Goal: Task Accomplishment & Management: Contribute content

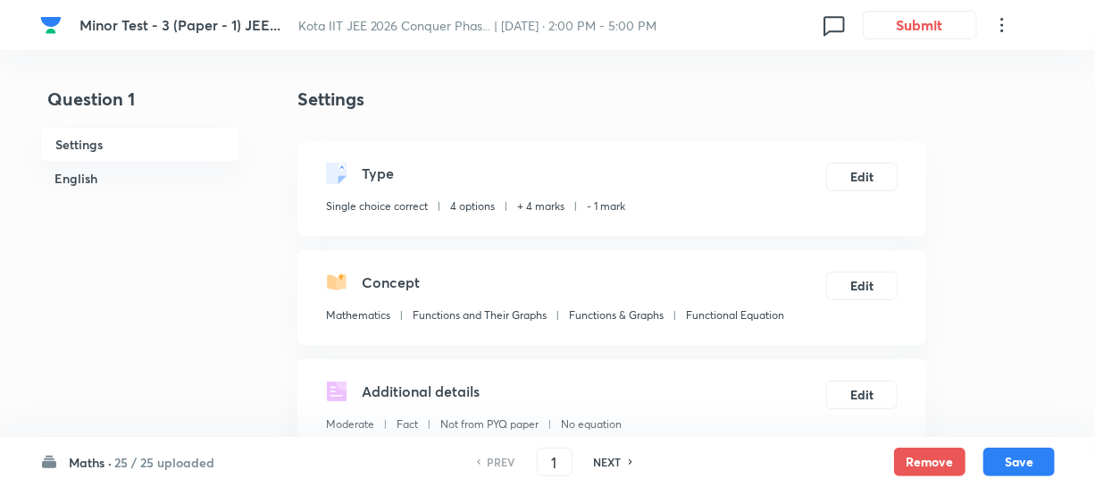
click at [1002, 27] on icon at bounding box center [1002, 24] width 21 height 21
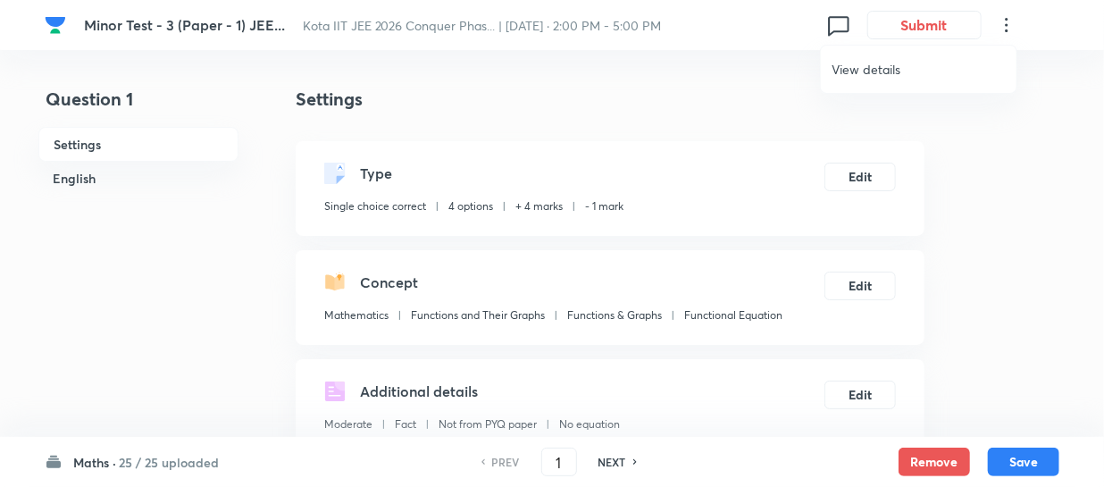
click at [163, 32] on div at bounding box center [552, 243] width 1104 height 487
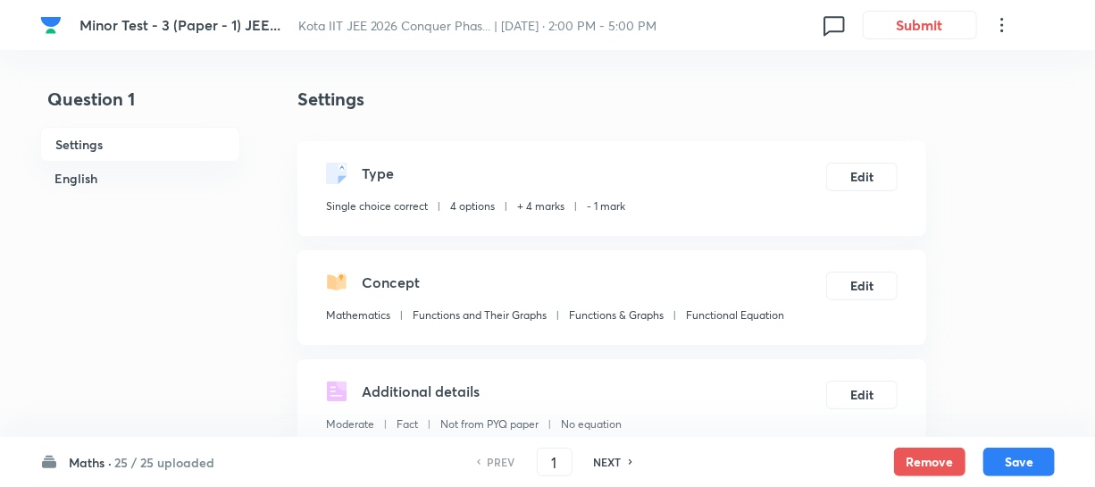
click at [170, 24] on span "Minor Test - 3 (Paper - 1) JEE..." at bounding box center [180, 24] width 201 height 19
click at [1001, 27] on icon at bounding box center [1002, 24] width 21 height 21
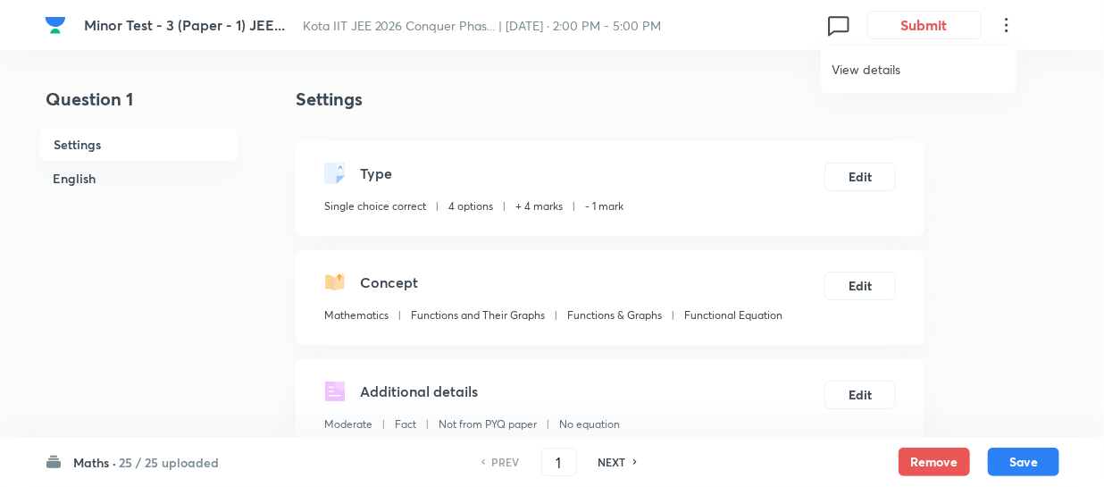
click at [1001, 23] on div at bounding box center [552, 243] width 1104 height 487
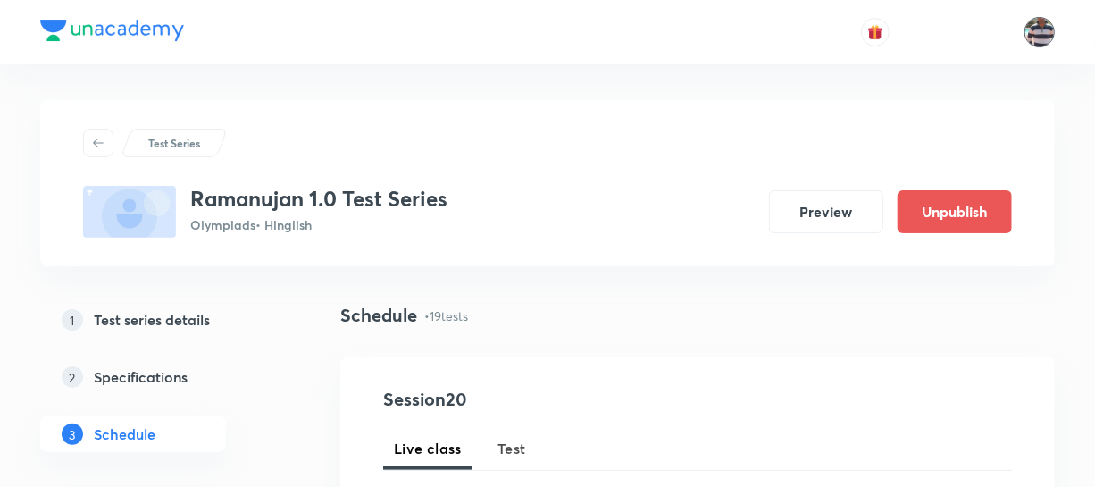
click at [1038, 34] on img at bounding box center [1040, 32] width 30 height 30
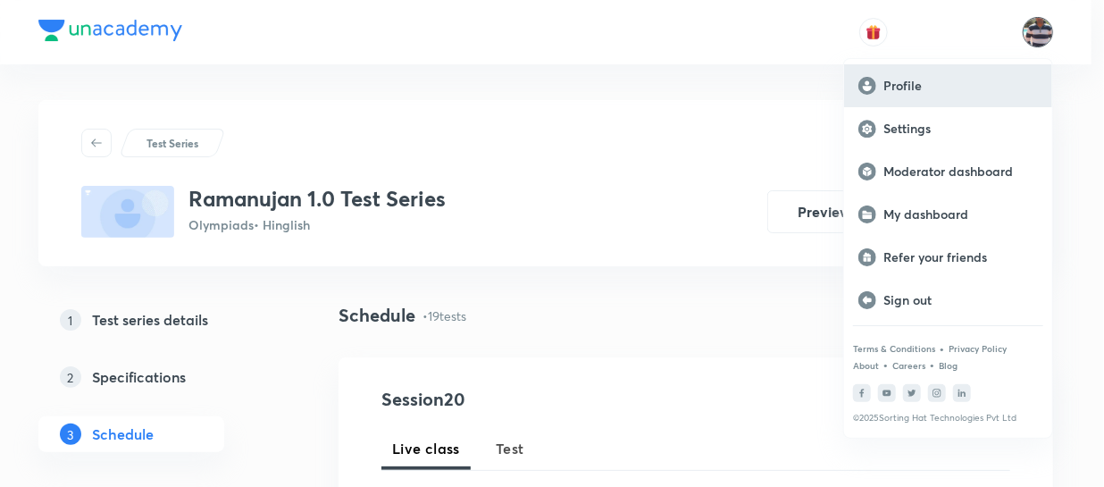
click at [925, 82] on p "Profile" at bounding box center [961, 86] width 155 height 16
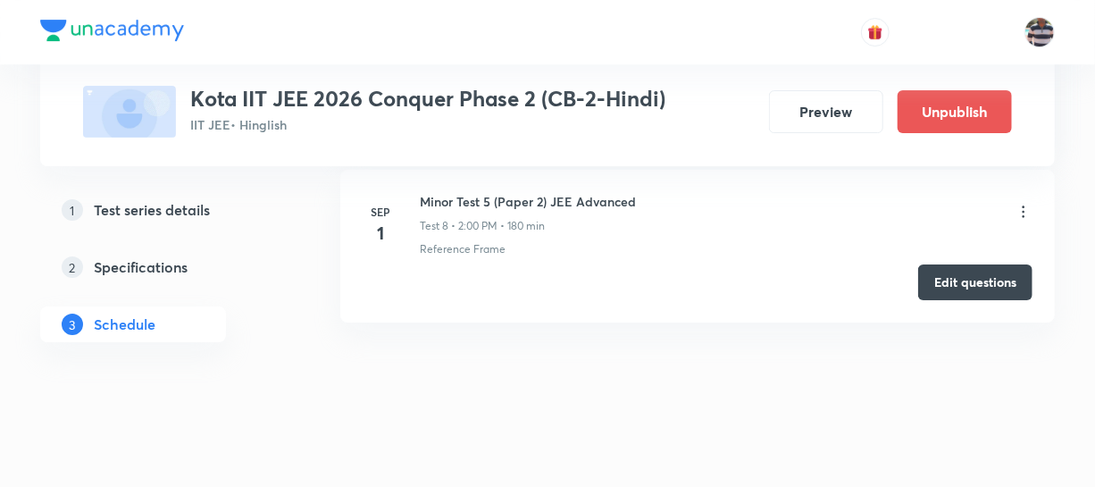
scroll to position [2663, 0]
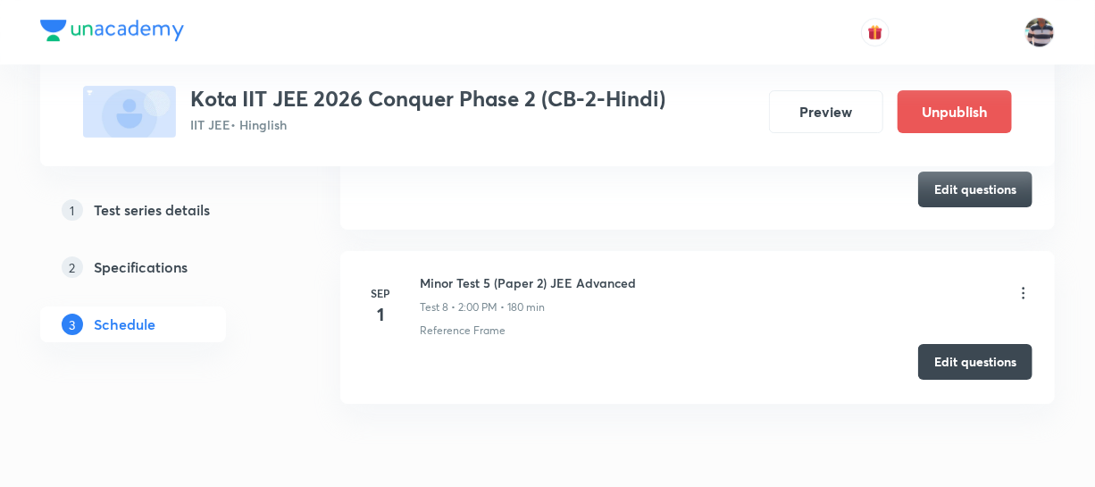
click at [984, 358] on button "Edit questions" at bounding box center [975, 362] width 114 height 36
click at [1018, 285] on icon at bounding box center [1024, 293] width 18 height 18
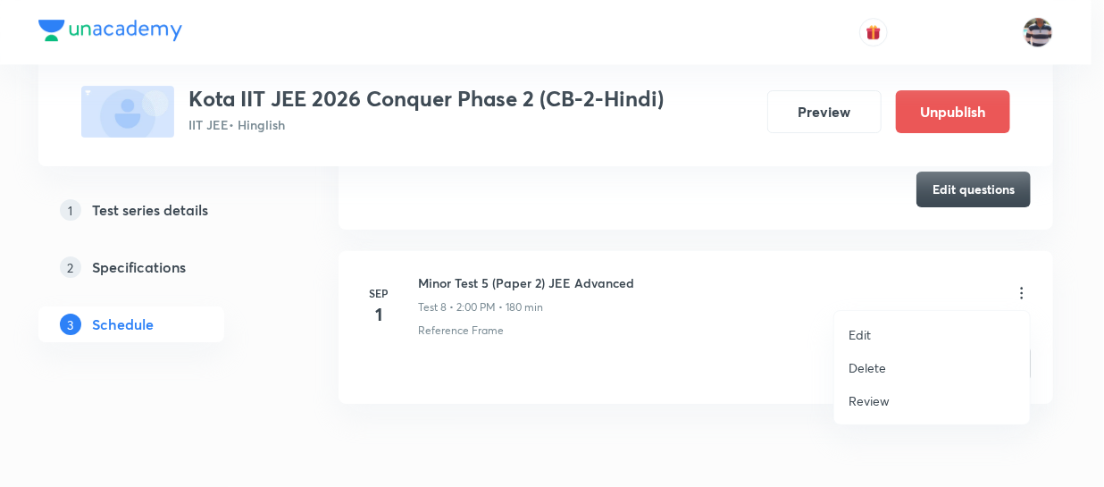
click at [868, 396] on p "Review" at bounding box center [869, 400] width 41 height 19
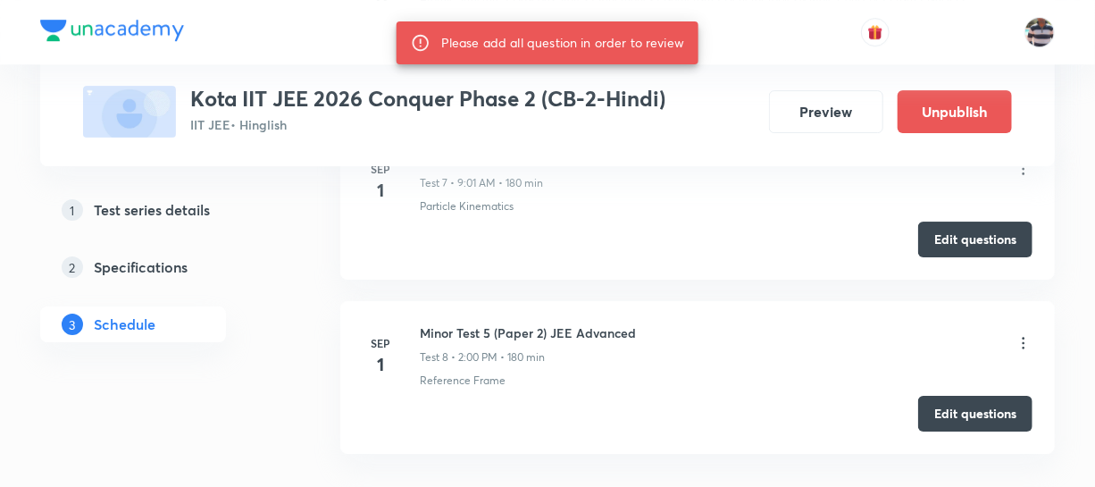
scroll to position [2744, 0]
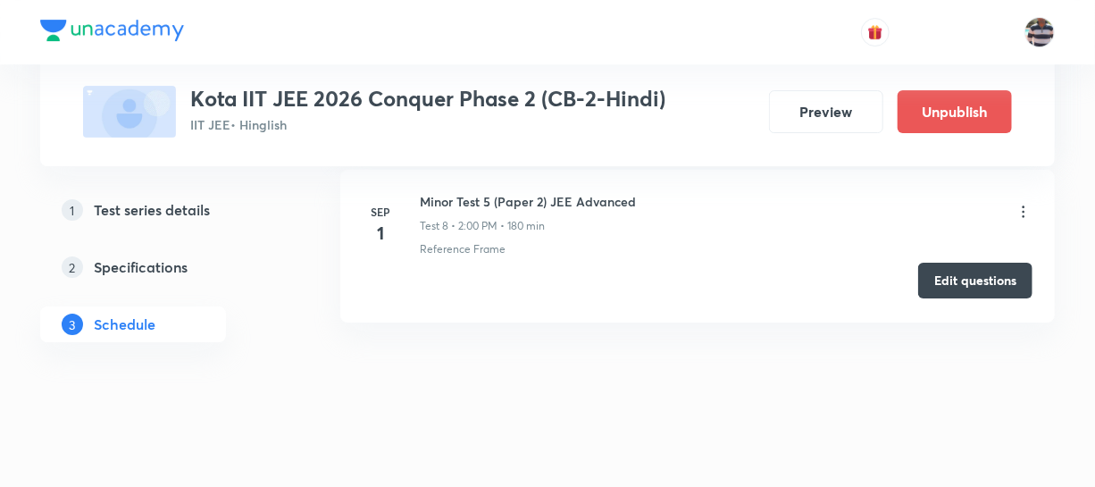
click at [985, 275] on button "Edit questions" at bounding box center [975, 281] width 114 height 36
click at [956, 267] on button "Edit questions" at bounding box center [975, 281] width 114 height 36
click at [980, 285] on button "Edit questions" at bounding box center [975, 281] width 114 height 36
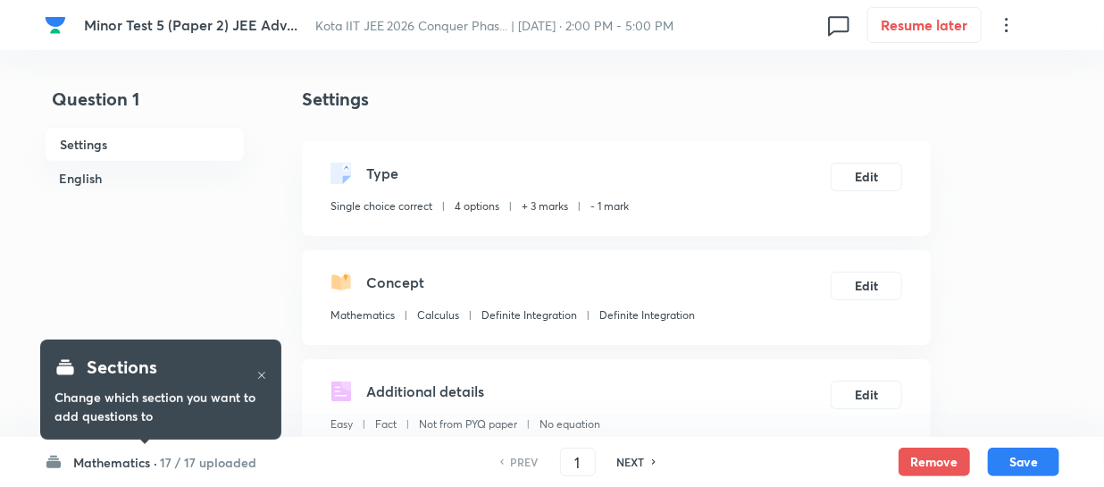
checkbox input "true"
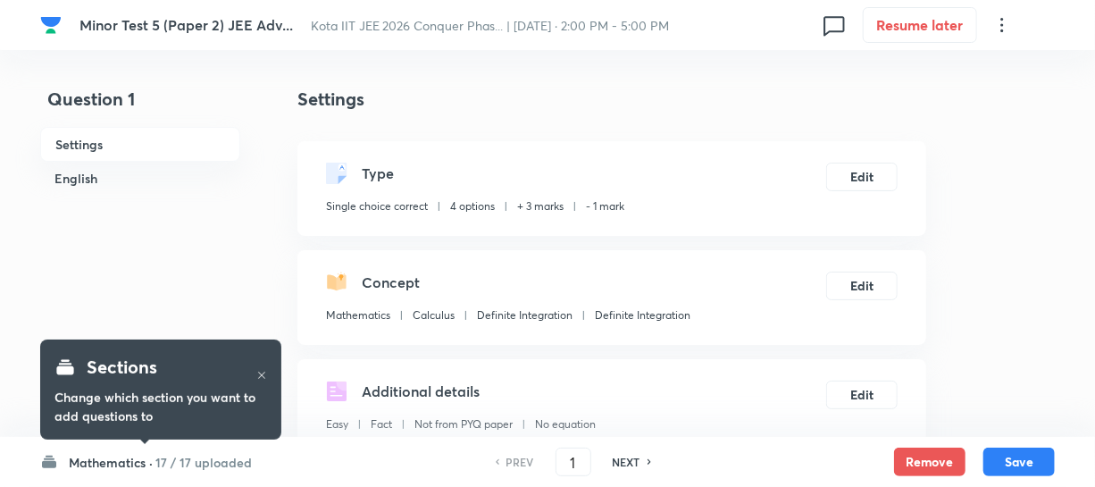
click at [163, 458] on h6 "17 / 17 uploaded" at bounding box center [203, 462] width 96 height 19
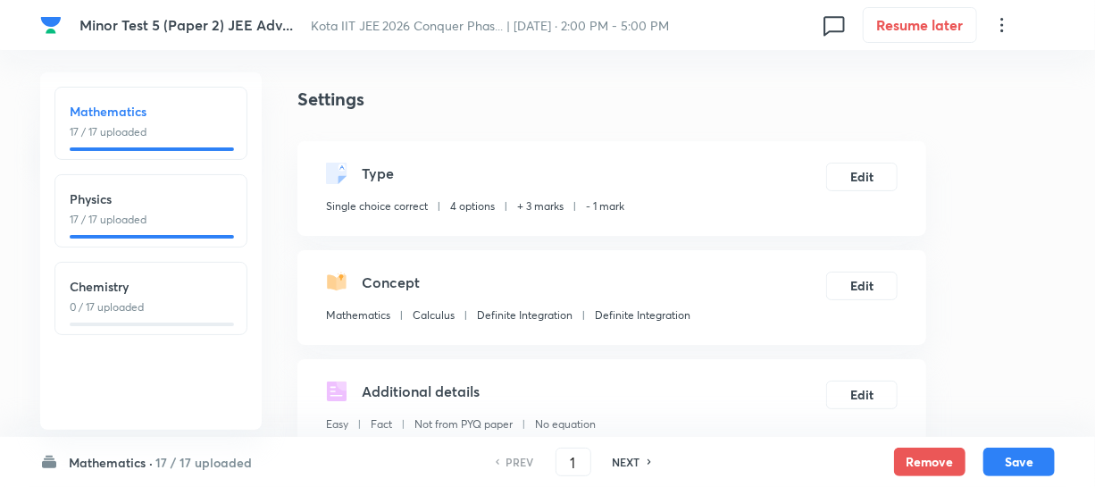
click at [132, 304] on p "0 / 17 uploaded" at bounding box center [151, 307] width 163 height 16
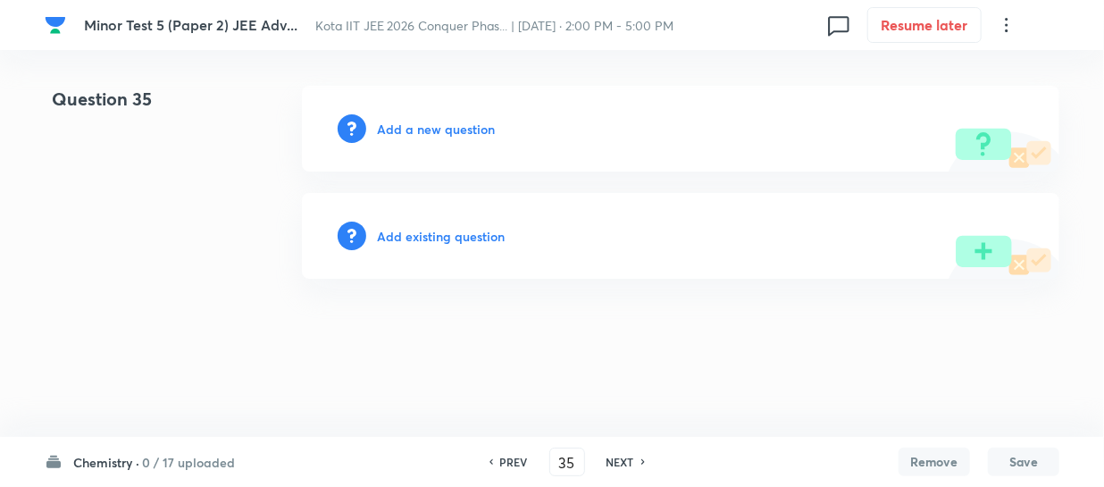
click at [424, 121] on h6 "Add a new question" at bounding box center [436, 129] width 118 height 19
click at [512, 457] on h6 "PREV" at bounding box center [514, 462] width 28 height 16
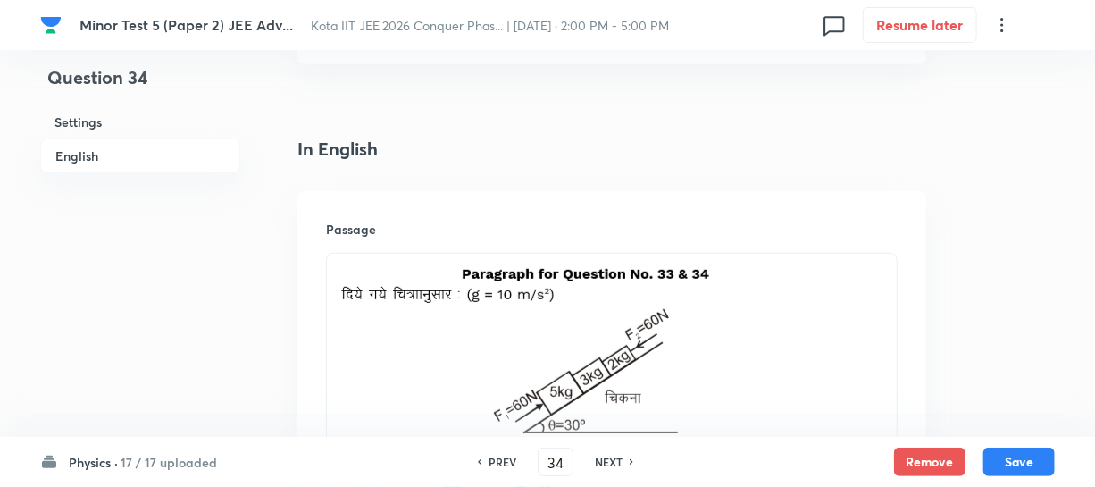
scroll to position [487, 0]
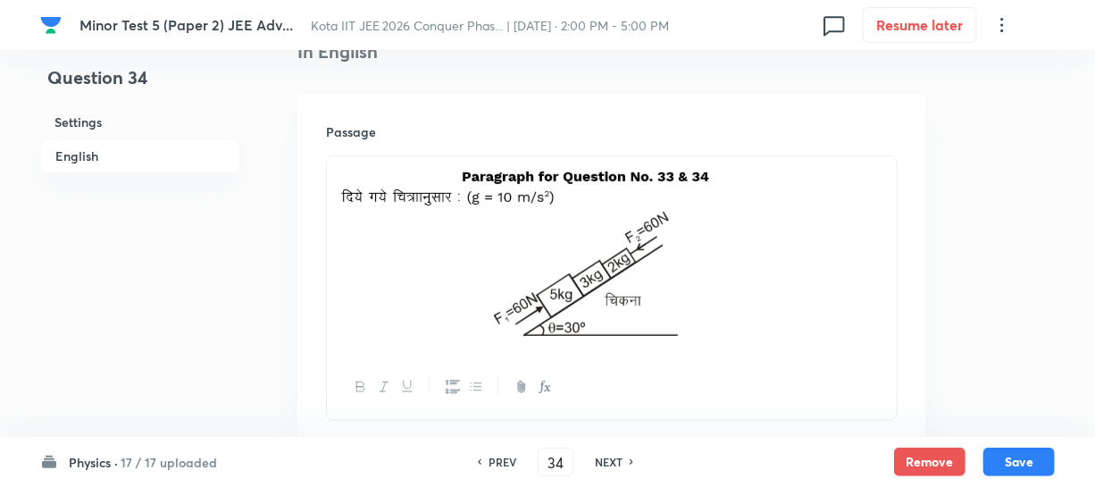
click at [616, 458] on h6 "NEXT" at bounding box center [609, 462] width 28 height 16
type input "35"
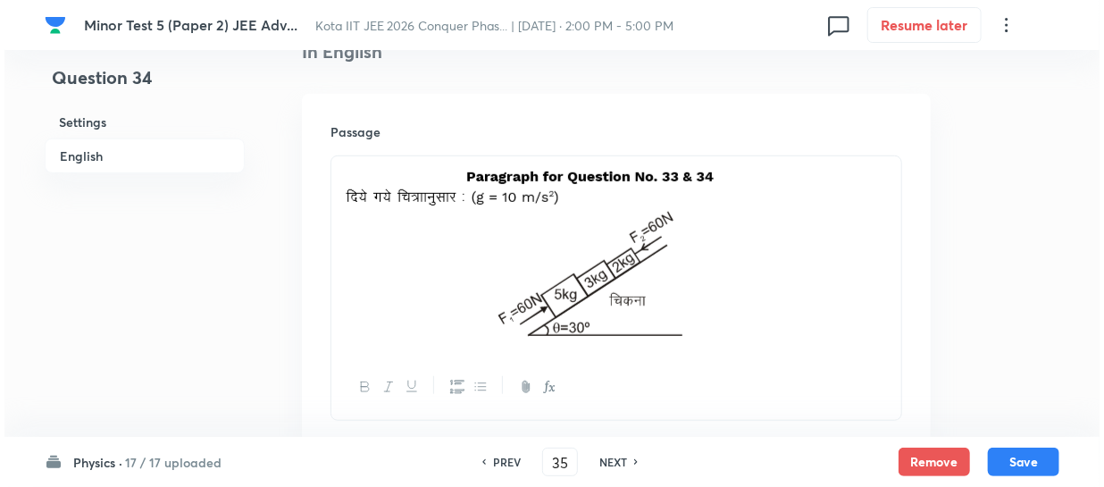
scroll to position [0, 0]
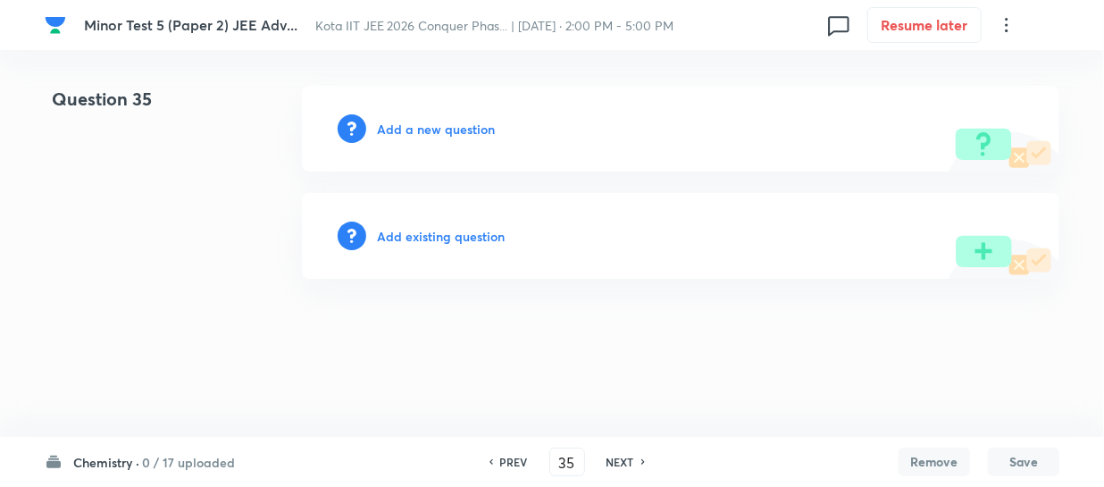
click at [406, 130] on h6 "Add a new question" at bounding box center [436, 129] width 118 height 19
click at [406, 125] on h6 "Choose a question type" at bounding box center [446, 129] width 138 height 19
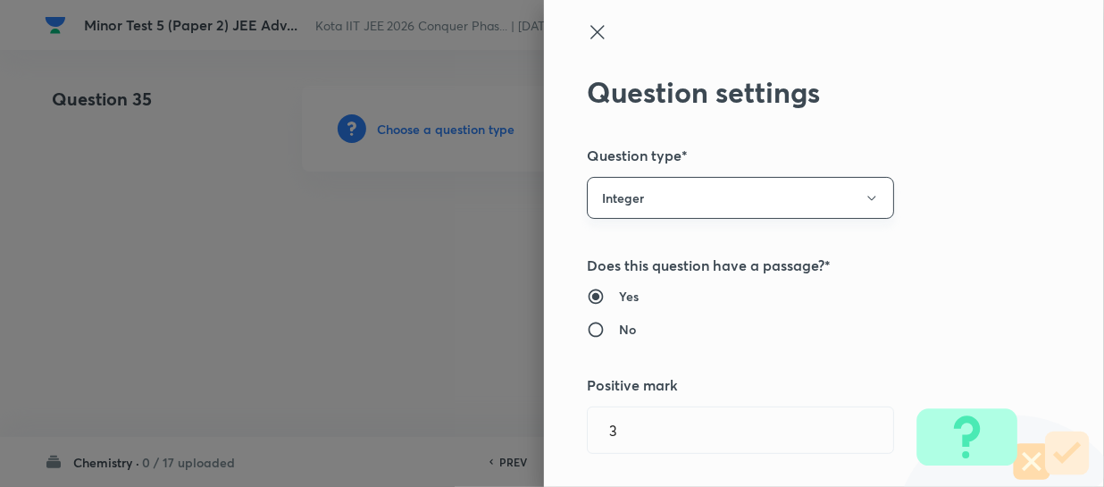
click at [664, 193] on button "Integer" at bounding box center [740, 198] width 307 height 42
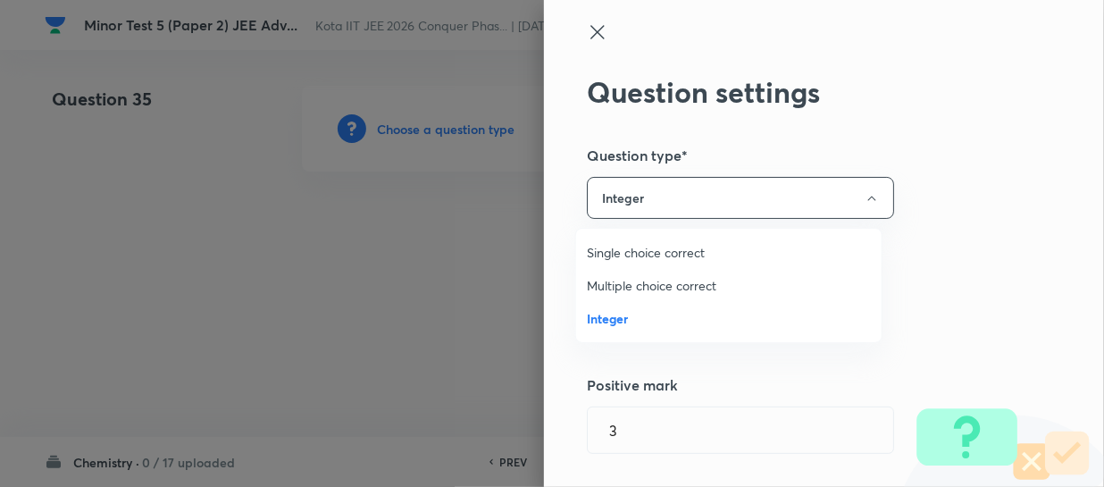
click at [661, 241] on li "Single choice correct" at bounding box center [729, 252] width 306 height 33
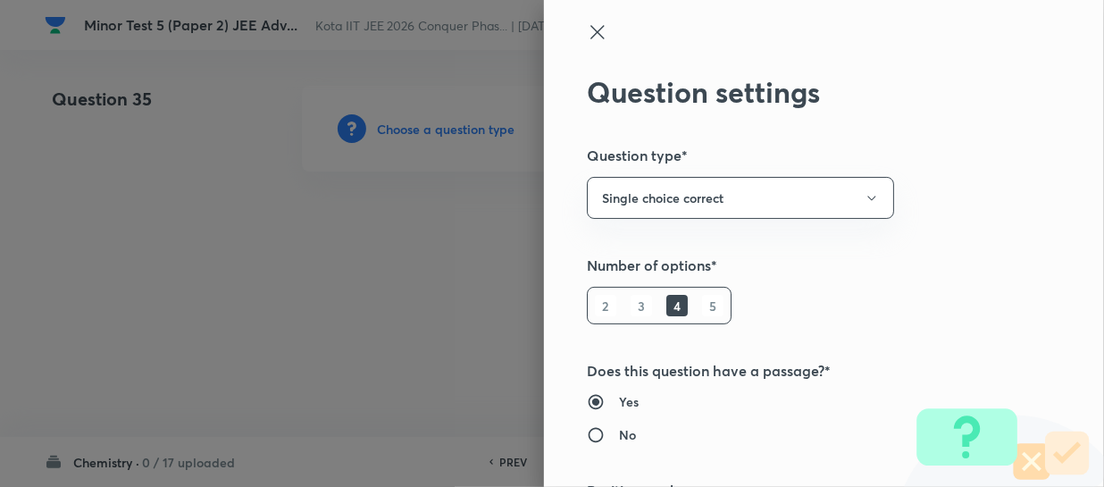
click at [903, 224] on div "Question settings Question type* Single choice correct Number of options* 2 3 4…" at bounding box center [824, 243] width 560 height 487
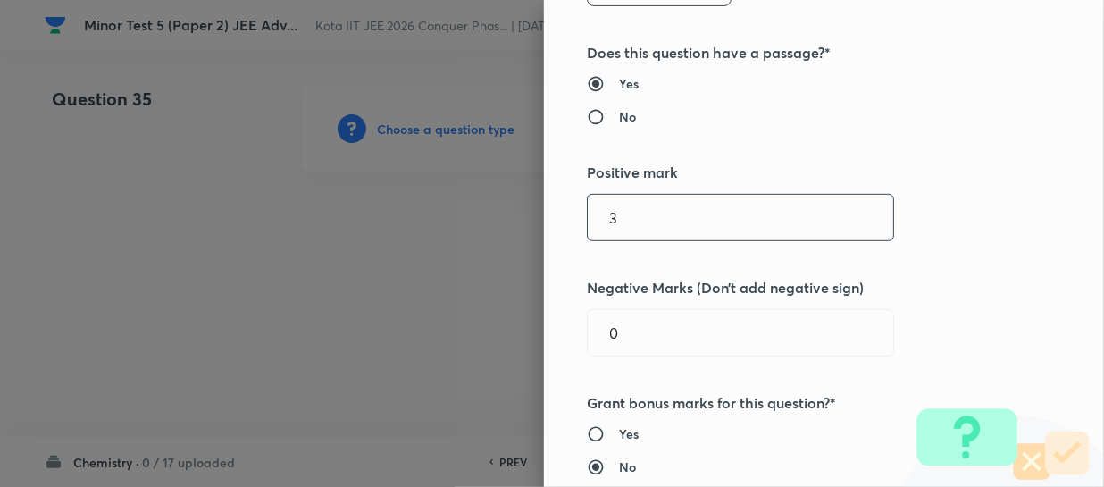
scroll to position [324, 0]
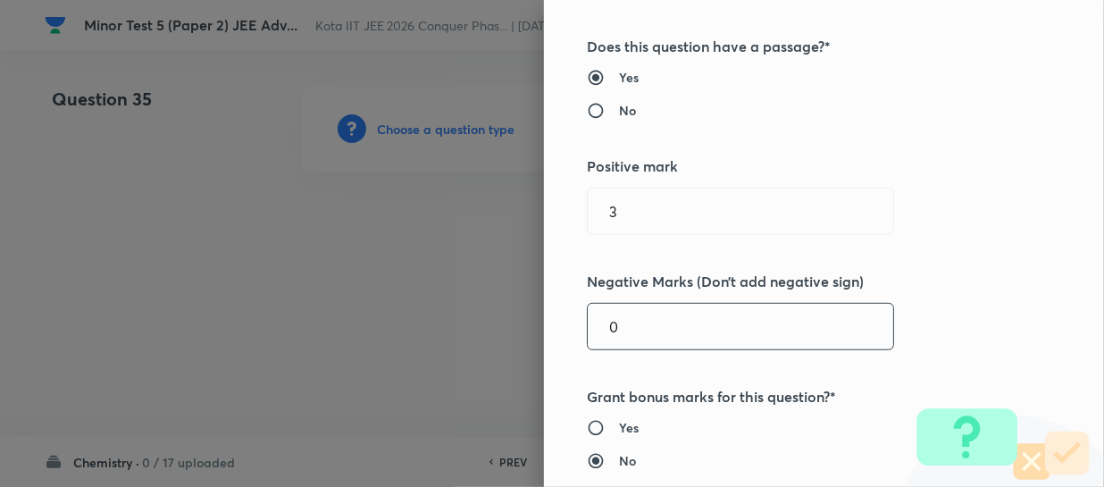
click at [636, 314] on input "0" at bounding box center [741, 327] width 306 height 46
type input "1"
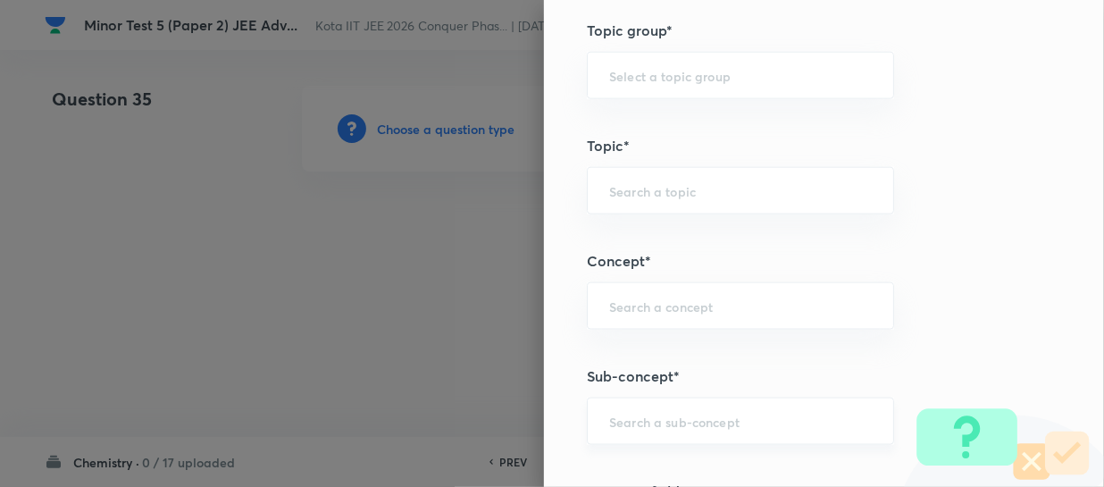
scroll to position [1055, 0]
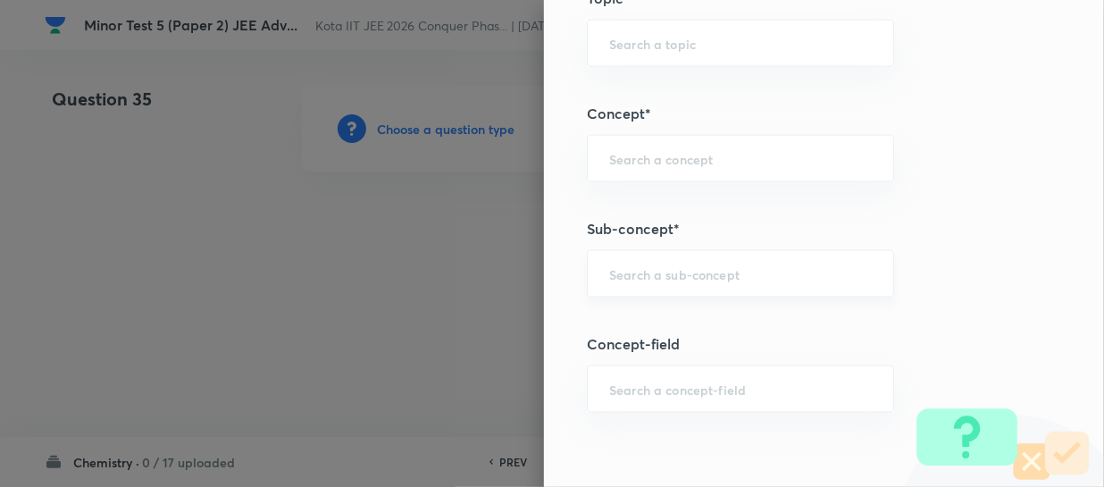
click at [666, 280] on input "text" at bounding box center [740, 273] width 263 height 17
paste input "Abnormal Molar Masses"
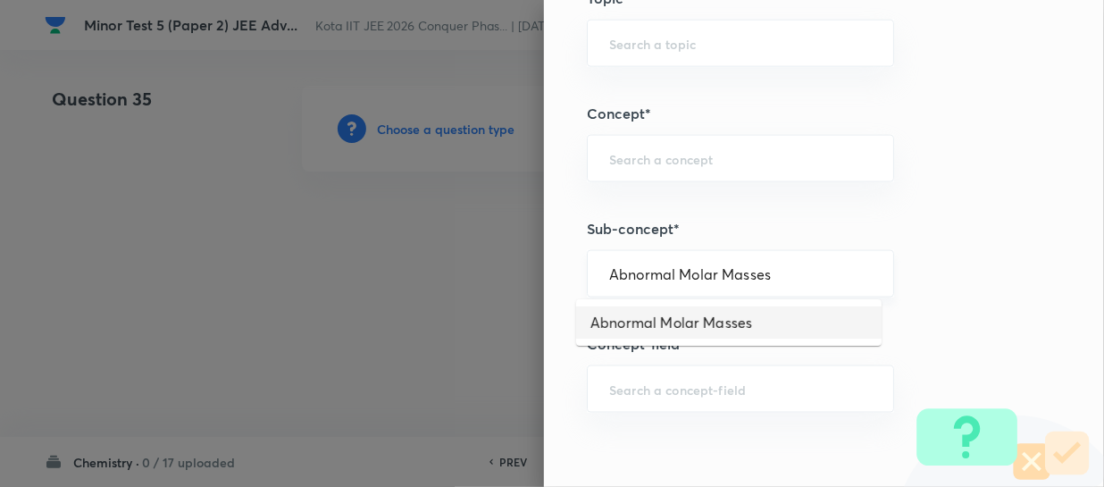
type input "Abnormal Molar Masses"
type input "Chemistry"
type input "Physical Chemistry"
type input "Solutions"
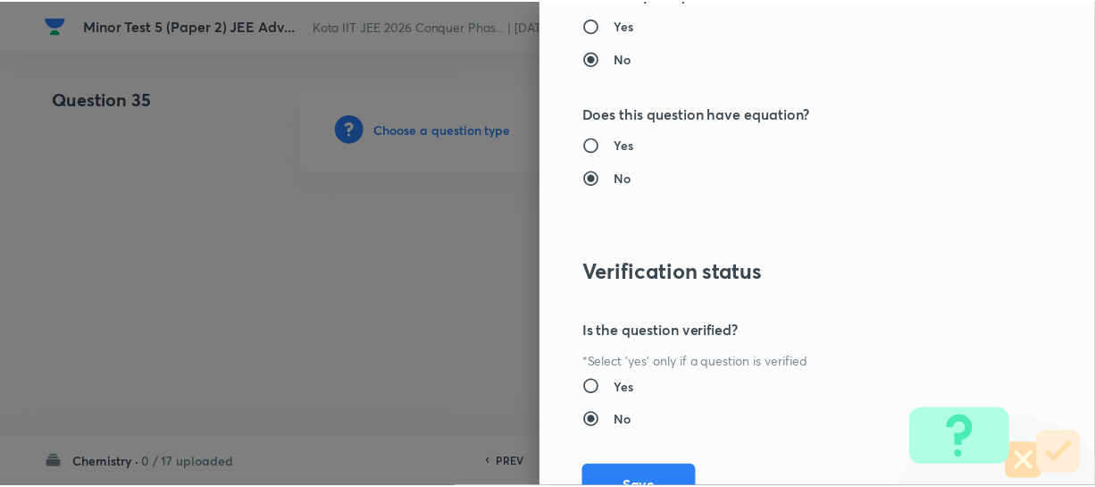
scroll to position [2066, 0]
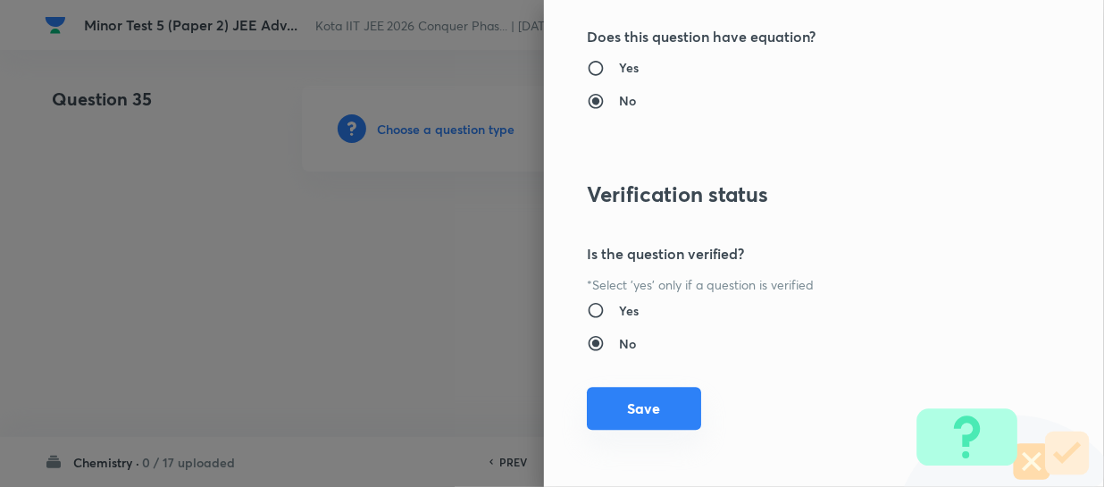
click at [631, 415] on button "Save" at bounding box center [644, 408] width 114 height 43
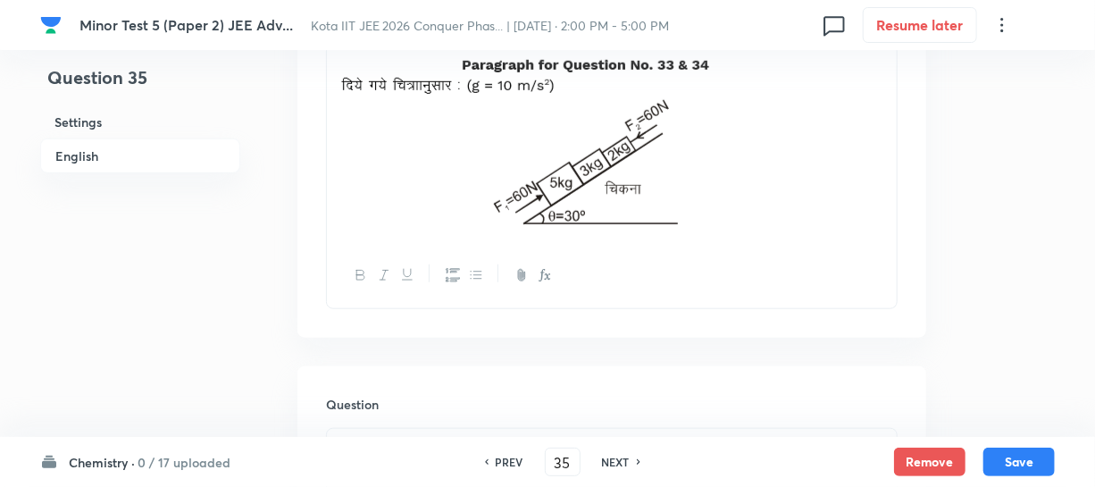
scroll to position [568, 0]
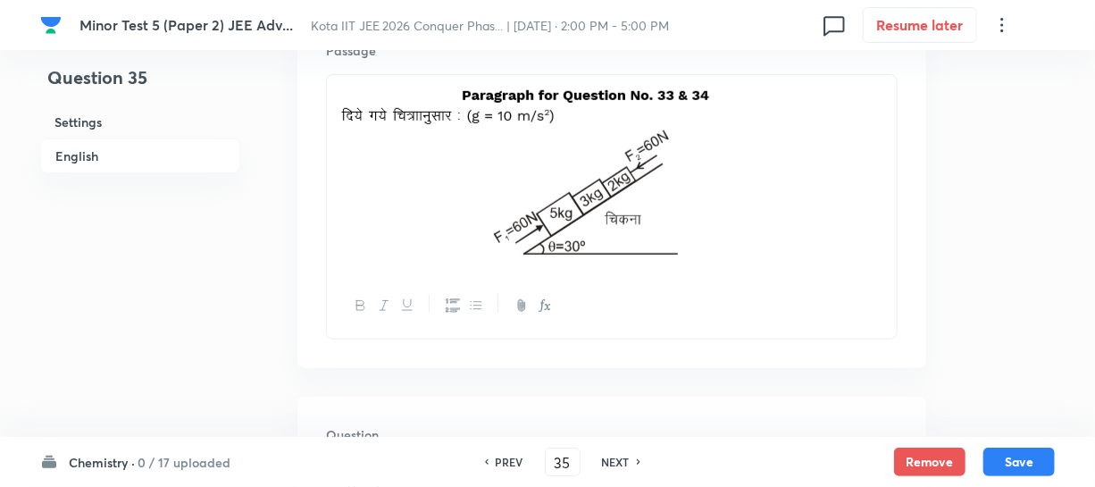
click at [673, 225] on img at bounding box center [600, 172] width 520 height 172
click at [684, 224] on img at bounding box center [600, 172] width 520 height 172
click at [660, 188] on img at bounding box center [600, 172] width 520 height 172
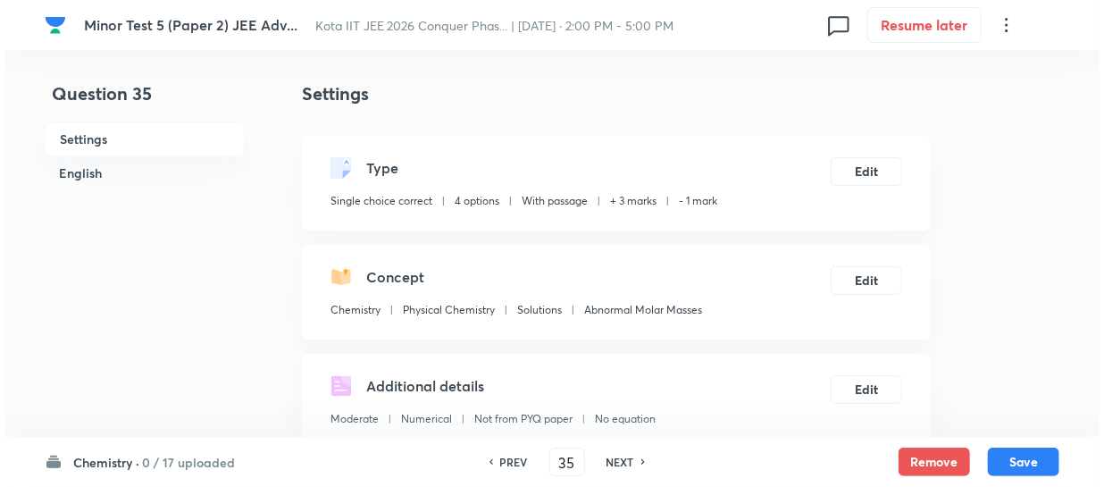
scroll to position [0, 0]
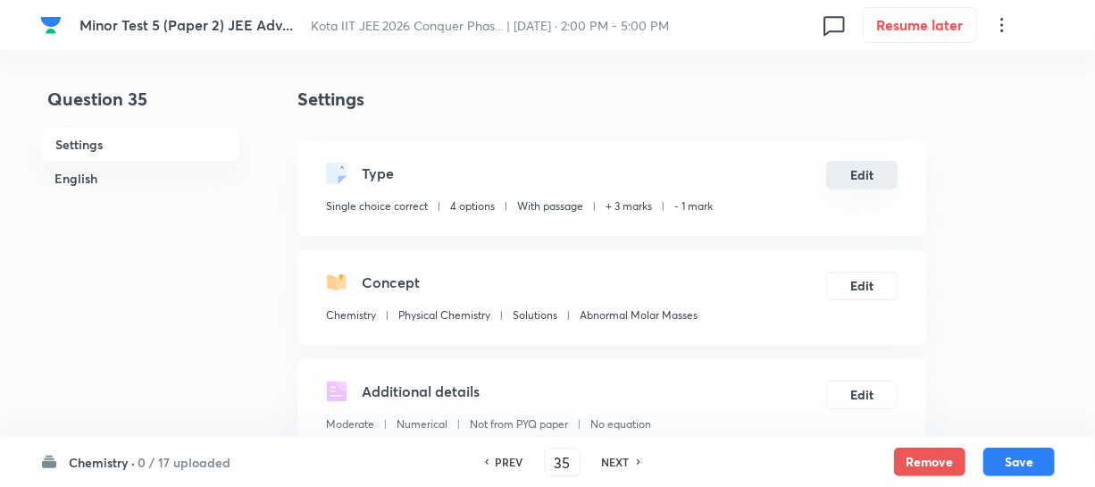
click at [850, 184] on button "Edit" at bounding box center [861, 175] width 71 height 29
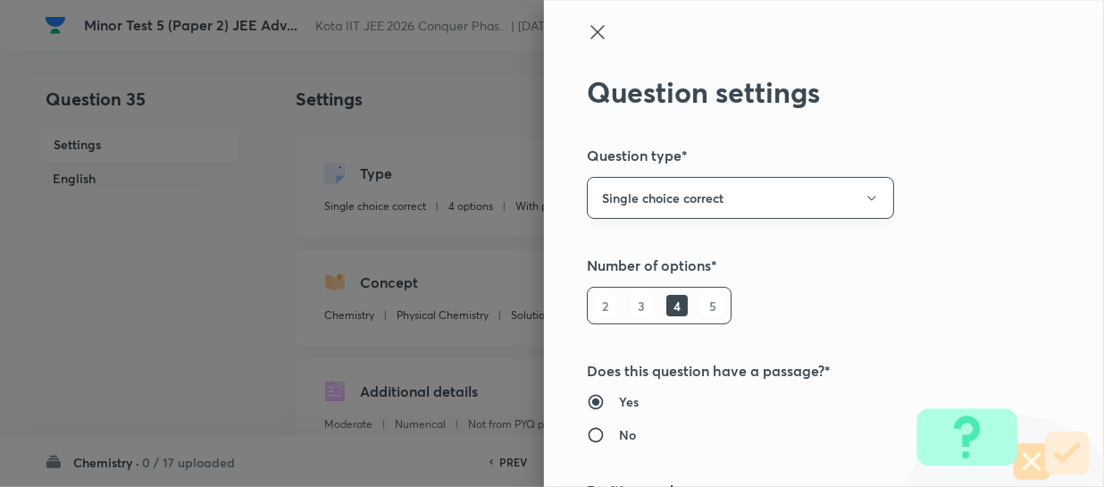
scroll to position [80, 0]
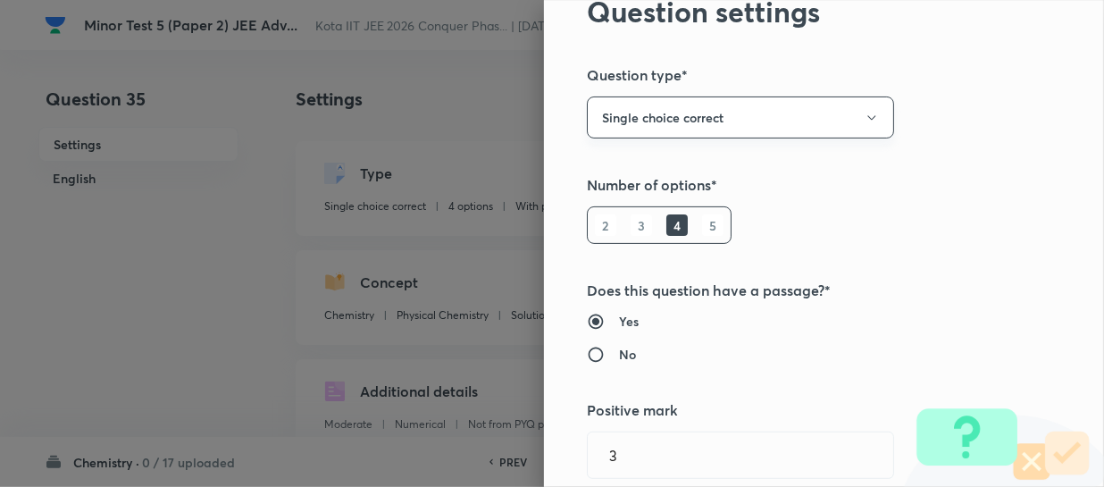
click at [758, 127] on button "Single choice correct" at bounding box center [740, 117] width 307 height 42
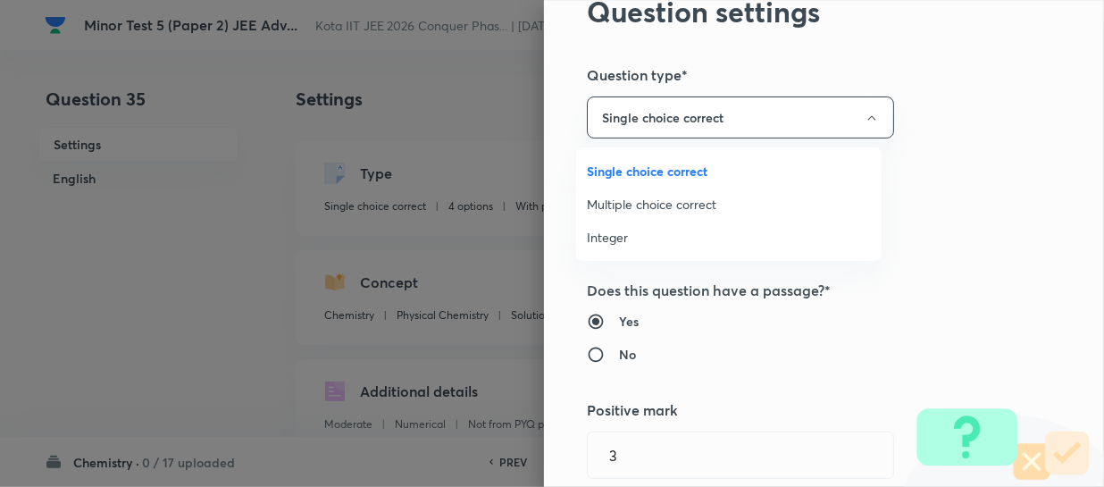
click at [632, 233] on span "Integer" at bounding box center [729, 237] width 284 height 19
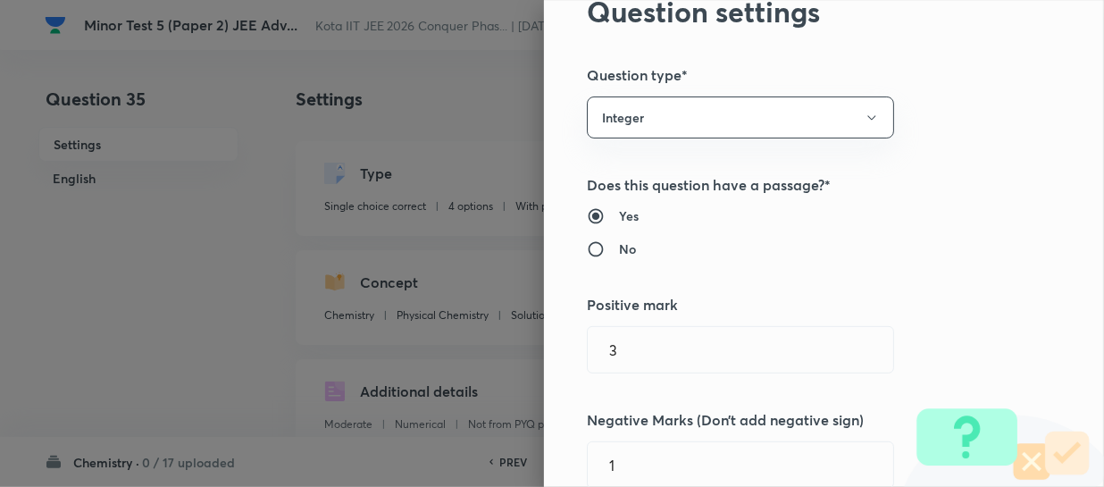
click at [619, 240] on h6 "No" at bounding box center [627, 248] width 17 height 19
click at [617, 240] on input "No" at bounding box center [603, 249] width 32 height 18
radio input "true"
radio input "false"
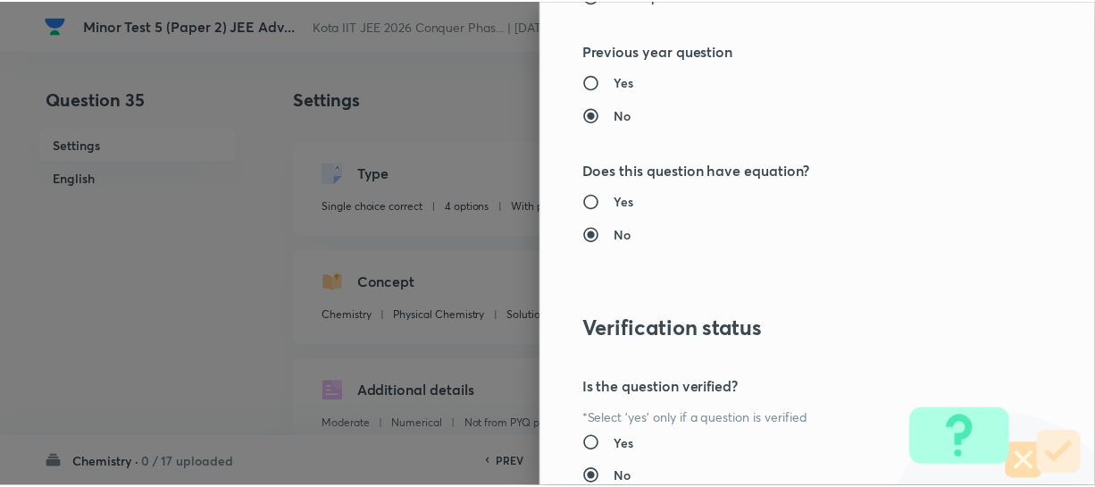
scroll to position [1961, 0]
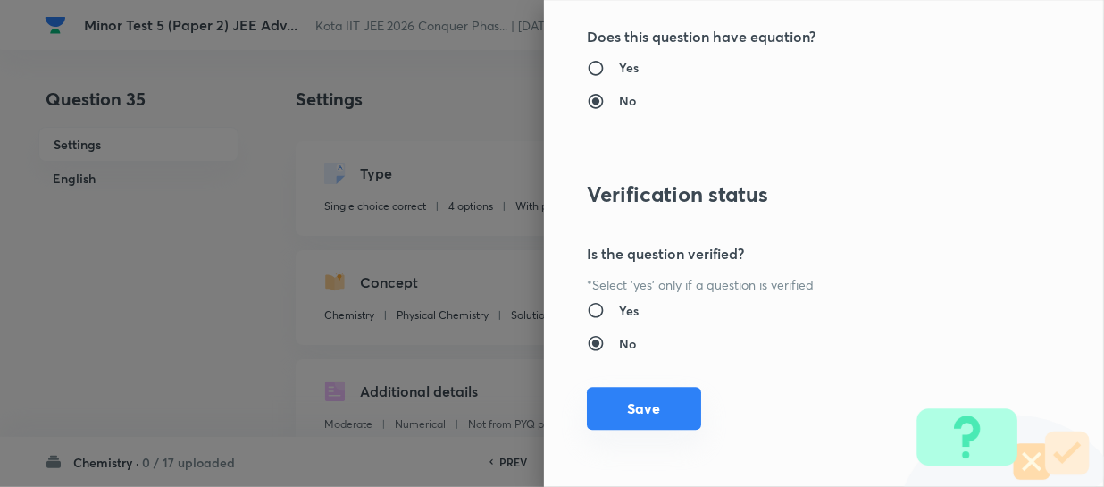
click at [645, 408] on button "Save" at bounding box center [644, 408] width 114 height 43
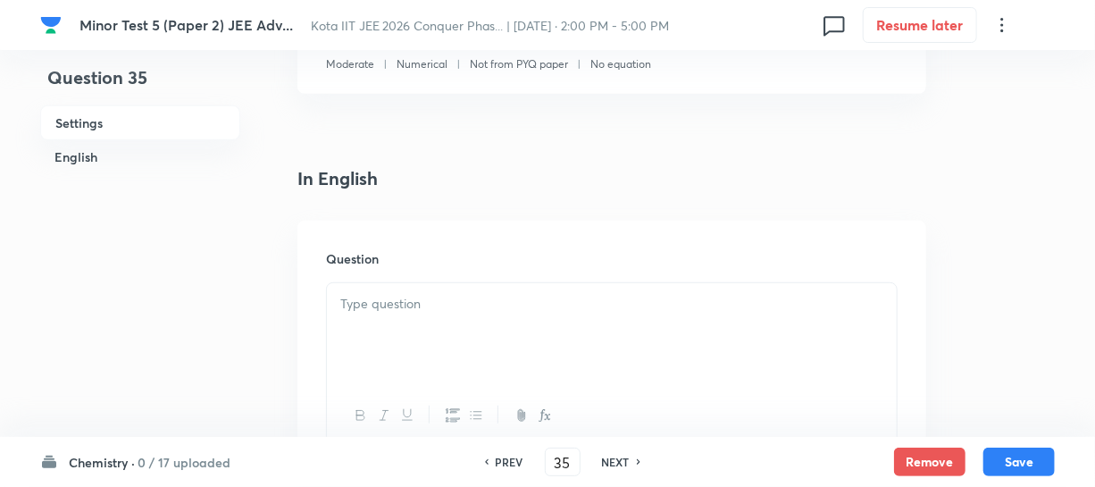
scroll to position [487, 0]
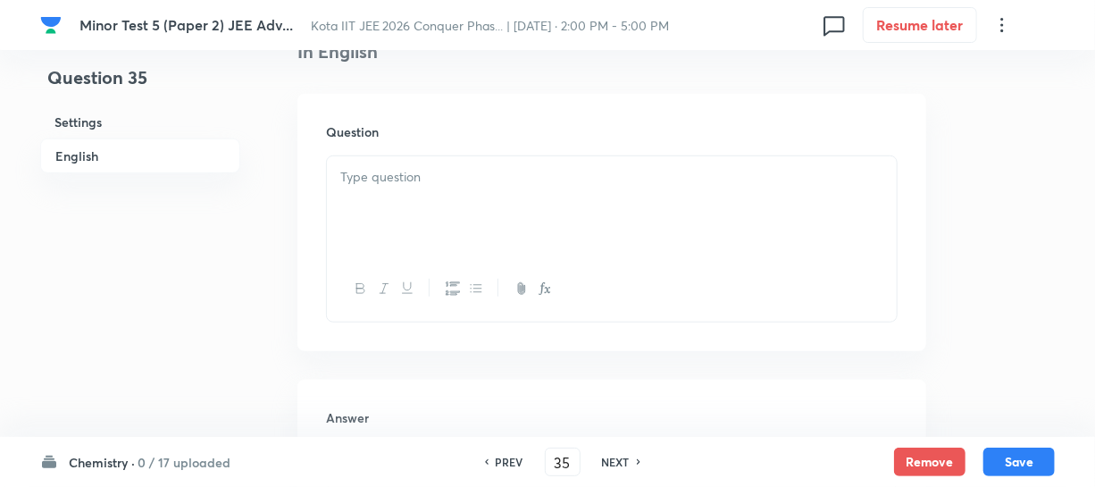
click at [460, 204] on div at bounding box center [612, 206] width 570 height 100
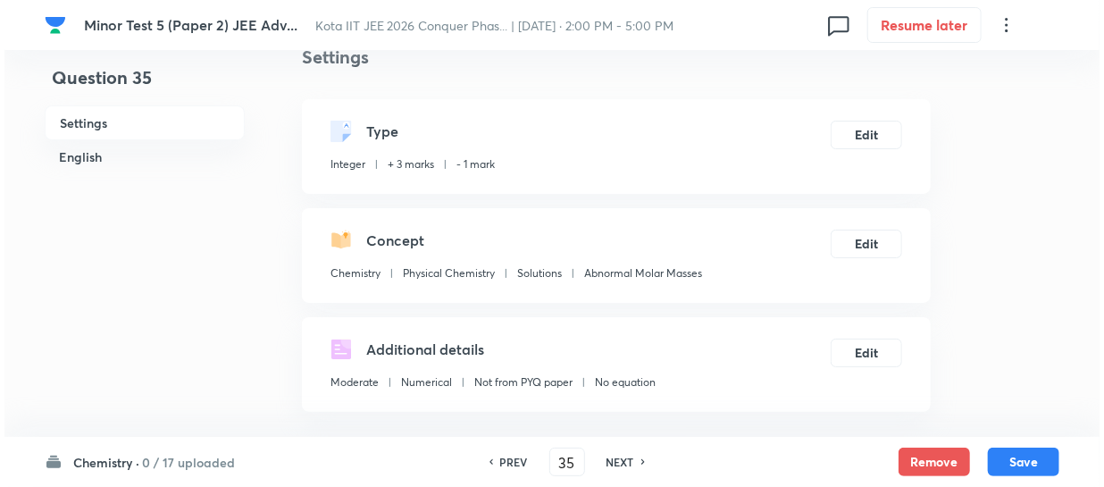
scroll to position [0, 0]
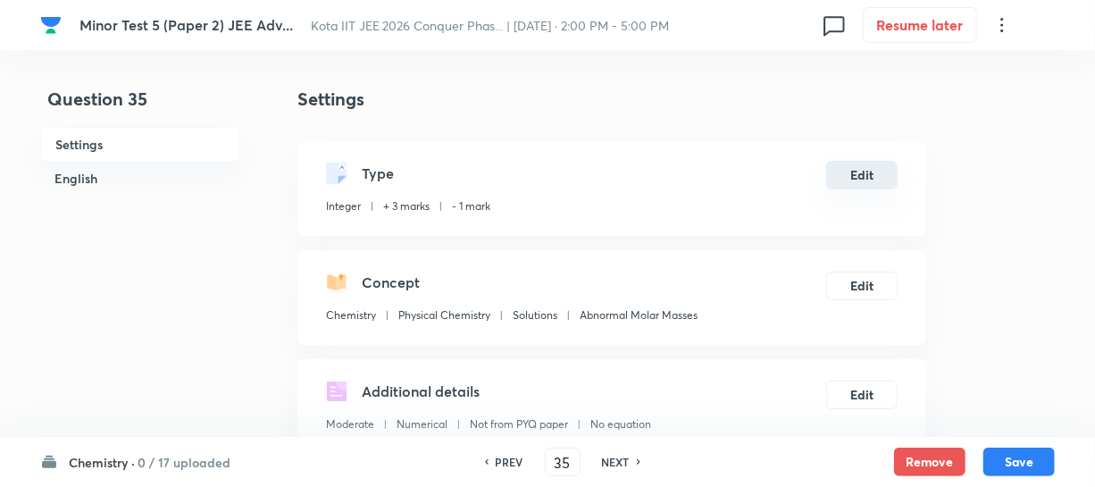
click at [850, 184] on button "Edit" at bounding box center [861, 175] width 71 height 29
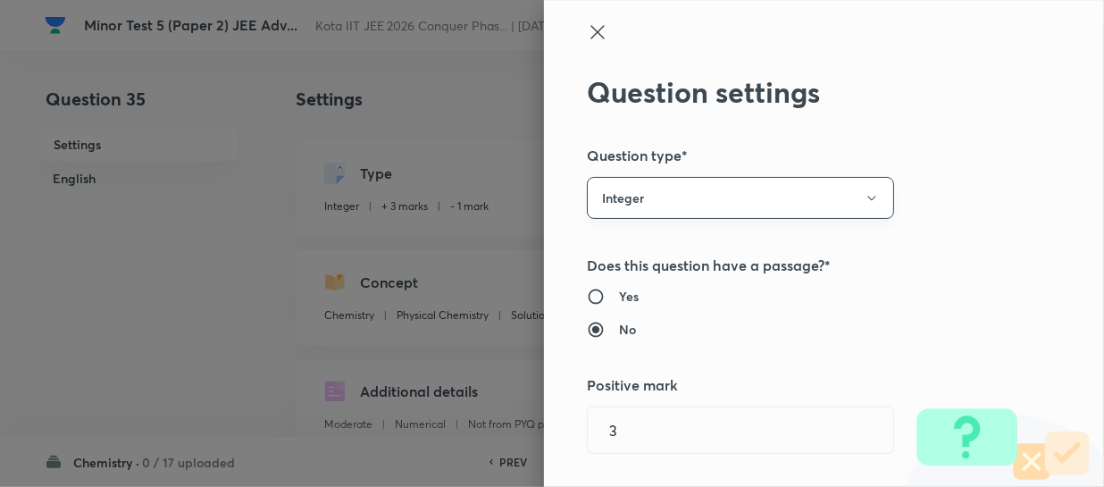
click at [716, 197] on button "Integer" at bounding box center [740, 198] width 307 height 42
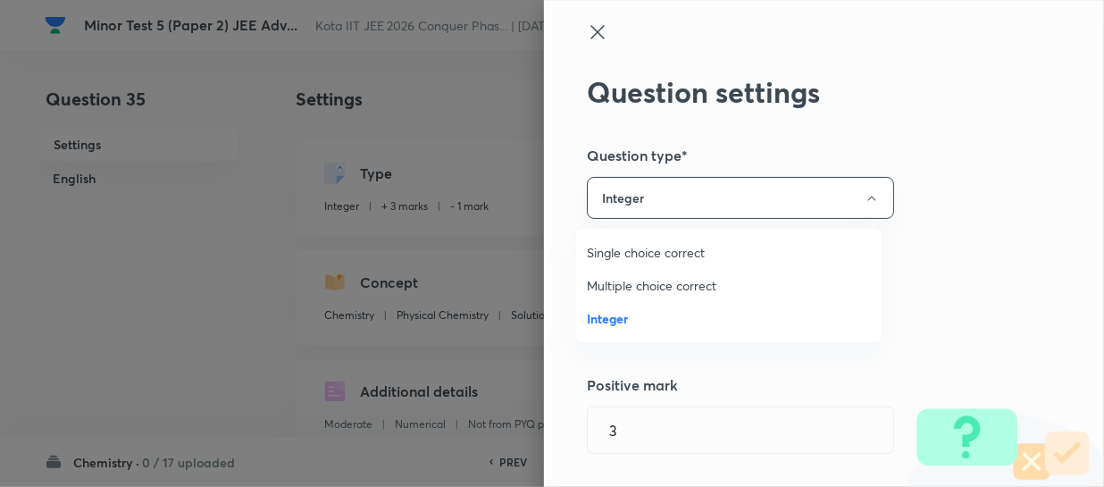
click at [655, 247] on span "Single choice correct" at bounding box center [729, 252] width 284 height 19
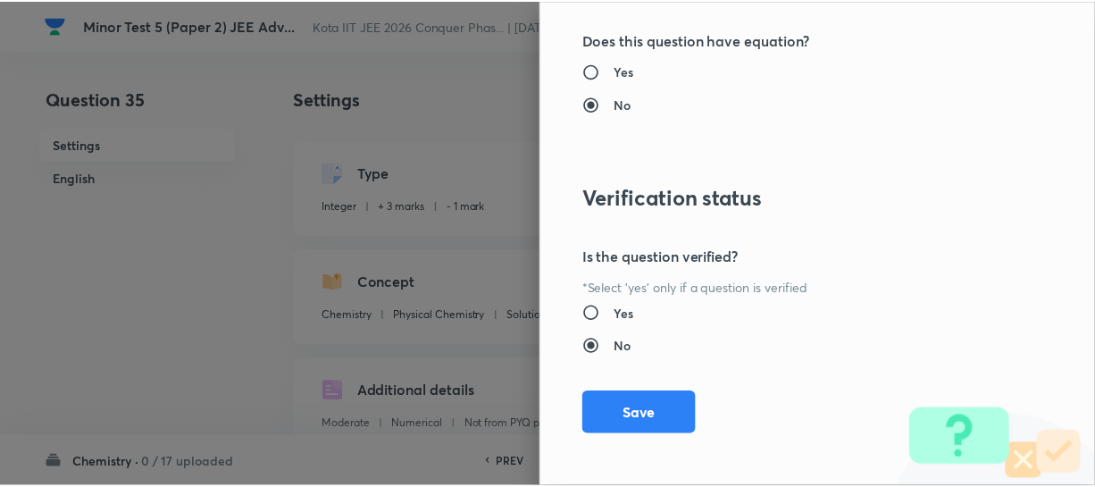
scroll to position [2066, 0]
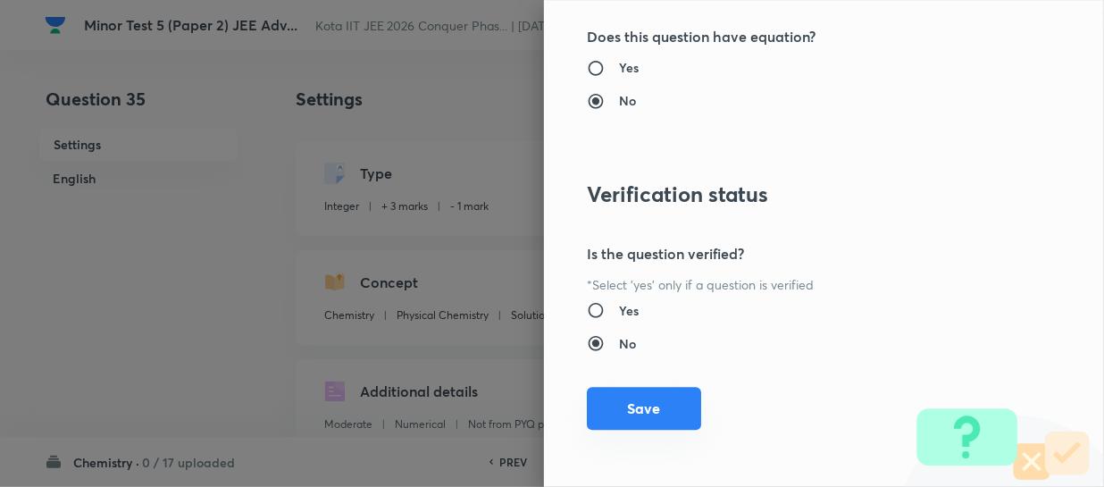
click at [643, 397] on button "Save" at bounding box center [644, 408] width 114 height 43
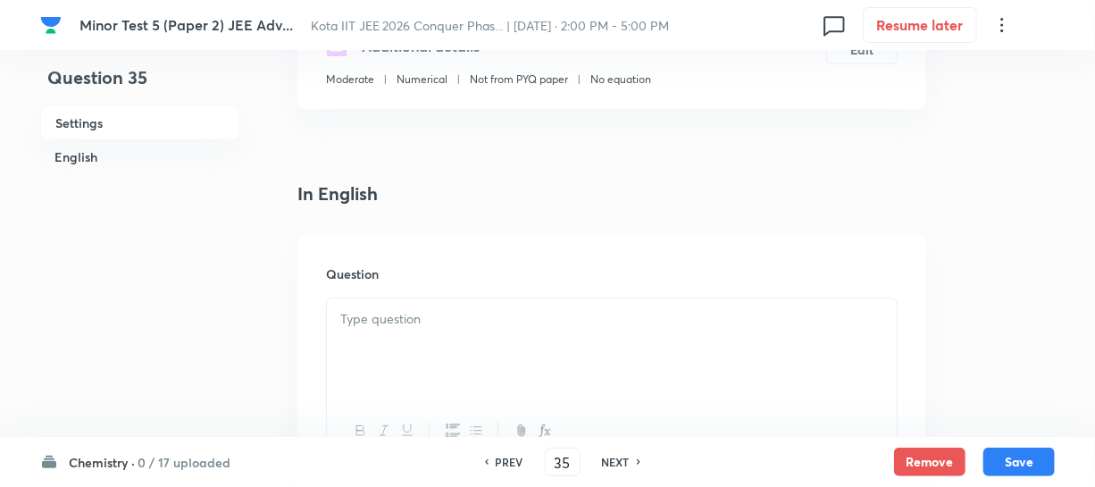
scroll to position [406, 0]
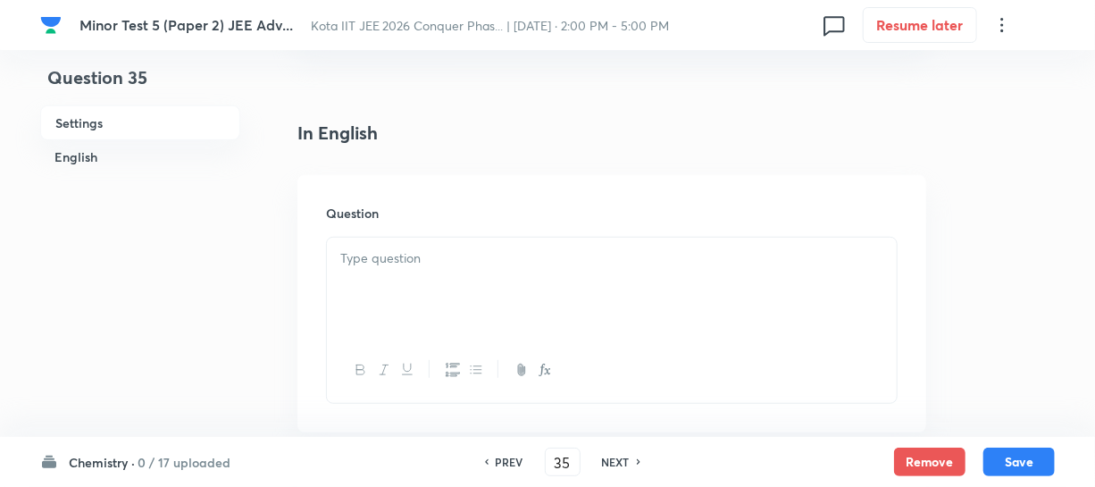
click at [392, 276] on div at bounding box center [612, 288] width 570 height 100
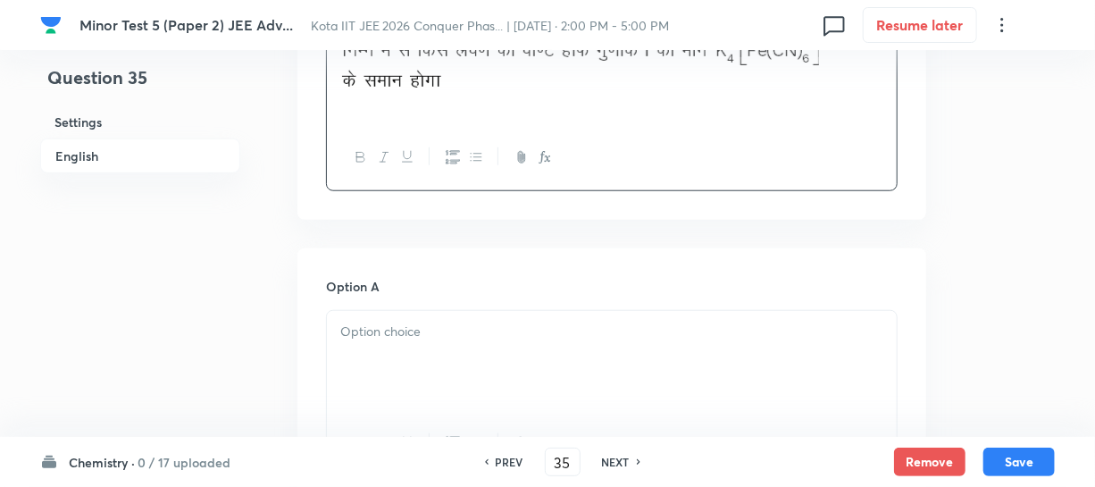
scroll to position [649, 0]
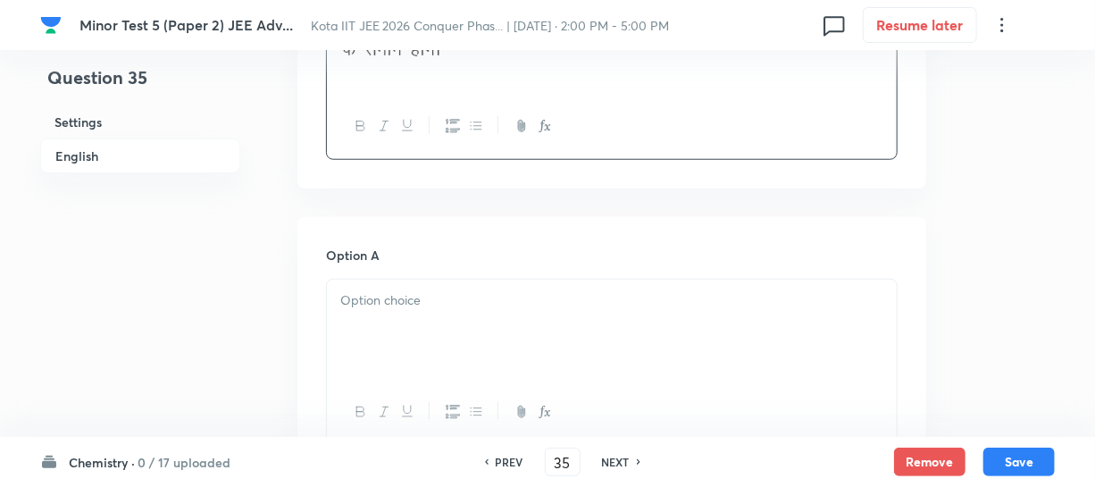
click at [404, 300] on p at bounding box center [611, 300] width 543 height 21
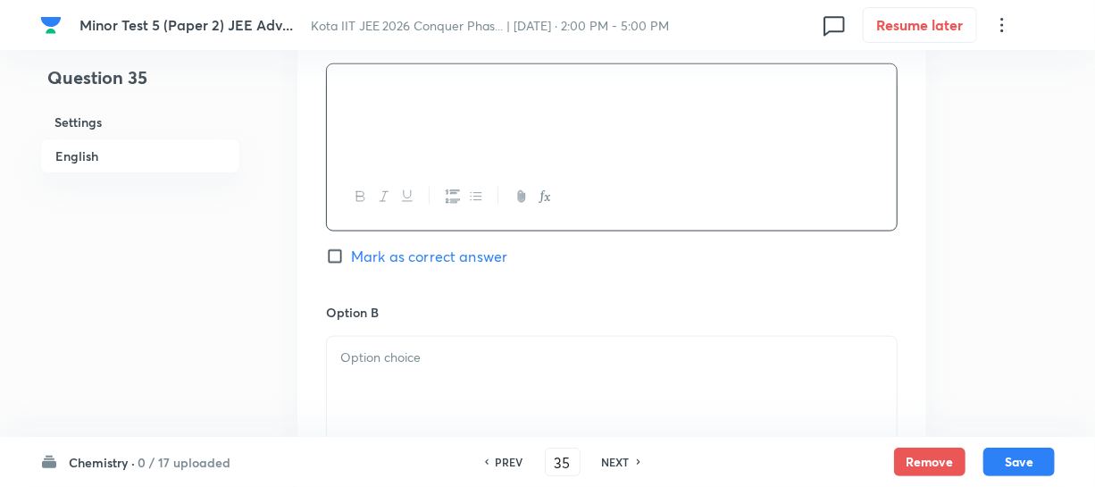
scroll to position [893, 0]
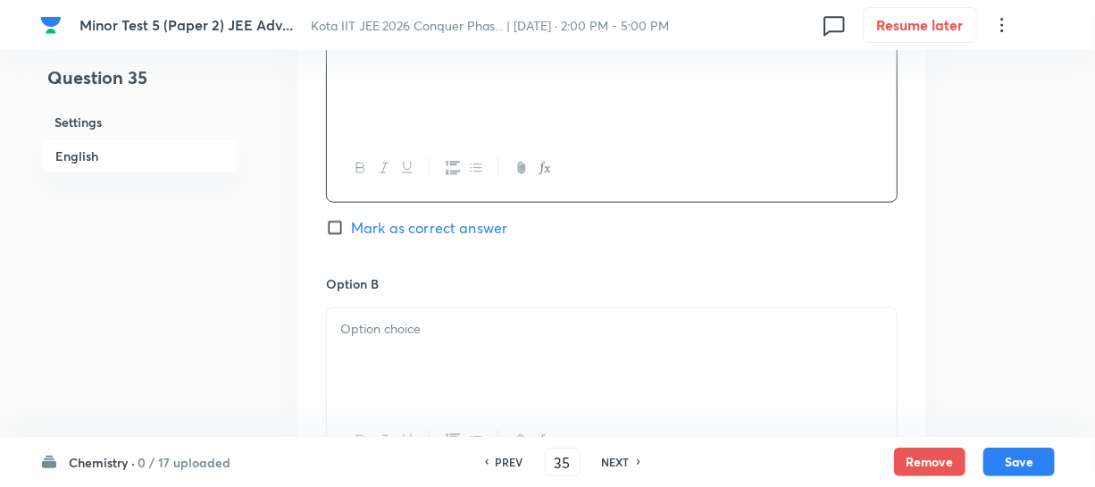
click at [411, 326] on p at bounding box center [611, 329] width 543 height 21
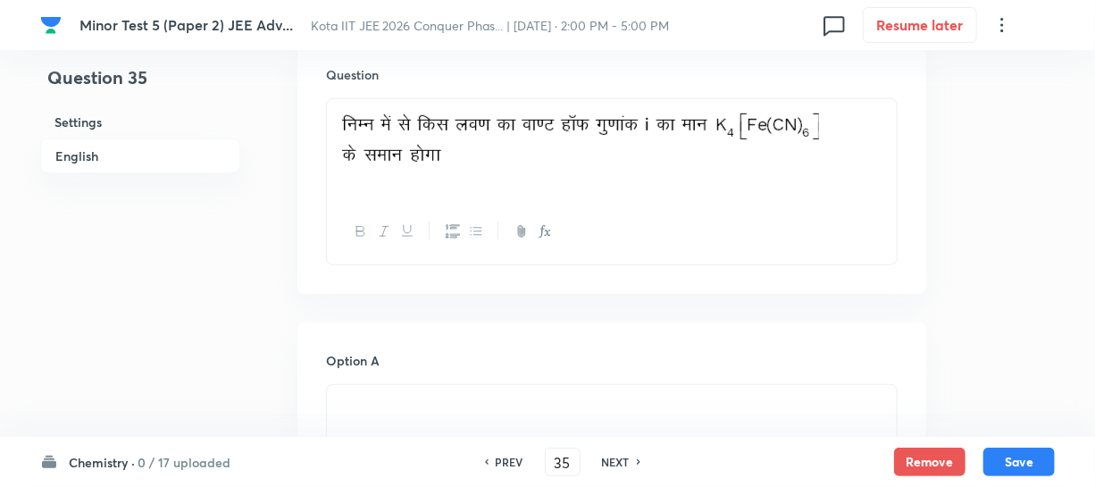
scroll to position [568, 0]
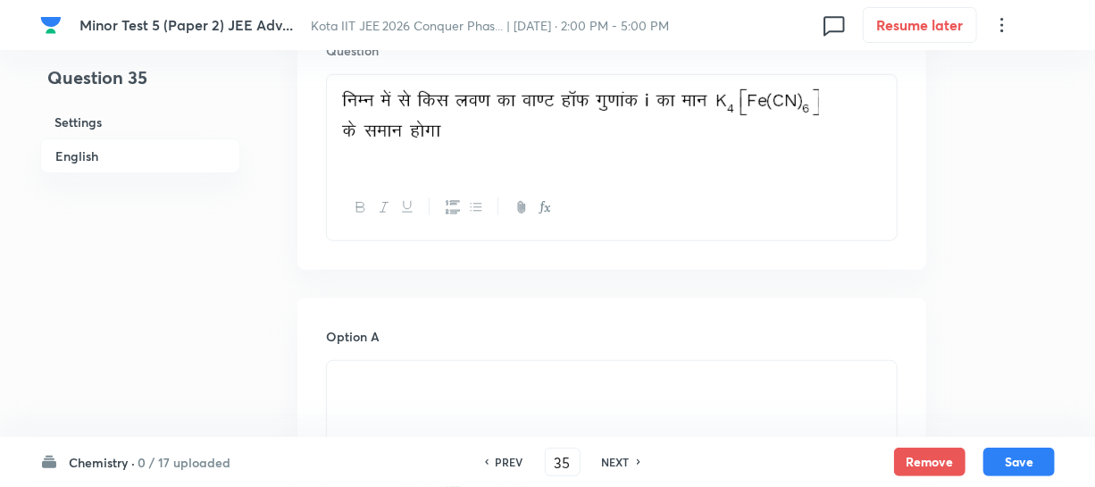
click at [441, 356] on div "Option A Mark as correct answer" at bounding box center [612, 463] width 572 height 272
drag, startPoint x: 455, startPoint y: 378, endPoint x: 460, endPoint y: 389, distance: 12.0
click at [451, 384] on p at bounding box center [611, 382] width 543 height 21
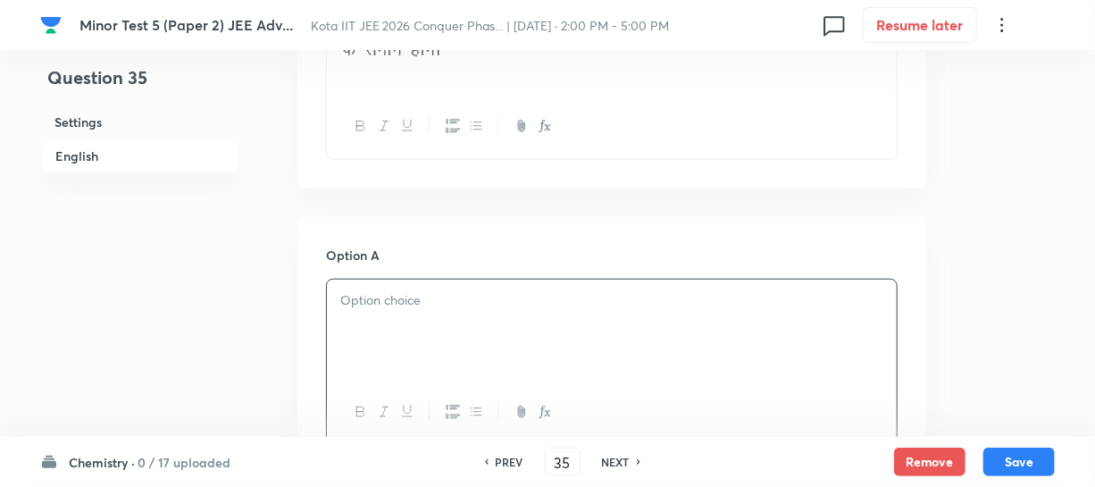
scroll to position [893, 0]
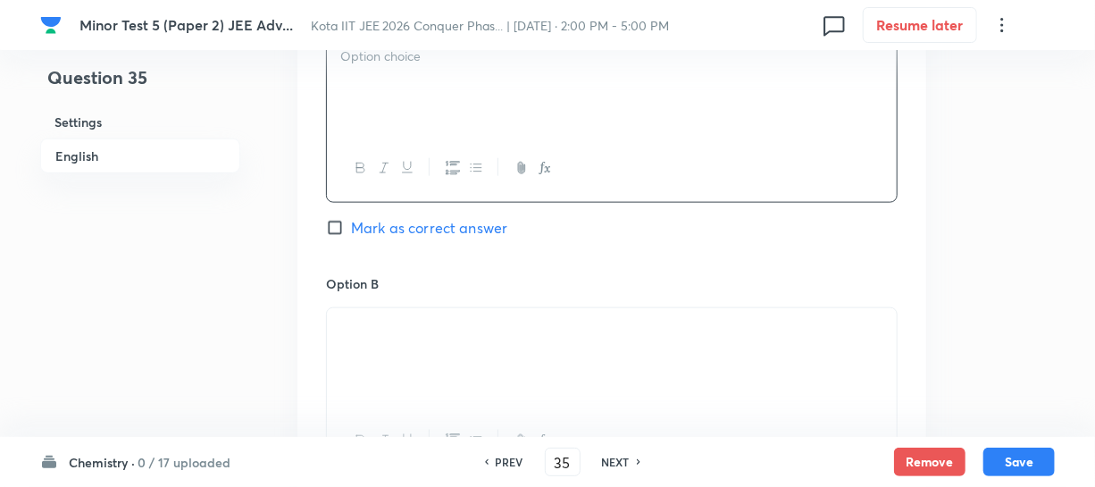
click at [412, 356] on div at bounding box center [612, 358] width 570 height 100
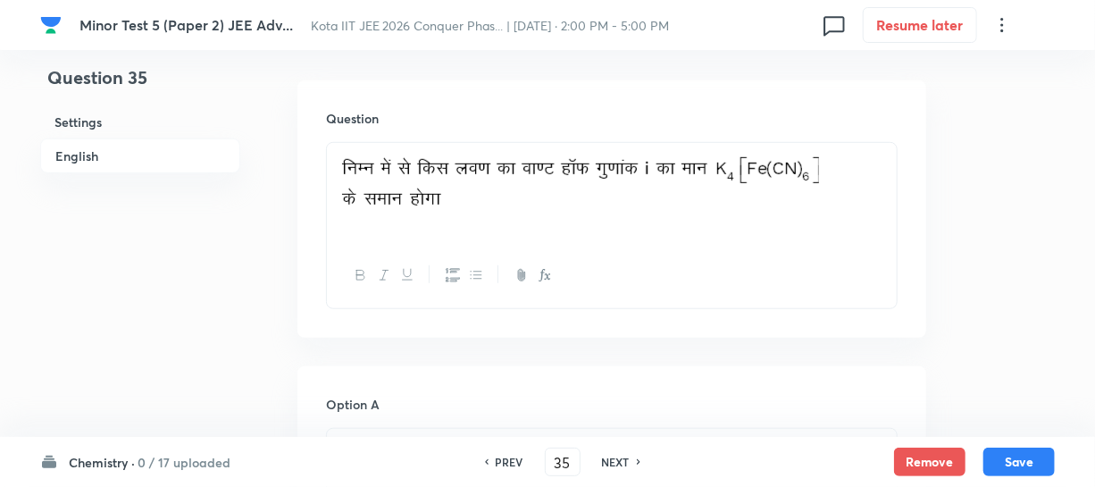
scroll to position [487, 0]
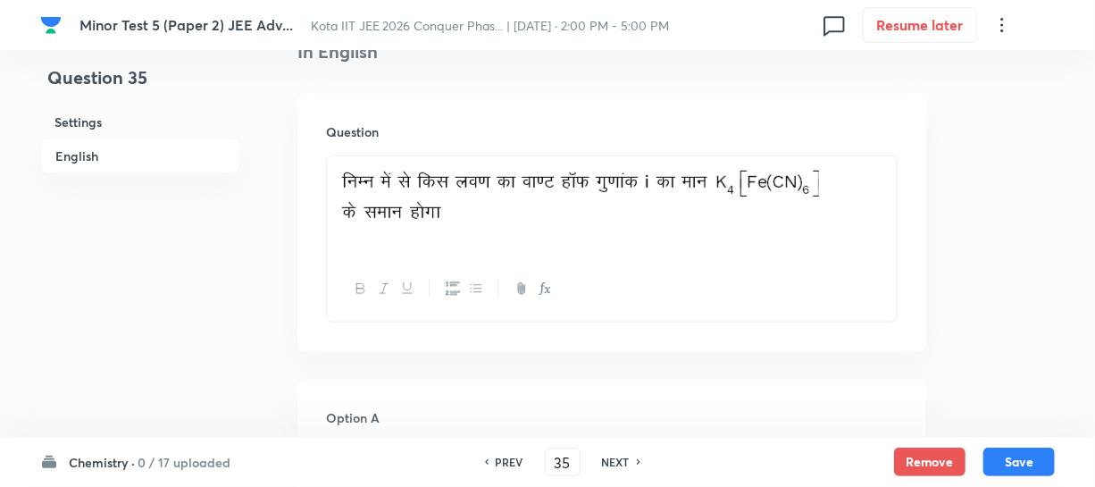
click at [724, 222] on p at bounding box center [611, 197] width 543 height 60
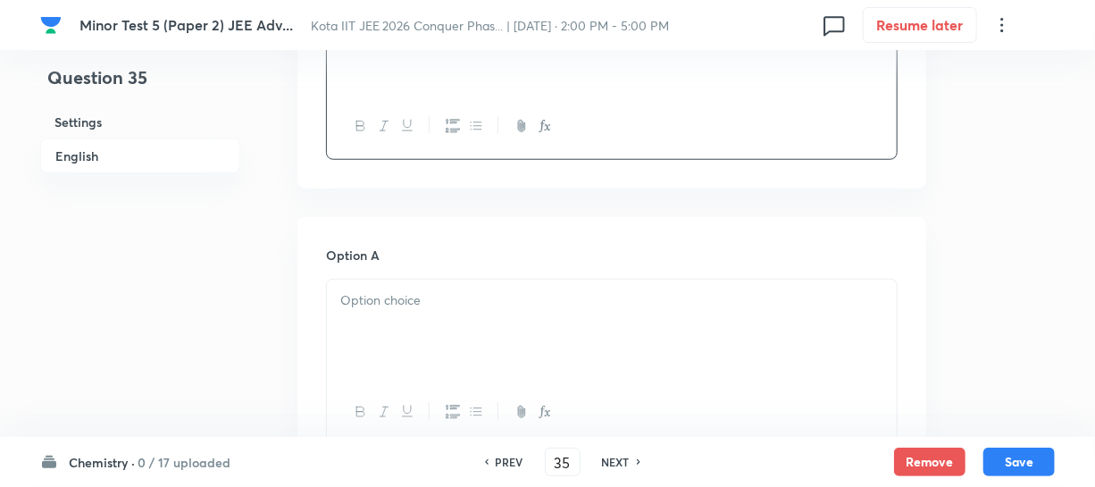
click at [455, 306] on p at bounding box center [611, 300] width 543 height 21
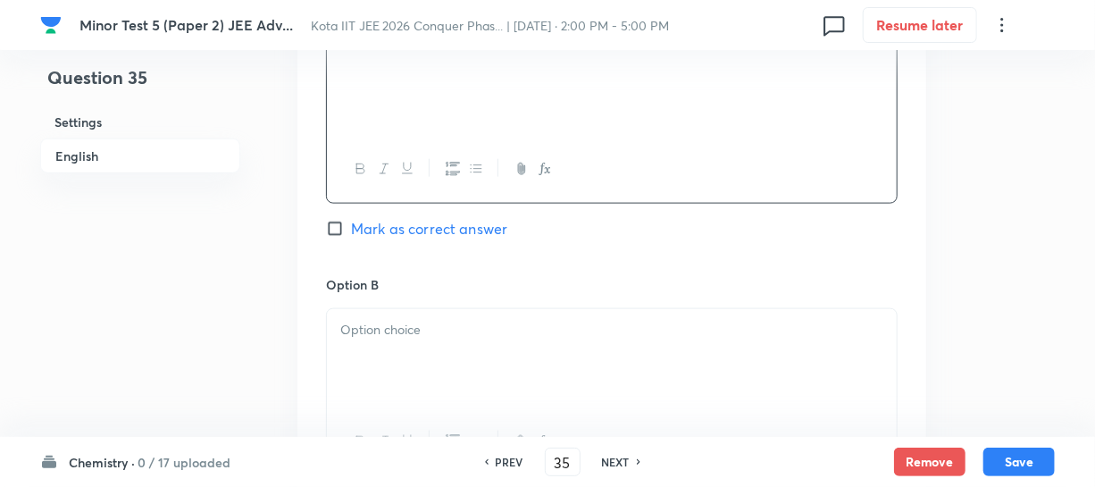
scroll to position [893, 0]
click at [431, 337] on p at bounding box center [611, 329] width 543 height 21
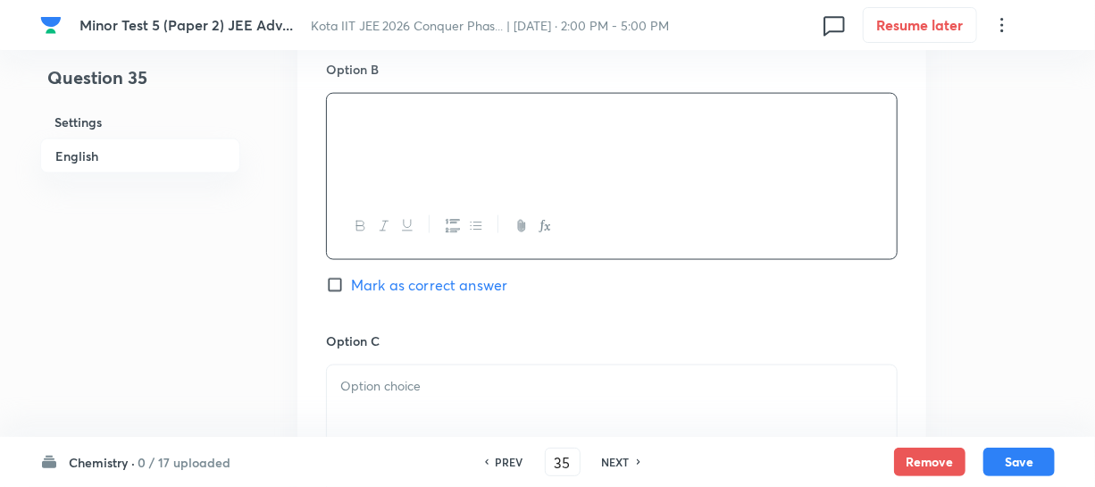
scroll to position [1136, 0]
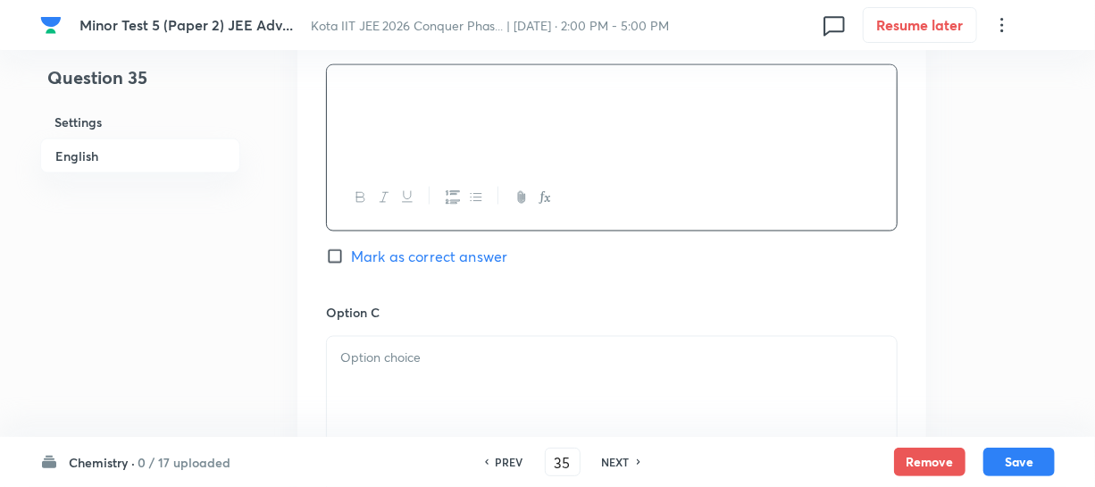
click at [410, 356] on p at bounding box center [611, 358] width 543 height 21
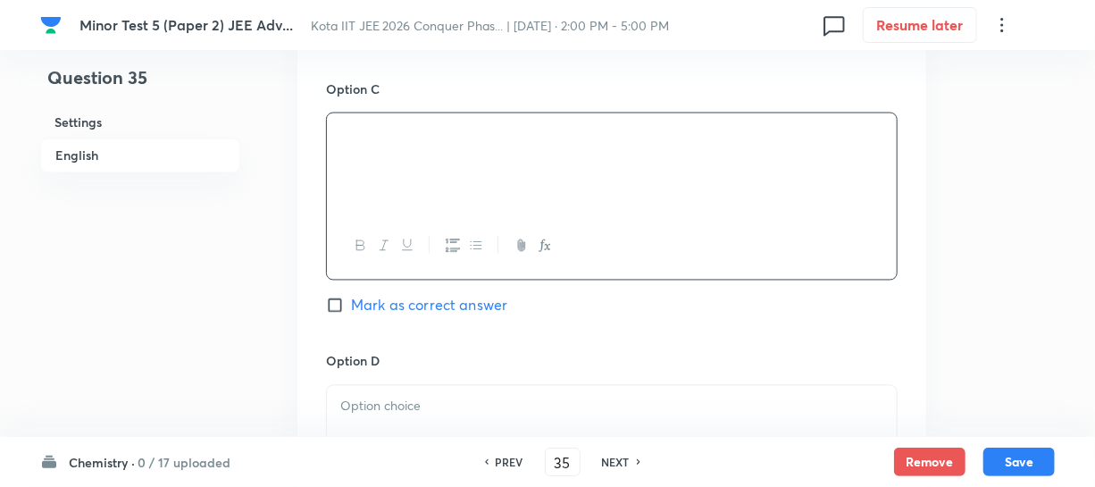
scroll to position [1462, 0]
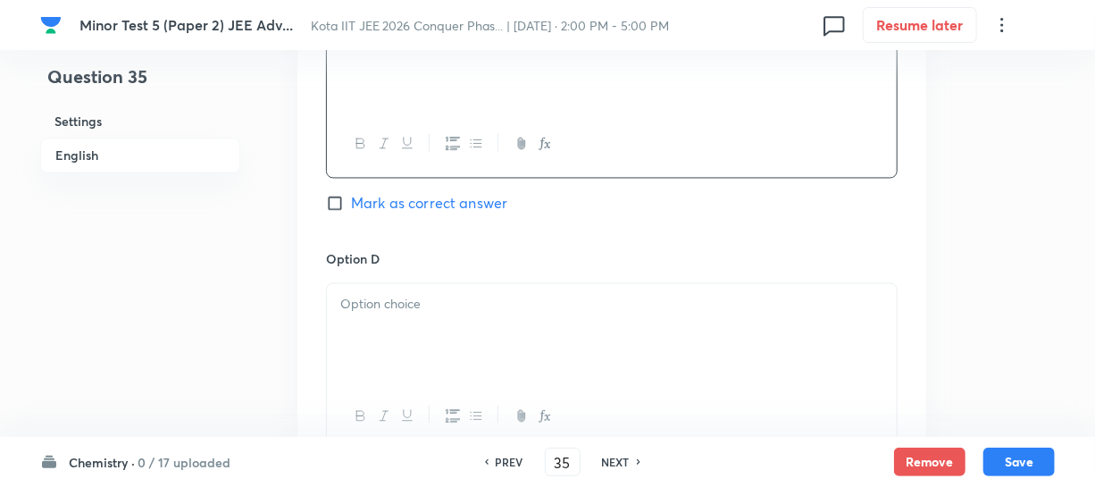
click at [380, 308] on p at bounding box center [611, 305] width 543 height 21
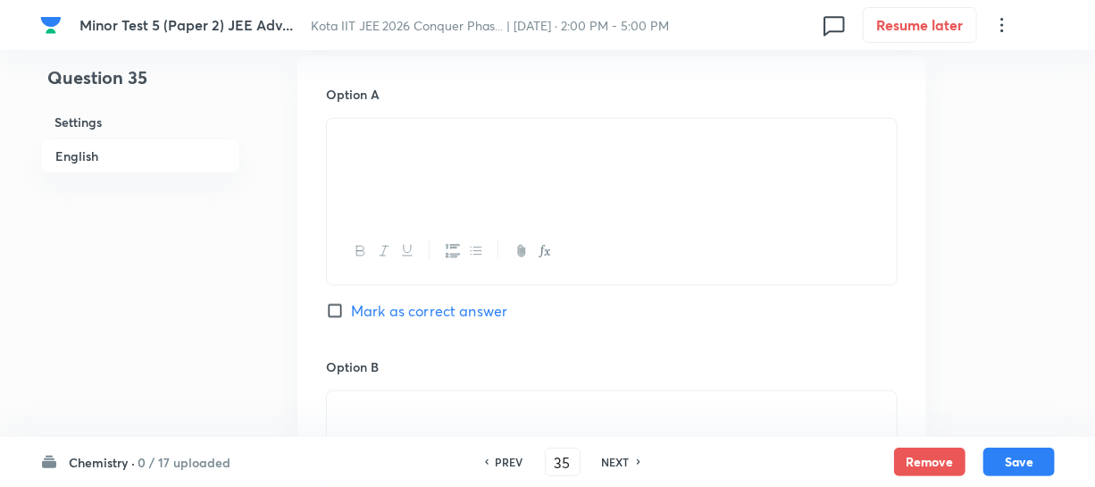
scroll to position [812, 0]
click at [348, 297] on div "Option A Mark as correct answer" at bounding box center [612, 219] width 572 height 272
click at [348, 305] on input "Mark as correct answer" at bounding box center [338, 309] width 25 height 18
checkbox input "true"
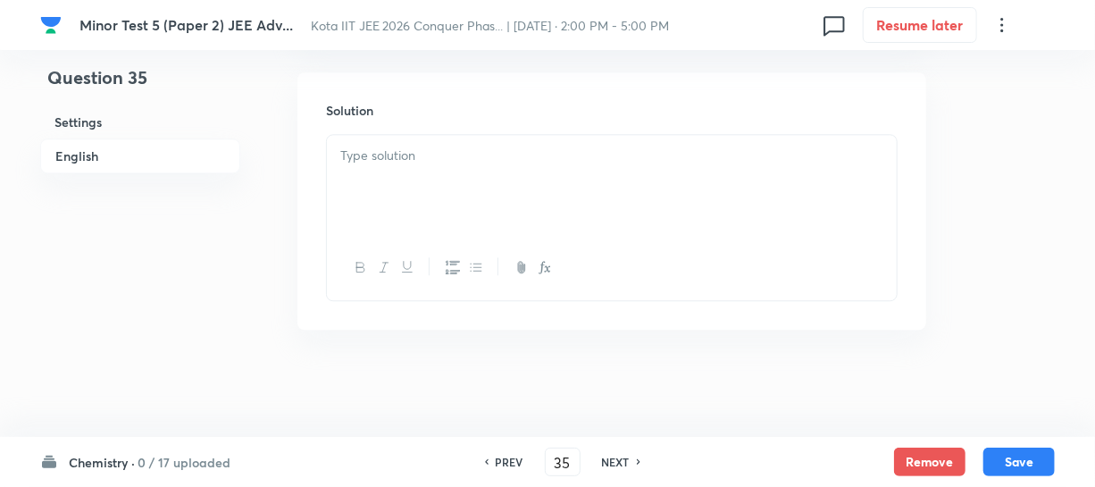
click at [423, 183] on div at bounding box center [612, 185] width 570 height 100
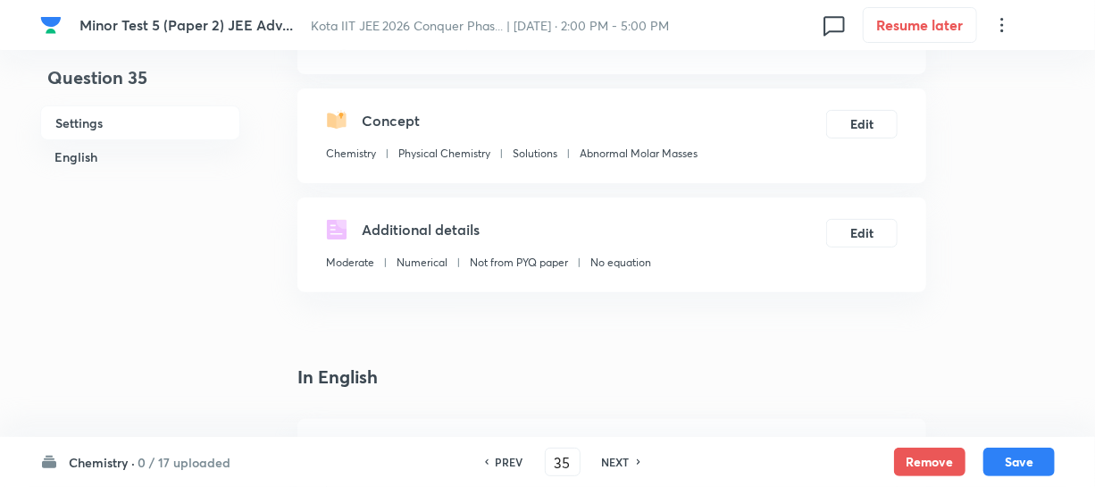
scroll to position [406, 0]
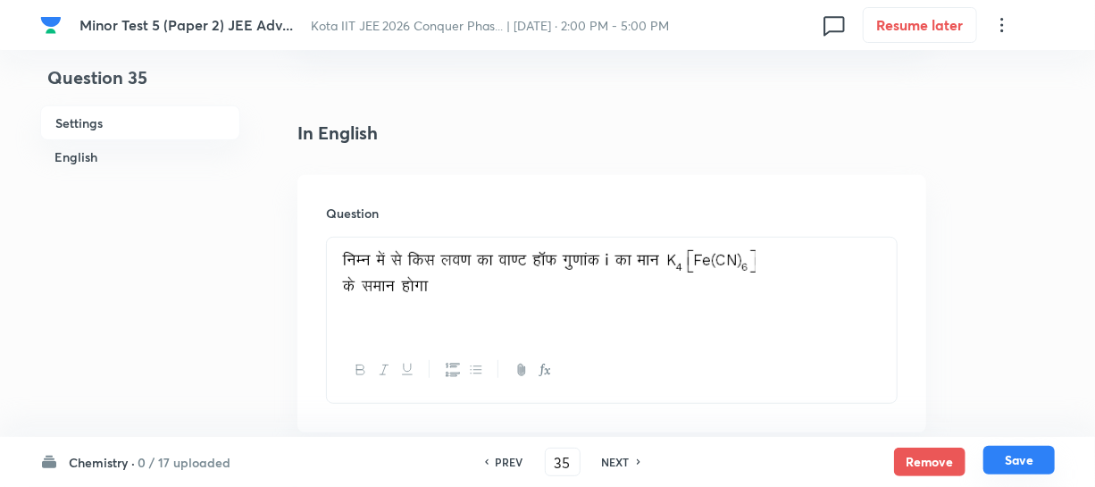
click at [1005, 454] on button "Save" at bounding box center [1019, 460] width 71 height 29
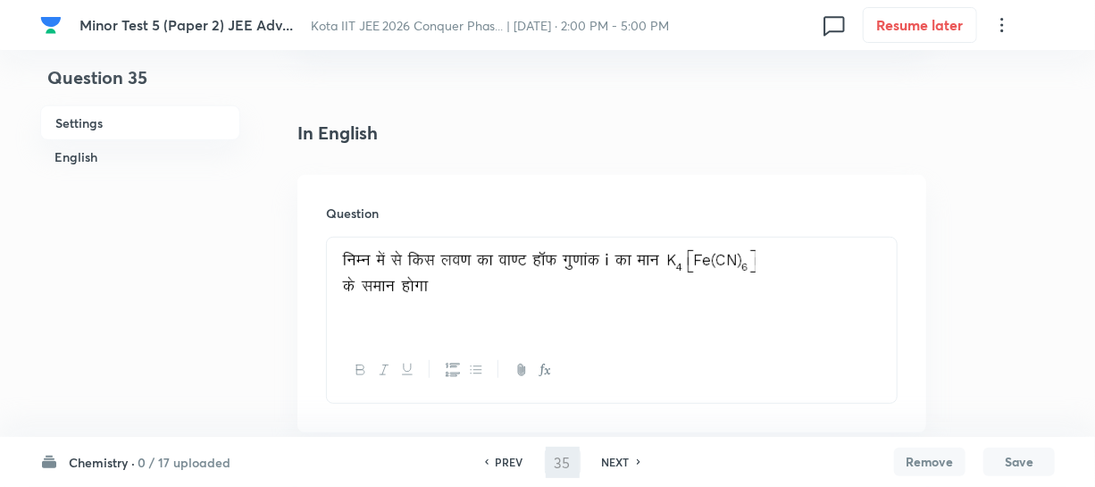
type input "36"
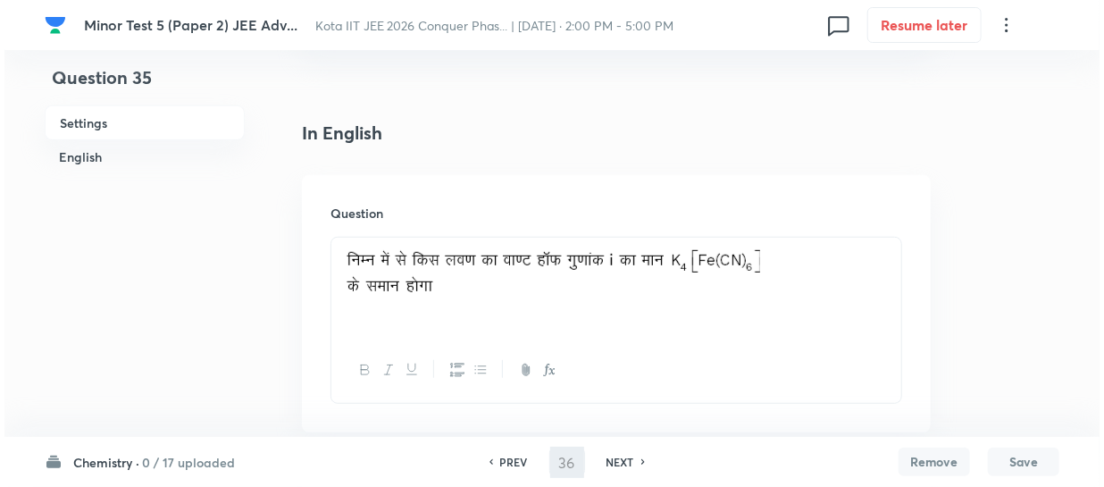
scroll to position [0, 0]
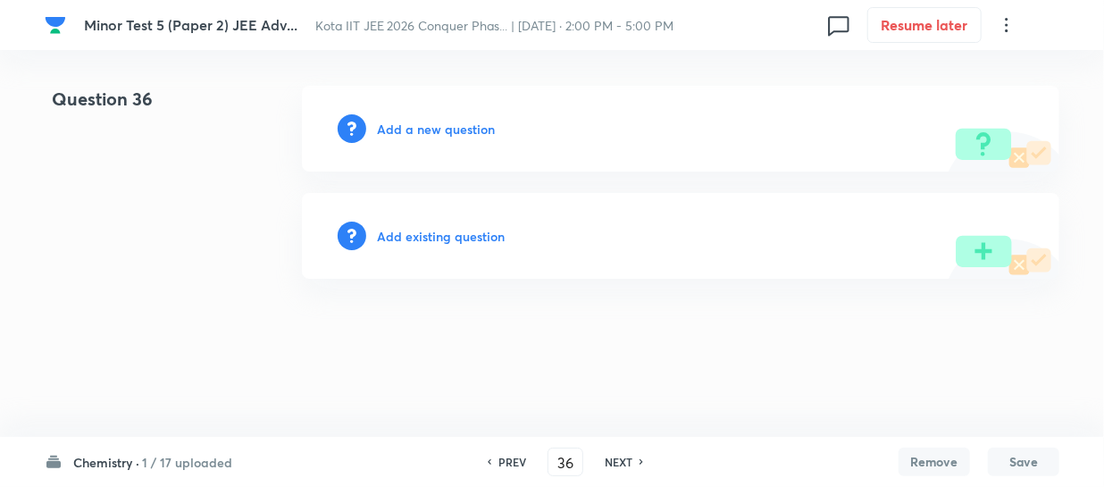
click at [482, 121] on h6 "Add a new question" at bounding box center [436, 129] width 118 height 19
click at [482, 121] on h6 "Choose a question type" at bounding box center [446, 129] width 138 height 19
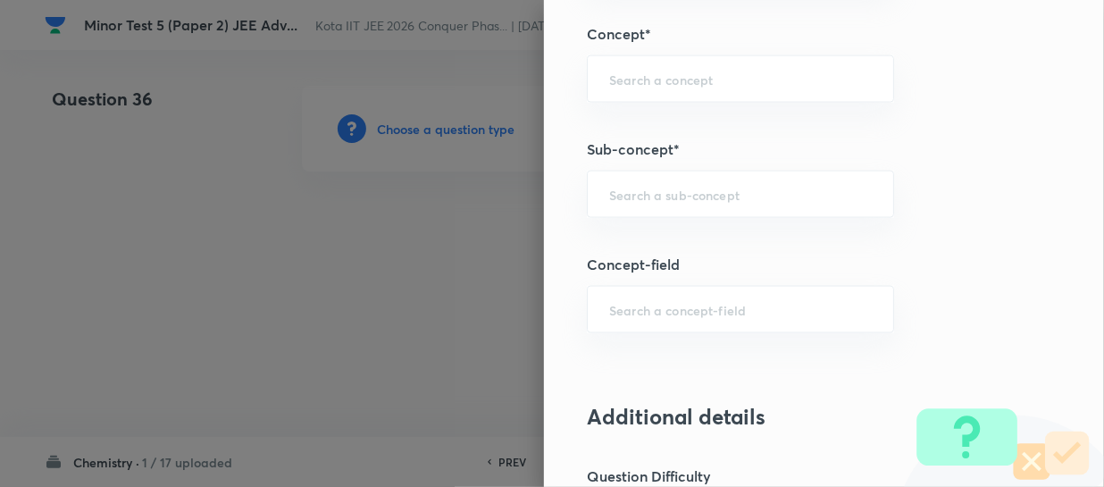
scroll to position [1136, 0]
click at [644, 195] on input "text" at bounding box center [740, 192] width 263 height 17
paste input "Introduction of Solution"
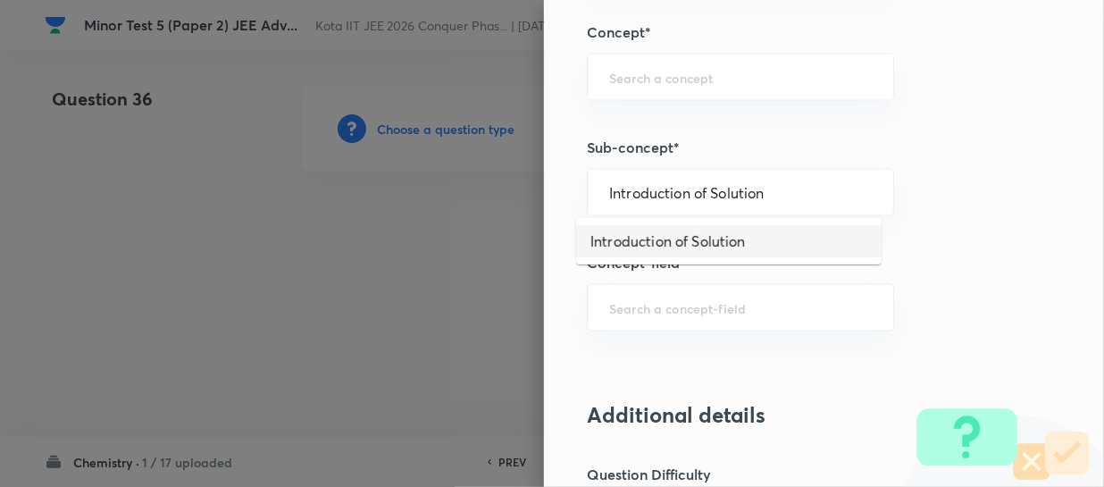
type input "Introduction of Solution"
type input "Chemistry"
type input "Physical Chemistry"
type input "Solutions"
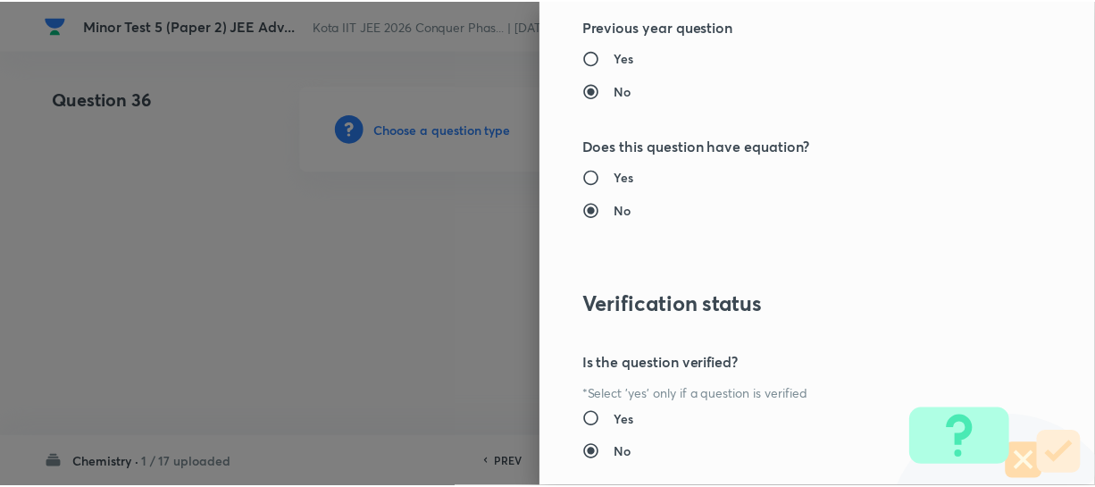
scroll to position [2066, 0]
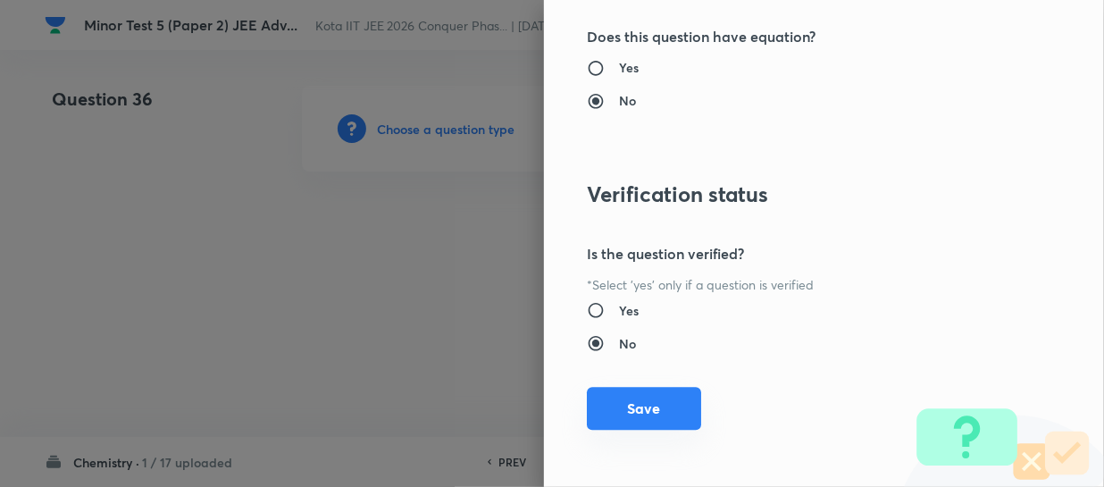
click at [652, 401] on button "Save" at bounding box center [644, 408] width 114 height 43
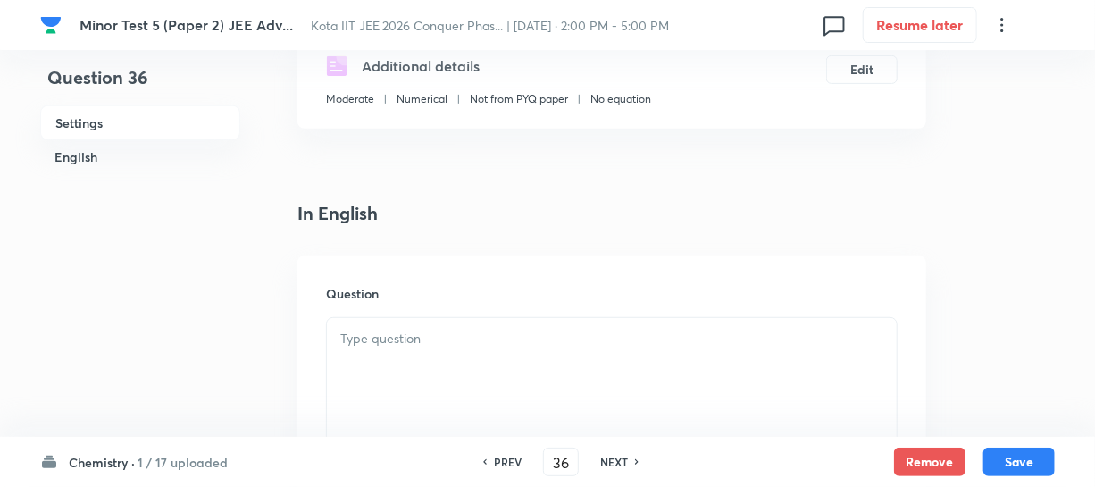
scroll to position [406, 0]
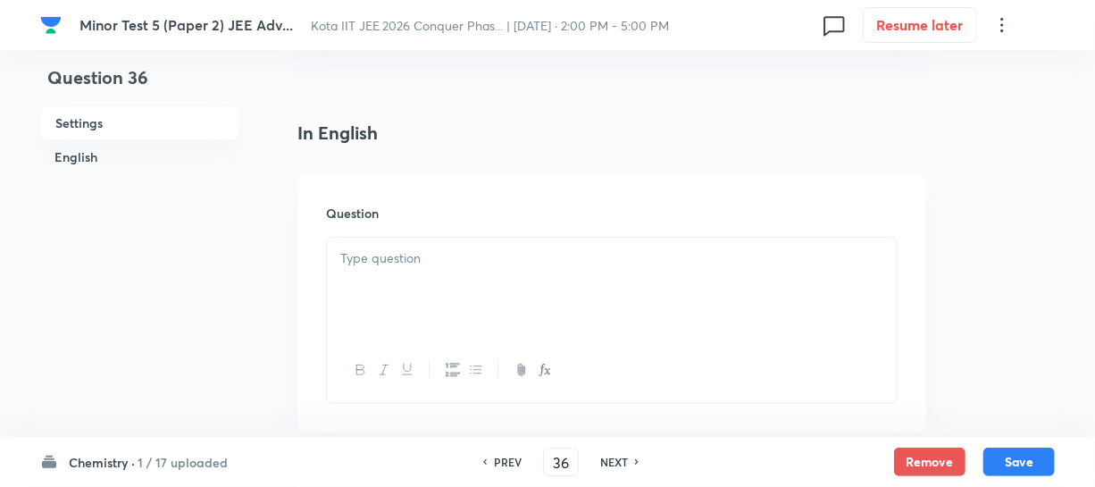
click at [431, 248] on p at bounding box center [611, 258] width 543 height 21
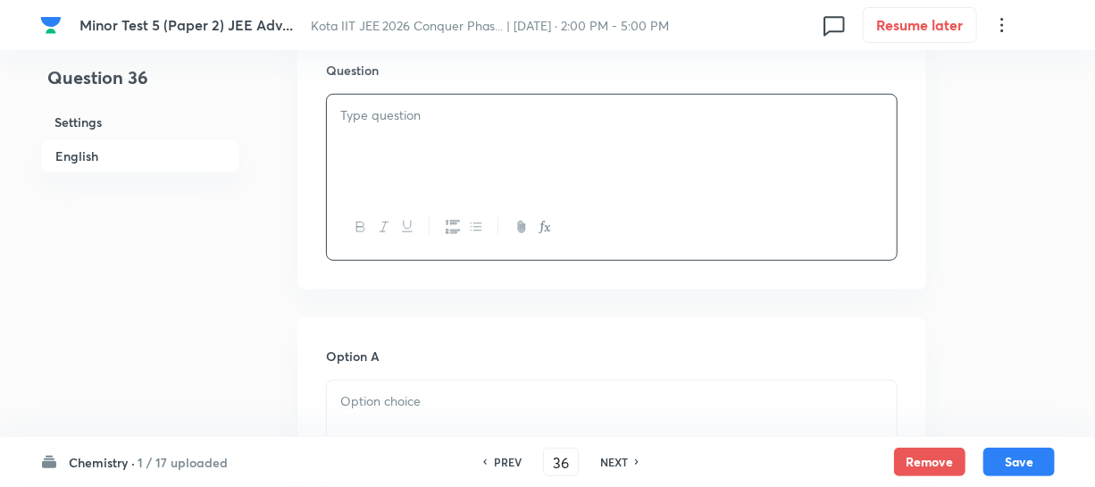
scroll to position [487, 0]
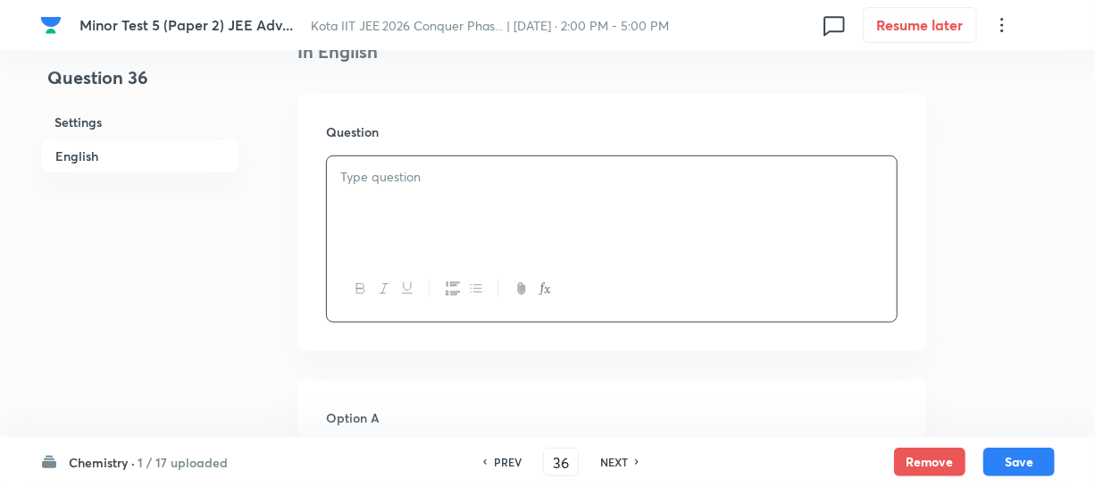
click at [476, 209] on div at bounding box center [612, 206] width 570 height 100
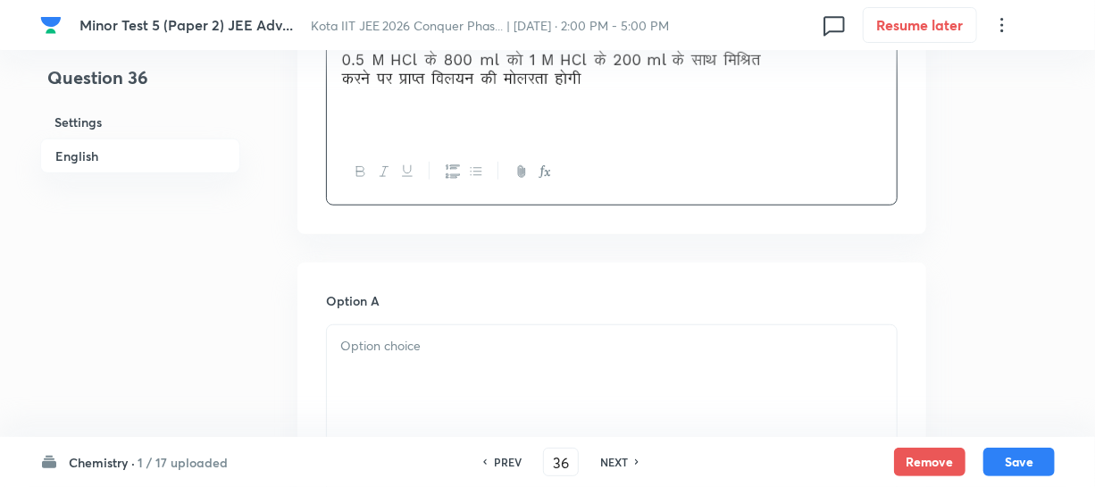
scroll to position [649, 0]
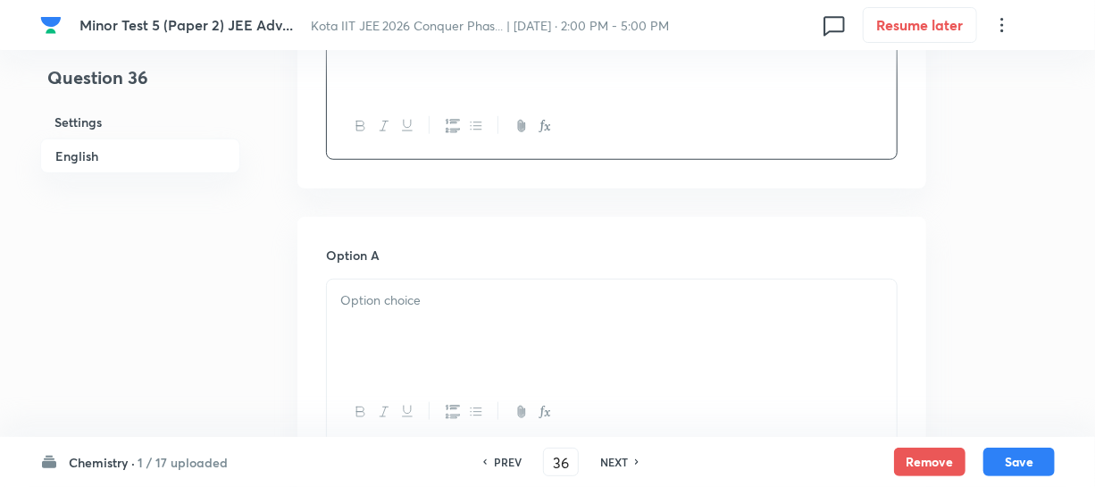
click at [444, 281] on div at bounding box center [612, 330] width 570 height 100
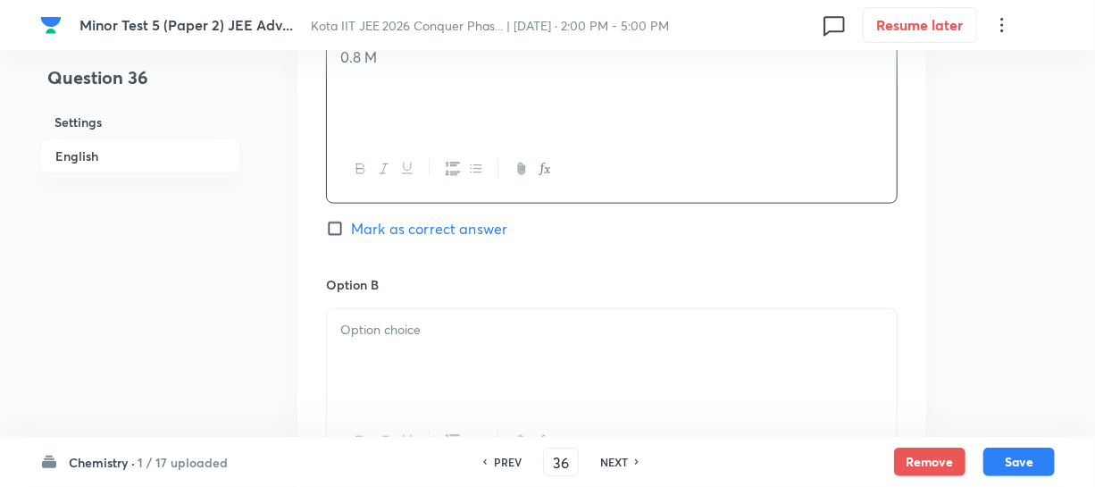
scroll to position [893, 0]
click at [404, 307] on div at bounding box center [612, 390] width 572 height 167
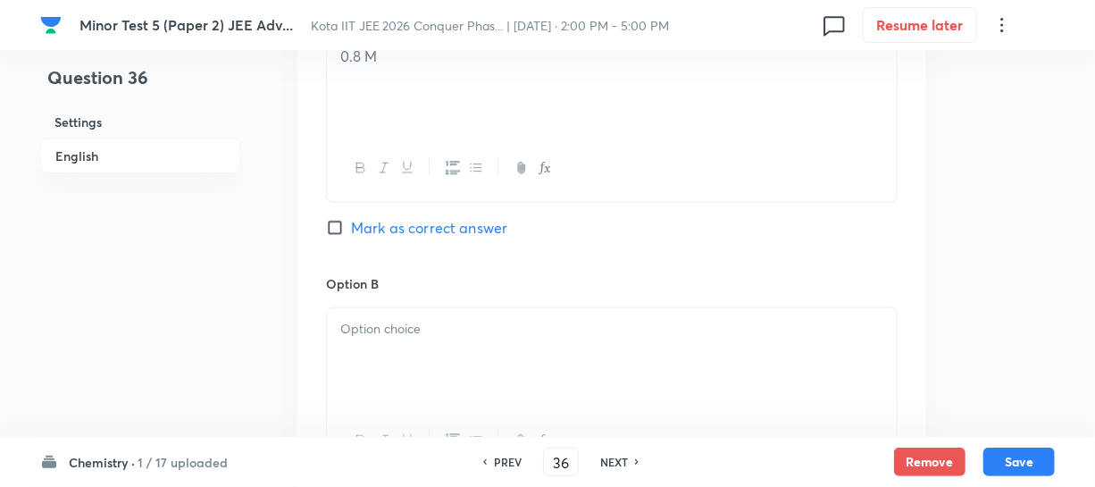
click at [393, 314] on div at bounding box center [612, 358] width 570 height 100
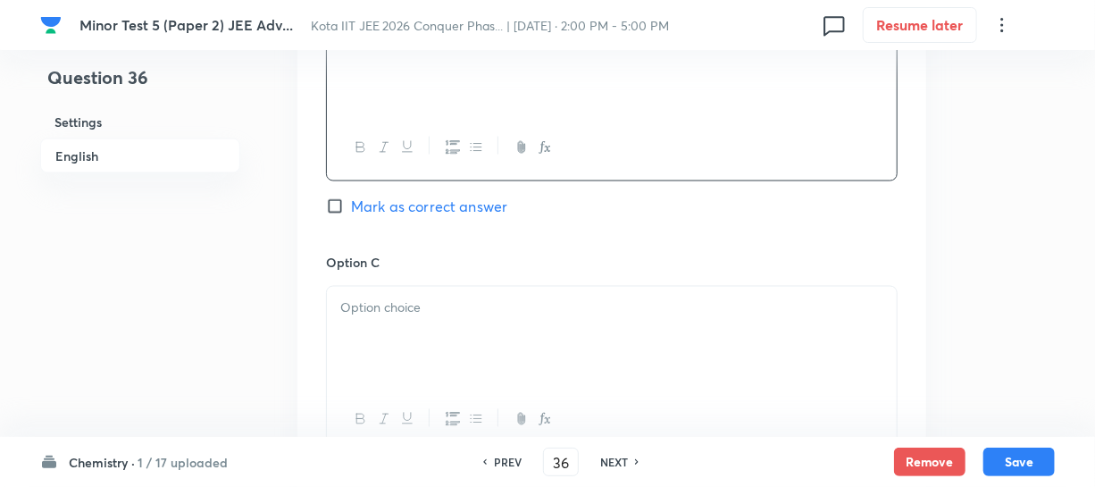
scroll to position [1218, 0]
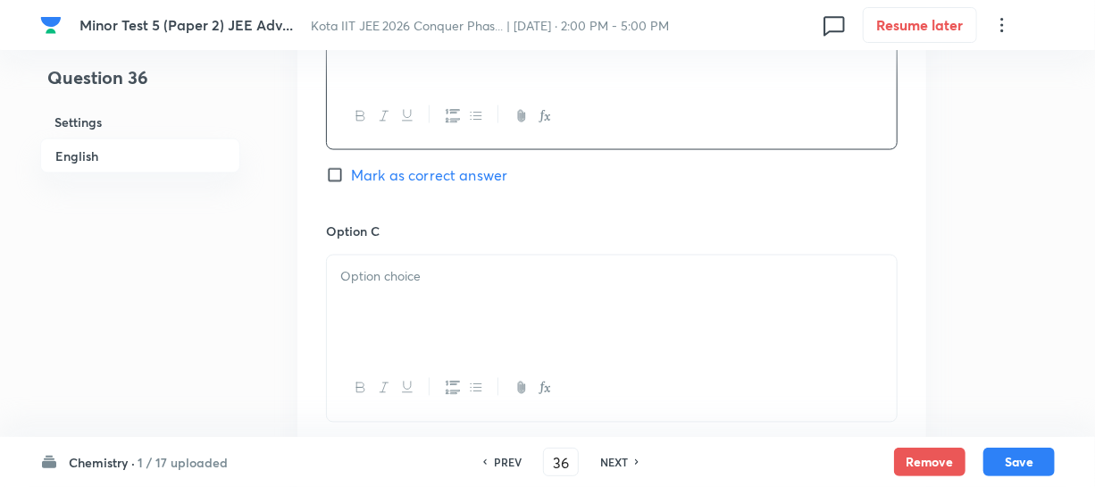
click at [401, 296] on div at bounding box center [612, 305] width 570 height 100
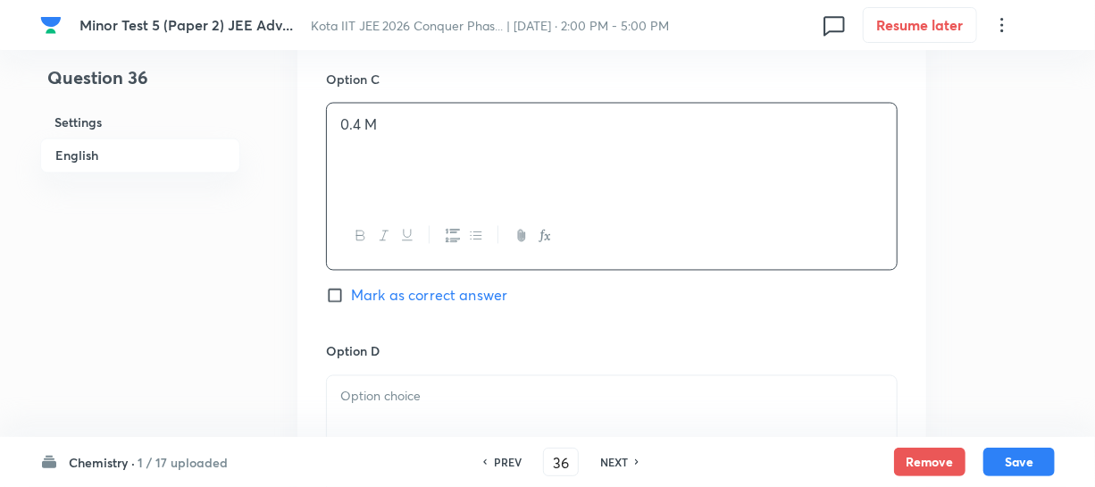
scroll to position [1462, 0]
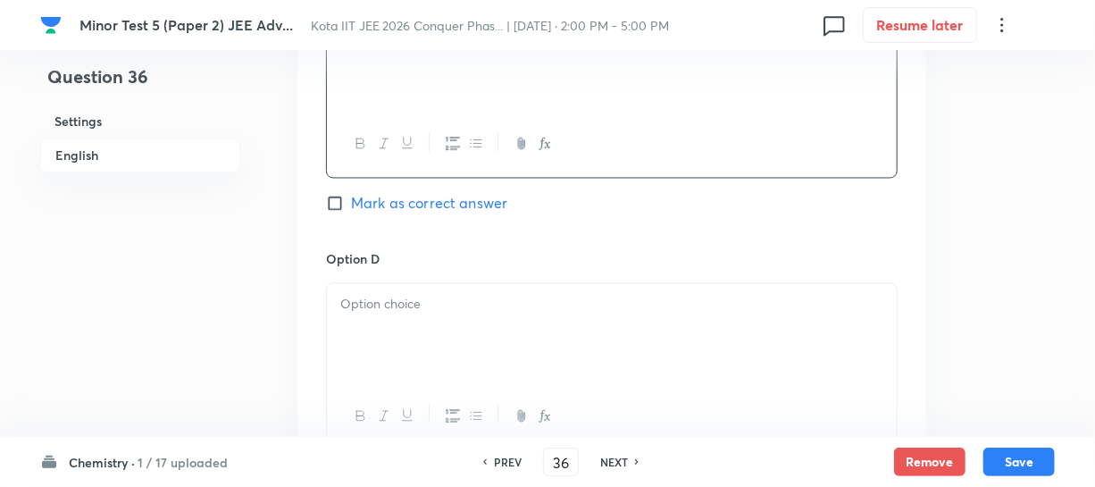
click at [419, 280] on div "Option D Mark as correct answer" at bounding box center [612, 368] width 572 height 236
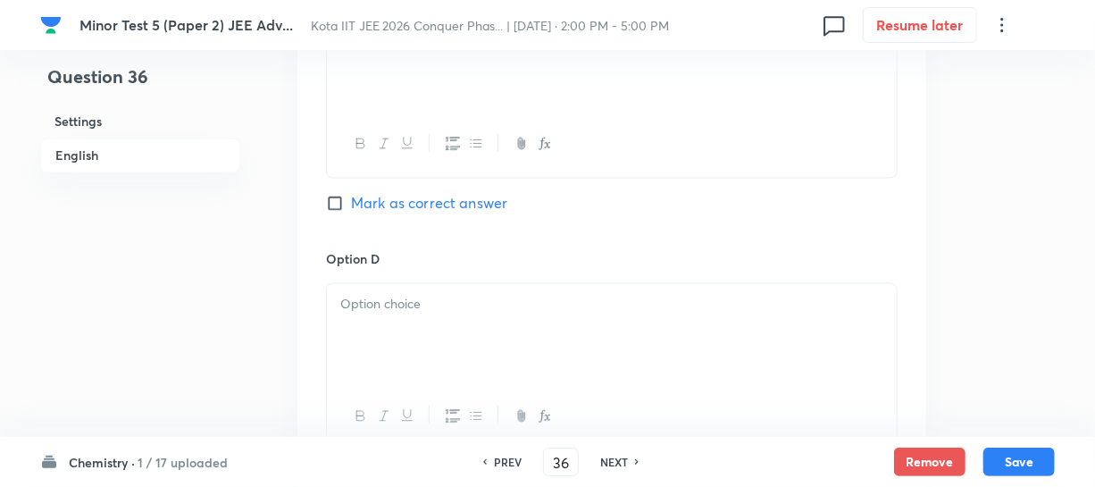
click at [419, 289] on div at bounding box center [612, 334] width 570 height 100
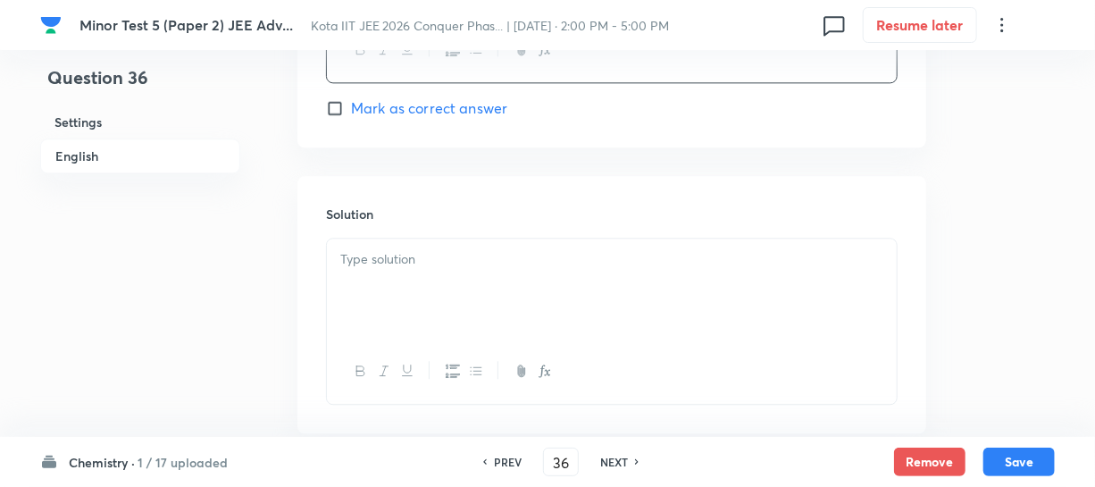
scroll to position [1867, 0]
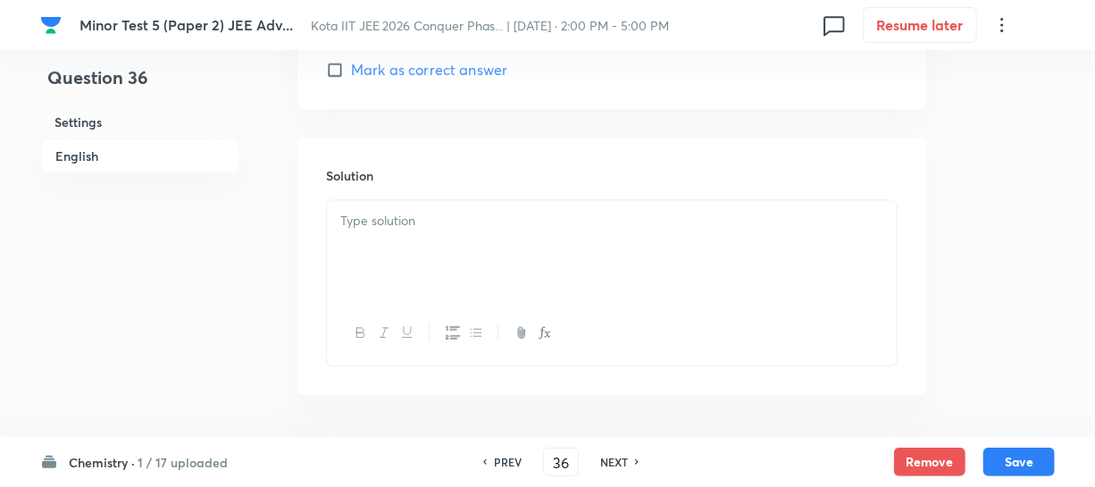
click at [386, 246] on div at bounding box center [612, 250] width 570 height 100
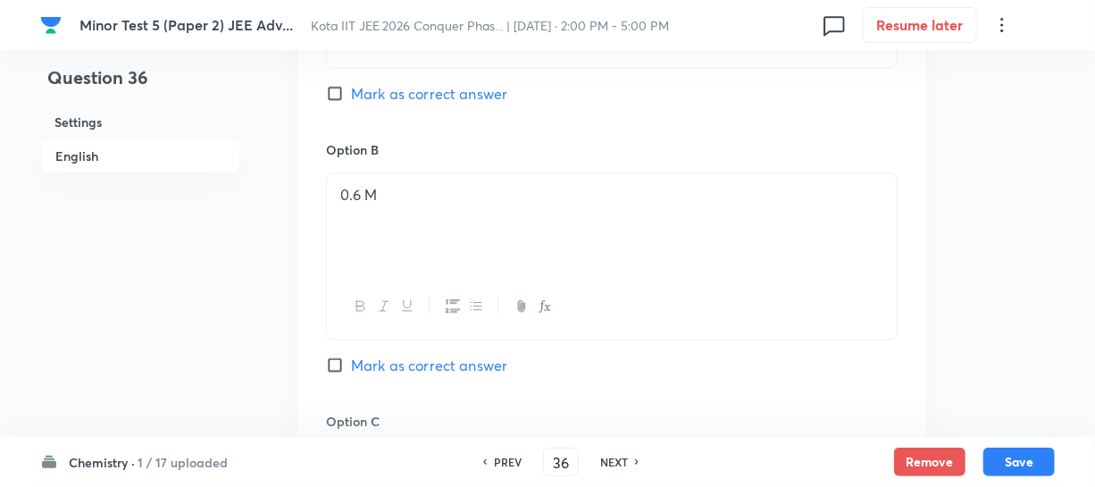
scroll to position [1055, 0]
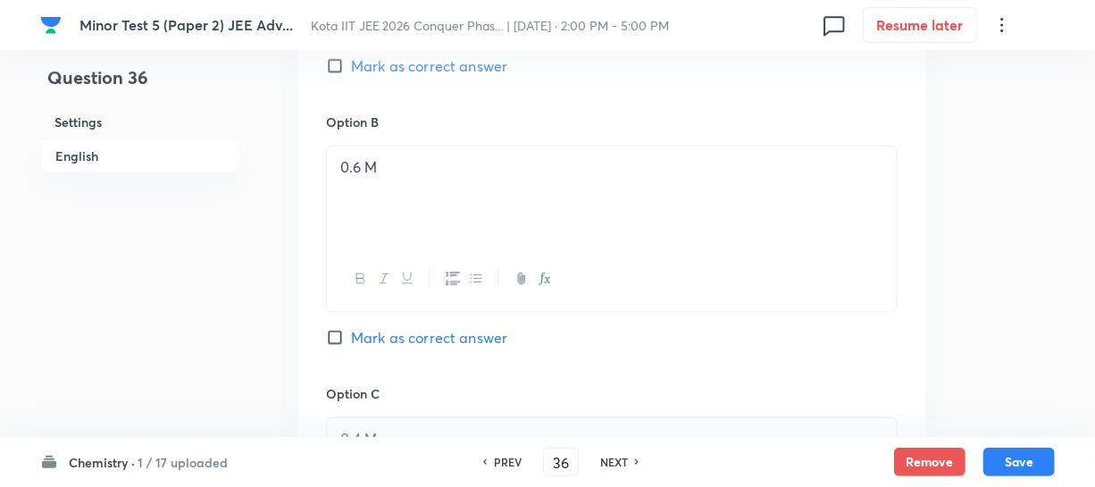
click at [337, 338] on input "Mark as correct answer" at bounding box center [338, 338] width 25 height 18
checkbox input "true"
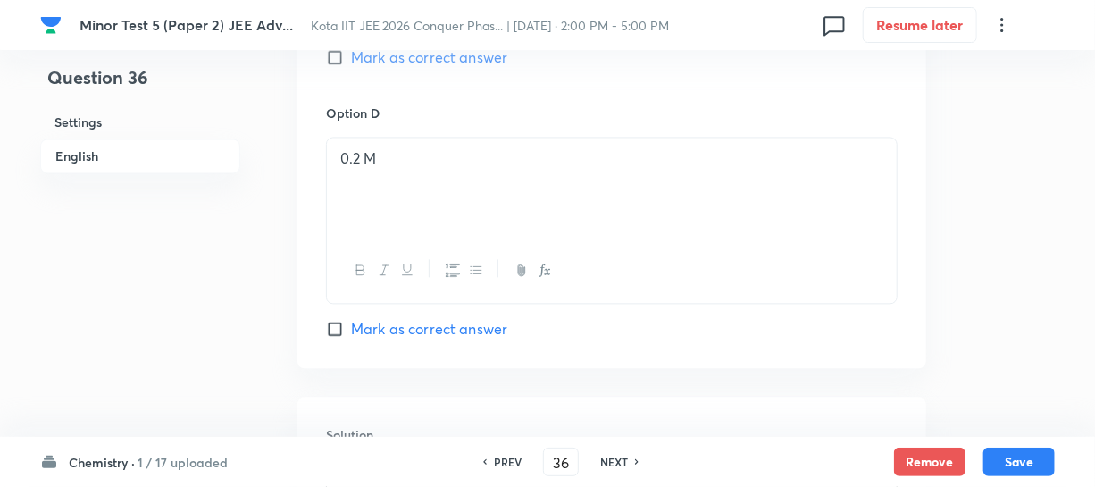
scroll to position [1933, 0]
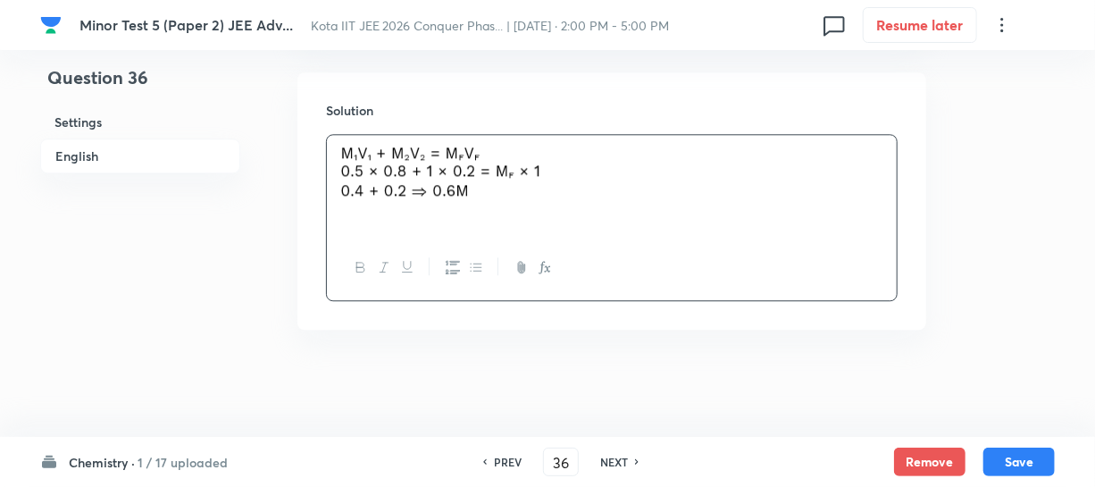
click at [995, 450] on button "Save" at bounding box center [1019, 462] width 71 height 29
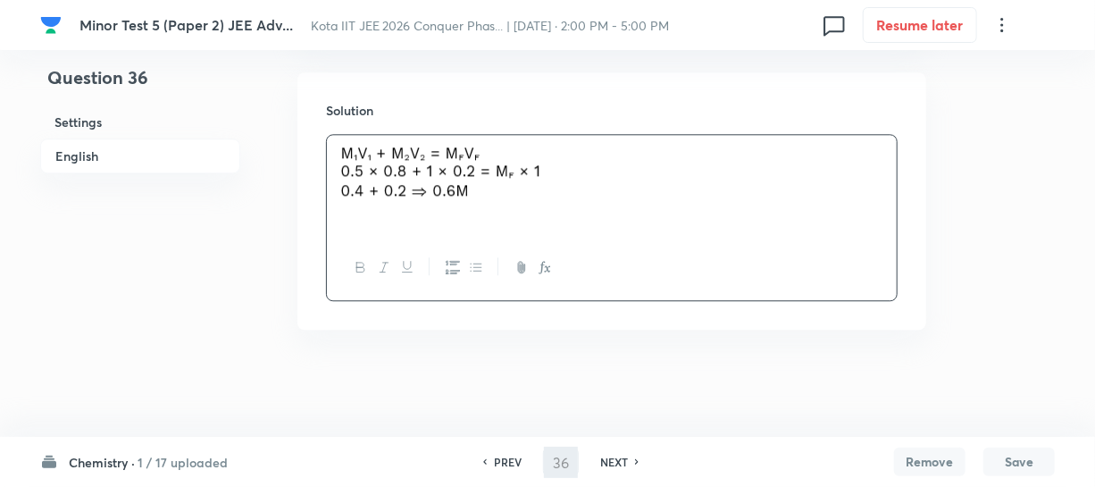
type input "37"
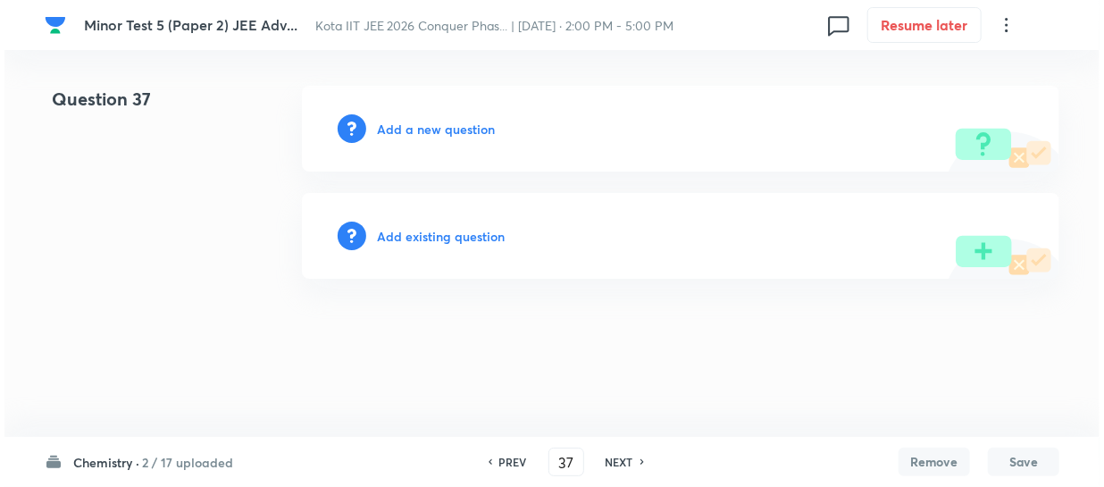
scroll to position [0, 0]
click at [479, 133] on h6 "Add a new question" at bounding box center [436, 129] width 118 height 19
click at [477, 134] on h6 "Choose a question type" at bounding box center [446, 129] width 138 height 19
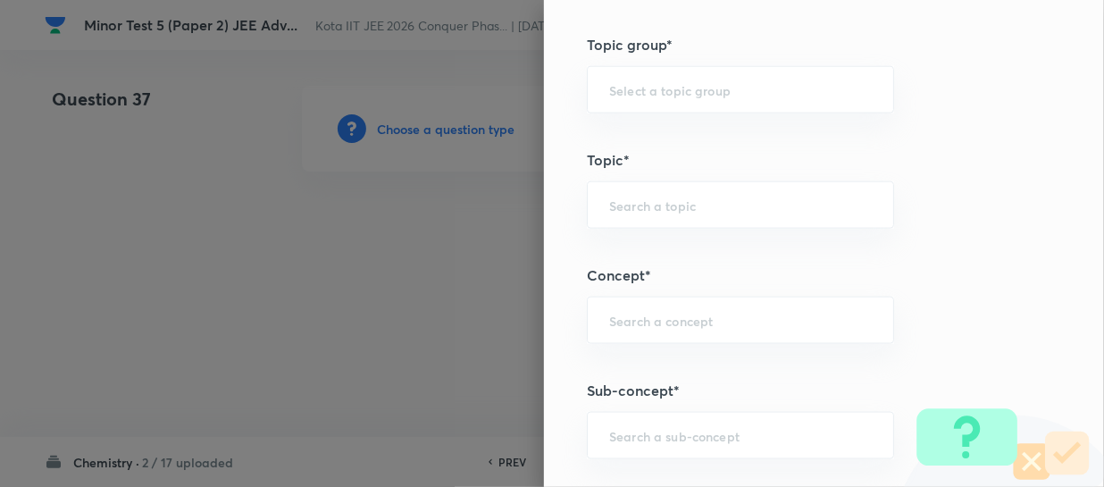
scroll to position [1055, 0]
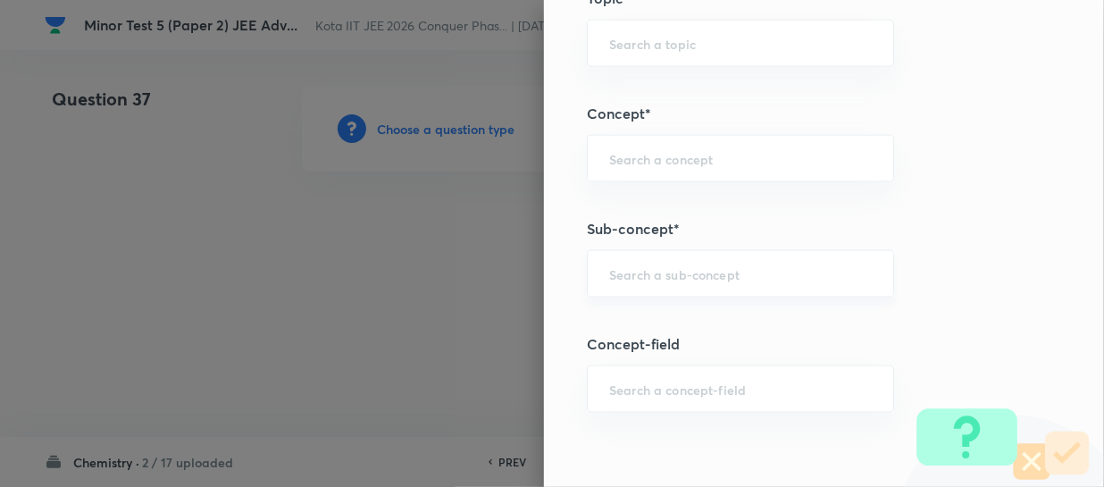
click at [618, 267] on div "​" at bounding box center [740, 273] width 307 height 47
paste input "Orbitals And Quantum Numbers"
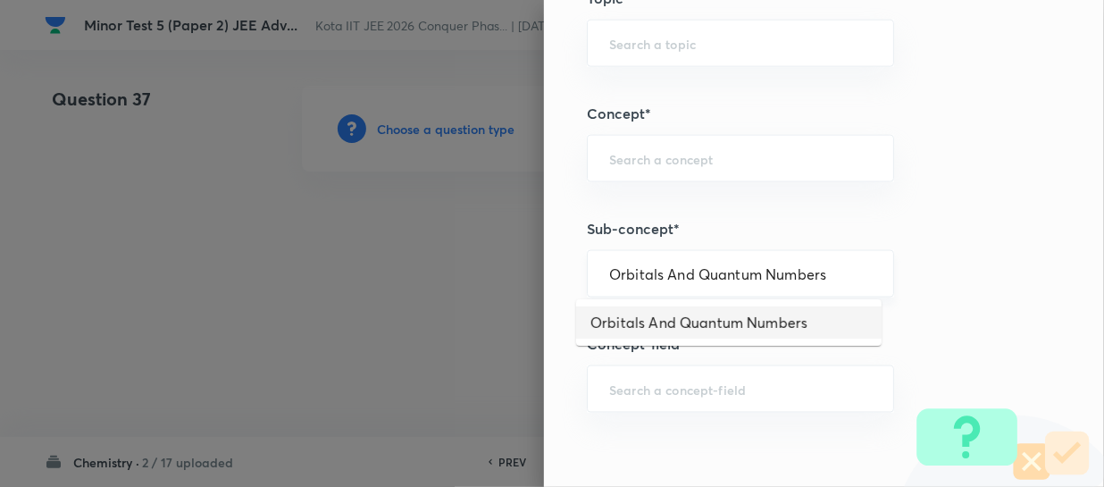
type input "Orbitals And Quantum Numbers"
type input "Chemistry"
type input "Physical Chemistry"
type input "Atomic Structure"
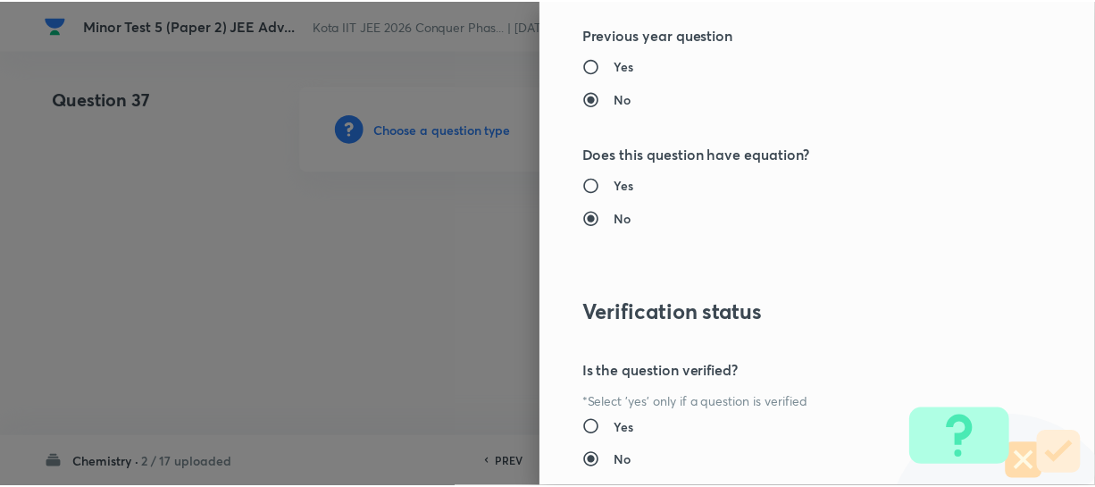
scroll to position [2066, 0]
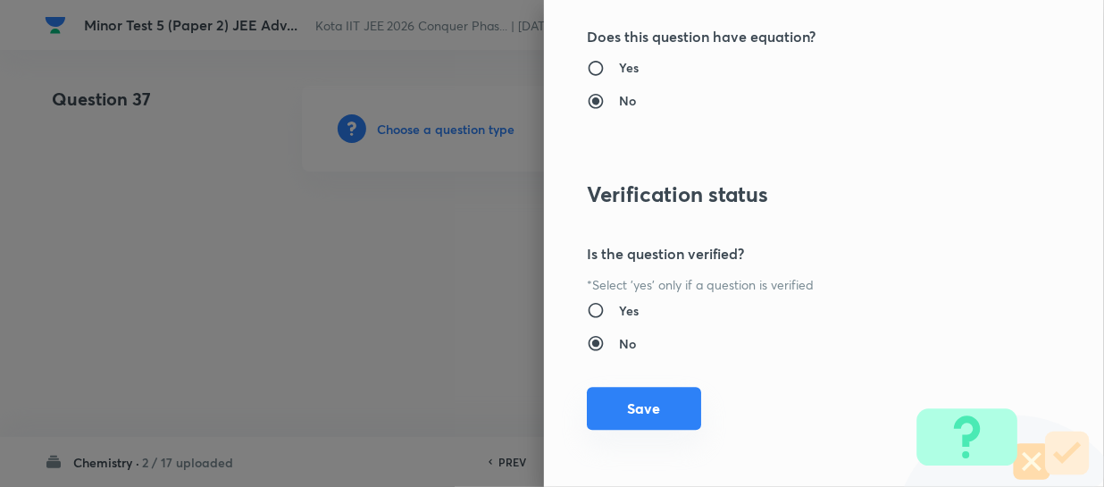
click at [607, 392] on button "Save" at bounding box center [644, 408] width 114 height 43
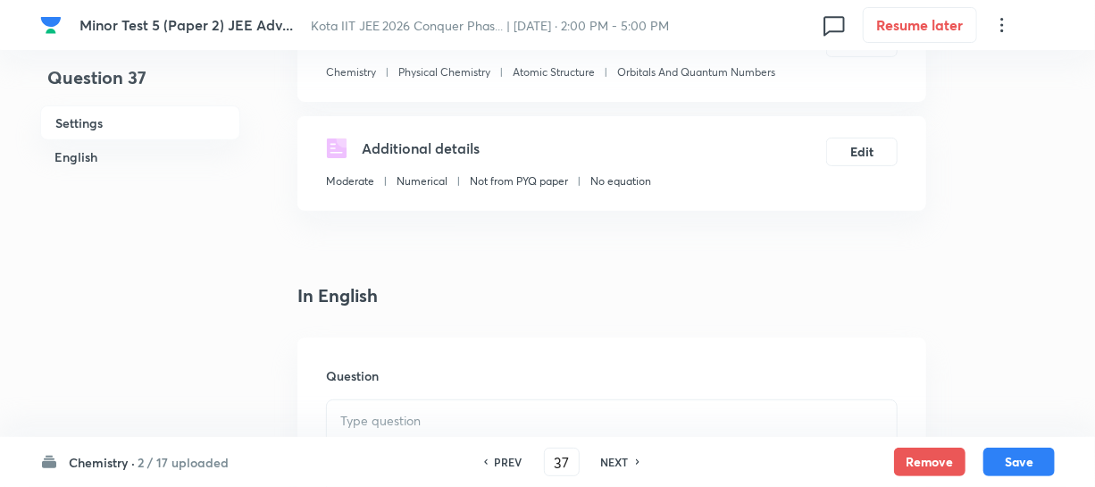
scroll to position [406, 0]
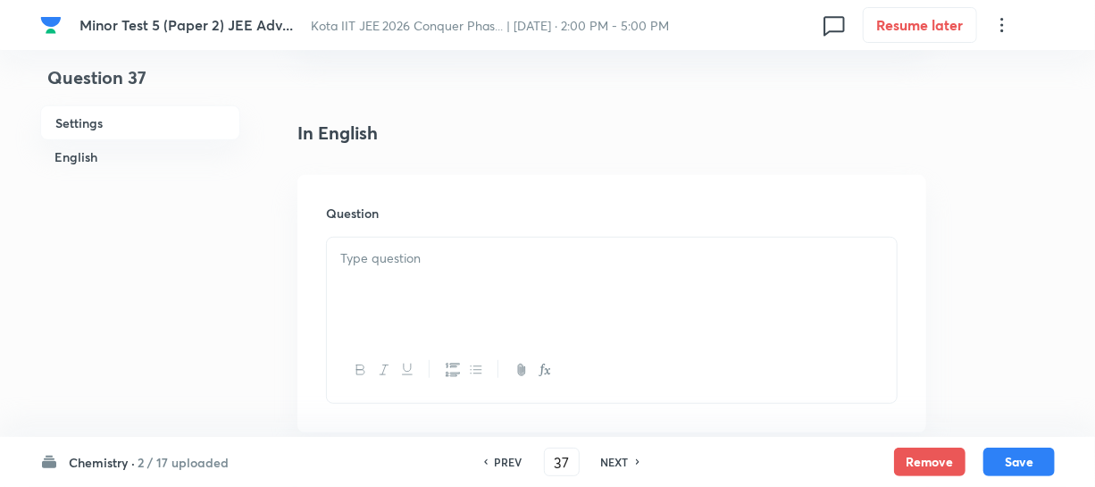
click at [473, 248] on p at bounding box center [611, 258] width 543 height 21
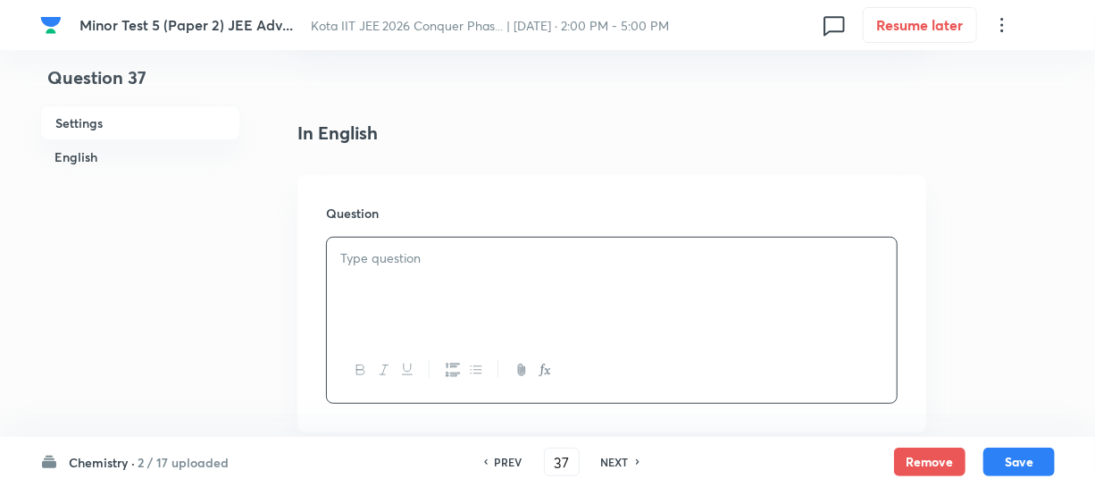
click at [456, 268] on div at bounding box center [612, 288] width 570 height 100
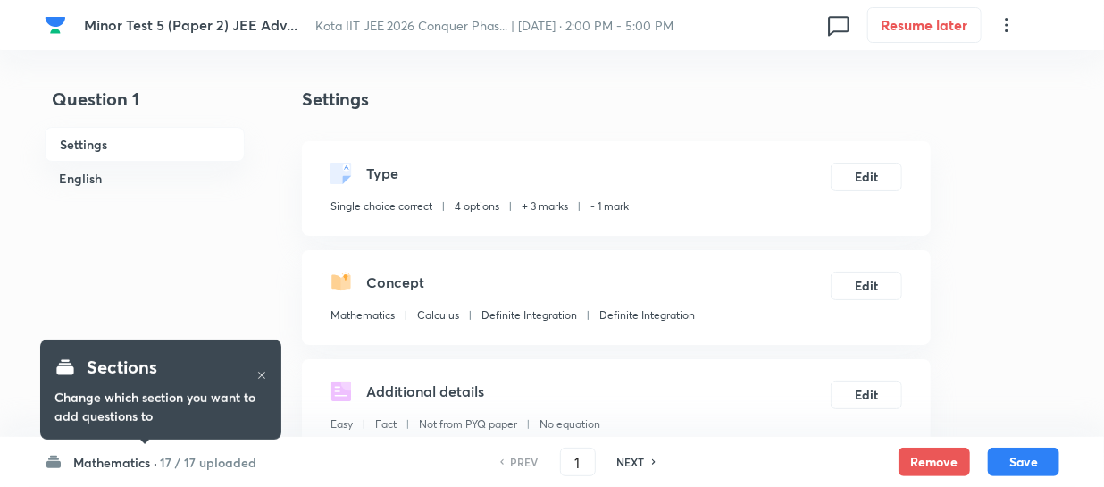
checkbox input "true"
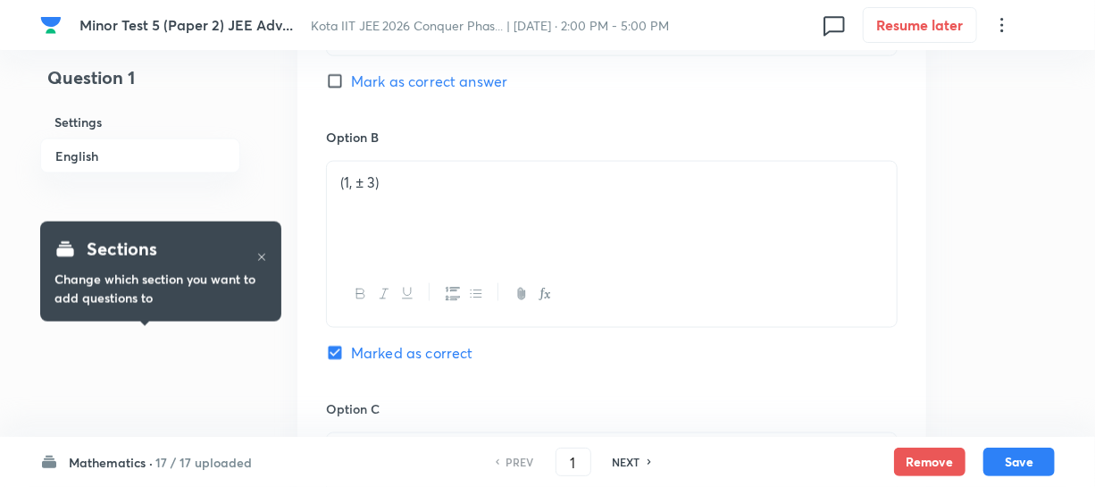
scroll to position [1136, 0]
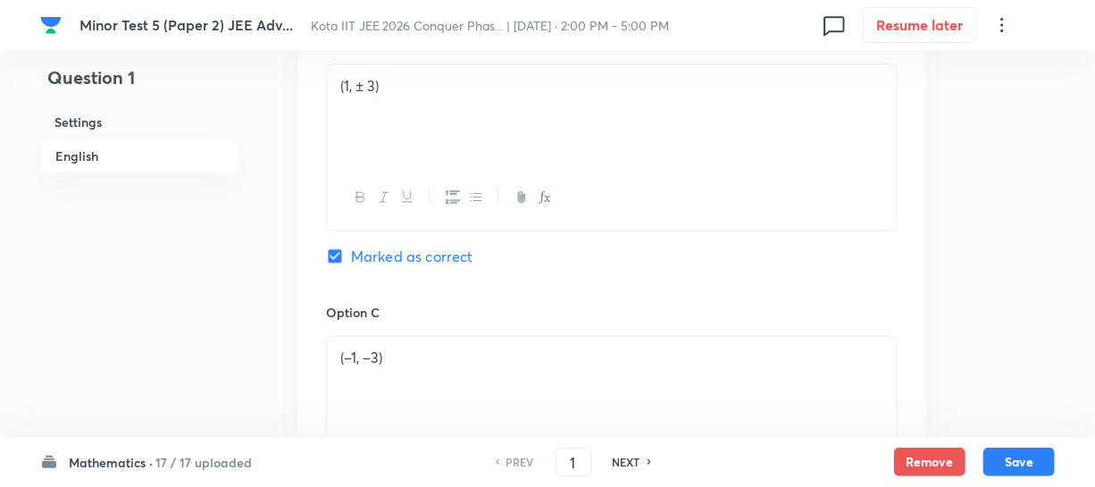
click at [80, 153] on h6 "English" at bounding box center [140, 155] width 200 height 35
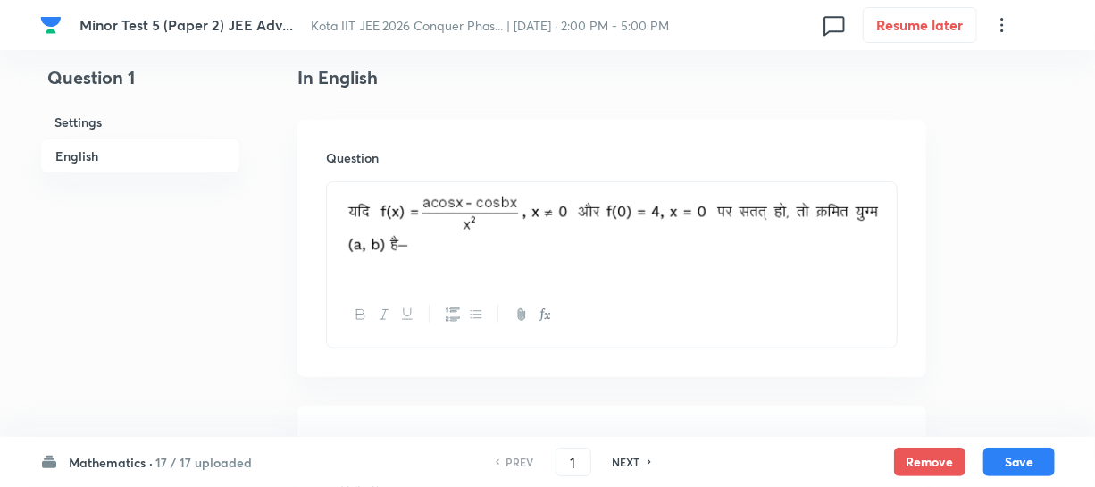
click at [79, 152] on h6 "English" at bounding box center [140, 155] width 200 height 35
click at [78, 125] on h6 "Settings" at bounding box center [140, 121] width 200 height 33
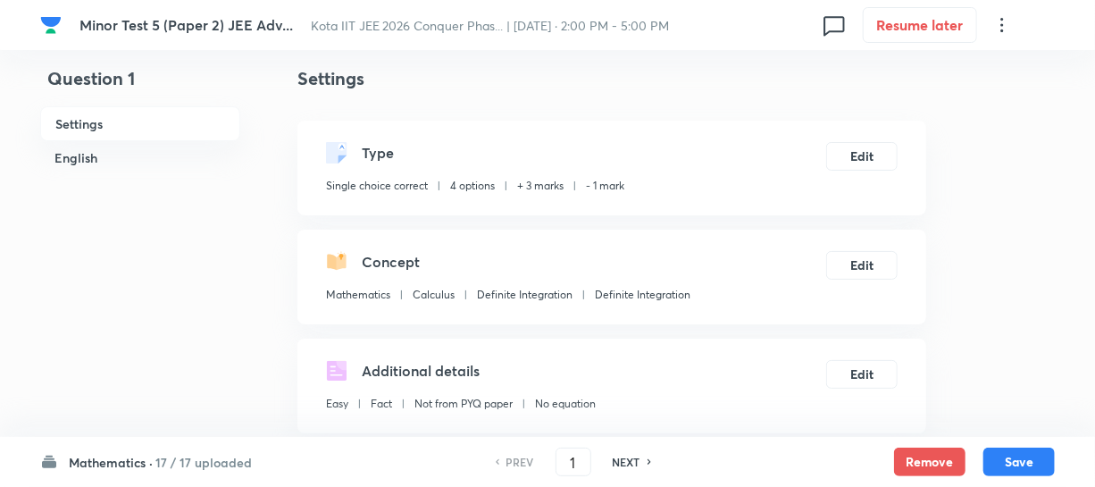
click at [82, 148] on h6 "English" at bounding box center [140, 157] width 200 height 33
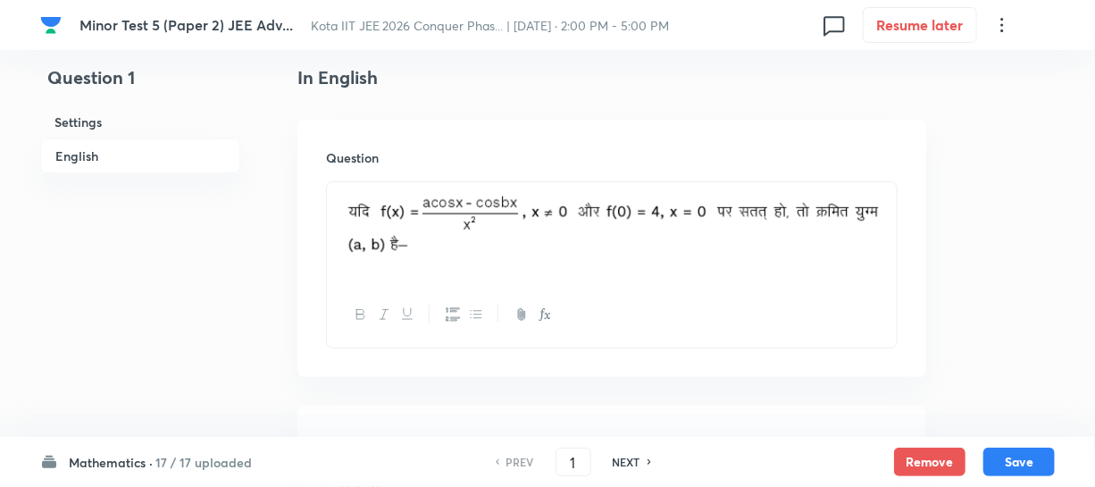
click at [82, 148] on h6 "English" at bounding box center [140, 155] width 200 height 35
click at [82, 152] on h6 "English" at bounding box center [140, 155] width 200 height 35
click at [84, 130] on h6 "Settings" at bounding box center [140, 121] width 200 height 33
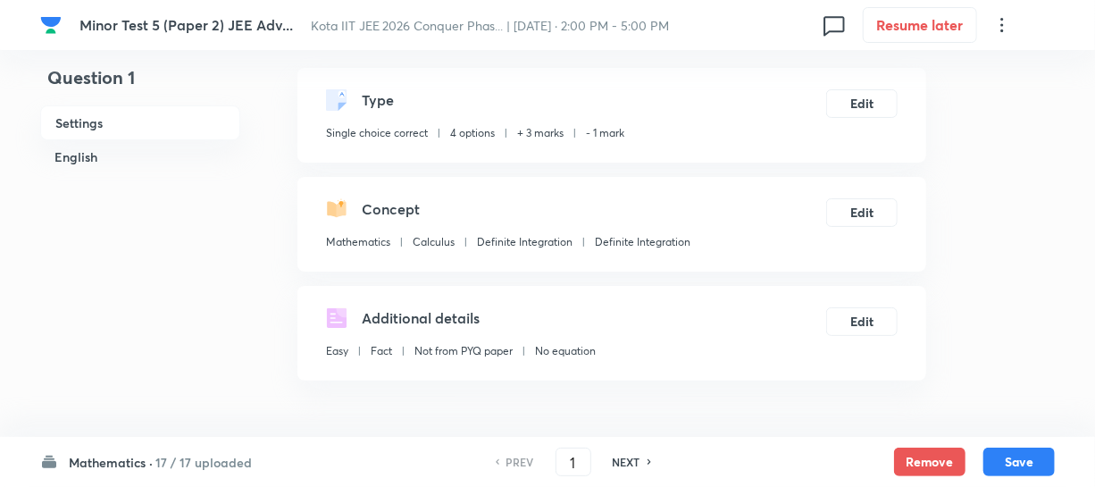
scroll to position [102, 0]
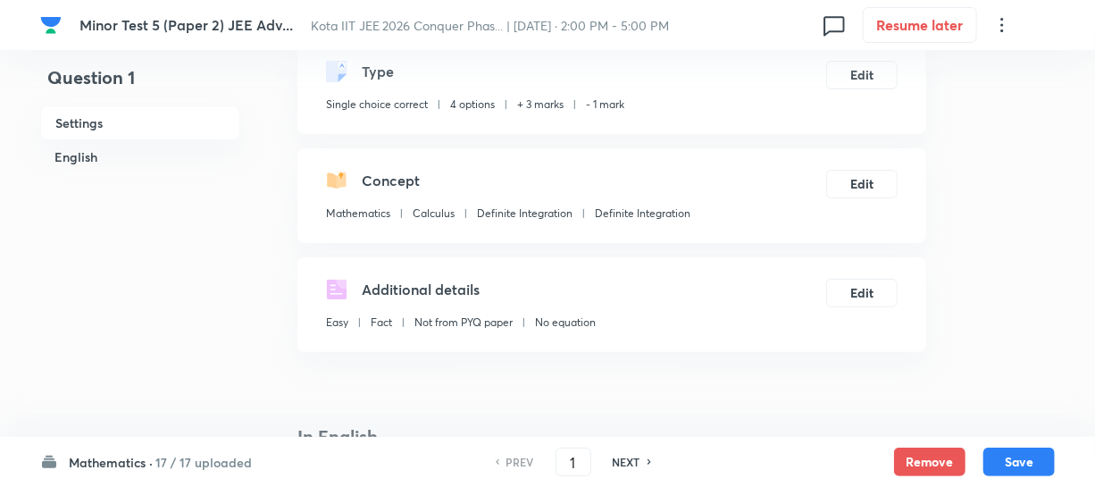
click at [117, 443] on div "Mathematics · 17 / 17 uploaded PREV 1 ​ NEXT Remove Save" at bounding box center [547, 462] width 1015 height 50
click at [113, 455] on h6 "Mathematics ·" at bounding box center [111, 462] width 84 height 19
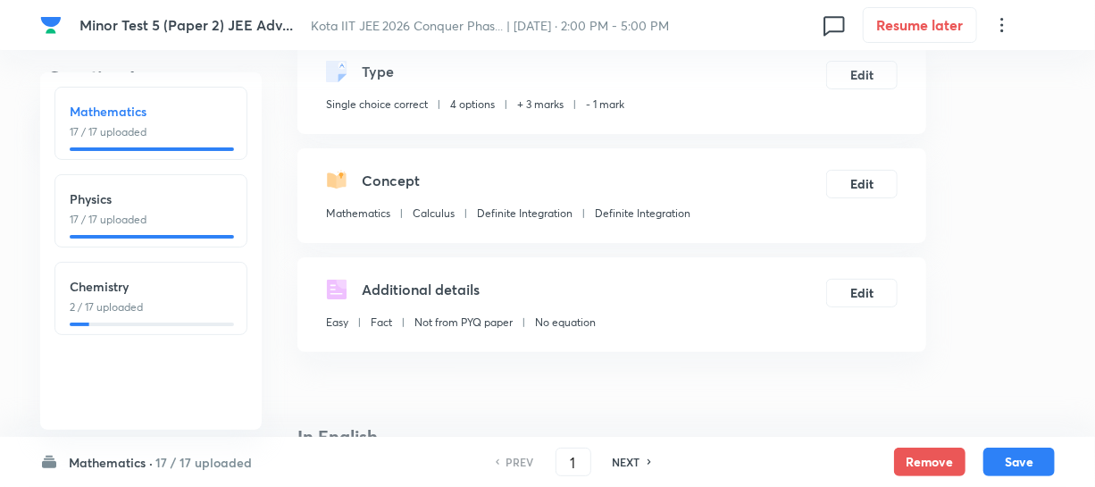
click at [97, 283] on h6 "Chemistry" at bounding box center [151, 286] width 163 height 19
type input "35"
checkbox input "false"
checkbox input "true"
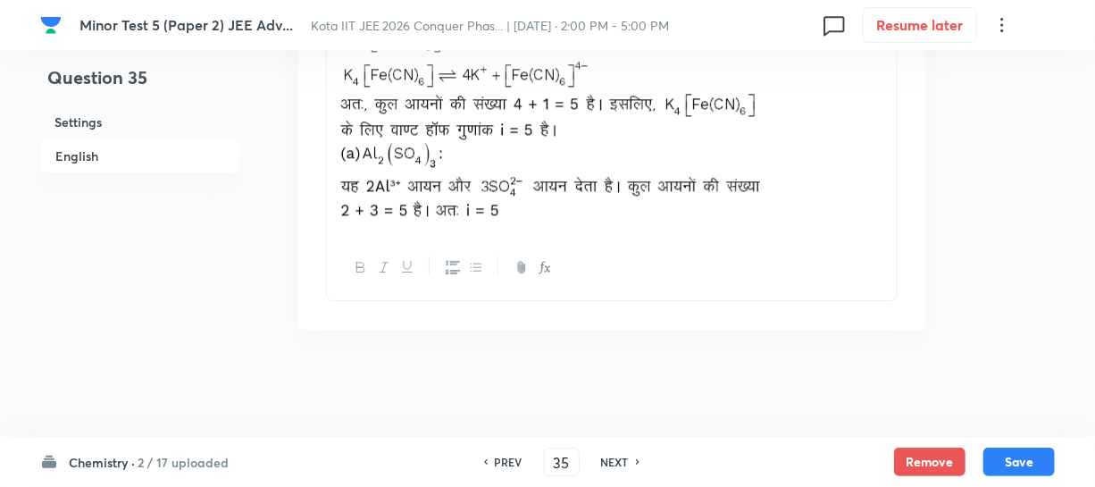
click at [606, 461] on h6 "NEXT" at bounding box center [615, 462] width 28 height 16
type input "36"
checkbox input "false"
checkbox input "true"
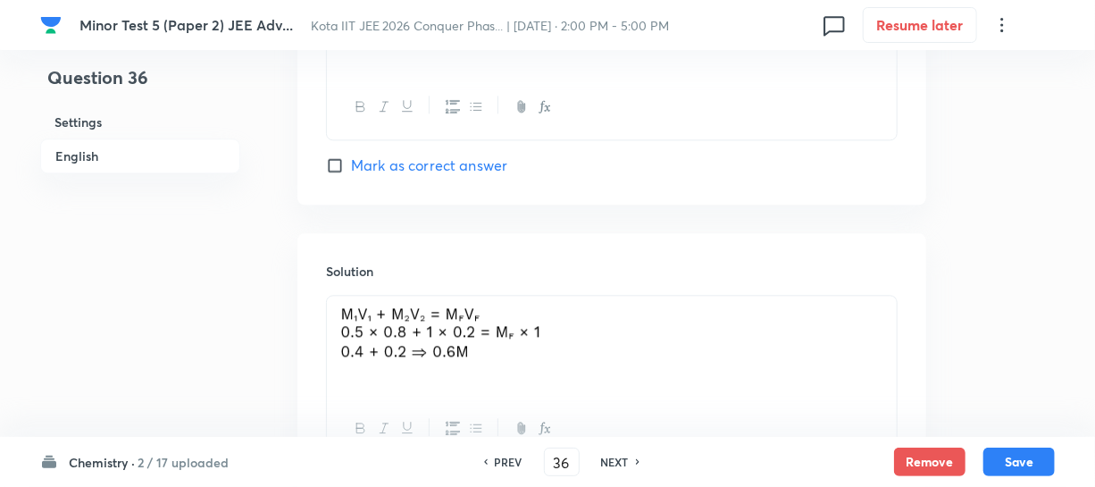
scroll to position [1933, 0]
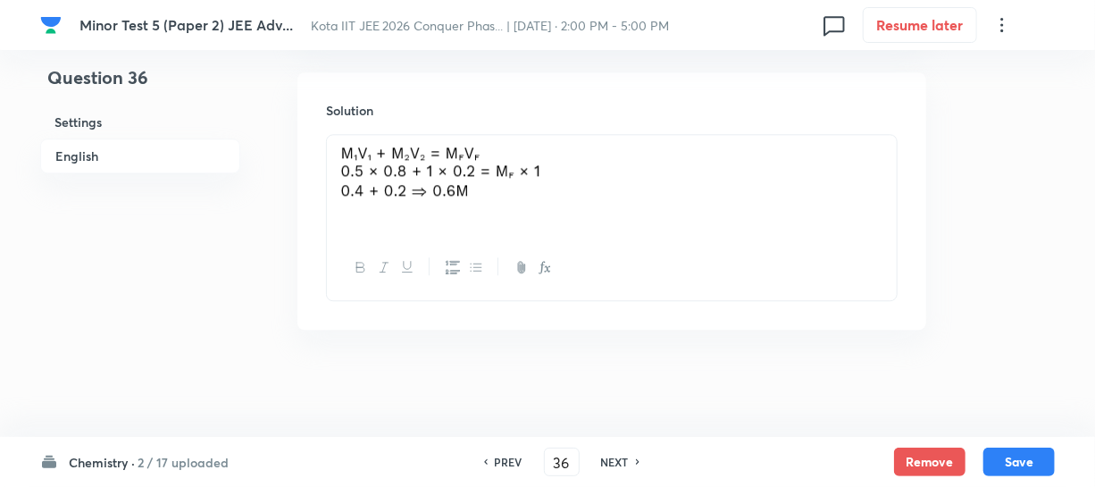
click at [611, 456] on h6 "NEXT" at bounding box center [615, 462] width 28 height 16
type input "37"
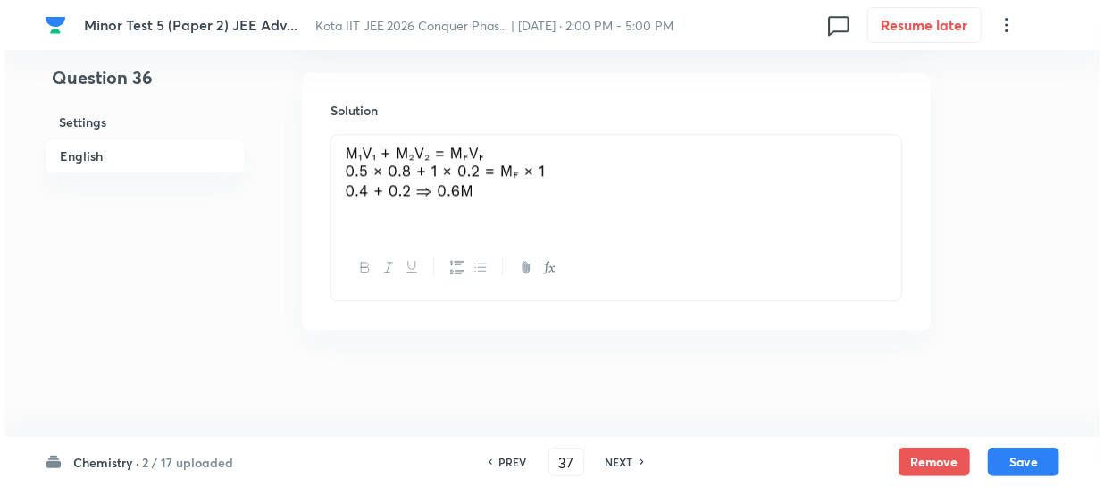
scroll to position [0, 0]
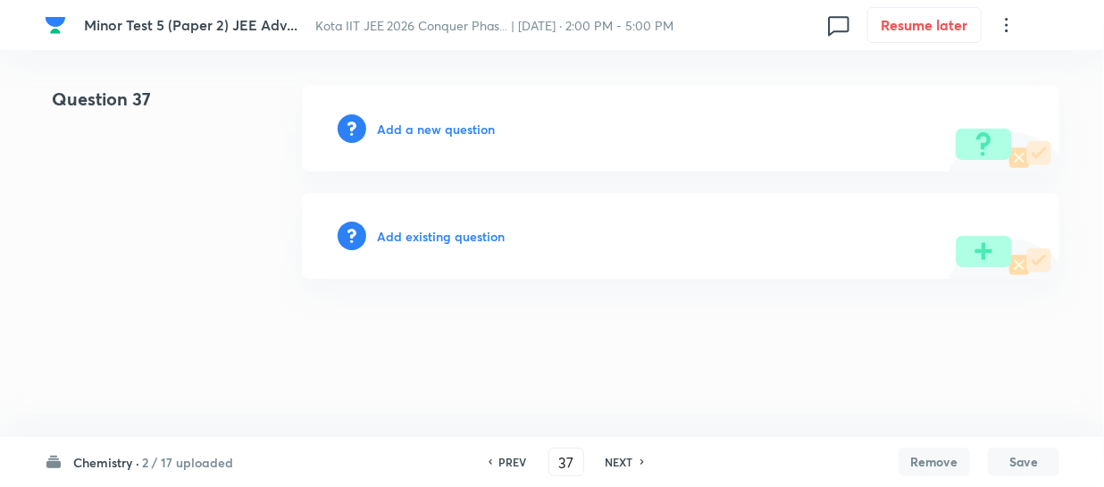
click at [423, 137] on h6 "Add a new question" at bounding box center [436, 129] width 118 height 19
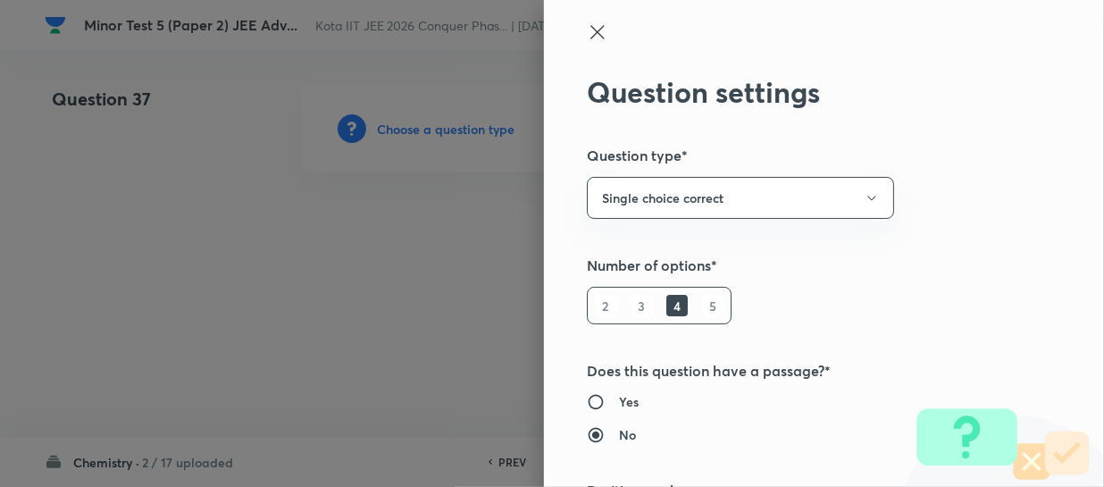
type input "3"
type input "1"
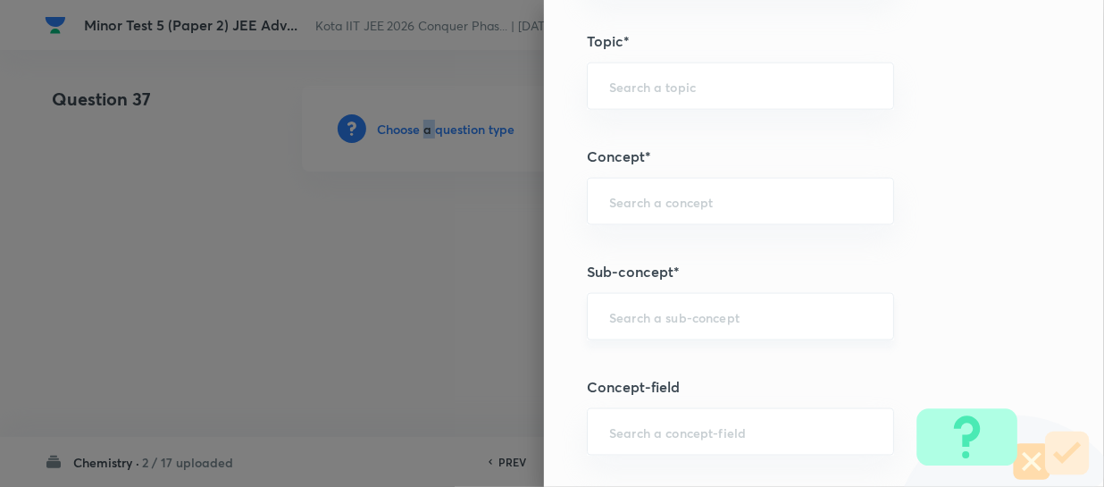
scroll to position [1055, 0]
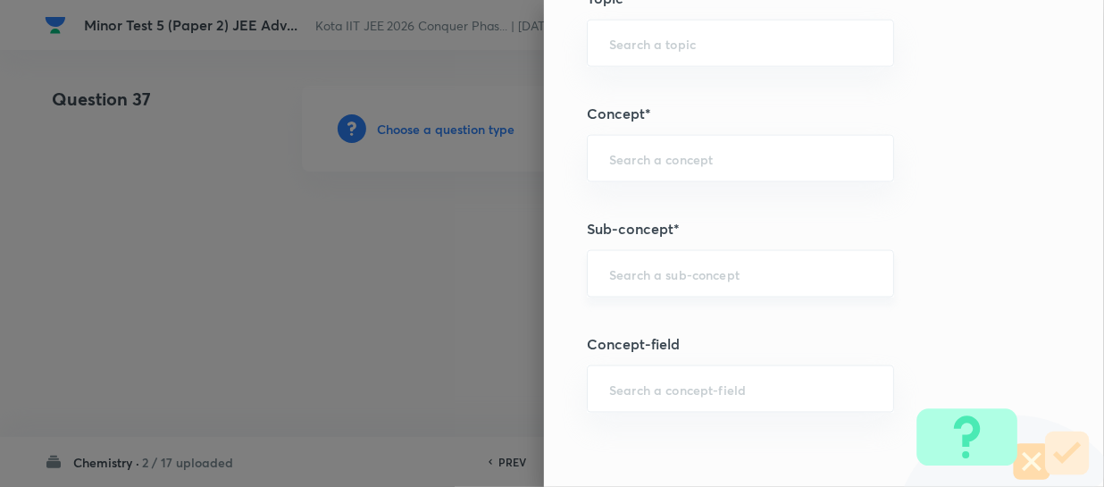
click at [633, 268] on input "text" at bounding box center [740, 273] width 263 height 17
paste input "Orbitals And Quantum Numbers"
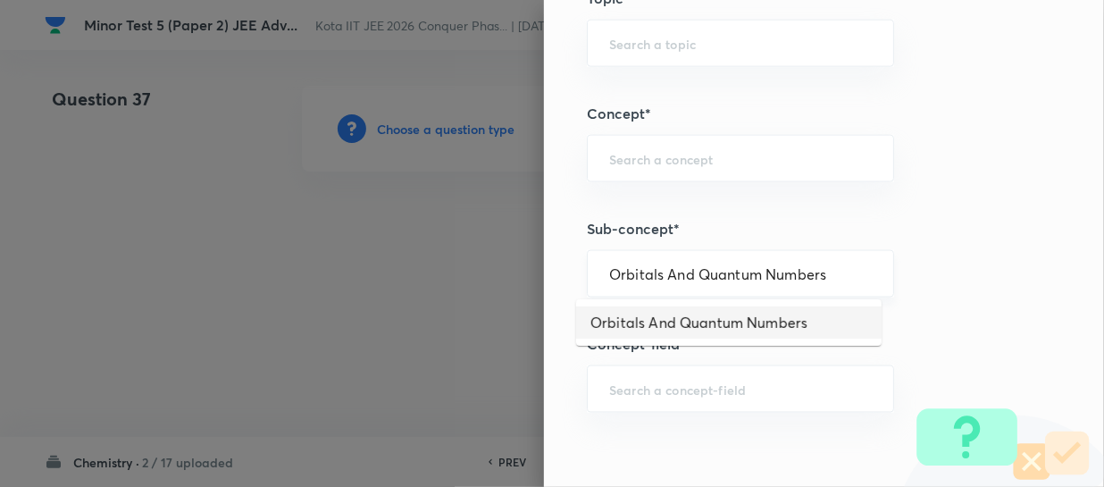
type input "Orbitals And Quantum Numbers"
type input "Chemistry"
type input "Physical Chemistry"
type input "Atomic Structure"
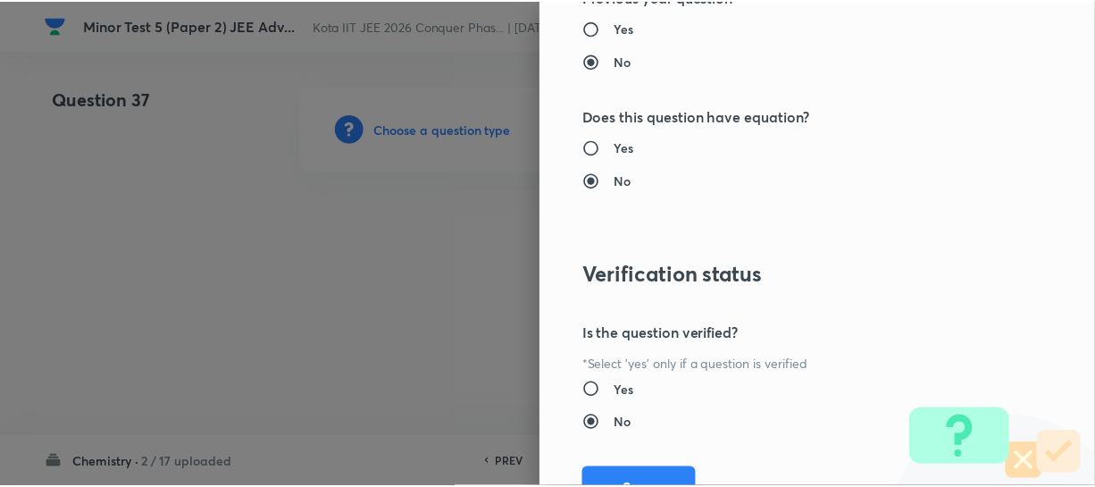
scroll to position [2066, 0]
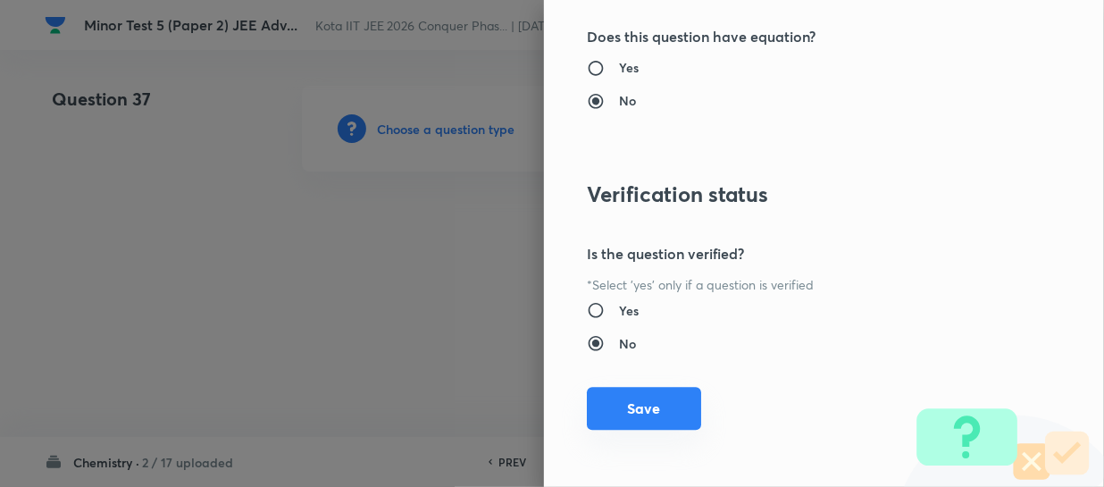
click at [622, 387] on button "Save" at bounding box center [644, 408] width 114 height 43
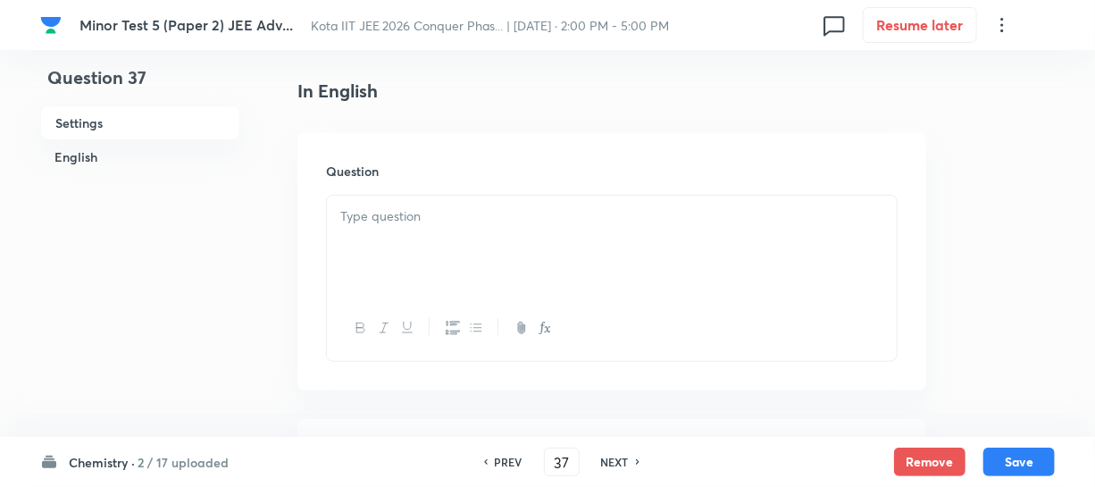
scroll to position [487, 0]
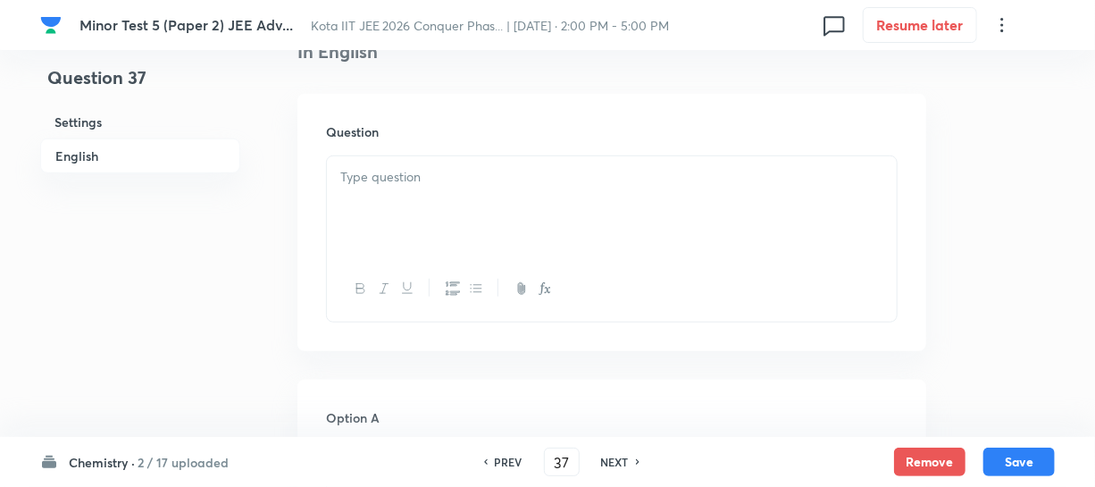
drag, startPoint x: 408, startPoint y: 210, endPoint x: 420, endPoint y: 206, distance: 12.2
click at [408, 209] on div at bounding box center [612, 206] width 570 height 100
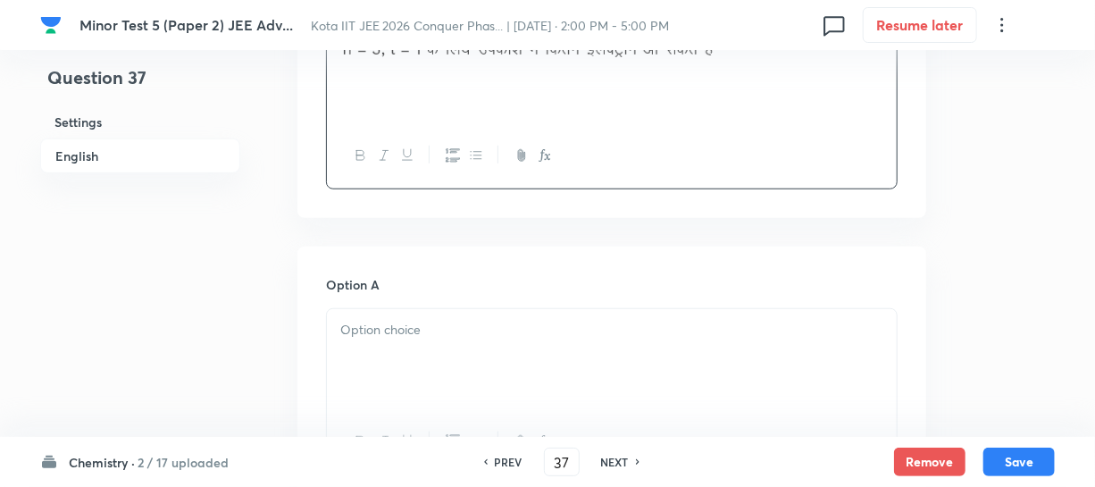
scroll to position [649, 0]
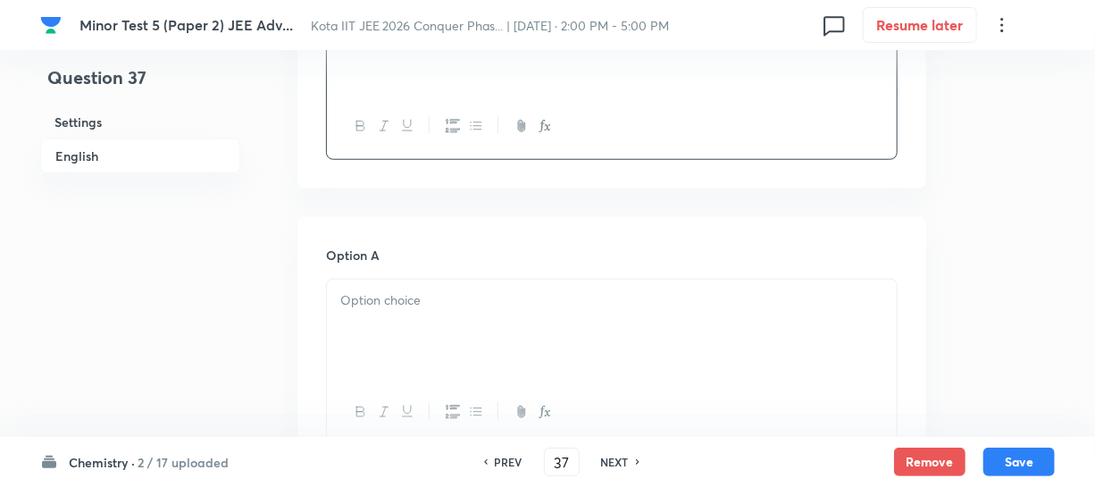
click at [452, 294] on p at bounding box center [611, 300] width 543 height 21
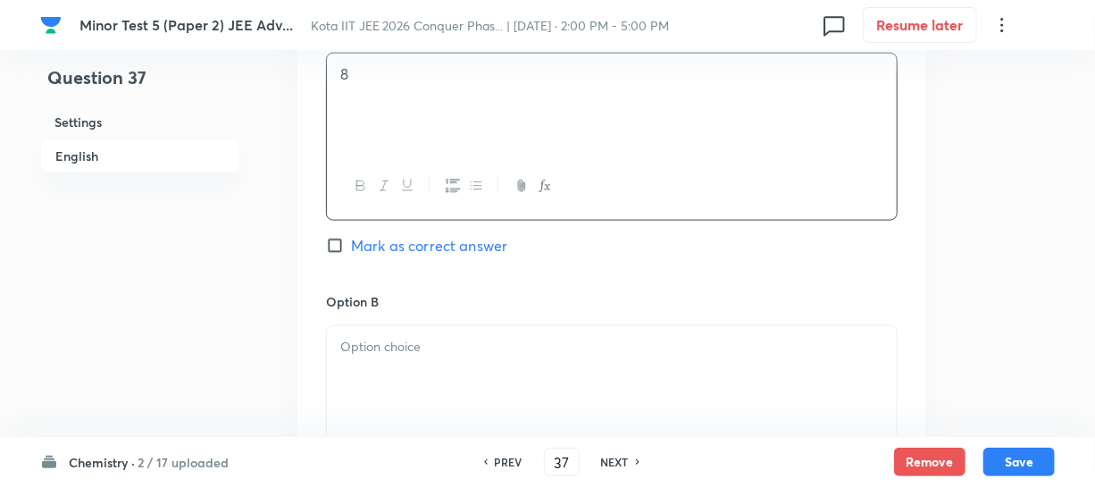
scroll to position [893, 0]
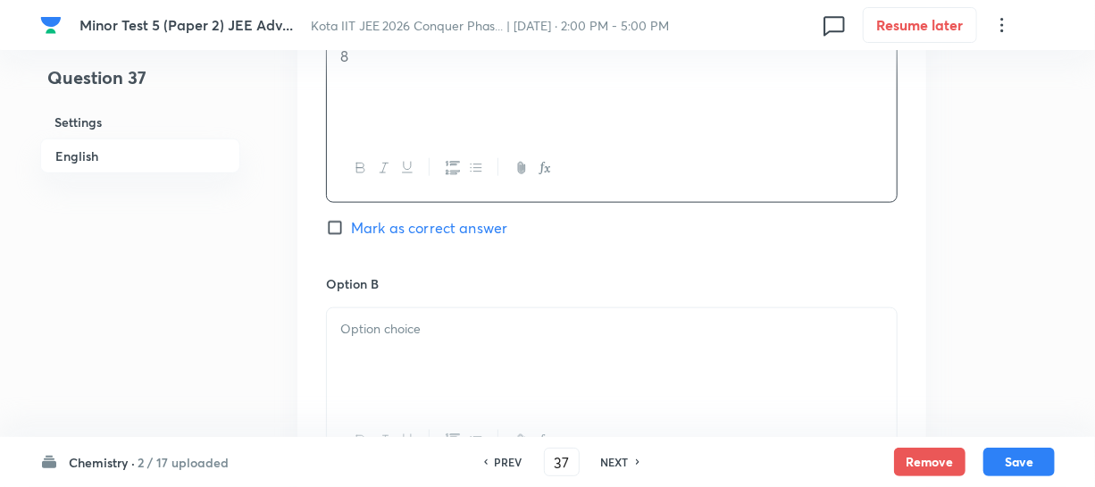
click at [401, 319] on p at bounding box center [611, 329] width 543 height 21
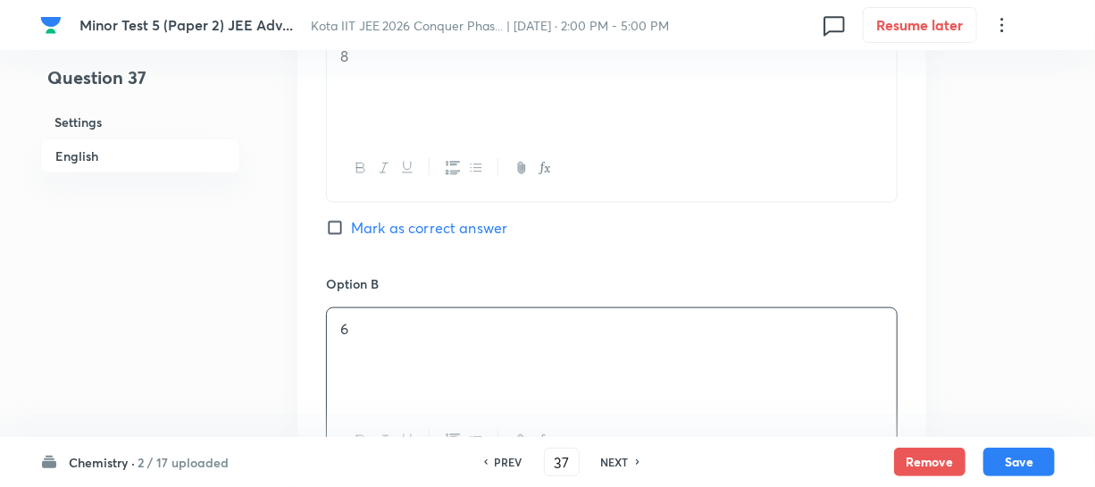
scroll to position [974, 0]
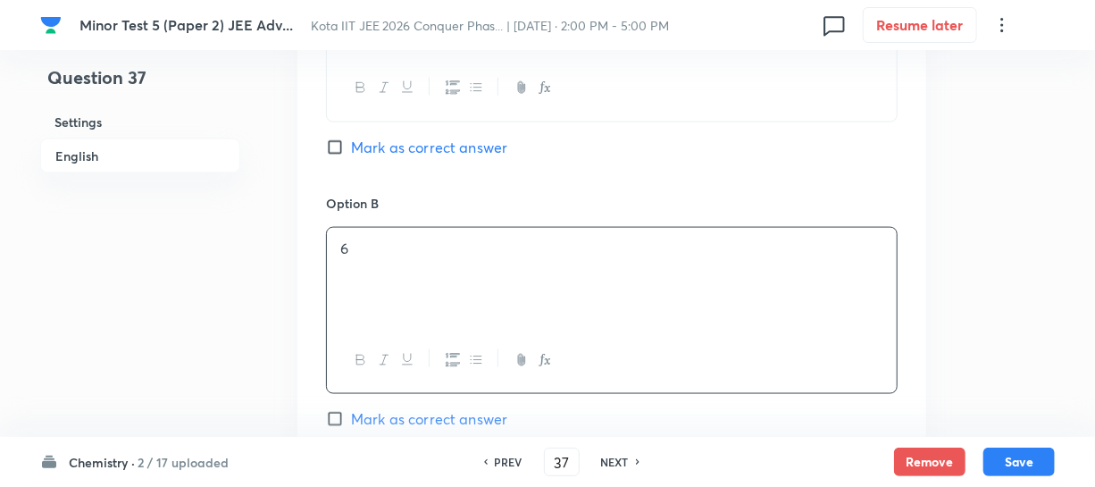
click at [348, 417] on input "Mark as correct answer" at bounding box center [338, 419] width 25 height 18
checkbox input "true"
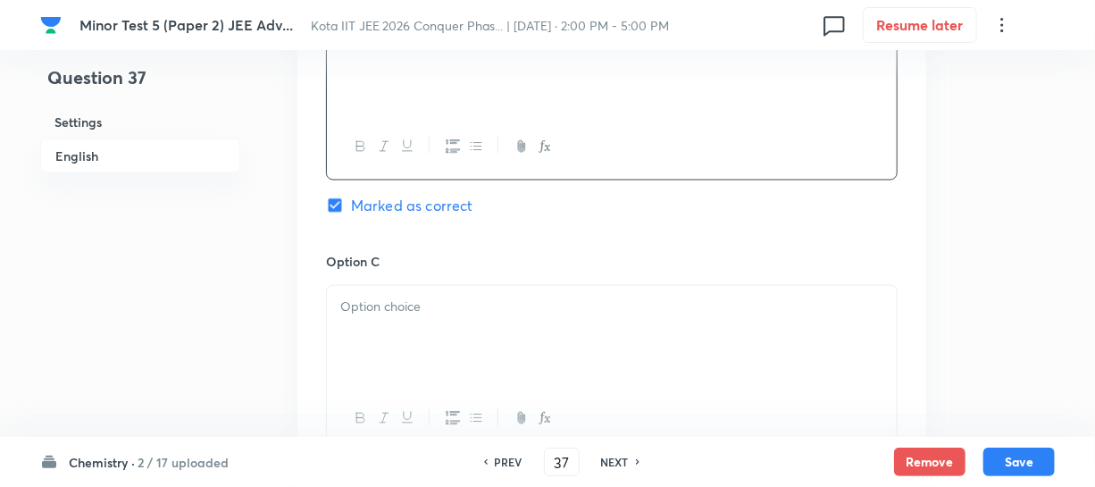
scroll to position [1218, 0]
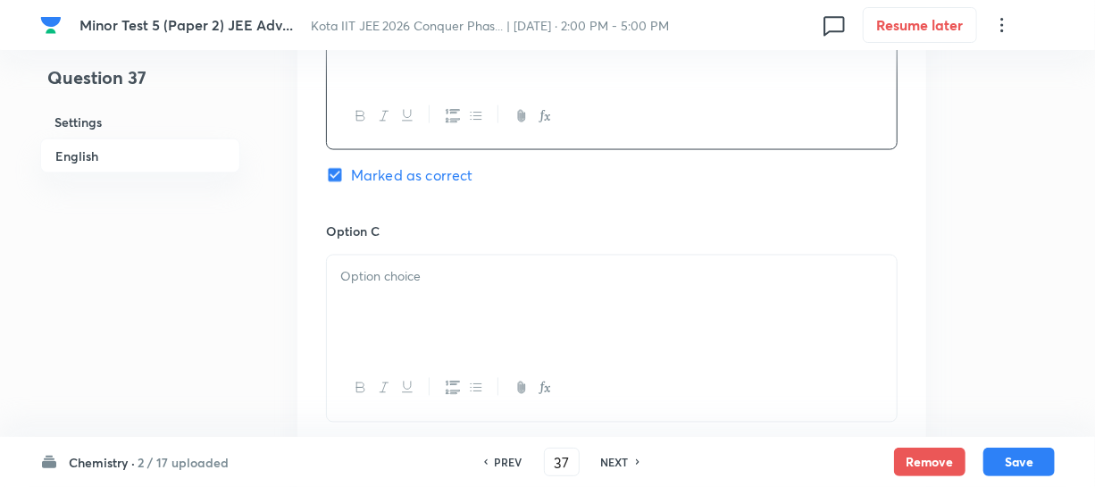
click at [374, 286] on div at bounding box center [612, 305] width 570 height 100
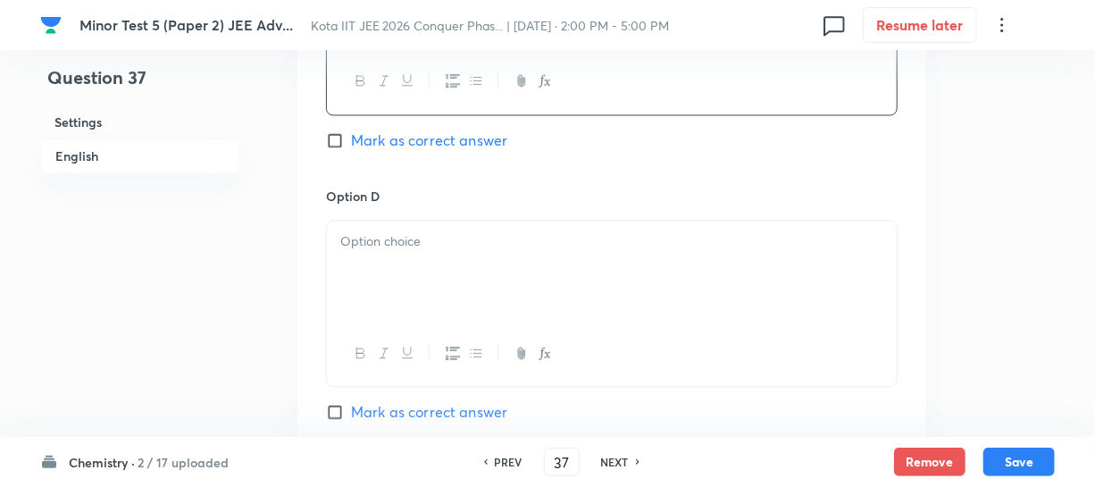
scroll to position [1543, 0]
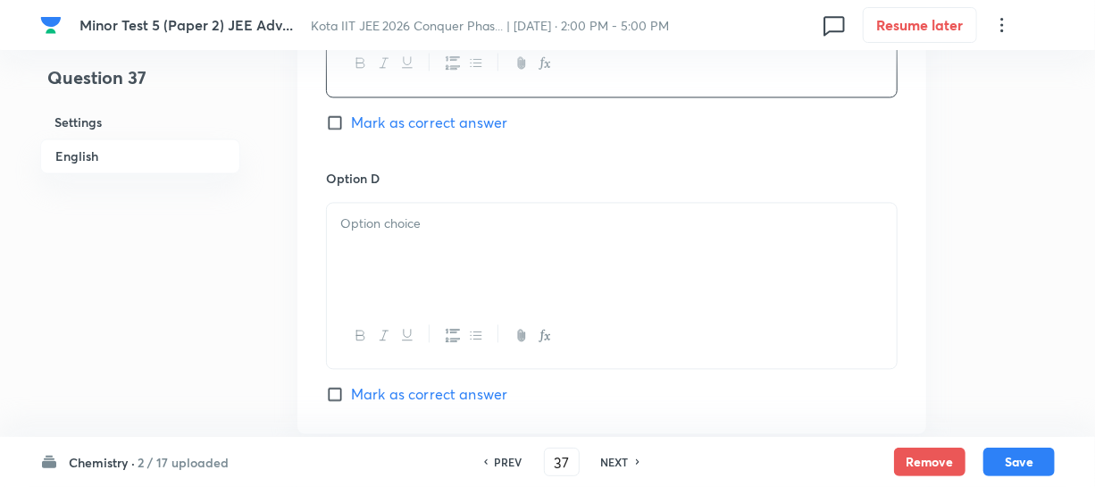
click at [392, 245] on div at bounding box center [612, 253] width 570 height 100
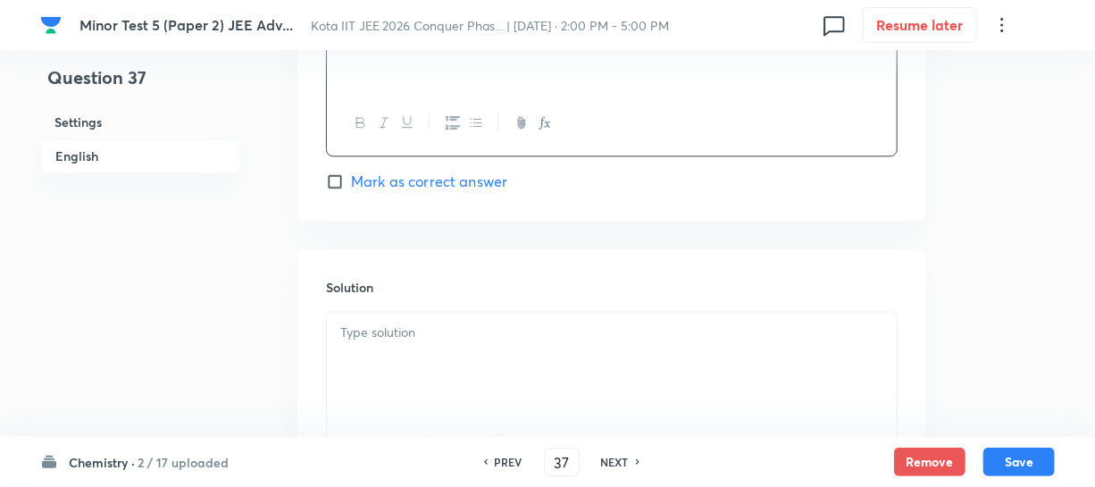
scroll to position [1787, 0]
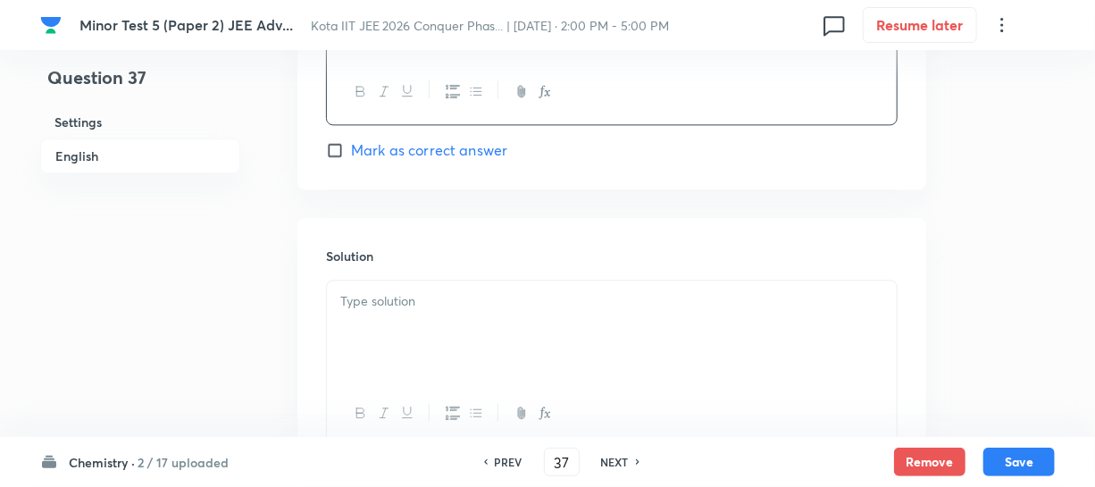
click at [392, 287] on div at bounding box center [612, 331] width 570 height 100
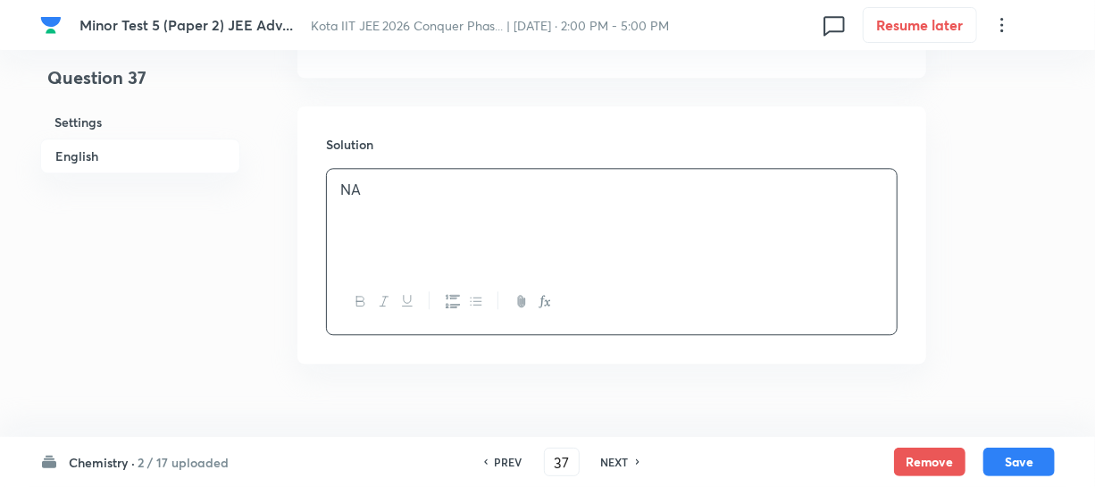
scroll to position [1933, 0]
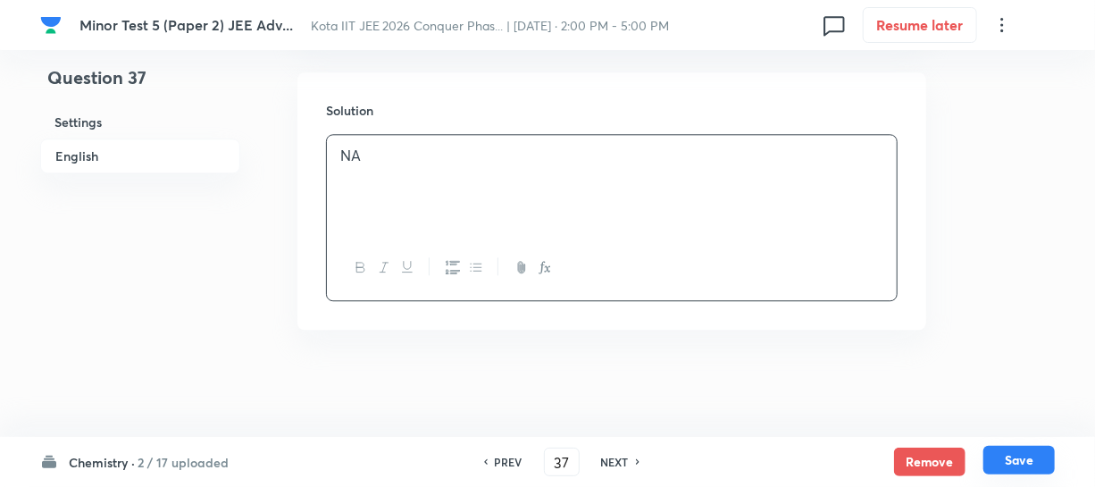
click at [1018, 455] on button "Save" at bounding box center [1019, 460] width 71 height 29
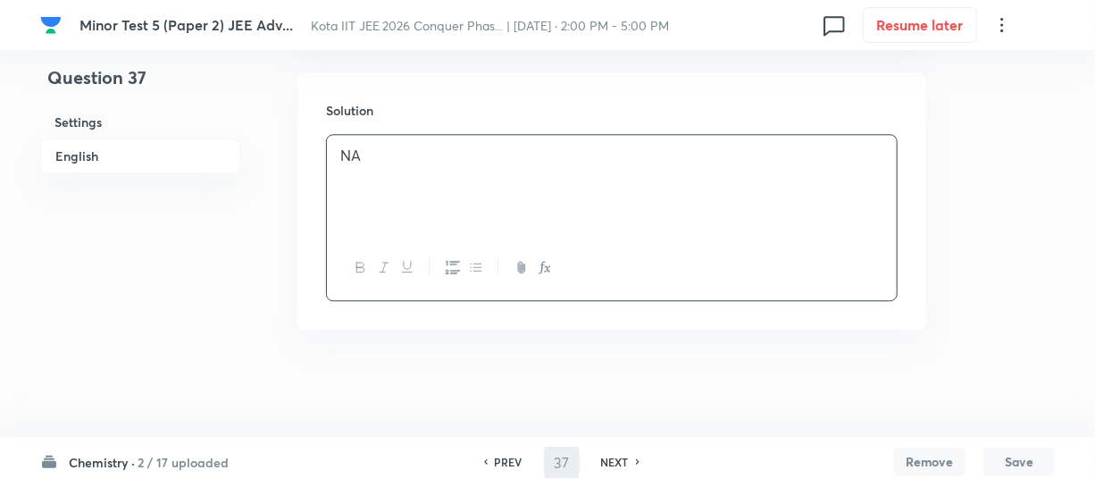
type input "38"
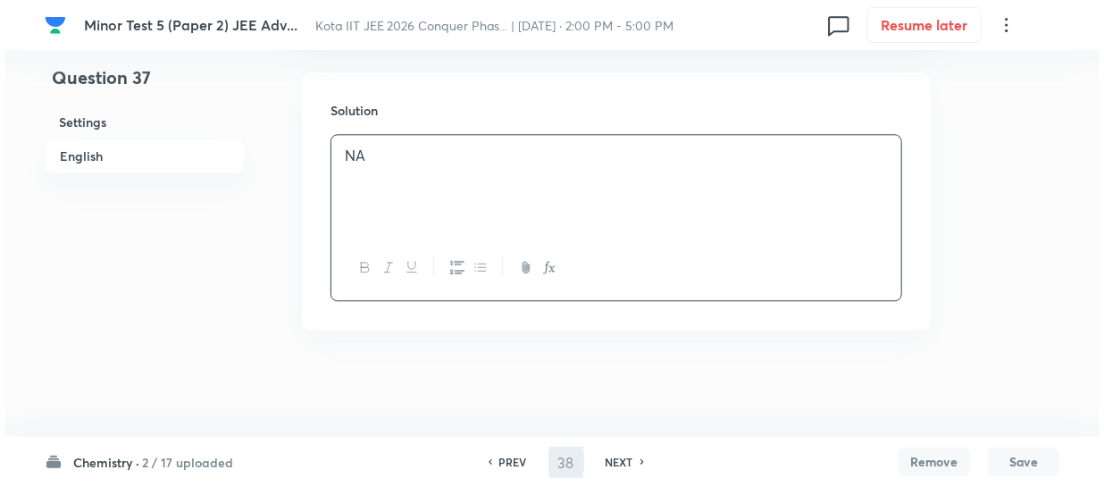
scroll to position [0, 0]
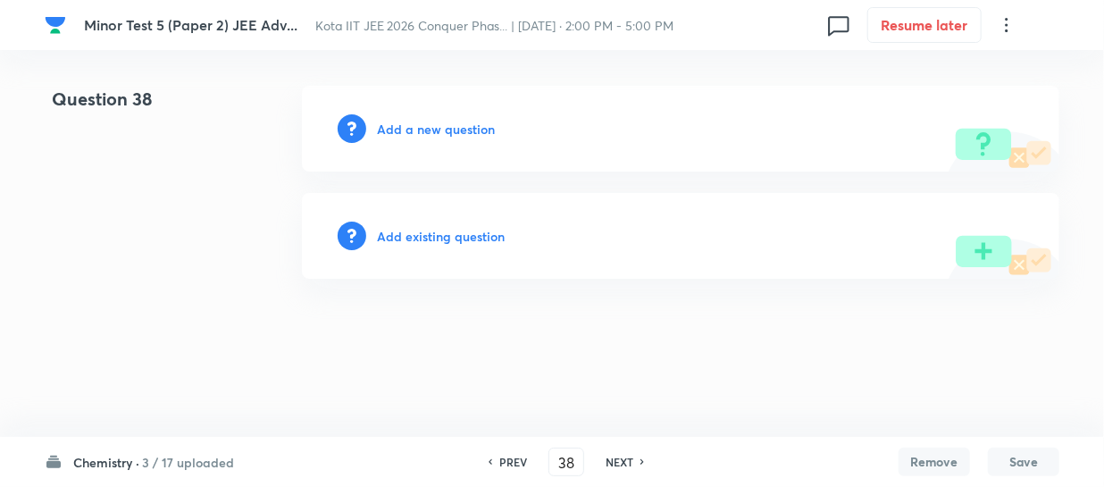
click at [452, 130] on h6 "Add a new question" at bounding box center [436, 129] width 118 height 19
click at [452, 130] on h6 "Choose a question type" at bounding box center [446, 129] width 138 height 19
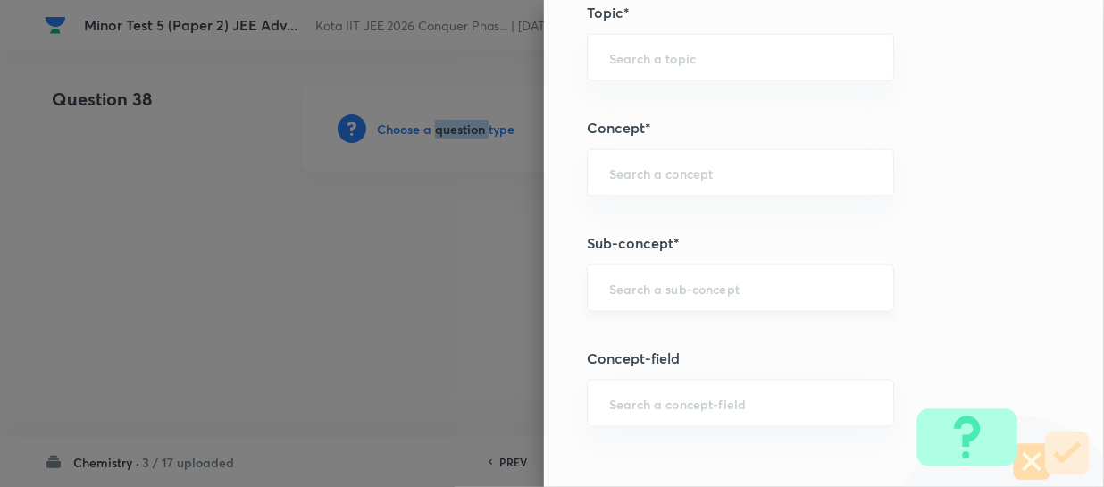
scroll to position [1136, 0]
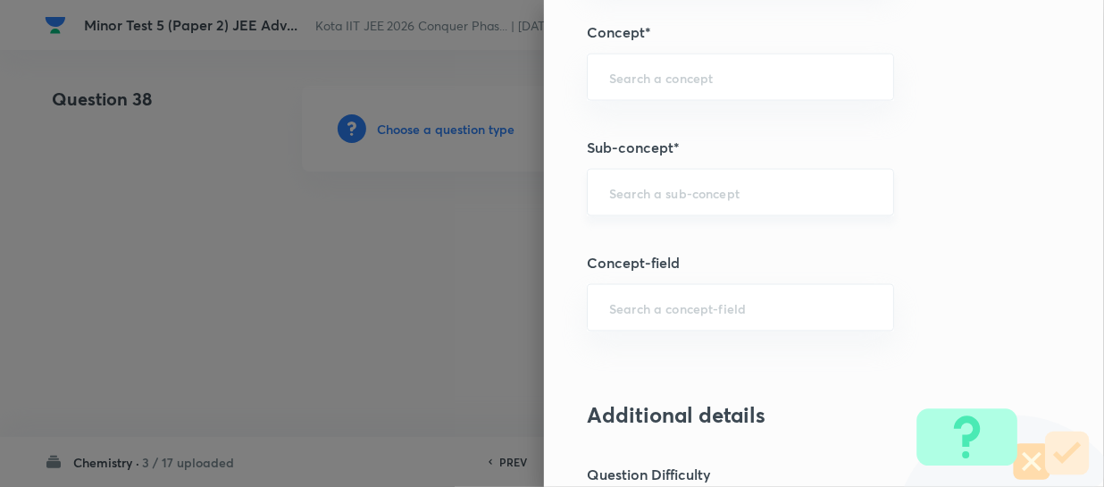
click at [609, 196] on input "text" at bounding box center [740, 192] width 263 height 17
paste input "Periodic Table"
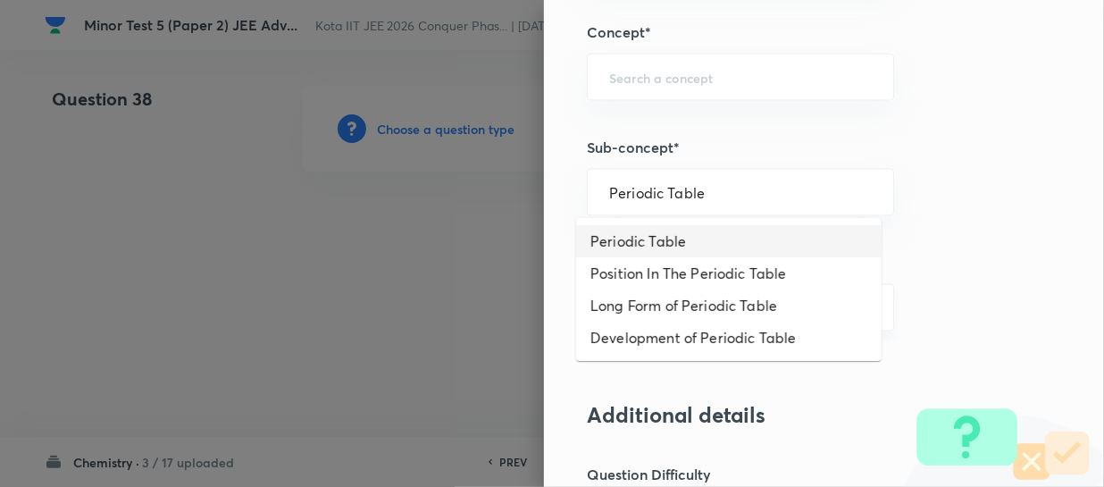
type input "Periodic Table"
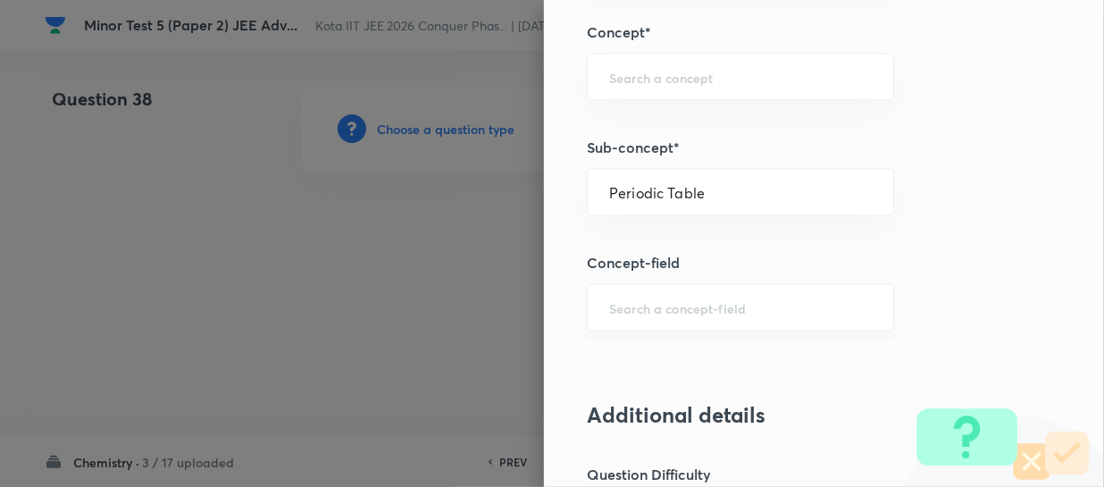
type input "Chemistry"
type input "Inorganic Chemistry"
type input "Periodic Table"
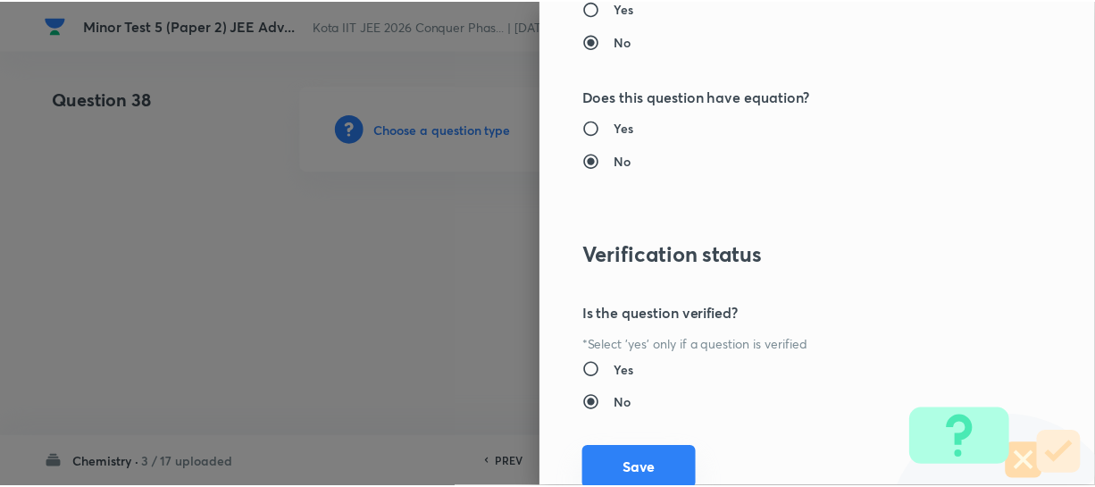
scroll to position [2066, 0]
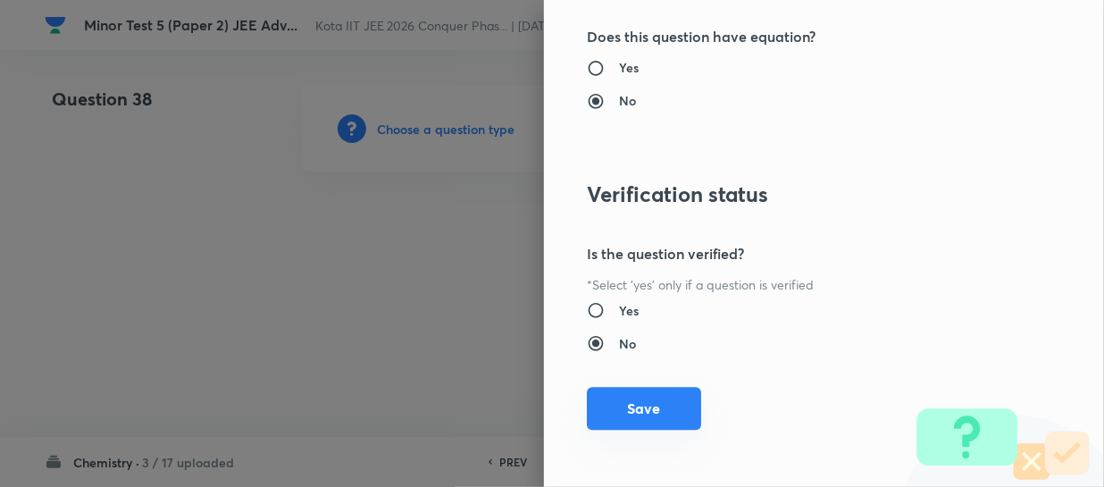
click at [613, 406] on button "Save" at bounding box center [644, 408] width 114 height 43
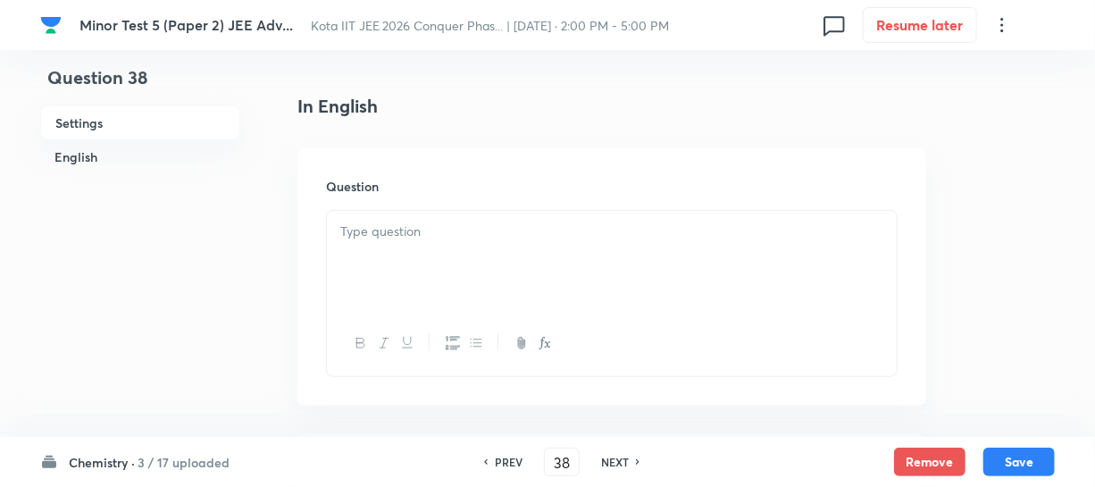
scroll to position [487, 0]
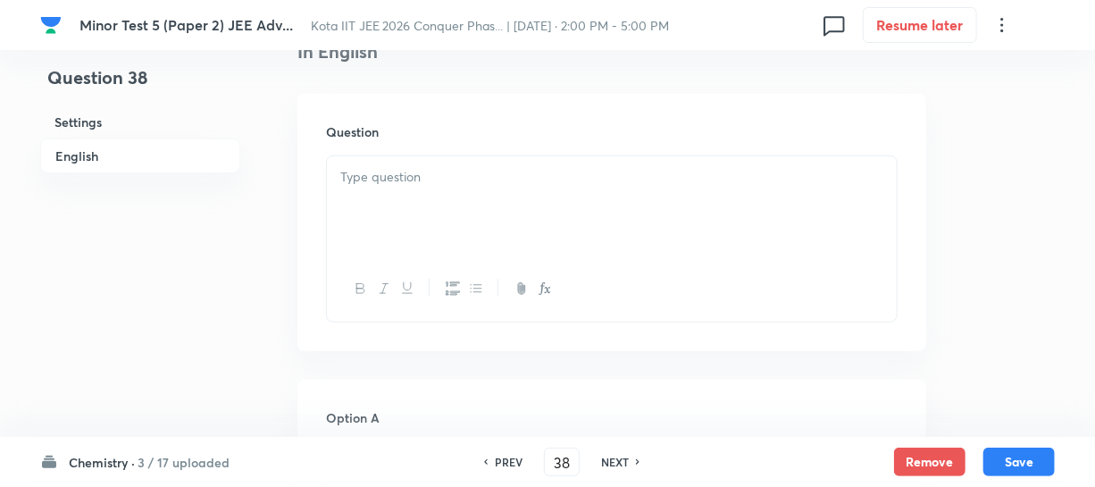
click at [453, 222] on div at bounding box center [612, 206] width 570 height 100
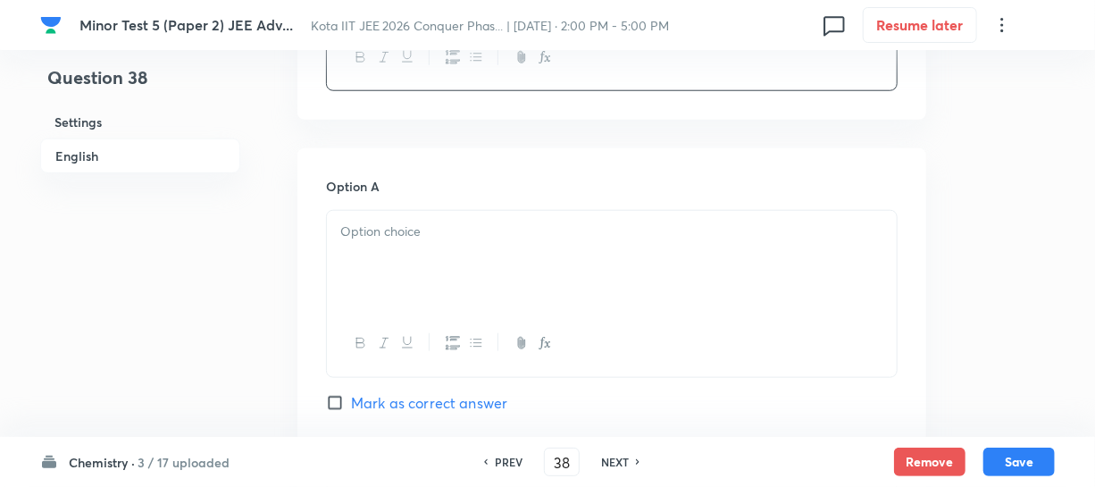
scroll to position [731, 0]
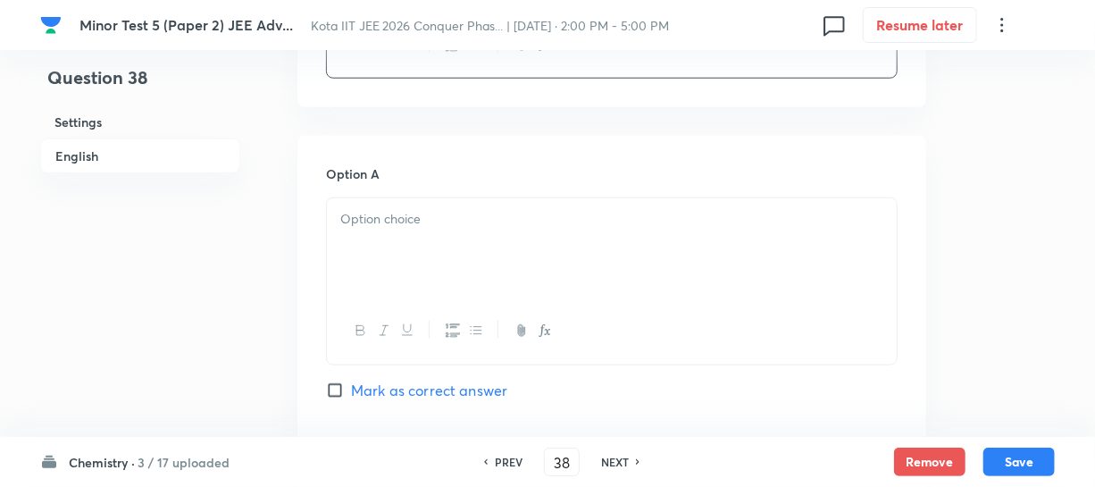
click at [430, 214] on p at bounding box center [611, 219] width 543 height 21
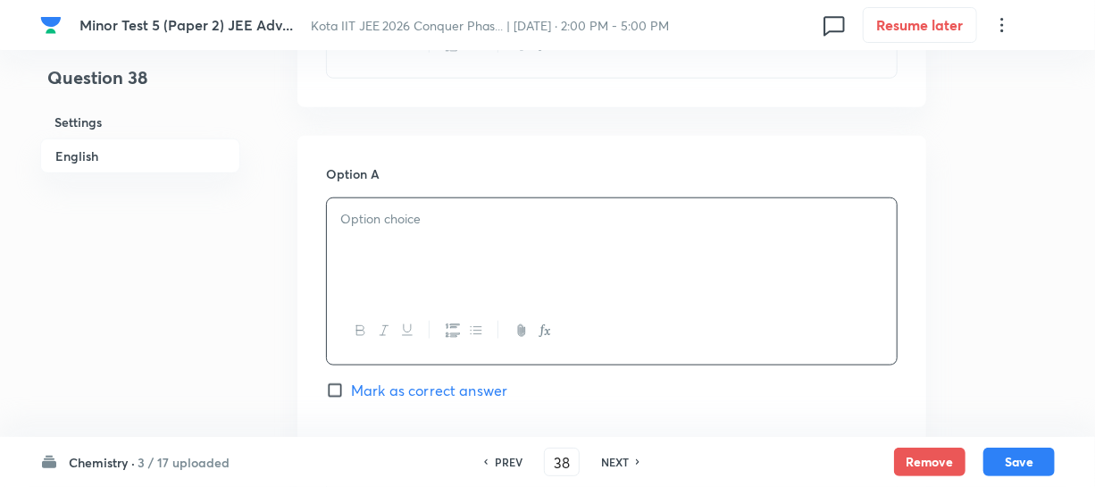
paste div
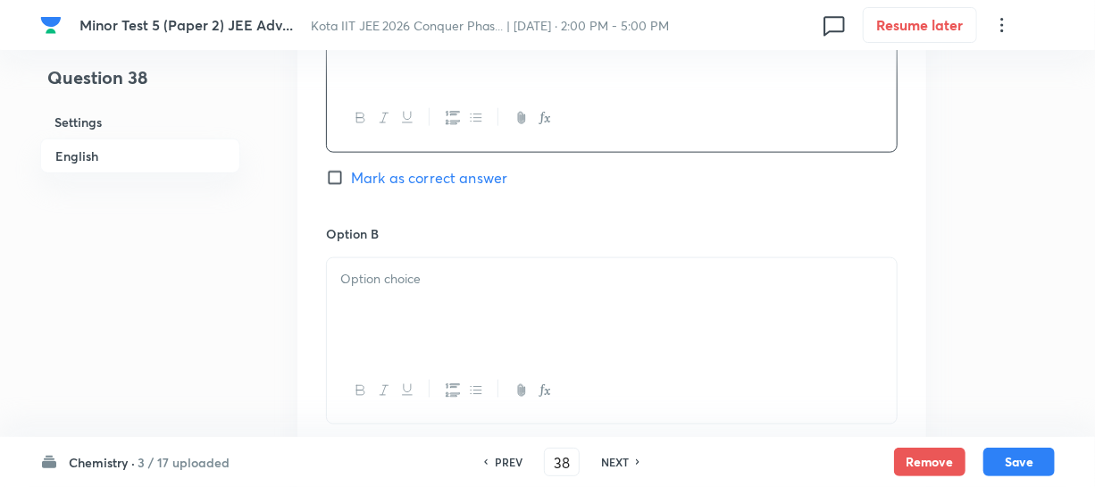
scroll to position [974, 0]
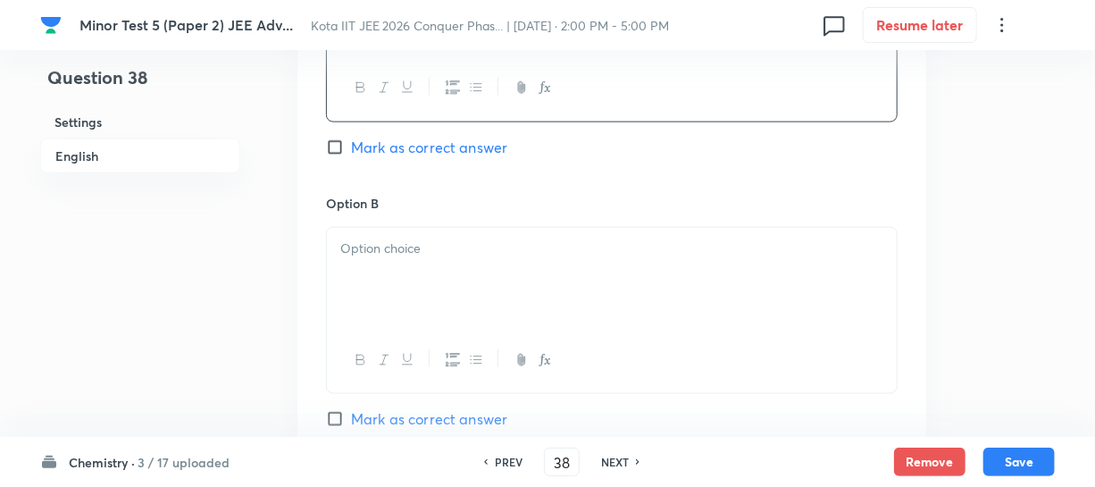
click at [373, 245] on p at bounding box center [611, 249] width 543 height 21
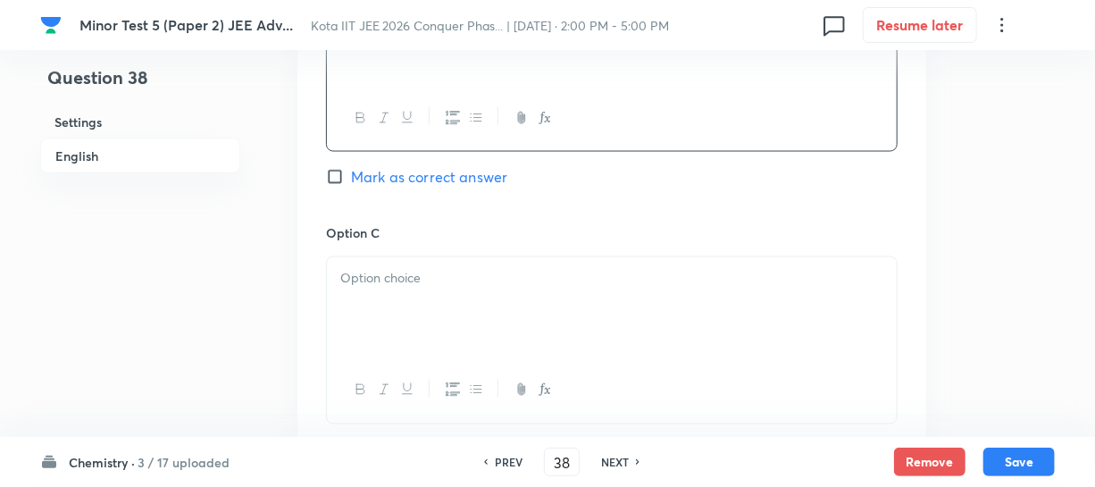
scroll to position [1218, 0]
click at [398, 311] on div at bounding box center [612, 305] width 570 height 100
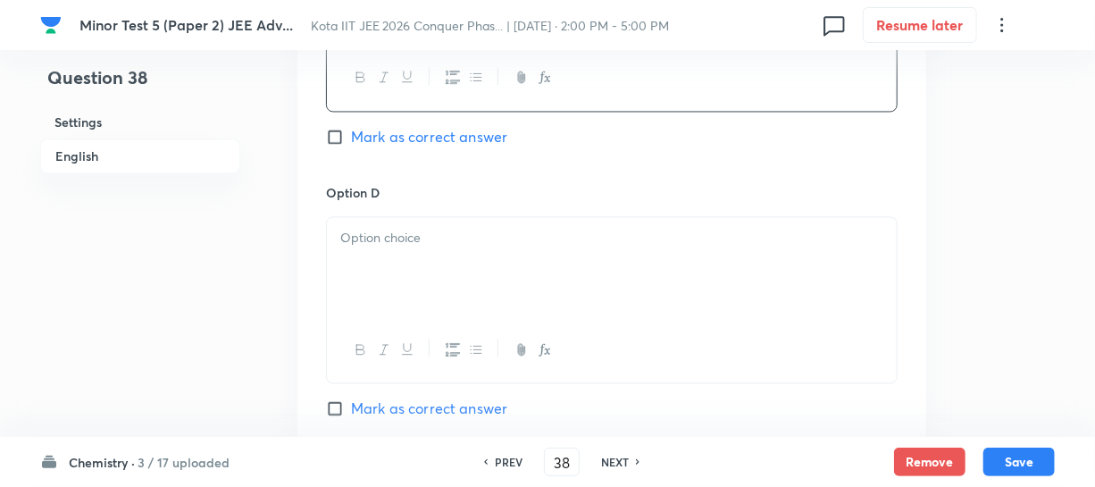
scroll to position [1624, 0]
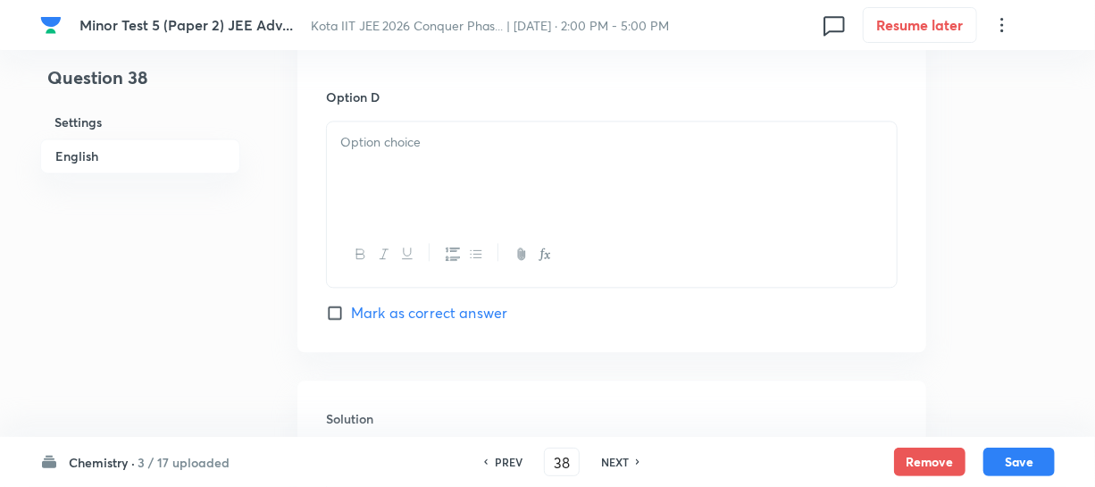
click at [445, 184] on div at bounding box center [612, 171] width 570 height 100
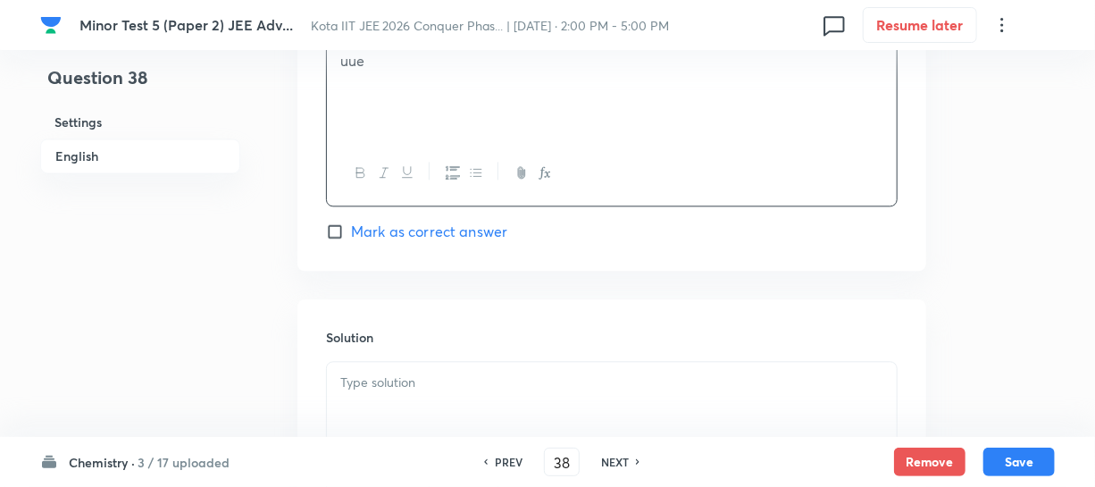
click at [363, 228] on span "Mark as correct answer" at bounding box center [429, 231] width 156 height 21
click at [351, 228] on input "Mark as correct answer" at bounding box center [338, 231] width 25 height 18
checkbox input "true"
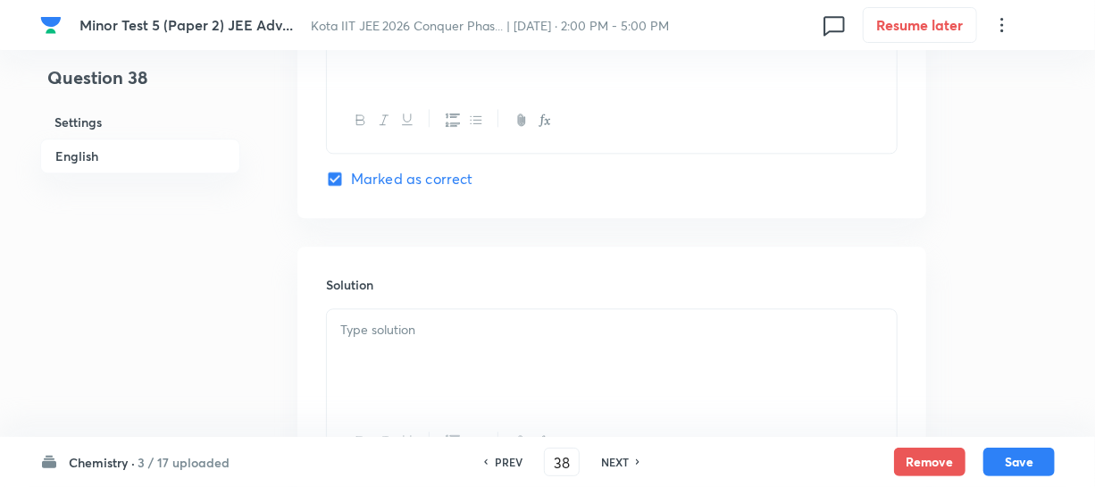
scroll to position [1867, 0]
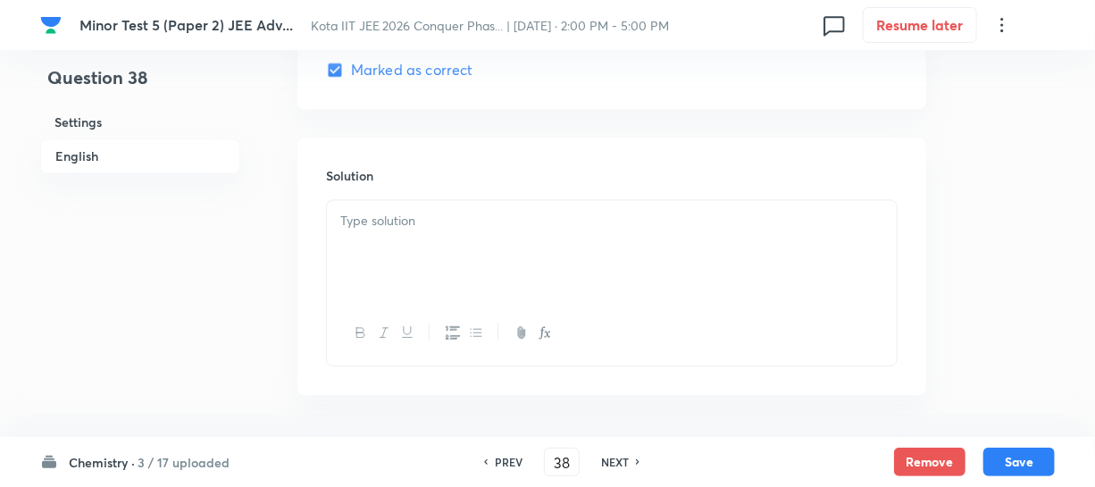
click at [366, 220] on p at bounding box center [611, 221] width 543 height 21
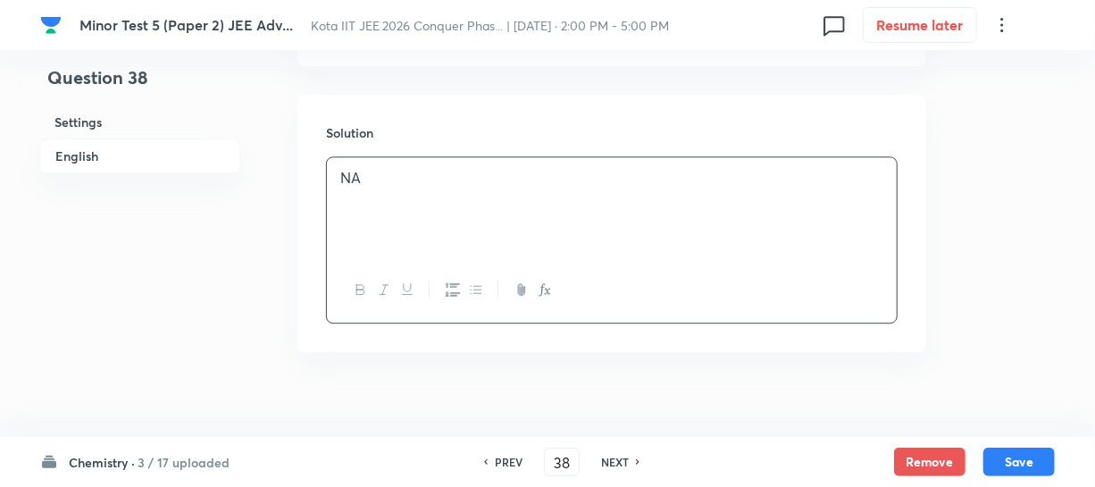
scroll to position [1933, 0]
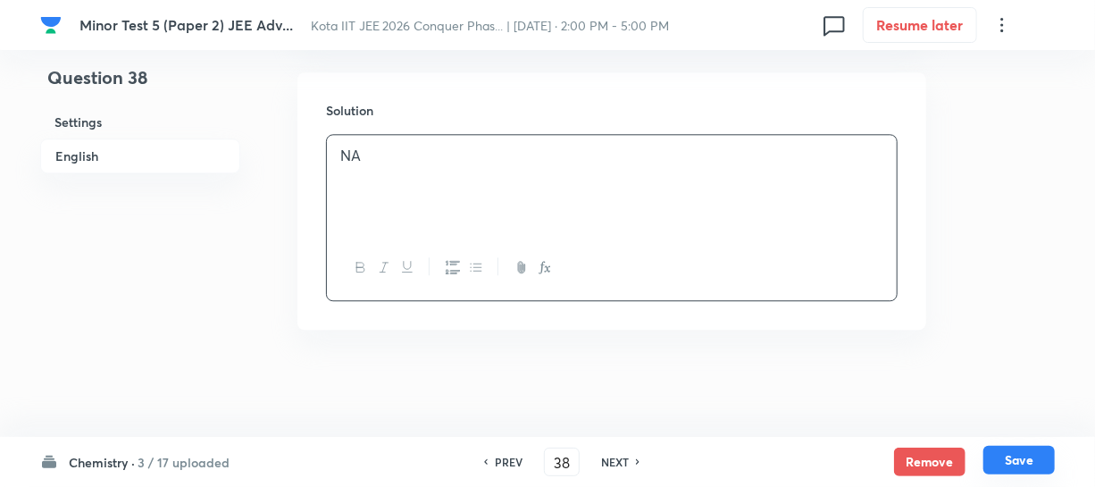
click at [1047, 461] on button "Save" at bounding box center [1019, 460] width 71 height 29
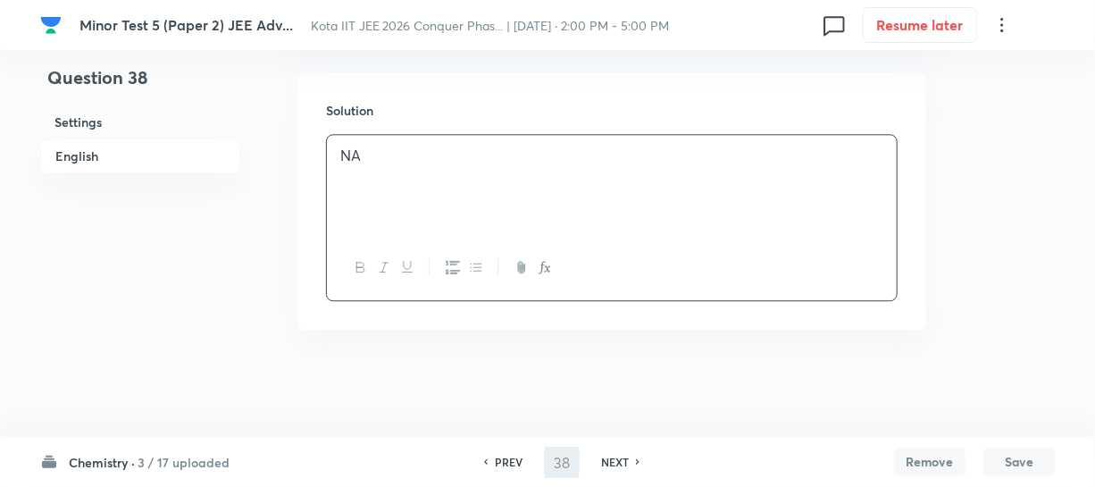
type input "39"
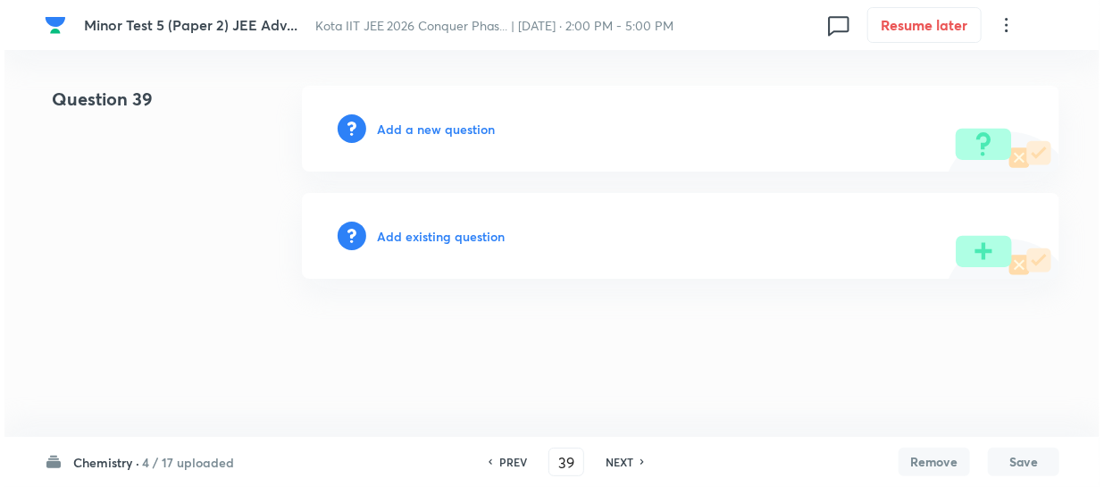
scroll to position [0, 0]
click at [468, 128] on h6 "Add a new question" at bounding box center [436, 129] width 118 height 19
click at [466, 129] on h6 "Choose a question type" at bounding box center [446, 129] width 138 height 19
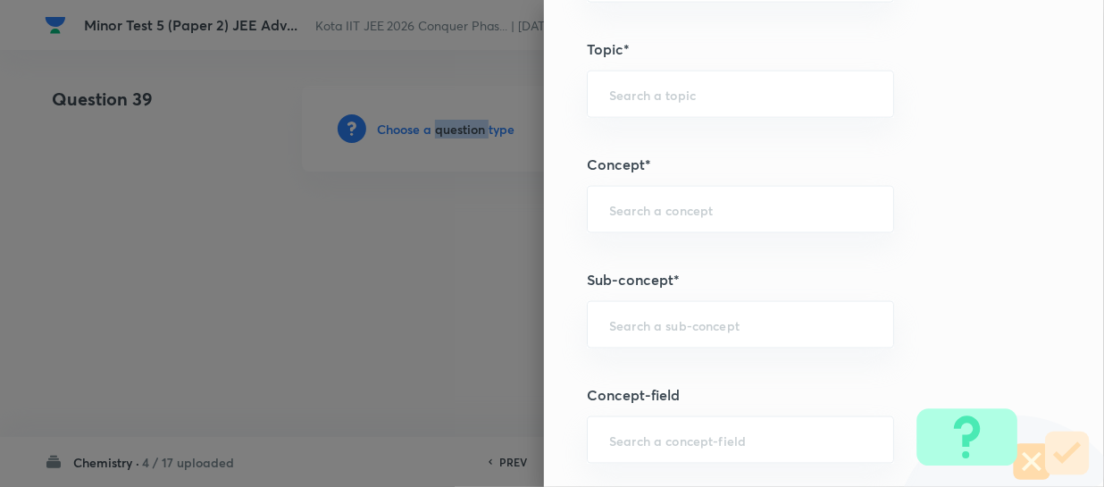
scroll to position [1055, 0]
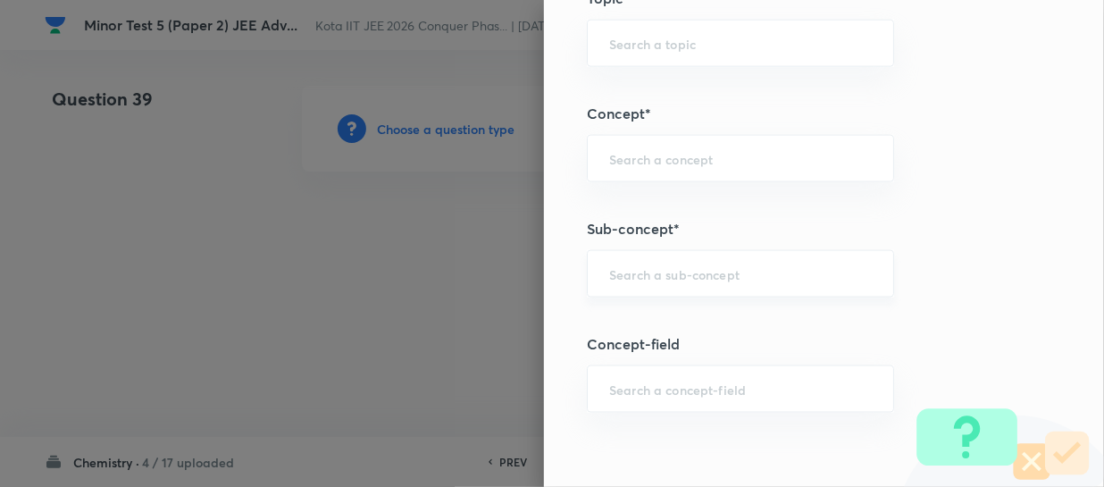
click at [642, 265] on input "text" at bounding box center [740, 273] width 263 height 17
paste input "Rate Of A Chemical Reaction"
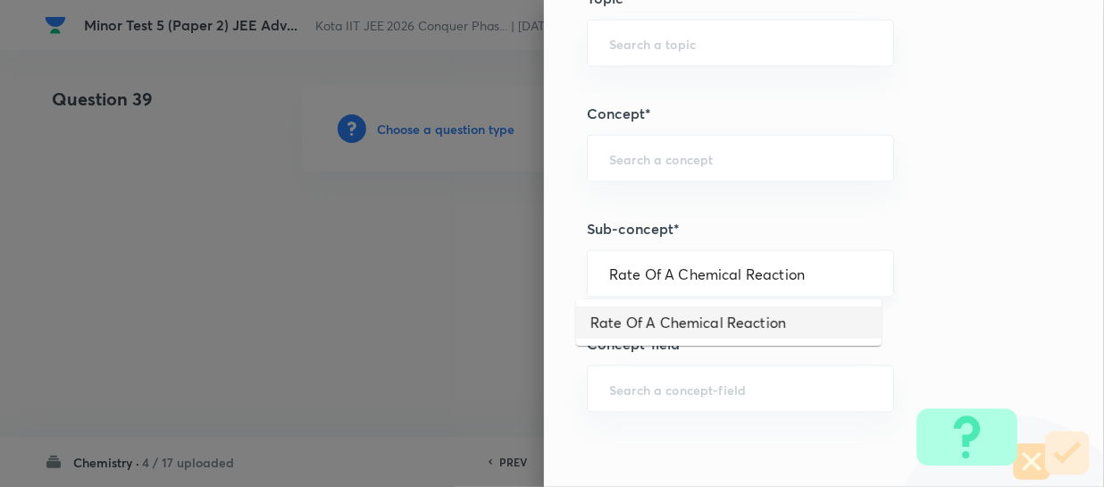
type input "Rate Of A Chemical Reaction"
type input "Chemistry"
type input "Physical Chemistry"
type input "Chemical Kinetics and Radioactivity"
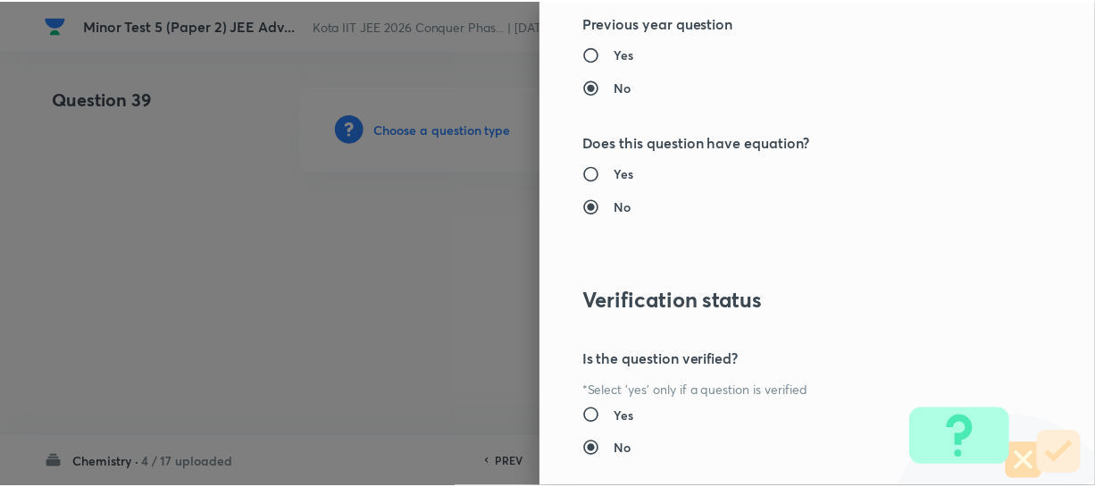
scroll to position [2066, 0]
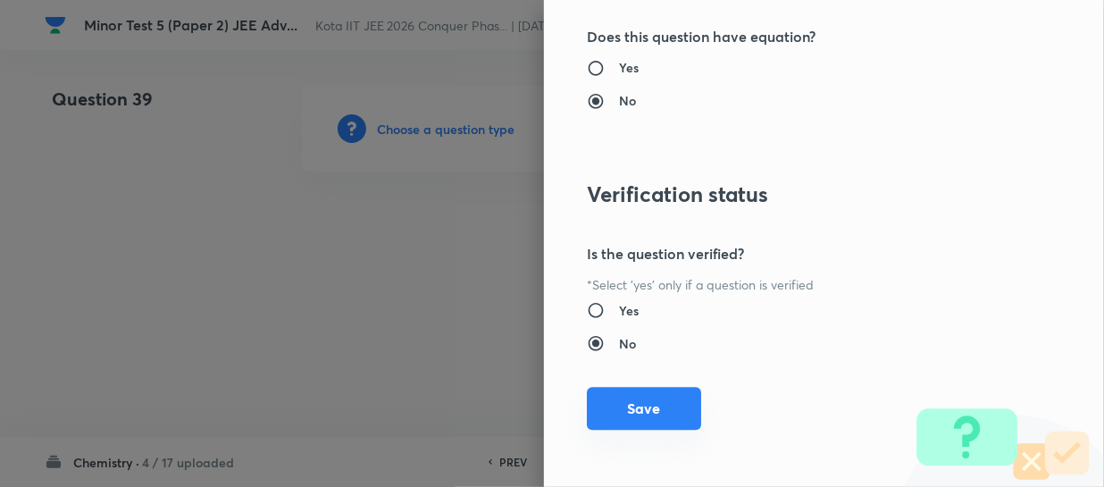
click at [657, 388] on button "Save" at bounding box center [644, 408] width 114 height 43
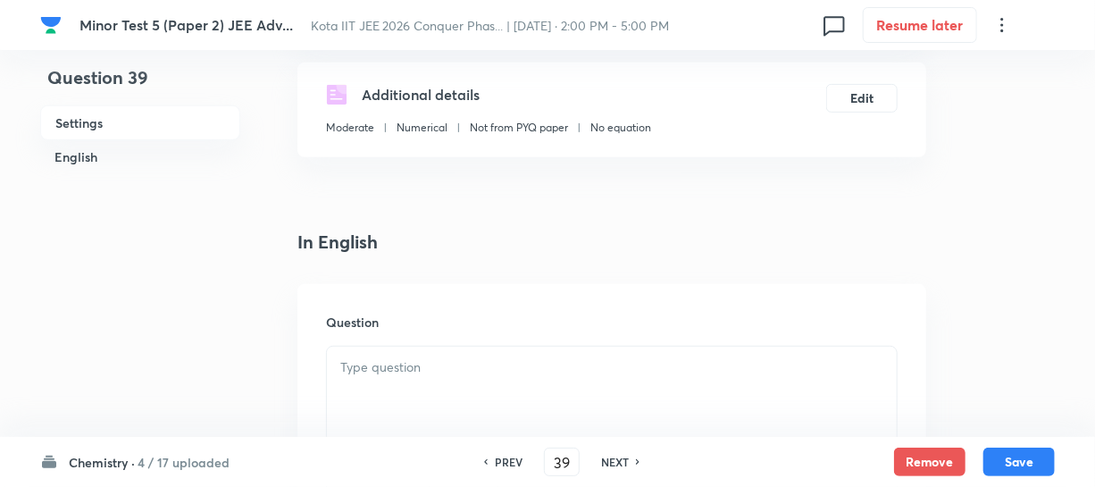
scroll to position [406, 0]
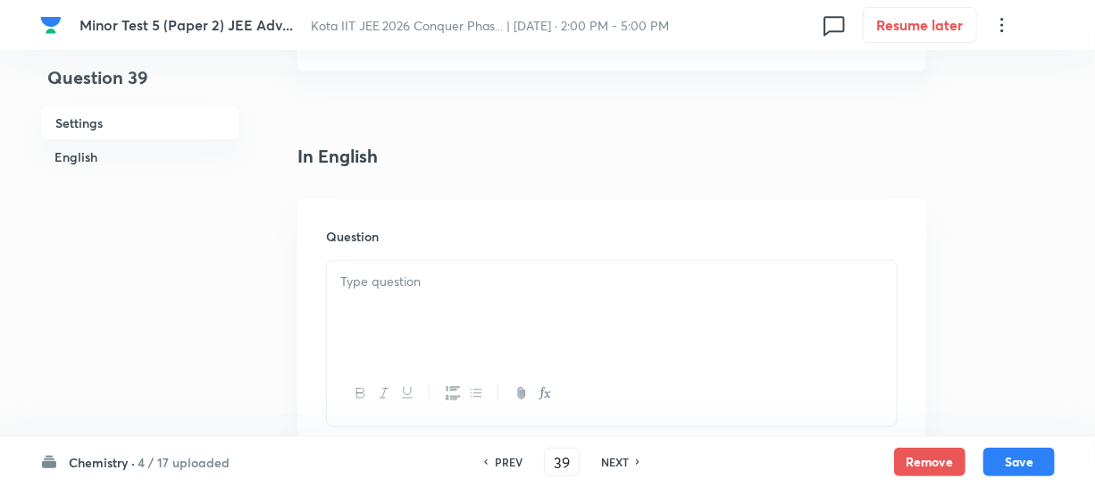
click at [385, 264] on div at bounding box center [612, 311] width 570 height 100
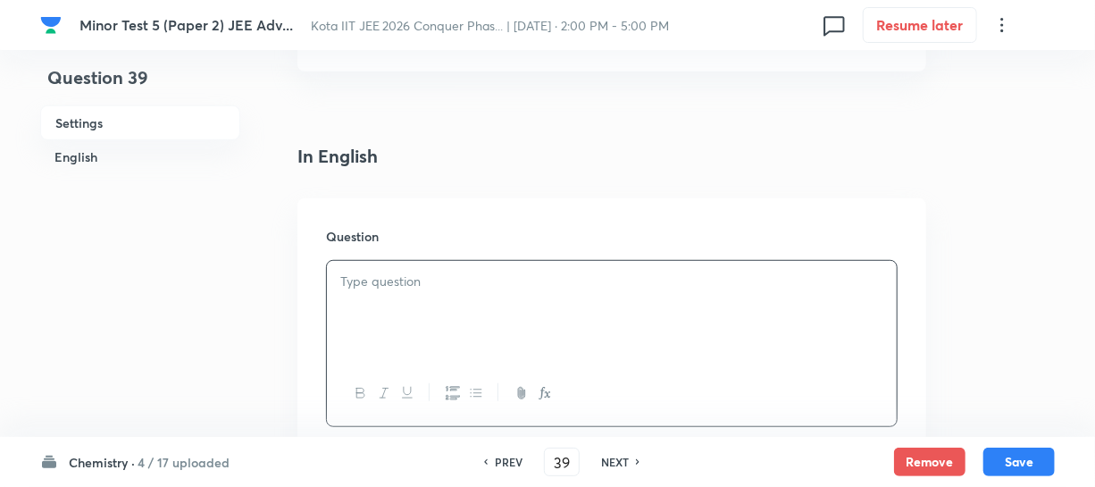
click at [141, 127] on h6 "Settings" at bounding box center [140, 122] width 200 height 35
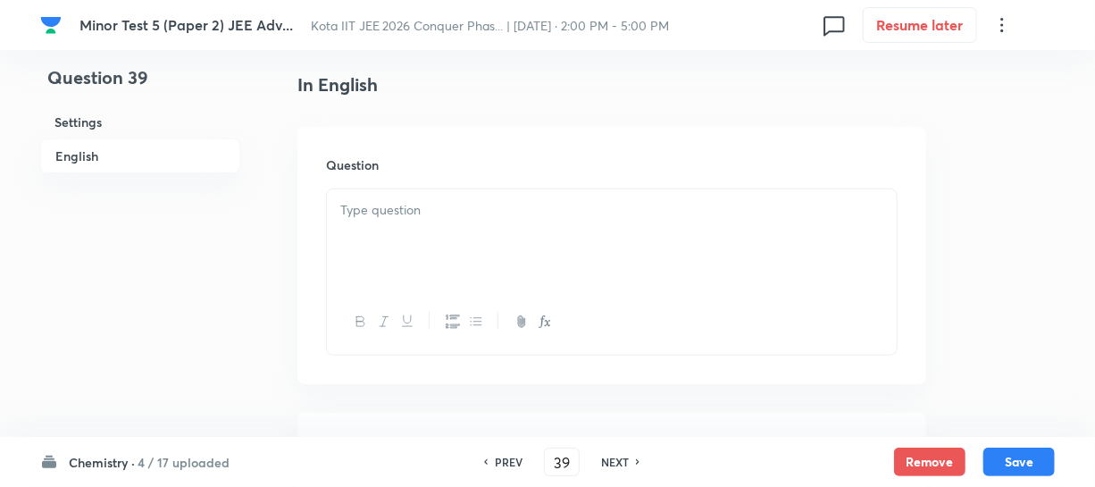
scroll to position [508, 0]
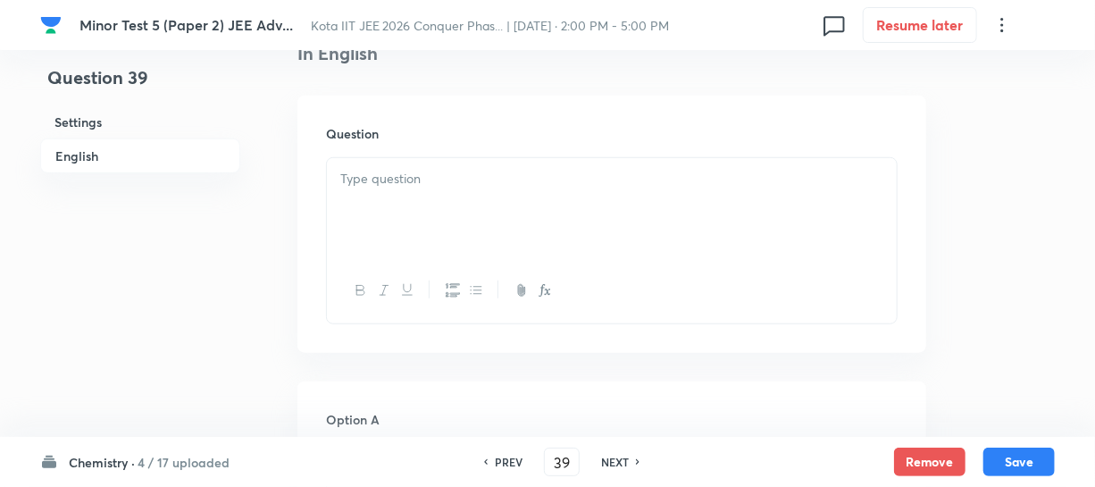
click at [449, 186] on p at bounding box center [611, 179] width 543 height 21
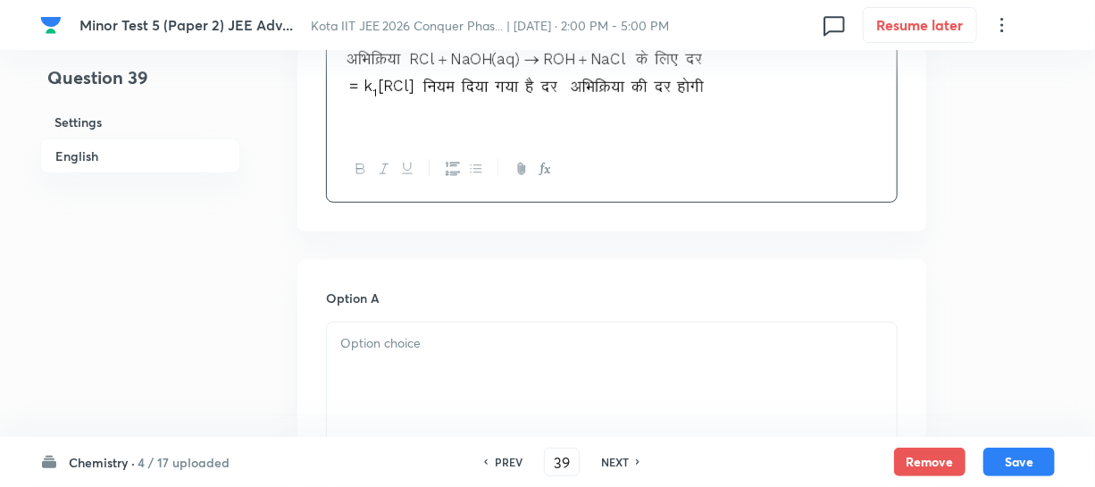
scroll to position [670, 0]
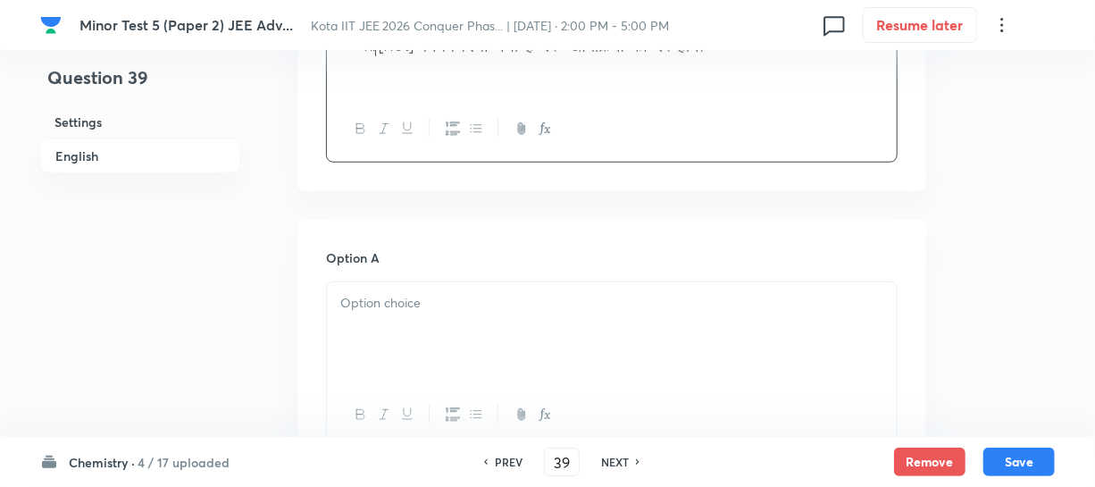
click at [400, 313] on div at bounding box center [612, 332] width 570 height 100
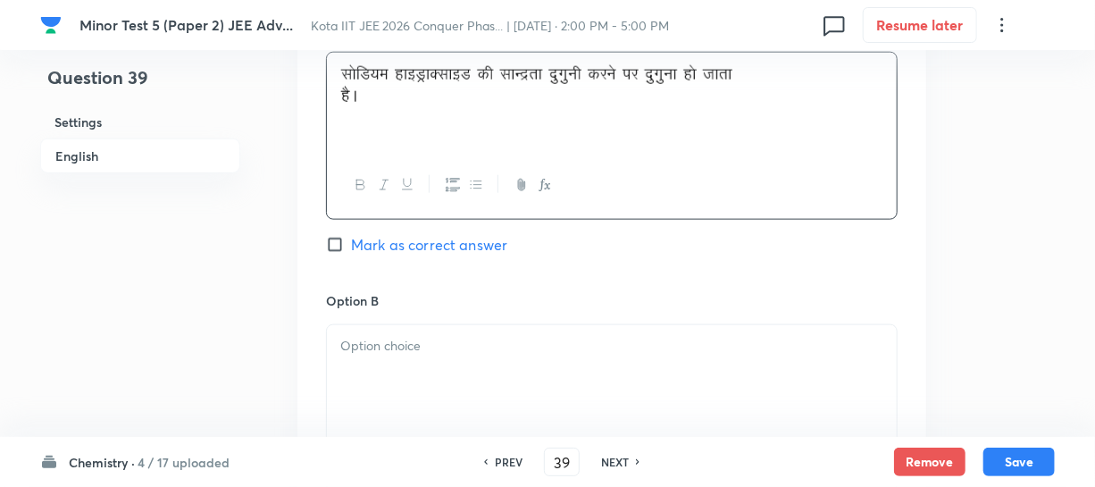
scroll to position [995, 0]
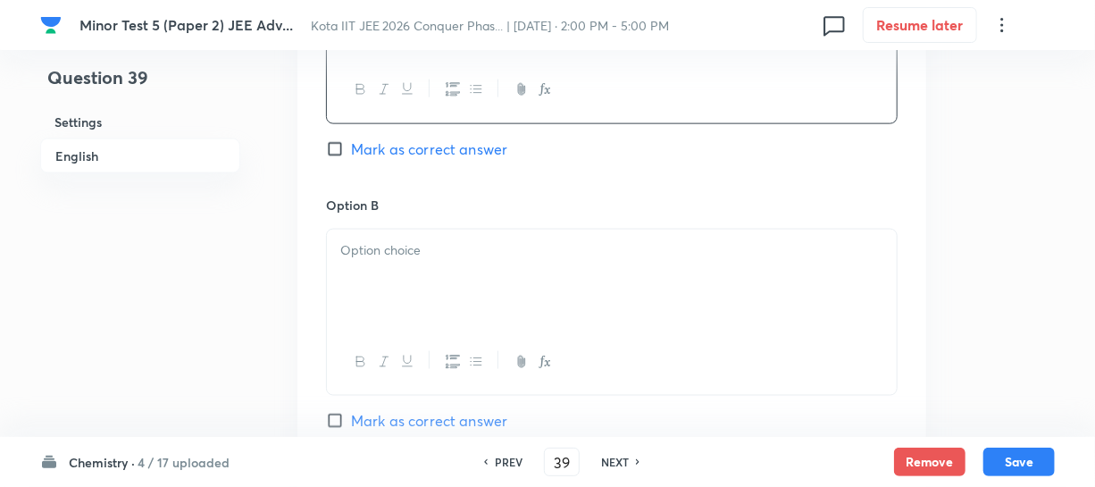
click at [434, 286] on div at bounding box center [612, 280] width 570 height 100
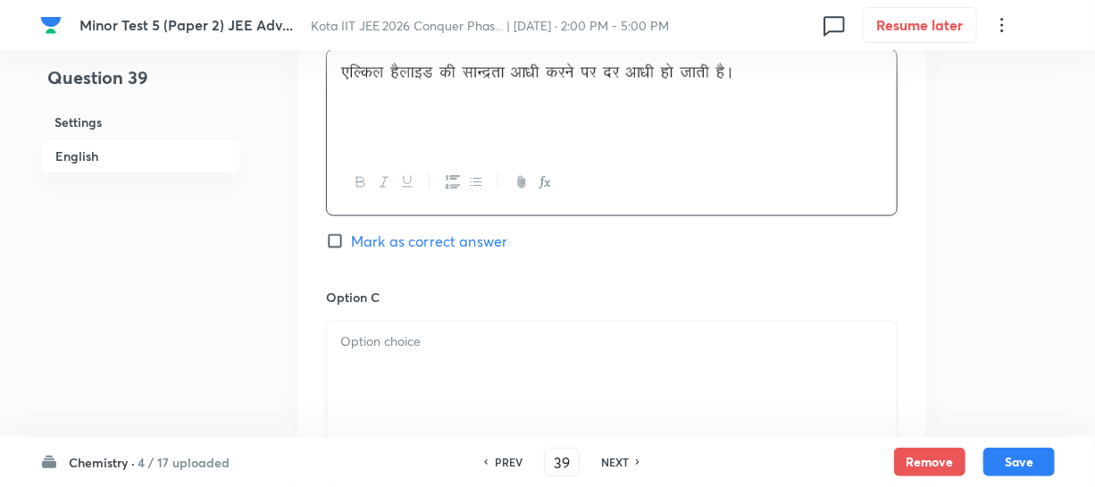
scroll to position [1239, 0]
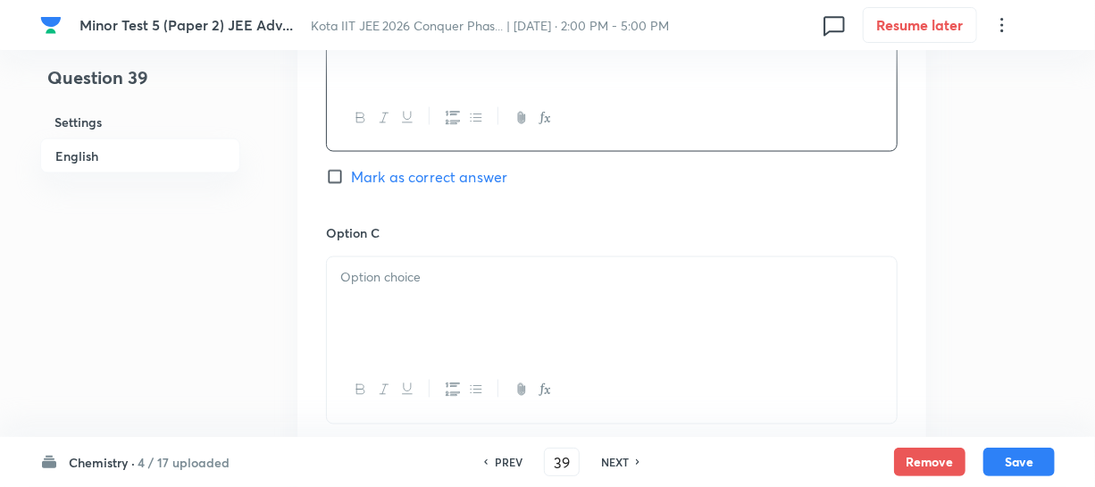
click at [396, 289] on div at bounding box center [612, 307] width 570 height 100
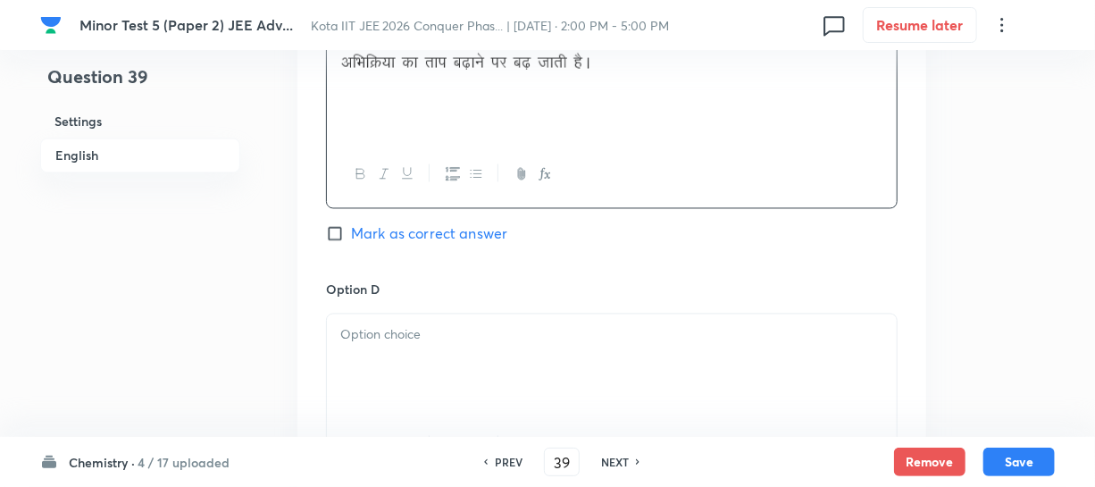
scroll to position [1563, 0]
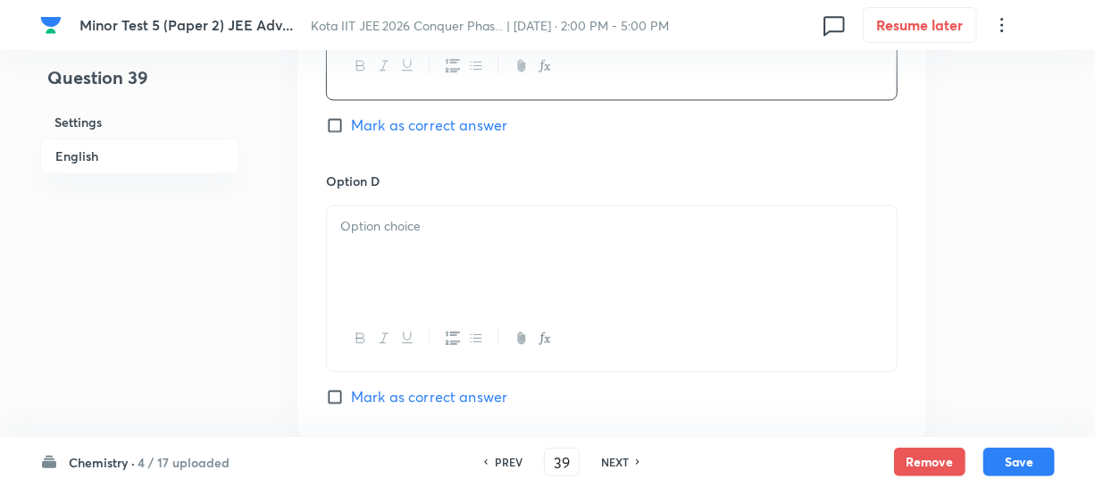
click at [437, 238] on div at bounding box center [612, 255] width 570 height 100
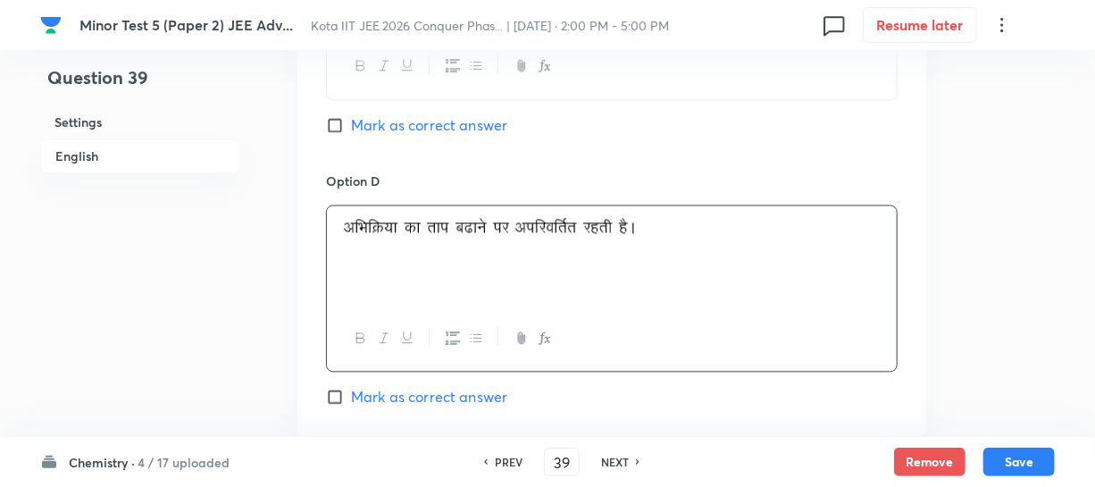
scroll to position [1483, 0]
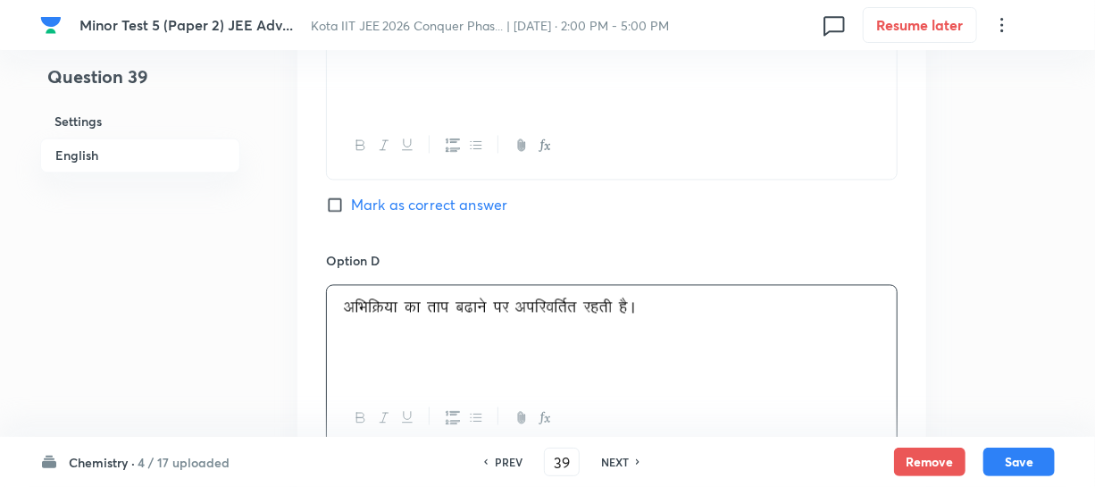
click at [357, 205] on span "Mark as correct answer" at bounding box center [429, 205] width 156 height 21
click at [351, 205] on input "Mark as correct answer" at bounding box center [338, 206] width 25 height 18
checkbox input "true"
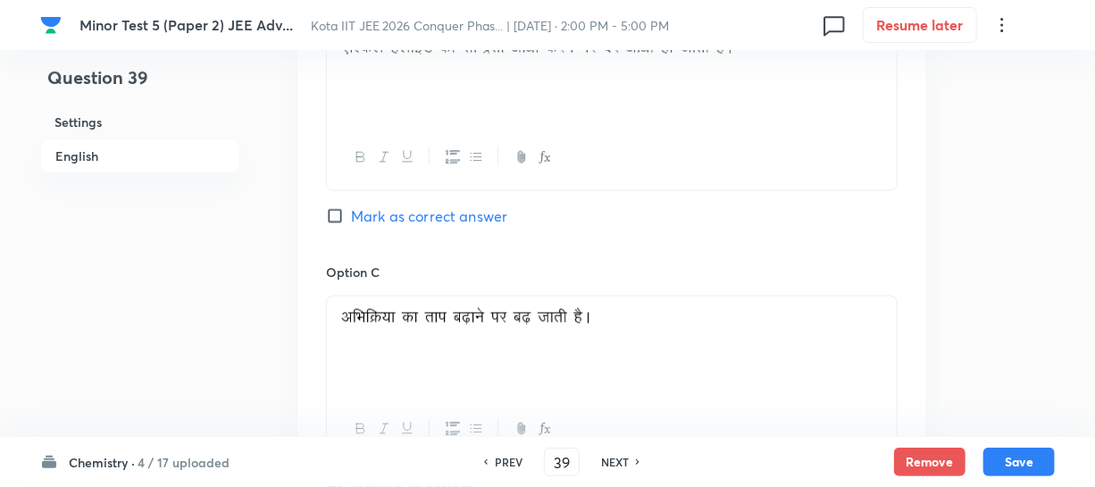
scroll to position [1158, 0]
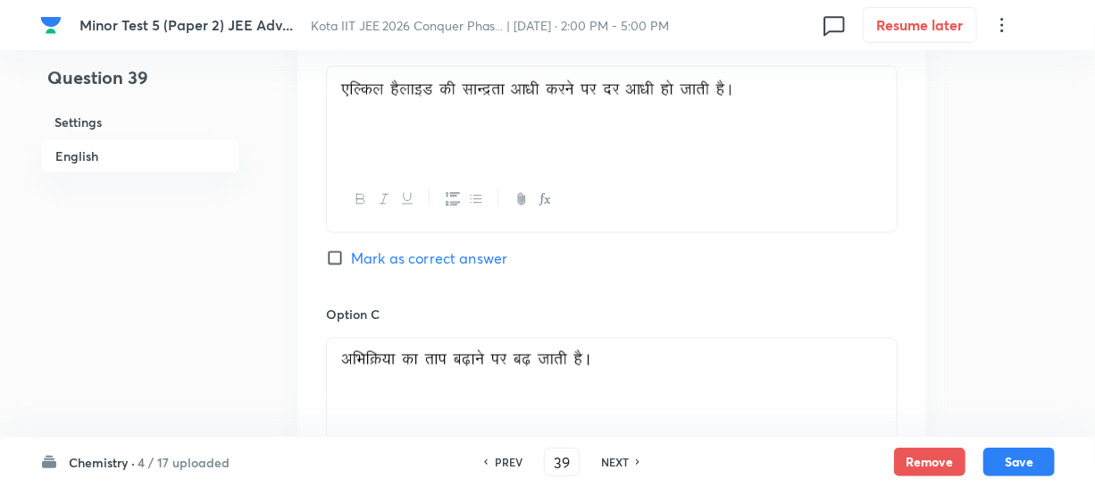
click at [348, 255] on input "Mark as correct answer" at bounding box center [338, 258] width 25 height 18
checkbox input "true"
checkbox input "false"
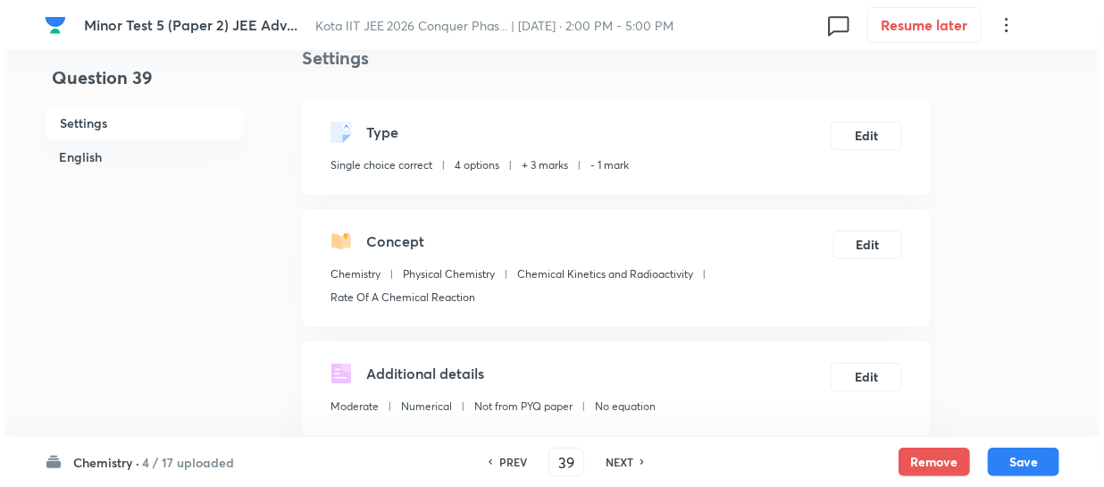
scroll to position [21, 0]
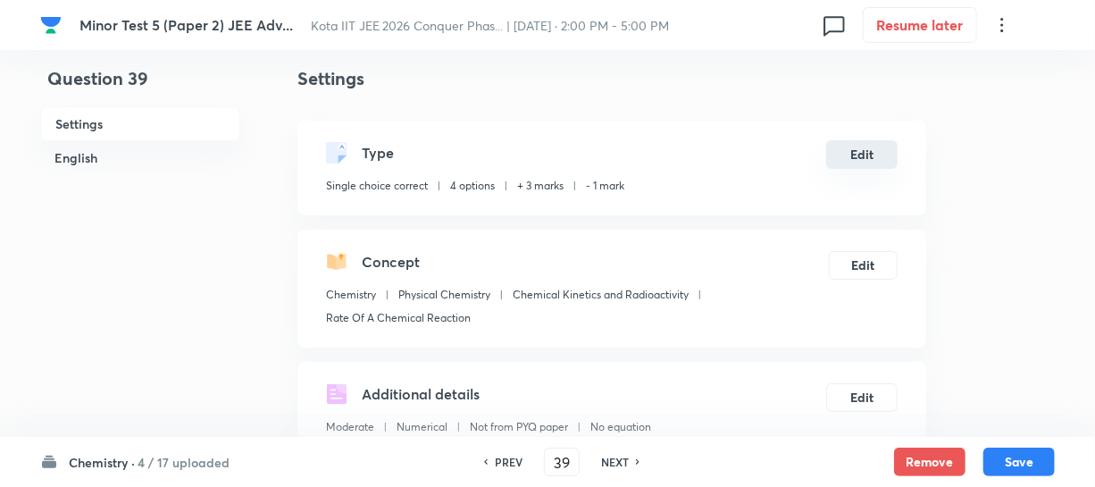
click at [858, 157] on button "Edit" at bounding box center [861, 154] width 71 height 29
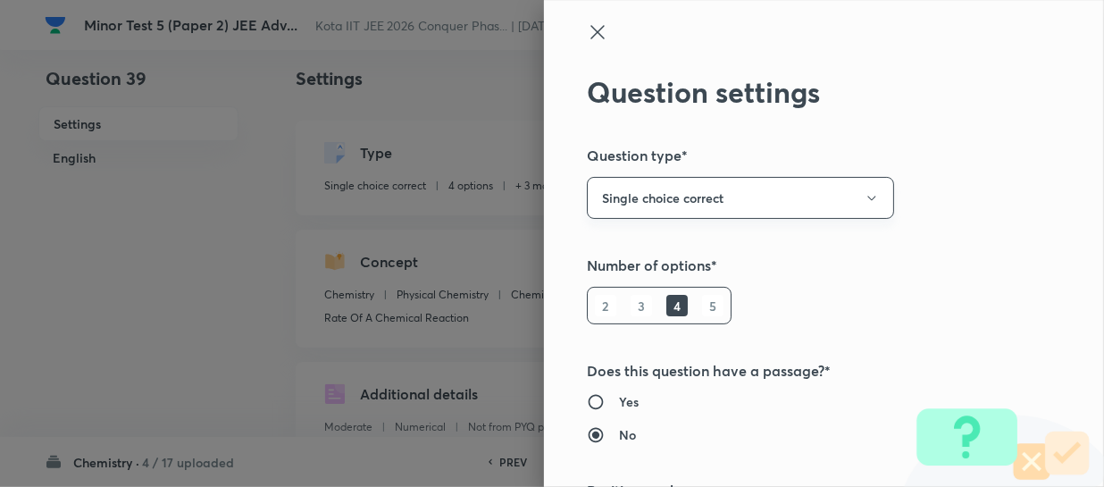
click at [765, 208] on button "Single choice correct" at bounding box center [740, 198] width 307 height 42
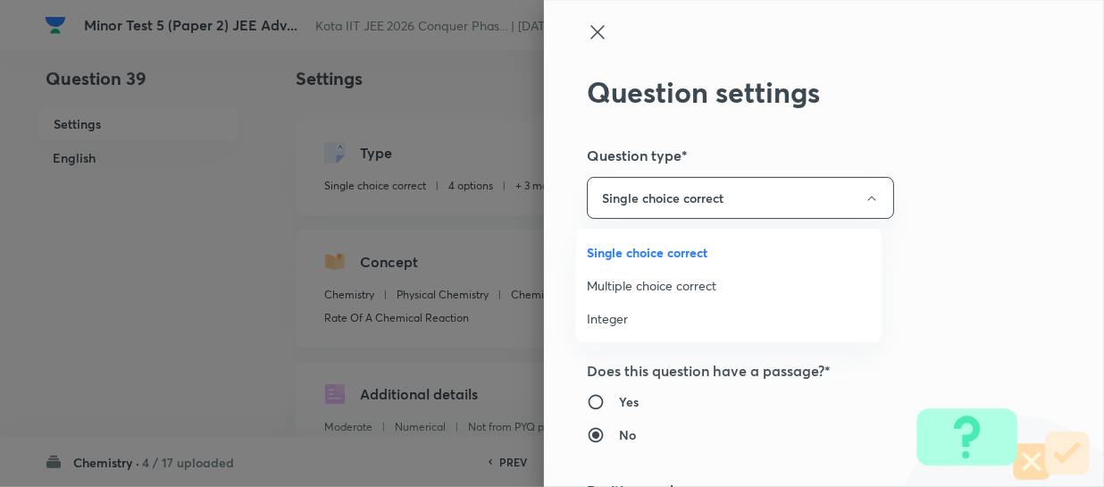
click at [658, 278] on span "Multiple choice correct" at bounding box center [729, 285] width 284 height 19
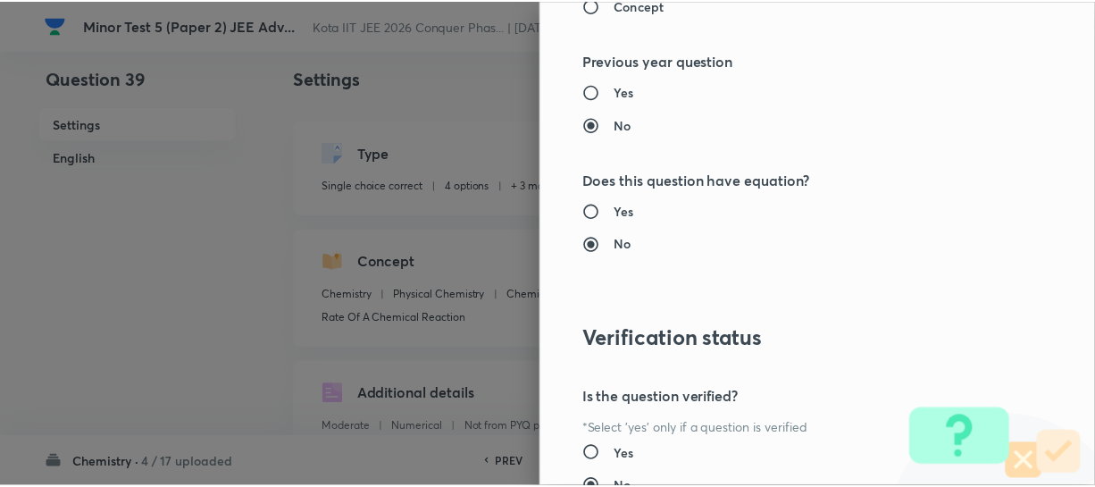
scroll to position [2186, 0]
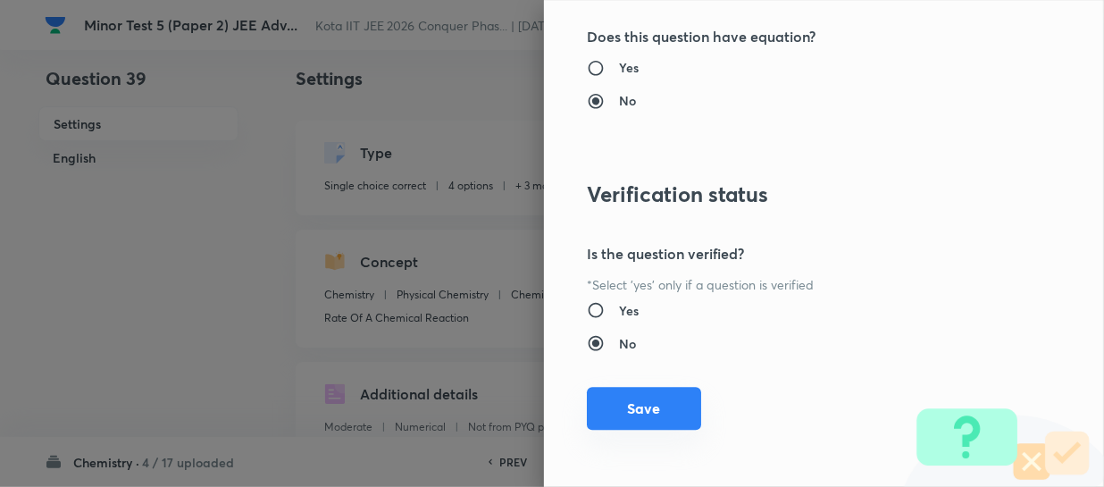
click at [684, 398] on button "Save" at bounding box center [644, 408] width 114 height 43
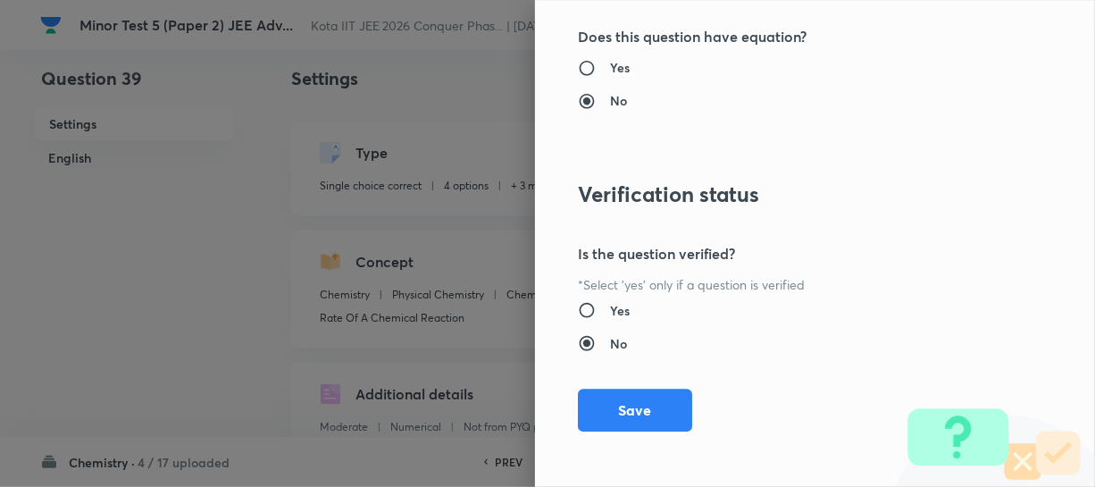
checkbox input "false"
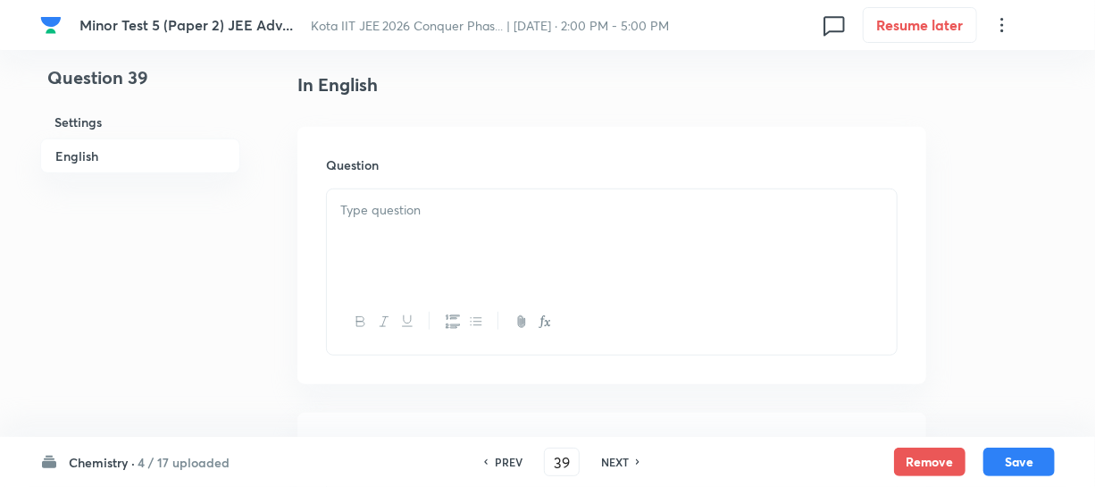
scroll to position [508, 0]
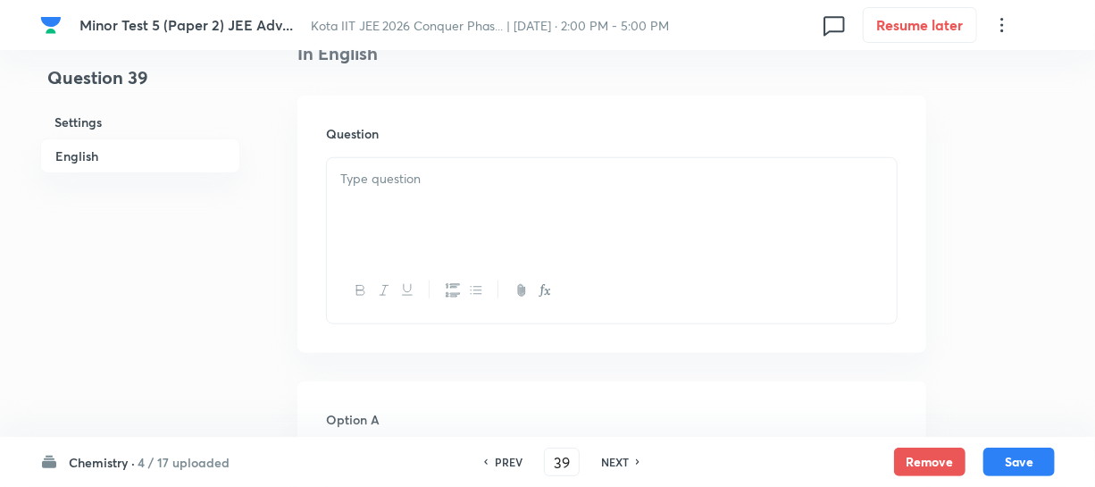
click at [383, 196] on div at bounding box center [612, 208] width 570 height 100
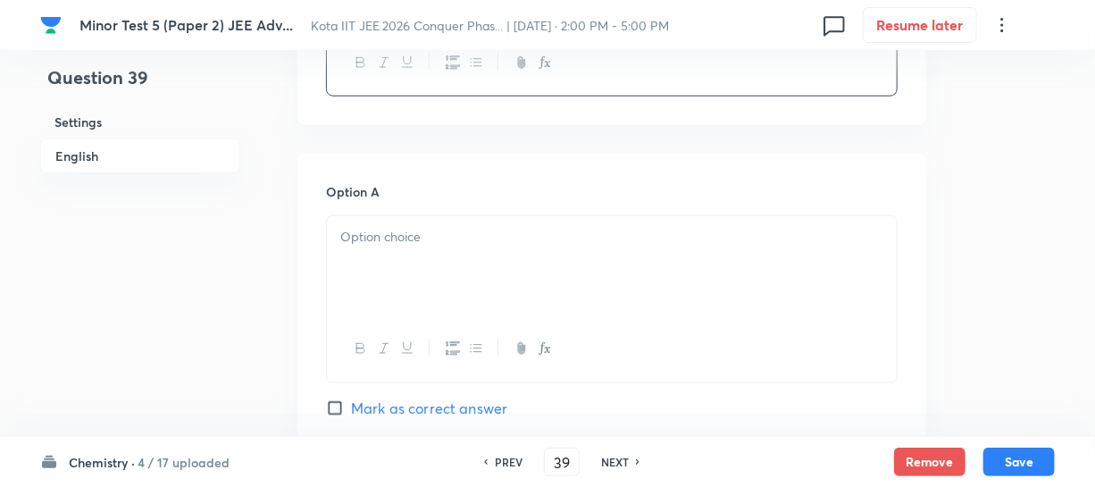
scroll to position [751, 0]
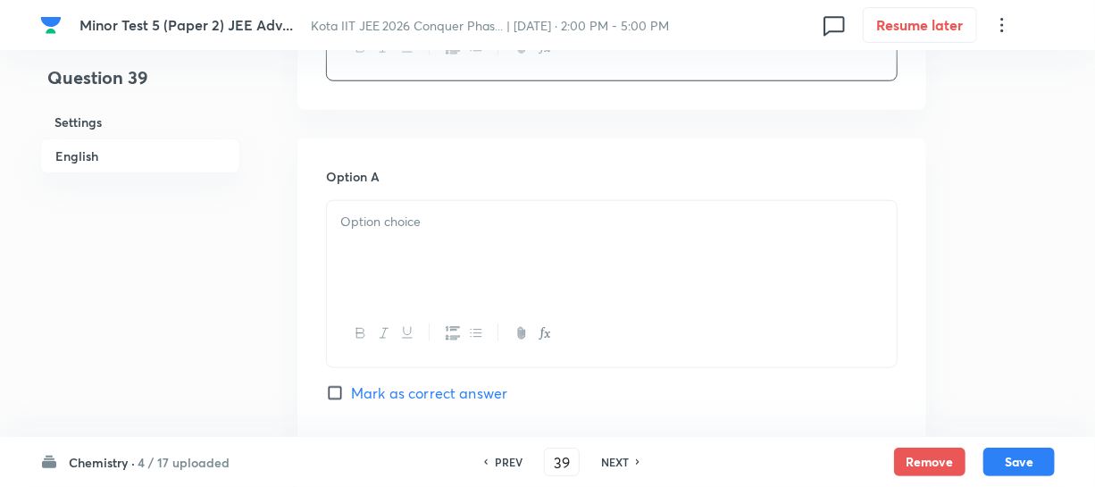
click at [429, 220] on p at bounding box center [611, 222] width 543 height 21
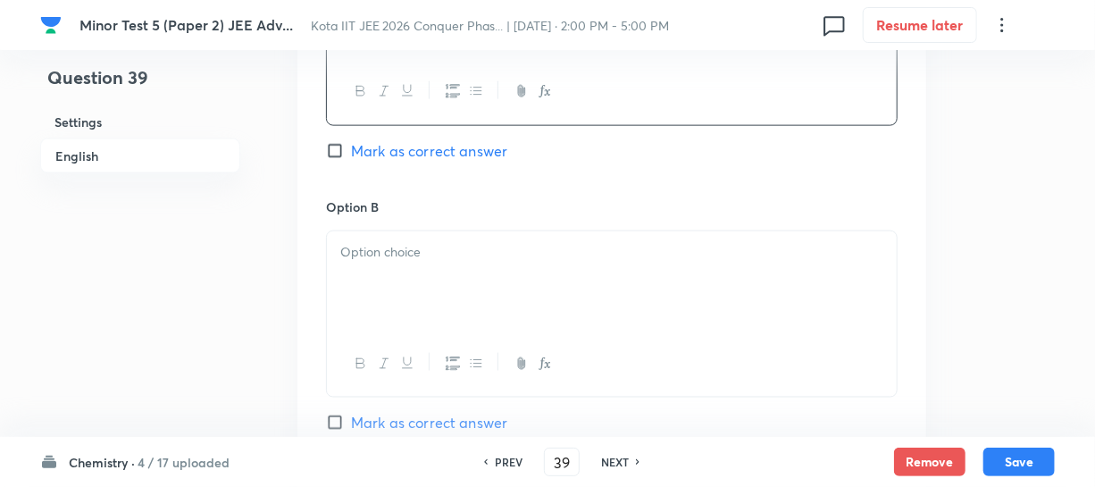
scroll to position [995, 0]
click at [425, 264] on div at bounding box center [612, 280] width 570 height 100
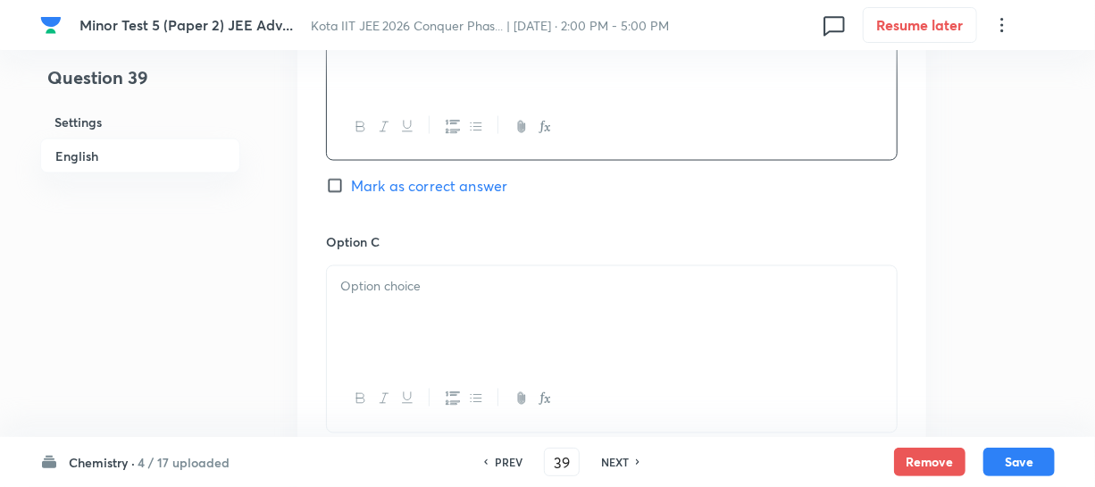
scroll to position [1239, 0]
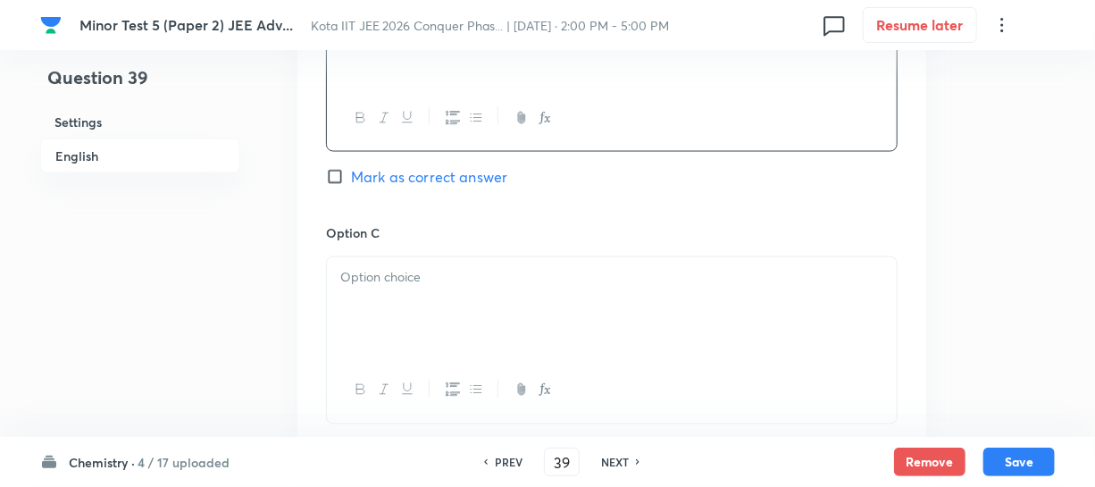
click at [466, 265] on div at bounding box center [612, 307] width 570 height 100
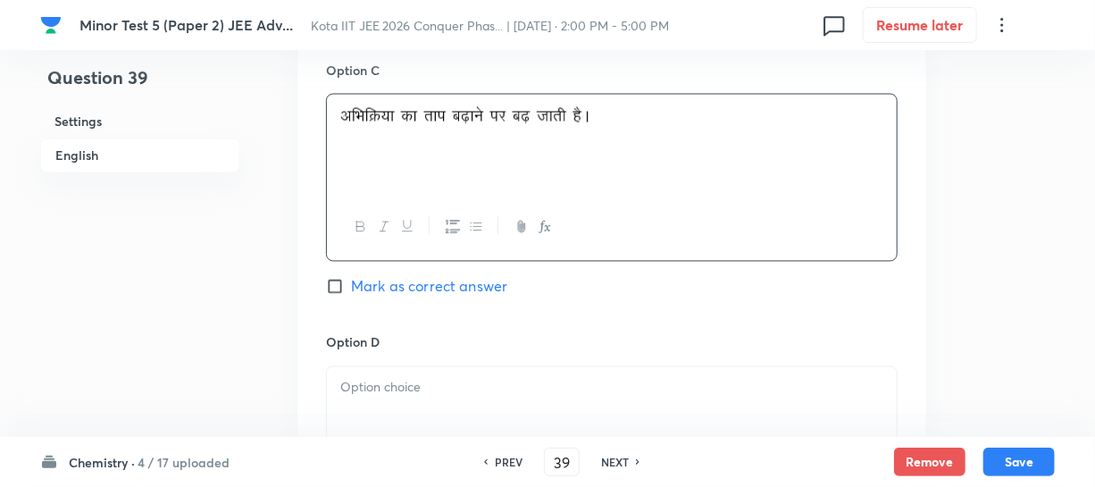
scroll to position [1563, 0]
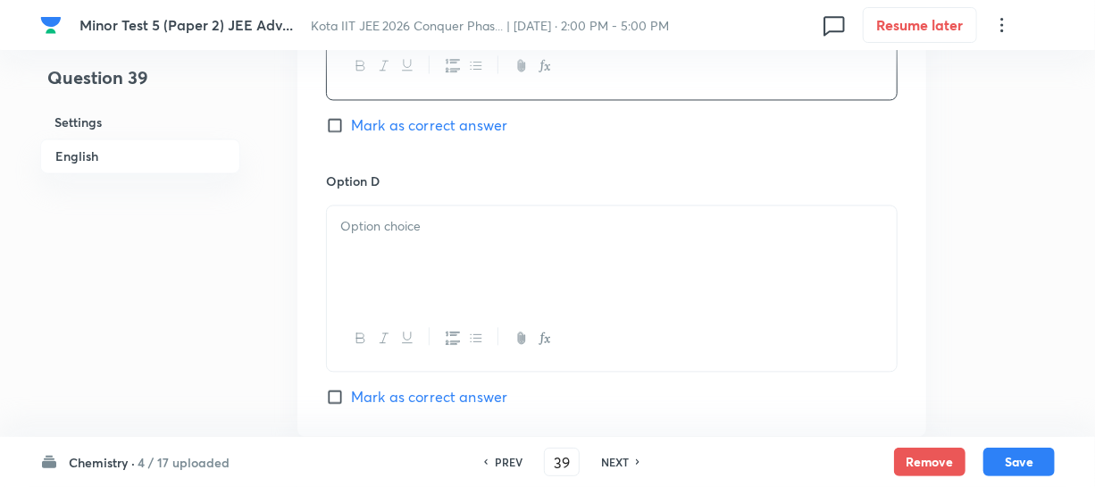
click at [463, 245] on div at bounding box center [612, 255] width 570 height 100
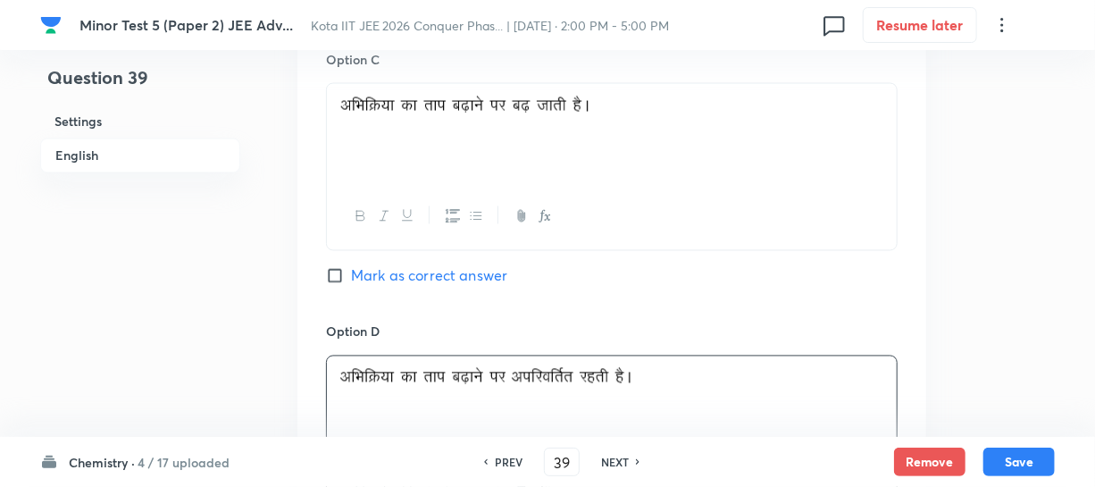
scroll to position [1402, 0]
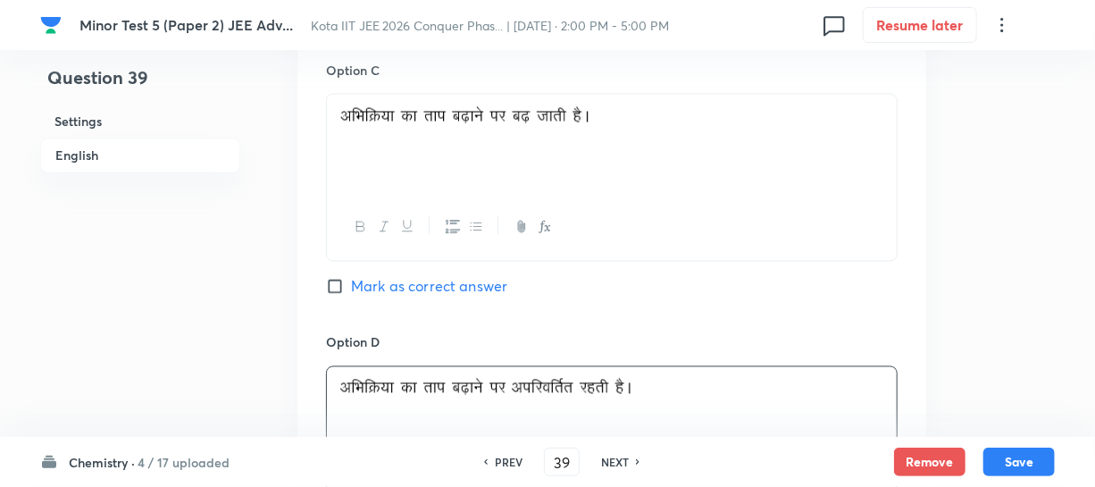
click at [358, 281] on span "Mark as correct answer" at bounding box center [429, 286] width 156 height 21
click at [351, 281] on input "Mark as correct answer" at bounding box center [338, 287] width 25 height 18
checkbox input "true"
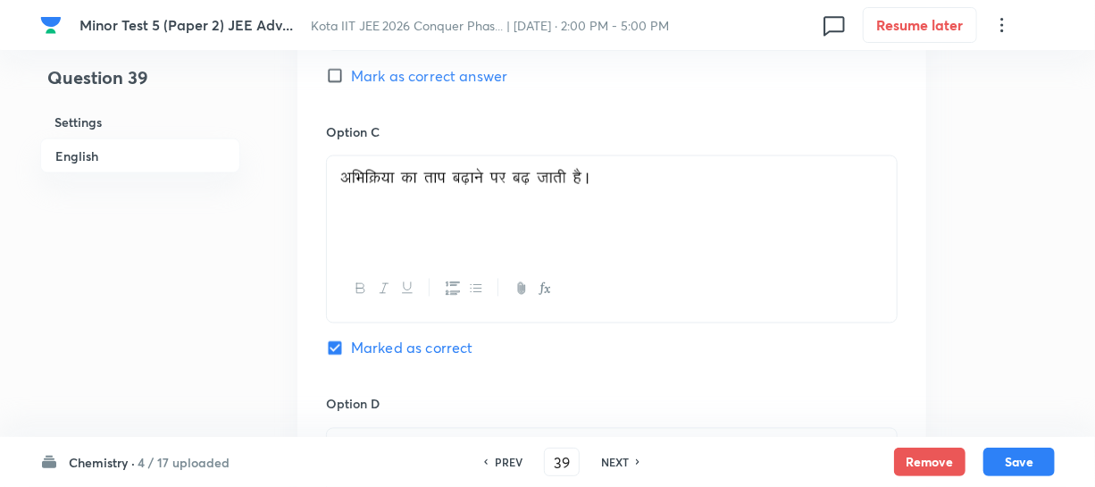
scroll to position [1320, 0]
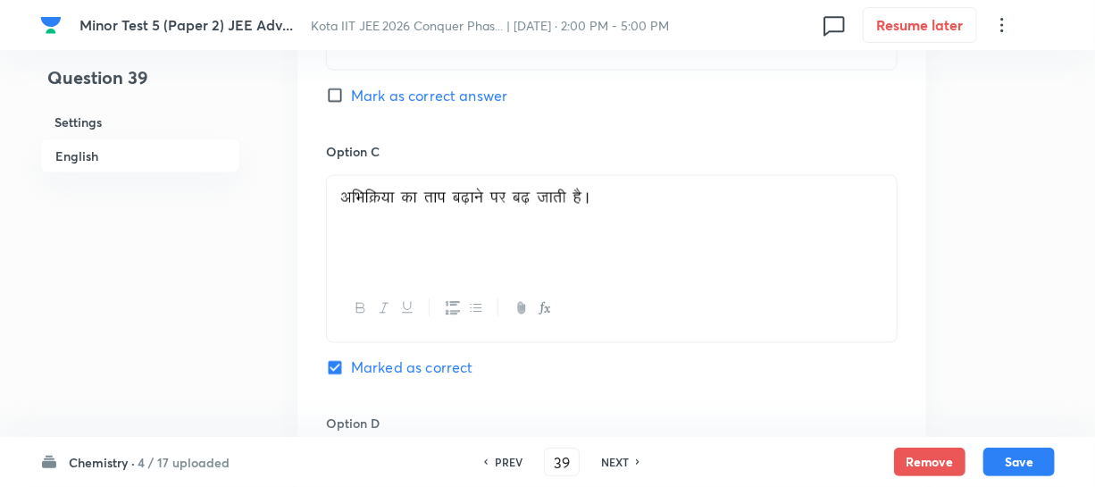
click at [332, 101] on input "Mark as correct answer" at bounding box center [338, 96] width 25 height 18
checkbox input "true"
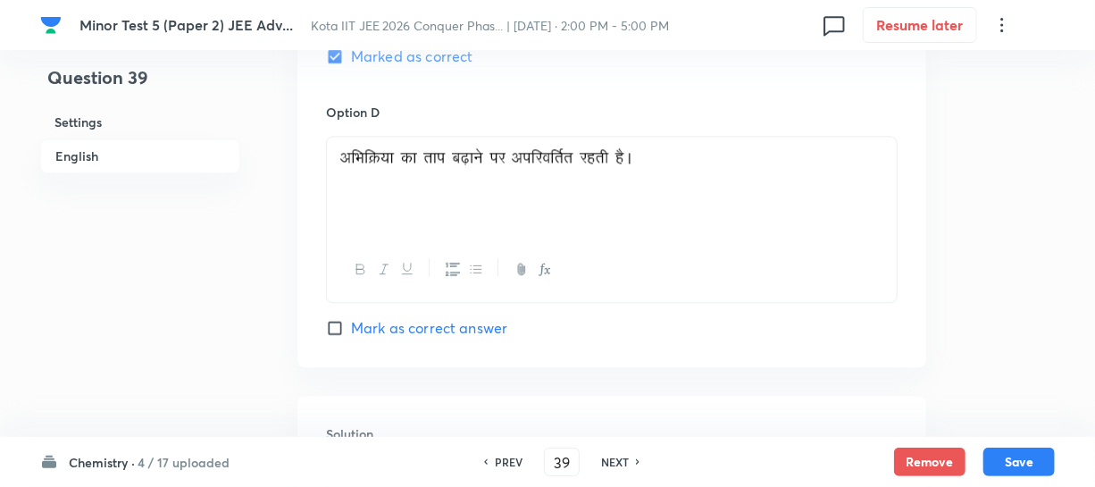
scroll to position [1956, 0]
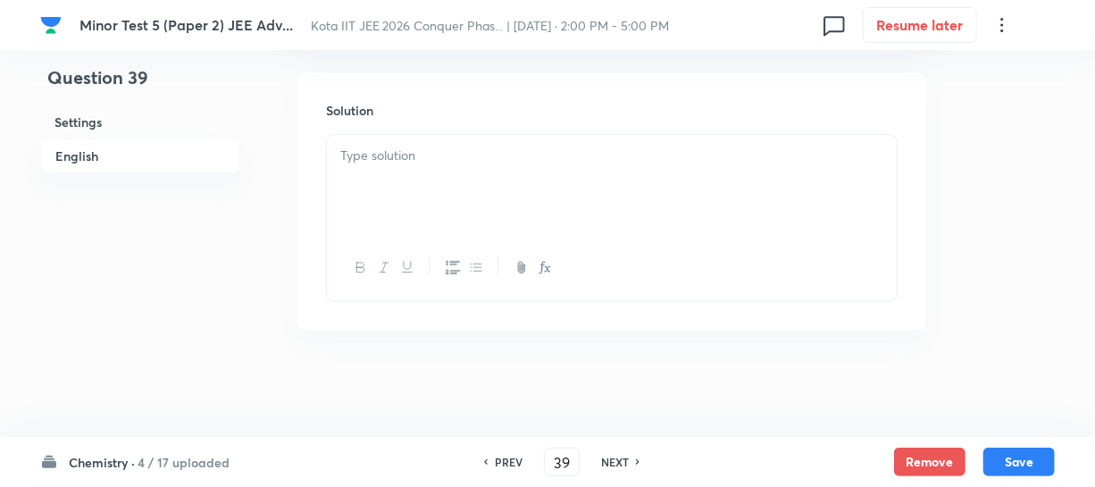
click at [392, 163] on p at bounding box center [611, 156] width 543 height 21
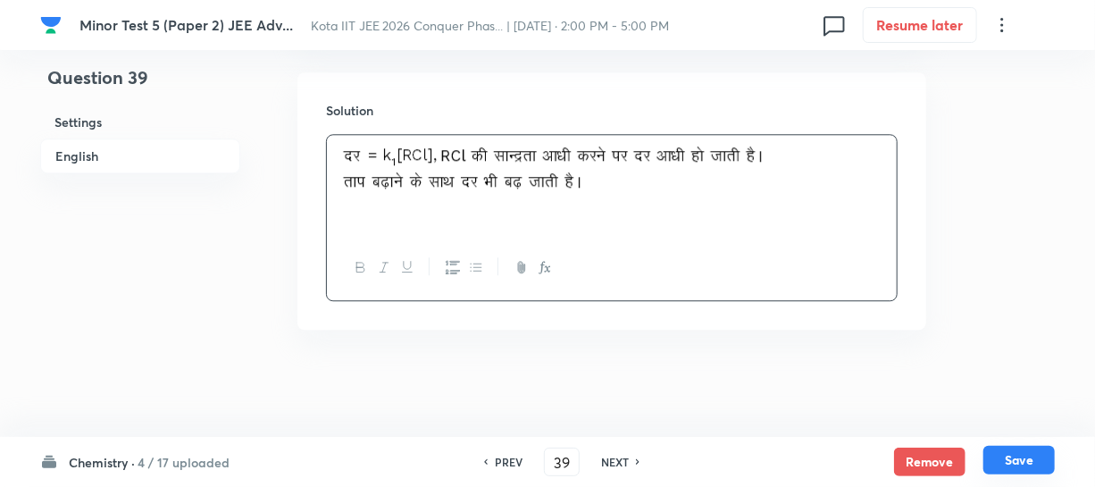
click at [1006, 456] on button "Save" at bounding box center [1019, 460] width 71 height 29
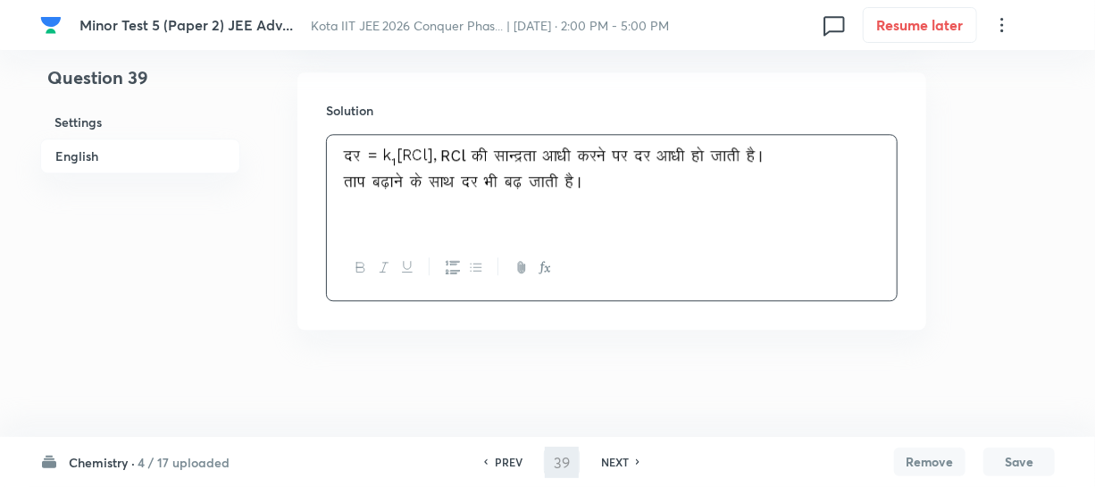
type input "40"
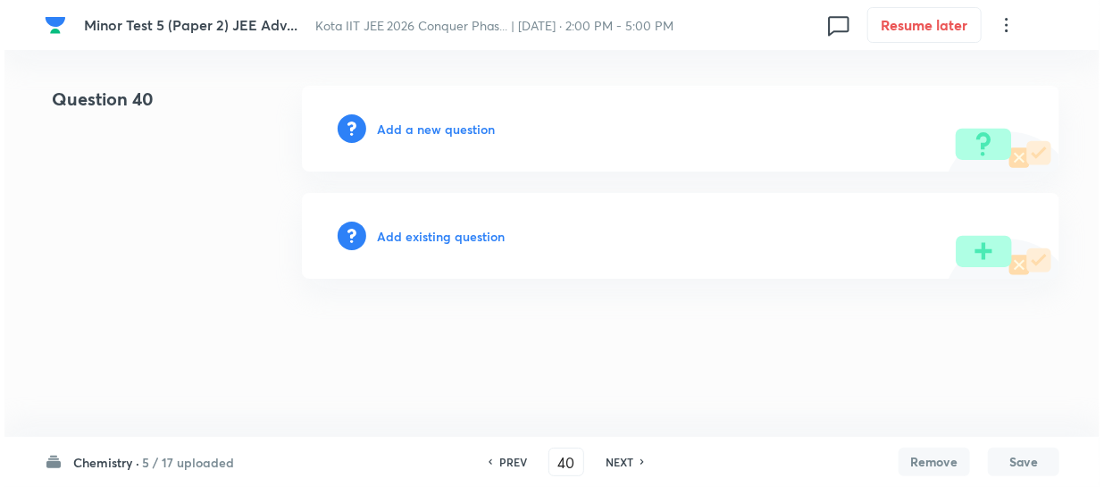
scroll to position [0, 0]
click at [468, 133] on h6 "Add a new question" at bounding box center [436, 129] width 118 height 19
click at [468, 140] on div "Choose a question type" at bounding box center [681, 129] width 758 height 86
click at [468, 134] on h6 "Choose a question type" at bounding box center [446, 129] width 138 height 19
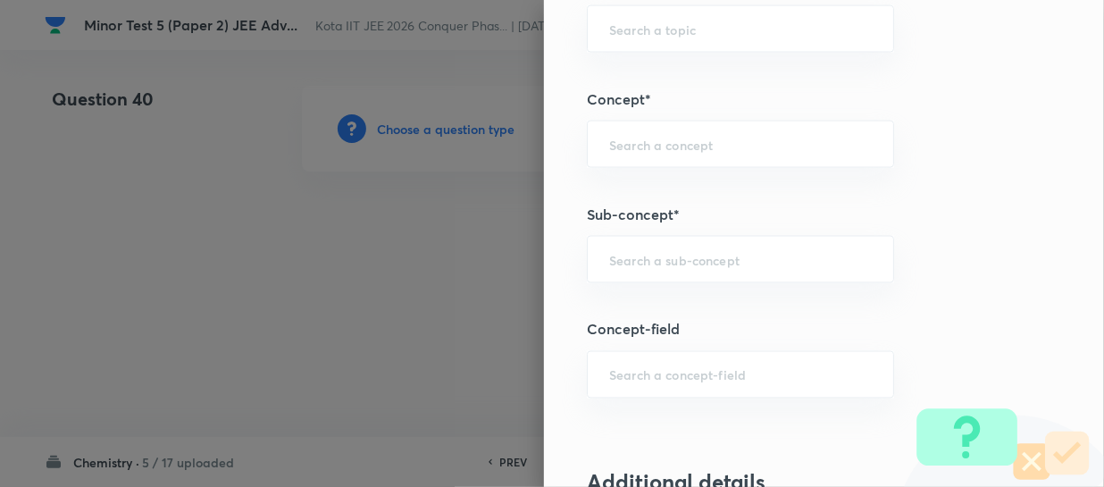
scroll to position [1299, 0]
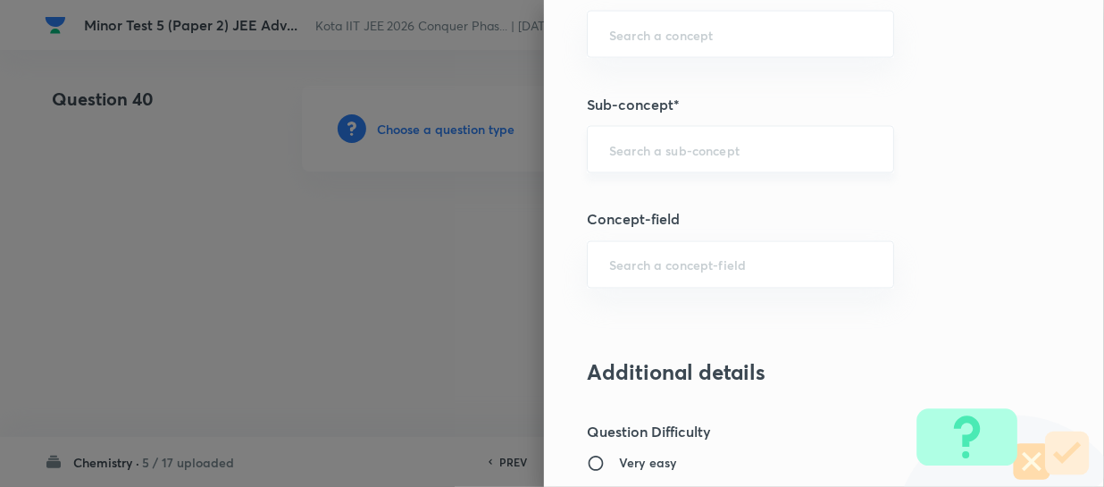
click at [625, 148] on input "text" at bounding box center [740, 149] width 263 height 17
click at [649, 135] on div "​" at bounding box center [740, 149] width 307 height 47
paste input "Orbitals And Quantum Numbers"
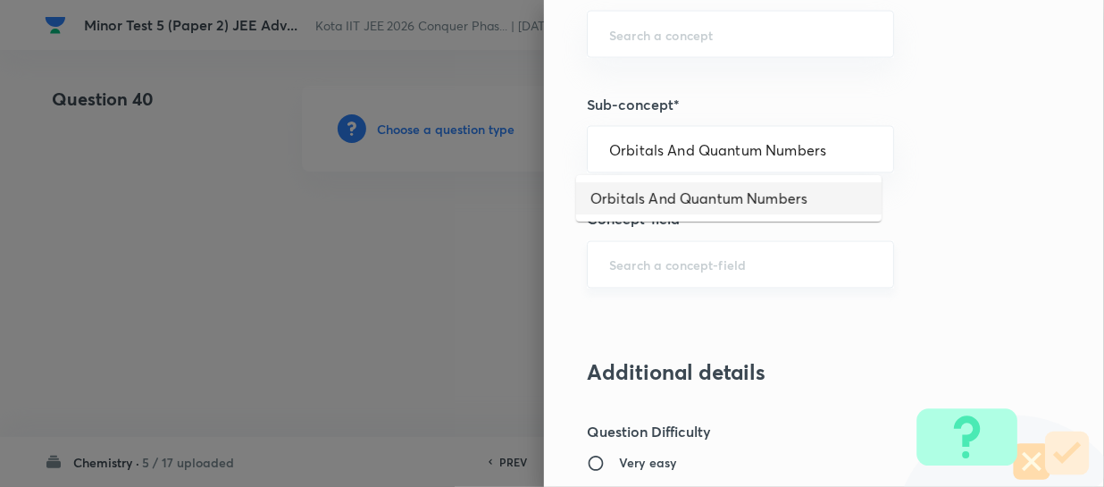
type input "Orbitals And Quantum Numbers"
type input "Chemistry"
type input "Physical Chemistry"
type input "Atomic Structure"
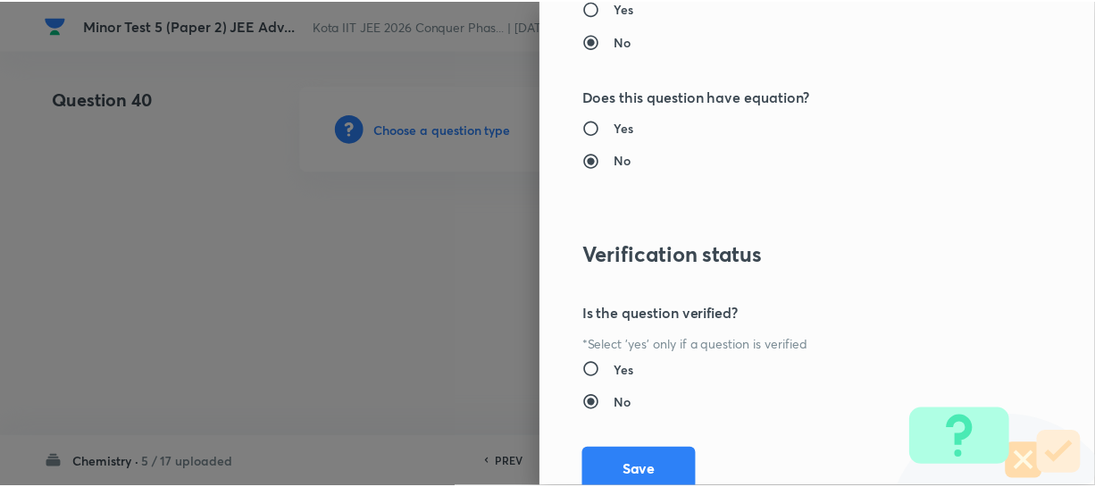
scroll to position [2186, 0]
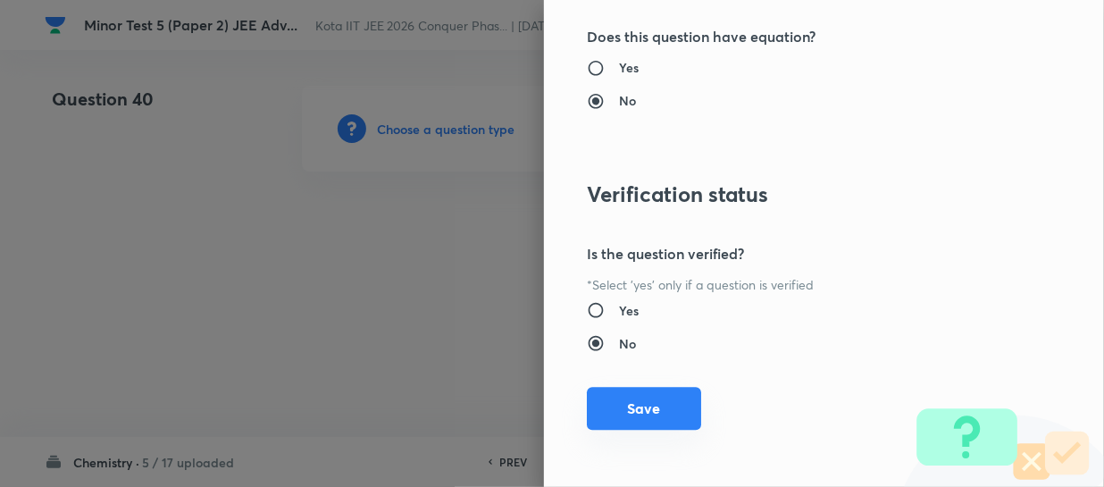
click at [629, 405] on button "Save" at bounding box center [644, 408] width 114 height 43
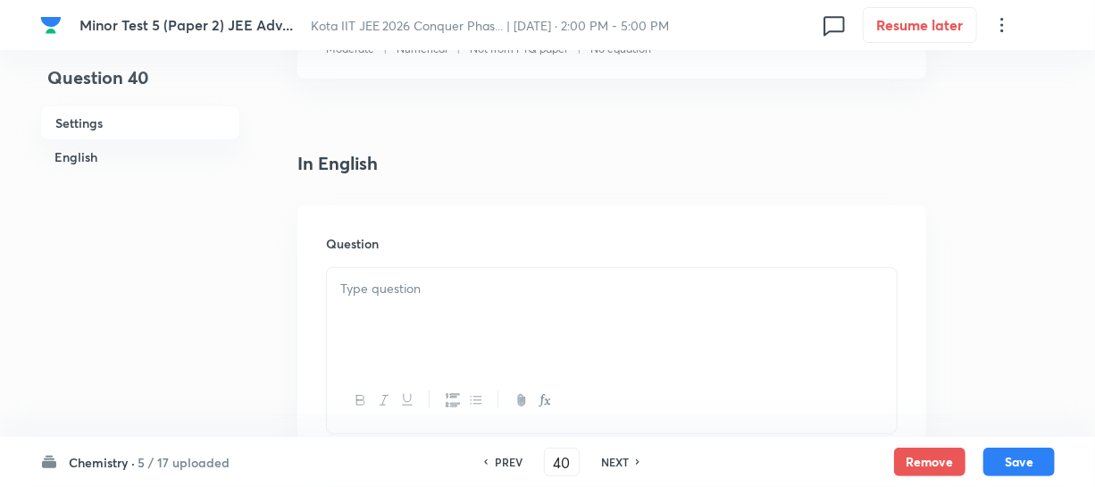
scroll to position [406, 0]
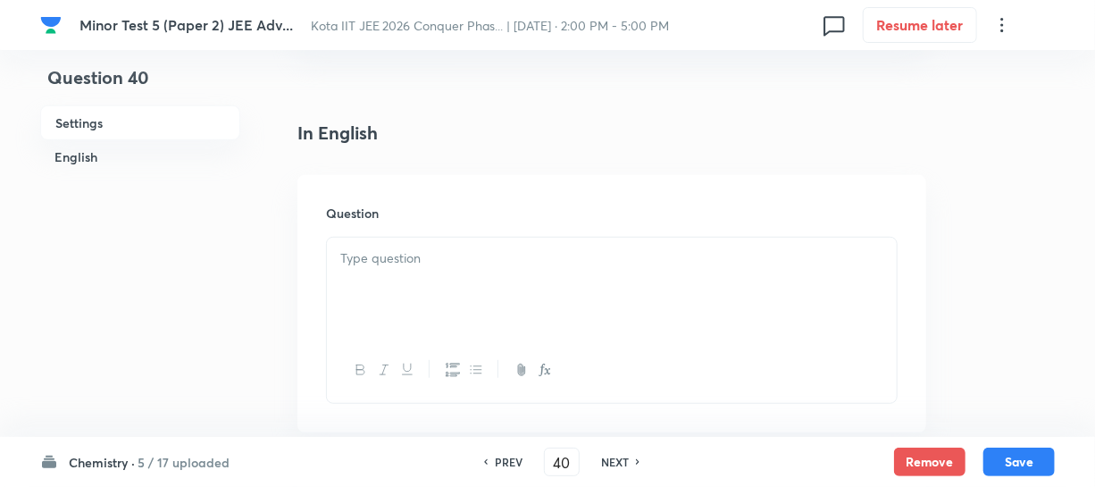
click at [471, 249] on p at bounding box center [611, 258] width 543 height 21
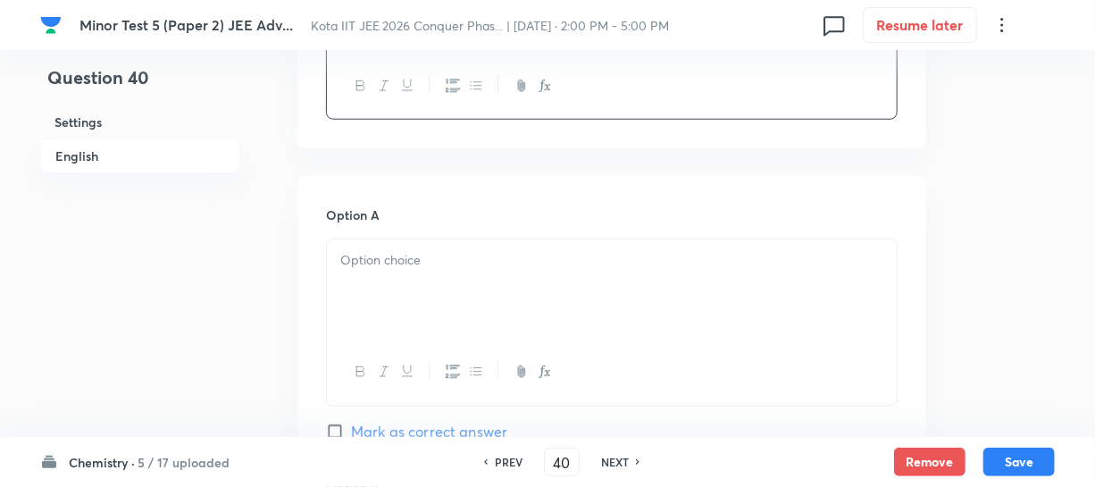
scroll to position [731, 0]
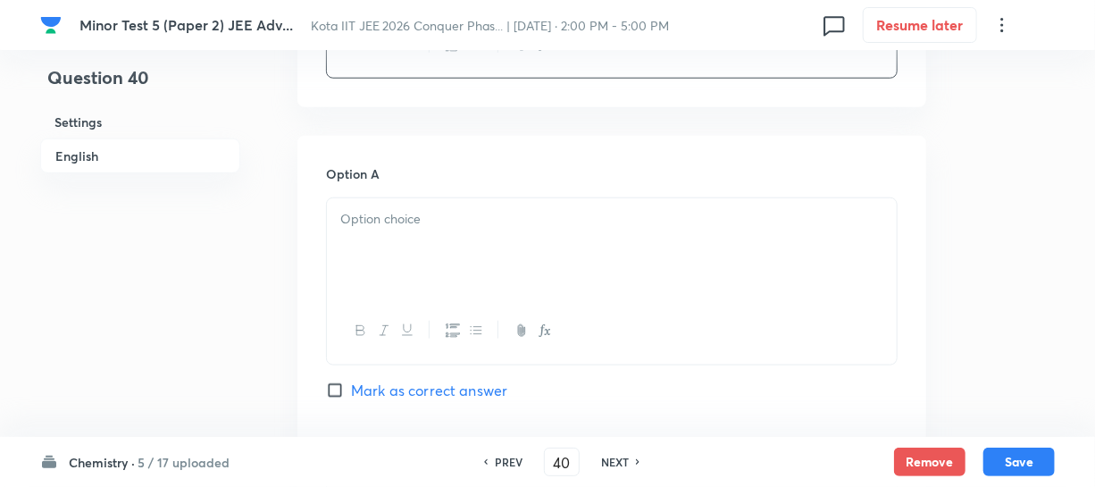
click at [418, 240] on div at bounding box center [612, 248] width 570 height 100
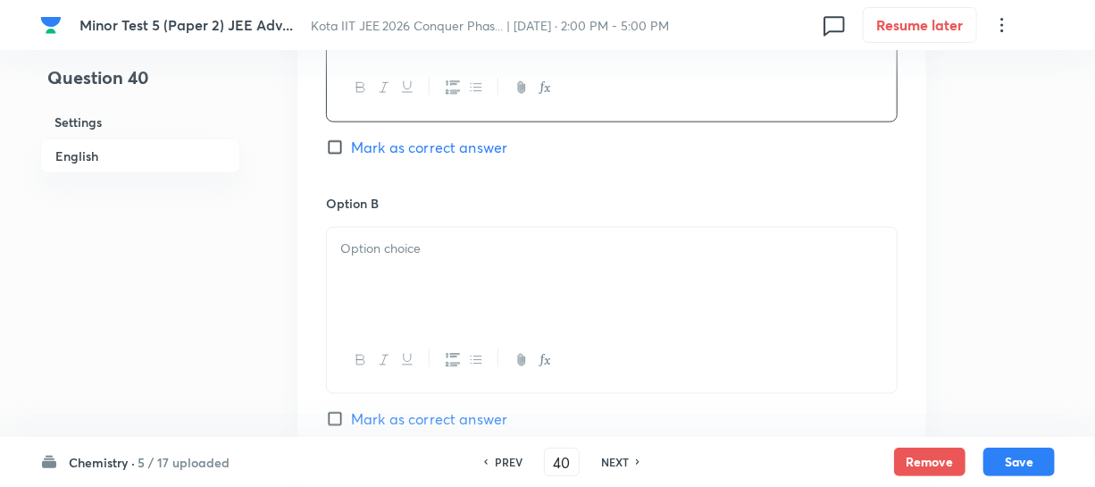
click at [398, 264] on div at bounding box center [612, 278] width 570 height 100
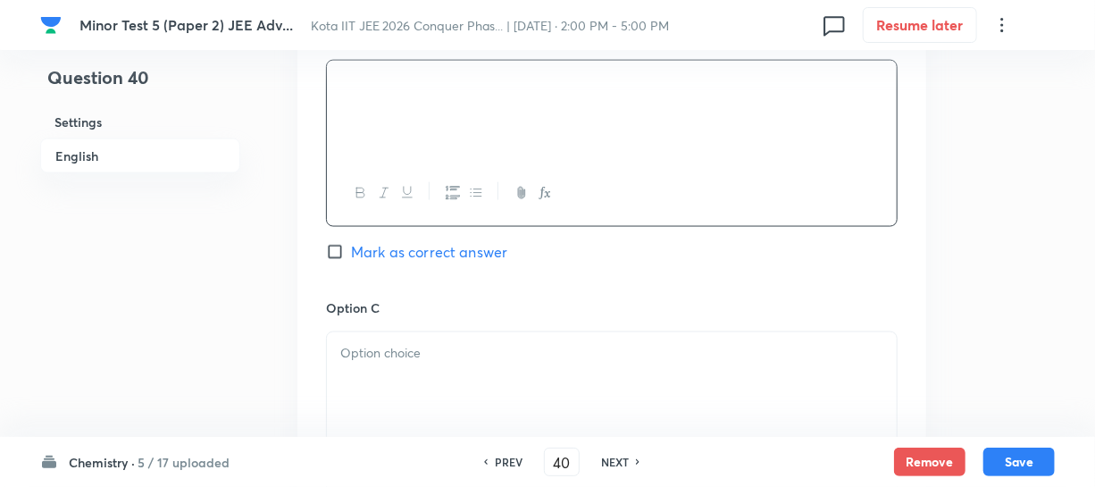
scroll to position [1218, 0]
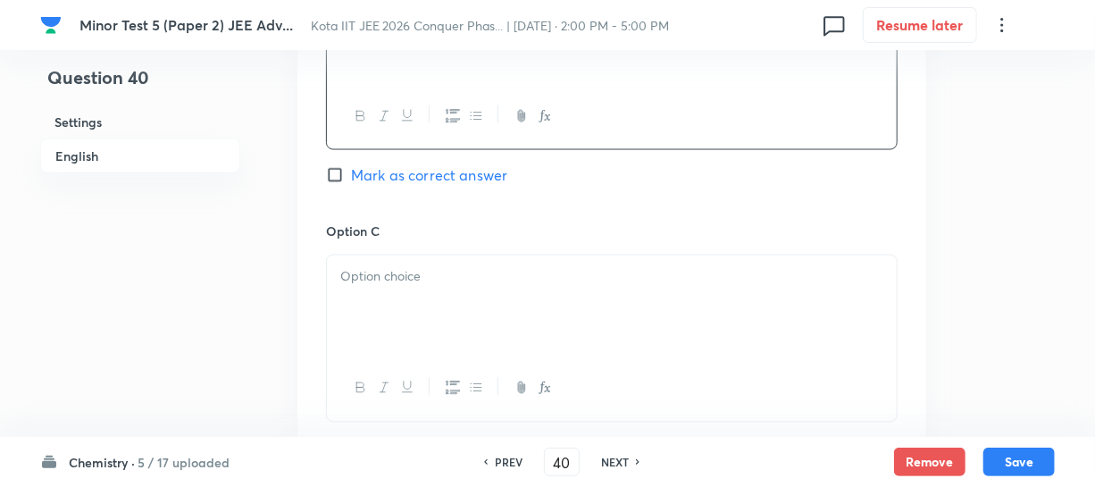
click at [444, 268] on div at bounding box center [612, 305] width 570 height 100
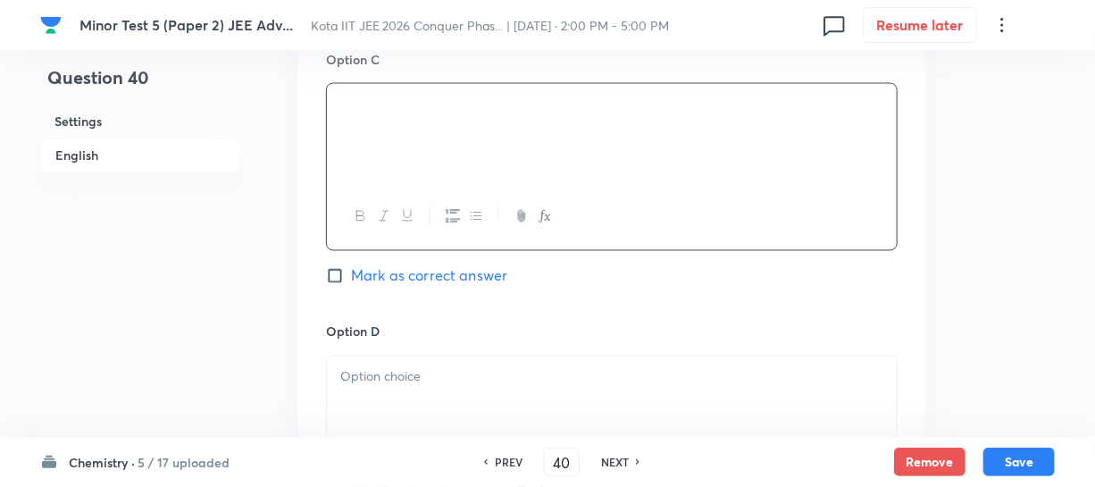
scroll to position [1462, 0]
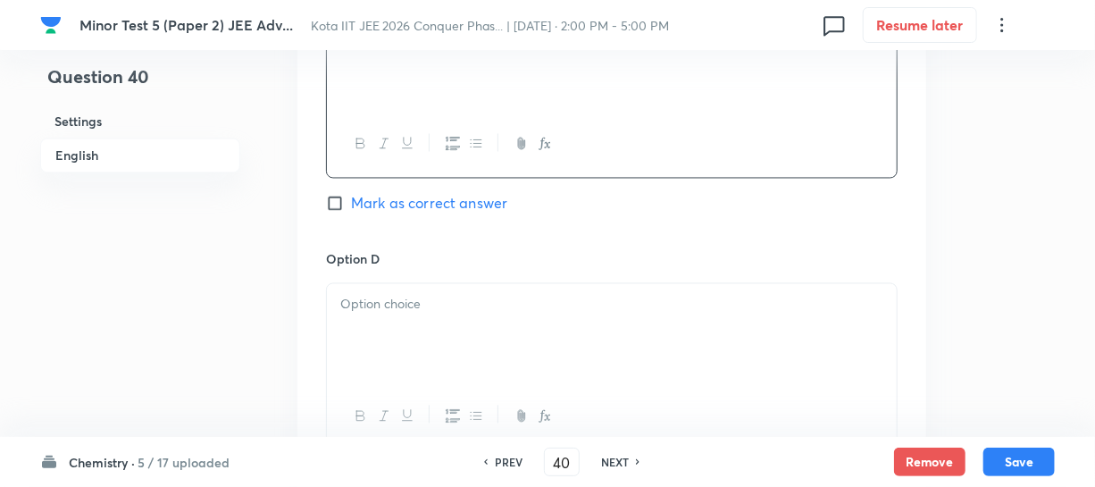
click at [385, 286] on div at bounding box center [612, 366] width 572 height 167
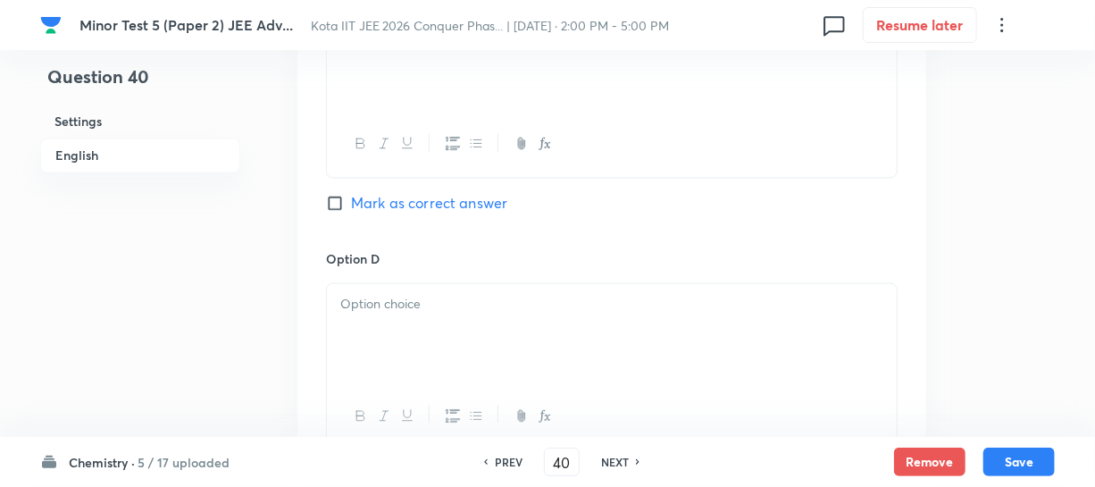
click at [393, 299] on p at bounding box center [611, 305] width 543 height 21
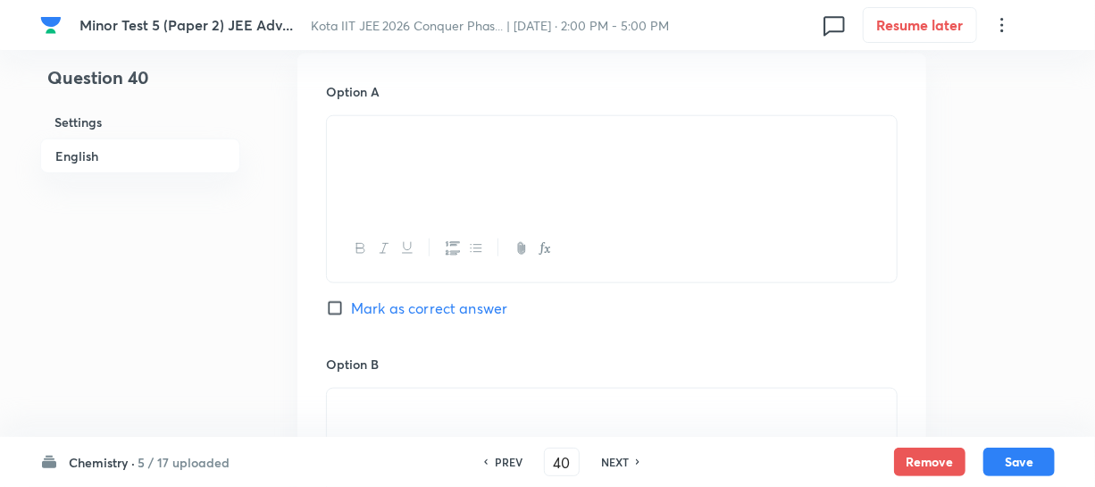
scroll to position [812, 0]
click at [355, 298] on span "Mark as correct answer" at bounding box center [429, 308] width 156 height 21
click at [351, 300] on input "Mark as correct answer" at bounding box center [338, 309] width 25 height 18
checkbox input "true"
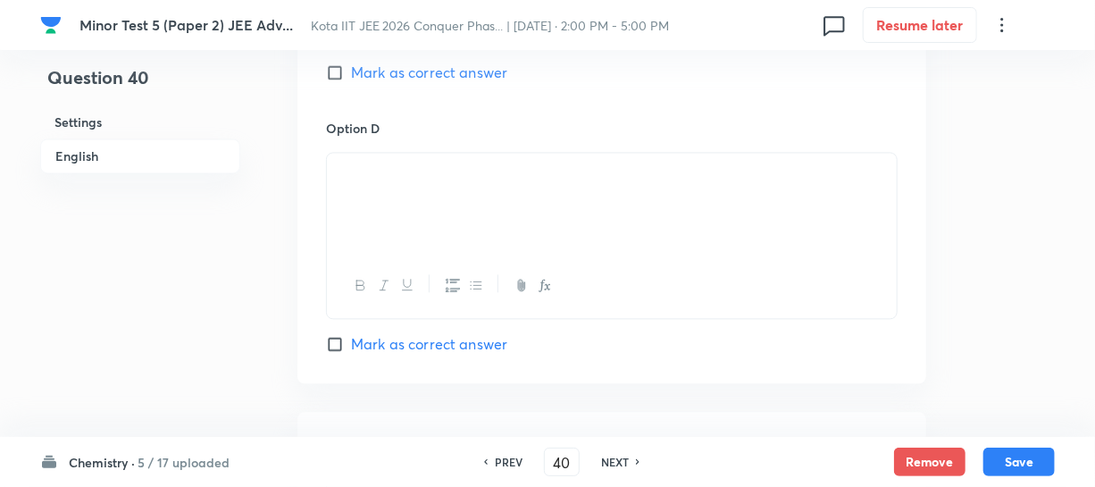
scroll to position [1624, 0]
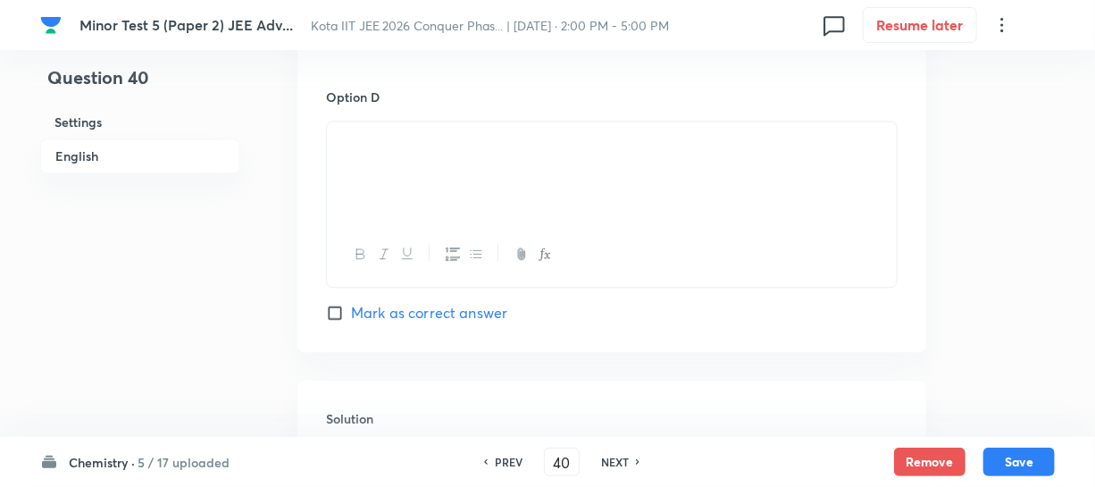
click at [352, 306] on span "Mark as correct answer" at bounding box center [429, 312] width 156 height 21
click at [351, 306] on input "Mark as correct answer" at bounding box center [338, 313] width 25 height 18
checkbox input "true"
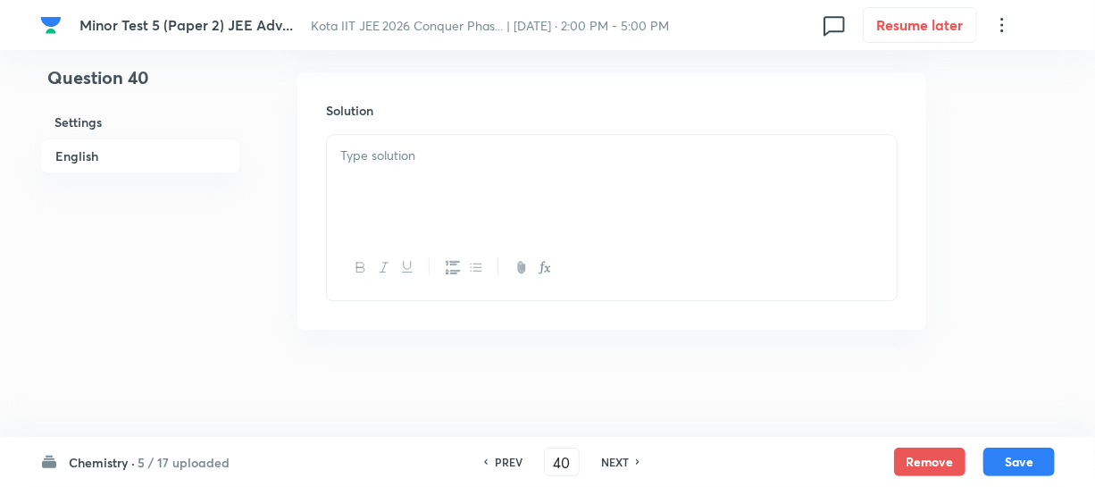
scroll to position [1933, 0]
click at [410, 206] on div at bounding box center [612, 185] width 570 height 100
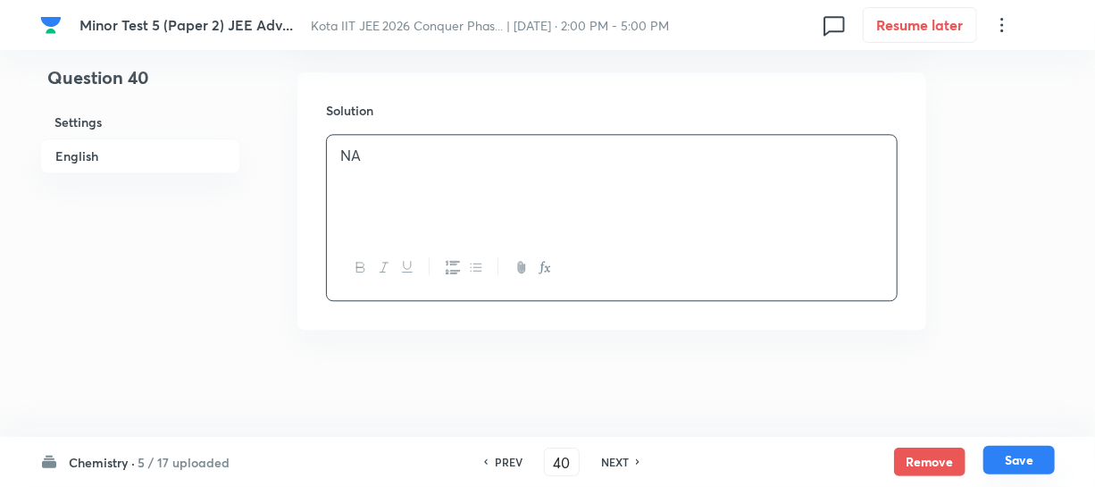
click at [1037, 452] on button "Save" at bounding box center [1019, 460] width 71 height 29
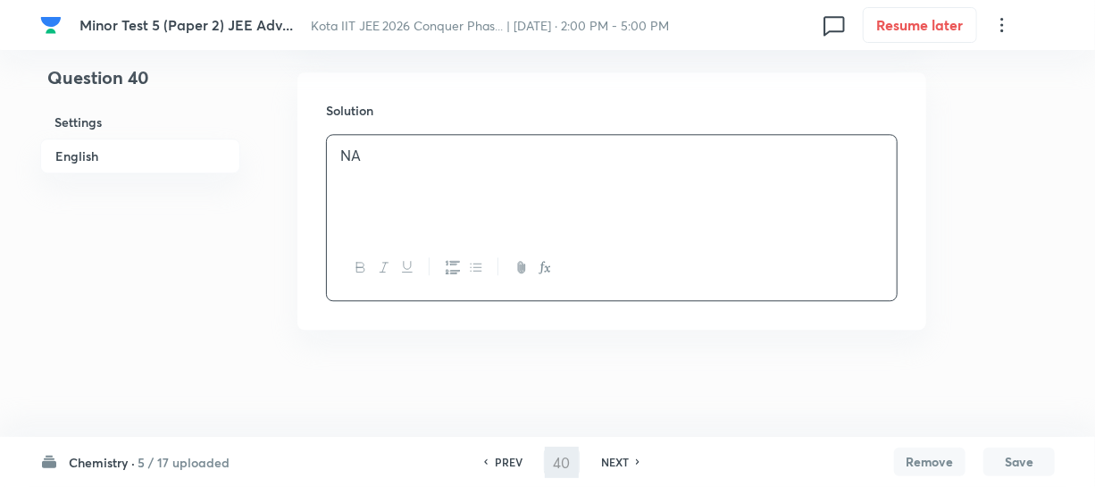
type input "41"
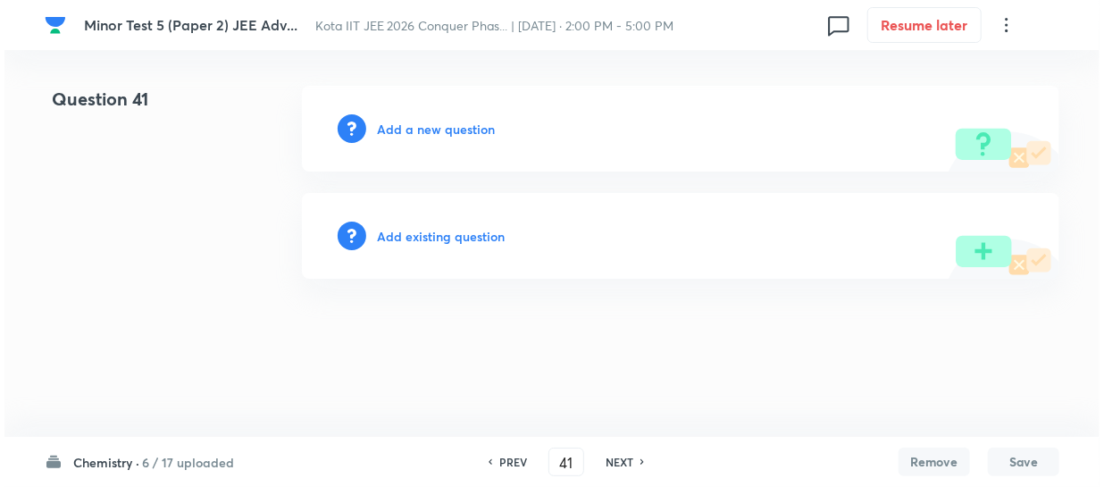
scroll to position [0, 0]
click at [456, 122] on h6 "Add a new question" at bounding box center [436, 129] width 118 height 19
click at [456, 122] on h6 "Choose a question type" at bounding box center [446, 129] width 138 height 19
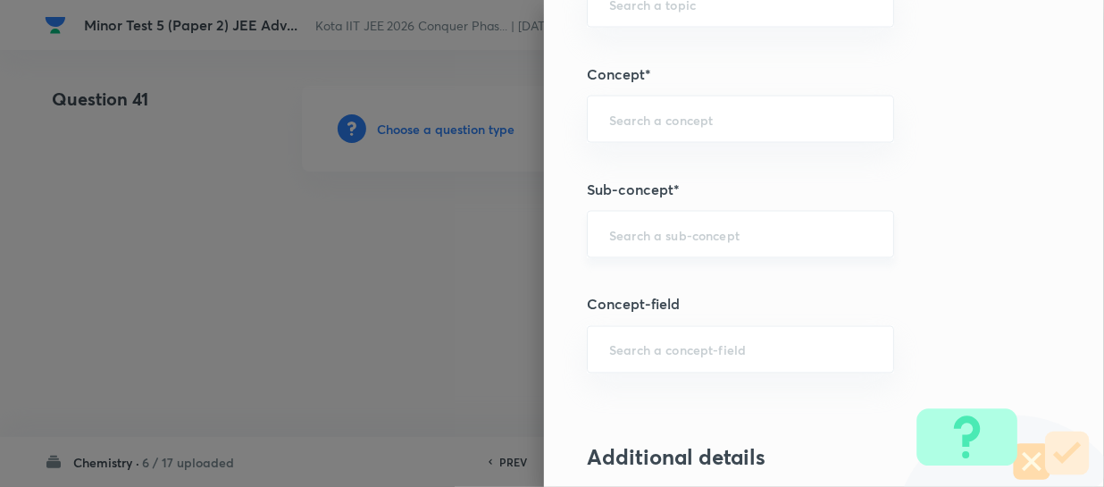
scroll to position [1218, 0]
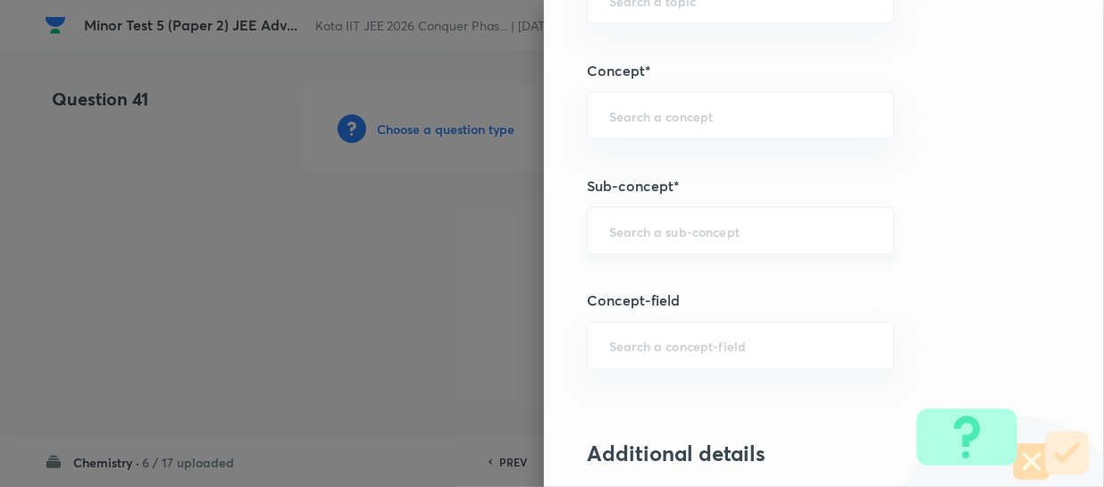
click at [672, 232] on input "text" at bounding box center [740, 230] width 263 height 17
click at [643, 128] on div "​" at bounding box center [740, 115] width 307 height 47
paste input "Alkyl Halides and Aryl Halides"
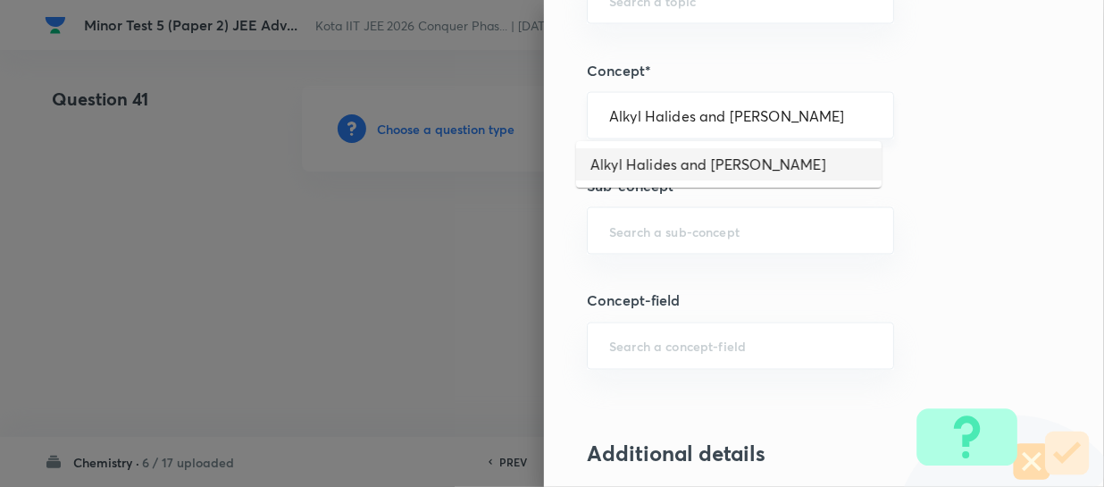
type input "Alkyl Halides and Aryl Halides"
type input "Chemistry"
type input "Organic Chemistry"
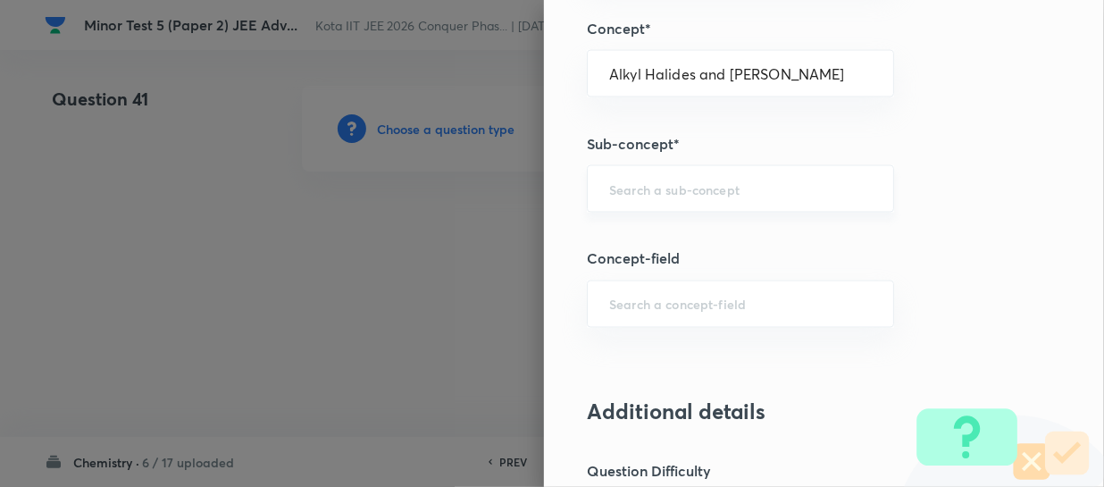
scroll to position [1299, 0]
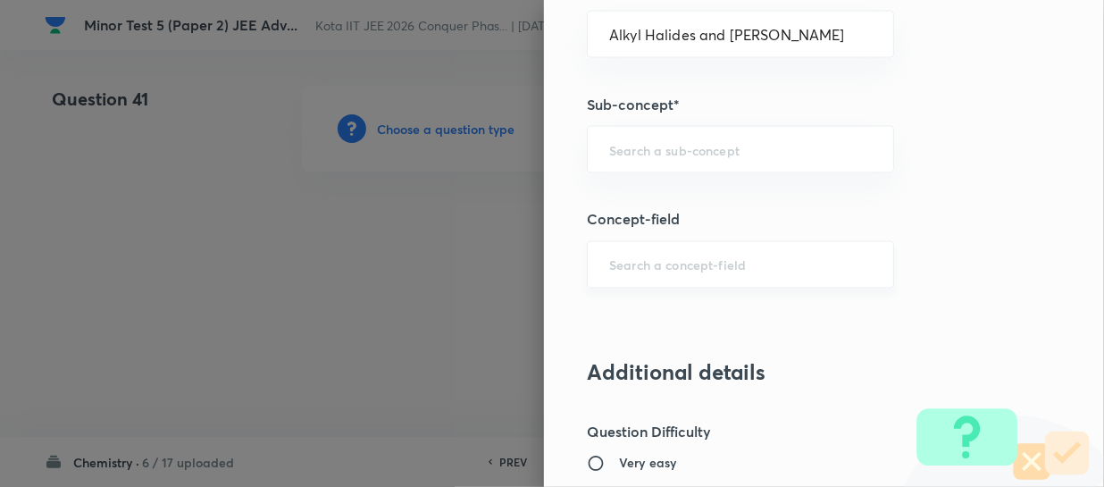
click at [648, 248] on div "​" at bounding box center [740, 264] width 307 height 47
click at [617, 154] on input "text" at bounding box center [740, 149] width 263 height 17
type input "0"
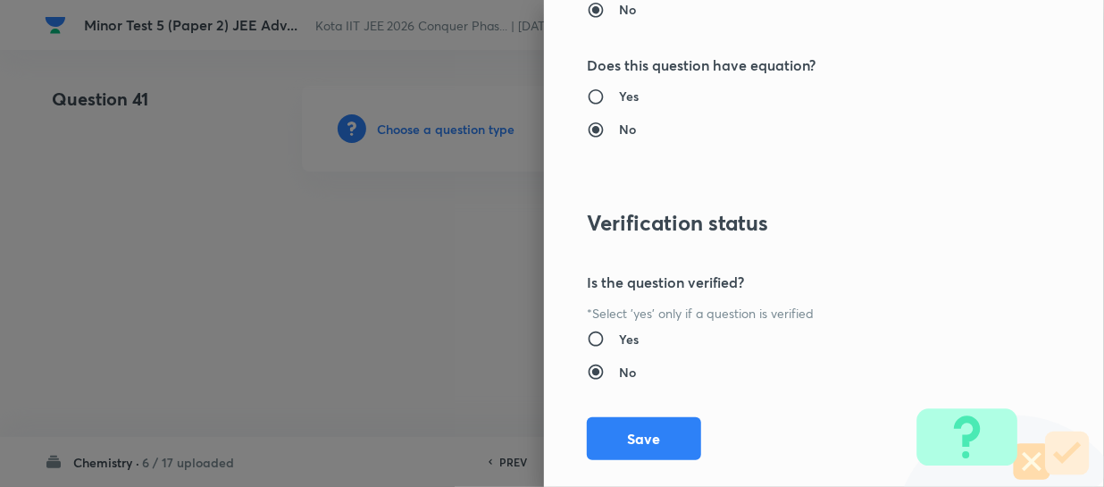
scroll to position [2186, 0]
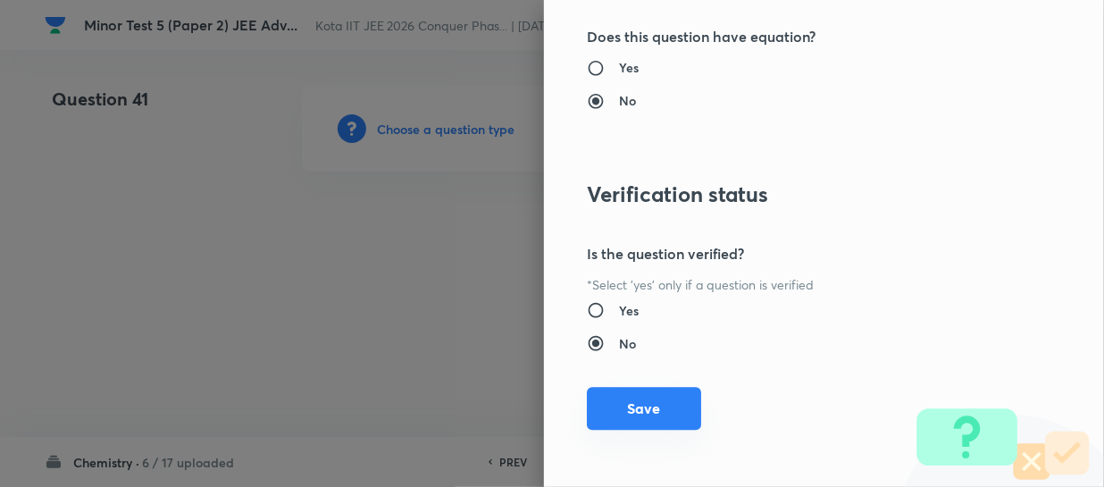
click at [648, 392] on button "Save" at bounding box center [644, 408] width 114 height 43
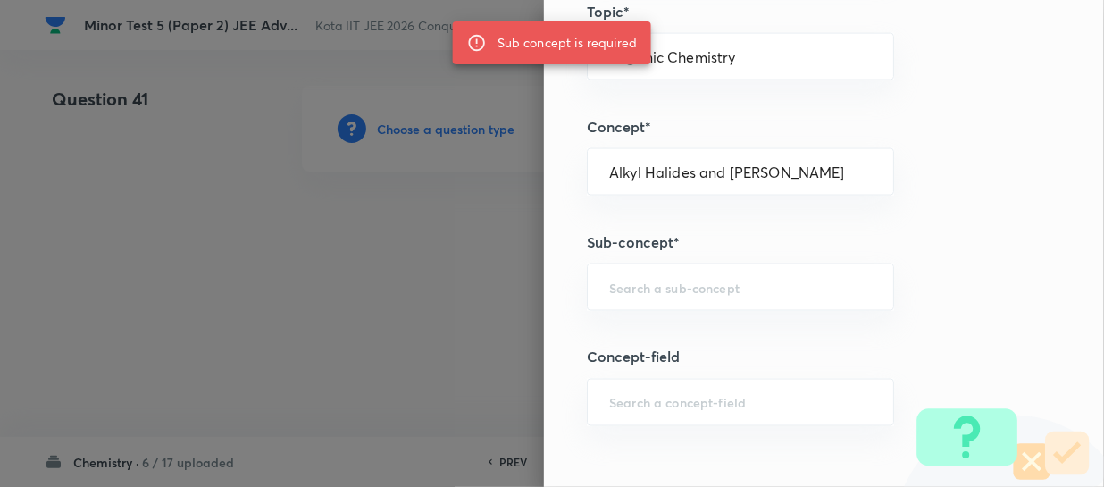
scroll to position [1130, 0]
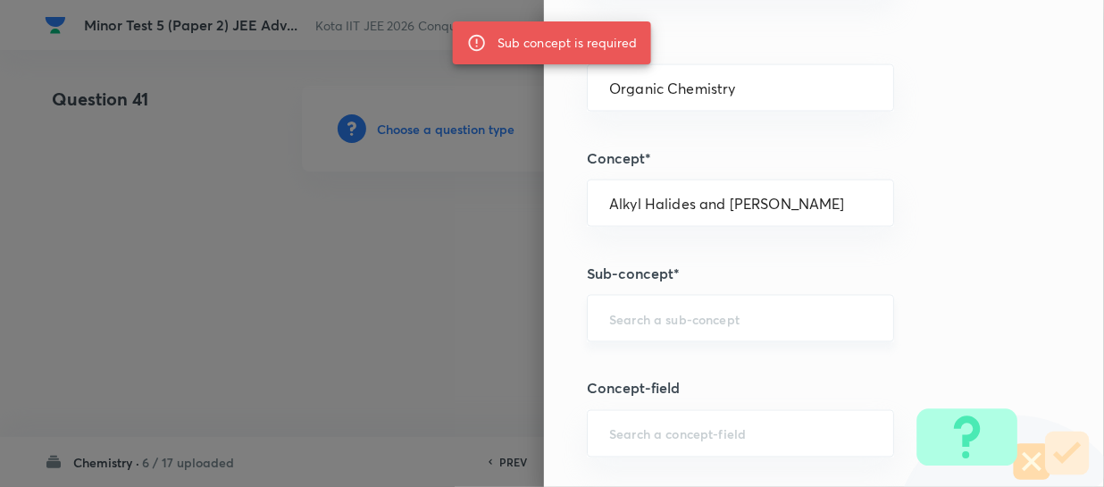
click at [631, 306] on div "​" at bounding box center [740, 318] width 307 height 47
paste input "Alkyl Halides and Aryl Halides"
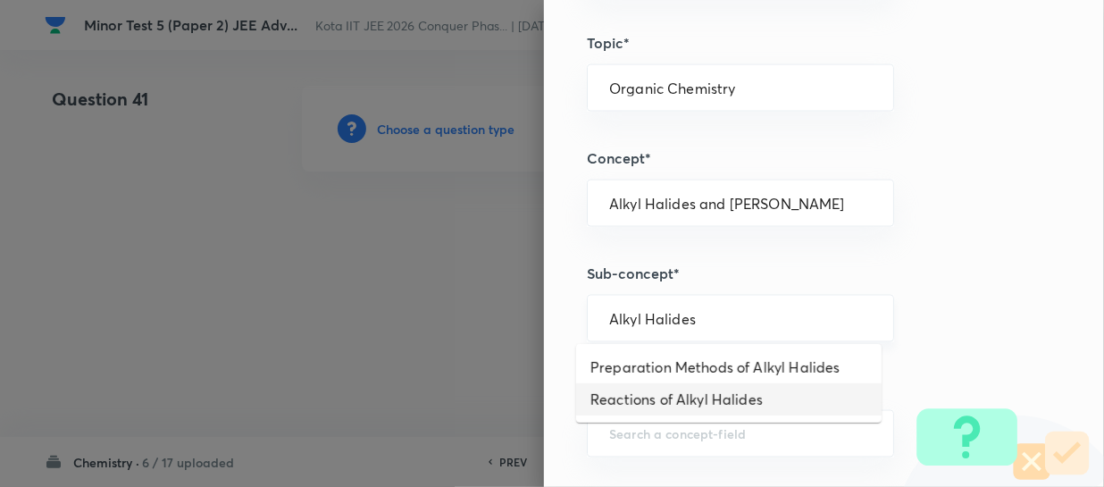
type input "Reactions of Alkyl Halides"
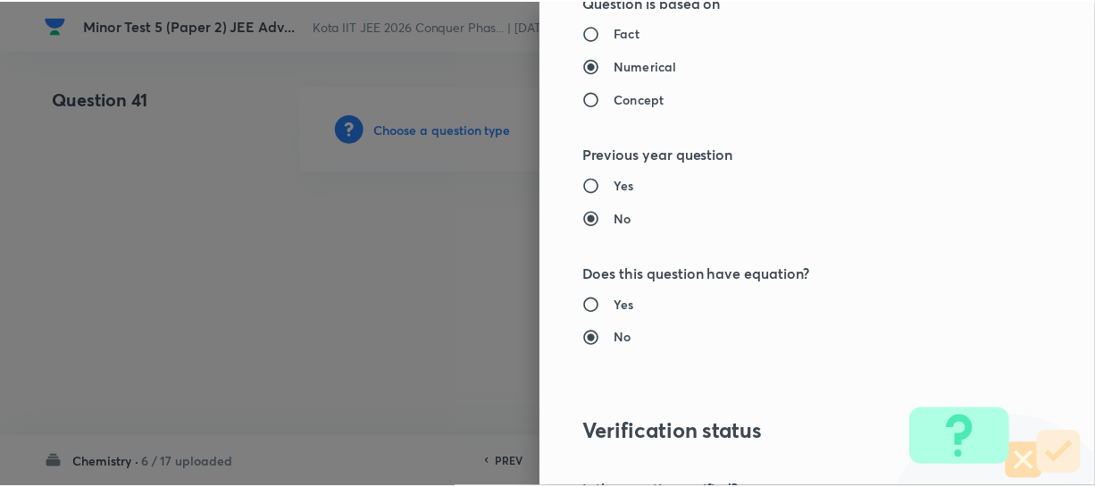
scroll to position [2186, 0]
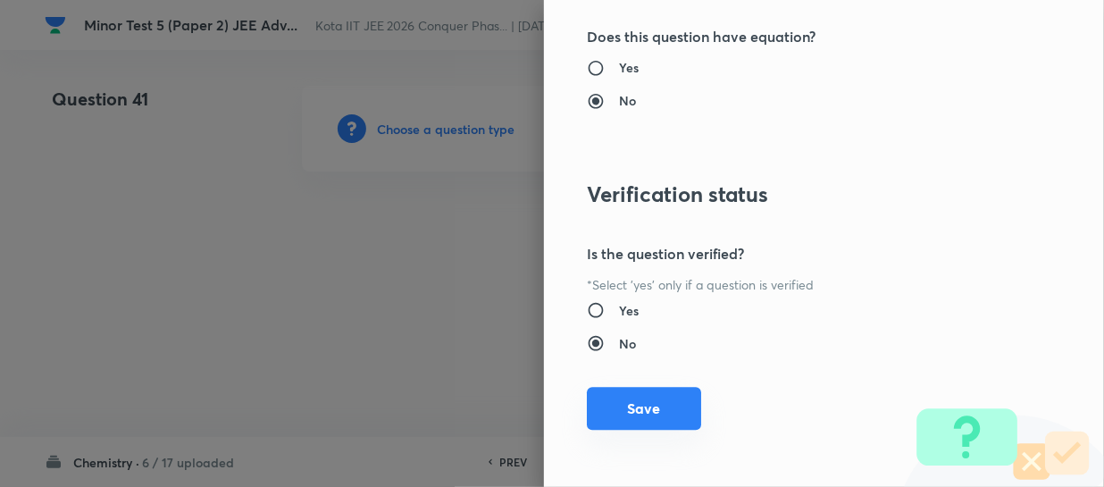
click at [644, 398] on button "Save" at bounding box center [644, 408] width 114 height 43
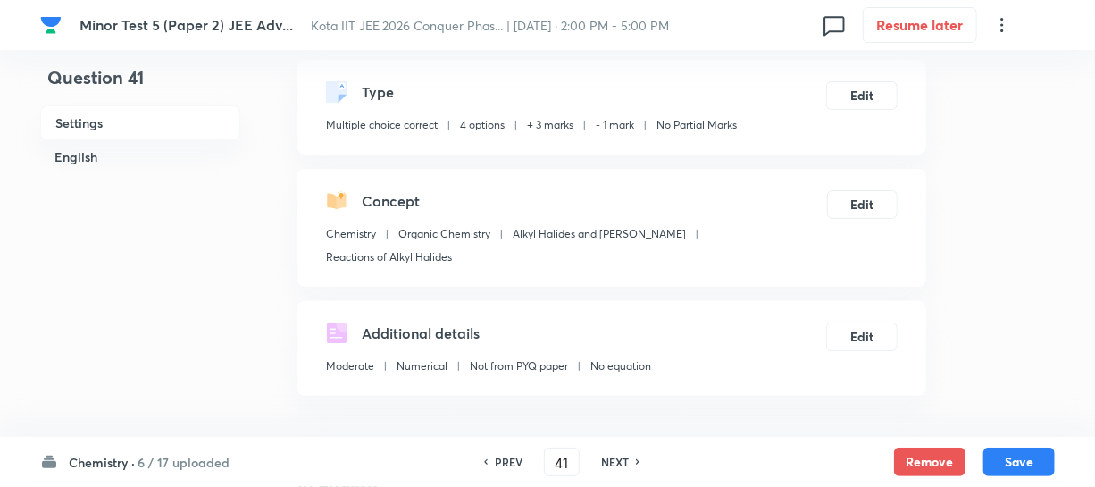
scroll to position [406, 0]
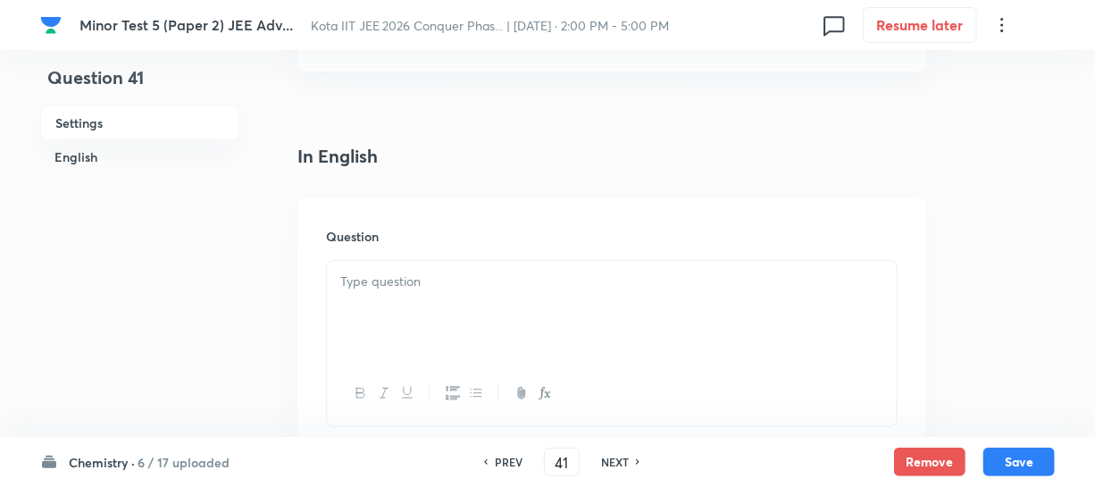
click at [532, 289] on div at bounding box center [612, 311] width 570 height 100
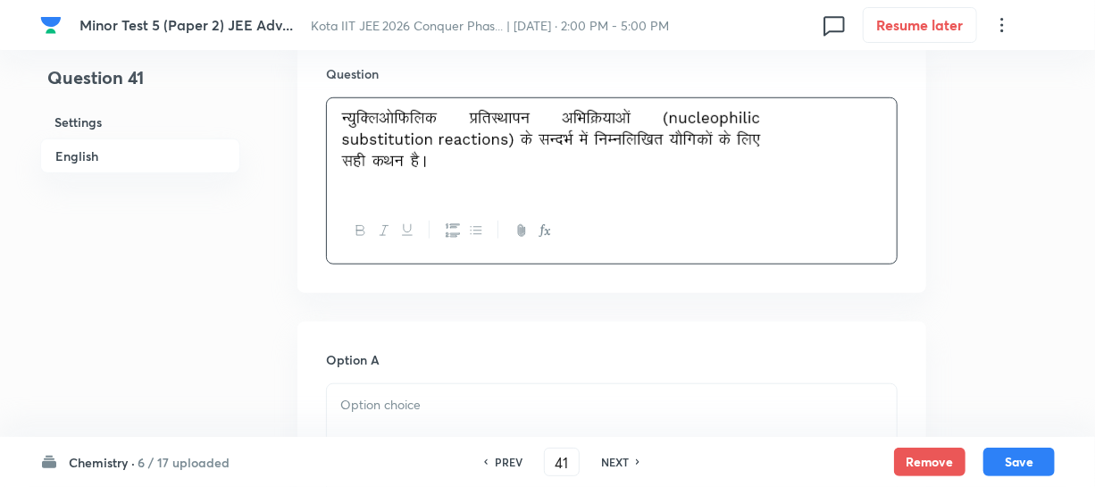
scroll to position [649, 0]
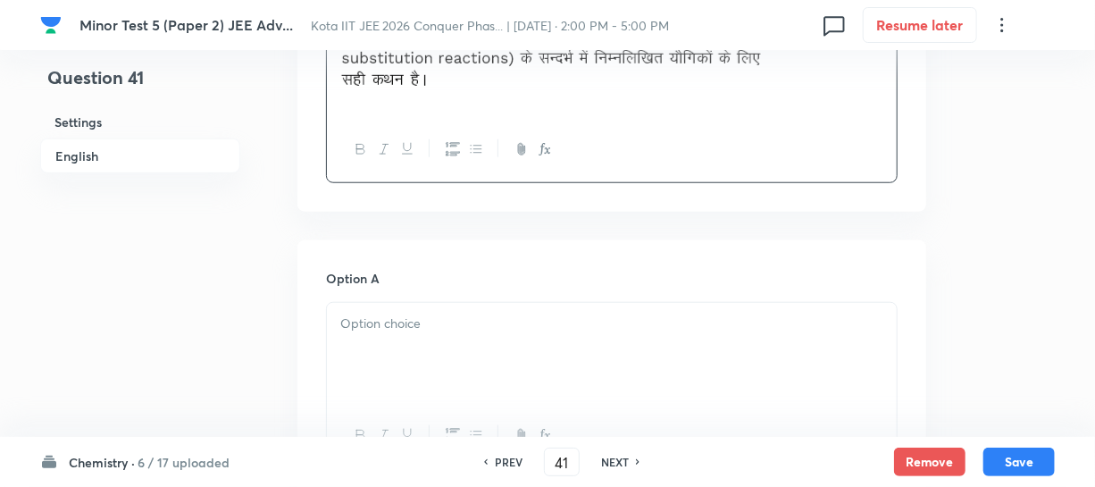
click at [426, 314] on p at bounding box center [611, 324] width 543 height 21
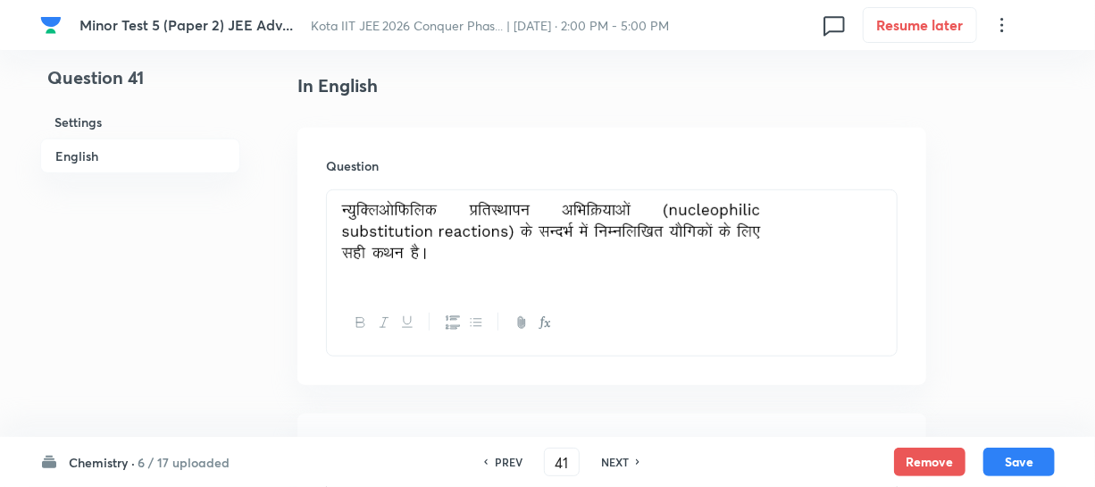
scroll to position [487, 0]
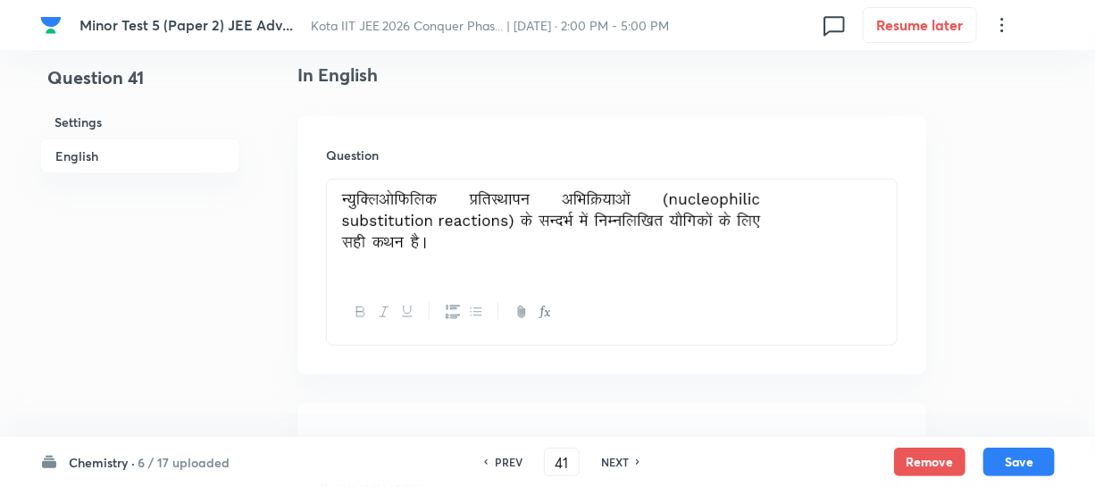
click at [441, 280] on div at bounding box center [612, 312] width 570 height 65
click at [750, 205] on img at bounding box center [551, 221] width 423 height 63
click at [807, 205] on p at bounding box center [611, 224] width 543 height 69
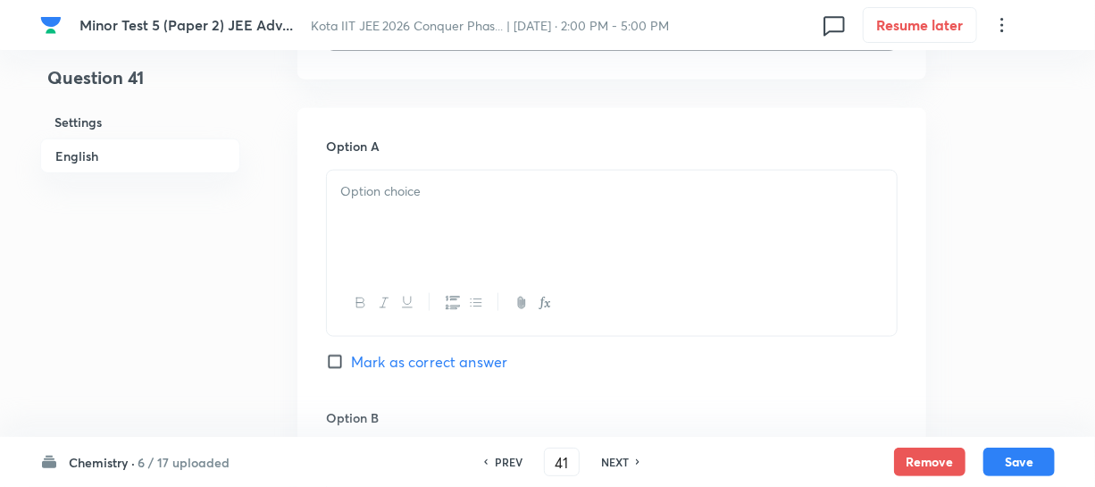
scroll to position [893, 0]
click at [486, 201] on div at bounding box center [612, 219] width 570 height 100
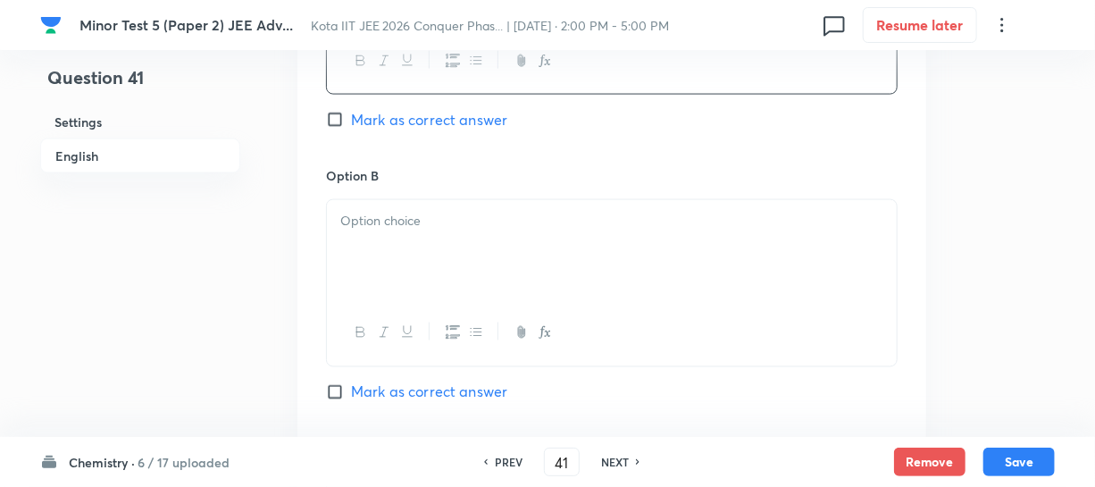
scroll to position [1136, 0]
click at [431, 229] on div at bounding box center [612, 247] width 570 height 100
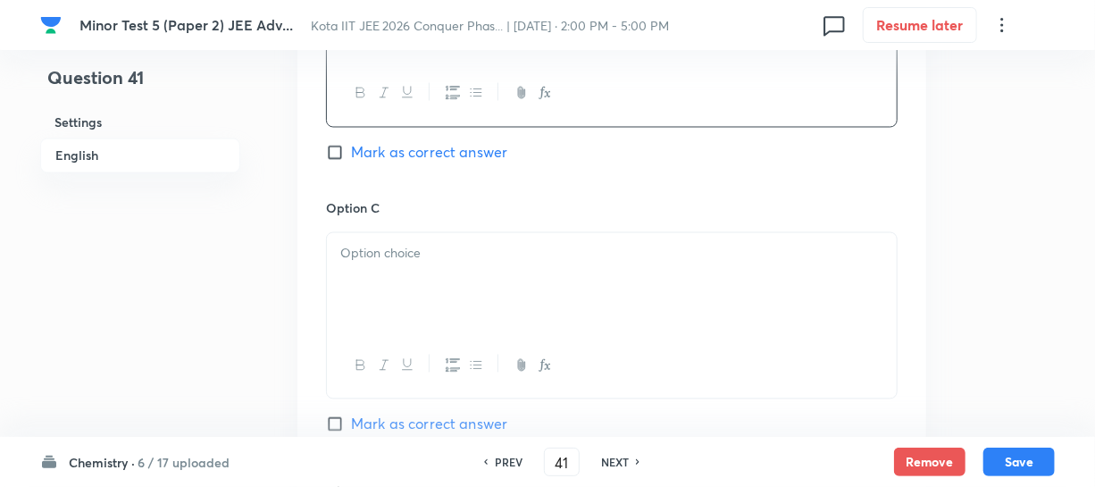
scroll to position [1380, 0]
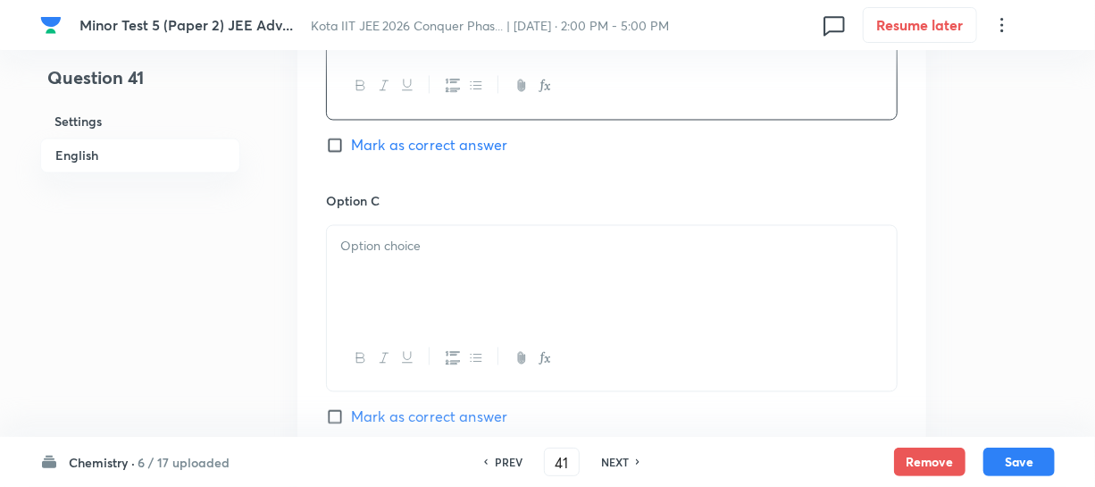
click at [479, 237] on p at bounding box center [611, 247] width 543 height 21
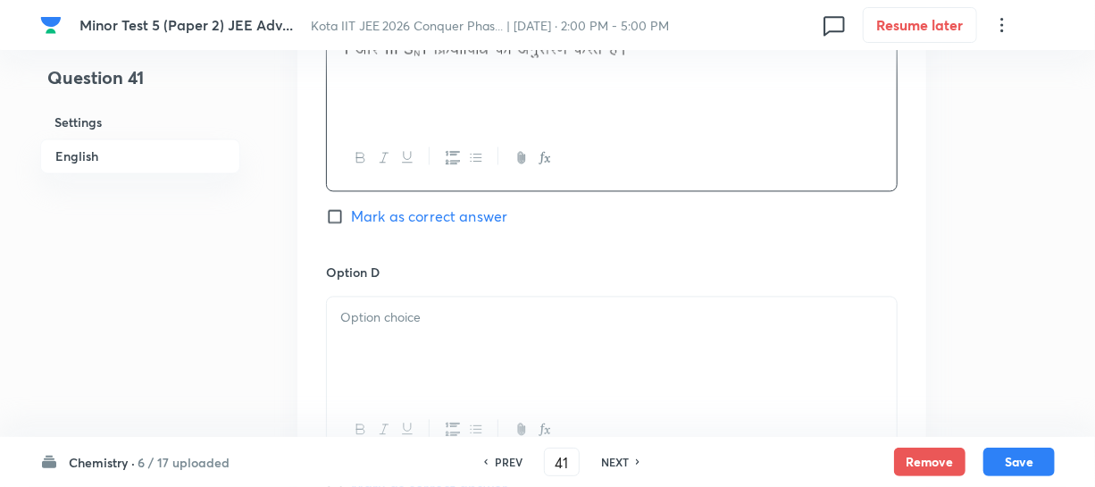
scroll to position [1624, 0]
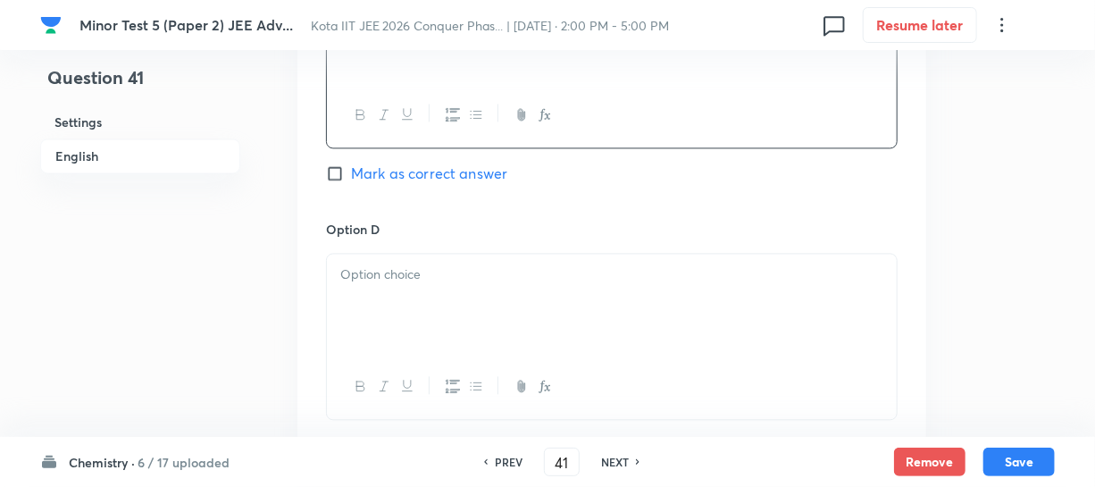
click at [447, 264] on p at bounding box center [611, 274] width 543 height 21
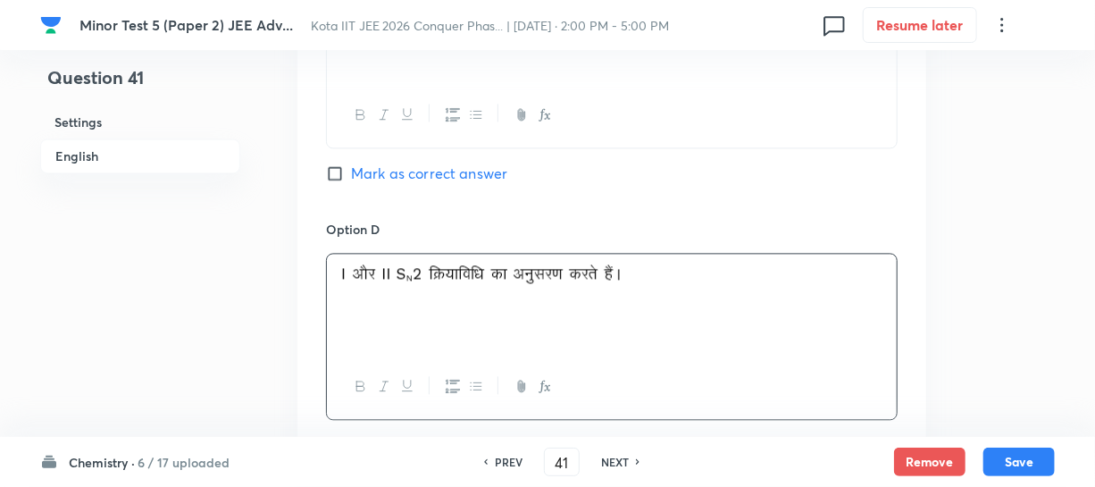
scroll to position [1705, 0]
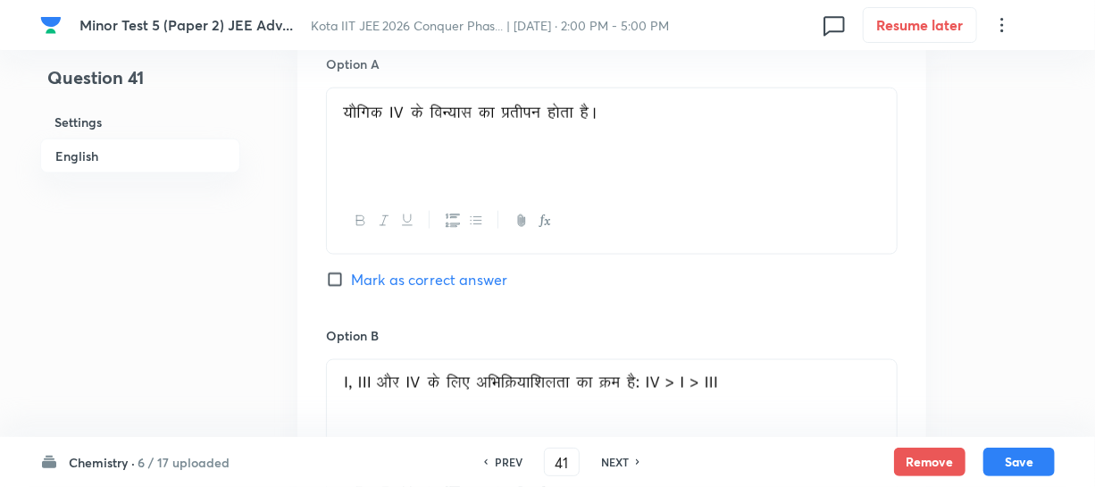
click at [366, 269] on span "Mark as correct answer" at bounding box center [429, 279] width 156 height 21
click at [351, 271] on input "Mark as correct answer" at bounding box center [338, 280] width 25 height 18
checkbox input "true"
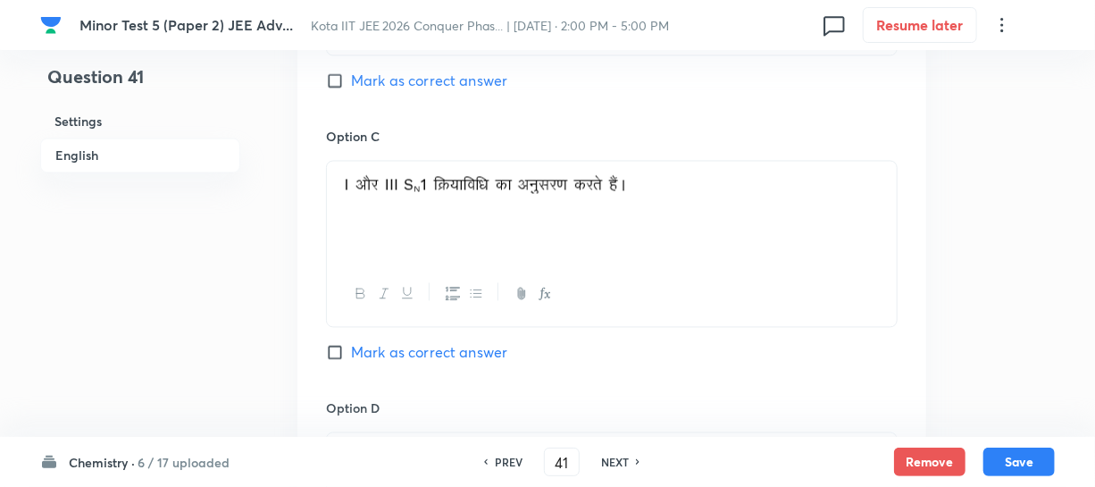
scroll to position [1543, 0]
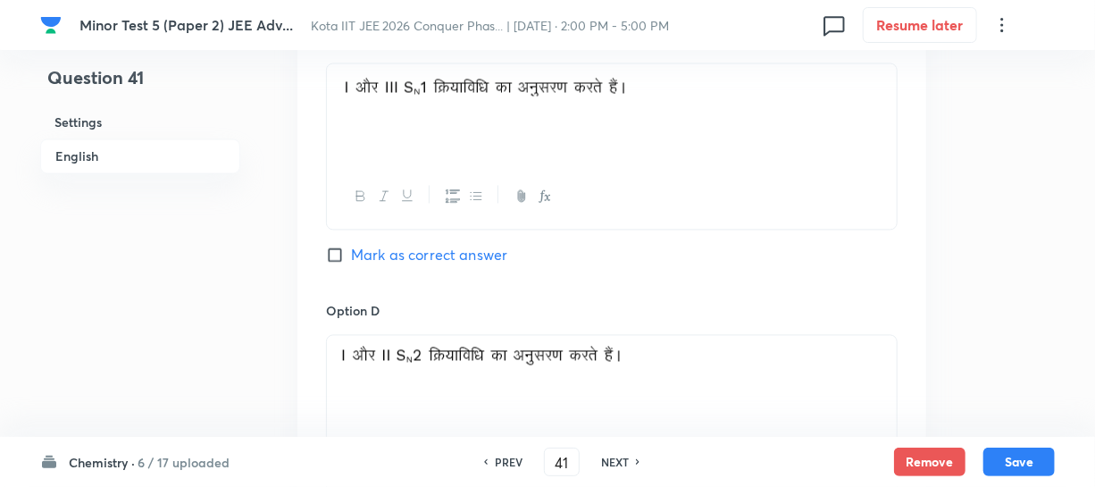
click at [366, 244] on span "Mark as correct answer" at bounding box center [429, 254] width 156 height 21
click at [351, 246] on input "Mark as correct answer" at bounding box center [338, 255] width 25 height 18
checkbox input "true"
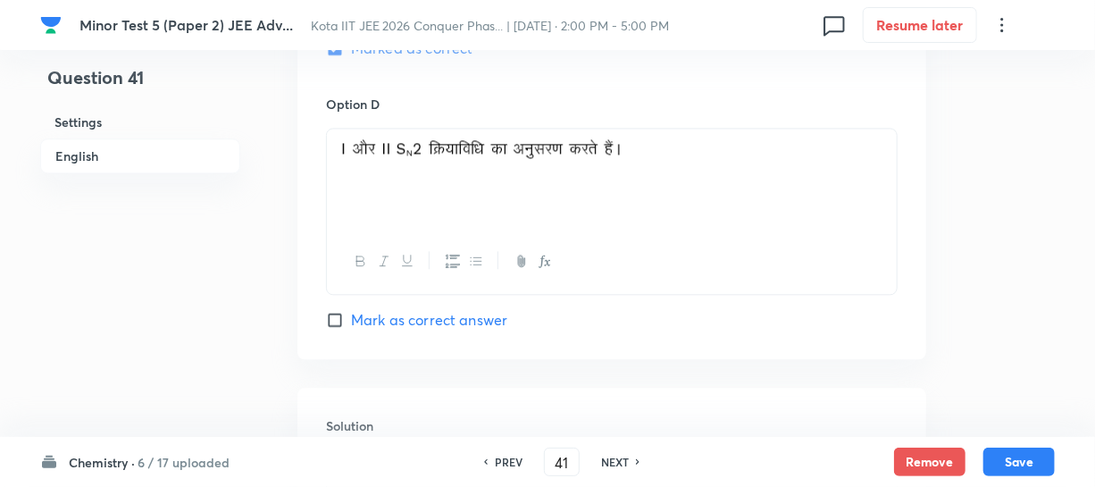
scroll to position [1787, 0]
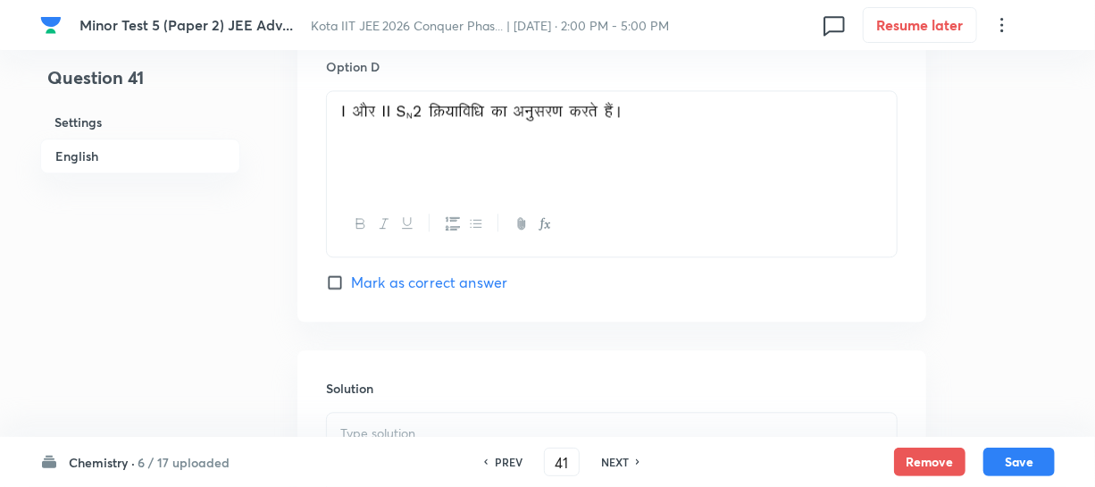
click at [344, 273] on input "Mark as correct answer" at bounding box center [338, 282] width 25 height 18
checkbox input "true"
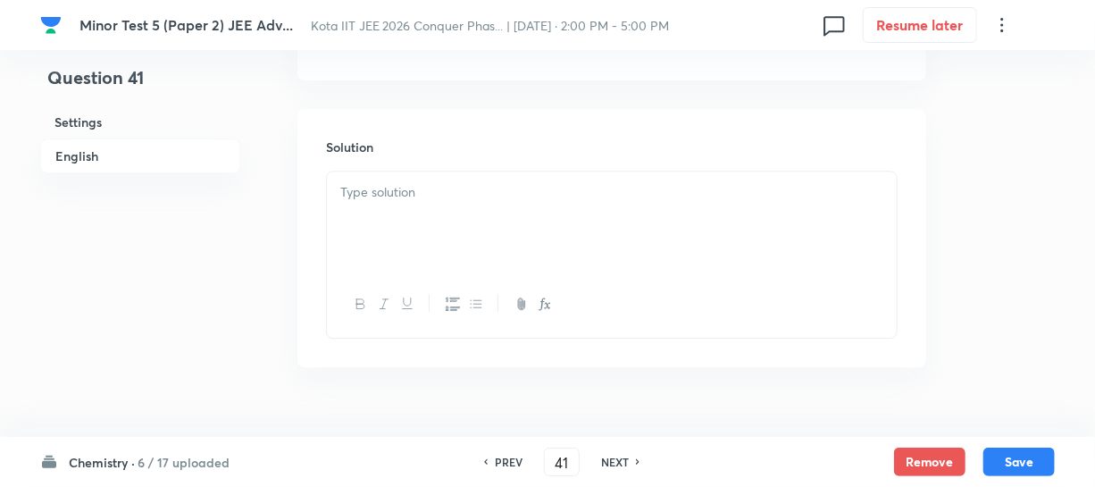
scroll to position [2030, 0]
click at [416, 196] on div at bounding box center [612, 220] width 570 height 100
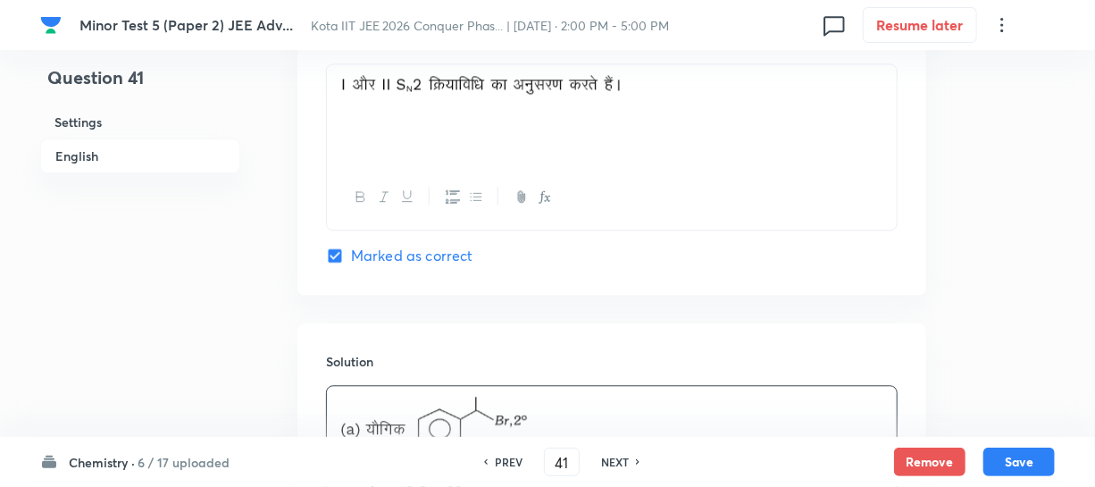
scroll to position [1867, 0]
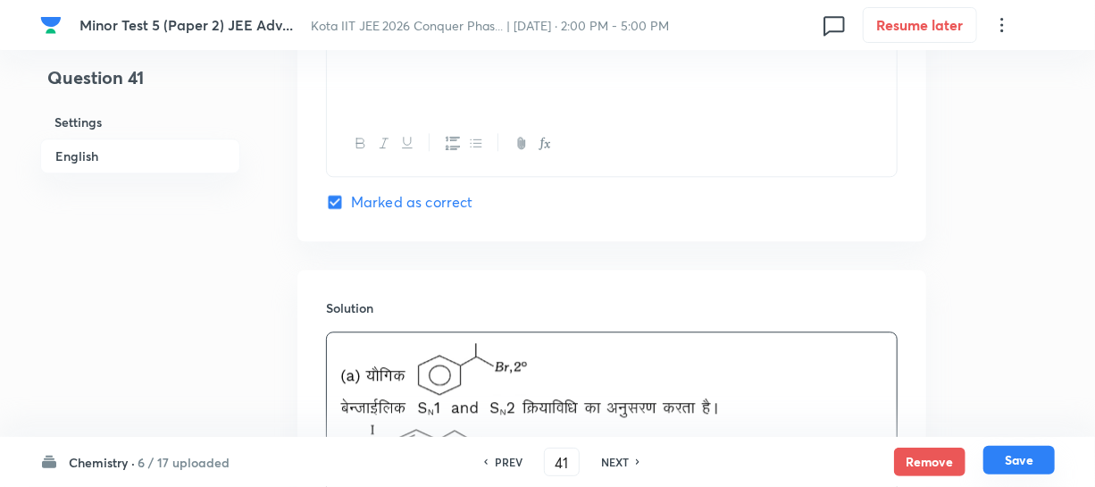
click at [1029, 464] on button "Save" at bounding box center [1019, 460] width 71 height 29
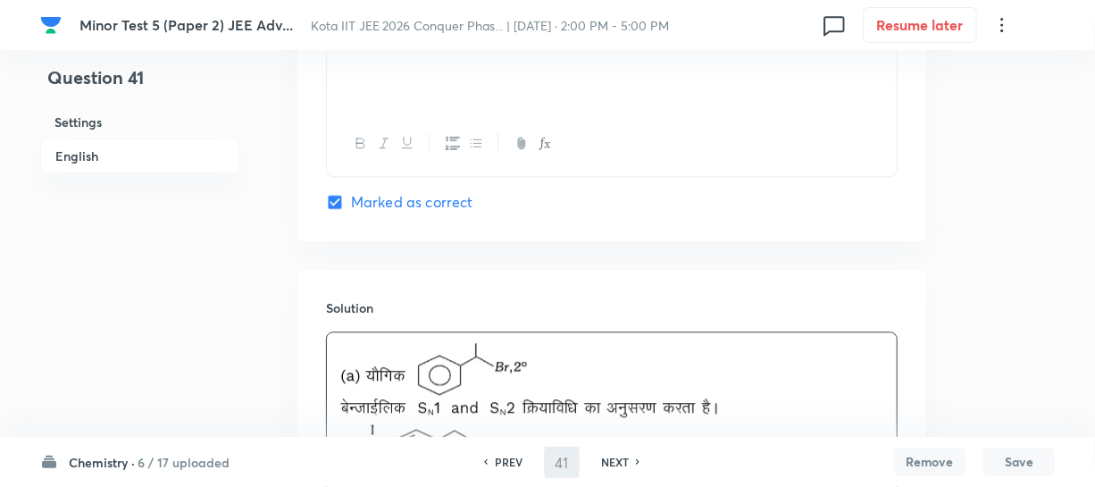
type input "42"
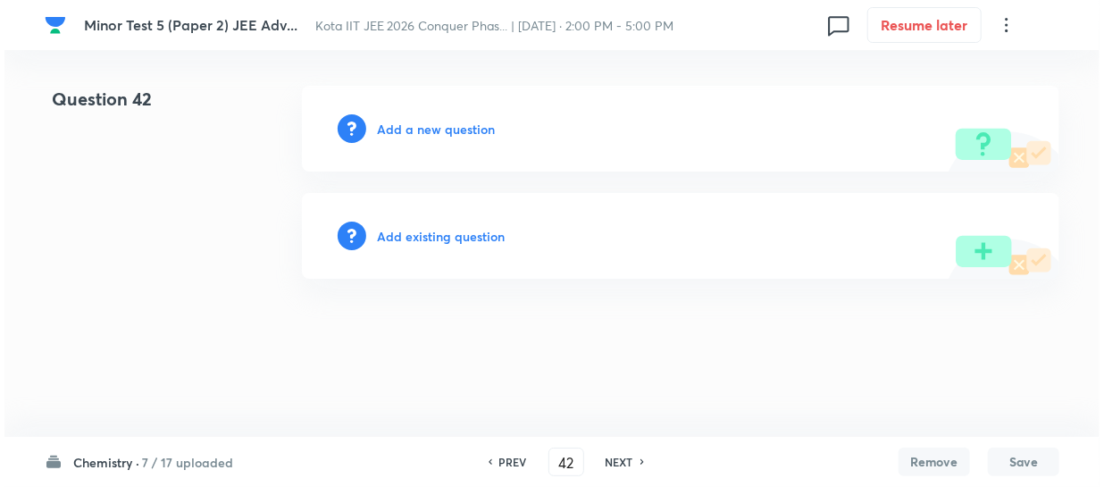
scroll to position [0, 0]
click at [472, 129] on h6 "Add a new question" at bounding box center [436, 129] width 118 height 19
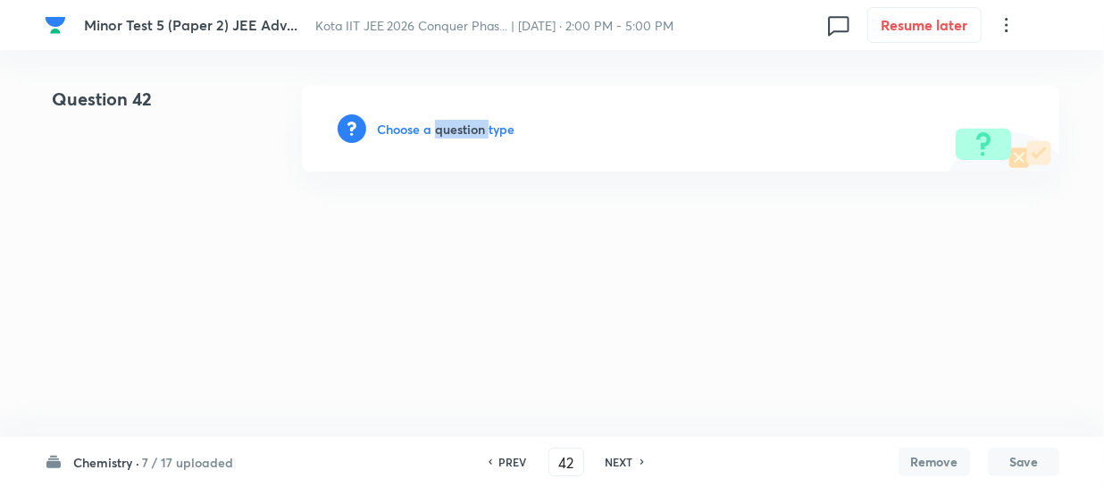
click at [472, 129] on h6 "Choose a question type" at bounding box center [446, 129] width 138 height 19
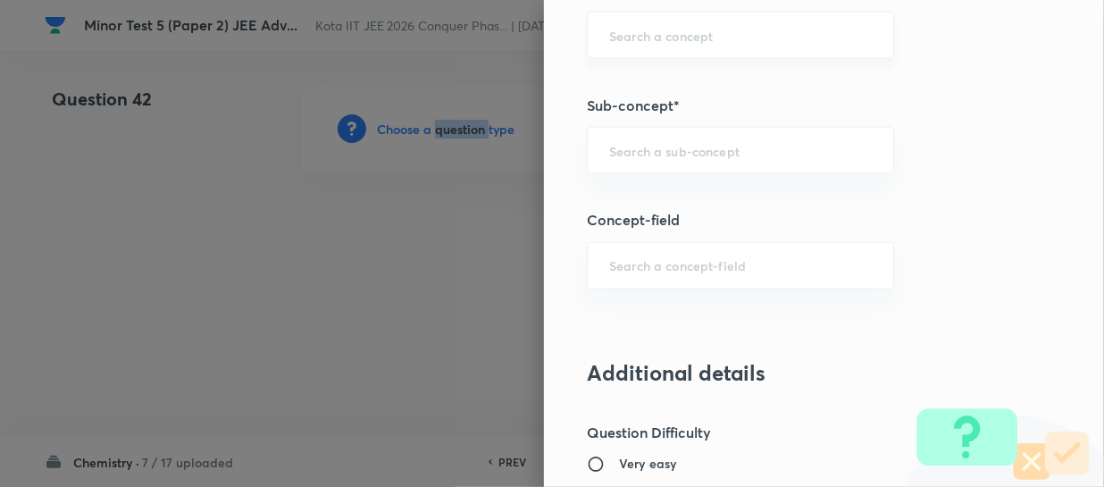
scroll to position [1299, 0]
click at [632, 145] on div "​" at bounding box center [740, 149] width 307 height 47
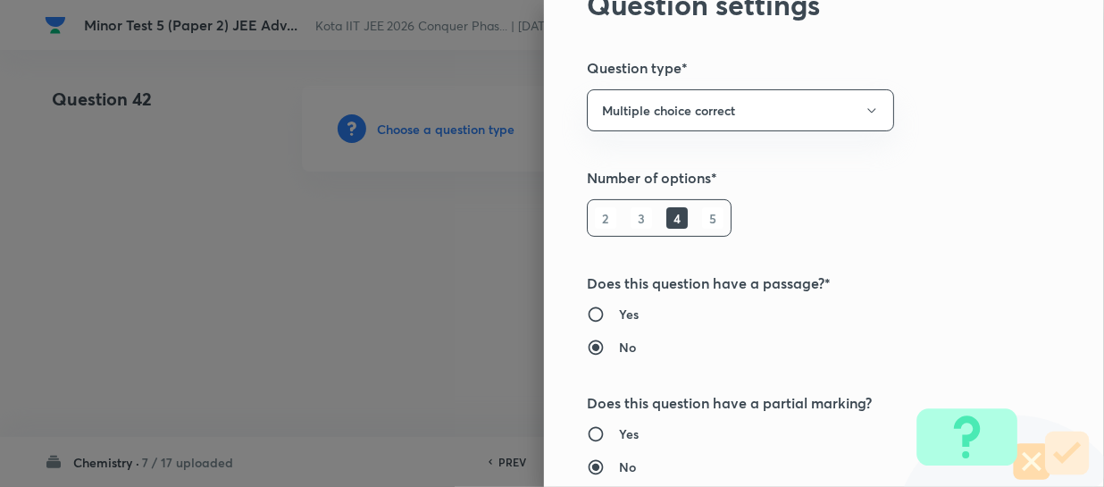
scroll to position [0, 0]
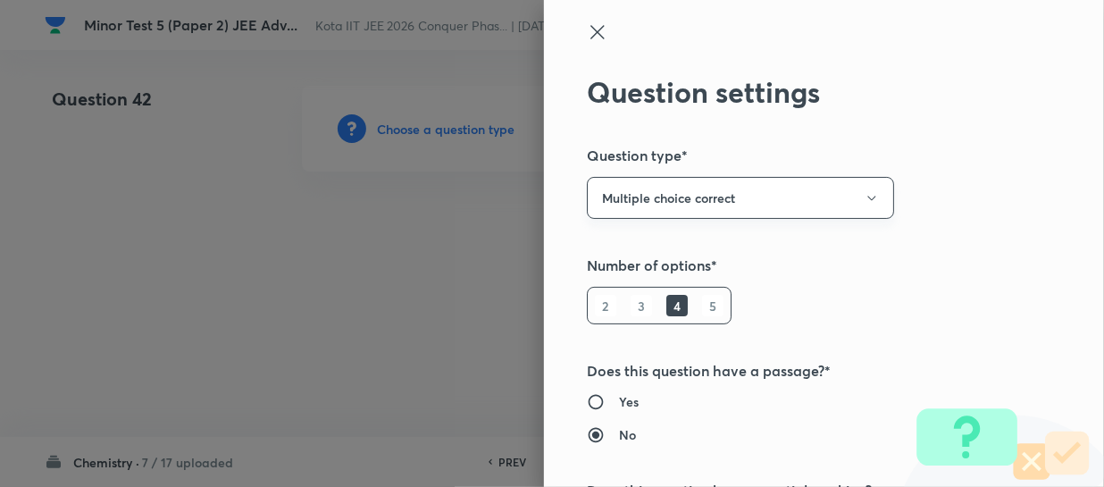
click at [634, 182] on button "Multiple choice correct" at bounding box center [740, 198] width 307 height 42
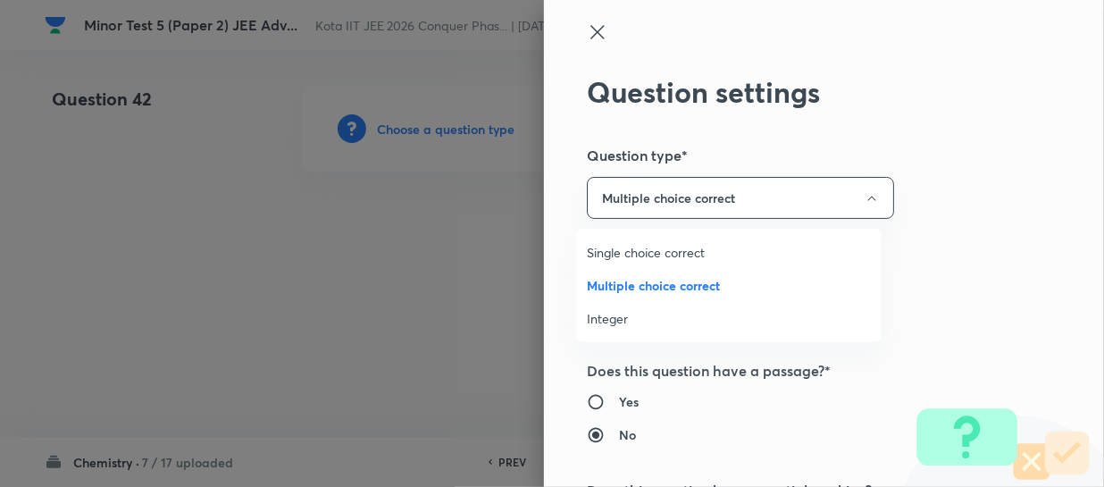
click at [614, 314] on span "Integer" at bounding box center [729, 318] width 284 height 19
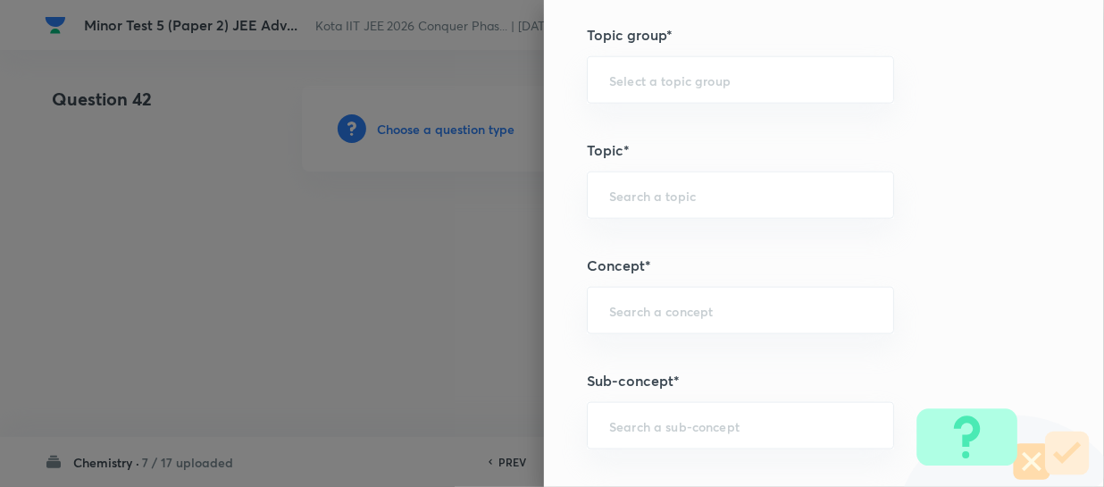
scroll to position [893, 0]
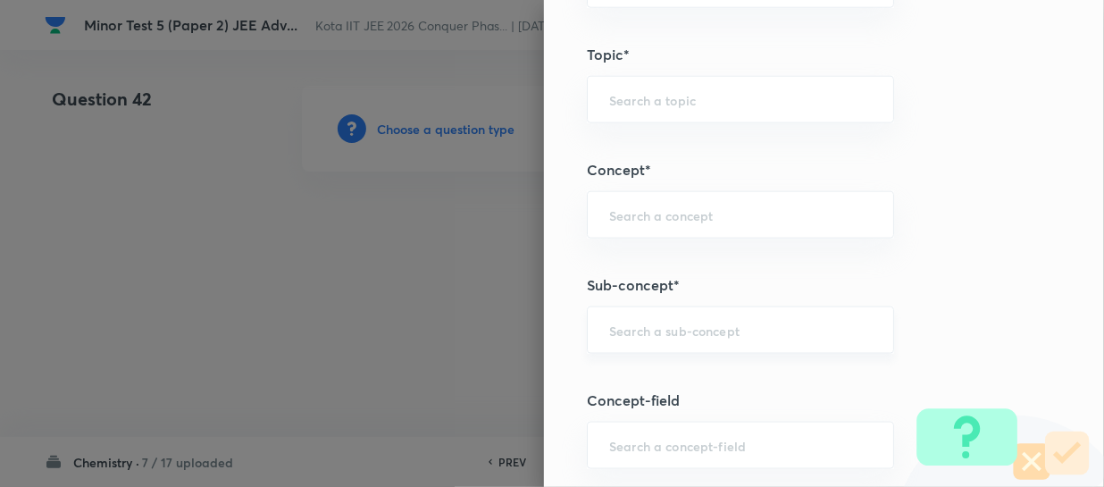
click at [627, 307] on div "​" at bounding box center [740, 329] width 307 height 47
paste input "Colligative Properties And Determination Of Molar Mass"
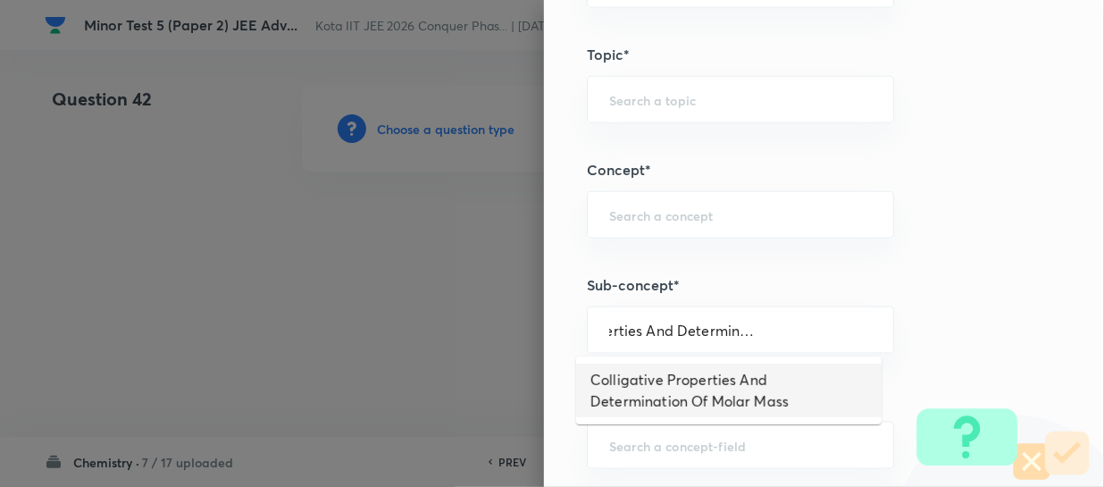
type input "Colligative Properties And Determination Of Molar Mass"
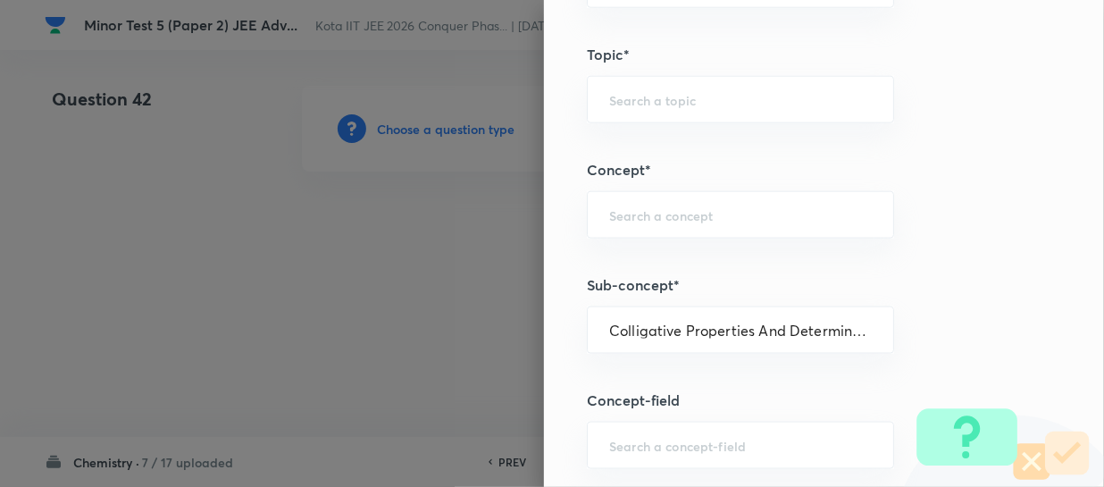
type input "Chemistry"
type input "Physical Chemistry"
type input "Solutions"
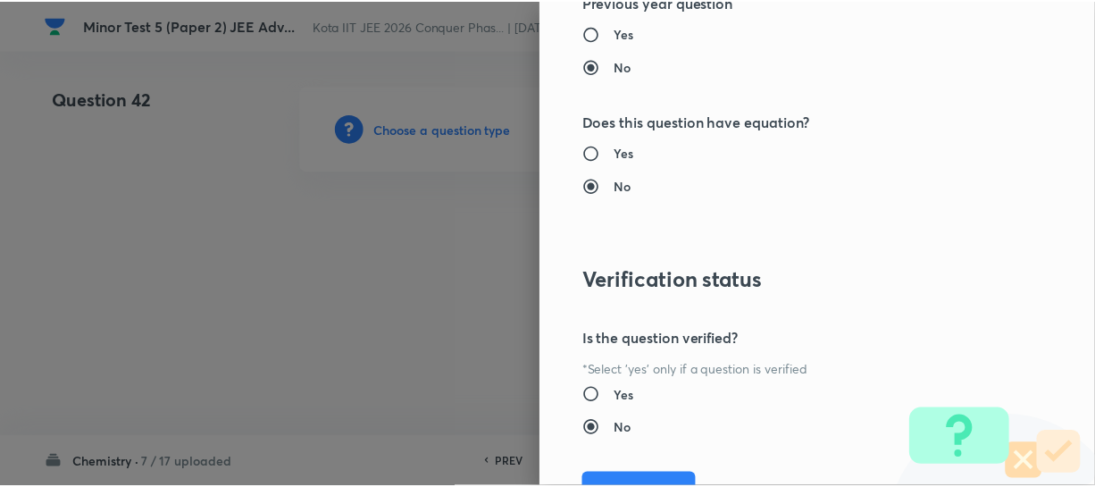
scroll to position [1961, 0]
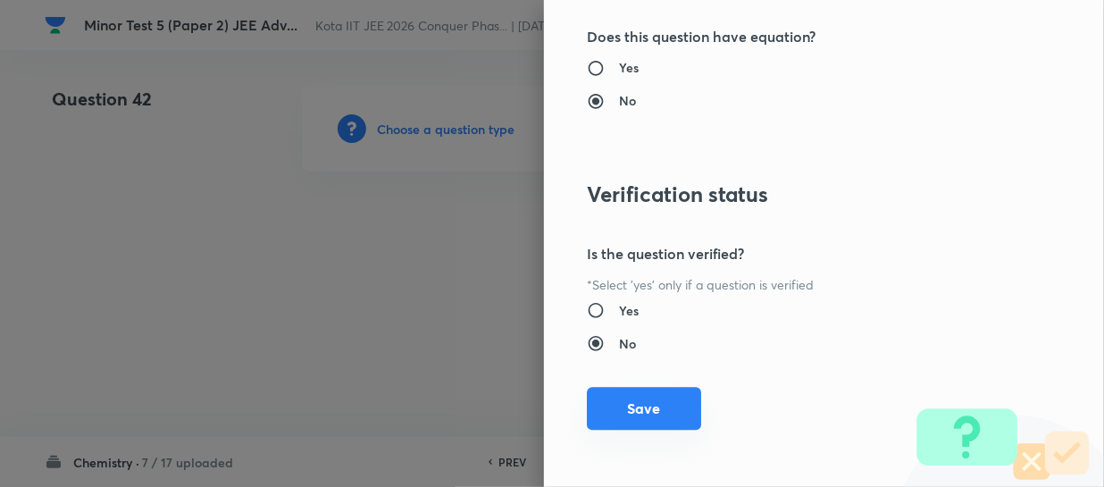
click at [621, 396] on button "Save" at bounding box center [644, 408] width 114 height 43
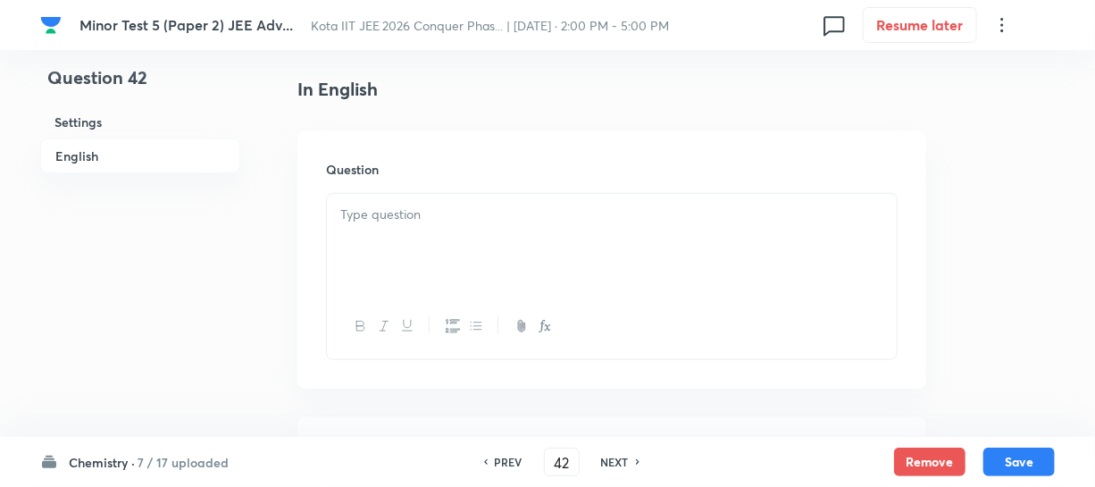
scroll to position [568, 0]
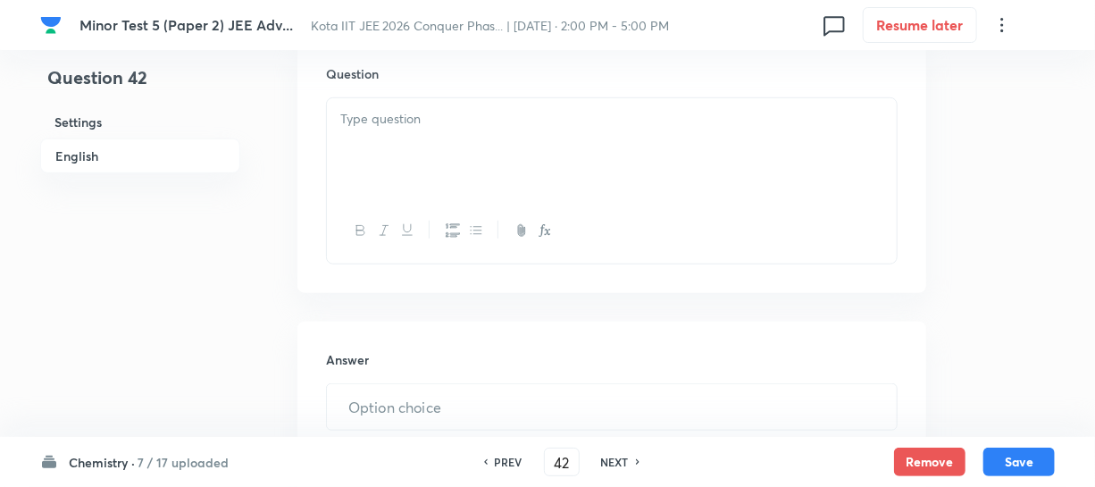
click at [410, 144] on div at bounding box center [612, 148] width 570 height 100
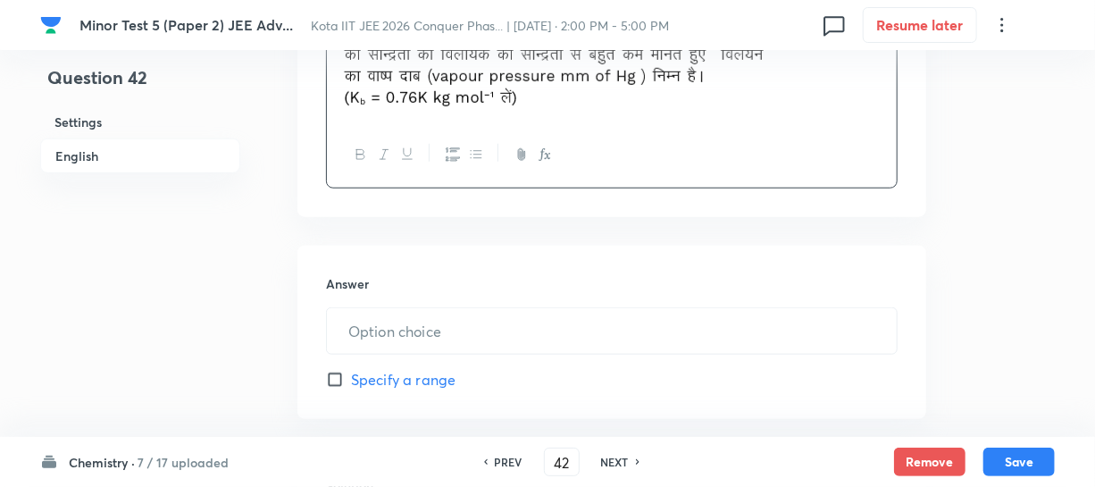
scroll to position [731, 0]
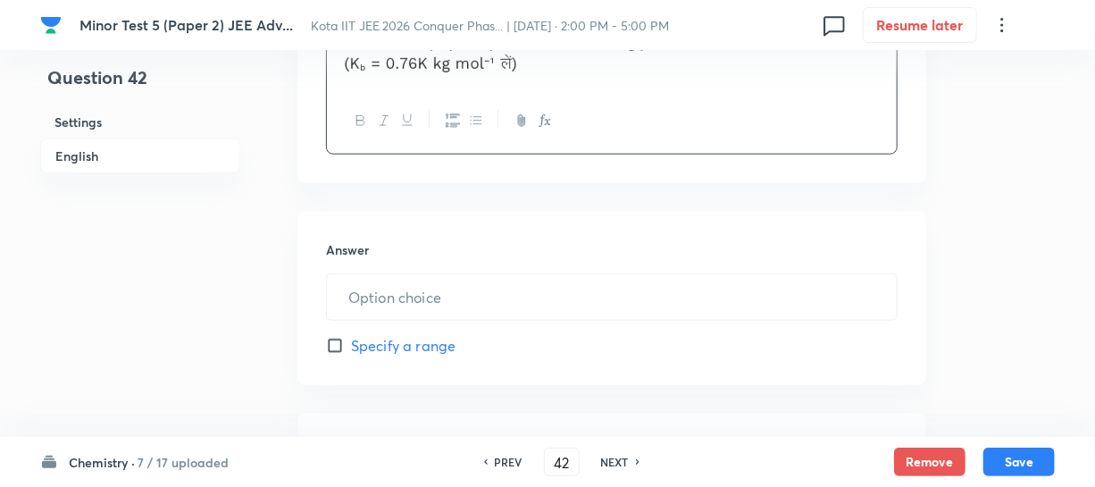
click at [407, 271] on div "Answer ​ Specify a range" at bounding box center [611, 298] width 629 height 173
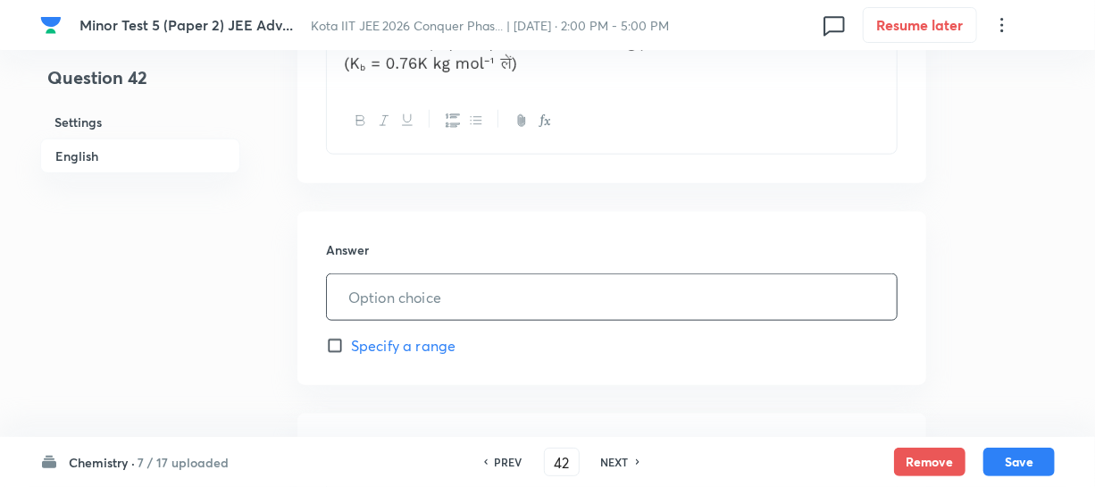
click at [415, 279] on input "text" at bounding box center [612, 297] width 570 height 46
paste input "724"
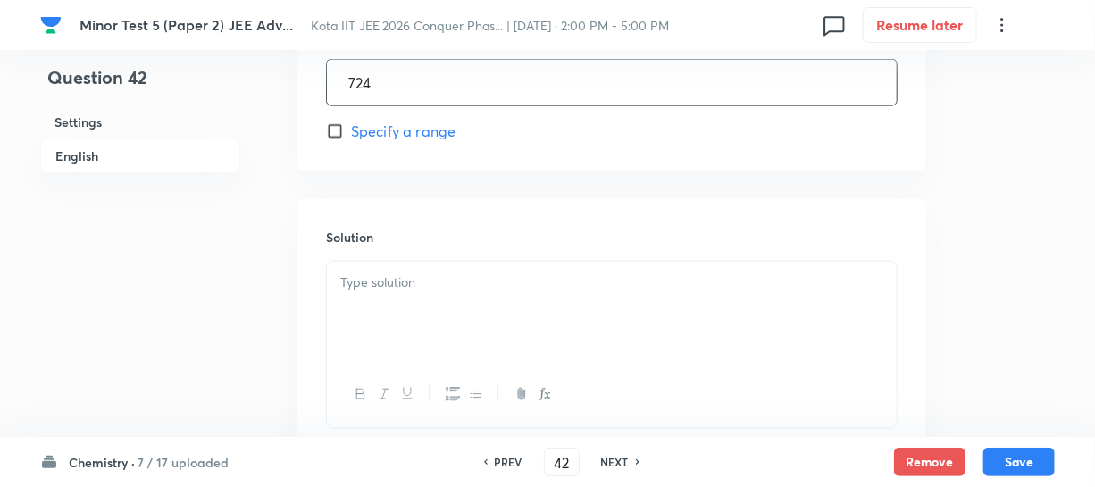
scroll to position [974, 0]
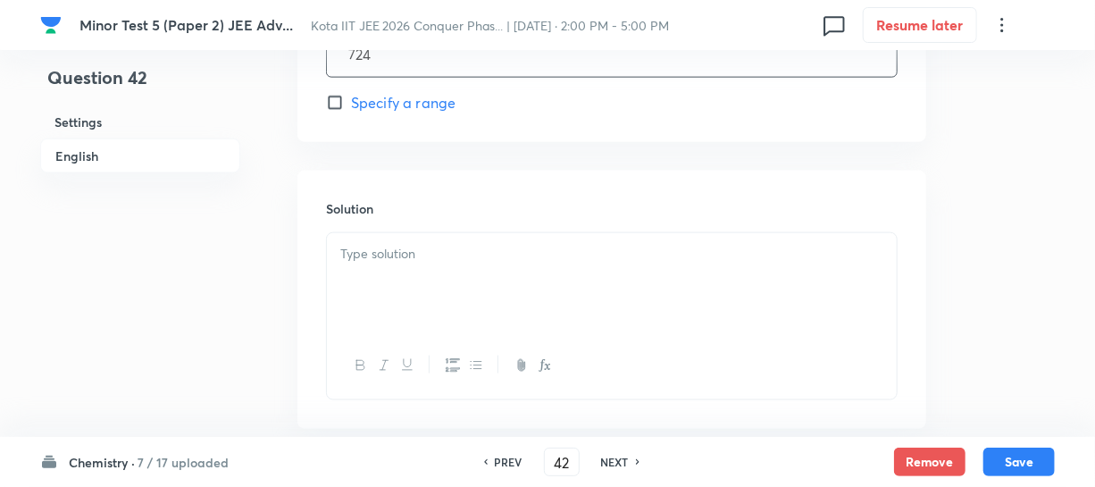
type input "724"
click at [386, 248] on p at bounding box center [611, 254] width 543 height 21
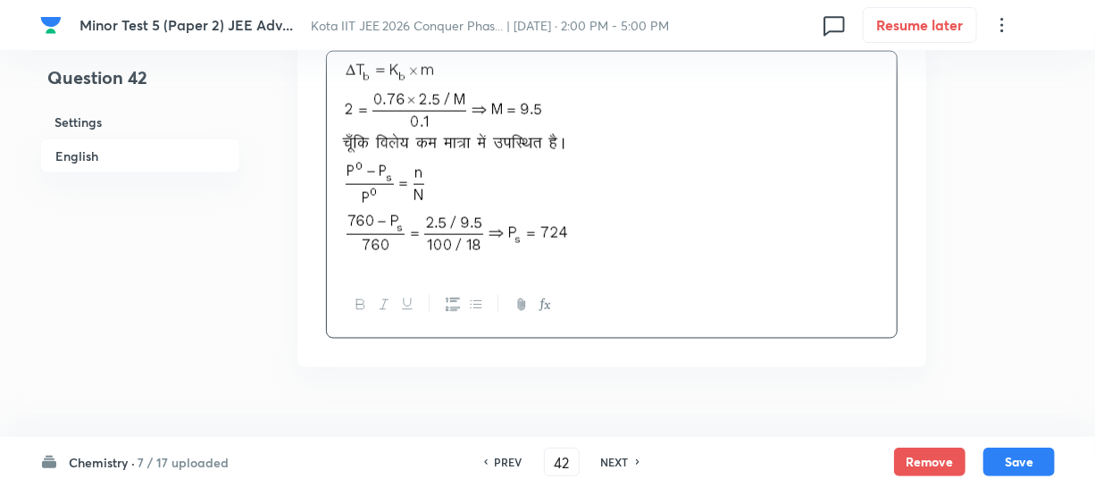
scroll to position [1194, 0]
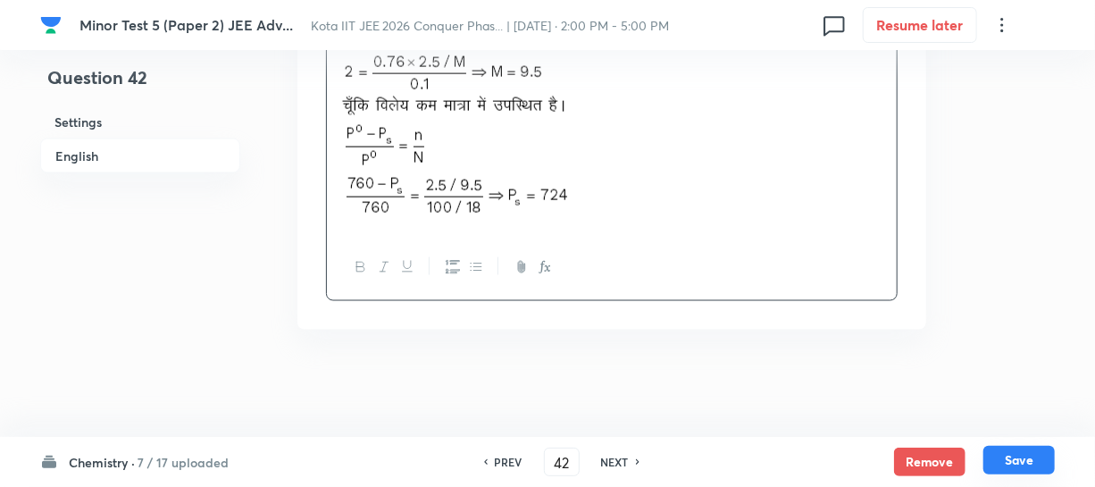
click at [1026, 455] on button "Save" at bounding box center [1019, 460] width 71 height 29
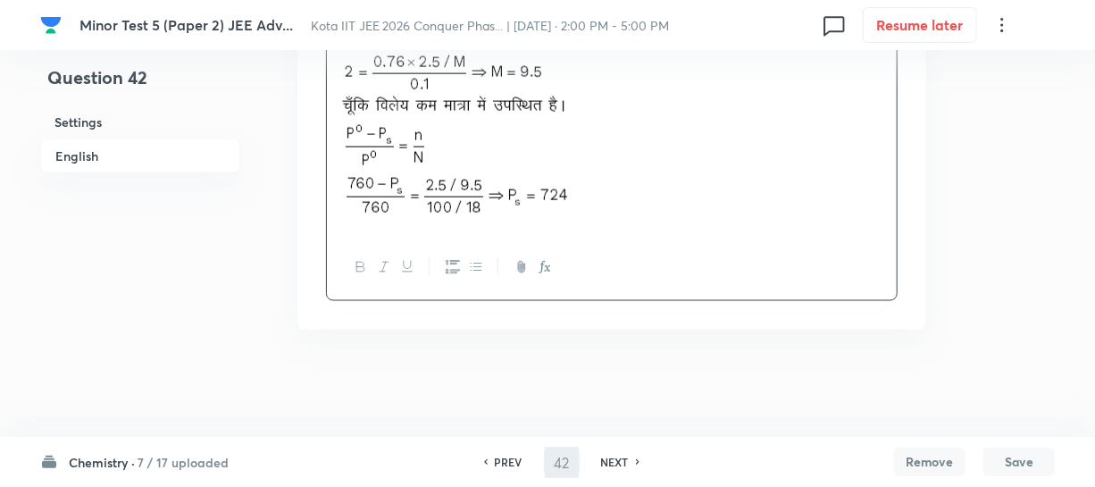
type input "43"
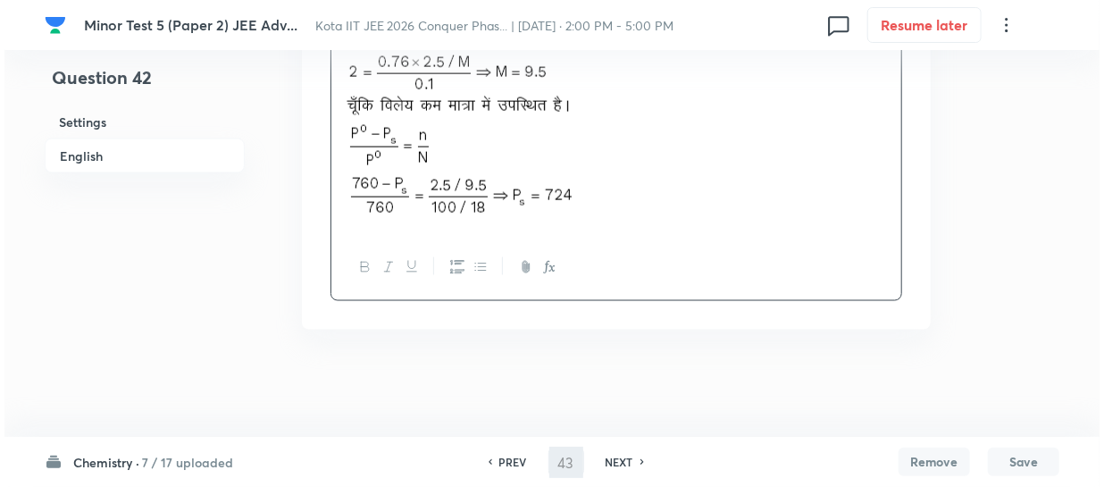
scroll to position [0, 0]
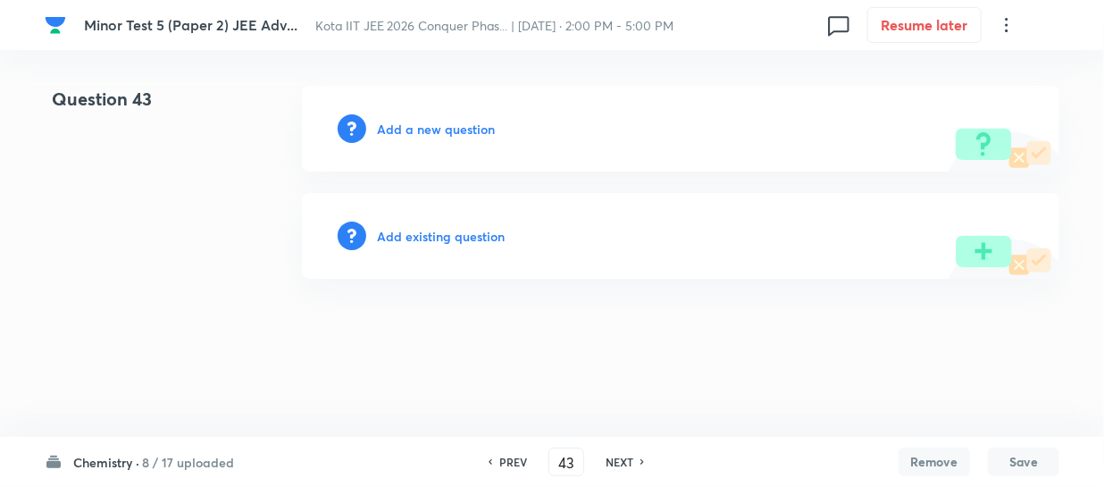
click at [468, 127] on h6 "Add a new question" at bounding box center [436, 129] width 118 height 19
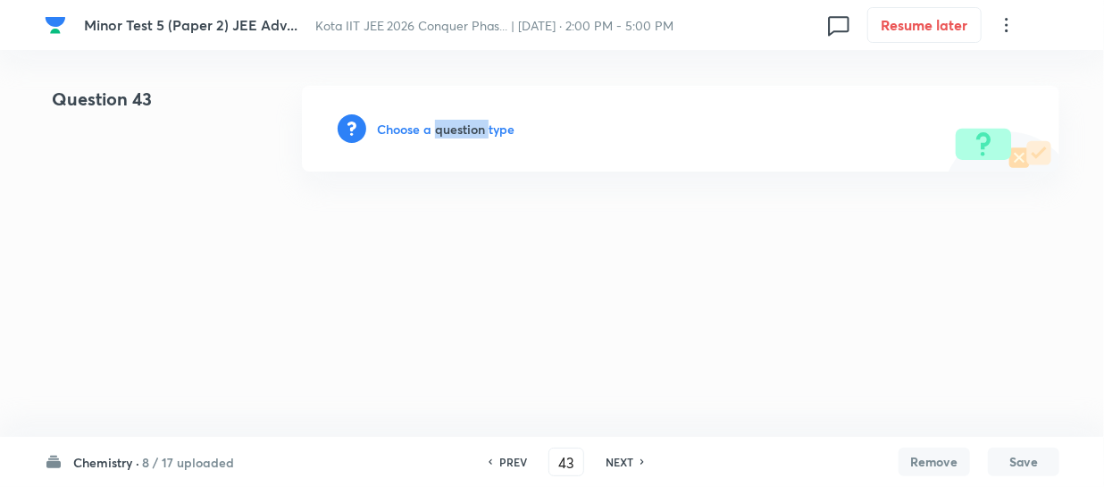
click at [468, 127] on h6 "Choose a question type" at bounding box center [446, 129] width 138 height 19
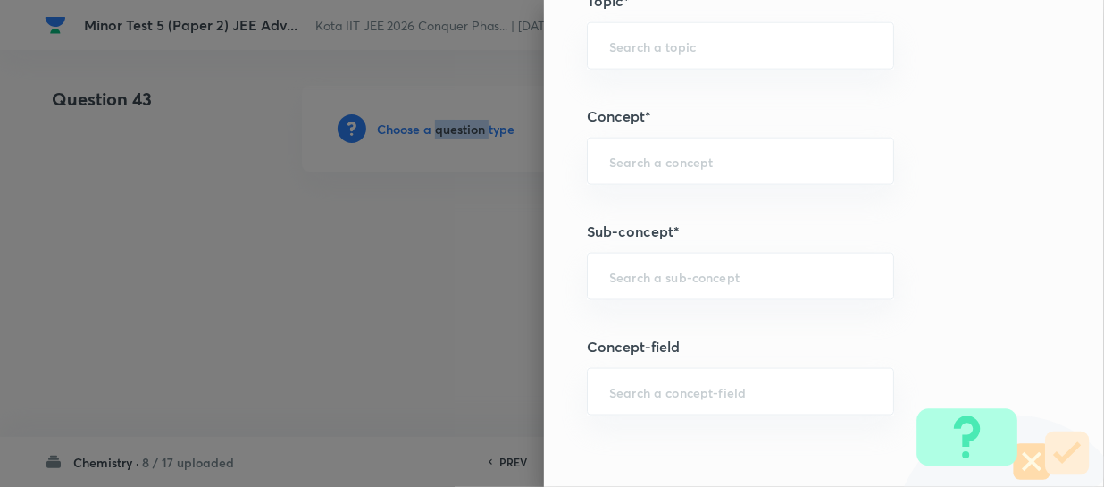
scroll to position [974, 0]
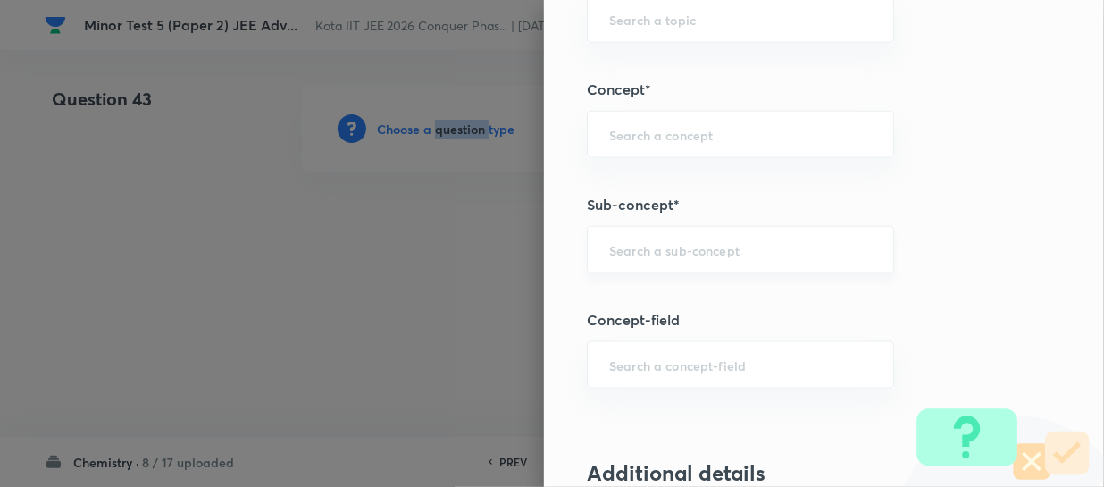
click at [619, 247] on input "text" at bounding box center [740, 249] width 263 height 17
paste input "Order Of A Reaction"
type input "Order Of A Reaction"
type input "Chemistry"
type input "Physical Chemistry"
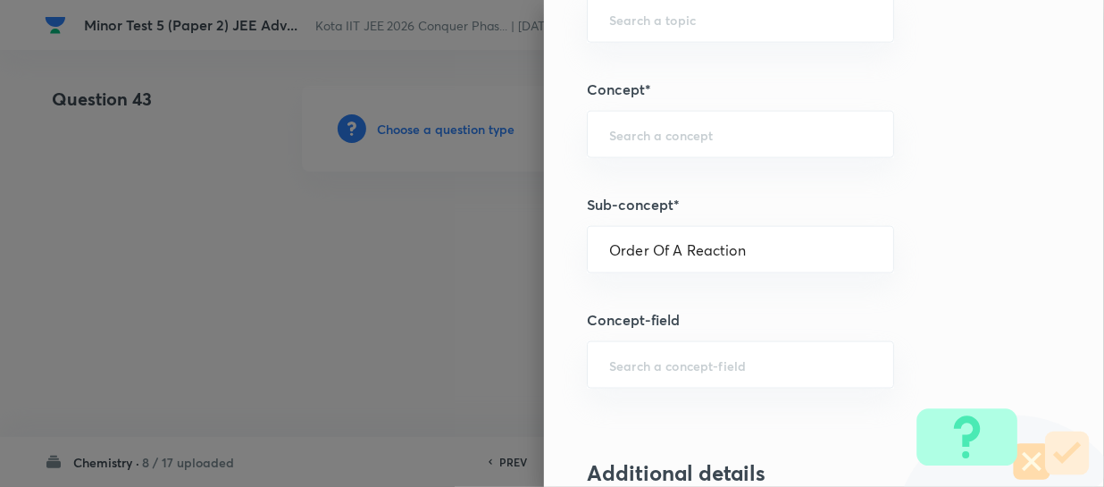
type input "Chemical Kinetics and Radioactivity"
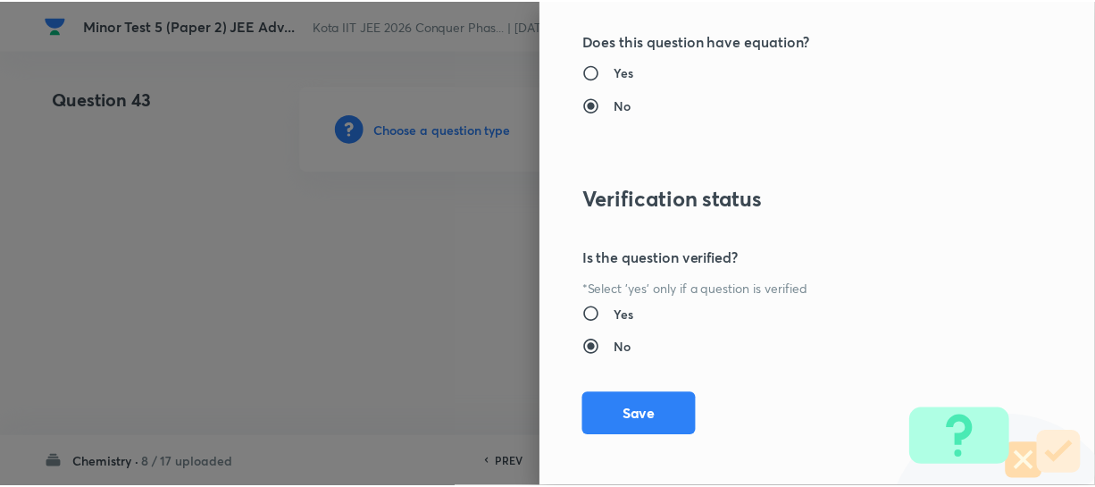
scroll to position [1961, 0]
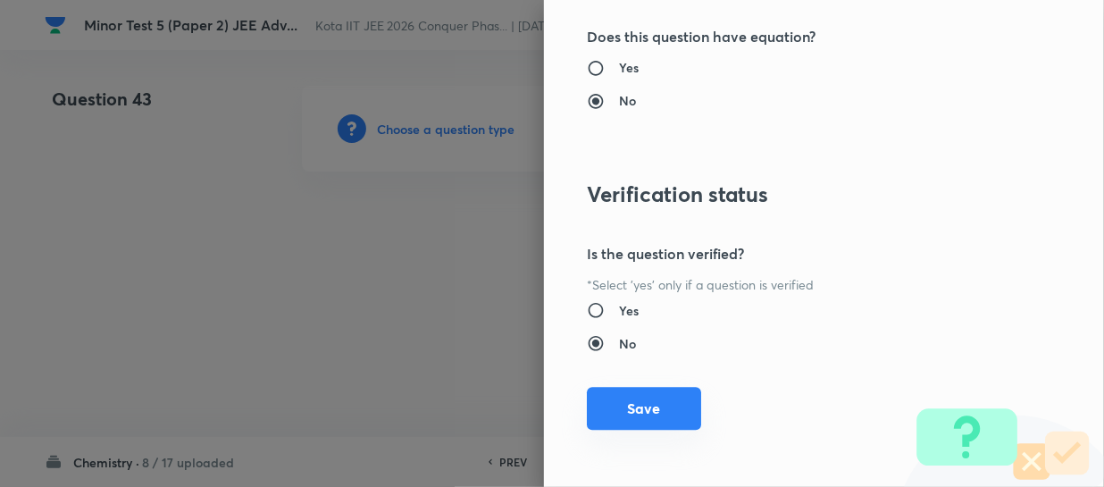
click at [641, 420] on button "Save" at bounding box center [644, 408] width 114 height 43
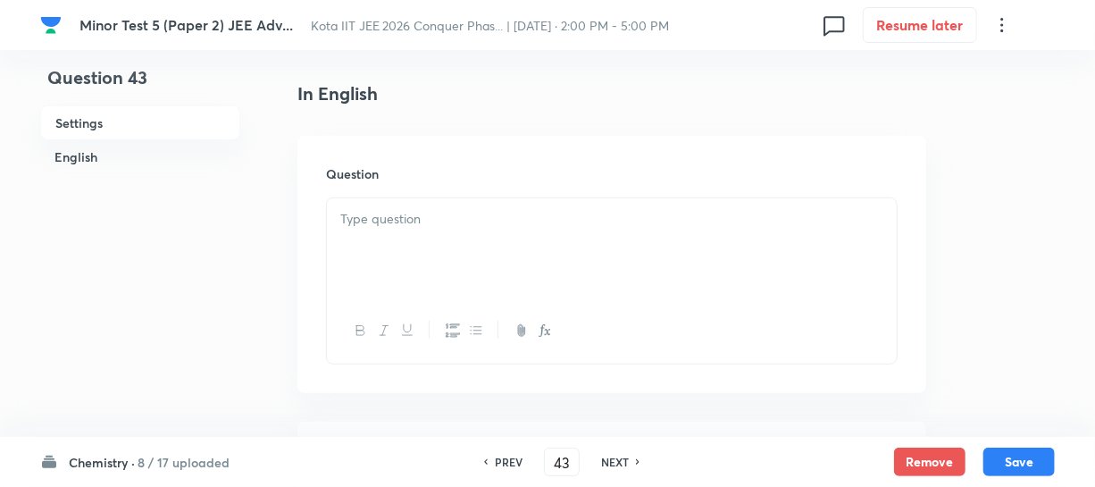
scroll to position [406, 0]
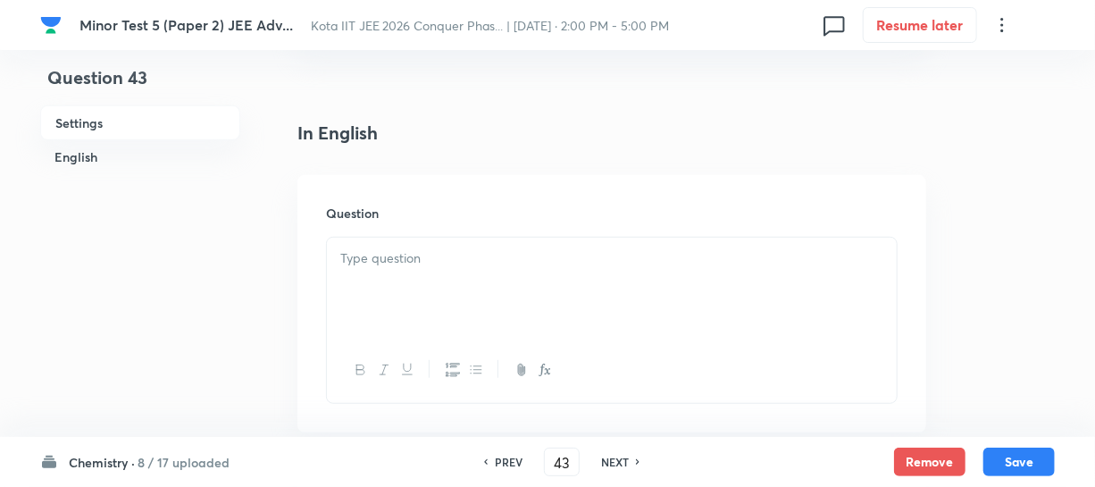
click at [482, 270] on div at bounding box center [612, 288] width 570 height 100
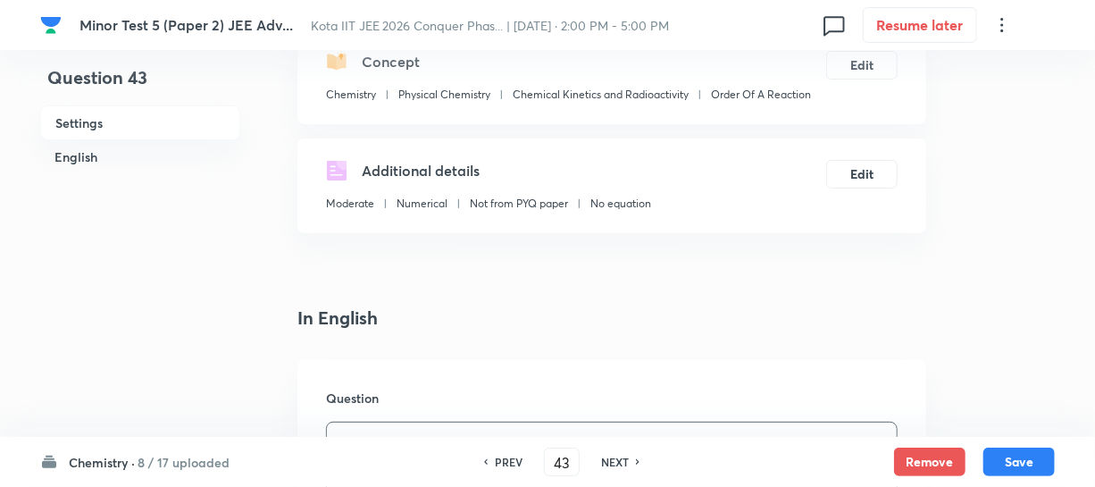
scroll to position [324, 0]
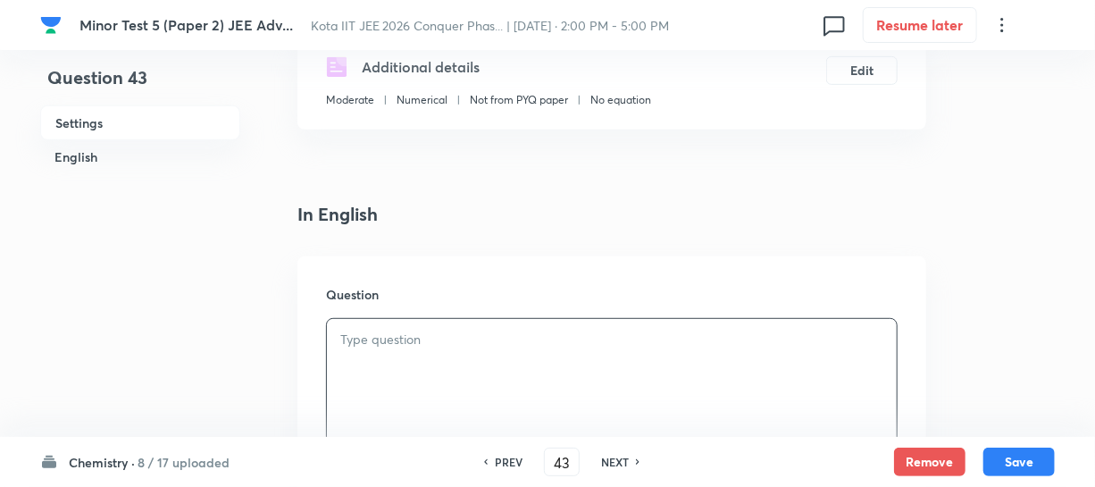
click at [517, 457] on h6 "PREV" at bounding box center [509, 462] width 28 height 16
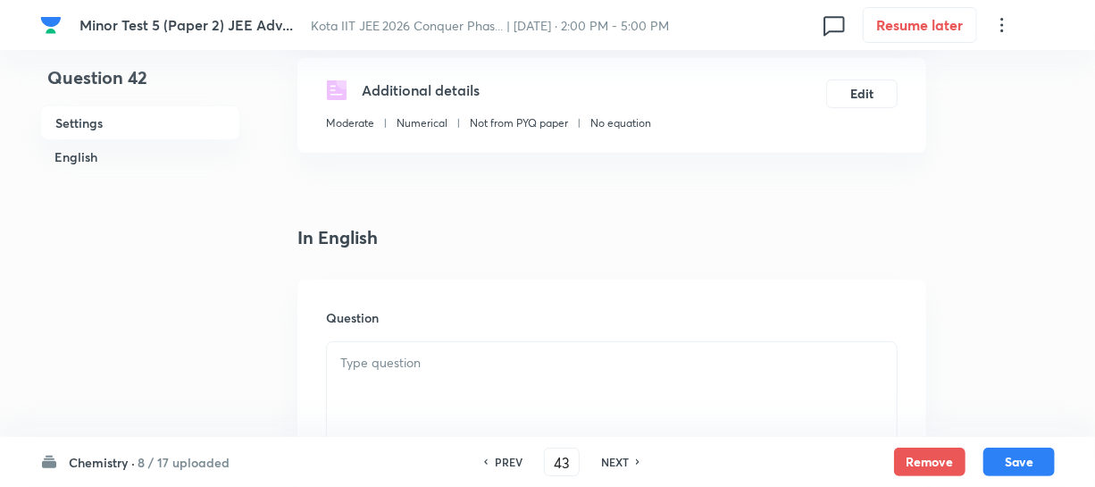
type input "42"
type input "724"
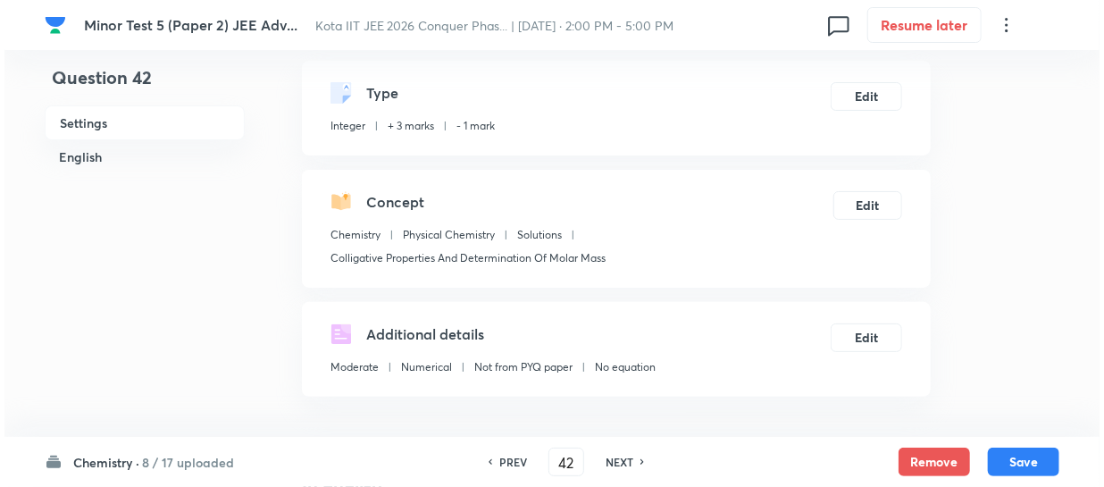
scroll to position [0, 0]
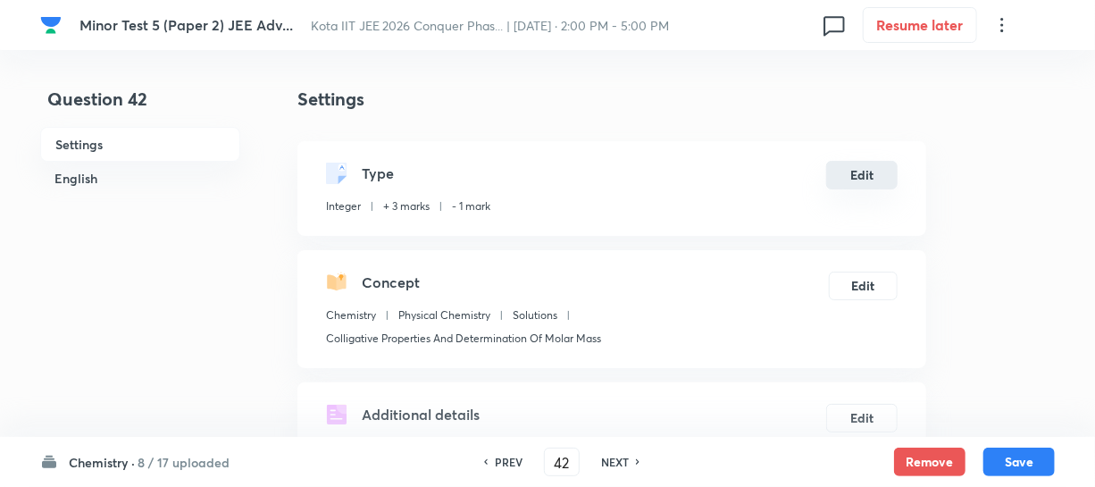
click at [852, 174] on button "Edit" at bounding box center [861, 175] width 71 height 29
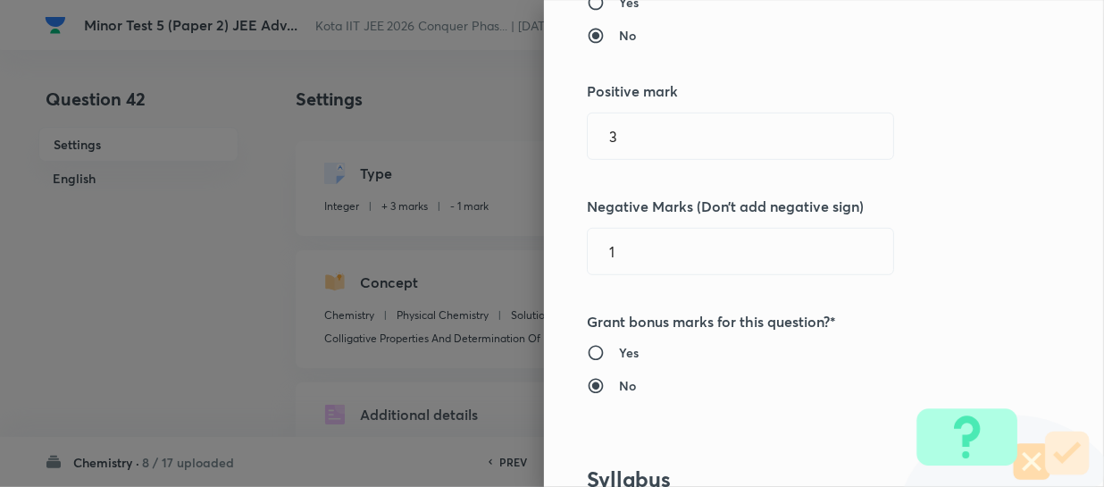
scroll to position [324, 0]
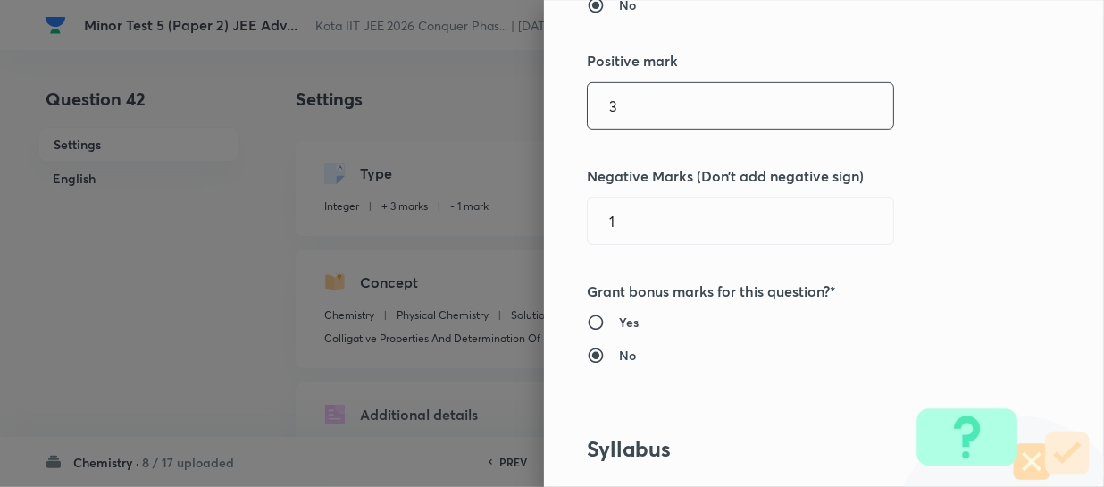
click at [588, 113] on input "3" at bounding box center [741, 106] width 306 height 46
type input "4"
type input "0"
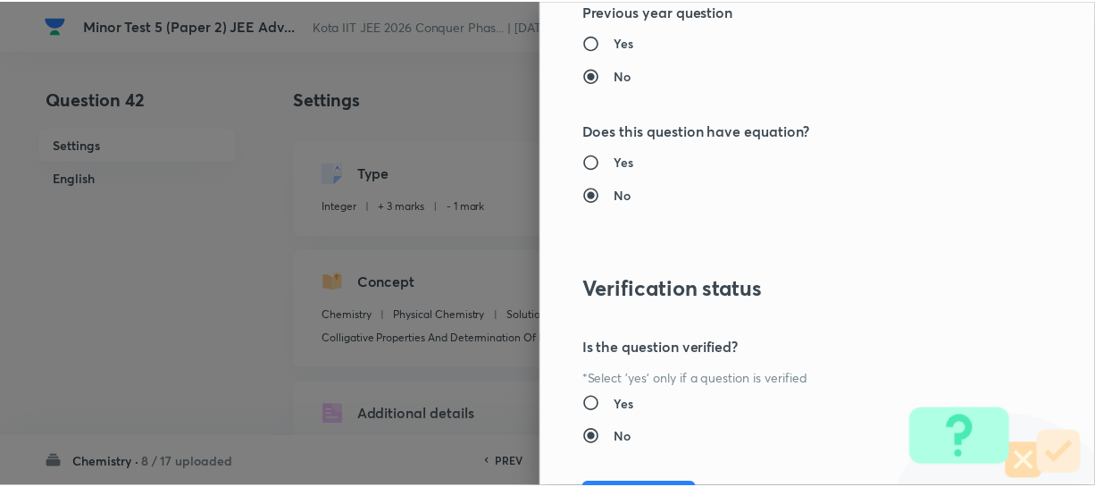
scroll to position [1961, 0]
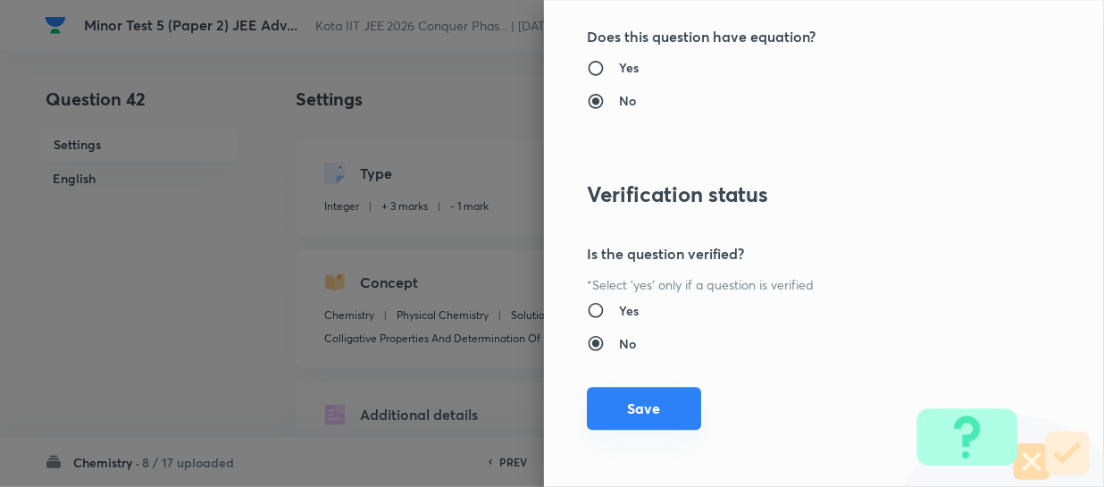
click at [665, 415] on button "Save" at bounding box center [644, 408] width 114 height 43
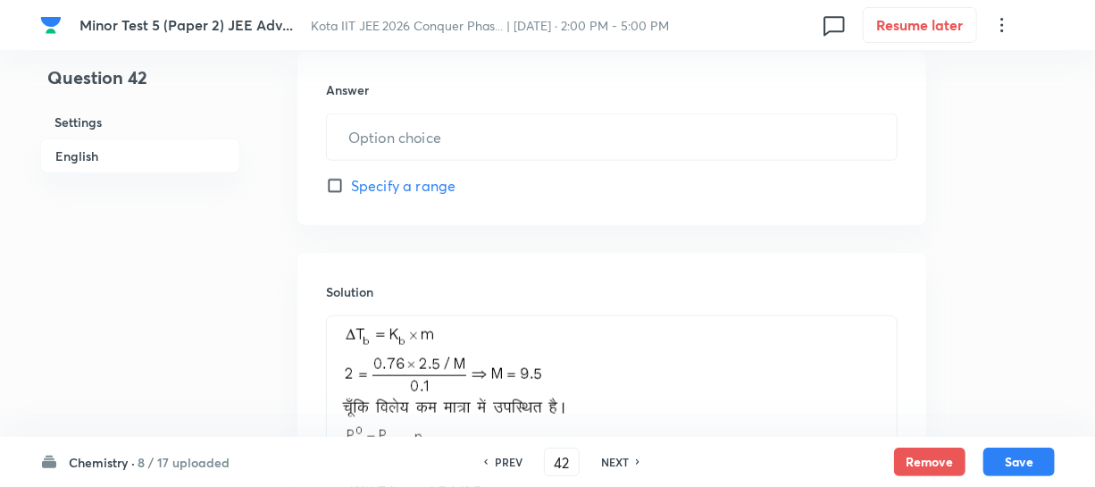
scroll to position [893, 0]
click at [389, 131] on input "text" at bounding box center [612, 135] width 570 height 46
type input "724"
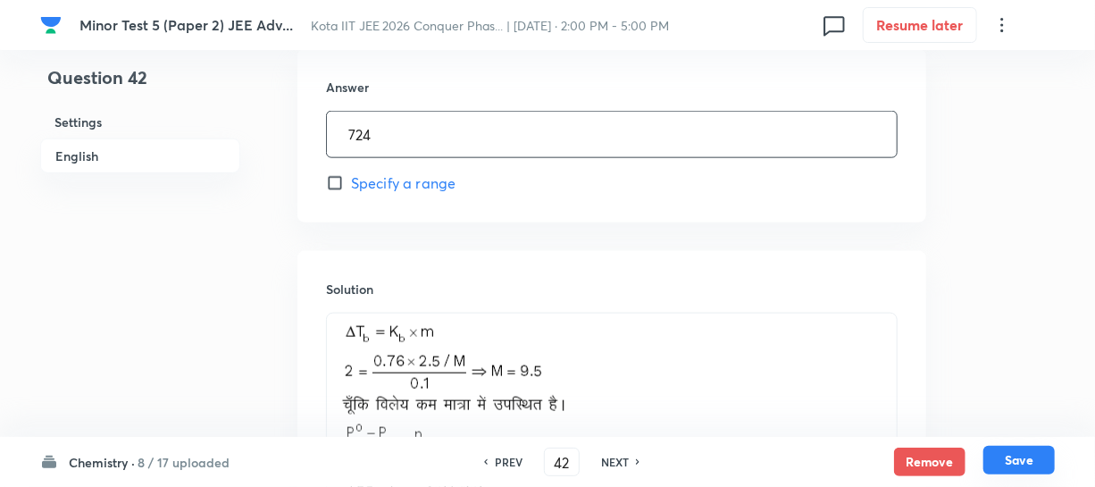
click at [1000, 454] on button "Save" at bounding box center [1019, 460] width 71 height 29
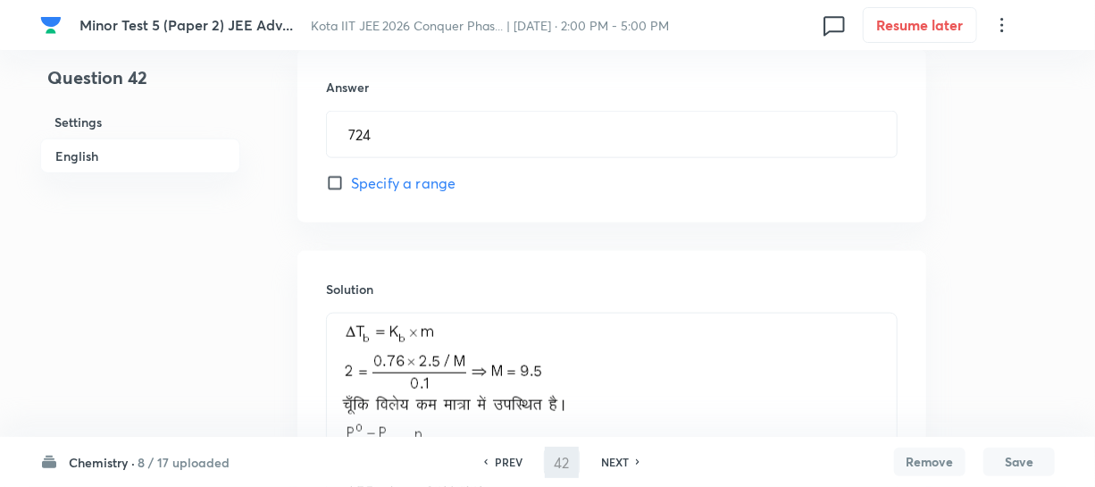
type input "43"
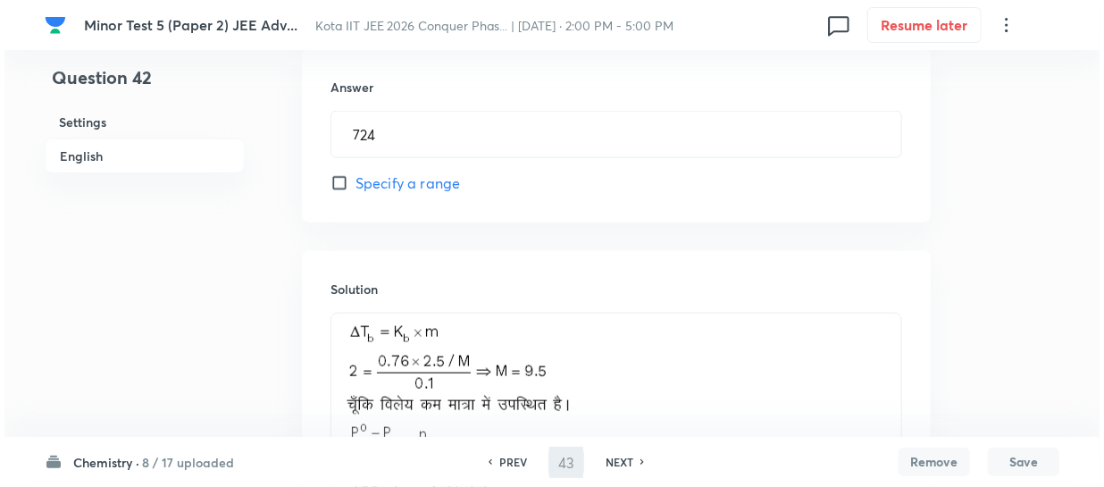
scroll to position [0, 0]
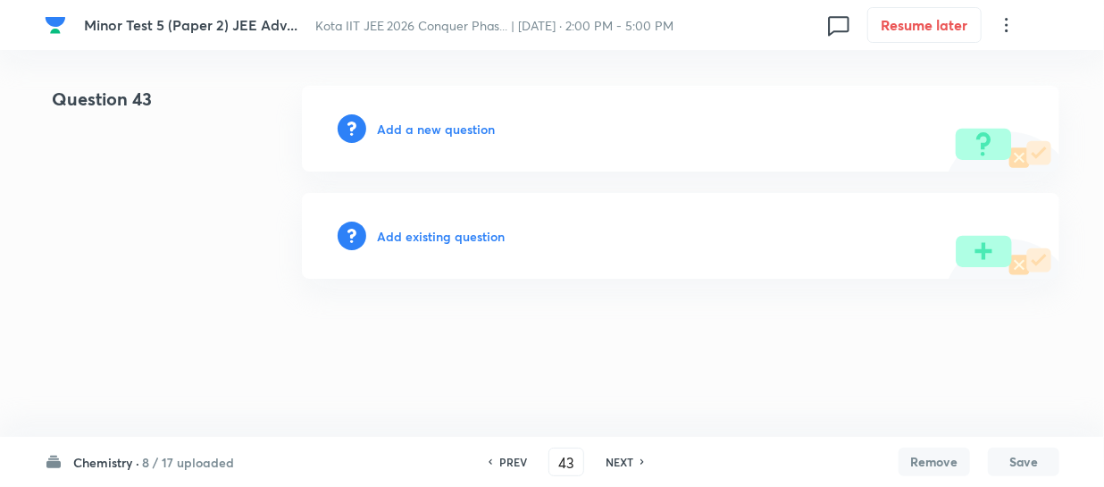
click at [419, 130] on h6 "Add a new question" at bounding box center [436, 129] width 118 height 19
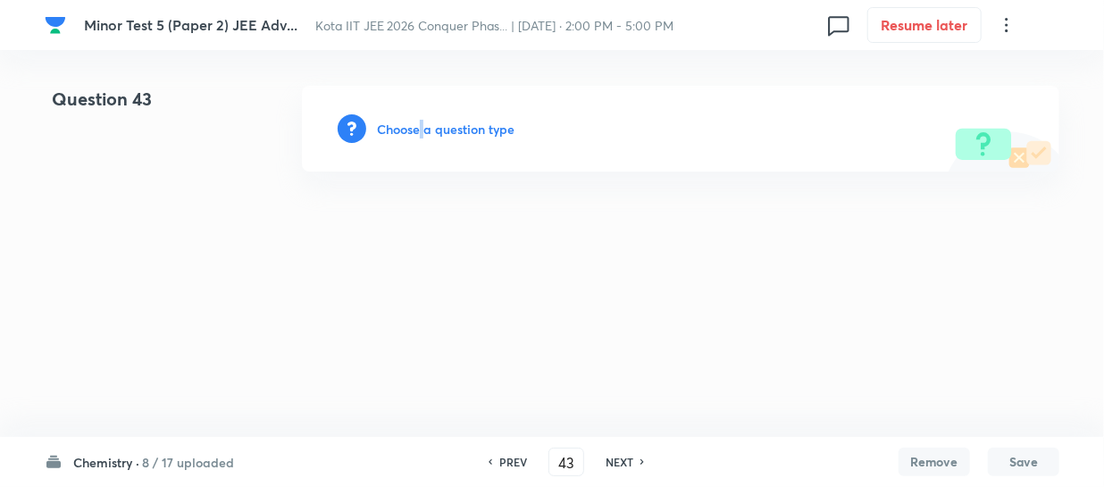
click at [419, 130] on h6 "Choose a question type" at bounding box center [446, 129] width 138 height 19
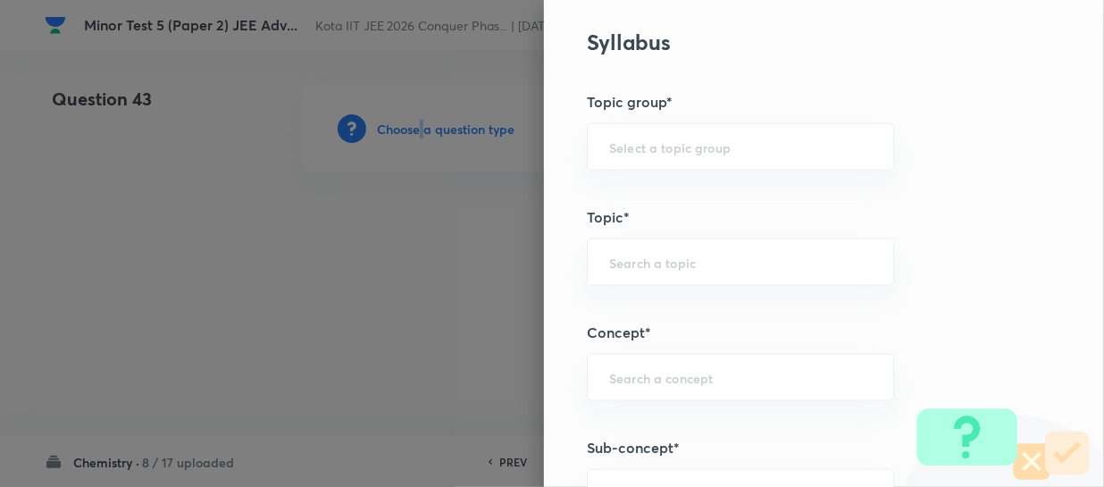
scroll to position [812, 0]
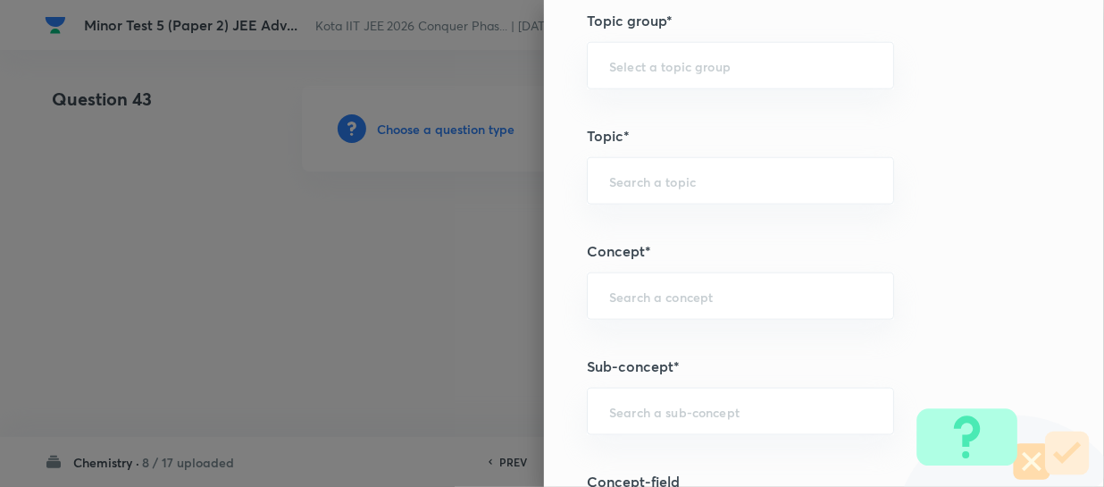
click at [637, 378] on div "Question settings Question type* Integer Does this question have a passage?* Ye…" at bounding box center [824, 243] width 560 height 487
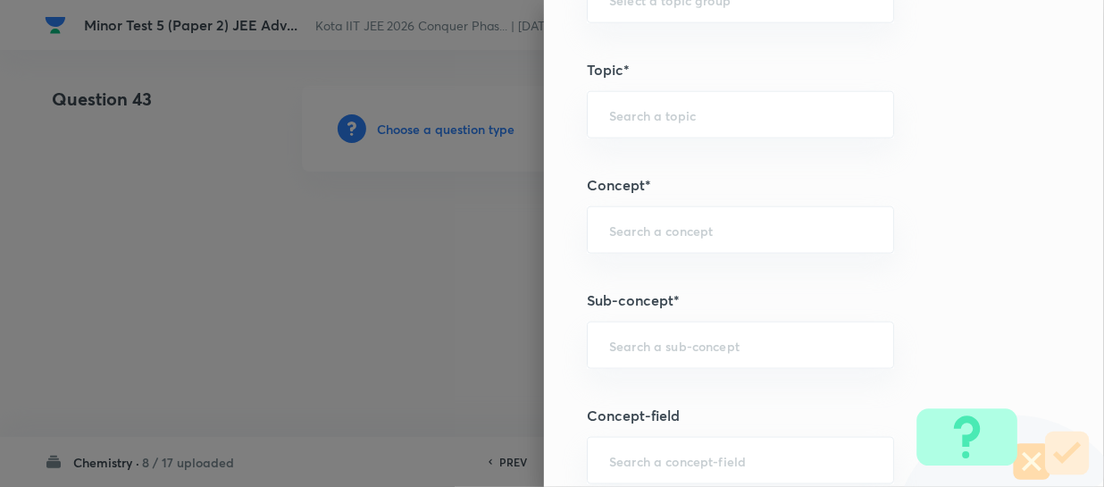
scroll to position [974, 0]
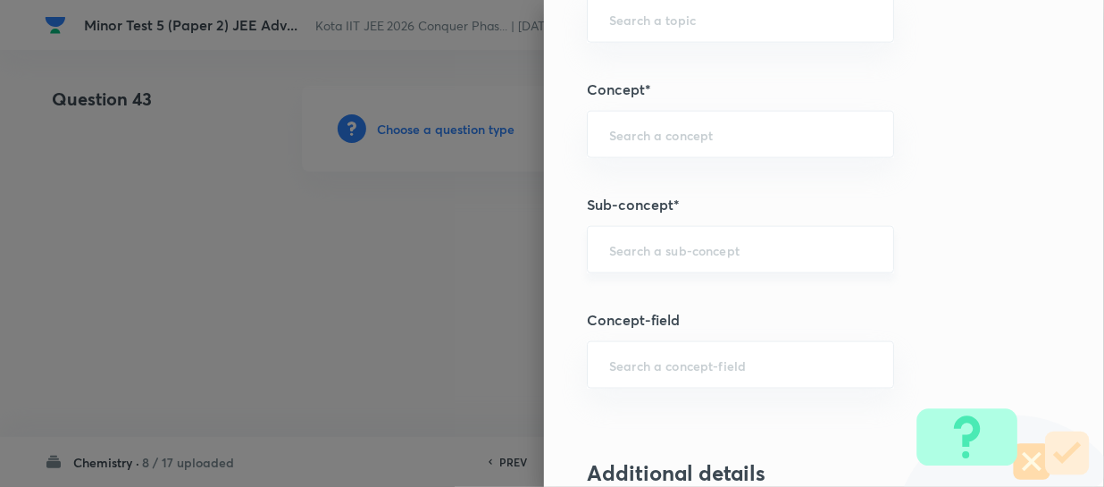
click at [632, 249] on input "text" at bounding box center [740, 249] width 263 height 17
paste input "Order Of A Reaction"
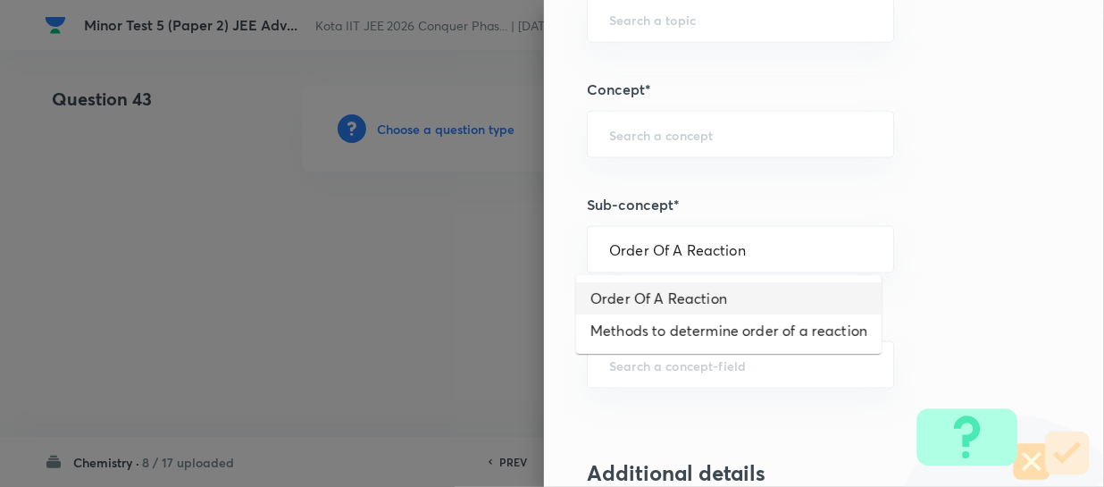
type input "Order Of A Reaction"
type input "Chemistry"
type input "Physical Chemistry"
type input "Chemical Kinetics and Radioactivity"
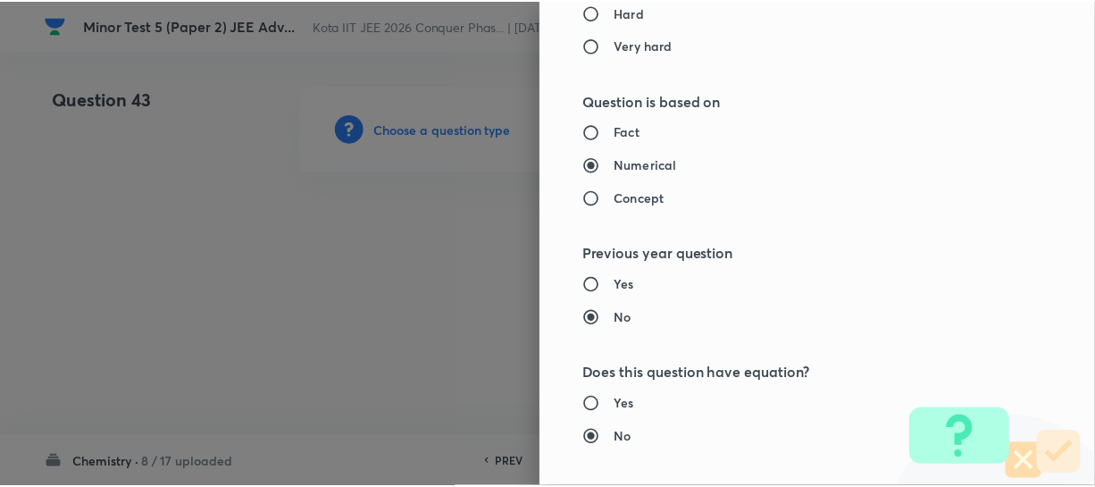
scroll to position [1961, 0]
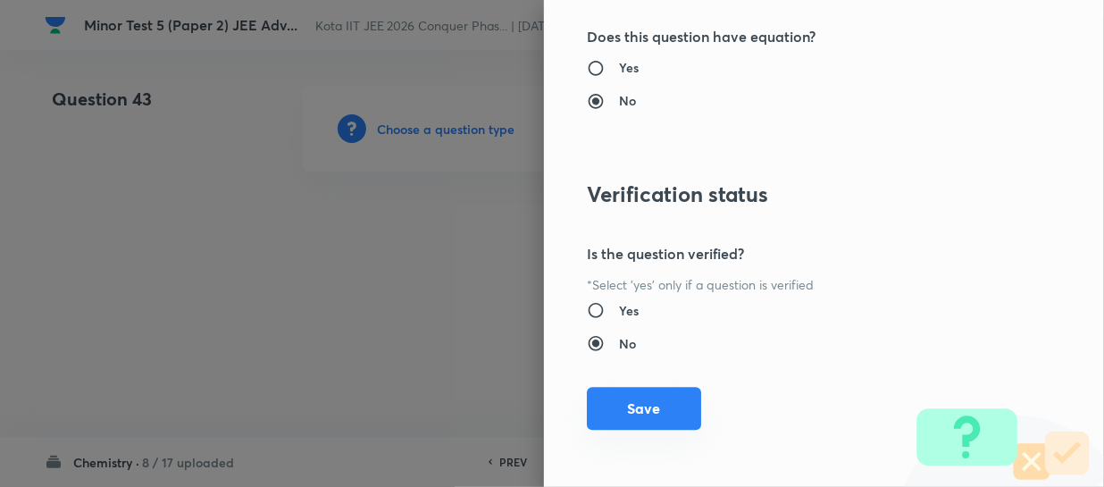
click at [670, 389] on button "Save" at bounding box center [644, 408] width 114 height 43
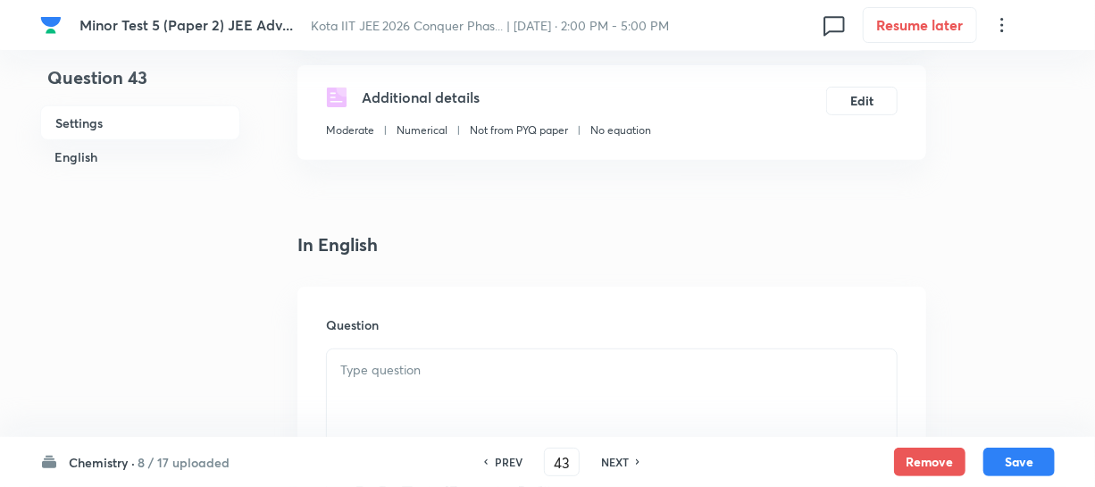
scroll to position [324, 0]
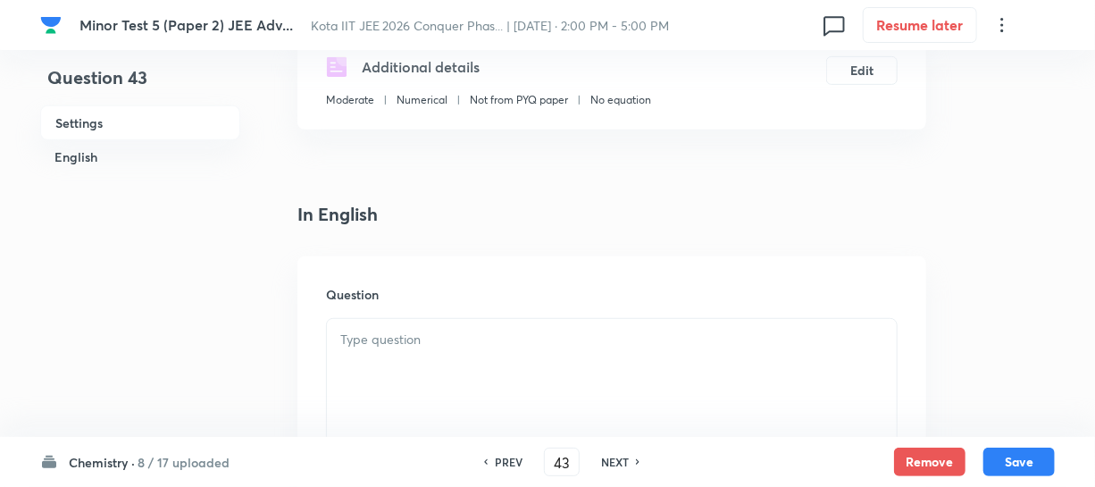
click at [389, 315] on div "Question" at bounding box center [611, 384] width 629 height 257
click at [407, 323] on div at bounding box center [612, 369] width 570 height 100
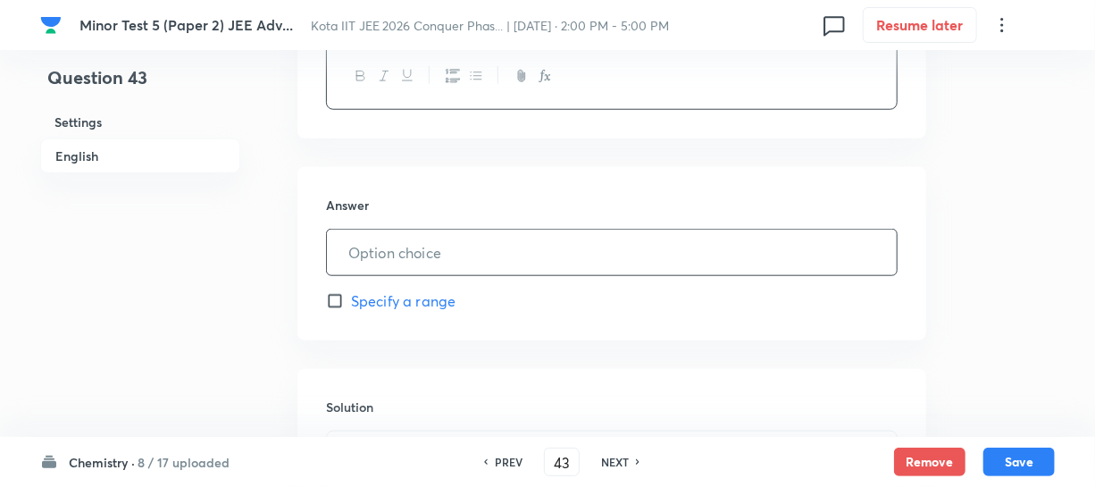
scroll to position [731, 0]
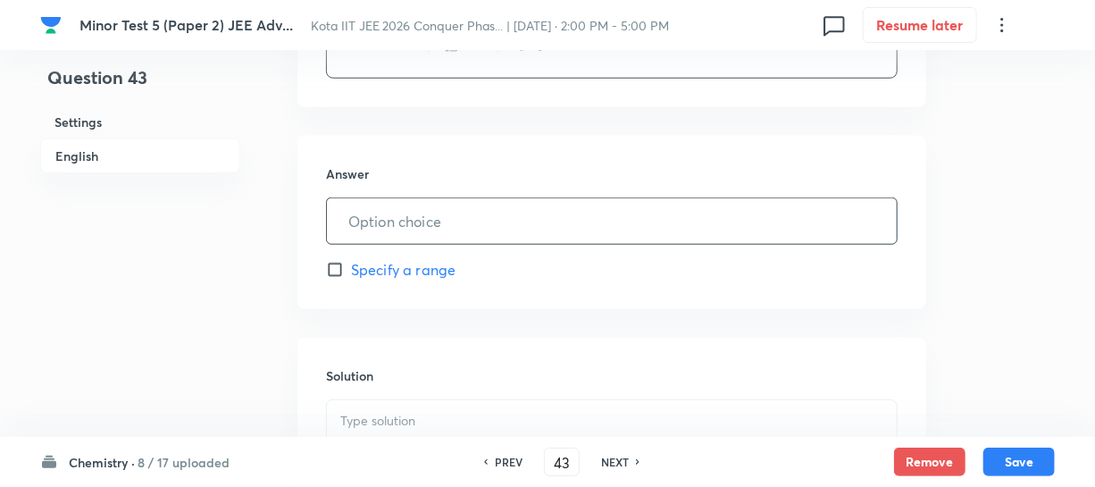
click at [410, 214] on input "text" at bounding box center [612, 221] width 570 height 46
type input "832"
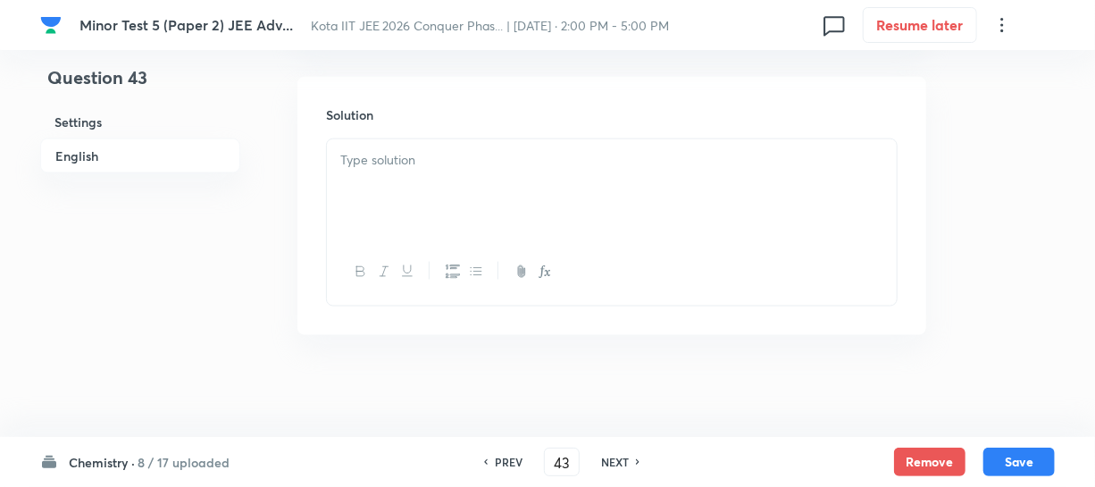
scroll to position [997, 0]
click at [401, 195] on div at bounding box center [612, 184] width 570 height 100
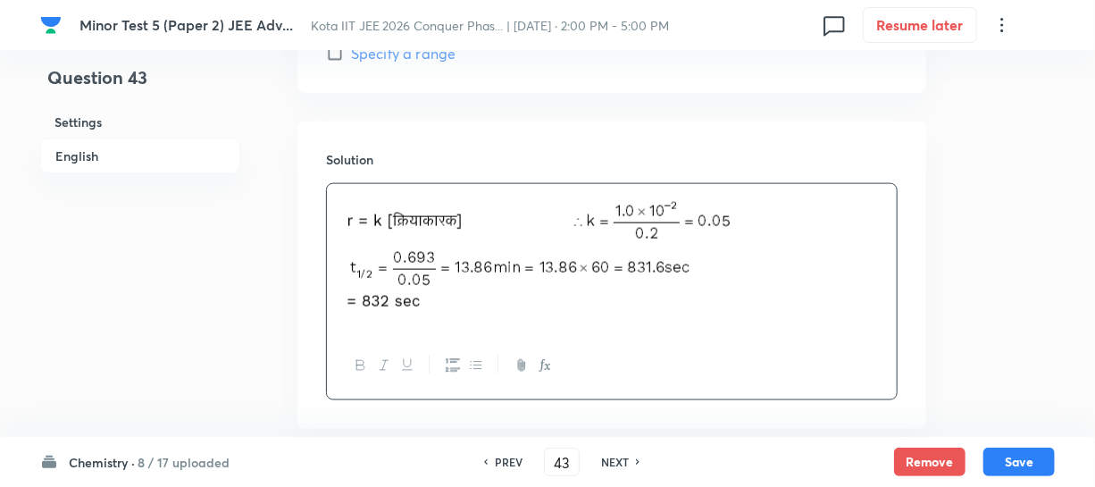
scroll to position [1046, 0]
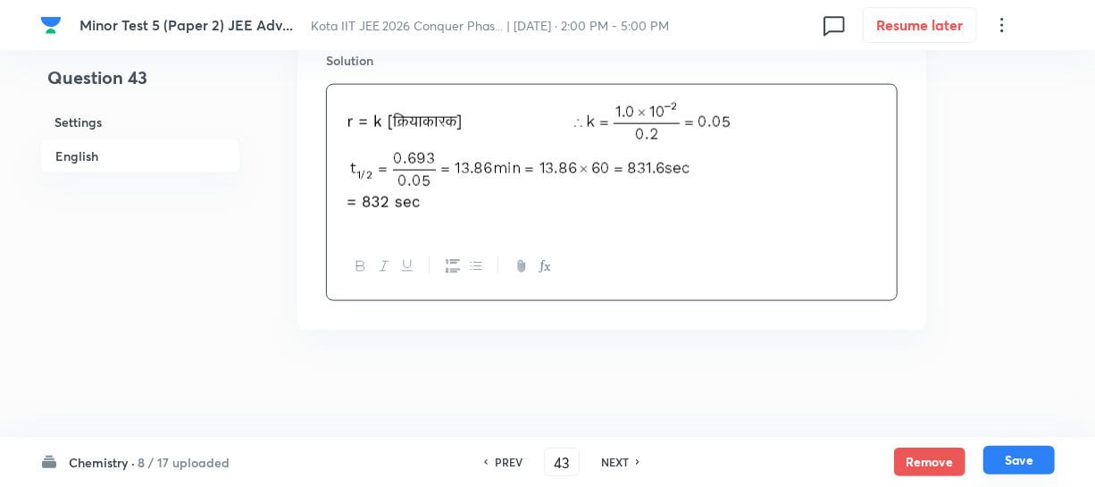
click at [1004, 450] on button "Save" at bounding box center [1019, 460] width 71 height 29
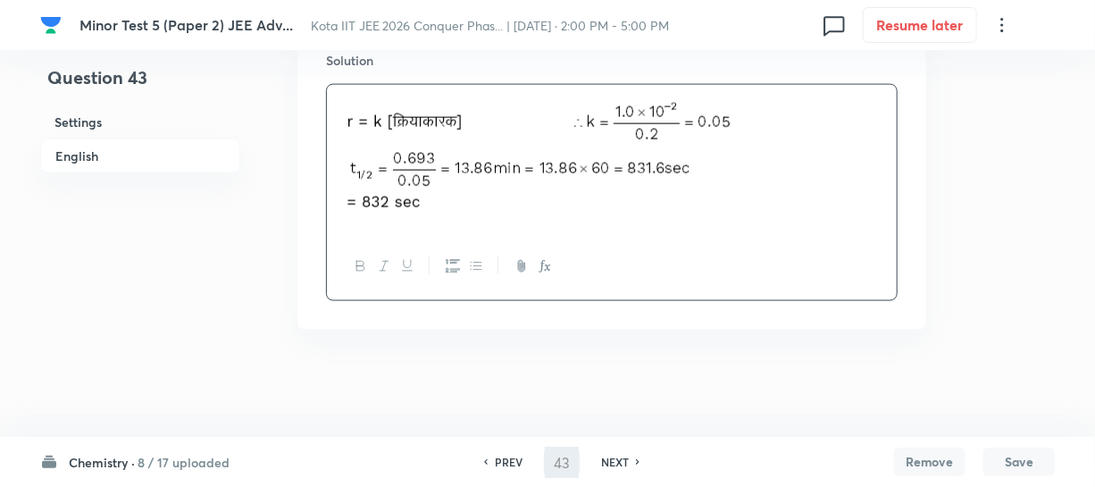
type input "44"
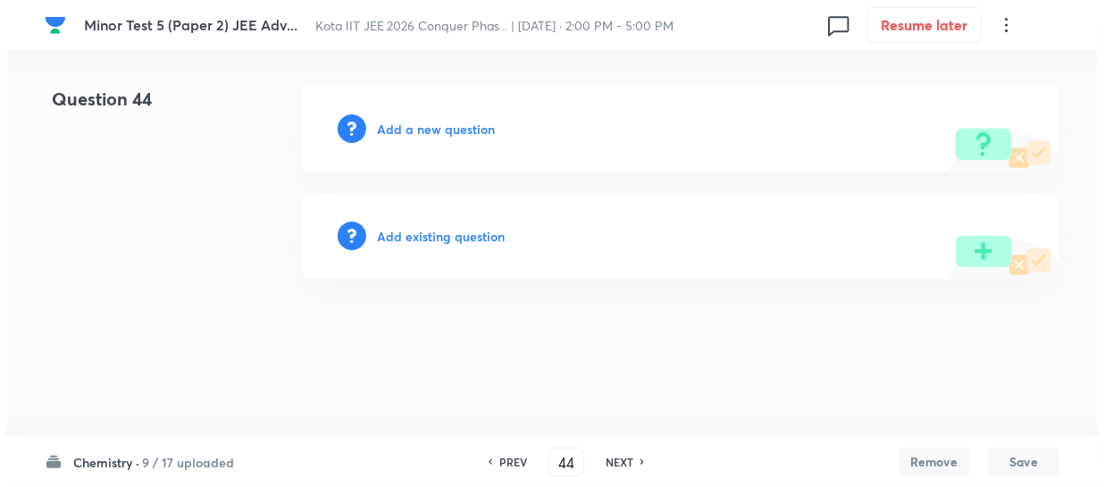
scroll to position [0, 0]
click at [476, 136] on h6 "Add a new question" at bounding box center [436, 129] width 118 height 19
click at [475, 133] on h6 "Choose a question type" at bounding box center [446, 129] width 138 height 19
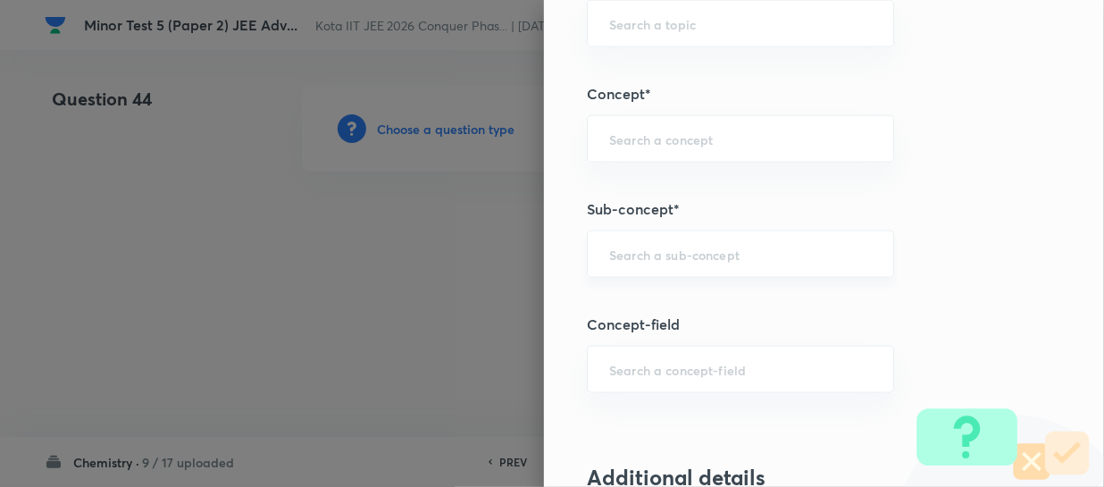
scroll to position [974, 0]
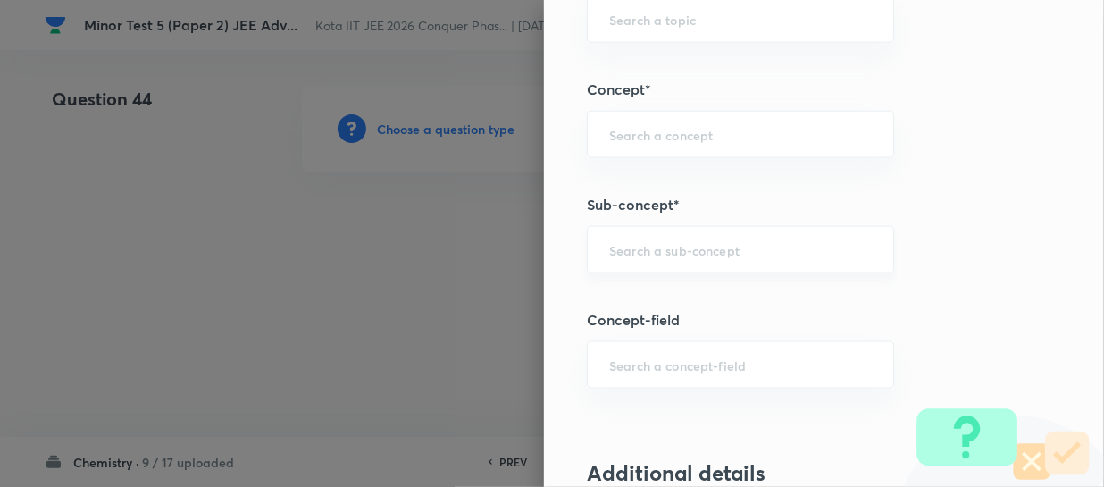
click at [634, 235] on div "​" at bounding box center [740, 249] width 307 height 47
paste input "Orbitals And Quantum Numbers"
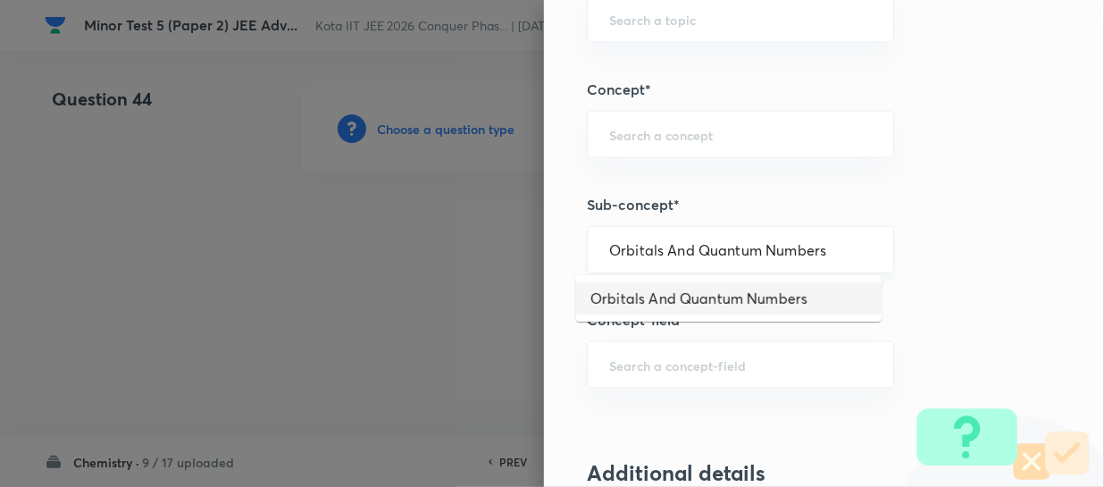
type input "Orbitals And Quantum Numbers"
type input "Chemistry"
type input "Physical Chemistry"
type input "Atomic Structure"
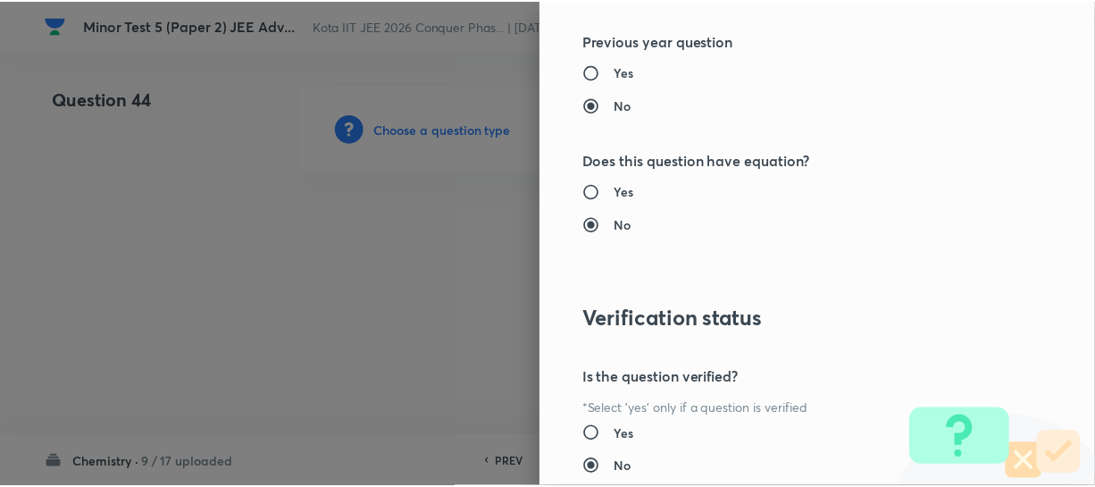
scroll to position [1961, 0]
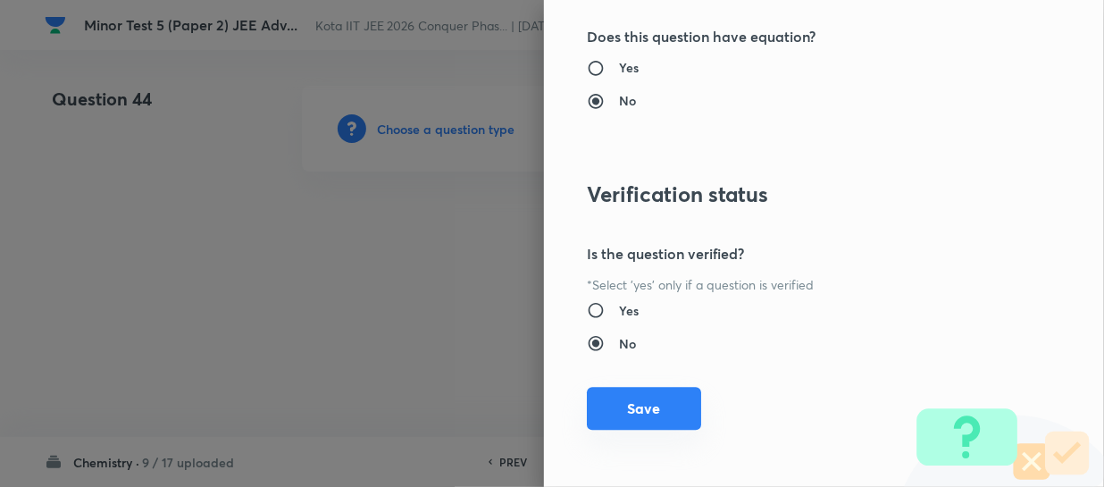
click at [673, 387] on button "Save" at bounding box center [644, 408] width 114 height 43
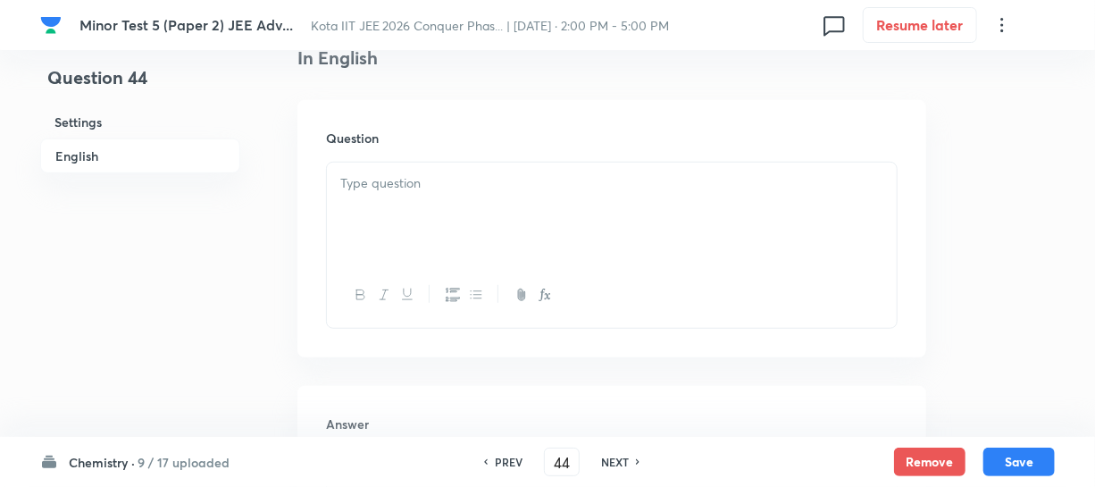
scroll to position [487, 0]
click at [481, 200] on div at bounding box center [612, 206] width 570 height 100
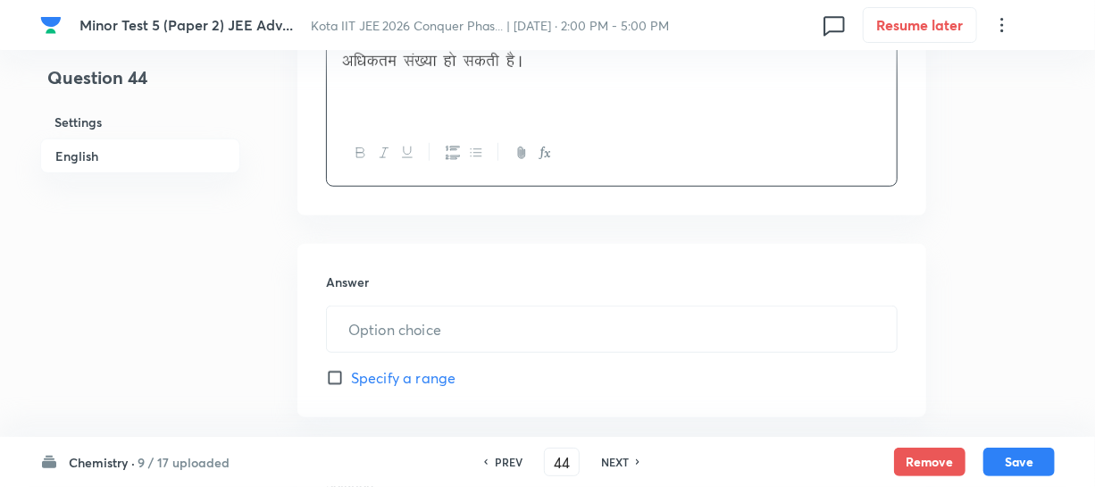
scroll to position [649, 0]
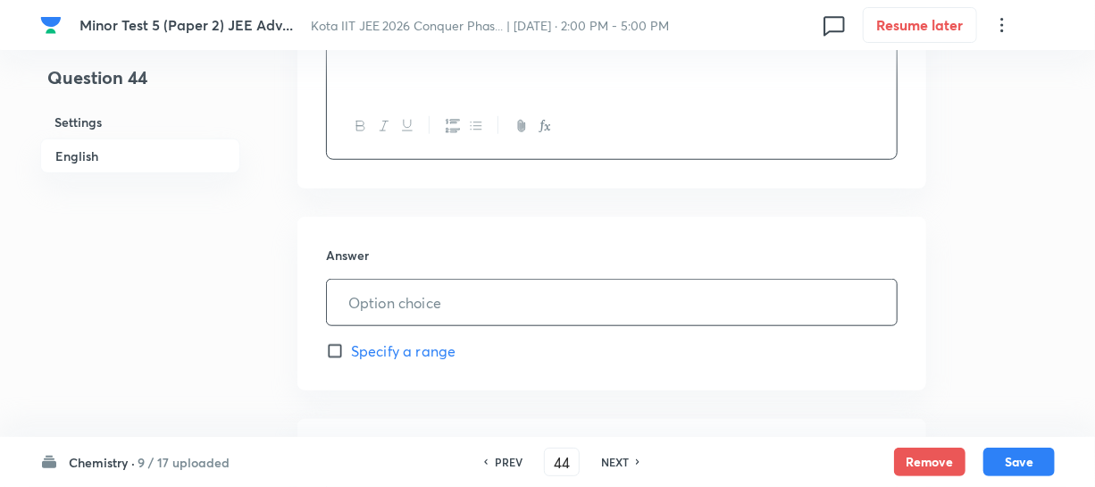
drag, startPoint x: 422, startPoint y: 296, endPoint x: 434, endPoint y: 303, distance: 14.4
click at [426, 302] on input "text" at bounding box center [612, 303] width 570 height 46
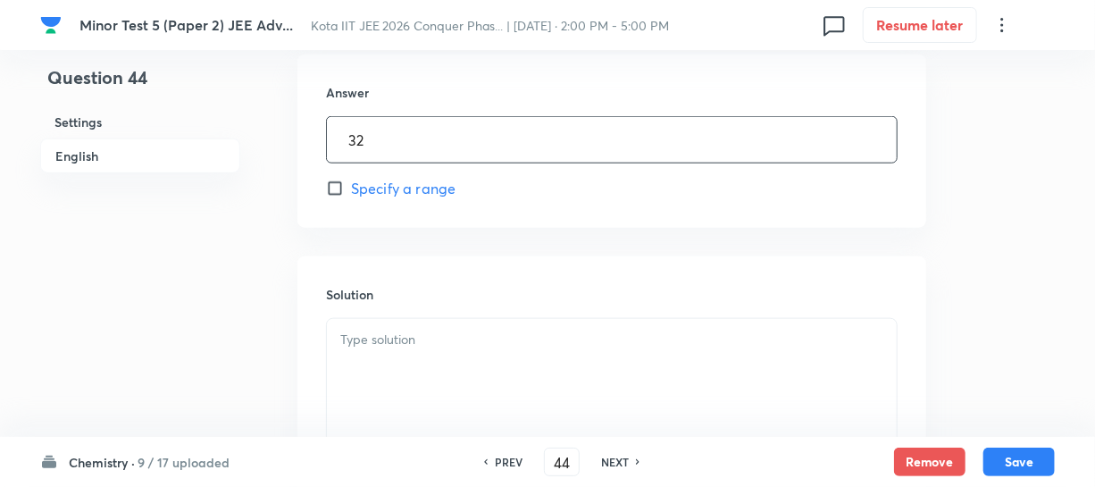
type input "32"
click at [340, 339] on p at bounding box center [611, 340] width 543 height 21
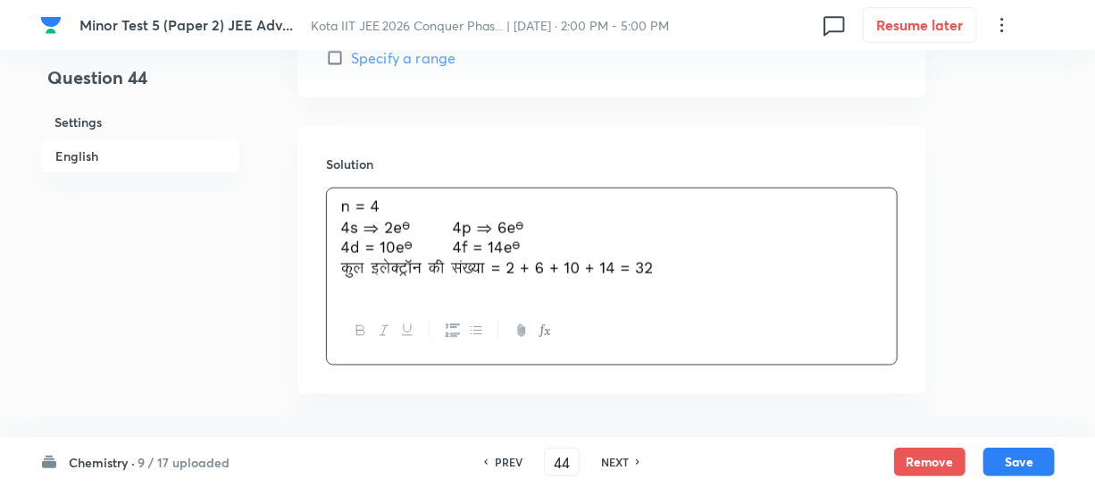
scroll to position [1007, 0]
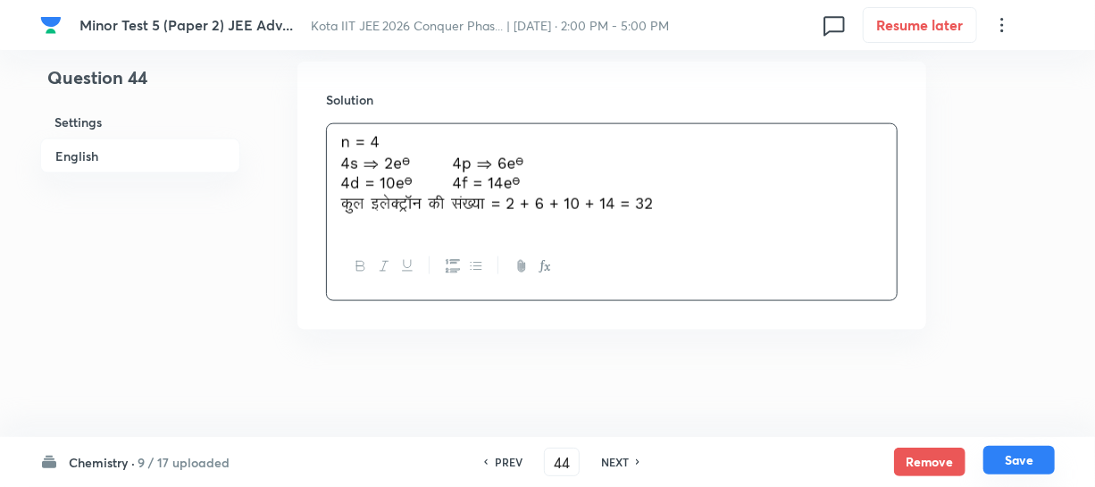
click at [1014, 459] on button "Save" at bounding box center [1019, 460] width 71 height 29
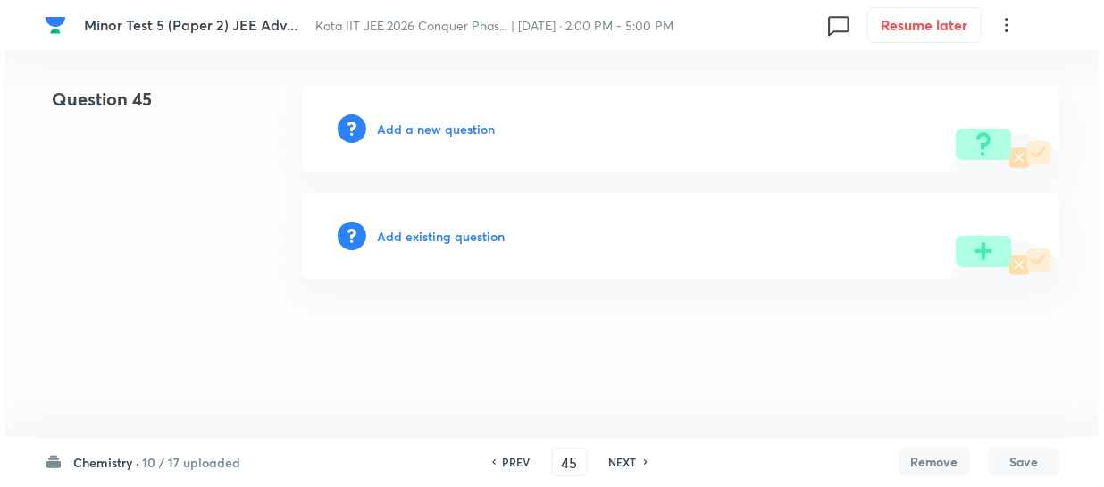
scroll to position [0, 0]
click at [481, 138] on div "Add a new question" at bounding box center [681, 129] width 758 height 86
click at [479, 133] on h6 "Add a new question" at bounding box center [436, 129] width 118 height 19
click at [479, 133] on h6 "Choose a question type" at bounding box center [446, 129] width 138 height 19
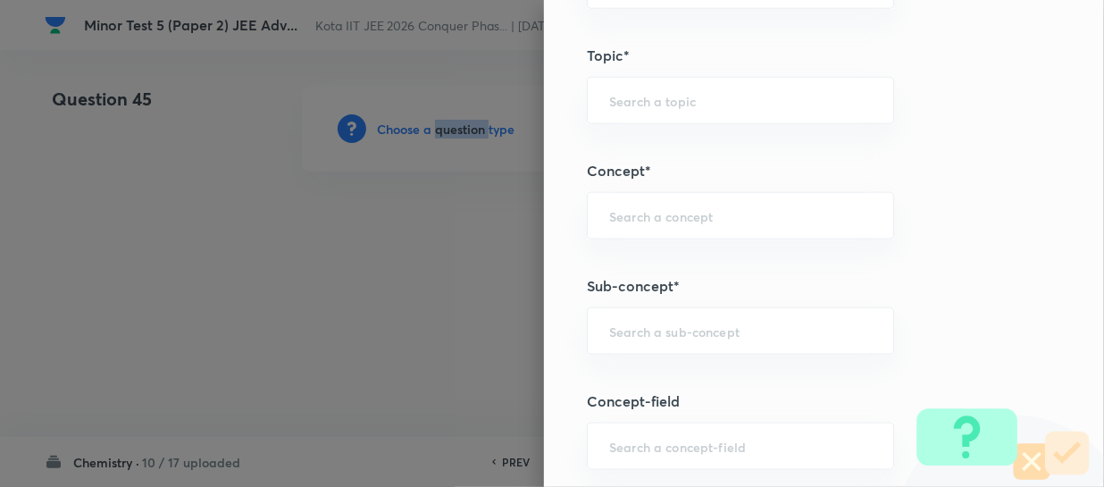
scroll to position [893, 0]
drag, startPoint x: 649, startPoint y: 346, endPoint x: 666, endPoint y: 335, distance: 20.1
click at [647, 346] on div "​" at bounding box center [740, 329] width 307 height 47
click at [456, 330] on div at bounding box center [552, 243] width 1104 height 487
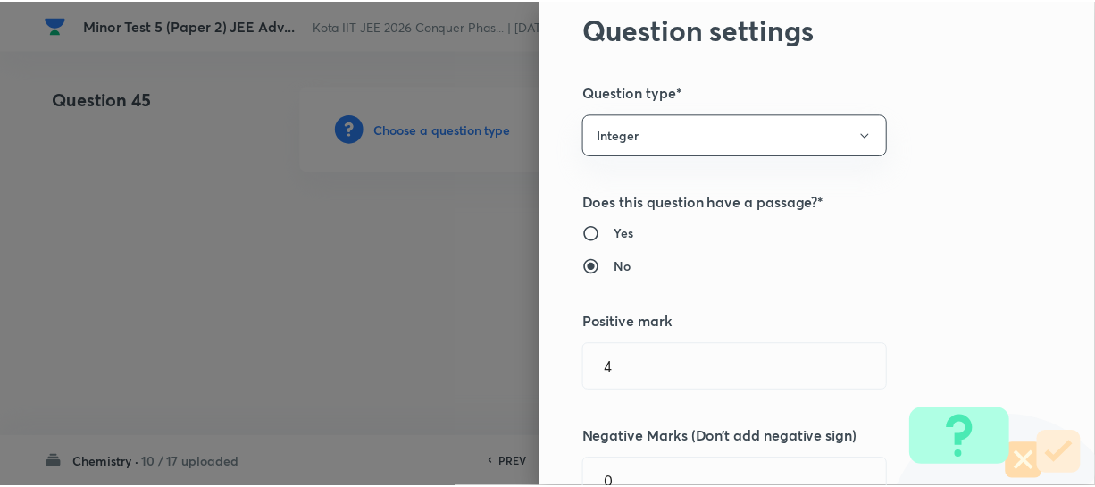
scroll to position [0, 0]
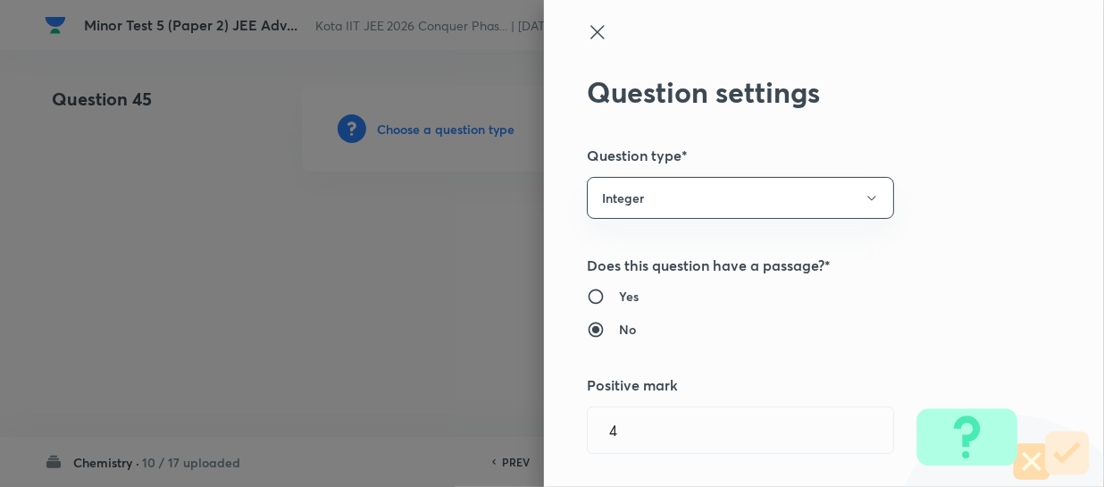
click at [590, 33] on icon at bounding box center [597, 31] width 21 height 21
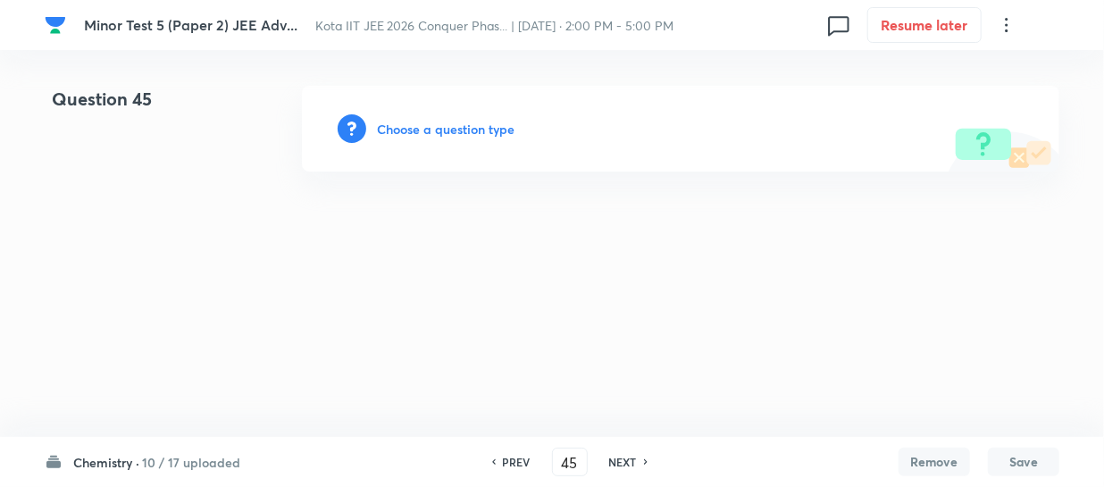
click at [513, 449] on div "PREV 45 ​ NEXT" at bounding box center [570, 462] width 230 height 29
click at [514, 454] on h6 "PREV" at bounding box center [517, 462] width 28 height 16
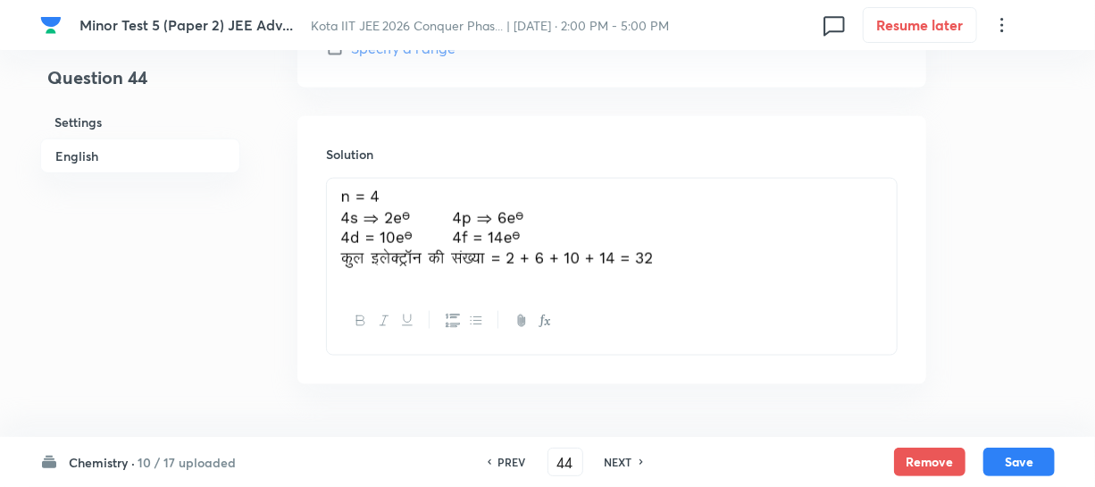
scroll to position [1007, 0]
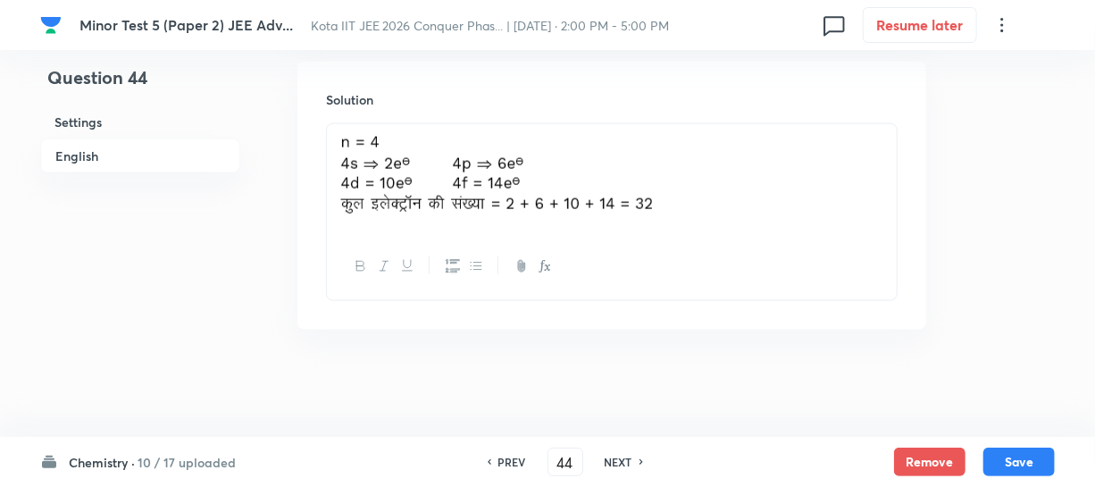
click at [634, 450] on div "PREV 44 ​ NEXT" at bounding box center [565, 462] width 230 height 29
click at [631, 456] on div "NEXT" at bounding box center [621, 462] width 47 height 16
type input "45"
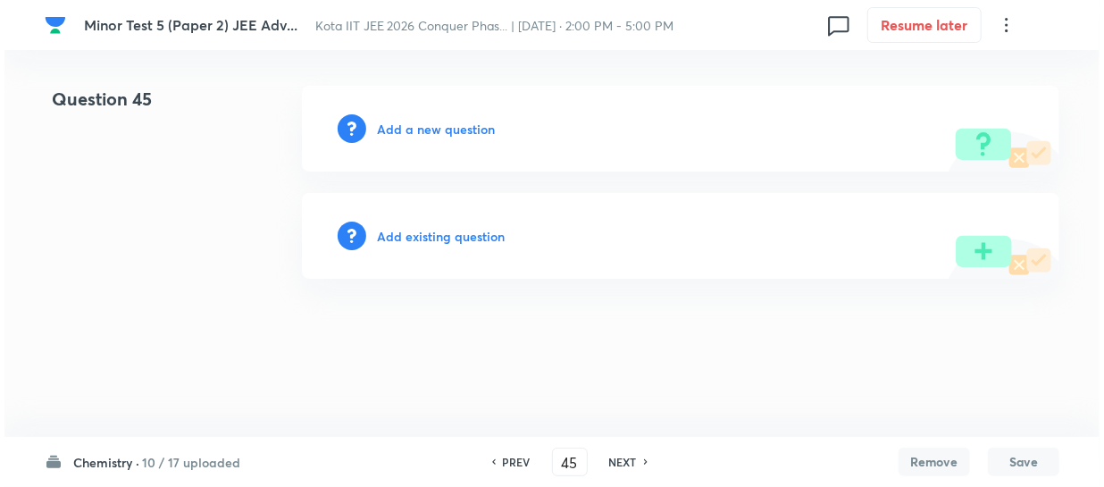
scroll to position [0, 0]
click at [452, 129] on h6 "Add a new question" at bounding box center [436, 129] width 118 height 19
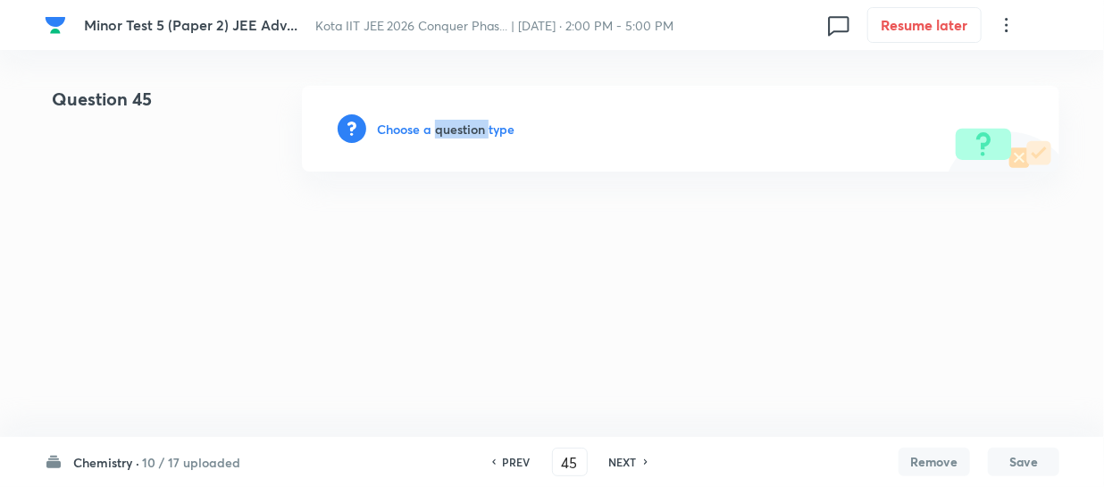
click at [452, 129] on h6 "Choose a question type" at bounding box center [446, 129] width 138 height 19
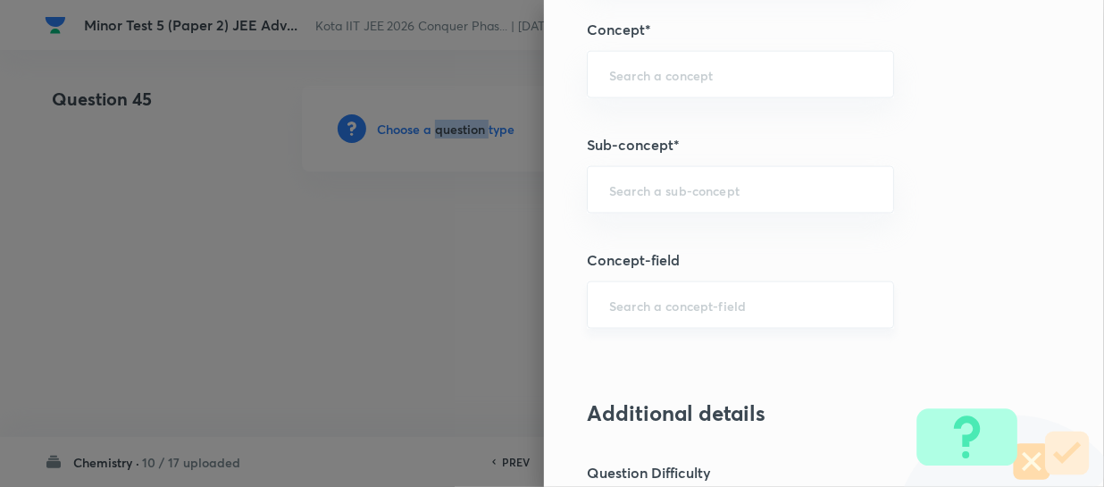
scroll to position [1136, 0]
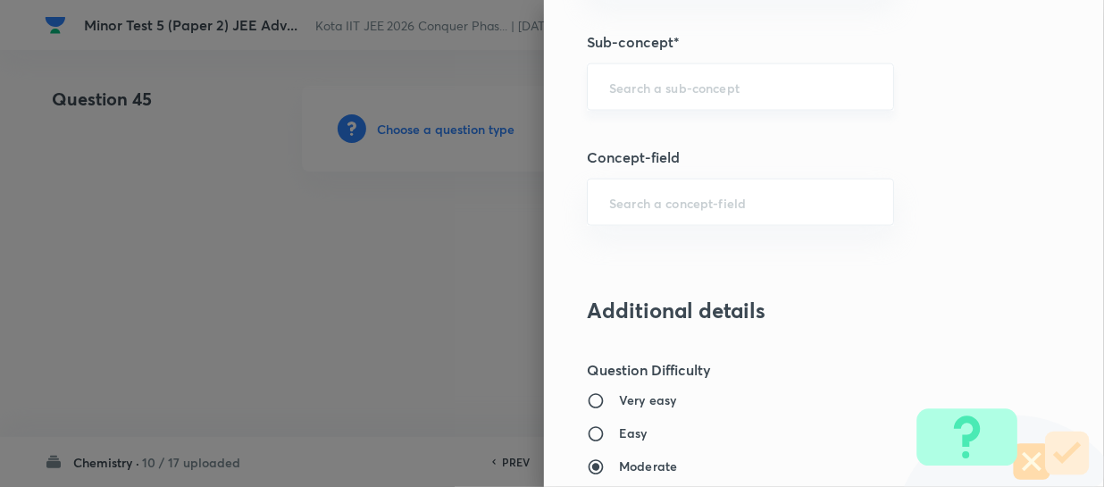
click at [620, 80] on input "text" at bounding box center [740, 87] width 263 height 17
paste input "Periodic Trends In Properties"
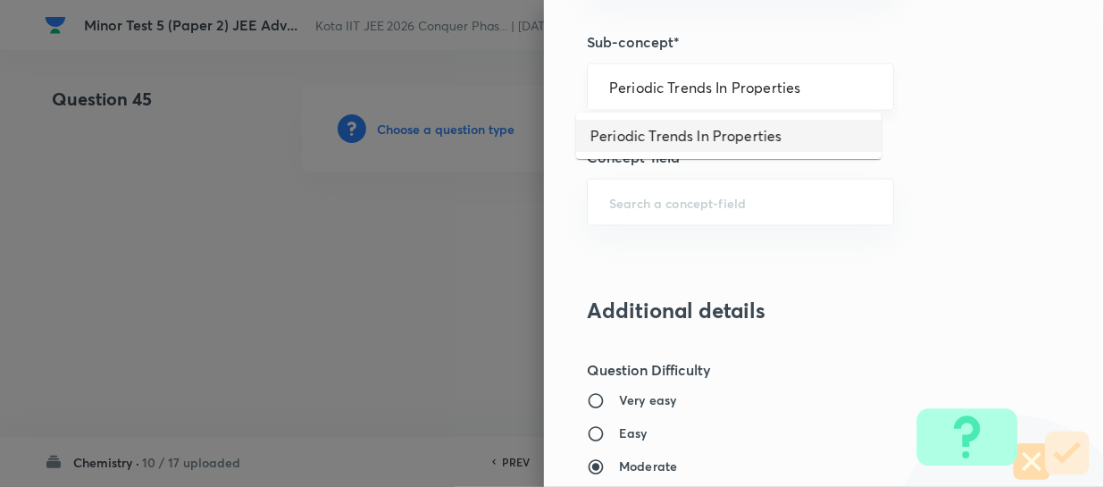
type input "Periodic Trends In Properties"
type input "Chemistry"
type input "Inorganic Chemistry"
type input "Periodic Table"
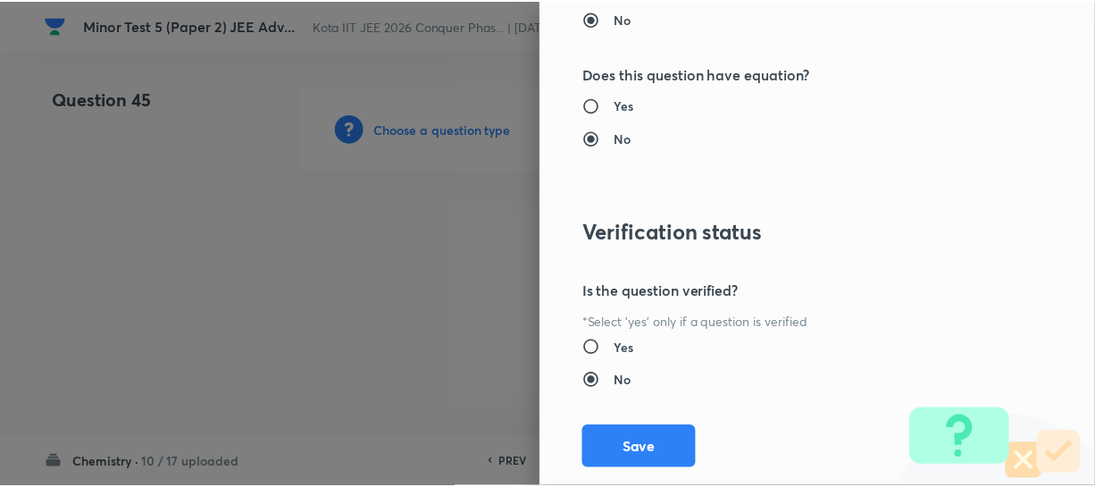
scroll to position [1961, 0]
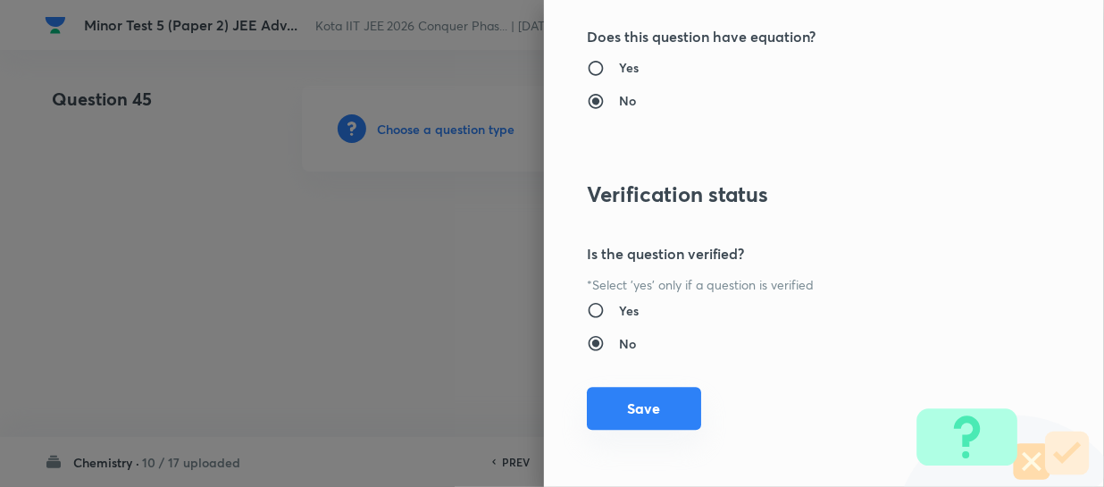
click at [649, 404] on button "Save" at bounding box center [644, 408] width 114 height 43
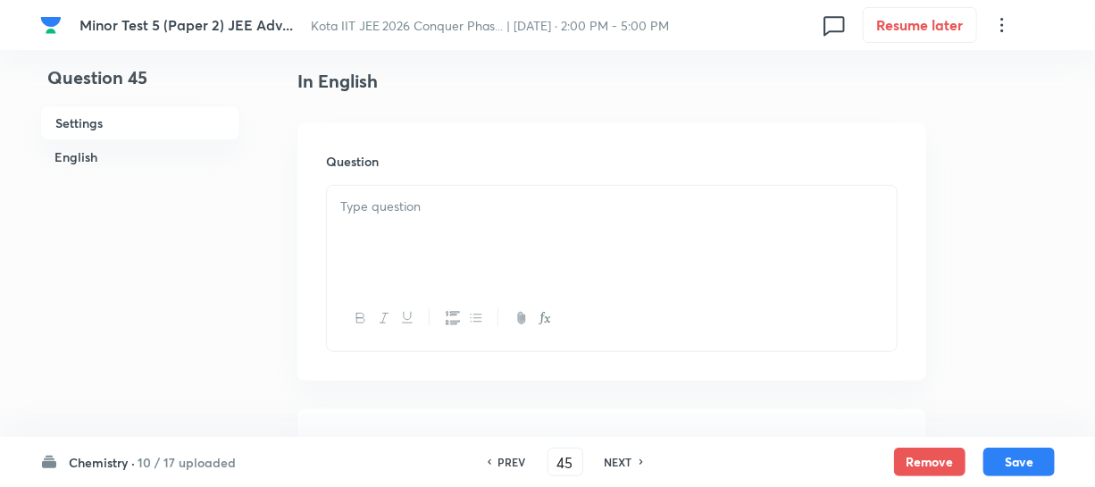
scroll to position [487, 0]
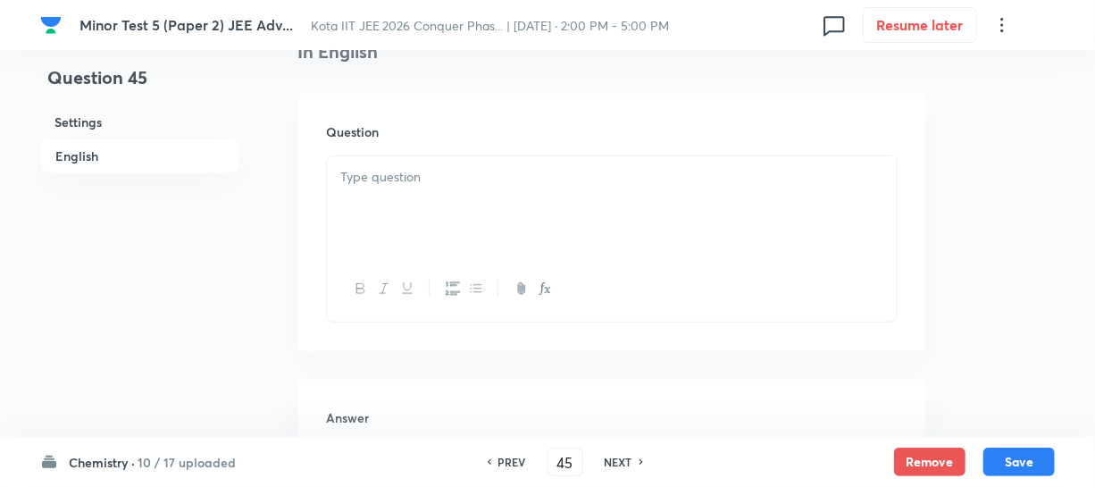
click at [358, 196] on div at bounding box center [612, 206] width 570 height 100
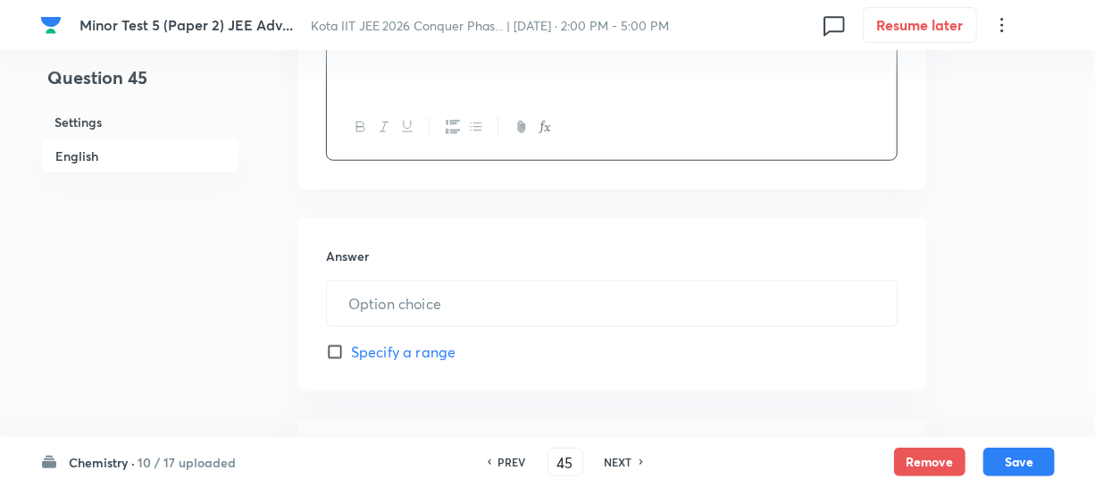
scroll to position [649, 0]
click at [414, 298] on input "text" at bounding box center [612, 303] width 570 height 46
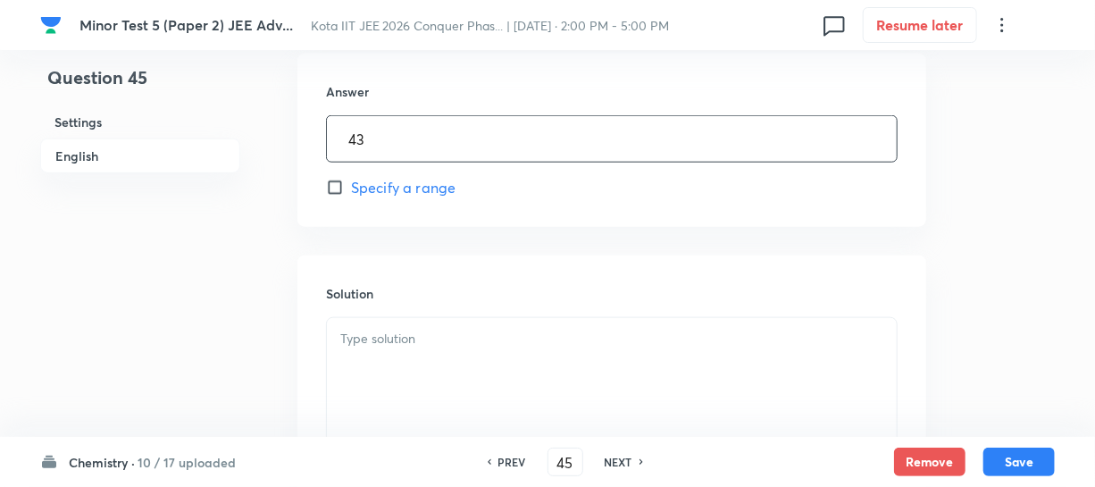
scroll to position [893, 0]
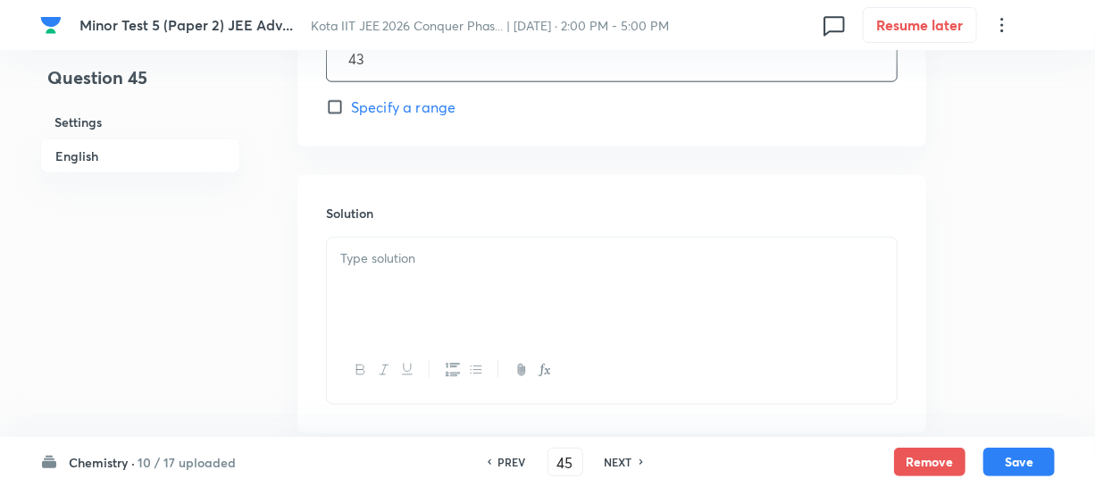
type input "43"
click at [404, 232] on div "Solution" at bounding box center [611, 303] width 629 height 257
click at [400, 262] on p at bounding box center [611, 258] width 543 height 21
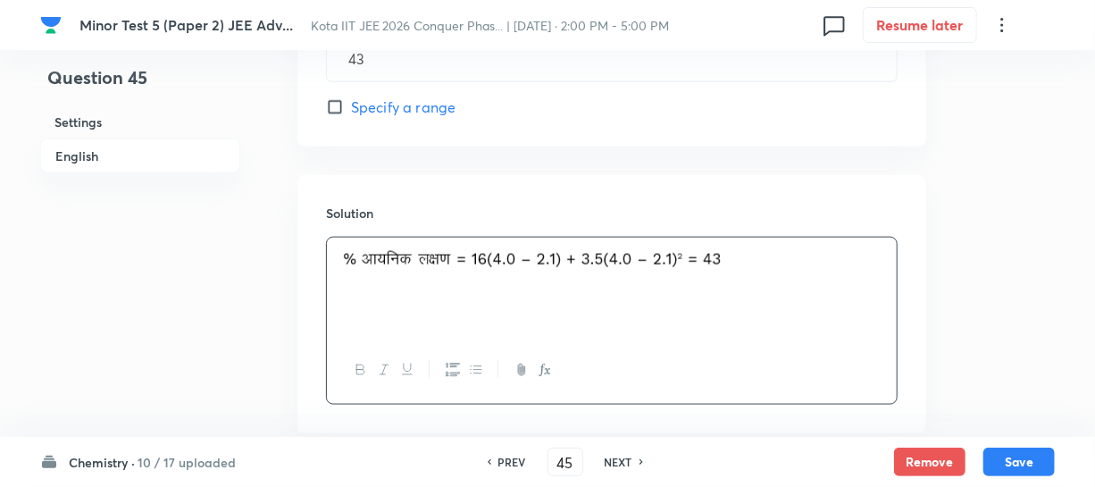
click at [605, 458] on h6 "NEXT" at bounding box center [619, 462] width 28 height 16
type input "46"
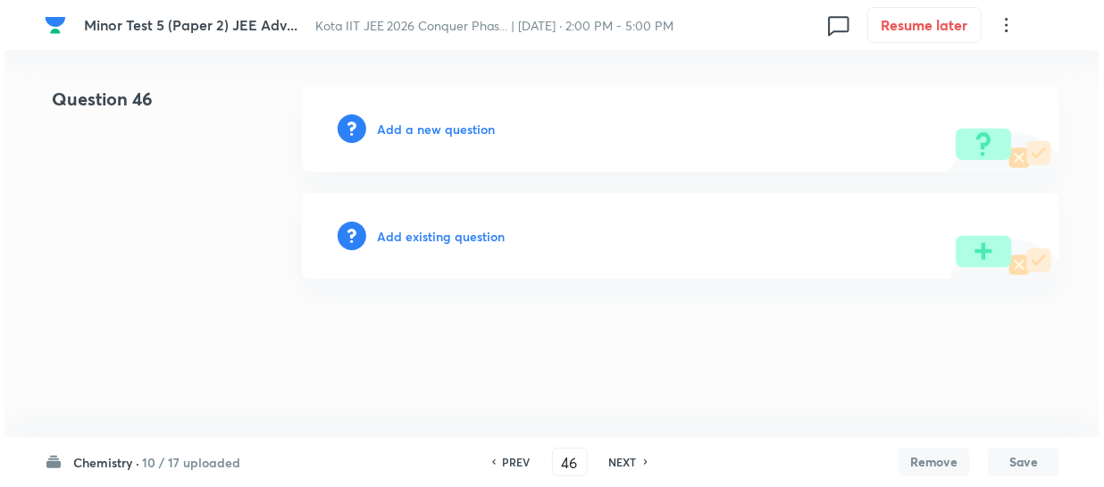
scroll to position [0, 0]
click at [458, 135] on h6 "Add a new question" at bounding box center [436, 129] width 118 height 19
click at [458, 135] on h6 "Choose a question type" at bounding box center [446, 129] width 138 height 19
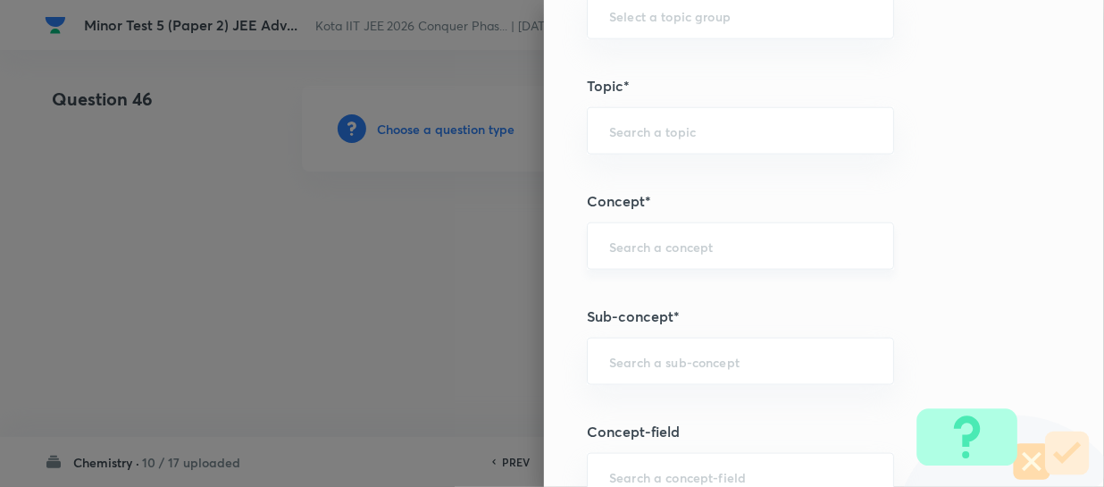
scroll to position [893, 0]
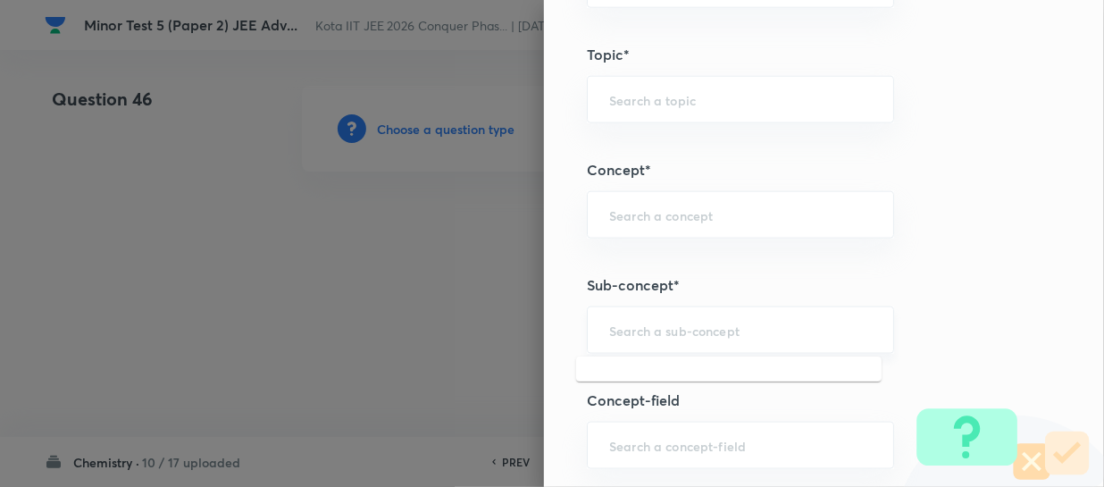
click at [637, 334] on input "text" at bounding box center [740, 330] width 263 height 17
paste input "Periodic Trends In Properties"
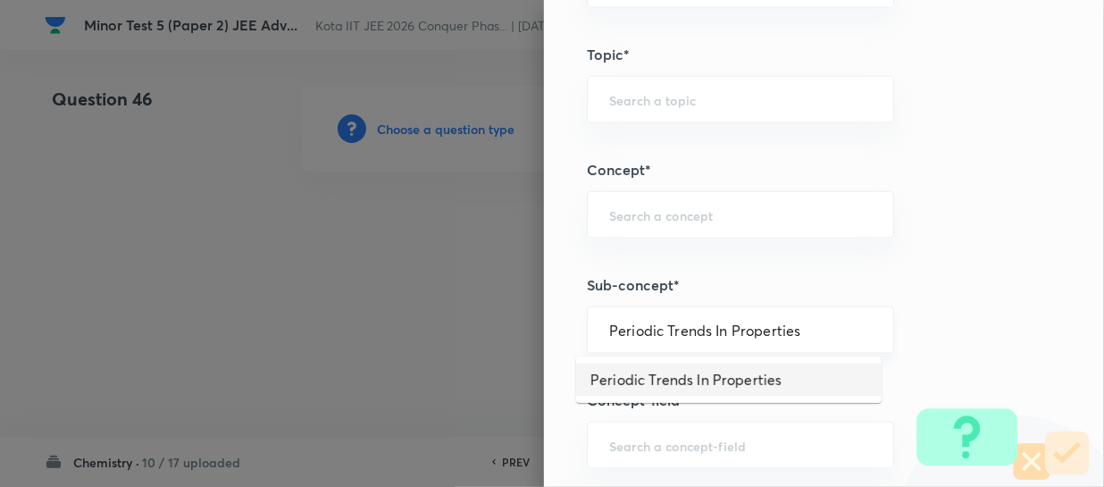
type input "Periodic Trends In Properties"
type input "Chemistry"
type input "Inorganic Chemistry"
type input "Periodic Table"
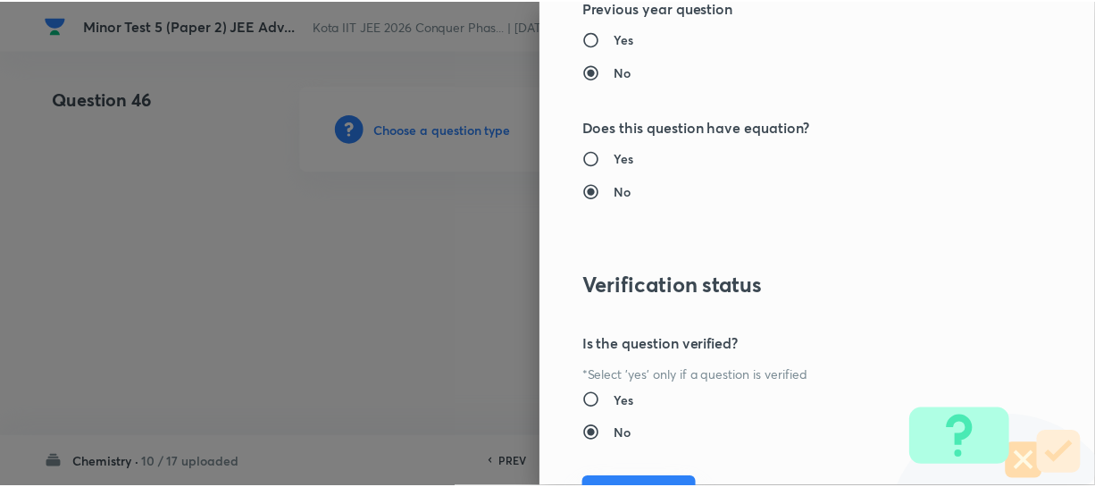
scroll to position [1961, 0]
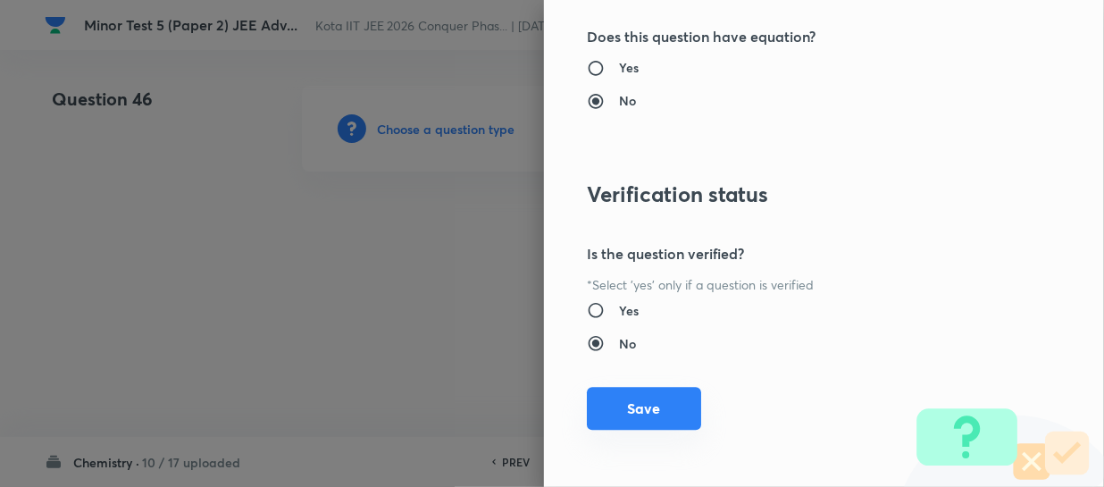
click at [621, 398] on button "Save" at bounding box center [644, 408] width 114 height 43
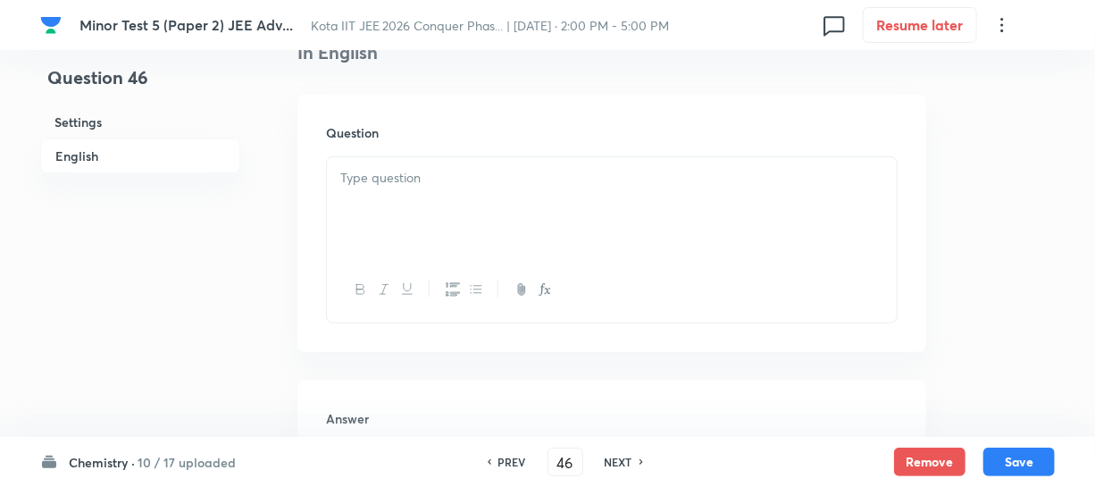
scroll to position [487, 0]
click at [402, 205] on div at bounding box center [612, 206] width 570 height 100
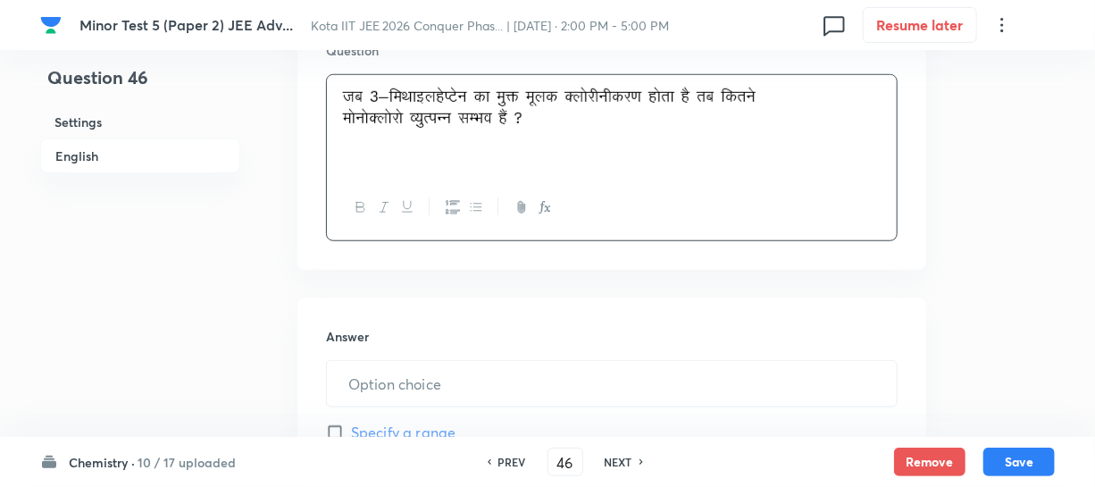
scroll to position [649, 0]
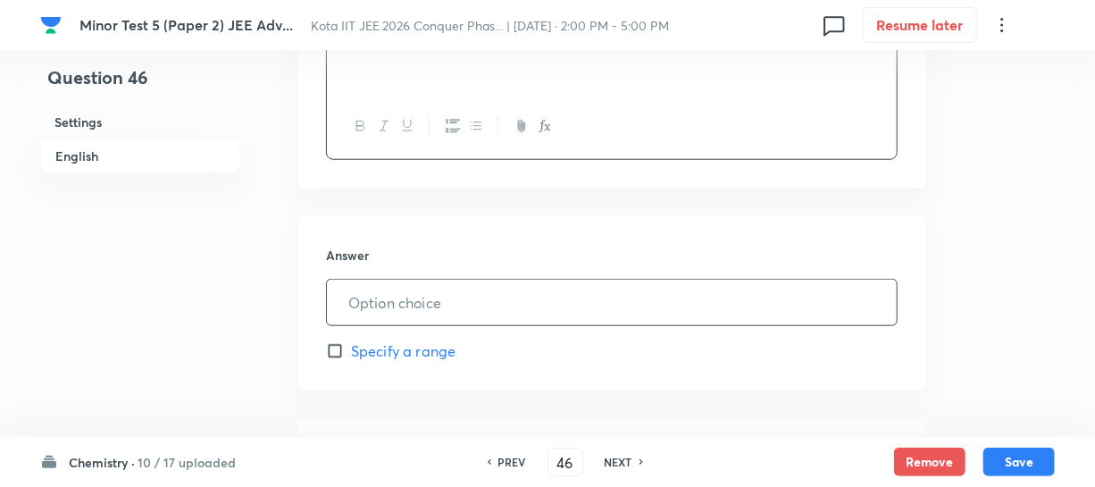
click at [465, 287] on input "text" at bounding box center [612, 303] width 570 height 46
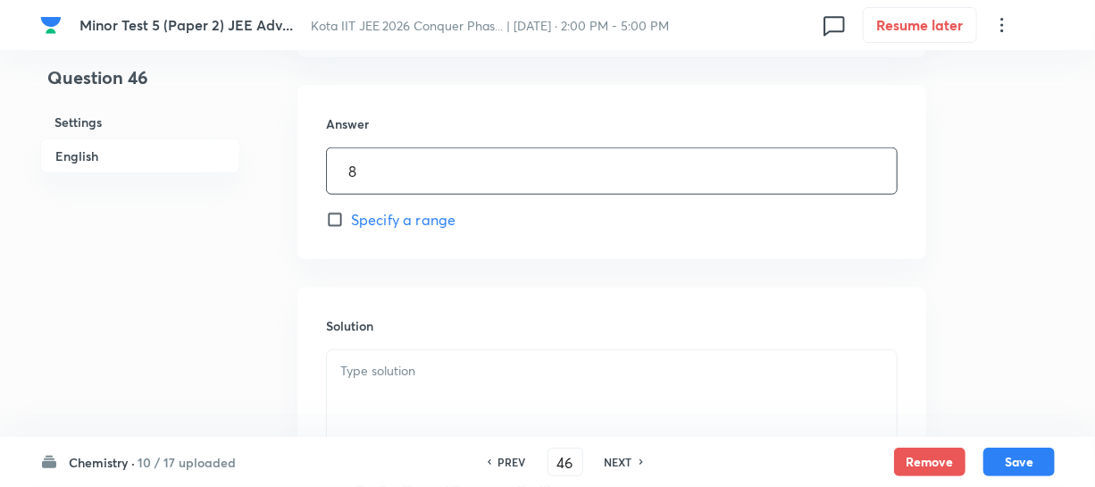
scroll to position [812, 0]
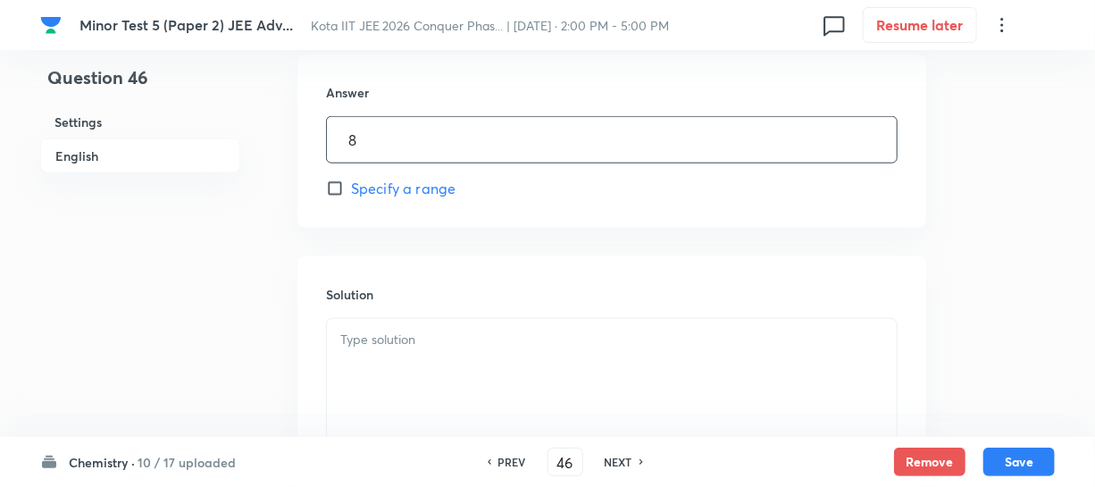
type input "8"
click at [400, 337] on p at bounding box center [611, 340] width 543 height 21
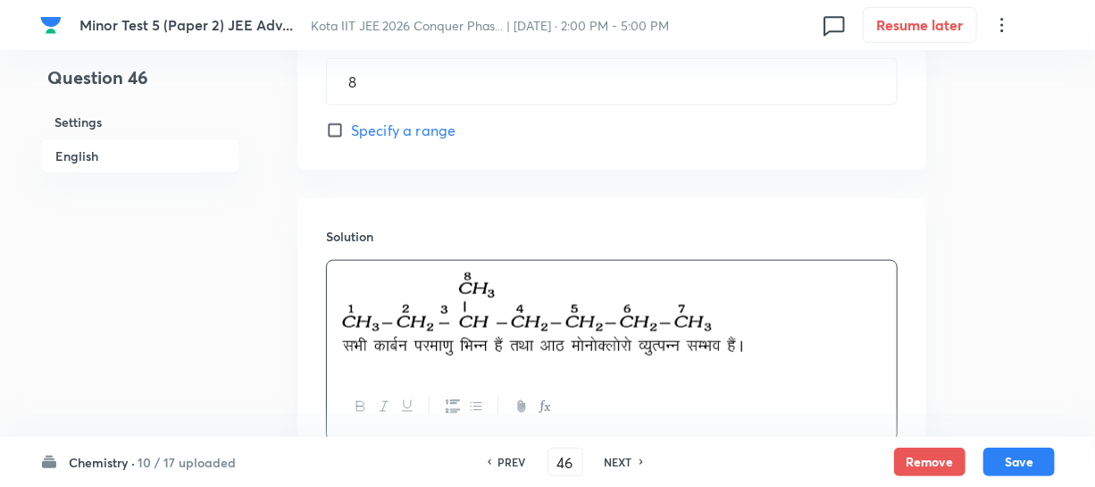
scroll to position [1010, 0]
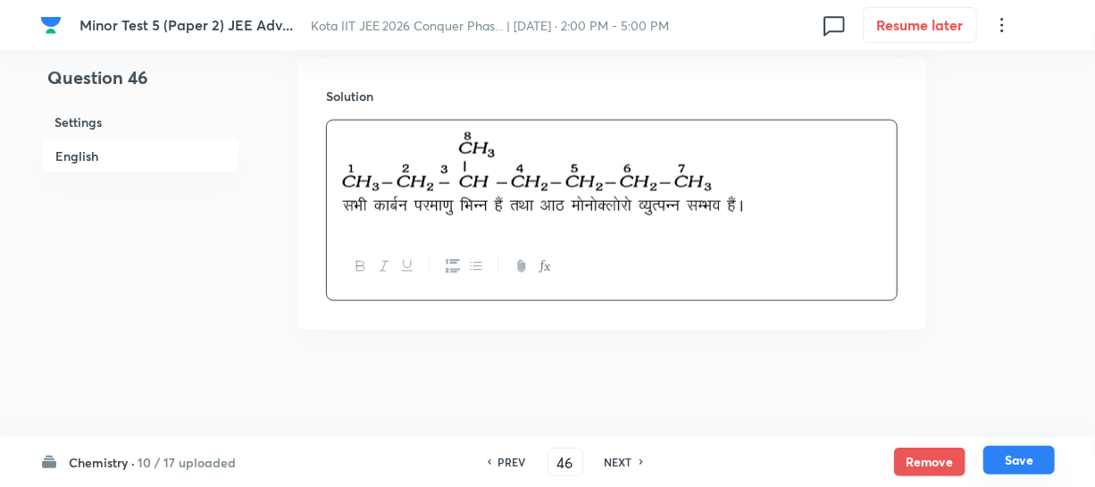
click at [1004, 456] on button "Save" at bounding box center [1019, 460] width 71 height 29
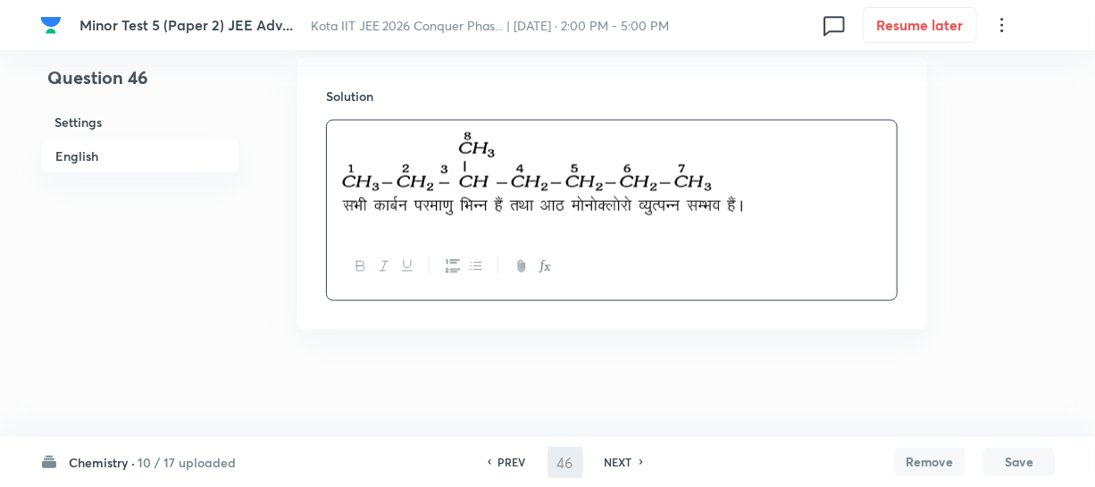
type input "47"
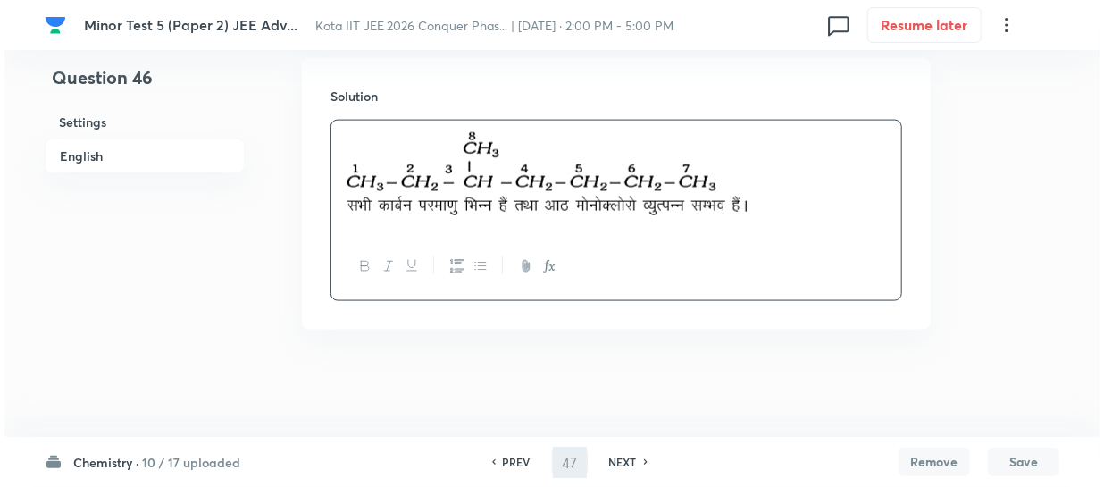
scroll to position [0, 0]
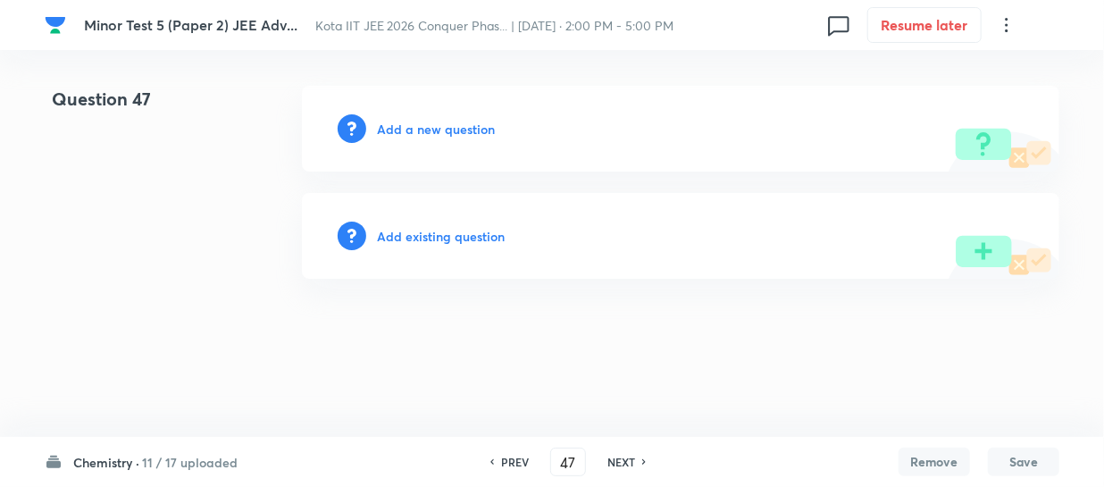
click at [448, 134] on h6 "Add a new question" at bounding box center [436, 129] width 118 height 19
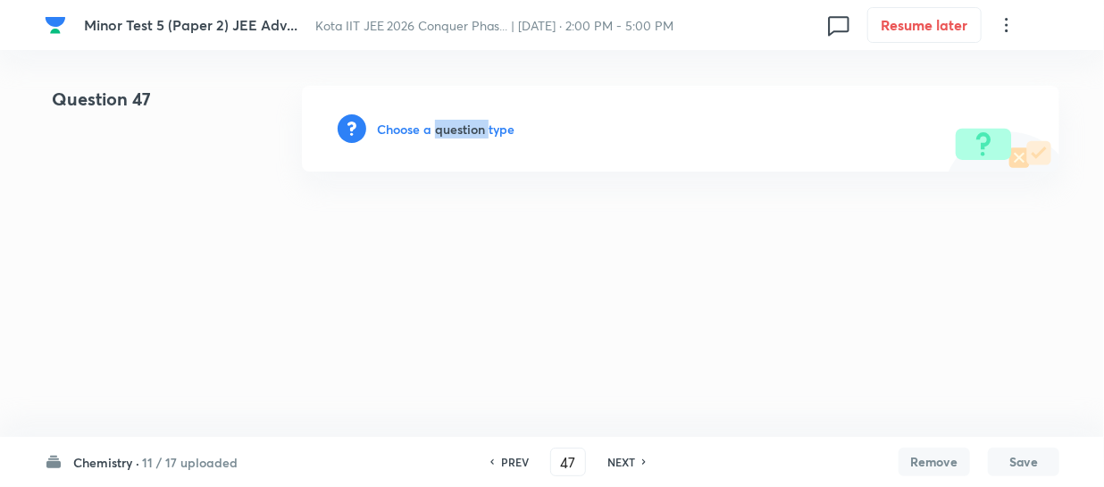
click at [448, 134] on h6 "Choose a question type" at bounding box center [446, 129] width 138 height 19
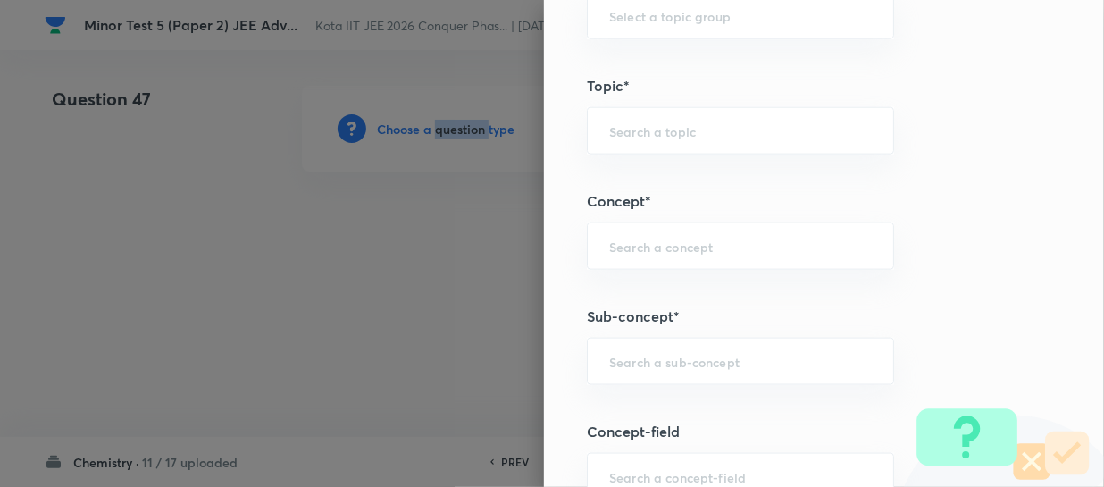
scroll to position [893, 0]
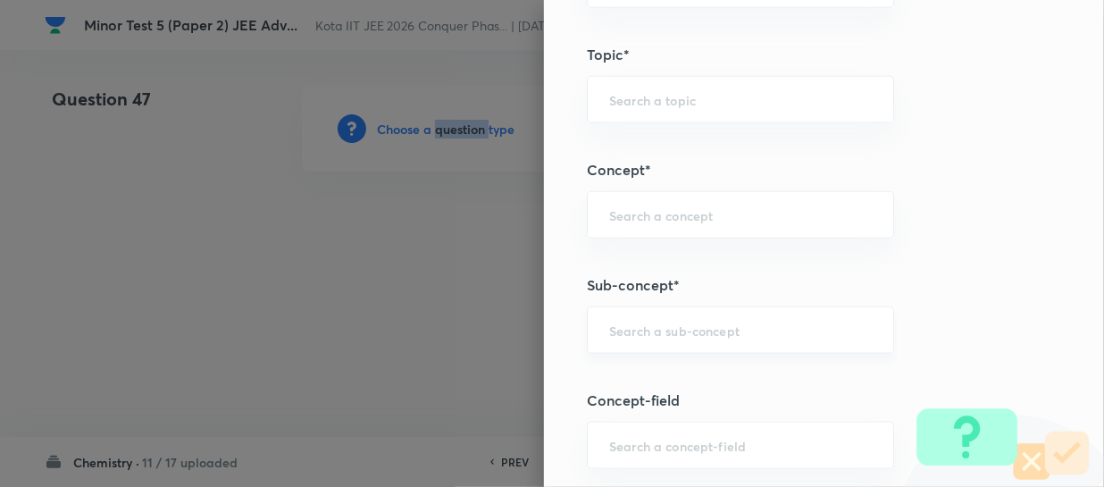
click at [624, 339] on div "​" at bounding box center [740, 329] width 307 height 47
paste input "Alkyl Halides and Aryl Halides"
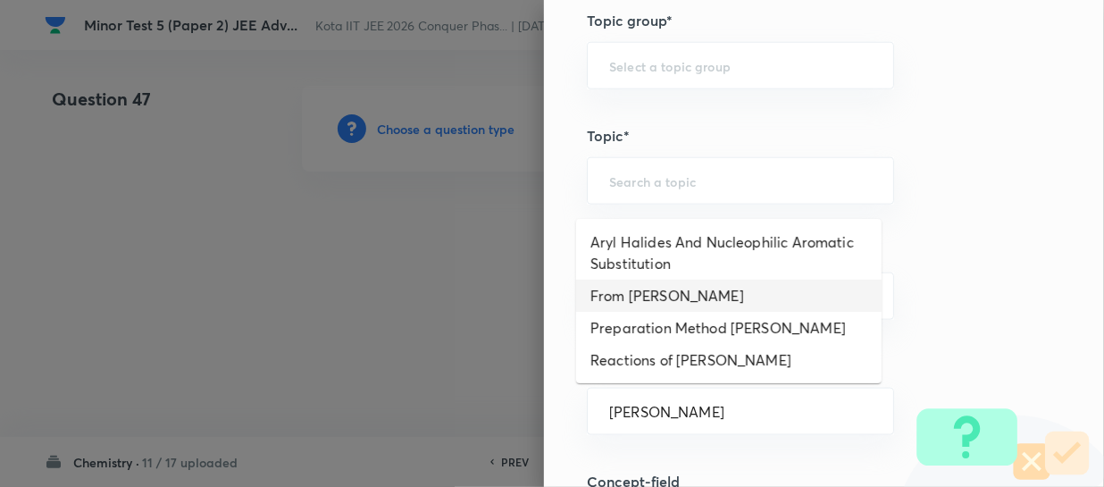
click at [691, 300] on li "From Aryl Halides" at bounding box center [729, 296] width 306 height 32
type input "From Aryl Halides"
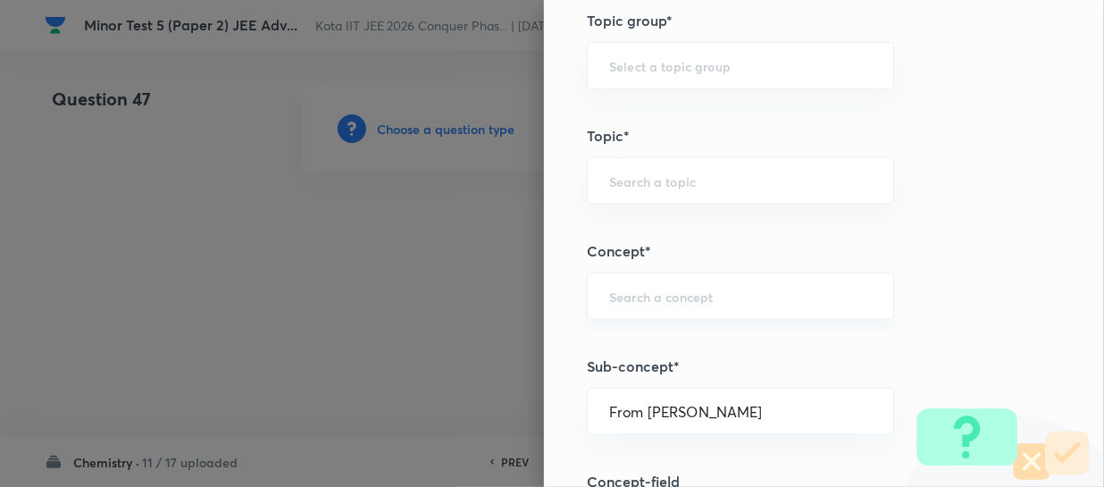
type input "Chemistry"
type input "Organic Chemistry"
type input "Amines"
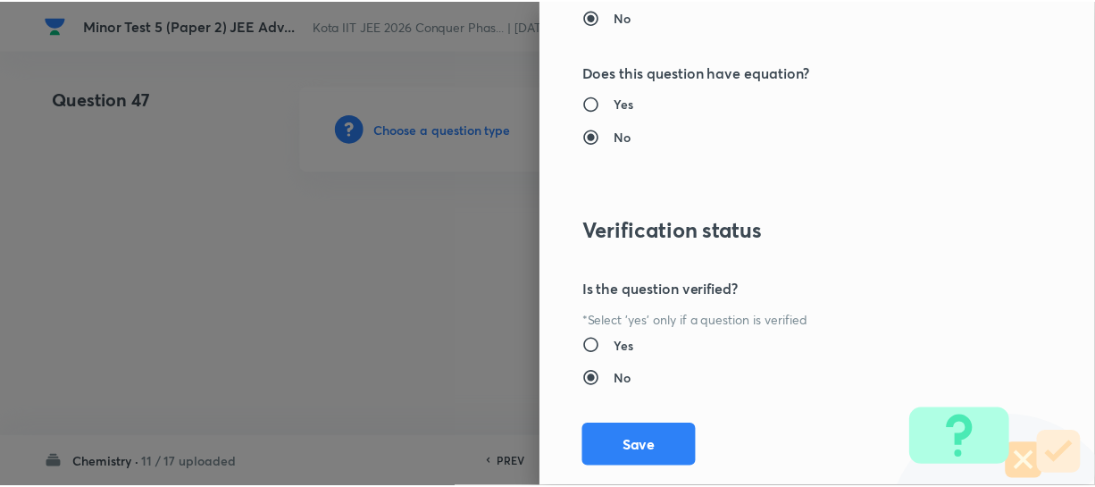
scroll to position [1961, 0]
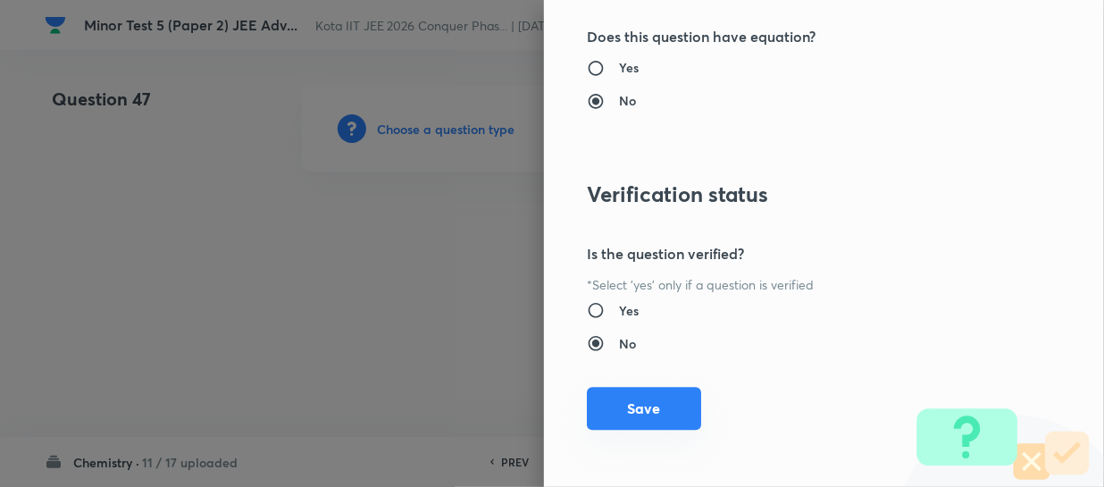
click at [652, 397] on button "Save" at bounding box center [644, 408] width 114 height 43
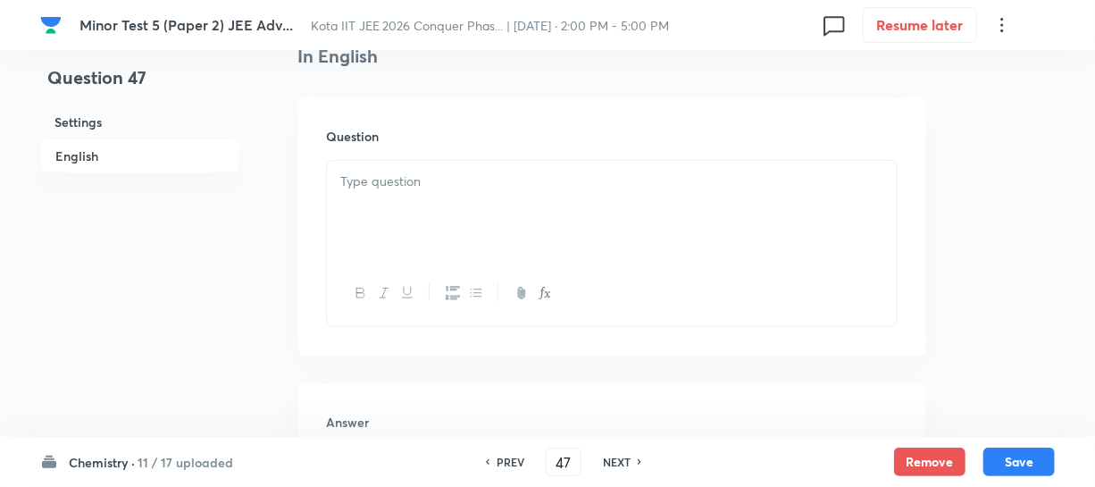
scroll to position [487, 0]
click at [422, 193] on div at bounding box center [612, 206] width 570 height 100
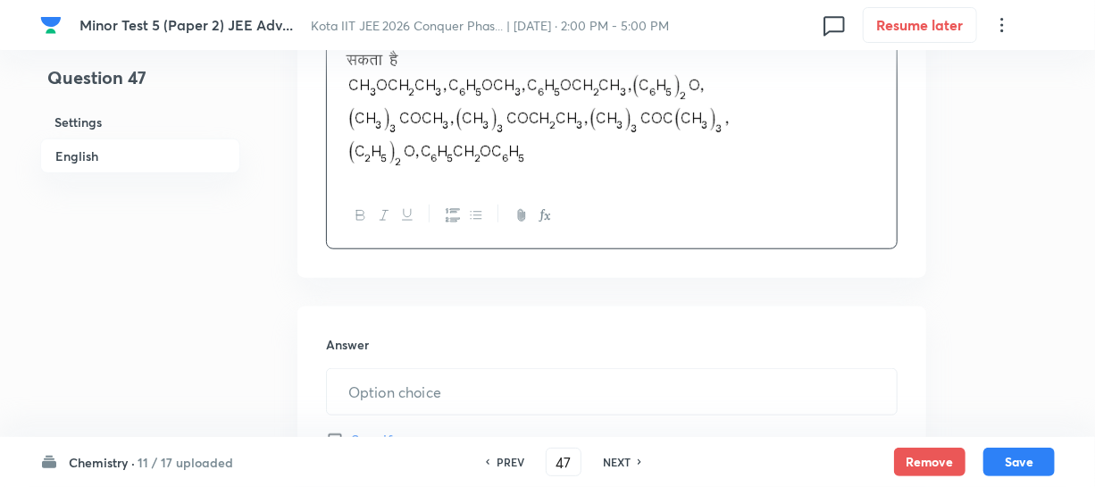
scroll to position [731, 0]
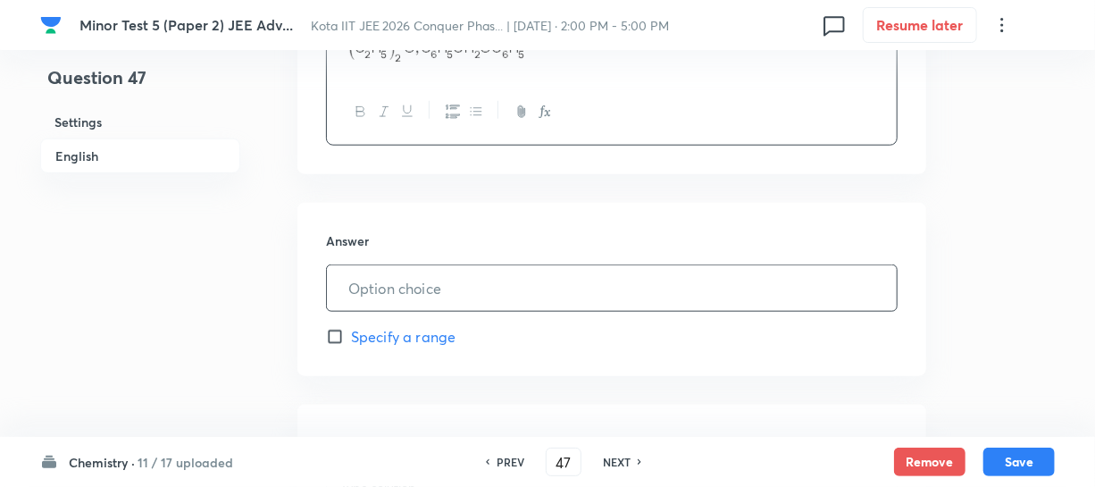
click at [411, 277] on input "text" at bounding box center [612, 288] width 570 height 46
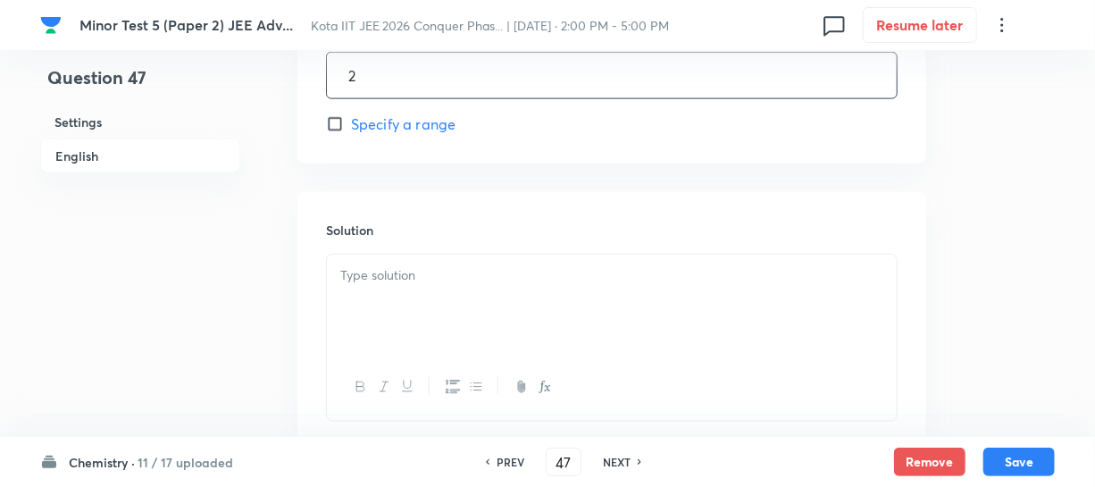
scroll to position [974, 0]
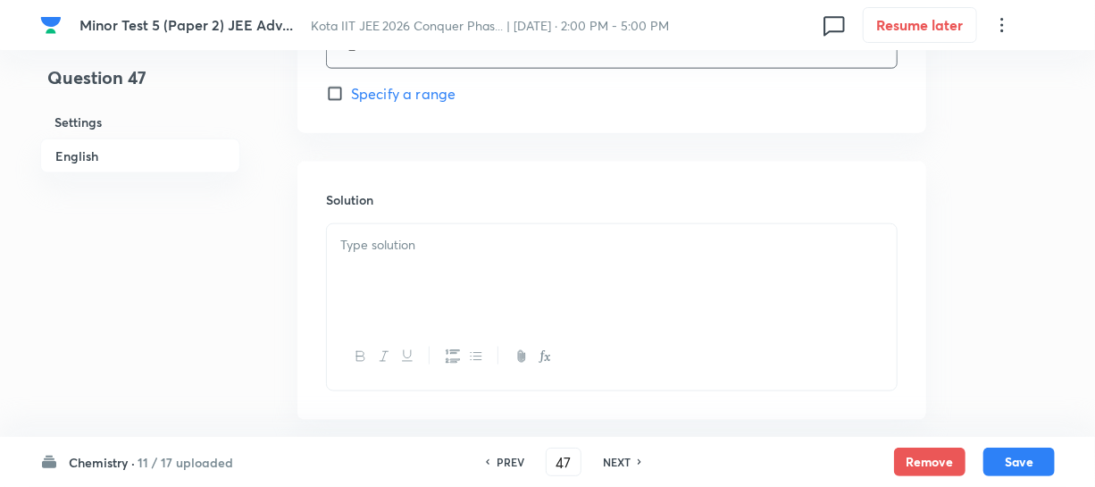
type input "2"
click at [413, 247] on p at bounding box center [611, 245] width 543 height 21
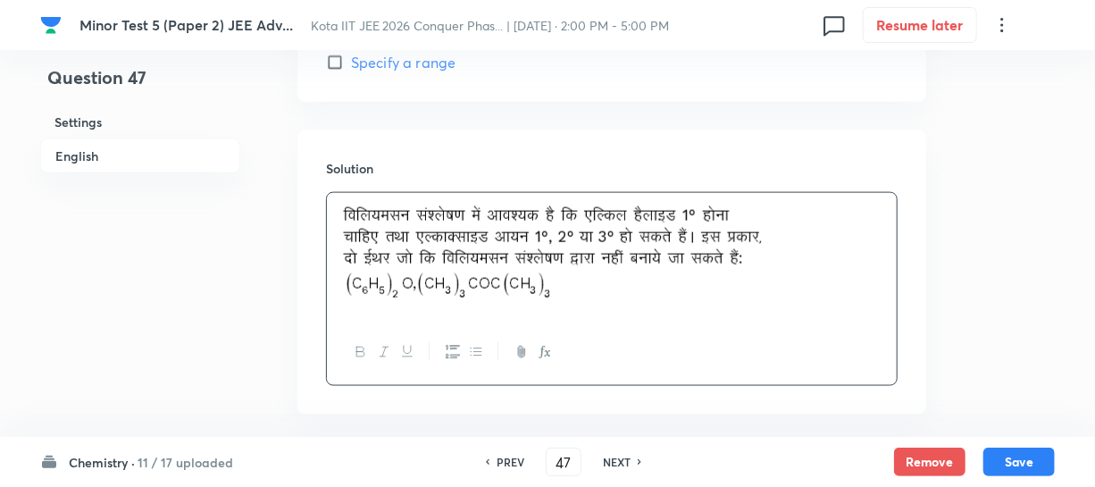
scroll to position [1091, 0]
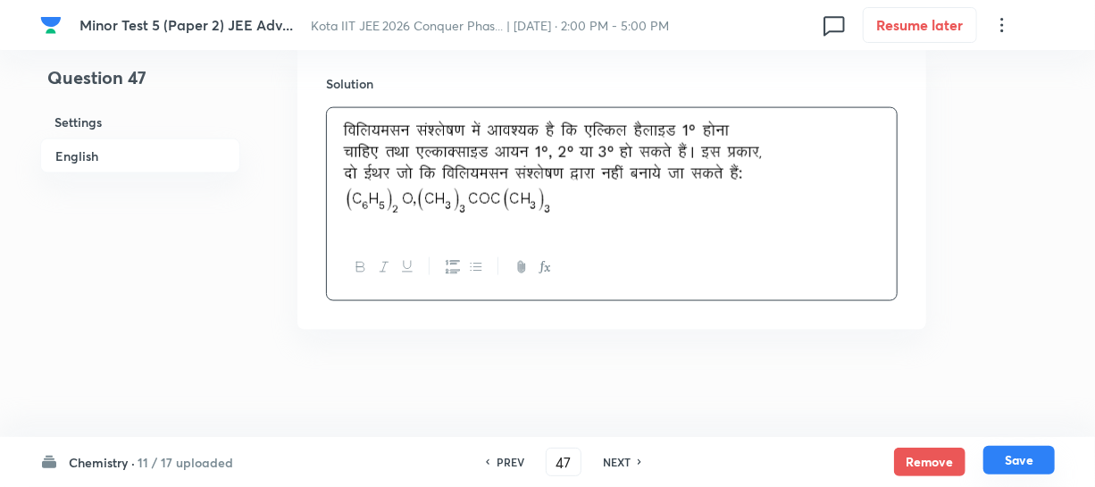
click at [1003, 453] on button "Save" at bounding box center [1019, 460] width 71 height 29
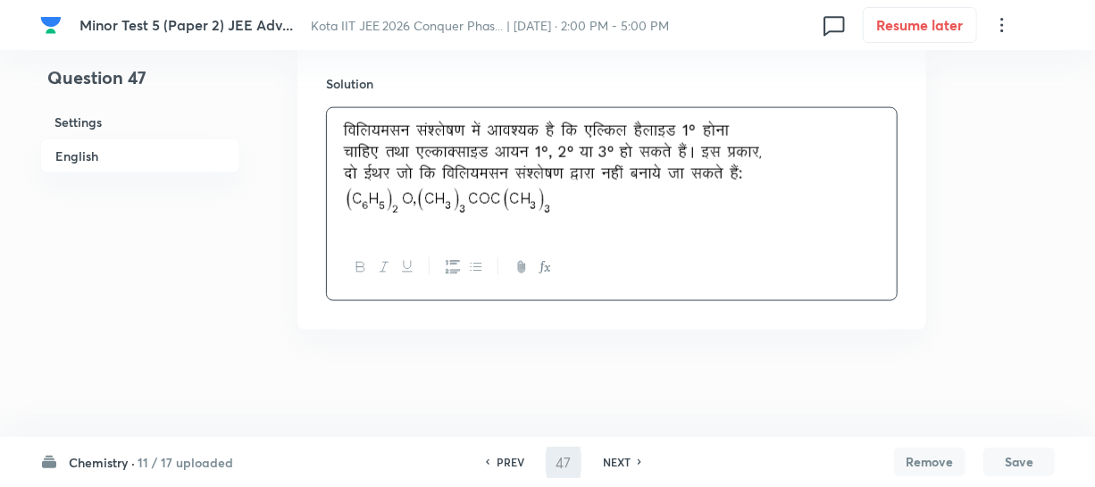
type input "48"
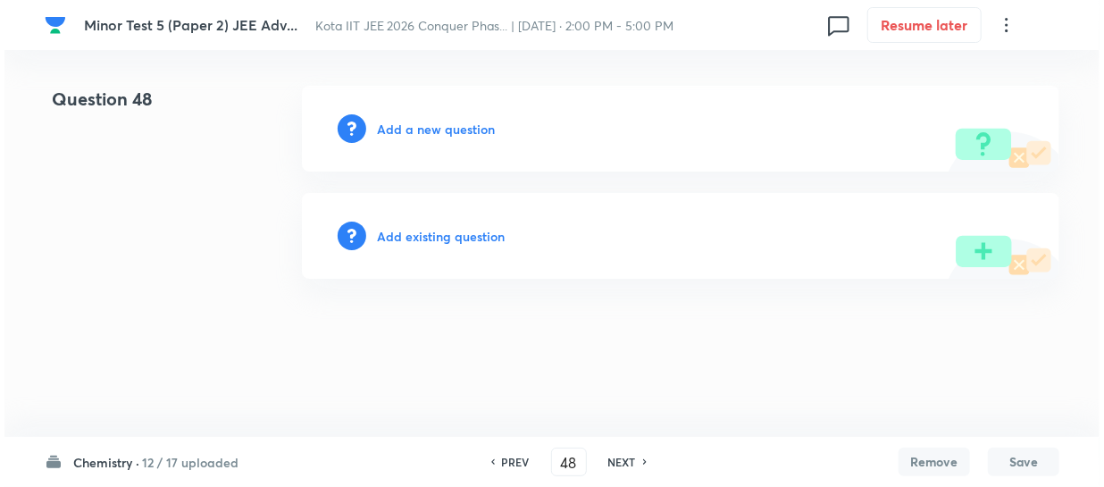
scroll to position [0, 0]
click at [465, 140] on div "Add a new question" at bounding box center [681, 129] width 758 height 86
click at [461, 134] on h6 "Add a new question" at bounding box center [436, 129] width 118 height 19
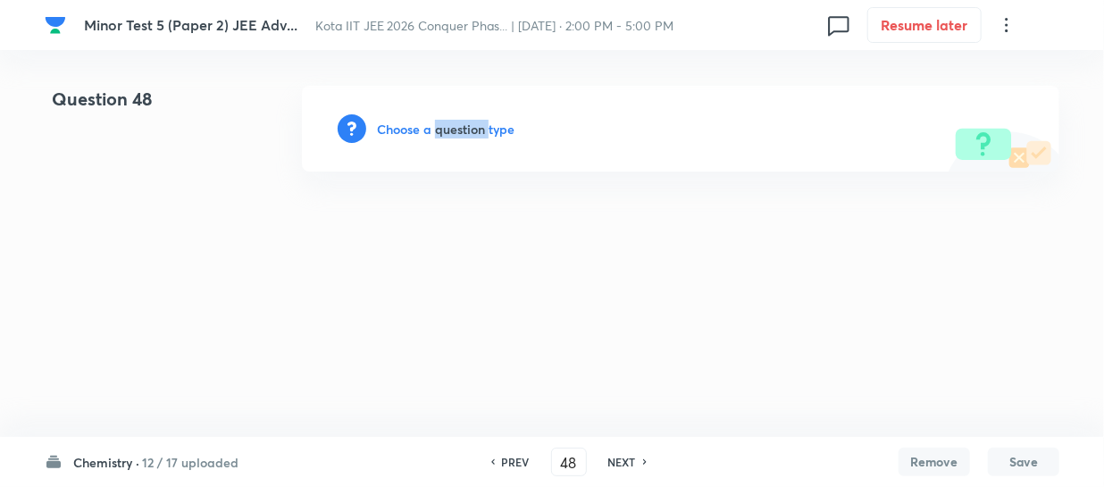
click at [461, 134] on h6 "Choose a question type" at bounding box center [446, 129] width 138 height 19
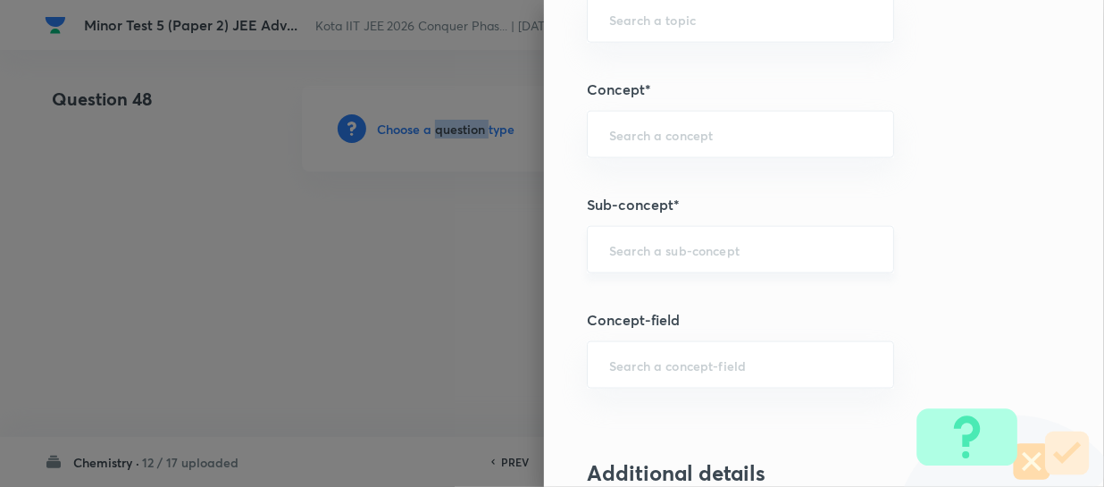
scroll to position [974, 0]
click at [634, 249] on input "text" at bounding box center [740, 249] width 263 height 17
paste input "Preparation Method"
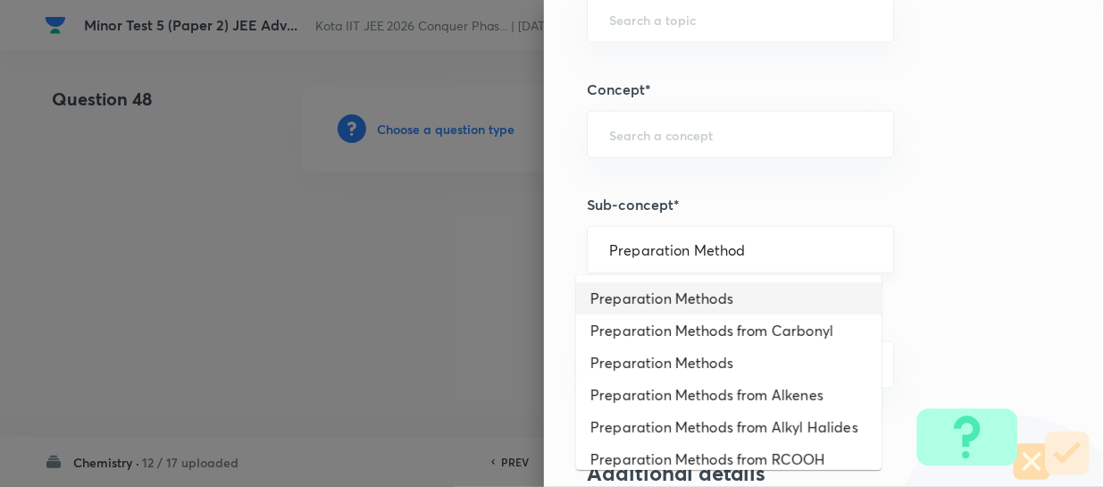
type input "Preparation Methods"
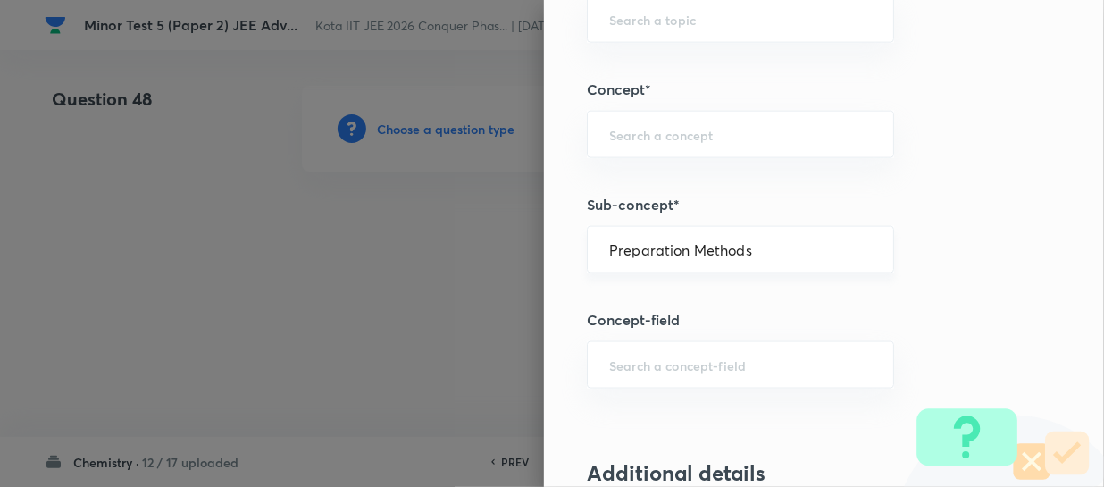
type input "Chemistry"
type input "Organic Chemistry"
type input "Phenols"
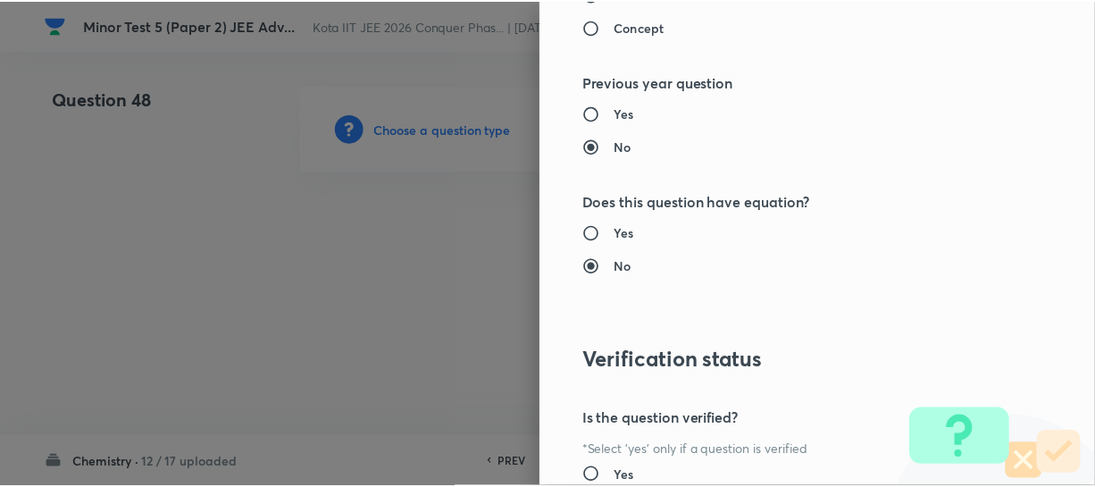
scroll to position [1961, 0]
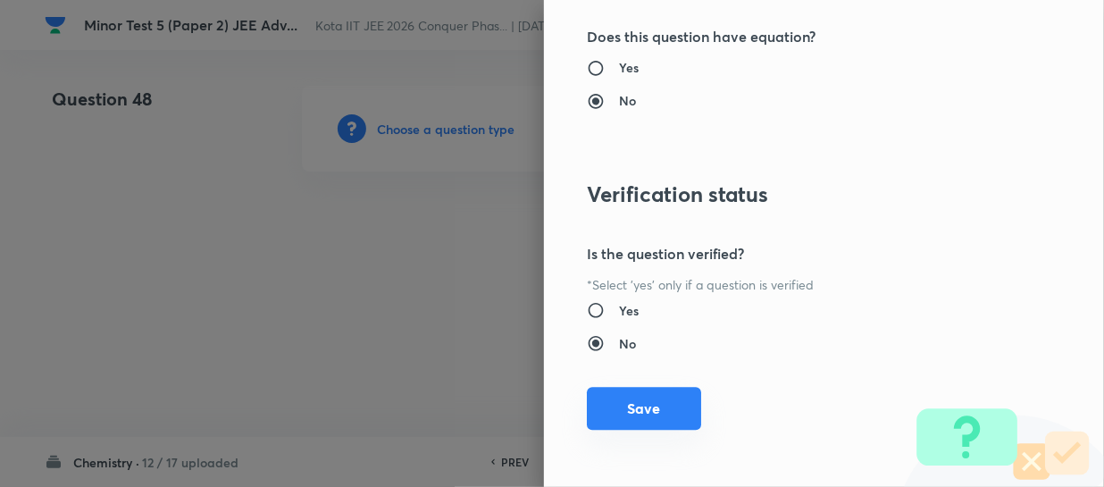
click at [634, 396] on button "Save" at bounding box center [644, 408] width 114 height 43
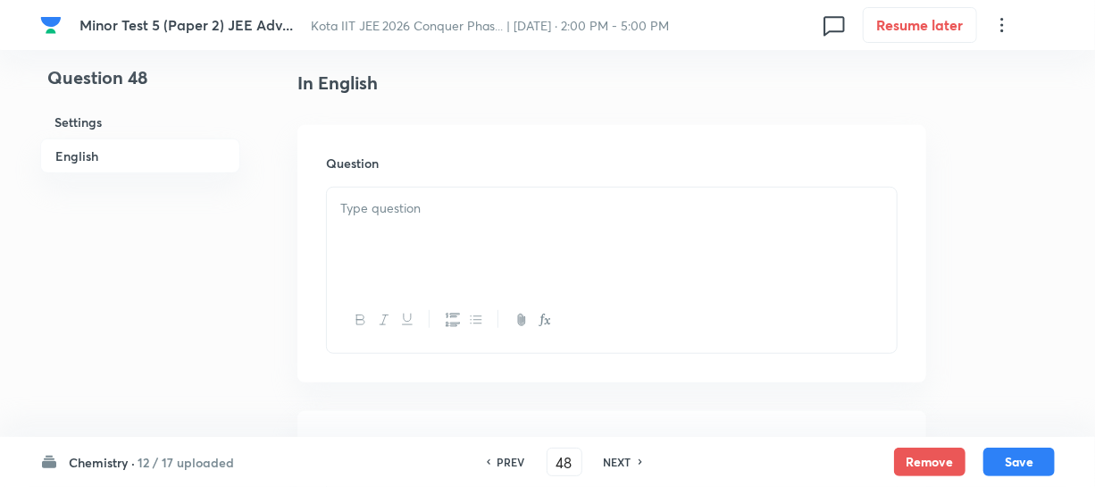
scroll to position [487, 0]
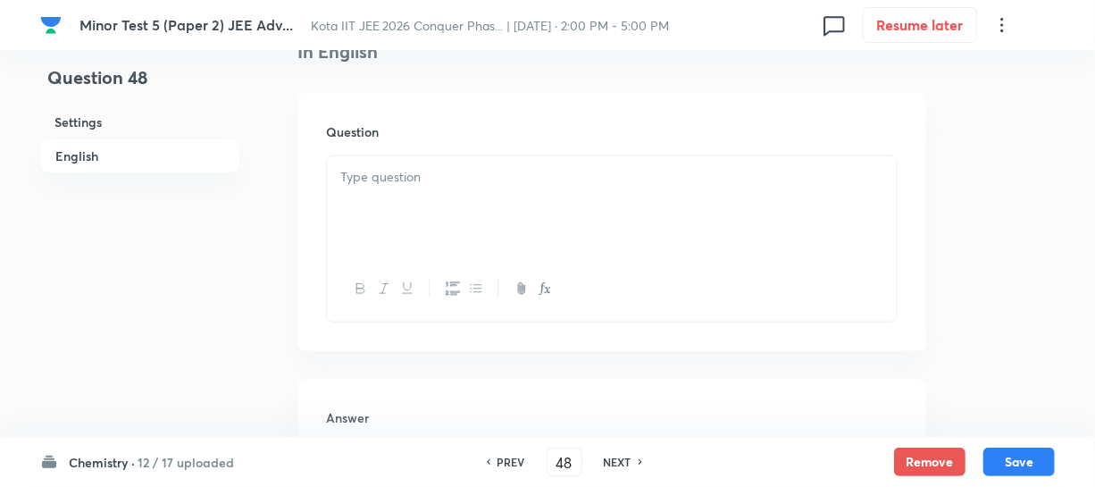
click at [437, 208] on div at bounding box center [612, 206] width 570 height 100
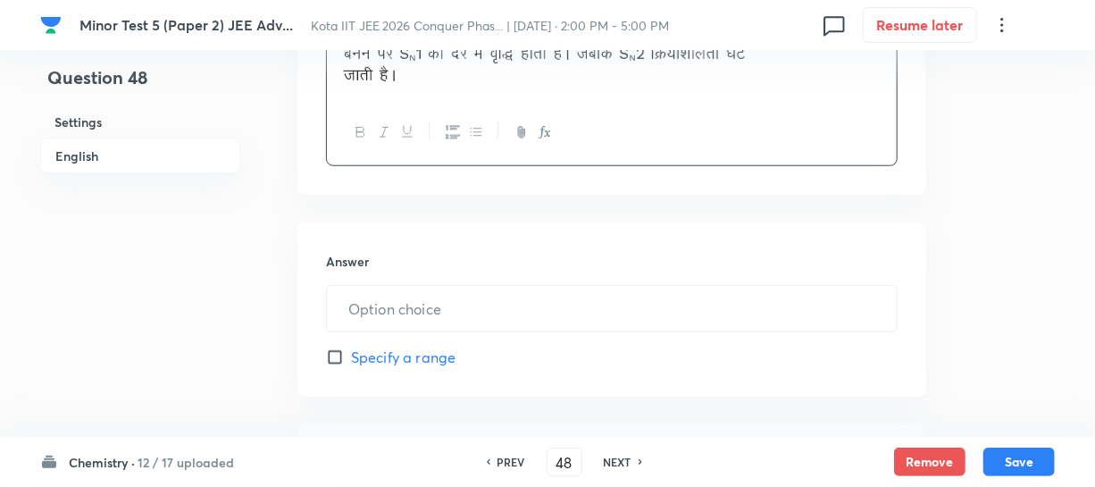
scroll to position [731, 0]
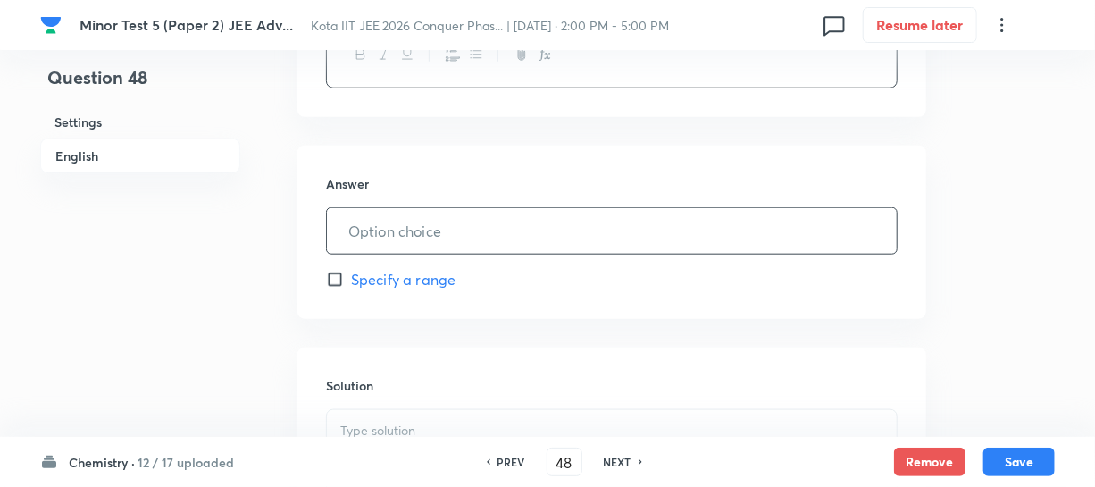
click at [434, 239] on input "text" at bounding box center [612, 231] width 570 height 46
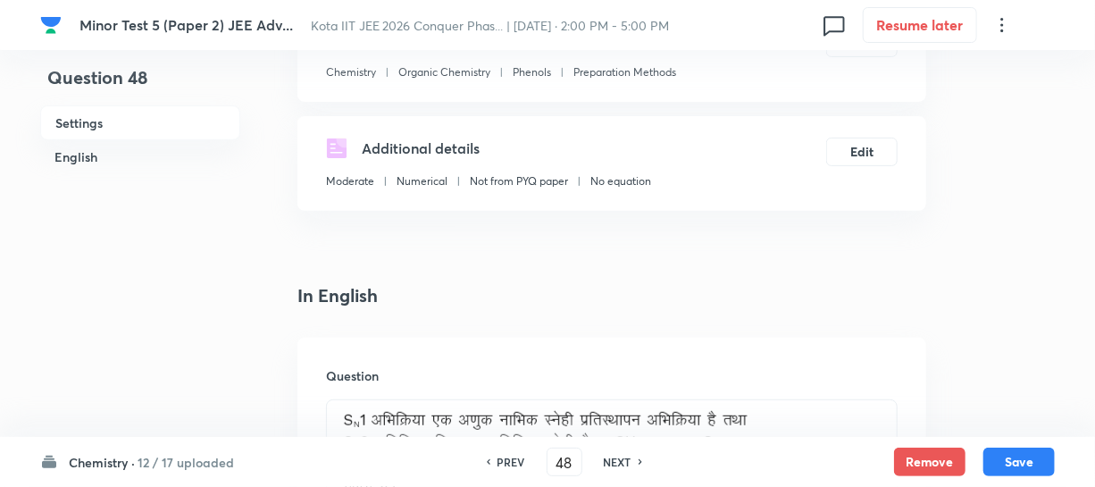
scroll to position [406, 0]
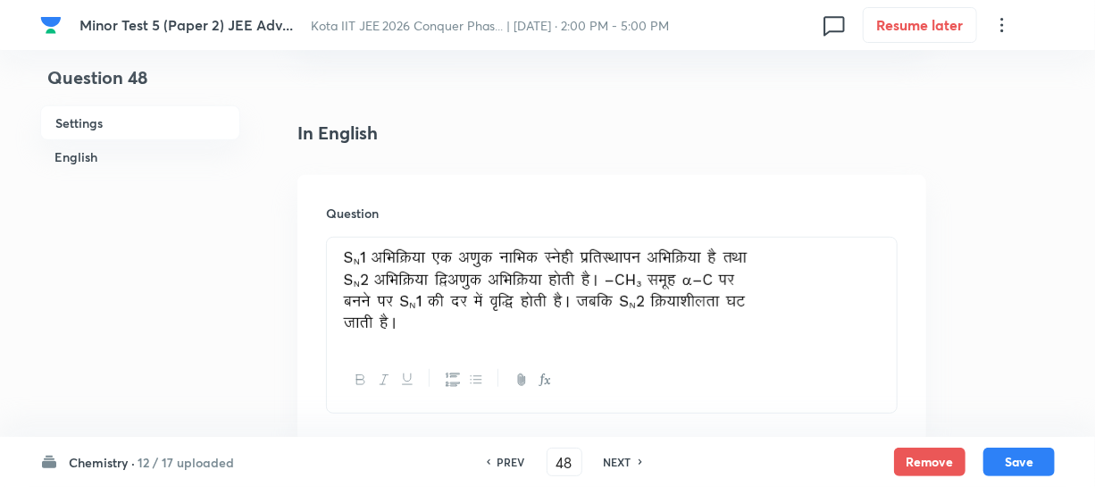
click at [711, 290] on img at bounding box center [544, 289] width 409 height 83
click at [772, 291] on p at bounding box center [611, 292] width 543 height 88
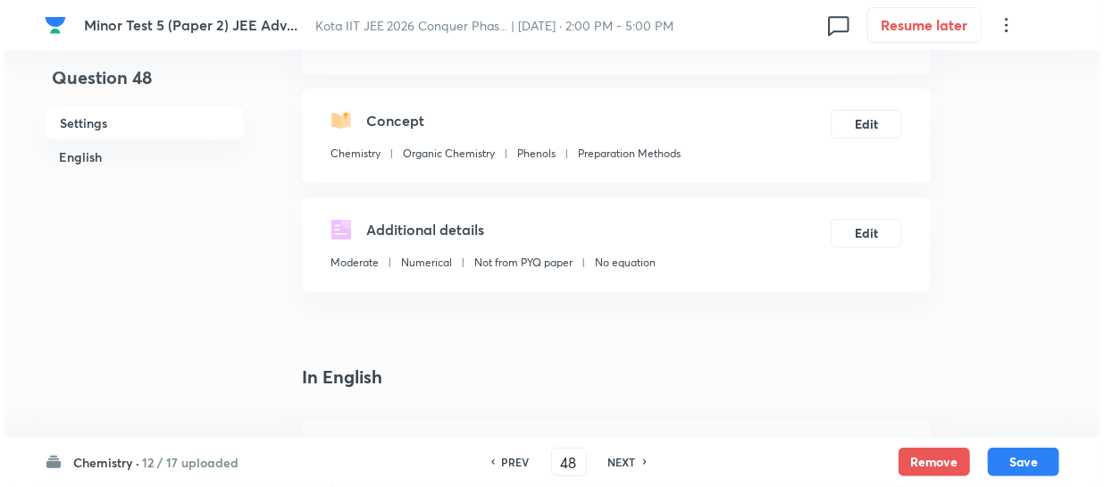
scroll to position [80, 0]
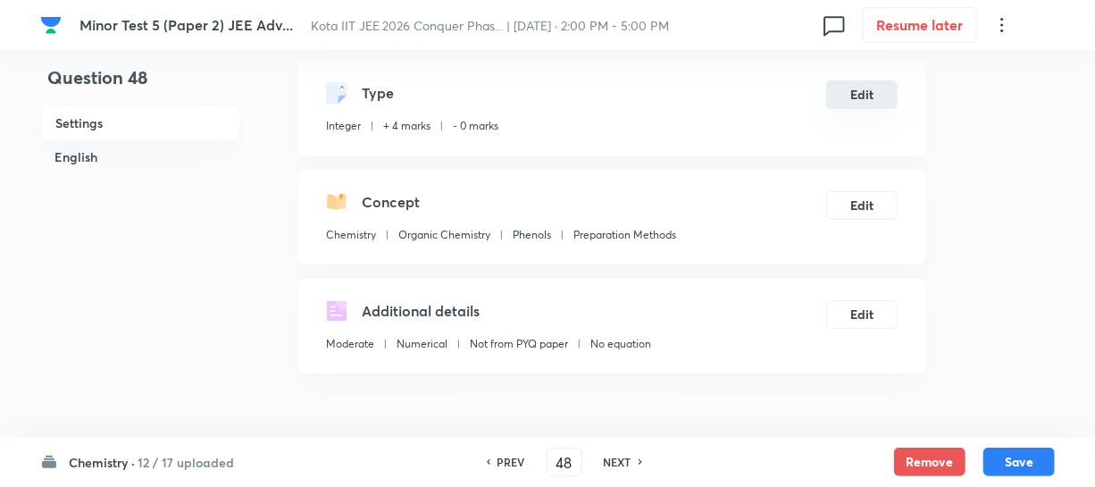
click at [848, 106] on button "Edit" at bounding box center [861, 94] width 71 height 29
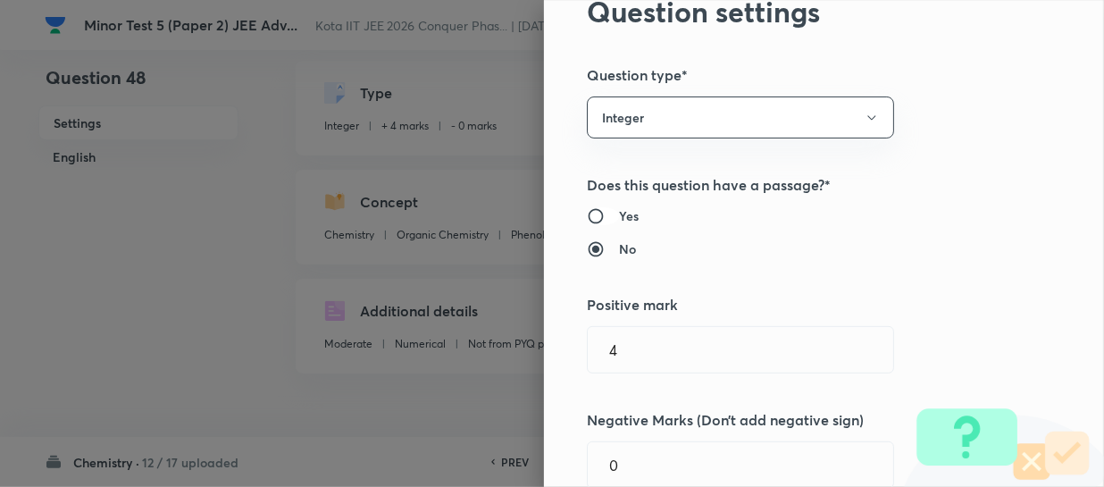
click at [590, 214] on input "Yes" at bounding box center [603, 216] width 32 height 18
radio input "true"
radio input "false"
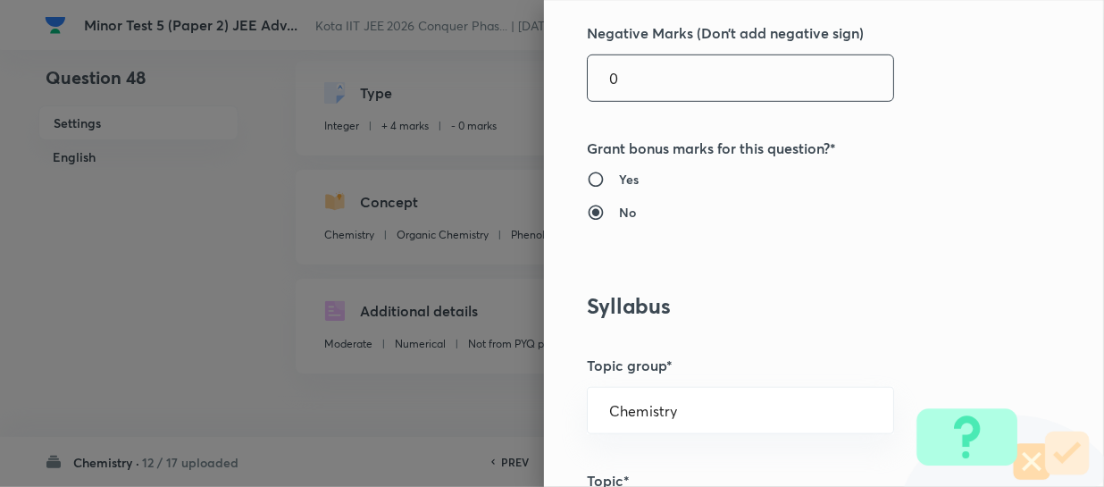
scroll to position [406, 0]
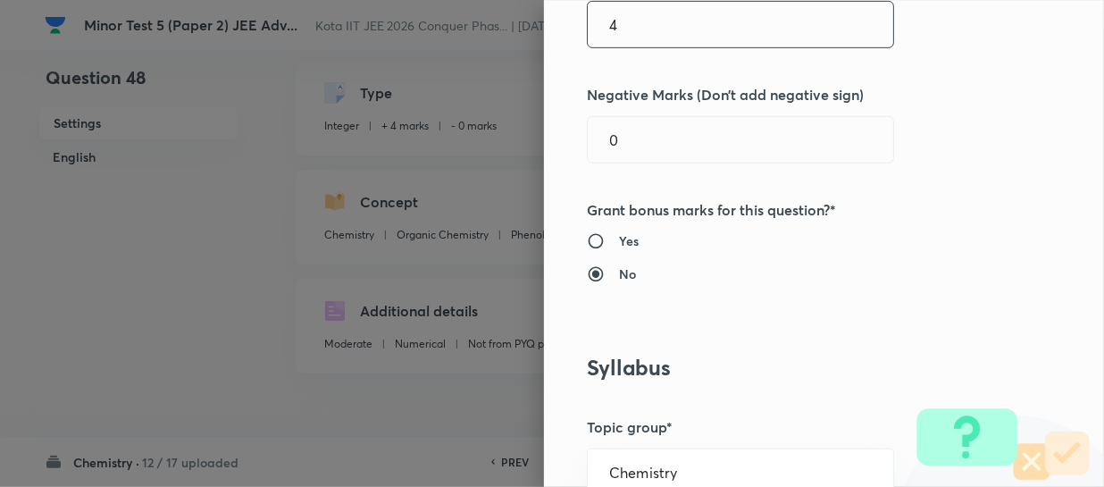
drag, startPoint x: 638, startPoint y: 32, endPoint x: 584, endPoint y: 21, distance: 54.8
click at [588, 26] on input "4" at bounding box center [741, 25] width 306 height 46
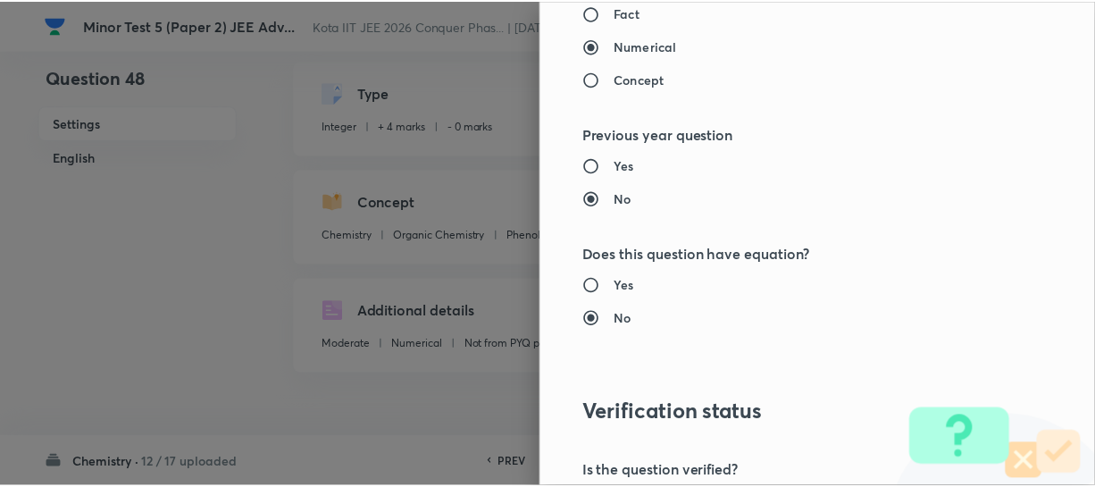
scroll to position [1961, 0]
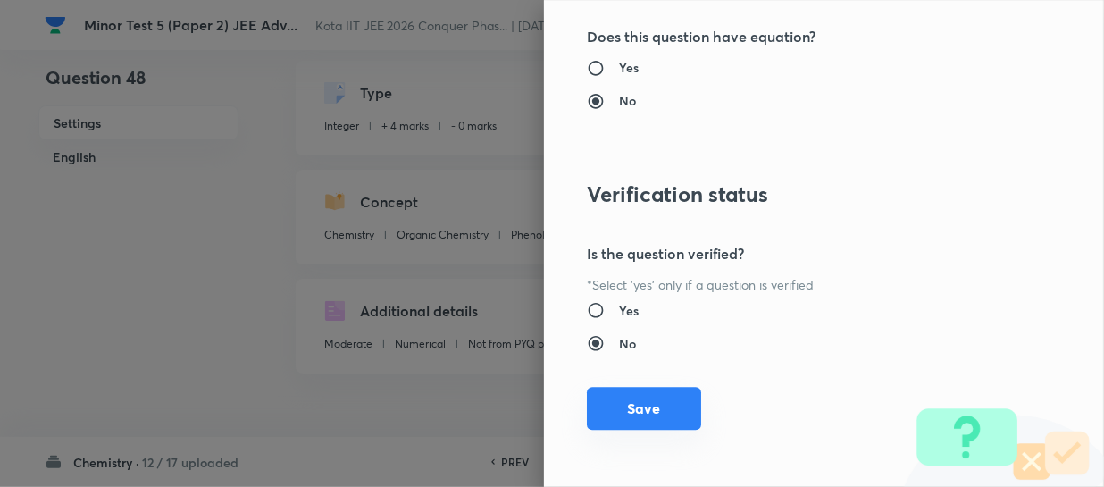
type input "3"
click at [666, 397] on button "Save" at bounding box center [644, 408] width 114 height 43
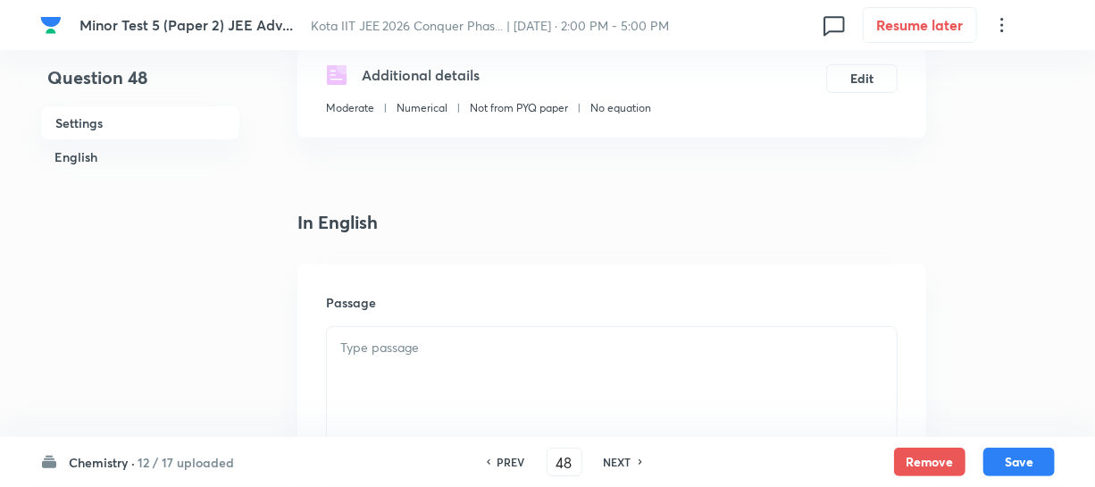
scroll to position [406, 0]
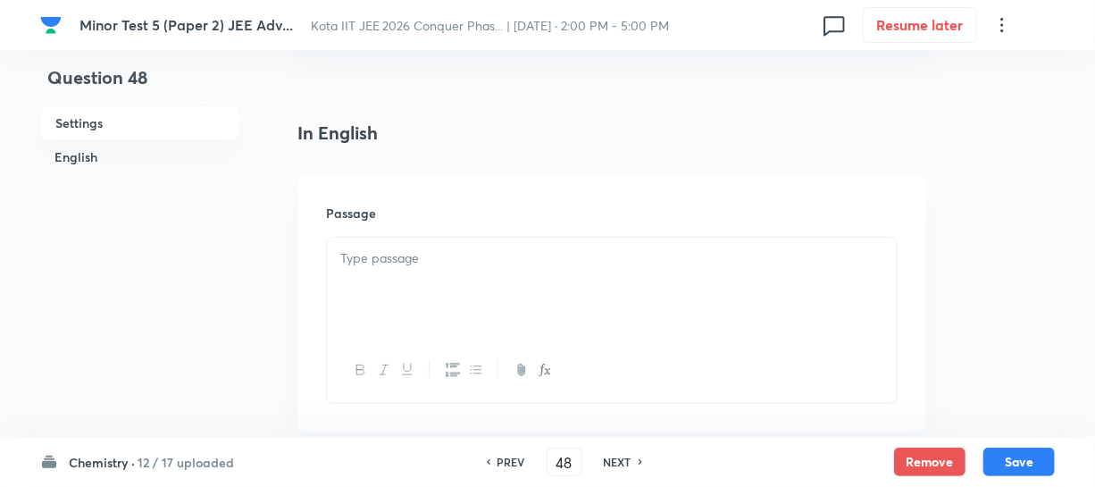
click at [428, 260] on p at bounding box center [611, 258] width 543 height 21
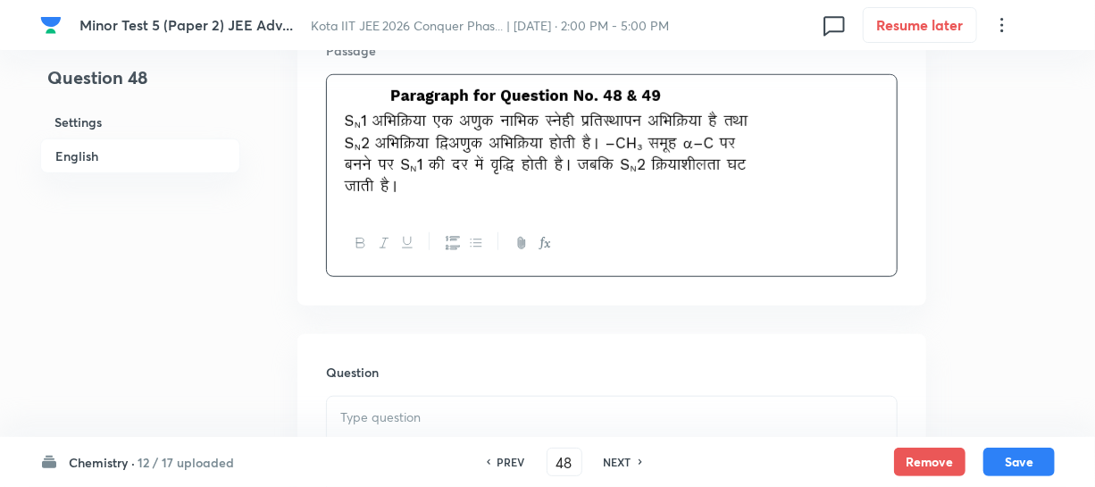
scroll to position [649, 0]
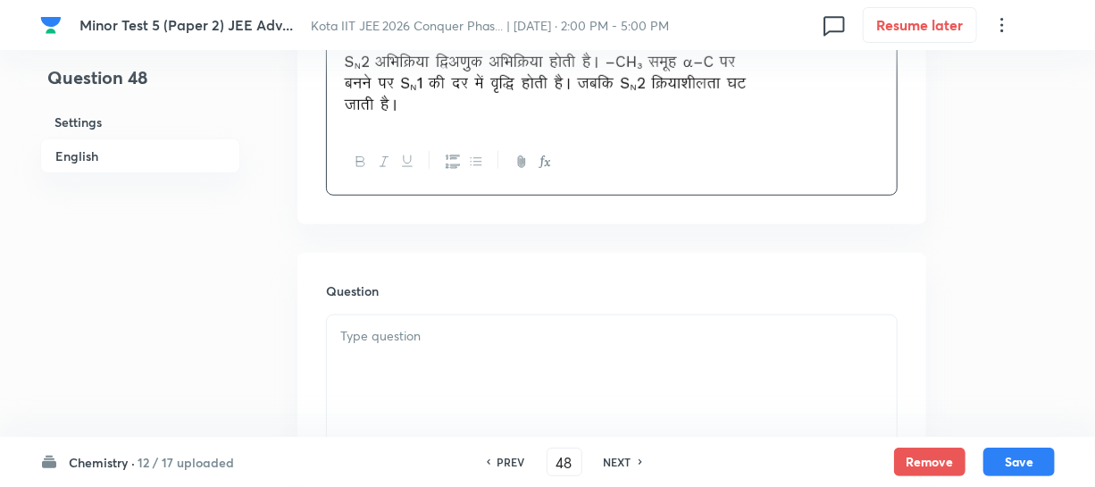
click at [389, 336] on p at bounding box center [611, 336] width 543 height 21
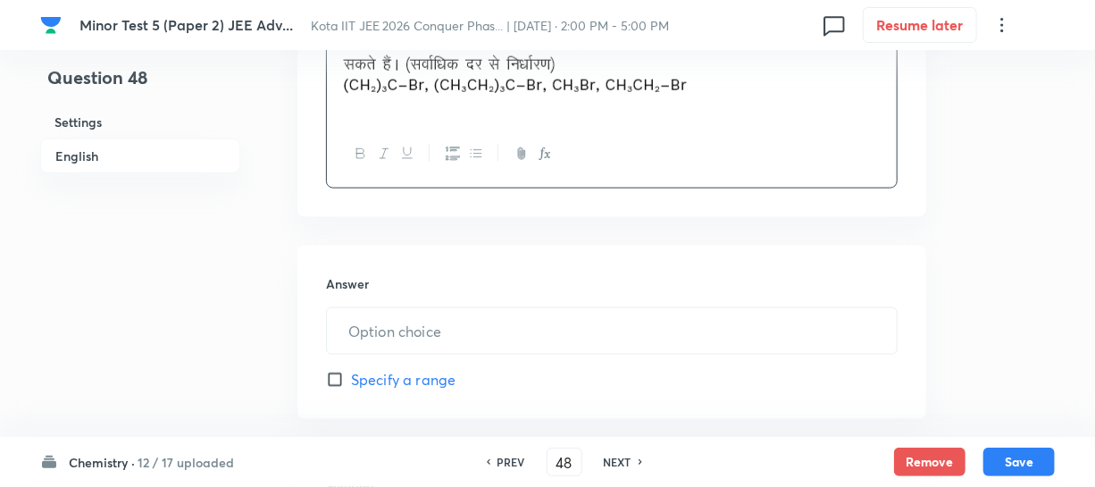
scroll to position [974, 0]
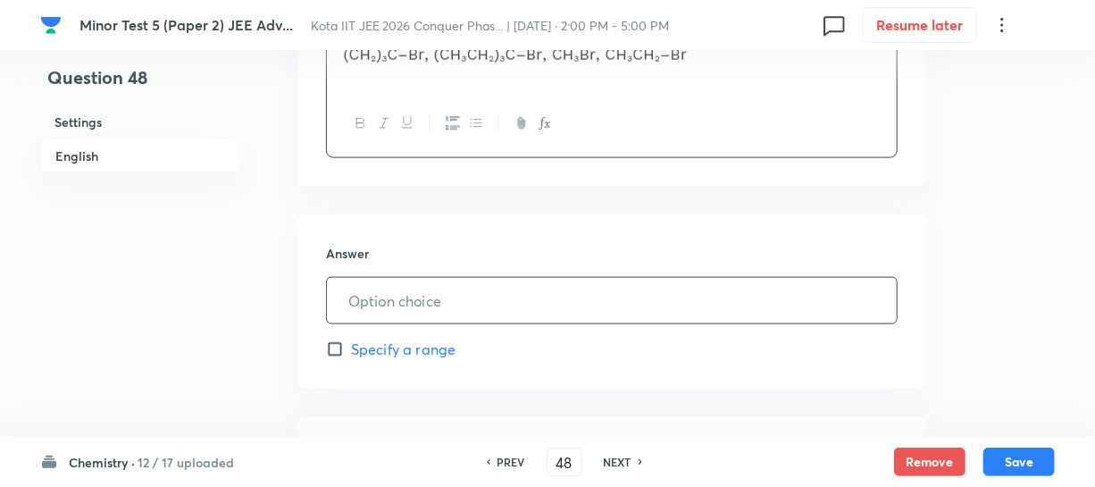
click at [375, 306] on input "text" at bounding box center [612, 301] width 570 height 46
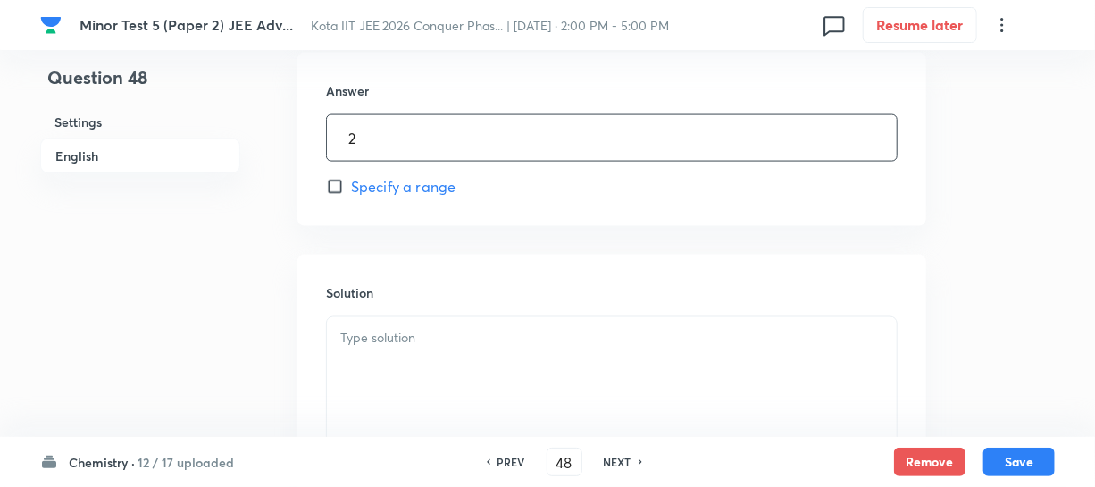
type input "2"
click at [375, 344] on p at bounding box center [611, 338] width 543 height 21
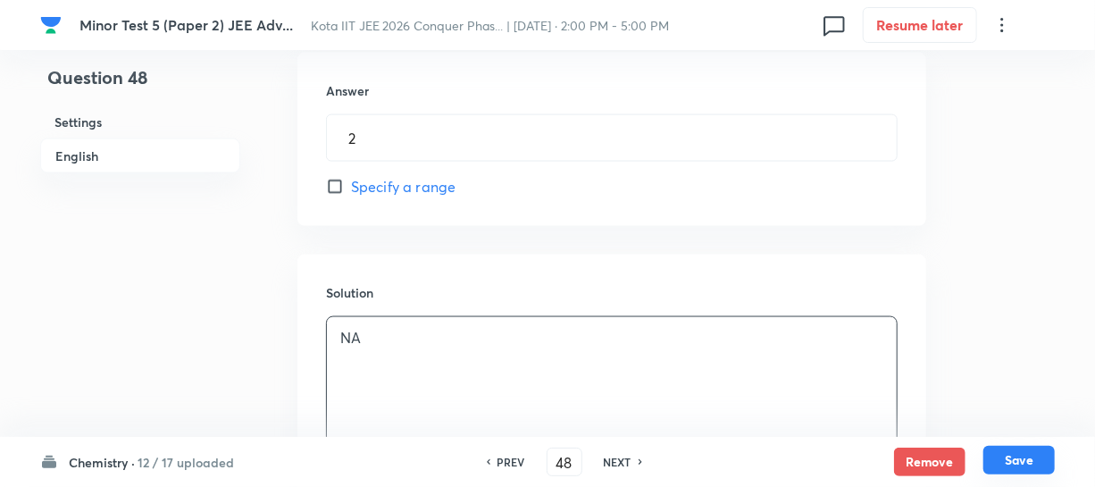
click at [1008, 455] on button "Save" at bounding box center [1019, 460] width 71 height 29
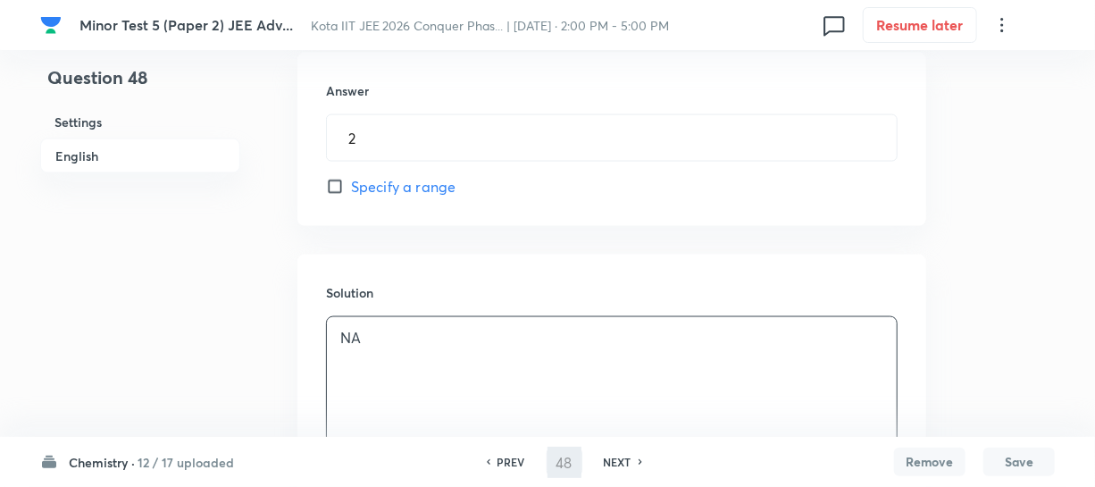
type input "49"
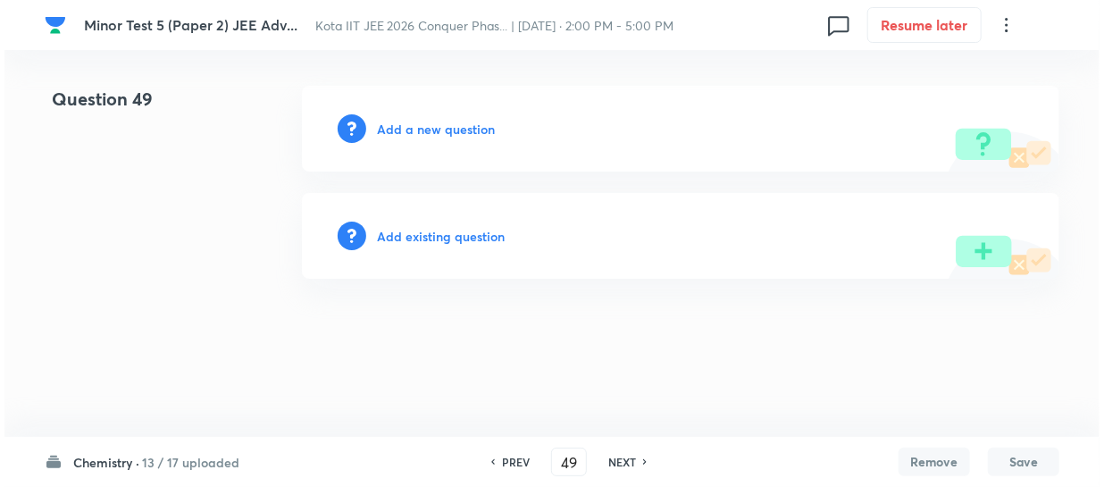
scroll to position [0, 0]
click at [454, 120] on h6 "Add a new question" at bounding box center [436, 129] width 118 height 19
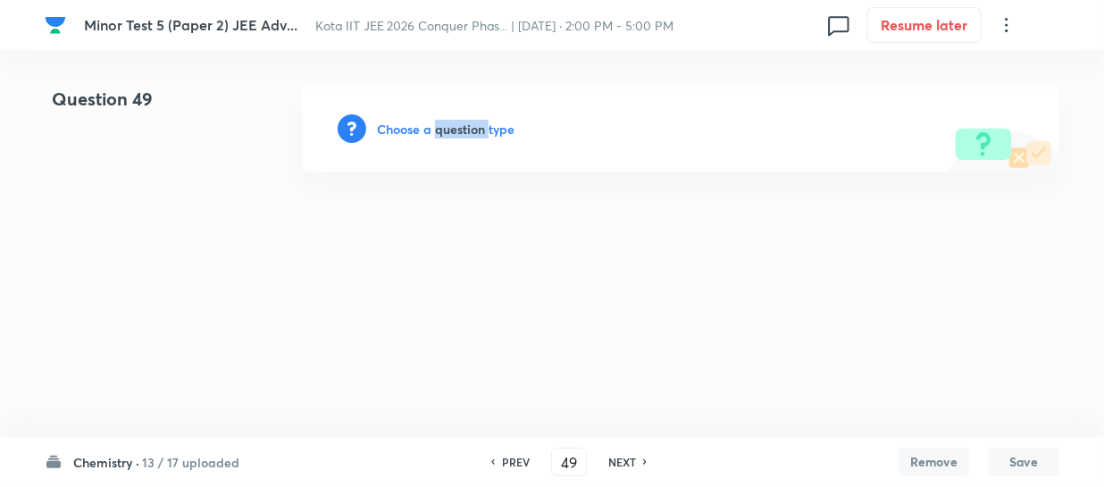
click at [453, 120] on h6 "Choose a question type" at bounding box center [446, 129] width 138 height 19
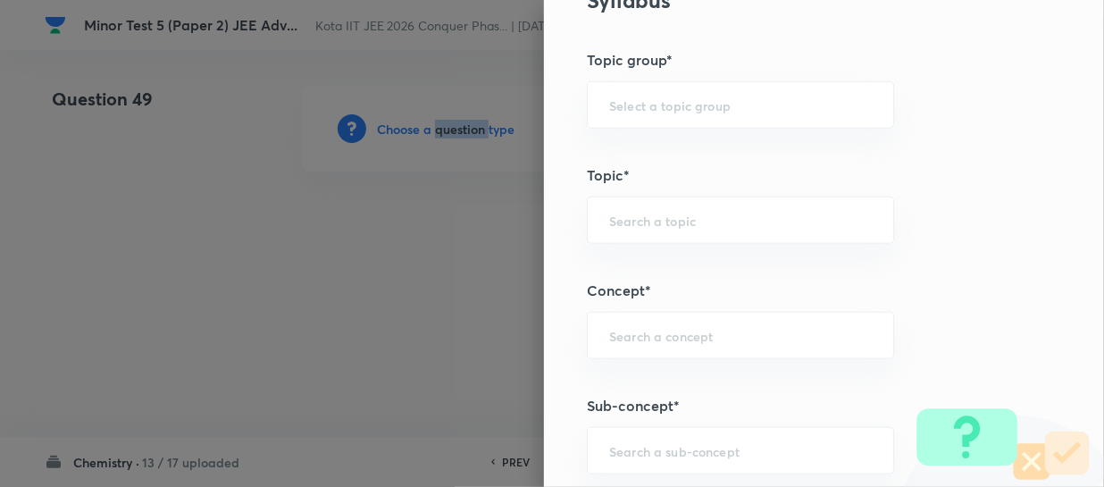
scroll to position [893, 0]
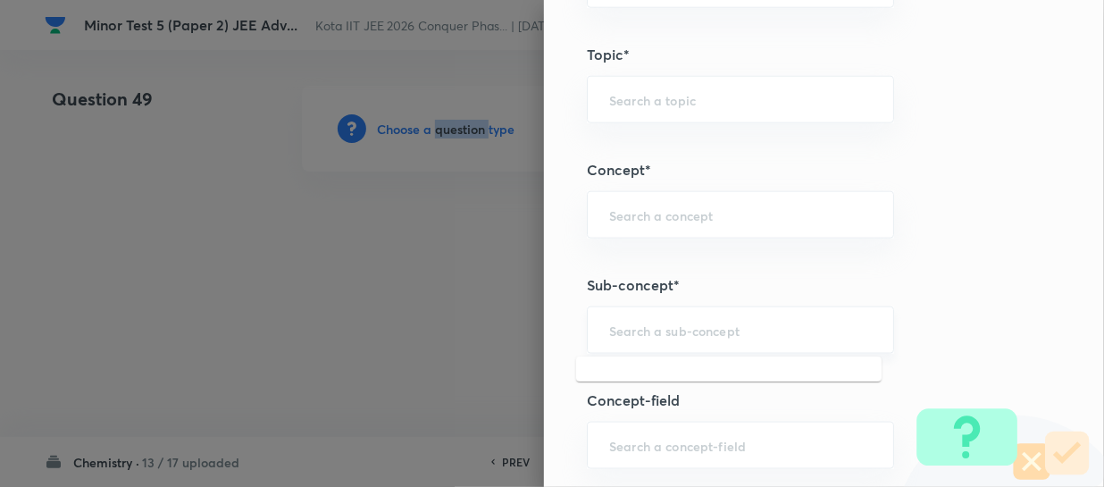
click at [623, 325] on input "text" at bounding box center [740, 330] width 263 height 17
paste input "Preparation Method"
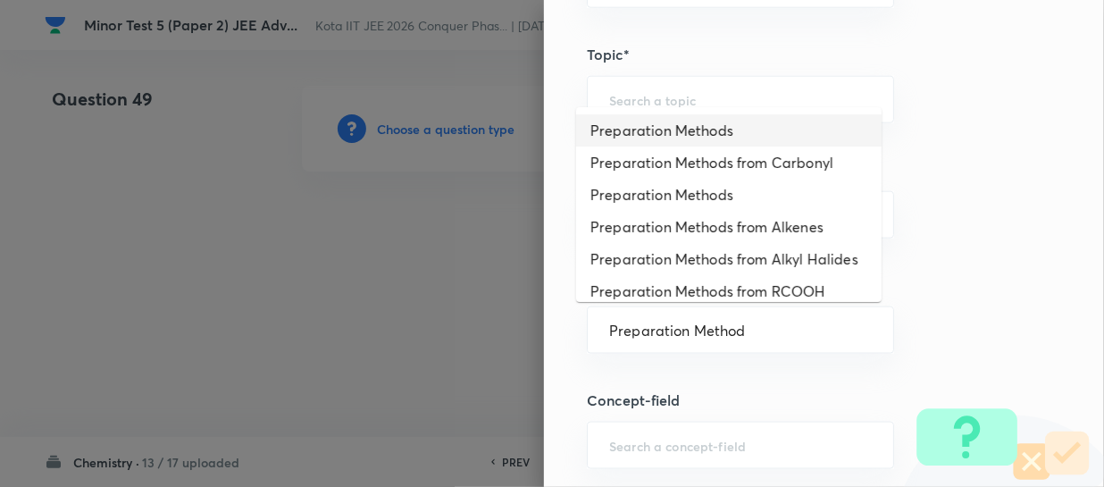
type input "Preparation Methods"
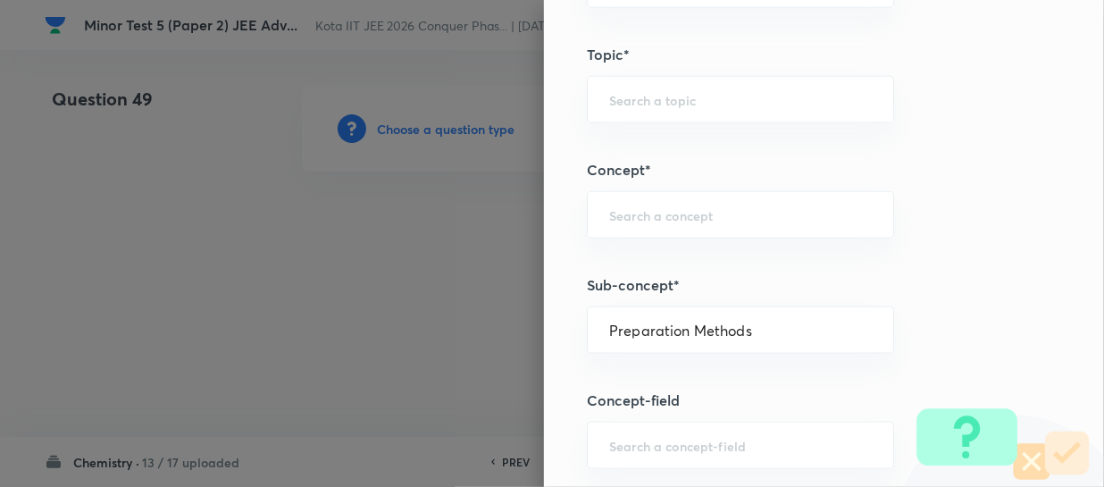
type input "Chemistry"
type input "Organic Chemistry"
type input "Phenols"
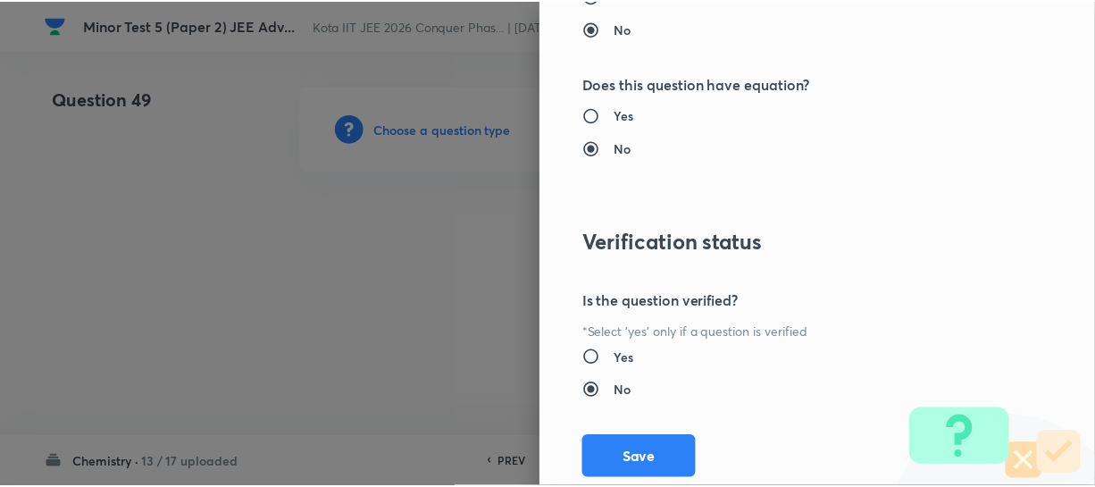
scroll to position [1961, 0]
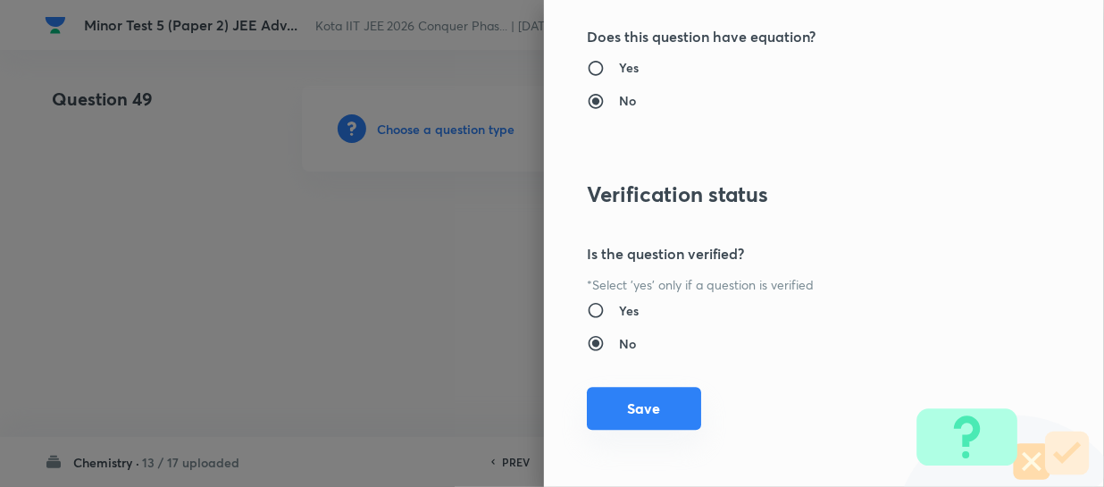
click at [658, 405] on button "Save" at bounding box center [644, 408] width 114 height 43
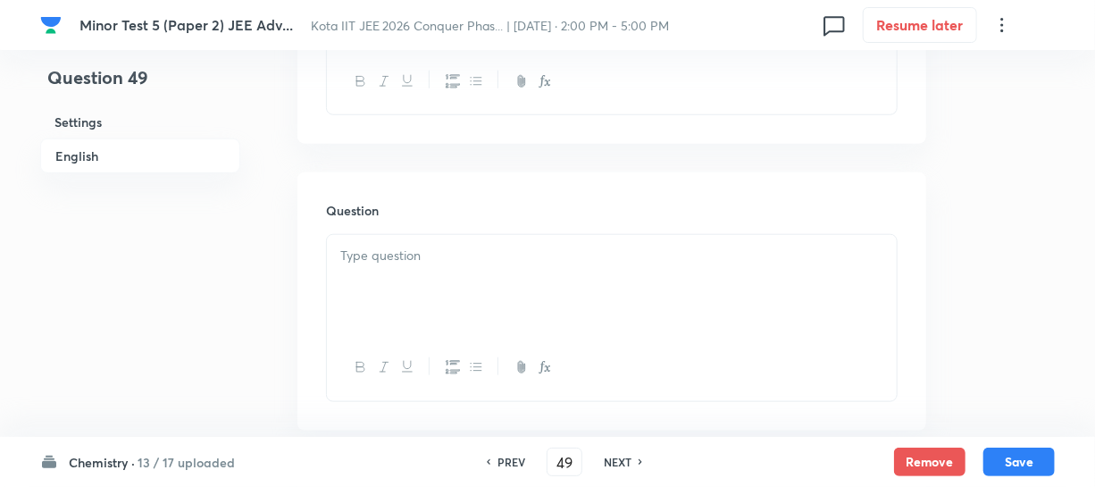
scroll to position [731, 0]
click at [418, 238] on div at bounding box center [612, 284] width 570 height 100
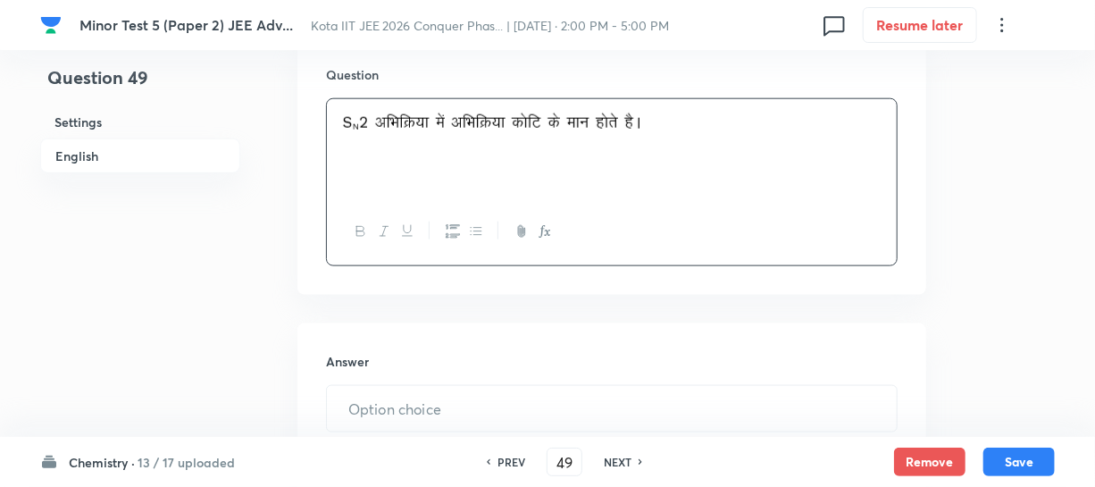
scroll to position [974, 0]
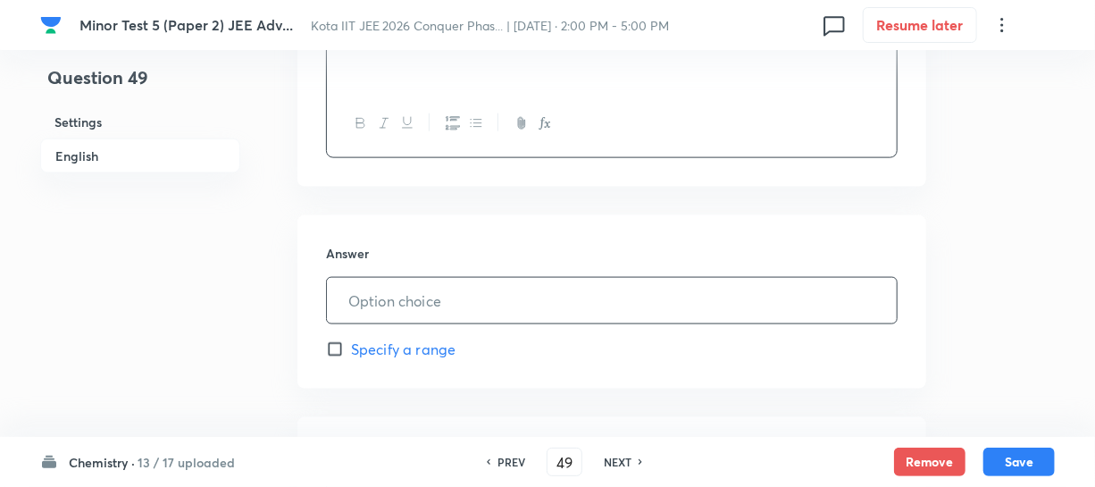
click at [415, 276] on div "Answer ​ Specify a range" at bounding box center [611, 301] width 629 height 173
click at [413, 296] on input "text" at bounding box center [612, 301] width 570 height 46
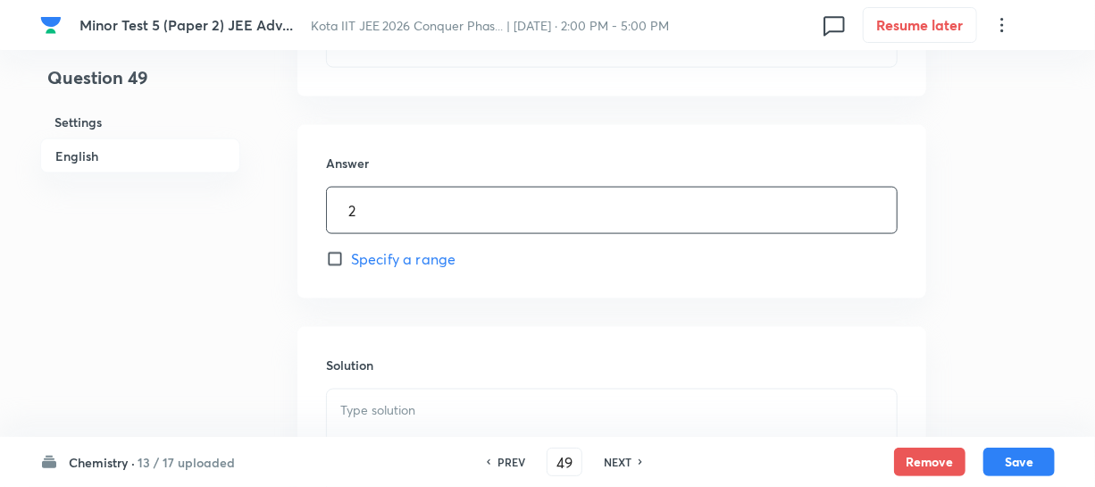
scroll to position [1218, 0]
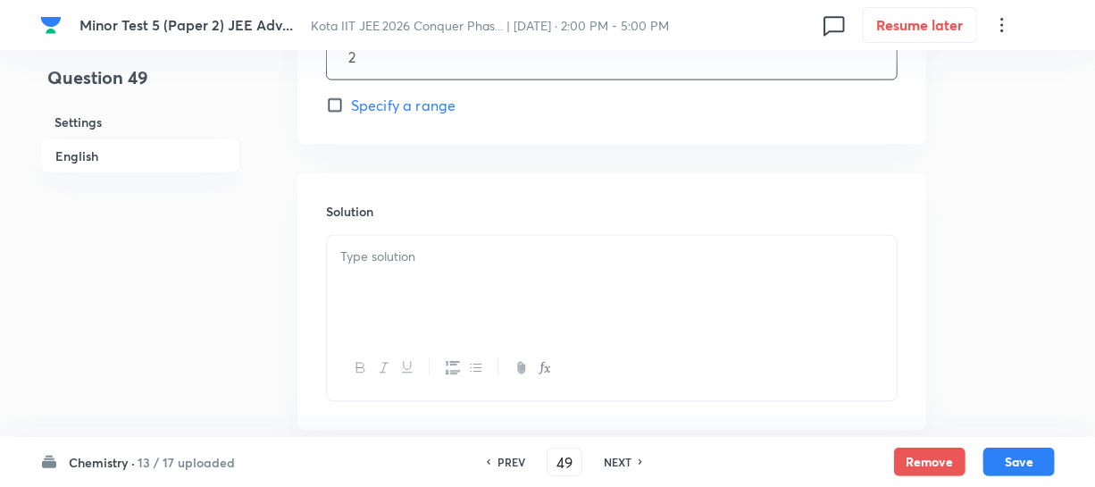
type input "2"
click at [379, 267] on div at bounding box center [612, 286] width 570 height 100
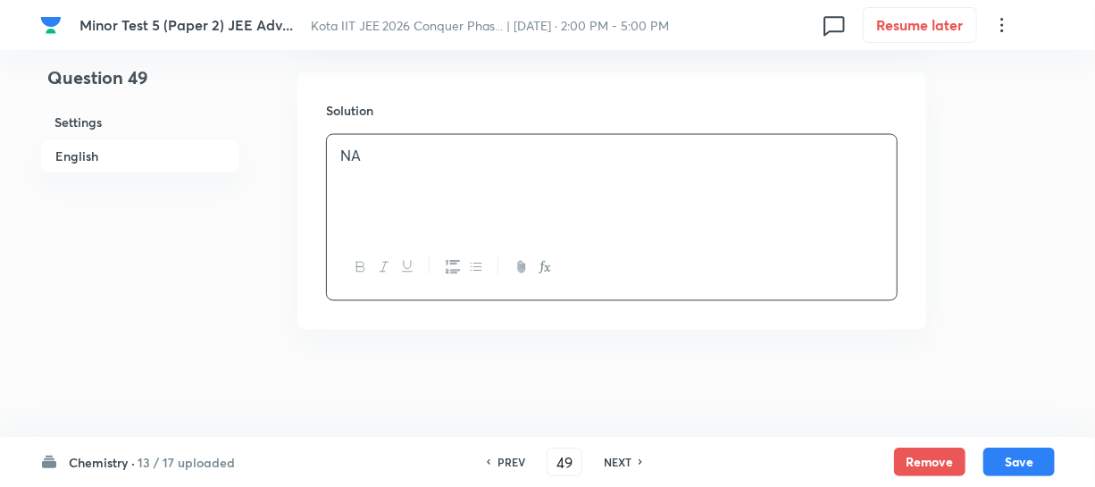
scroll to position [1319, 0]
click at [1040, 465] on button "Save" at bounding box center [1019, 460] width 71 height 29
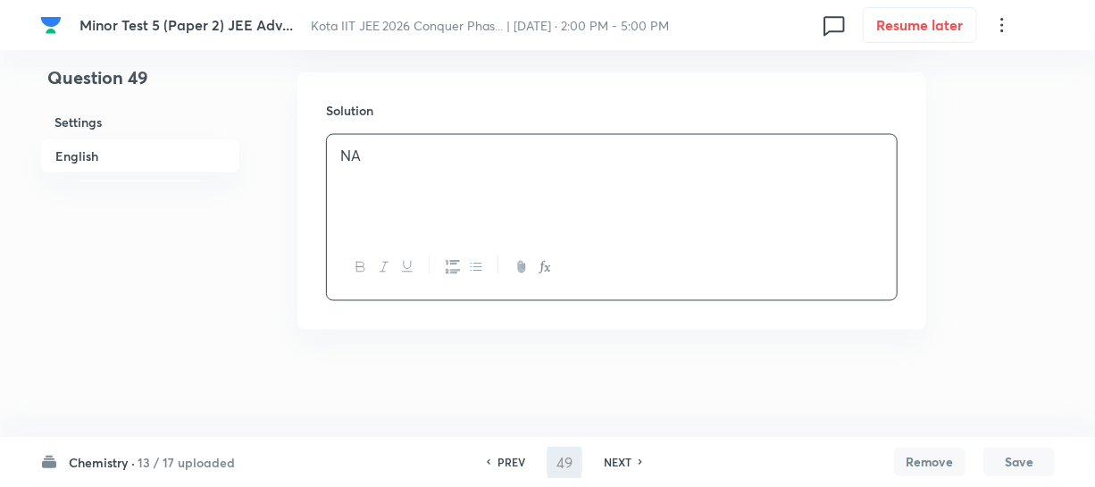
type input "50"
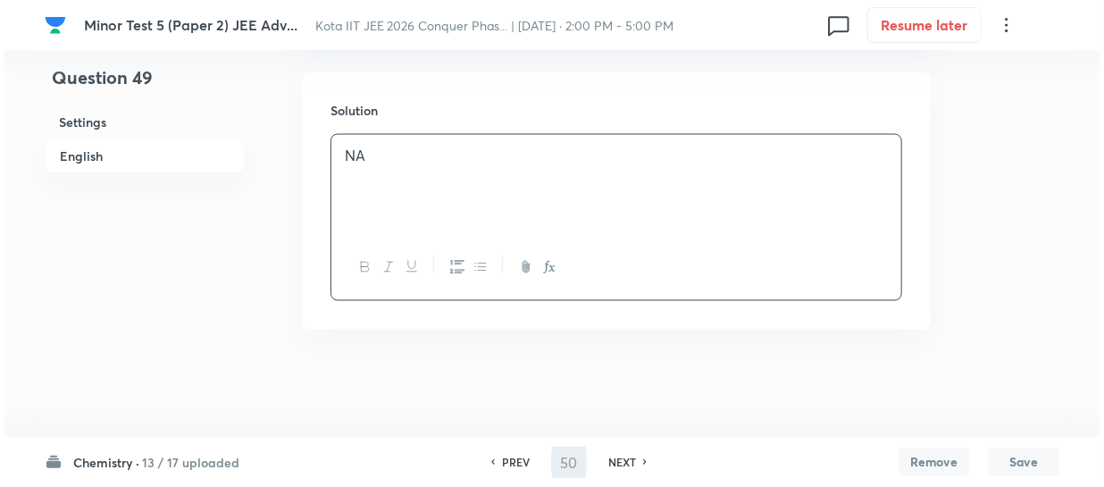
scroll to position [0, 0]
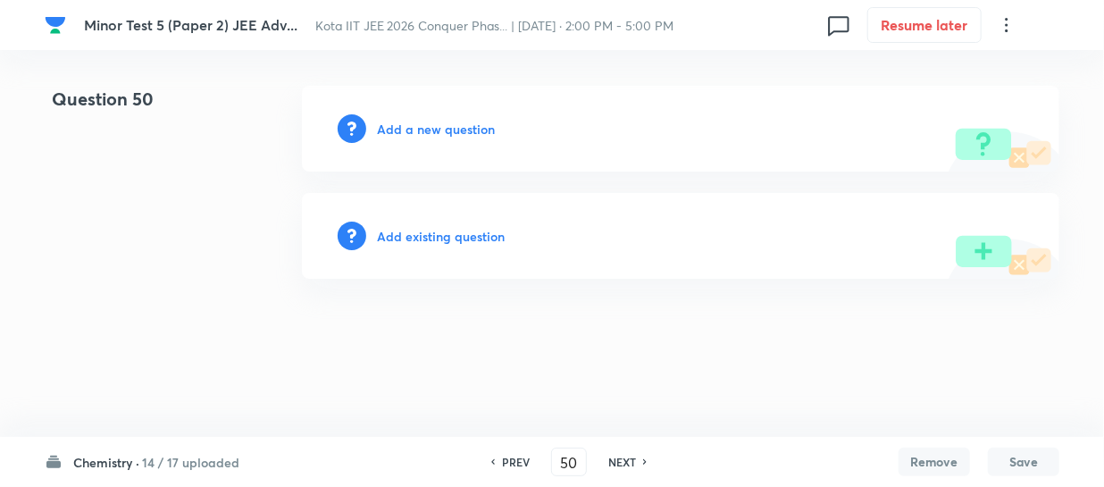
click at [456, 132] on h6 "Add a new question" at bounding box center [436, 129] width 118 height 19
click at [456, 132] on h6 "Choose a question type" at bounding box center [446, 129] width 138 height 19
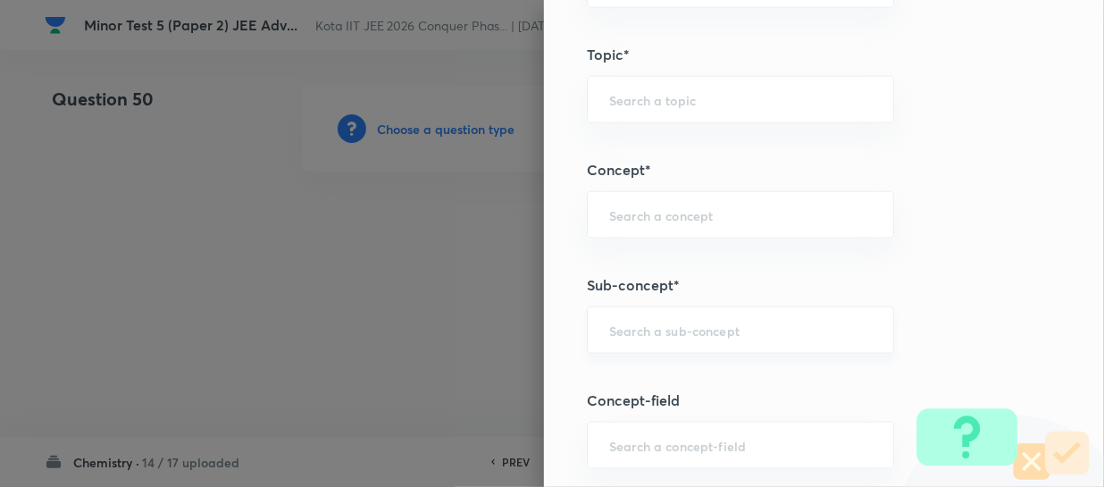
scroll to position [974, 0]
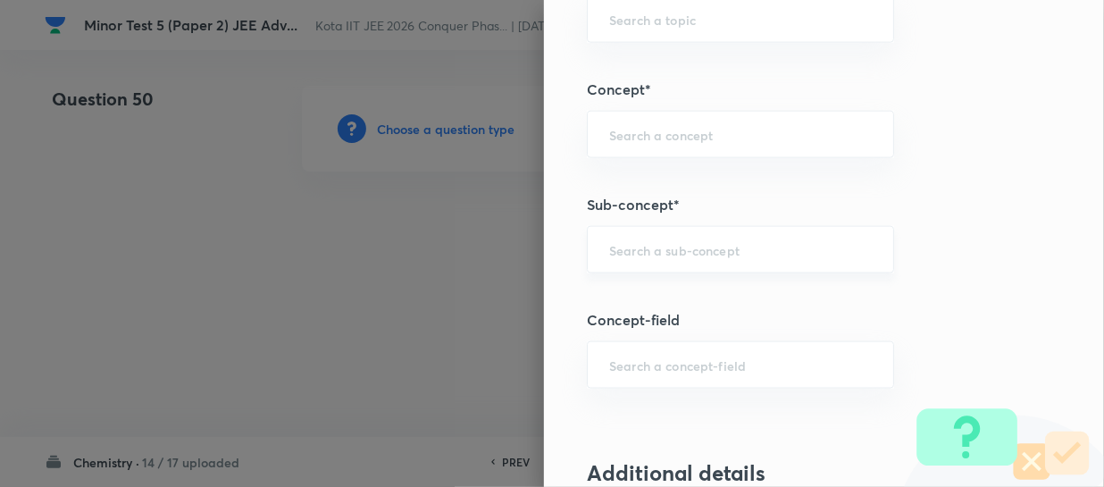
click at [640, 252] on input "text" at bounding box center [740, 249] width 263 height 17
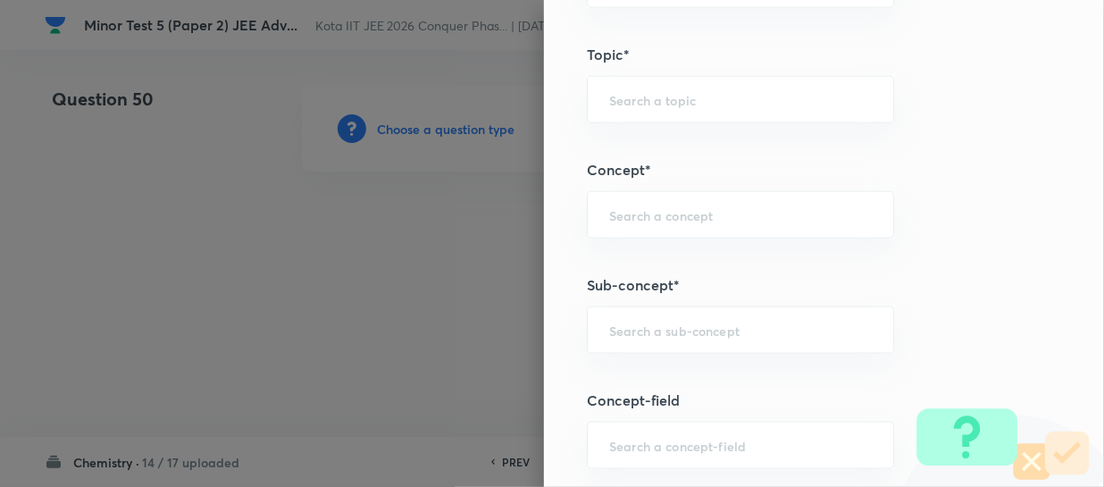
paste input "Alkyl Halides and Aryl Halides"
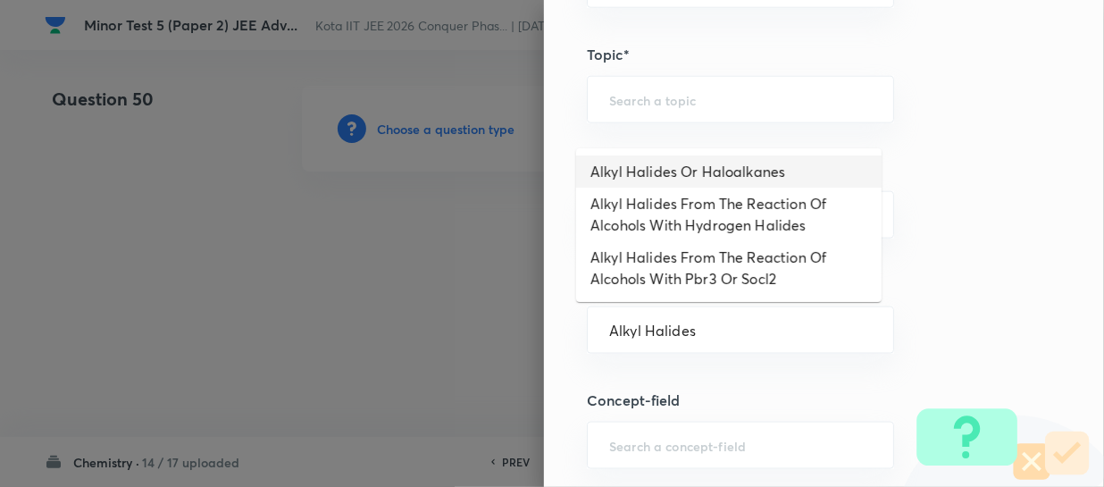
type input "Alkyl Halides Or Haloalkanes"
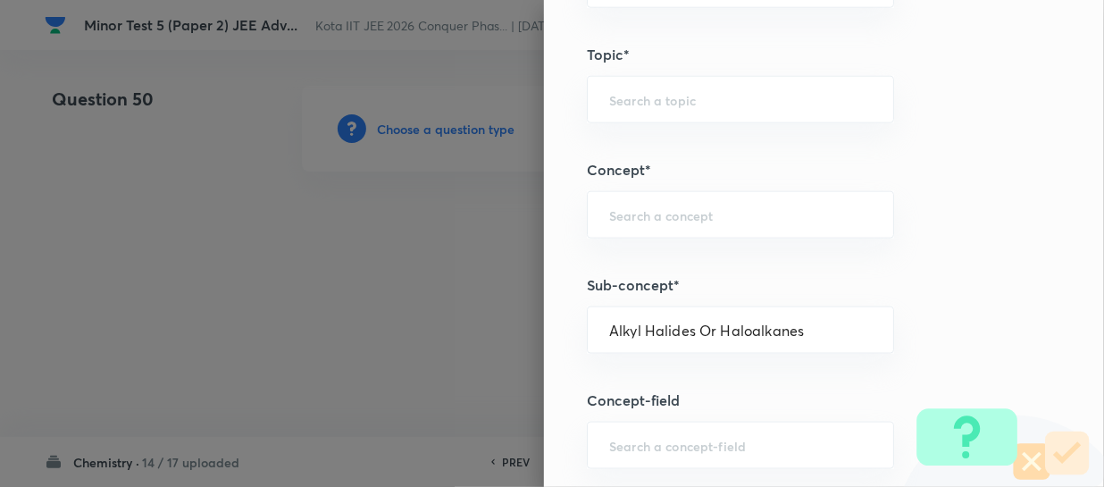
type input "Chemistry"
type input "Organic Chemistry"
type input "General Organic Chemistry"
click at [790, 337] on input "Alkyl Halides Or Haloalkanes" at bounding box center [740, 330] width 263 height 17
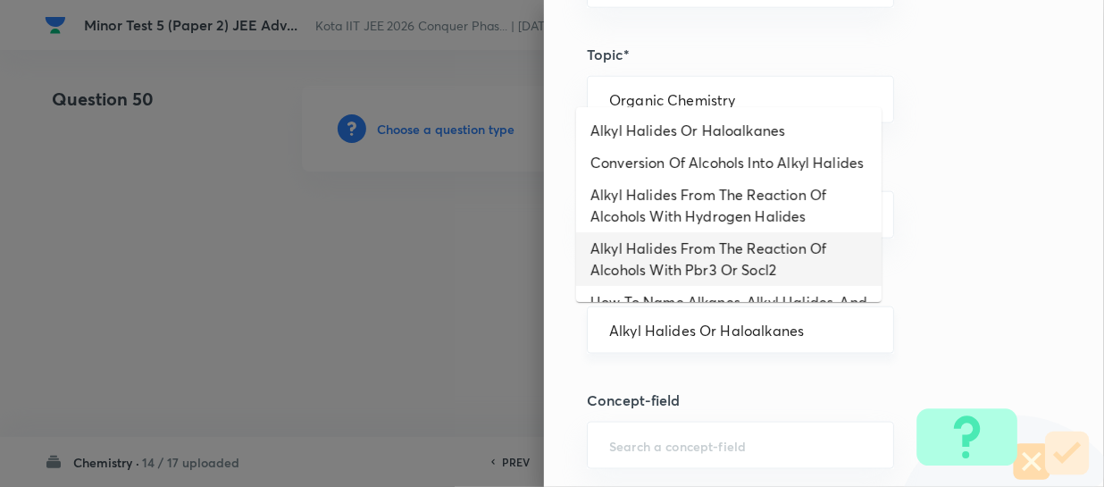
click at [812, 347] on div "Alkyl Halides Or Haloalkanes ​" at bounding box center [740, 329] width 307 height 47
click at [811, 339] on div "Alkyl Halides Or Haloalkanes ​" at bounding box center [740, 329] width 307 height 47
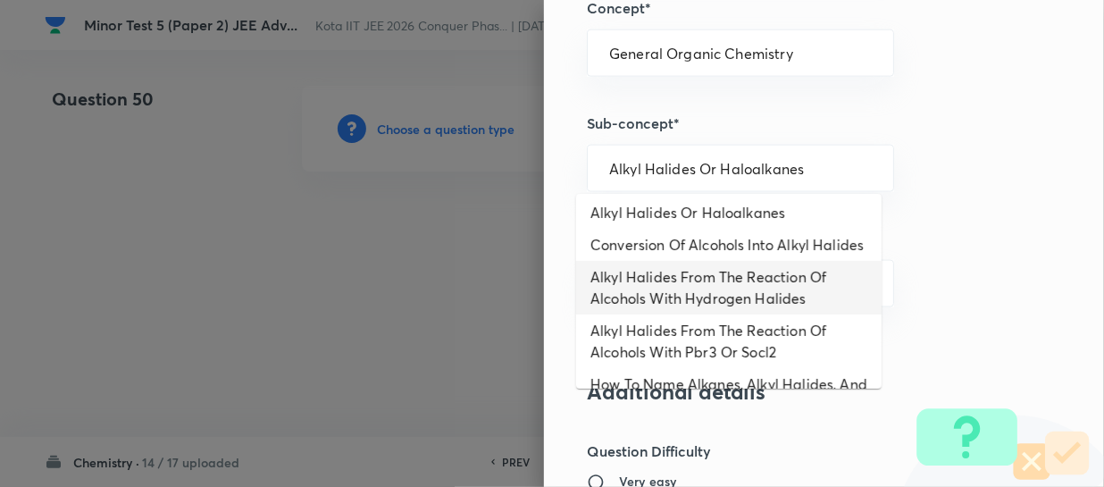
scroll to position [0, 0]
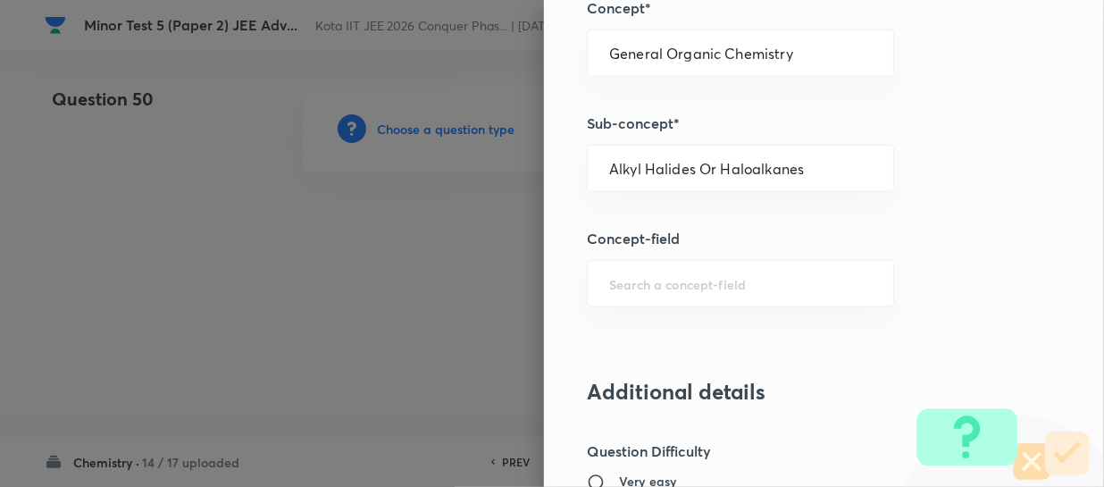
click at [902, 287] on div "Question settings Question type* Integer Does this question have a passage?* Ye…" at bounding box center [824, 243] width 560 height 487
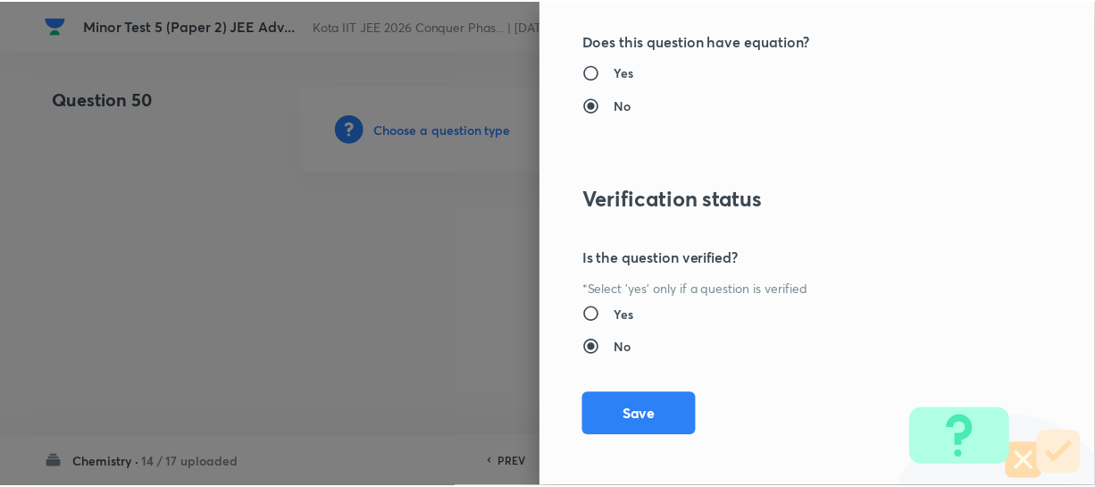
scroll to position [1961, 0]
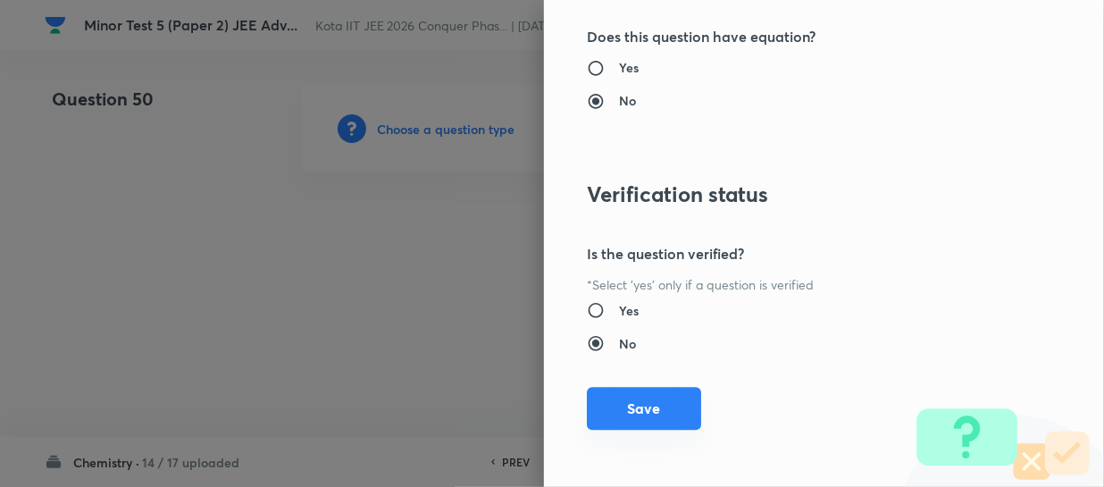
click at [673, 410] on button "Save" at bounding box center [644, 408] width 114 height 43
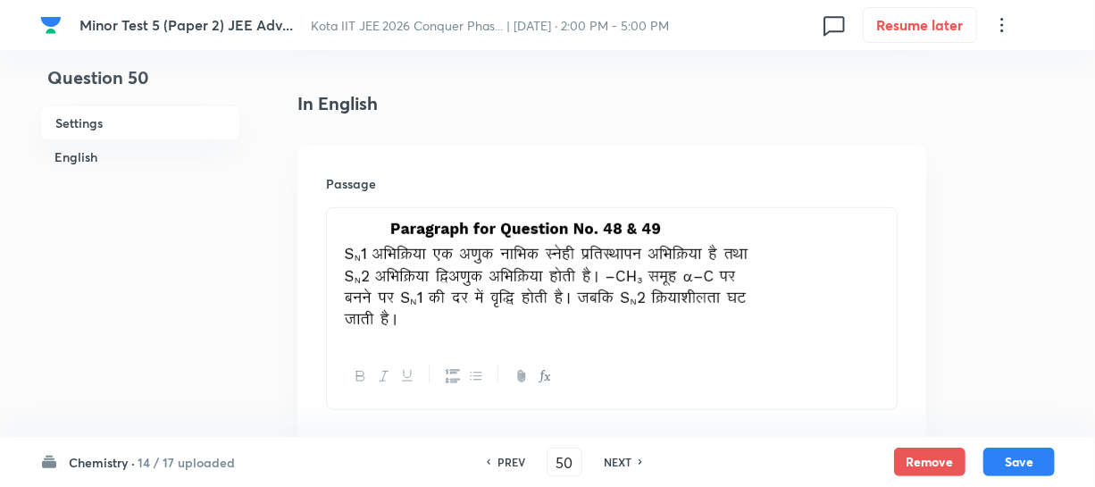
scroll to position [406, 0]
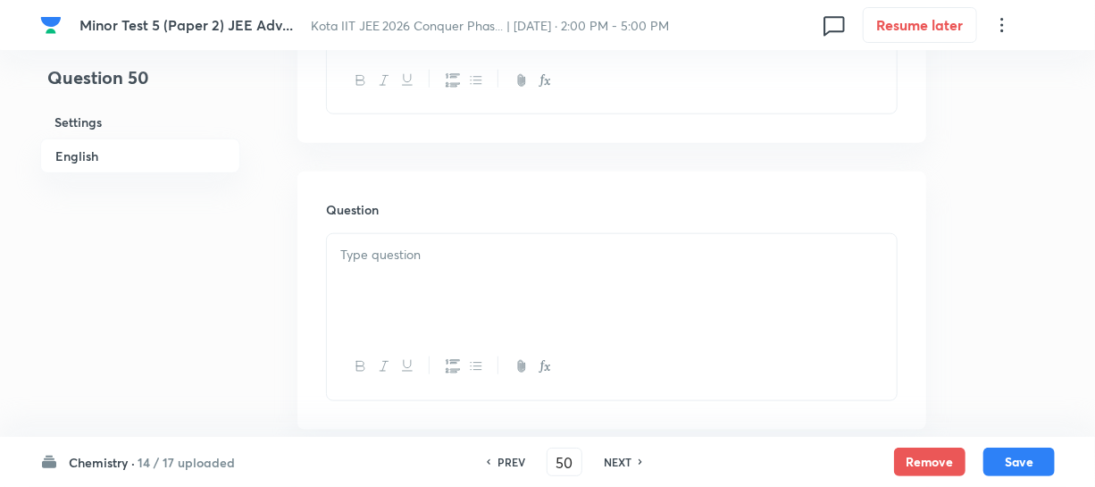
click at [447, 285] on div at bounding box center [612, 284] width 570 height 100
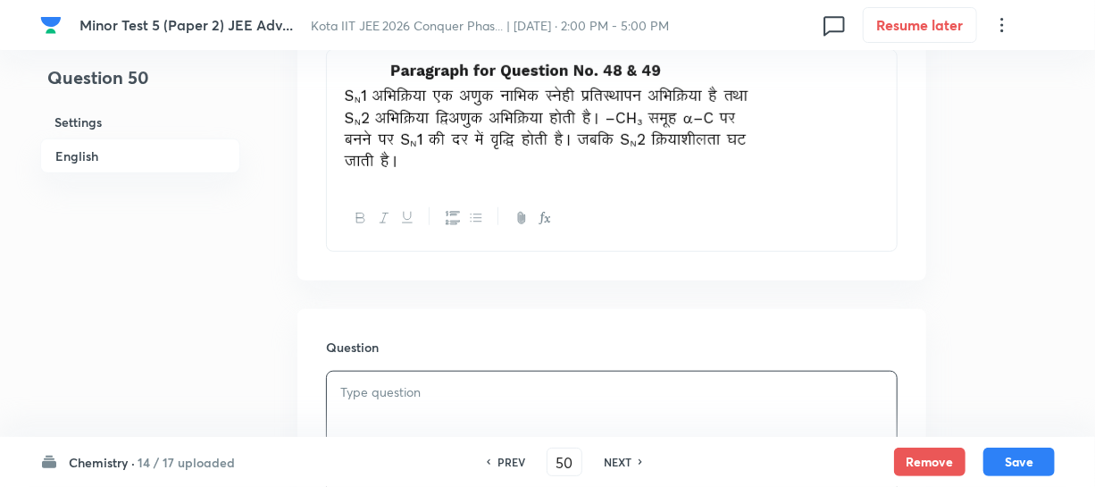
scroll to position [568, 0]
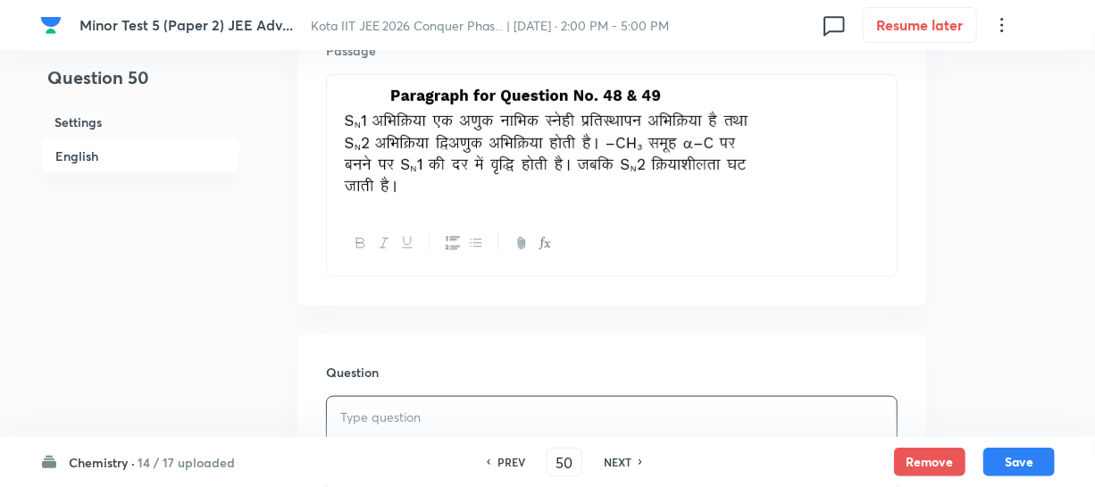
click at [734, 169] on img at bounding box center [546, 140] width 413 height 109
click at [754, 171] on p at bounding box center [611, 143] width 543 height 114
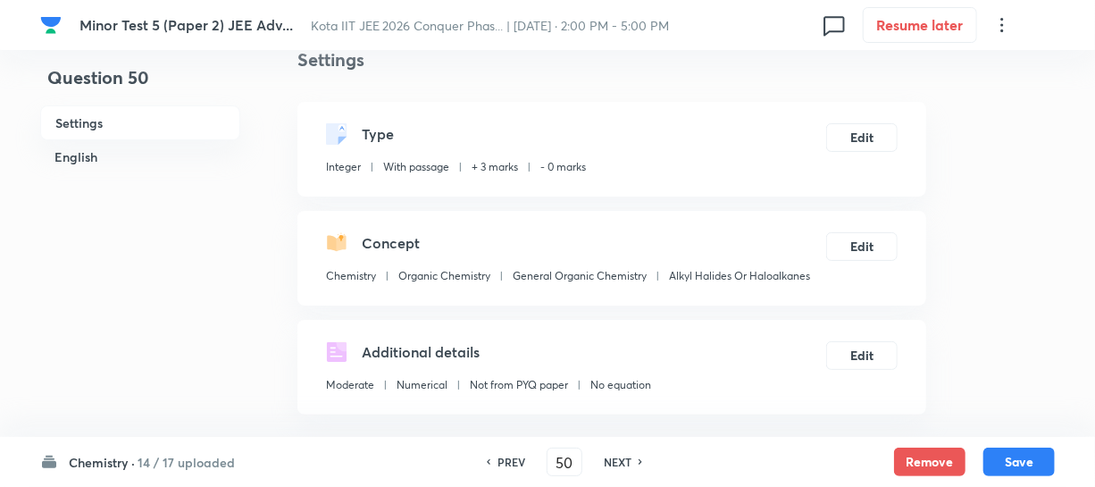
scroll to position [0, 0]
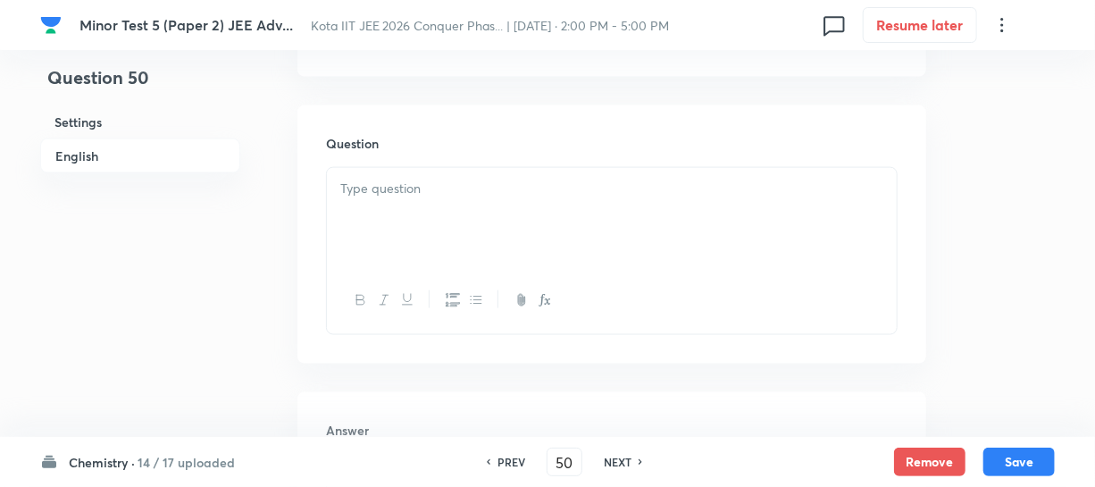
click at [428, 205] on div at bounding box center [612, 218] width 570 height 100
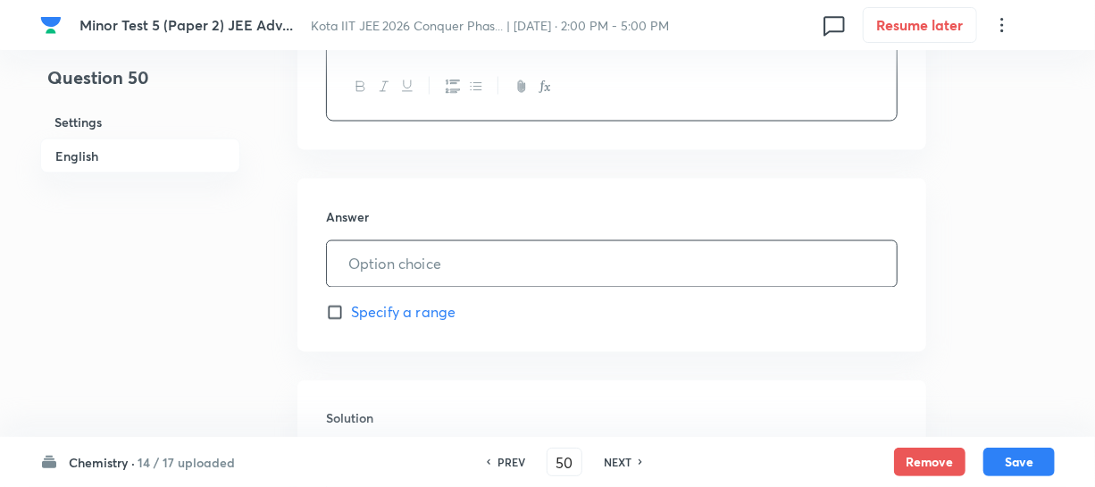
scroll to position [1299, 0]
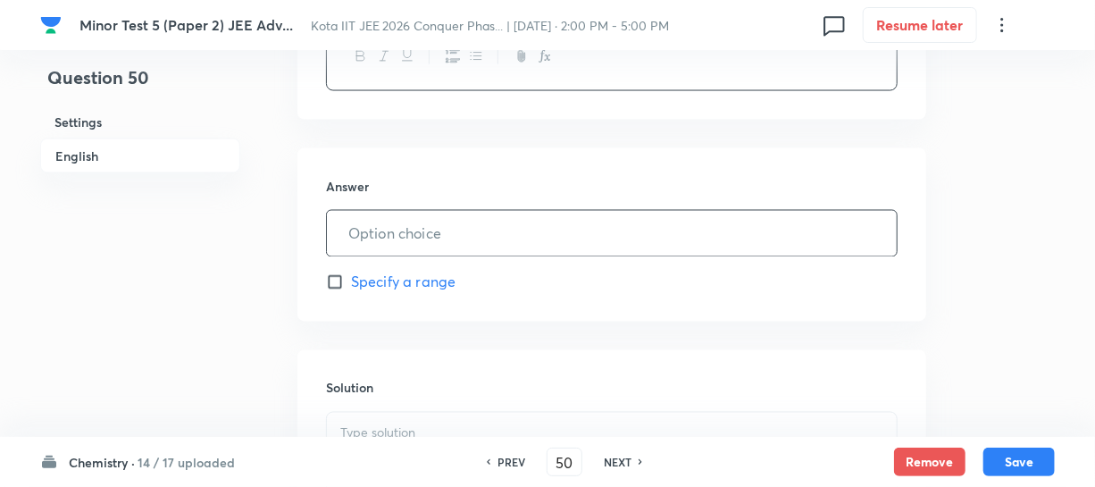
click at [456, 231] on input "text" at bounding box center [612, 234] width 570 height 46
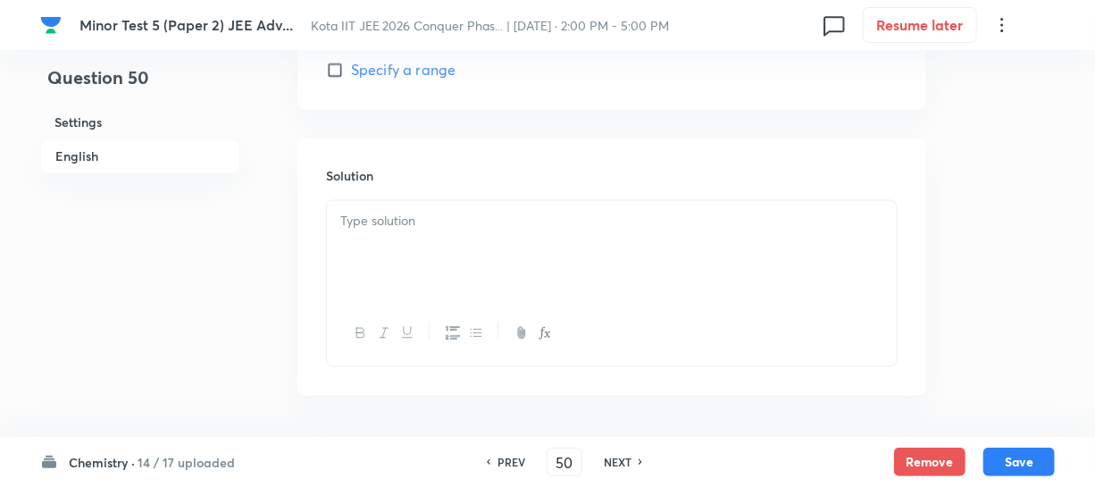
scroll to position [1543, 0]
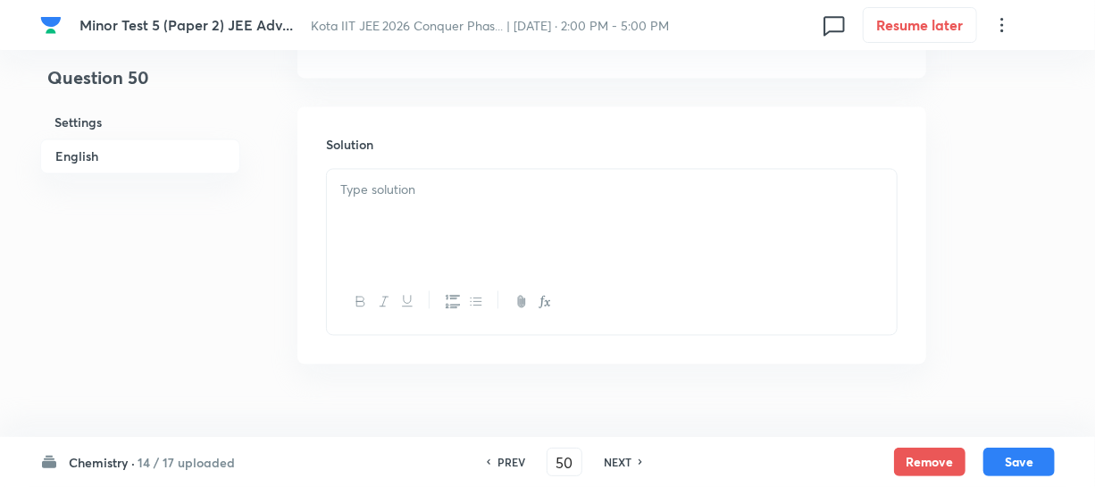
type input "1"
click at [380, 210] on div at bounding box center [612, 219] width 570 height 100
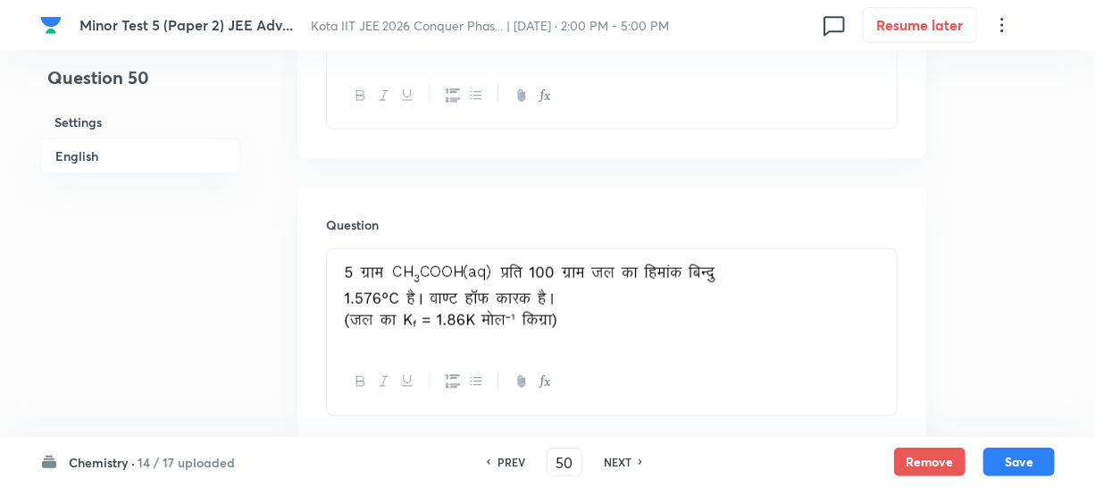
scroll to position [1218, 0]
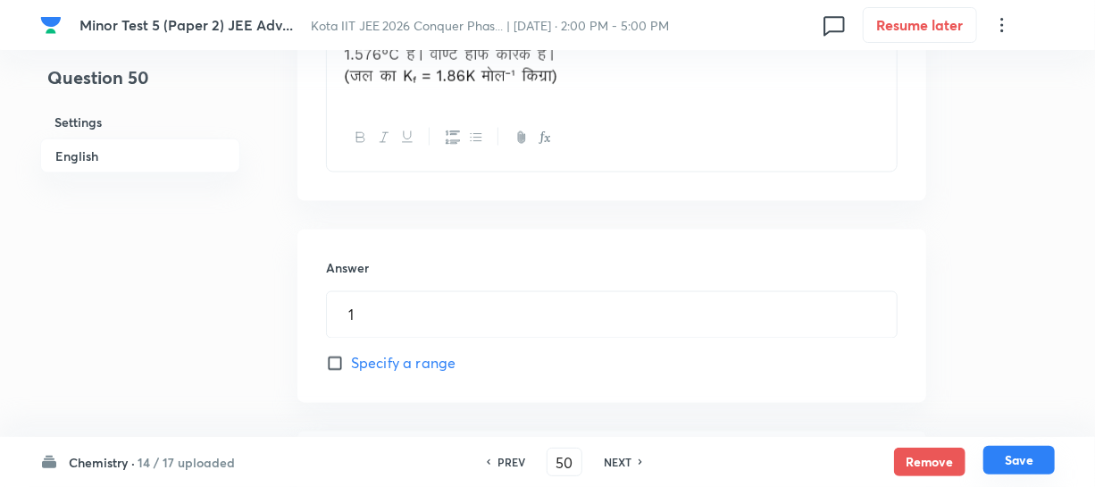
click at [1008, 453] on button "Save" at bounding box center [1019, 460] width 71 height 29
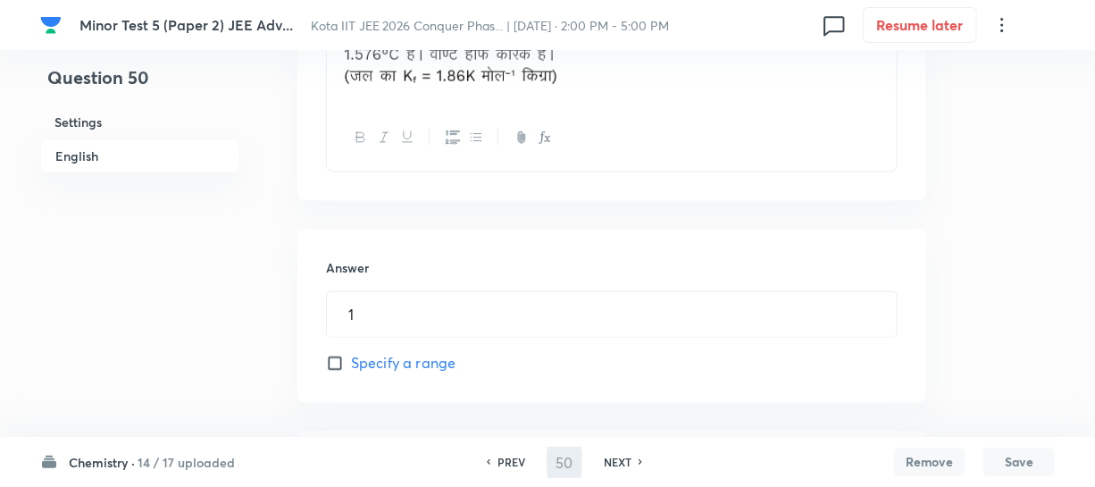
type input "51"
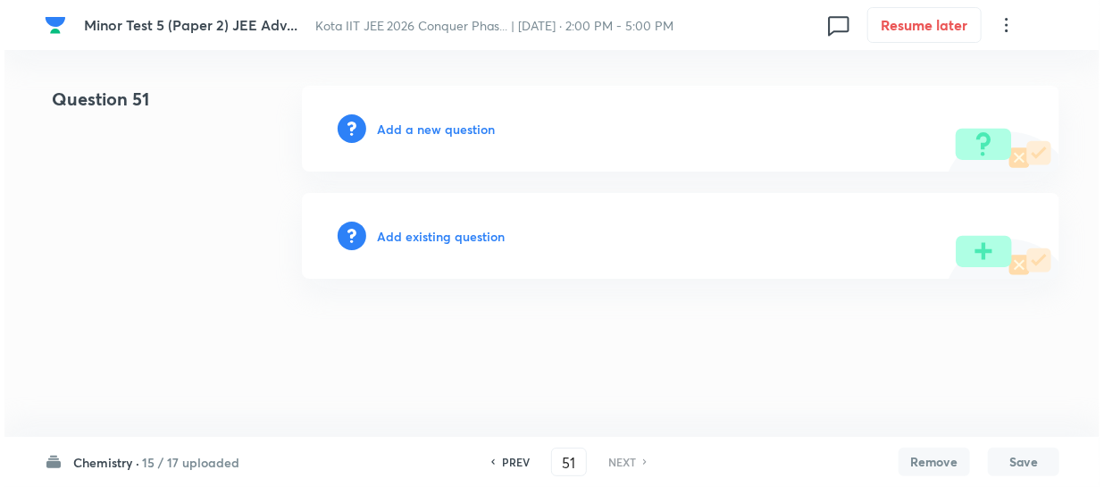
scroll to position [0, 0]
click at [473, 127] on h6 "Add a new question" at bounding box center [436, 129] width 118 height 19
click at [473, 127] on h6 "Choose a question type" at bounding box center [446, 129] width 138 height 19
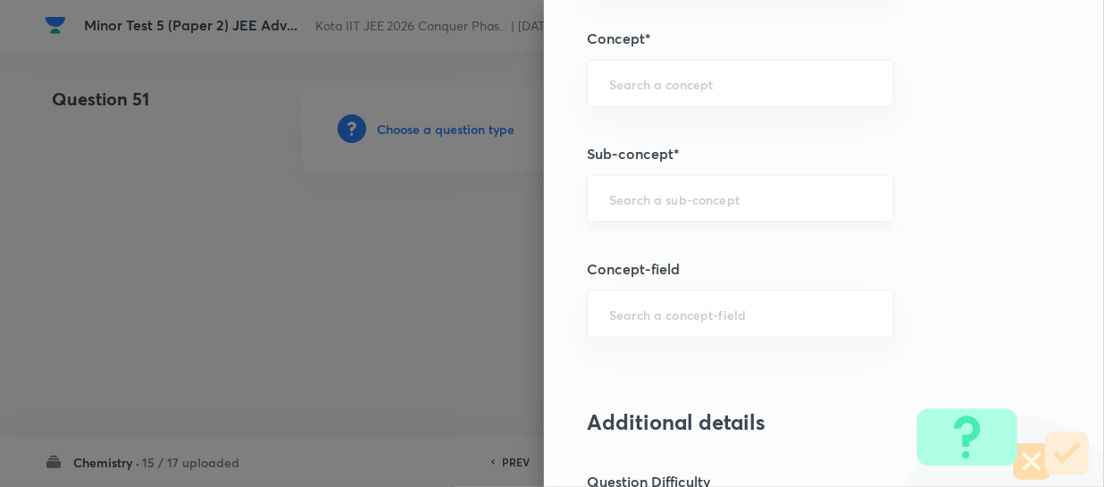
scroll to position [1055, 0]
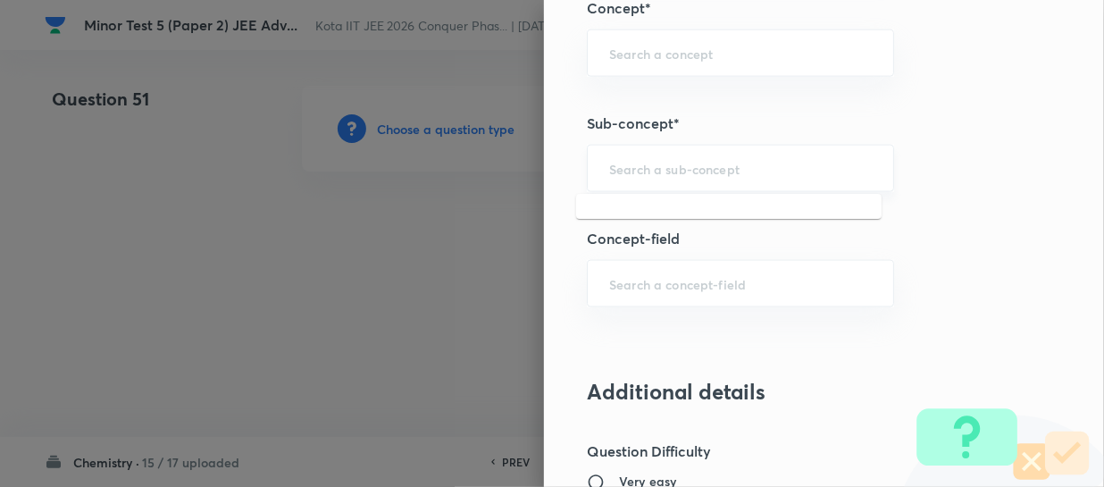
click at [621, 172] on input "text" at bounding box center [740, 168] width 263 height 17
paste input "Colligative Properties And Determination Of Molar Mass"
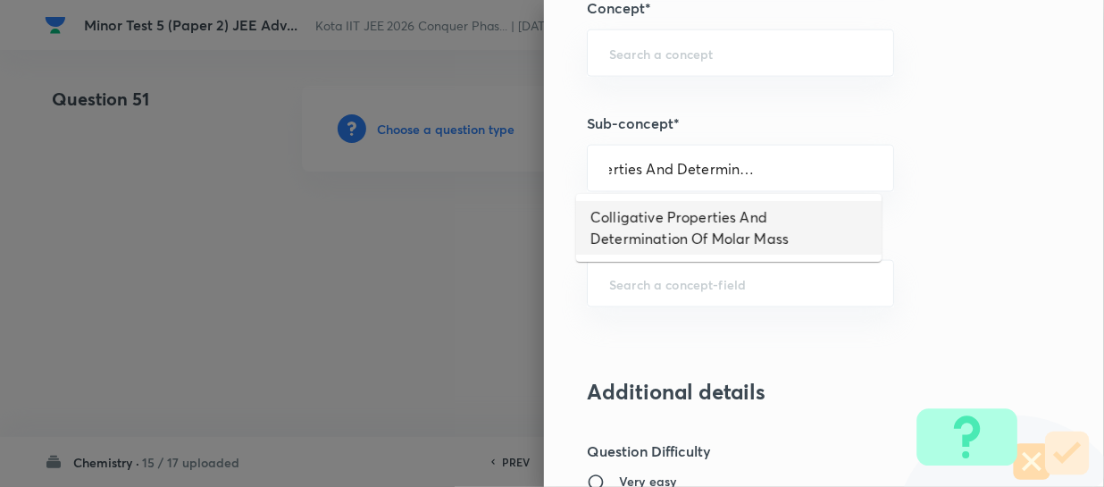
type input "Colligative Properties And Determination Of Molar Mass"
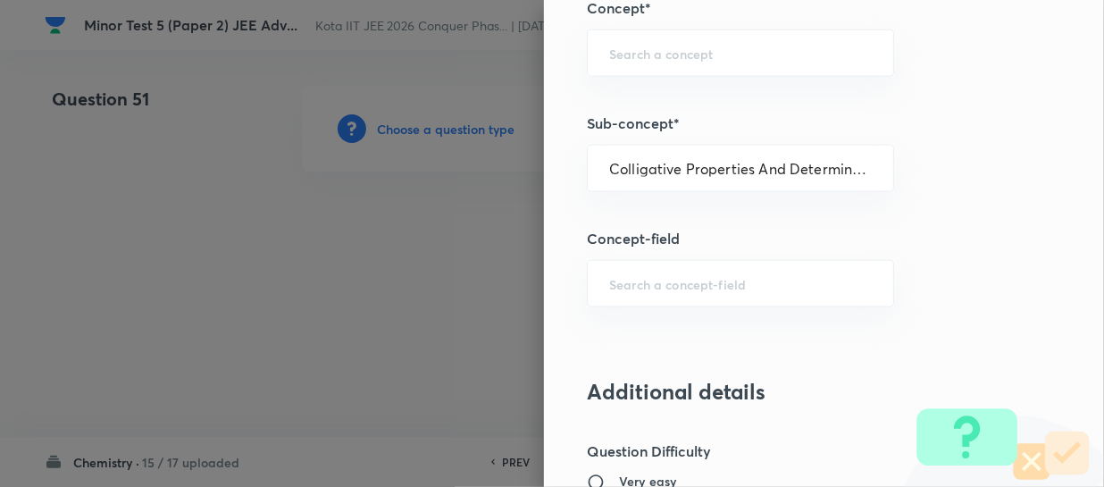
type input "Chemistry"
type input "Physical Chemistry"
type input "Solutions"
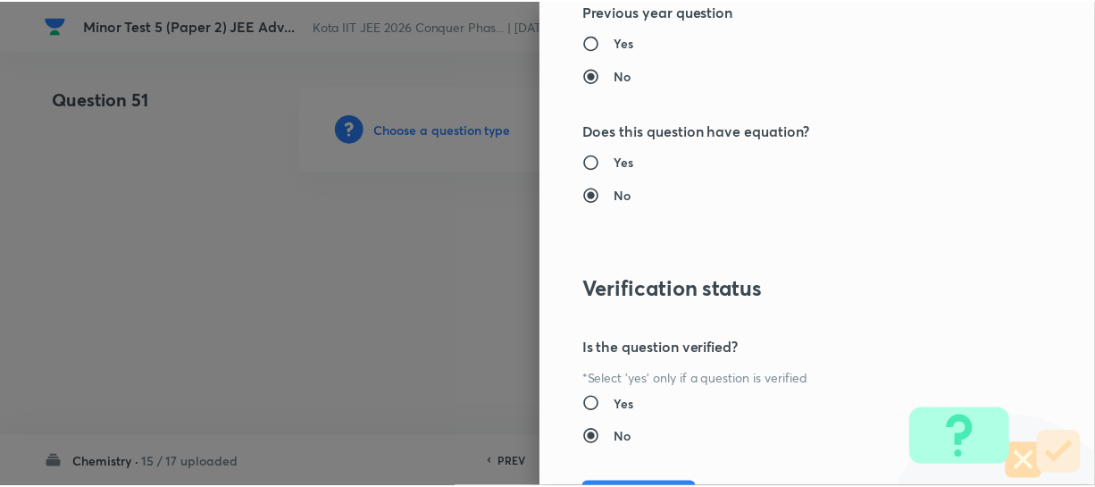
scroll to position [1961, 0]
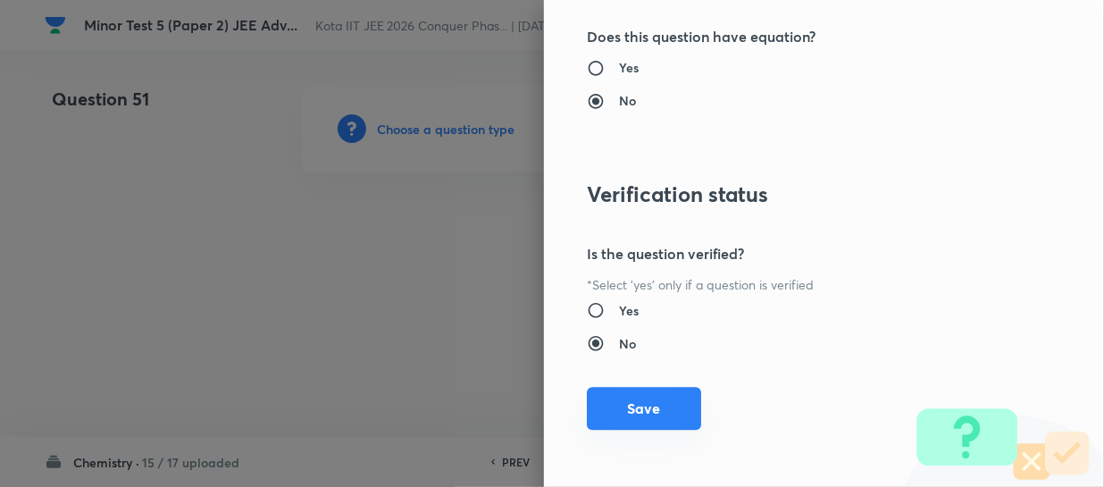
click at [643, 398] on button "Save" at bounding box center [644, 408] width 114 height 43
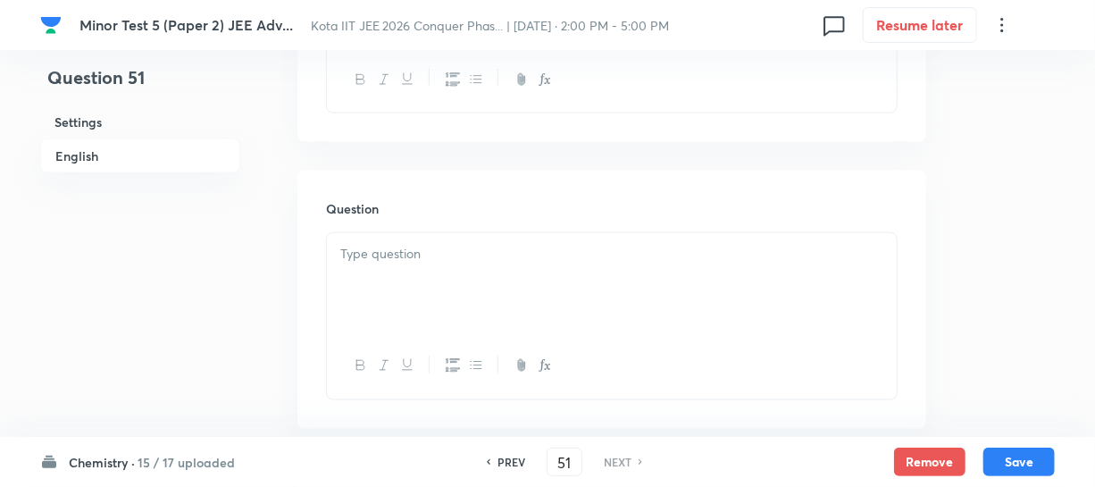
scroll to position [1055, 0]
click at [415, 214] on p at bounding box center [611, 212] width 543 height 21
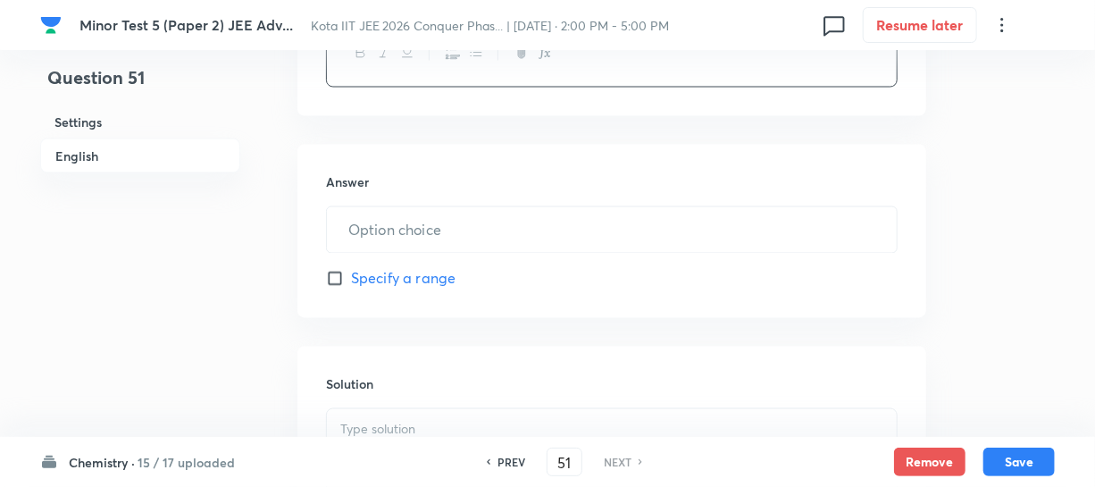
scroll to position [1357, 0]
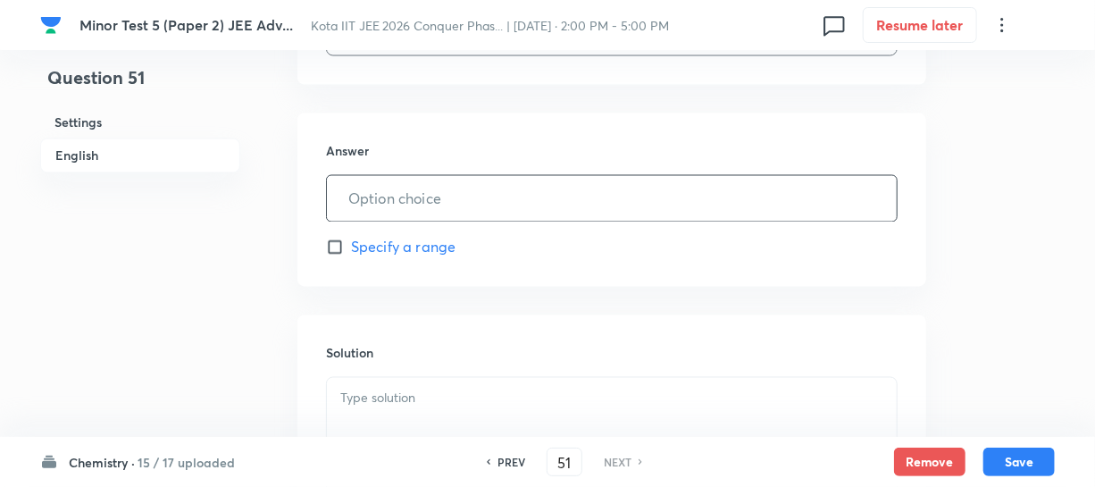
click at [427, 205] on input "text" at bounding box center [612, 199] width 570 height 46
click at [429, 208] on input "text" at bounding box center [612, 199] width 570 height 46
type input "160"
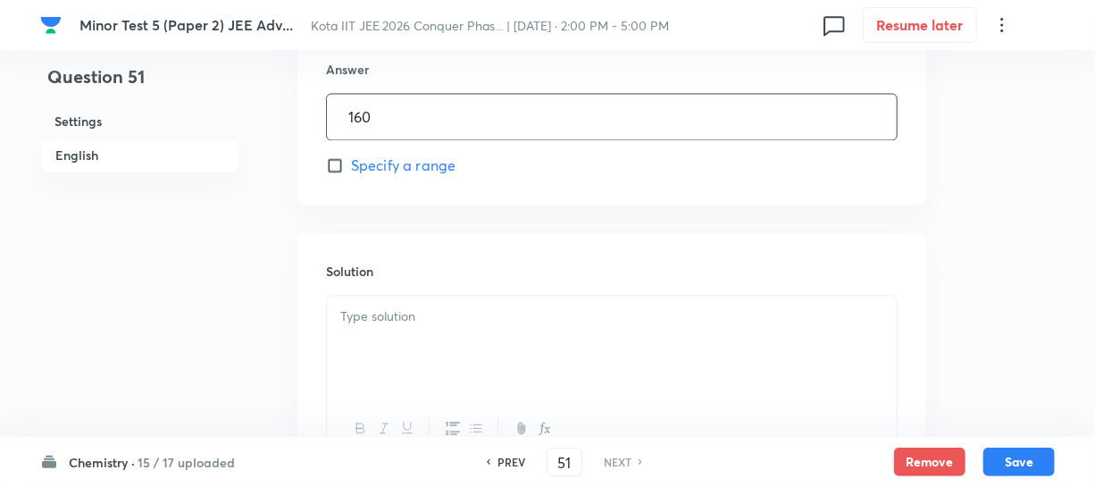
scroll to position [1600, 0]
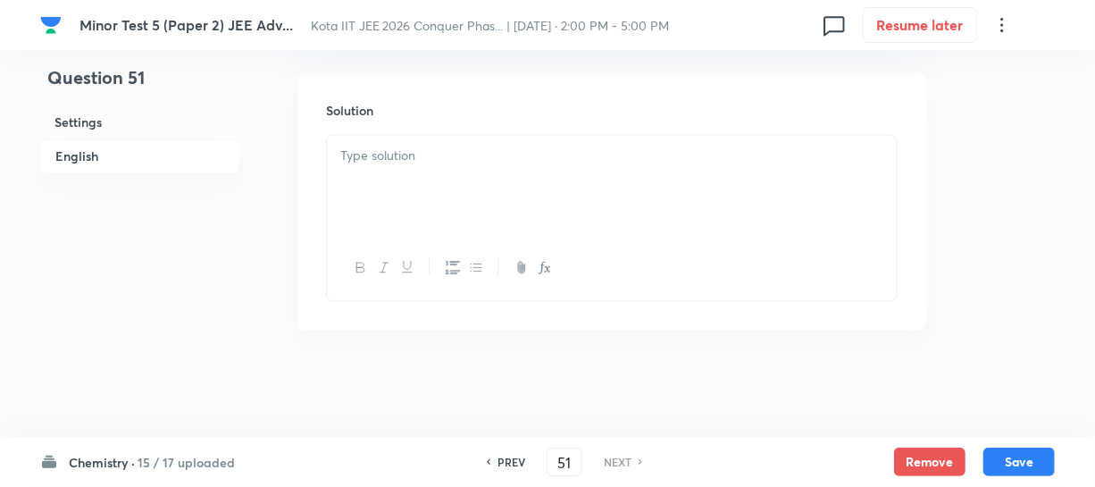
click at [375, 169] on div at bounding box center [612, 185] width 570 height 100
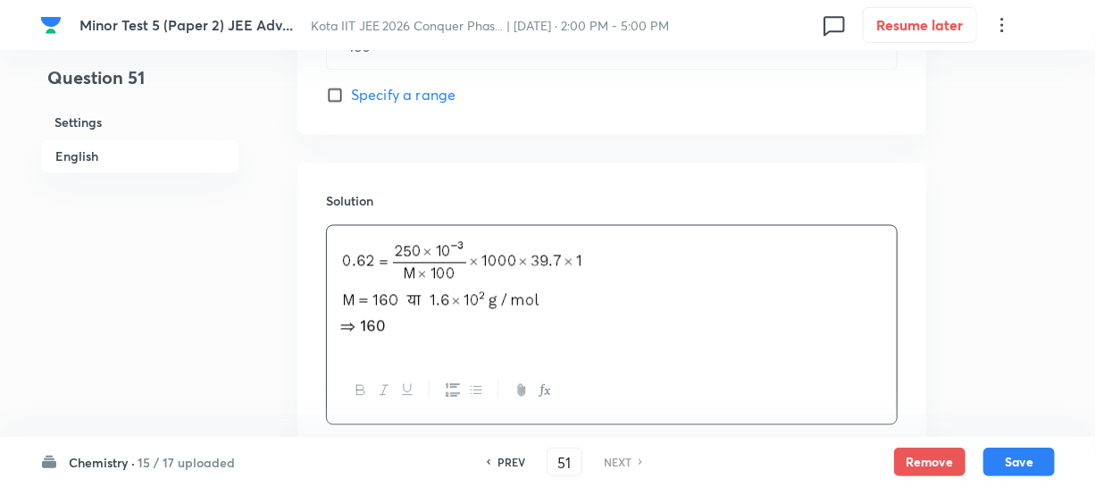
scroll to position [1634, 0]
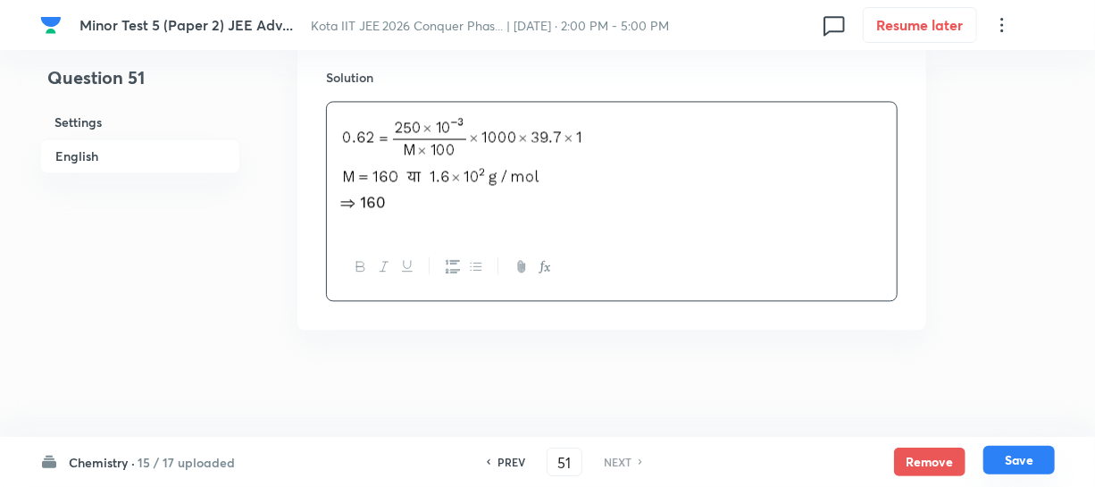
click at [1035, 458] on button "Save" at bounding box center [1019, 460] width 71 height 29
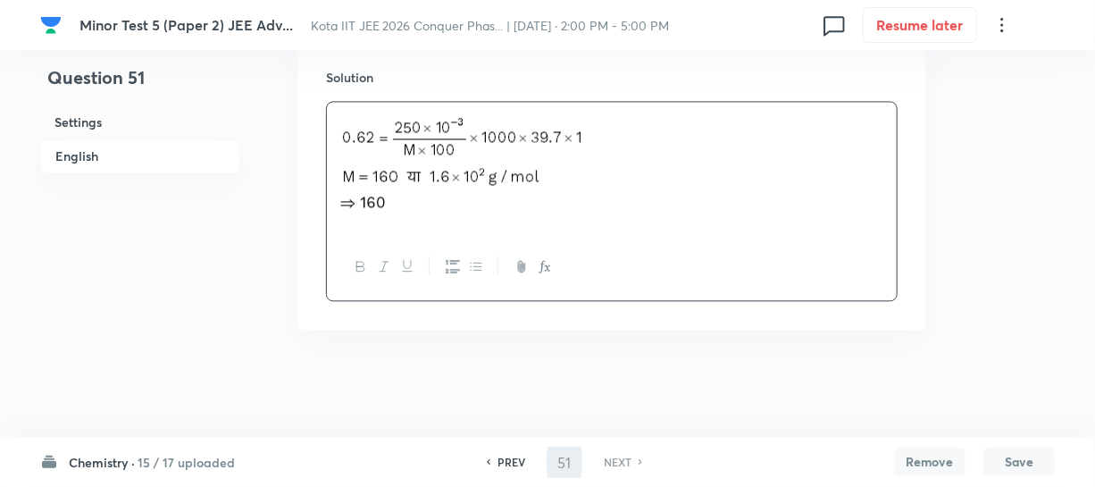
scroll to position [1600, 0]
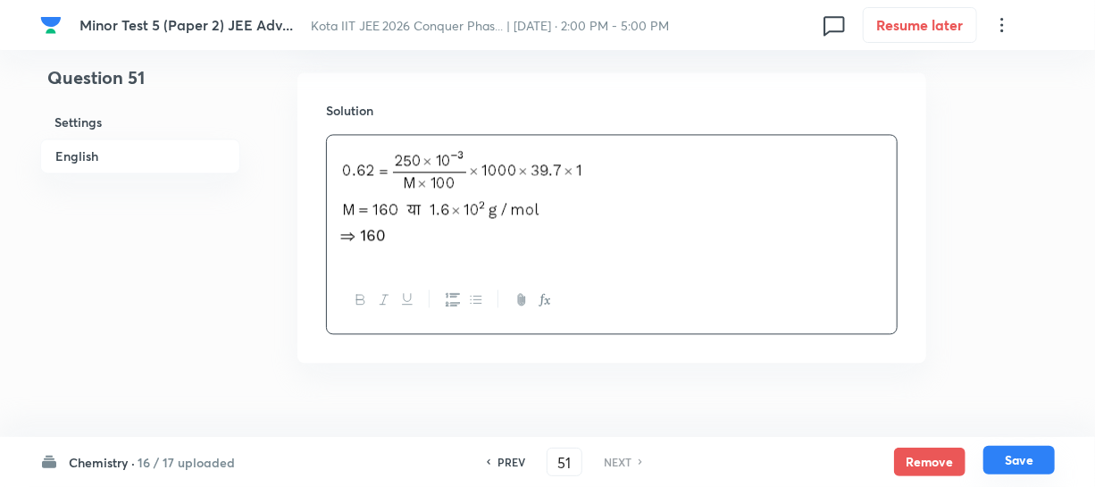
click at [1026, 457] on button "Save" at bounding box center [1019, 460] width 71 height 29
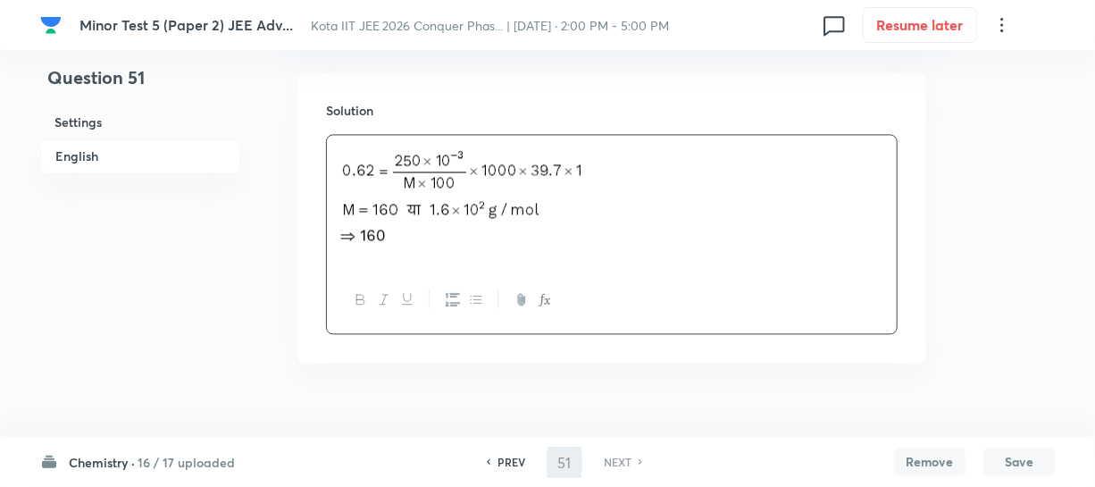
type input "160"
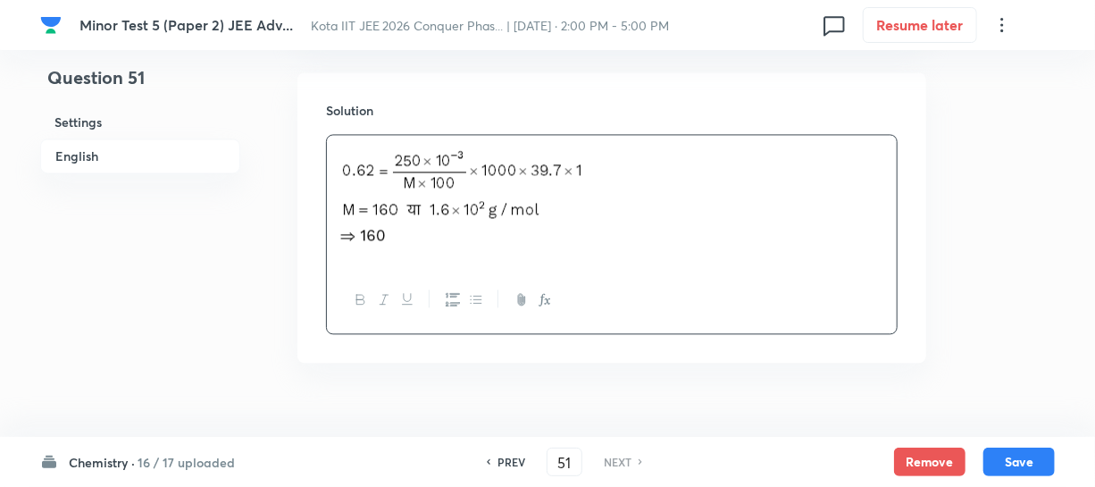
click at [747, 272] on div at bounding box center [612, 299] width 570 height 65
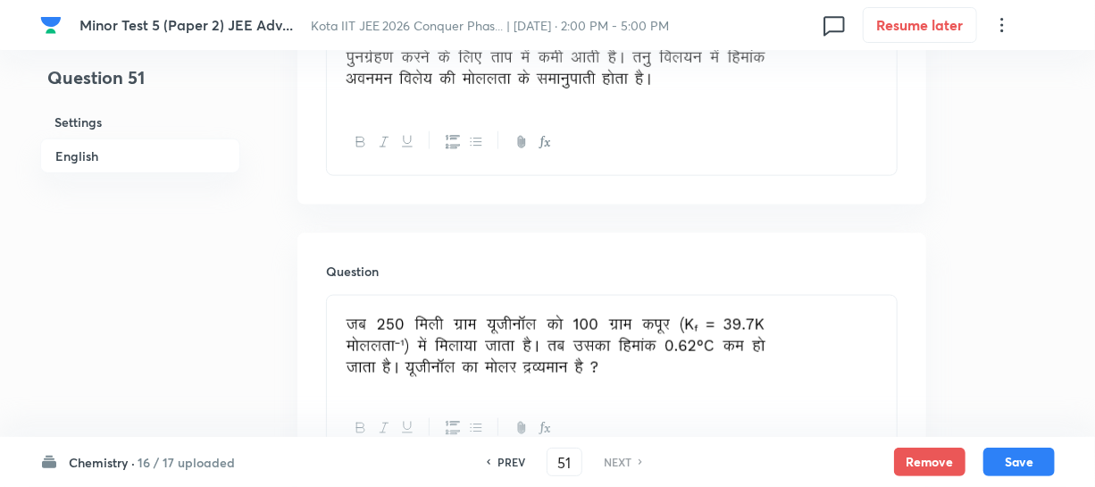
scroll to position [625, 0]
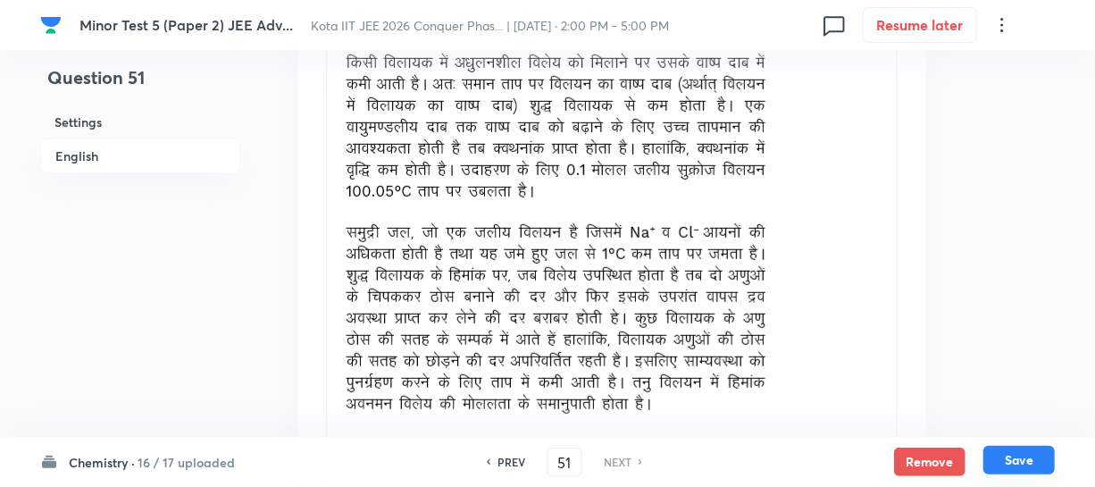
click at [1016, 454] on button "Save" at bounding box center [1019, 460] width 71 height 29
click at [1013, 458] on button "Save" at bounding box center [1019, 460] width 71 height 29
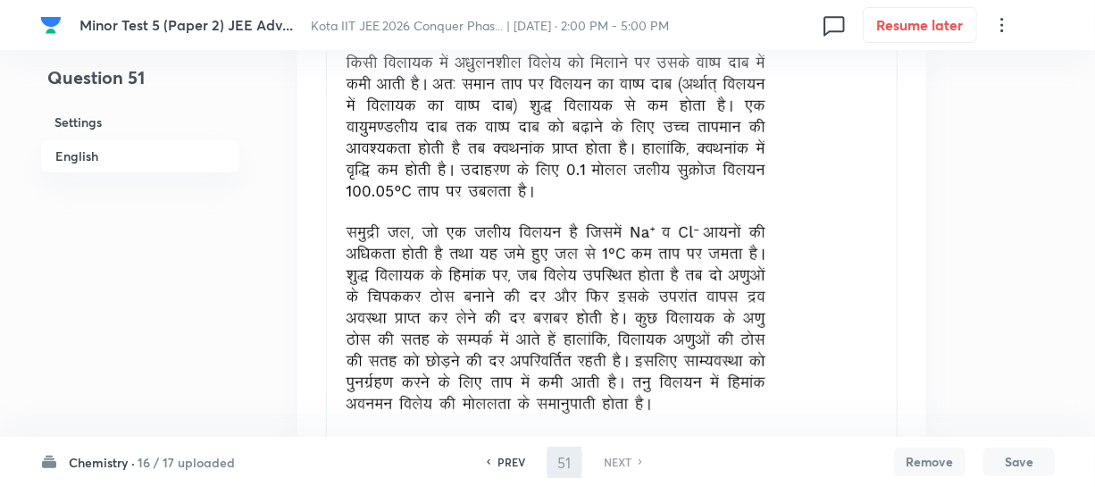
type input "160"
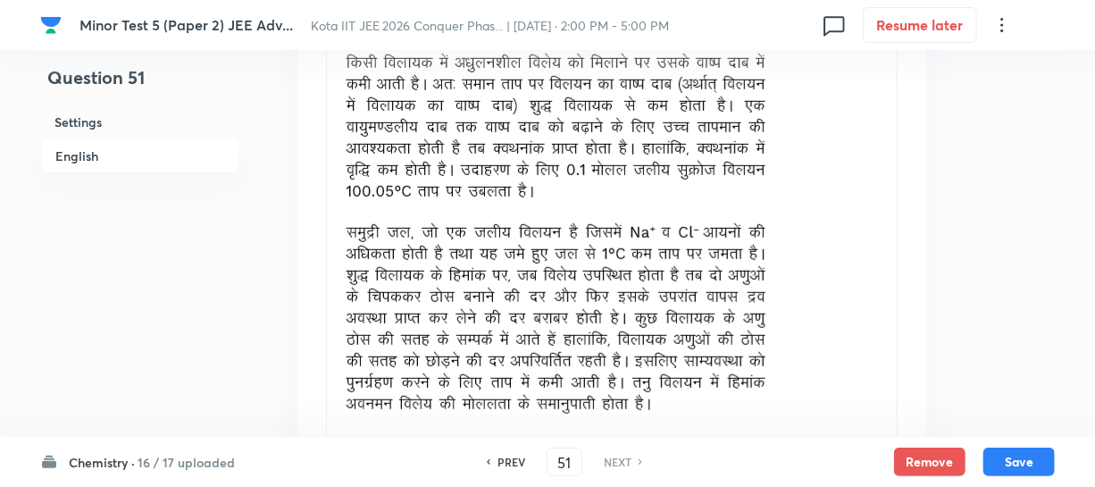
click at [639, 460] on icon at bounding box center [641, 461] width 5 height 9
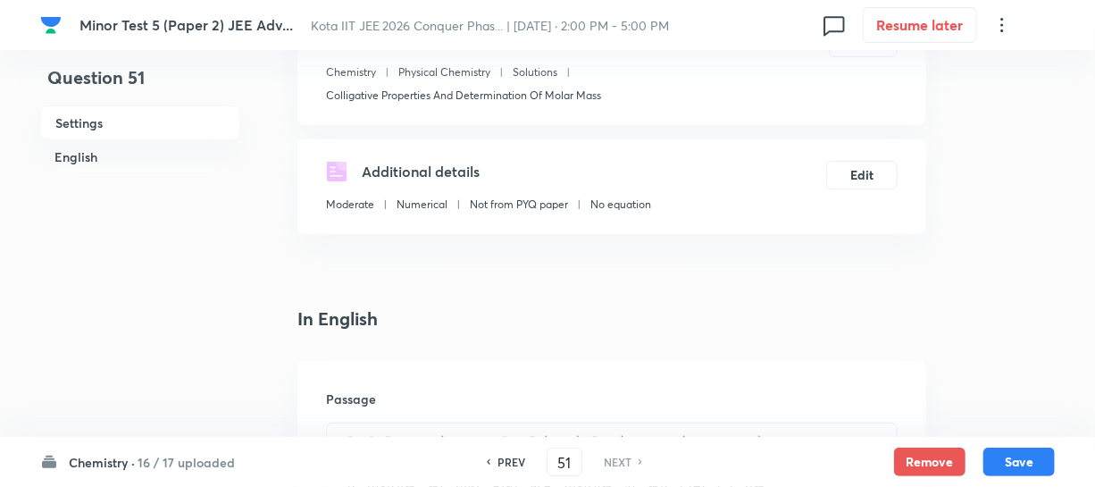
scroll to position [0, 0]
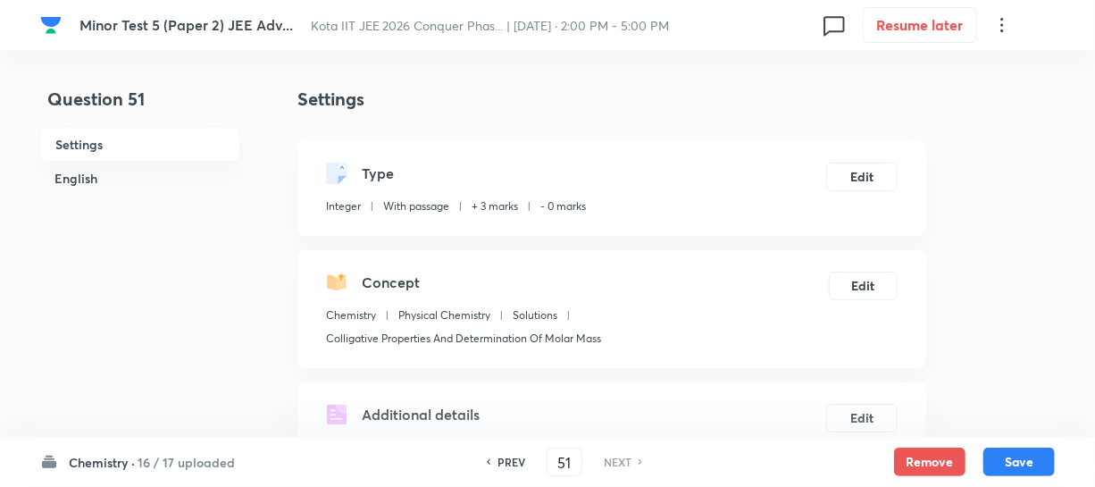
click at [507, 464] on h6 "PREV" at bounding box center [512, 462] width 28 height 16
type input "50"
type input "1"
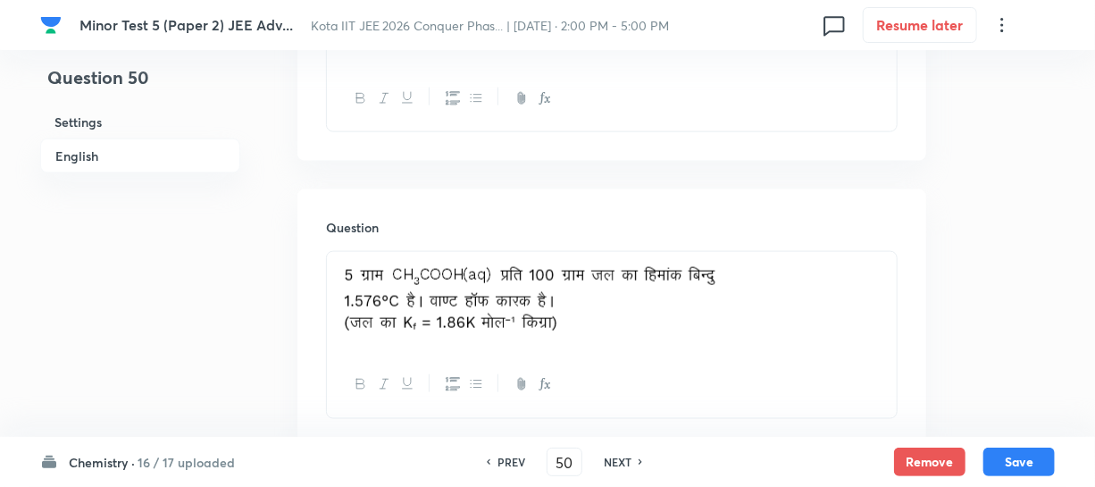
scroll to position [1055, 0]
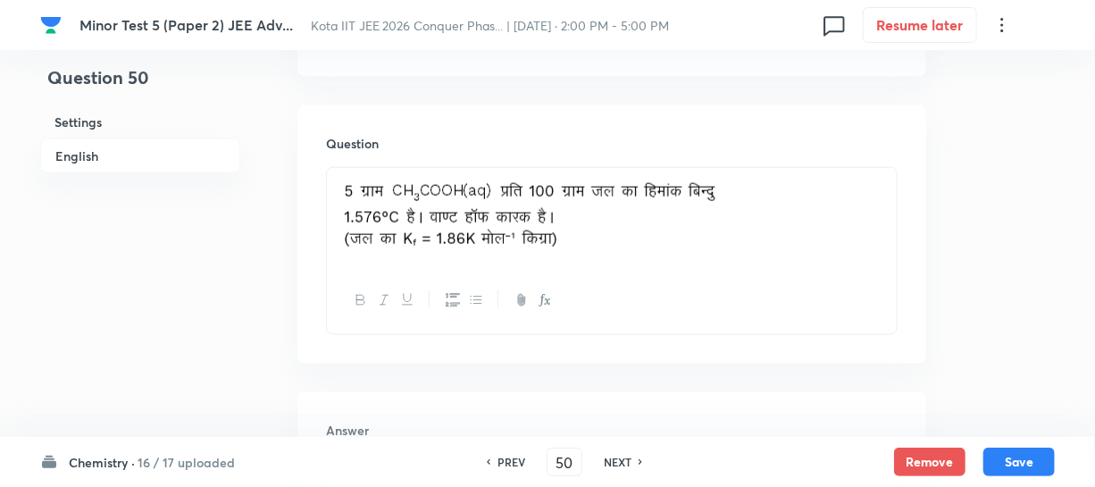
click at [631, 458] on h6 "NEXT" at bounding box center [618, 462] width 28 height 16
type input "51"
type input "160"
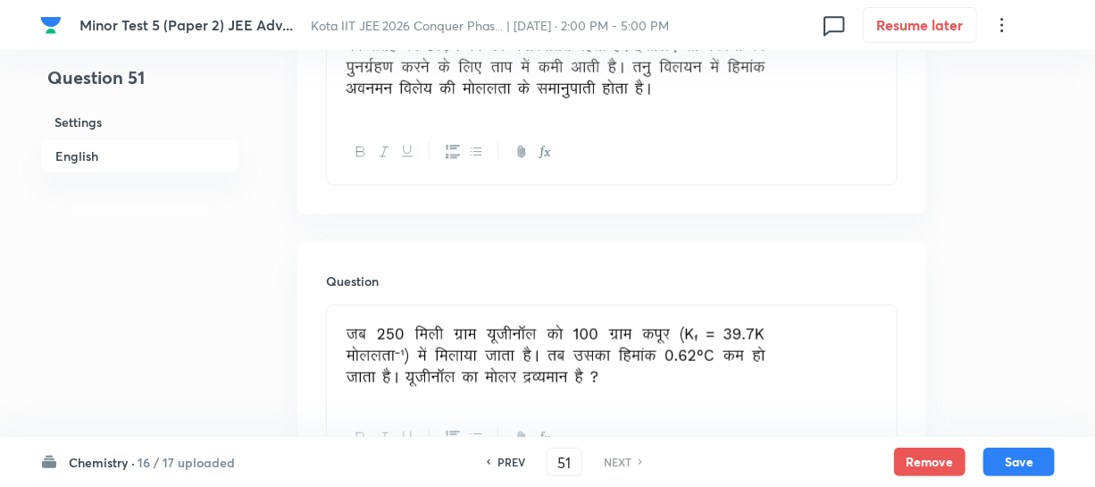
scroll to position [902, 0]
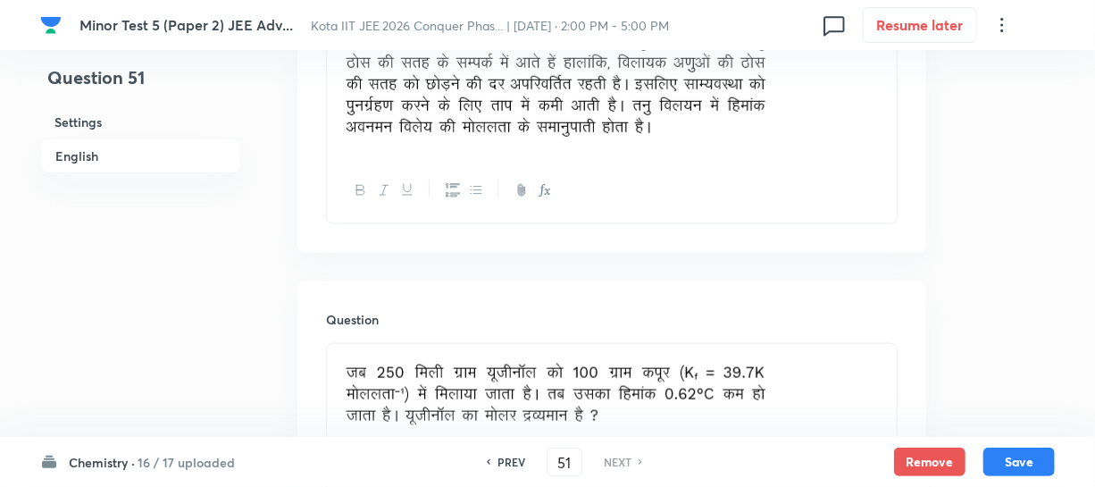
click at [516, 462] on h6 "PREV" at bounding box center [512, 462] width 28 height 16
type input "50"
type input "1"
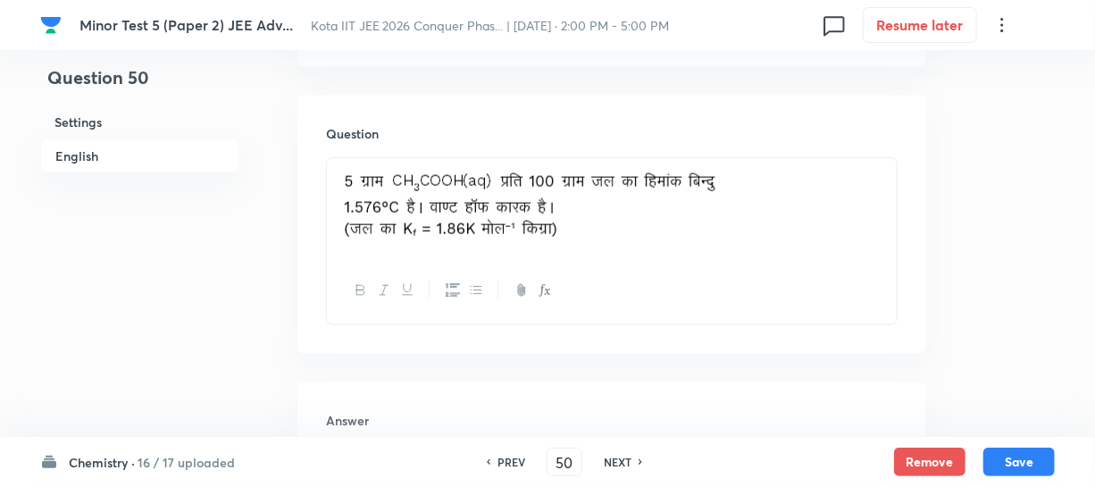
scroll to position [1227, 0]
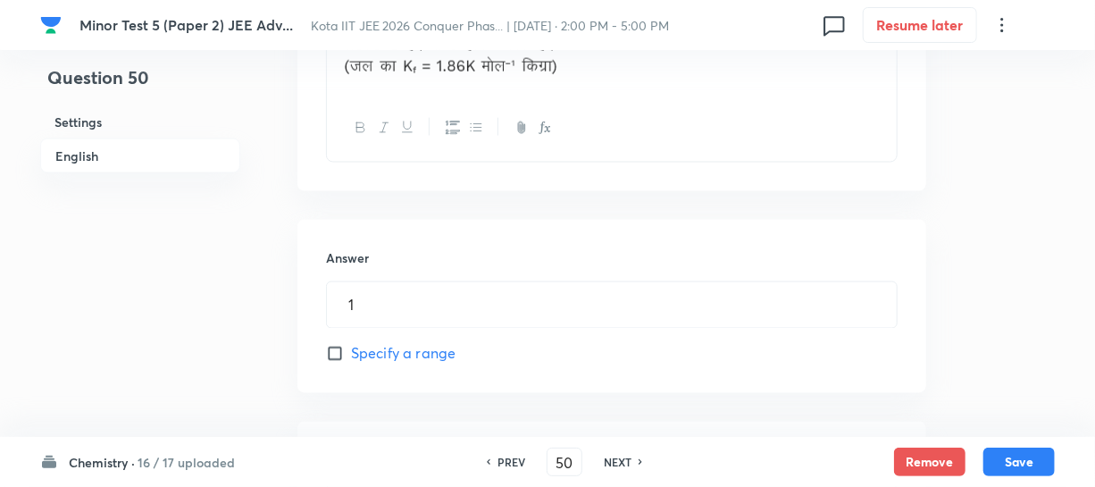
click at [507, 460] on h6 "PREV" at bounding box center [512, 462] width 28 height 16
type input "49"
type input "2"
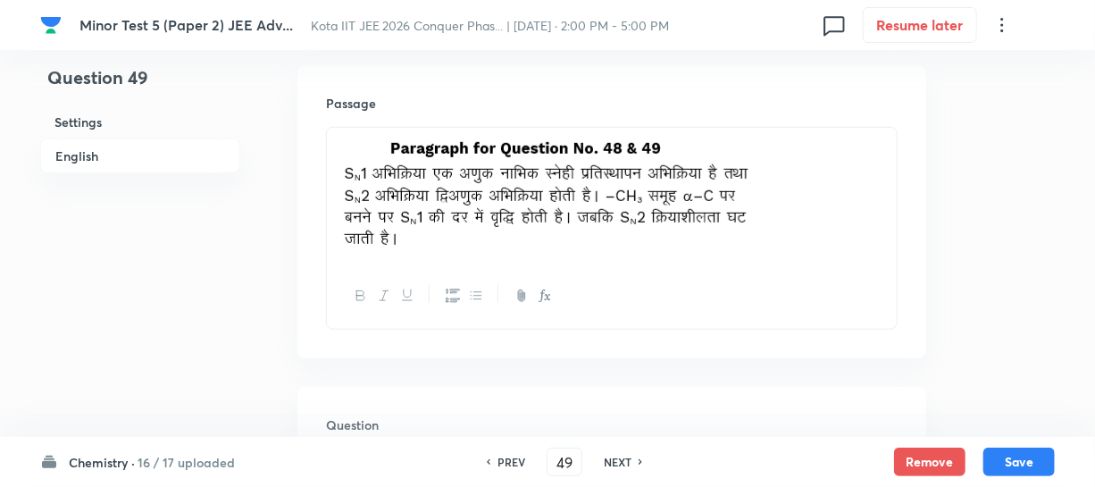
scroll to position [415, 0]
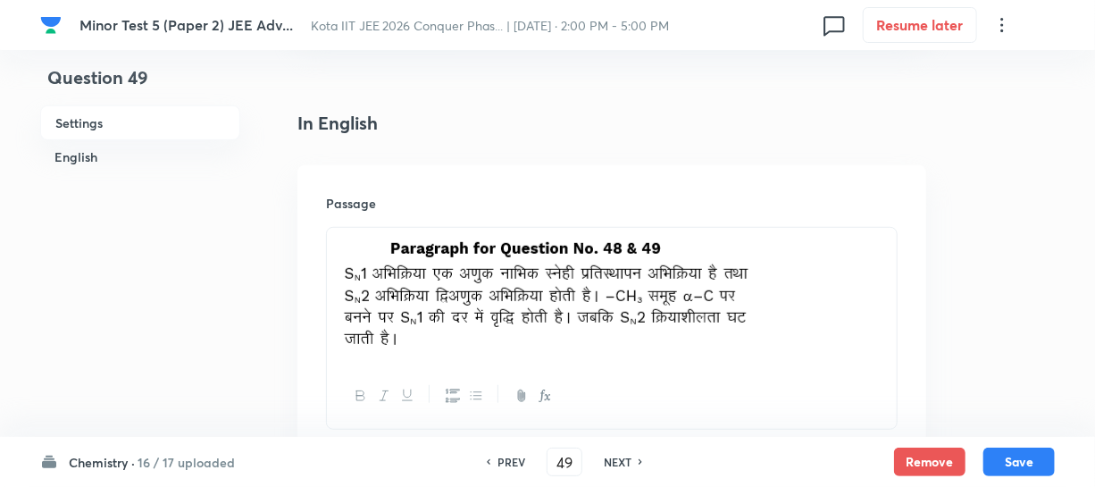
click at [496, 245] on img at bounding box center [546, 293] width 413 height 109
click at [545, 270] on img at bounding box center [546, 293] width 413 height 109
click at [691, 272] on img at bounding box center [546, 293] width 413 height 109
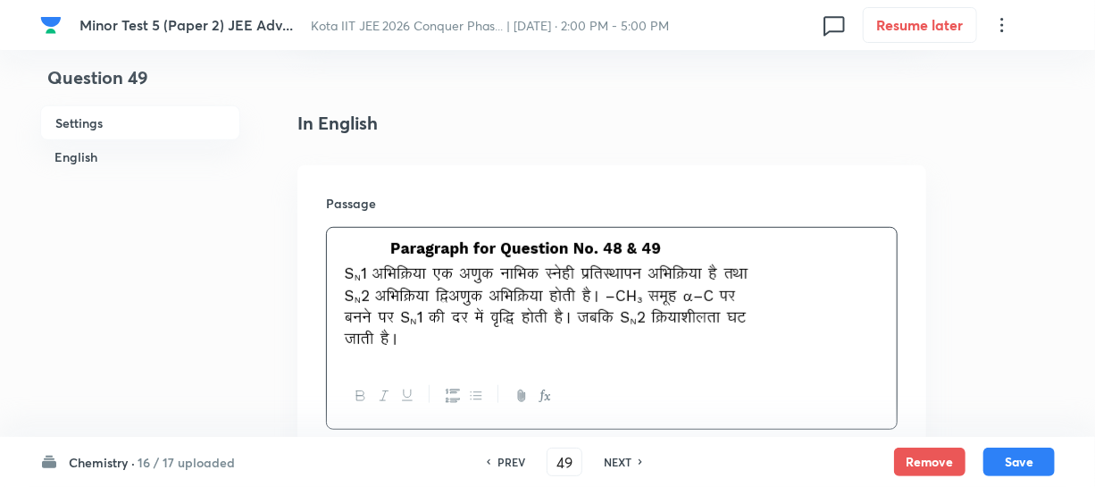
click at [745, 283] on img at bounding box center [546, 293] width 413 height 109
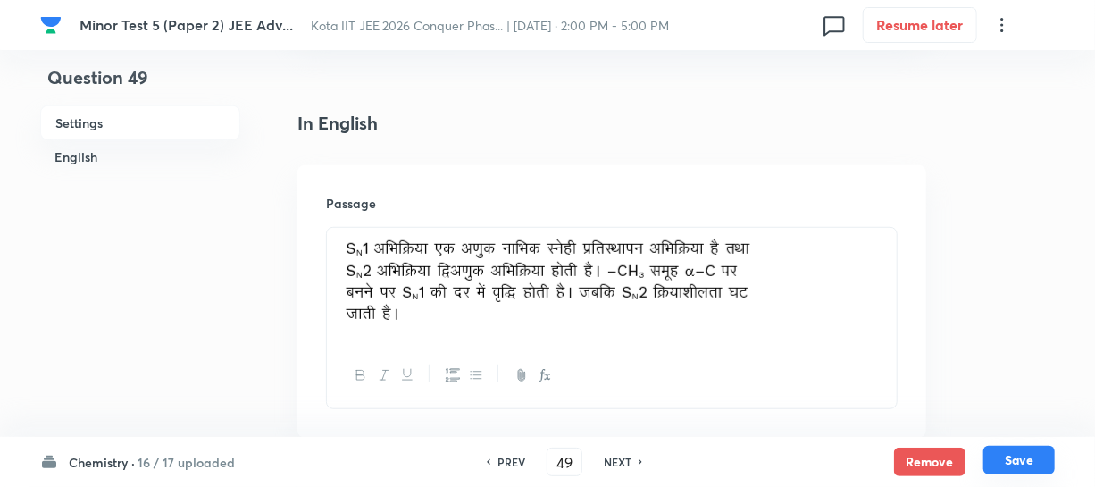
click at [1022, 455] on button "Save" at bounding box center [1019, 460] width 71 height 29
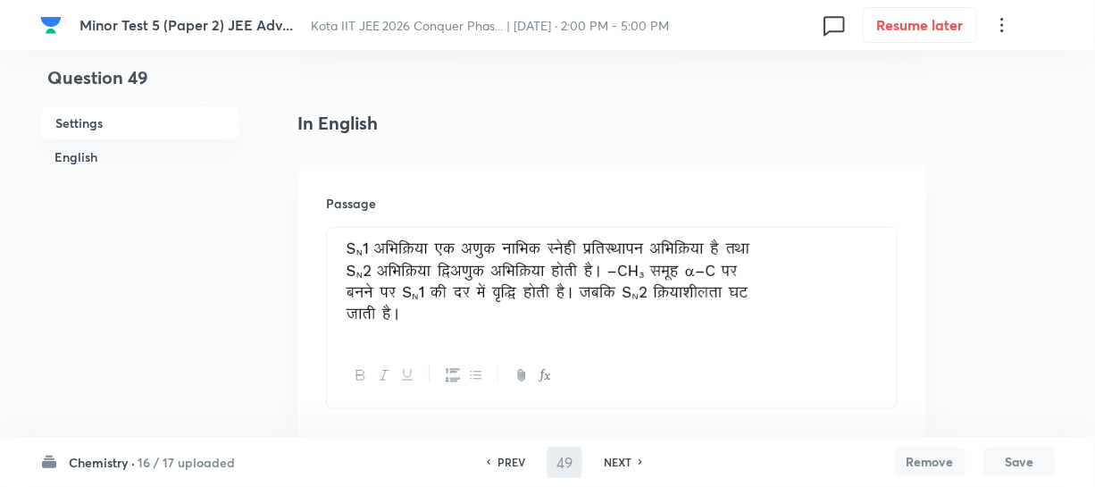
type input "50"
type input "1"
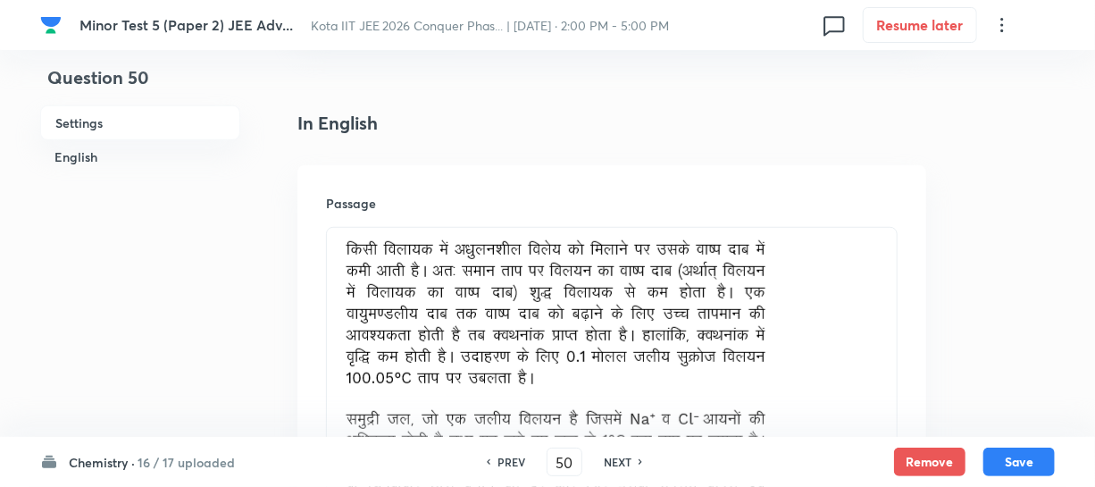
click at [513, 457] on h6 "PREV" at bounding box center [512, 462] width 28 height 16
type input "49"
type input "2"
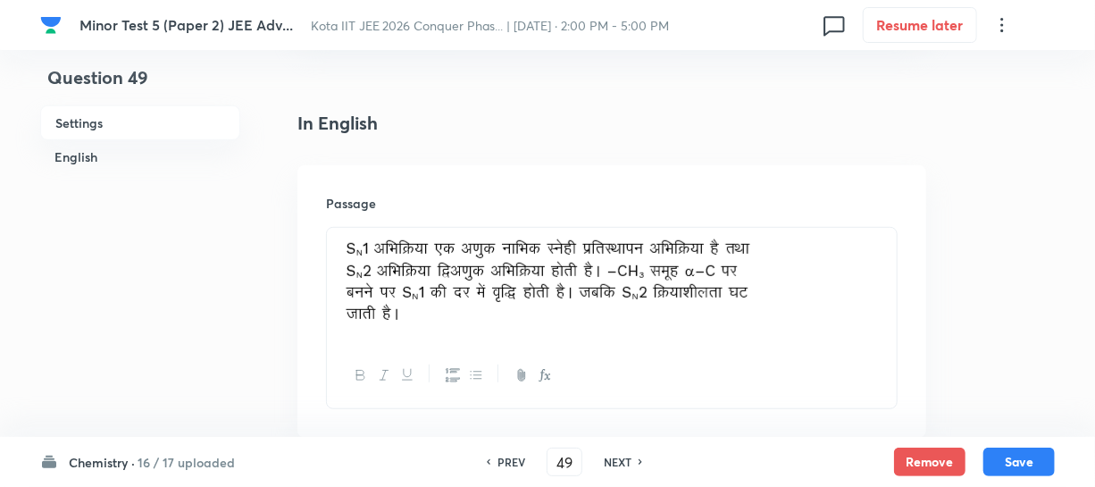
click at [513, 457] on h6 "PREV" at bounding box center [512, 462] width 28 height 16
type input "48"
type input "2"
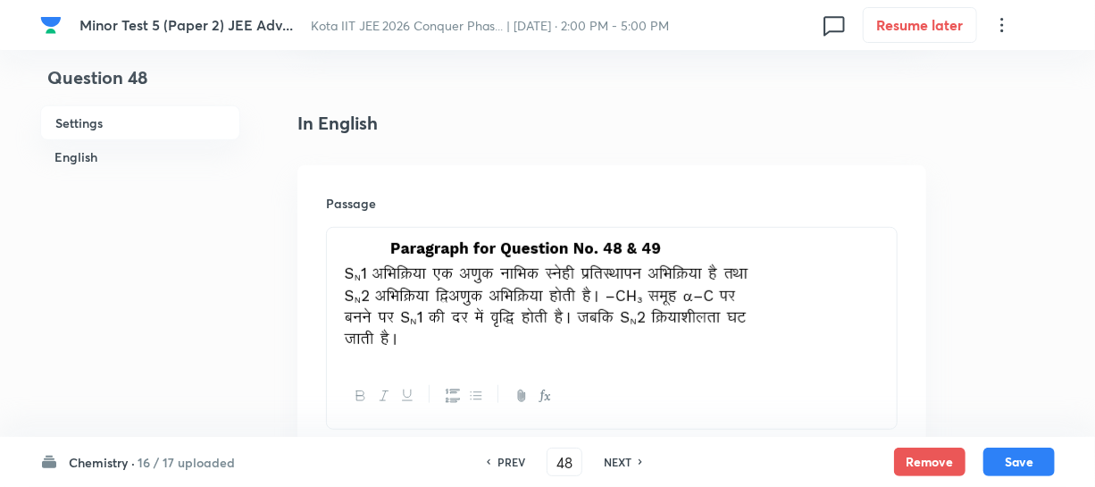
click at [744, 306] on img at bounding box center [546, 293] width 413 height 109
click at [764, 306] on p at bounding box center [611, 296] width 543 height 114
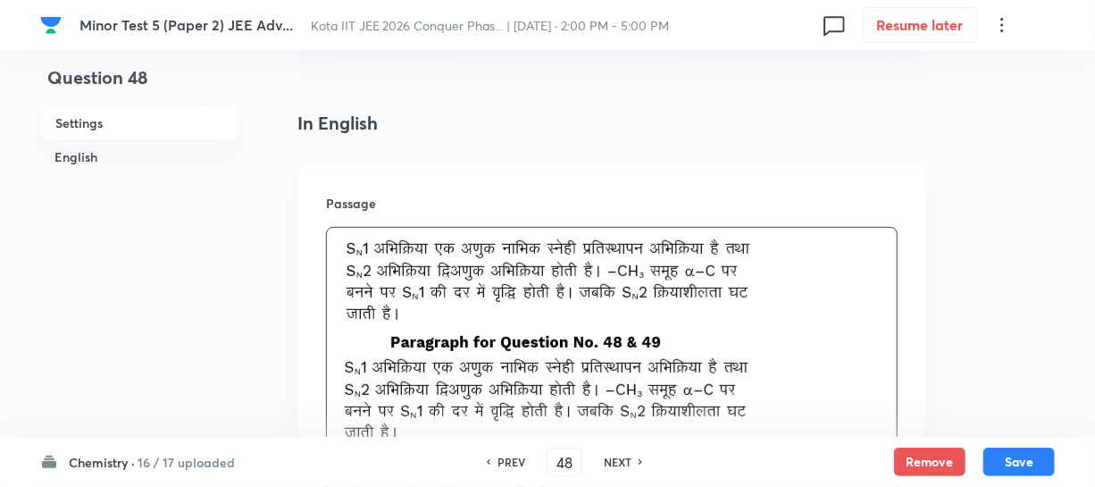
click at [732, 313] on img at bounding box center [547, 283] width 415 height 88
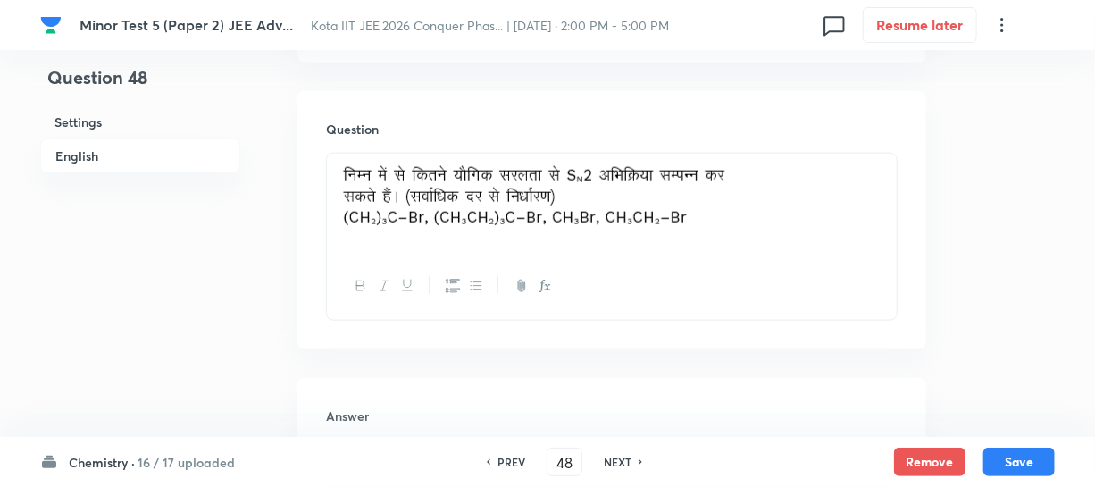
scroll to position [822, 0]
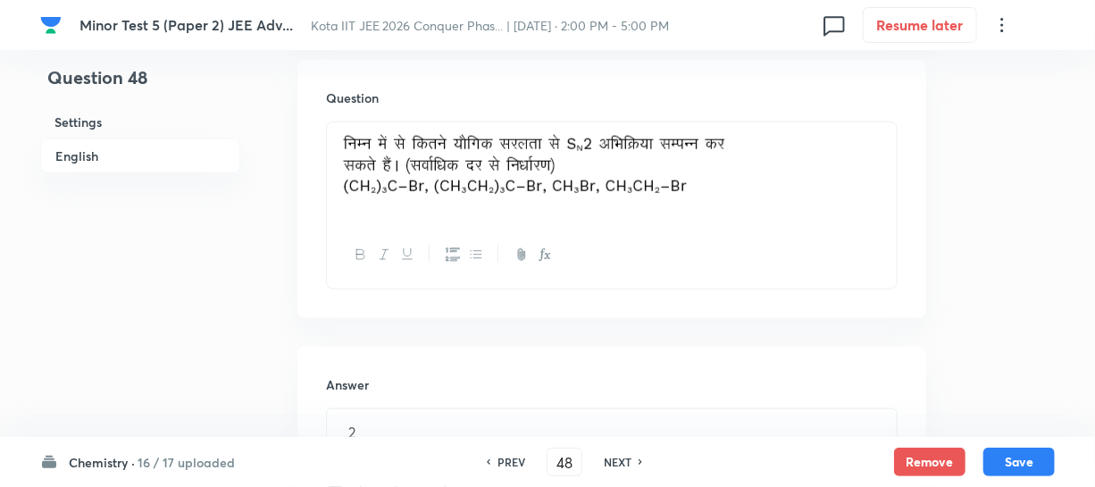
click at [1005, 446] on div "Chemistry · 16 / 17 uploaded PREV 48 ​ NEXT Remove Save" at bounding box center [547, 462] width 1015 height 50
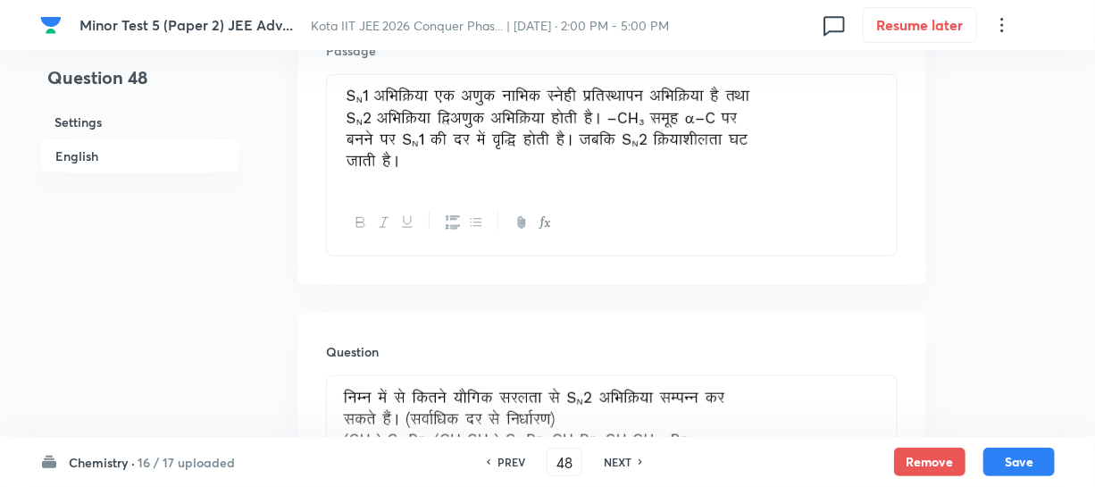
scroll to position [497, 0]
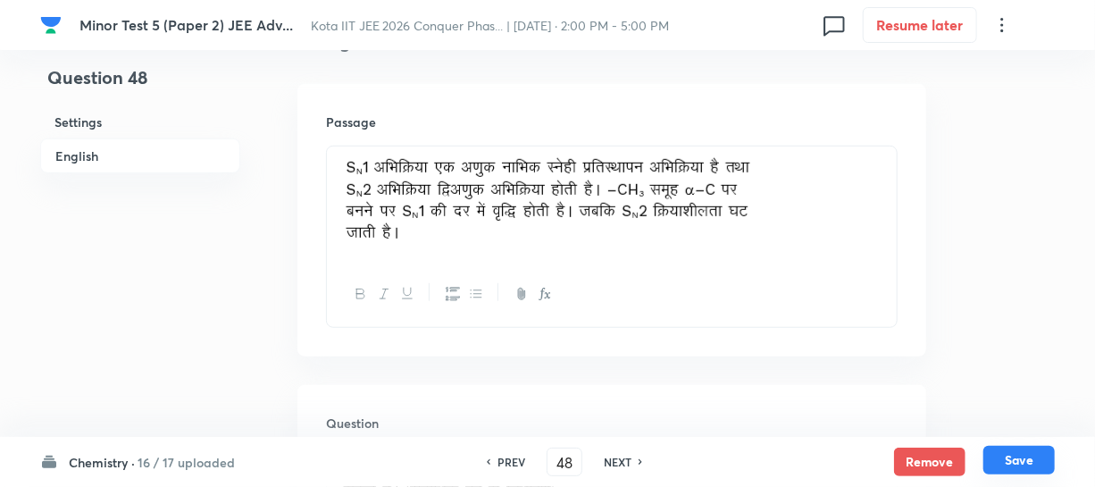
click at [1034, 453] on button "Save" at bounding box center [1019, 460] width 71 height 29
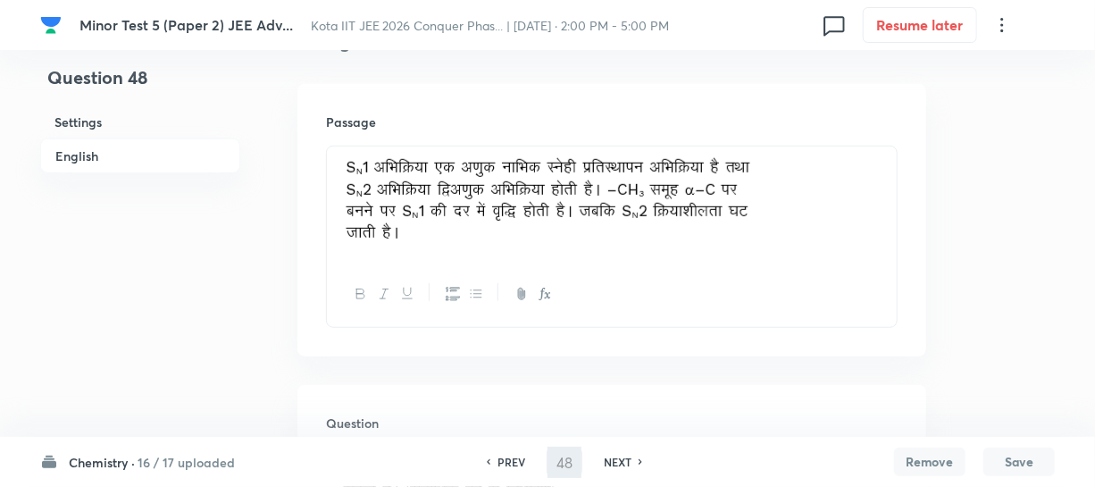
type input "49"
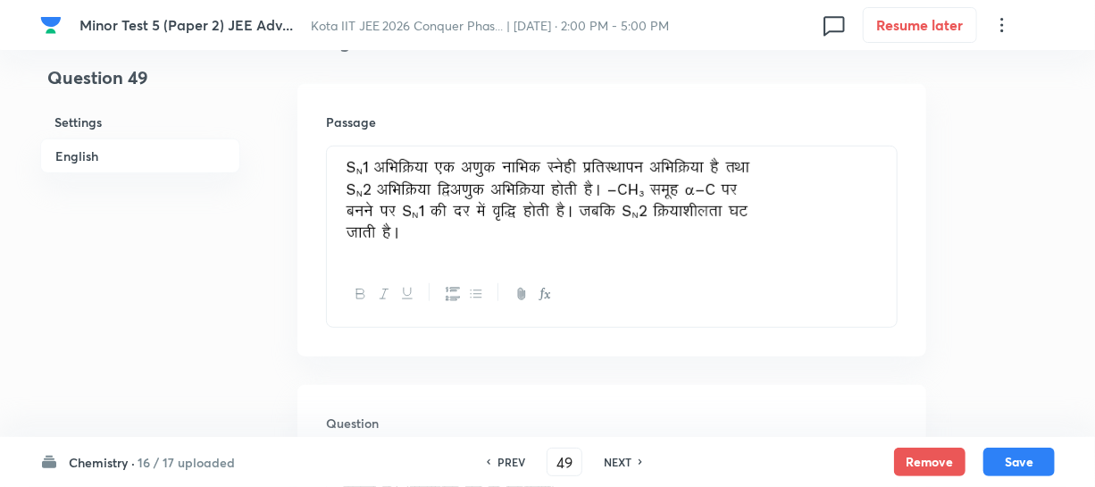
type input "2"
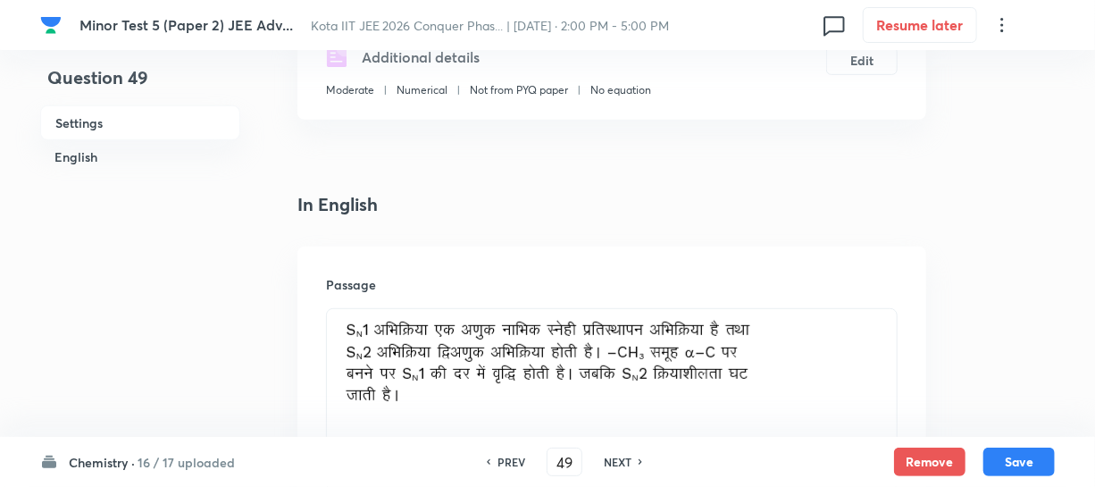
scroll to position [415, 0]
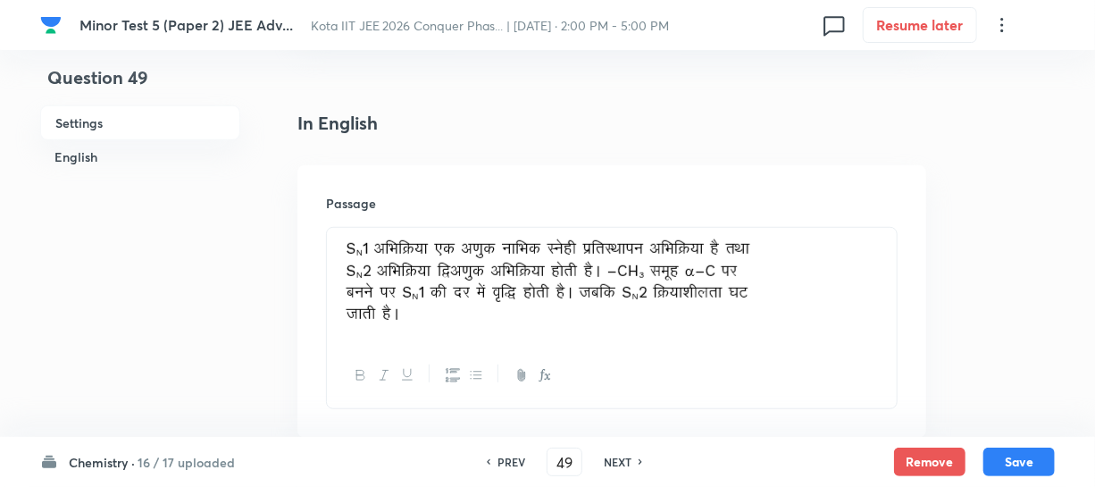
click at [505, 458] on h6 "PREV" at bounding box center [512, 462] width 28 height 16
type input "48"
type input "2"
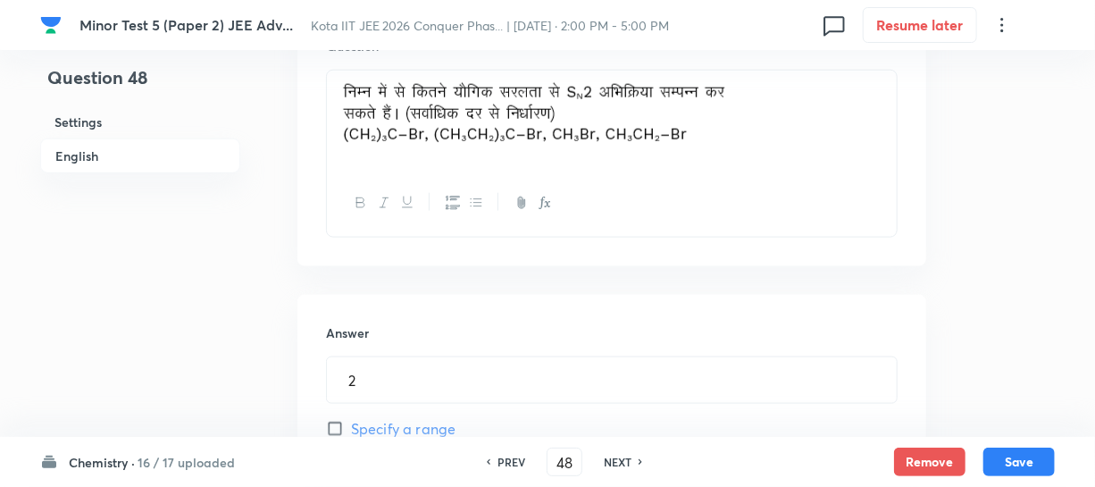
scroll to position [902, 0]
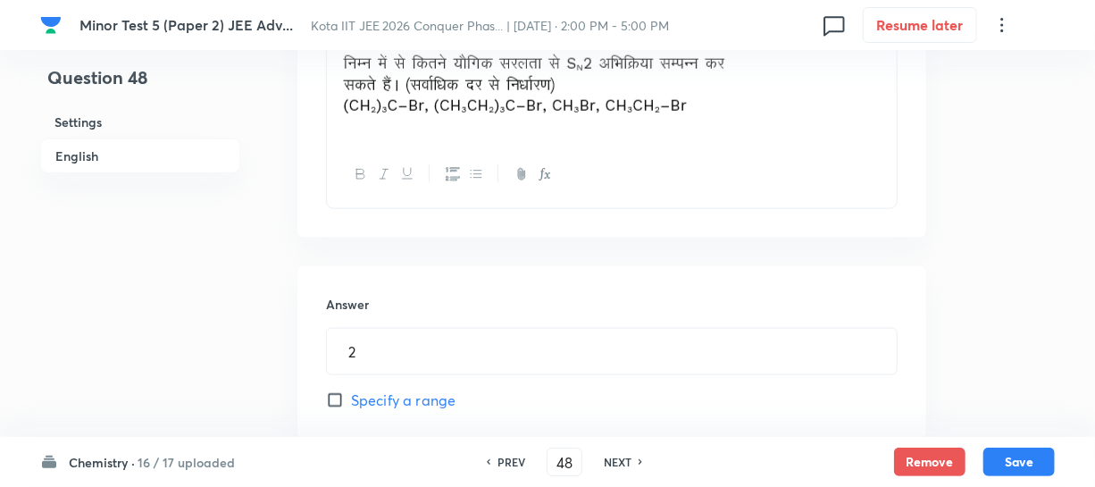
click at [625, 463] on h6 "NEXT" at bounding box center [618, 462] width 28 height 16
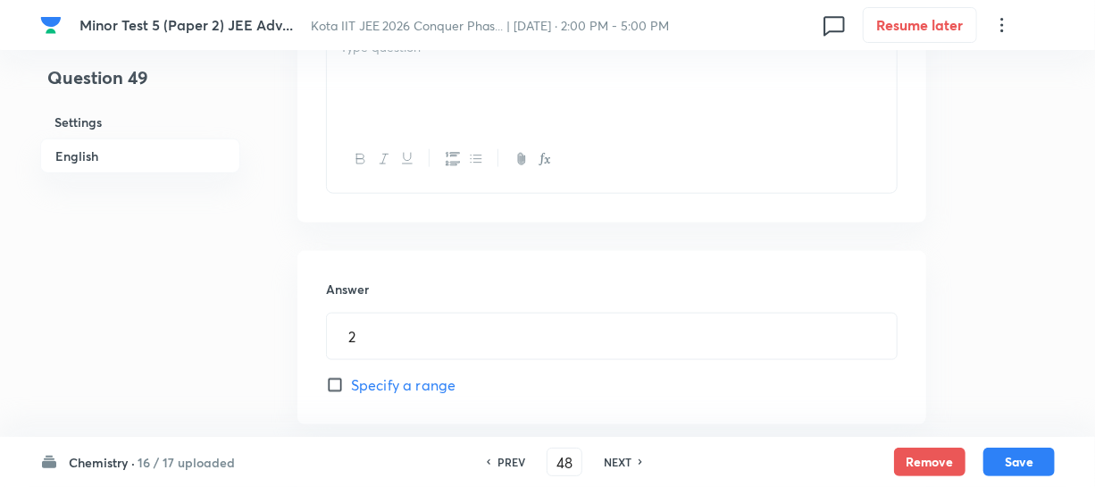
type input "49"
type input "2"
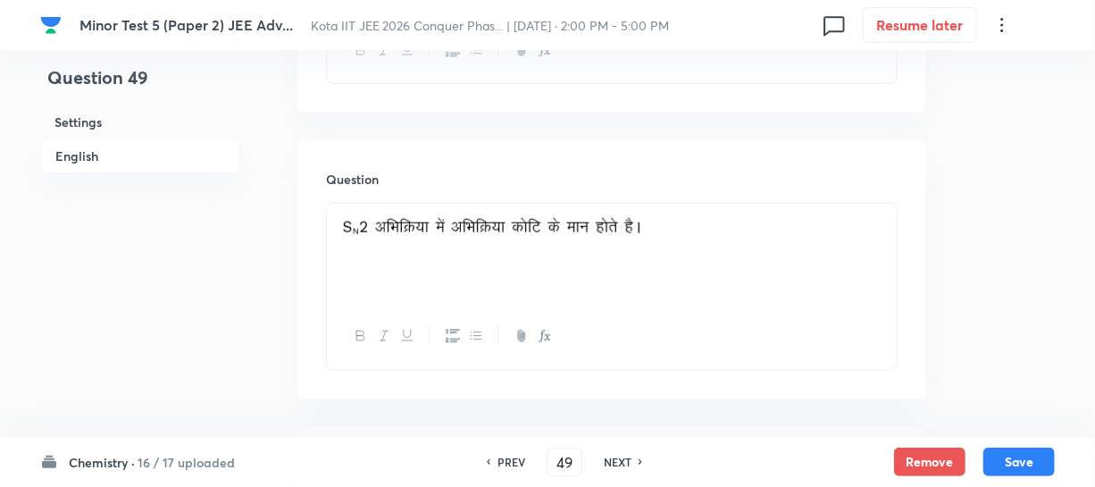
click at [515, 455] on h6 "PREV" at bounding box center [512, 462] width 28 height 16
type input "48"
type input "2"
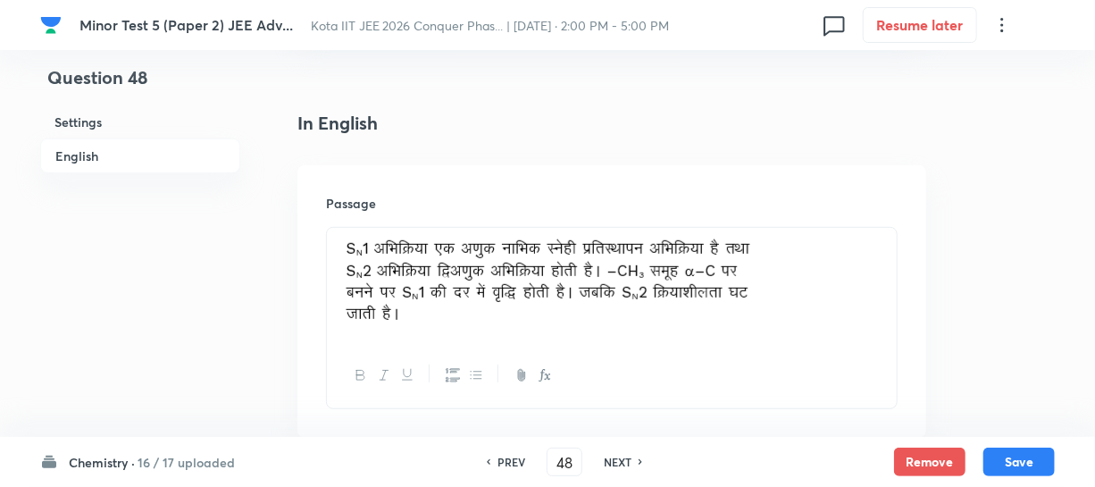
scroll to position [659, 0]
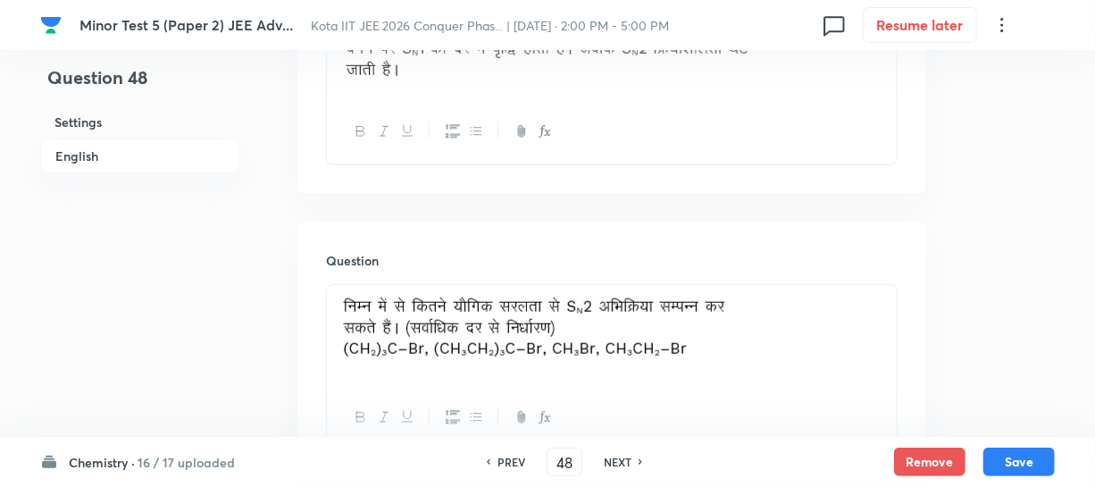
click at [514, 455] on h6 "PREV" at bounding box center [512, 462] width 28 height 16
type input "47"
type input "2"
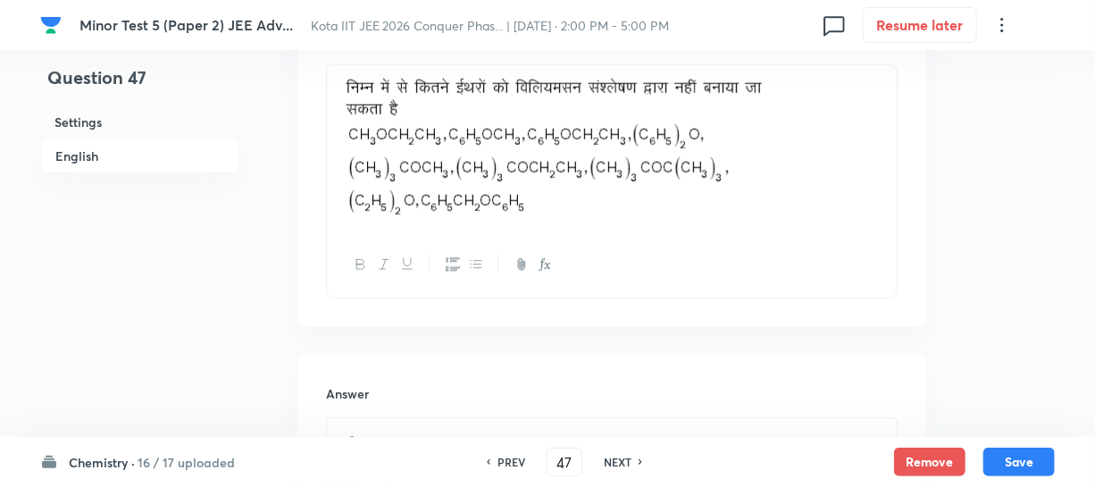
scroll to position [741, 0]
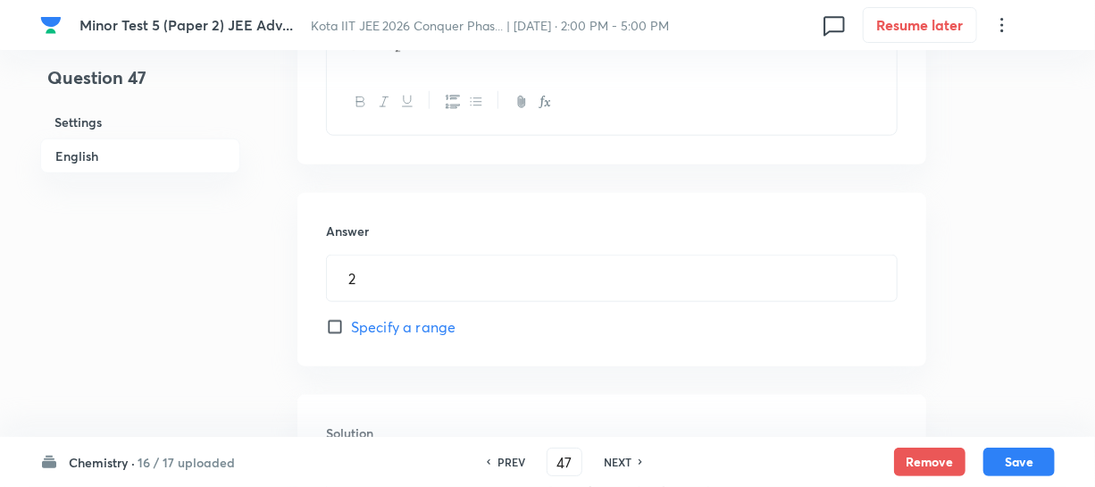
click at [616, 459] on h6 "NEXT" at bounding box center [618, 462] width 28 height 16
type input "48"
type input "2"
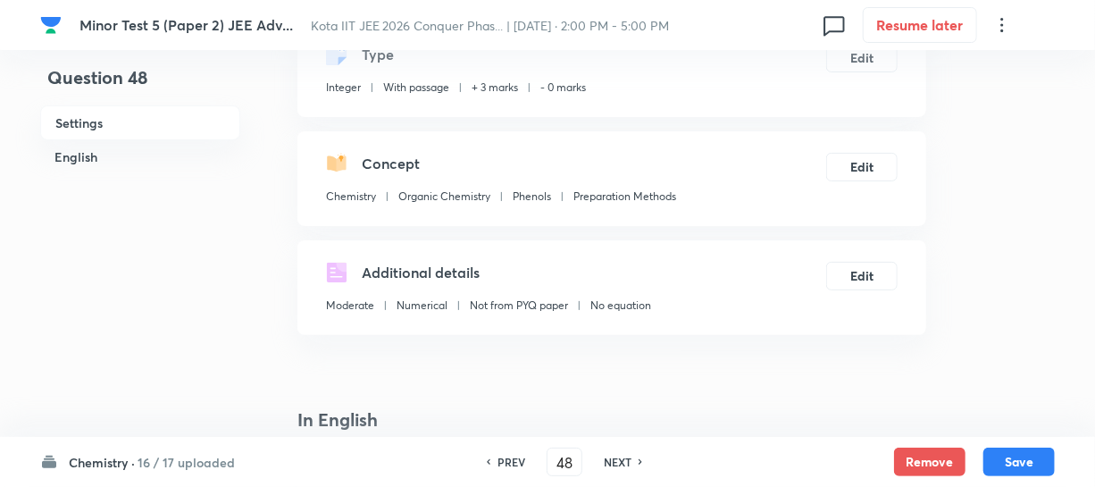
scroll to position [90, 0]
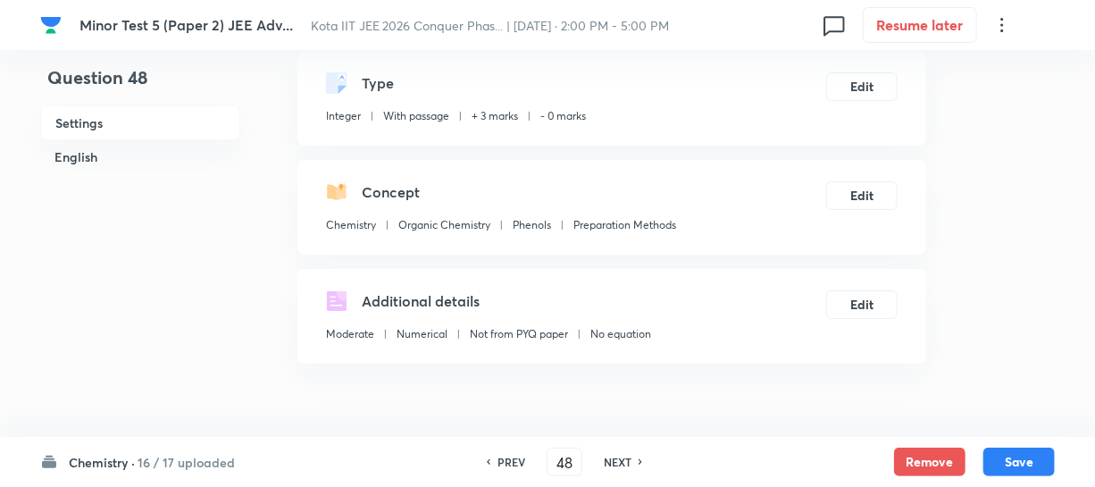
click at [509, 461] on h6 "PREV" at bounding box center [512, 462] width 28 height 16
type input "47"
type input "2"
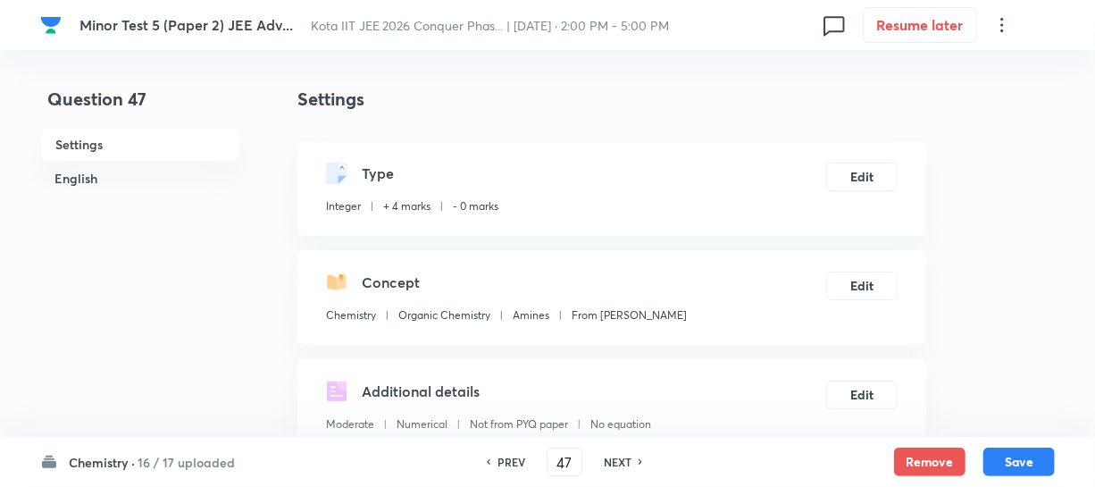
scroll to position [80, 0]
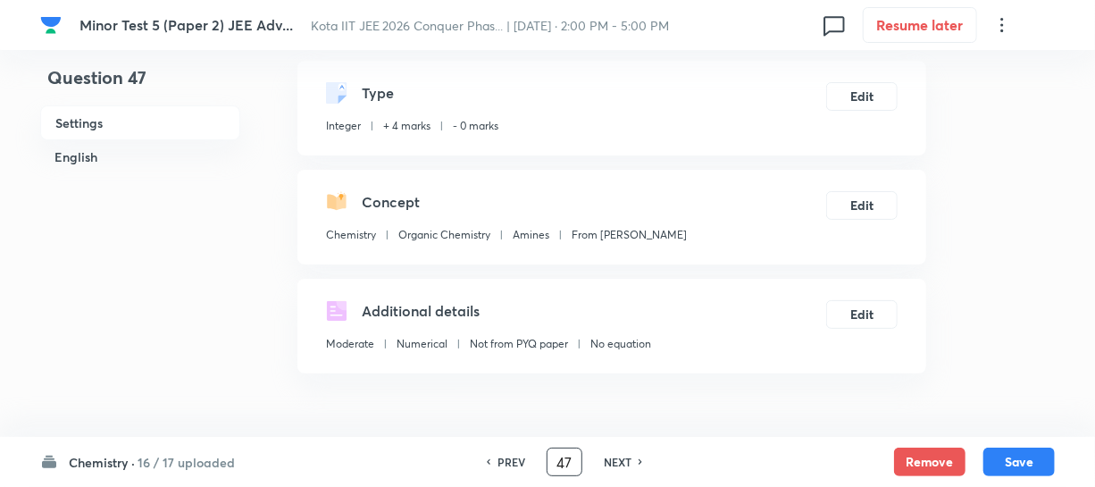
click at [557, 461] on input "47" at bounding box center [565, 462] width 34 height 31
type input "42"
type input "724"
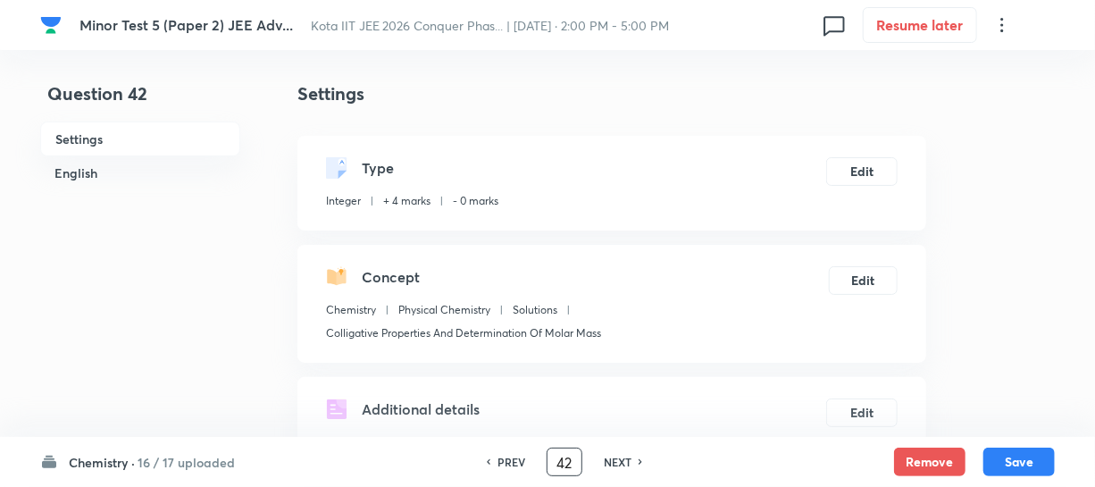
scroll to position [0, 0]
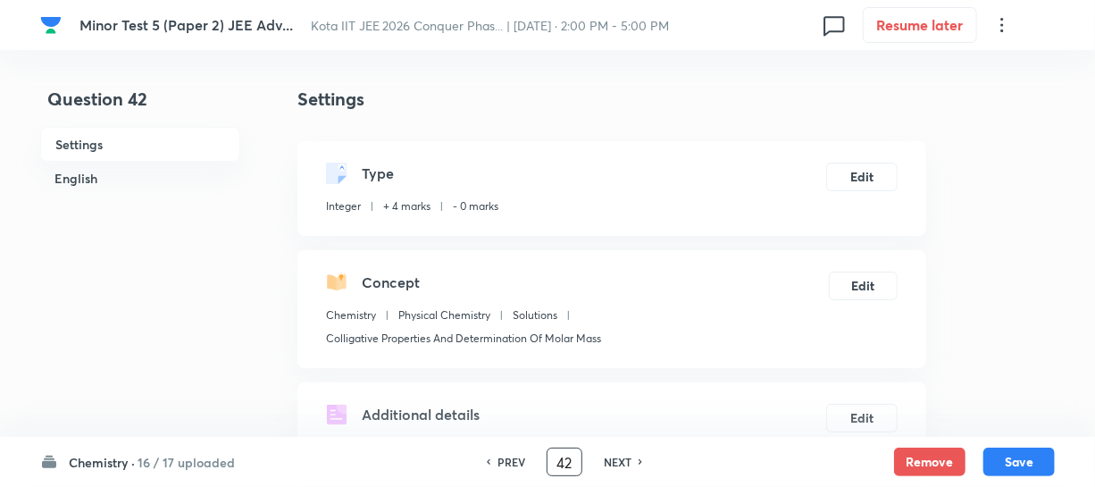
click at [562, 465] on input "42" at bounding box center [565, 462] width 34 height 31
type input "41"
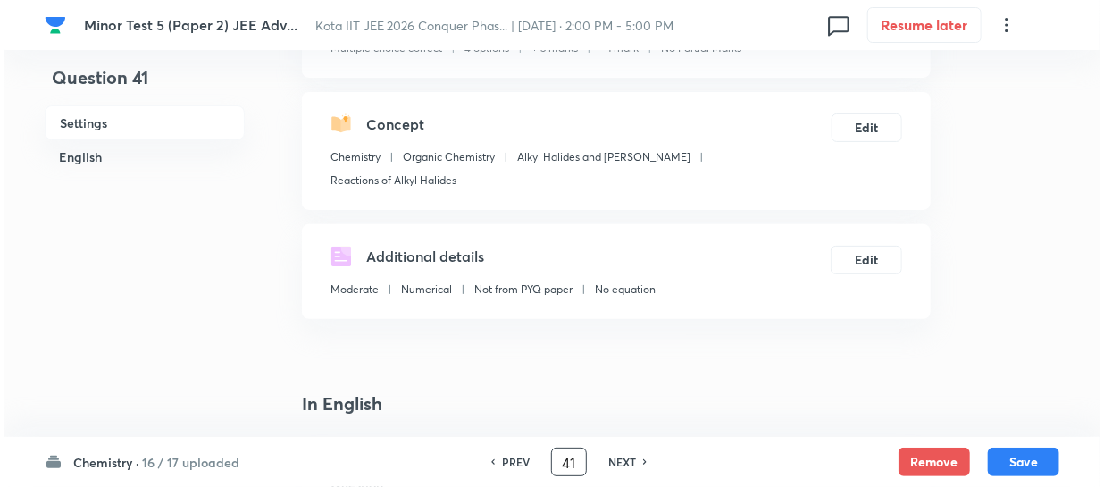
scroll to position [80, 0]
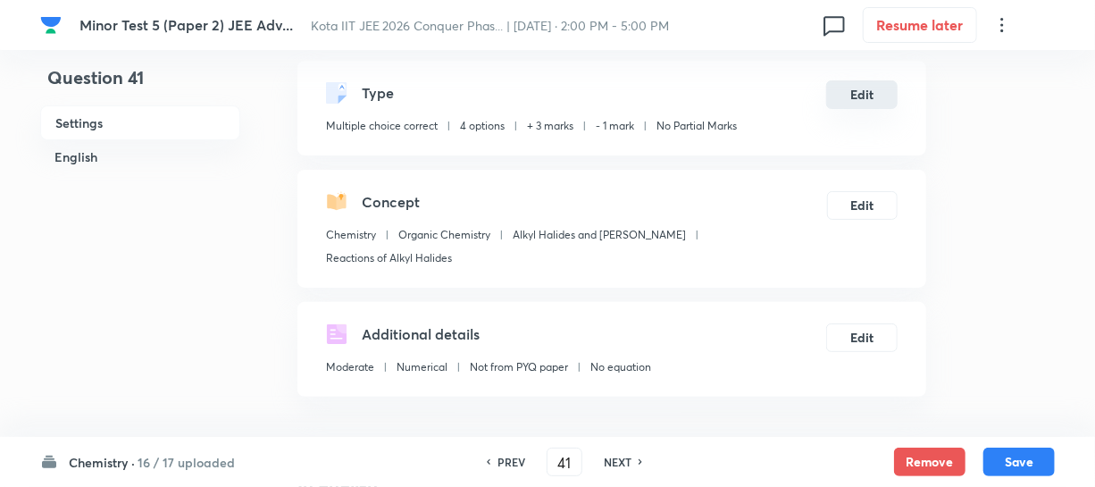
click at [857, 104] on button "Edit" at bounding box center [861, 94] width 71 height 29
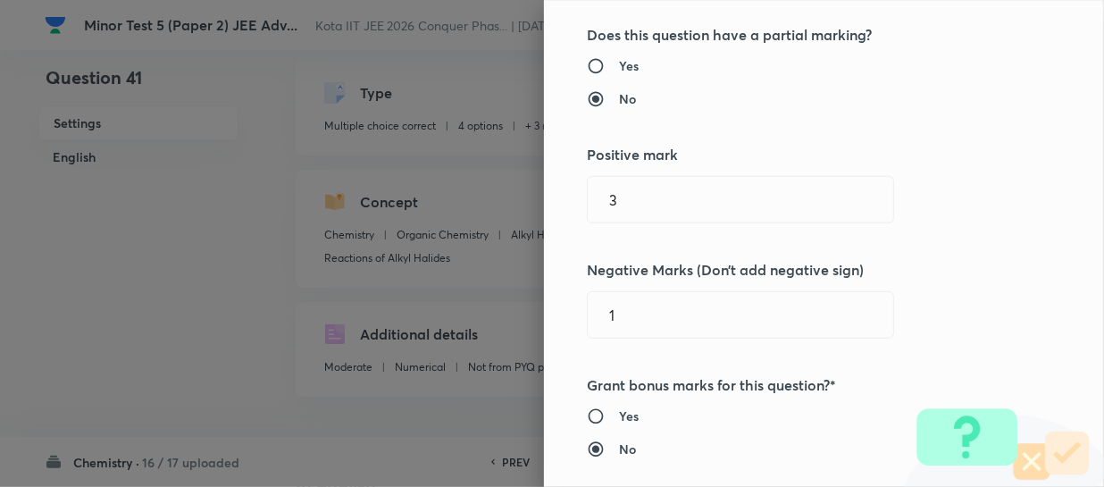
scroll to position [487, 0]
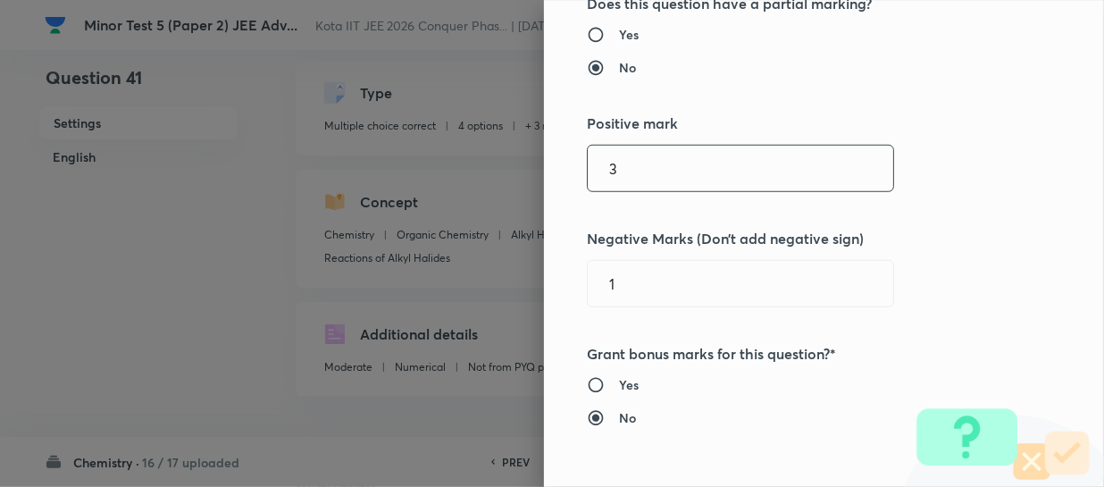
click at [544, 170] on div "Question settings Question type* Multiple choice correct Number of options* 2 3…" at bounding box center [824, 243] width 560 height 487
type input "4"
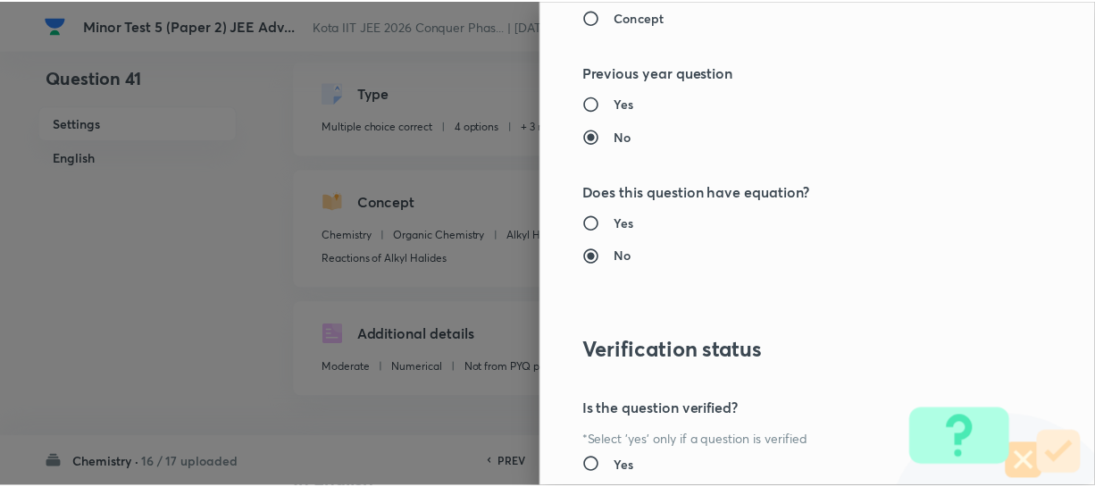
scroll to position [2186, 0]
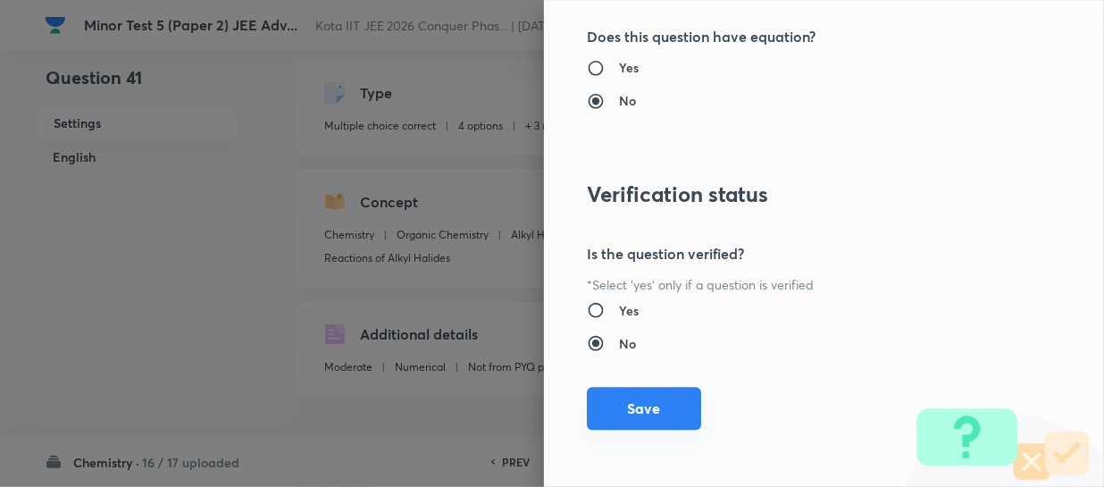
type input "2"
click at [651, 396] on button "Save" at bounding box center [644, 408] width 114 height 43
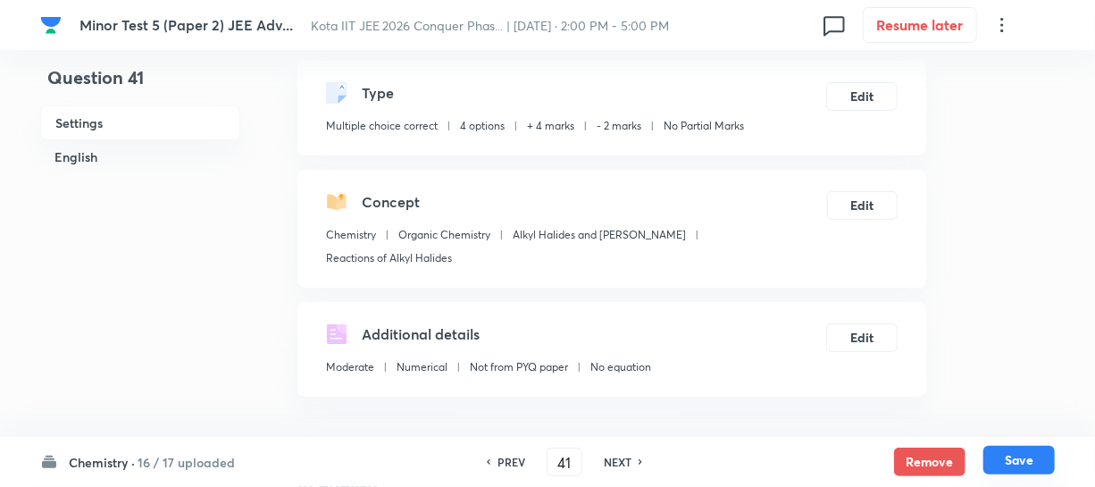
click at [992, 450] on button "Save" at bounding box center [1019, 460] width 71 height 29
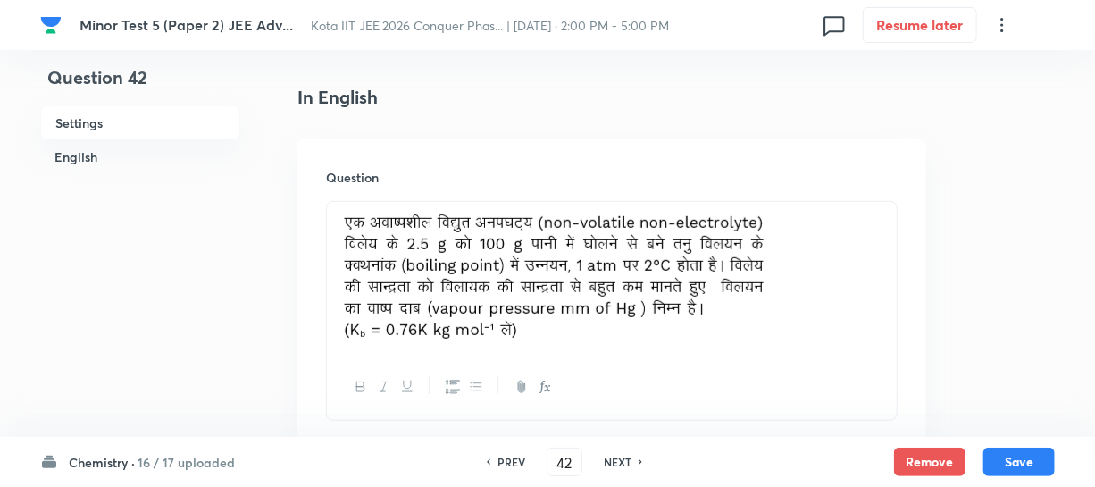
scroll to position [487, 0]
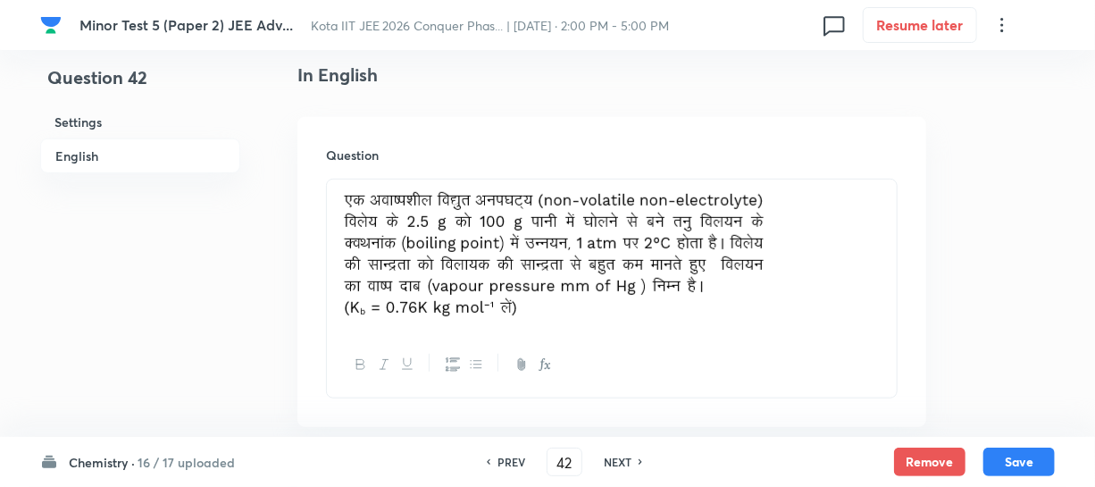
click at [516, 463] on h6 "PREV" at bounding box center [512, 462] width 28 height 16
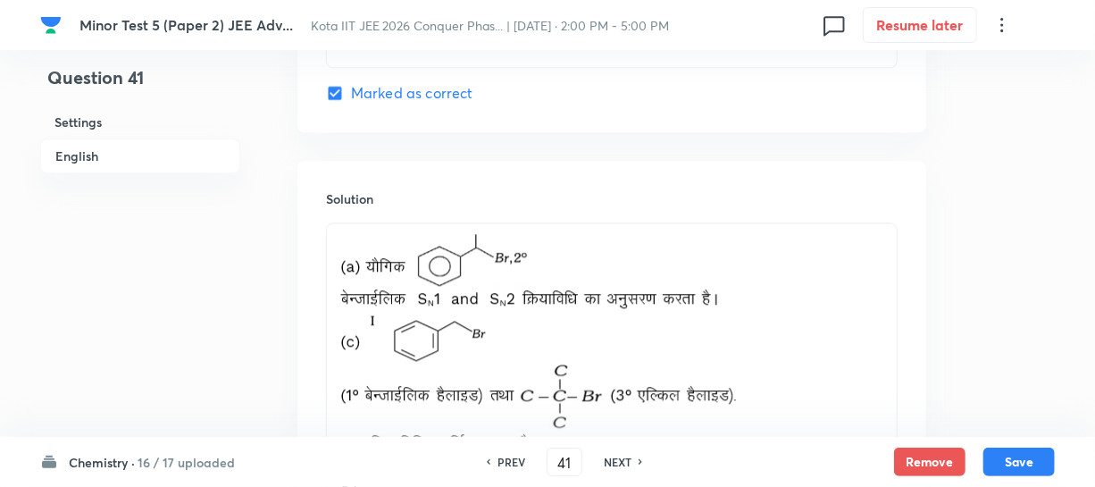
scroll to position [2072, 0]
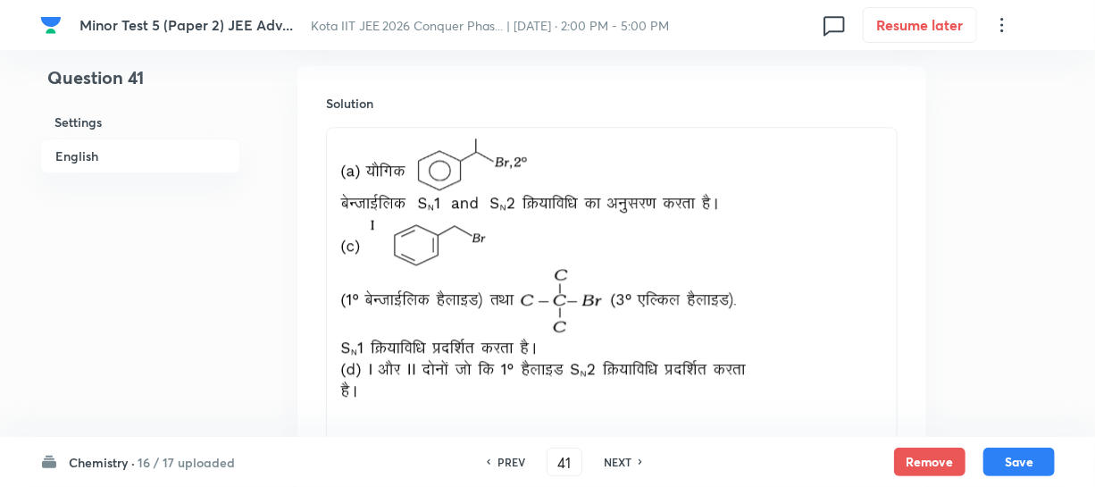
click at [504, 456] on h6 "PREV" at bounding box center [512, 462] width 28 height 16
type input "40"
checkbox input "false"
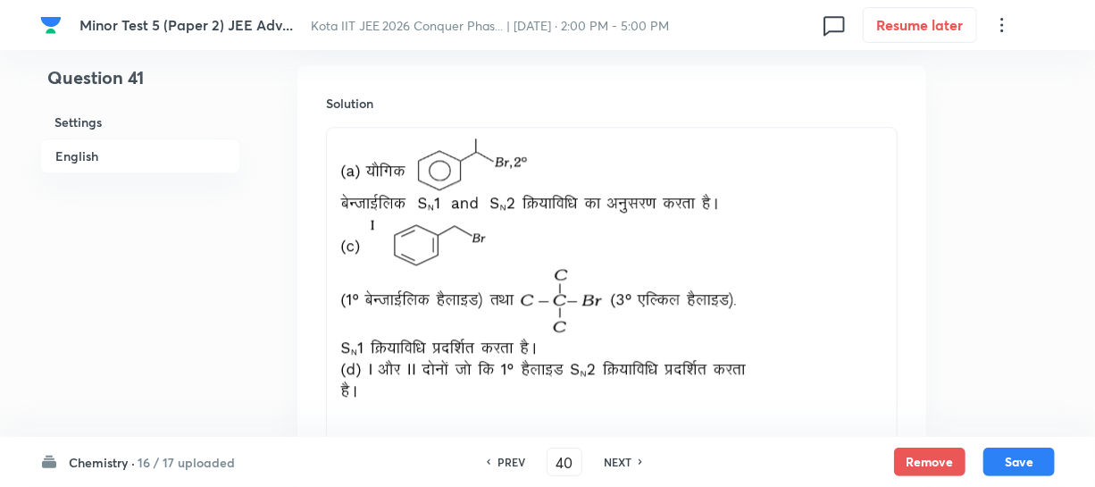
checkbox input "true"
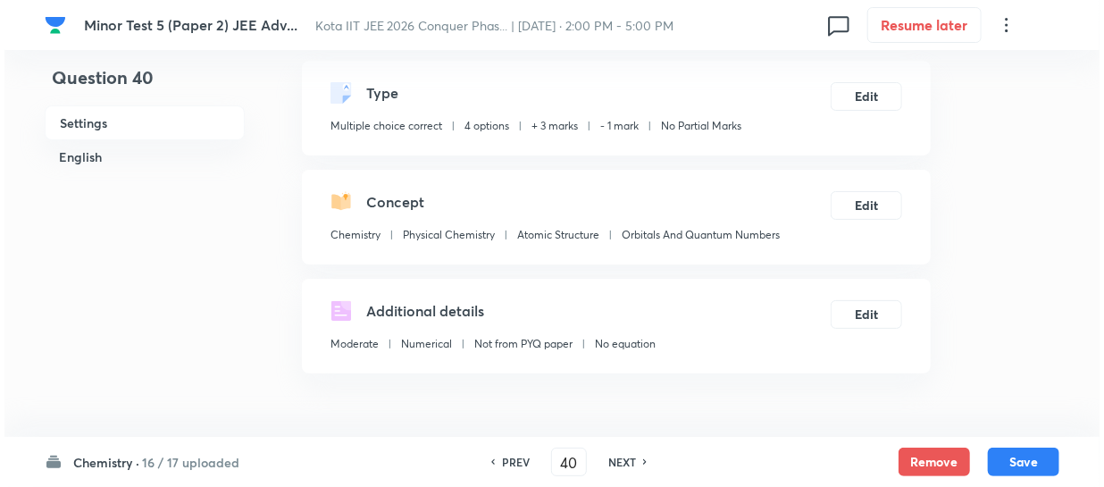
scroll to position [0, 0]
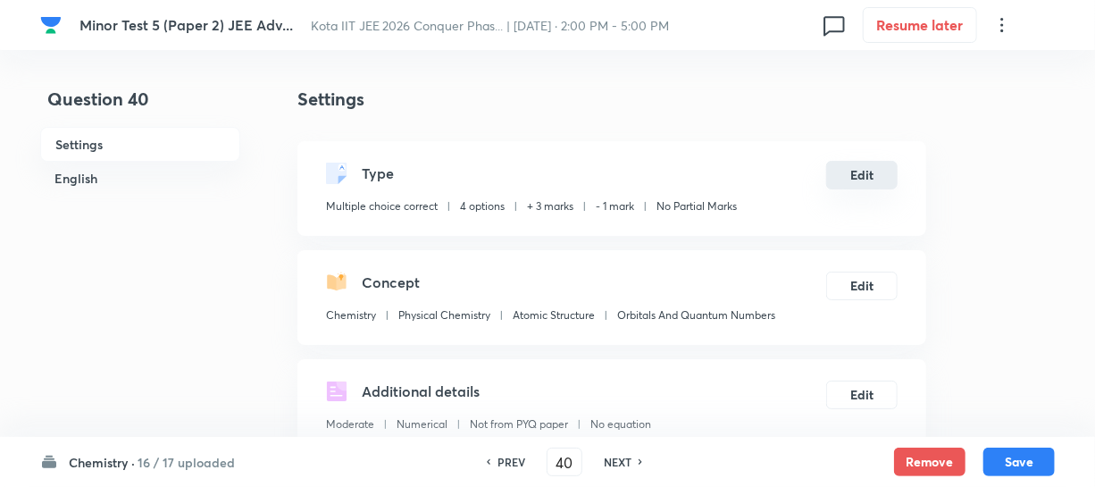
click at [863, 181] on button "Edit" at bounding box center [861, 175] width 71 height 29
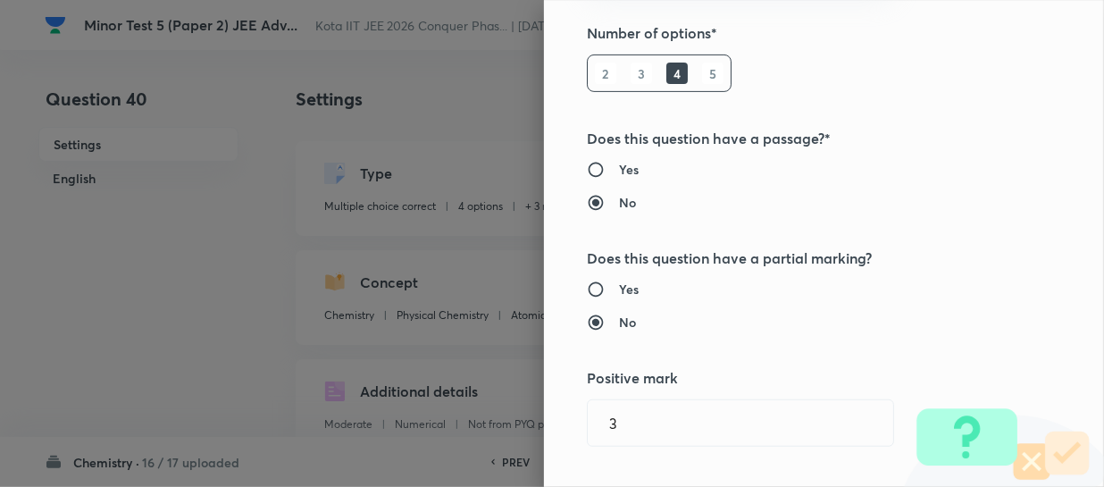
scroll to position [324, 0]
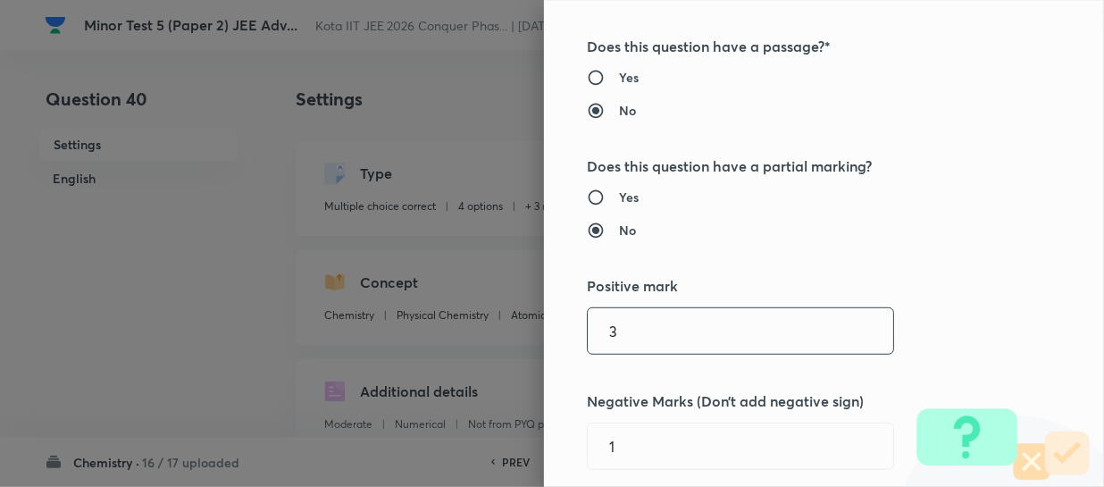
drag, startPoint x: 599, startPoint y: 341, endPoint x: 572, endPoint y: 339, distance: 27.8
click at [572, 339] on div "Question settings Question type* Multiple choice correct Number of options* 2 3…" at bounding box center [824, 243] width 560 height 487
type input "4"
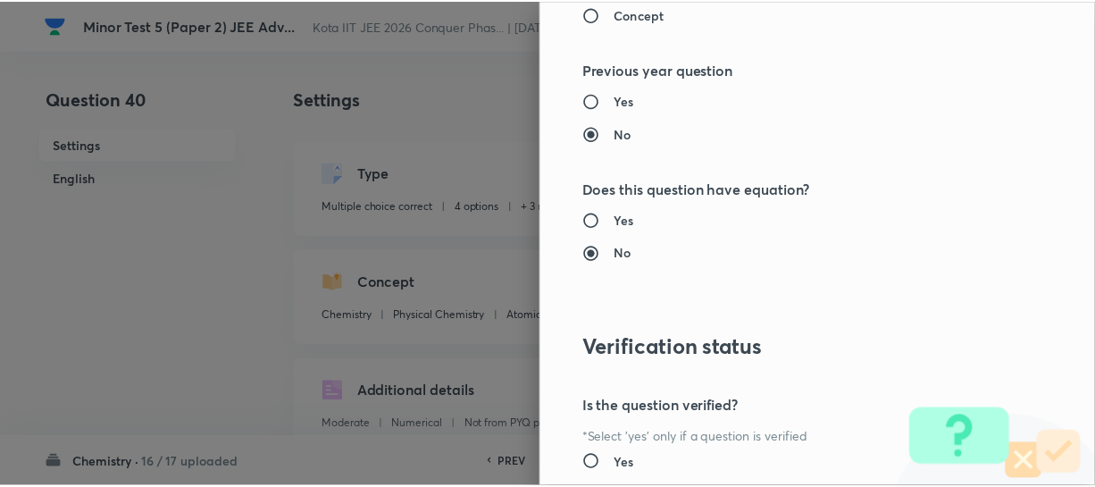
scroll to position [2186, 0]
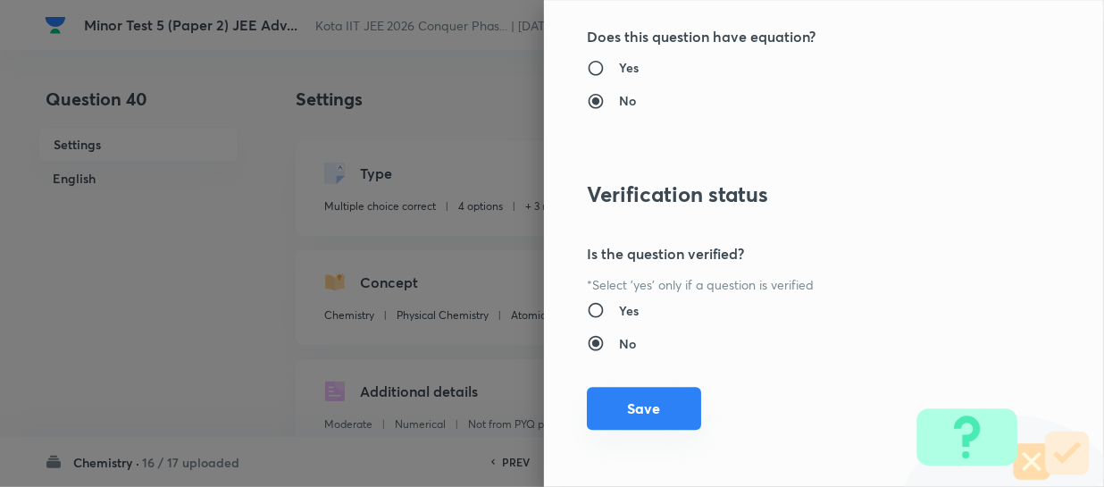
type input "2"
click at [654, 408] on button "Save" at bounding box center [644, 408] width 114 height 43
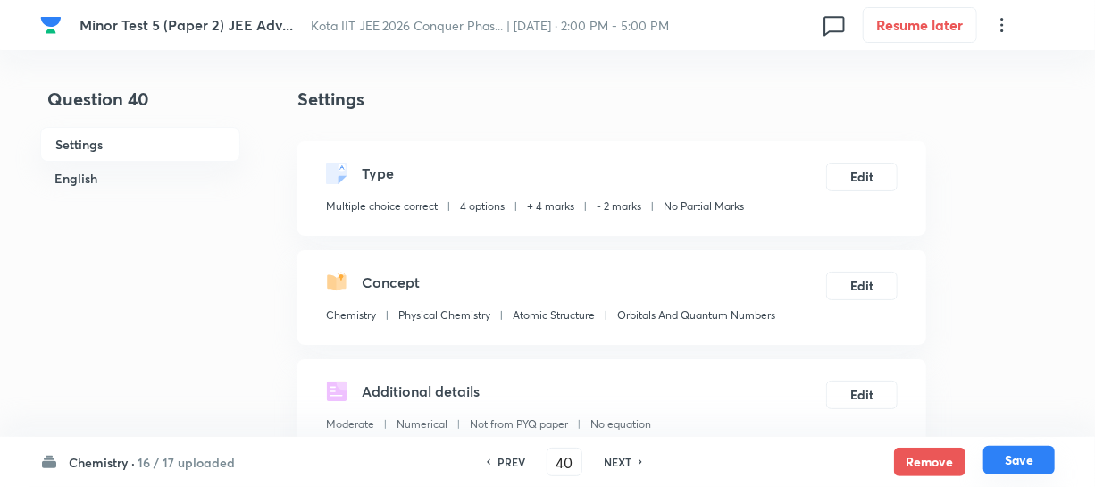
click at [1005, 456] on button "Save" at bounding box center [1019, 460] width 71 height 29
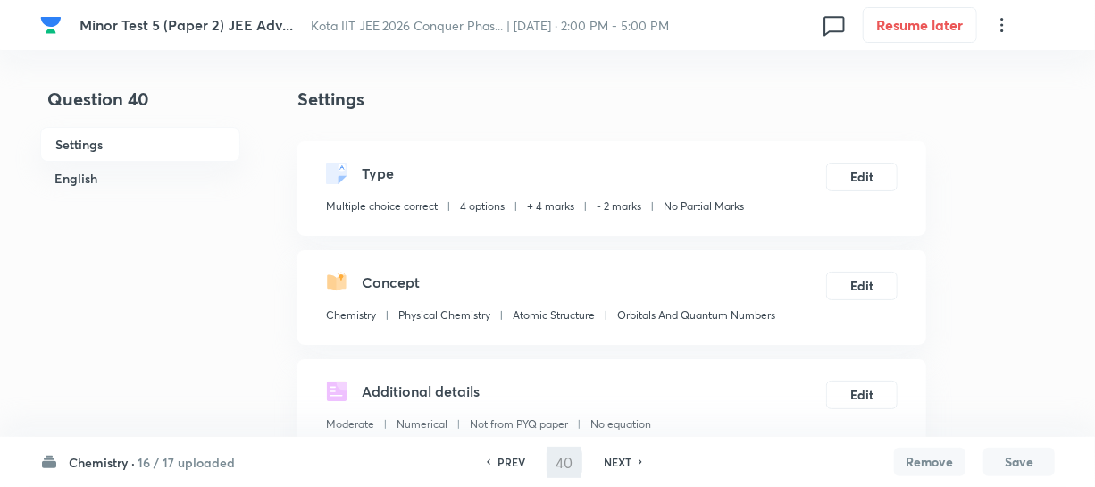
type input "41"
checkbox input "false"
checkbox input "true"
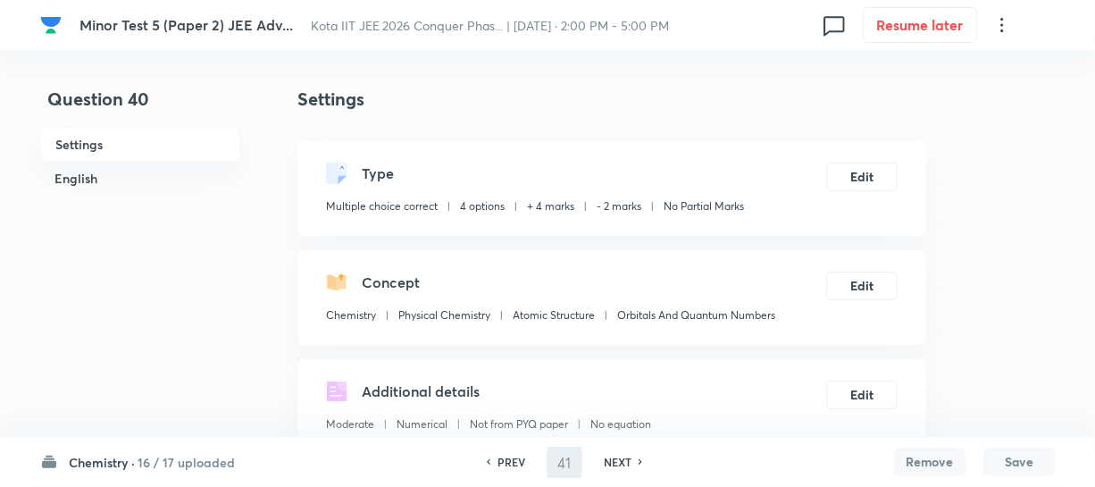
checkbox input "true"
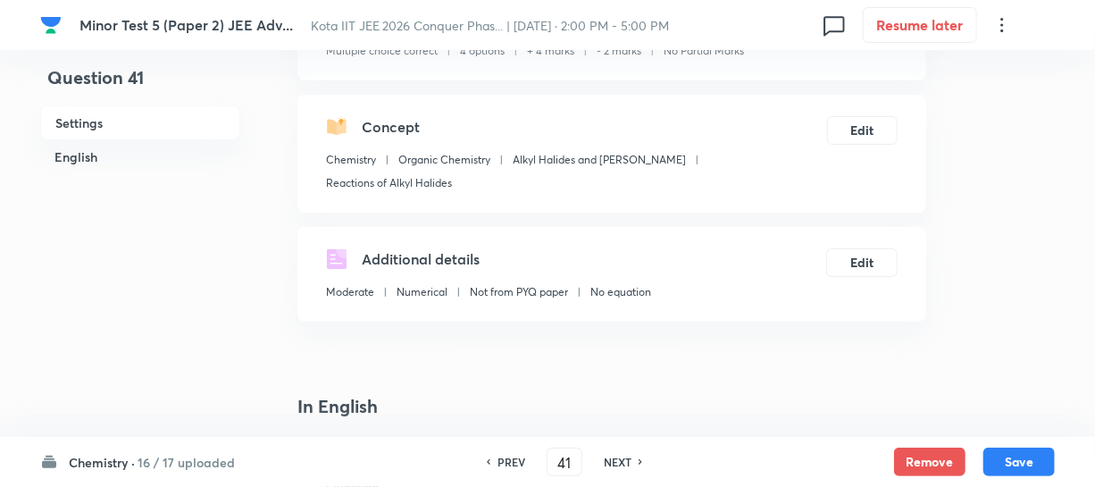
scroll to position [162, 0]
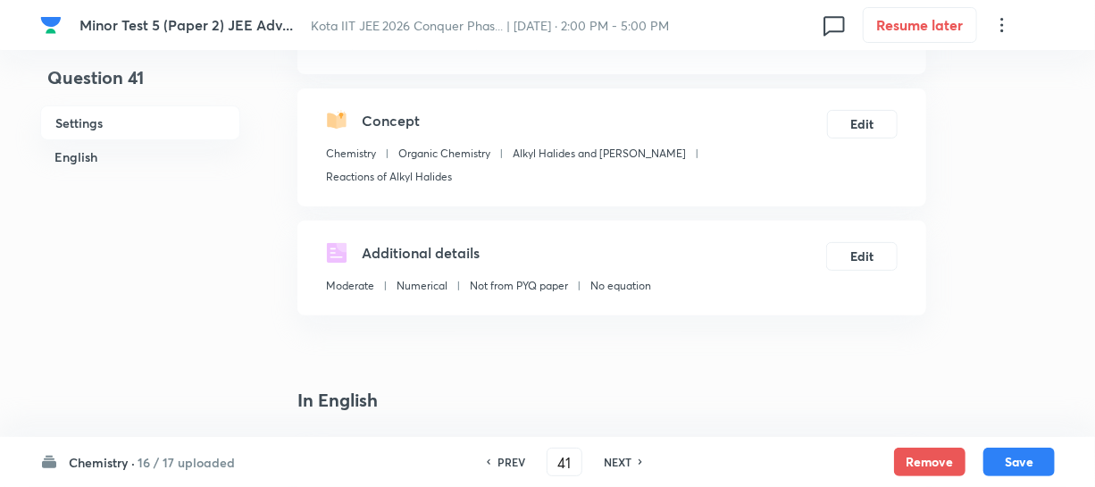
click at [624, 457] on h6 "NEXT" at bounding box center [618, 462] width 28 height 16
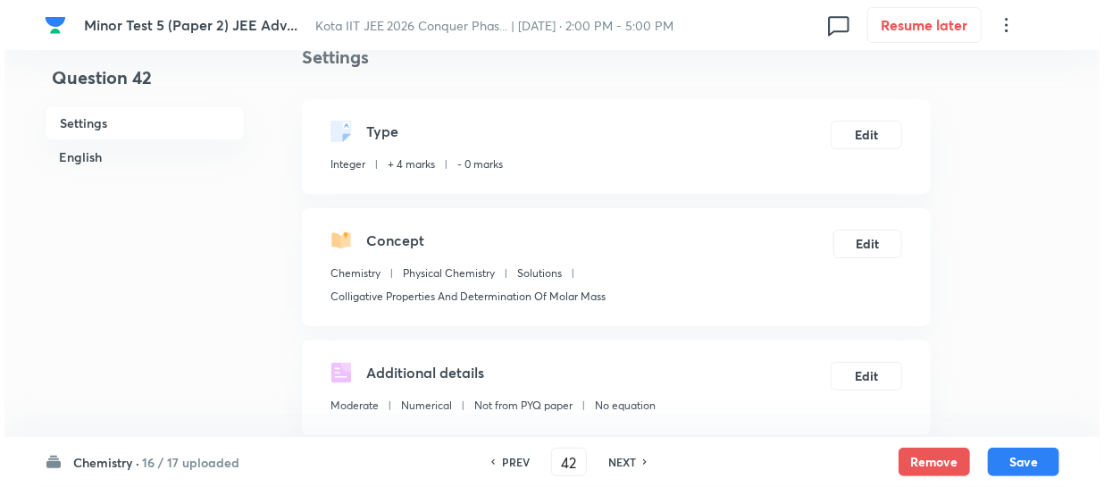
scroll to position [80, 0]
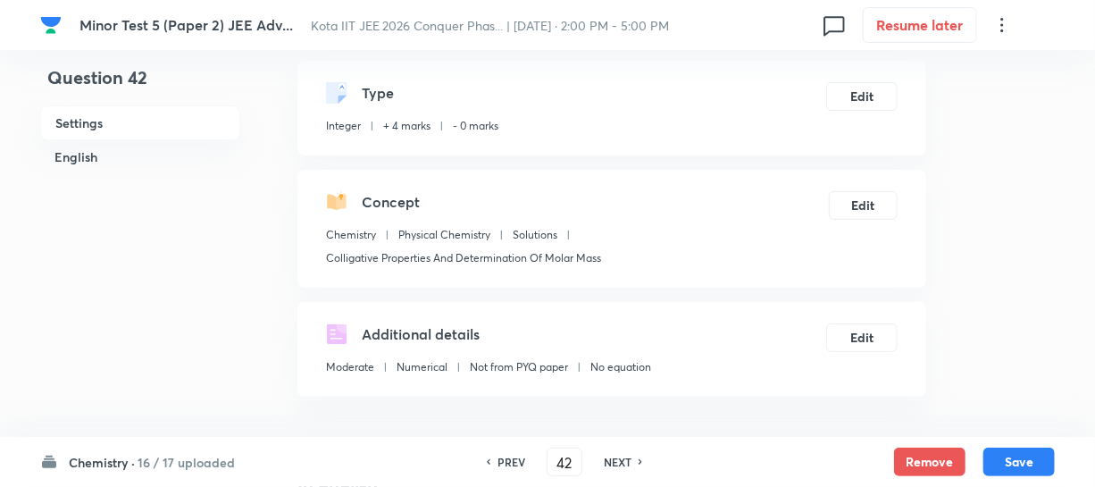
click at [518, 463] on h6 "PREV" at bounding box center [512, 462] width 28 height 16
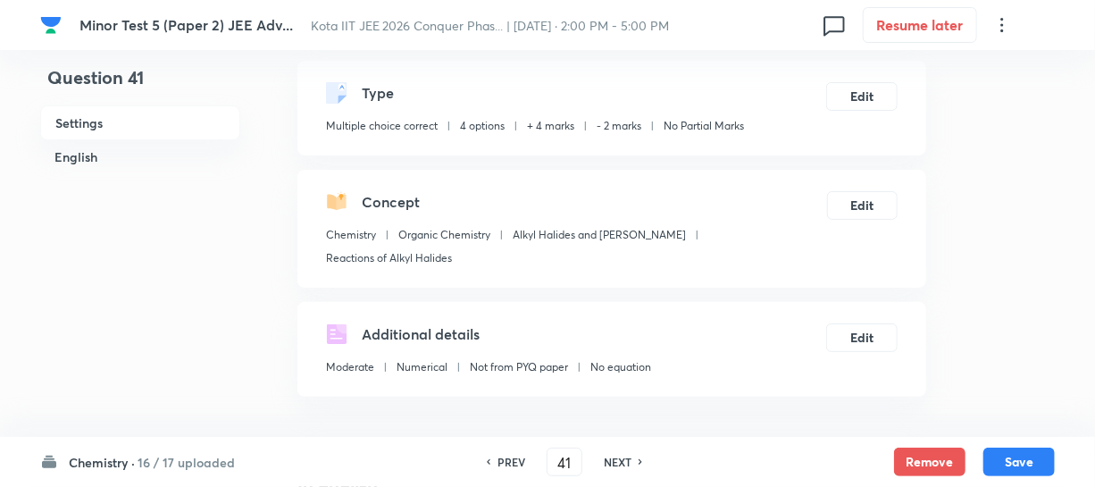
click at [511, 462] on h6 "PREV" at bounding box center [512, 462] width 28 height 16
type input "40"
checkbox input "false"
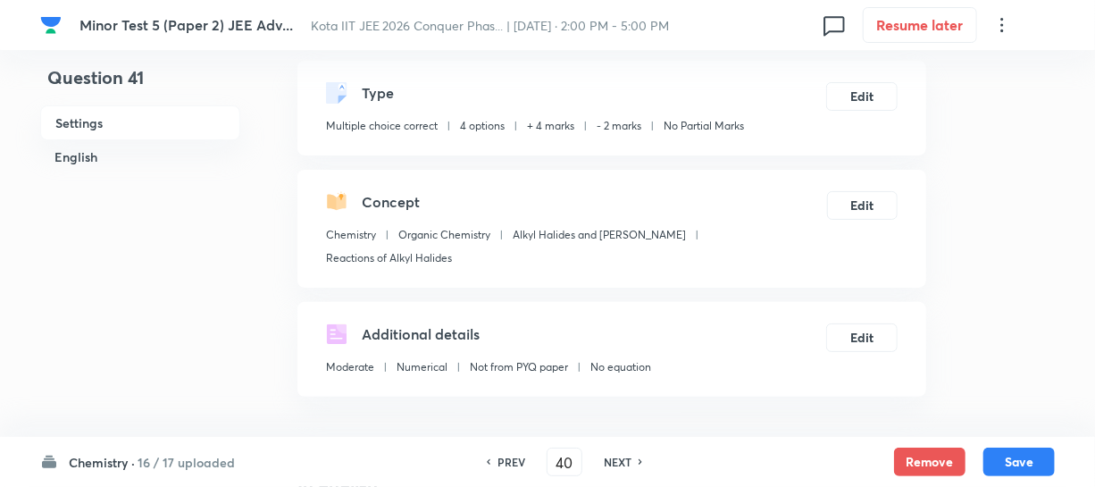
checkbox input "true"
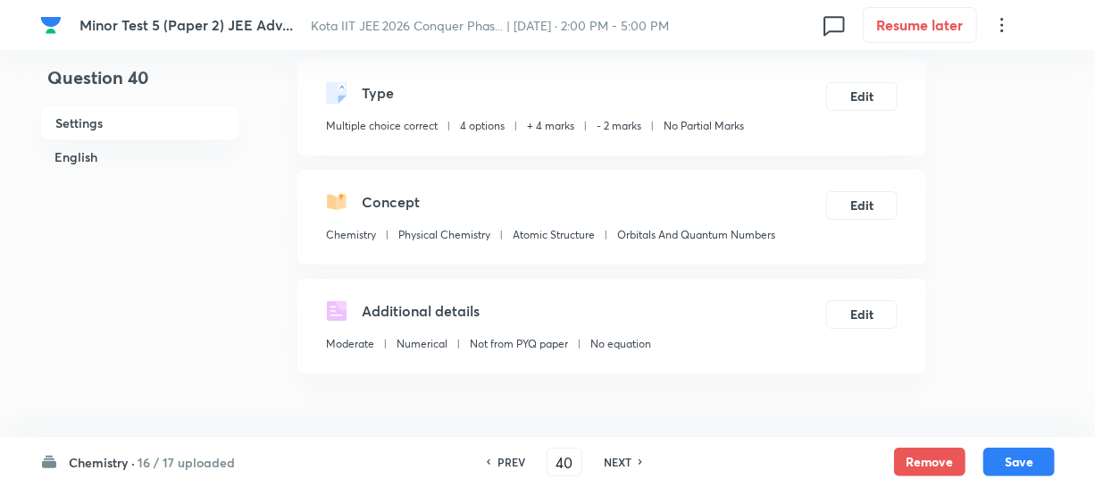
click at [519, 448] on div "PREV 40 ​ NEXT" at bounding box center [564, 462] width 230 height 29
click at [510, 459] on h6 "PREV" at bounding box center [512, 462] width 28 height 16
type input "39"
checkbox input "false"
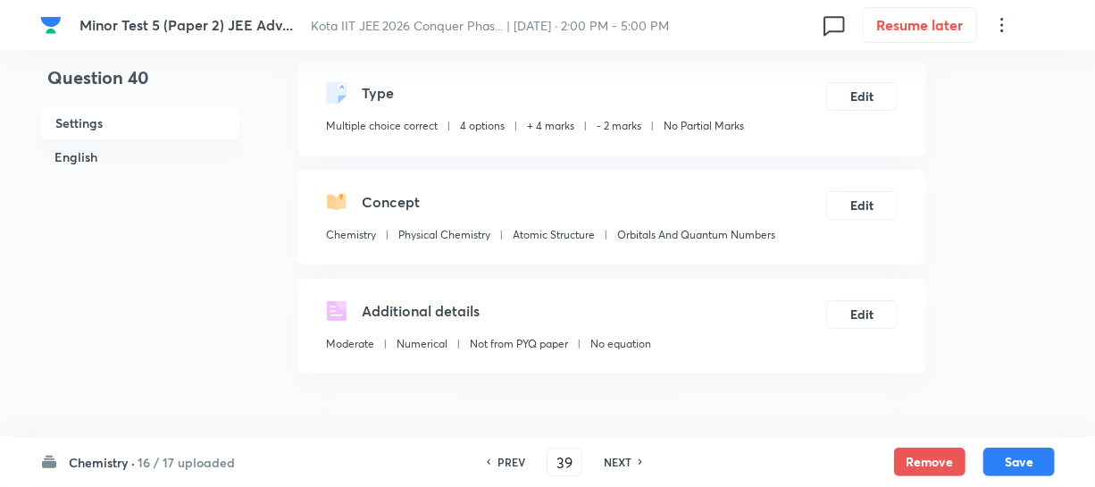
checkbox input "true"
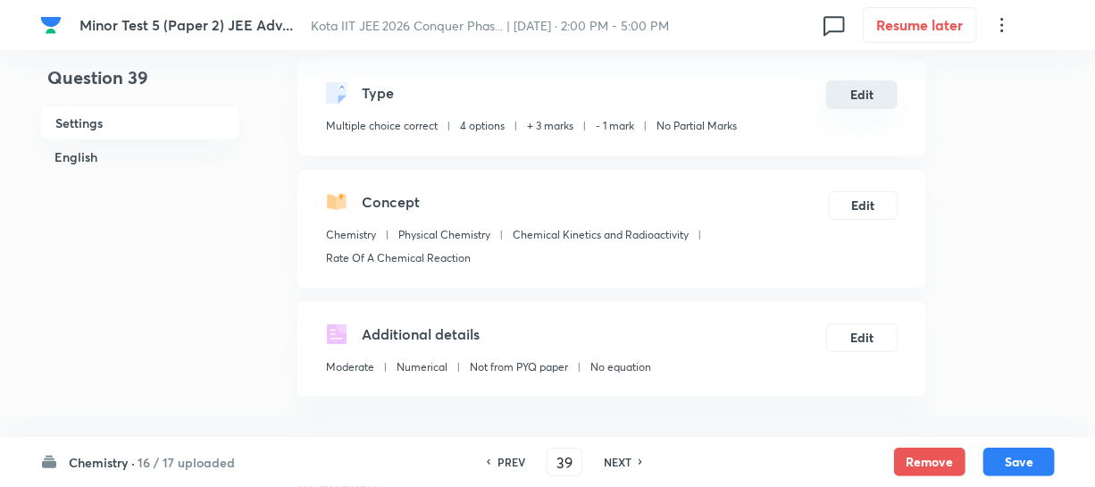
click at [851, 97] on button "Edit" at bounding box center [861, 94] width 71 height 29
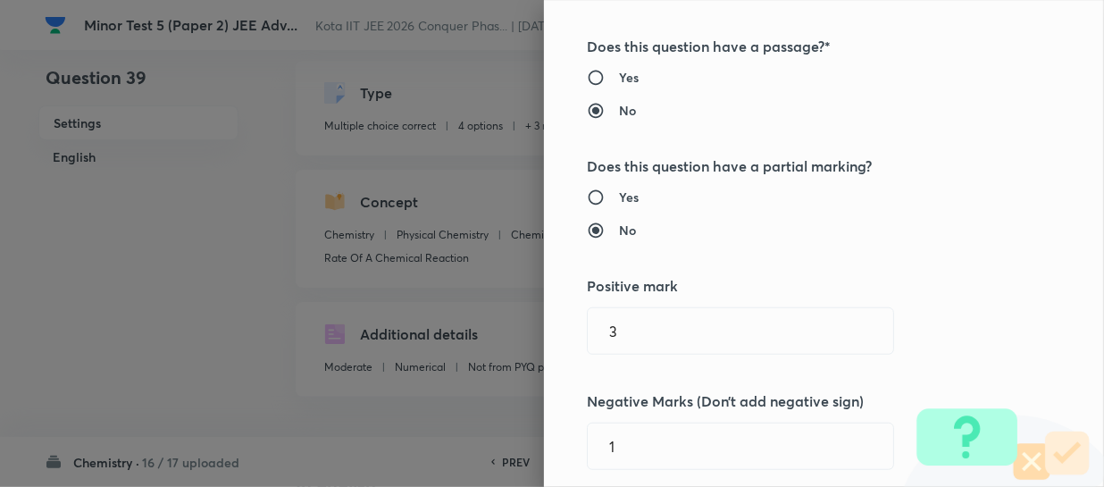
scroll to position [487, 0]
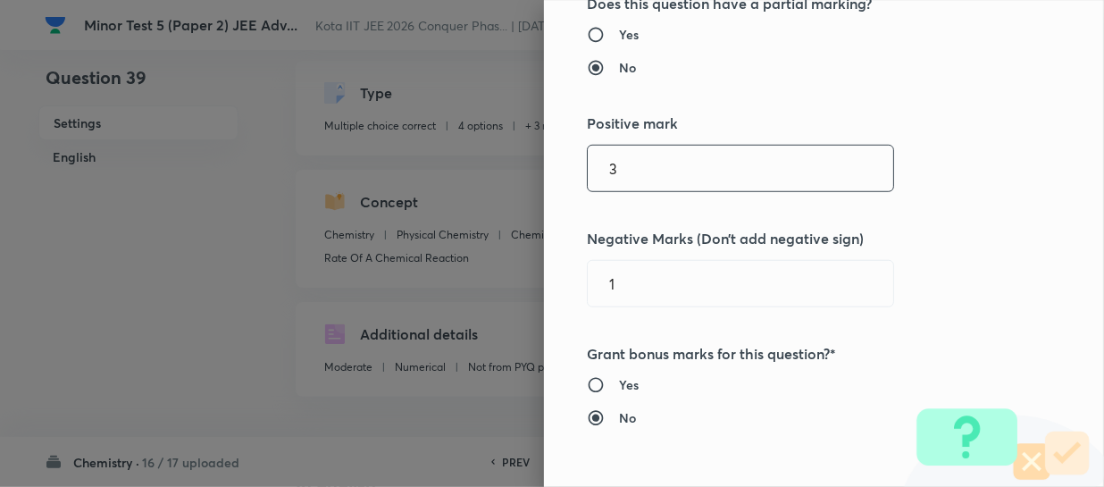
drag, startPoint x: 613, startPoint y: 176, endPoint x: 574, endPoint y: 172, distance: 39.5
click at [574, 172] on div "Question settings Question type* Multiple choice correct Number of options* 2 3…" at bounding box center [824, 243] width 560 height 487
type input "4"
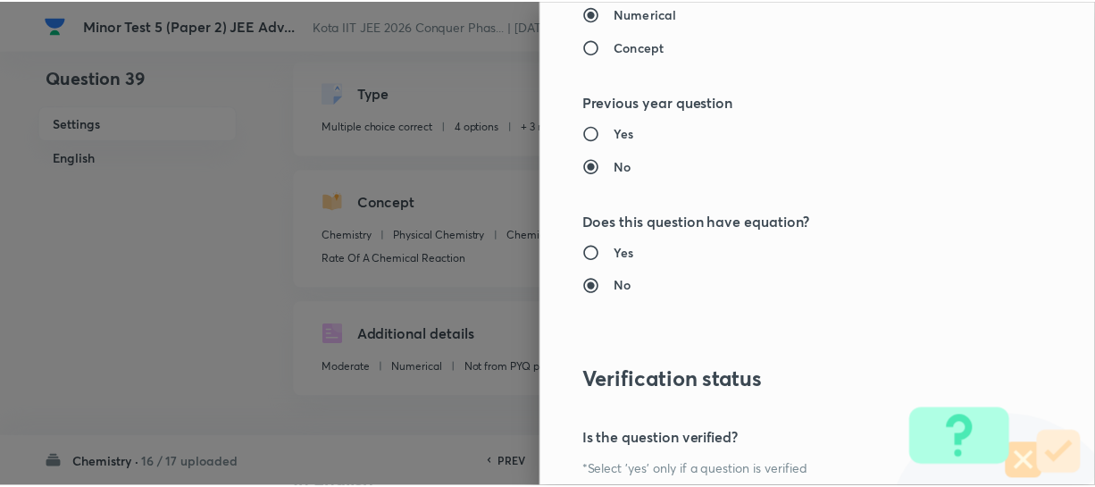
scroll to position [2186, 0]
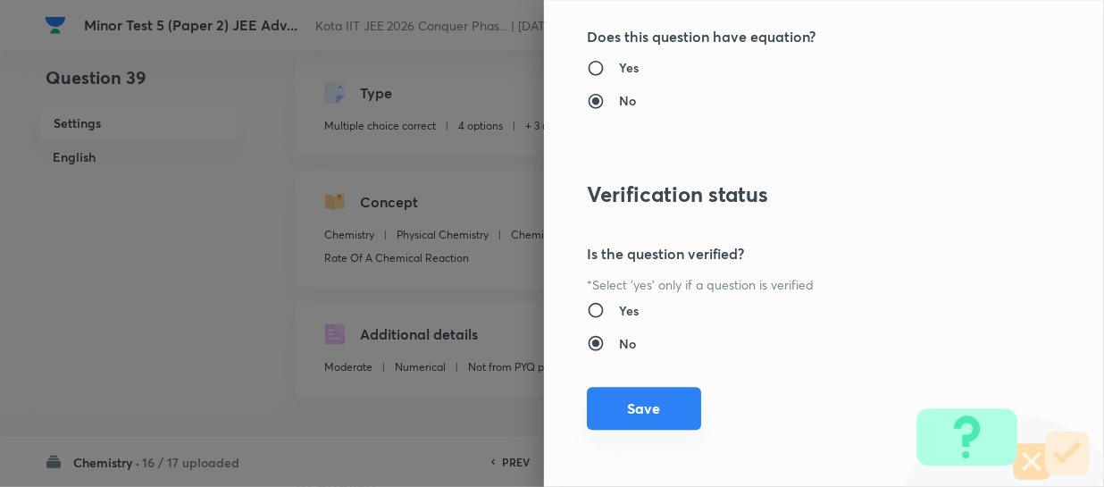
type input "2"
click at [635, 401] on button "Save" at bounding box center [644, 408] width 114 height 43
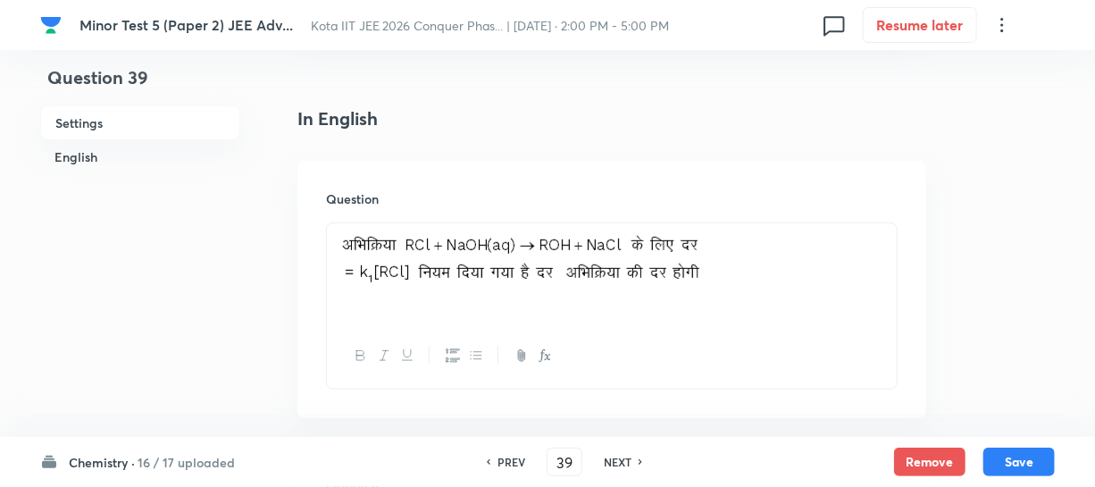
scroll to position [731, 0]
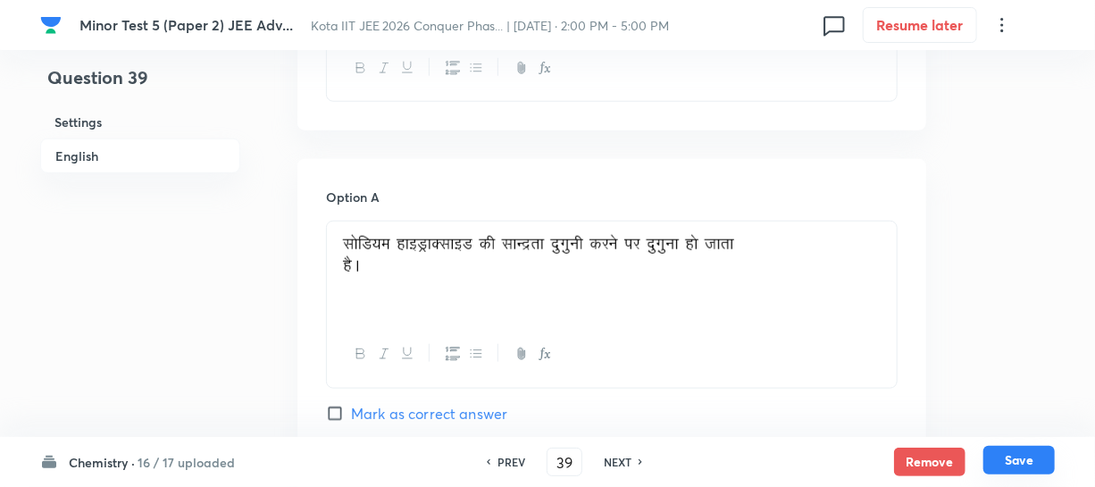
click at [1005, 463] on button "Save" at bounding box center [1019, 460] width 71 height 29
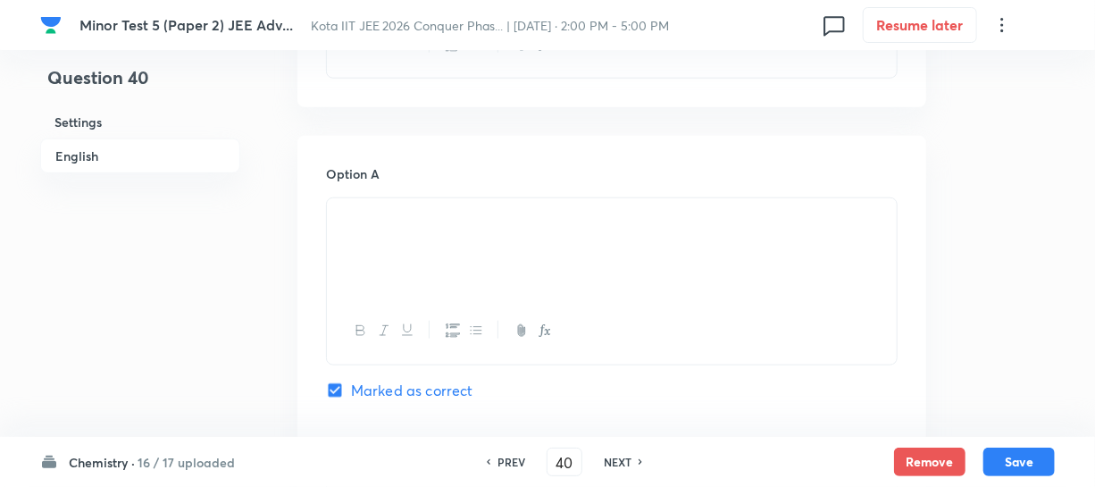
click at [511, 455] on h6 "PREV" at bounding box center [512, 462] width 28 height 16
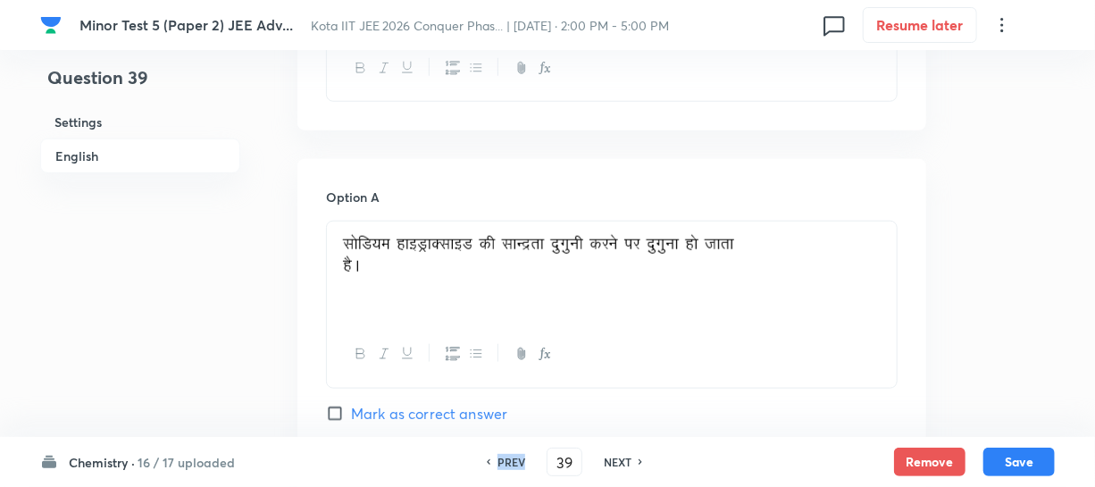
click at [511, 455] on h6 "PREV" at bounding box center [512, 462] width 28 height 16
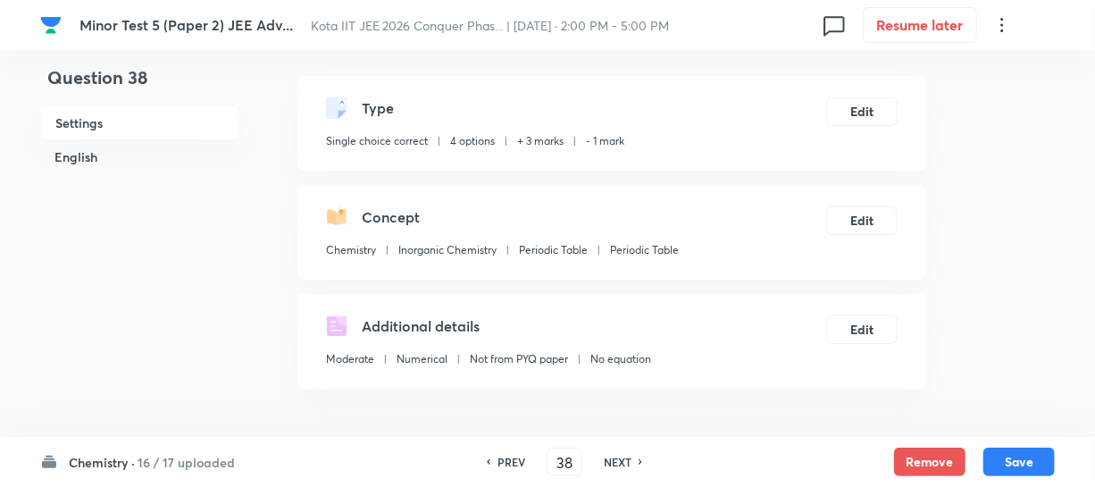
scroll to position [0, 0]
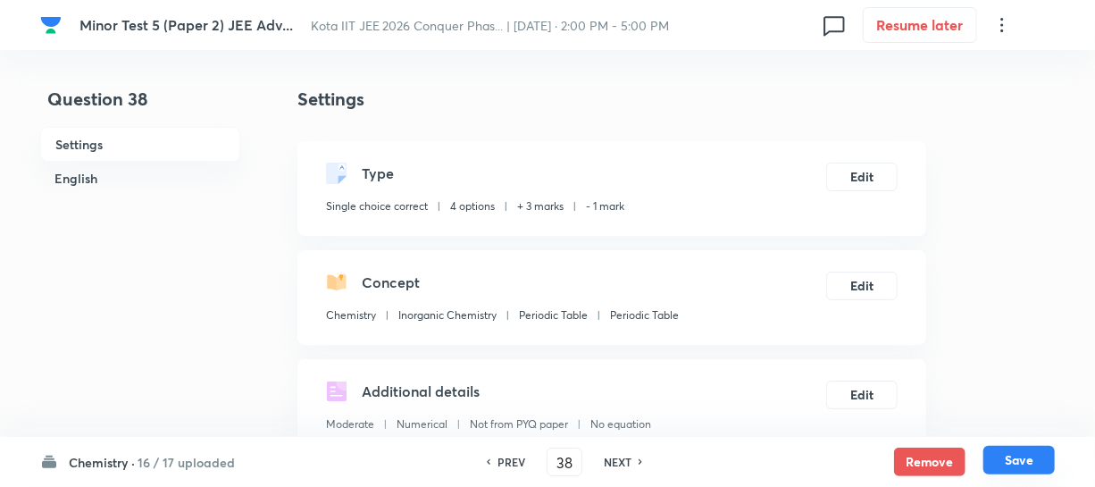
click at [1035, 463] on button "Save" at bounding box center [1019, 460] width 71 height 29
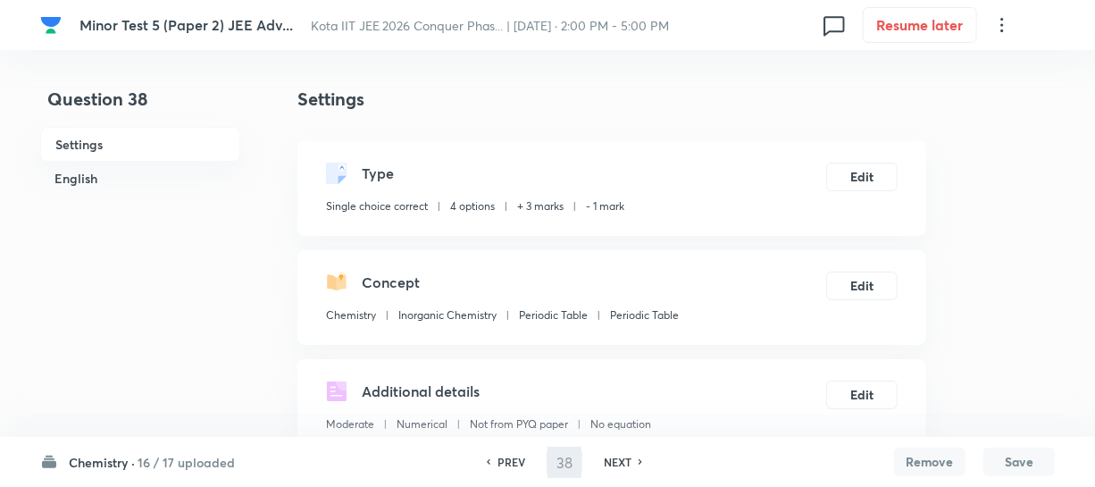
click at [1034, 463] on button "Save" at bounding box center [1019, 462] width 71 height 29
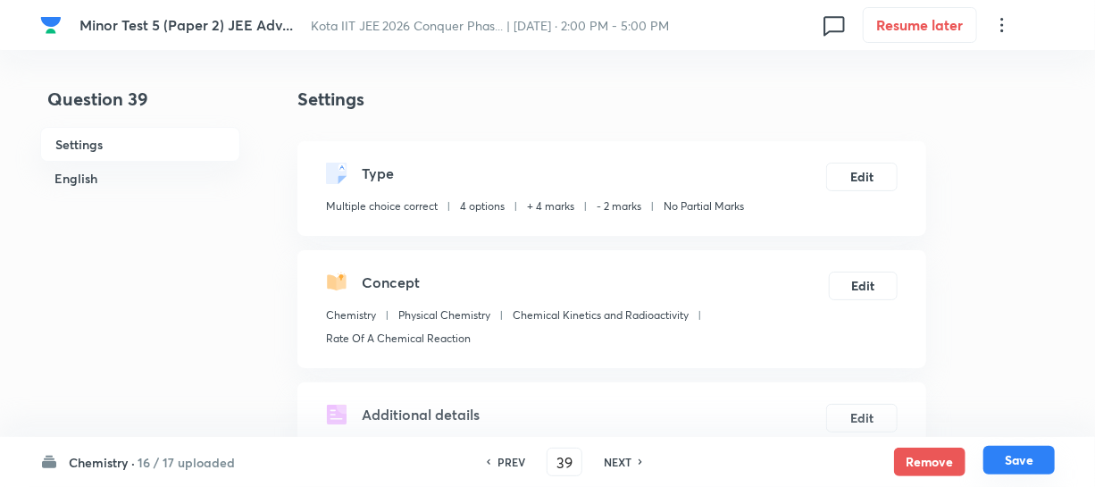
click at [1034, 463] on button "Save" at bounding box center [1019, 460] width 71 height 29
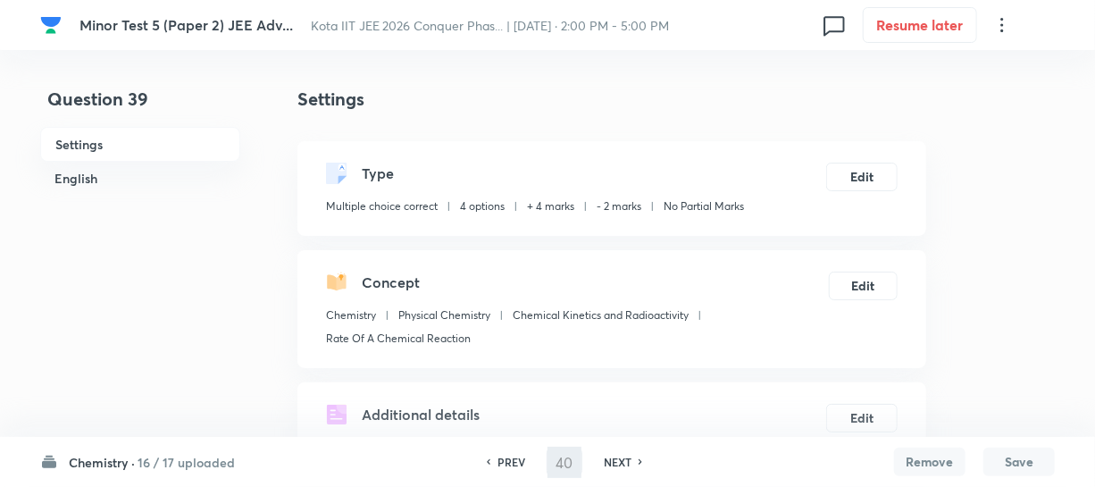
click at [1034, 463] on button "Save" at bounding box center [1019, 462] width 71 height 29
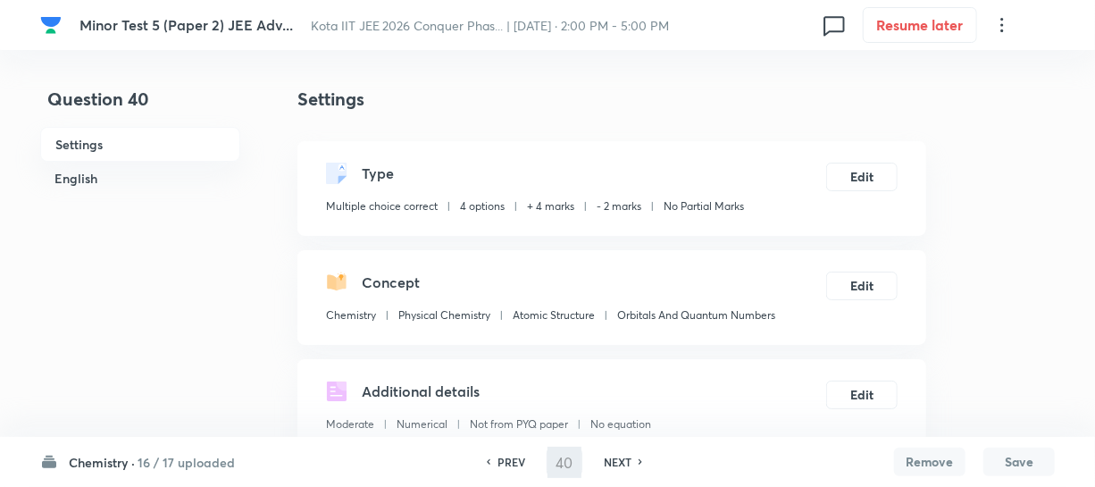
click at [1034, 463] on button "Save" at bounding box center [1019, 462] width 71 height 29
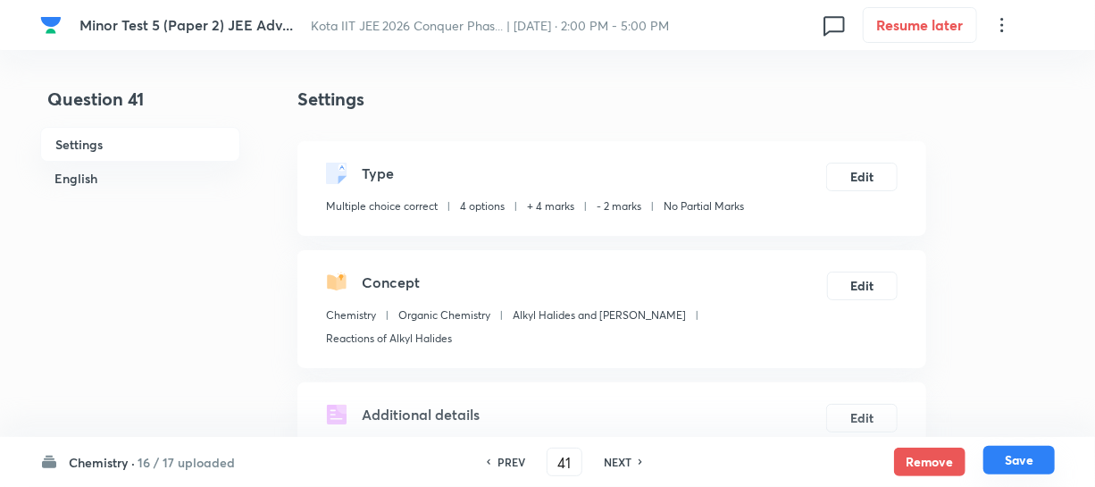
click at [1034, 463] on button "Save" at bounding box center [1019, 460] width 71 height 29
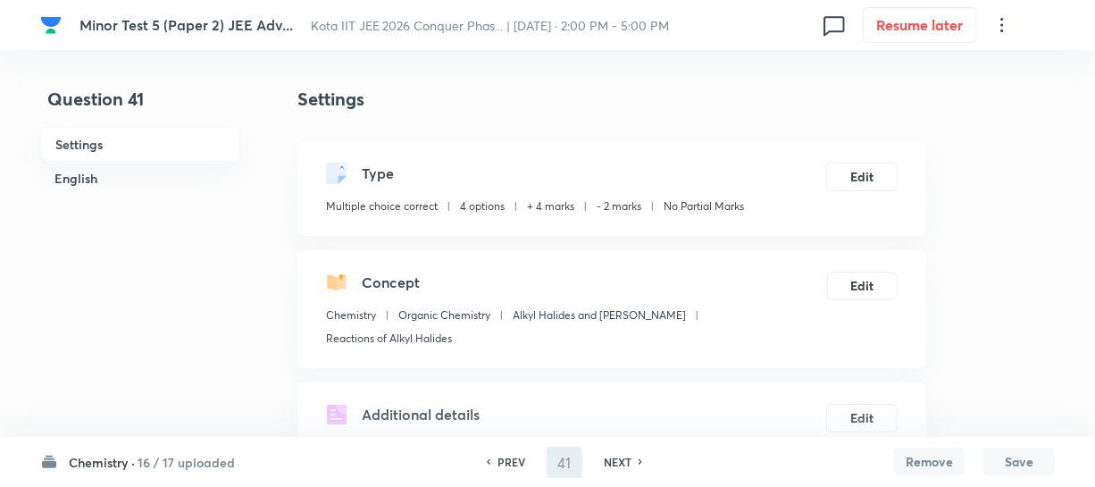
click at [1034, 463] on button "Save" at bounding box center [1019, 462] width 71 height 29
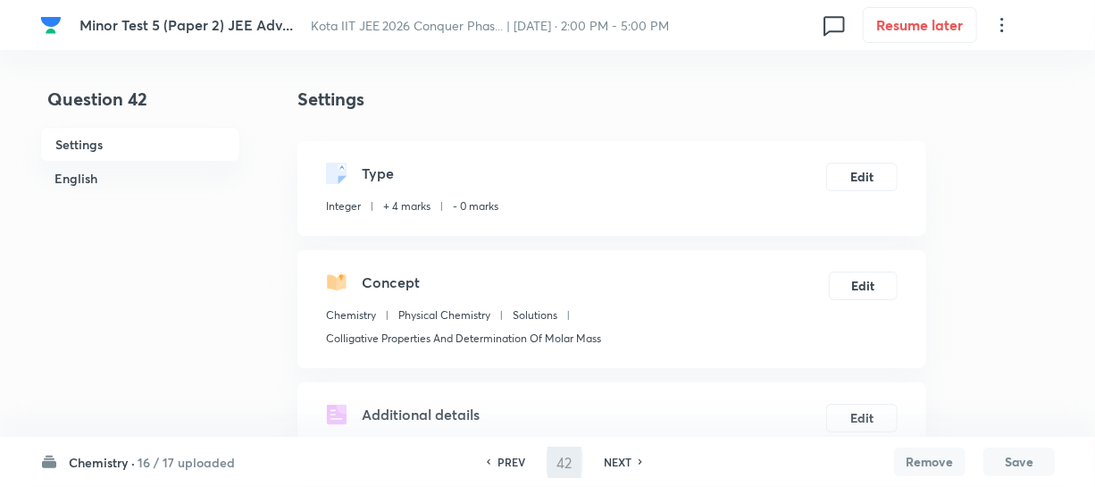
click at [1034, 463] on button "Save" at bounding box center [1019, 462] width 71 height 29
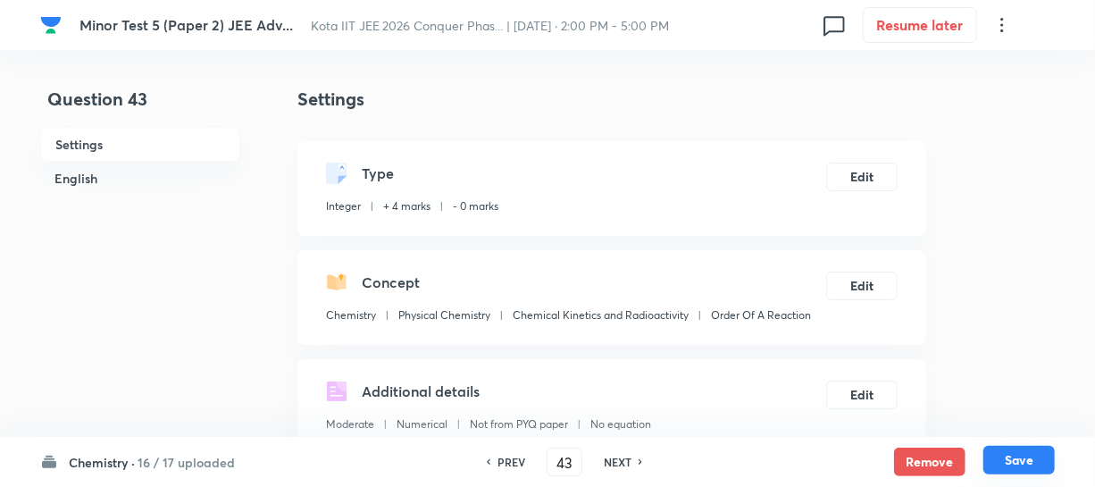
click at [1034, 463] on button "Save" at bounding box center [1019, 460] width 71 height 29
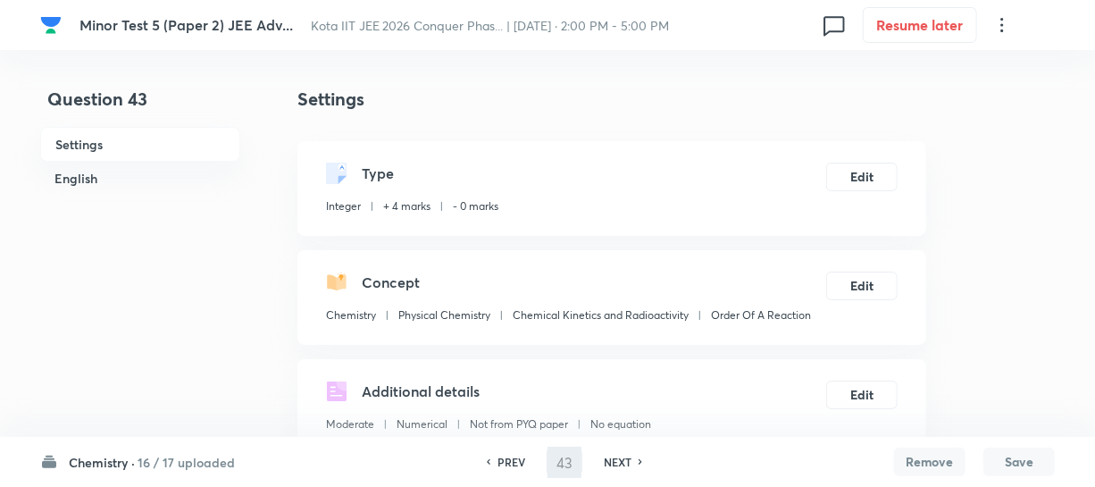
click at [1034, 463] on button "Save" at bounding box center [1019, 462] width 71 height 29
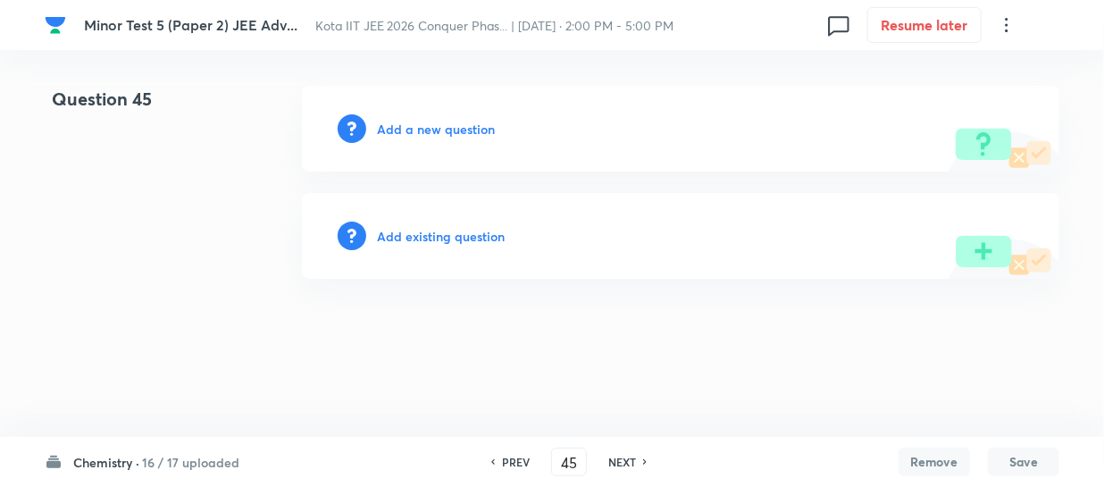
click at [1034, 463] on button "Save" at bounding box center [1023, 462] width 71 height 29
click at [573, 459] on input "45" at bounding box center [569, 462] width 34 height 31
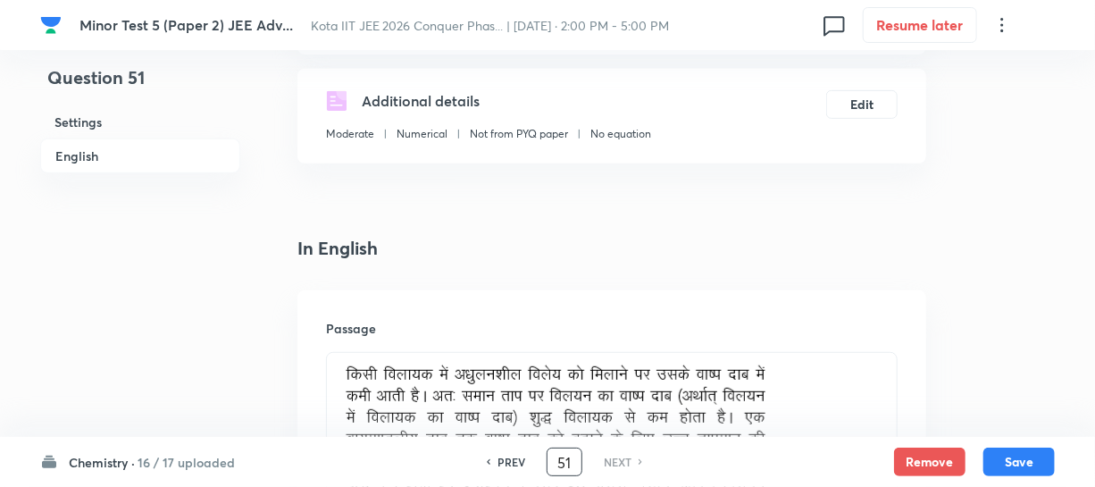
scroll to position [487, 0]
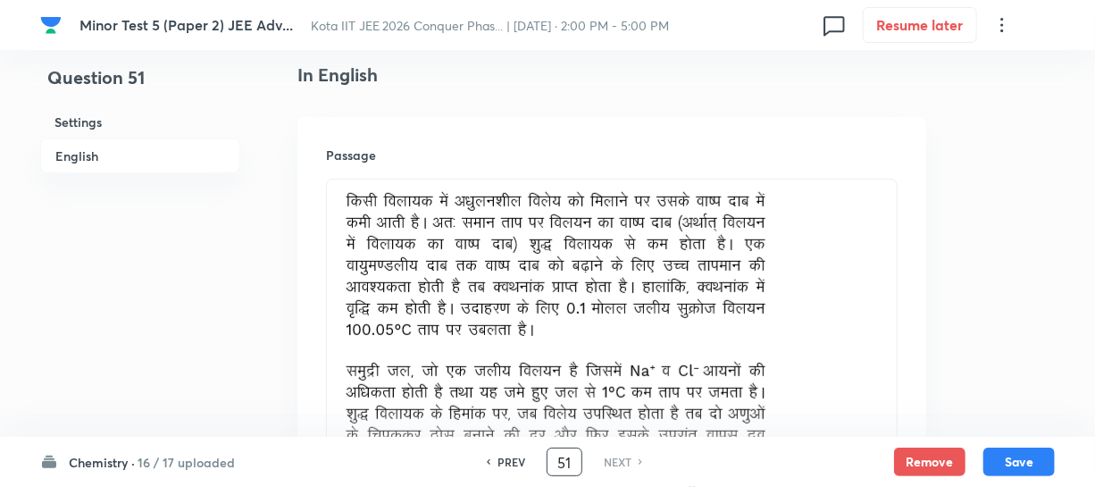
click at [495, 456] on div "PREV" at bounding box center [508, 462] width 47 height 16
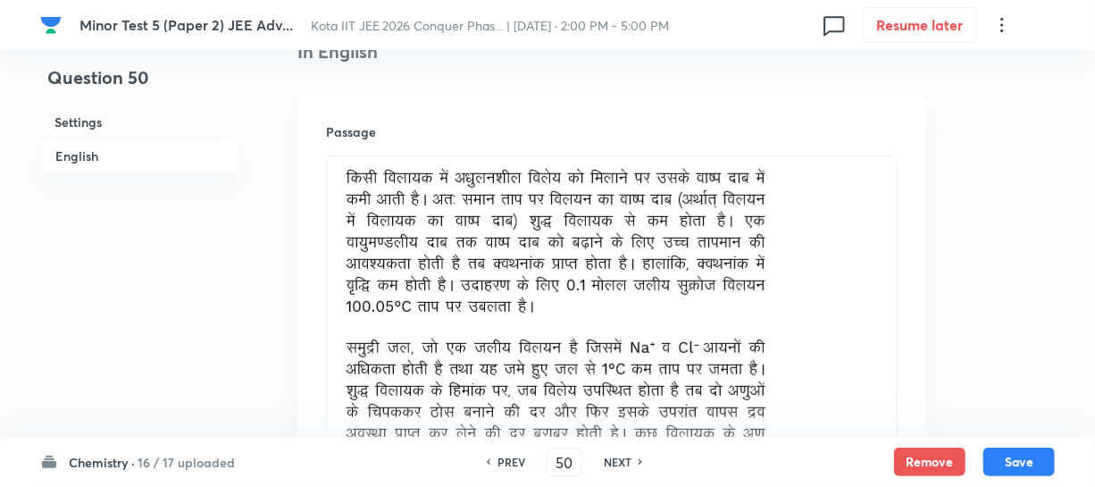
click at [507, 454] on h6 "PREV" at bounding box center [512, 462] width 28 height 16
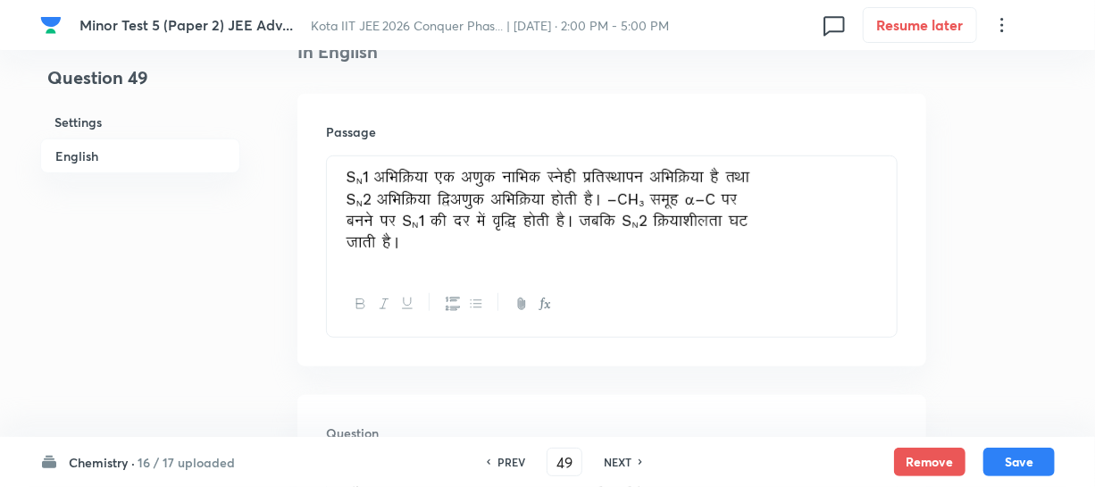
click at [518, 459] on h6 "PREV" at bounding box center [512, 462] width 28 height 16
click at [508, 458] on h6 "PREV" at bounding box center [512, 462] width 28 height 16
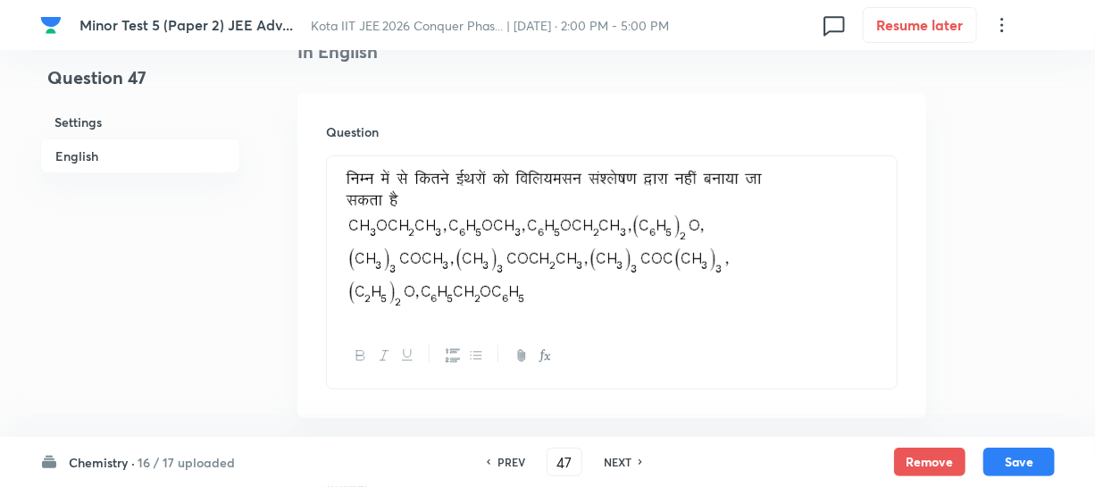
click at [509, 458] on h6 "PREV" at bounding box center [512, 462] width 28 height 16
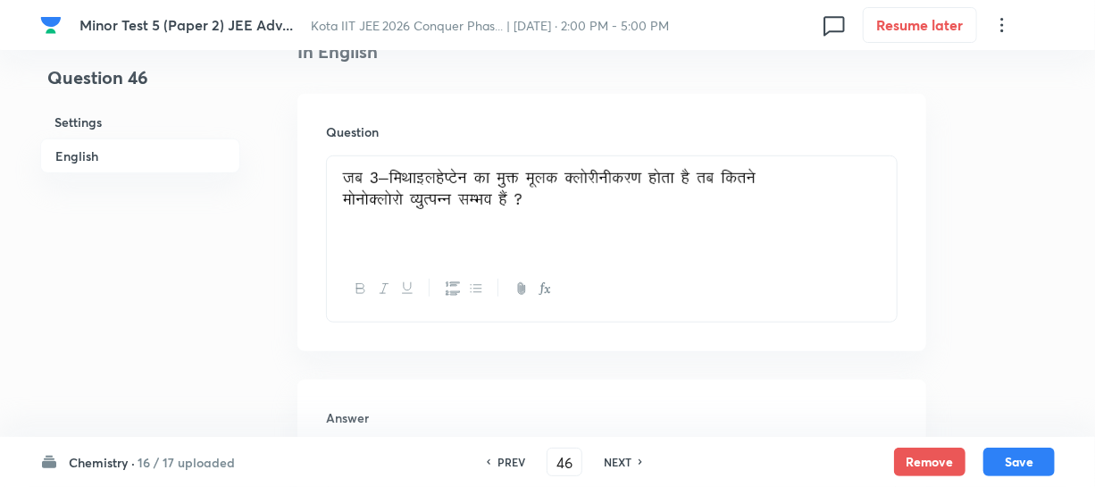
click at [512, 462] on h6 "PREV" at bounding box center [512, 462] width 28 height 16
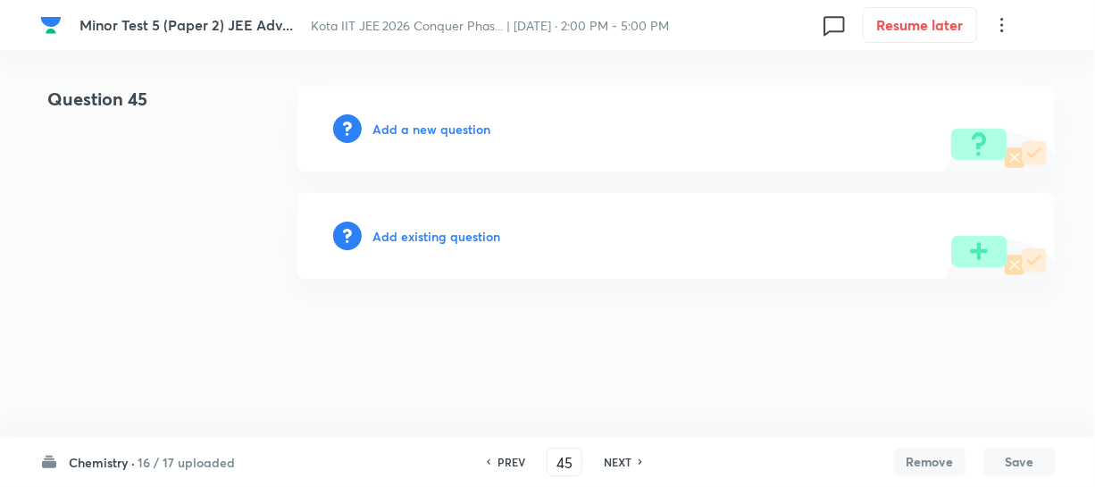
scroll to position [0, 0]
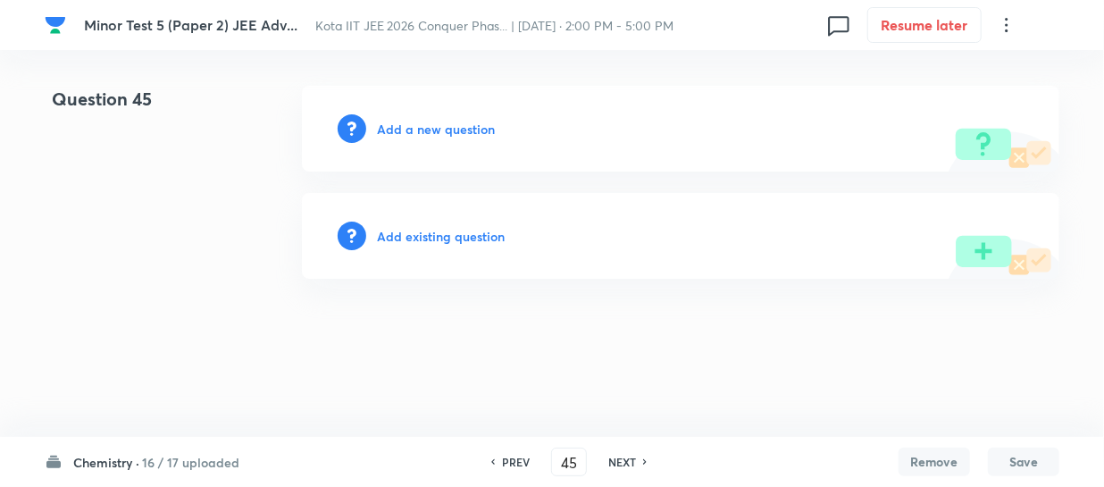
click at [525, 456] on h6 "PREV" at bounding box center [516, 462] width 28 height 16
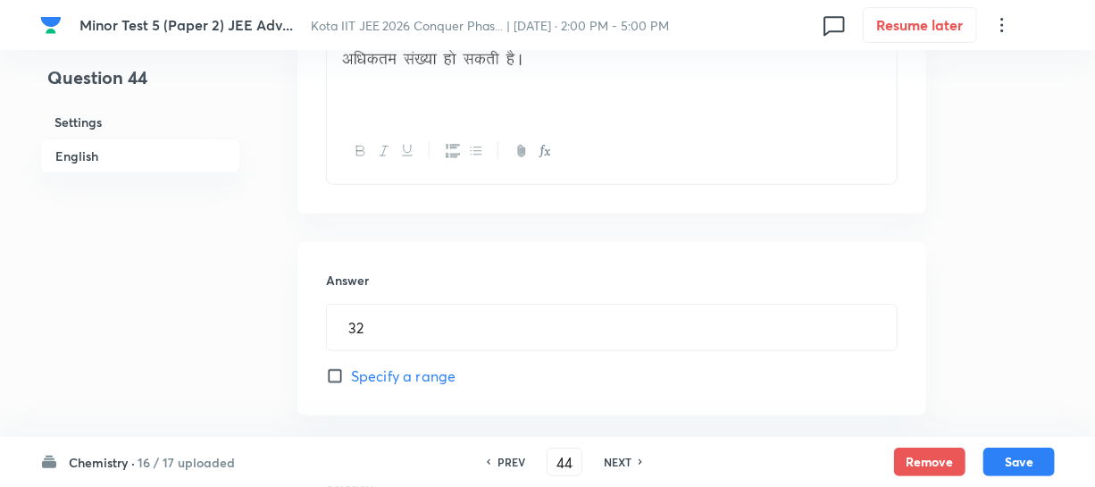
scroll to position [649, 0]
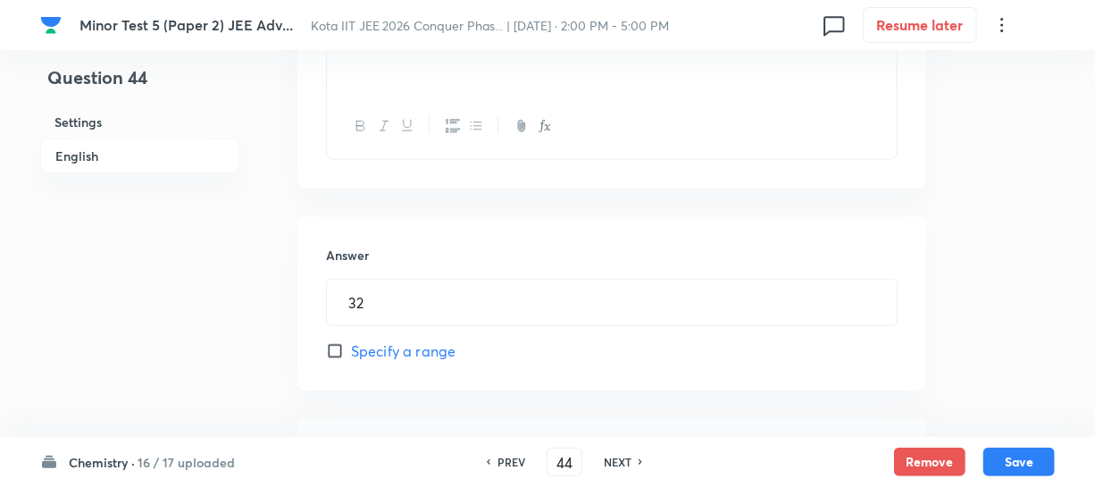
click at [506, 456] on h6 "PREV" at bounding box center [512, 462] width 28 height 16
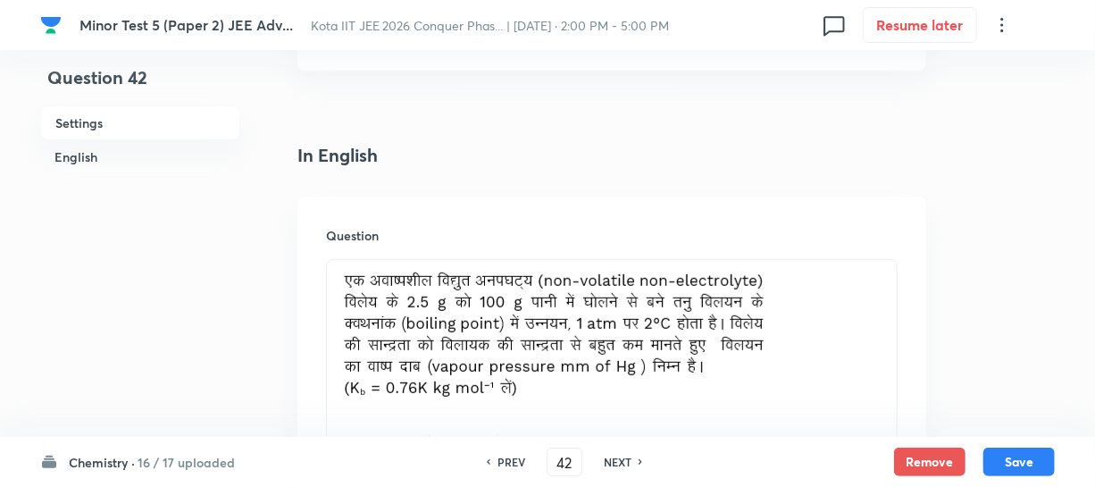
scroll to position [406, 0]
click at [614, 459] on h6 "NEXT" at bounding box center [618, 462] width 28 height 16
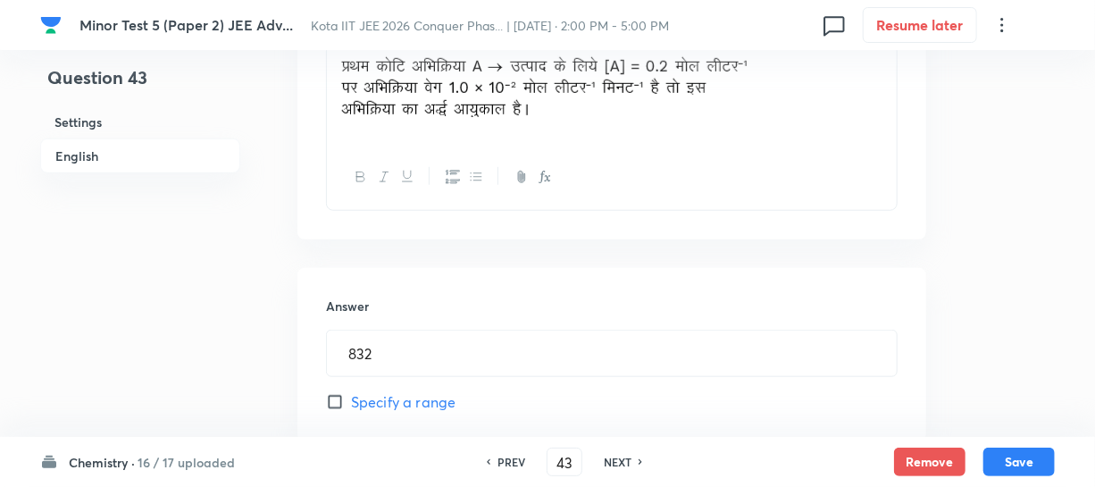
scroll to position [568, 0]
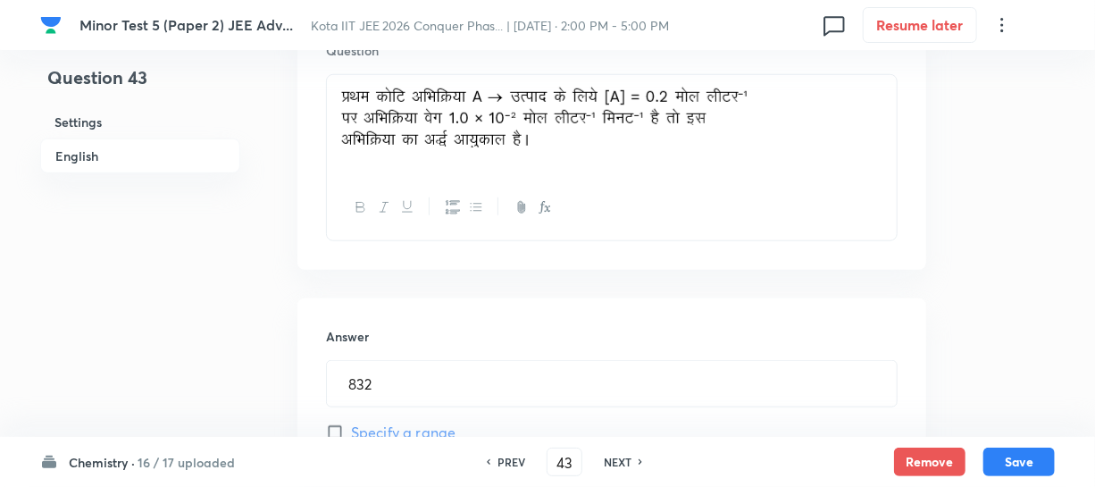
click at [613, 455] on h6 "NEXT" at bounding box center [618, 462] width 28 height 16
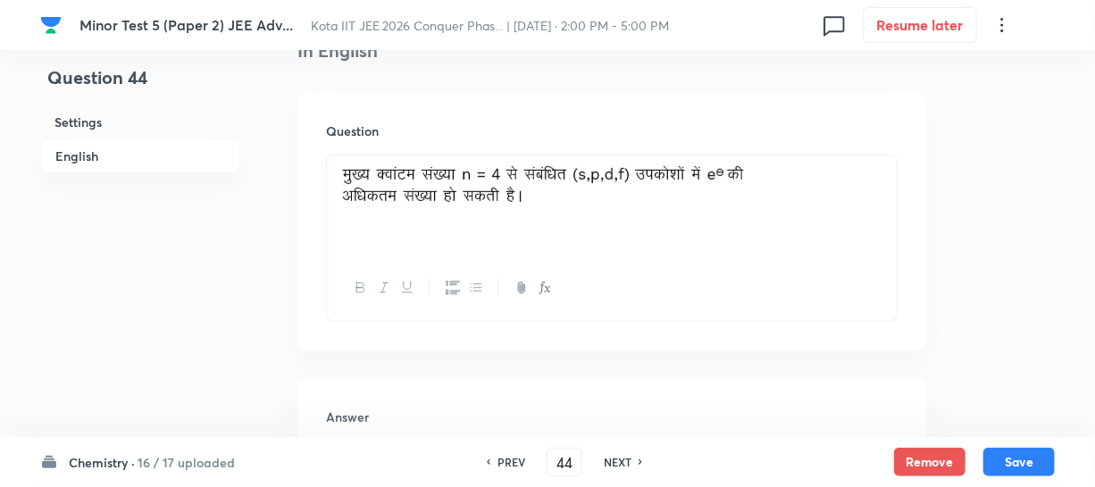
scroll to position [487, 0]
click at [505, 455] on h6 "PREV" at bounding box center [512, 462] width 28 height 16
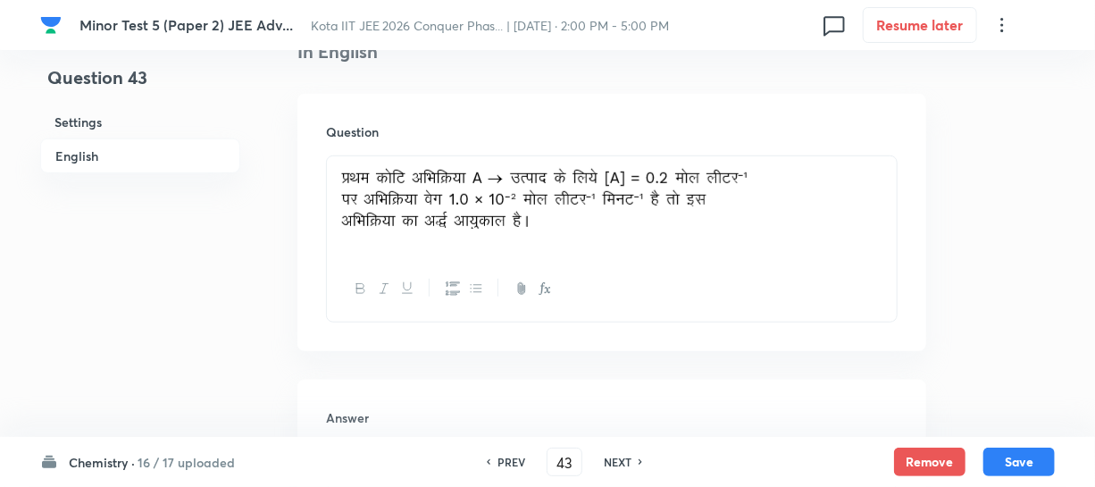
click at [611, 465] on h6 "NEXT" at bounding box center [618, 462] width 28 height 16
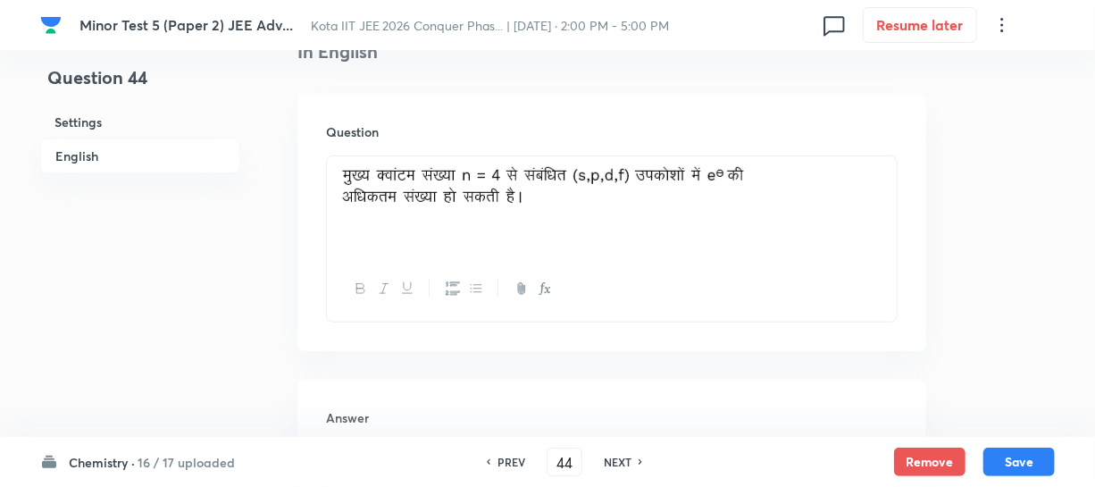
click at [611, 451] on div "PREV 44 ​ NEXT" at bounding box center [564, 462] width 230 height 29
click at [611, 455] on h6 "NEXT" at bounding box center [618, 462] width 28 height 16
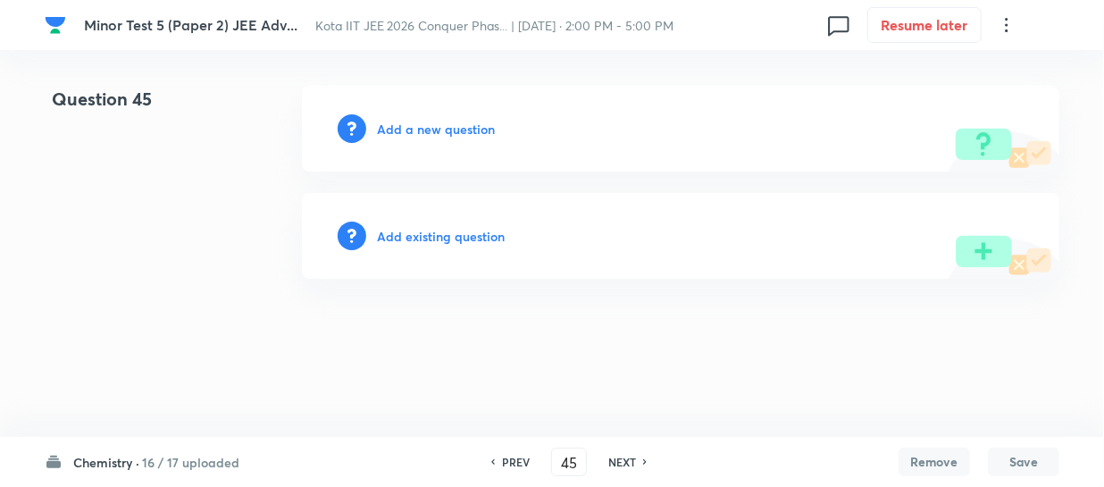
click at [611, 455] on h6 "NEXT" at bounding box center [622, 462] width 28 height 16
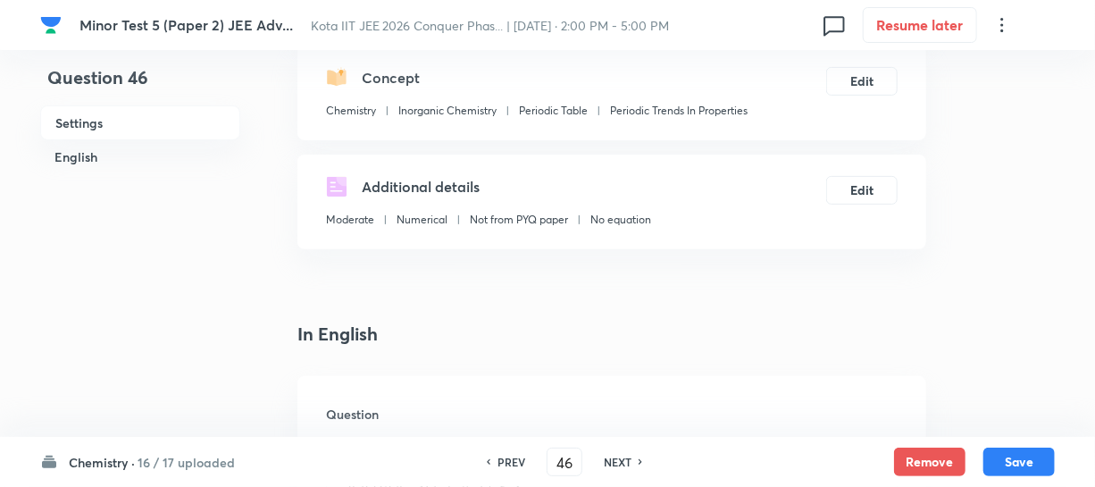
scroll to position [324, 0]
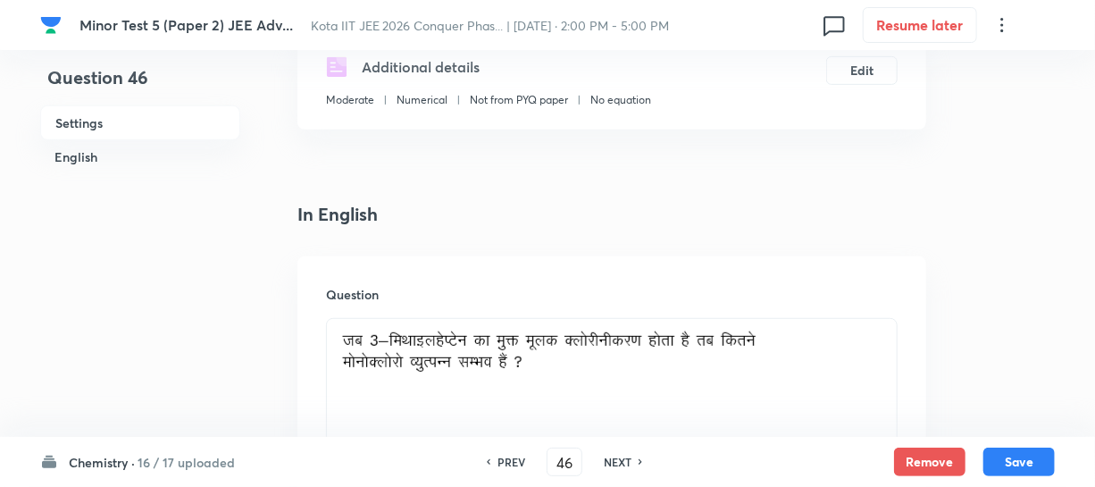
click at [497, 457] on div "PREV" at bounding box center [508, 462] width 47 height 16
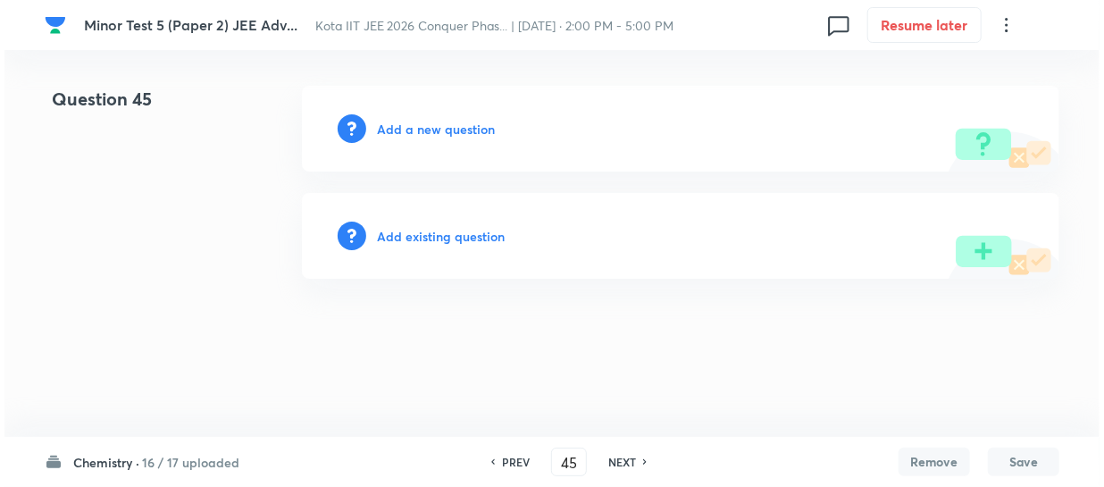
scroll to position [0, 0]
click at [430, 133] on h6 "Add a new question" at bounding box center [436, 129] width 118 height 19
click at [431, 128] on h6 "Choose a question type" at bounding box center [446, 129] width 138 height 19
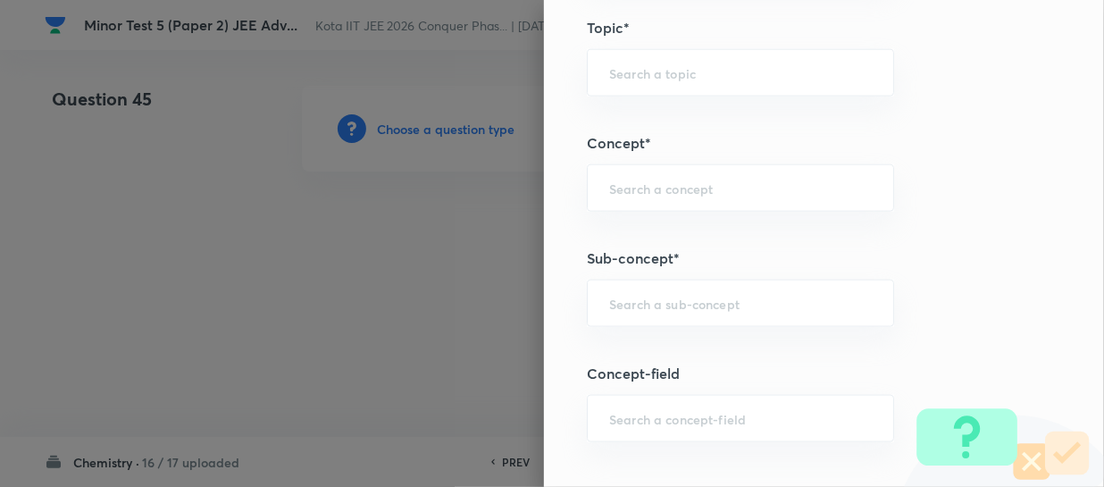
scroll to position [974, 0]
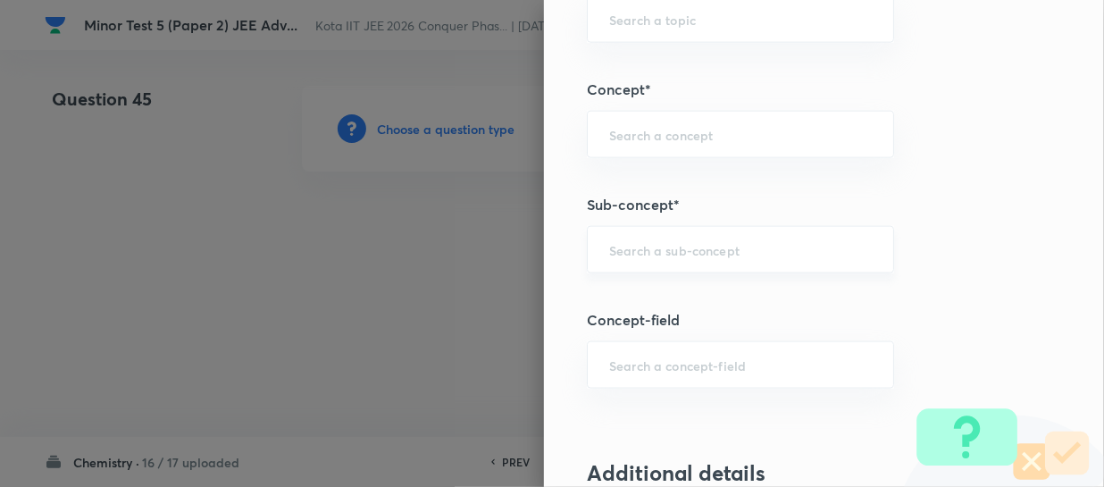
click at [639, 241] on input "text" at bounding box center [740, 249] width 263 height 17
paste input "Periodic Trends In Properties"
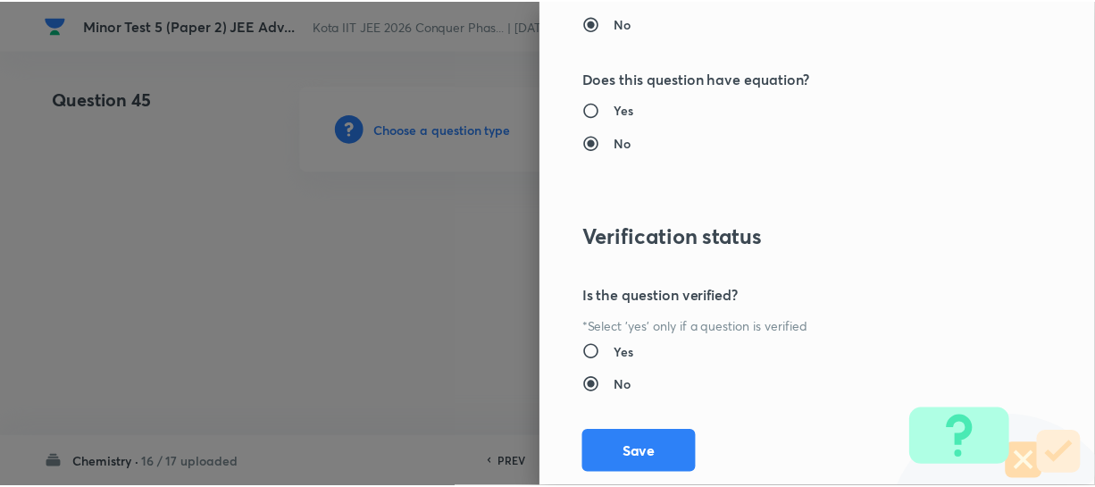
scroll to position [1961, 0]
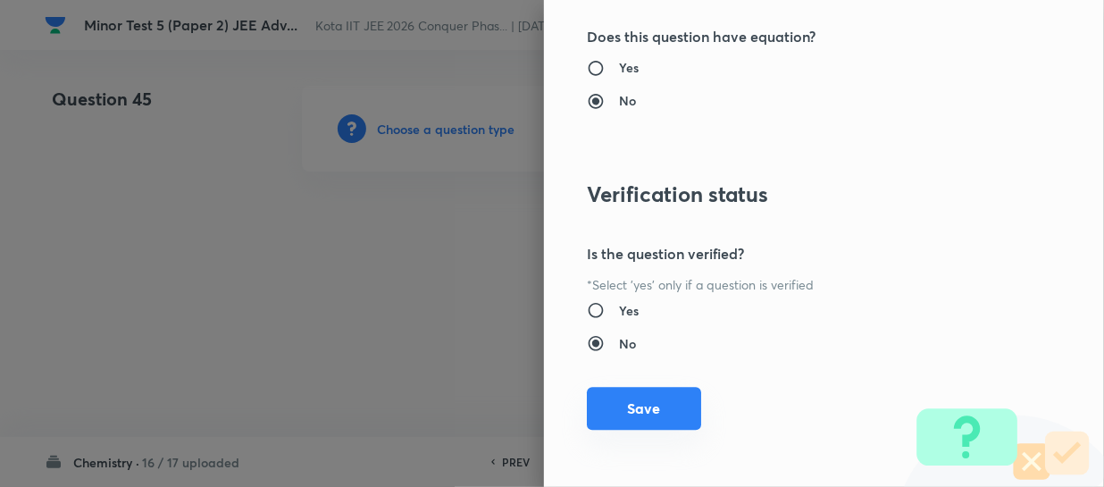
click at [670, 400] on button "Save" at bounding box center [644, 408] width 114 height 43
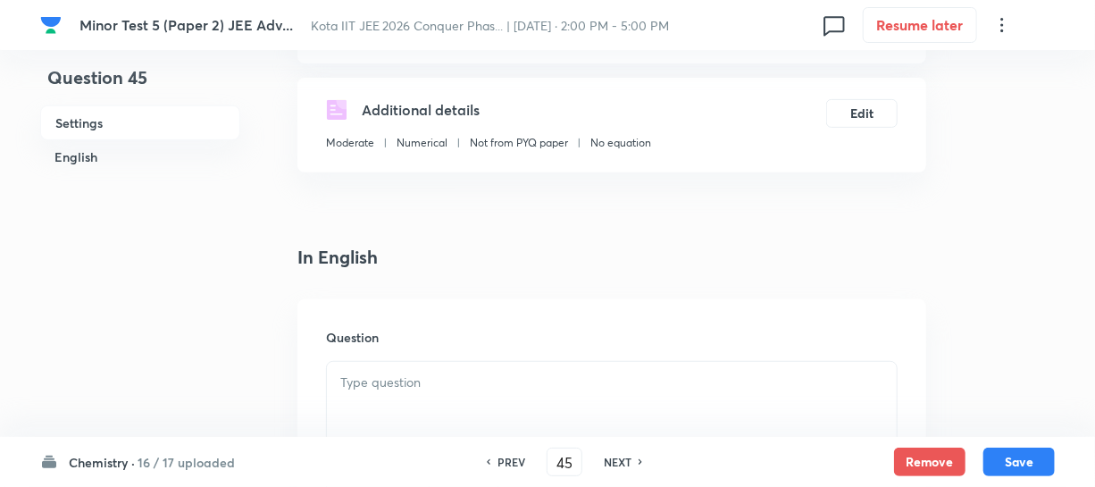
scroll to position [406, 0]
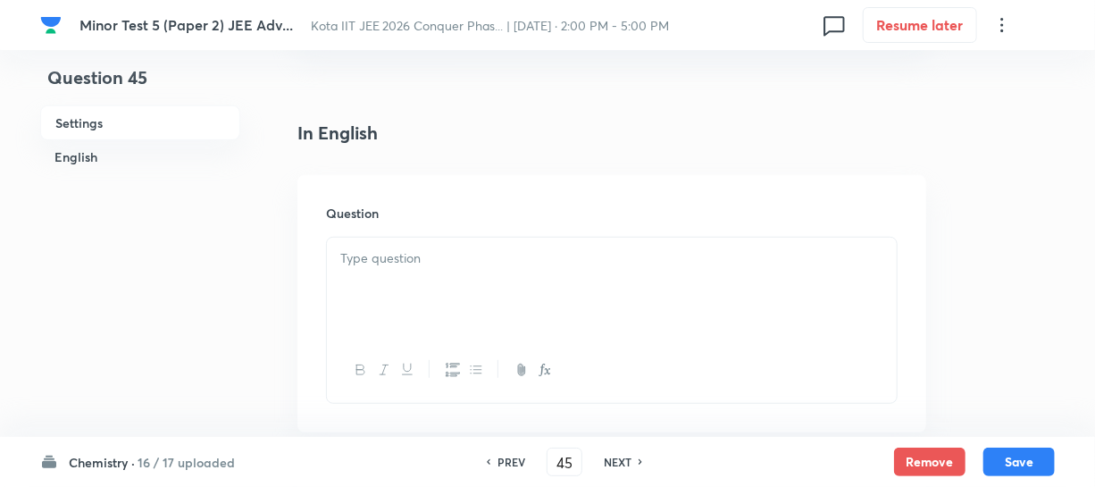
click at [458, 255] on p at bounding box center [611, 258] width 543 height 21
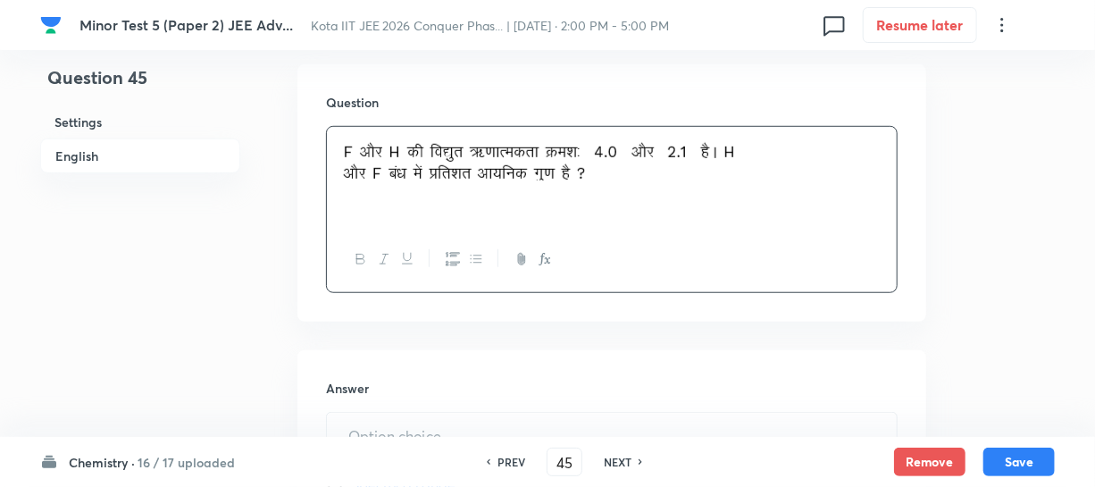
scroll to position [568, 0]
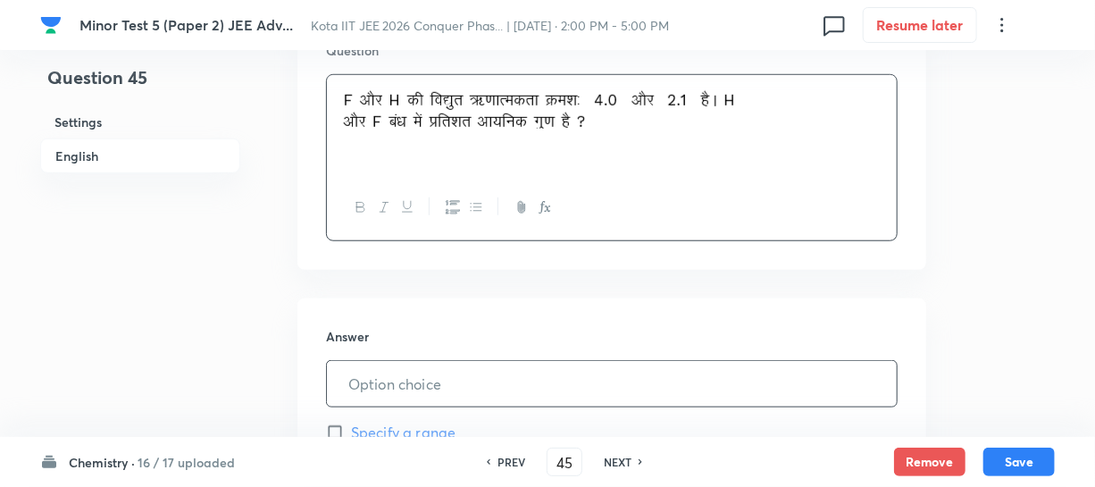
click at [446, 366] on input "text" at bounding box center [612, 384] width 570 height 46
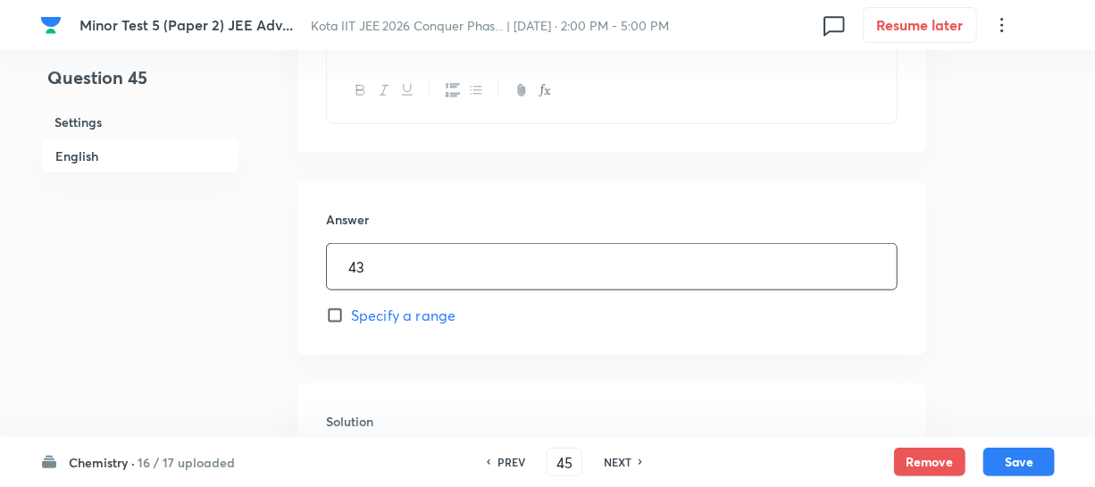
scroll to position [812, 0]
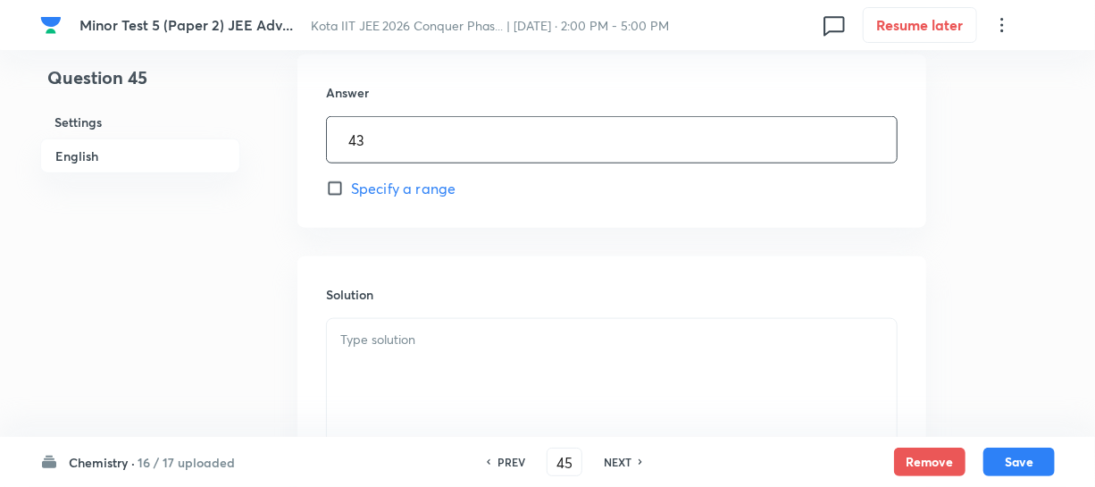
click at [415, 332] on p at bounding box center [611, 340] width 543 height 21
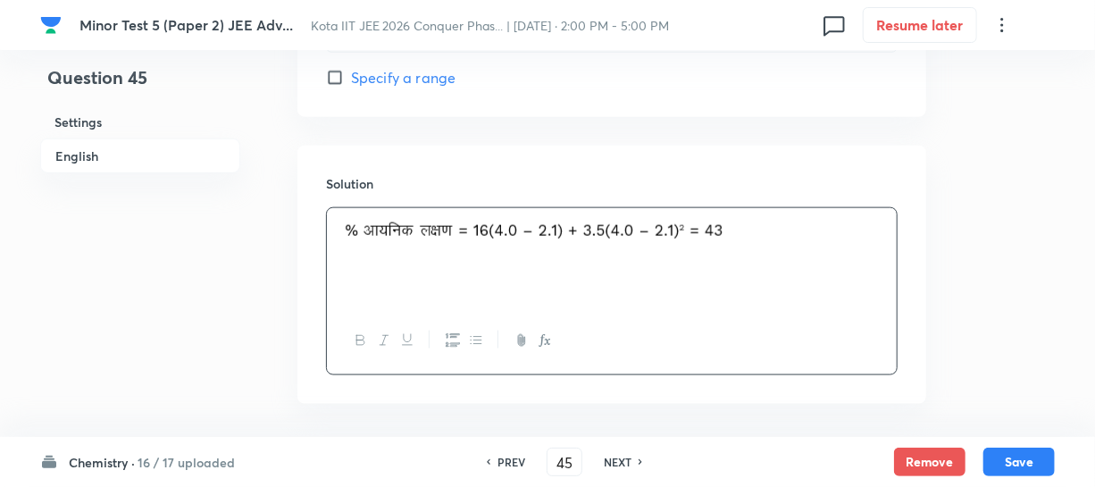
scroll to position [997, 0]
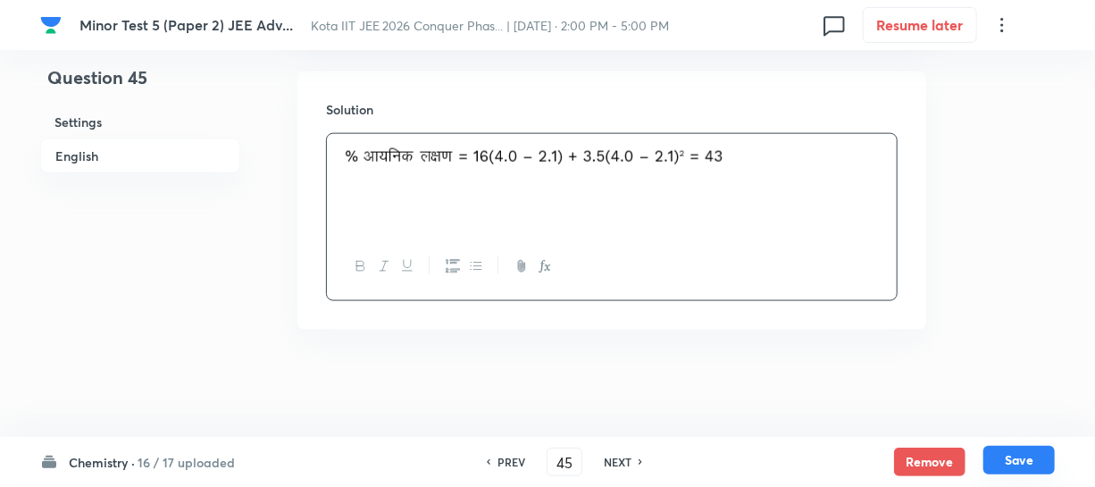
click at [1018, 457] on button "Save" at bounding box center [1019, 460] width 71 height 29
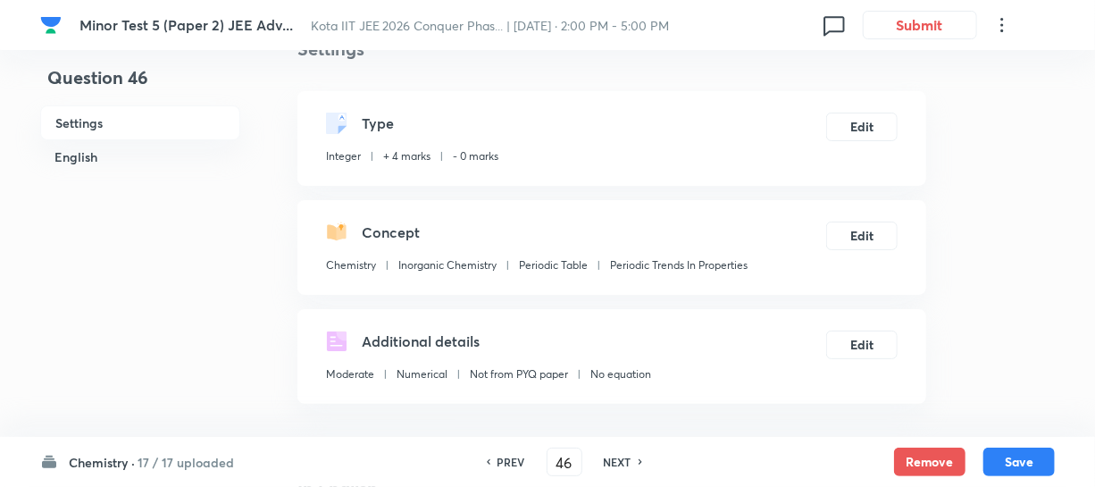
scroll to position [80, 0]
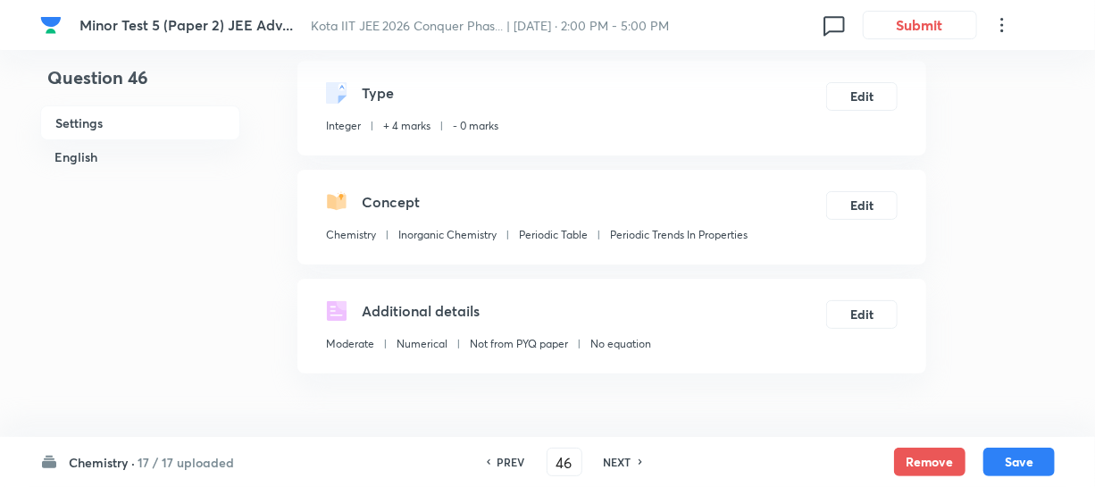
click at [639, 457] on icon at bounding box center [641, 461] width 5 height 9
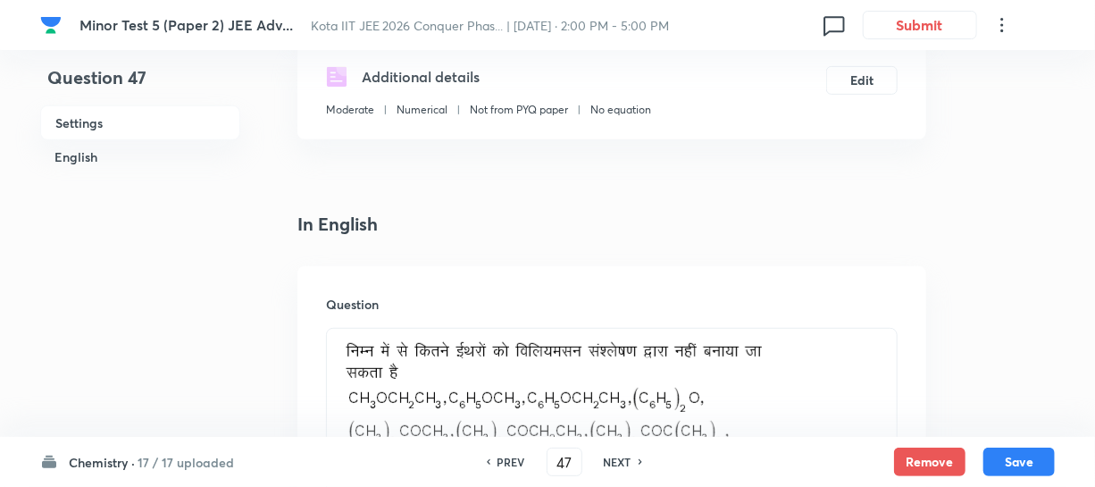
scroll to position [324, 0]
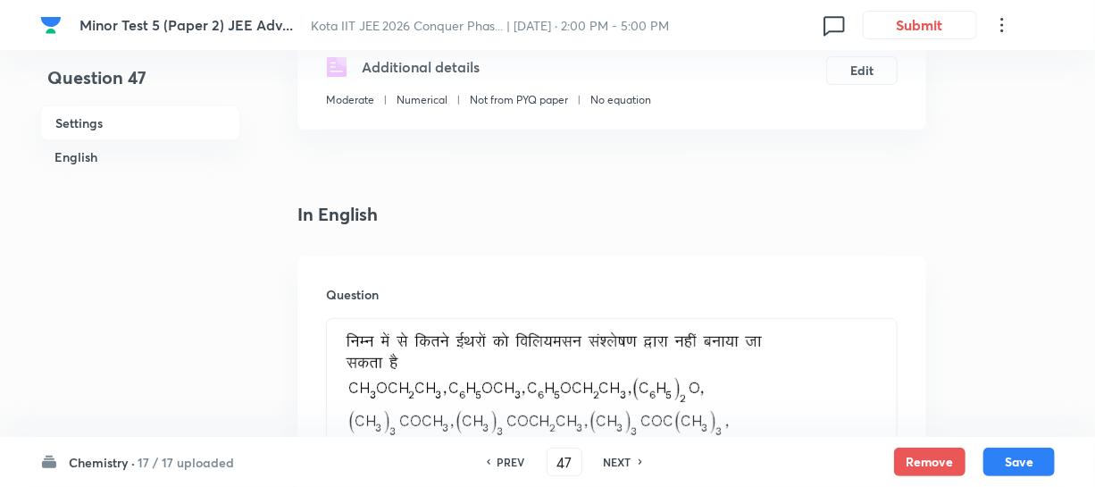
click at [511, 449] on div "PREV 47 ​ NEXT" at bounding box center [564, 462] width 230 height 29
click at [509, 452] on div "PREV 47 ​ NEXT" at bounding box center [564, 462] width 230 height 29
click at [509, 457] on h6 "PREV" at bounding box center [512, 462] width 28 height 16
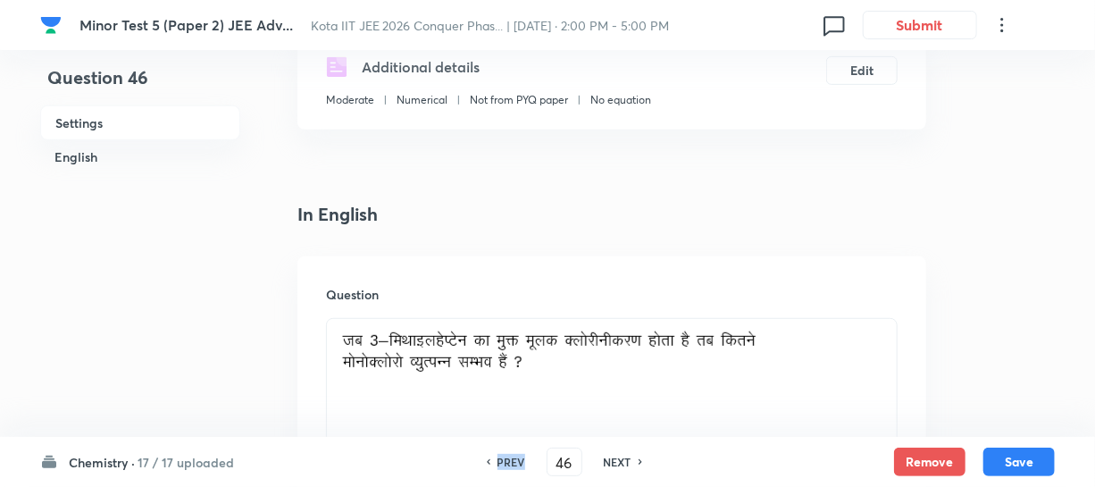
click at [509, 457] on h6 "PREV" at bounding box center [512, 462] width 28 height 16
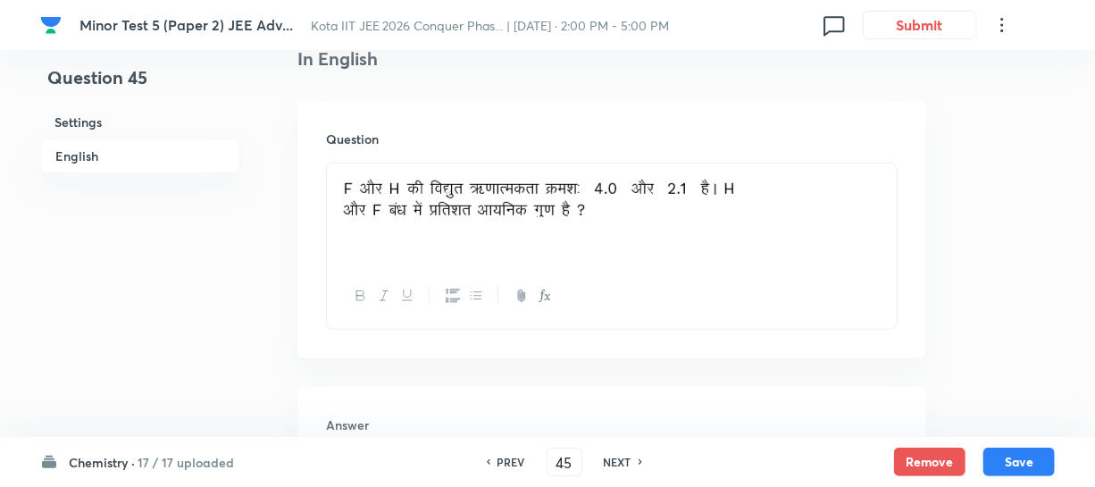
scroll to position [487, 0]
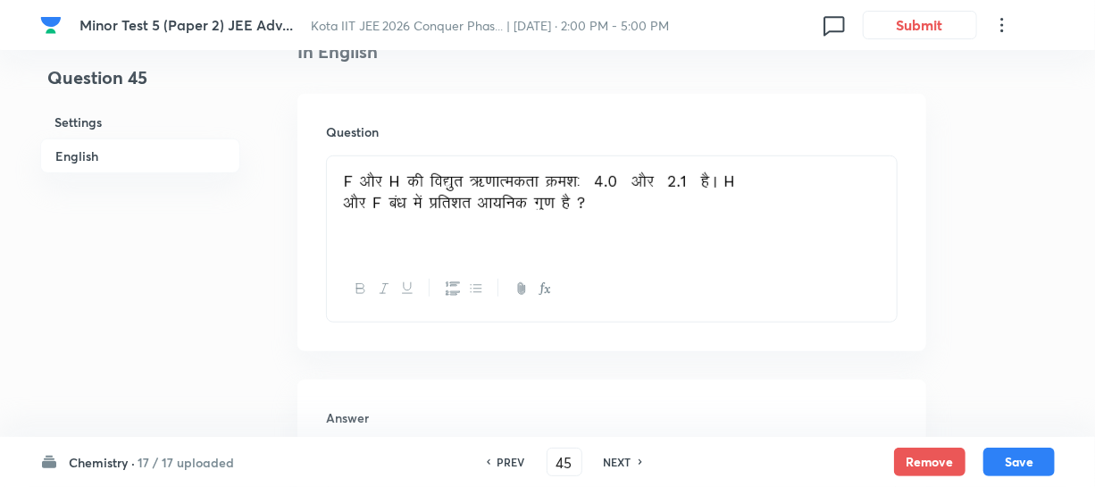
click at [614, 460] on h6 "NEXT" at bounding box center [618, 462] width 28 height 16
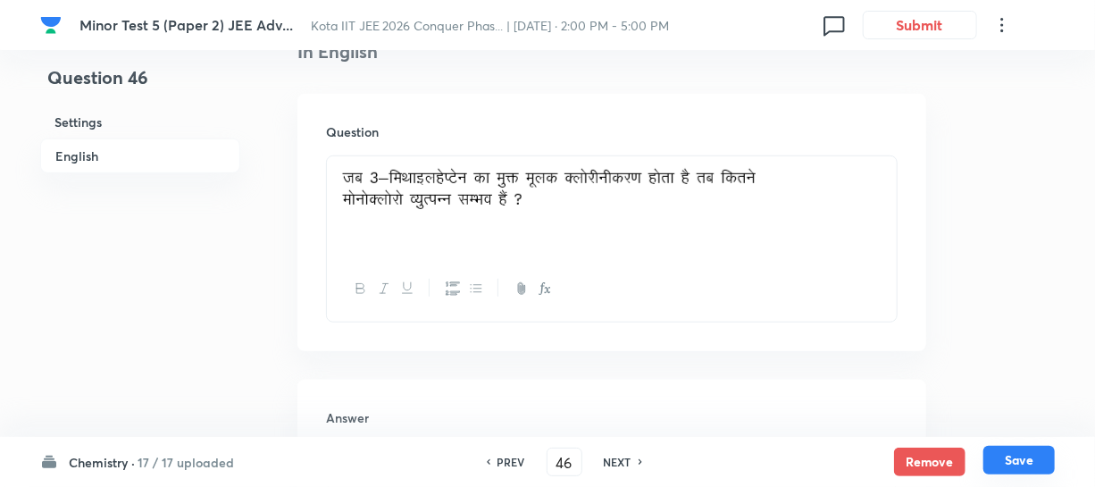
click at [1043, 465] on button "Save" at bounding box center [1019, 460] width 71 height 29
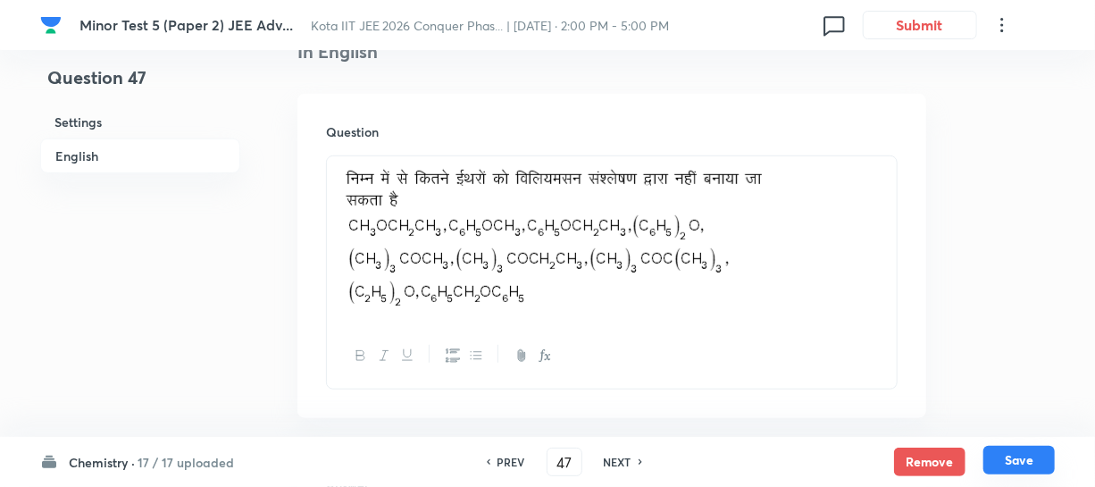
click at [1024, 463] on button "Save" at bounding box center [1019, 460] width 71 height 29
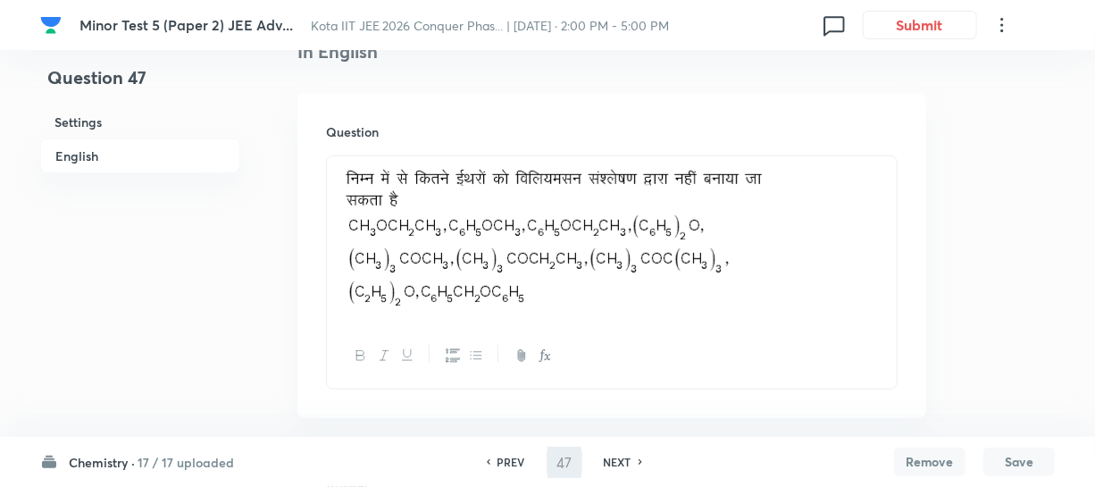
click at [1024, 463] on button "Save" at bounding box center [1019, 462] width 71 height 29
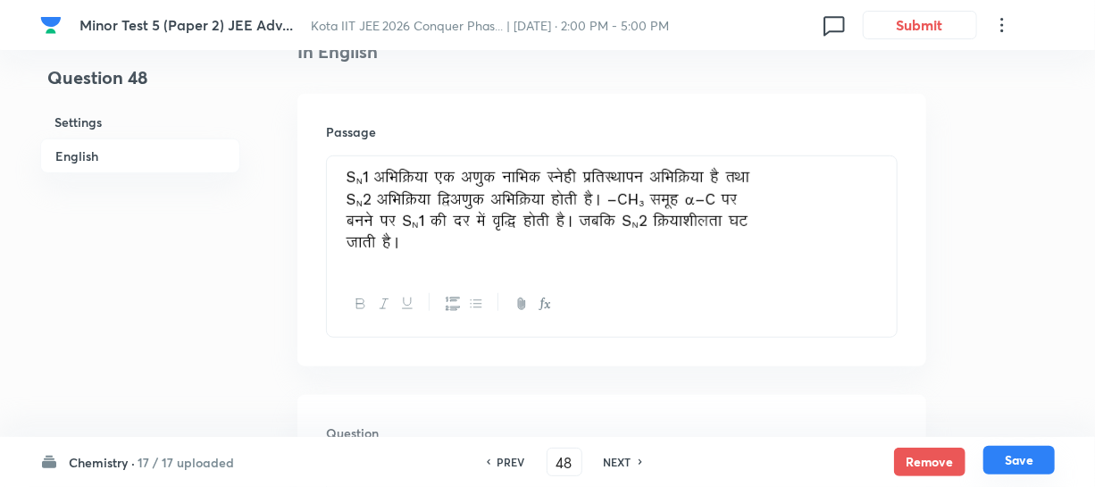
click at [1027, 459] on button "Save" at bounding box center [1019, 460] width 71 height 29
click at [1027, 460] on button "Save" at bounding box center [1019, 460] width 71 height 29
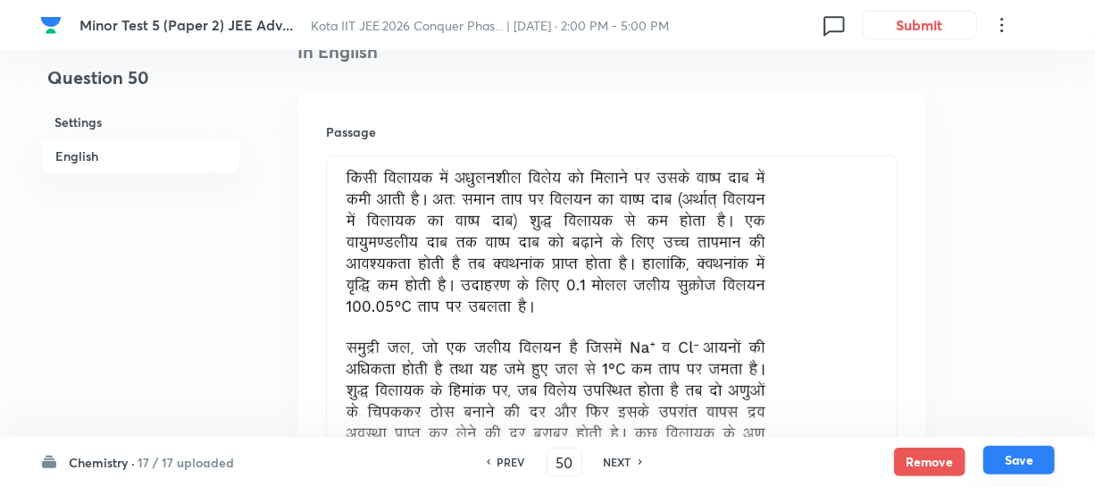
click at [1028, 460] on button "Save" at bounding box center [1019, 460] width 71 height 29
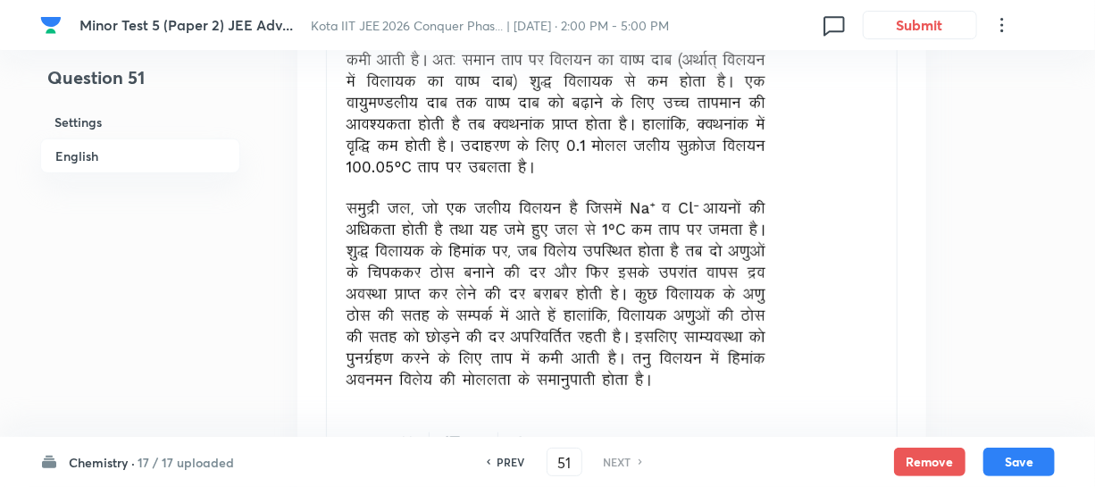
scroll to position [731, 0]
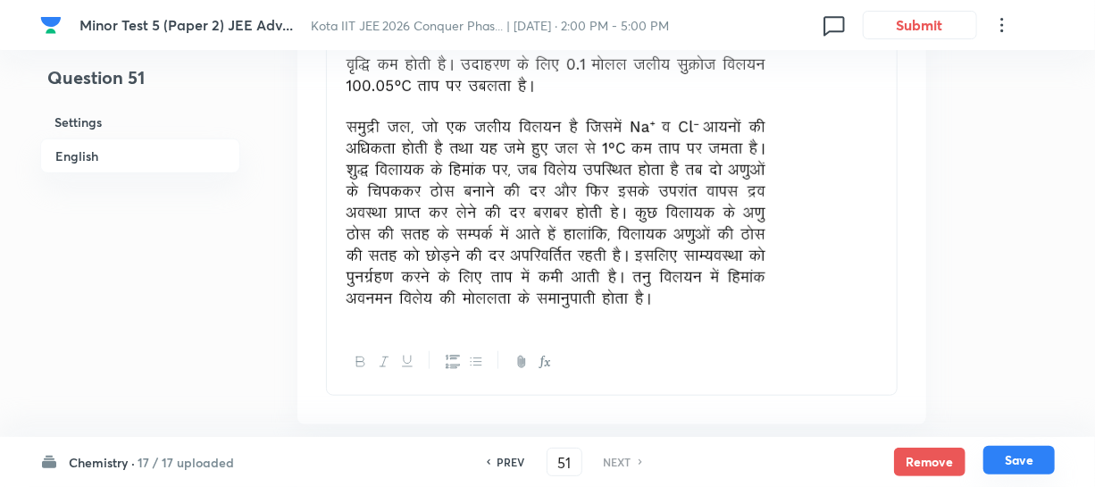
click at [1017, 459] on button "Save" at bounding box center [1019, 460] width 71 height 29
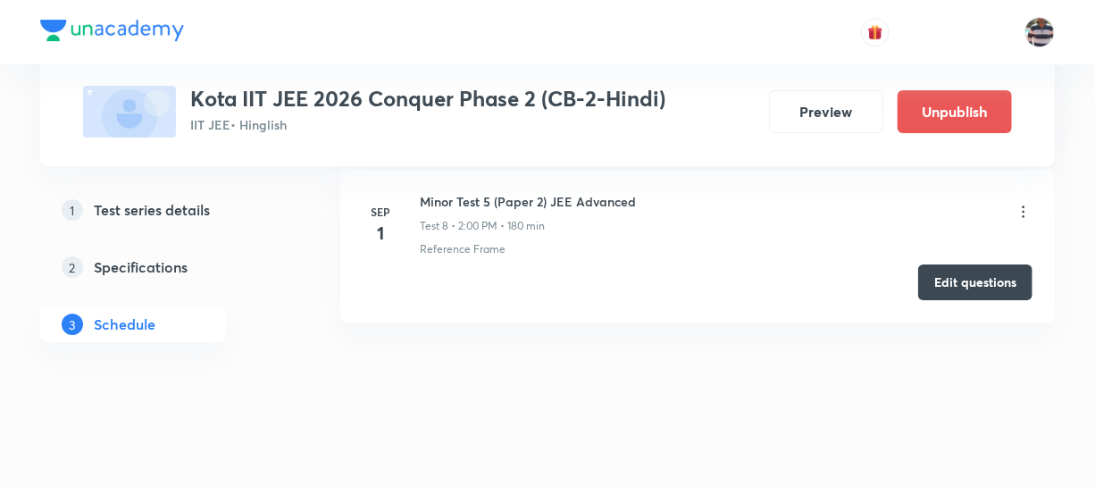
click at [1018, 211] on icon at bounding box center [1024, 212] width 18 height 18
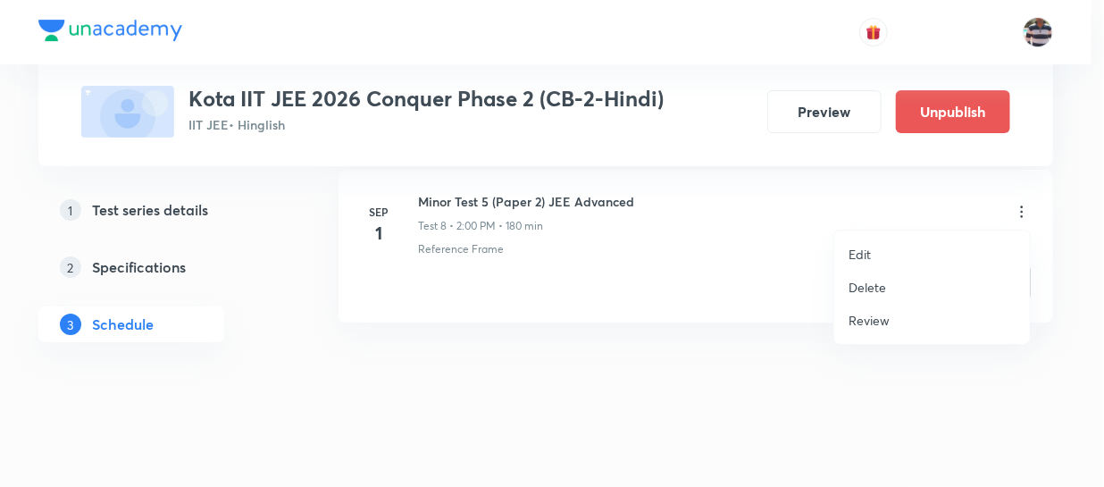
click at [881, 320] on p "Review" at bounding box center [869, 320] width 41 height 19
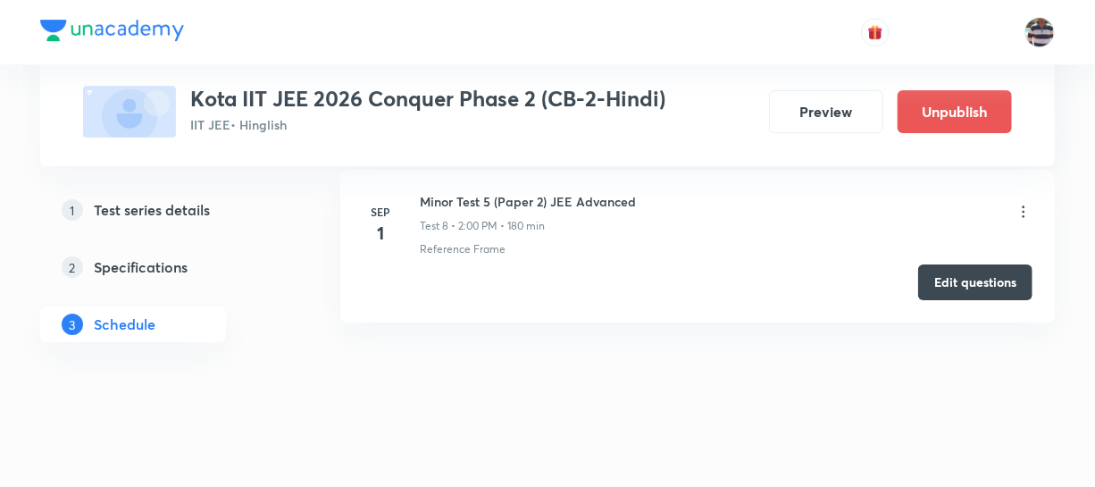
click at [1017, 216] on div at bounding box center [1024, 213] width 18 height 21
click at [1020, 210] on icon at bounding box center [1024, 212] width 18 height 18
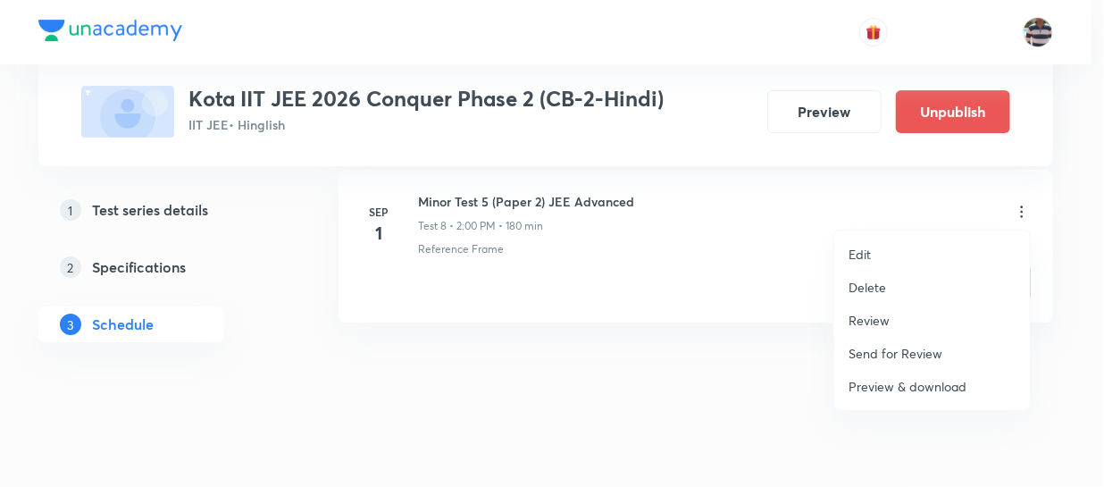
click at [901, 321] on li "Review" at bounding box center [932, 320] width 196 height 33
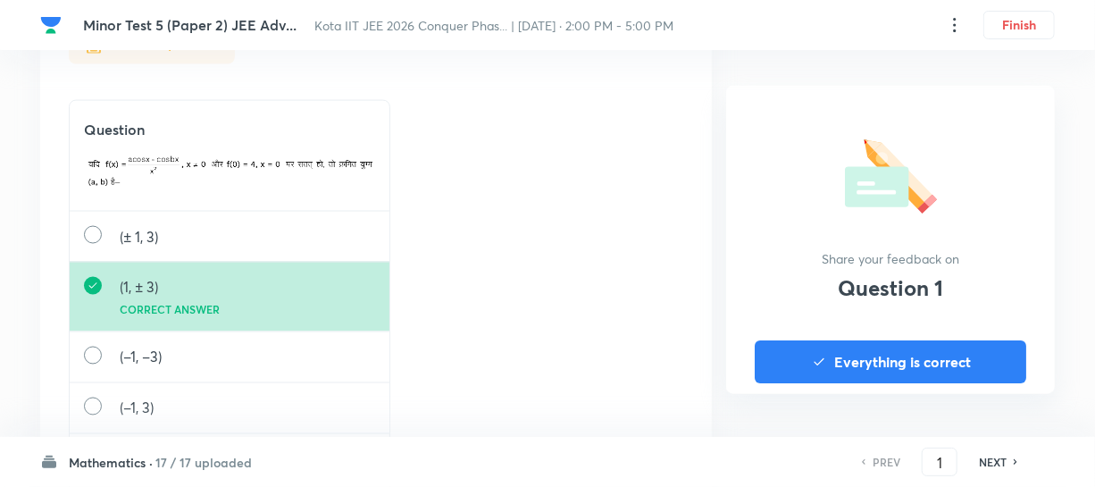
scroll to position [1242, 0]
click at [118, 458] on h6 "Mathematics ·" at bounding box center [111, 462] width 84 height 19
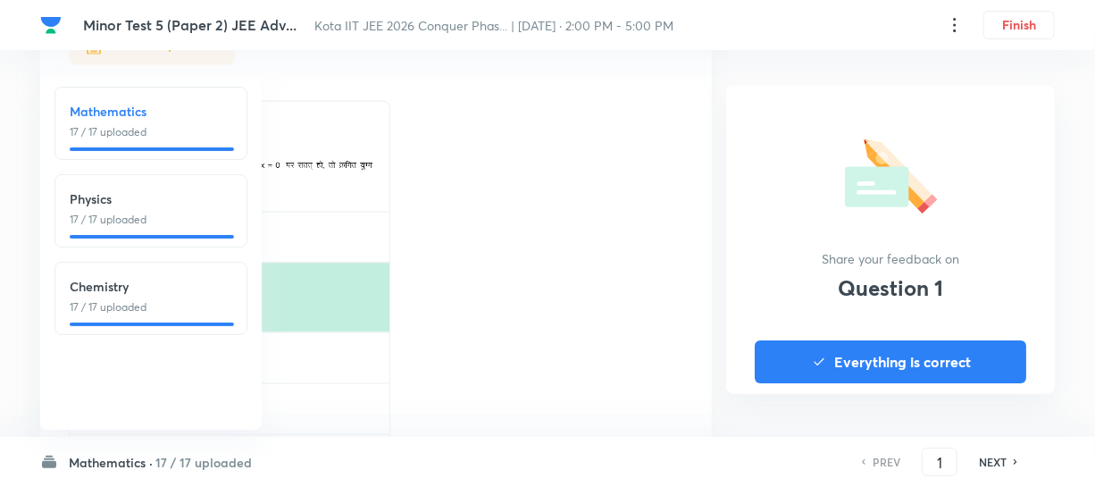
click at [134, 286] on h6 "Chemistry" at bounding box center [151, 286] width 163 height 19
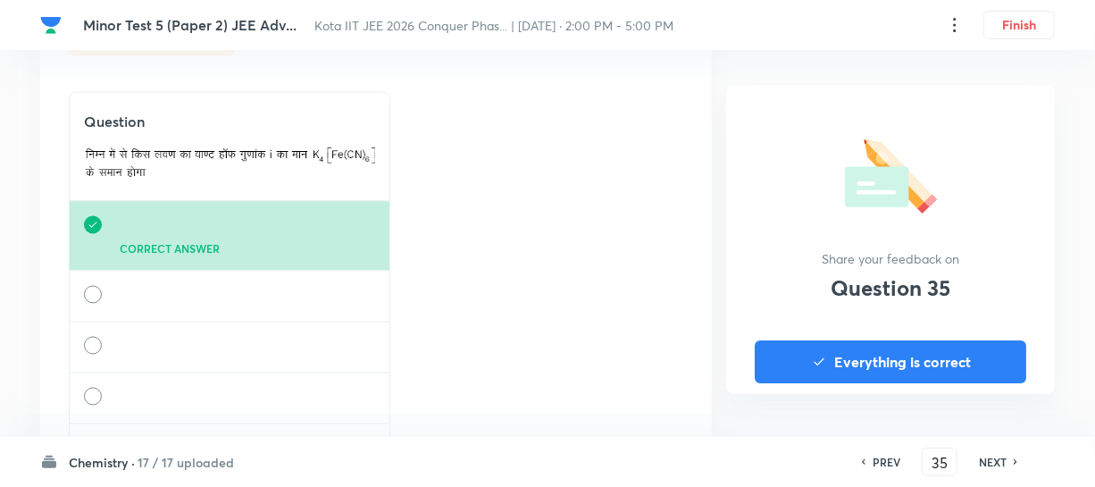
scroll to position [1306, 0]
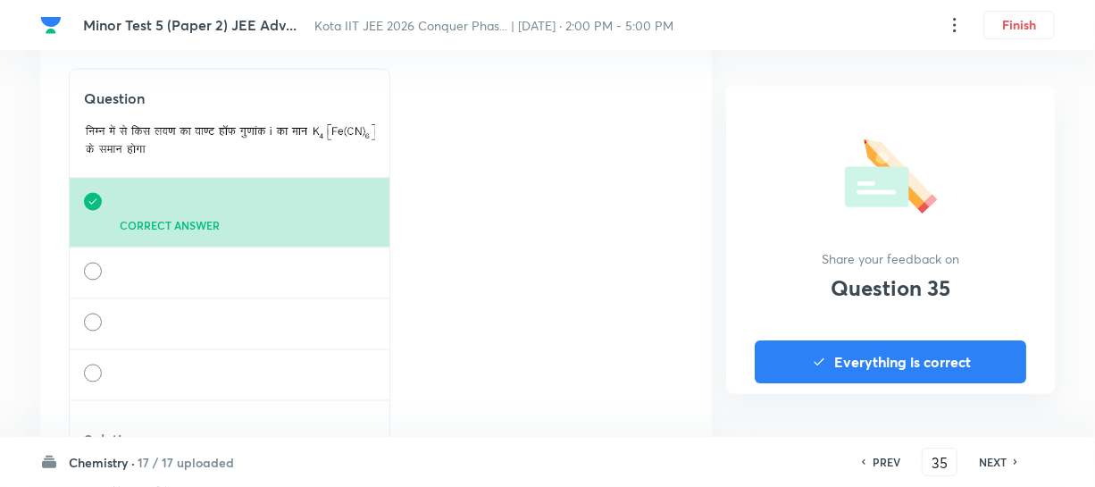
drag, startPoint x: 997, startPoint y: 453, endPoint x: 992, endPoint y: 444, distance: 10.4
click at [996, 454] on h6 "NEXT" at bounding box center [993, 462] width 28 height 16
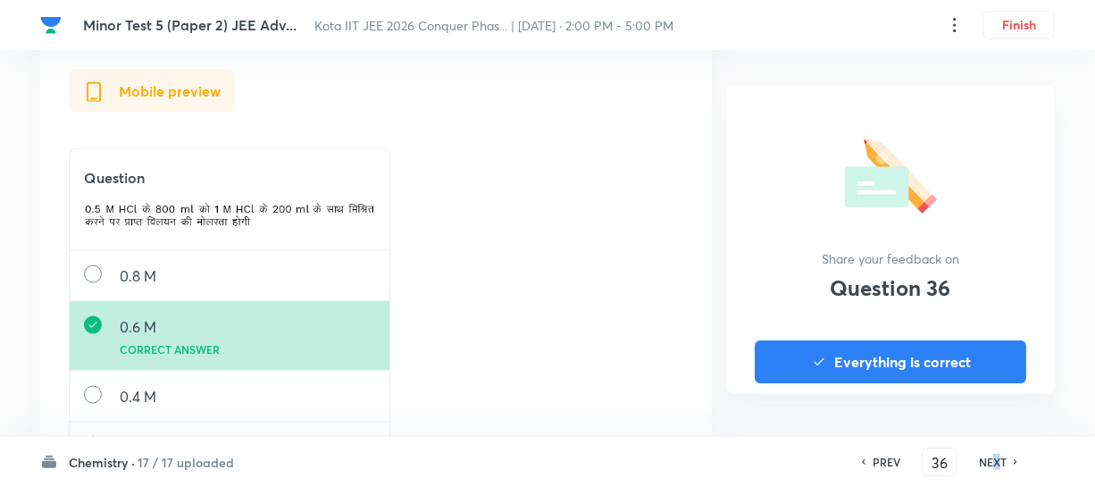
scroll to position [1043, 0]
click at [991, 457] on h6 "NEXT" at bounding box center [993, 462] width 28 height 16
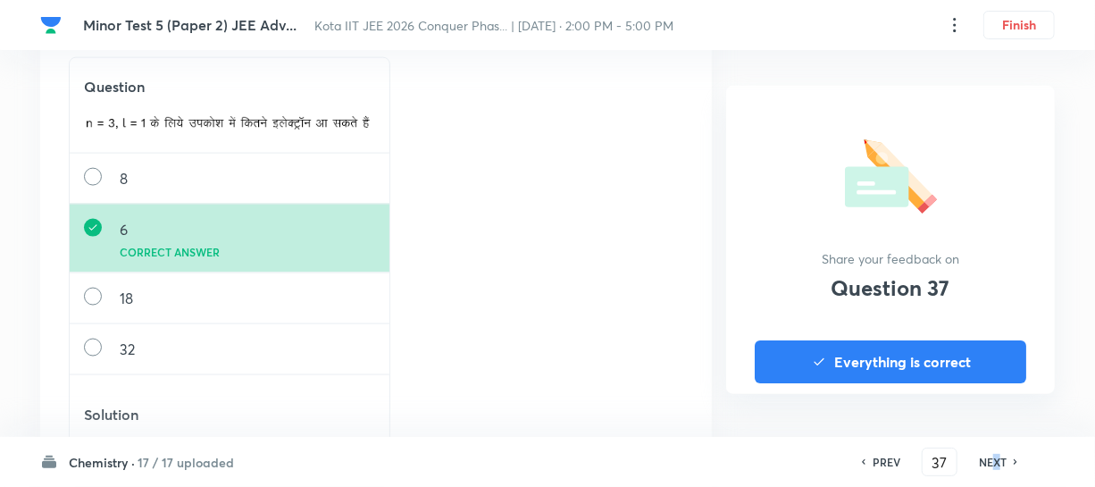
scroll to position [1055, 0]
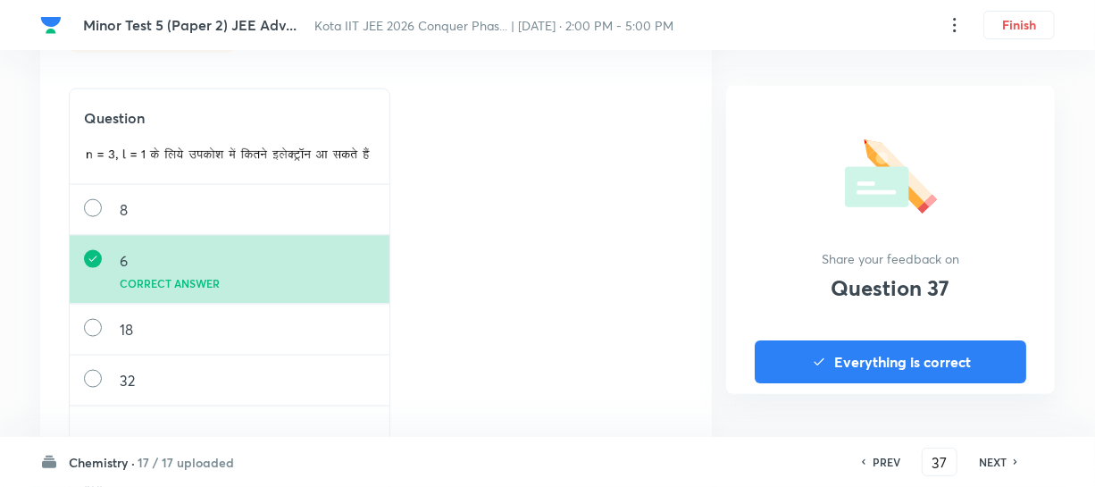
click at [115, 461] on h6 "Chemistry ·" at bounding box center [102, 462] width 66 height 19
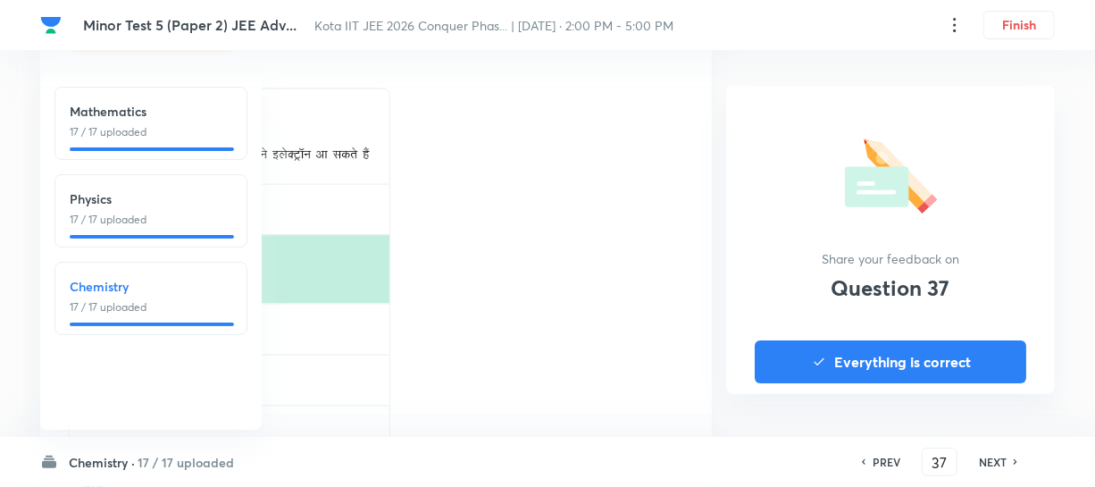
click at [134, 225] on p "17 / 17 uploaded" at bounding box center [151, 220] width 163 height 16
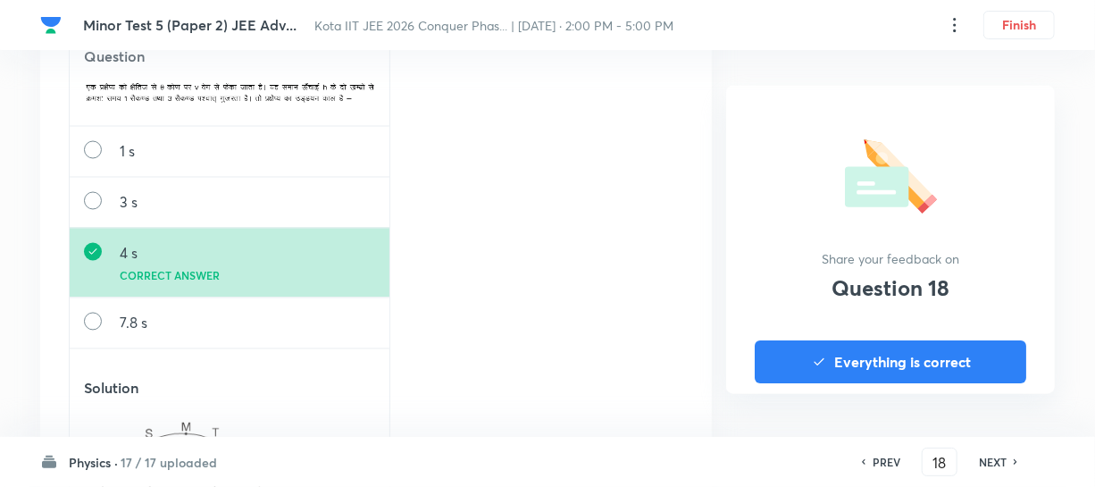
scroll to position [1299, 0]
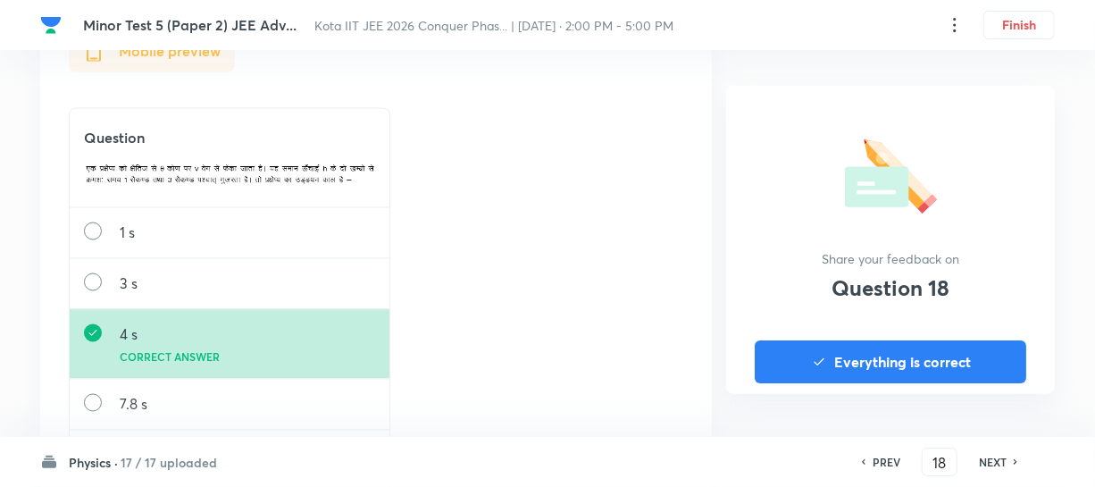
click at [119, 462] on div "Physics · 17 / 17 uploaded" at bounding box center [128, 462] width 177 height 19
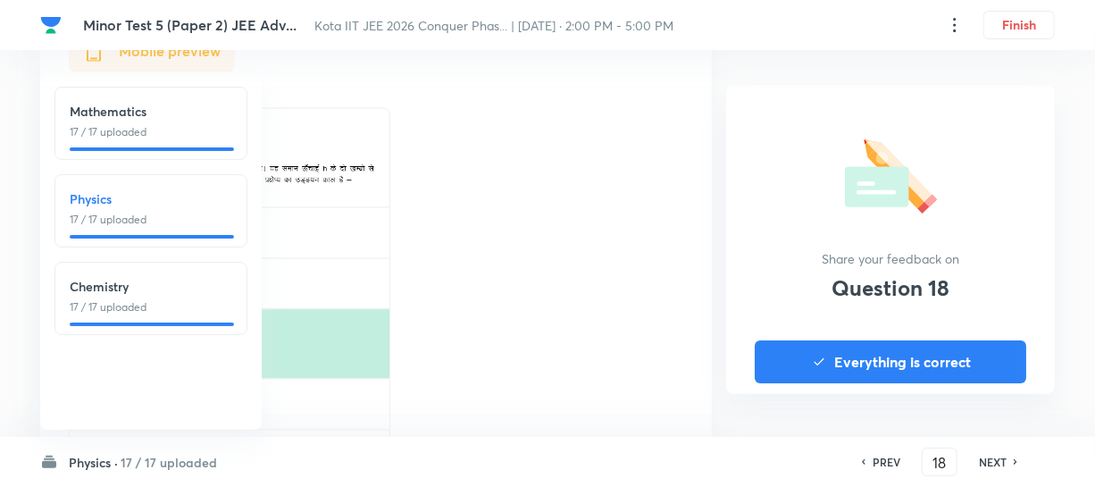
click at [131, 135] on p "17 / 17 uploaded" at bounding box center [151, 132] width 163 height 16
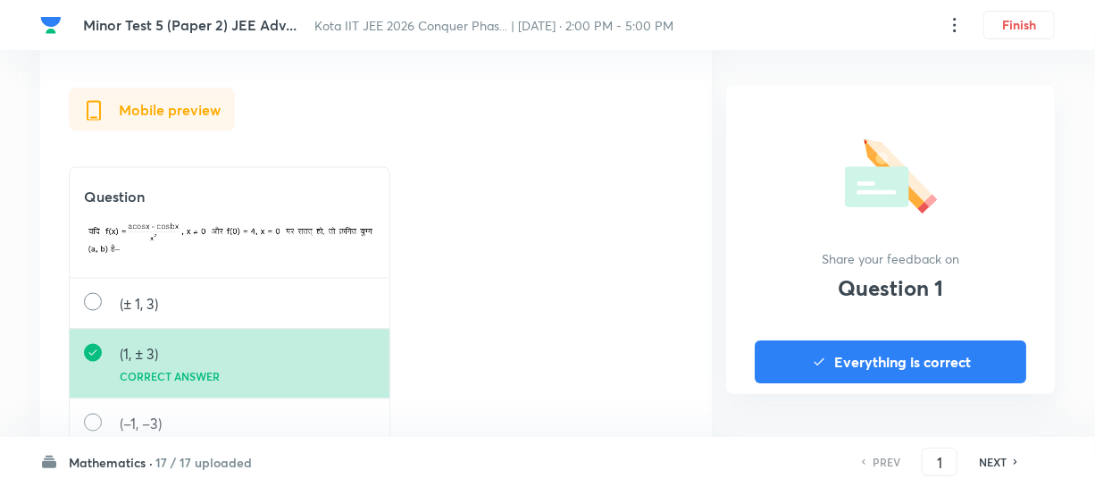
scroll to position [1161, 0]
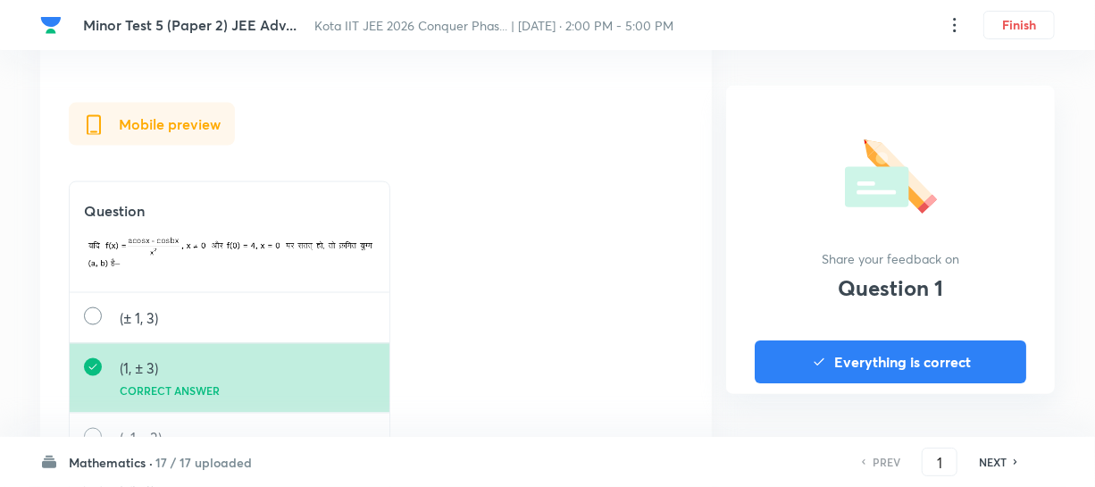
click at [1003, 462] on h6 "NEXT" at bounding box center [993, 462] width 28 height 16
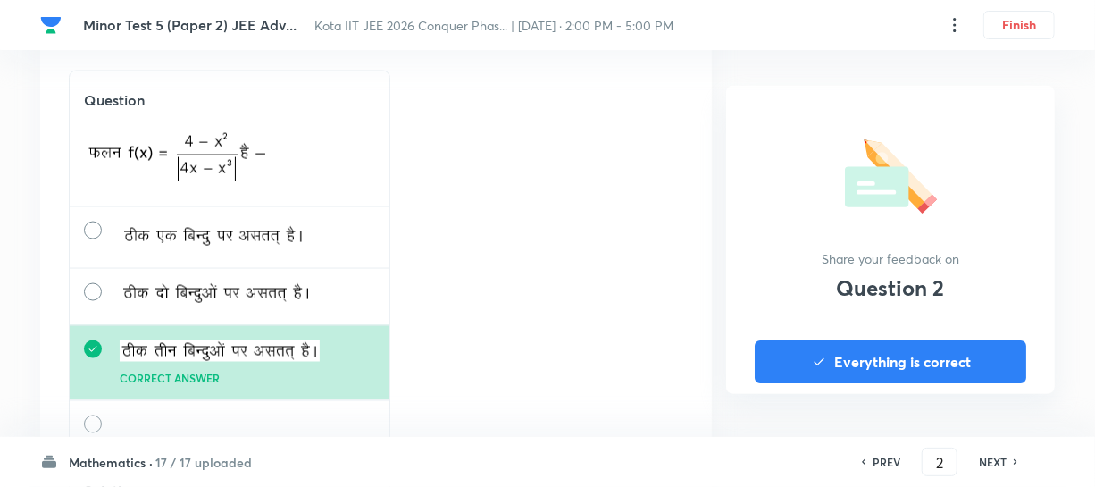
scroll to position [0, 0]
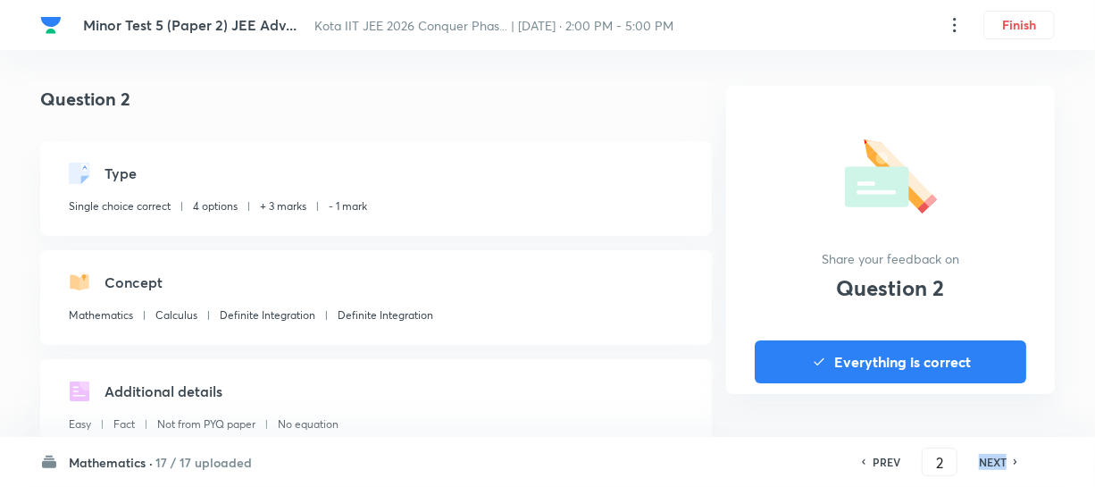
click at [1003, 462] on h6 "NEXT" at bounding box center [993, 462] width 28 height 16
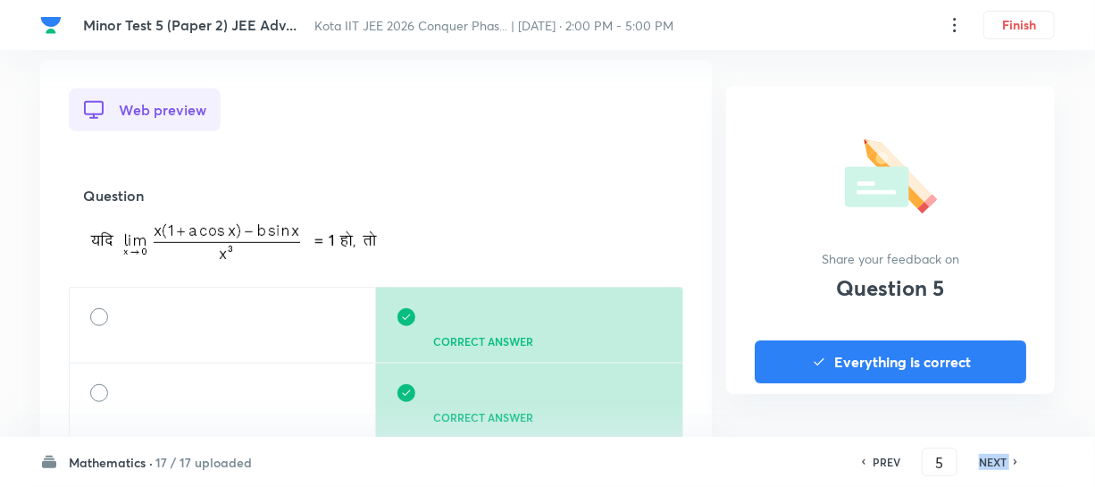
scroll to position [487, 0]
click at [328, 237] on img at bounding box center [233, 240] width 300 height 43
click at [95, 448] on div "Mathematics · 17 / 17 uploaded PREV 5 ​ NEXT" at bounding box center [547, 462] width 1015 height 50
click at [99, 457] on h6 "Mathematics ·" at bounding box center [111, 462] width 84 height 19
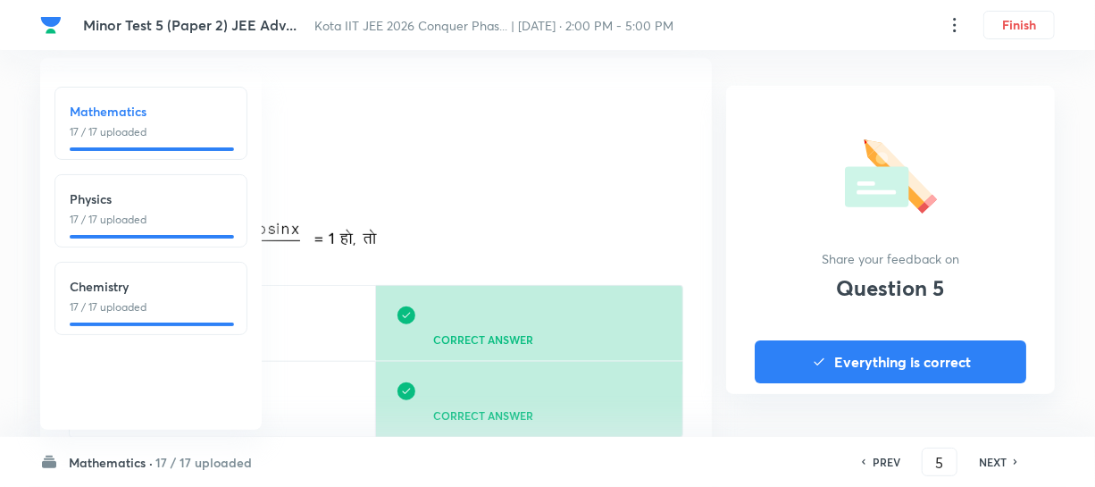
click at [104, 136] on p "17 / 17 uploaded" at bounding box center [151, 132] width 163 height 16
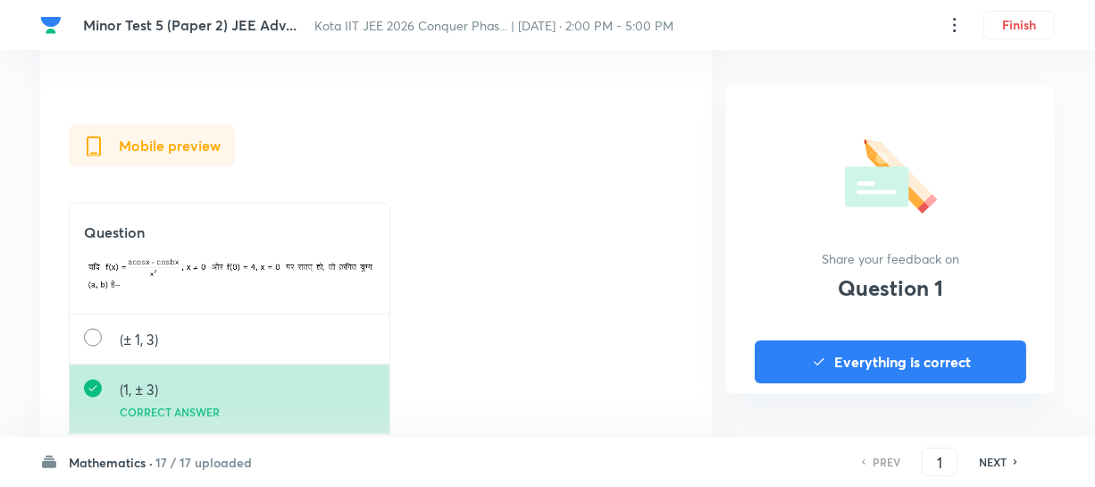
scroll to position [1218, 0]
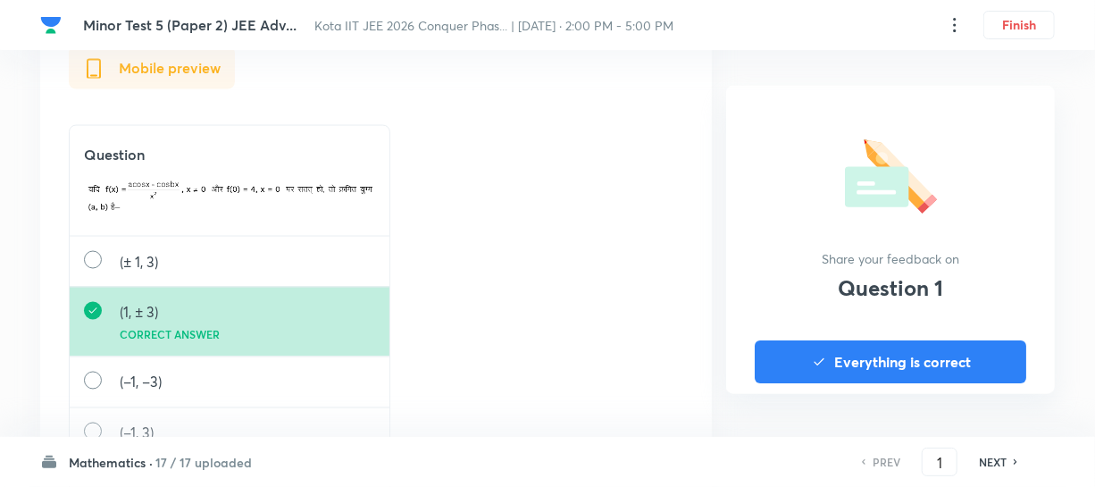
click at [1005, 449] on div "PREV 1 ​ NEXT" at bounding box center [940, 462] width 230 height 29
click at [1003, 457] on h6 "NEXT" at bounding box center [993, 462] width 28 height 16
type input "2"
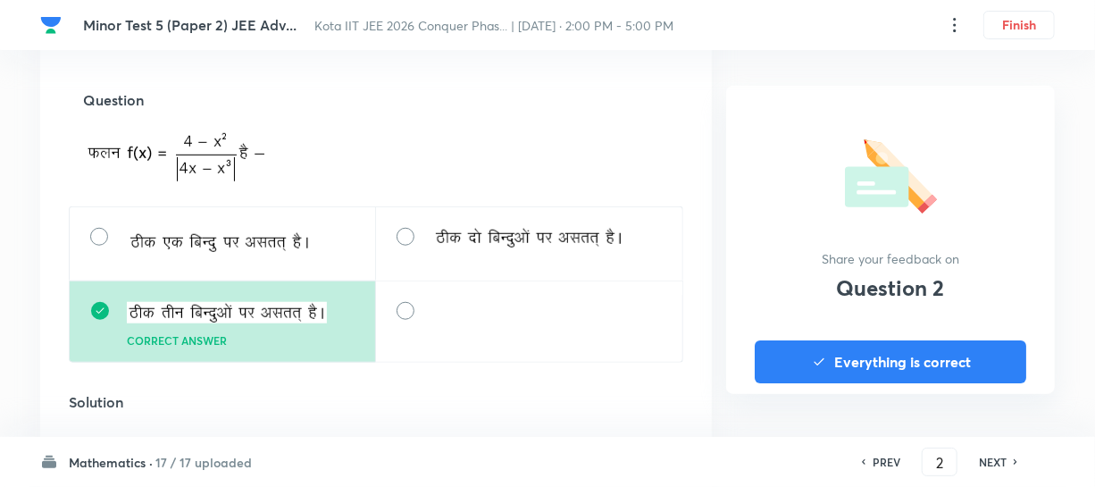
scroll to position [731, 0]
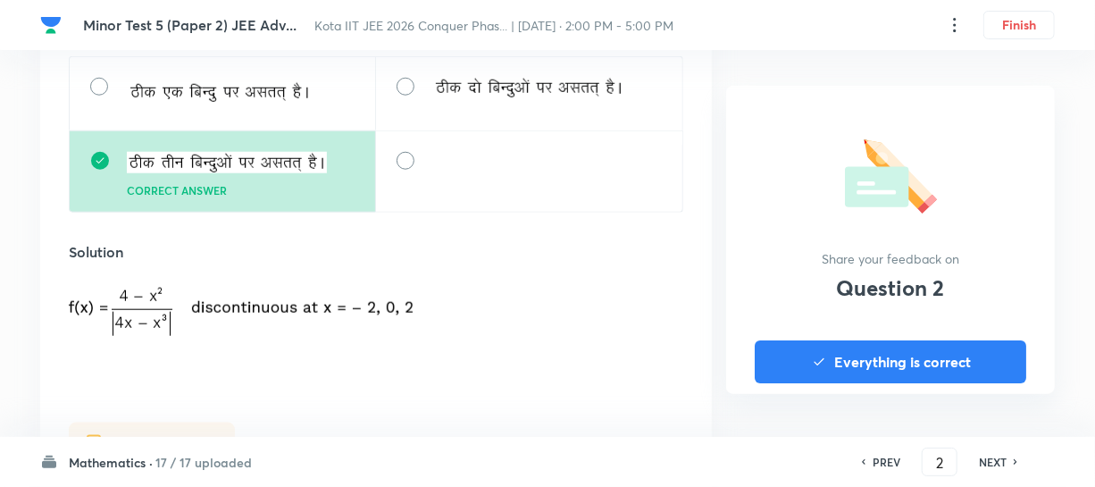
click at [506, 97] on img at bounding box center [527, 89] width 190 height 22
drag, startPoint x: 428, startPoint y: 174, endPoint x: 516, endPoint y: 178, distance: 88.5
click at [516, 178] on div at bounding box center [529, 171] width 307 height 82
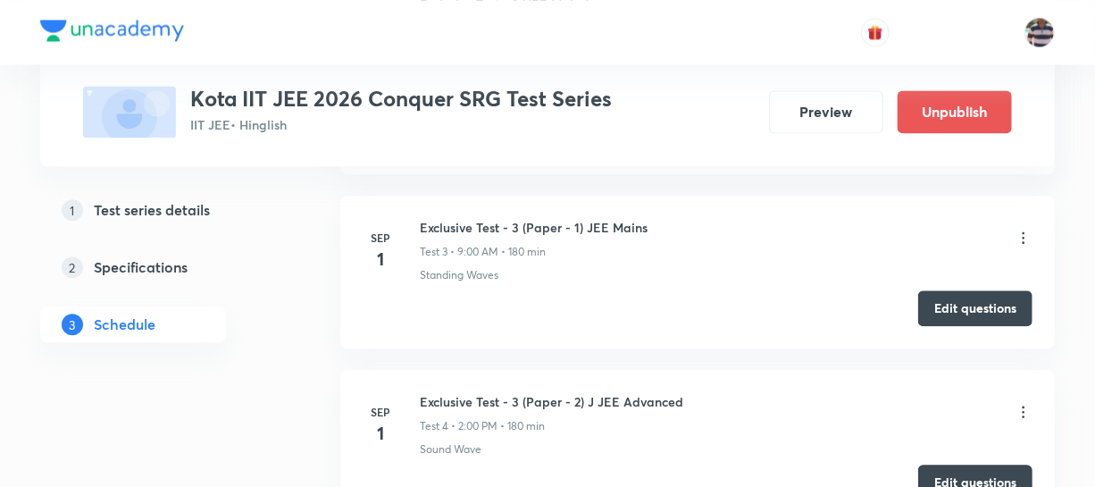
scroll to position [1771, 0]
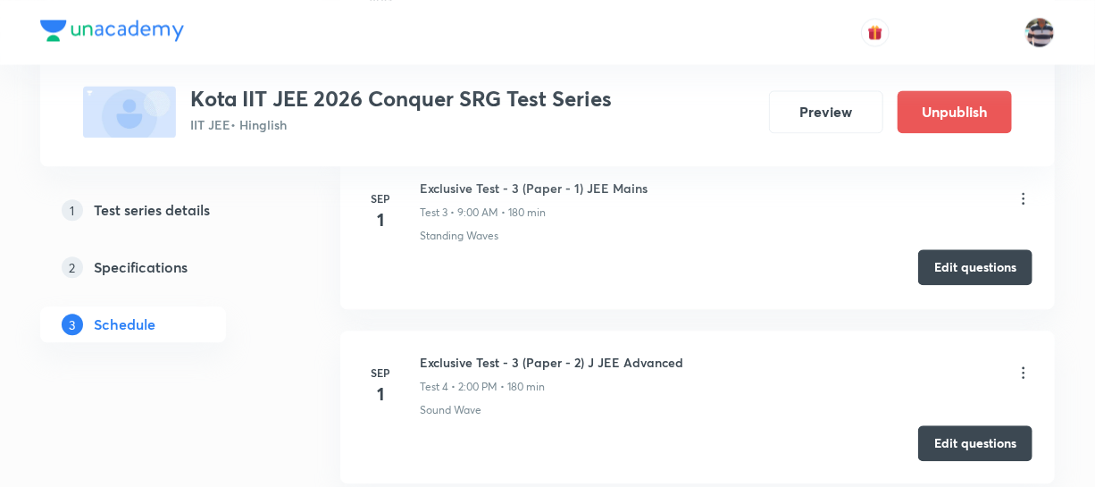
click at [967, 258] on button "Edit questions" at bounding box center [975, 267] width 114 height 36
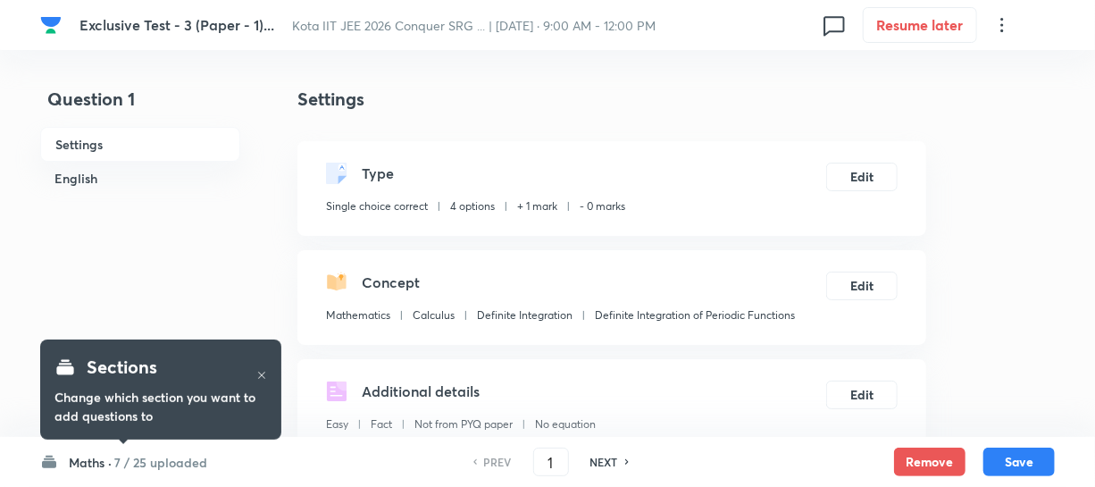
click at [120, 468] on h6 "7 / 25 uploaded" at bounding box center [160, 462] width 93 height 19
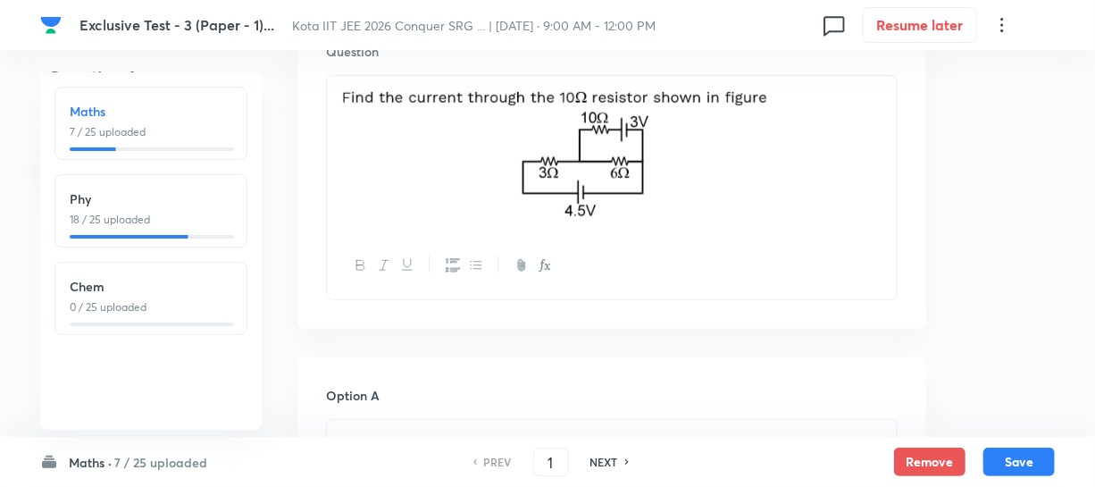
scroll to position [406, 0]
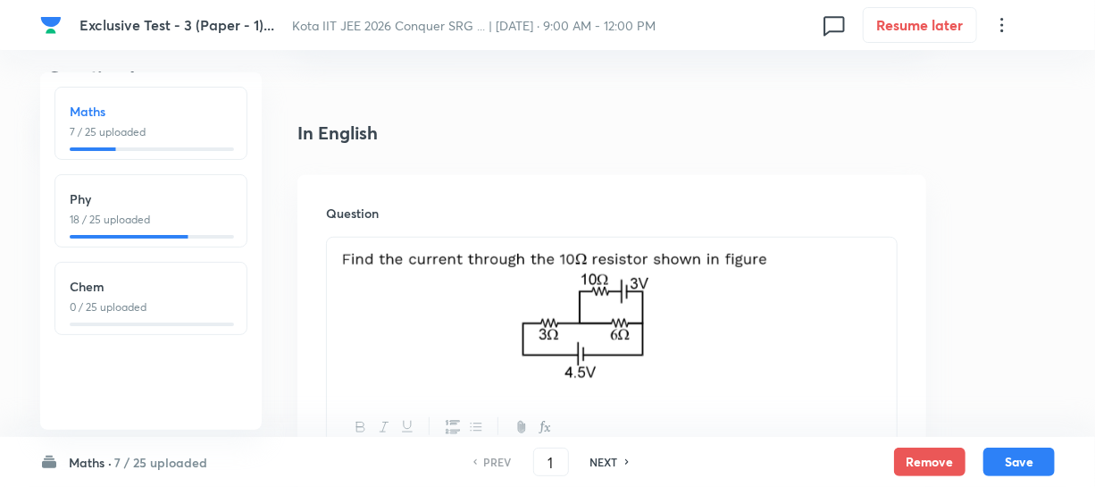
click at [134, 127] on p "7 / 25 uploaded" at bounding box center [151, 132] width 163 height 16
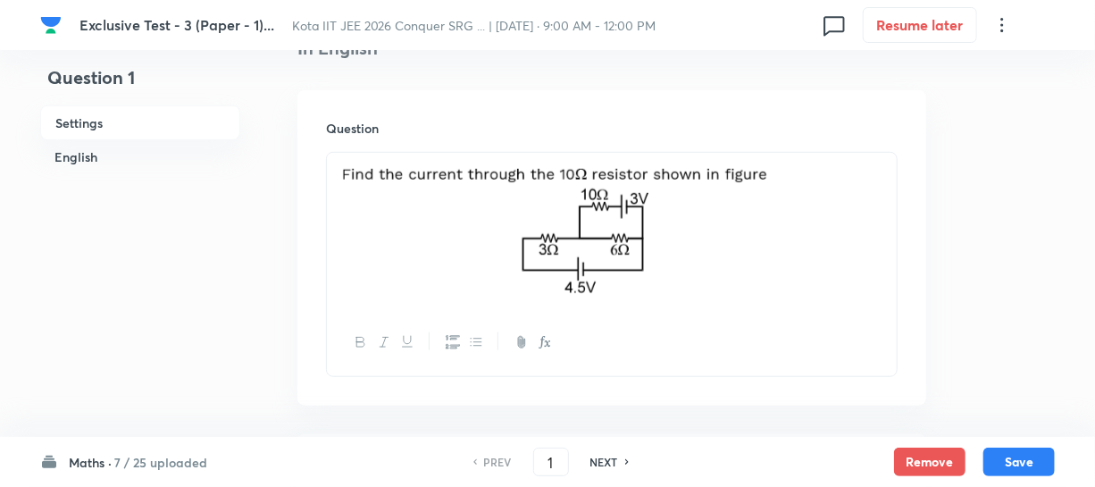
scroll to position [568, 0]
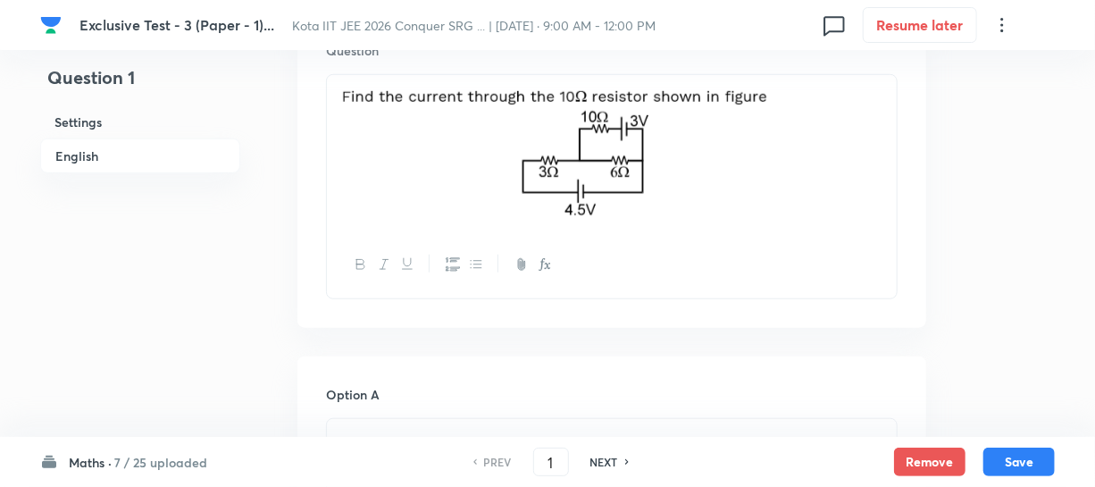
click at [100, 455] on h6 "Maths ·" at bounding box center [90, 462] width 43 height 19
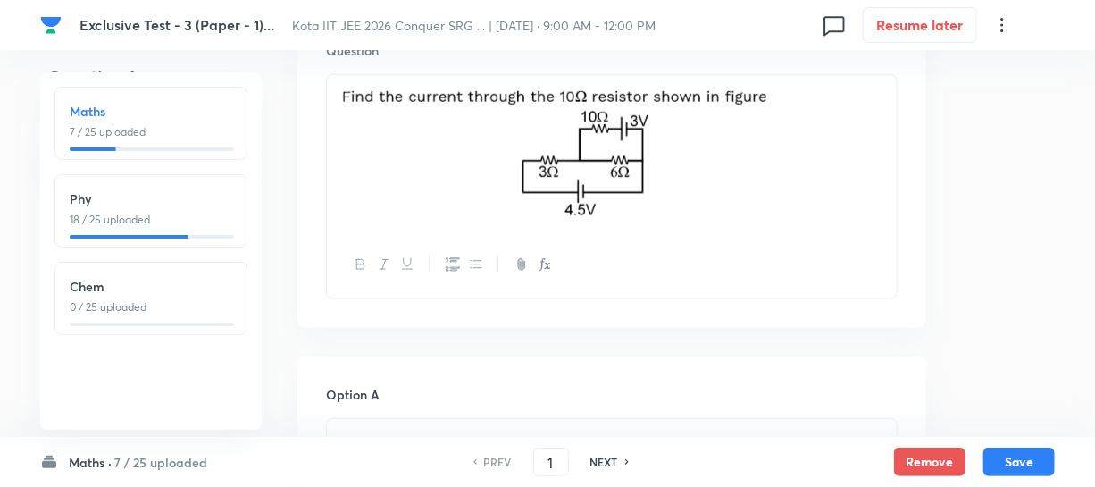
click at [118, 307] on p "0 / 25 uploaded" at bounding box center [151, 307] width 163 height 16
type input "51"
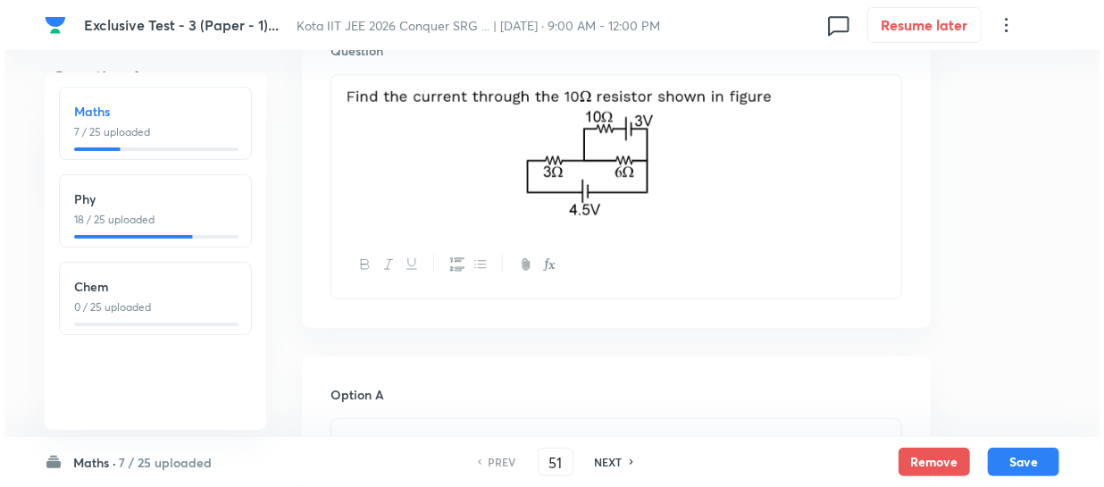
scroll to position [0, 0]
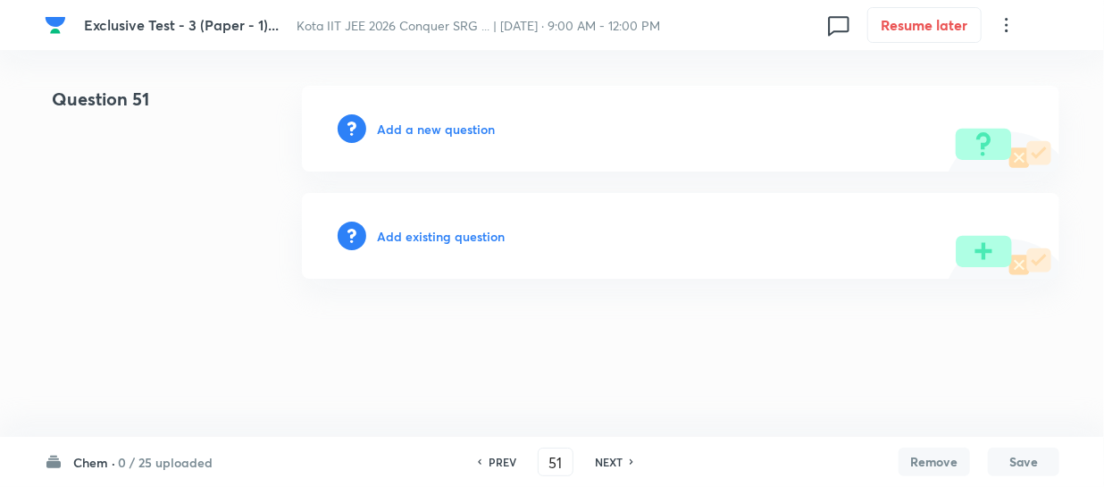
click at [432, 339] on html "Exclusive Test - 3 (Paper - 1)... Kota IIT JEE 2026 Conquer SRG ... | [DATE] · …" at bounding box center [552, 182] width 1104 height 364
click at [434, 127] on h6 "Add a new question" at bounding box center [436, 129] width 118 height 19
click at [465, 126] on h6 "Choose a question type" at bounding box center [446, 129] width 138 height 19
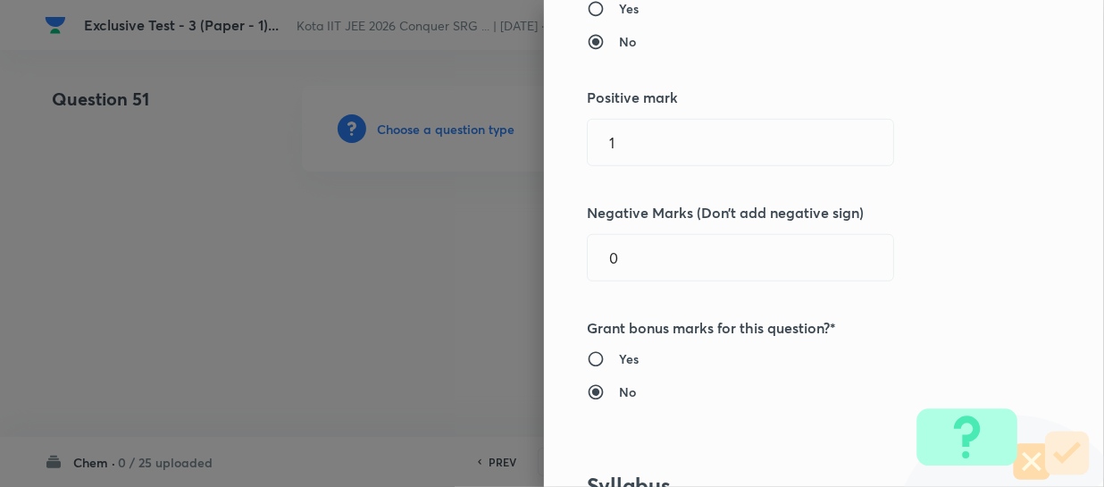
scroll to position [243, 0]
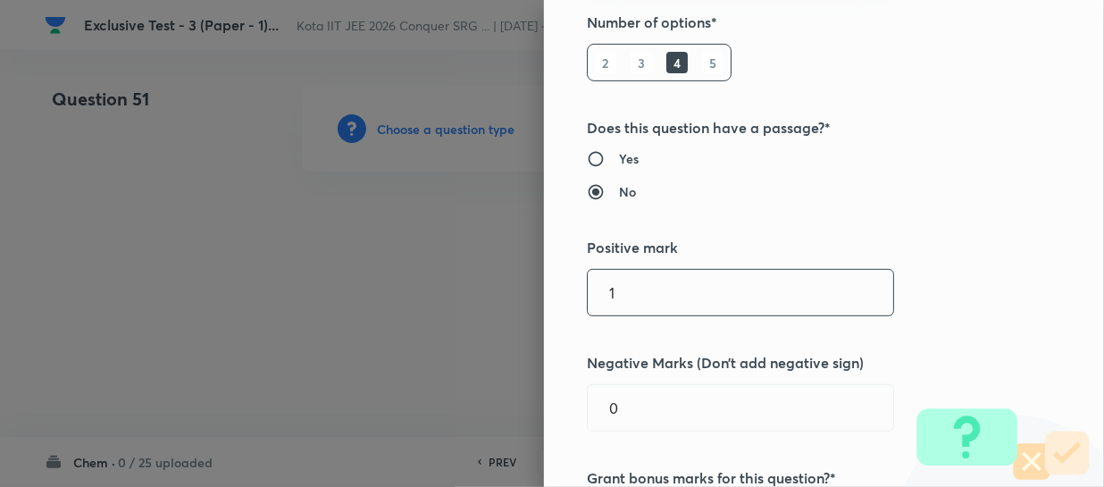
click at [598, 291] on input "1" at bounding box center [741, 293] width 306 height 46
click at [591, 290] on input "1" at bounding box center [741, 293] width 306 height 46
type input "4"
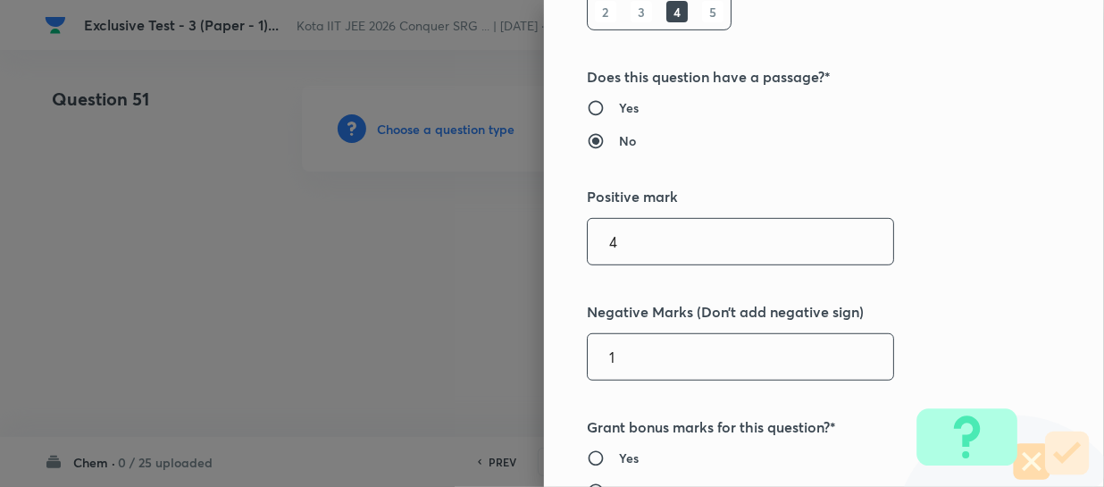
scroll to position [0, 0]
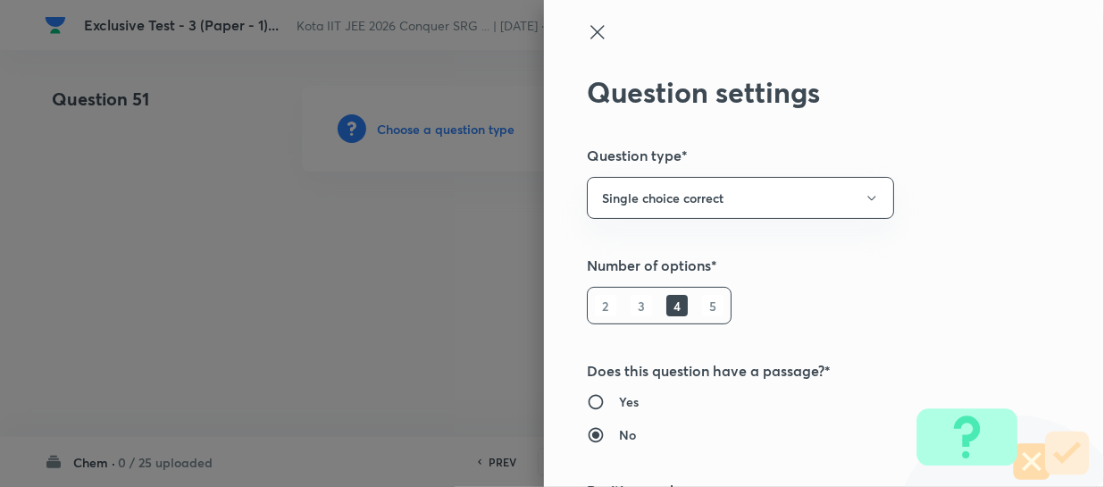
type input "1"
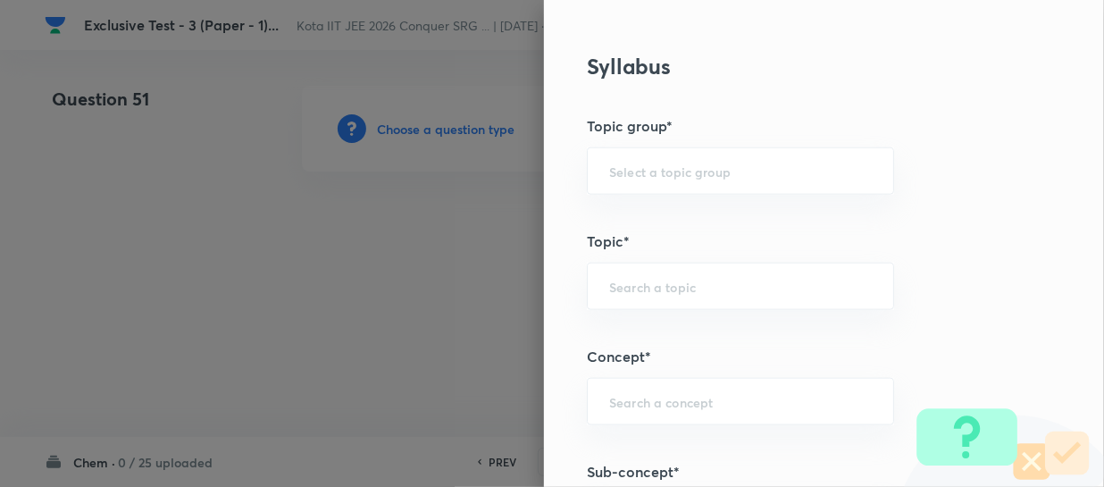
scroll to position [974, 0]
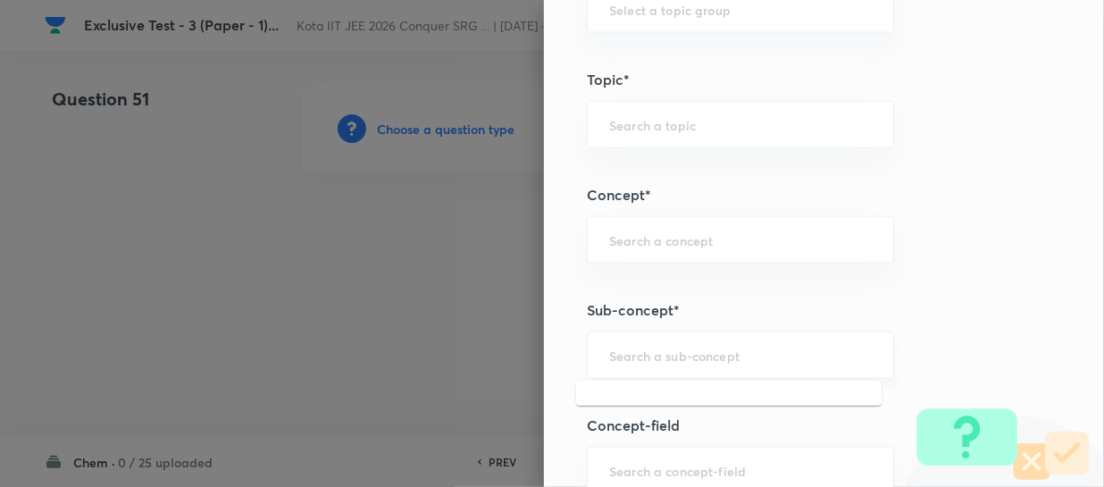
click at [609, 352] on input "text" at bounding box center [740, 355] width 263 height 17
paste input "Thermochemical Equations"
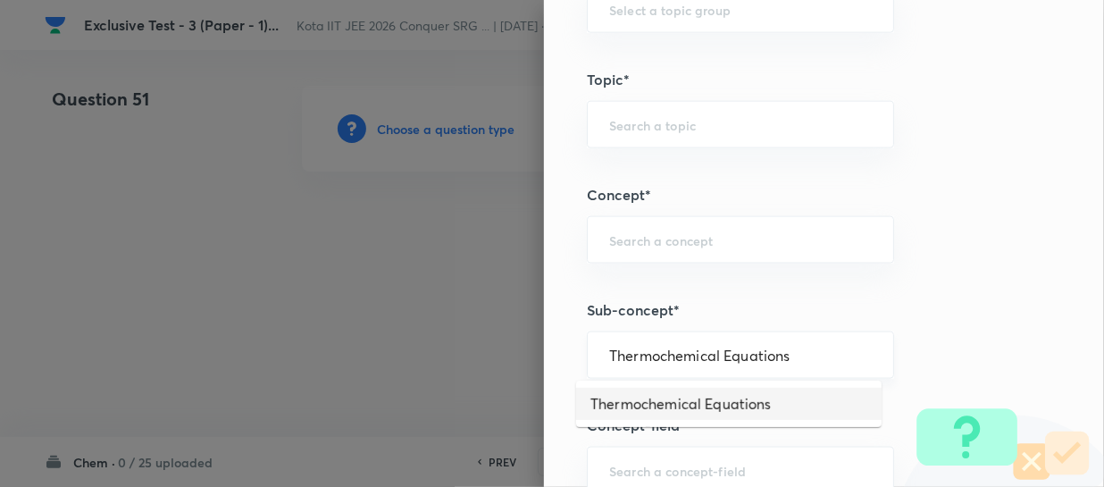
type input "Thermochemical Equations"
type input "Chemistry"
type input "Physical Chemistry"
type input "Thermodynamics & Thermochemistry"
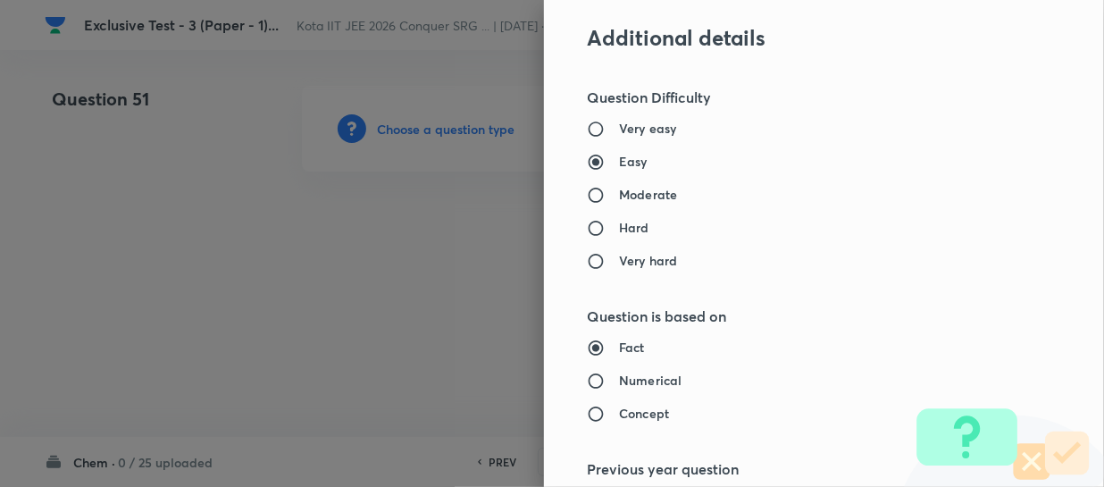
scroll to position [1624, 0]
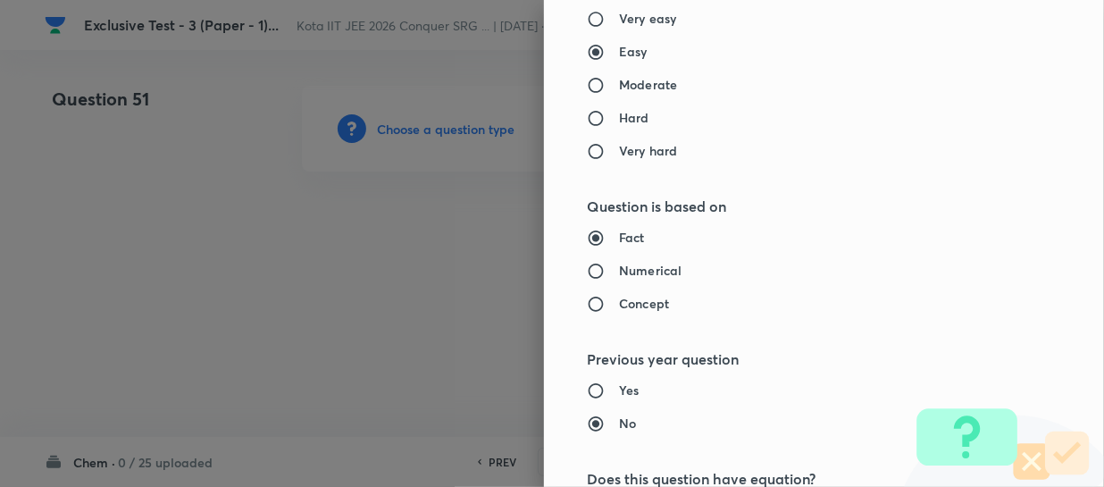
click at [619, 80] on h6 "Moderate" at bounding box center [648, 84] width 58 height 19
click at [616, 80] on input "Moderate" at bounding box center [603, 85] width 32 height 18
radio input "true"
radio input "false"
click at [641, 279] on div "Fact Numerical Concept" at bounding box center [794, 270] width 415 height 85
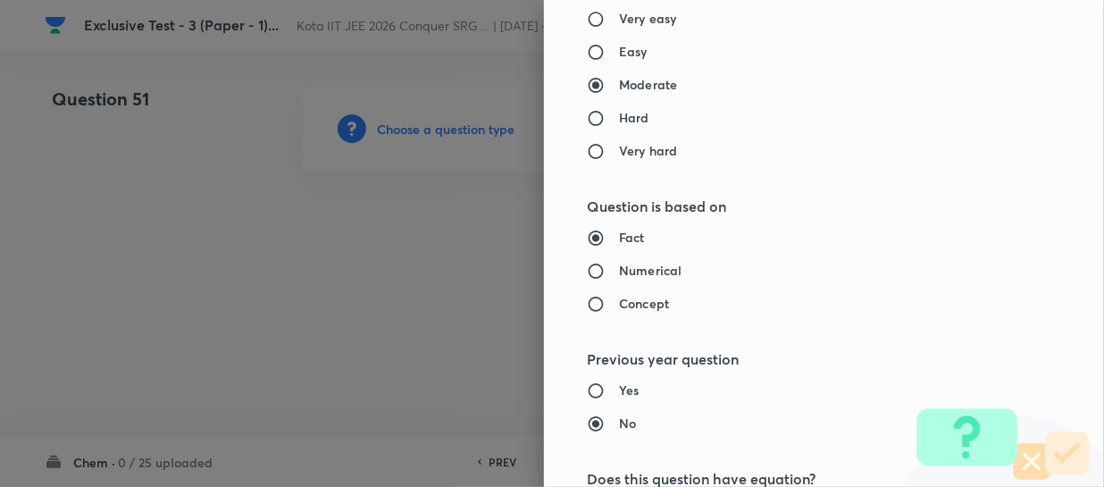
click at [643, 272] on h6 "Numerical" at bounding box center [650, 270] width 63 height 19
click at [619, 272] on input "Numerical" at bounding box center [603, 271] width 32 height 18
radio input "true"
radio input "false"
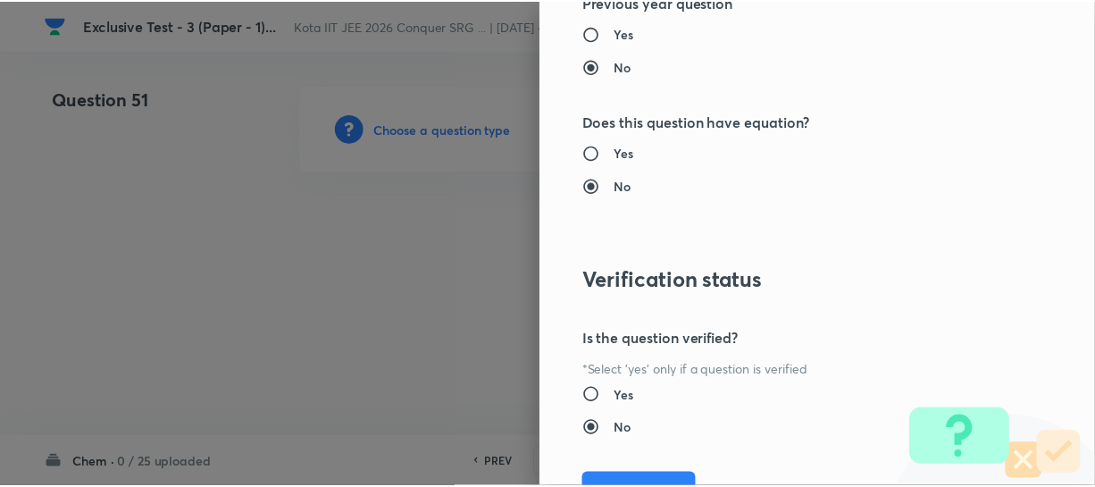
scroll to position [2066, 0]
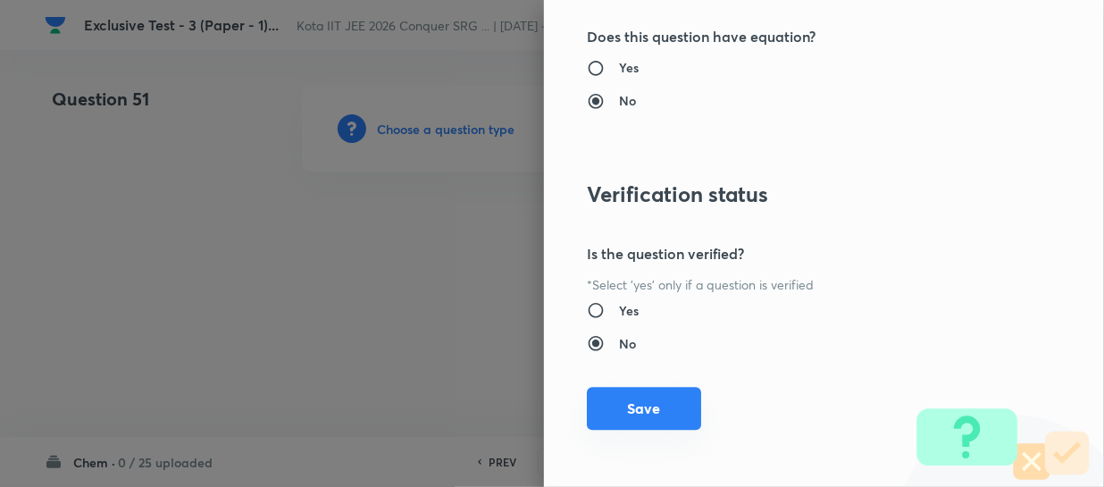
click at [645, 411] on button "Save" at bounding box center [644, 408] width 114 height 43
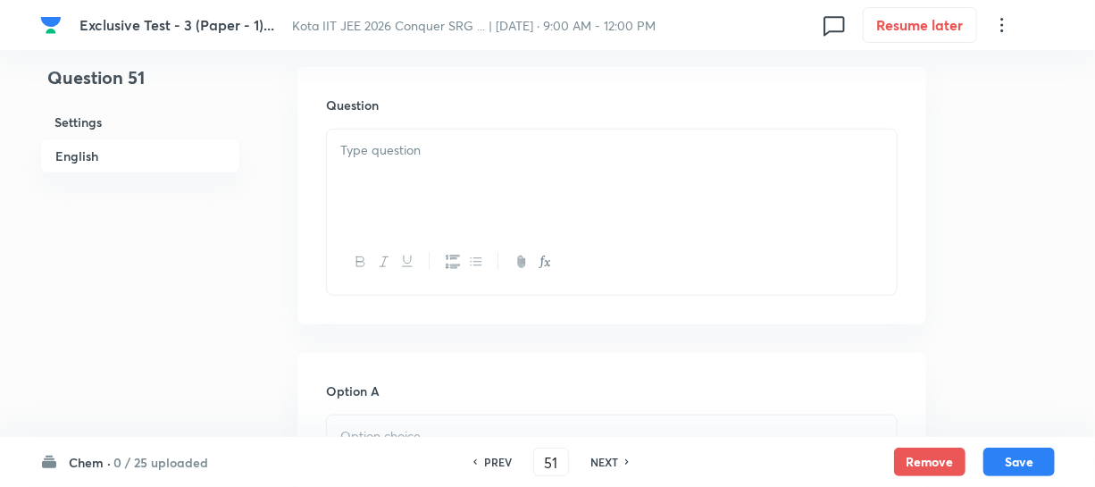
scroll to position [568, 0]
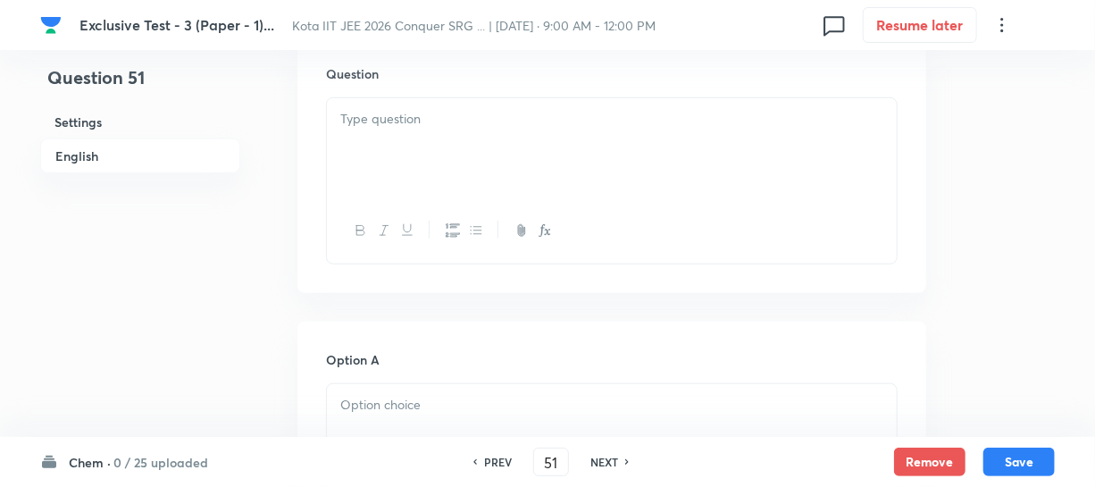
click at [434, 178] on div at bounding box center [612, 148] width 570 height 100
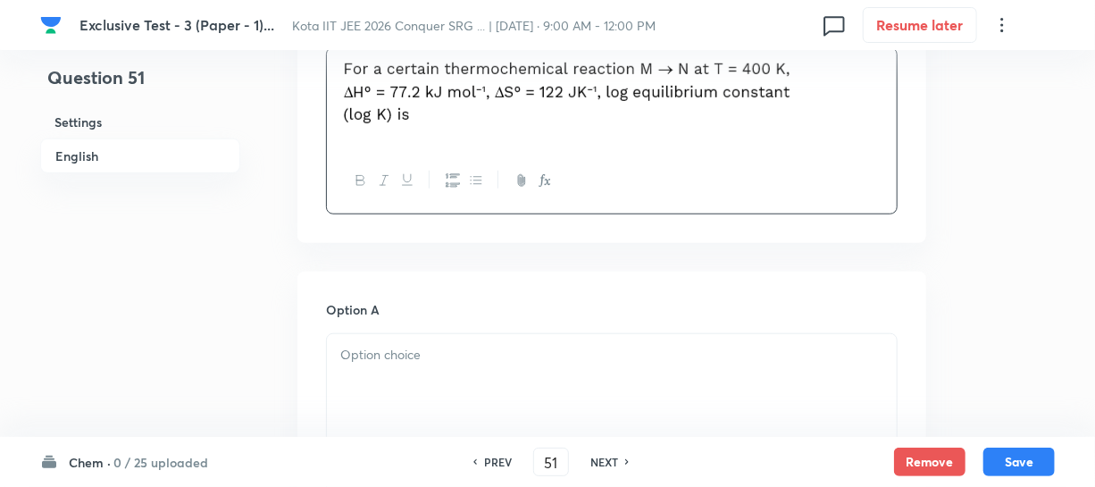
scroll to position [649, 0]
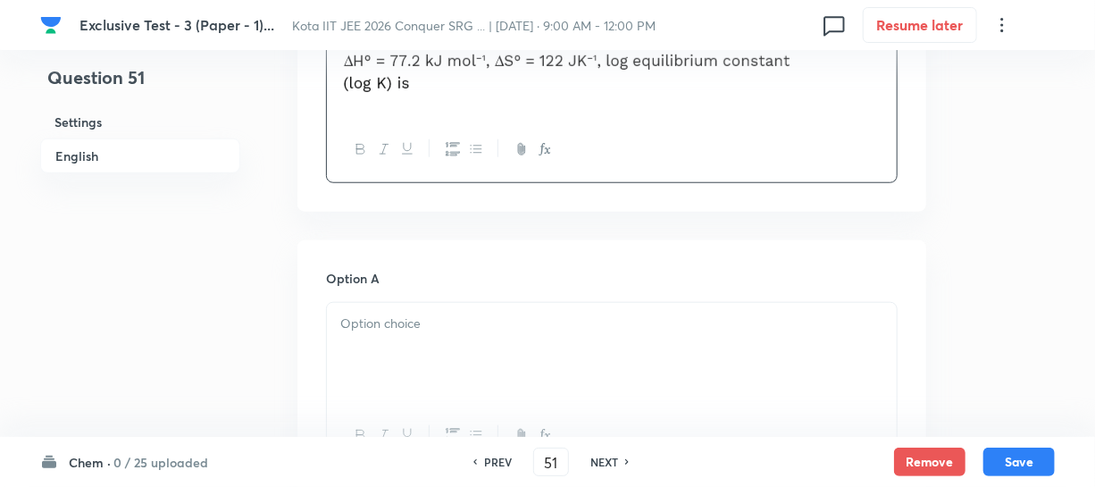
click at [384, 339] on div at bounding box center [612, 353] width 570 height 100
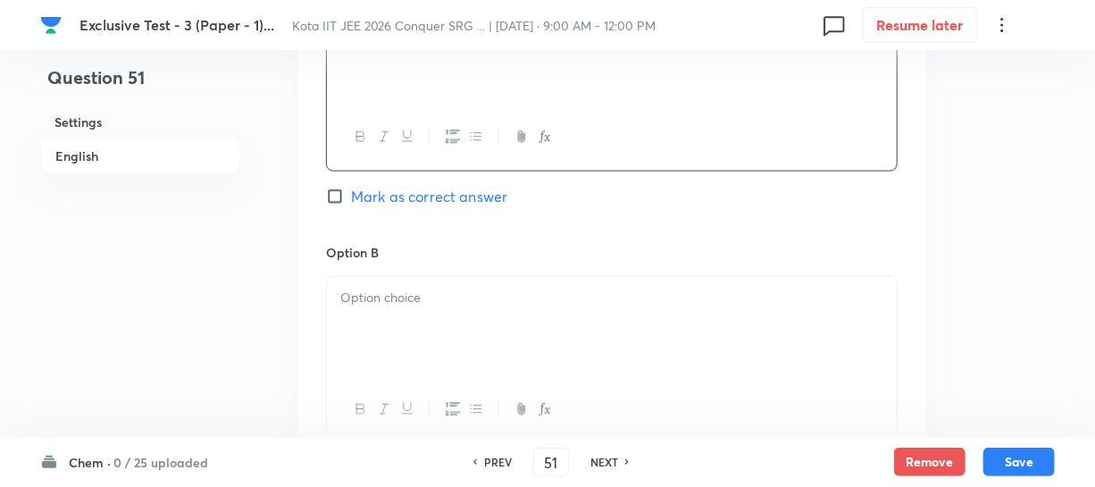
scroll to position [974, 0]
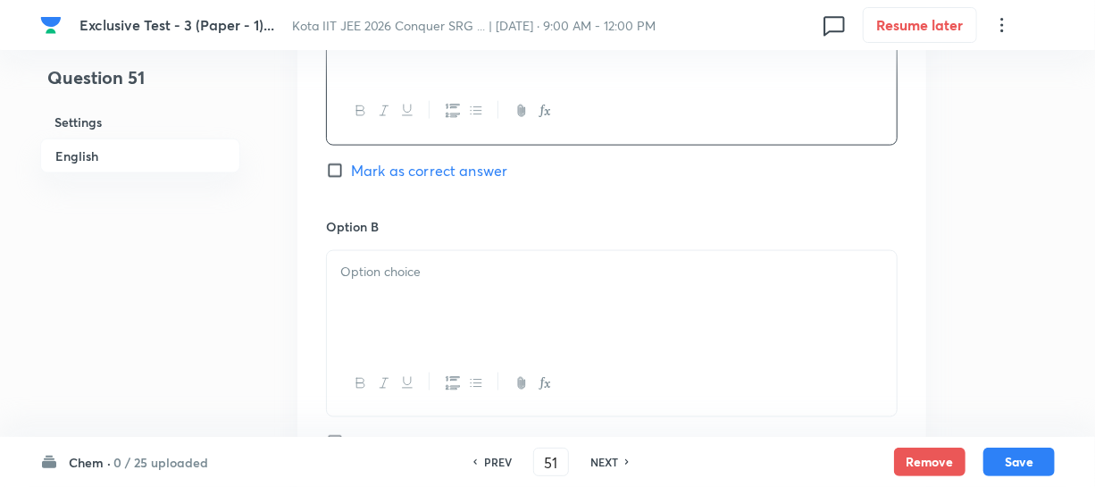
click at [375, 289] on div at bounding box center [612, 301] width 570 height 100
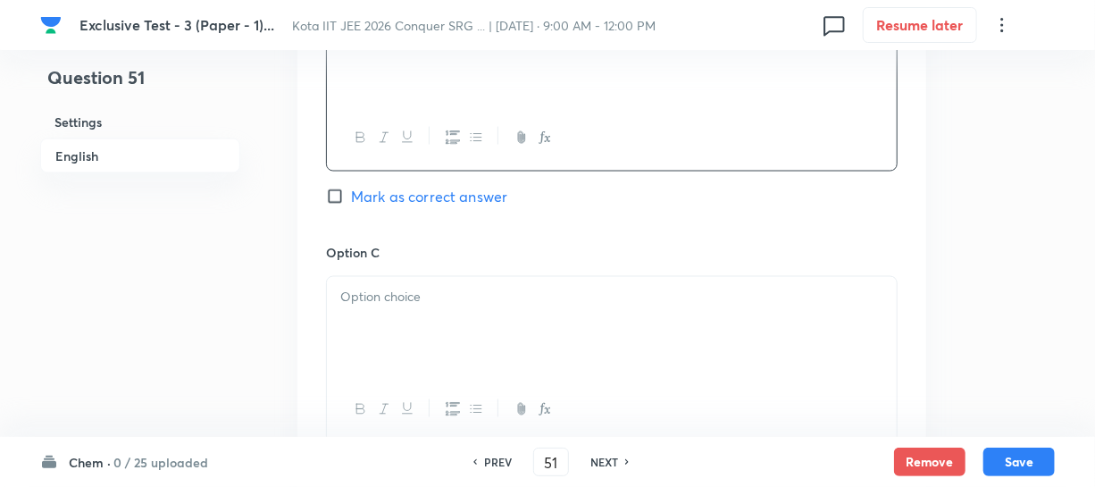
scroll to position [1299, 0]
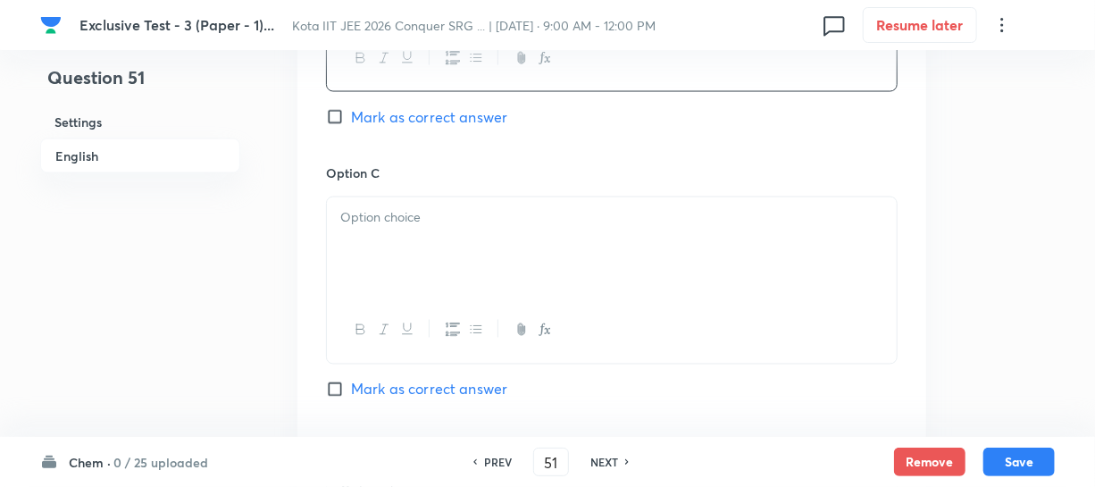
click at [401, 241] on div at bounding box center [612, 247] width 570 height 100
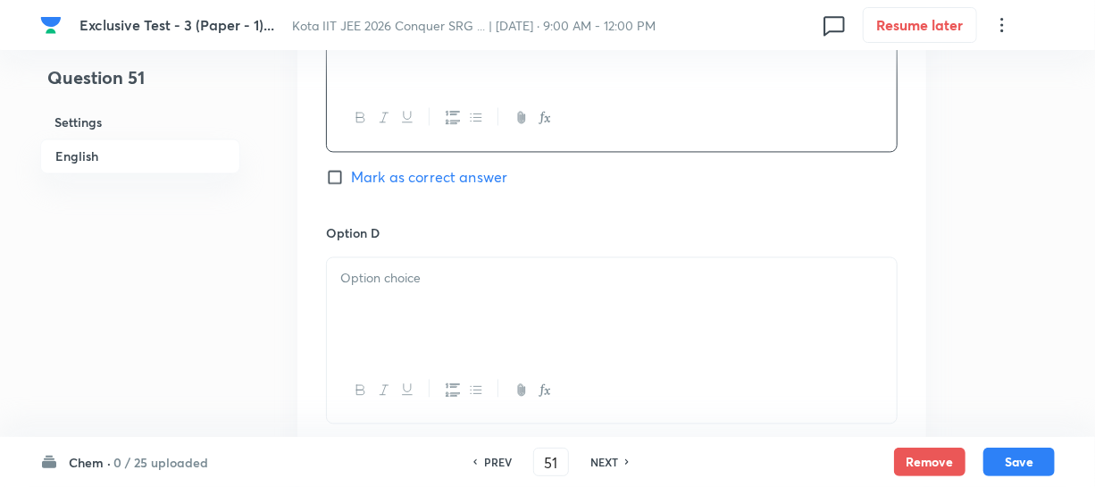
scroll to position [1543, 0]
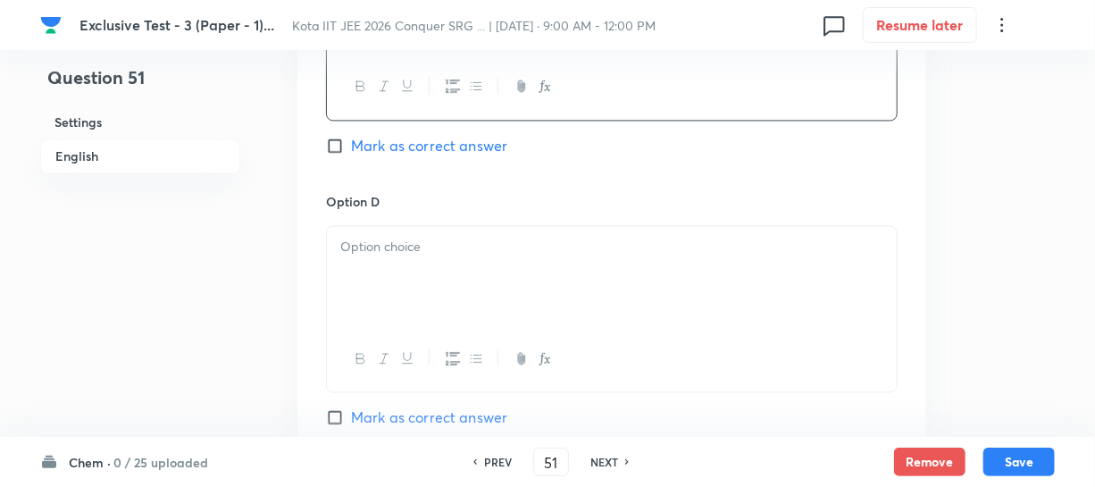
click at [423, 263] on div at bounding box center [612, 276] width 570 height 100
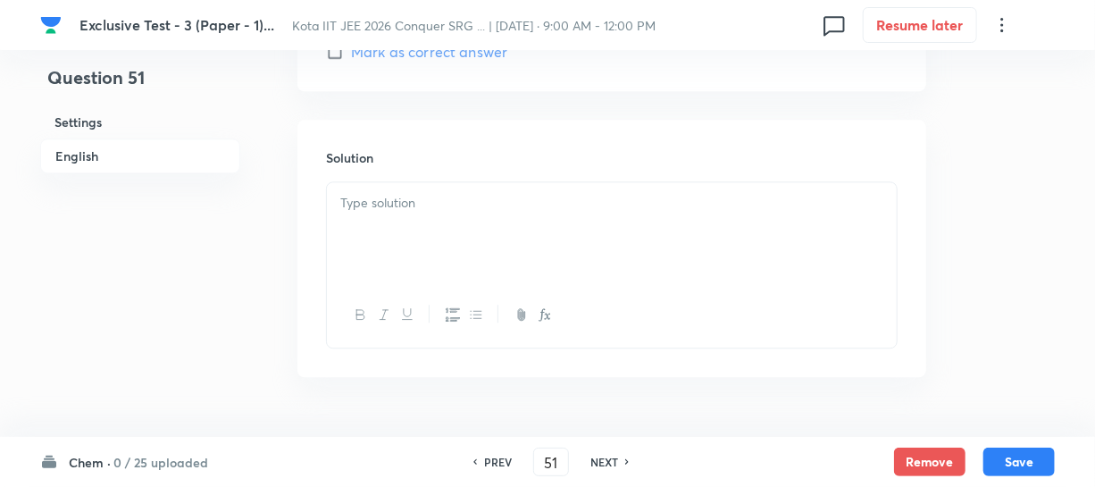
scroll to position [1948, 0]
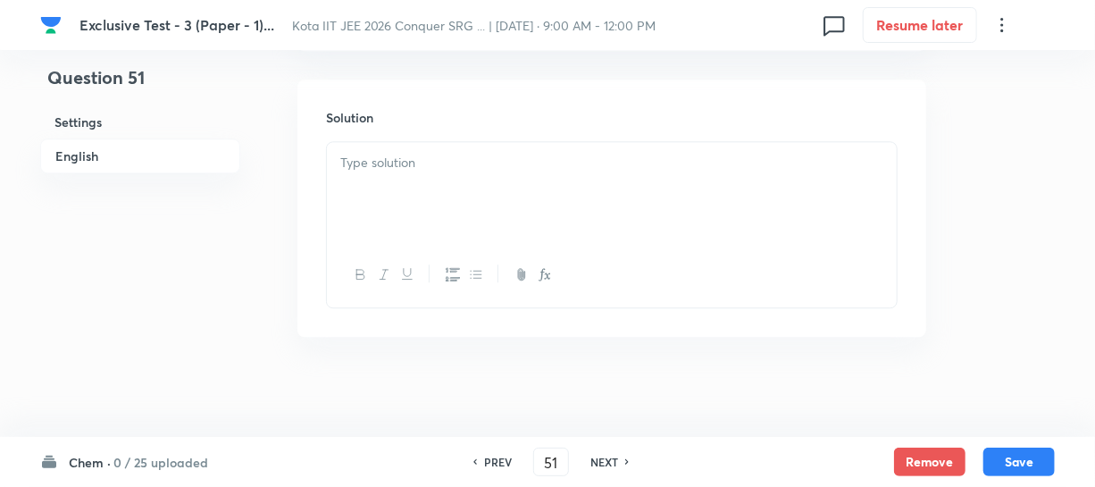
click at [381, 205] on div at bounding box center [612, 192] width 570 height 100
click at [336, 400] on div "Option A 3.7 Mark as correct answer" at bounding box center [612, 324] width 572 height 272
click at [337, 407] on input "Mark as correct answer" at bounding box center [338, 414] width 25 height 18
checkbox input "true"
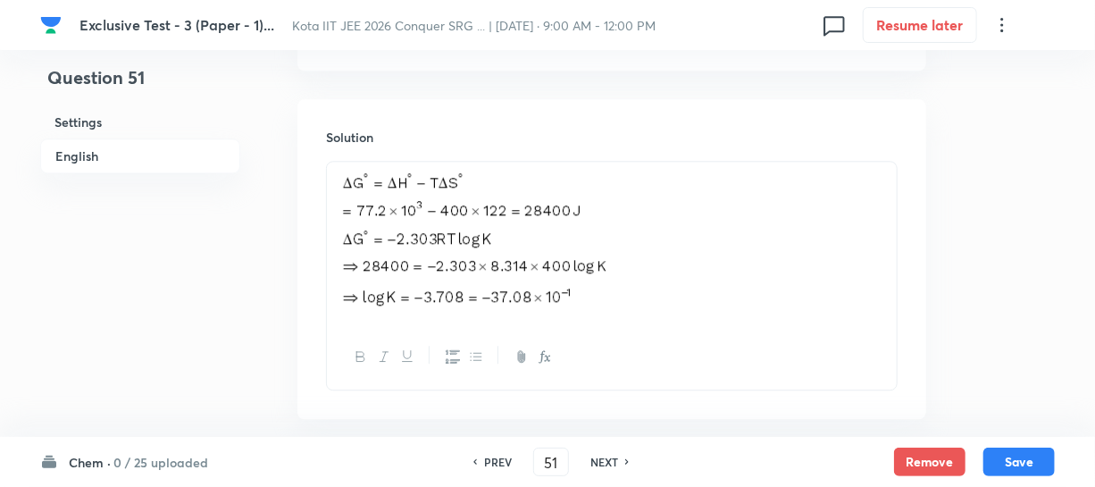
scroll to position [2019, 0]
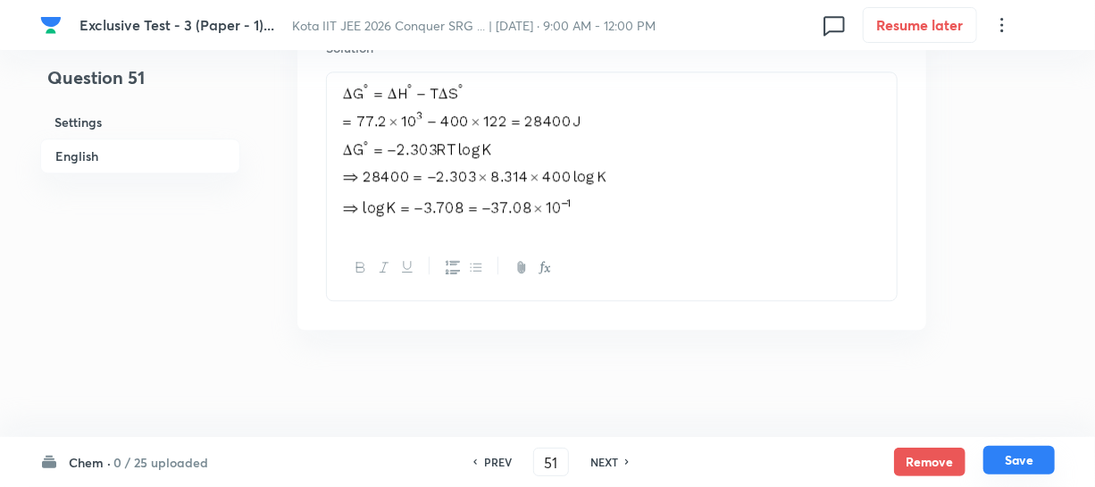
click at [1012, 456] on button "Save" at bounding box center [1019, 460] width 71 height 29
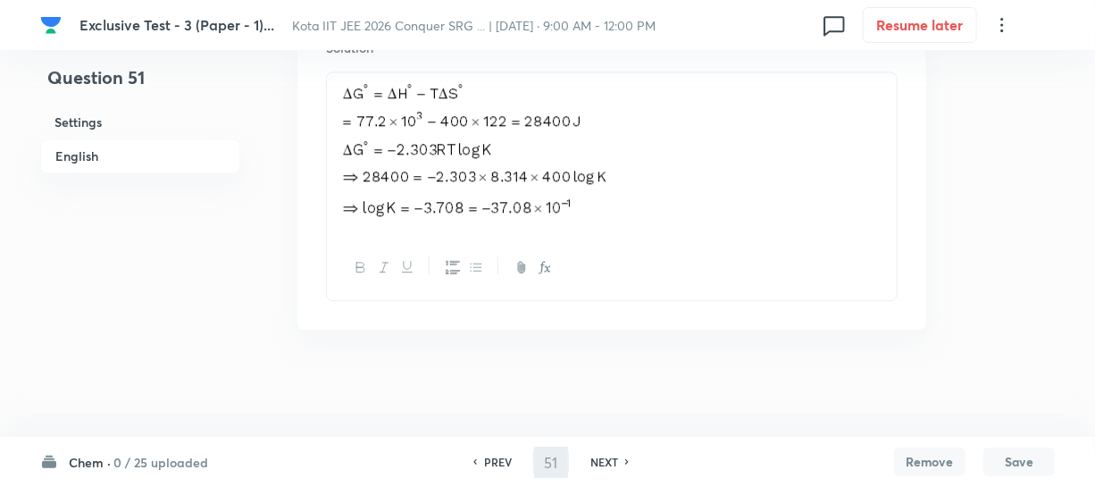
type input "52"
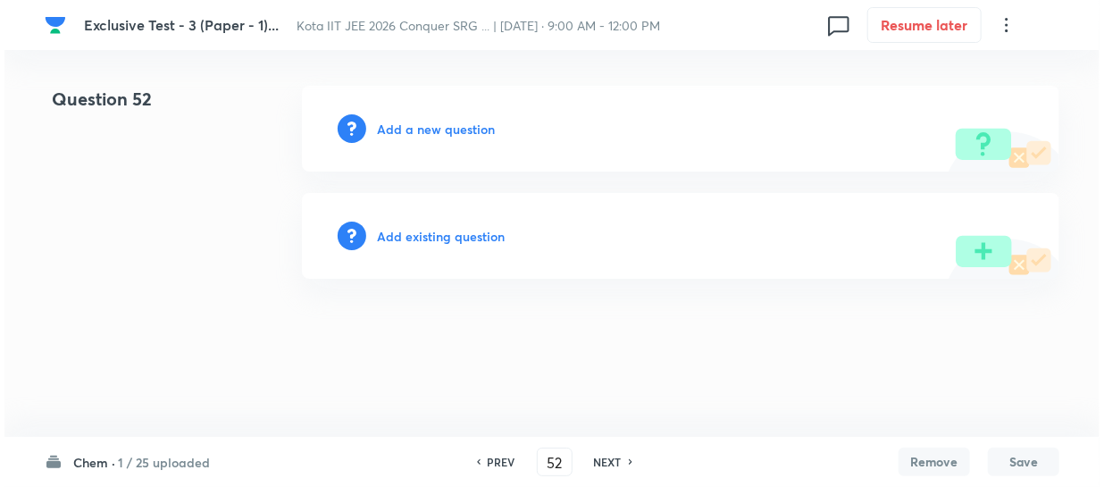
scroll to position [0, 0]
click at [448, 125] on h6 "Add a new question" at bounding box center [436, 129] width 118 height 19
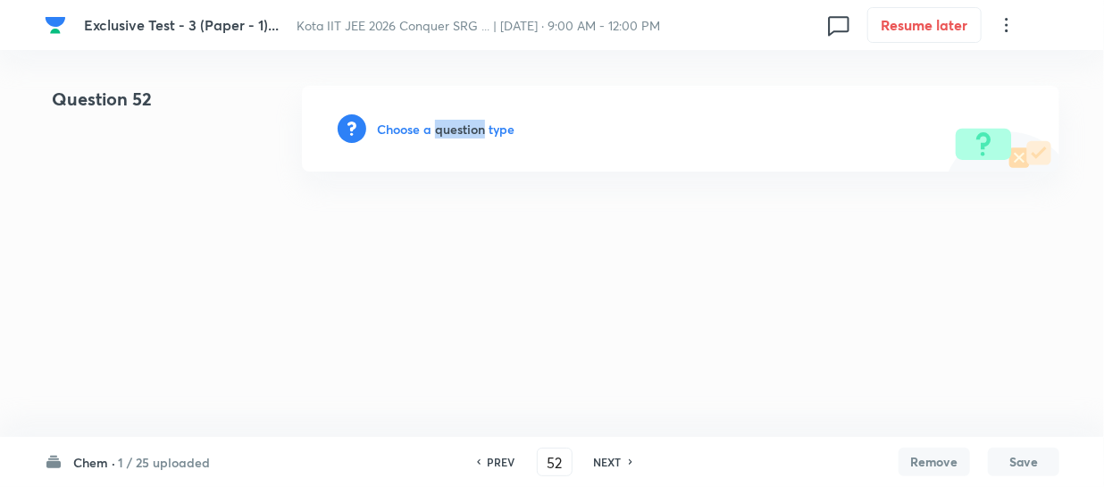
click at [446, 125] on h6 "Choose a question type" at bounding box center [446, 129] width 138 height 19
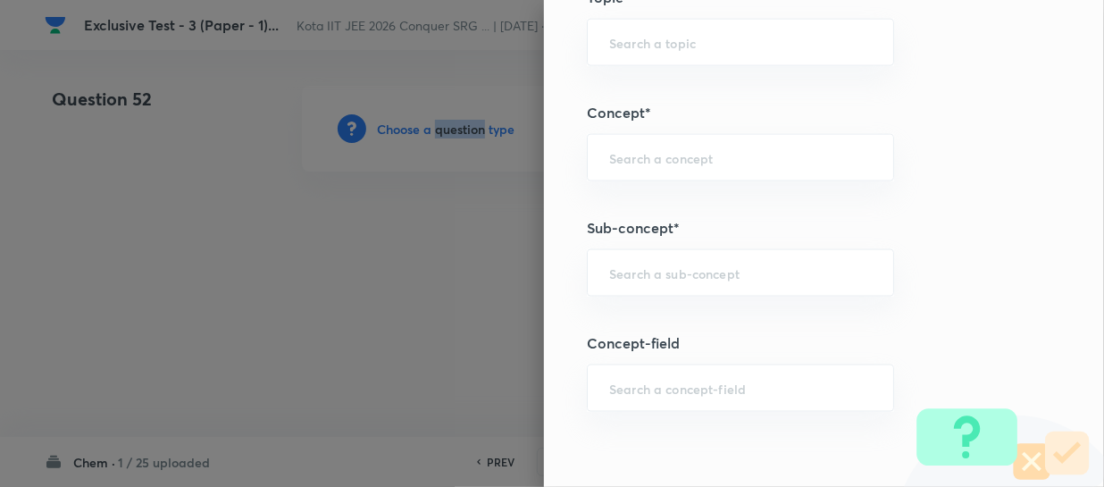
scroll to position [1136, 0]
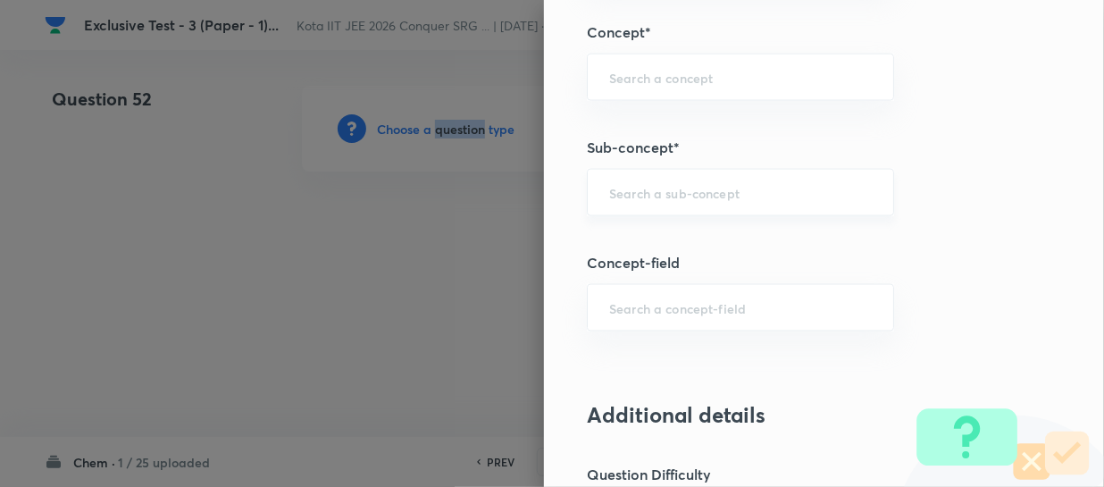
click at [614, 205] on div "​" at bounding box center [740, 192] width 307 height 47
paste input "Thermochemical Equations"
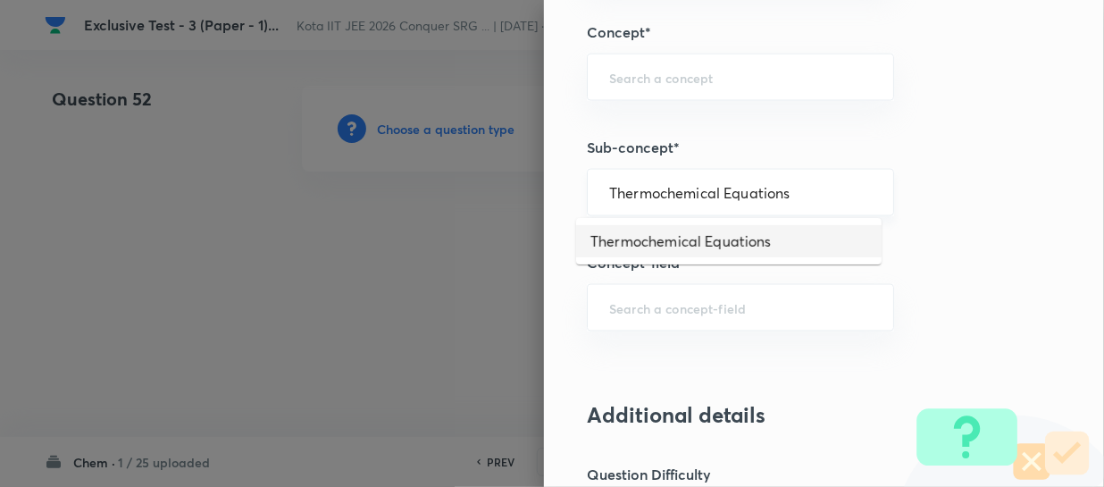
type input "Thermochemical Equations"
type input "Chemistry"
type input "Physical Chemistry"
type input "Thermodynamics & Thermochemistry"
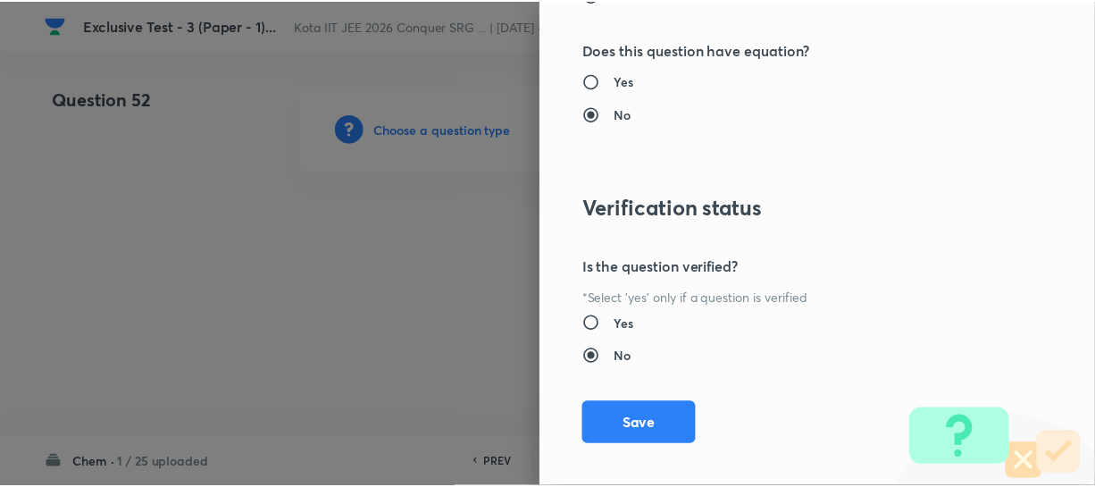
scroll to position [2066, 0]
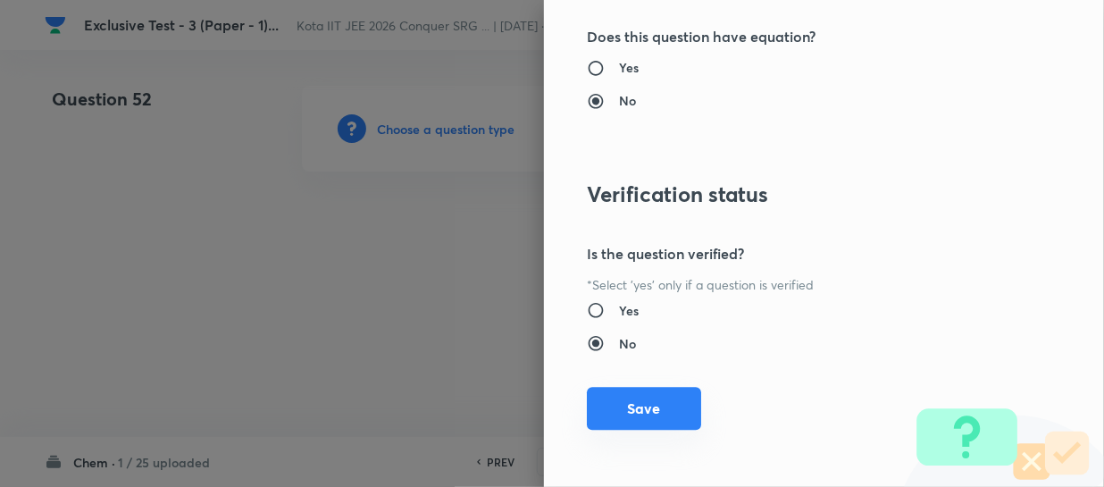
click at [649, 395] on button "Save" at bounding box center [644, 408] width 114 height 43
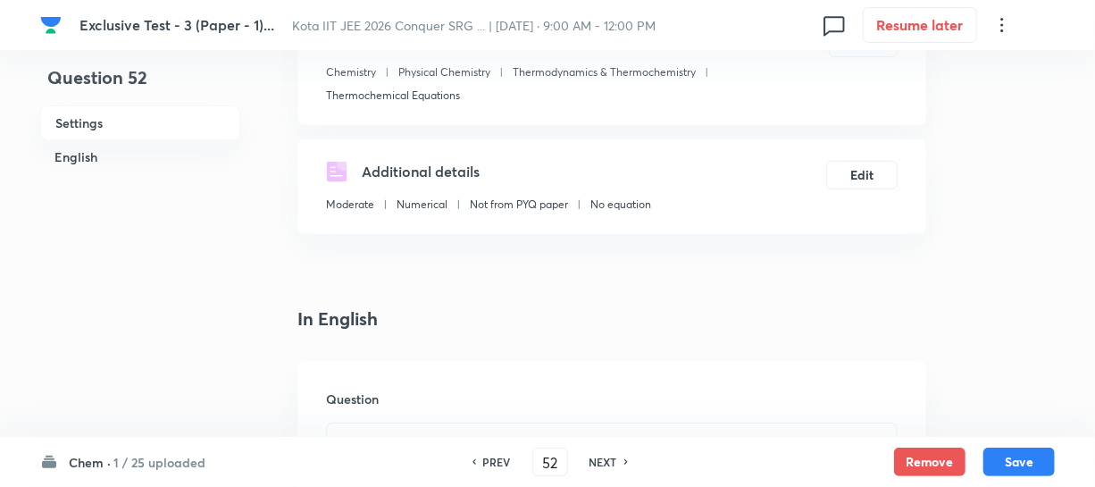
scroll to position [406, 0]
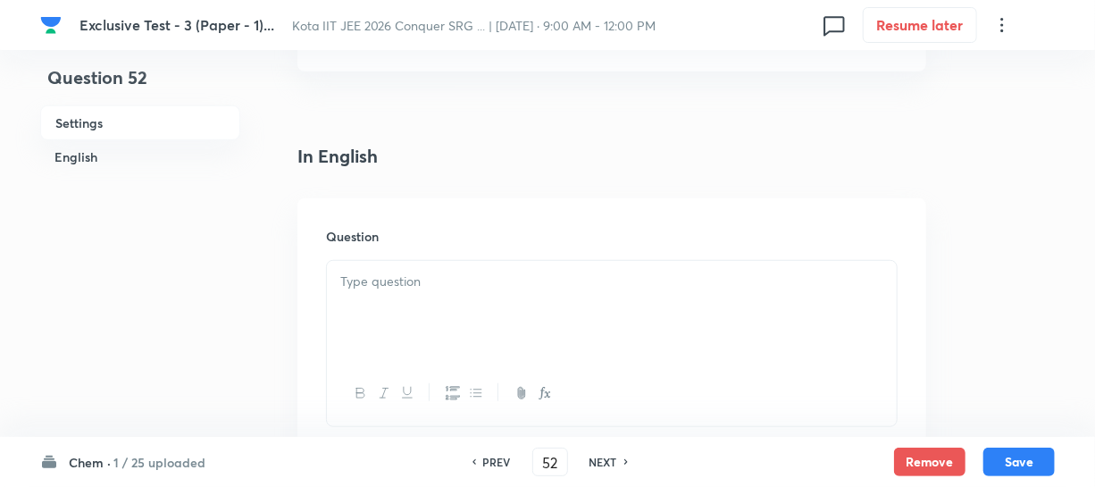
click at [438, 268] on div at bounding box center [612, 311] width 570 height 100
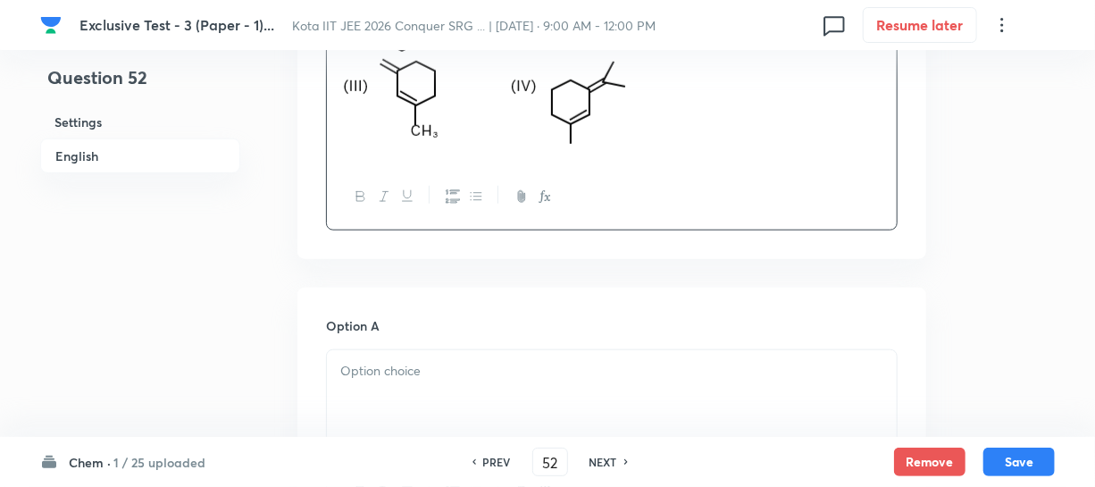
click at [399, 367] on p at bounding box center [611, 371] width 543 height 21
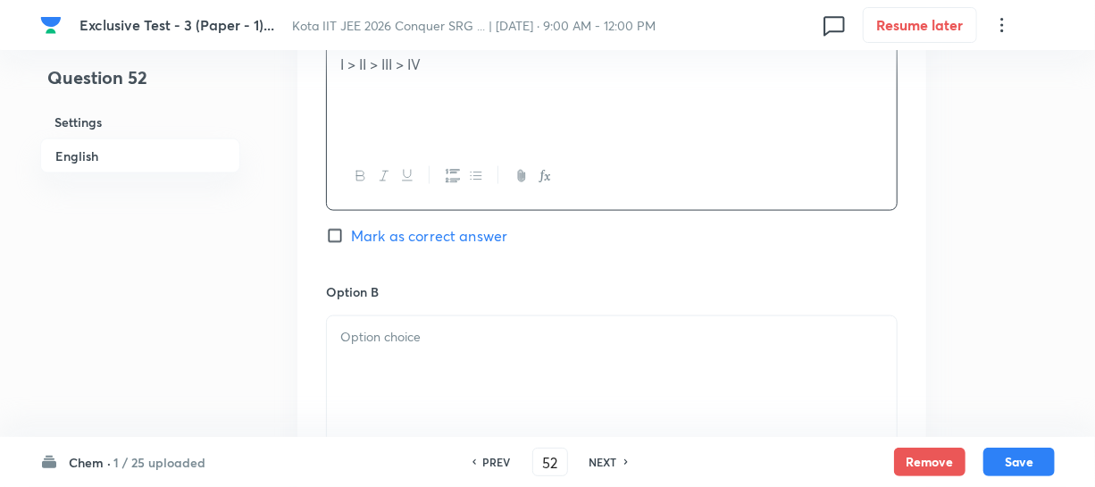
scroll to position [1055, 0]
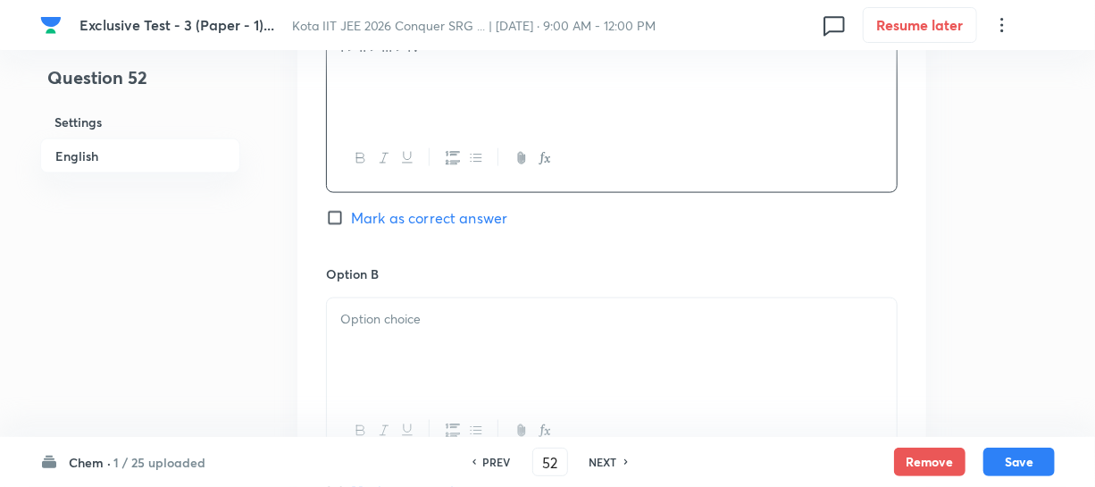
click at [365, 332] on div at bounding box center [612, 348] width 570 height 100
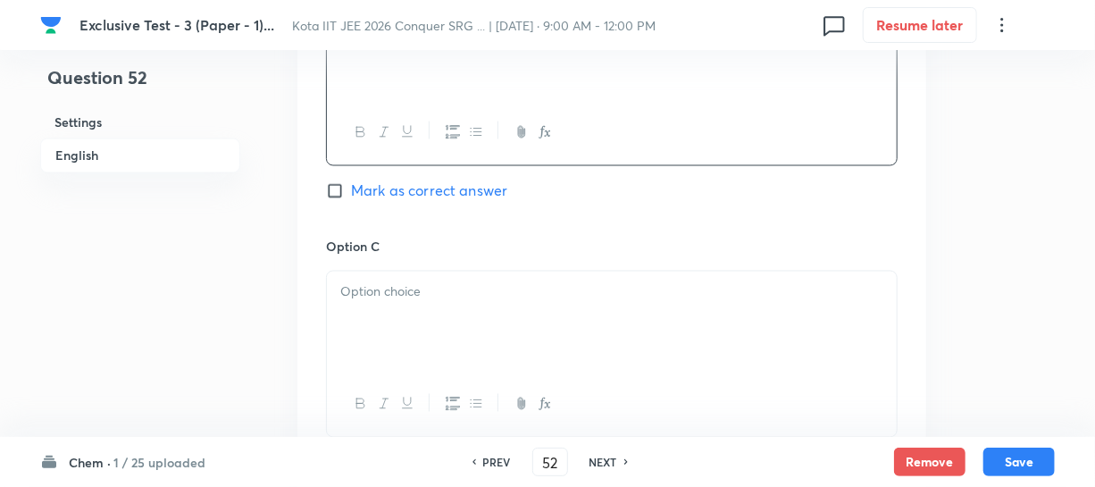
scroll to position [1380, 0]
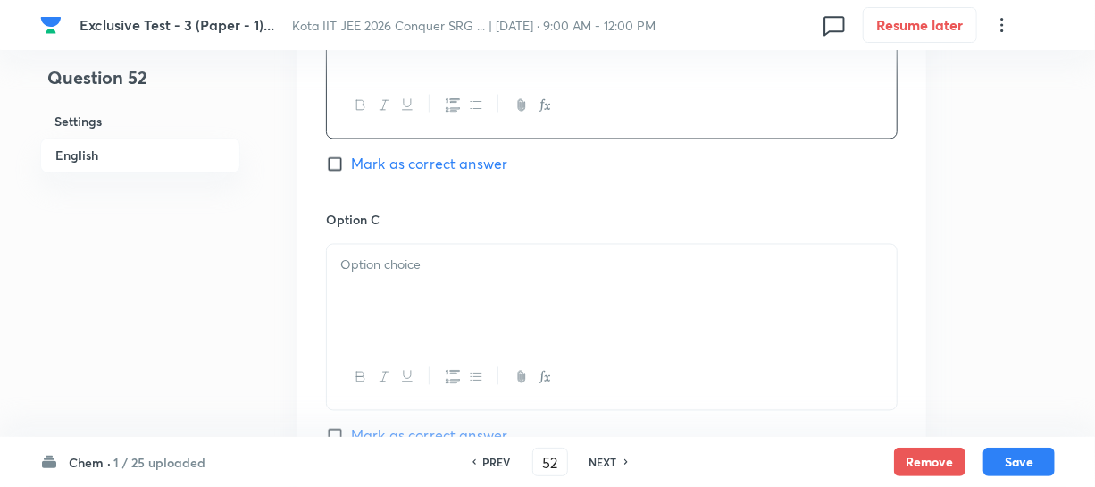
click at [422, 303] on div at bounding box center [612, 295] width 570 height 100
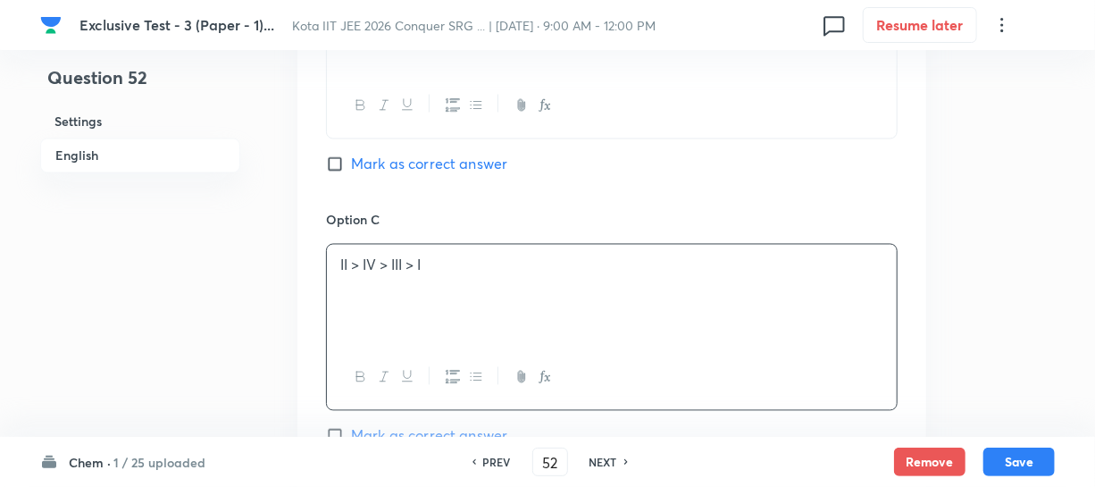
scroll to position [1543, 0]
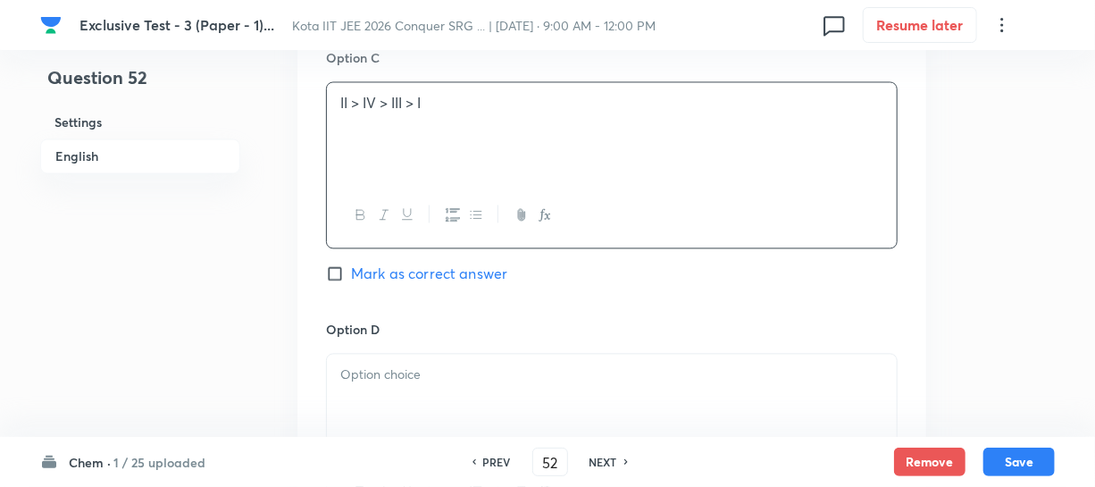
click at [389, 388] on div at bounding box center [612, 404] width 570 height 100
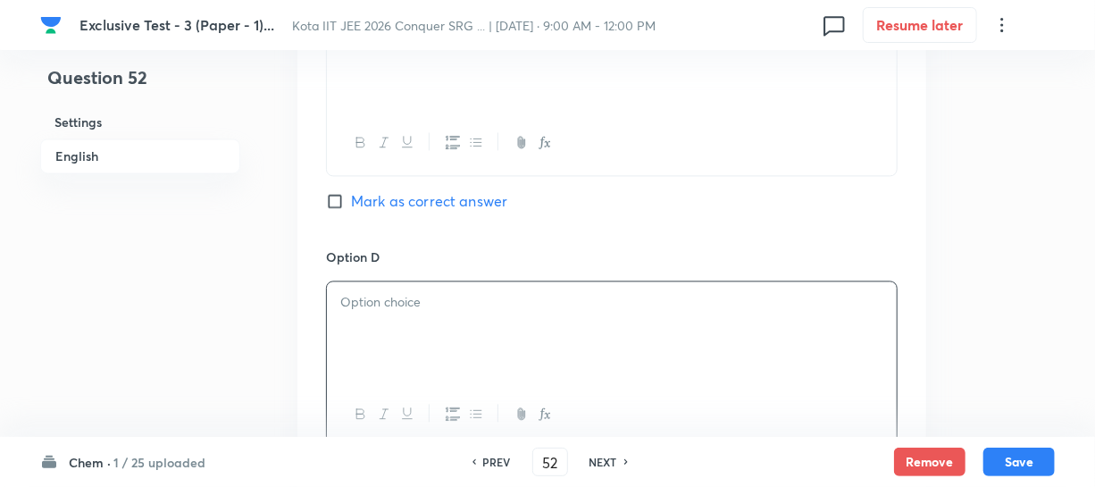
scroll to position [1705, 0]
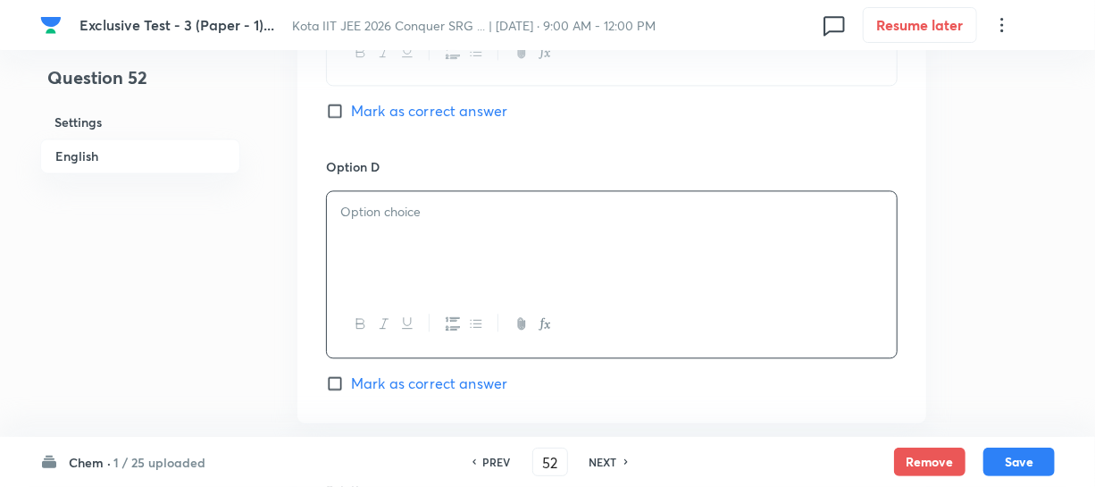
paste div
click at [344, 209] on p "IV > III > II > I" at bounding box center [611, 212] width 543 height 21
click at [343, 380] on input "Mark as correct answer" at bounding box center [338, 383] width 25 height 18
checkbox input "true"
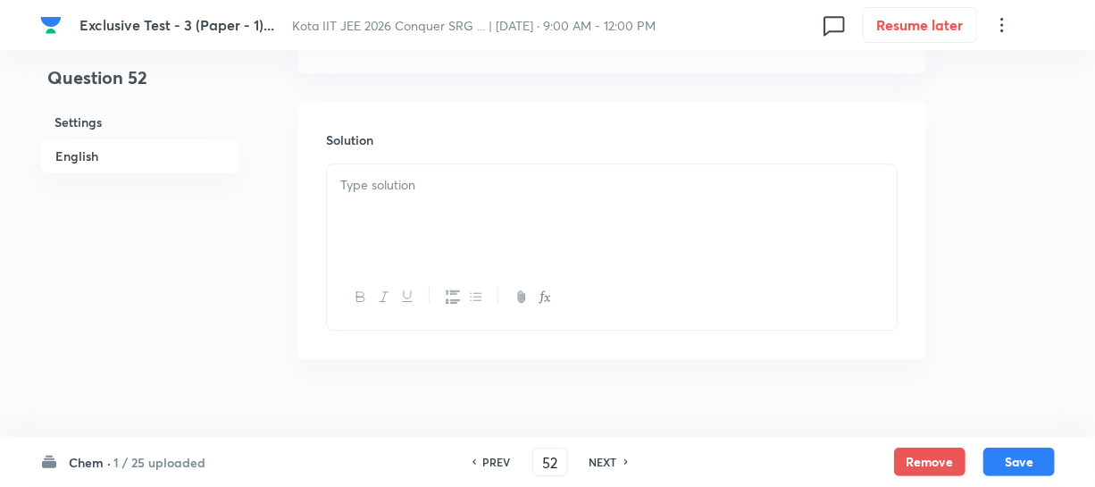
scroll to position [2086, 0]
click at [473, 203] on div at bounding box center [612, 185] width 570 height 100
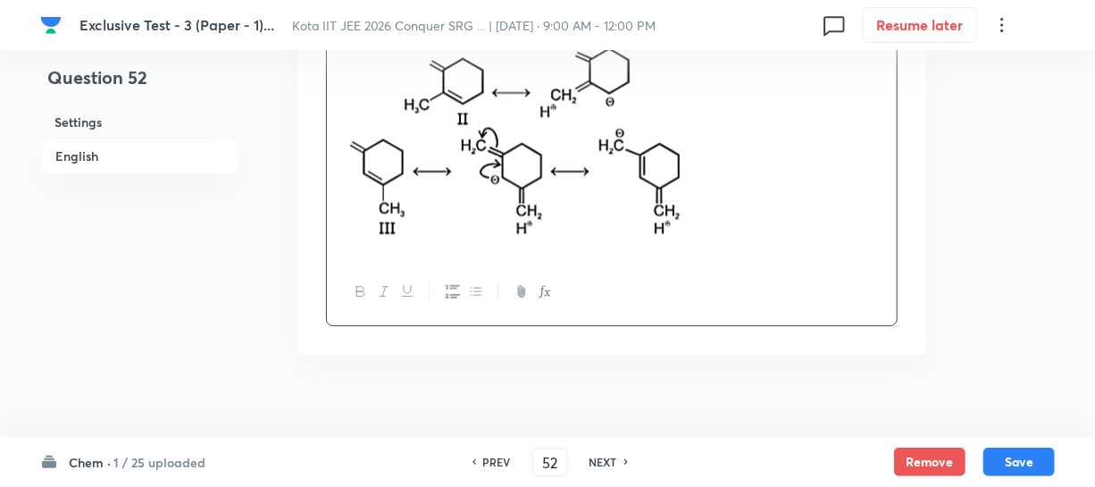
scroll to position [2318, 0]
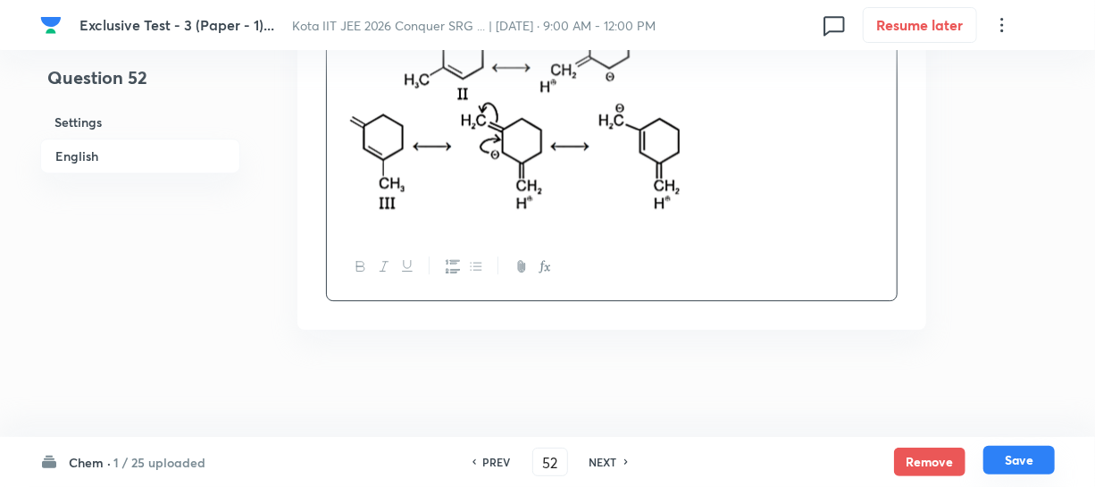
click at [1007, 459] on button "Save" at bounding box center [1019, 460] width 71 height 29
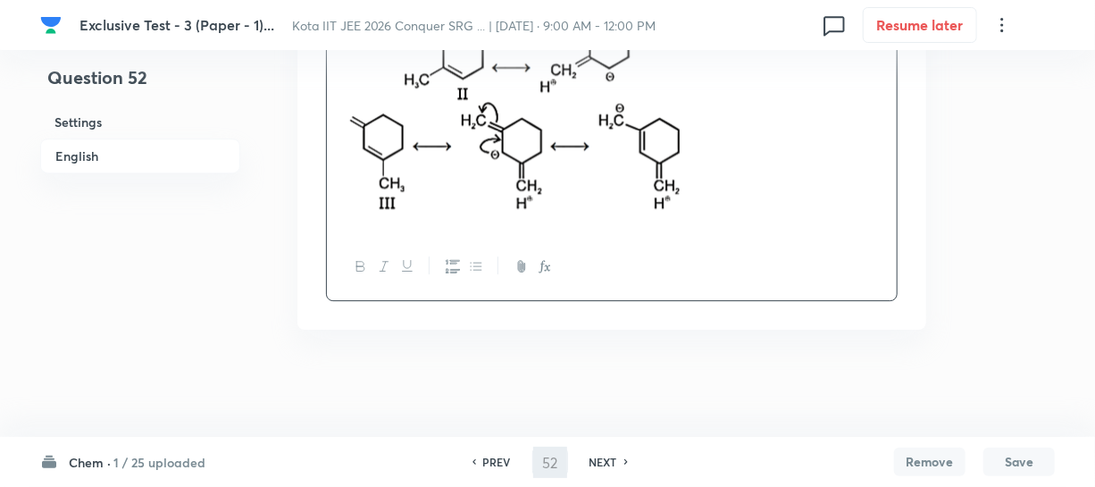
type input "53"
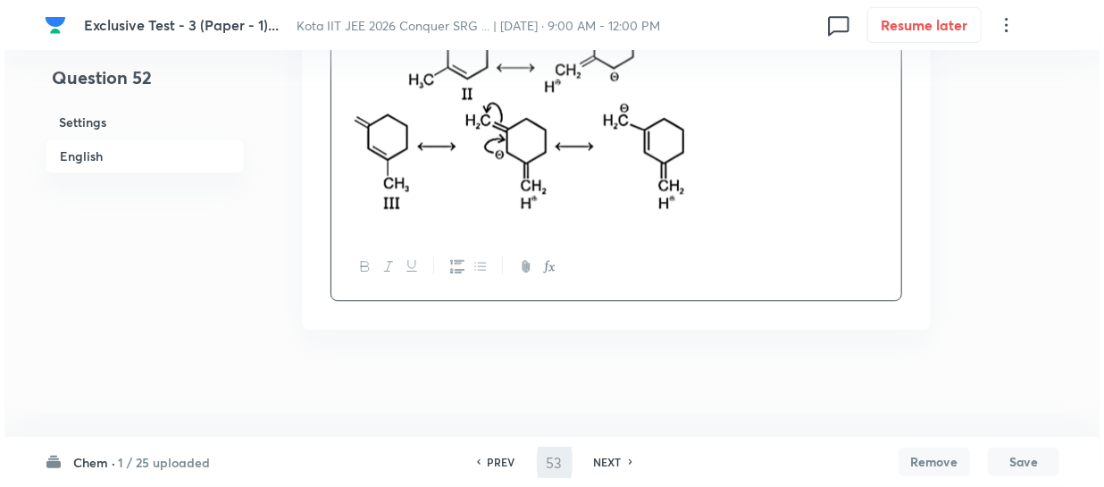
scroll to position [0, 0]
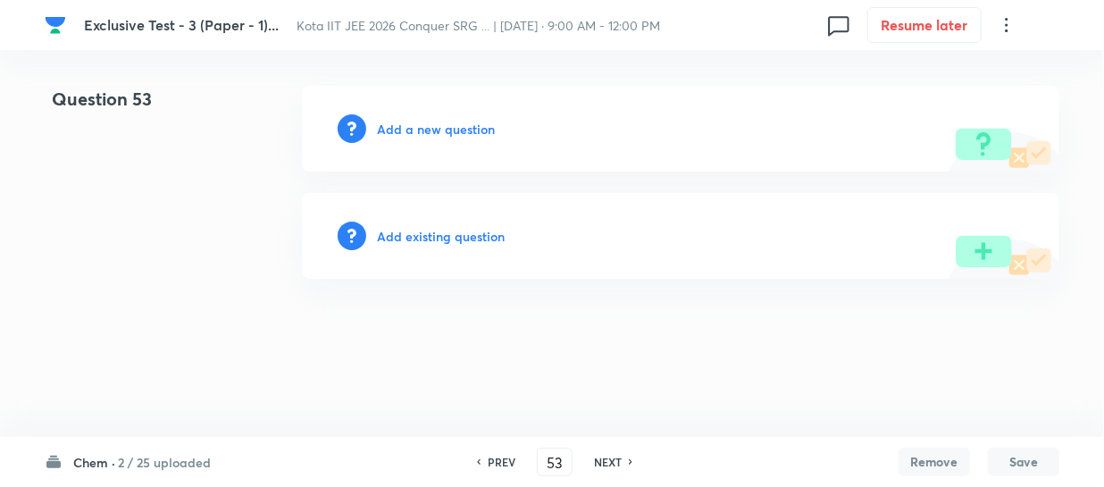
click at [443, 127] on h6 "Add a new question" at bounding box center [436, 129] width 118 height 19
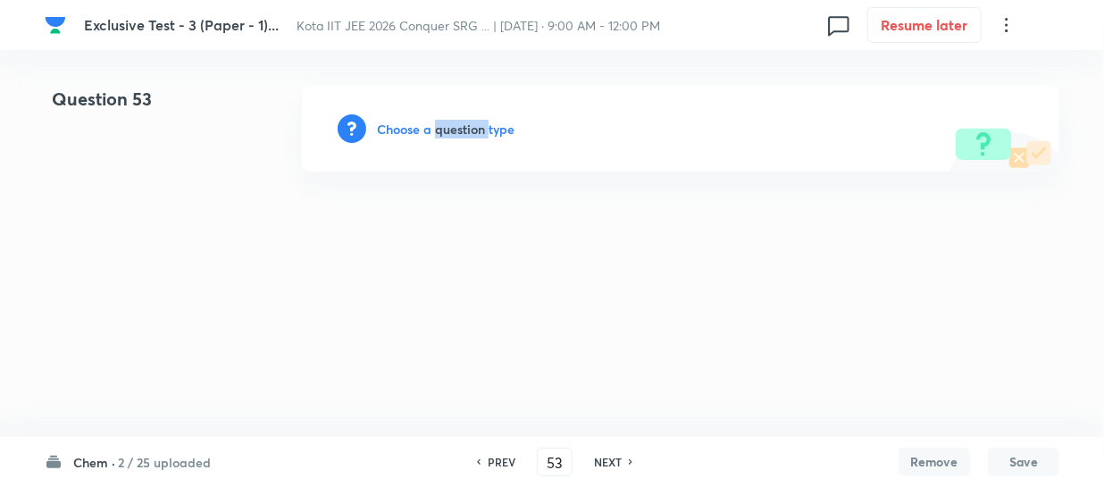
click at [442, 127] on h6 "Choose a question type" at bounding box center [446, 129] width 138 height 19
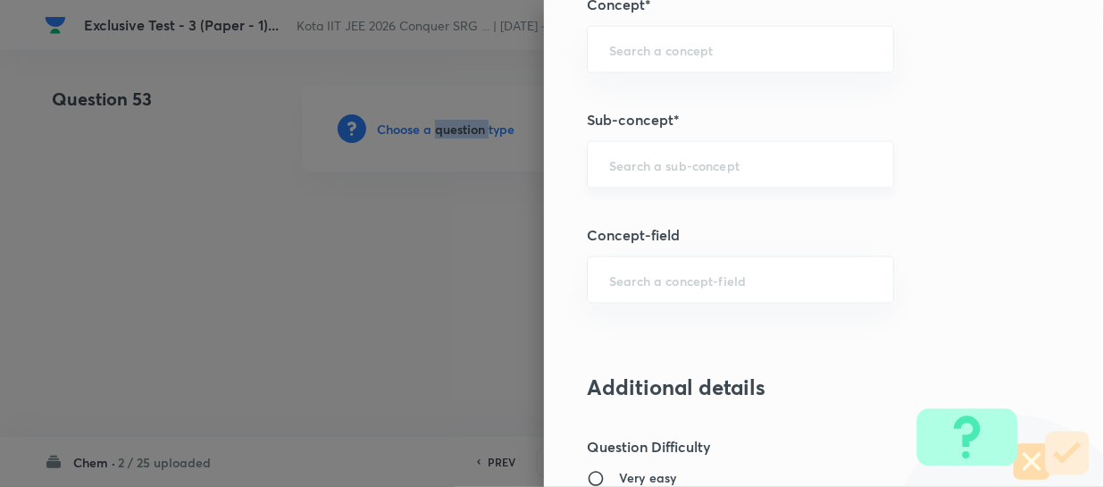
scroll to position [1136, 0]
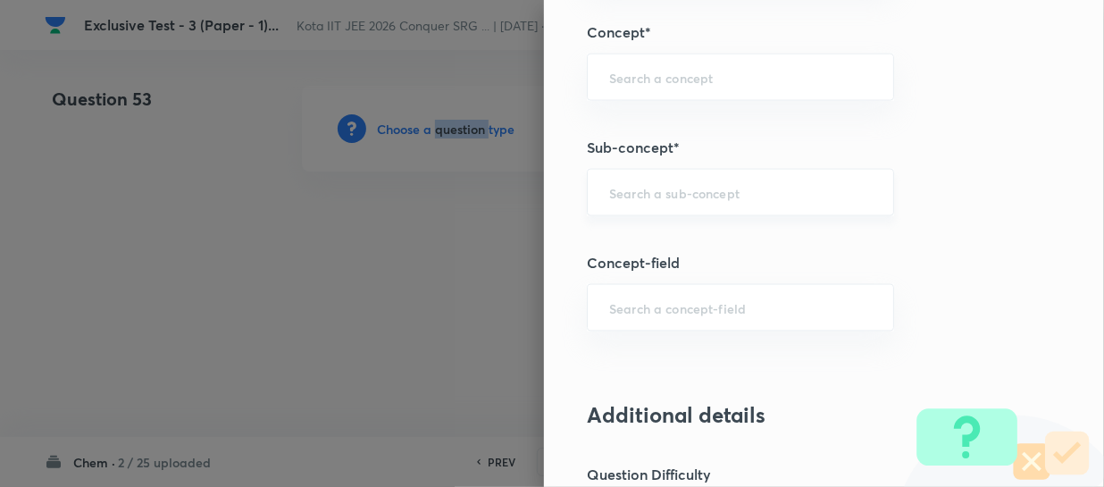
click at [633, 197] on input "text" at bounding box center [740, 192] width 263 height 17
paste input "Thermochemical Equations"
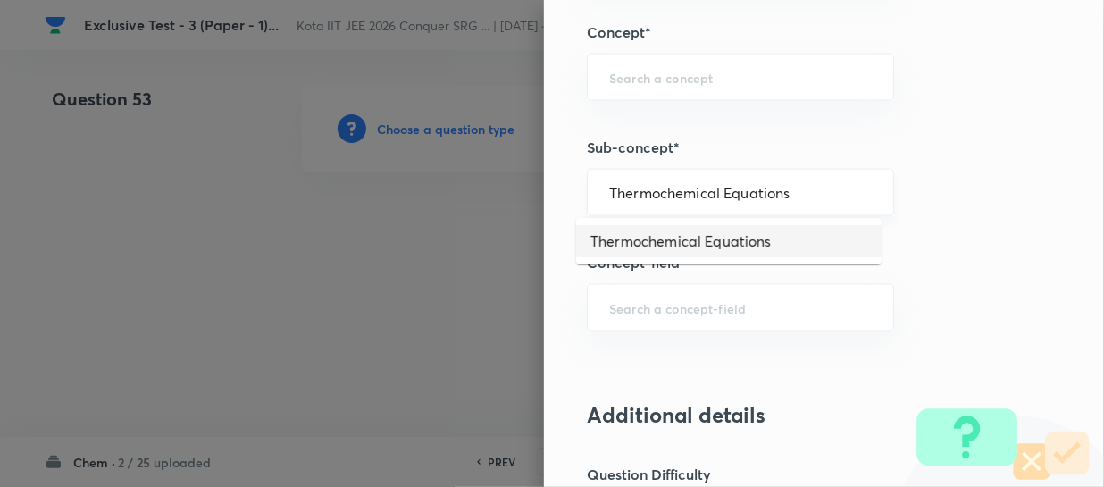
type input "Thermochemical Equations"
type input "Chemistry"
type input "Physical Chemistry"
type input "Thermodynamics & Thermochemistry"
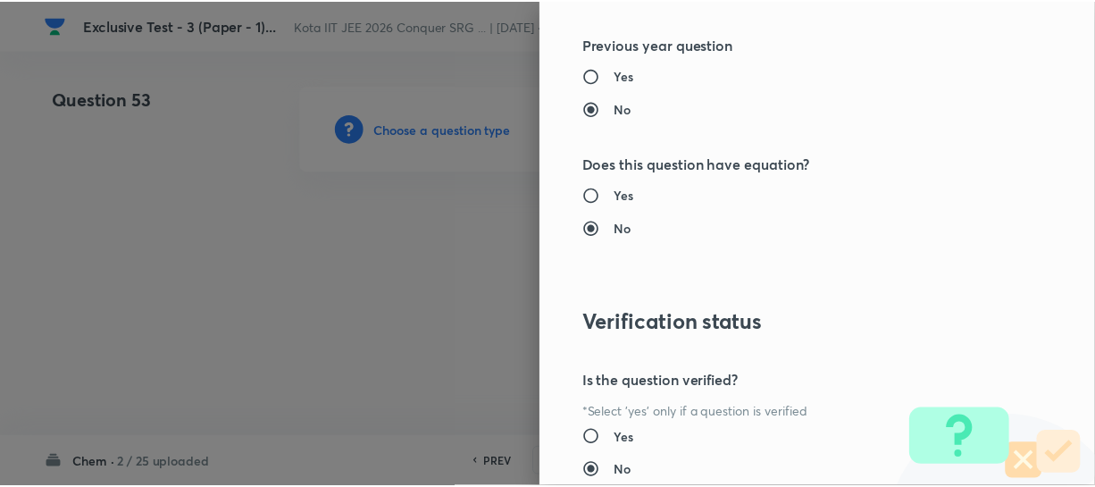
scroll to position [2066, 0]
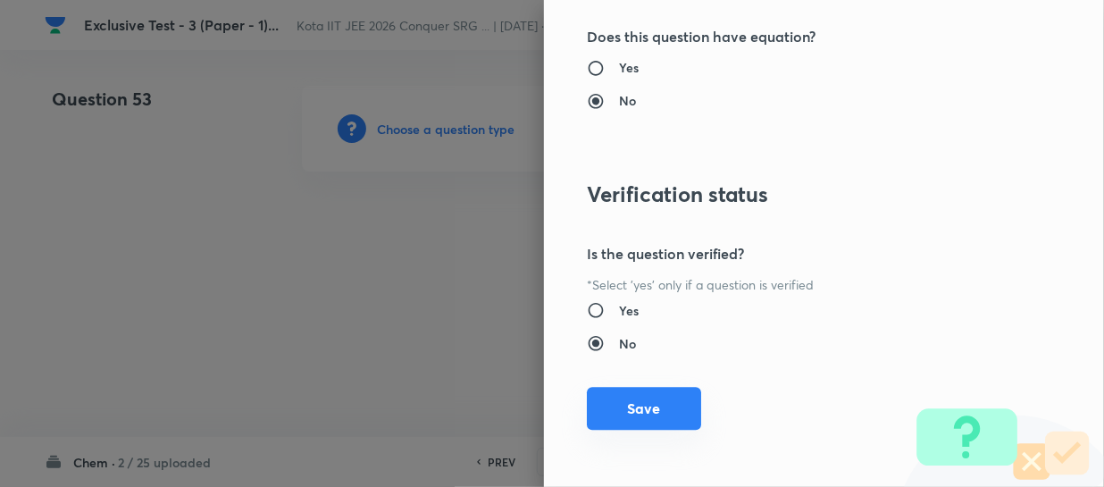
click at [652, 398] on button "Save" at bounding box center [644, 408] width 114 height 43
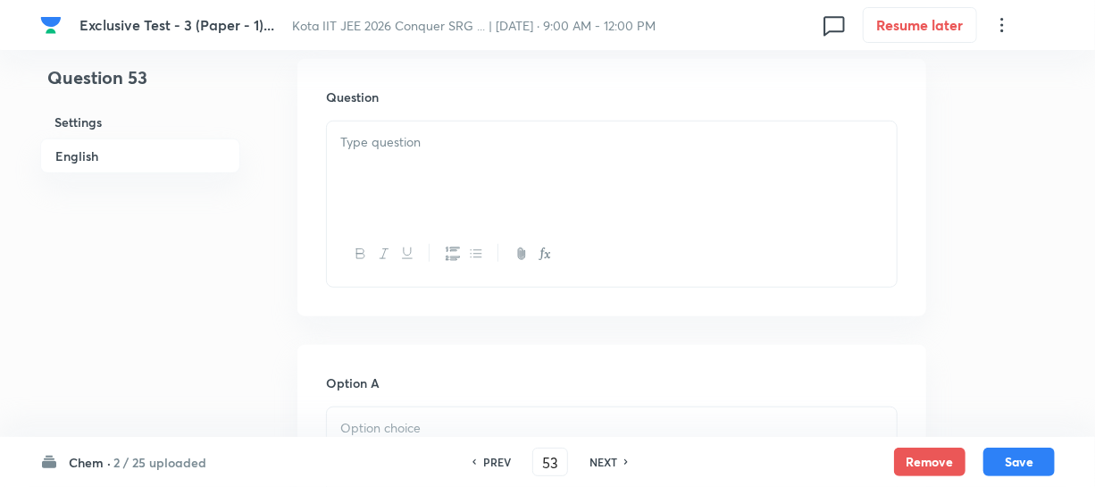
scroll to position [568, 0]
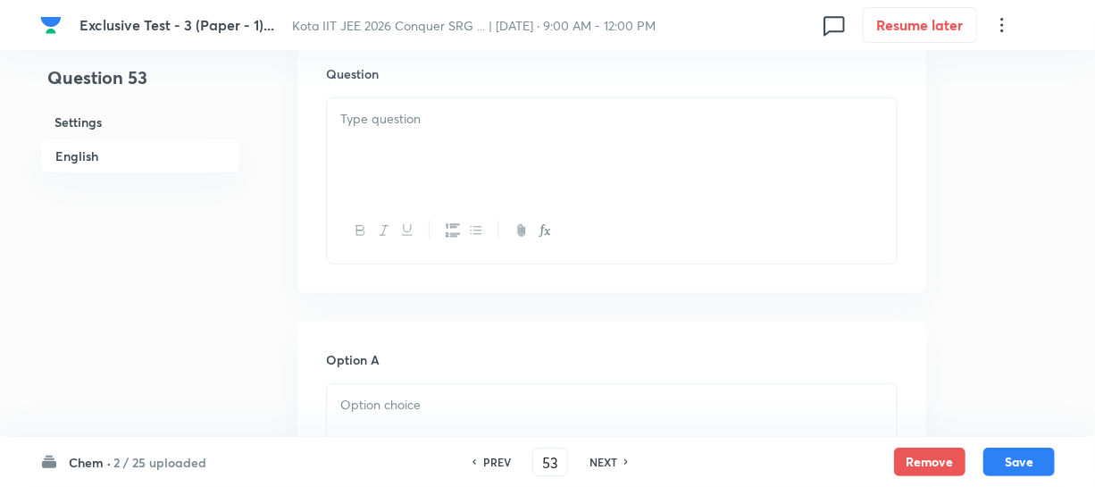
click at [401, 172] on div at bounding box center [612, 148] width 570 height 100
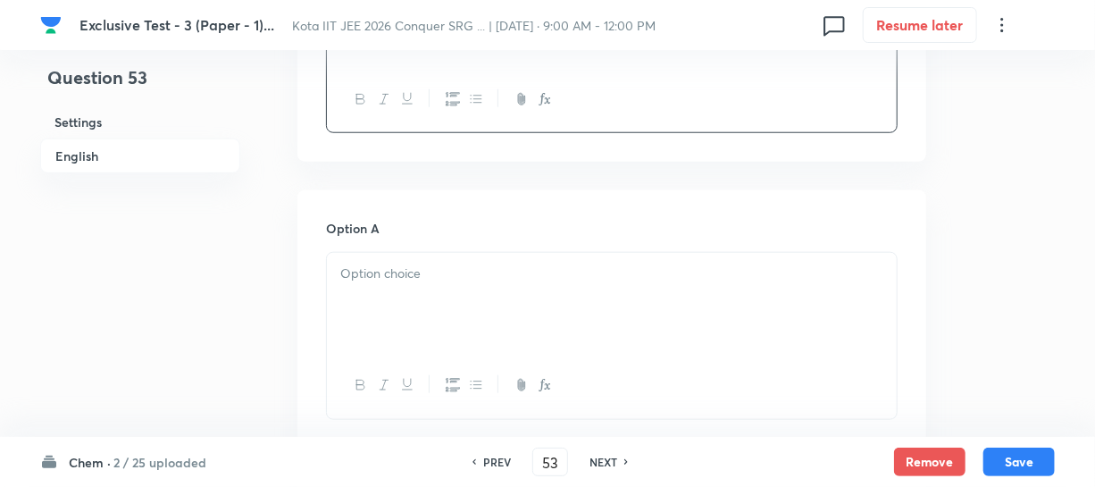
scroll to position [731, 0]
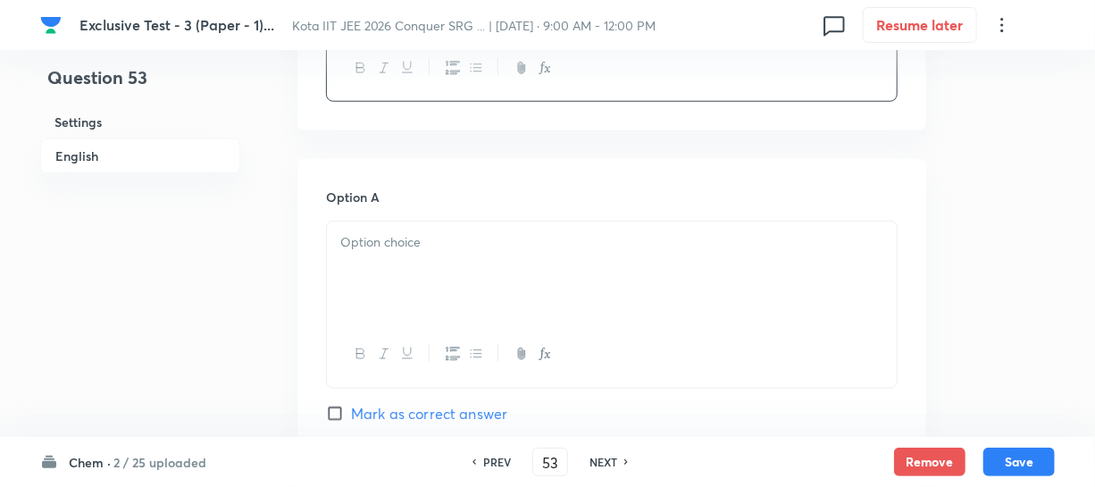
click at [394, 249] on p at bounding box center [611, 242] width 543 height 21
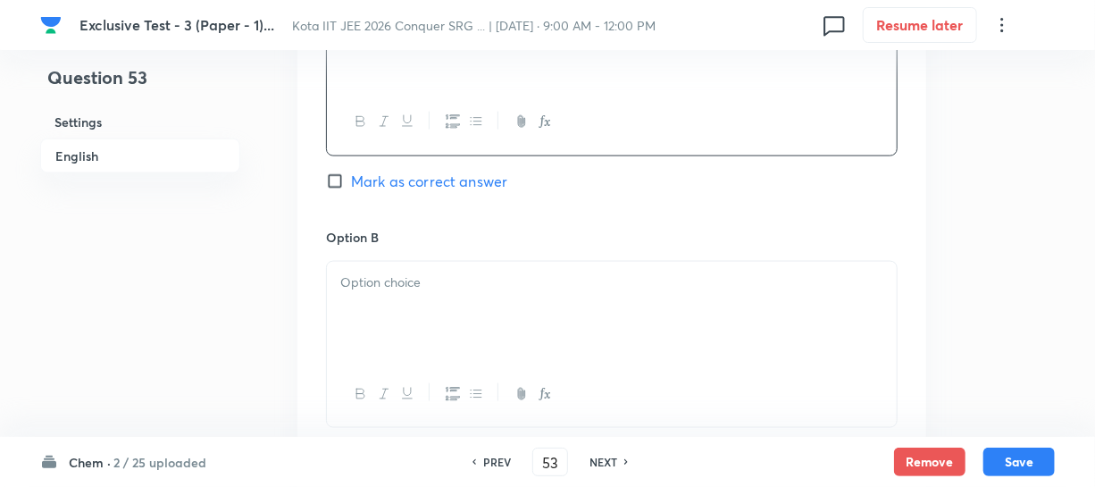
scroll to position [974, 0]
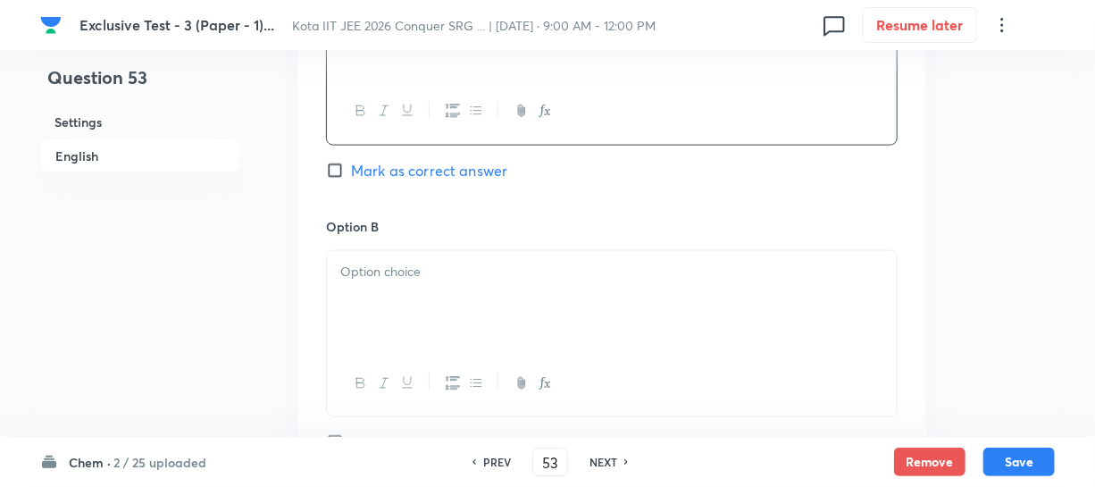
click at [401, 288] on div at bounding box center [612, 301] width 570 height 100
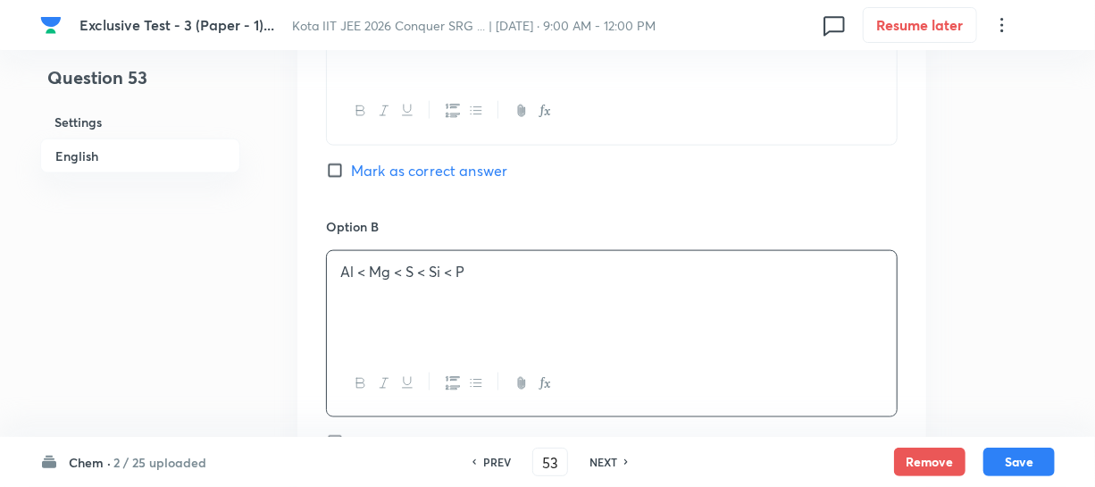
click at [348, 170] on input "Mark as correct answer" at bounding box center [338, 171] width 25 height 18
checkbox input "true"
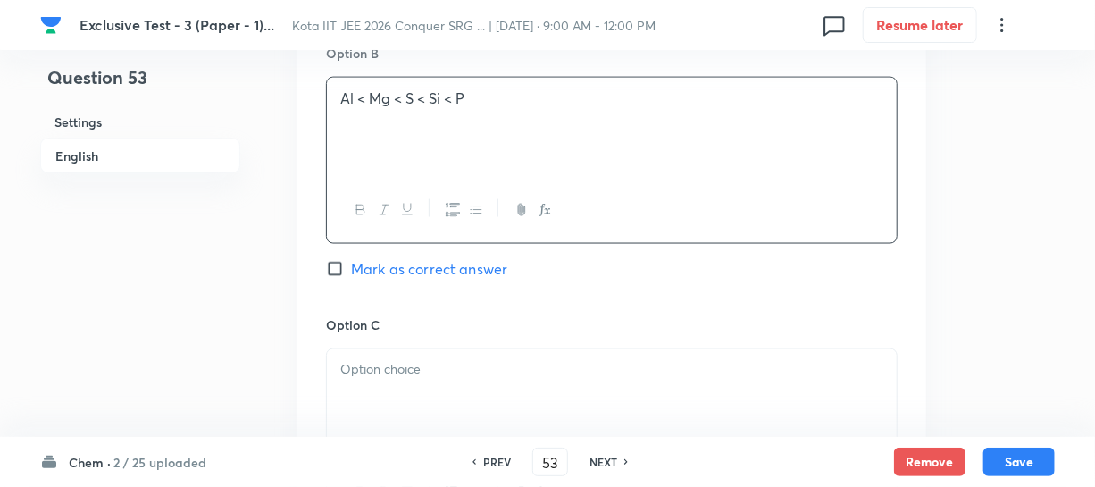
scroll to position [1218, 0]
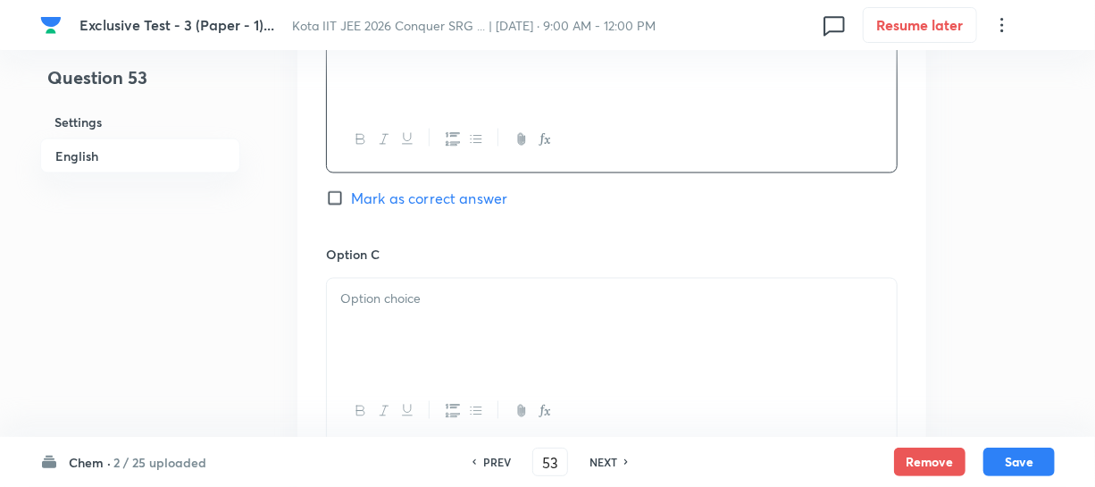
click at [392, 273] on div "Option C Mark as correct answer" at bounding box center [612, 381] width 572 height 272
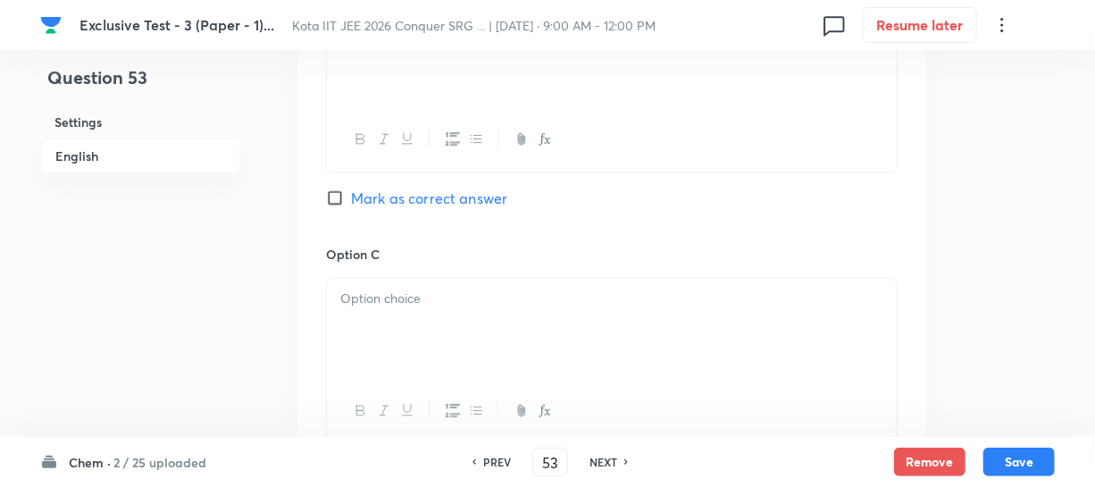
click at [384, 310] on div at bounding box center [612, 329] width 570 height 100
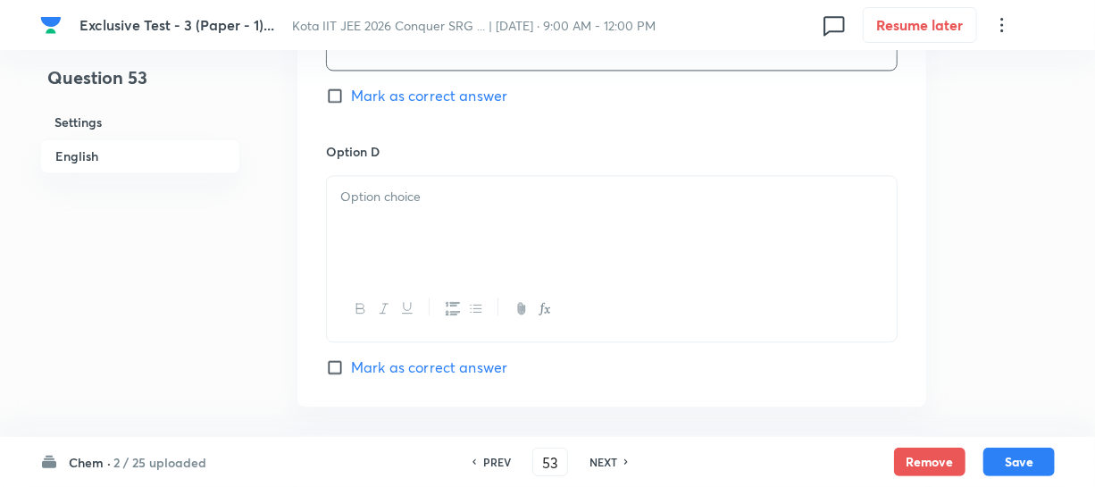
scroll to position [1624, 0]
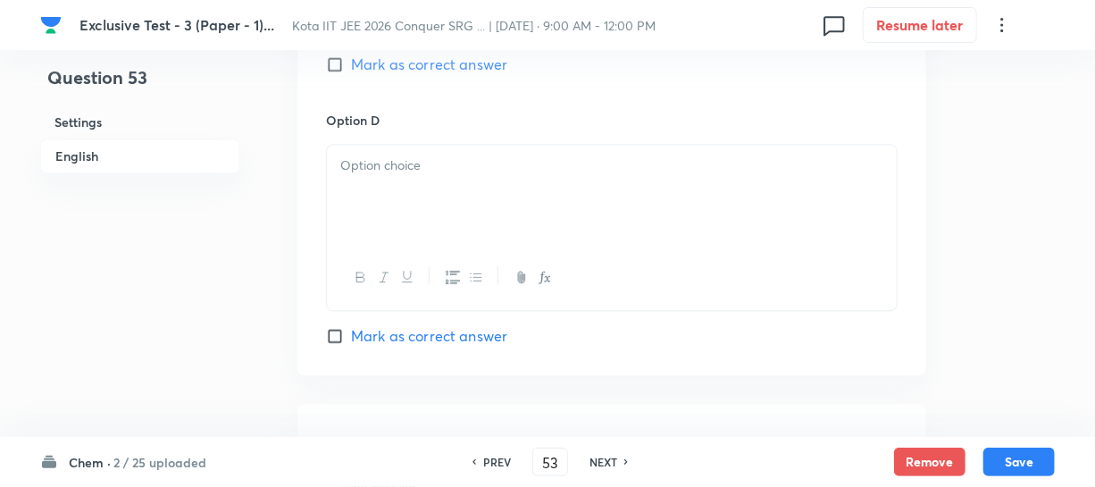
click at [366, 212] on div at bounding box center [612, 195] width 570 height 100
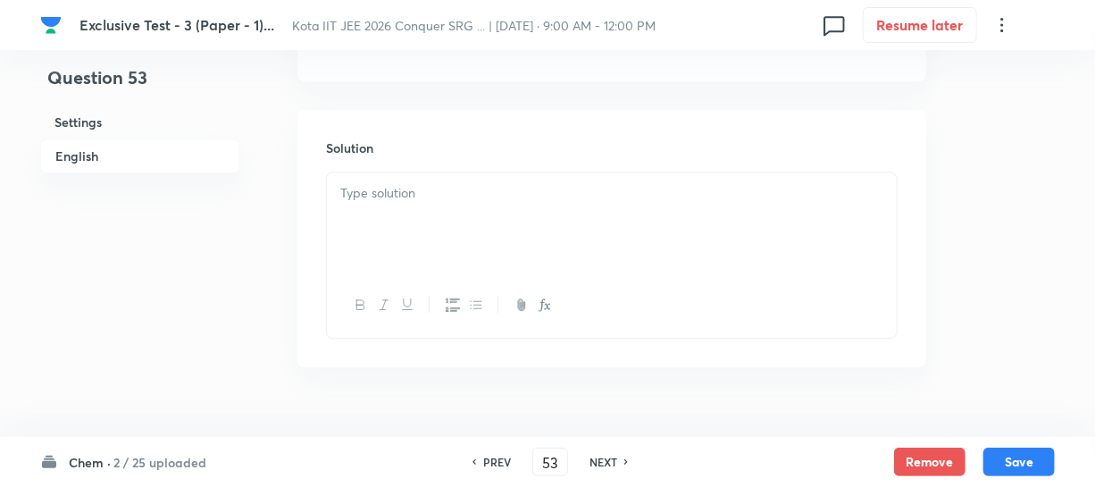
scroll to position [1948, 0]
click at [384, 204] on div at bounding box center [612, 192] width 570 height 100
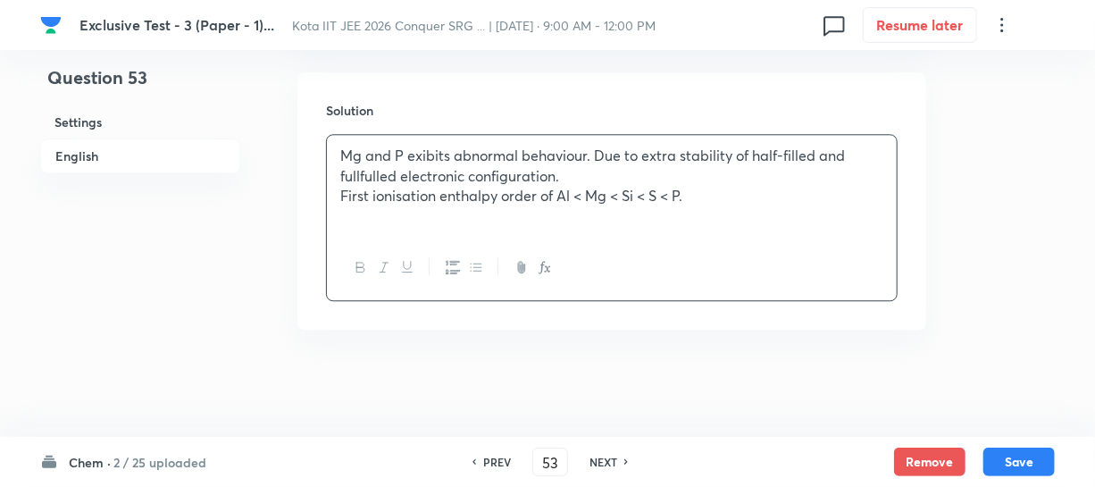
scroll to position [1956, 0]
drag, startPoint x: 1027, startPoint y: 465, endPoint x: 999, endPoint y: 445, distance: 34.7
click at [1027, 465] on button "Save" at bounding box center [1019, 462] width 71 height 29
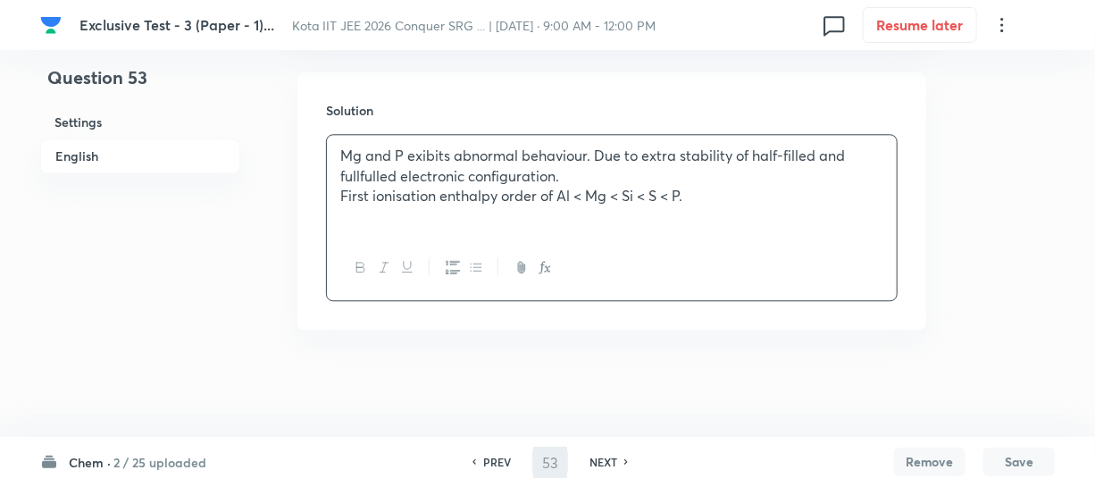
type input "54"
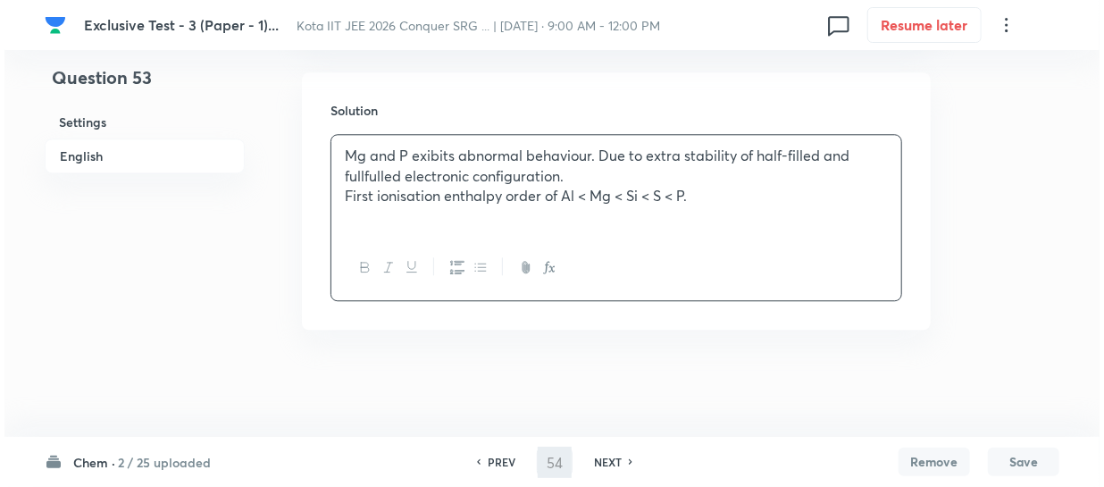
scroll to position [0, 0]
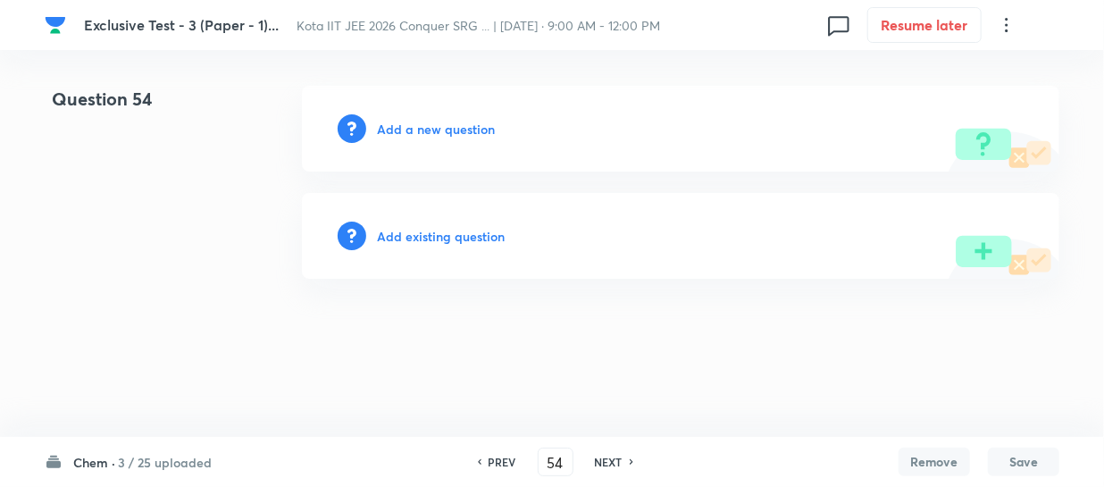
click at [437, 135] on h6 "Add a new question" at bounding box center [436, 129] width 118 height 19
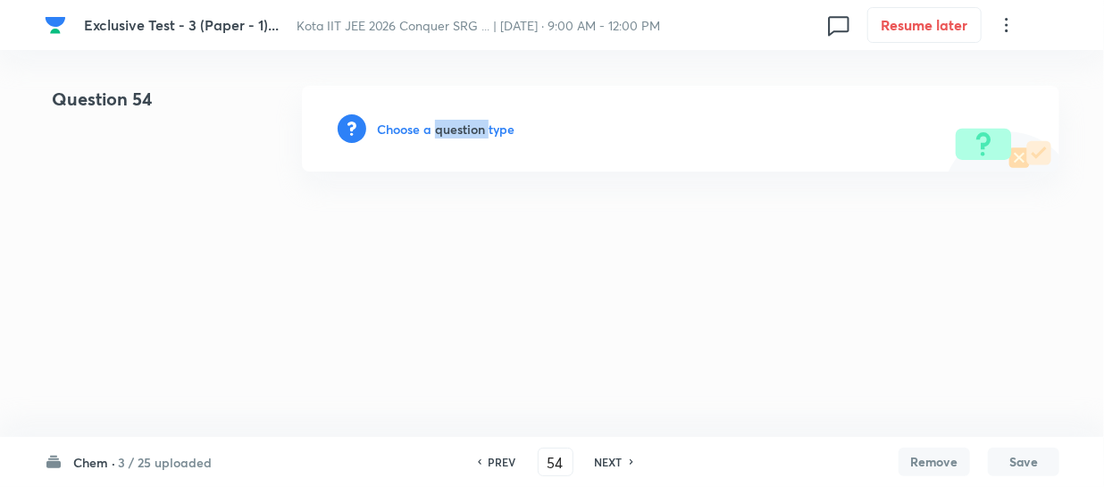
click at [437, 135] on h6 "Choose a question type" at bounding box center [446, 129] width 138 height 19
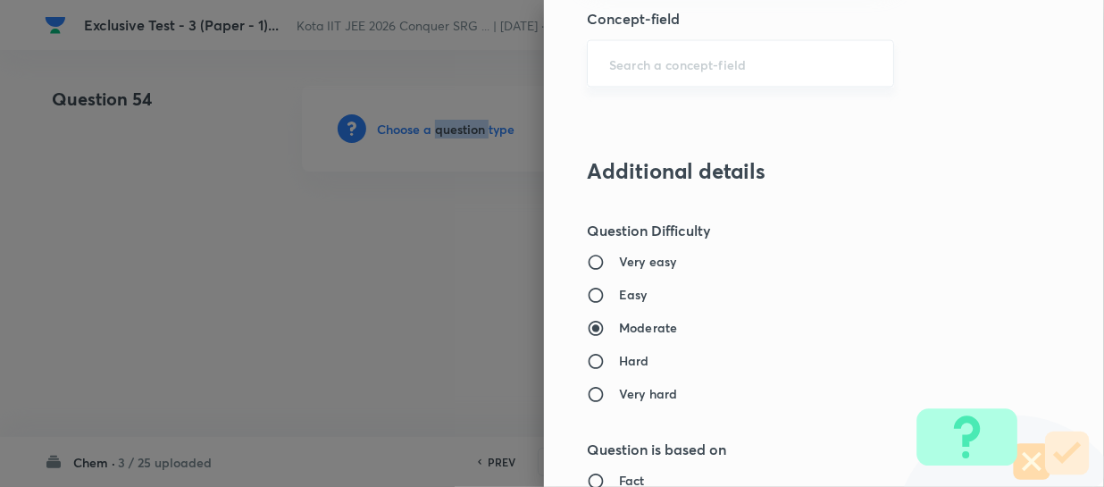
scroll to position [1218, 0]
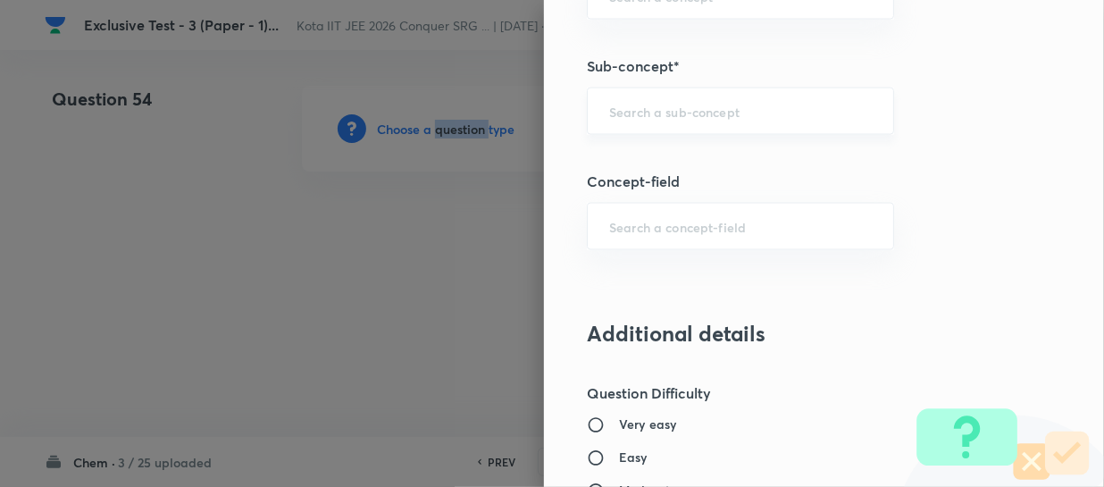
click at [650, 114] on input "text" at bounding box center [740, 111] width 263 height 17
paste input "Thermochemical Equations"
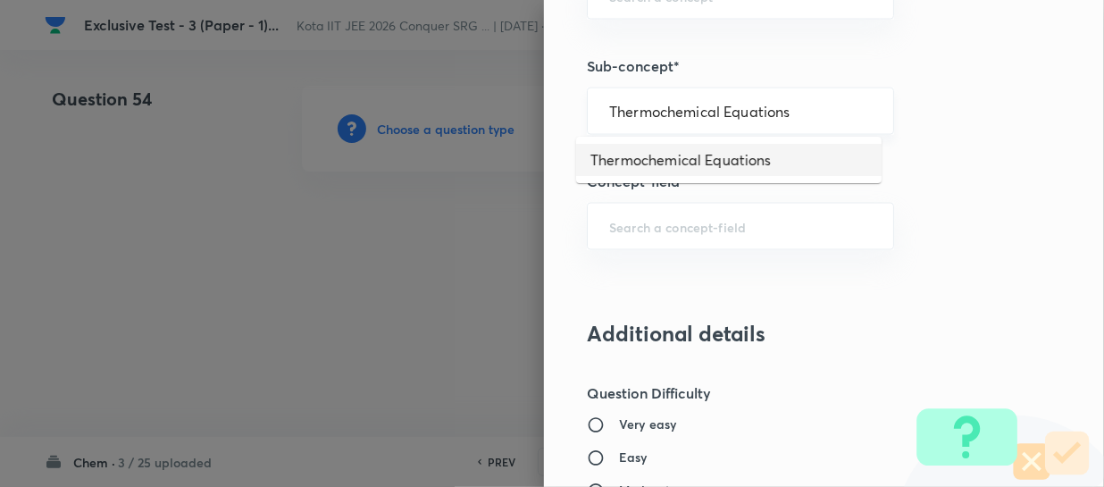
type input "Thermochemical Equations"
type input "Chemistry"
type input "Physical Chemistry"
type input "Thermodynamics & Thermochemistry"
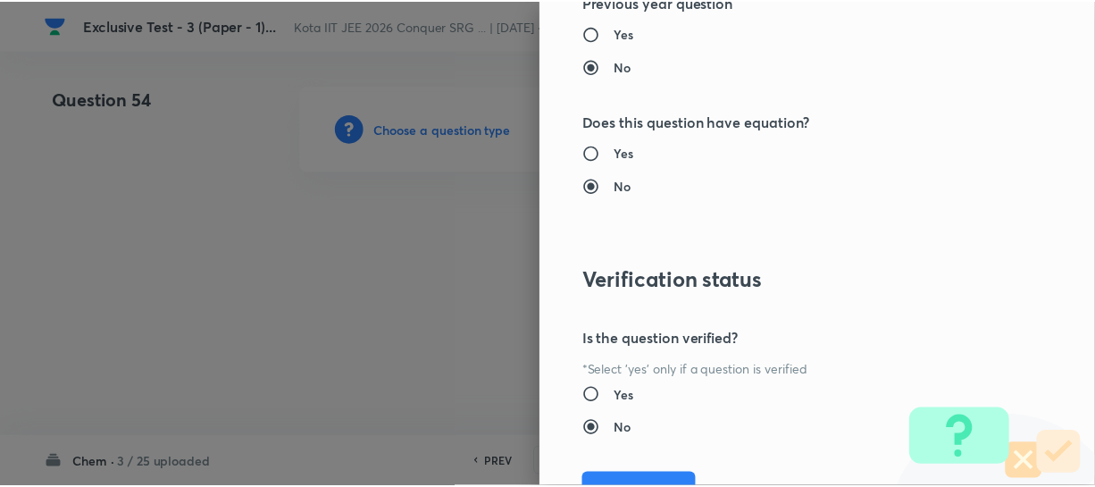
scroll to position [2066, 0]
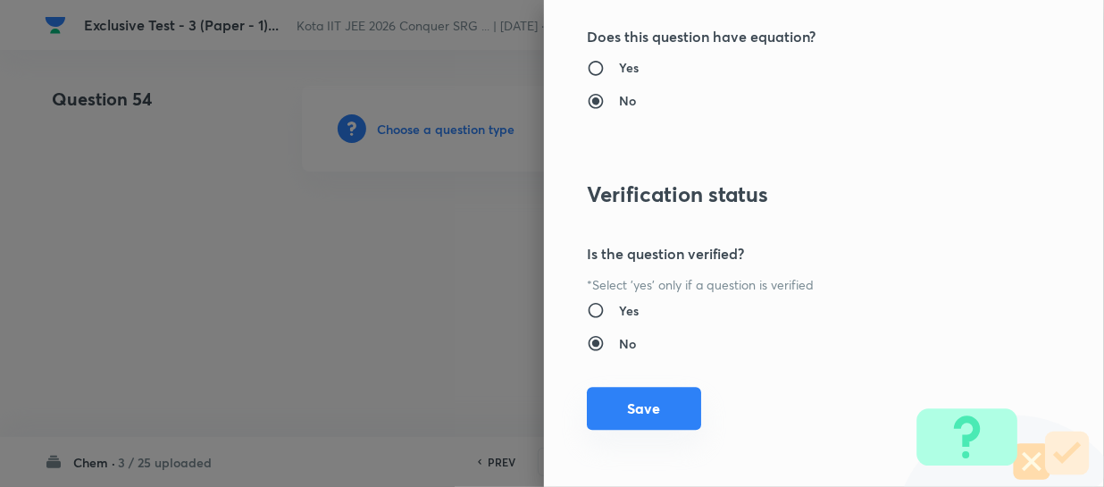
click at [657, 398] on button "Save" at bounding box center [644, 408] width 114 height 43
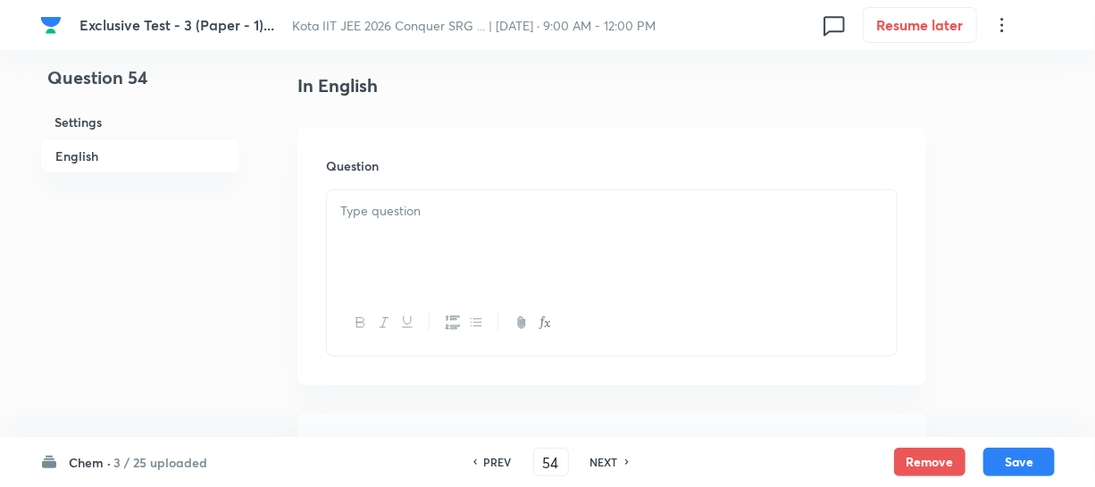
scroll to position [568, 0]
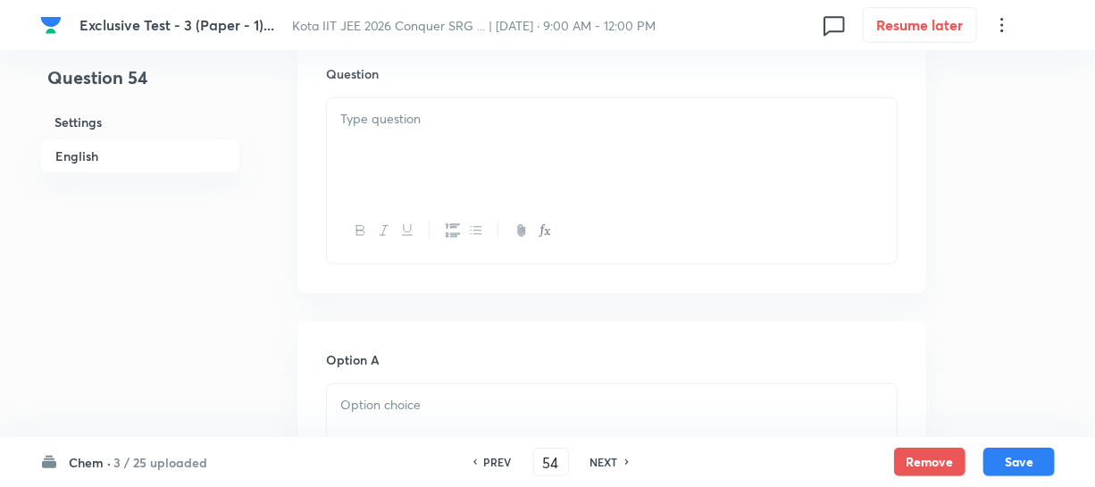
click at [426, 199] on div at bounding box center [612, 230] width 570 height 65
click at [423, 150] on div at bounding box center [612, 148] width 570 height 100
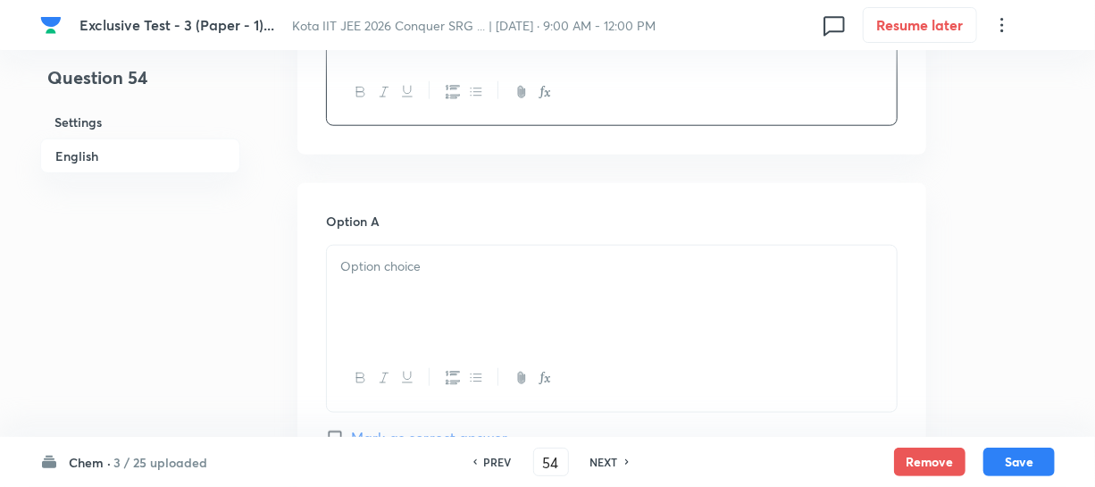
scroll to position [812, 0]
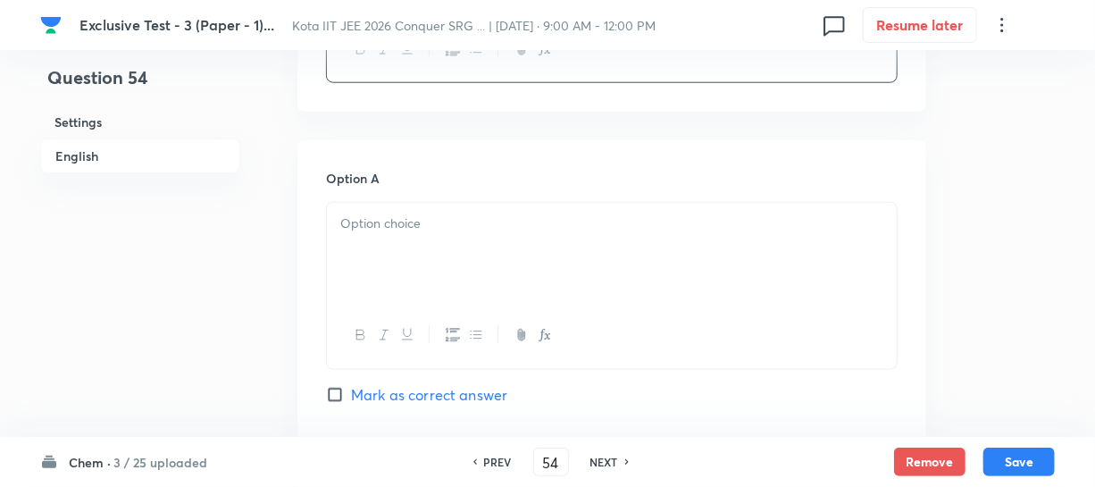
click at [443, 228] on p at bounding box center [611, 224] width 543 height 21
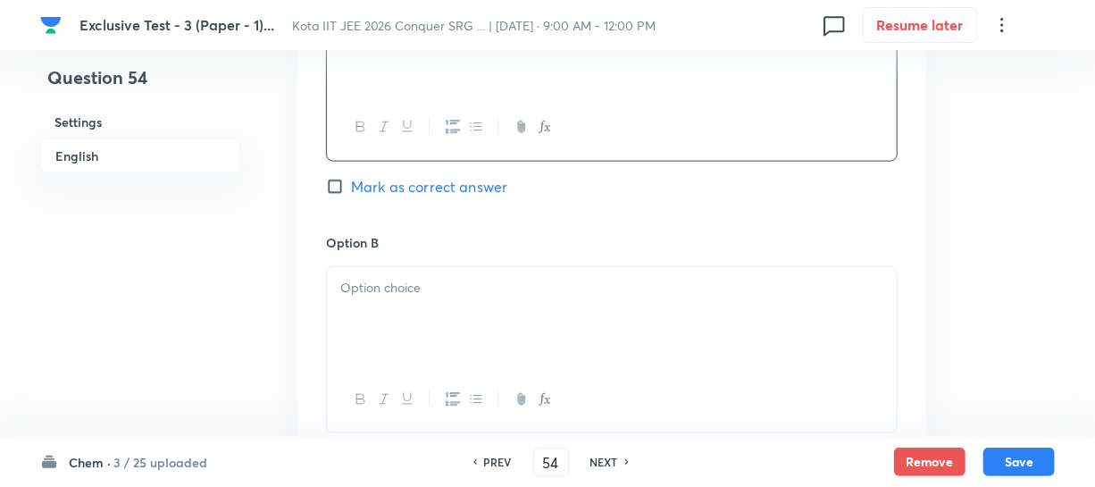
scroll to position [1055, 0]
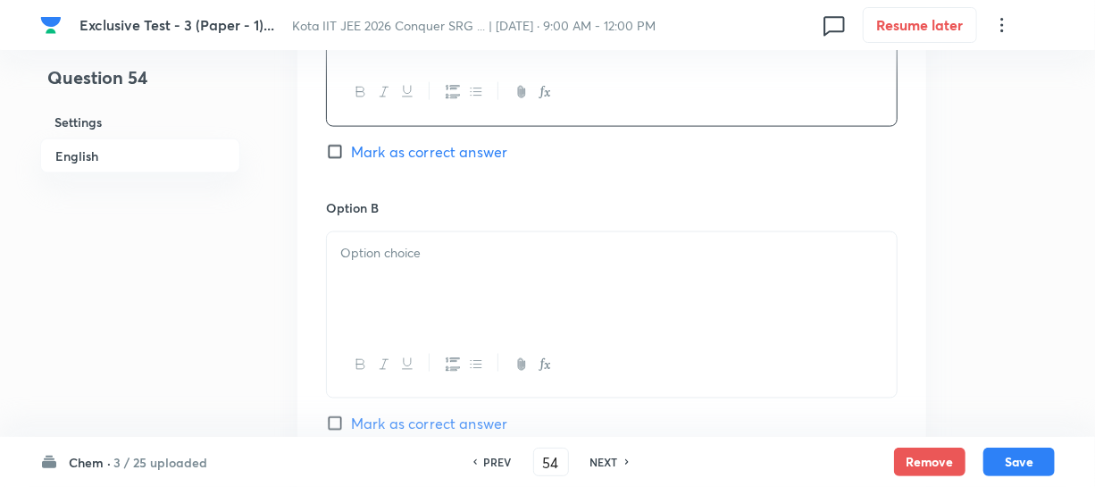
click at [395, 266] on div at bounding box center [612, 282] width 570 height 100
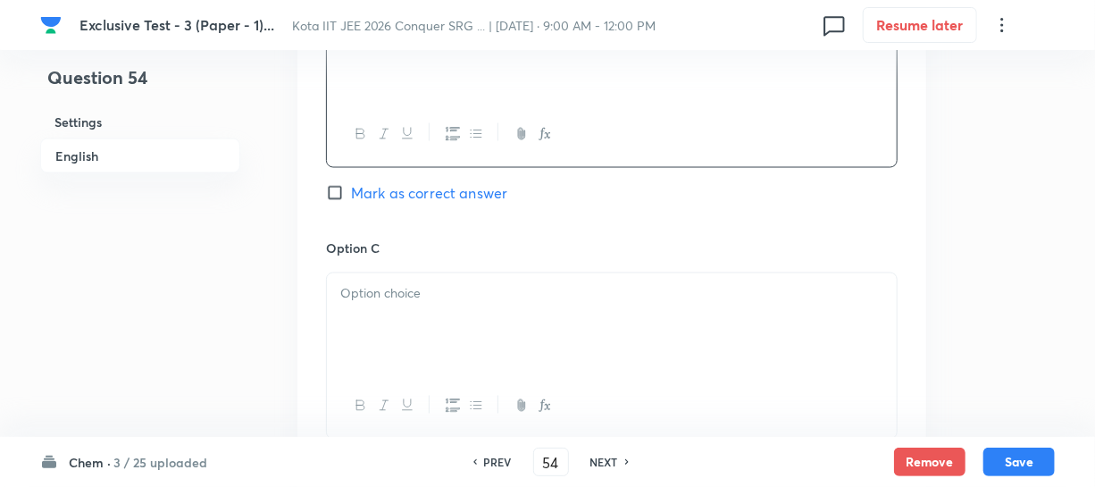
scroll to position [1380, 0]
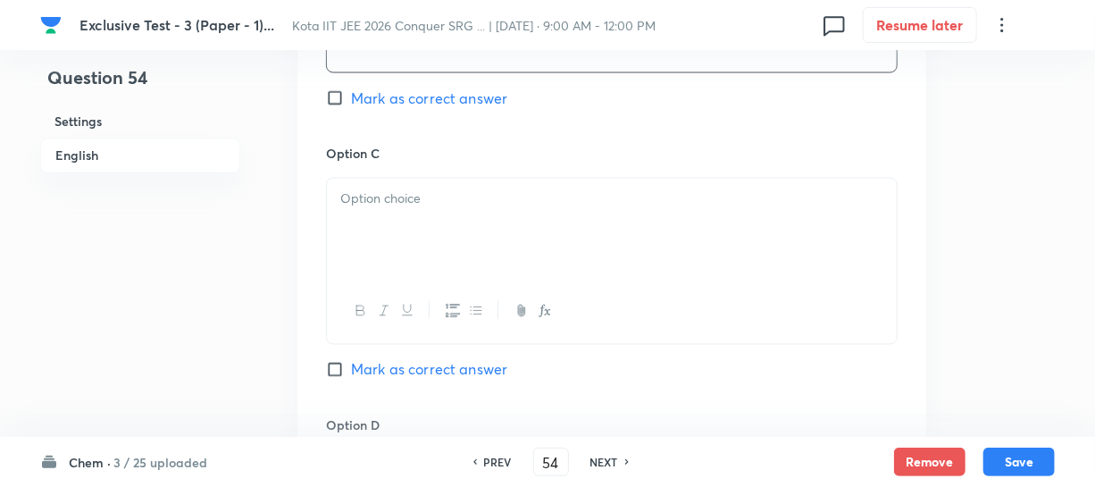
click at [395, 225] on div at bounding box center [612, 229] width 570 height 100
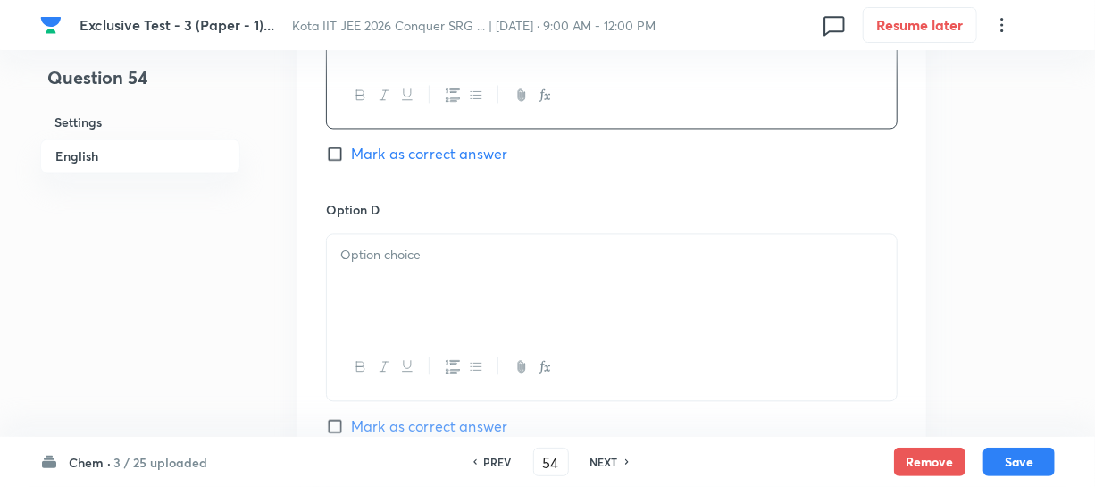
scroll to position [1624, 0]
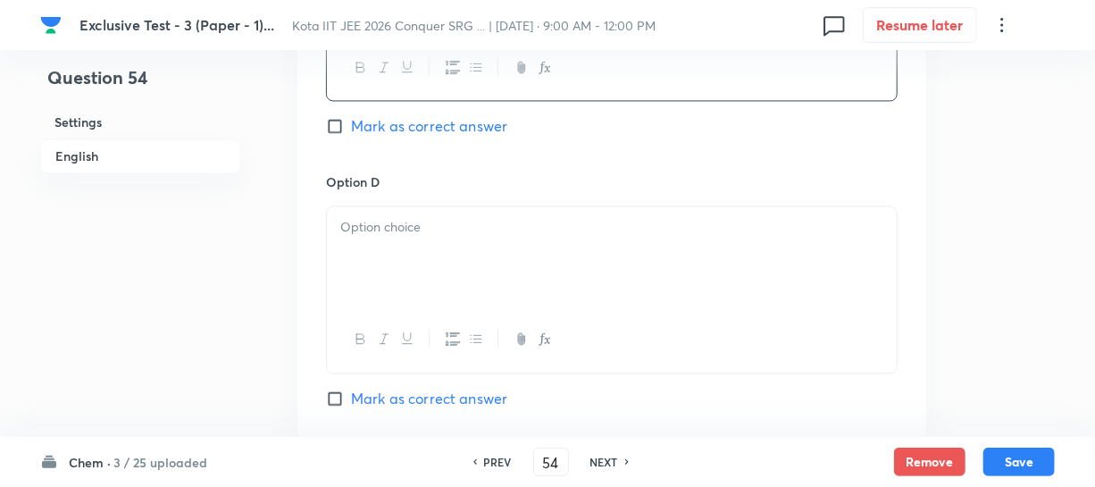
click at [357, 270] on div at bounding box center [612, 256] width 570 height 100
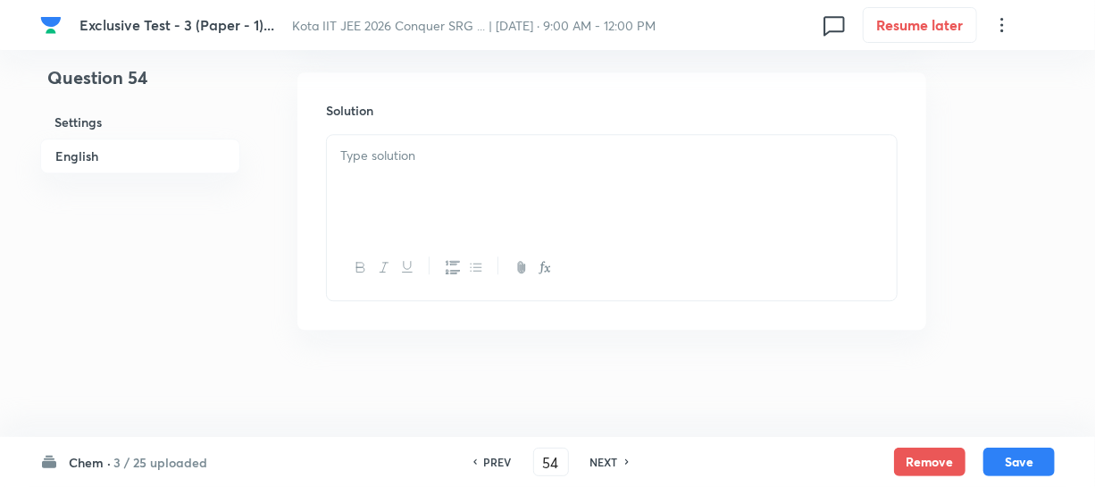
scroll to position [2019, 0]
click at [408, 239] on div at bounding box center [612, 267] width 570 height 65
click at [386, 198] on div at bounding box center [612, 185] width 570 height 100
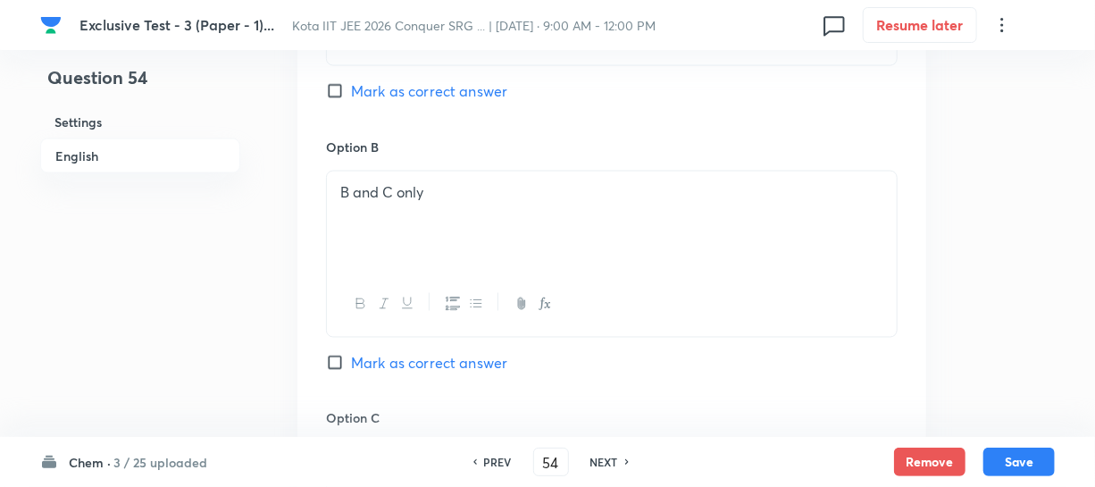
scroll to position [1207, 0]
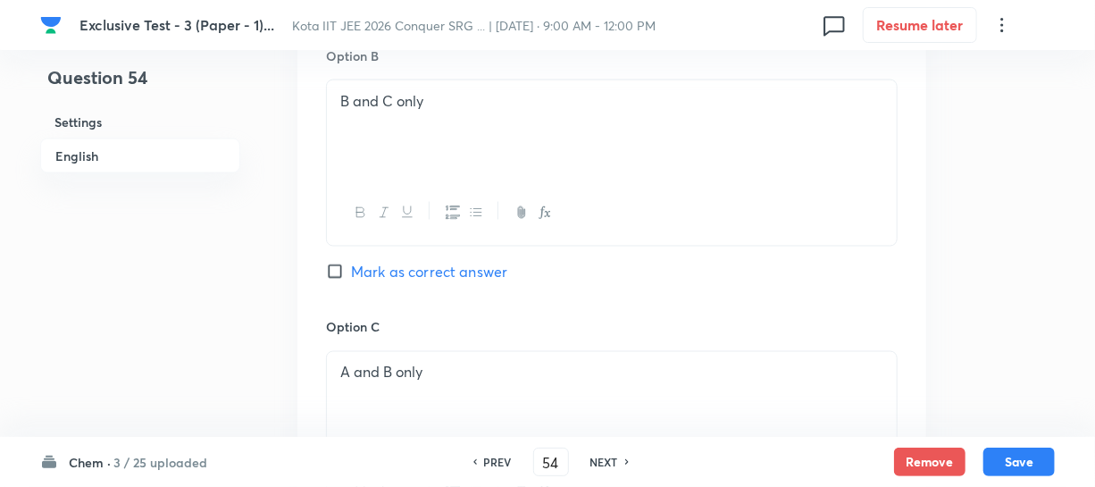
click at [357, 265] on span "Mark as correct answer" at bounding box center [429, 271] width 156 height 21
click at [351, 265] on input "Mark as correct answer" at bounding box center [338, 272] width 25 height 18
checkbox input "true"
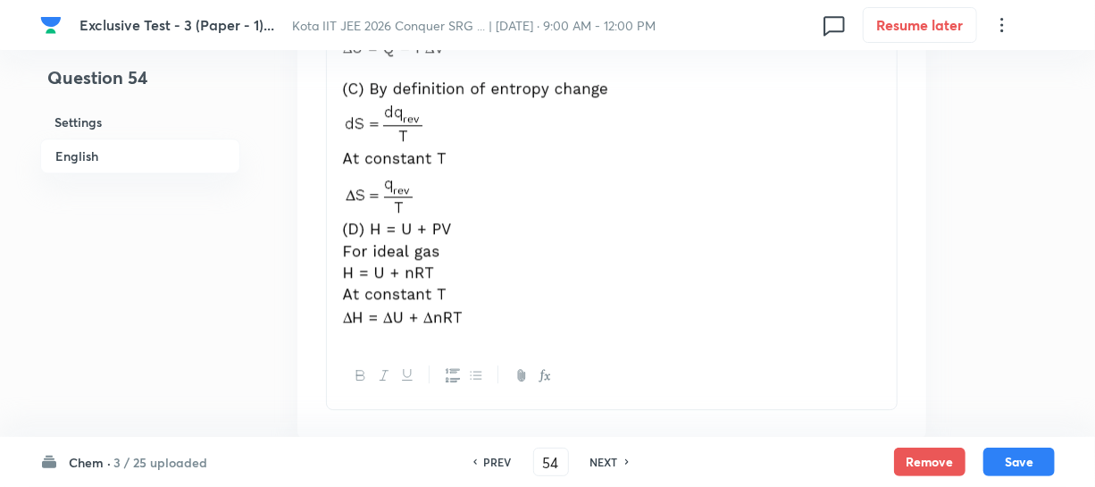
scroll to position [2386, 0]
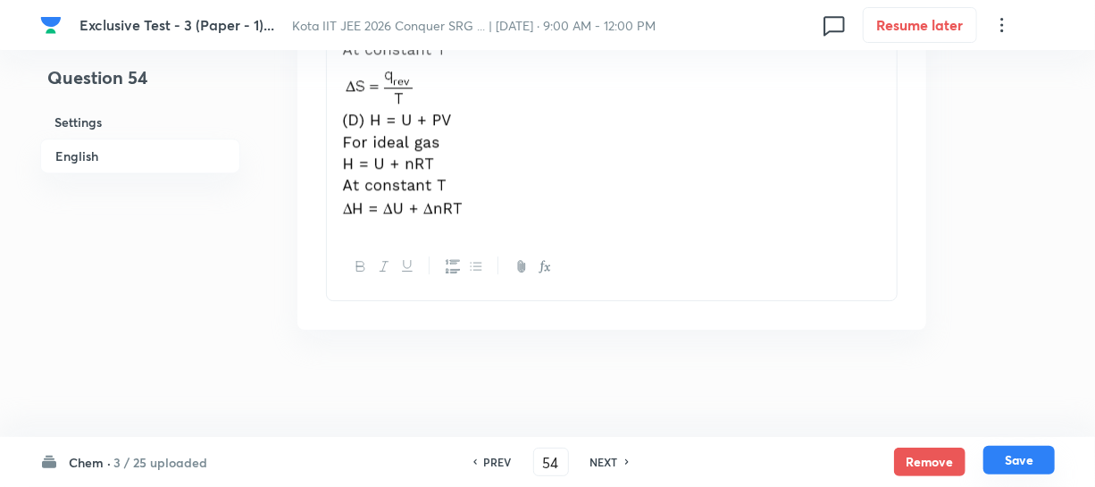
click at [1019, 456] on button "Save" at bounding box center [1019, 460] width 71 height 29
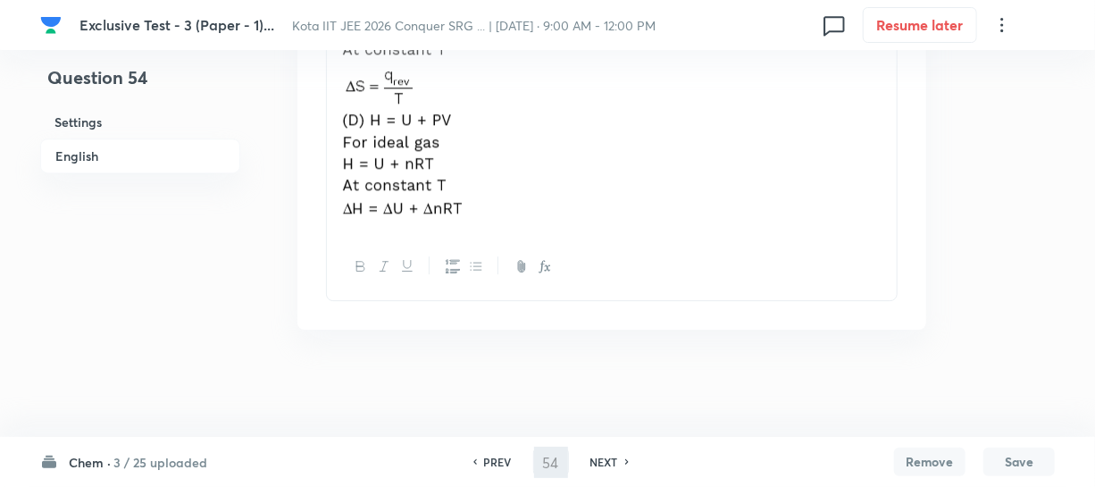
type input "55"
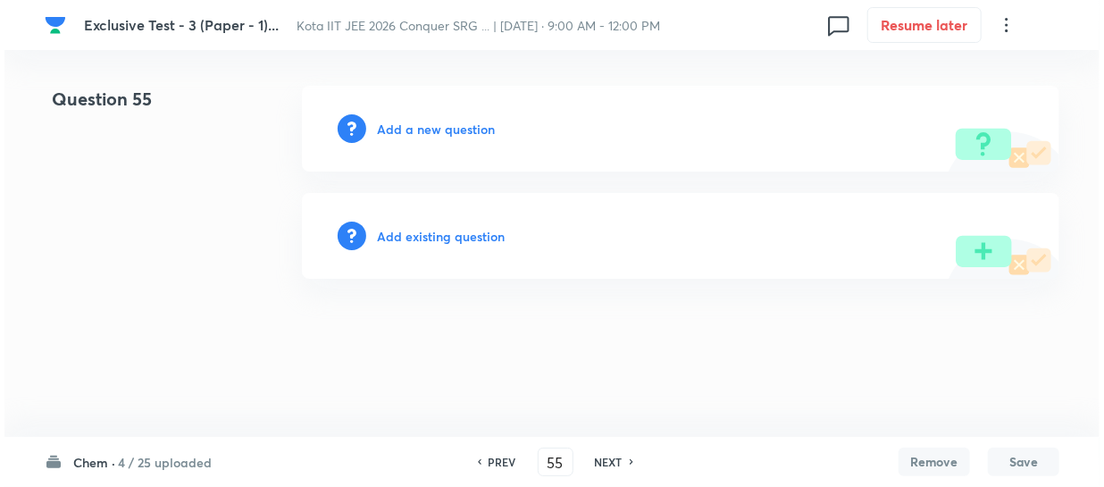
scroll to position [0, 0]
click at [469, 131] on h6 "Add a new question" at bounding box center [436, 129] width 118 height 19
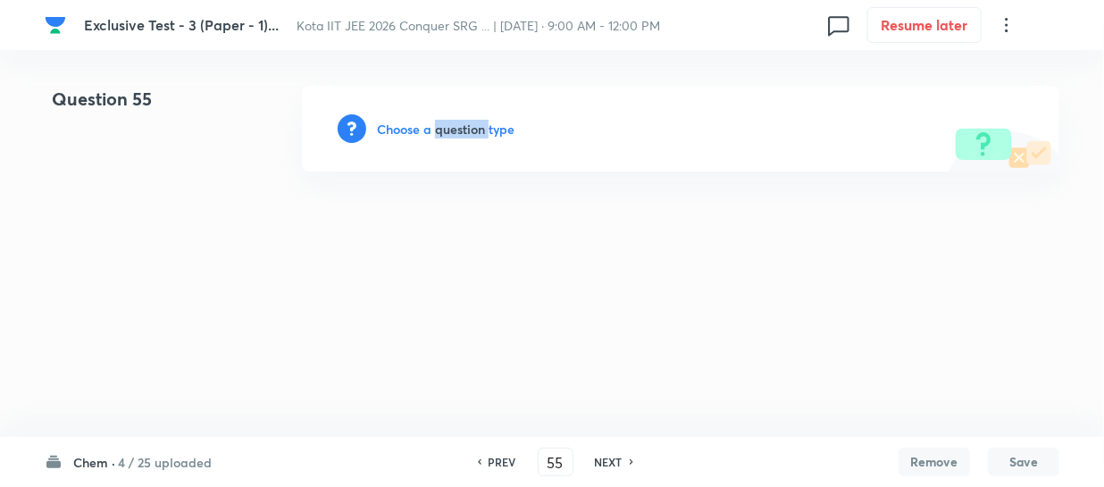
click at [467, 131] on h6 "Choose a question type" at bounding box center [446, 129] width 138 height 19
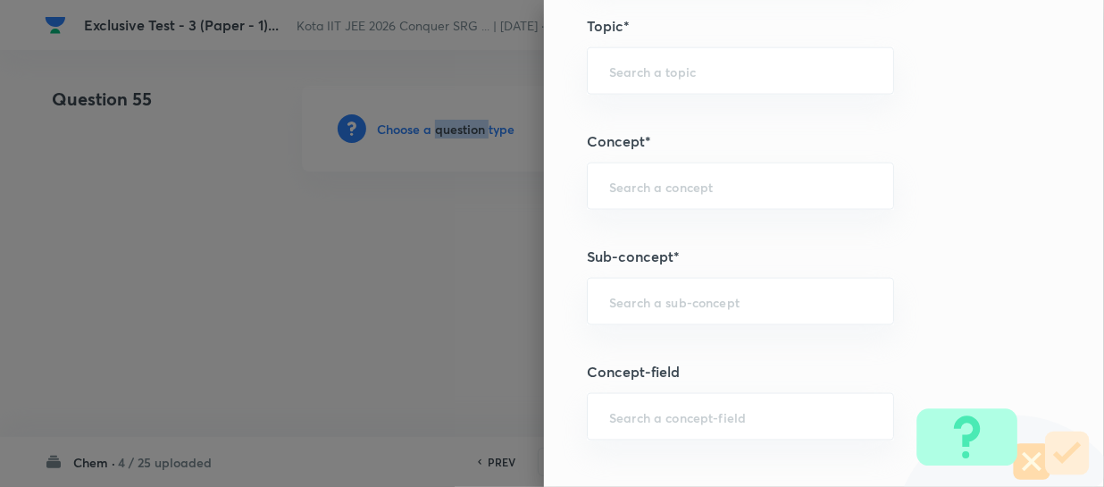
scroll to position [1055, 0]
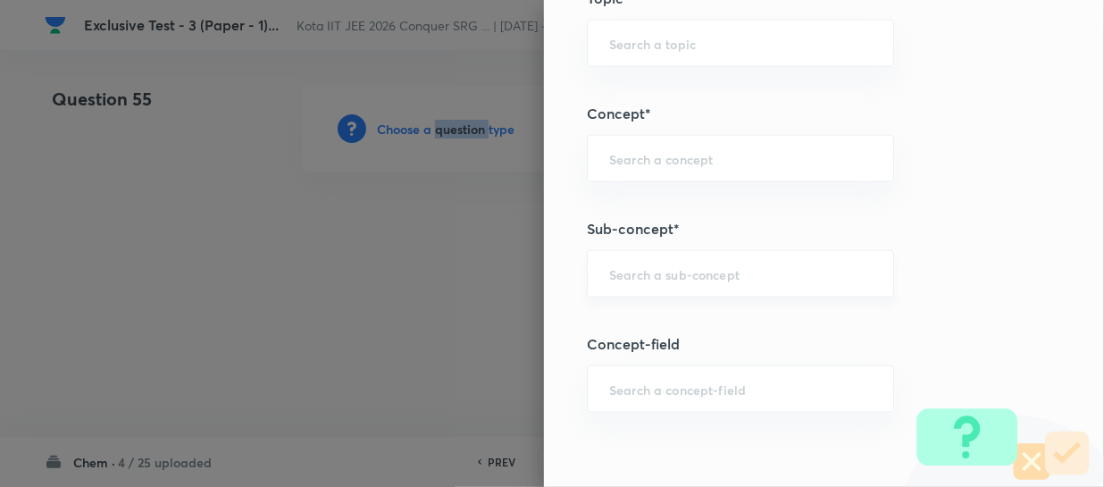
click at [659, 255] on div "​" at bounding box center [740, 273] width 307 height 47
paste input "Thermochemical Equations"
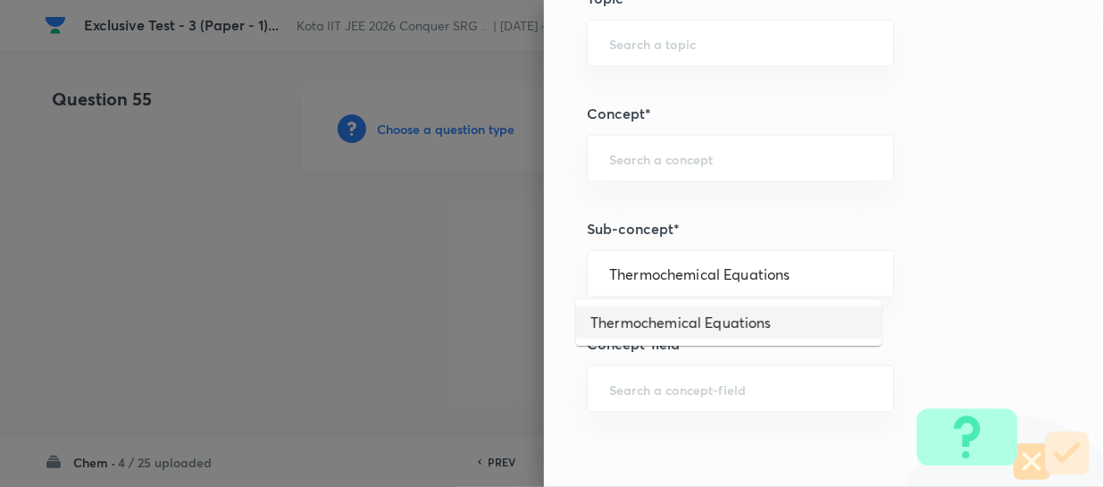
type input "Thermochemical Equations"
type input "Chemistry"
type input "Physical Chemistry"
type input "Thermodynamics & Thermochemistry"
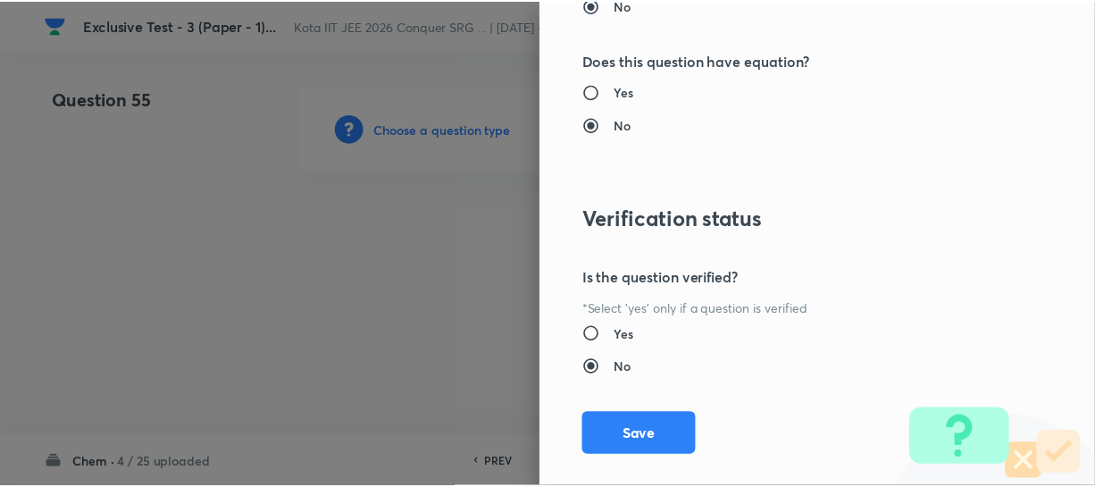
scroll to position [2066, 0]
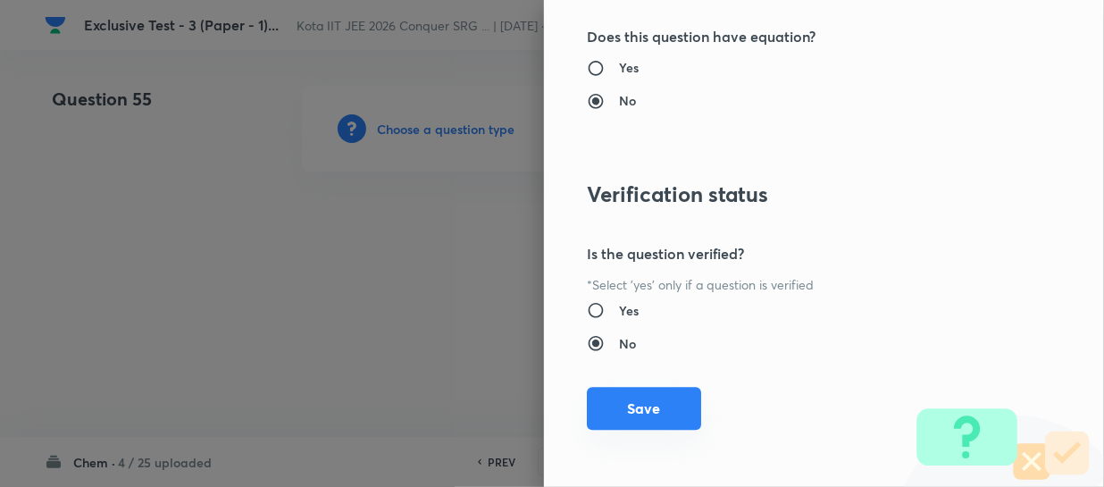
click at [666, 395] on button "Save" at bounding box center [644, 408] width 114 height 43
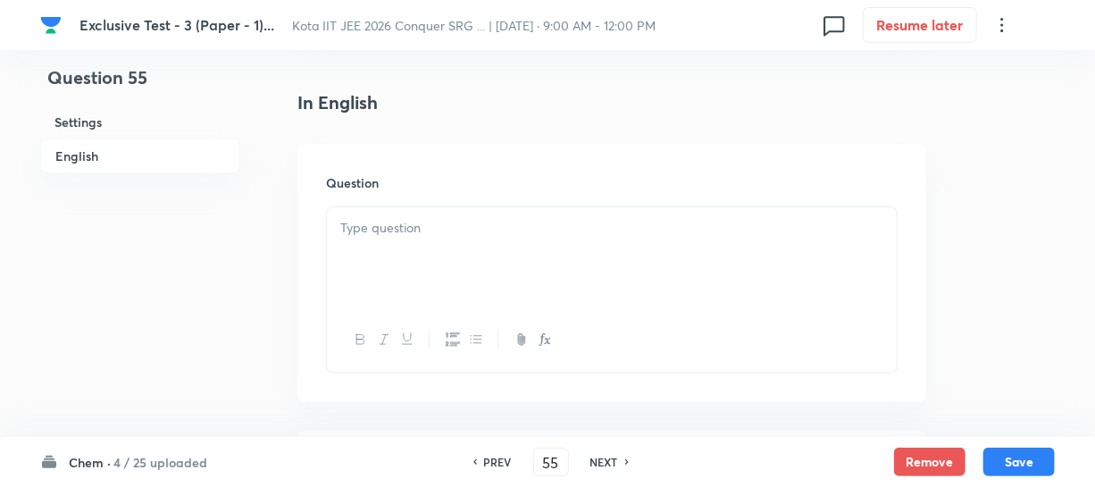
scroll to position [487, 0]
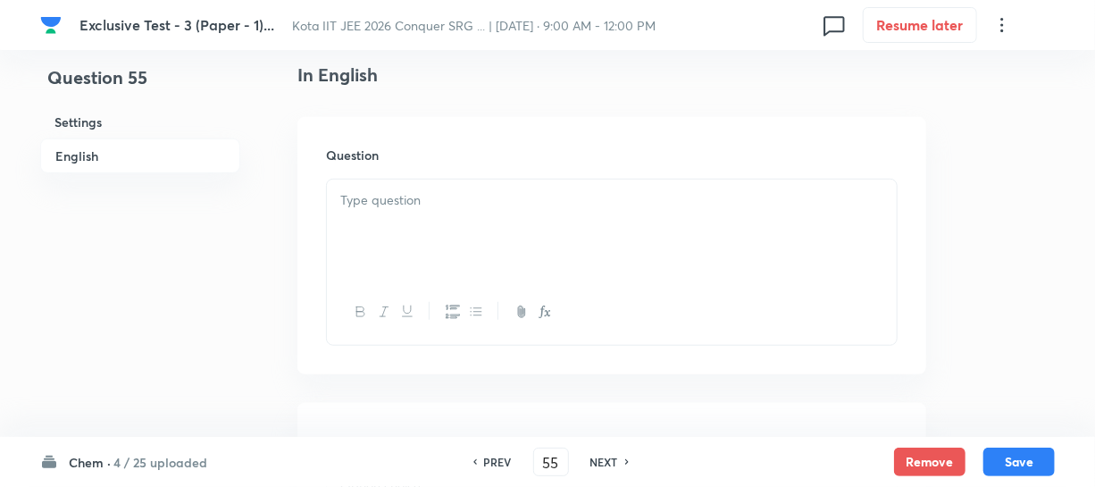
click at [453, 205] on p at bounding box center [611, 200] width 543 height 21
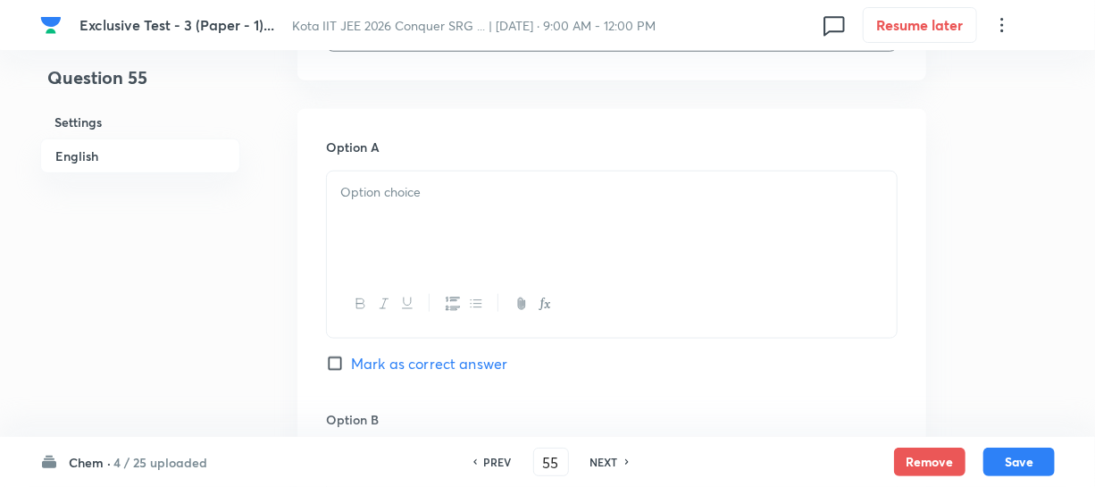
scroll to position [812, 0]
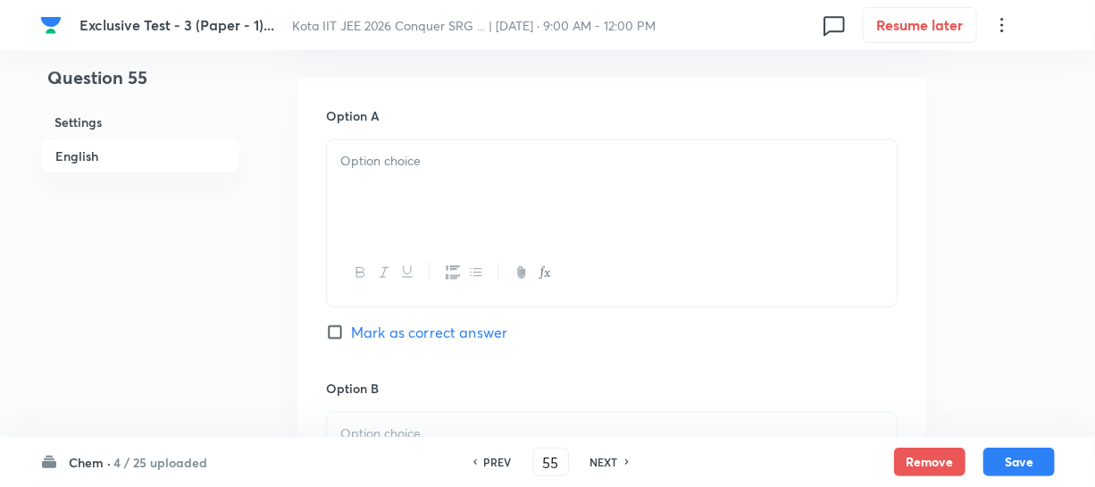
click at [392, 176] on div at bounding box center [612, 190] width 570 height 100
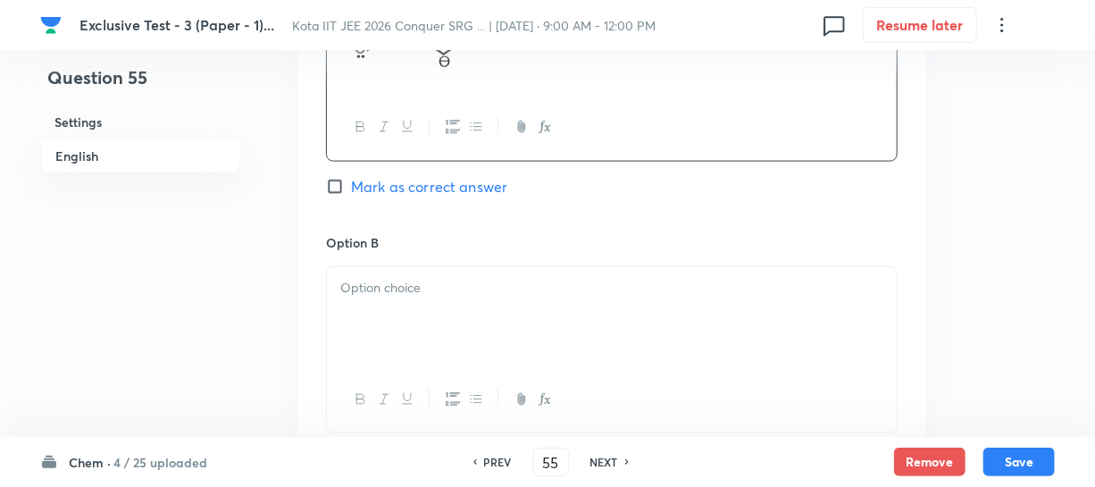
scroll to position [1055, 0]
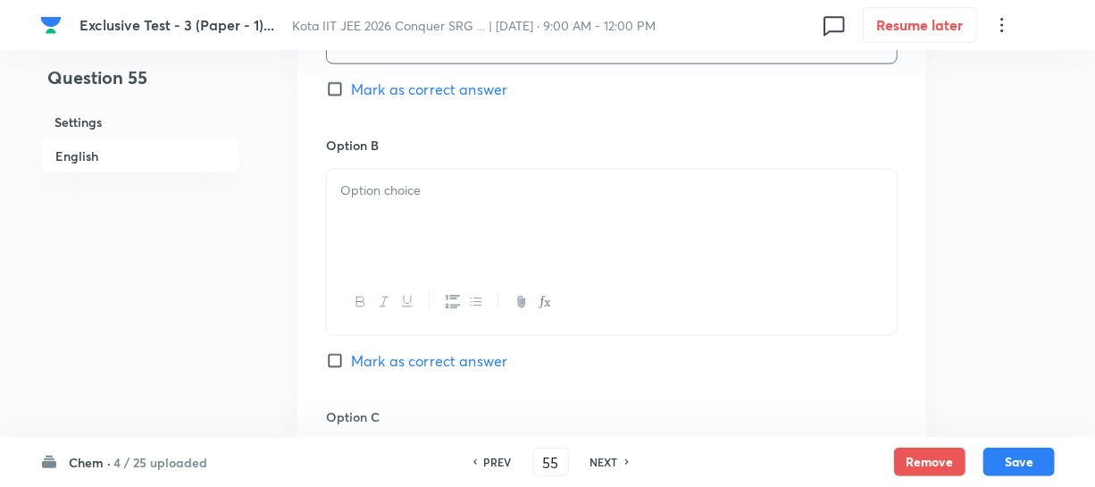
click at [482, 246] on div at bounding box center [612, 220] width 570 height 100
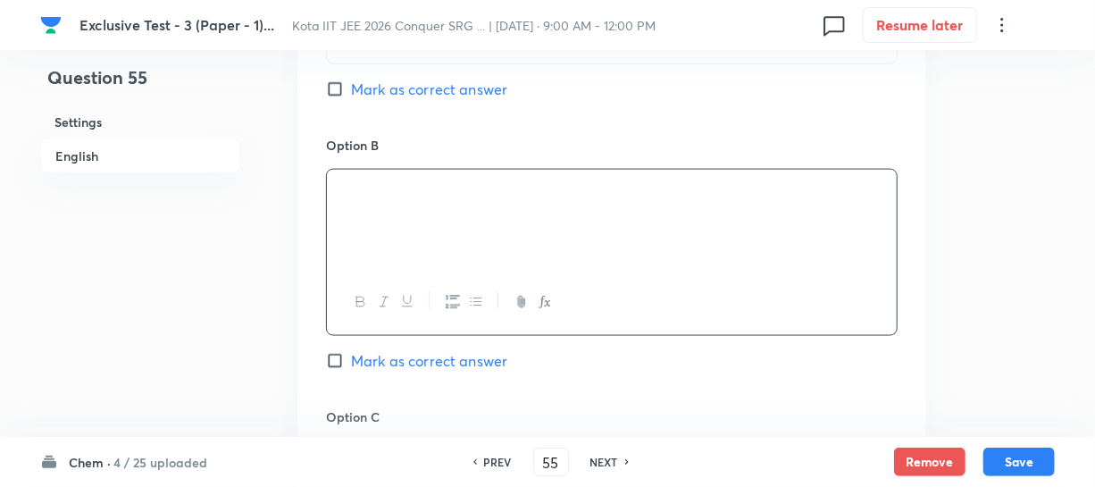
scroll to position [1136, 0]
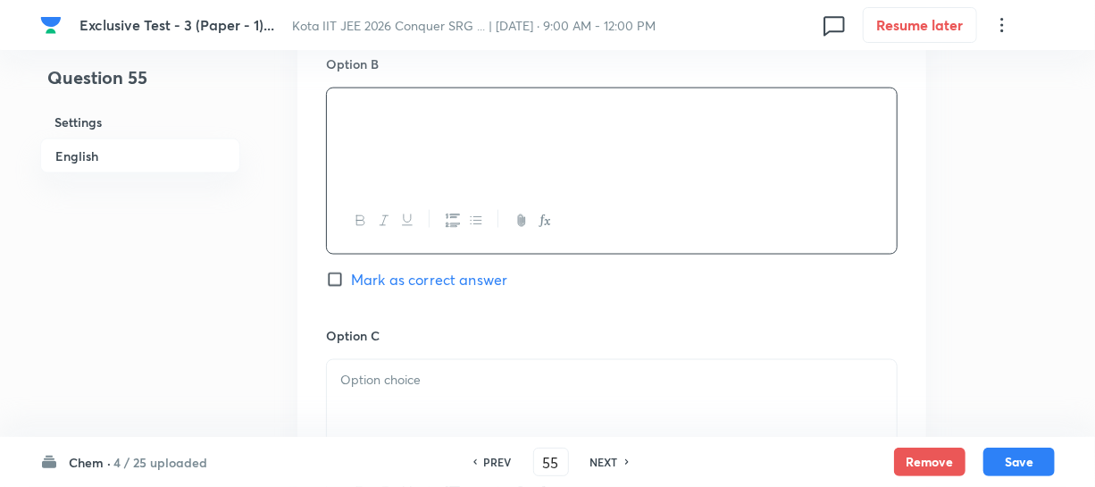
click at [432, 372] on p at bounding box center [611, 381] width 543 height 21
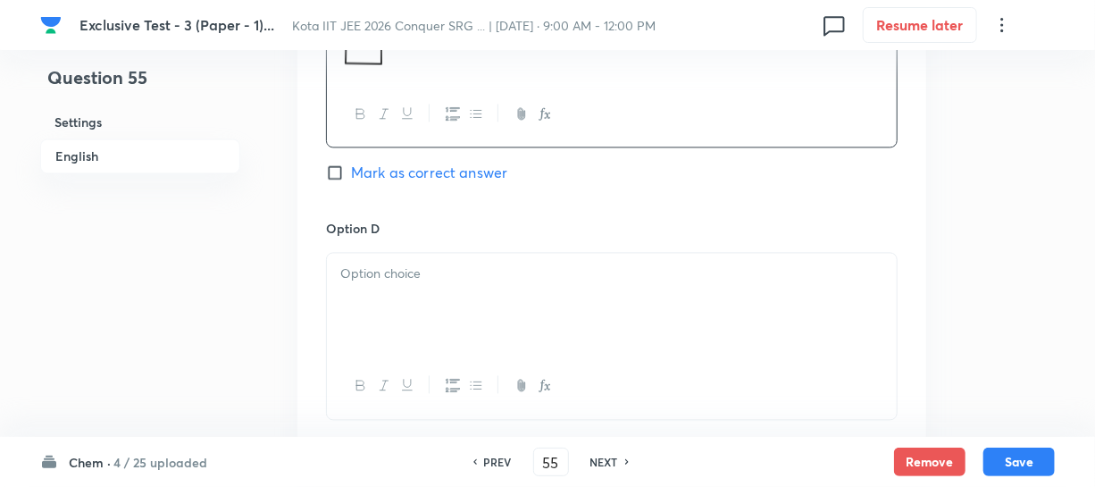
scroll to position [1624, 0]
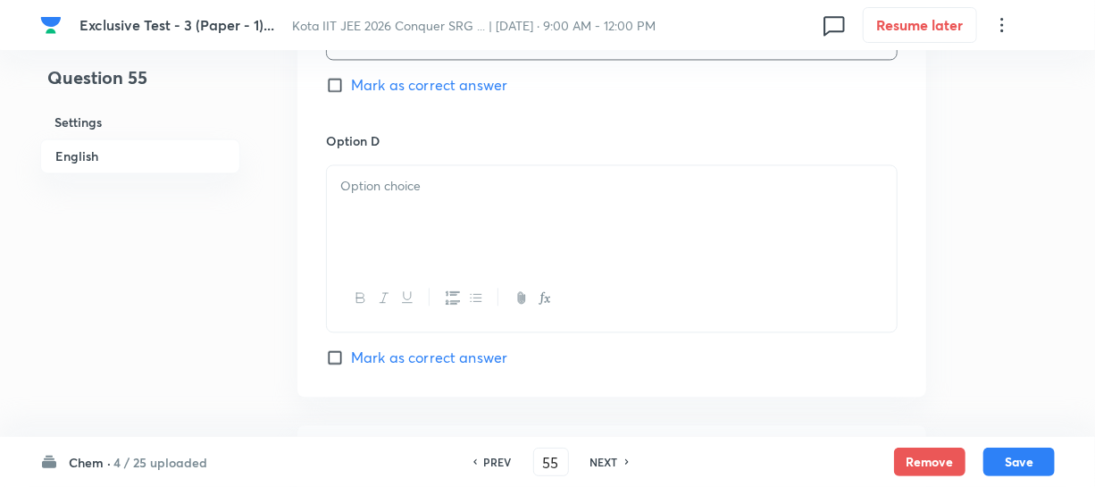
click at [415, 206] on div at bounding box center [612, 215] width 570 height 100
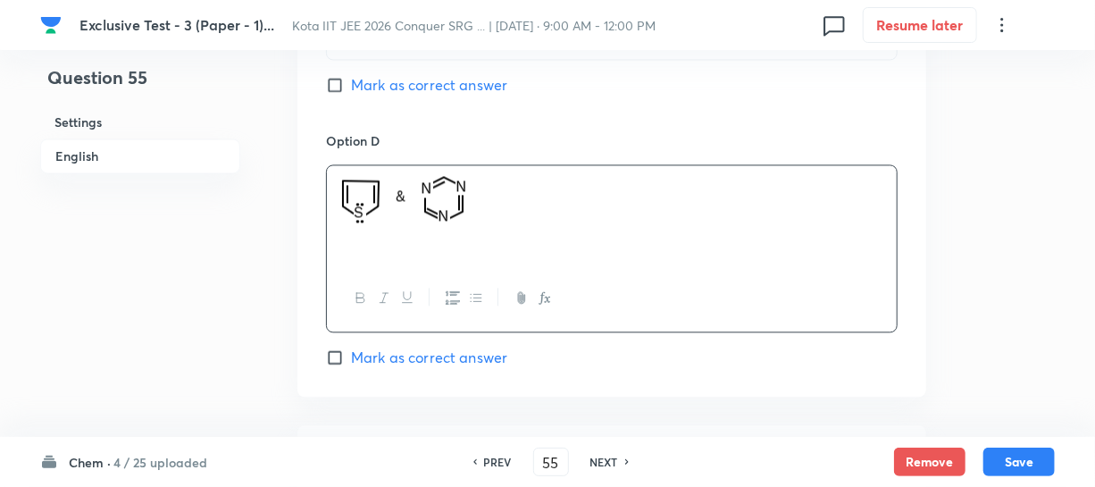
click at [348, 351] on input "Mark as correct answer" at bounding box center [338, 357] width 25 height 18
checkbox input "true"
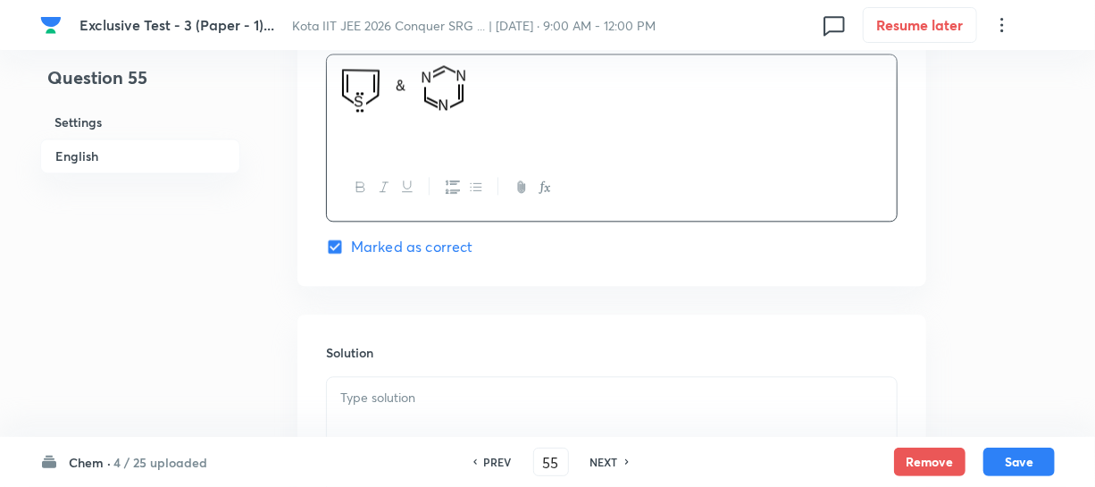
scroll to position [1867, 0]
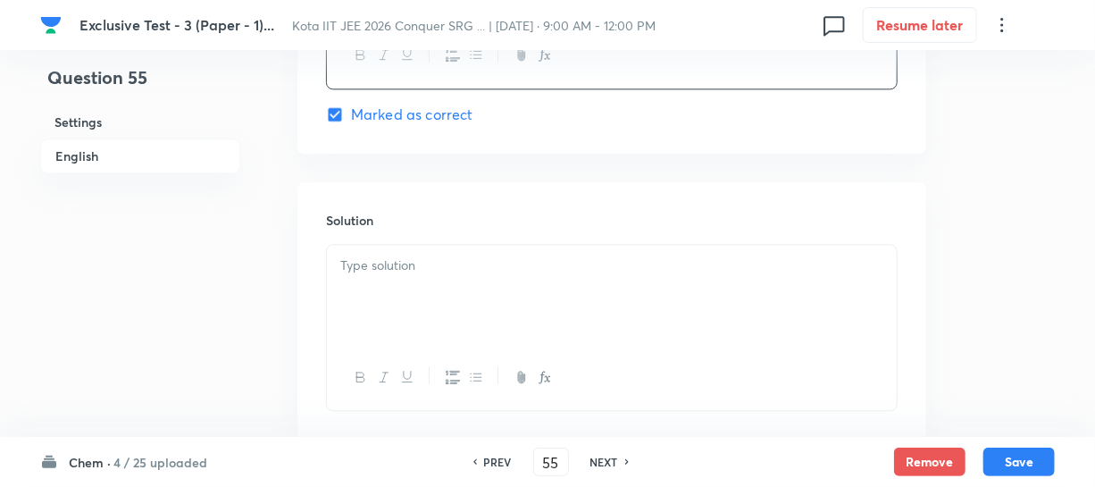
click at [374, 266] on p at bounding box center [611, 265] width 543 height 21
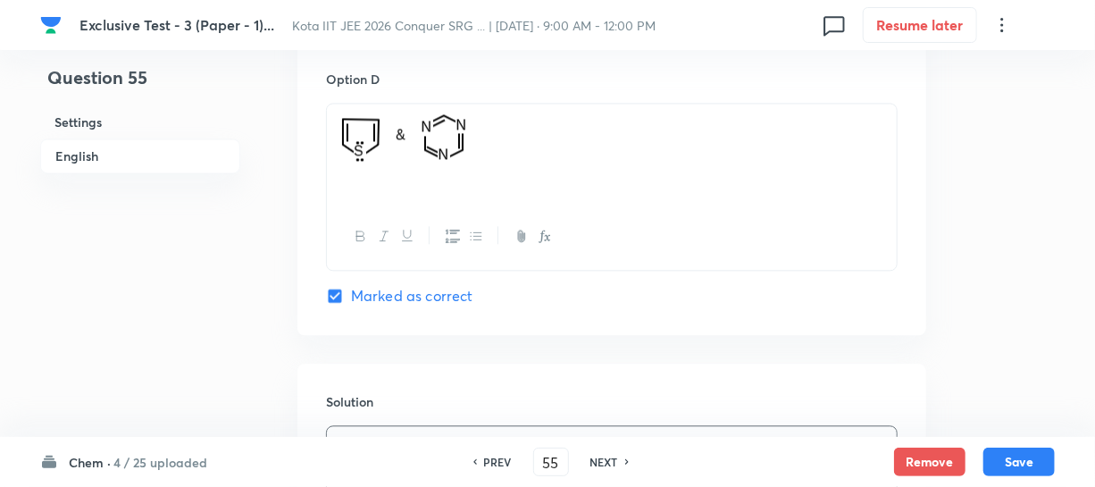
scroll to position [1787, 0]
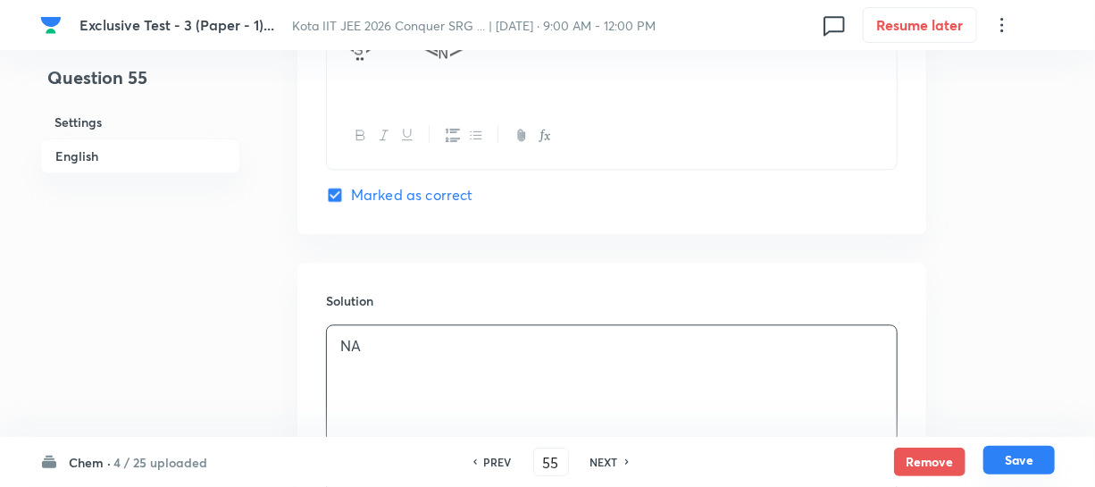
click at [1028, 464] on button "Save" at bounding box center [1019, 460] width 71 height 29
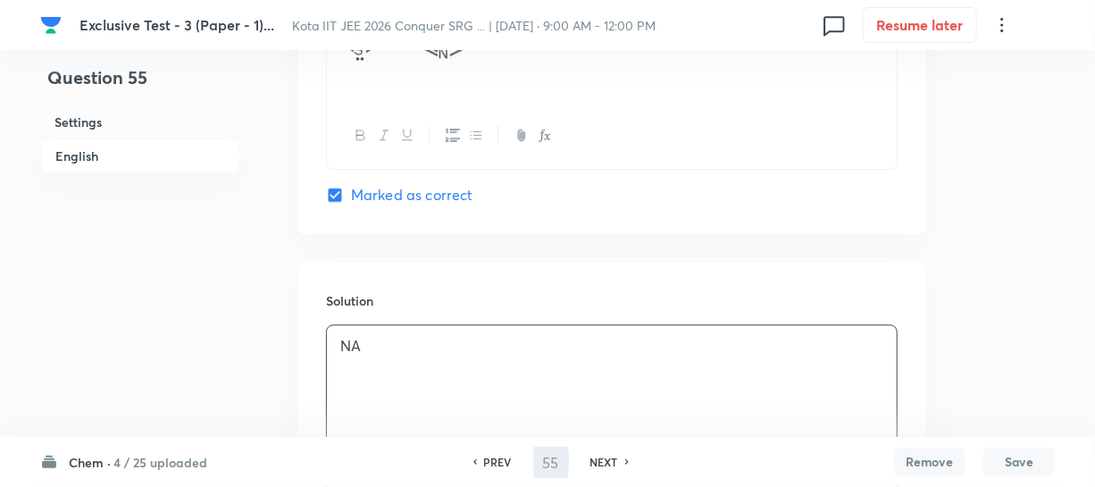
type input "56"
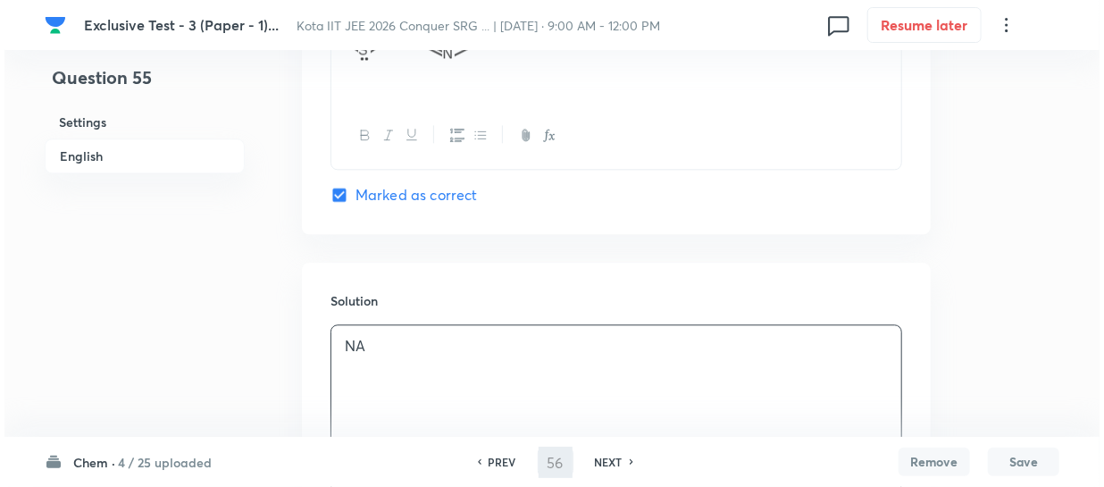
scroll to position [0, 0]
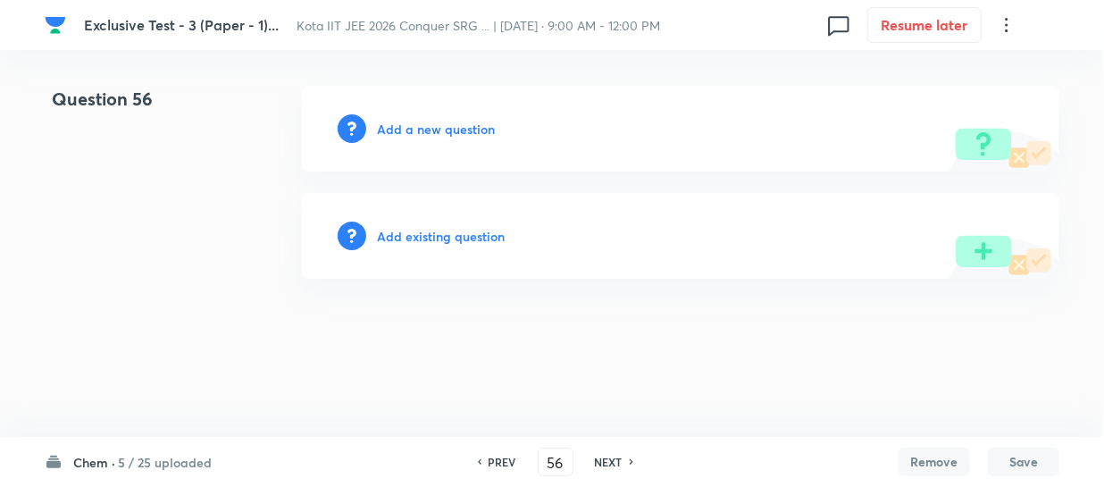
click at [482, 132] on h6 "Add a new question" at bounding box center [436, 129] width 118 height 19
click at [481, 126] on h6 "Choose a question type" at bounding box center [446, 129] width 138 height 19
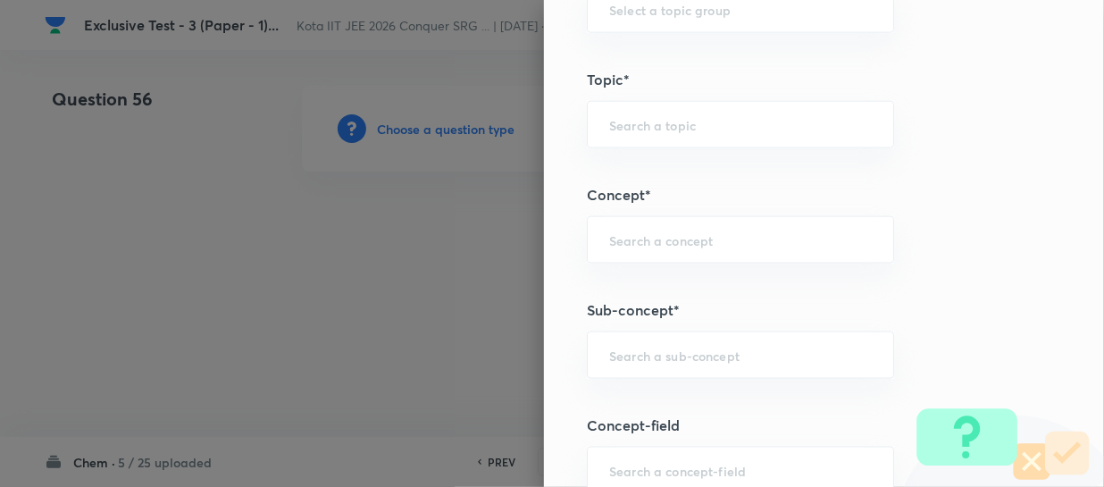
scroll to position [974, 0]
click at [625, 343] on div "​" at bounding box center [740, 354] width 307 height 47
paste input "Thermochemical Equations"
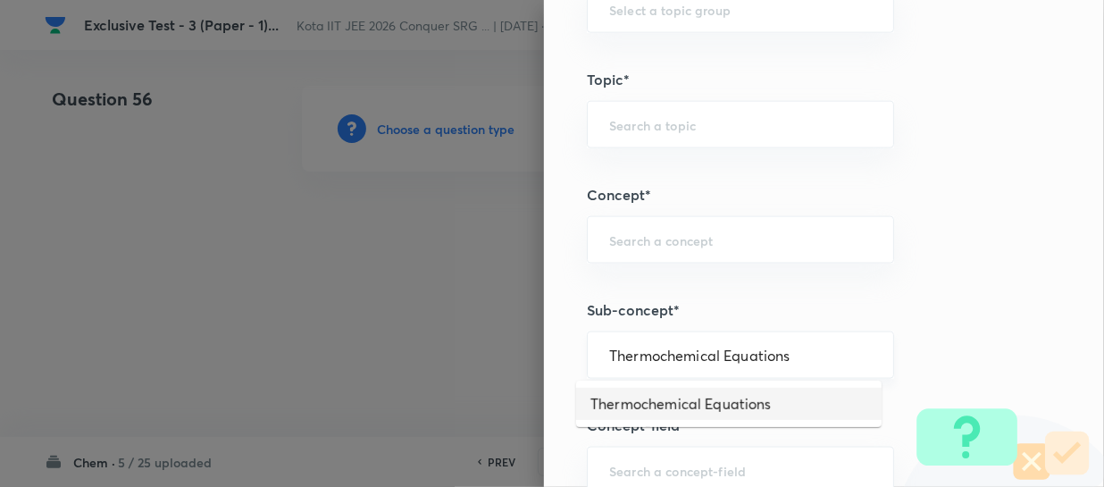
type input "Thermochemical Equations"
type input "Chemistry"
type input "Physical Chemistry"
type input "Thermodynamics & Thermochemistry"
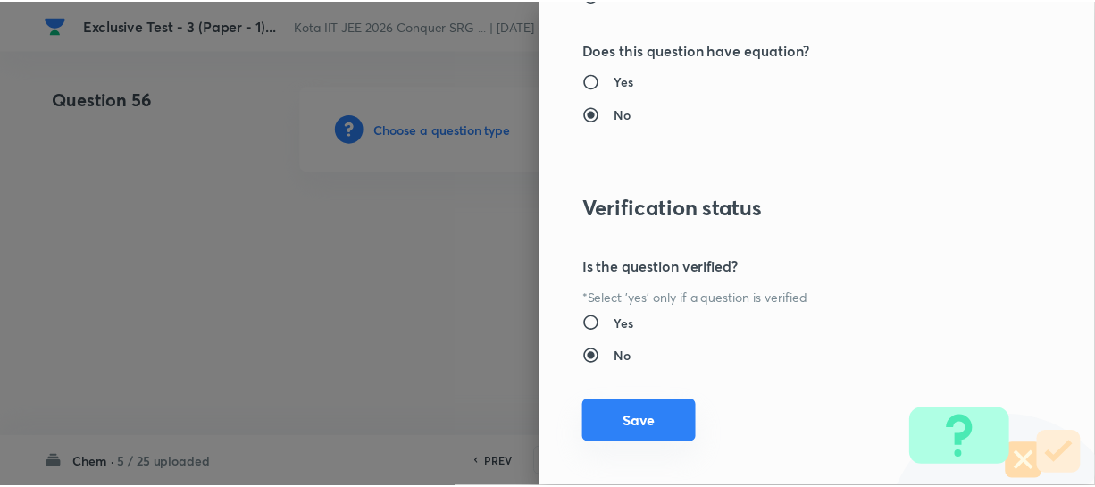
scroll to position [2066, 0]
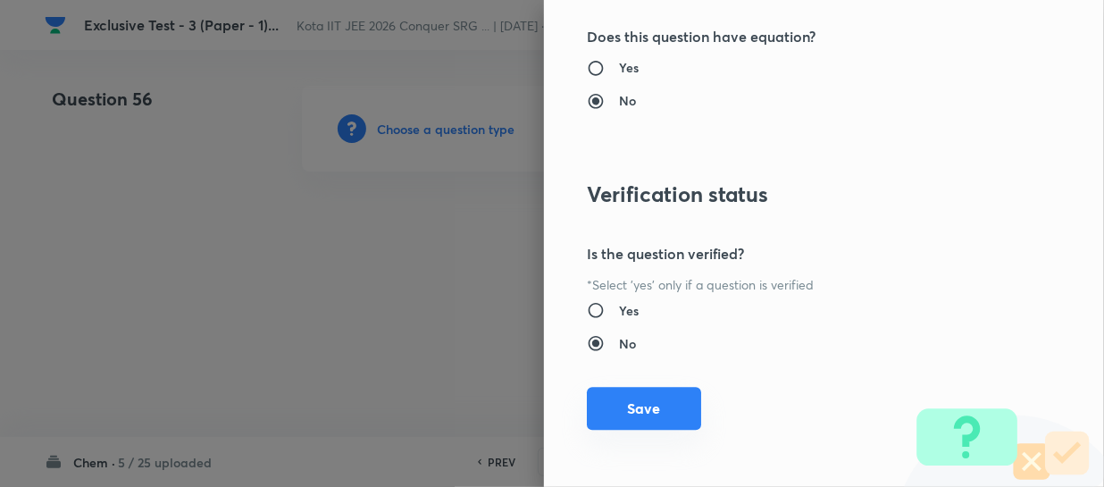
click at [641, 410] on button "Save" at bounding box center [644, 408] width 114 height 43
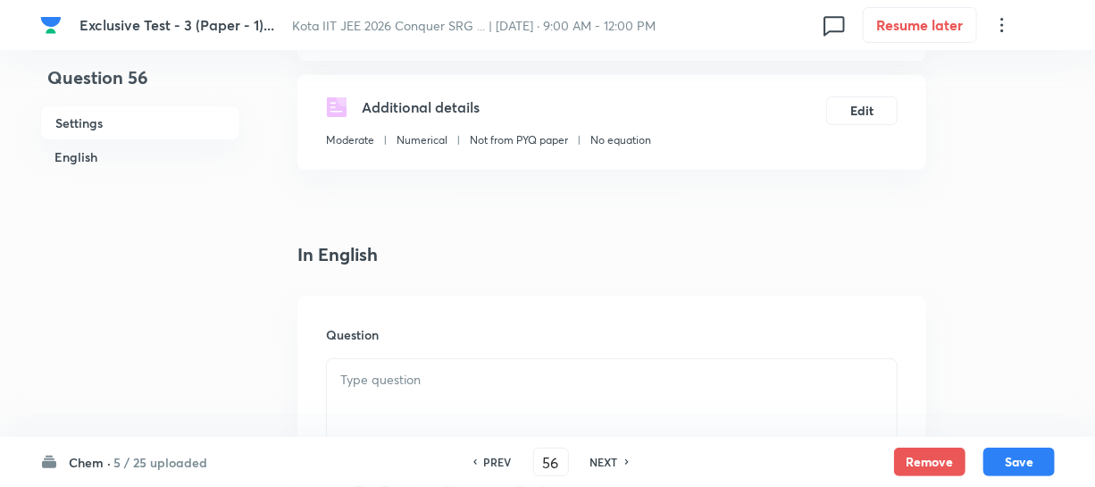
scroll to position [406, 0]
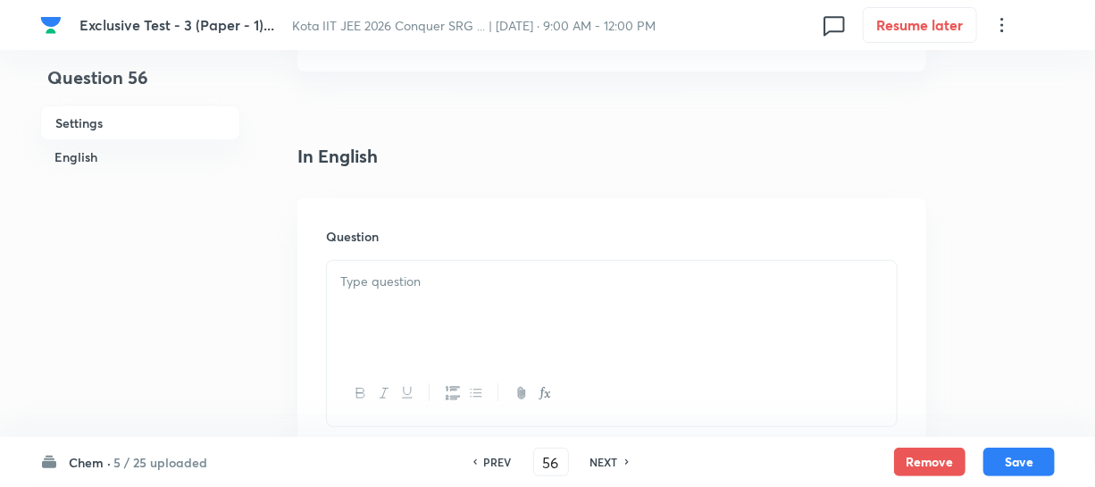
drag, startPoint x: 428, startPoint y: 274, endPoint x: 448, endPoint y: 276, distance: 20.6
click at [428, 276] on p at bounding box center [611, 282] width 543 height 21
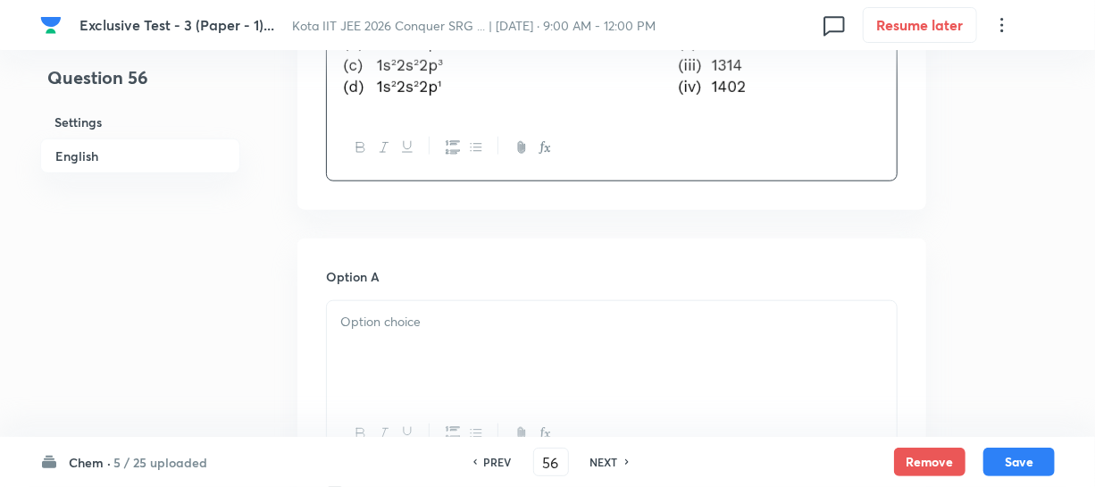
scroll to position [812, 0]
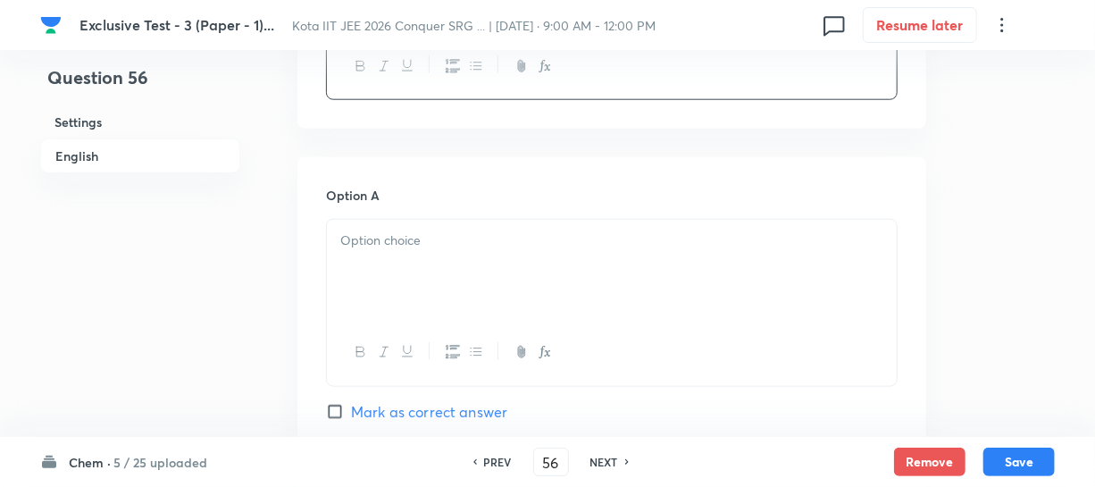
click at [516, 234] on p at bounding box center [611, 240] width 543 height 21
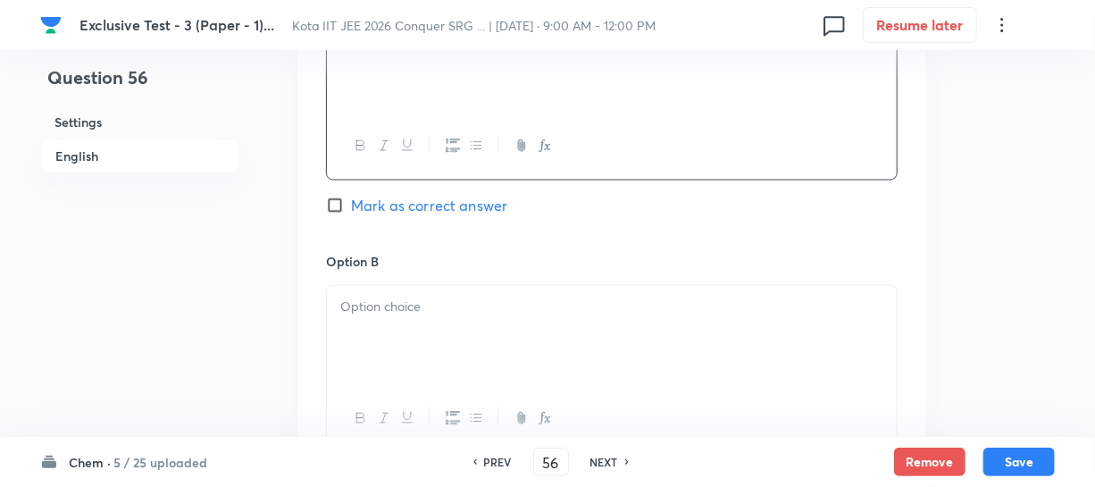
scroll to position [1055, 0]
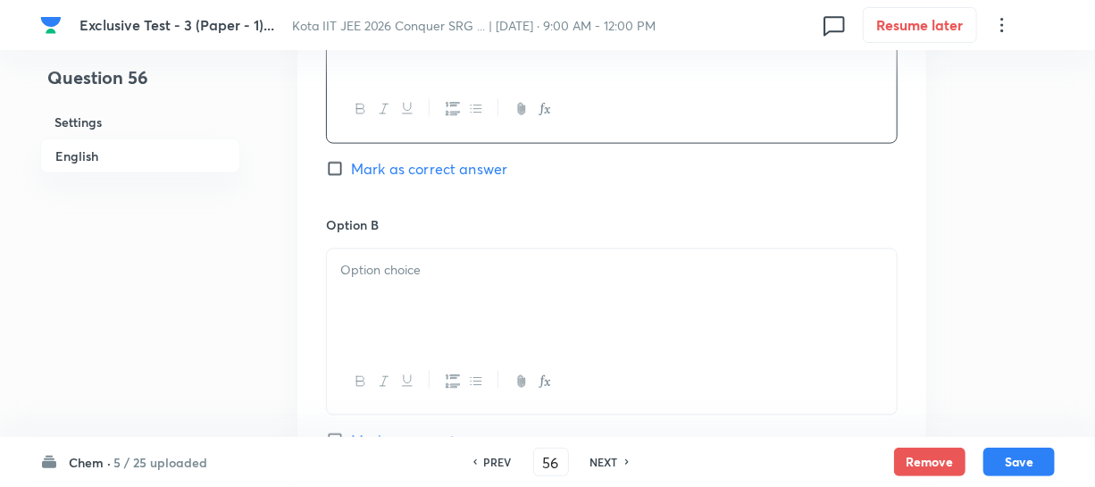
click at [396, 267] on p at bounding box center [611, 270] width 543 height 21
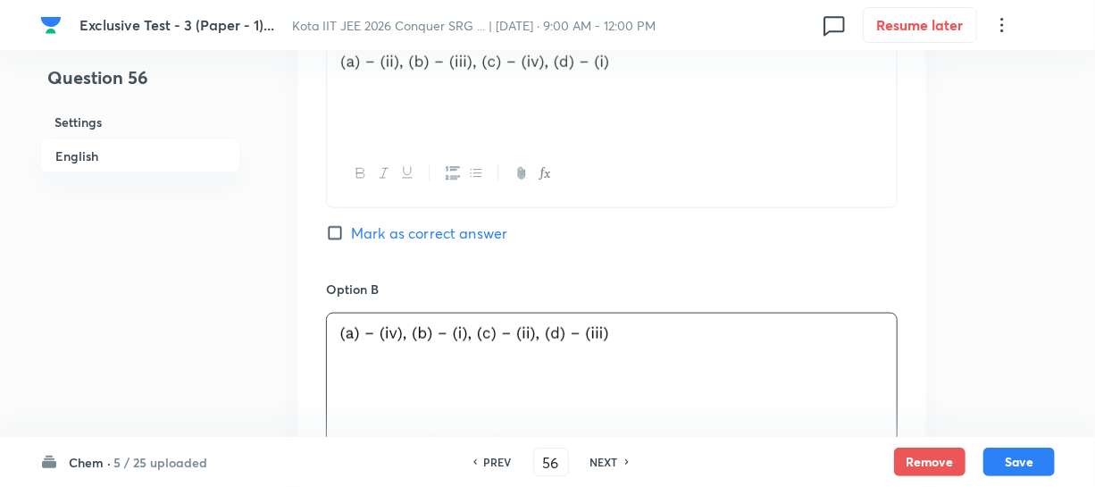
scroll to position [893, 0]
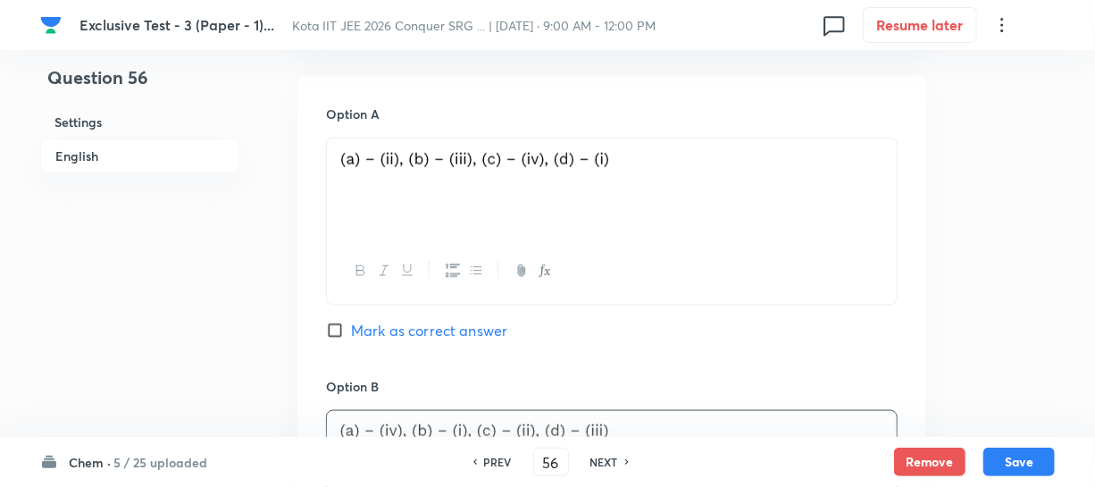
click at [339, 323] on input "Mark as correct answer" at bounding box center [338, 331] width 25 height 18
checkbox input "true"
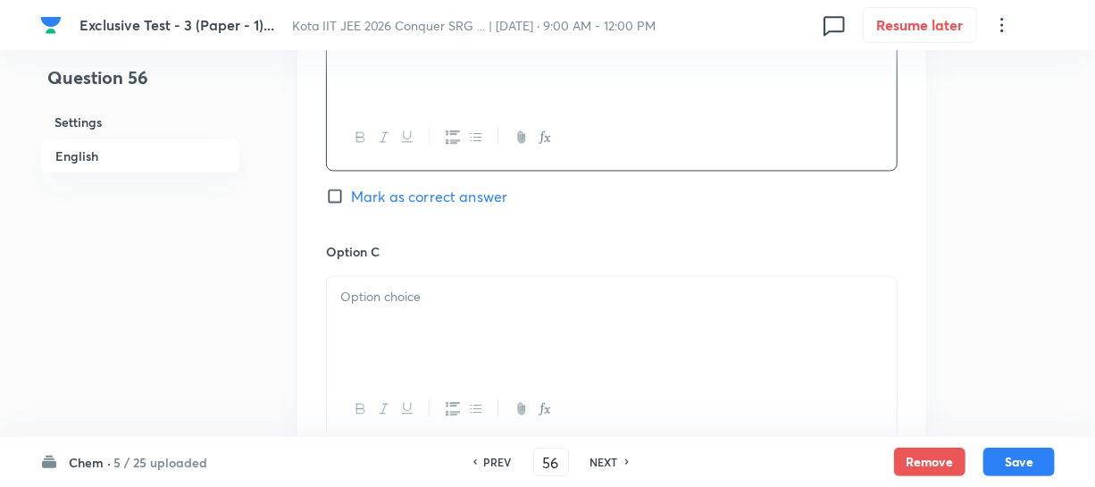
click at [386, 300] on p at bounding box center [611, 298] width 543 height 21
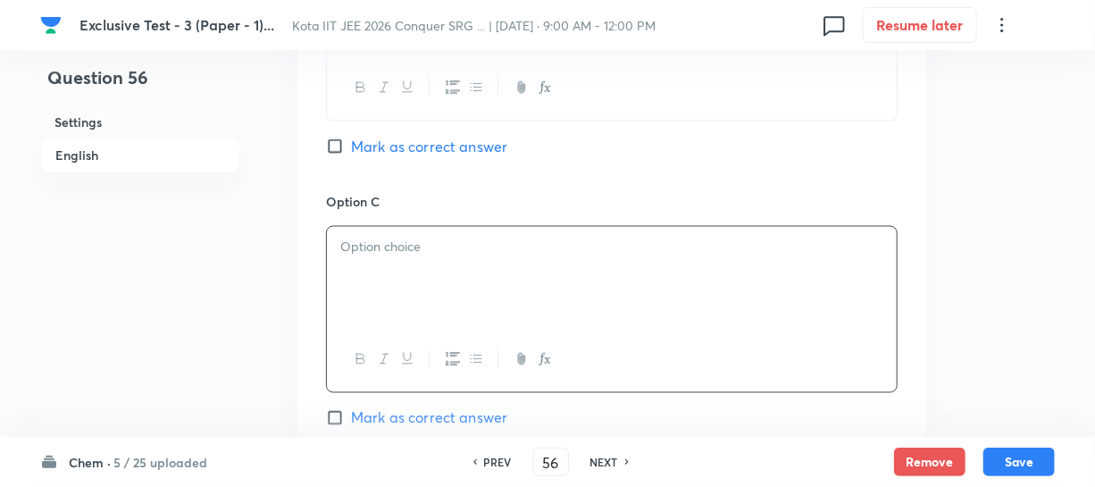
scroll to position [1380, 0]
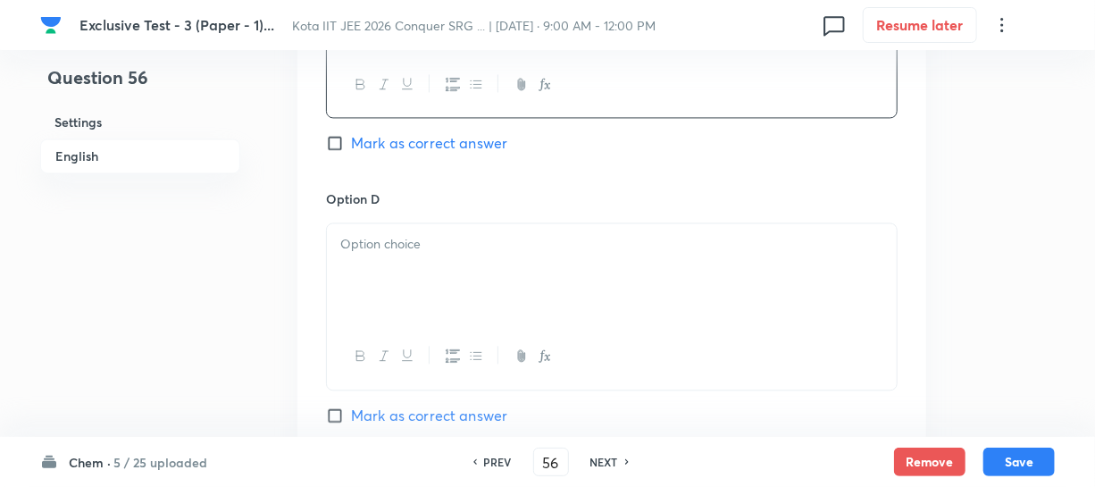
click at [443, 272] on div at bounding box center [612, 273] width 570 height 100
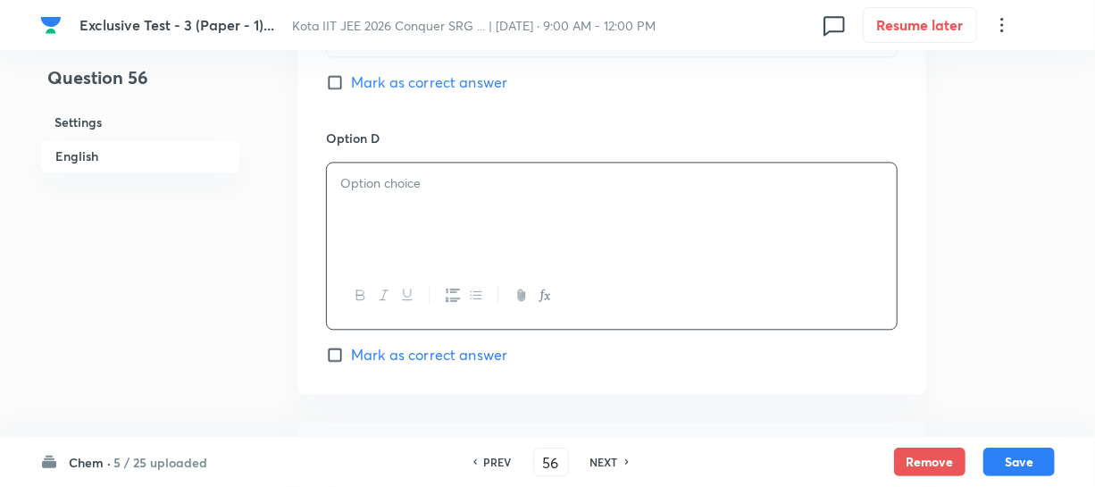
scroll to position [1705, 0]
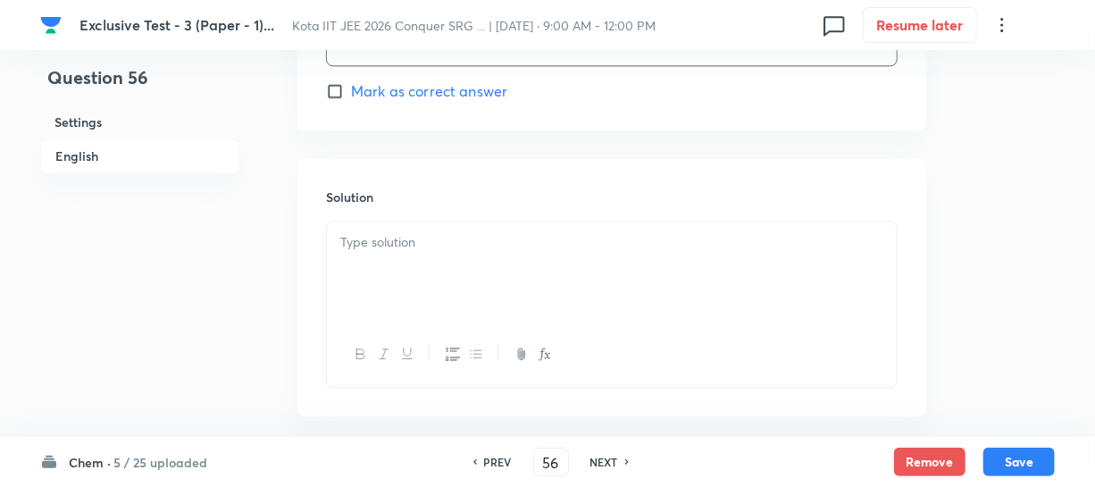
click at [401, 252] on p at bounding box center [611, 242] width 543 height 21
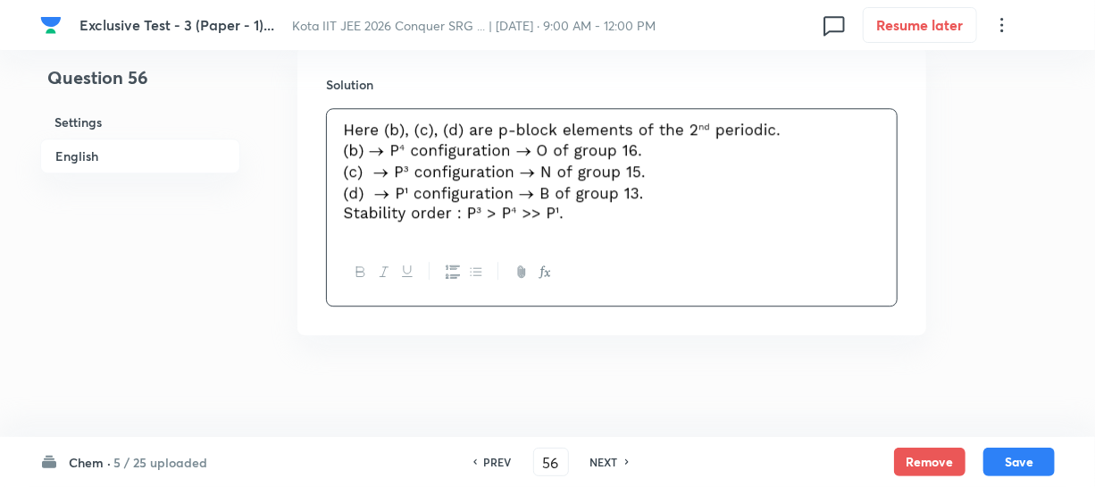
scroll to position [2068, 0]
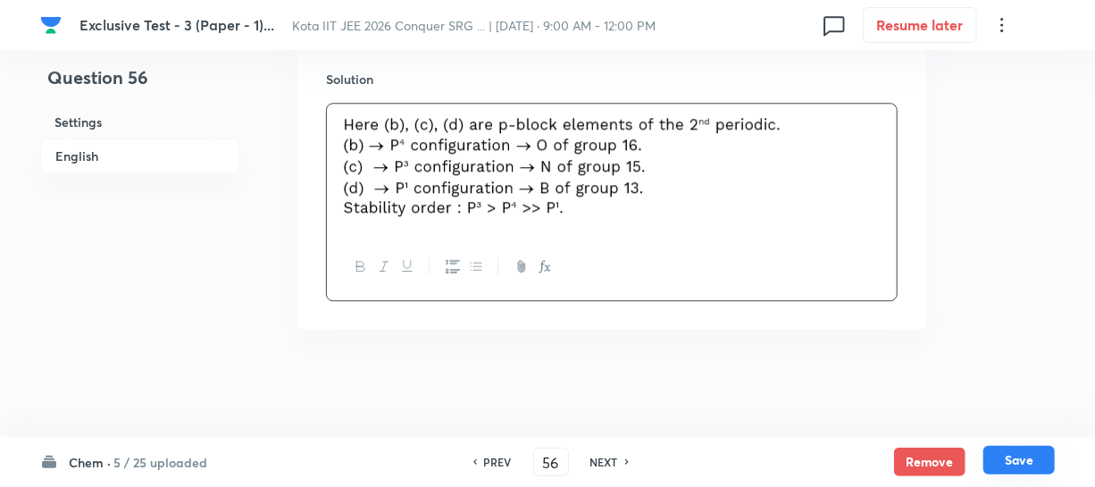
click at [1012, 451] on button "Save" at bounding box center [1019, 460] width 71 height 29
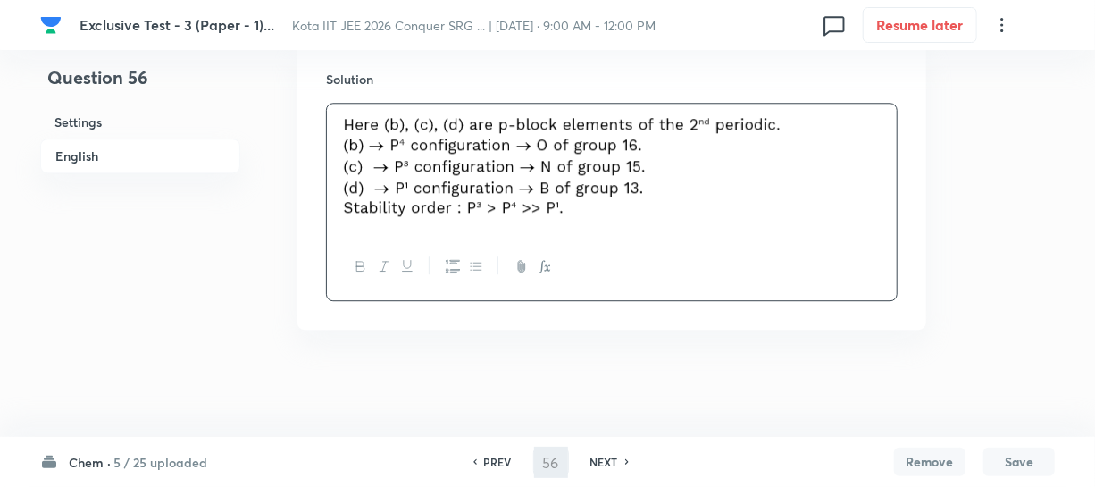
type input "57"
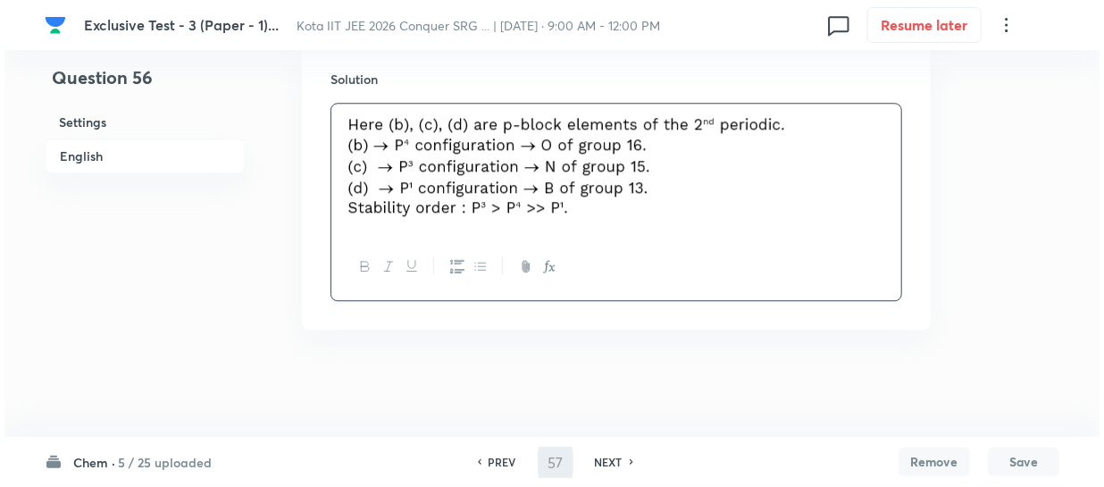
scroll to position [0, 0]
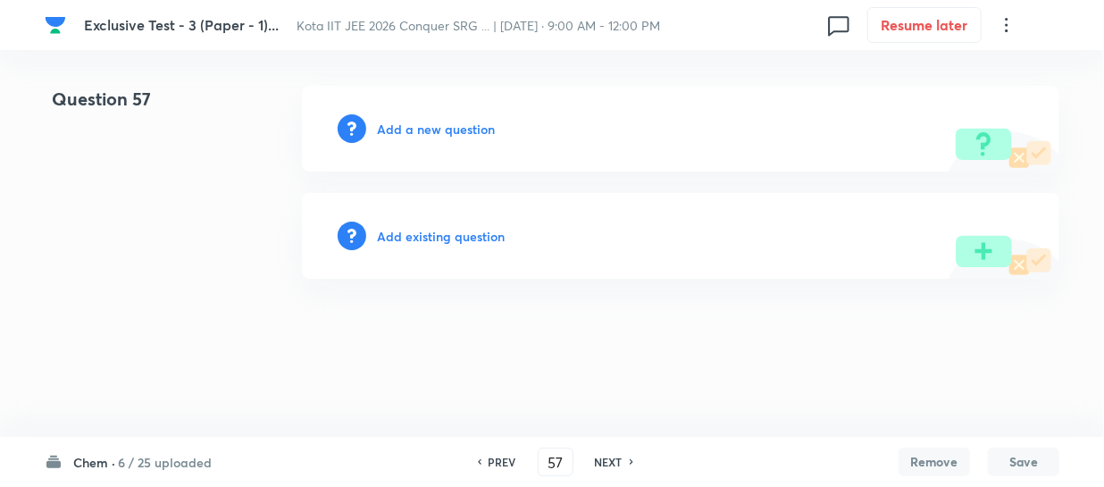
click at [448, 125] on h6 "Add a new question" at bounding box center [436, 129] width 118 height 19
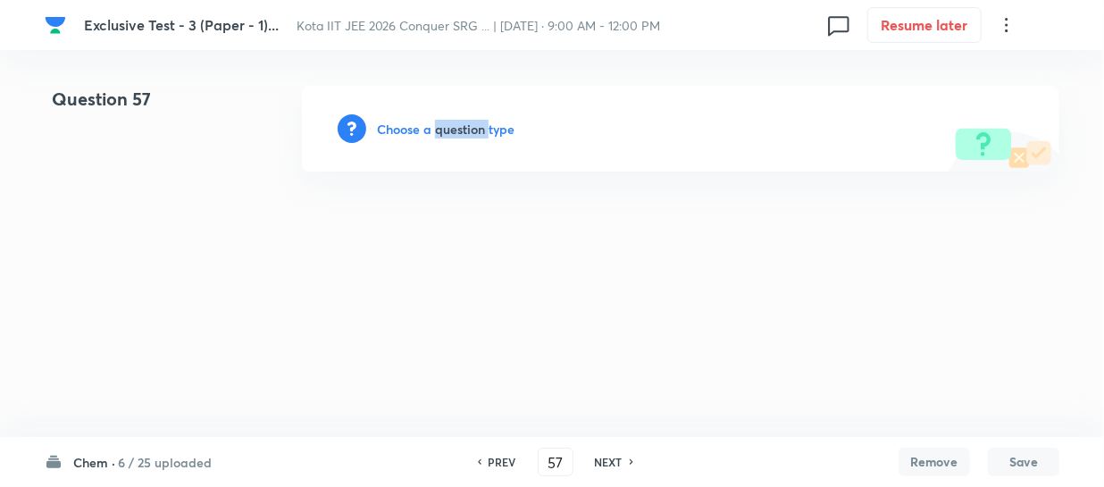
click at [448, 125] on h6 "Choose a question type" at bounding box center [446, 129] width 138 height 19
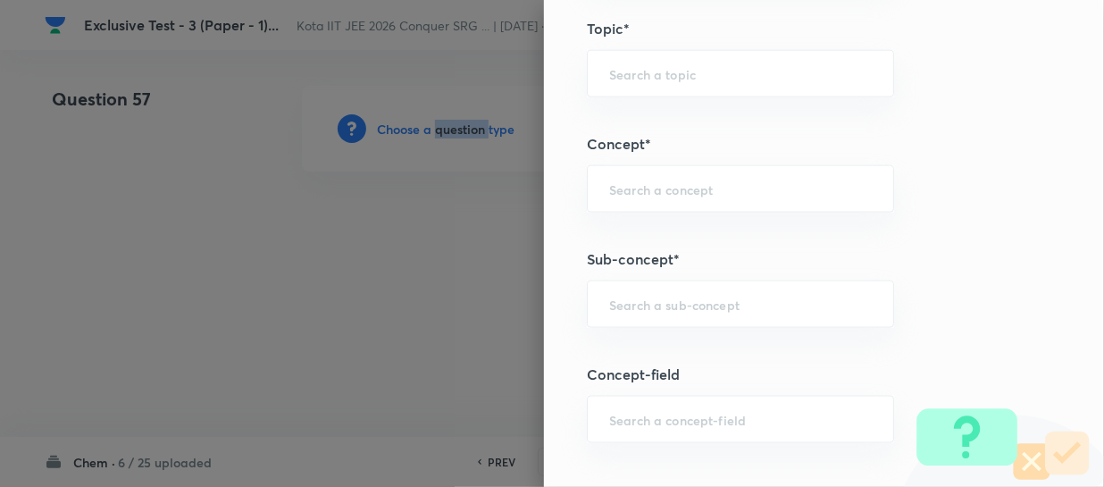
scroll to position [1055, 0]
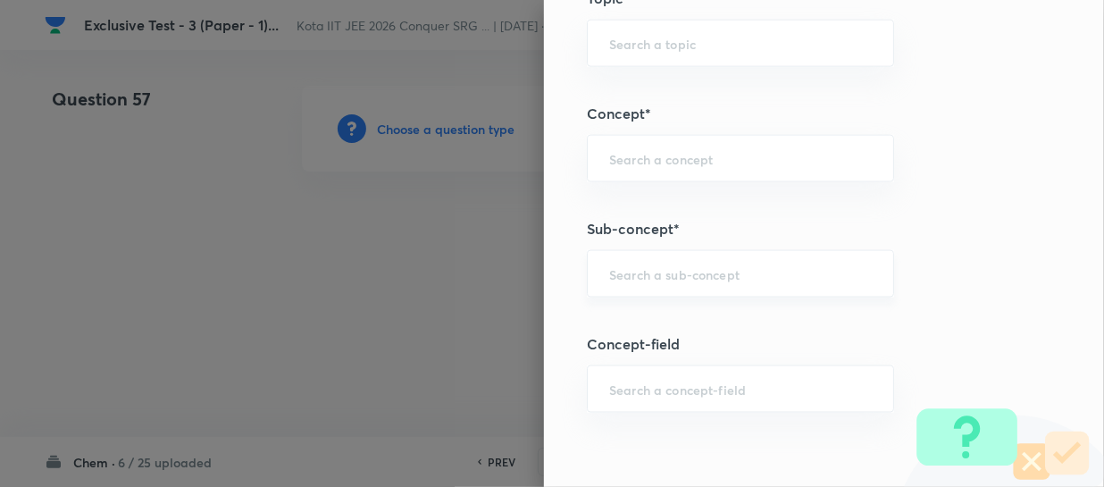
click at [634, 268] on input "text" at bounding box center [740, 273] width 263 height 17
paste input "Thermochemical Equations"
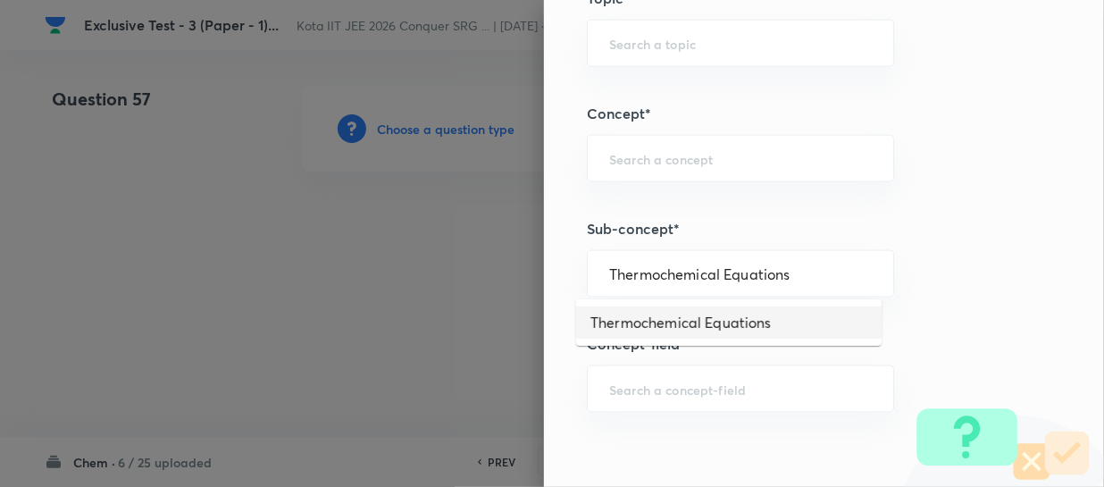
type input "Thermochemical Equations"
type input "Chemistry"
type input "Physical Chemistry"
type input "Thermodynamics & Thermochemistry"
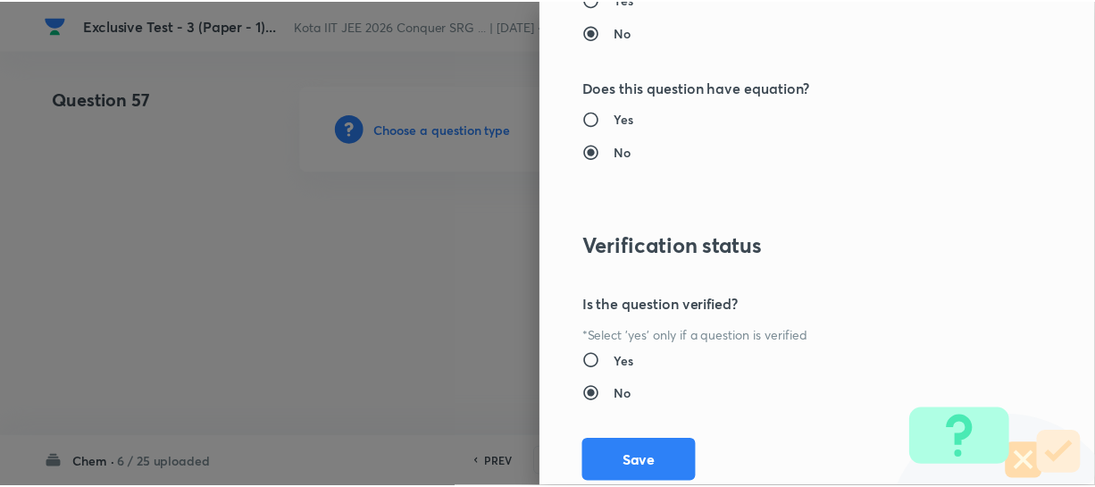
scroll to position [2066, 0]
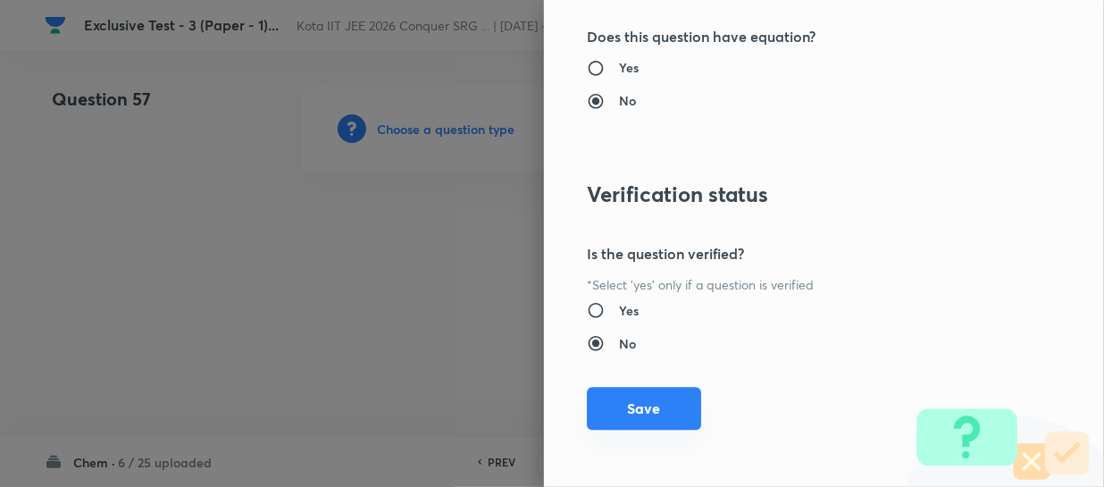
click at [614, 400] on button "Save" at bounding box center [644, 408] width 114 height 43
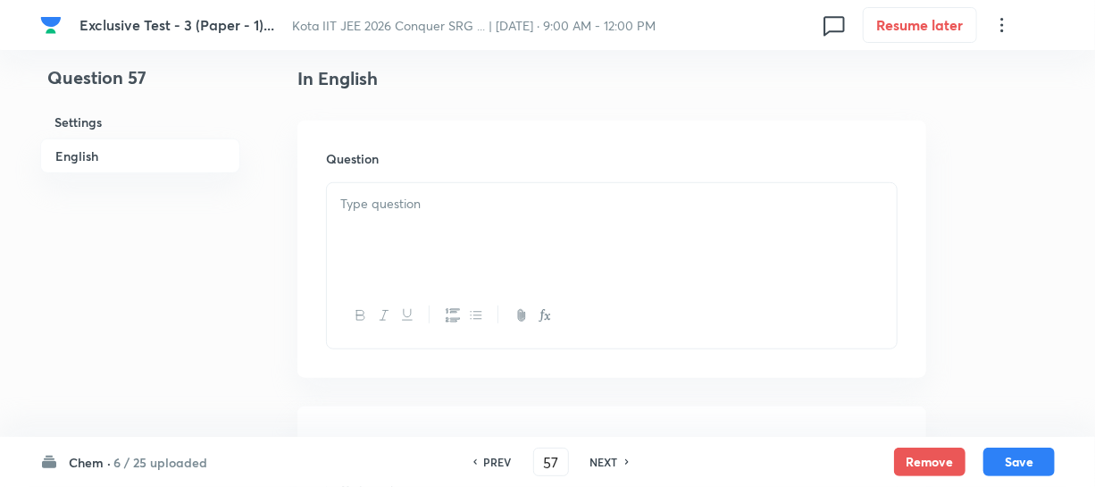
scroll to position [487, 0]
click at [401, 225] on div at bounding box center [612, 230] width 570 height 100
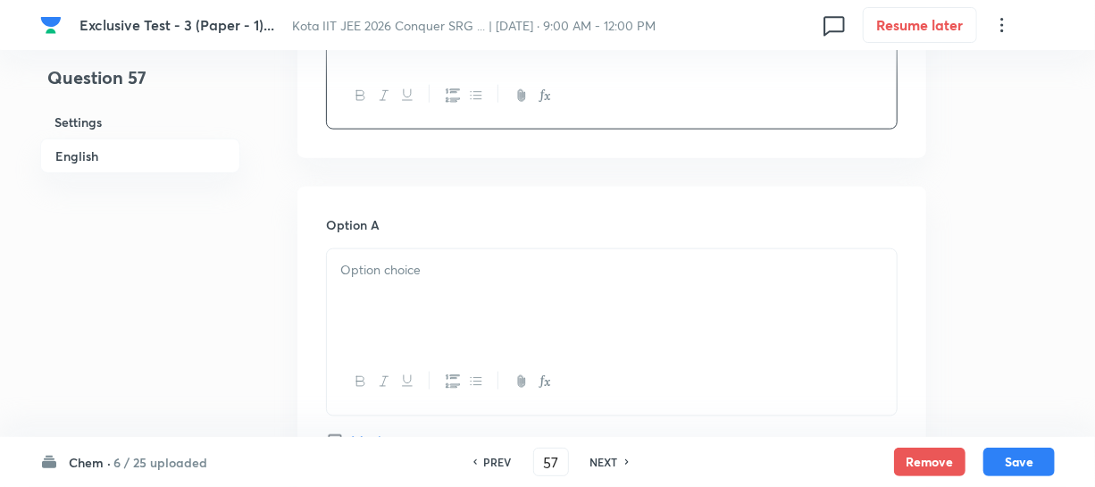
scroll to position [974, 0]
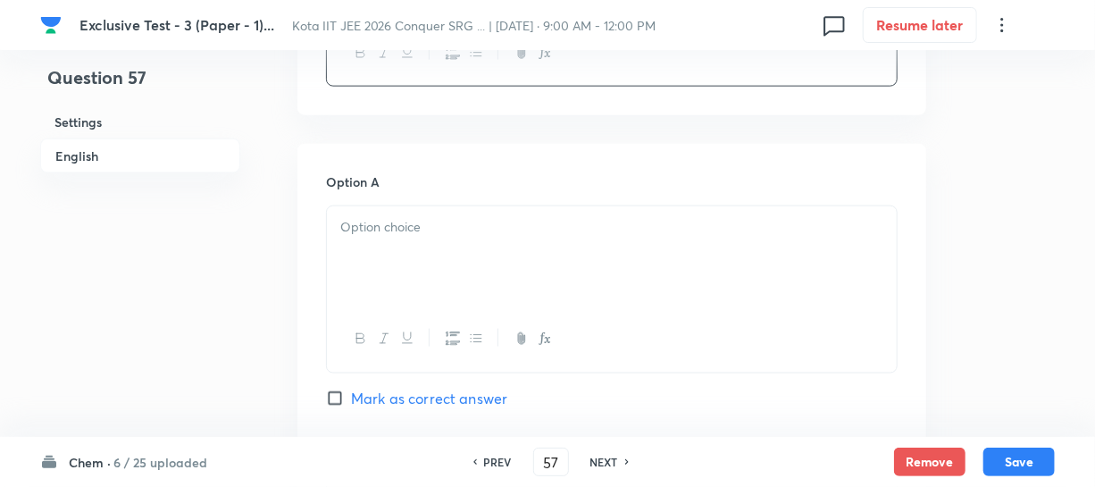
click at [500, 239] on div at bounding box center [612, 256] width 570 height 100
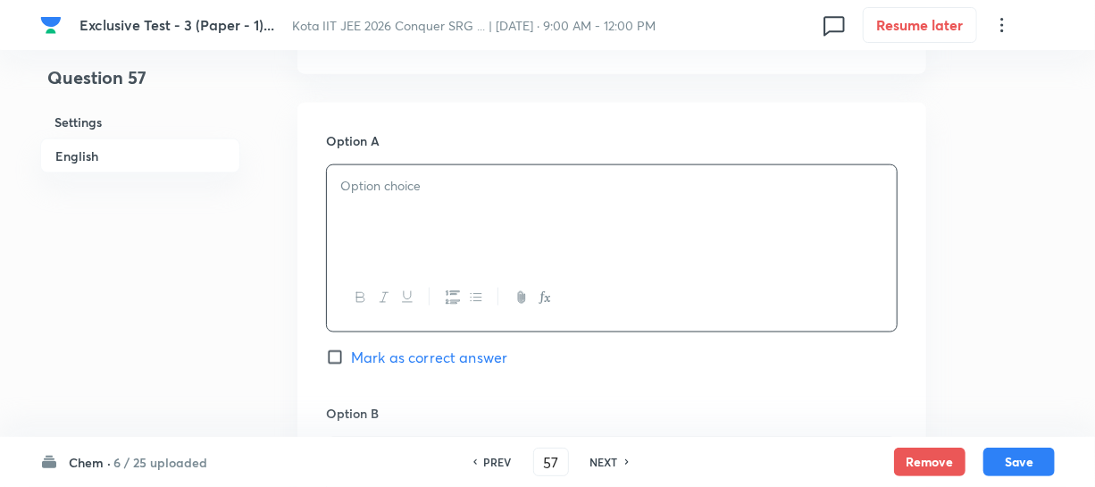
scroll to position [1055, 0]
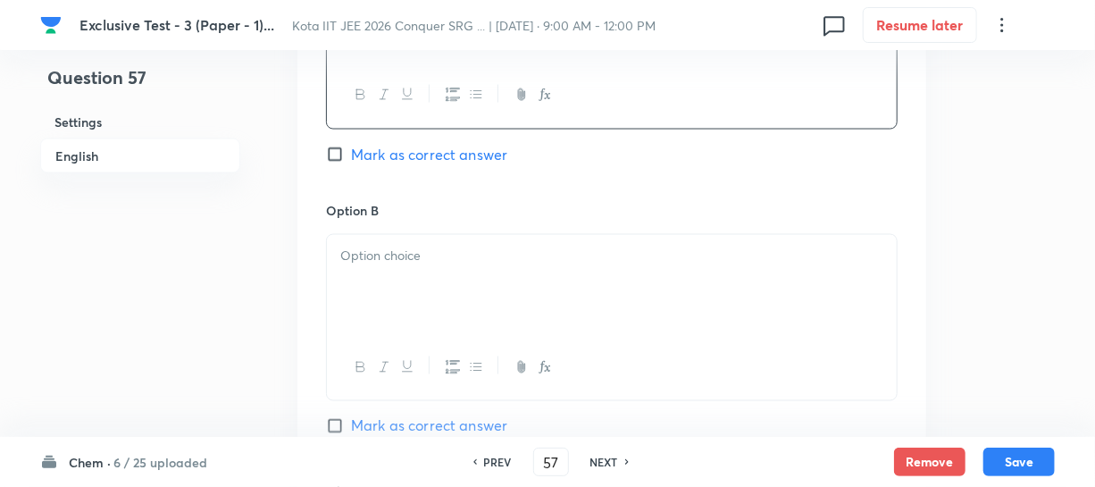
drag, startPoint x: 418, startPoint y: 250, endPoint x: 431, endPoint y: 252, distance: 13.5
click at [417, 250] on p at bounding box center [611, 256] width 543 height 21
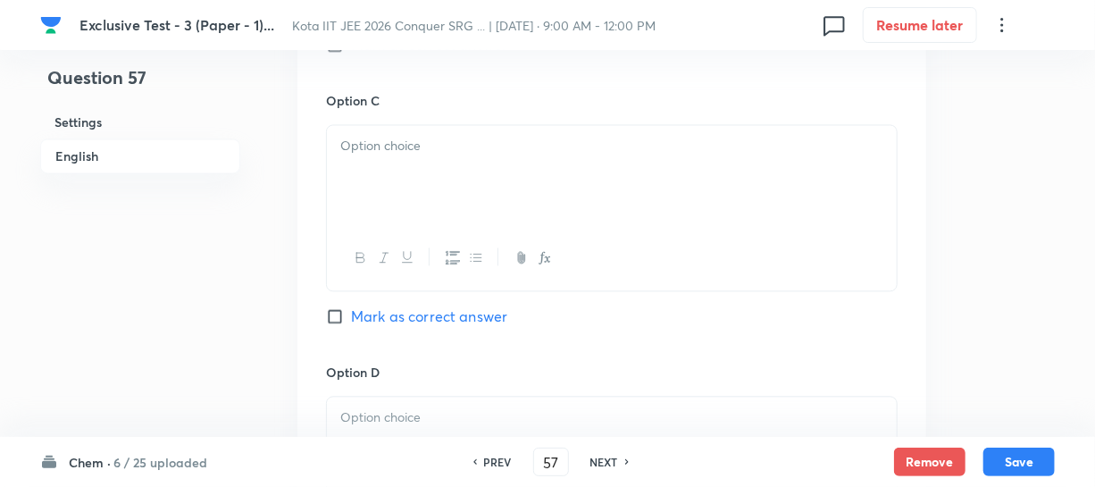
scroll to position [1624, 0]
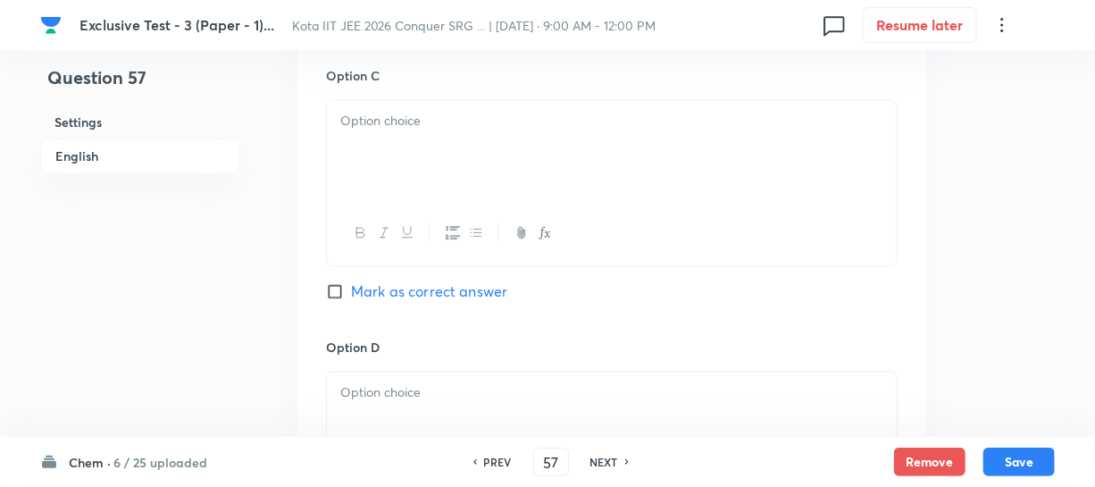
click at [421, 180] on div at bounding box center [612, 150] width 570 height 100
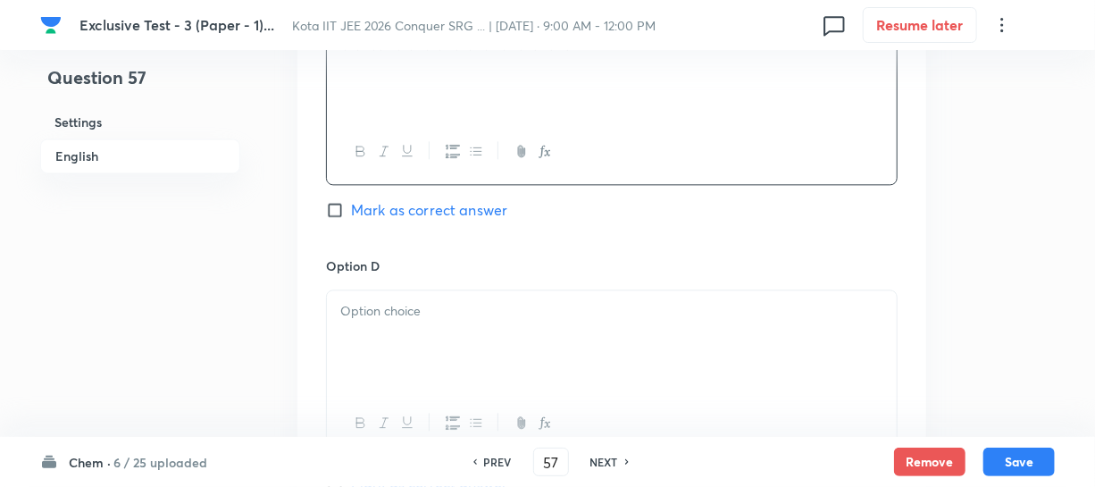
scroll to position [1787, 0]
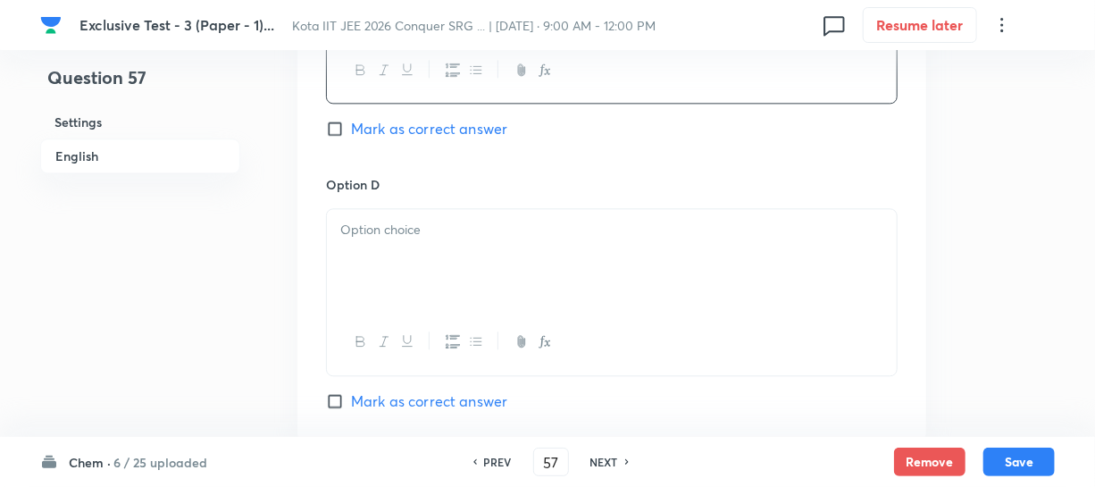
click at [434, 245] on div at bounding box center [612, 259] width 570 height 100
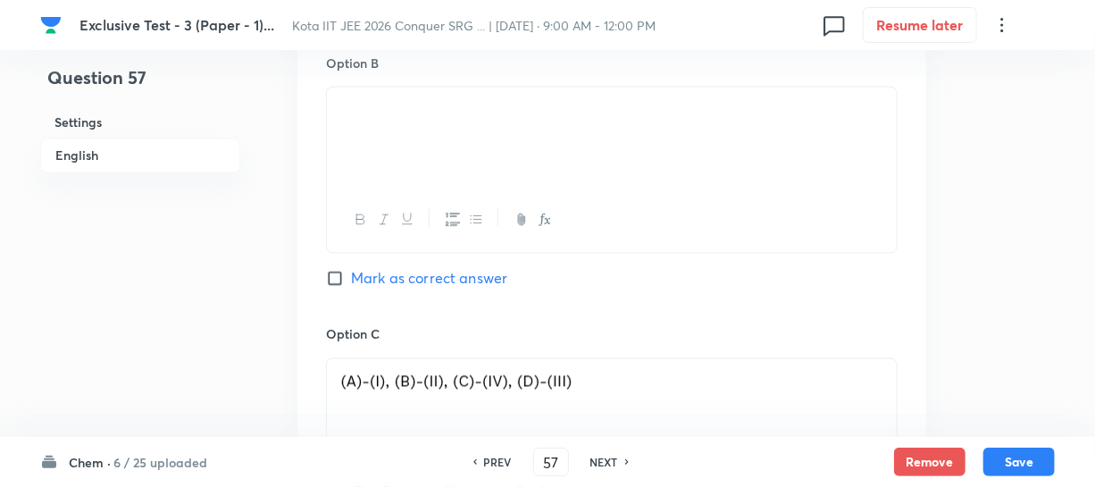
scroll to position [1380, 0]
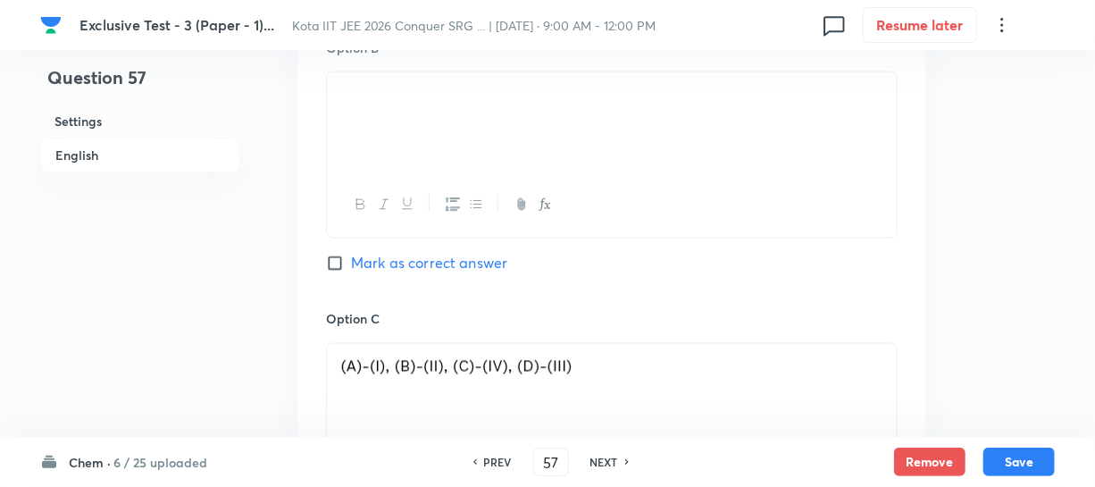
click at [340, 256] on input "Mark as correct answer" at bounding box center [338, 264] width 25 height 18
checkbox input "true"
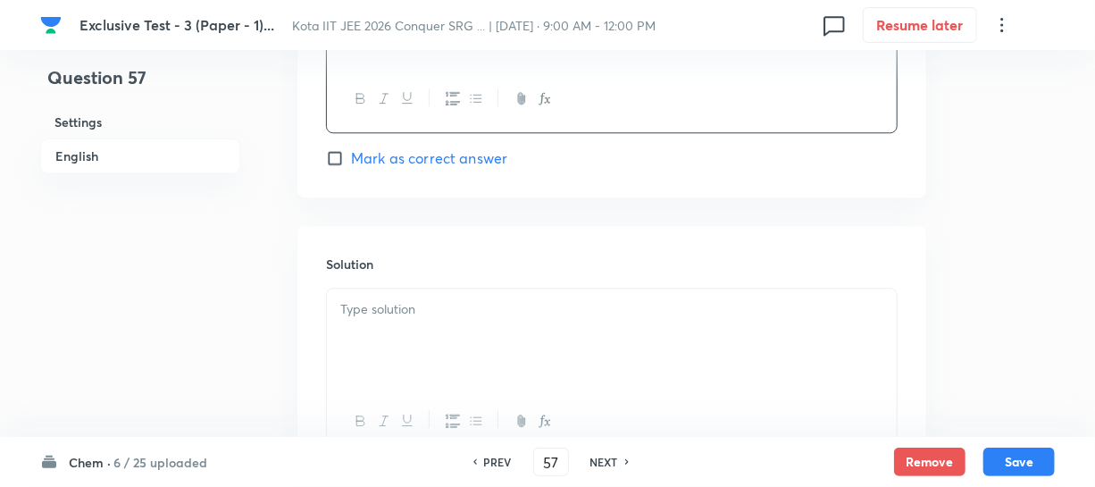
scroll to position [2185, 0]
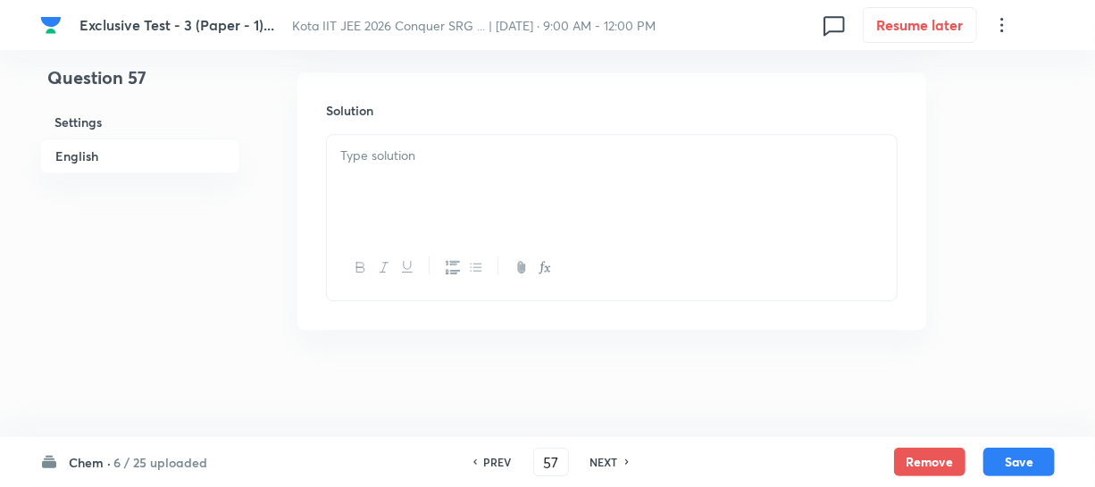
click at [414, 205] on div at bounding box center [612, 185] width 570 height 100
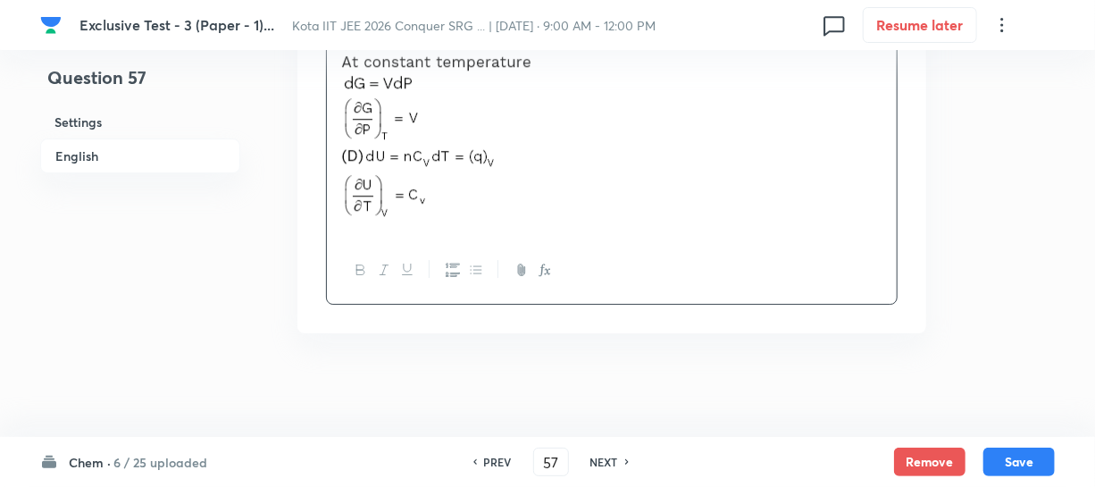
scroll to position [2519, 0]
click at [1018, 456] on button "Save" at bounding box center [1019, 460] width 71 height 29
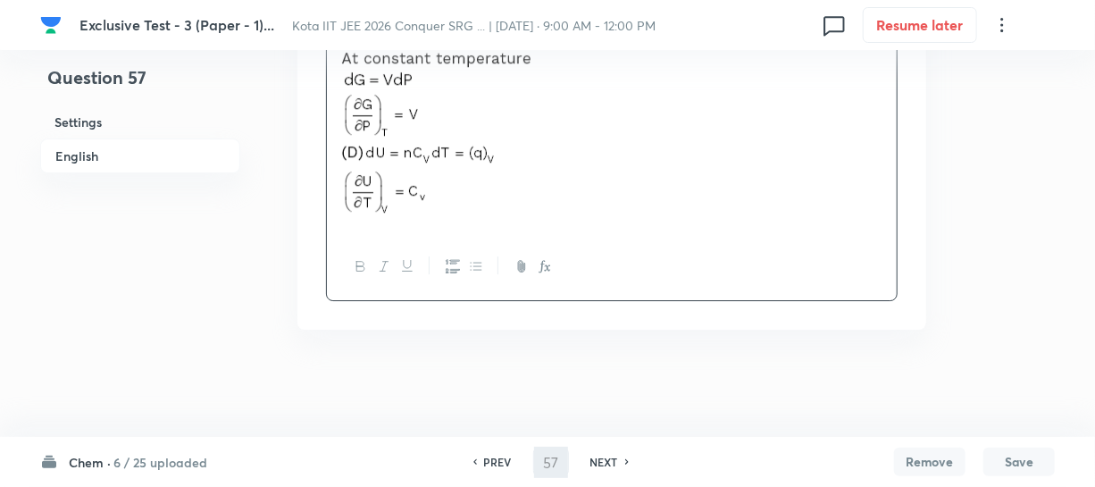
type input "58"
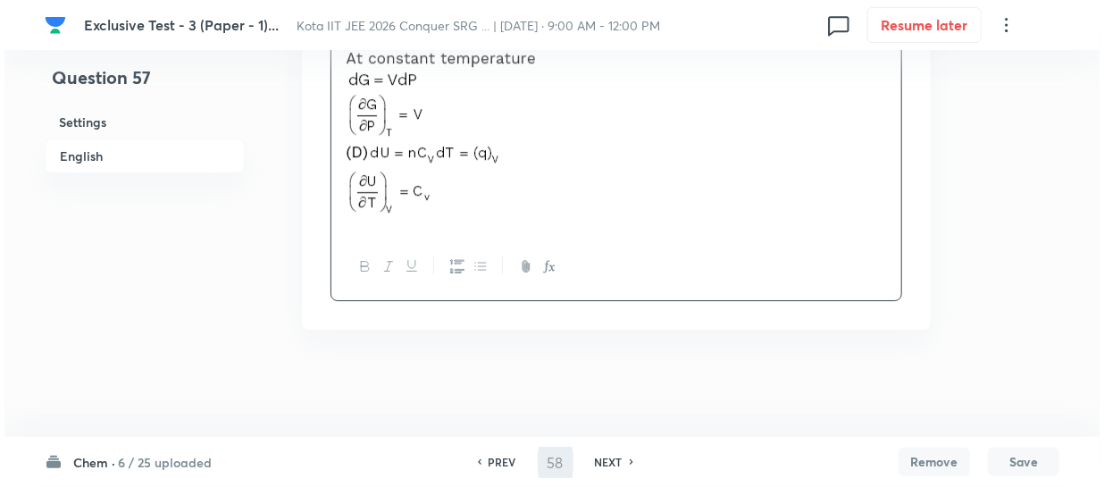
scroll to position [0, 0]
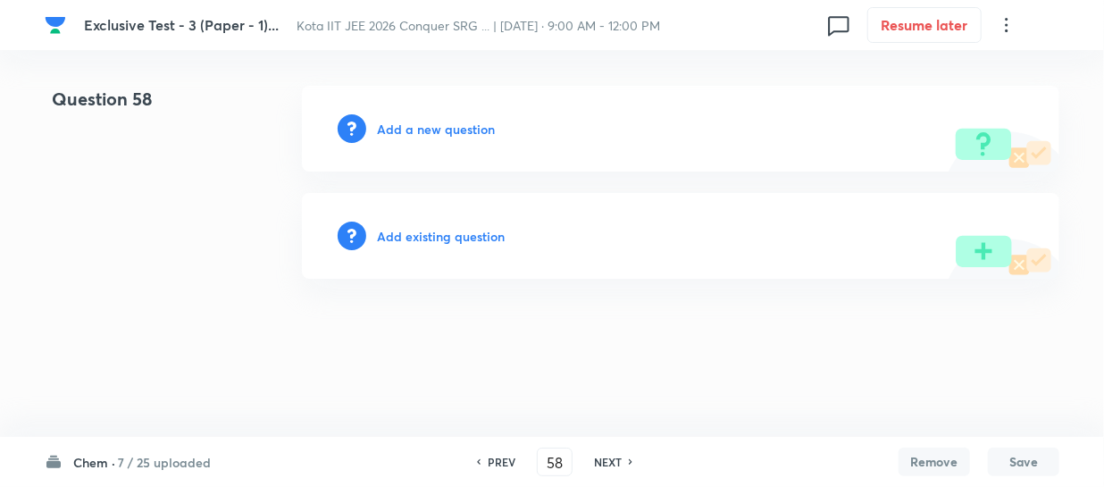
click at [482, 134] on h6 "Add a new question" at bounding box center [436, 129] width 118 height 19
click at [482, 134] on h6 "Choose a question type" at bounding box center [446, 129] width 138 height 19
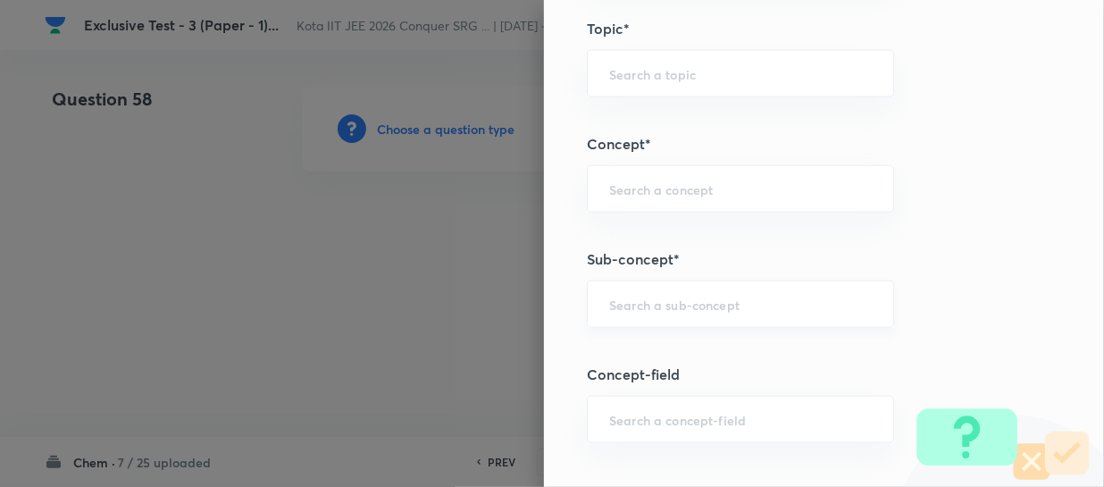
scroll to position [1055, 0]
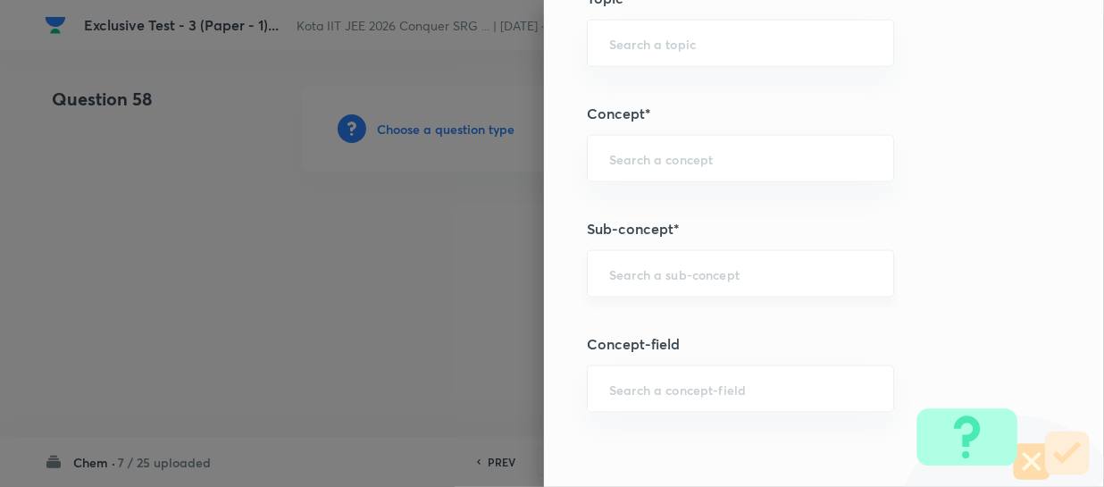
click at [625, 278] on input "text" at bounding box center [740, 273] width 263 height 17
paste input "Thermochemical Equations"
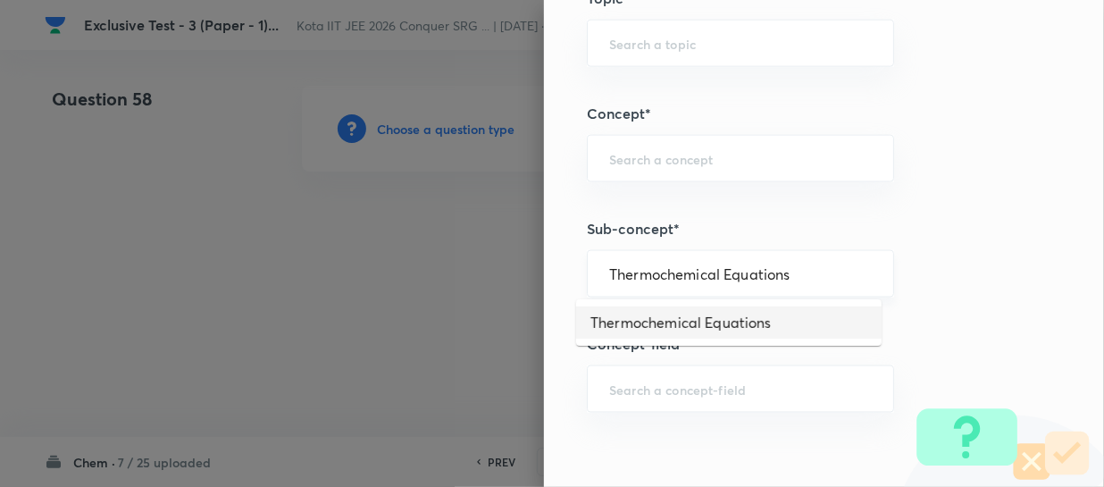
type input "Thermochemical Equations"
type input "Chemistry"
type input "Physical Chemistry"
type input "Thermodynamics & Thermochemistry"
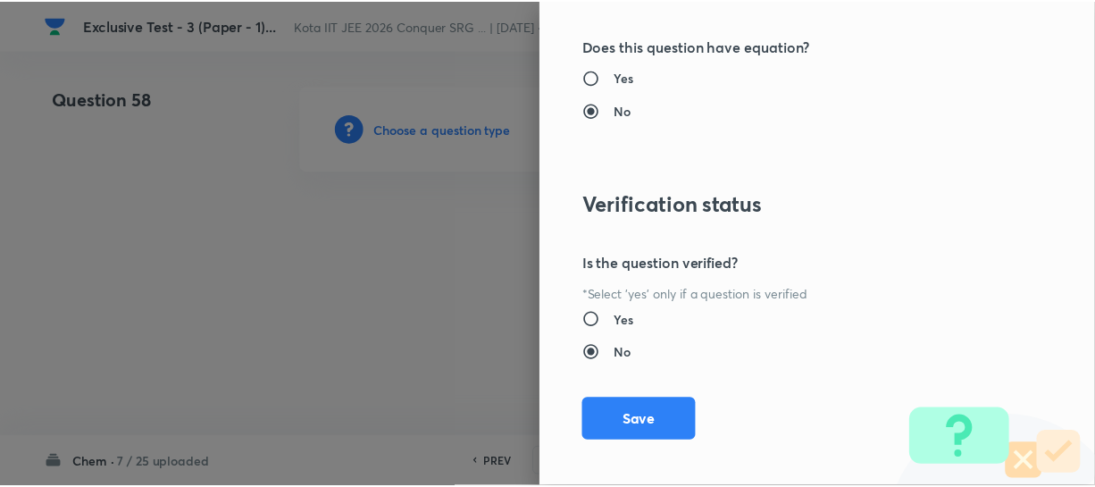
scroll to position [2066, 0]
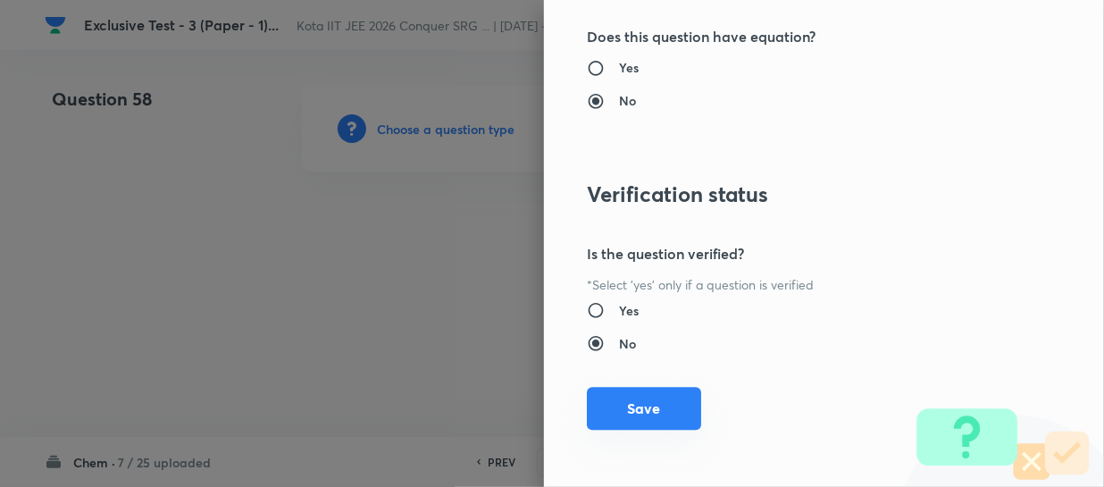
click at [639, 398] on button "Save" at bounding box center [644, 408] width 114 height 43
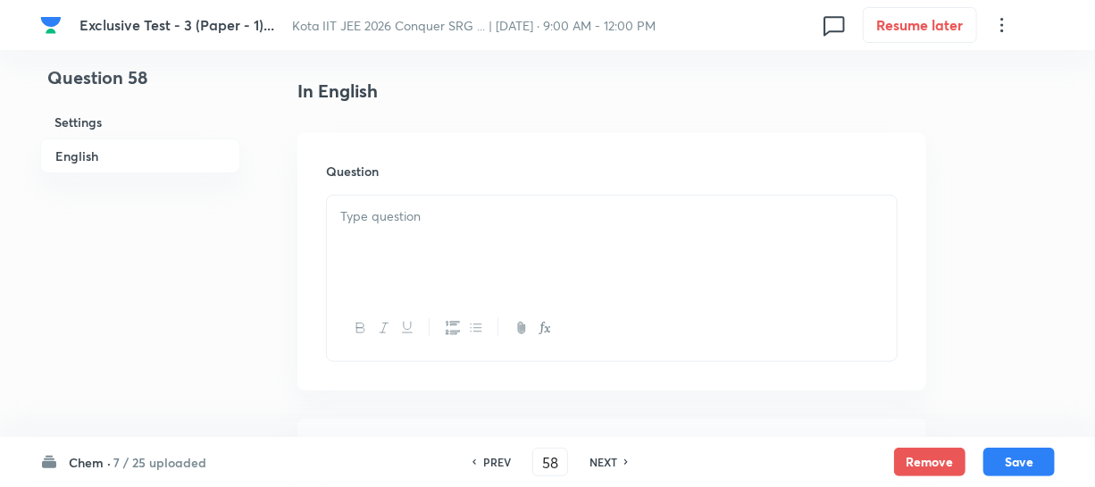
scroll to position [487, 0]
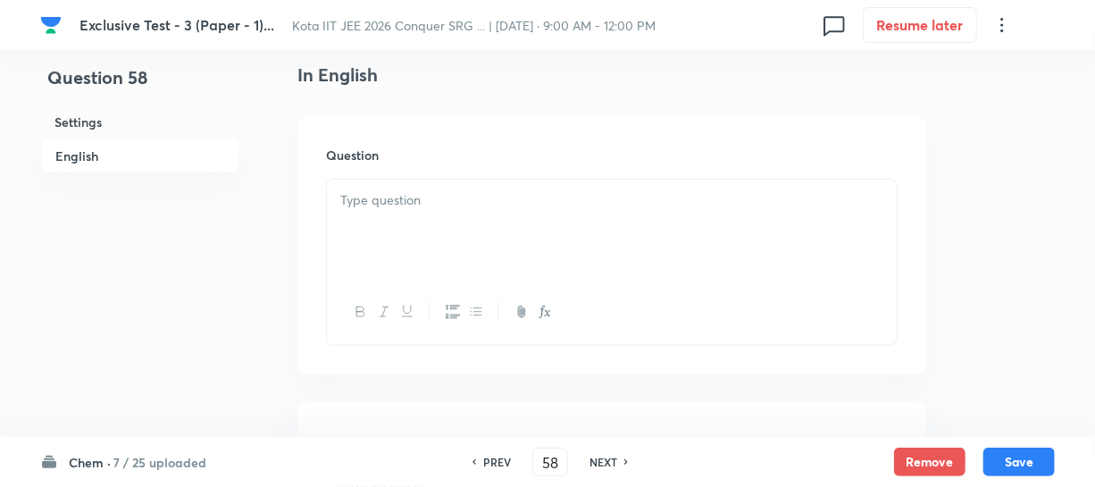
click at [408, 198] on p at bounding box center [611, 200] width 543 height 21
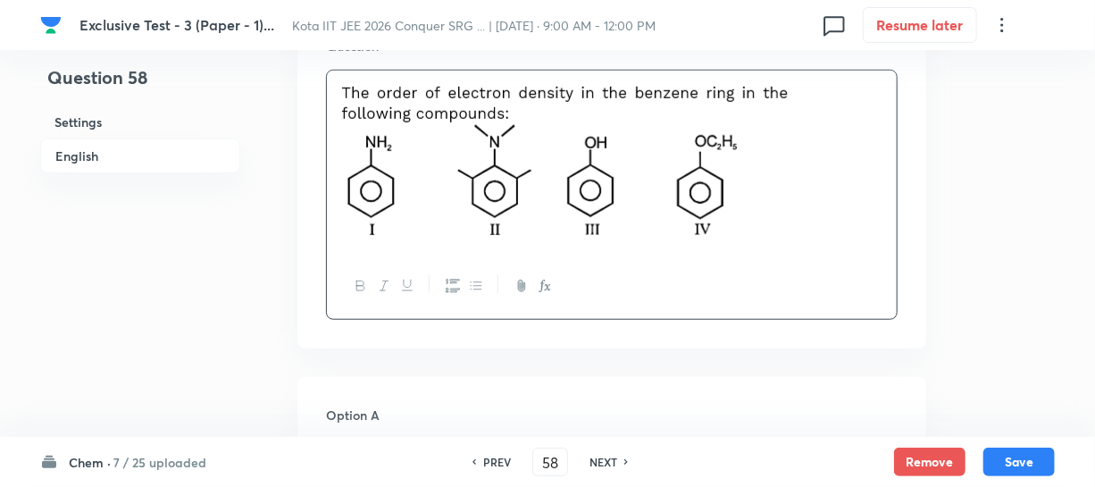
scroll to position [568, 0]
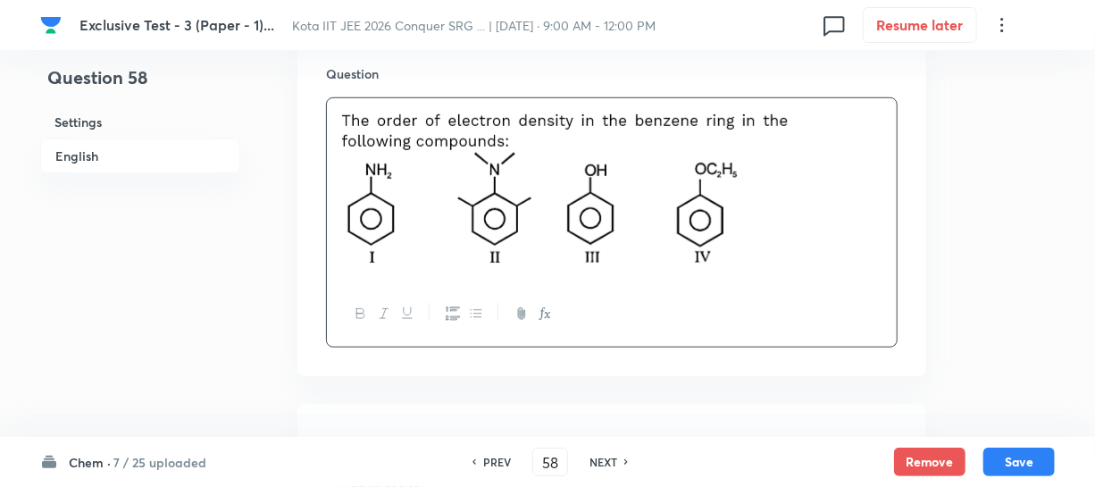
click at [344, 118] on img at bounding box center [567, 187] width 455 height 156
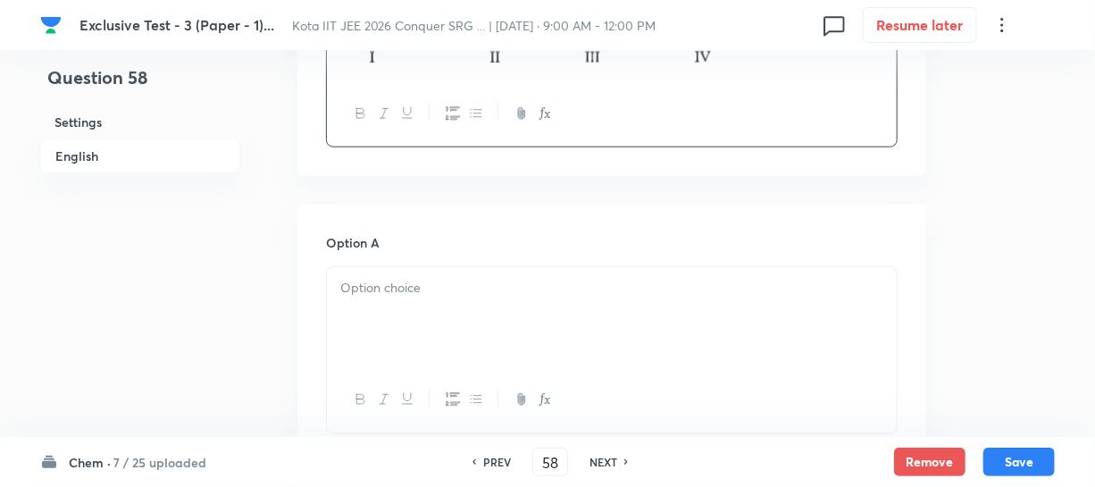
scroll to position [812, 0]
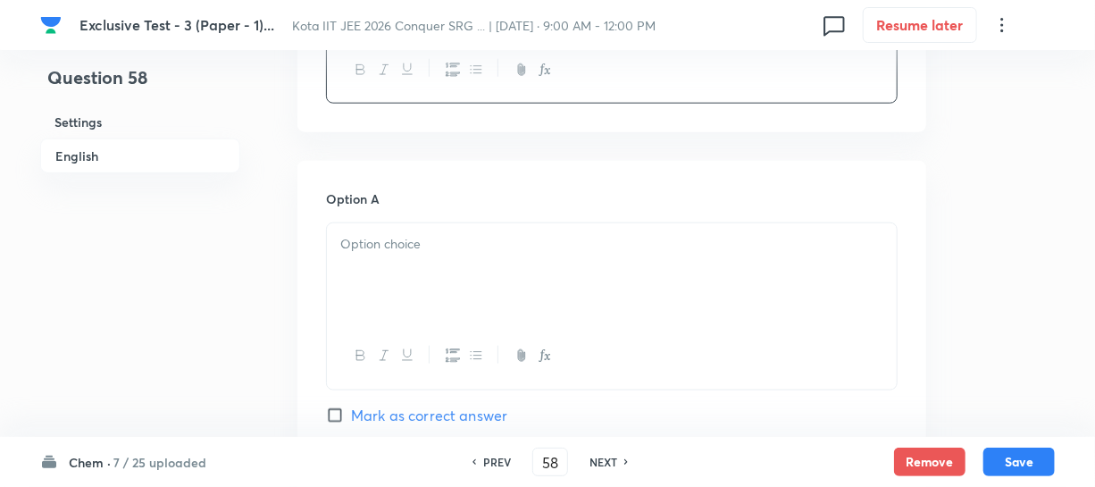
click at [401, 249] on p at bounding box center [611, 244] width 543 height 21
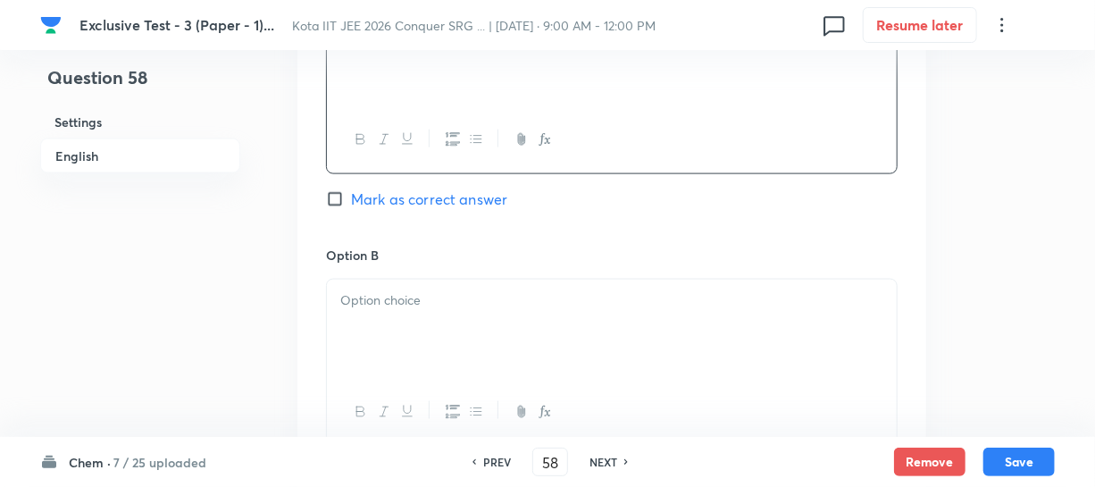
scroll to position [1055, 0]
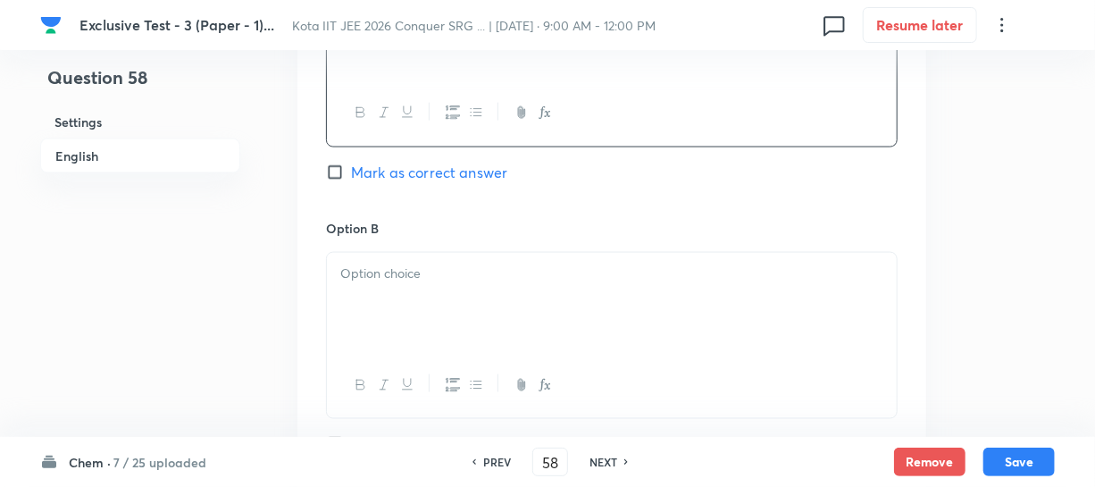
click at [404, 278] on p at bounding box center [611, 274] width 543 height 21
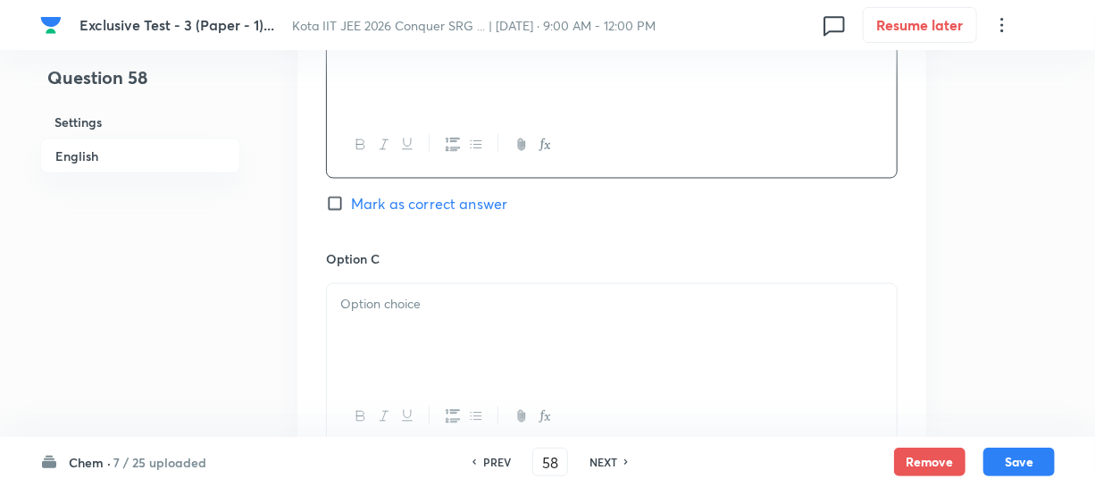
scroll to position [1380, 0]
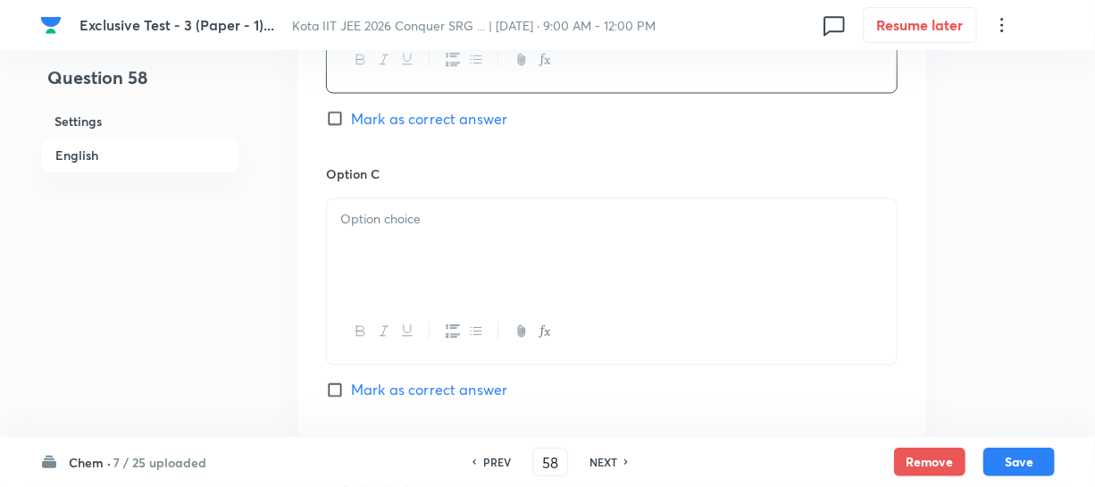
click at [458, 250] on div at bounding box center [612, 249] width 570 height 100
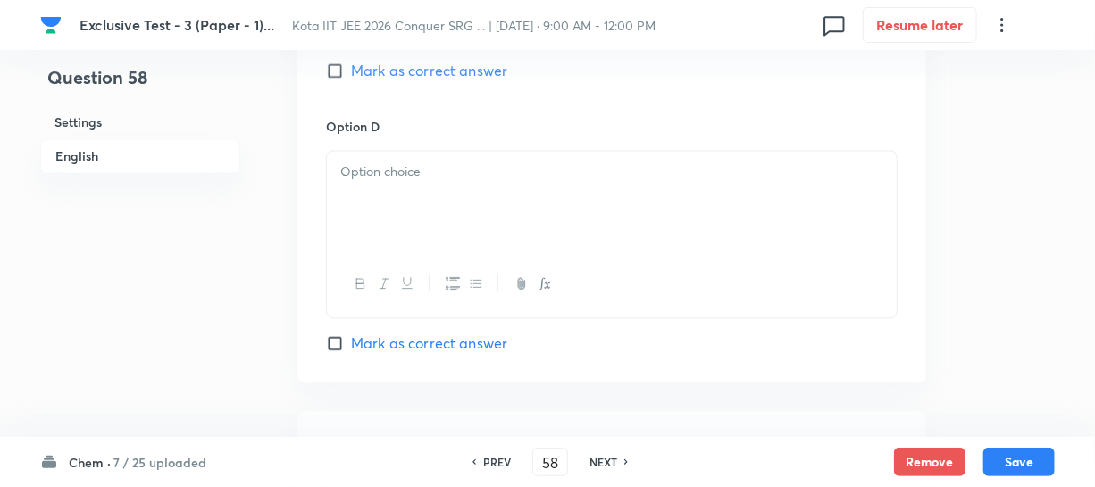
scroll to position [1705, 0]
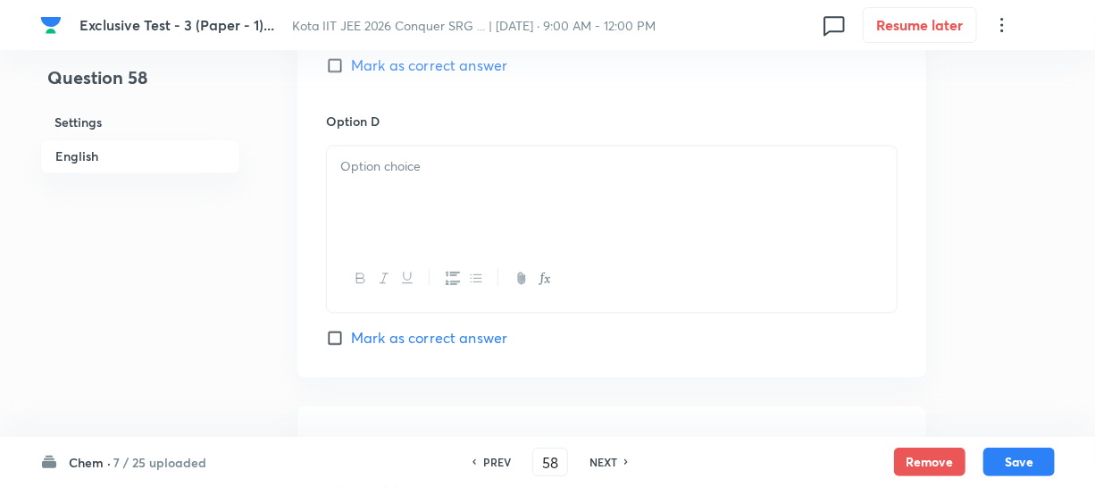
click at [372, 222] on div at bounding box center [612, 196] width 570 height 100
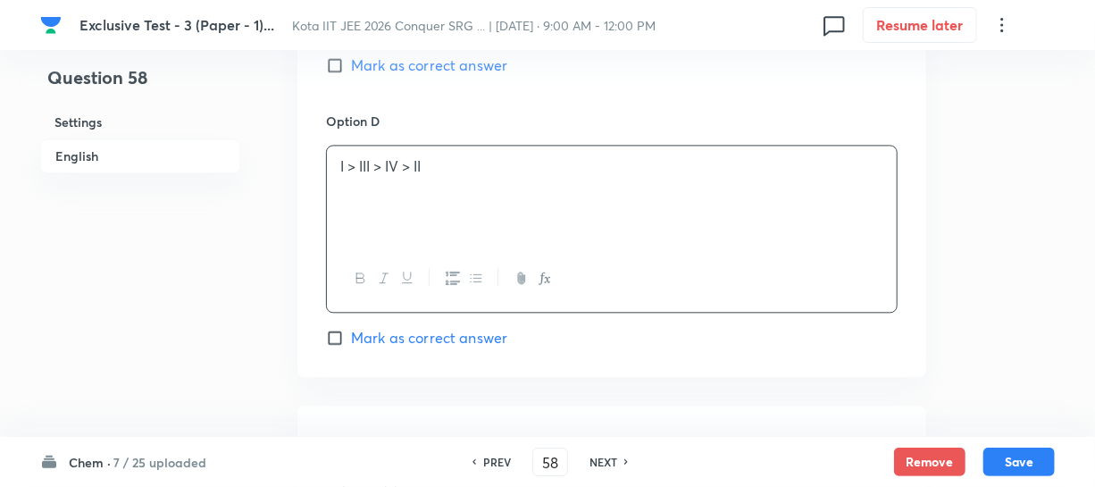
click at [366, 333] on span "Mark as correct answer" at bounding box center [429, 337] width 156 height 21
click at [351, 333] on input "Mark as correct answer" at bounding box center [338, 338] width 25 height 18
checkbox input "true"
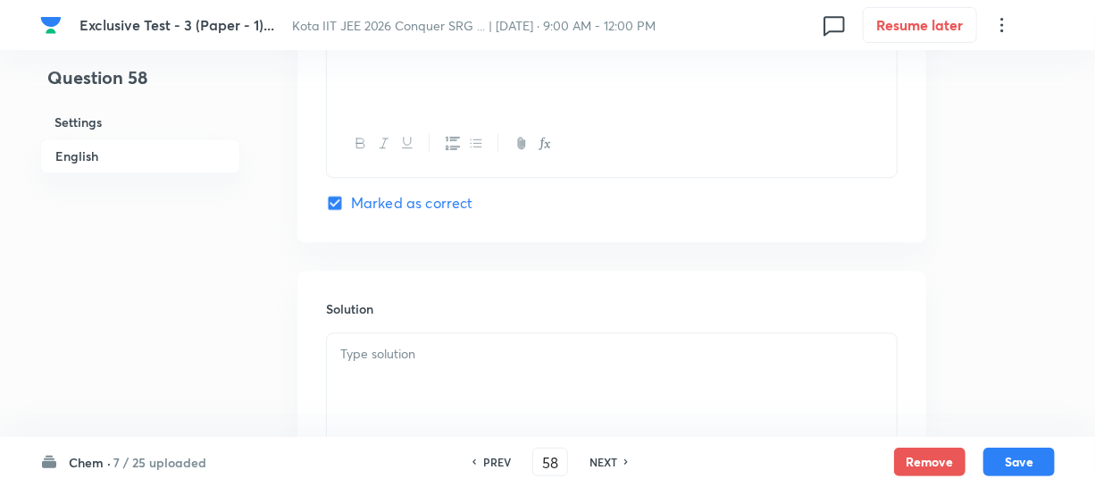
scroll to position [1948, 0]
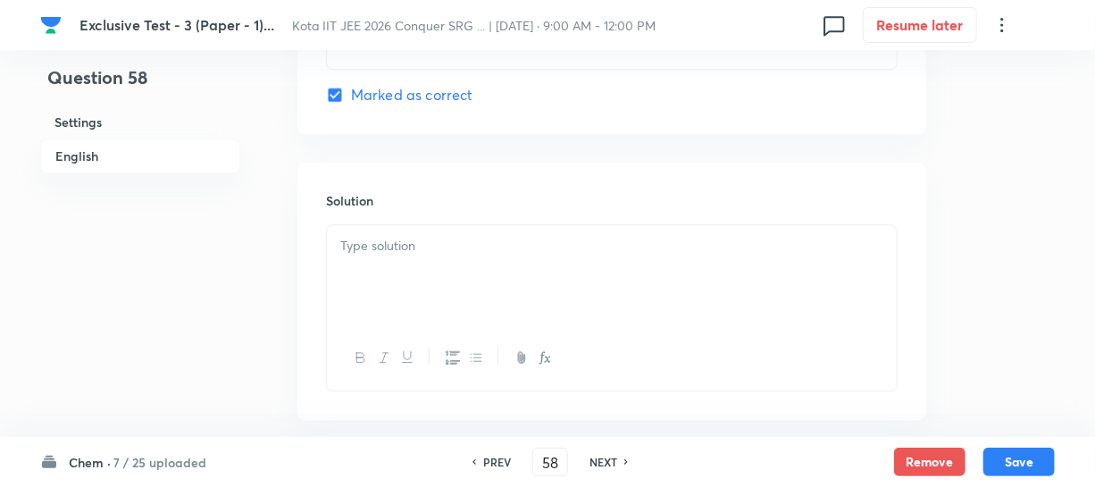
click at [412, 232] on div at bounding box center [612, 275] width 570 height 100
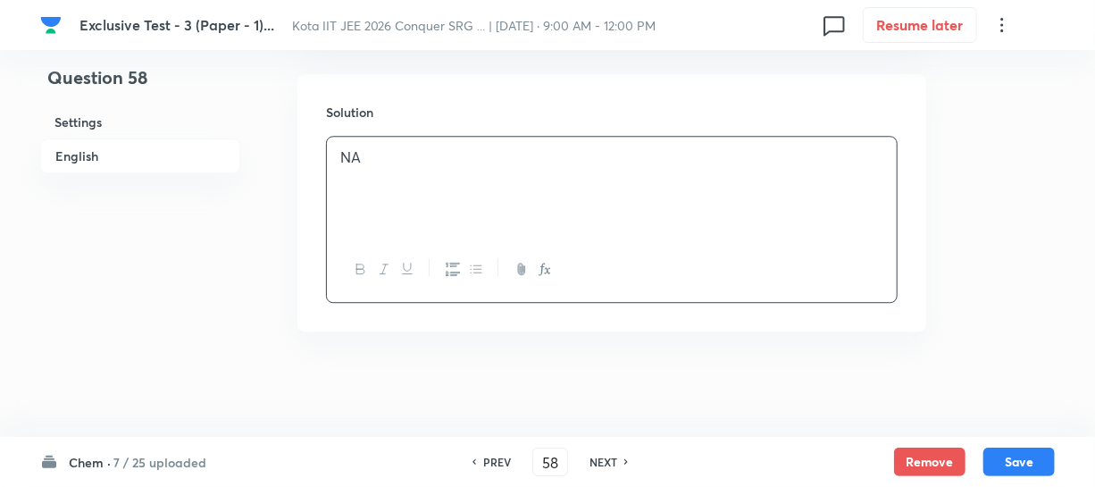
scroll to position [2039, 0]
click at [1001, 455] on button "Save" at bounding box center [1019, 460] width 71 height 29
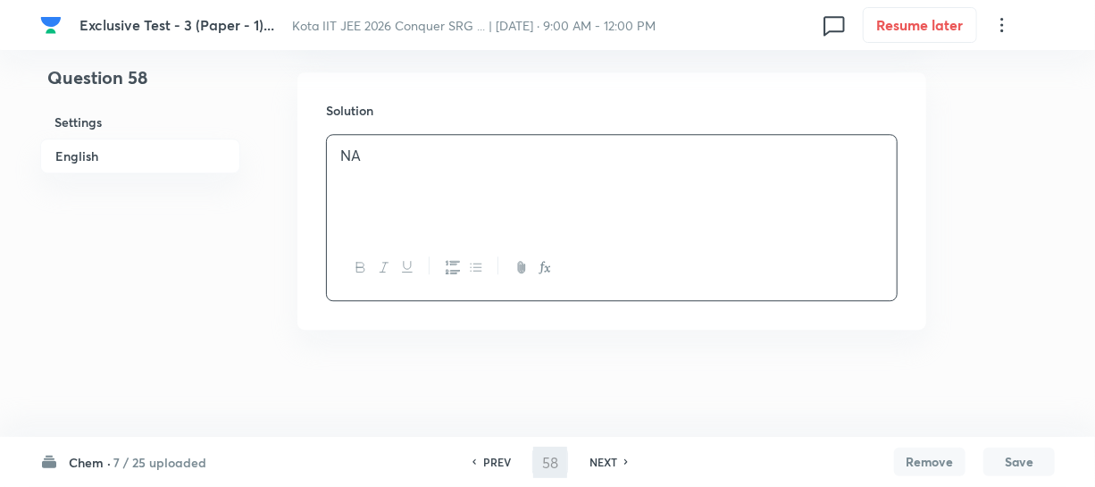
type input "59"
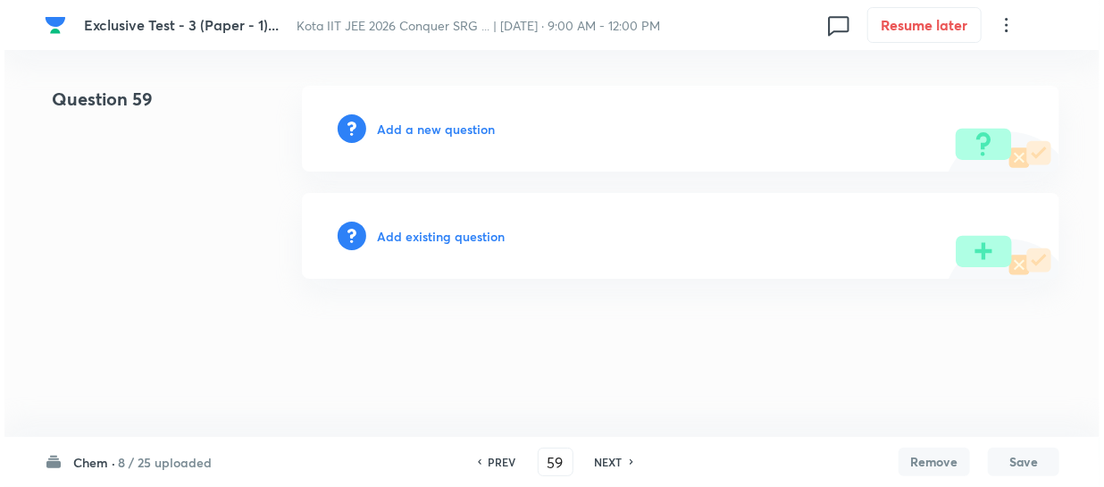
scroll to position [0, 0]
click at [420, 132] on h6 "Add a new question" at bounding box center [436, 129] width 118 height 19
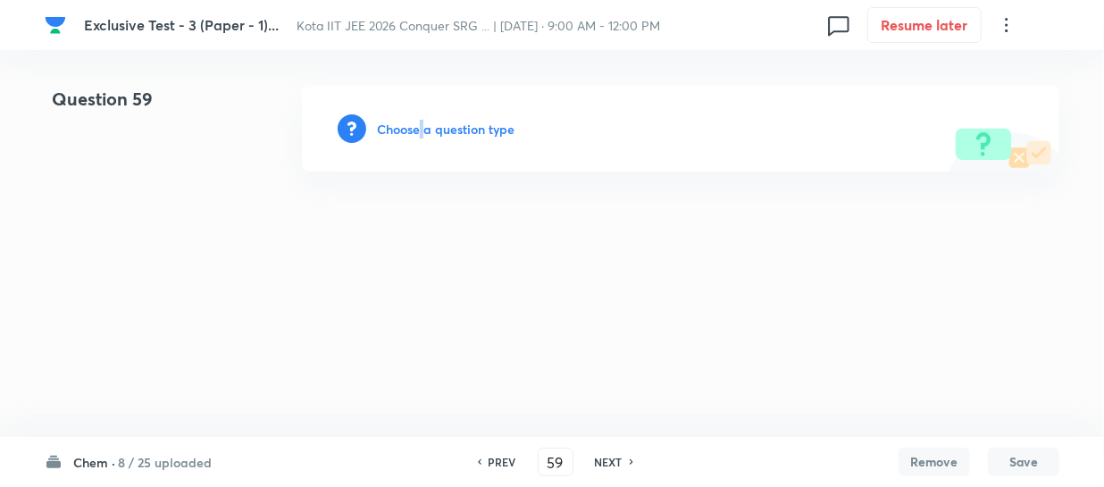
click at [419, 131] on h6 "Choose a question type" at bounding box center [446, 129] width 138 height 19
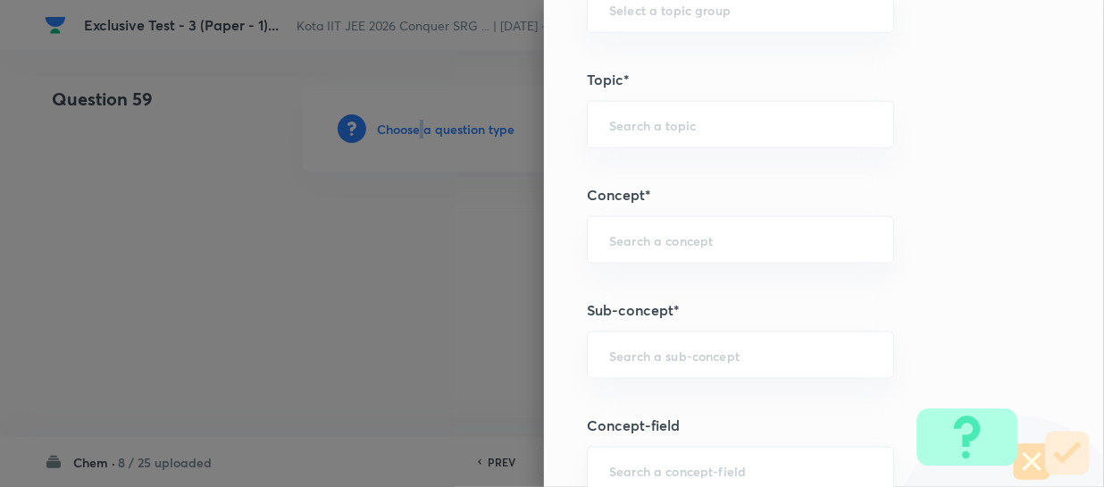
scroll to position [974, 0]
click at [626, 342] on div "​" at bounding box center [740, 354] width 307 height 47
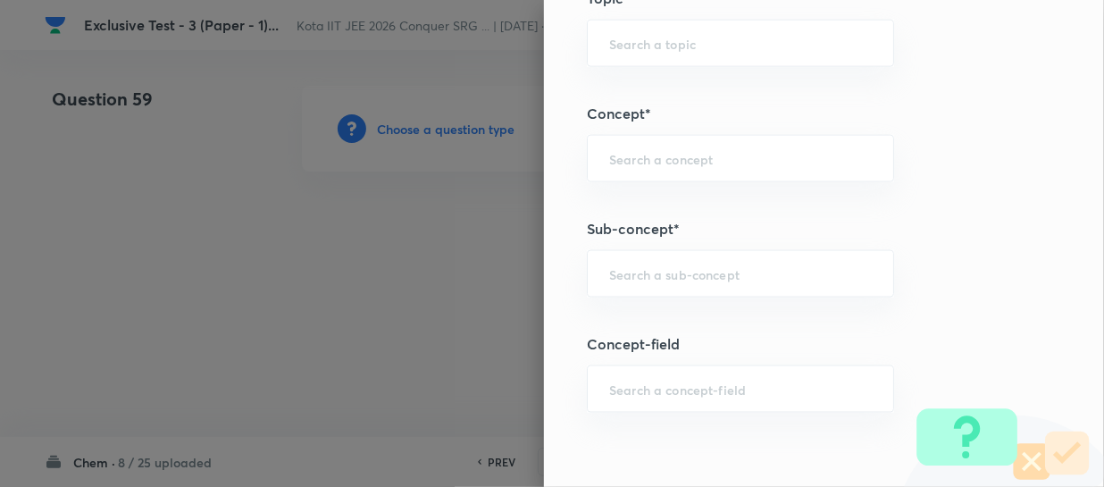
paste input "Thermochemical Equations"
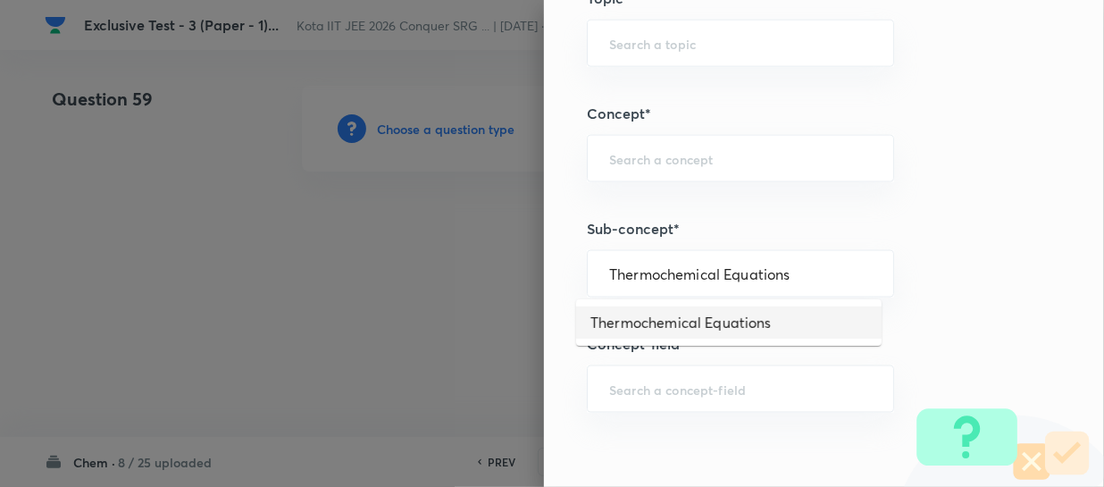
type input "Thermochemical Equations"
type input "Chemistry"
type input "Physical Chemistry"
type input "Thermodynamics & Thermochemistry"
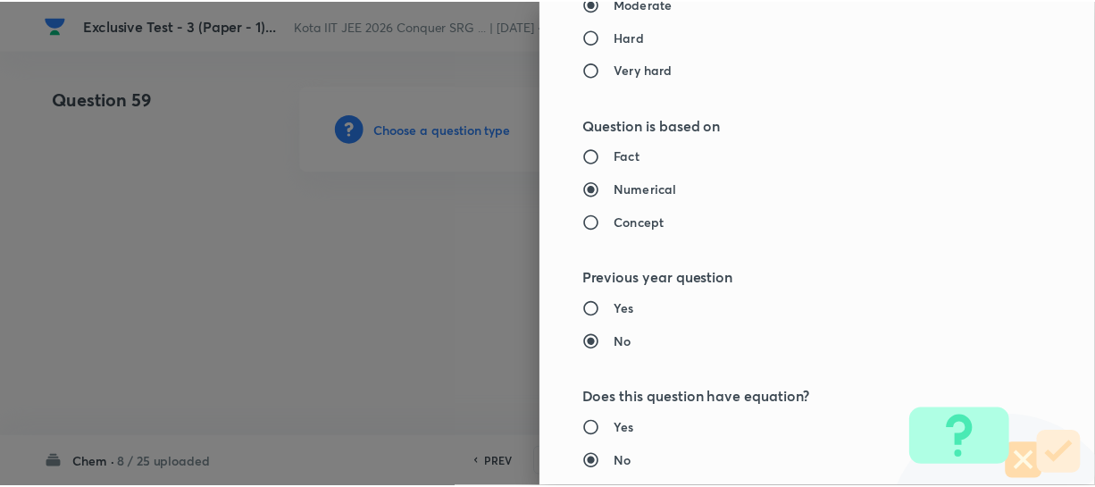
scroll to position [2066, 0]
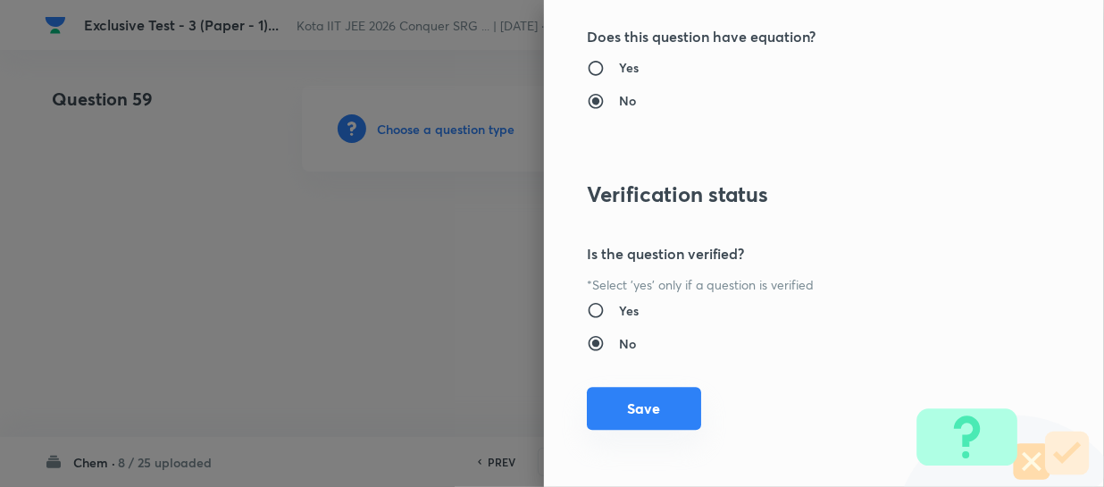
click at [652, 393] on button "Save" at bounding box center [644, 408] width 114 height 43
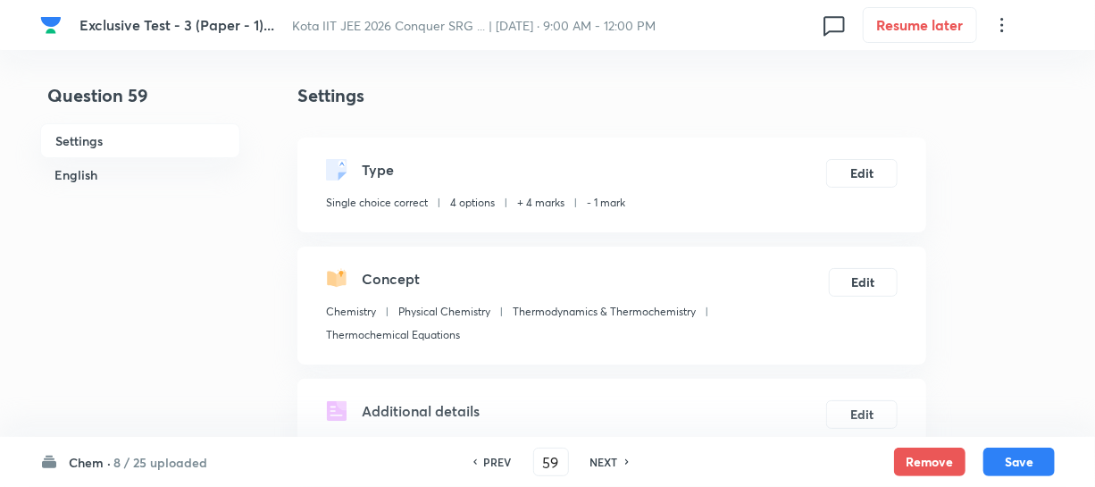
scroll to position [0, 0]
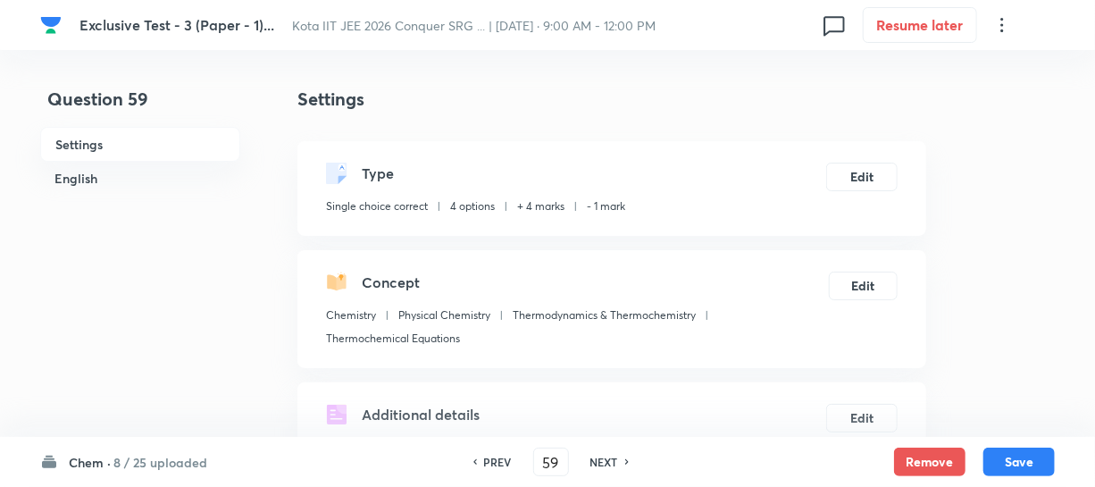
click at [406, 246] on div "Settings Type Single choice correct 4 options + 4 marks - 1 mark Edit Concept C…" at bounding box center [611, 281] width 629 height 391
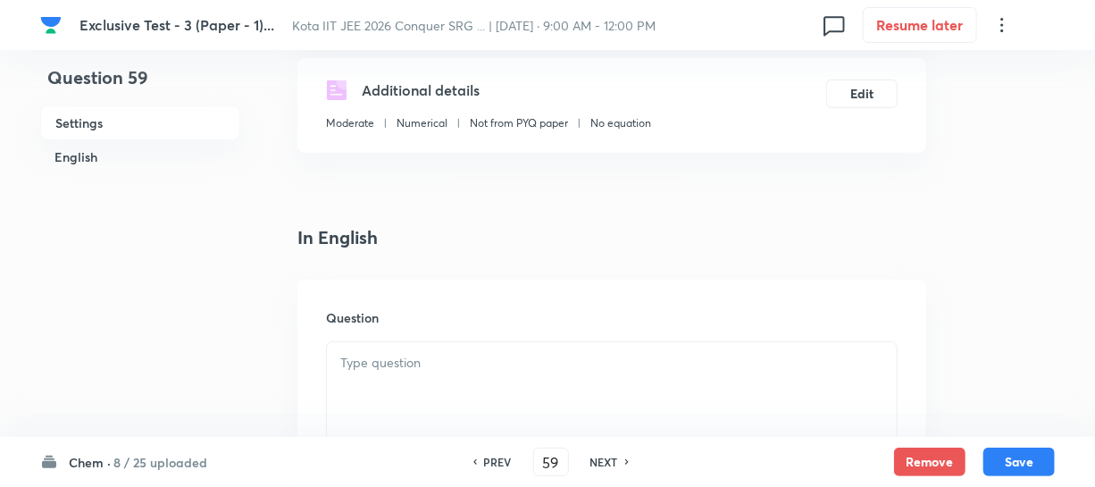
click at [390, 353] on p at bounding box center [611, 363] width 543 height 21
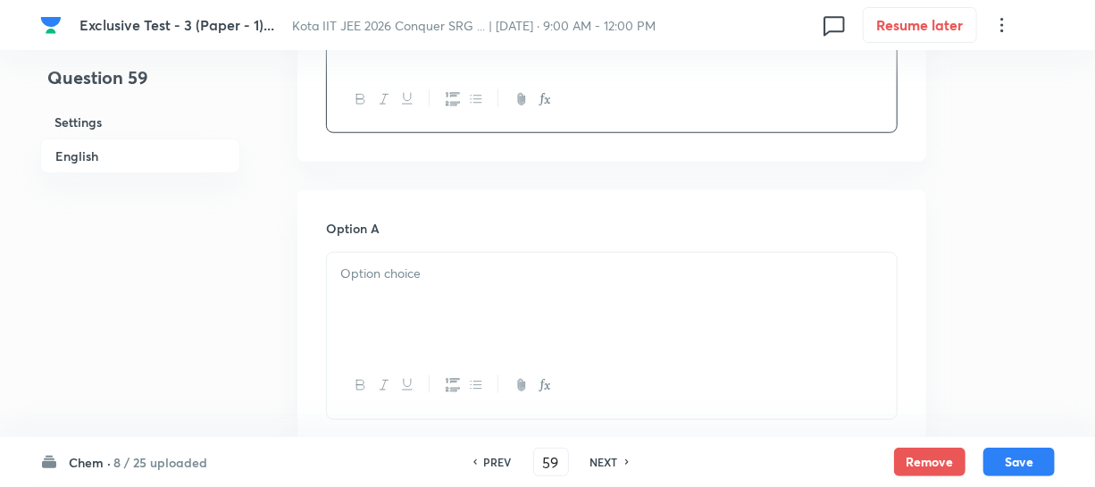
scroll to position [731, 0]
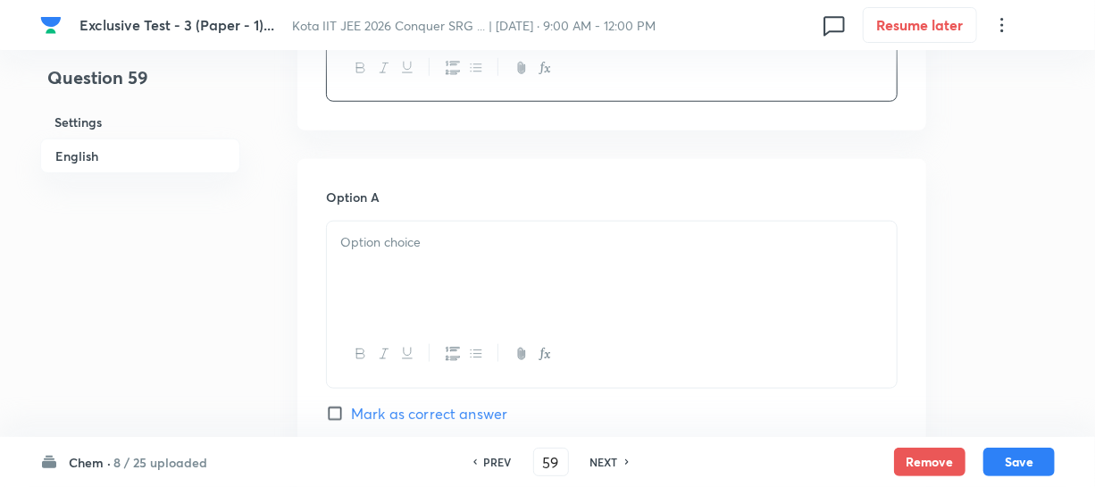
click at [420, 240] on p at bounding box center [611, 242] width 543 height 21
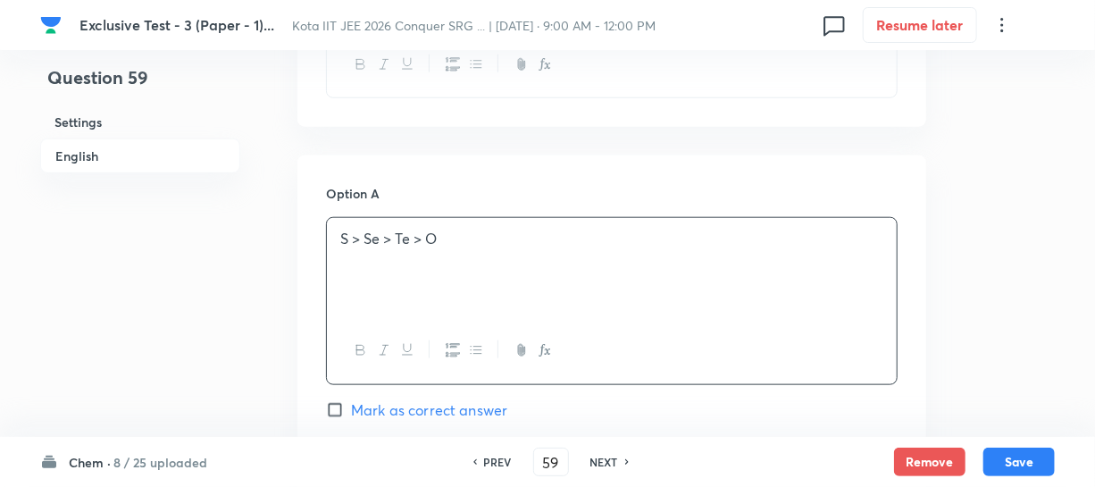
scroll to position [893, 0]
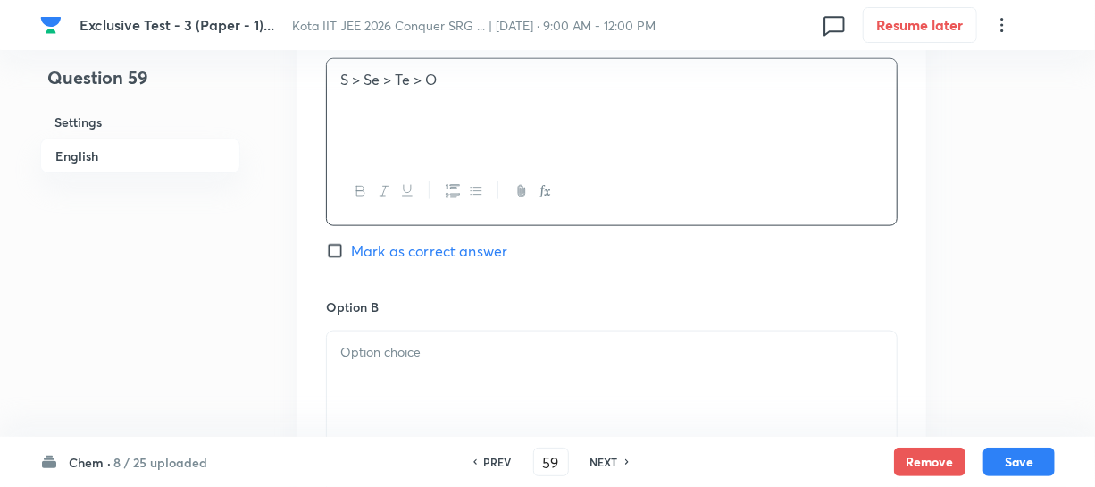
click at [387, 360] on p at bounding box center [611, 352] width 543 height 21
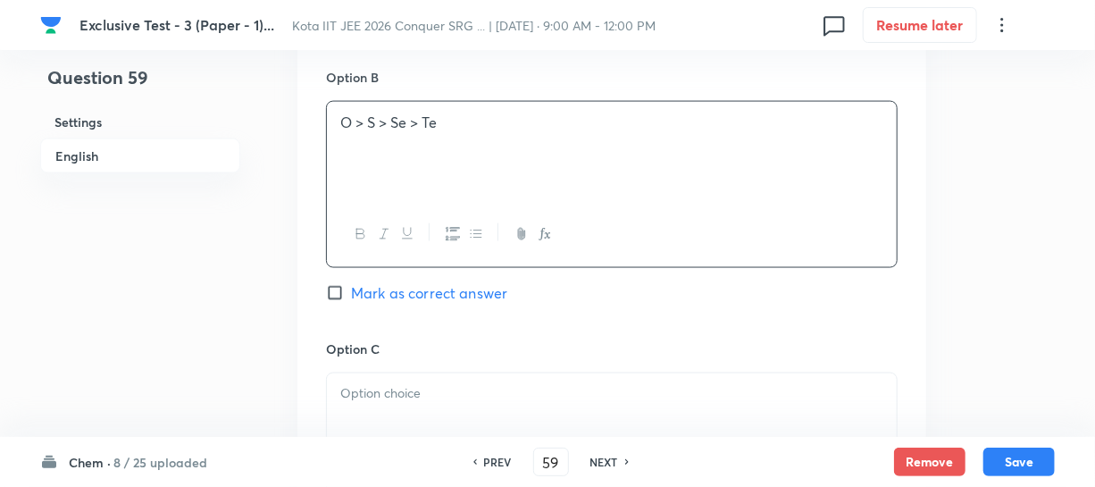
scroll to position [1218, 0]
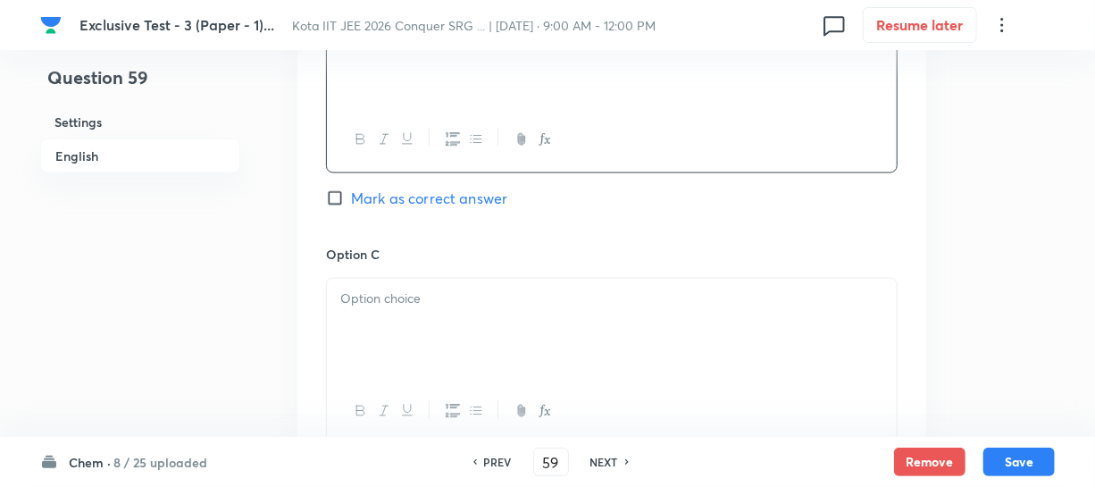
click at [379, 297] on p at bounding box center [611, 299] width 543 height 21
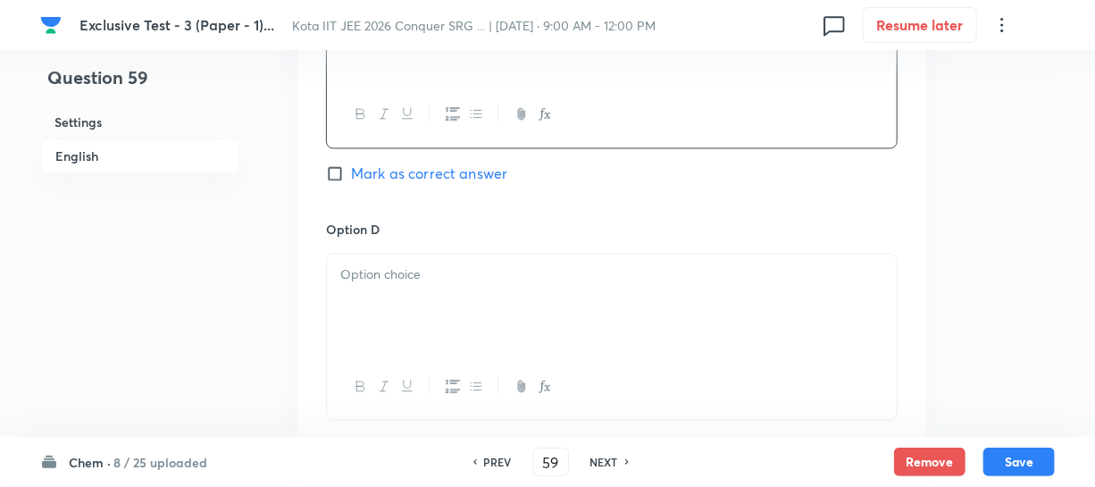
scroll to position [1543, 0]
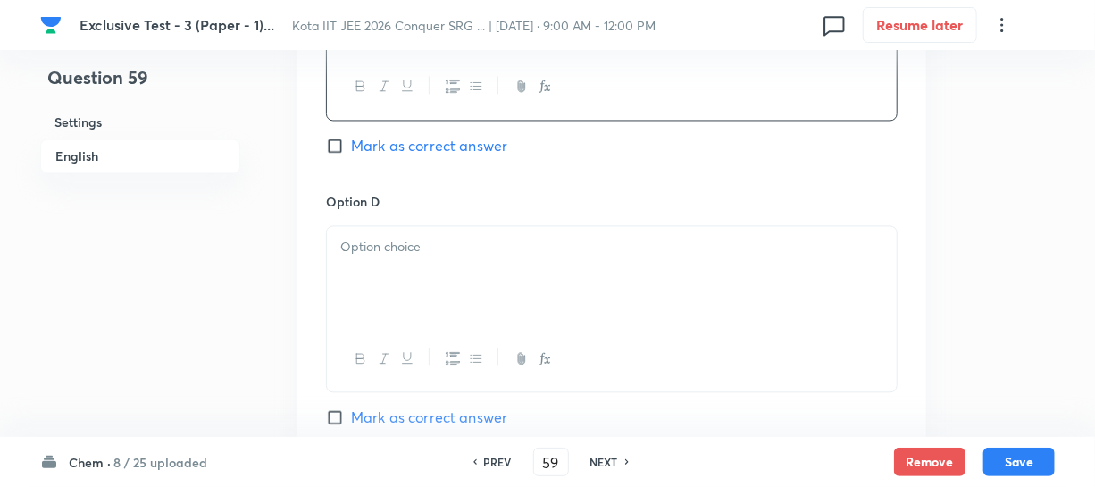
click at [406, 269] on div at bounding box center [612, 276] width 570 height 100
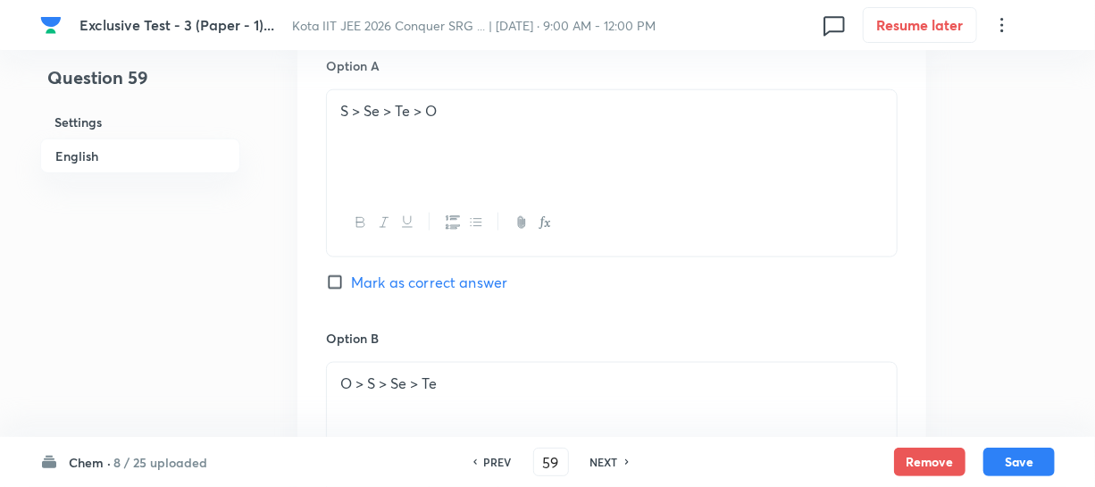
scroll to position [893, 0]
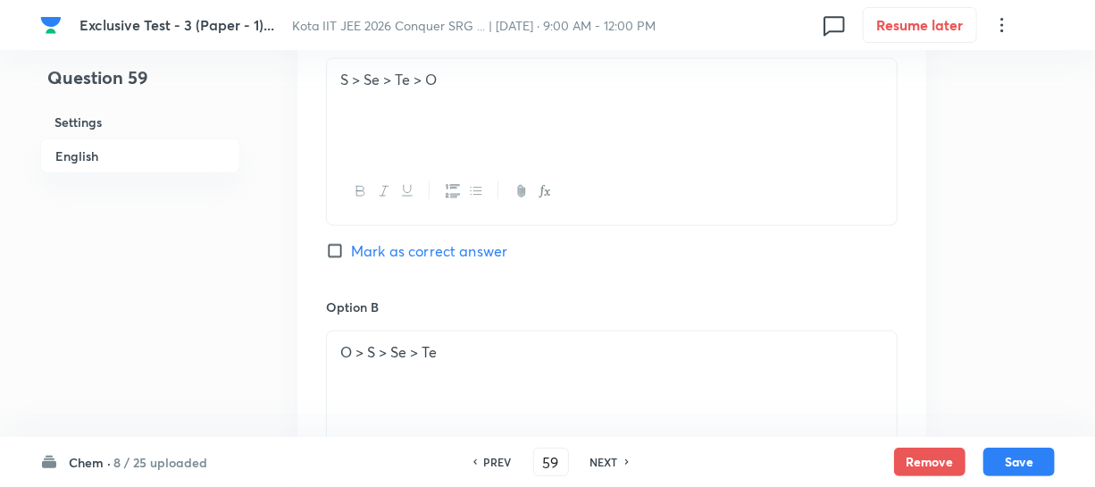
click at [339, 261] on label "Mark as correct answer" at bounding box center [416, 250] width 181 height 21
click at [339, 260] on input "Mark as correct answer" at bounding box center [338, 251] width 25 height 18
checkbox input "true"
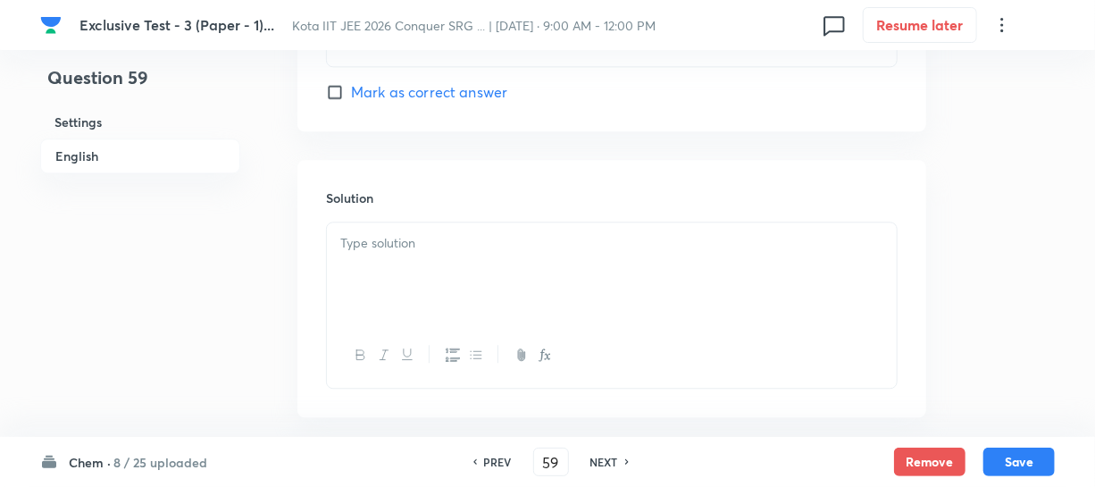
scroll to position [1956, 0]
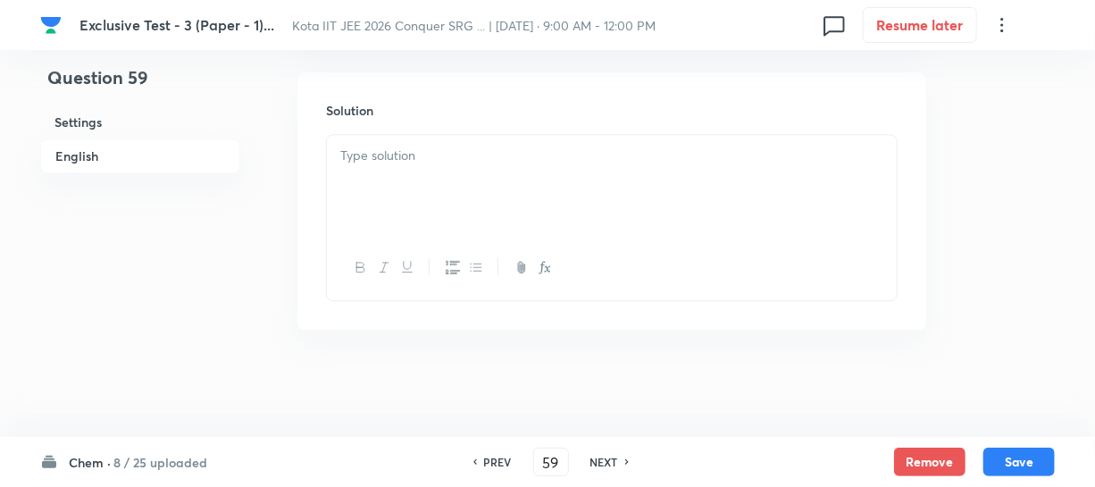
click at [398, 189] on div at bounding box center [612, 185] width 570 height 100
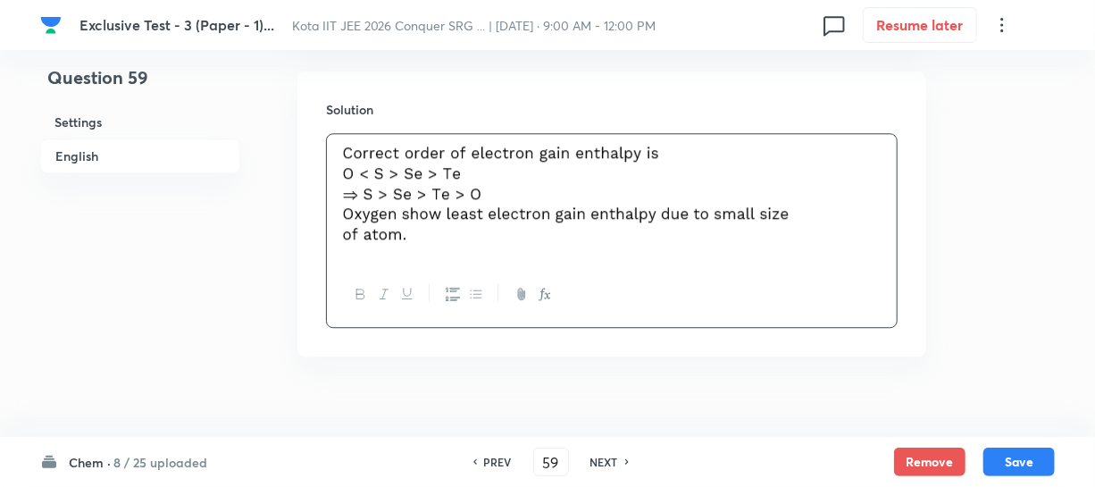
drag, startPoint x: 965, startPoint y: 160, endPoint x: 955, endPoint y: 162, distance: 10.0
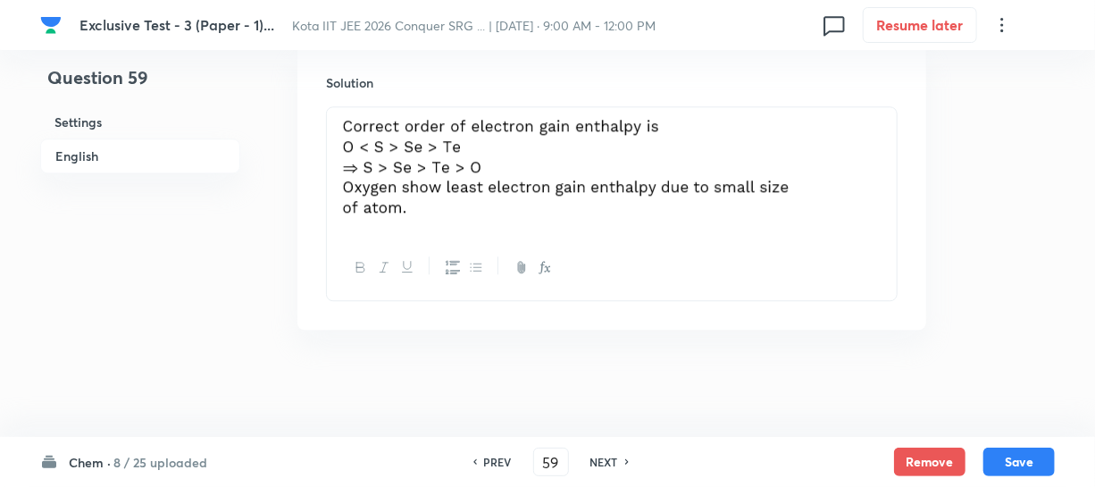
scroll to position [1984, 0]
click at [996, 454] on button "Save" at bounding box center [1019, 460] width 71 height 29
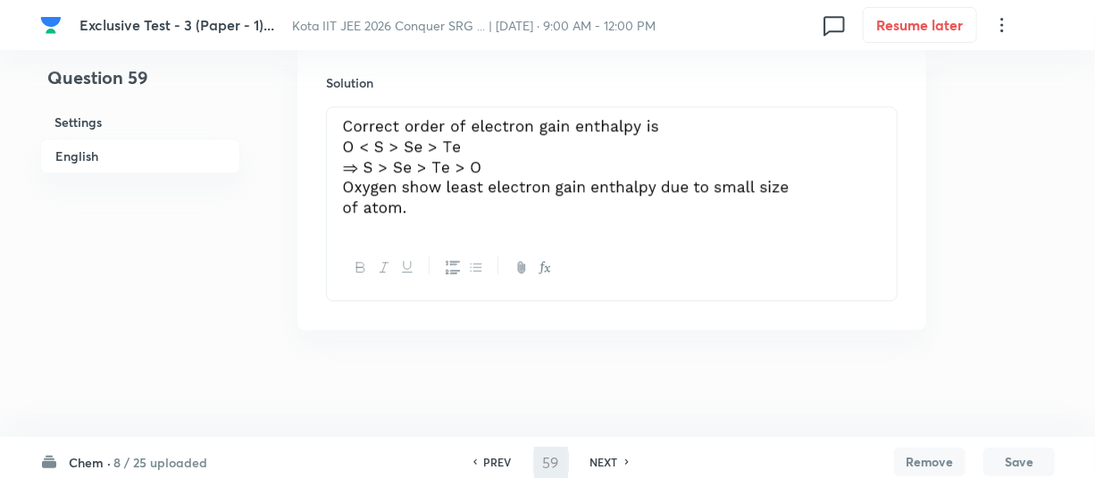
type input "60"
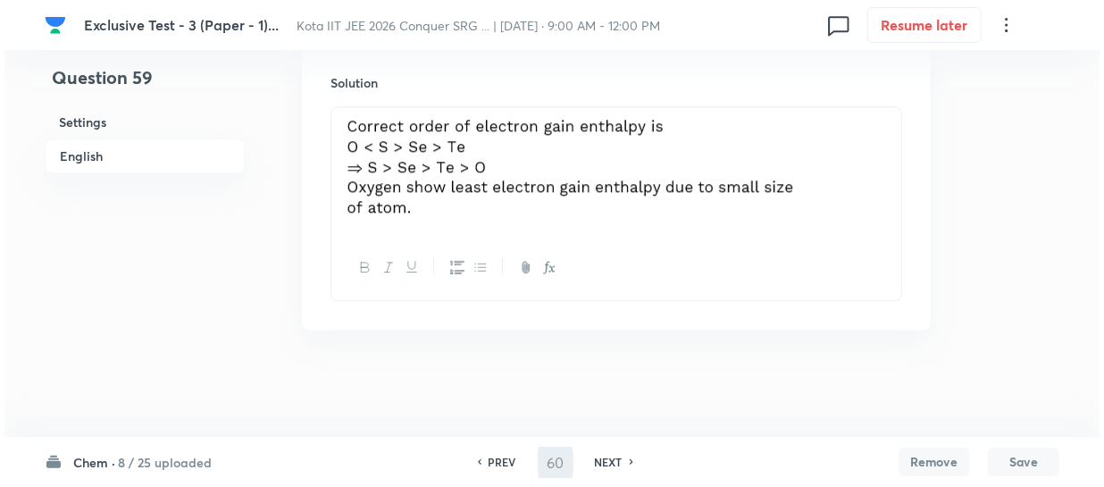
scroll to position [0, 0]
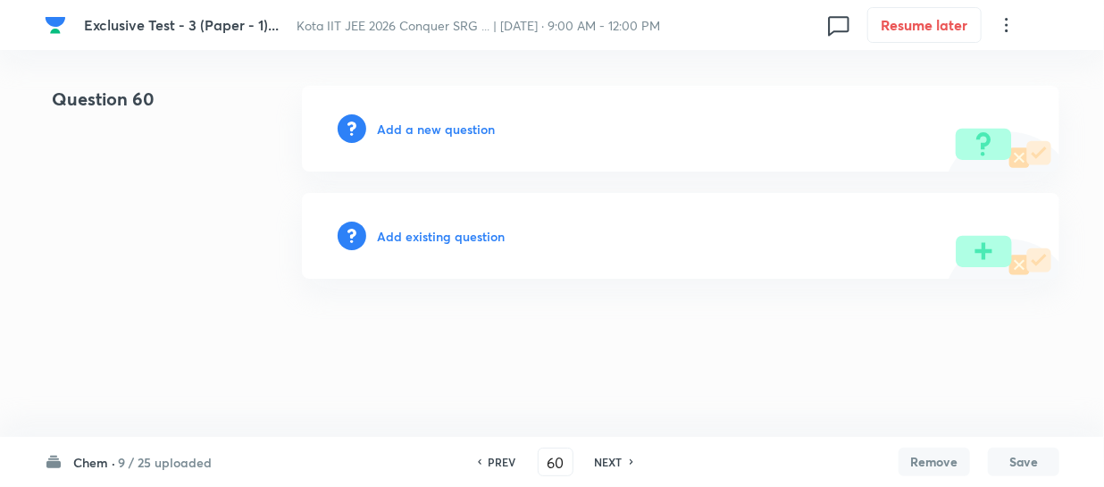
click at [427, 124] on h6 "Add a new question" at bounding box center [436, 129] width 118 height 19
click at [422, 125] on h6 "Choose a question type" at bounding box center [446, 129] width 138 height 19
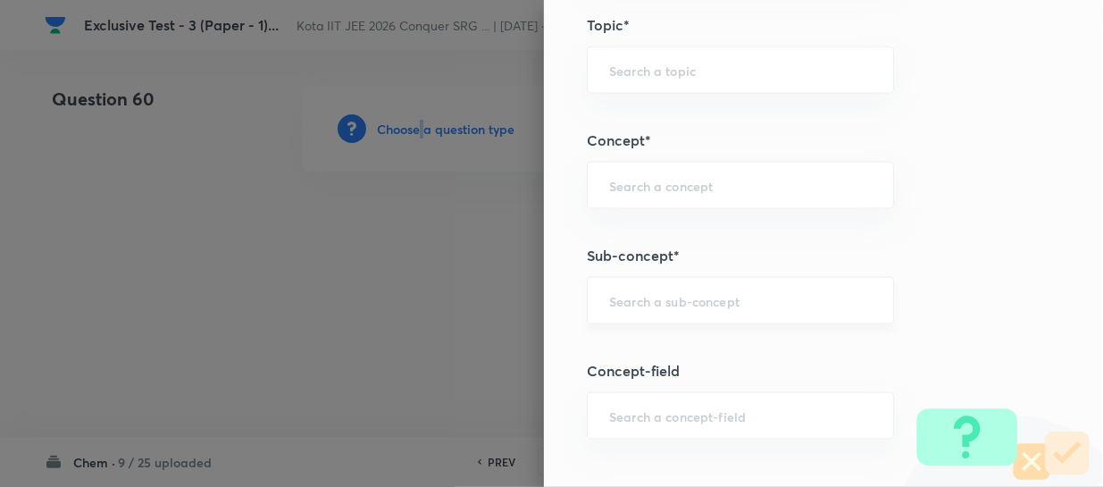
scroll to position [1055, 0]
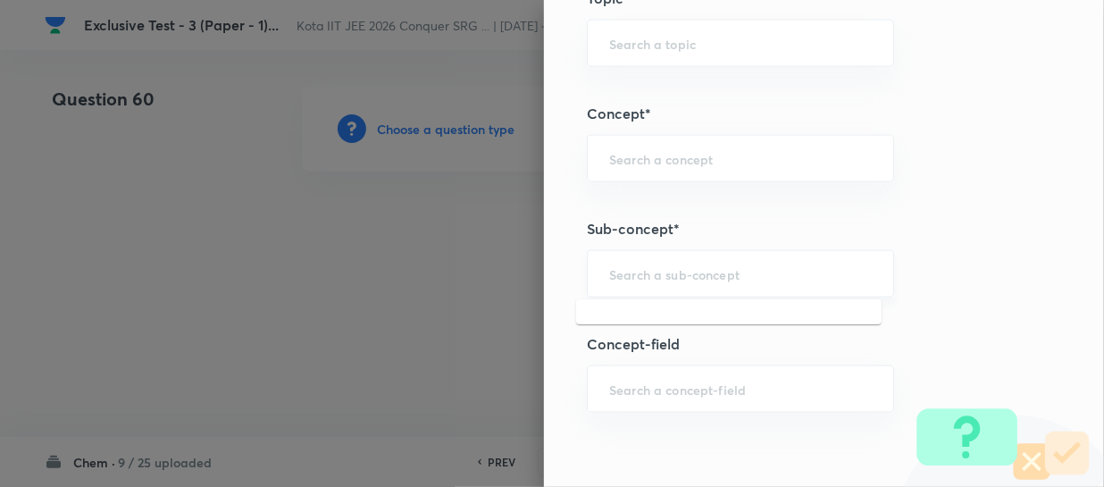
click at [616, 272] on input "text" at bounding box center [740, 273] width 263 height 17
paste input "Thermochemical Equations"
type input "Thermochemical Equations"
type input "Chemistry"
type input "Physical Chemistry"
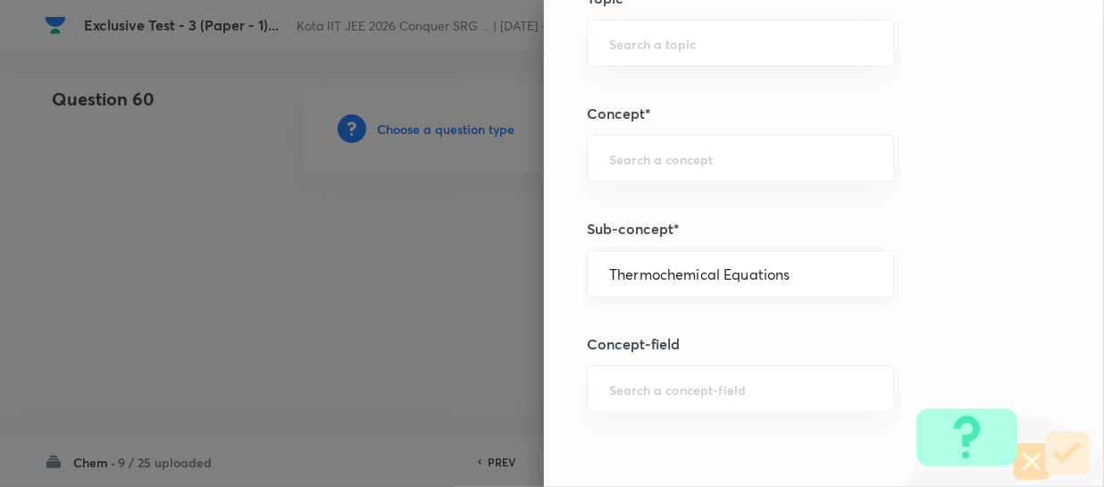
type input "Thermodynamics & Thermochemistry"
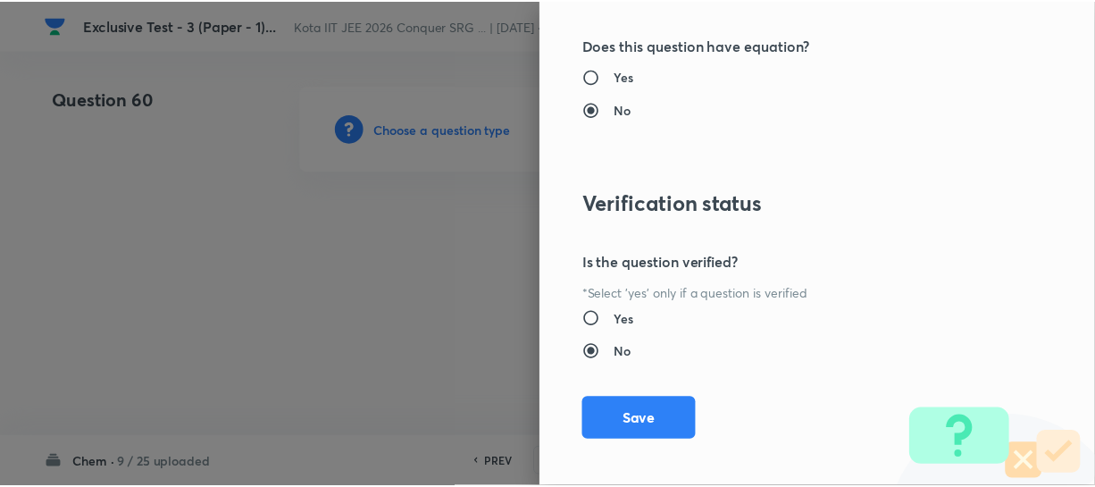
scroll to position [2066, 0]
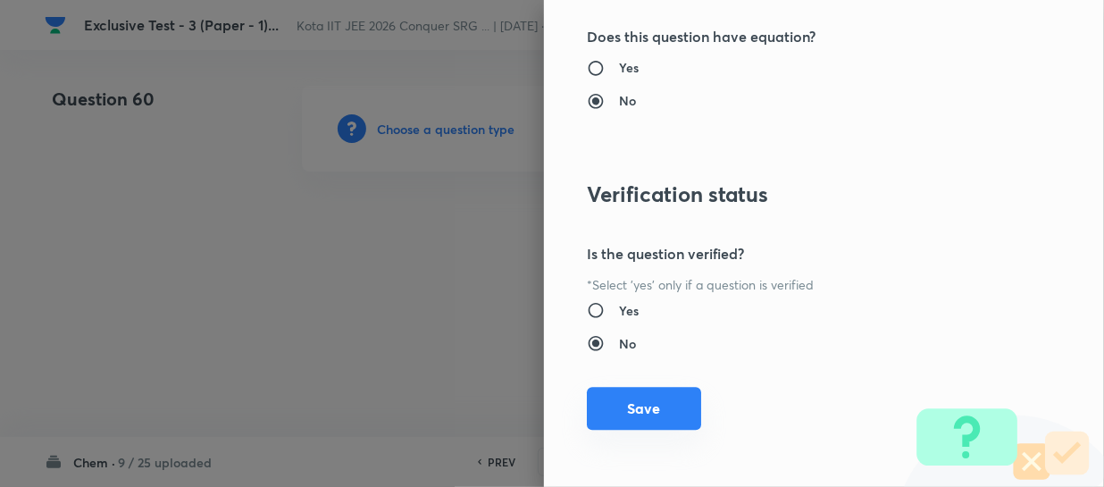
click at [650, 399] on button "Save" at bounding box center [644, 408] width 114 height 43
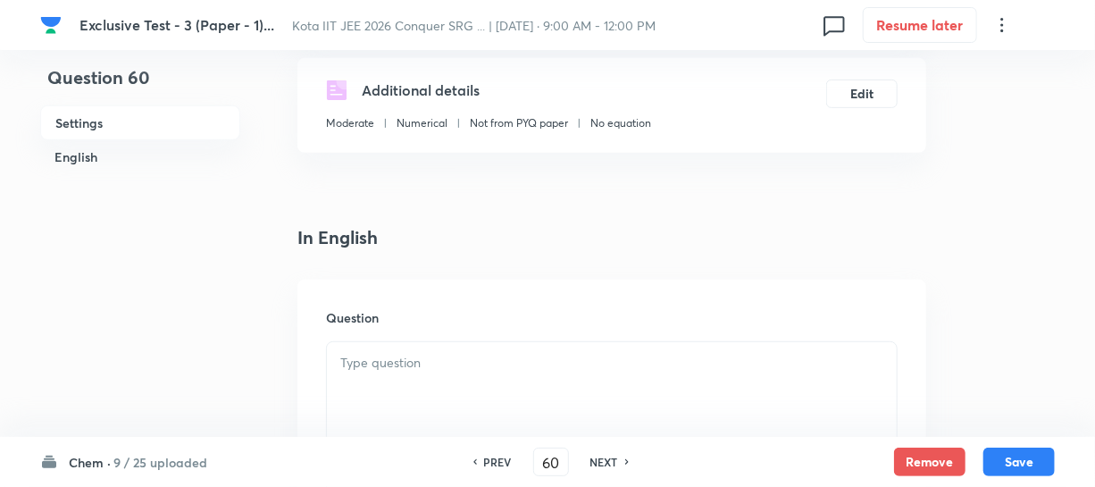
scroll to position [487, 0]
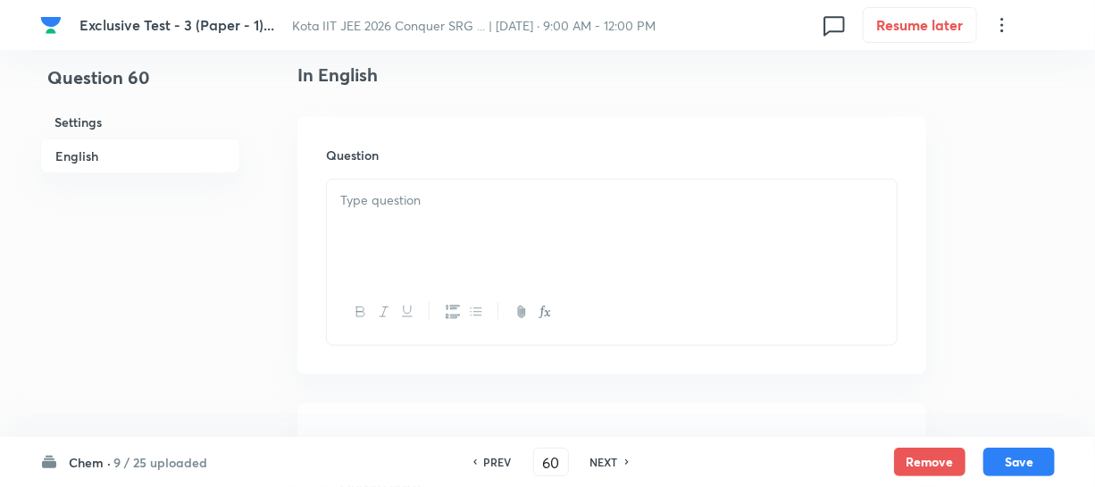
click at [492, 223] on div at bounding box center [612, 230] width 570 height 100
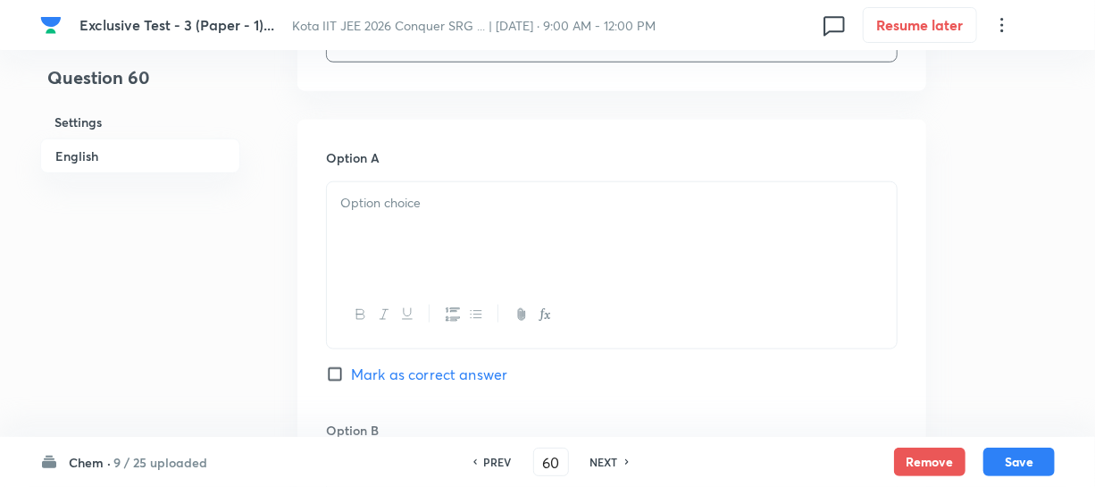
scroll to position [812, 0]
click at [427, 231] on div at bounding box center [612, 227] width 570 height 100
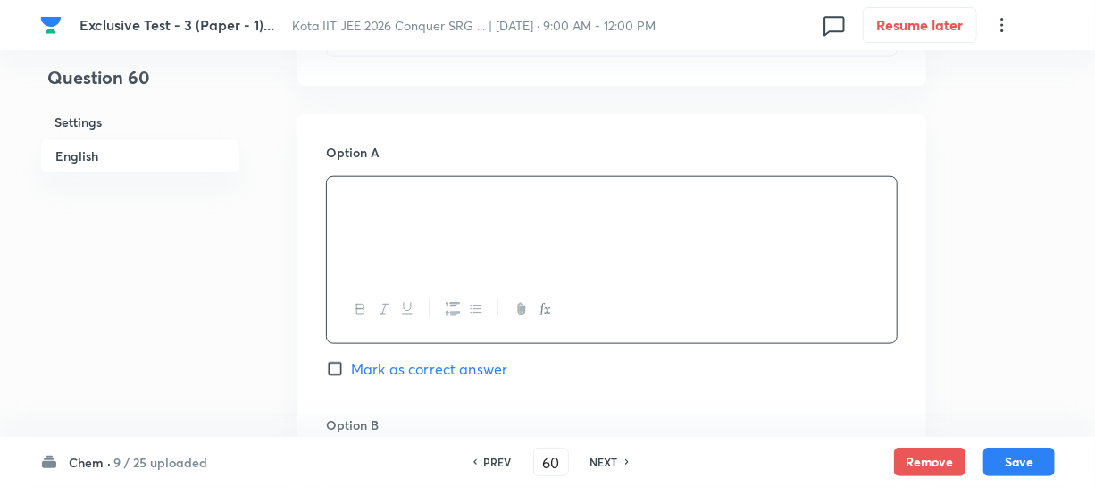
scroll to position [974, 0]
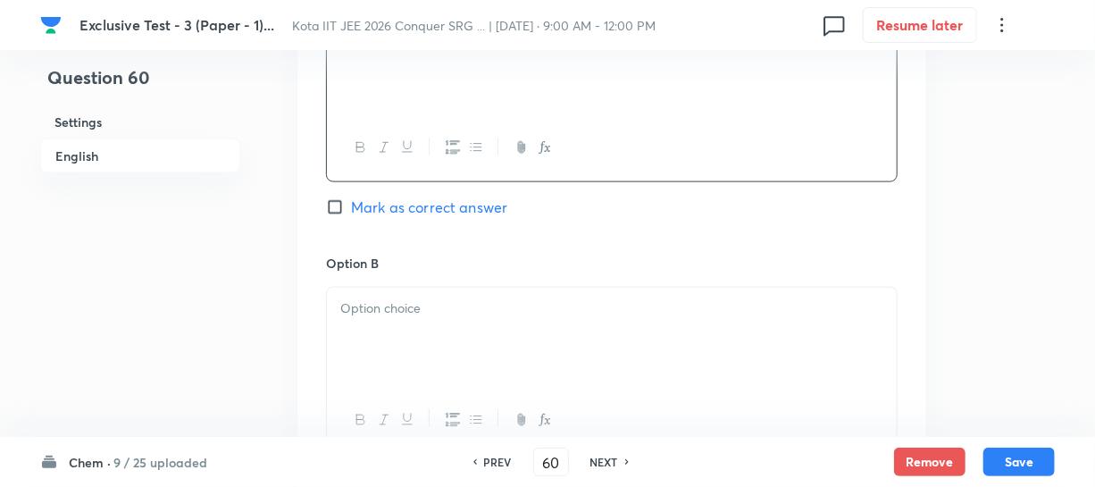
click at [401, 294] on div at bounding box center [612, 338] width 570 height 100
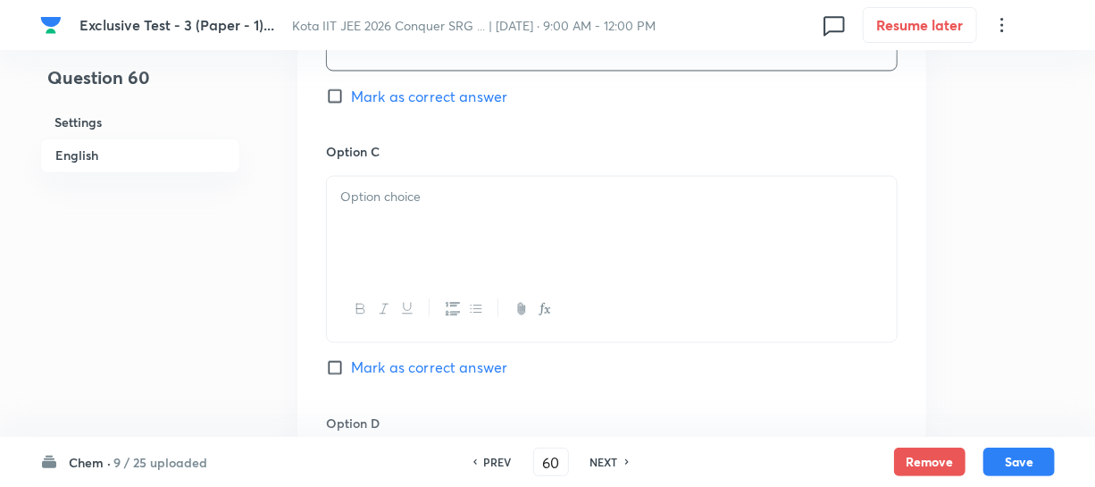
scroll to position [1380, 0]
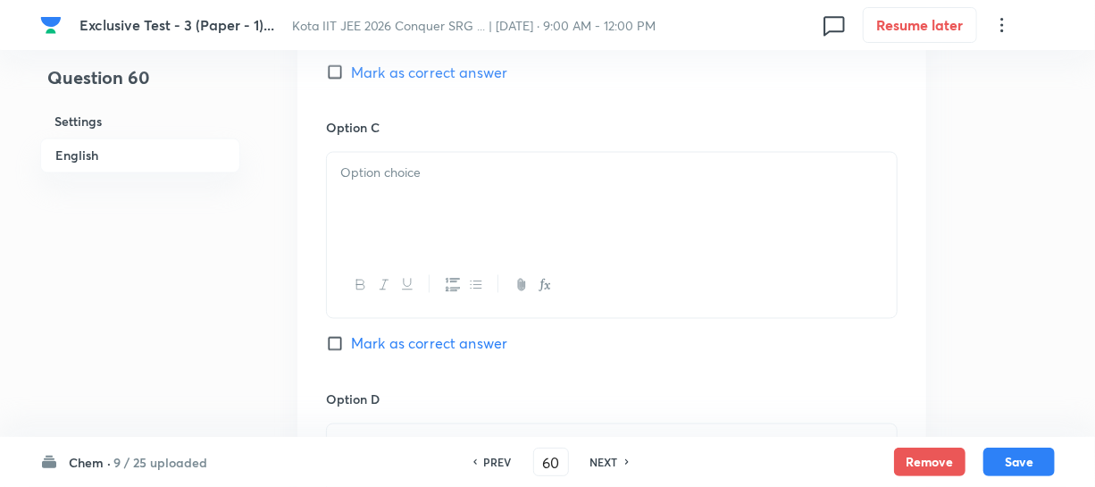
click at [458, 236] on div at bounding box center [612, 203] width 570 height 100
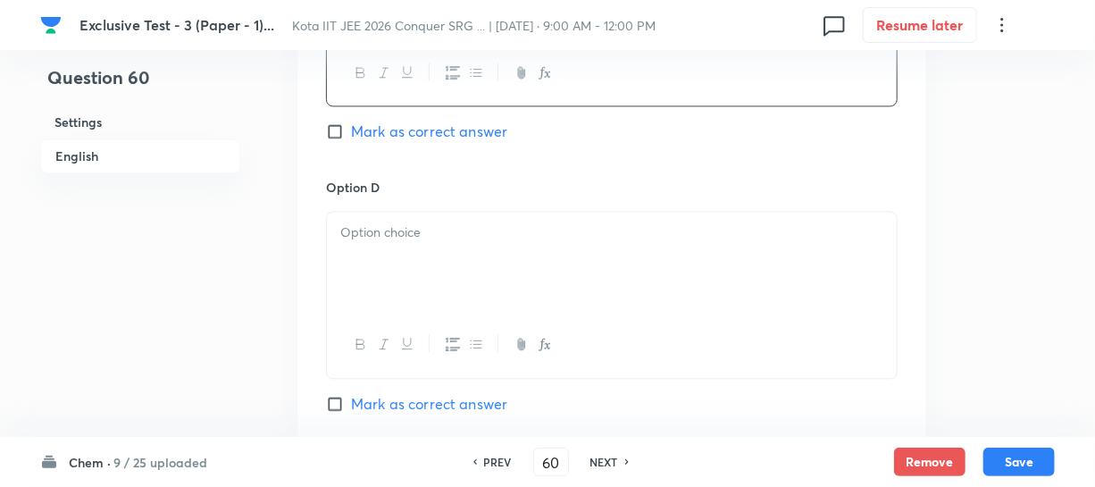
scroll to position [1624, 0]
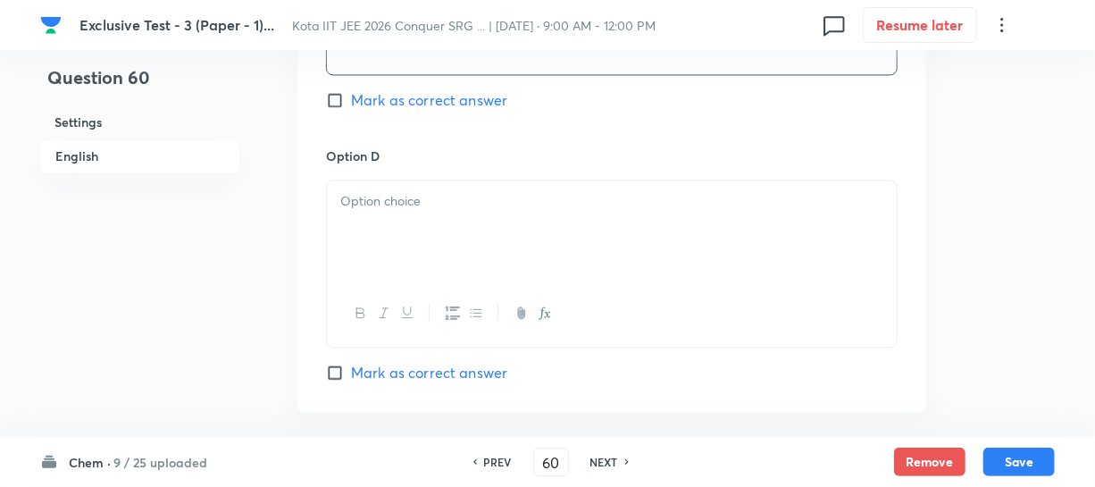
click at [399, 228] on div at bounding box center [612, 230] width 570 height 100
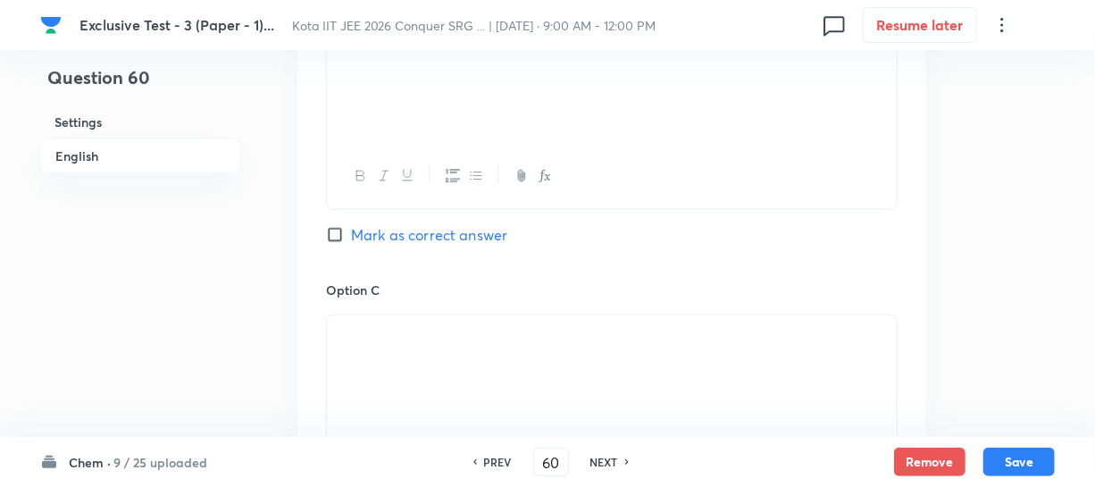
click at [364, 234] on span "Mark as correct answer" at bounding box center [429, 234] width 156 height 21
click at [351, 234] on input "Mark as correct answer" at bounding box center [338, 235] width 25 height 18
checkbox input "true"
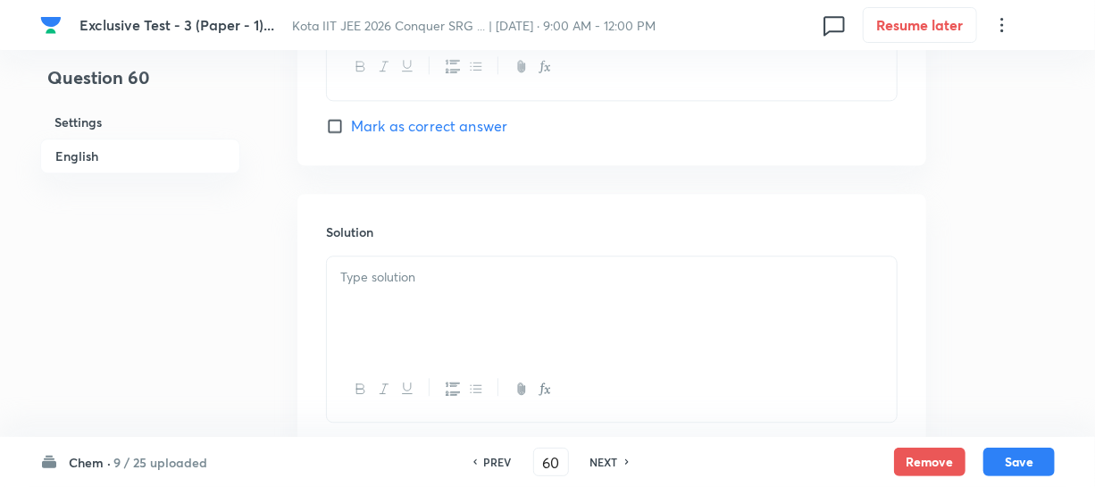
scroll to position [1993, 0]
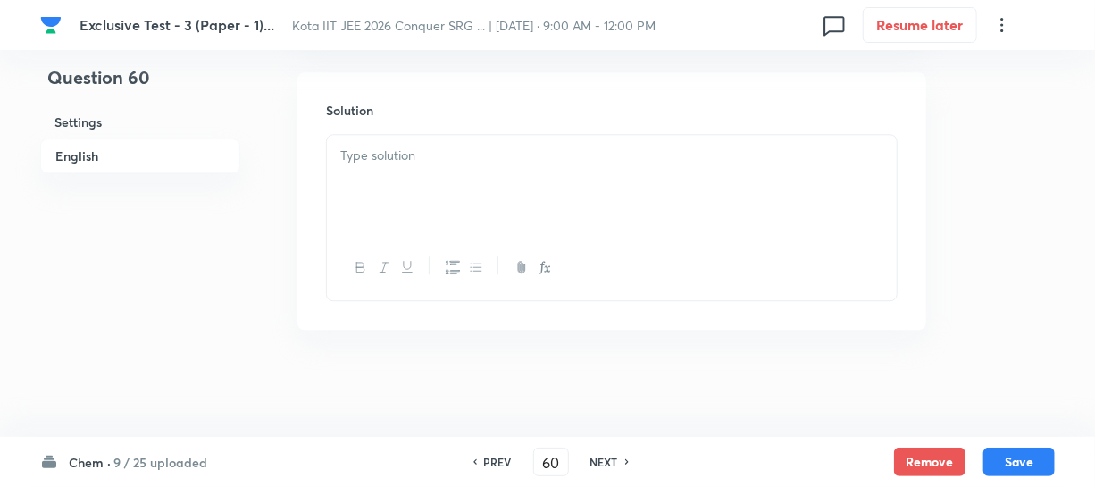
click at [437, 204] on div at bounding box center [612, 185] width 570 height 100
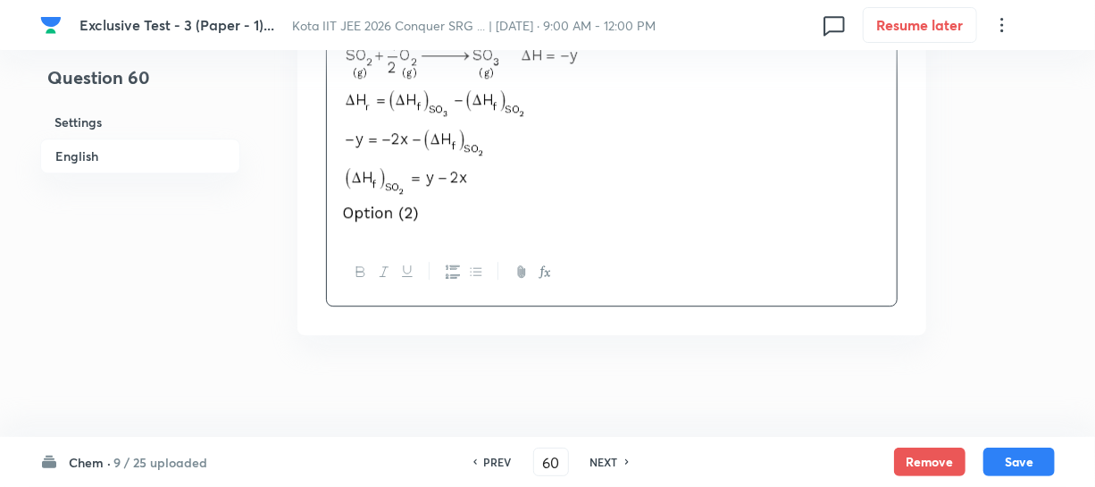
scroll to position [2106, 0]
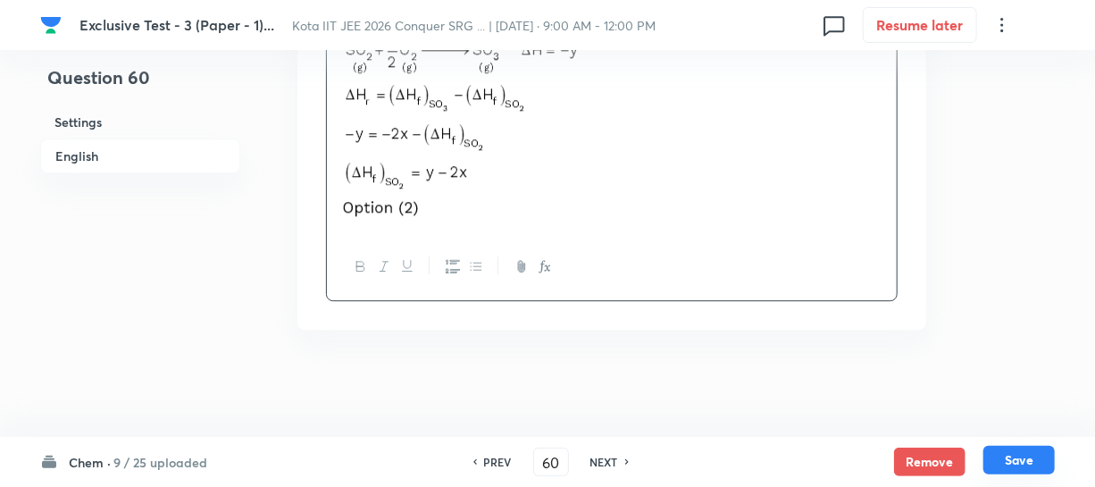
click at [1010, 453] on button "Save" at bounding box center [1019, 460] width 71 height 29
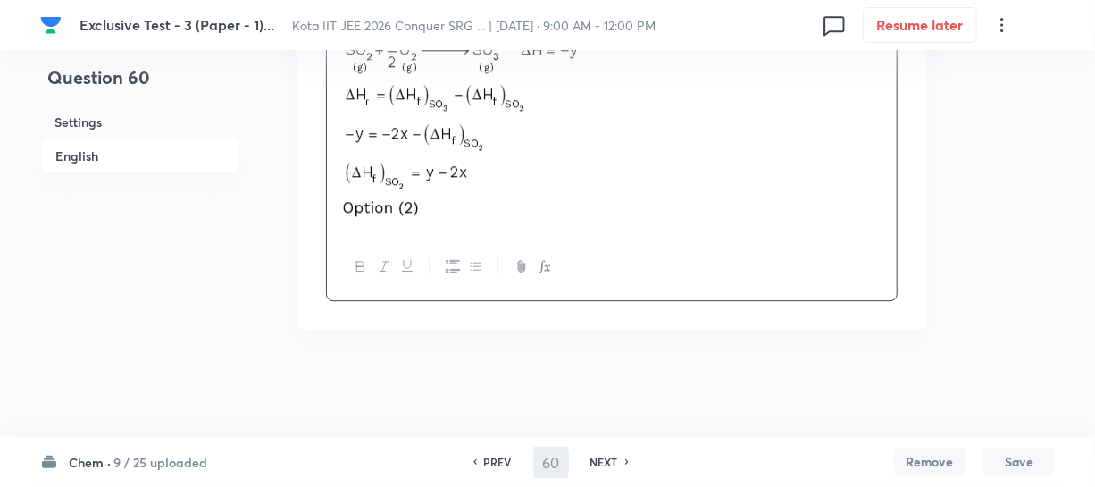
type input "61"
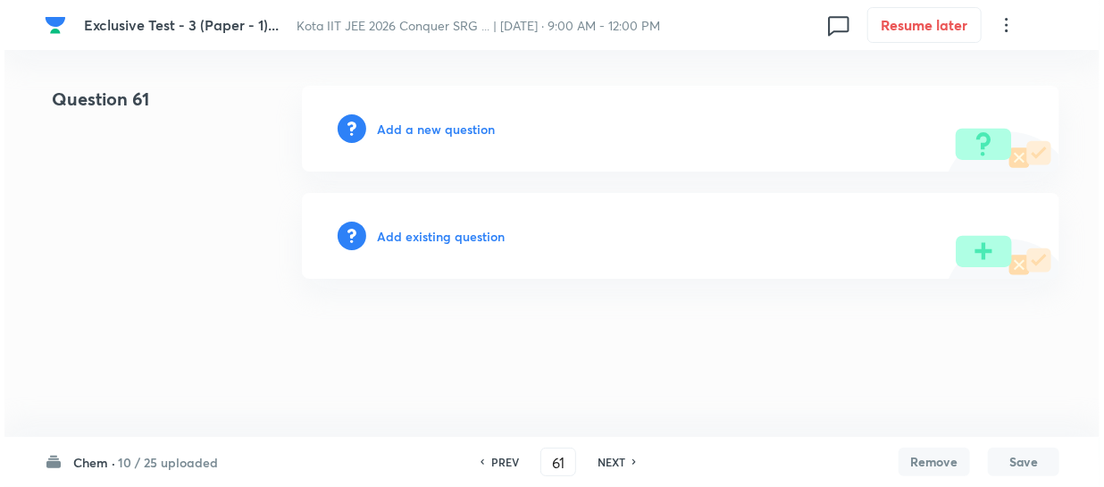
scroll to position [0, 0]
click at [451, 133] on h6 "Add a new question" at bounding box center [436, 129] width 118 height 19
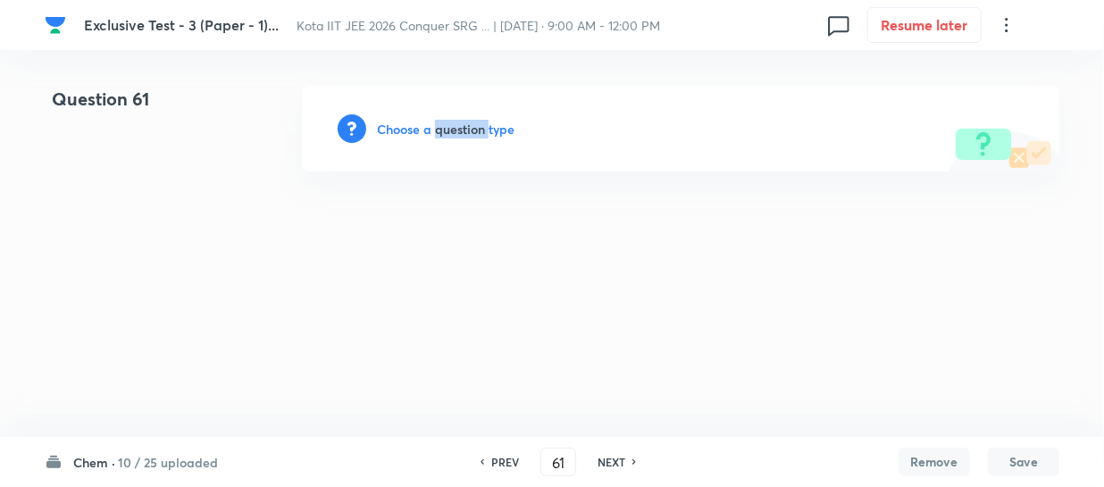
click at [451, 133] on h6 "Choose a question type" at bounding box center [446, 129] width 138 height 19
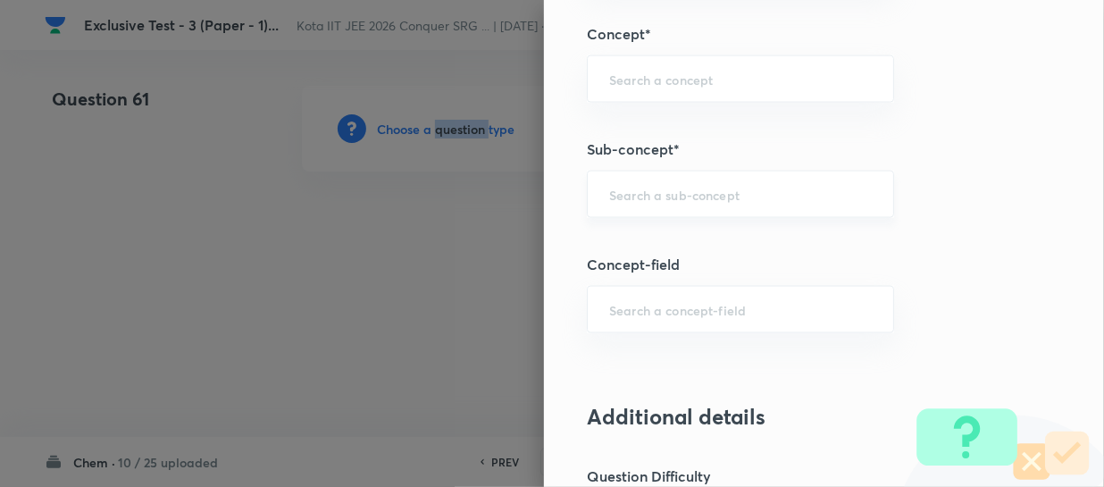
scroll to position [1136, 0]
click at [654, 212] on div "​" at bounding box center [740, 192] width 307 height 47
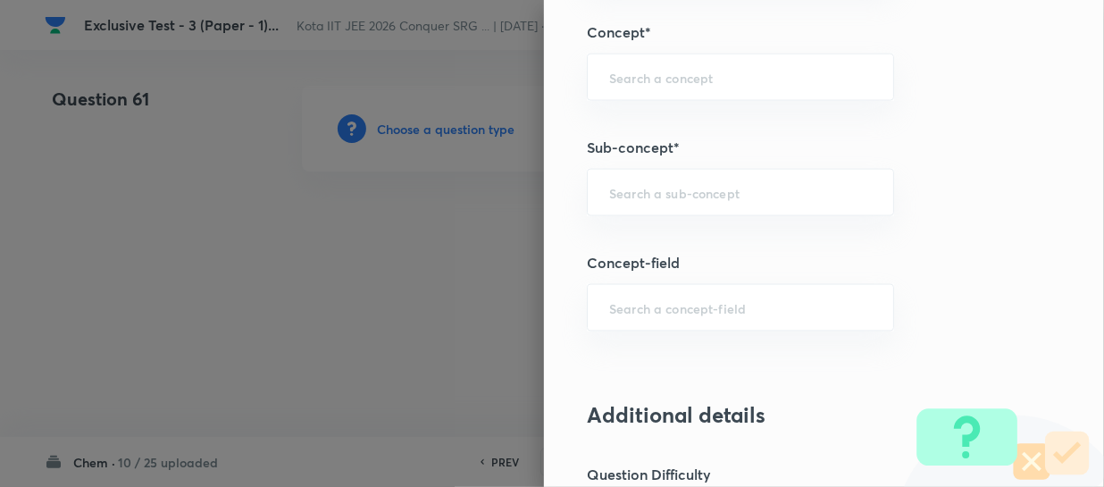
paste input "Thermochemical Equations"
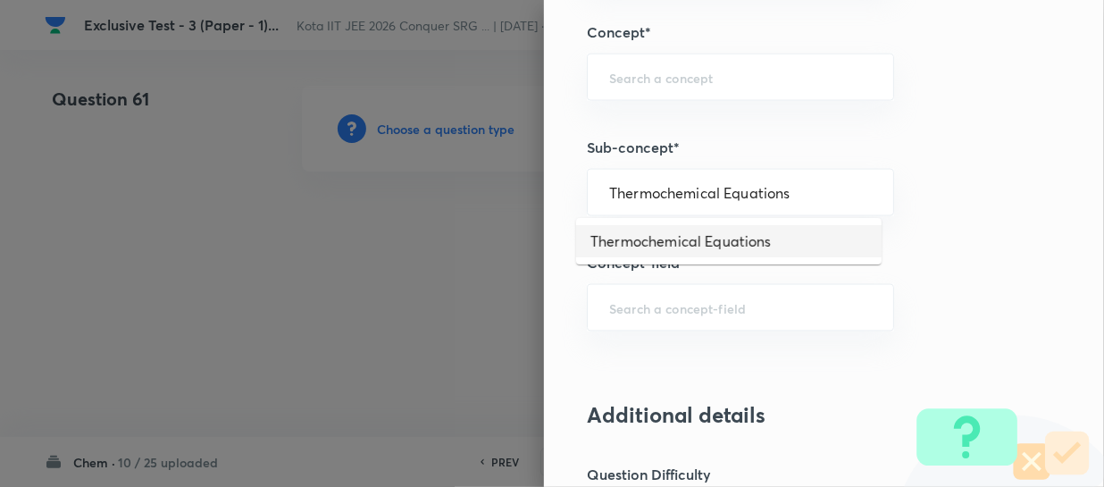
type input "Thermochemical Equations"
type input "Chemistry"
type input "Physical Chemistry"
type input "Thermodynamics & Thermochemistry"
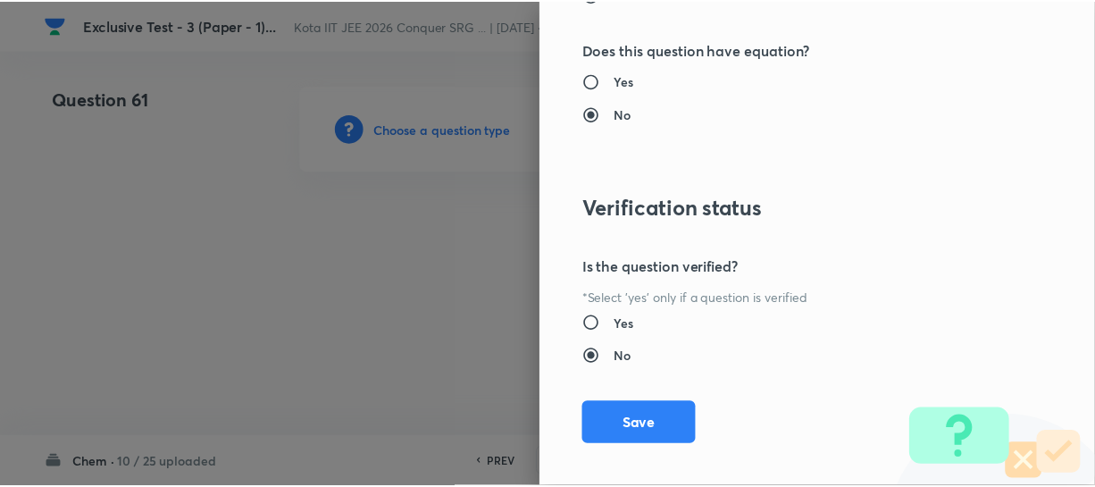
scroll to position [2066, 0]
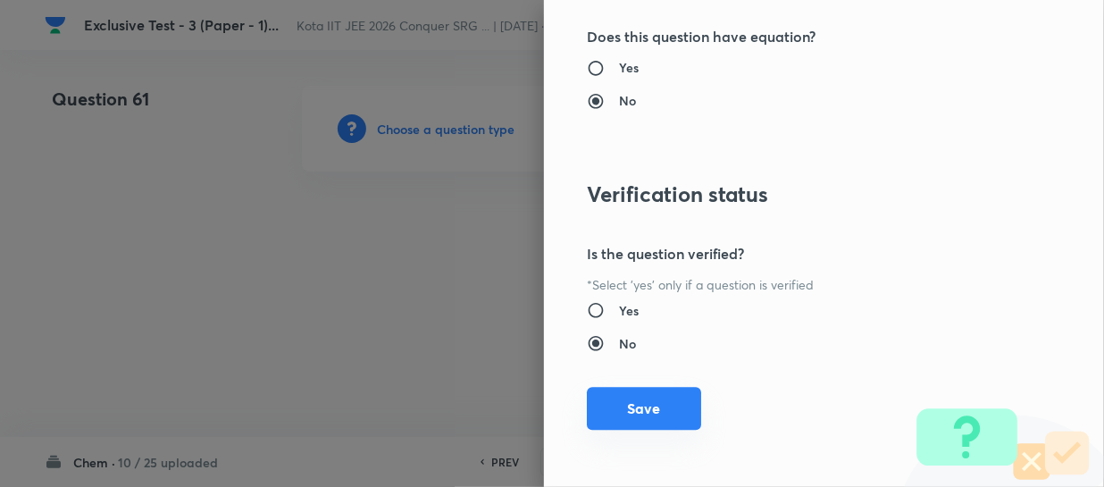
click at [674, 392] on button "Save" at bounding box center [644, 408] width 114 height 43
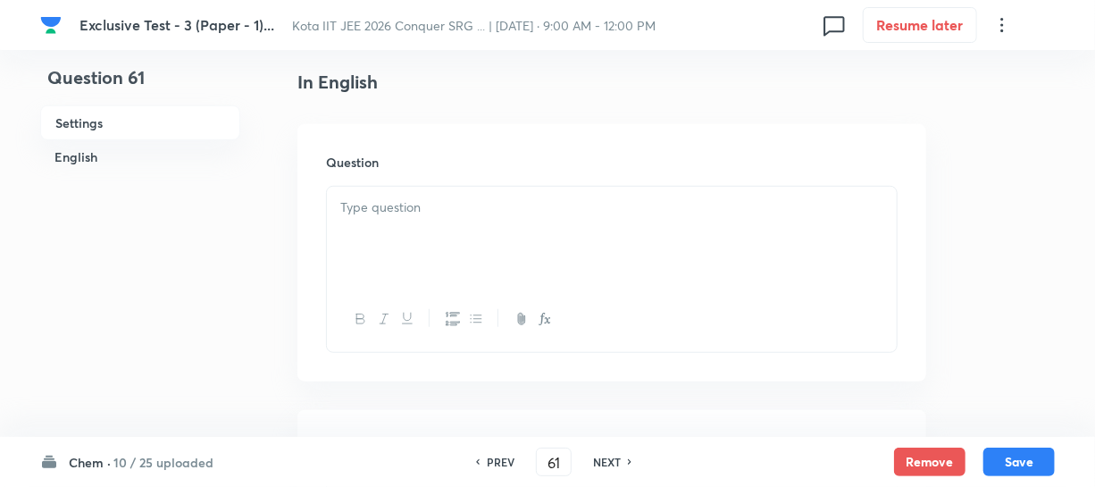
scroll to position [487, 0]
click at [437, 216] on div at bounding box center [612, 230] width 570 height 100
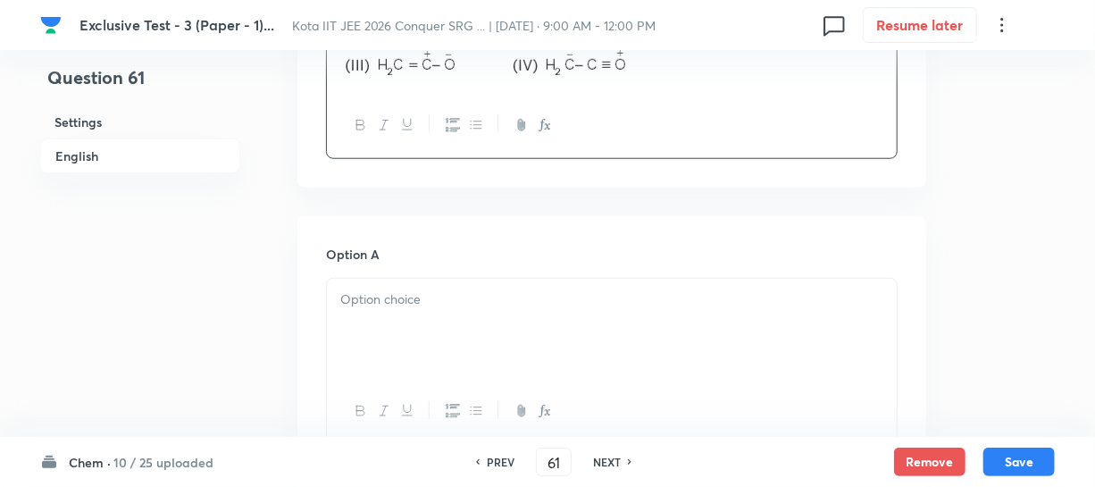
scroll to position [812, 0]
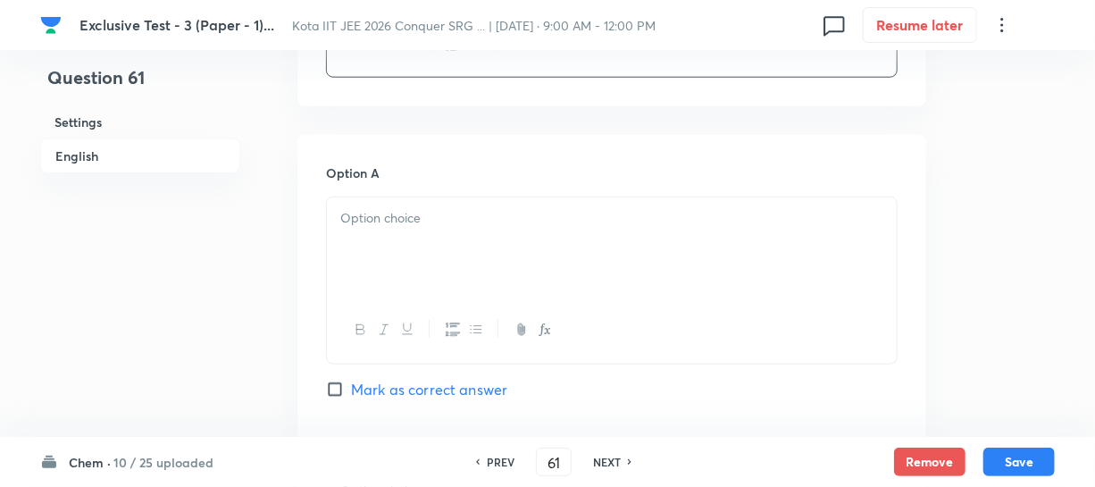
click at [457, 210] on p at bounding box center [611, 218] width 543 height 21
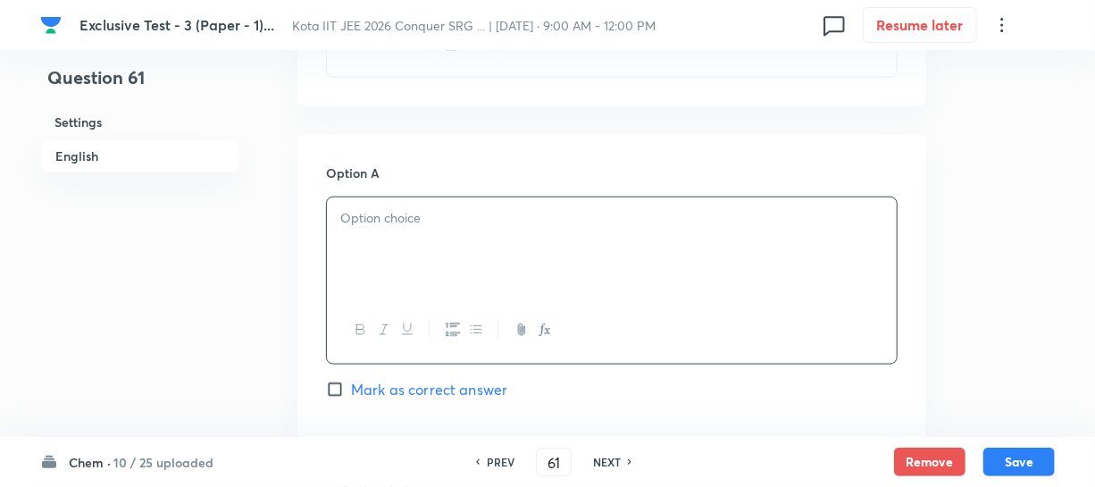
paste div
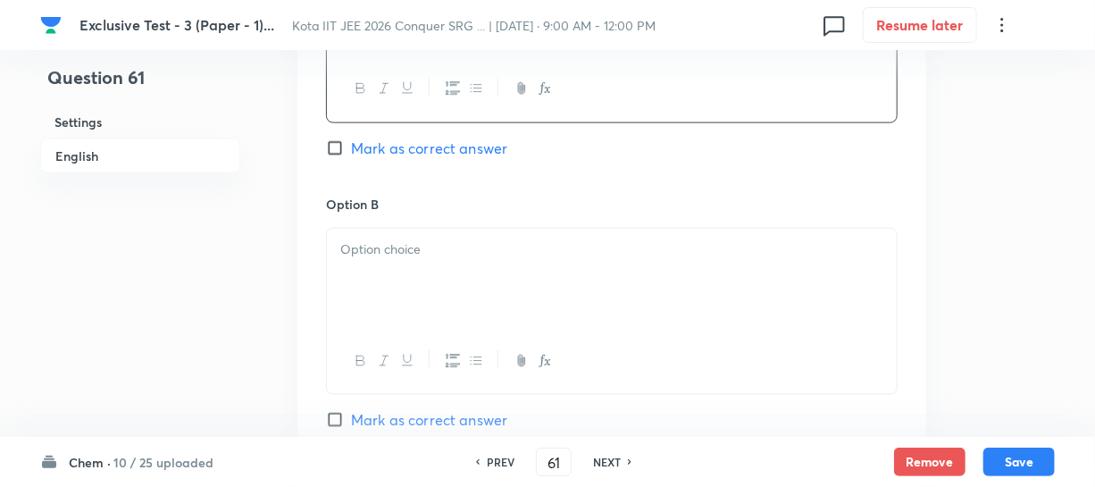
scroll to position [1055, 0]
click at [386, 258] on div at bounding box center [612, 277] width 570 height 100
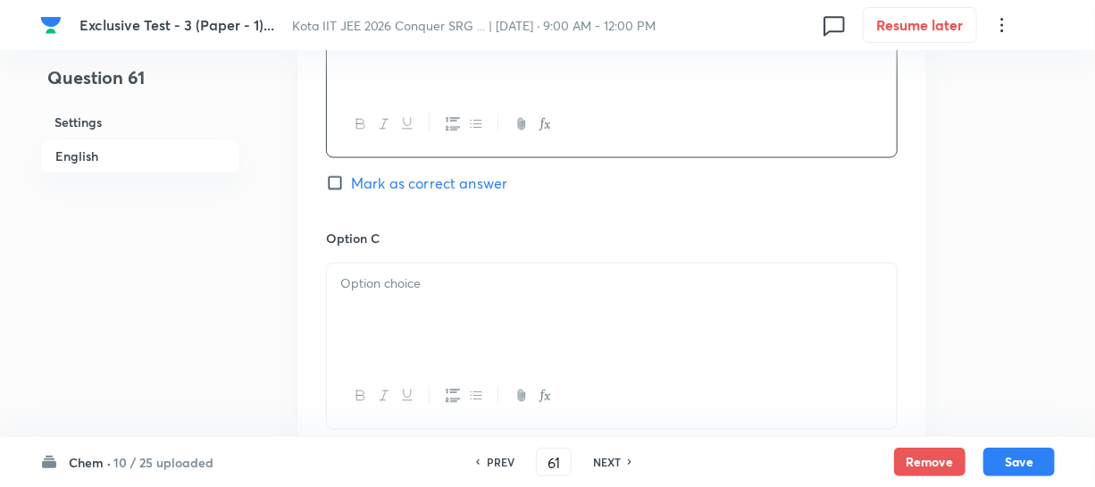
scroll to position [1299, 0]
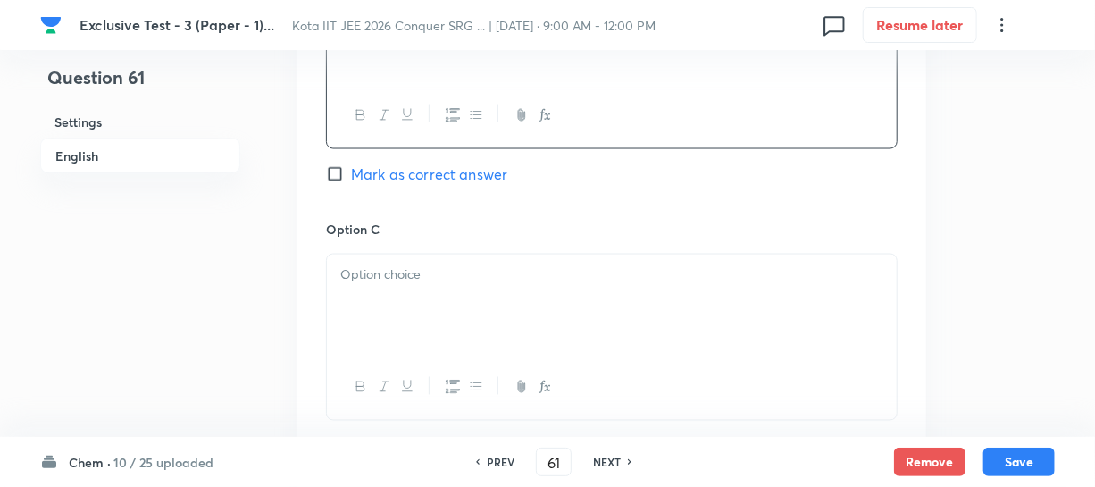
click at [381, 285] on p at bounding box center [611, 275] width 543 height 21
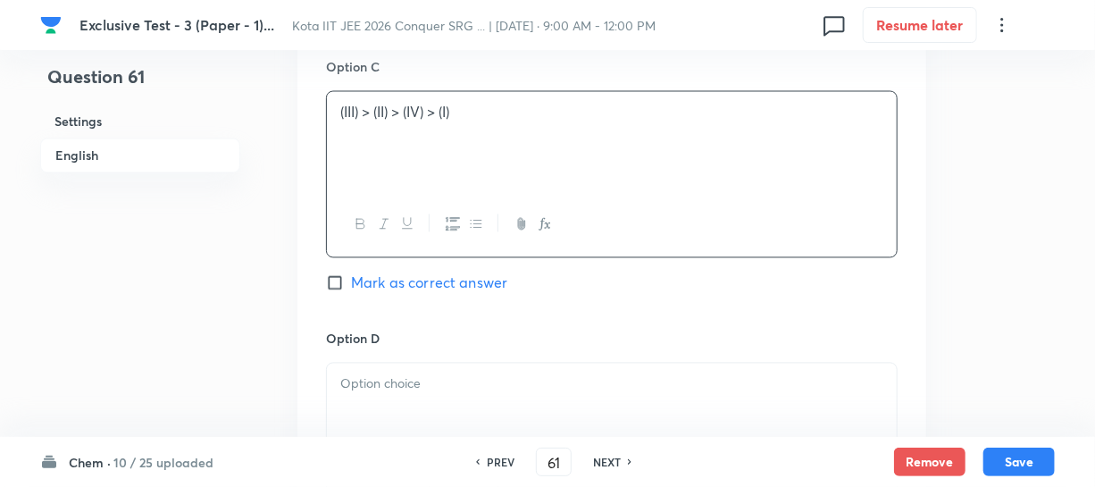
scroll to position [1543, 0]
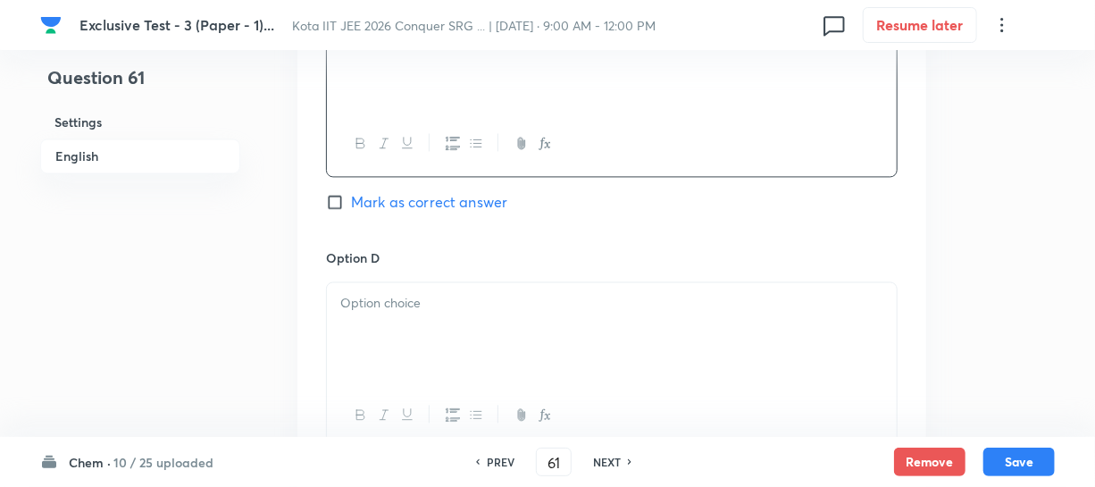
click at [369, 285] on div at bounding box center [612, 332] width 570 height 100
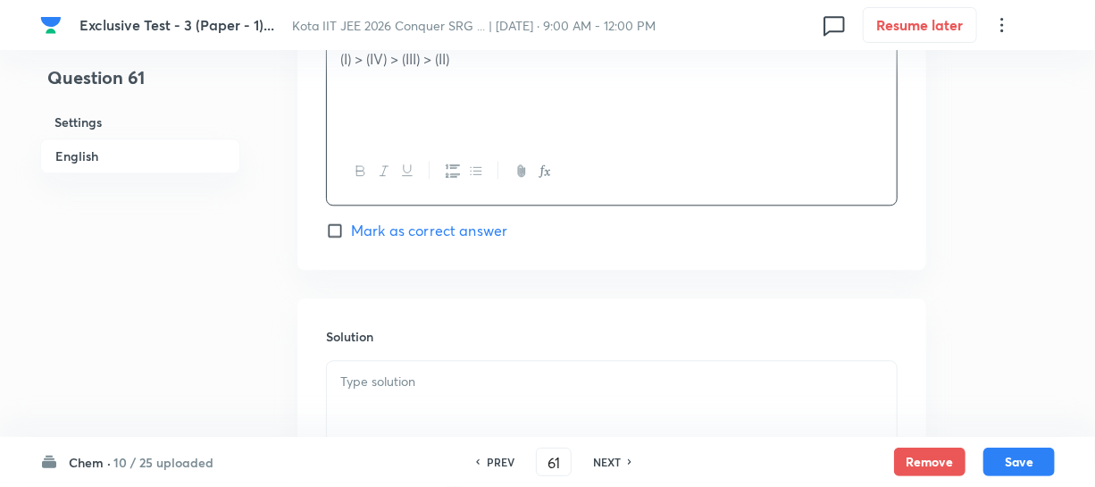
click at [344, 239] on input "Mark as correct answer" at bounding box center [338, 231] width 25 height 18
checkbox input "true"
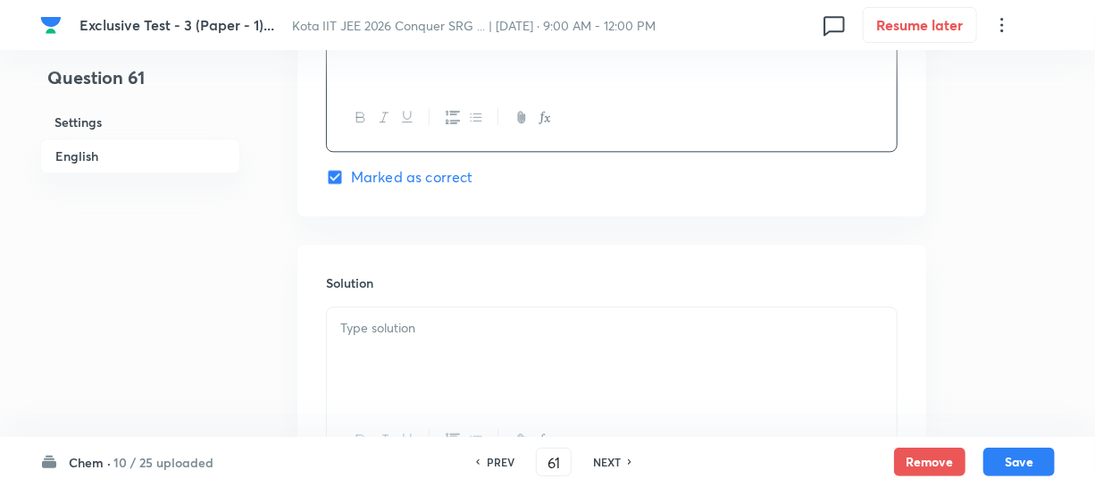
scroll to position [1867, 0]
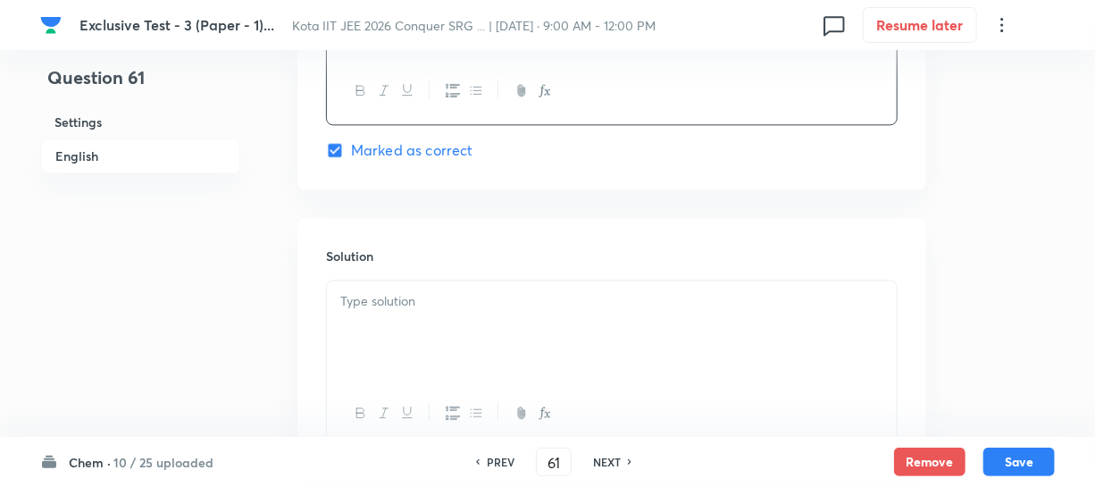
click at [361, 304] on p at bounding box center [611, 301] width 543 height 21
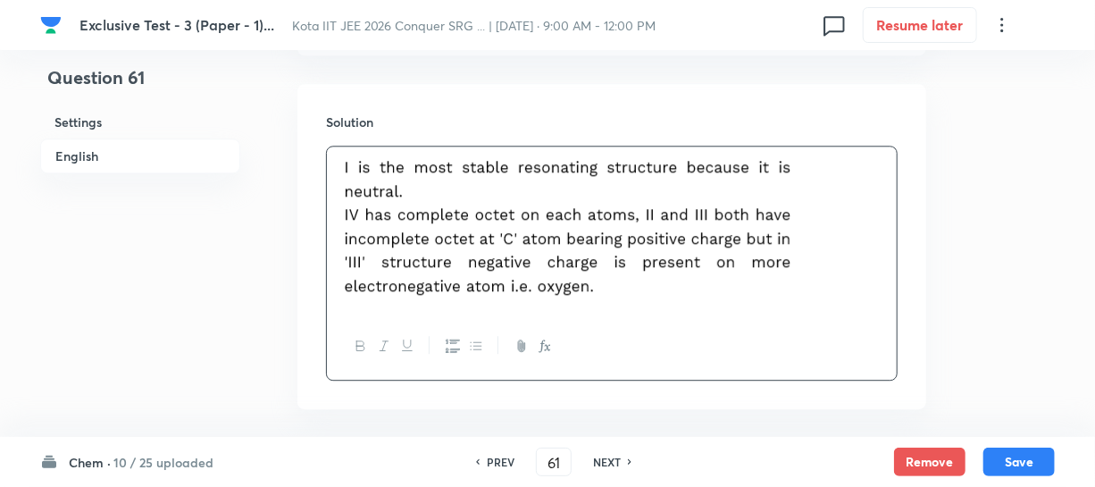
scroll to position [2082, 0]
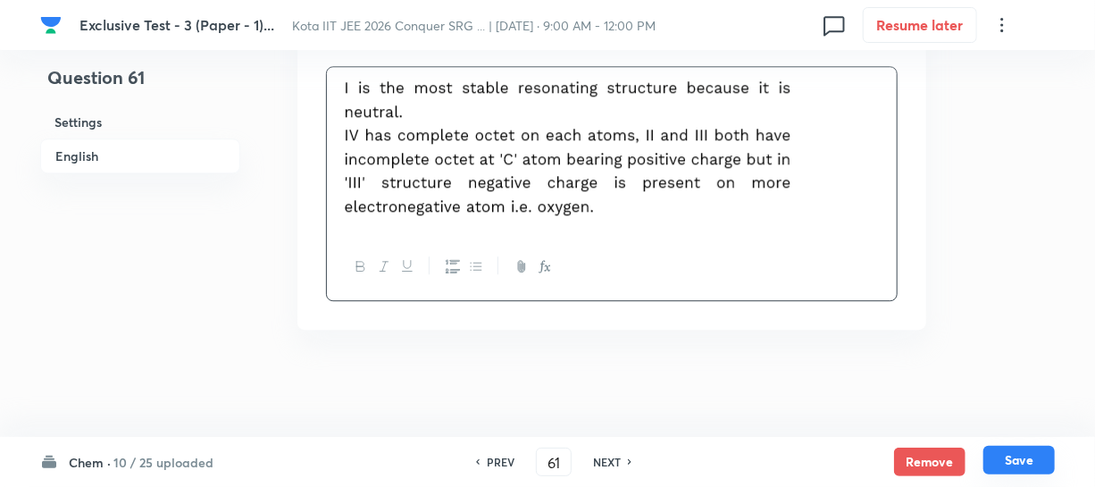
click at [1004, 465] on button "Save" at bounding box center [1019, 460] width 71 height 29
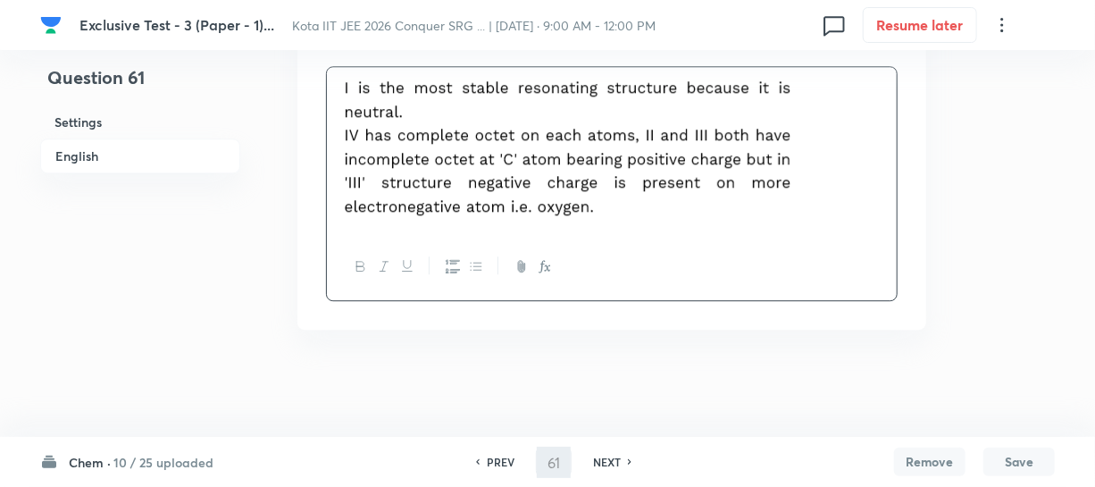
type input "62"
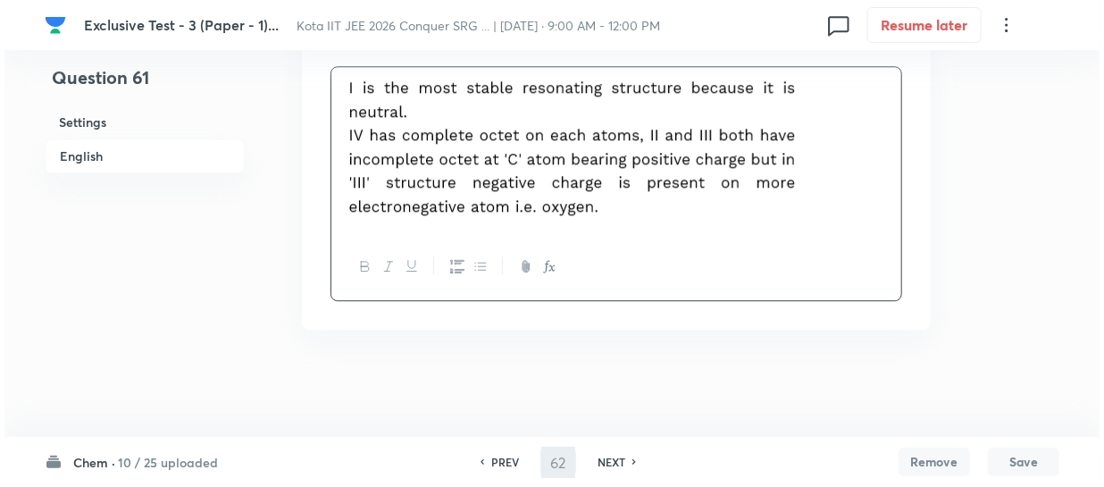
scroll to position [0, 0]
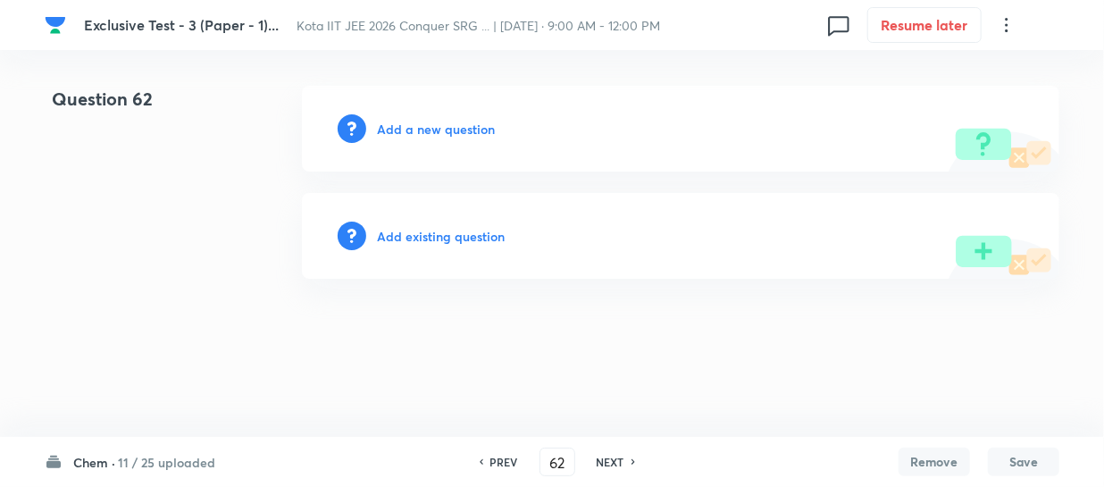
click at [453, 129] on h6 "Add a new question" at bounding box center [436, 129] width 118 height 19
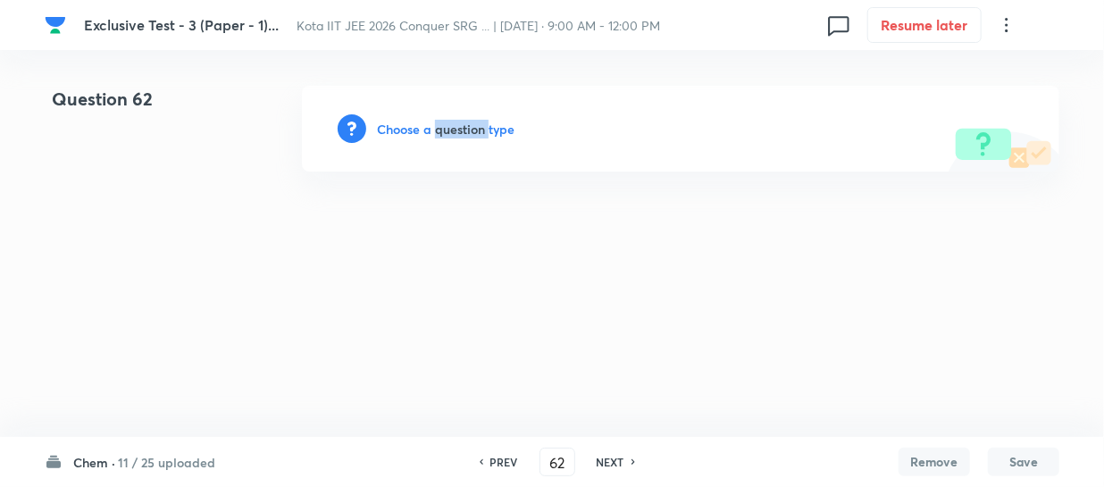
click at [453, 129] on h6 "Choose a question type" at bounding box center [446, 129] width 138 height 19
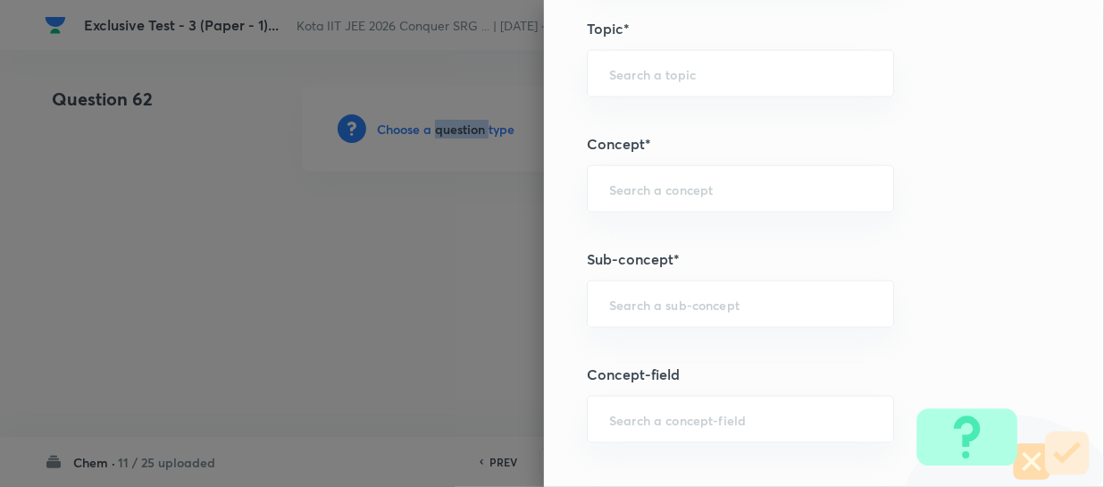
scroll to position [1055, 0]
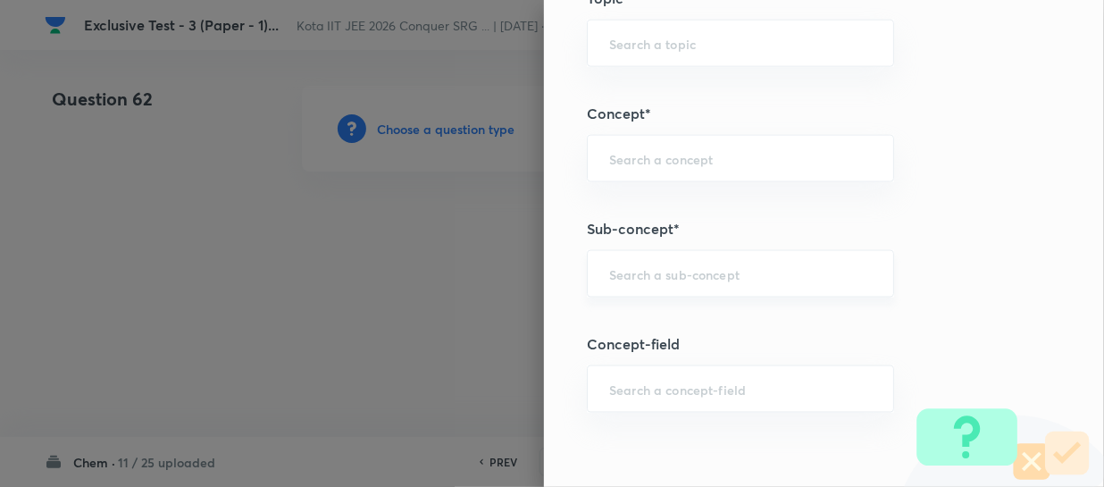
click at [652, 271] on input "text" at bounding box center [740, 273] width 263 height 17
paste input "Thermochemical Equations"
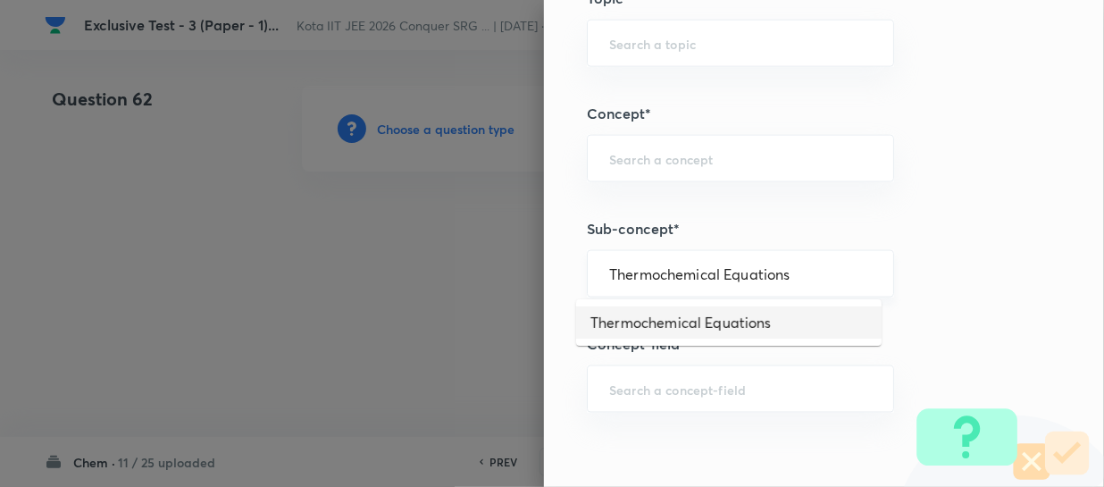
type input "Thermochemical Equations"
type input "Chemistry"
type input "Physical Chemistry"
type input "Thermodynamics & Thermochemistry"
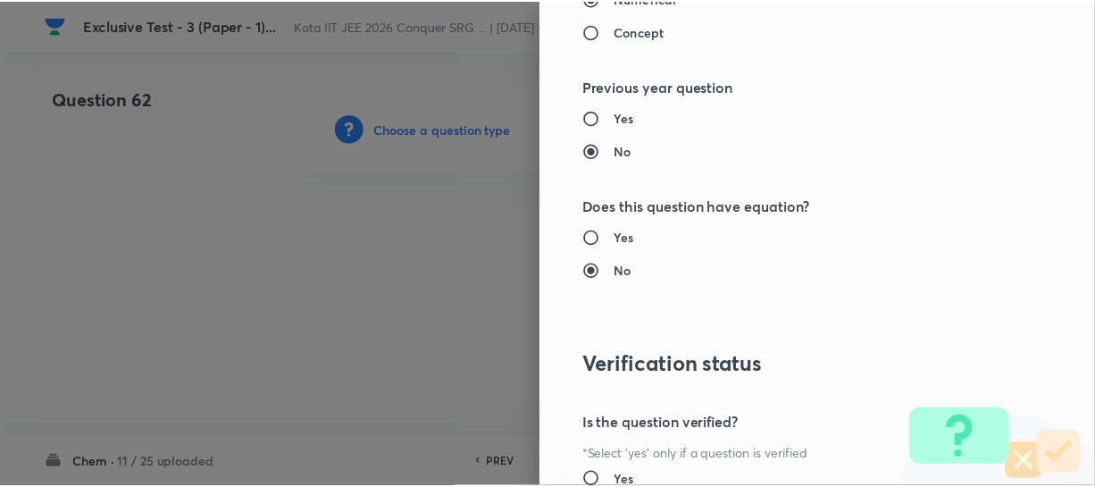
scroll to position [2066, 0]
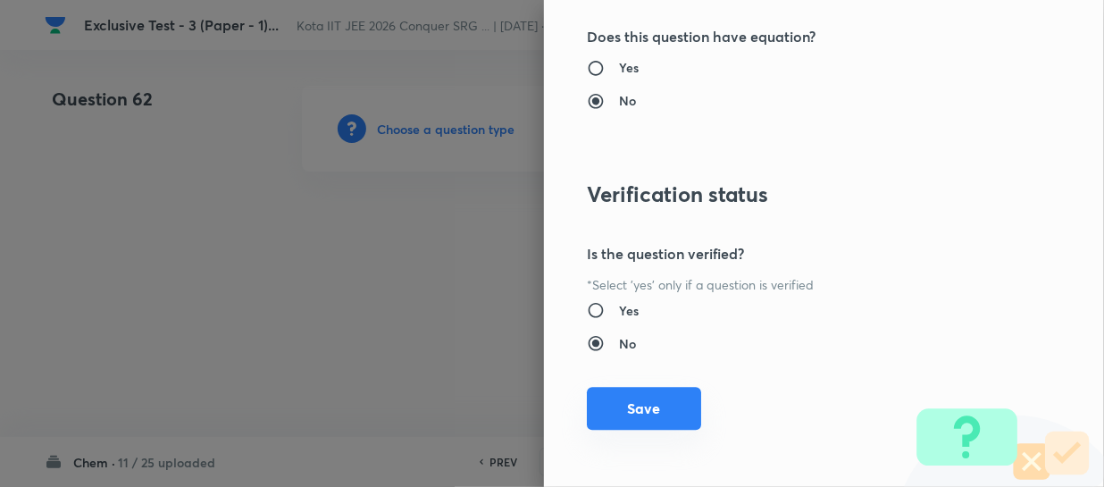
click at [655, 394] on button "Save" at bounding box center [644, 408] width 114 height 43
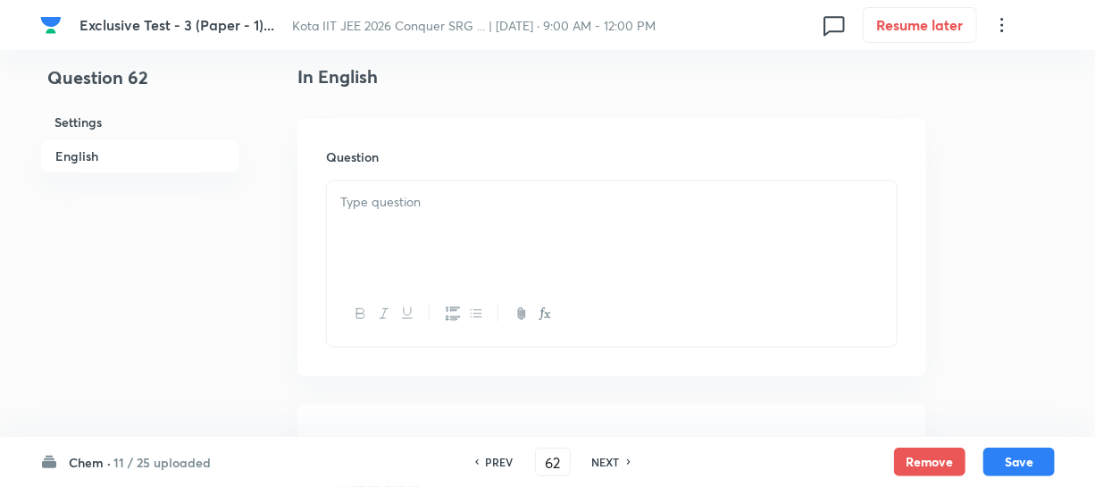
scroll to position [487, 0]
click at [364, 186] on div at bounding box center [612, 230] width 570 height 100
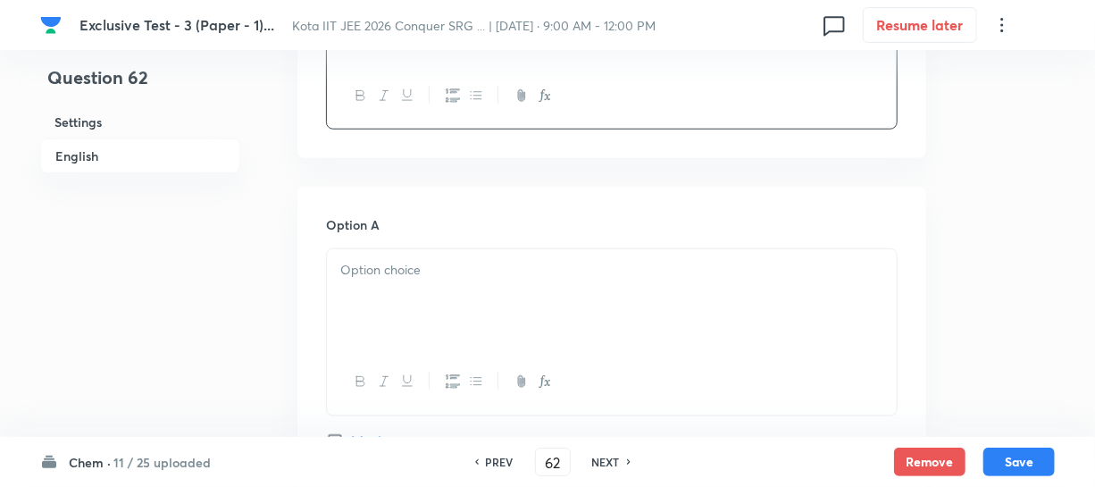
scroll to position [731, 0]
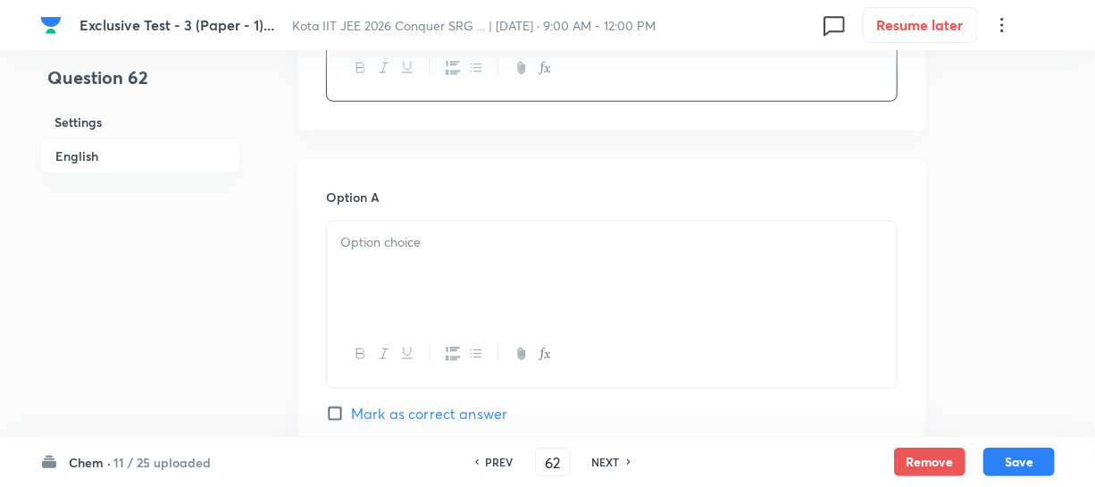
click at [395, 270] on div at bounding box center [612, 272] width 570 height 100
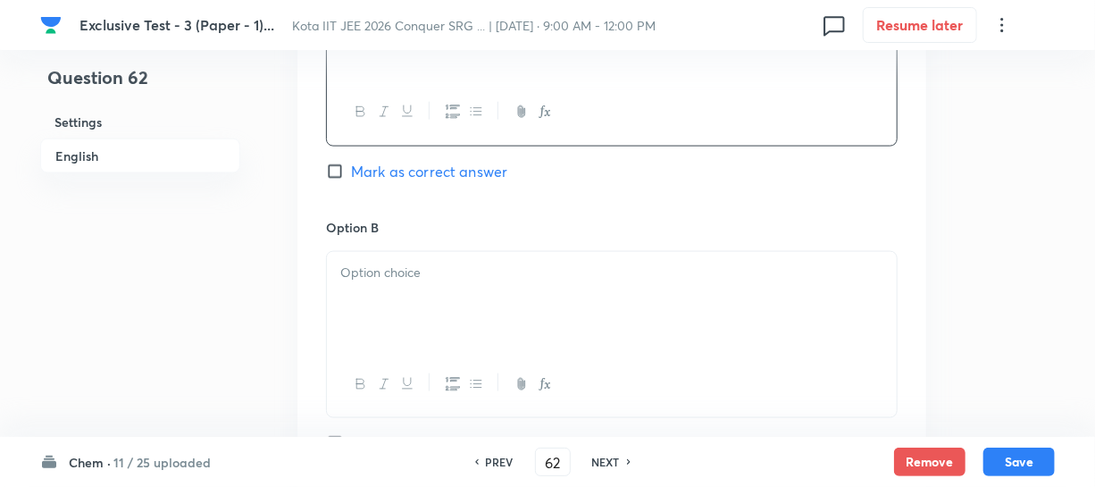
scroll to position [974, 0]
click at [462, 282] on div at bounding box center [612, 301] width 570 height 100
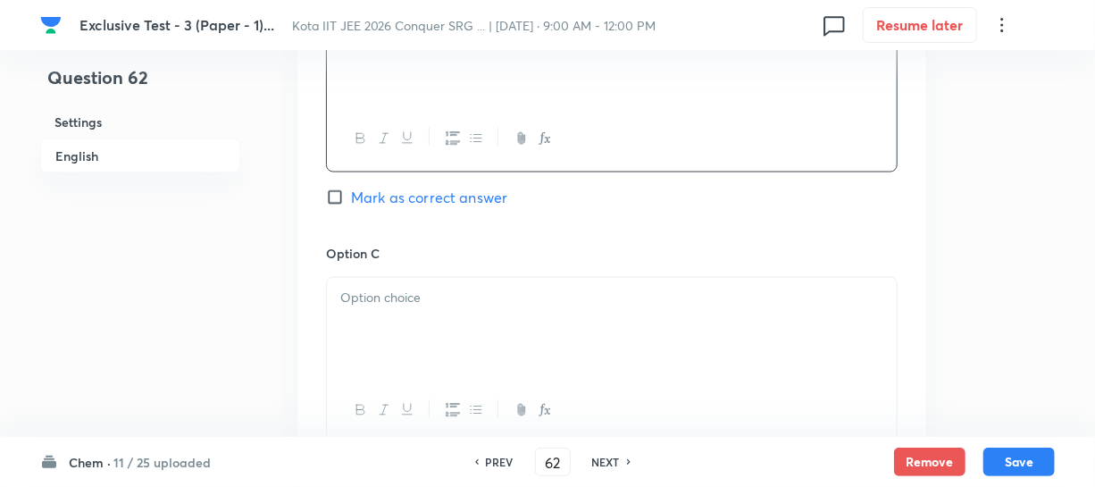
scroll to position [1299, 0]
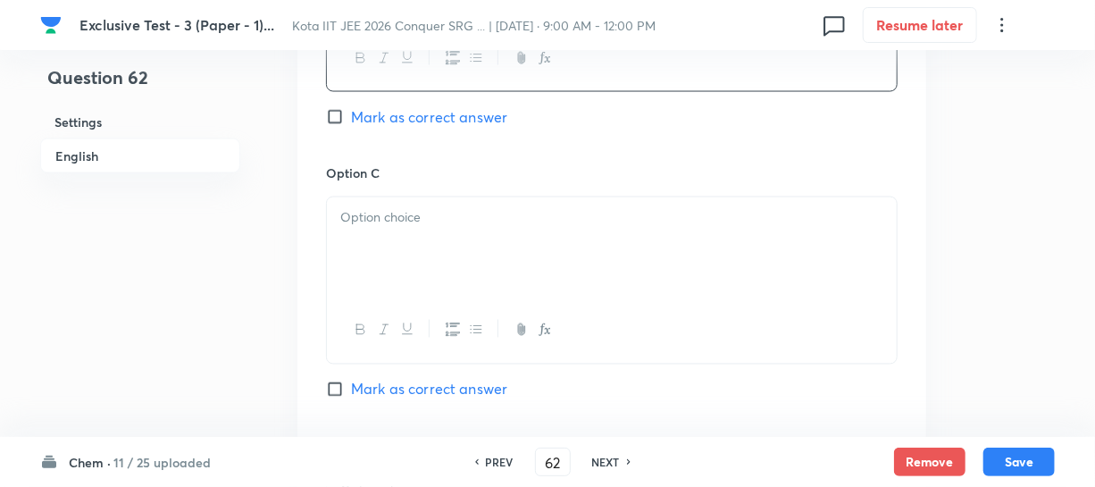
click at [446, 247] on div at bounding box center [612, 247] width 570 height 100
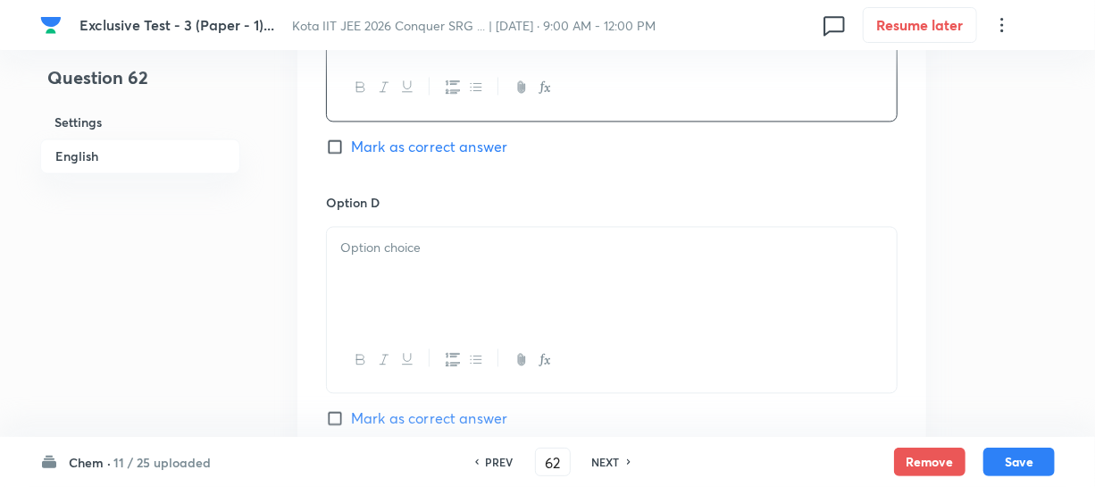
scroll to position [1543, 0]
click at [422, 273] on div at bounding box center [612, 276] width 570 height 100
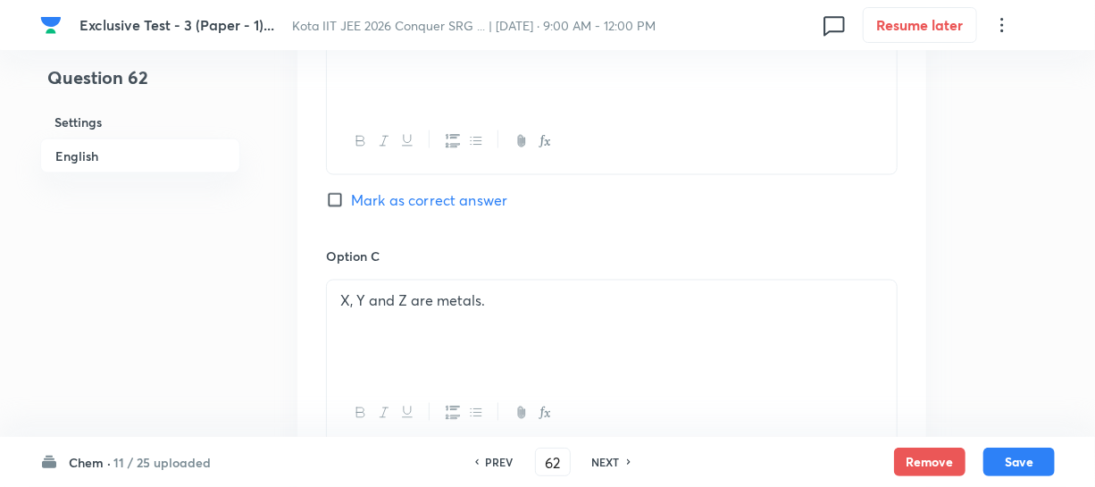
scroll to position [1136, 0]
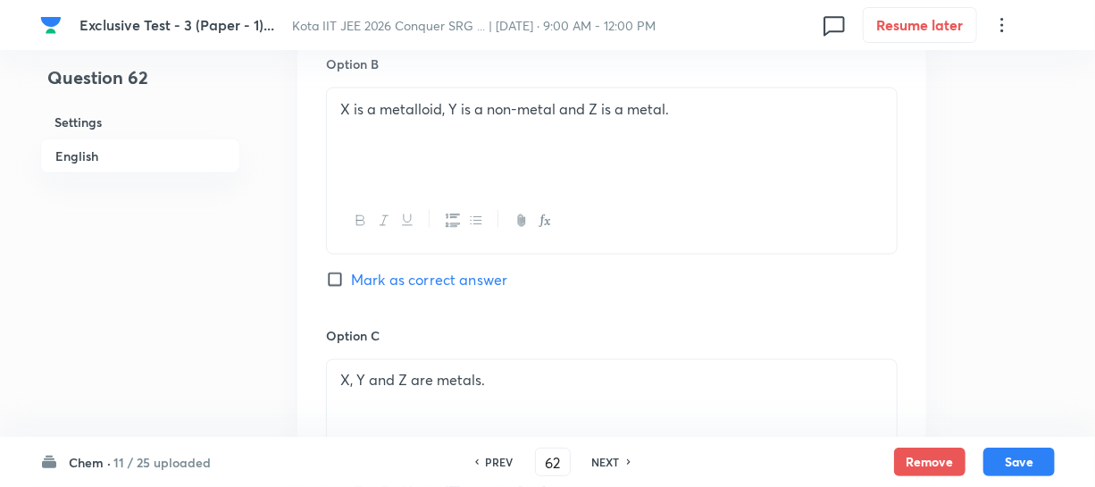
click at [350, 277] on input "Mark as correct answer" at bounding box center [338, 280] width 25 height 18
checkbox input "true"
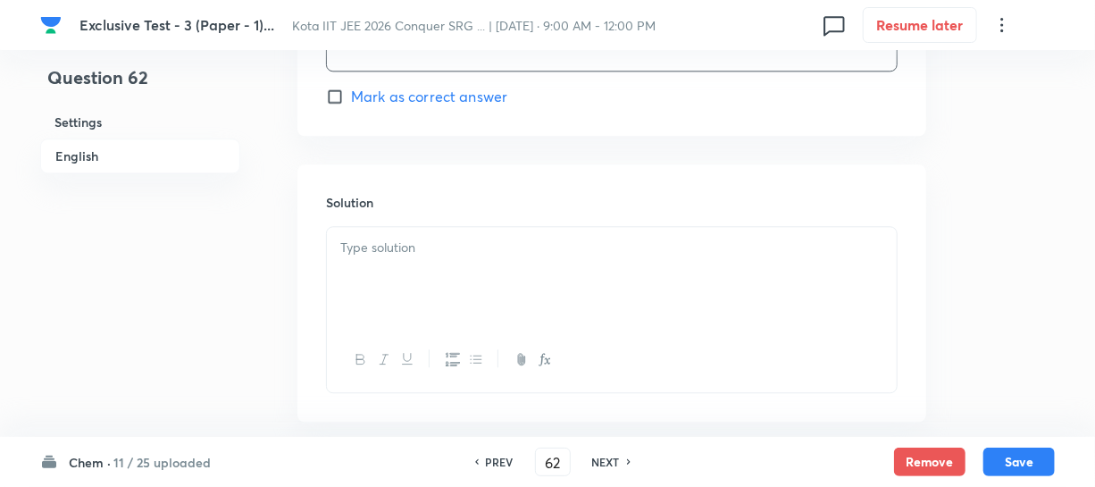
scroll to position [1867, 0]
click at [404, 254] on div at bounding box center [612, 273] width 570 height 100
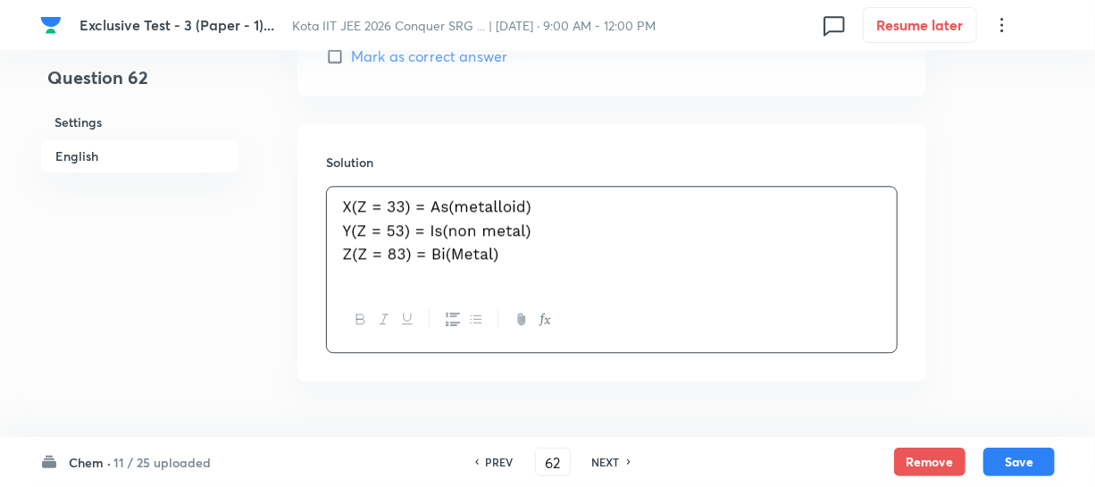
scroll to position [1956, 0]
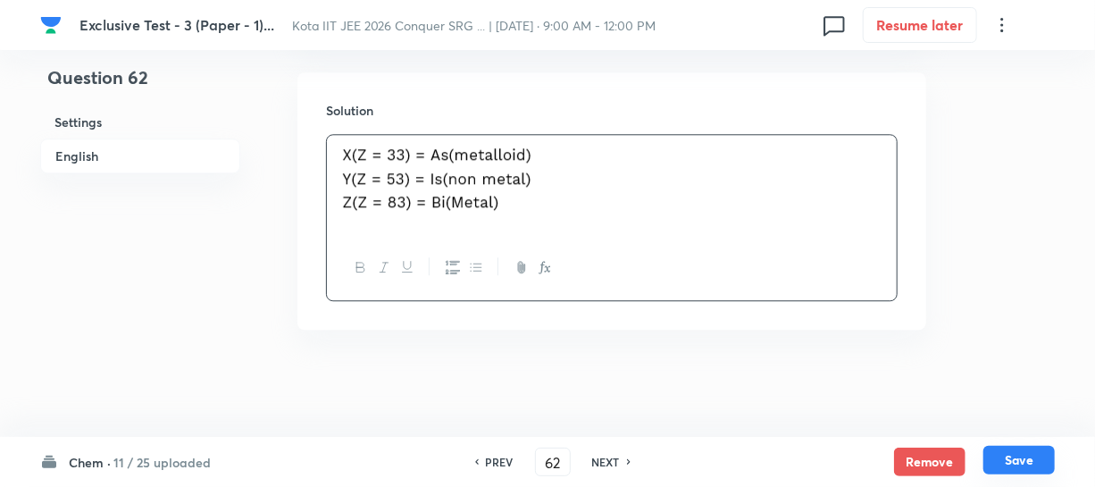
click at [1041, 456] on button "Save" at bounding box center [1019, 460] width 71 height 29
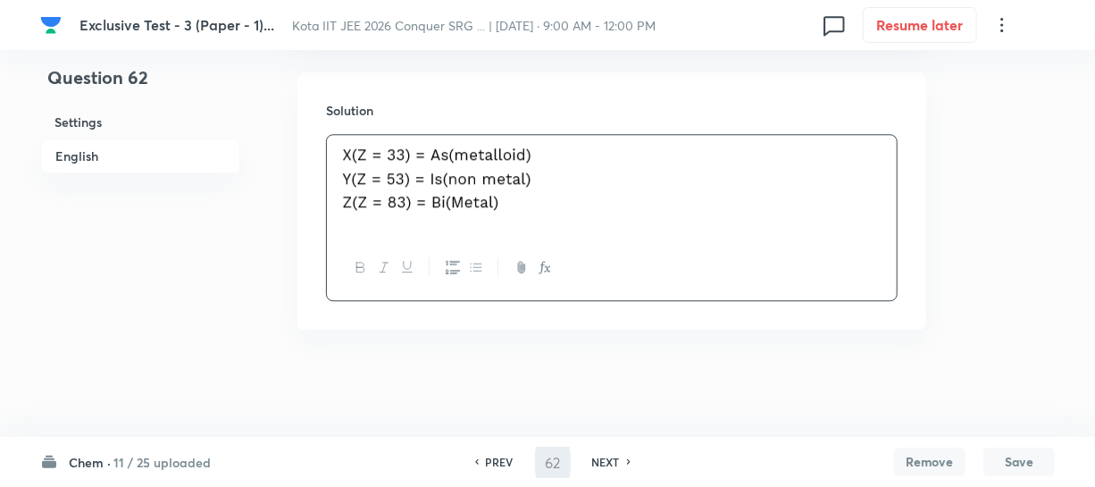
type input "63"
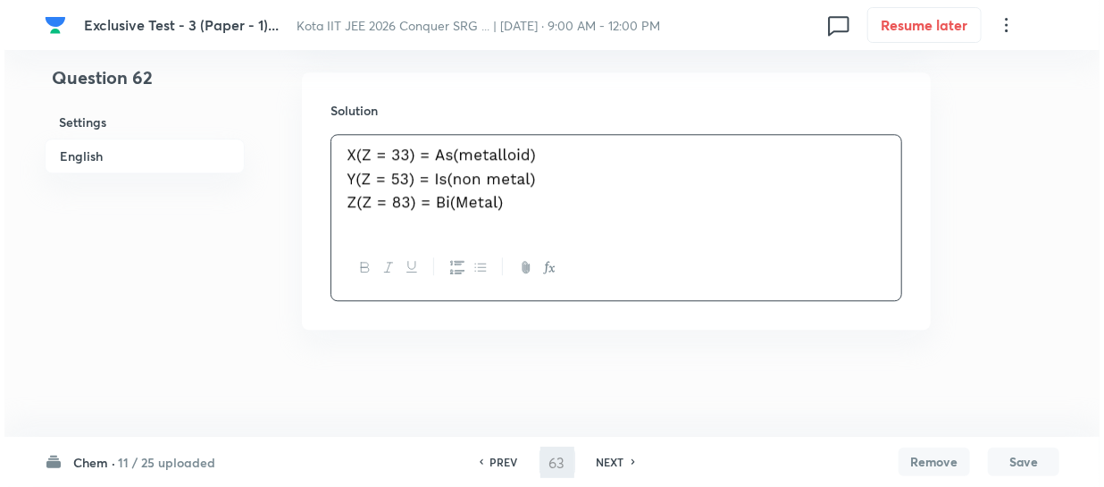
scroll to position [0, 0]
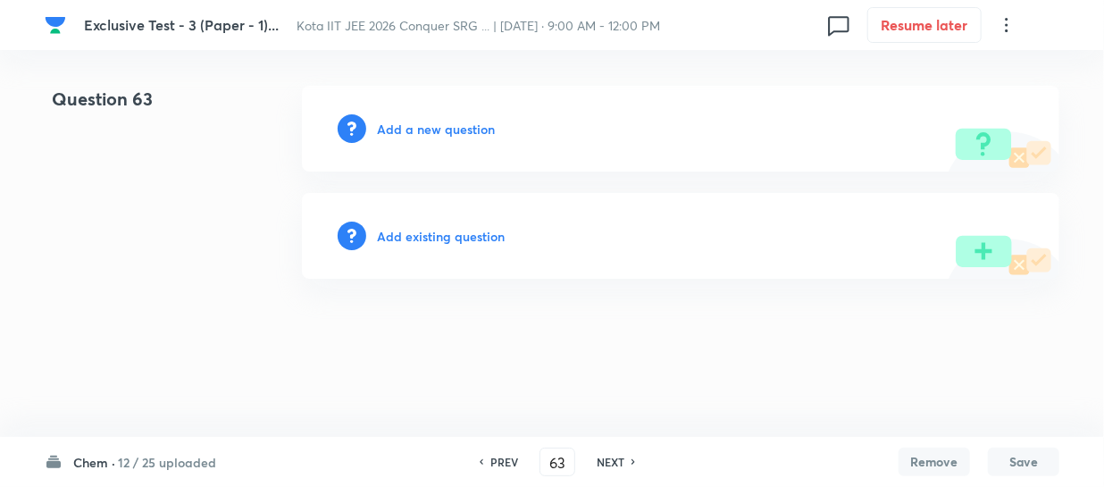
click at [473, 132] on h6 "Add a new question" at bounding box center [436, 129] width 118 height 19
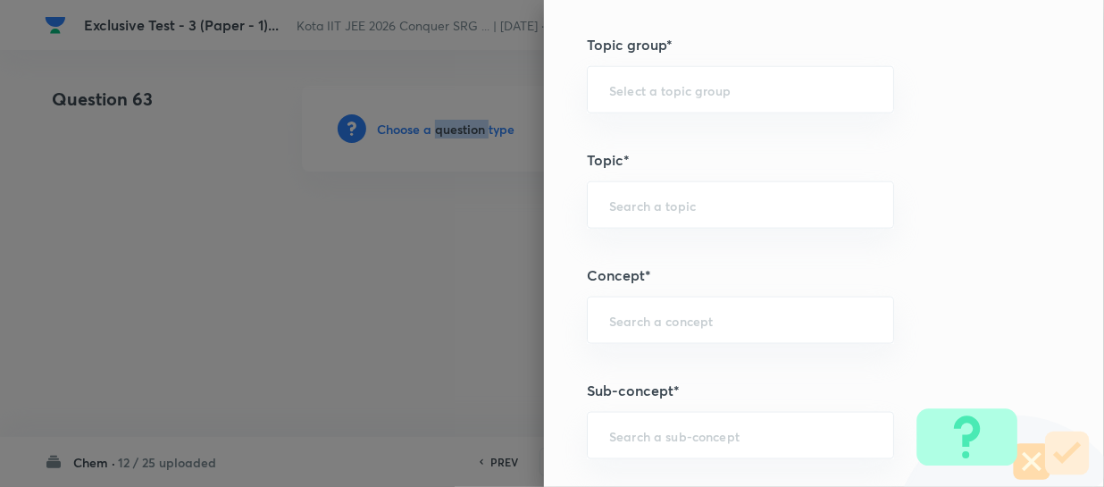
scroll to position [1055, 0]
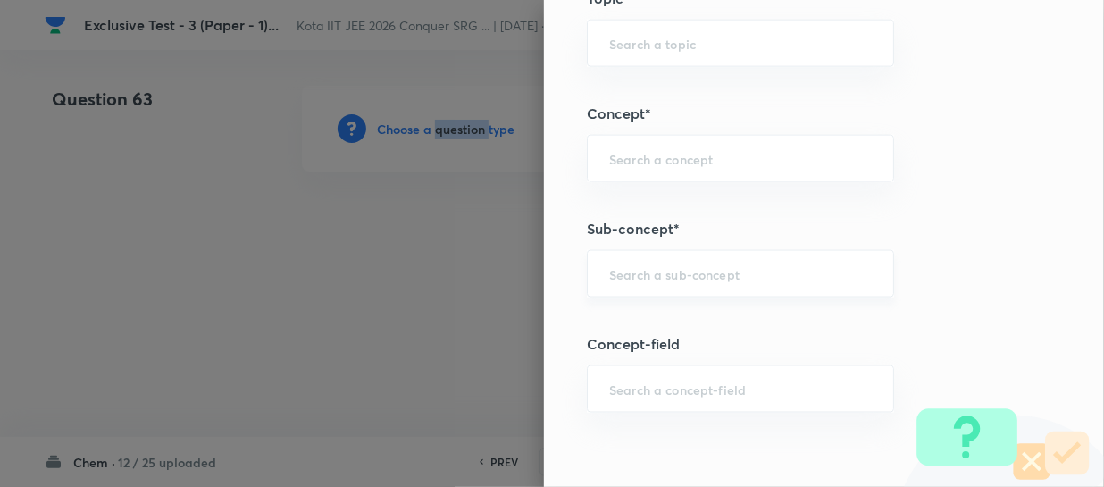
click at [617, 260] on div "​" at bounding box center [740, 273] width 307 height 47
paste input "Thermochemical Equations"
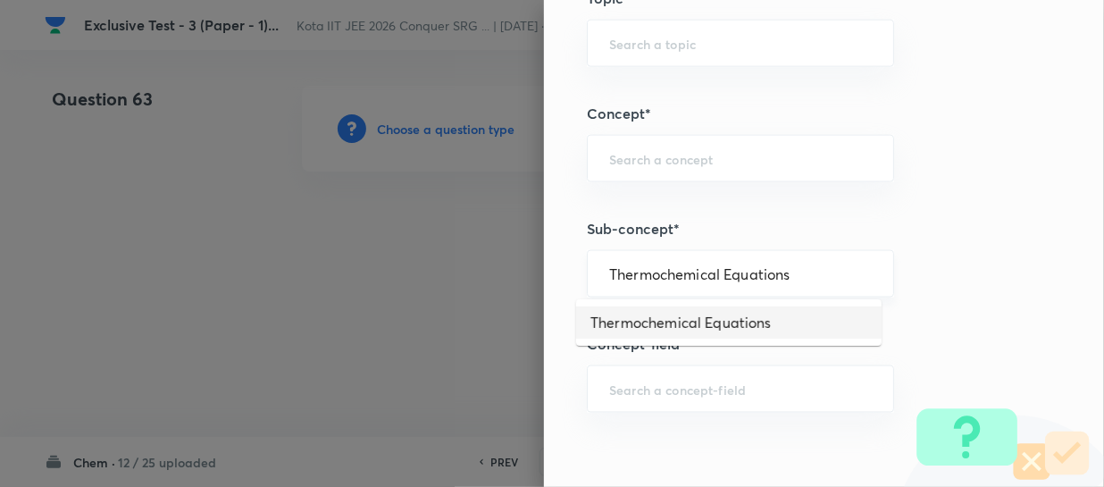
type input "Thermochemical Equations"
type input "Chemistry"
type input "Physical Chemistry"
type input "Thermodynamics & Thermochemistry"
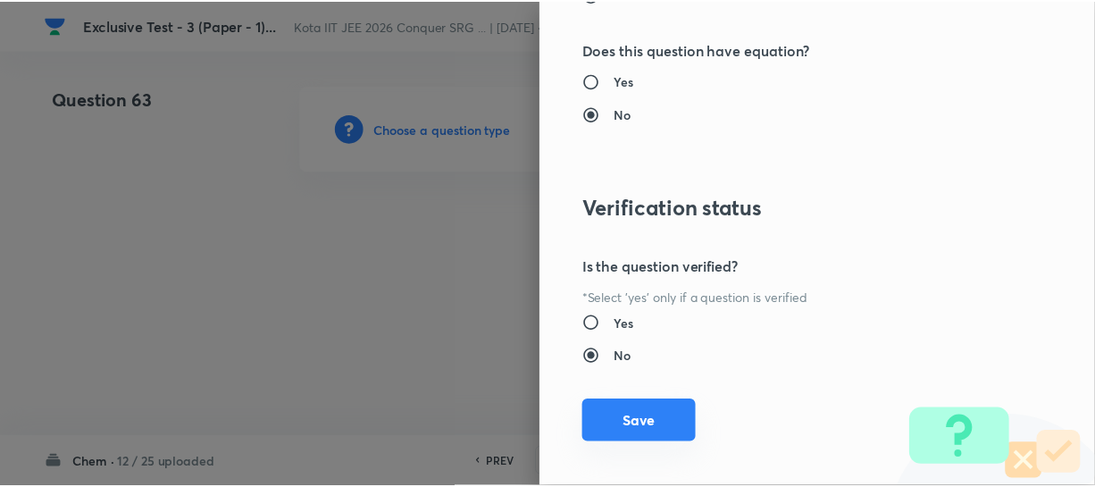
scroll to position [2066, 0]
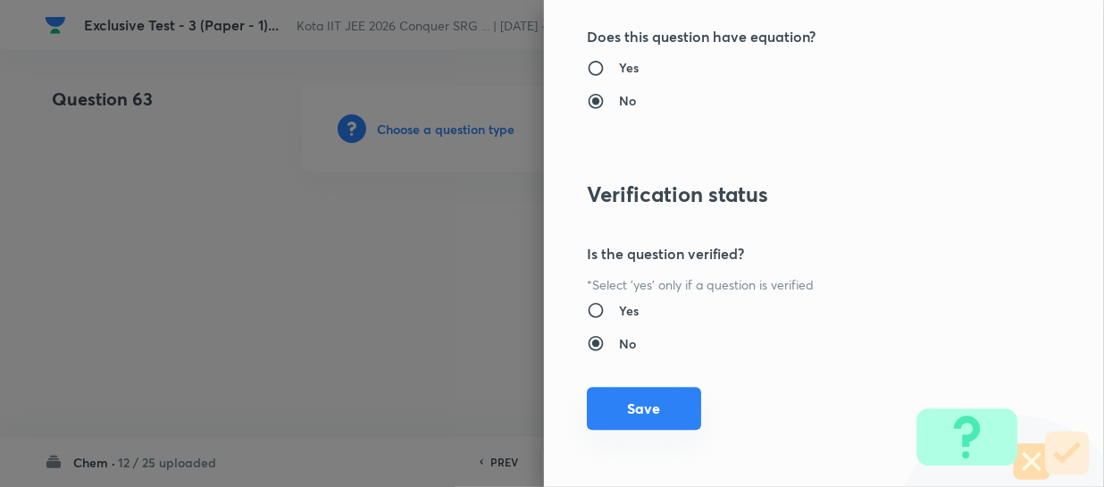
click at [616, 407] on button "Save" at bounding box center [644, 408] width 114 height 43
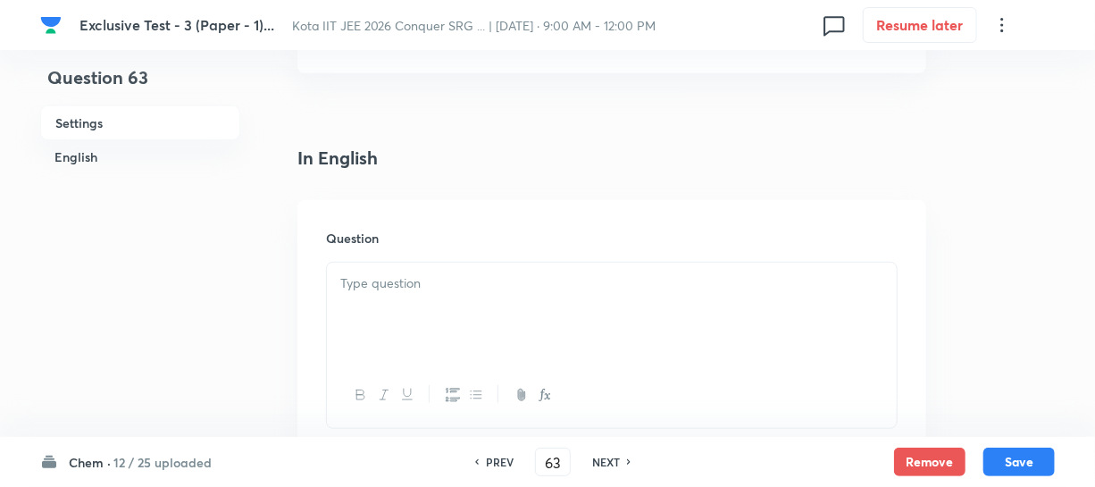
scroll to position [406, 0]
click at [384, 285] on p at bounding box center [611, 282] width 543 height 21
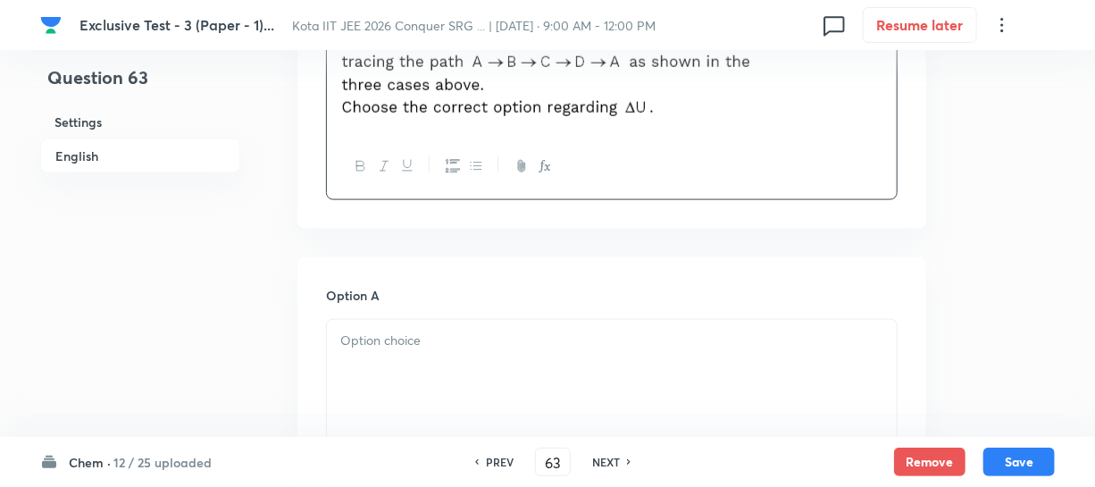
scroll to position [1055, 0]
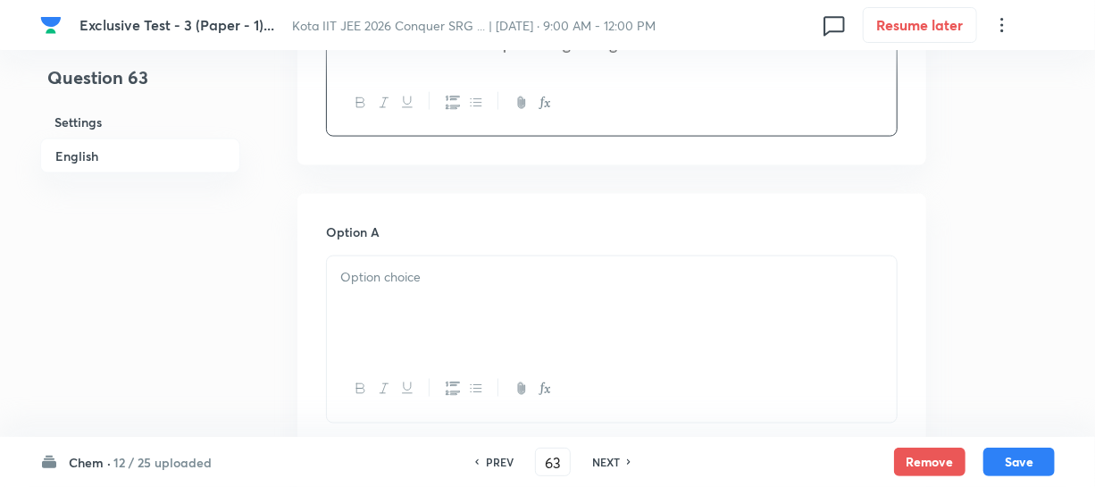
click at [430, 295] on div at bounding box center [612, 306] width 570 height 100
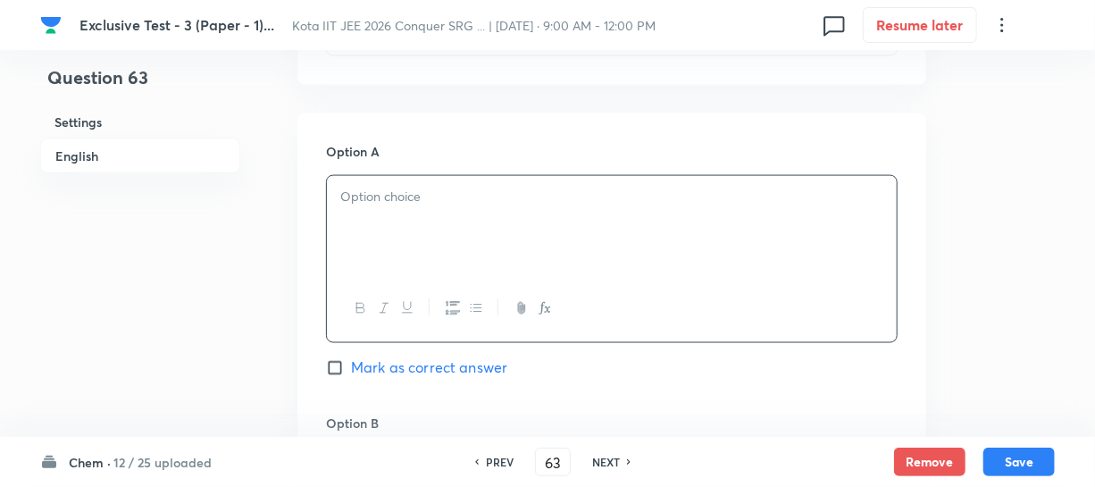
scroll to position [1136, 0]
click at [423, 243] on div at bounding box center [612, 225] width 570 height 100
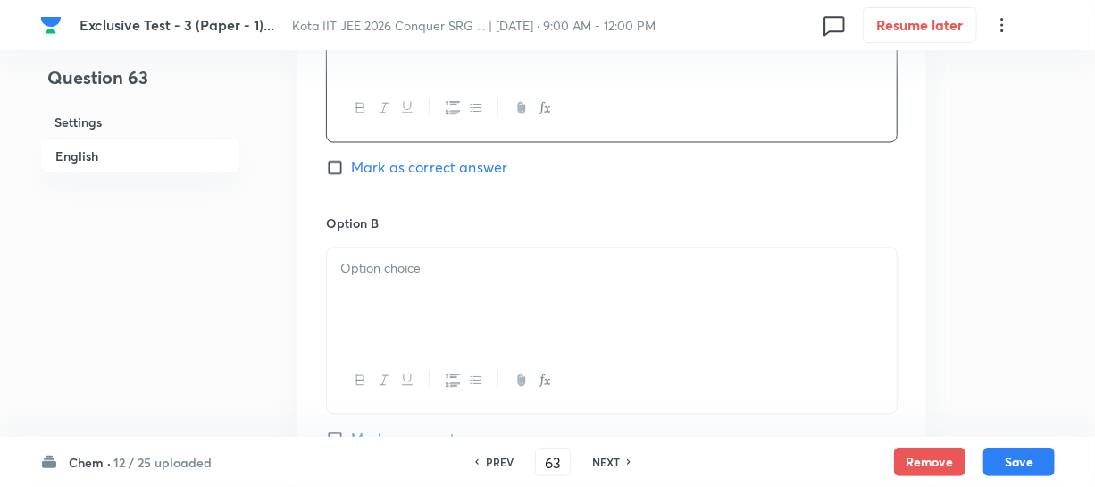
scroll to position [1380, 0]
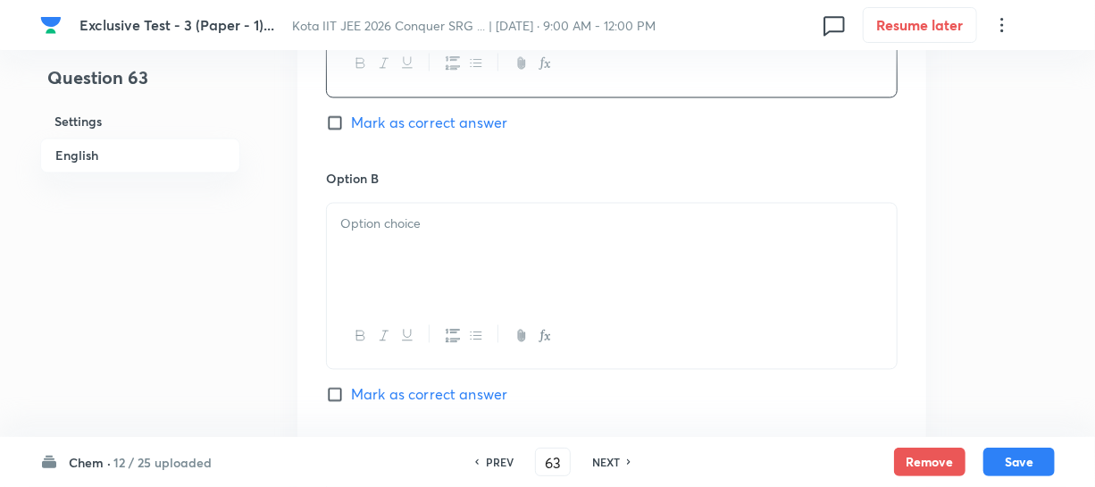
click at [412, 222] on p at bounding box center [611, 224] width 543 height 21
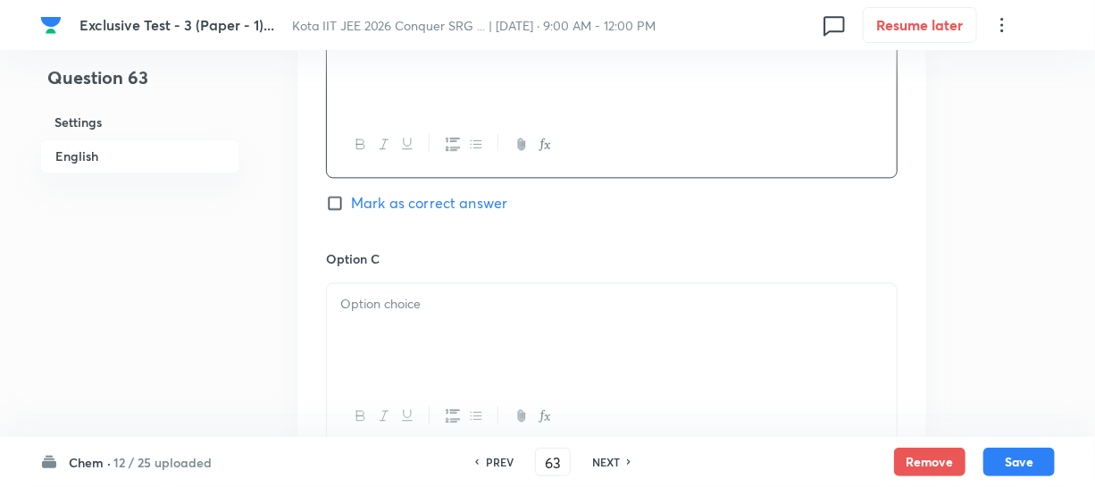
scroll to position [1624, 0]
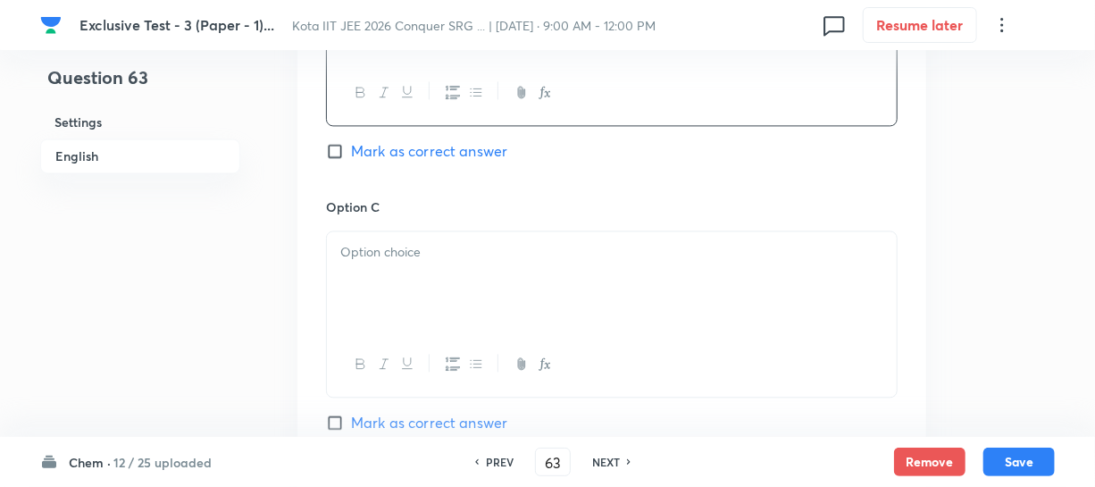
click at [411, 245] on p at bounding box center [611, 252] width 543 height 21
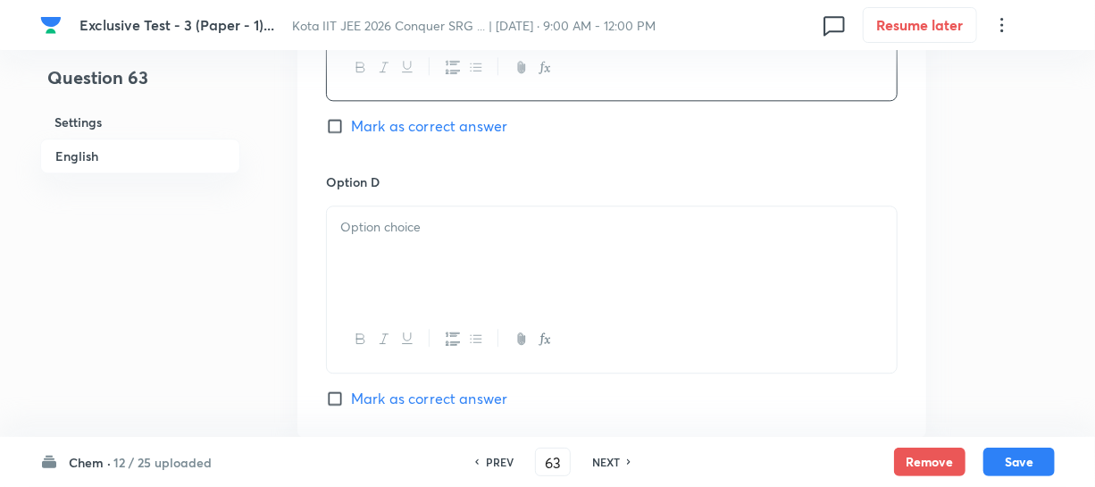
scroll to position [1948, 0]
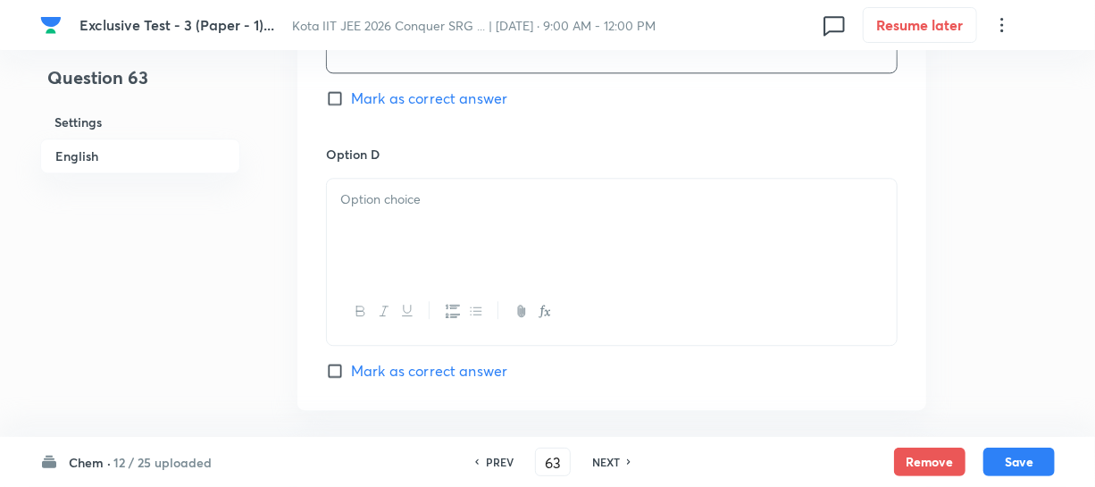
click at [448, 214] on div at bounding box center [612, 229] width 570 height 100
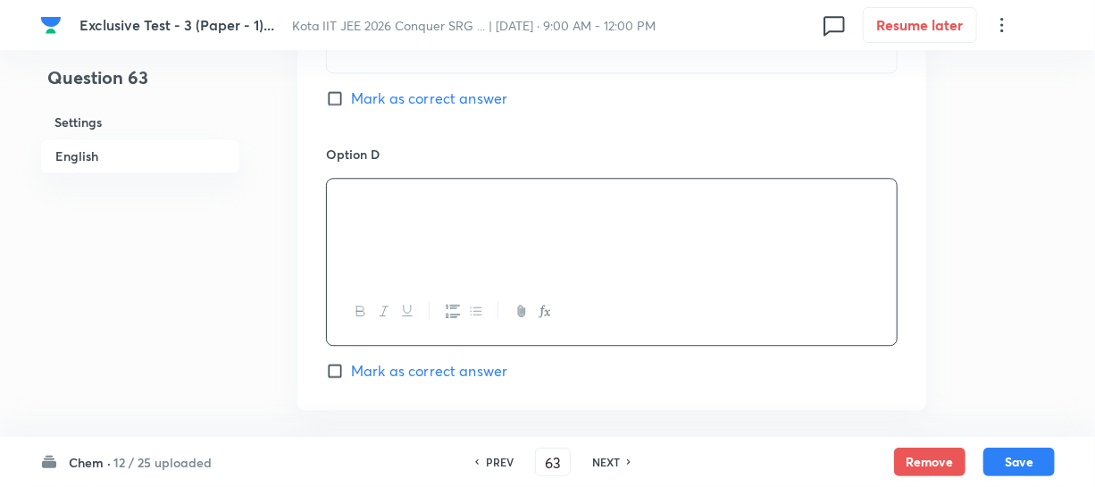
click at [357, 364] on span "Mark as correct answer" at bounding box center [429, 370] width 156 height 21
click at [351, 364] on input "Mark as correct answer" at bounding box center [338, 371] width 25 height 18
checkbox input "true"
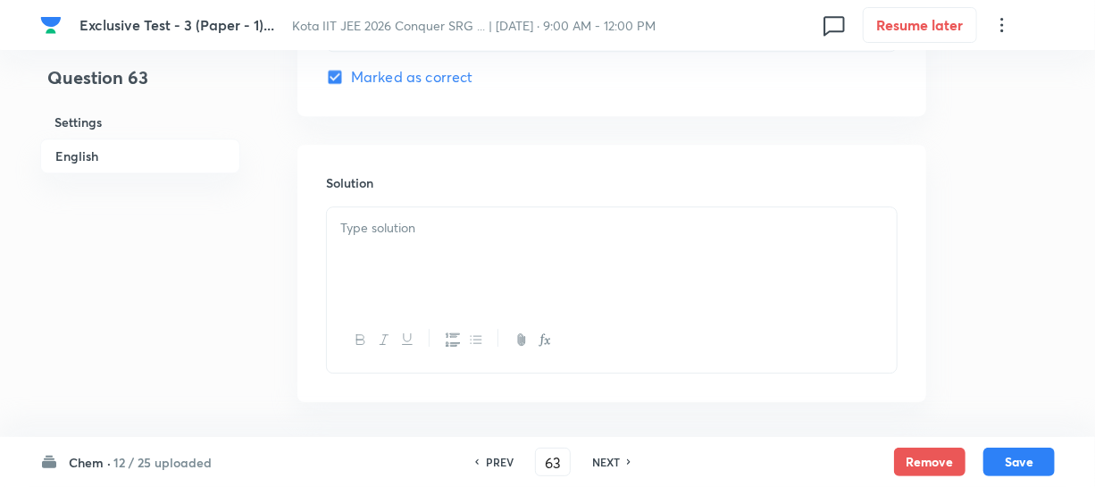
scroll to position [2274, 0]
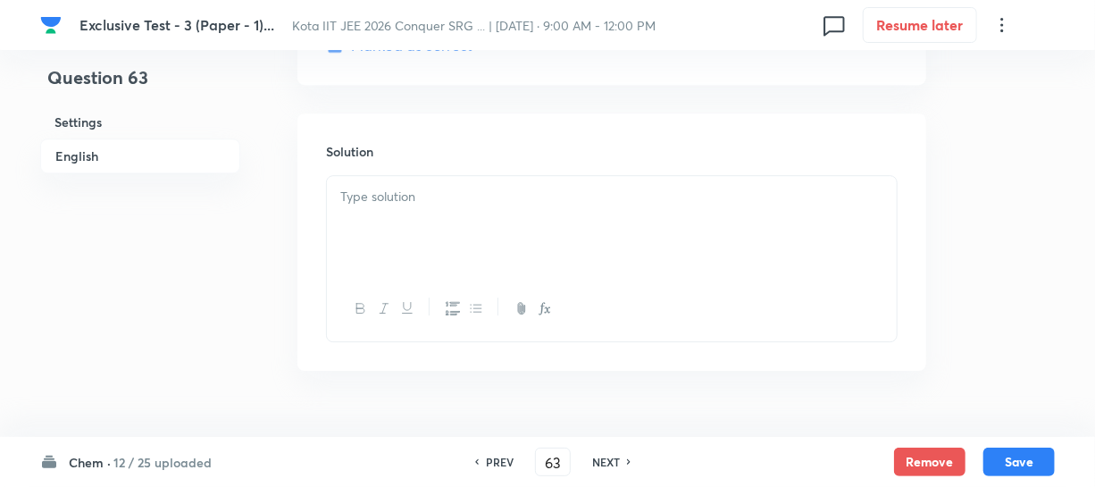
click at [392, 222] on div at bounding box center [612, 226] width 570 height 100
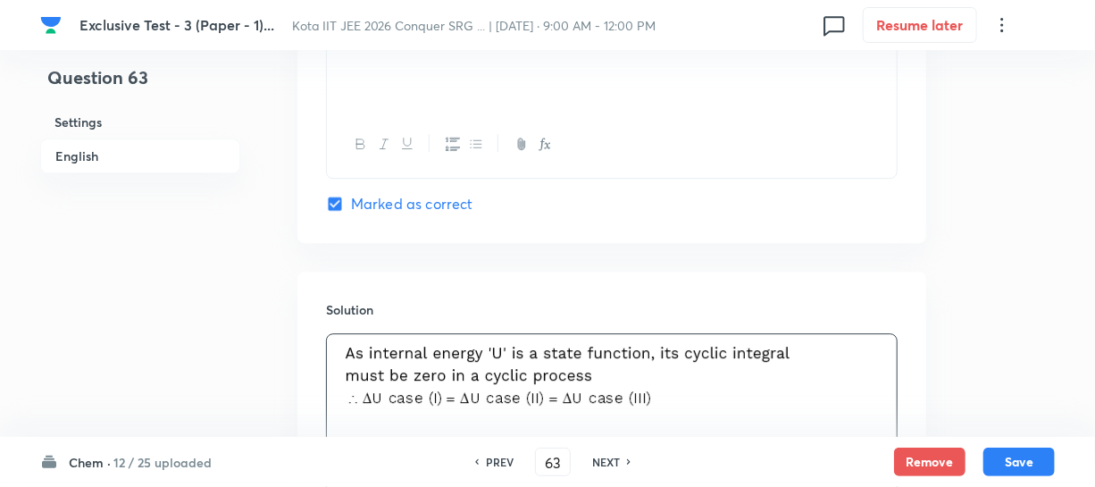
scroll to position [2316, 0]
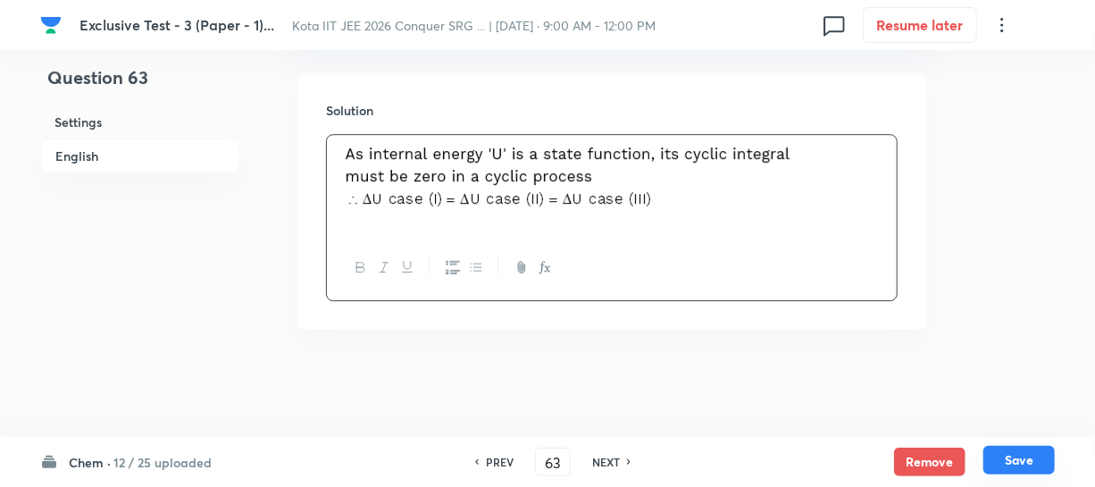
click at [1001, 451] on button "Save" at bounding box center [1019, 460] width 71 height 29
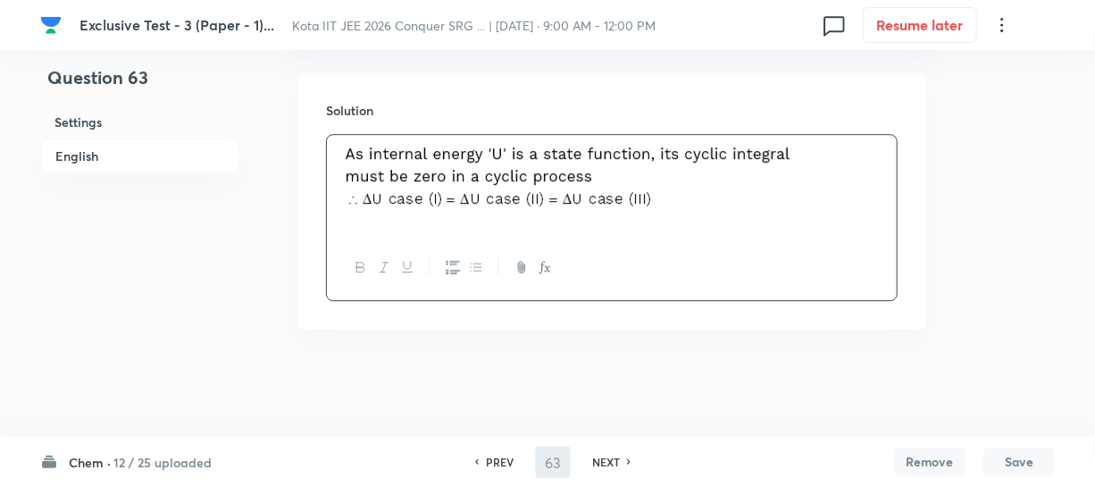
type input "64"
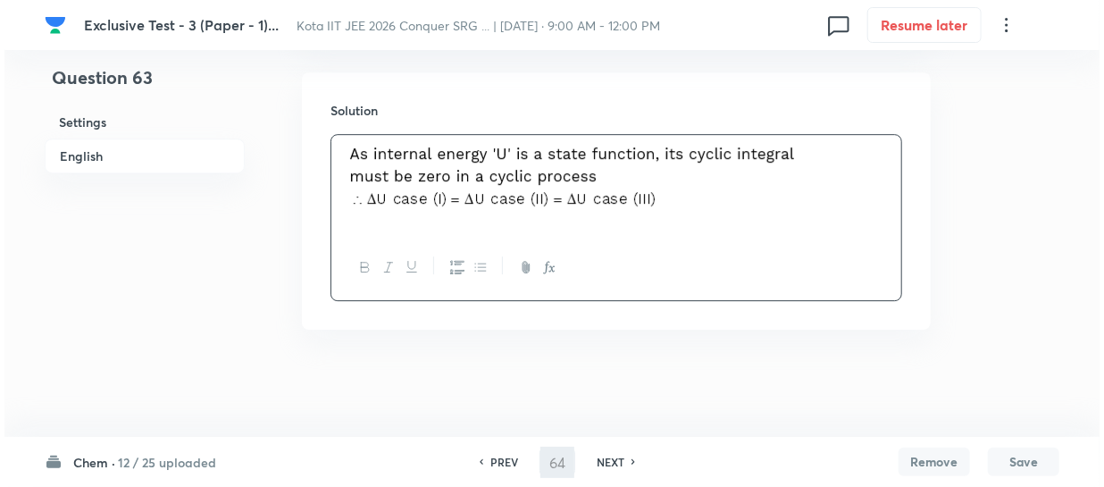
scroll to position [0, 0]
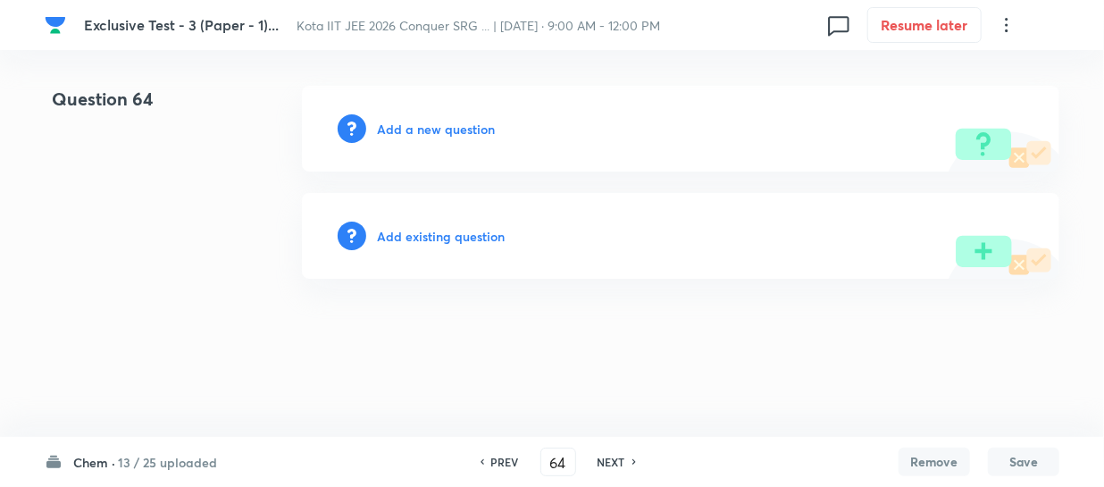
click at [437, 140] on div "Add a new question" at bounding box center [681, 129] width 758 height 86
click at [437, 132] on h6 "Add a new question" at bounding box center [436, 129] width 118 height 19
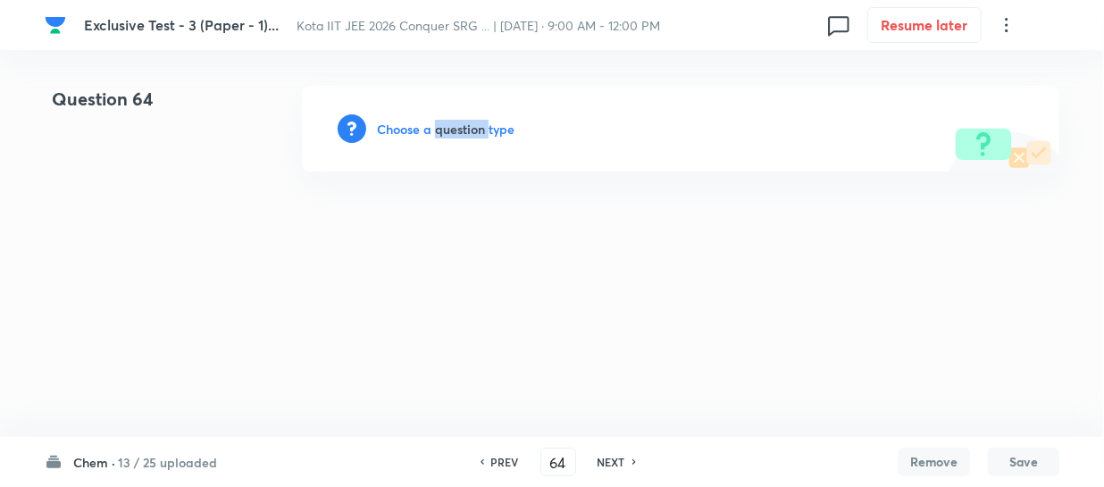
click at [437, 132] on h6 "Choose a question type" at bounding box center [446, 129] width 138 height 19
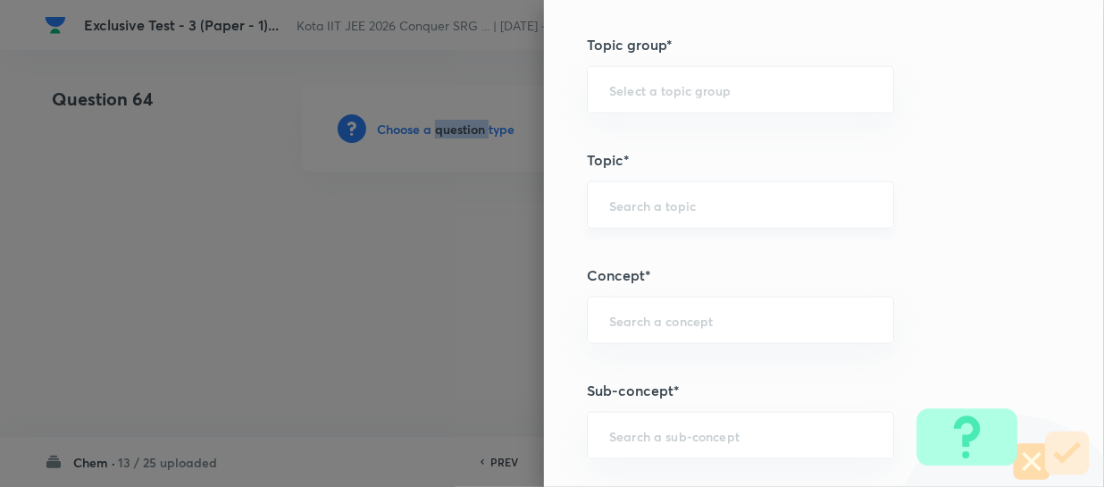
scroll to position [1136, 0]
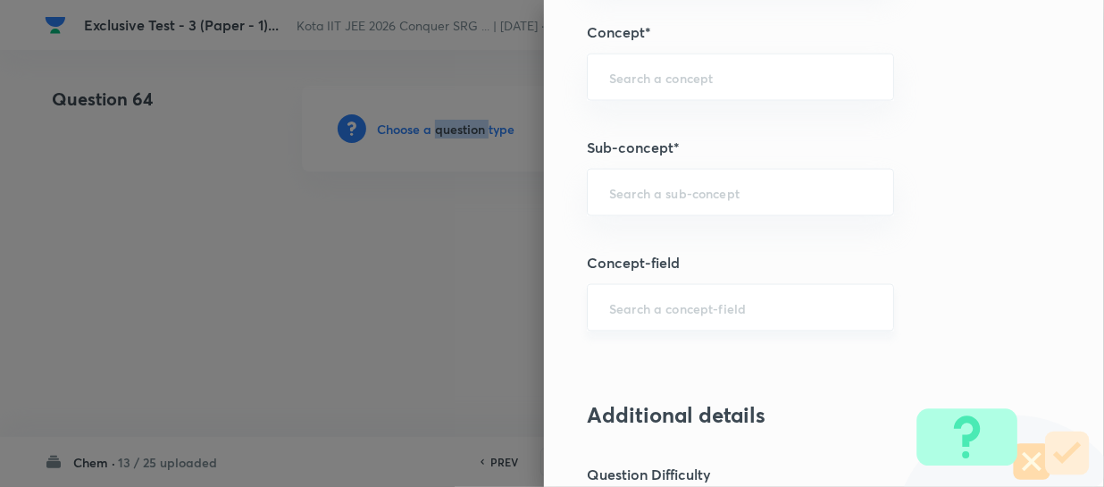
click at [618, 294] on div "​" at bounding box center [740, 307] width 307 height 47
click at [619, 184] on input "text" at bounding box center [740, 192] width 263 height 17
paste input "Thermochemical Equations"
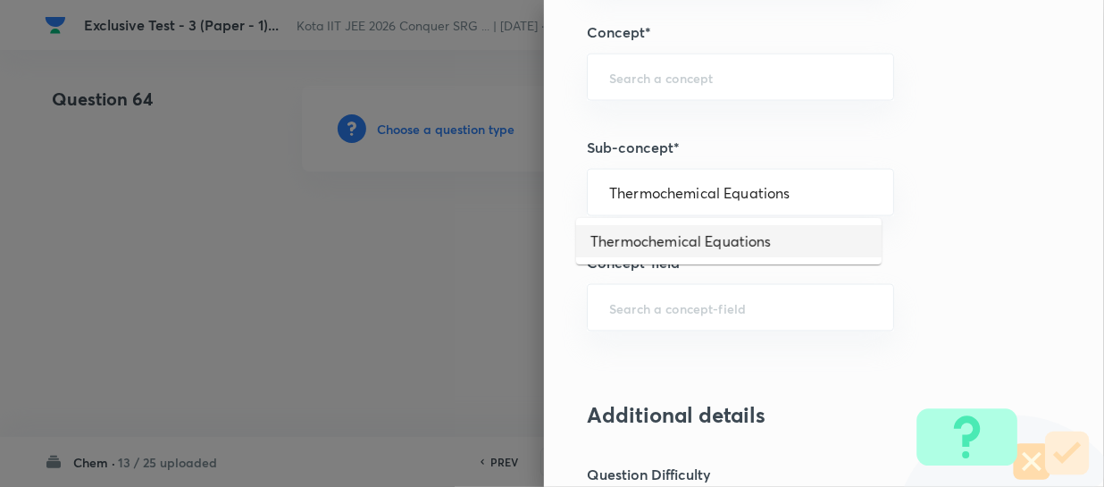
type input "Thermochemical Equations"
type input "Chemistry"
type input "Physical Chemistry"
type input "Thermodynamics & Thermochemistry"
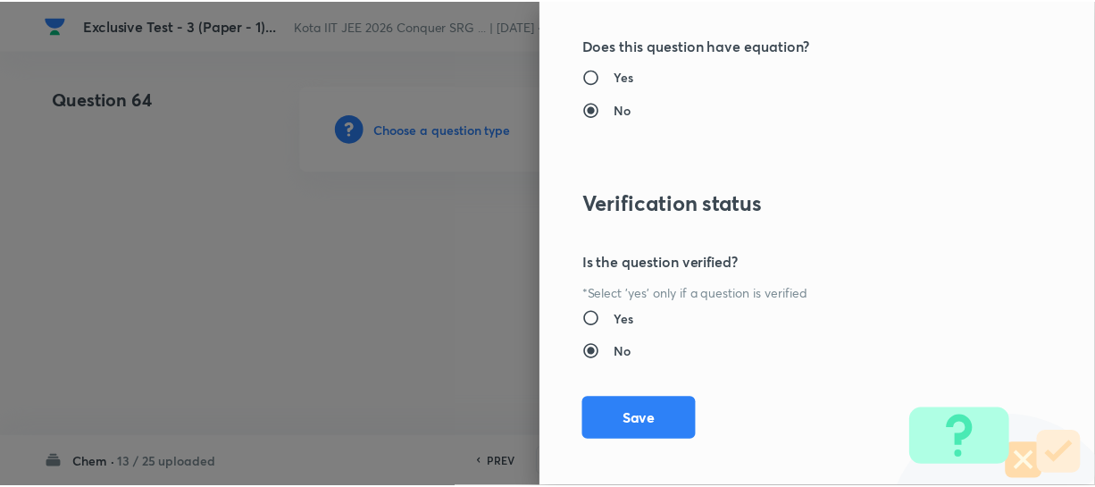
scroll to position [2066, 0]
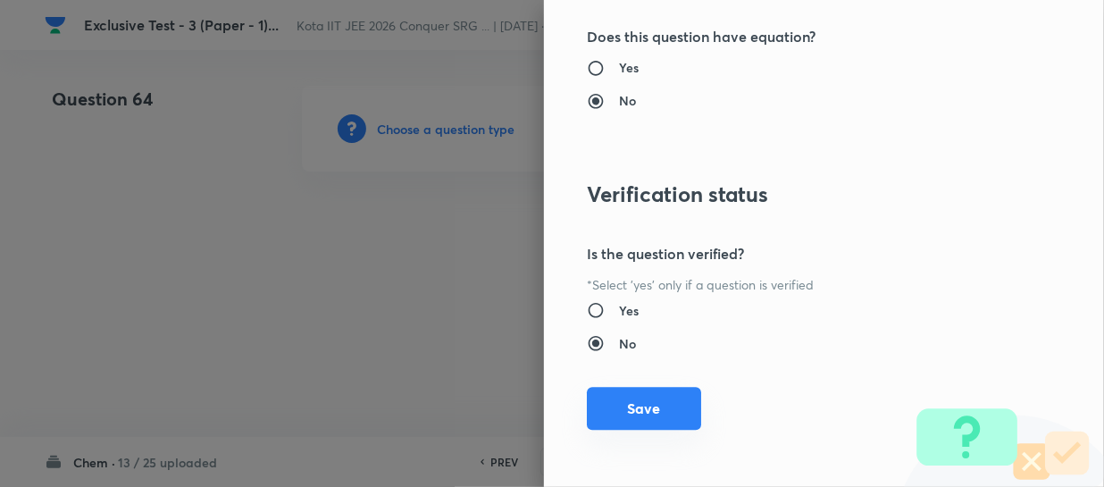
click at [657, 401] on button "Save" at bounding box center [644, 408] width 114 height 43
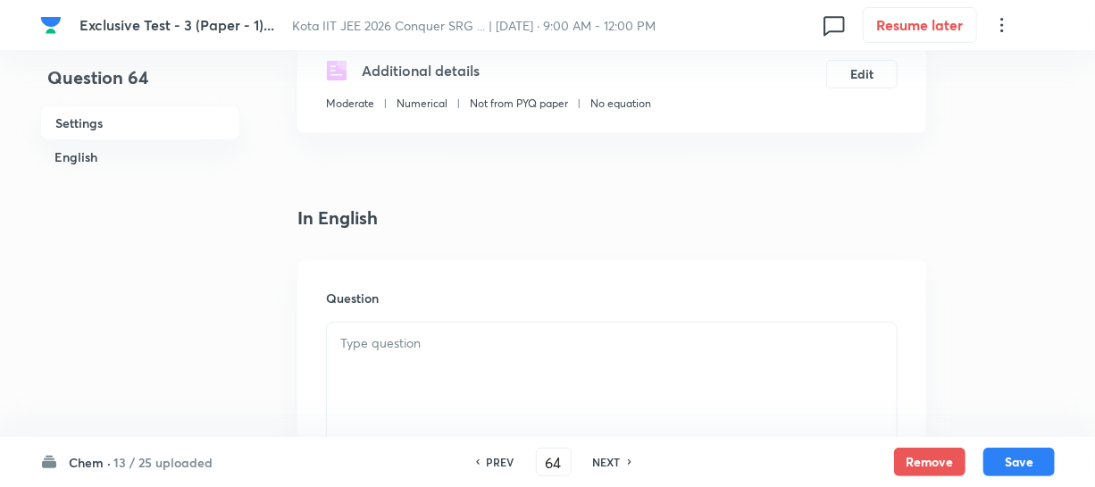
scroll to position [406, 0]
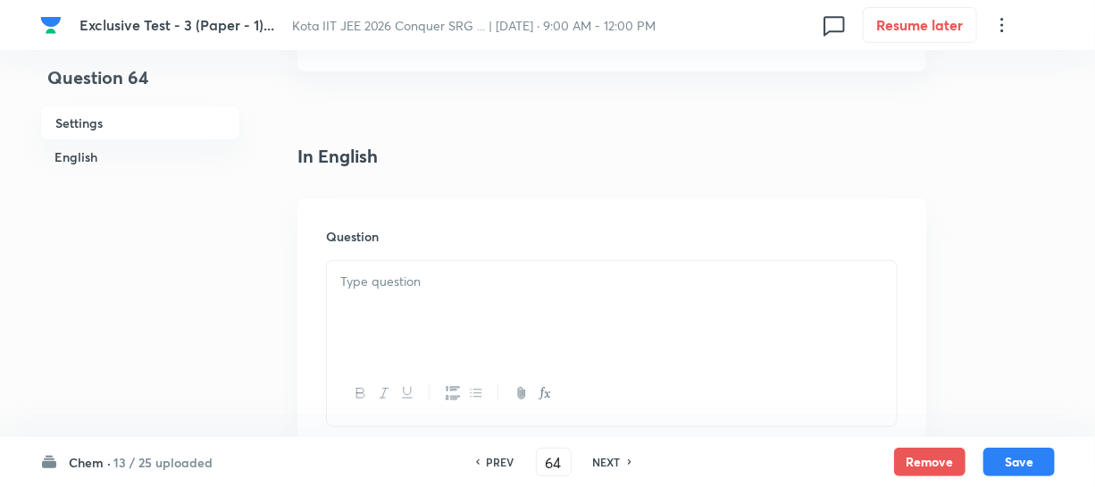
click at [431, 284] on p at bounding box center [611, 282] width 543 height 21
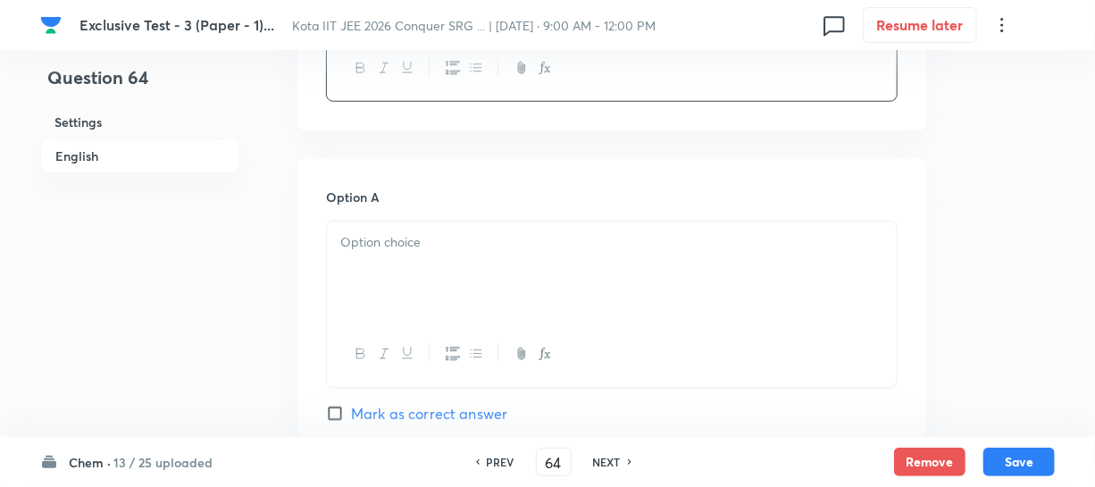
click at [416, 250] on p at bounding box center [611, 242] width 543 height 21
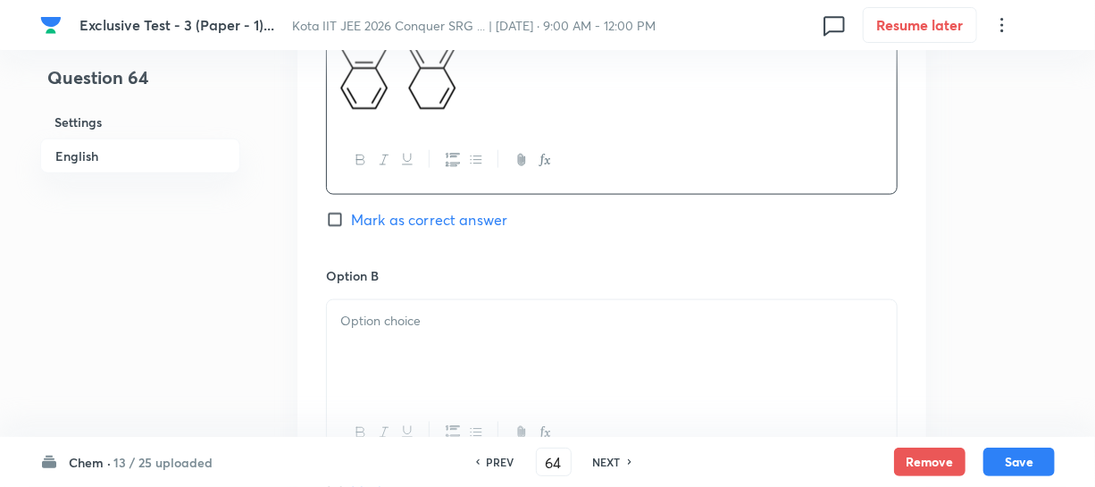
scroll to position [1055, 0]
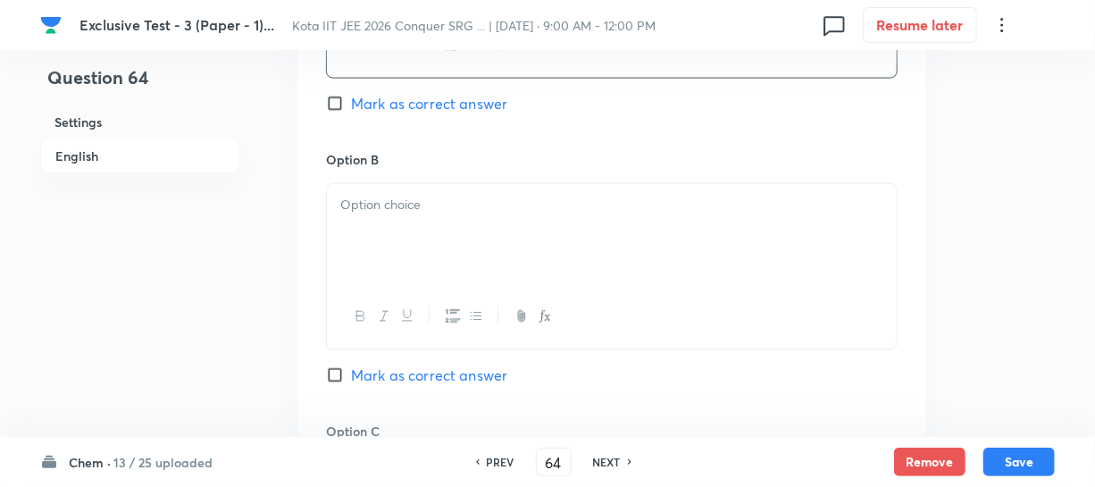
click at [422, 231] on div at bounding box center [612, 234] width 570 height 100
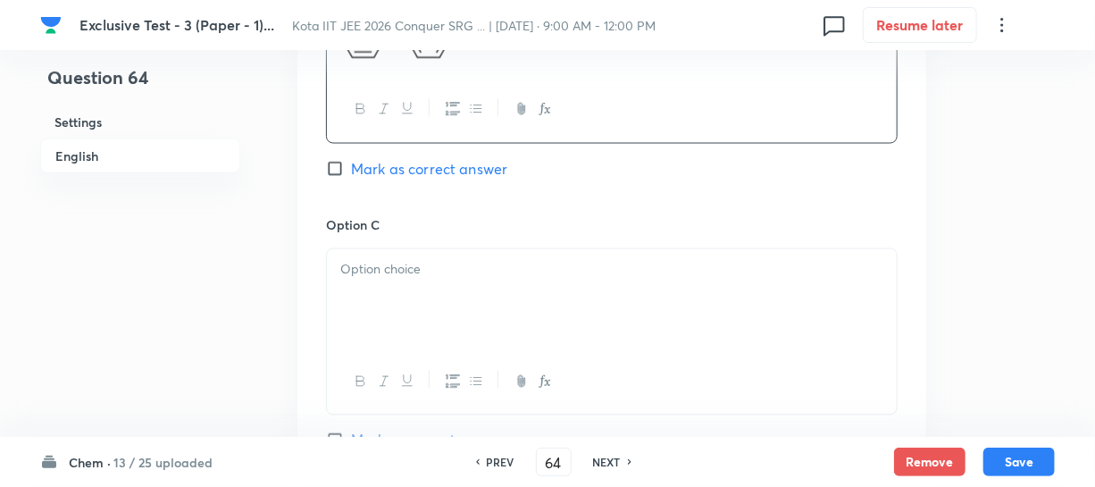
scroll to position [1299, 0]
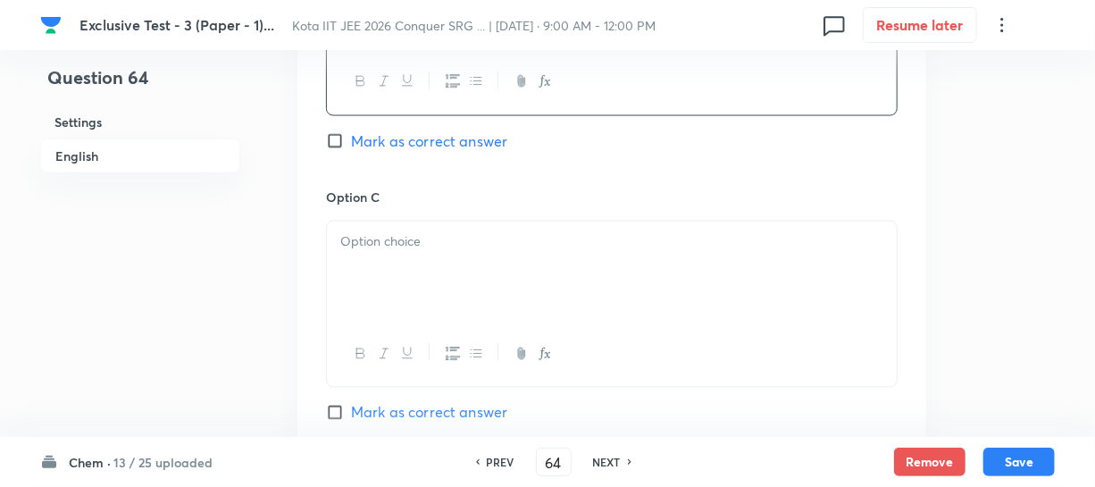
click at [424, 274] on div at bounding box center [612, 272] width 570 height 100
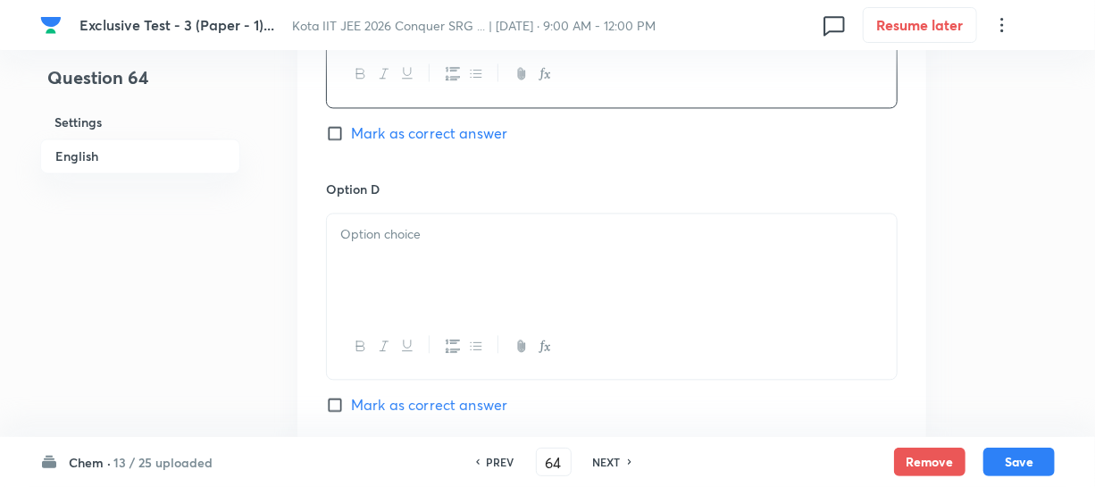
scroll to position [1624, 0]
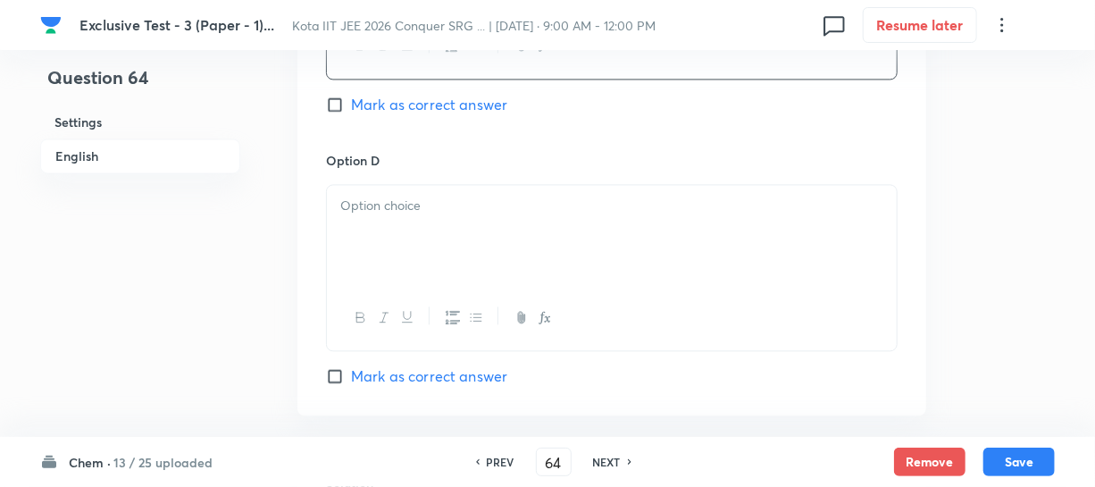
click at [449, 239] on div at bounding box center [612, 235] width 570 height 100
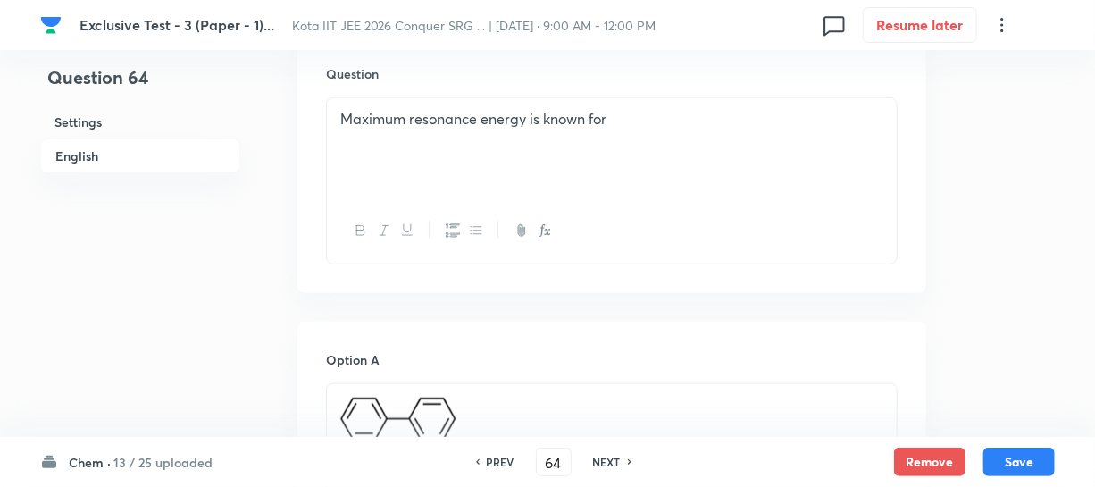
scroll to position [893, 0]
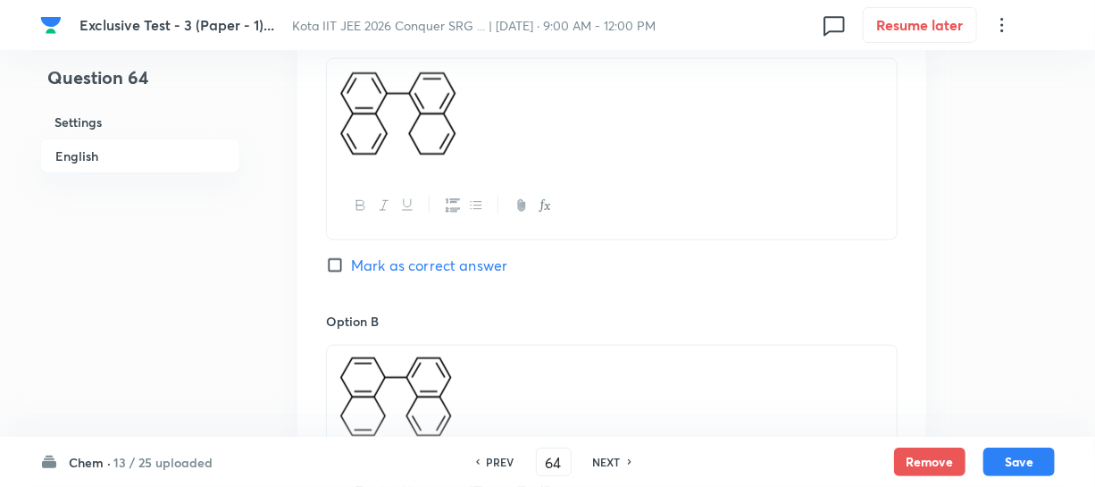
click at [343, 261] on input "Mark as correct answer" at bounding box center [338, 265] width 25 height 18
checkbox input "true"
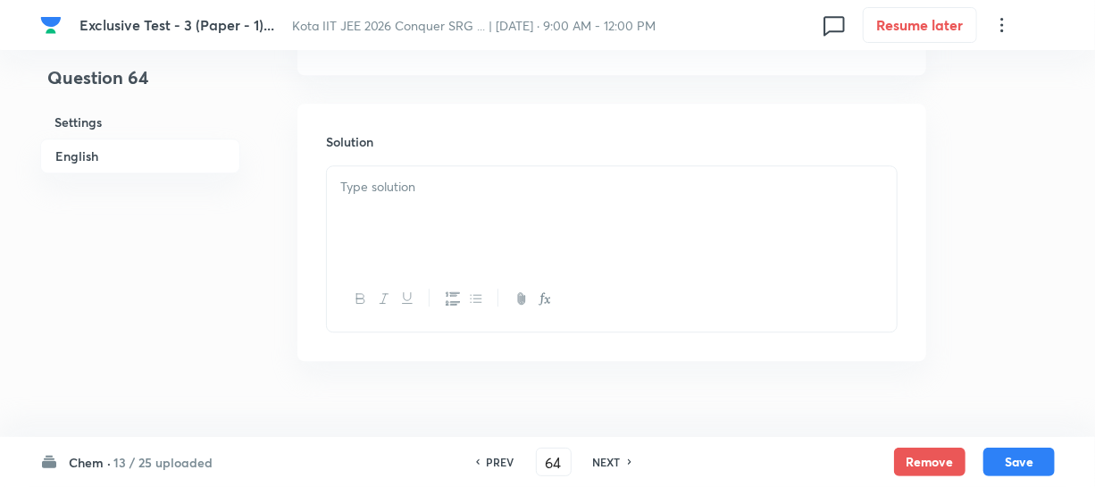
scroll to position [2017, 0]
click at [424, 193] on div at bounding box center [612, 185] width 570 height 100
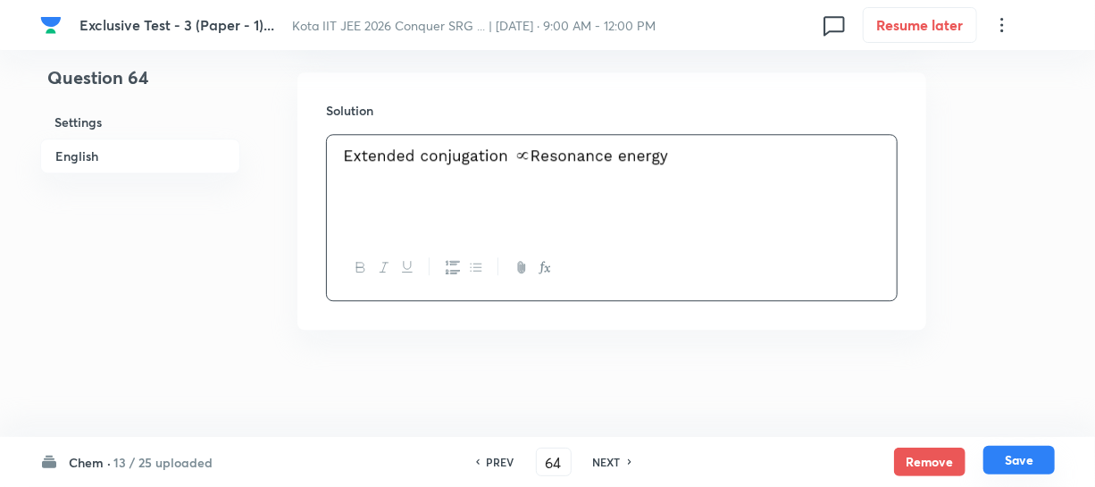
click at [1020, 455] on button "Save" at bounding box center [1019, 460] width 71 height 29
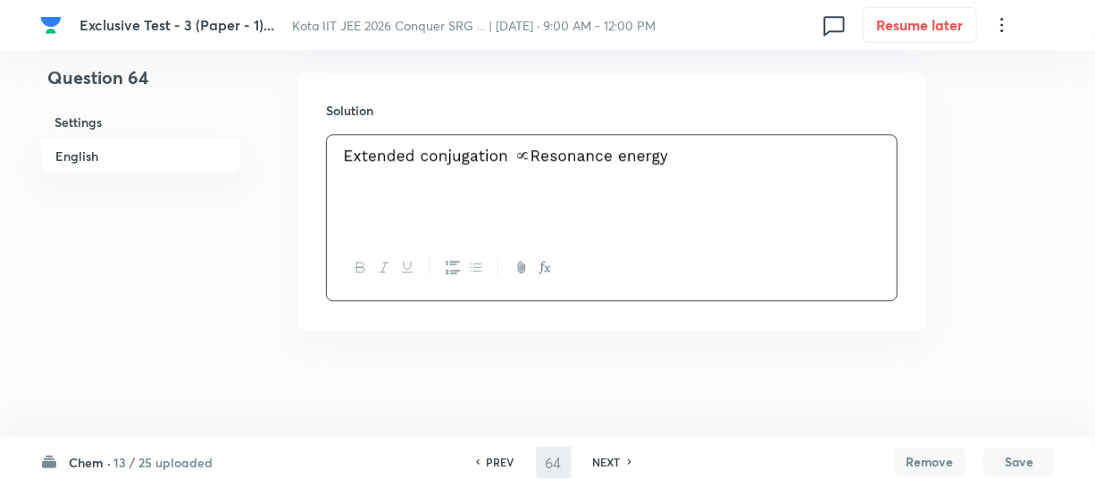
type input "65"
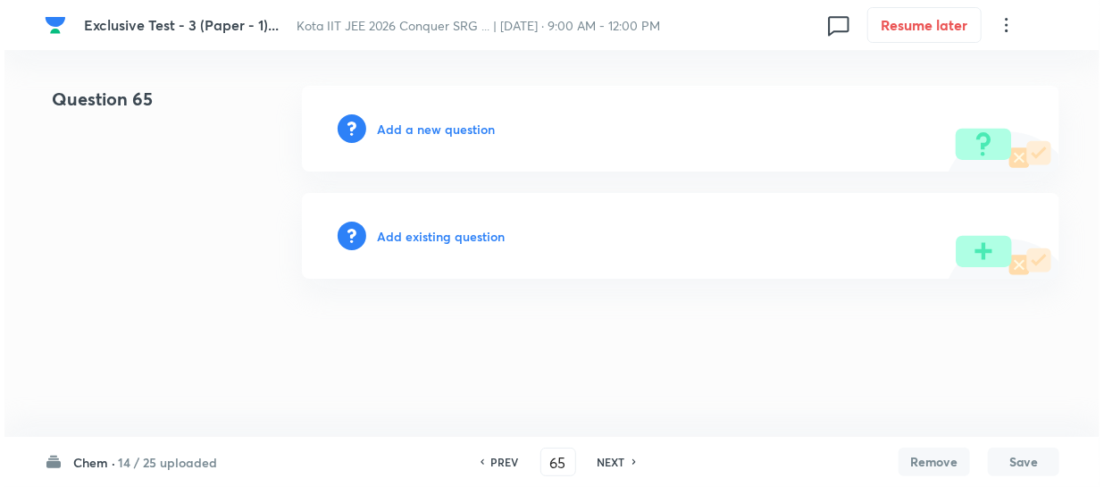
scroll to position [0, 0]
click at [416, 140] on div "Add a new question" at bounding box center [681, 129] width 758 height 86
click at [420, 136] on h6 "Add a new question" at bounding box center [436, 129] width 118 height 19
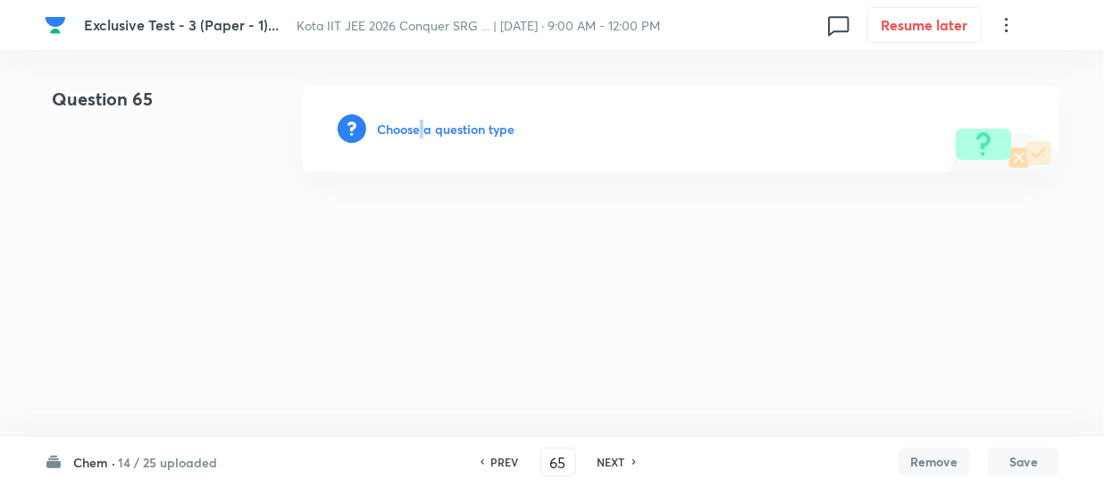
click at [420, 136] on h6 "Choose a question type" at bounding box center [446, 129] width 138 height 19
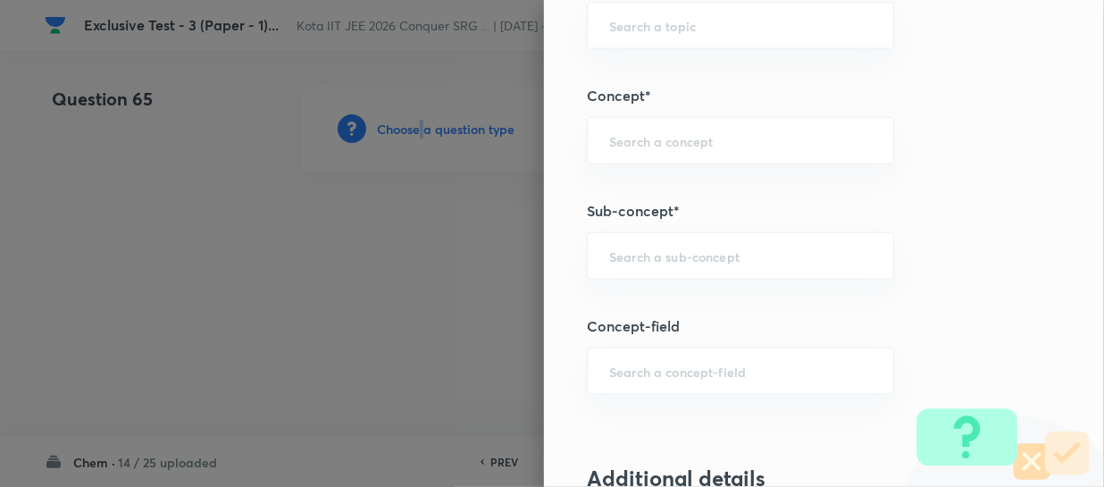
scroll to position [1136, 0]
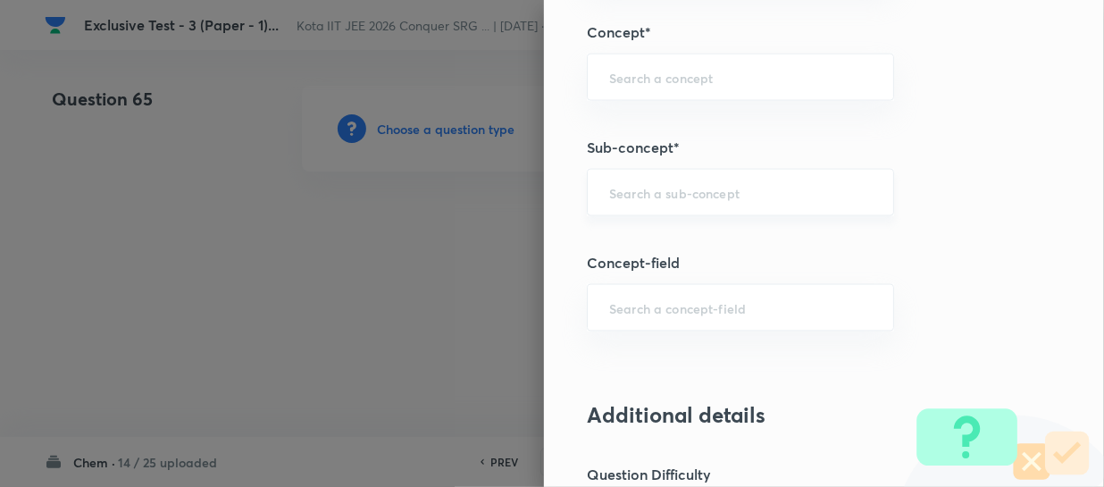
click at [618, 184] on input "text" at bounding box center [740, 192] width 263 height 17
paste input "Thermochemical Equations"
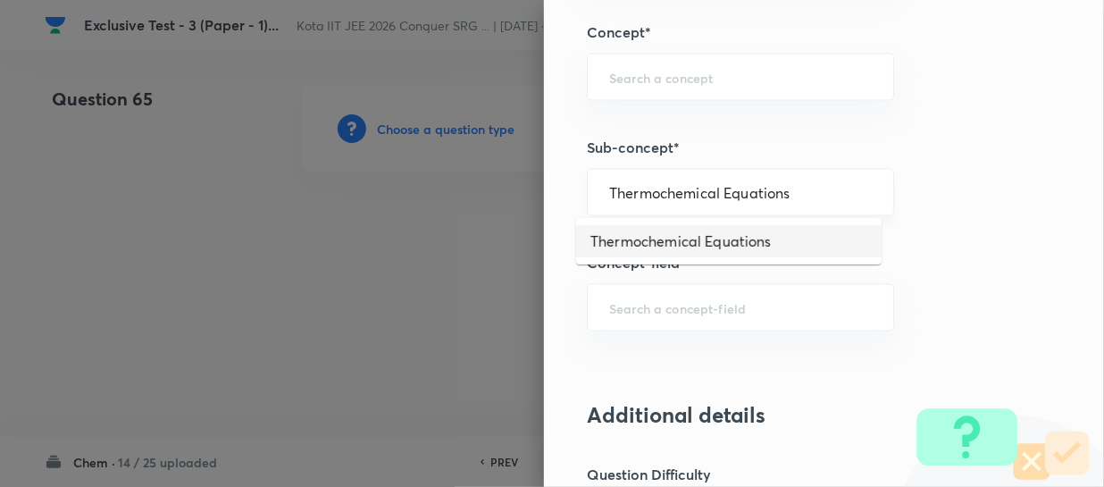
type input "Thermochemical Equations"
type input "Chemistry"
type input "Physical Chemistry"
type input "Thermodynamics & Thermochemistry"
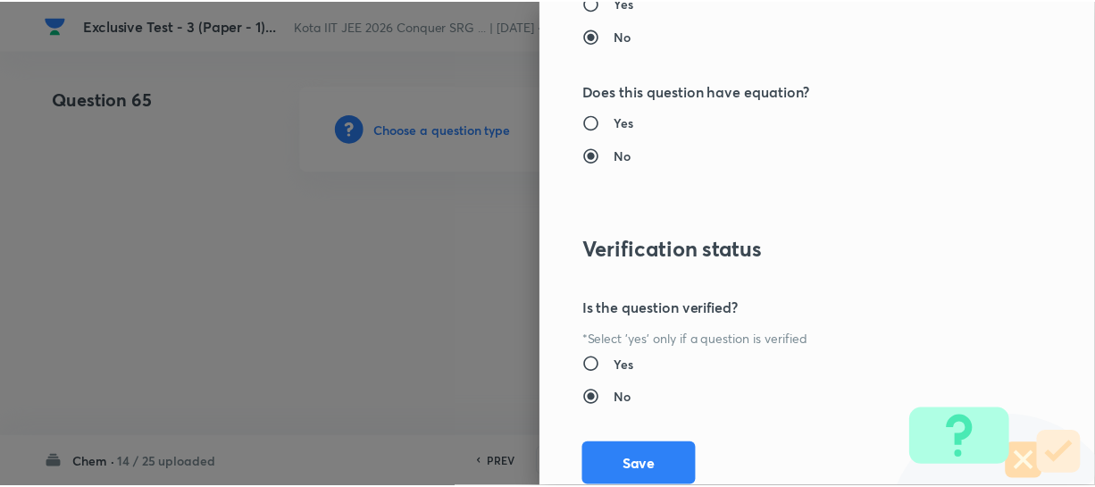
scroll to position [2066, 0]
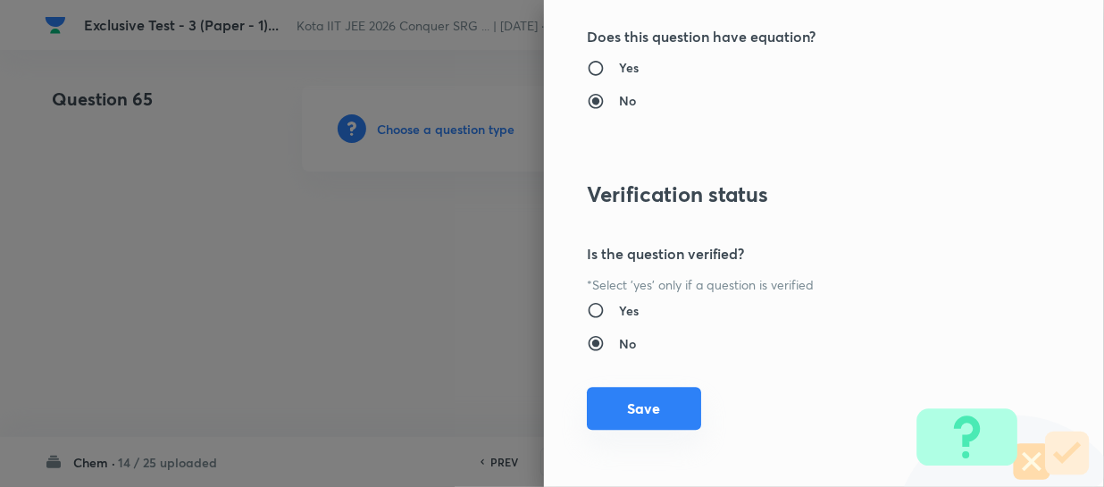
click at [635, 389] on button "Save" at bounding box center [644, 408] width 114 height 43
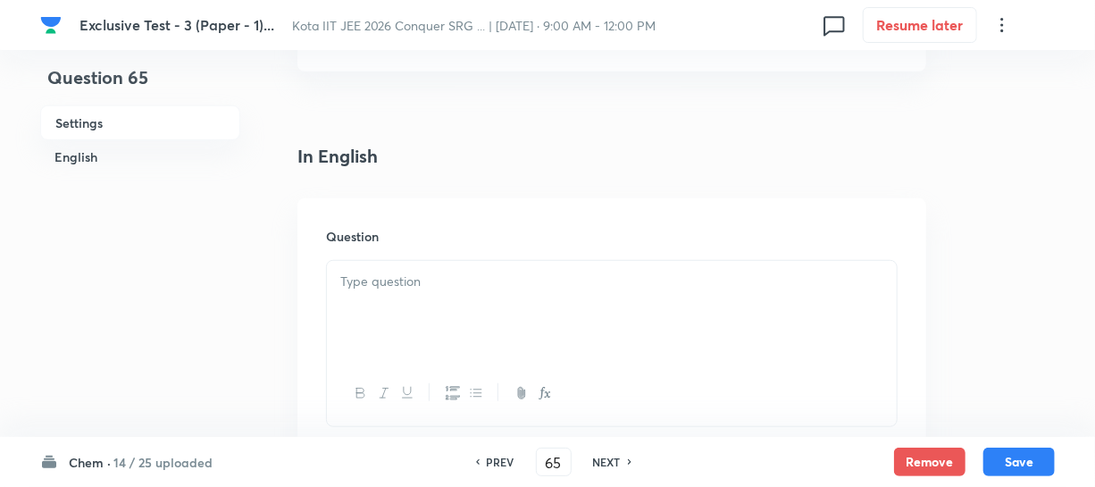
scroll to position [487, 0]
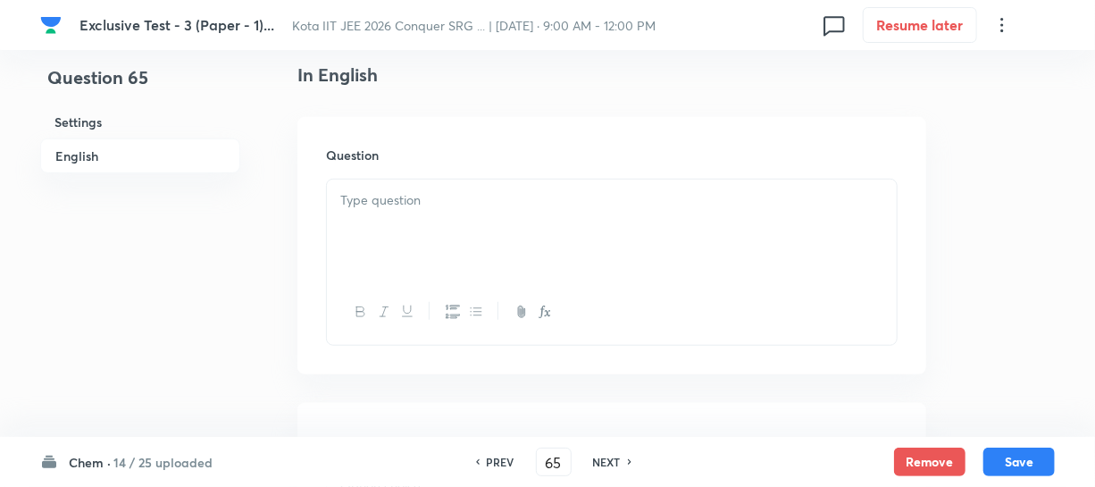
click at [392, 222] on div at bounding box center [612, 230] width 570 height 100
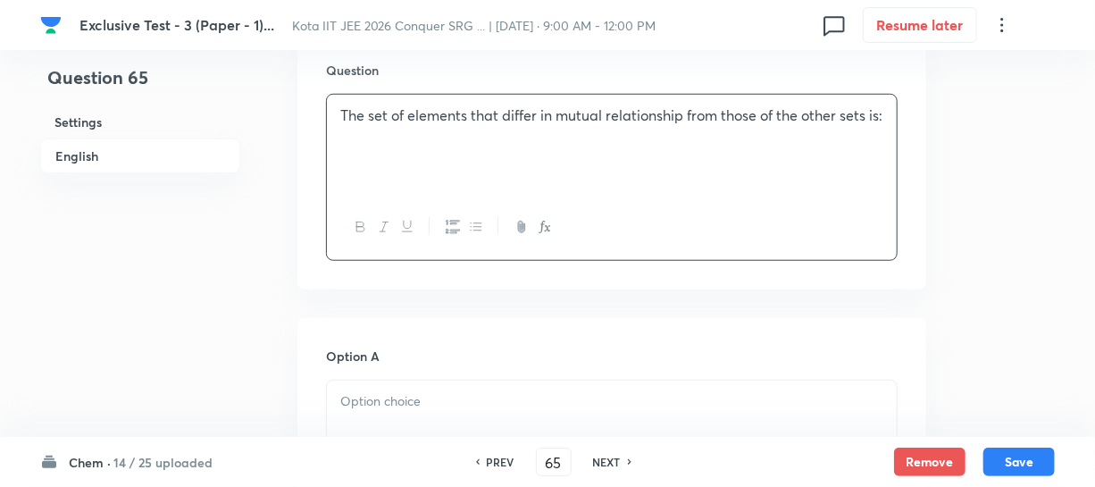
scroll to position [731, 0]
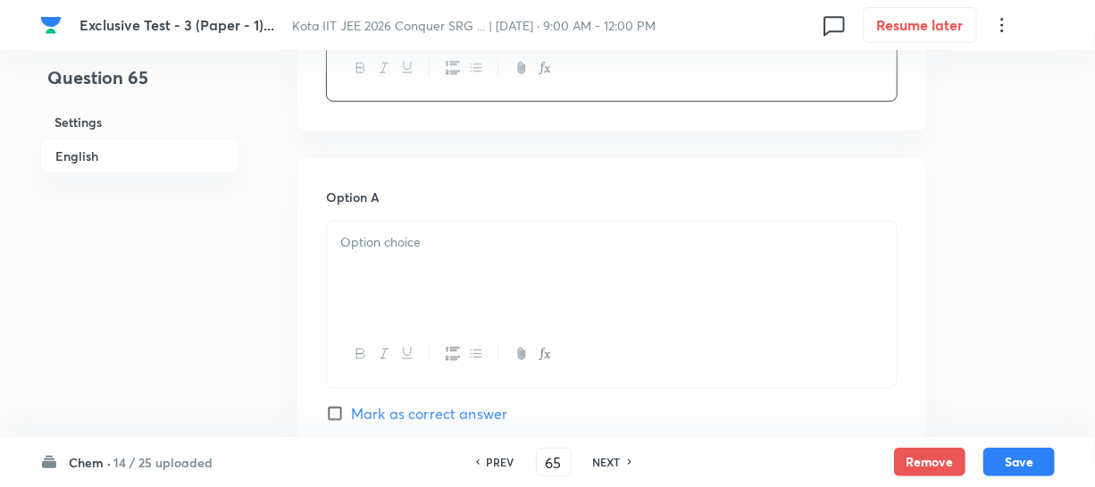
click at [382, 247] on p at bounding box center [611, 242] width 543 height 21
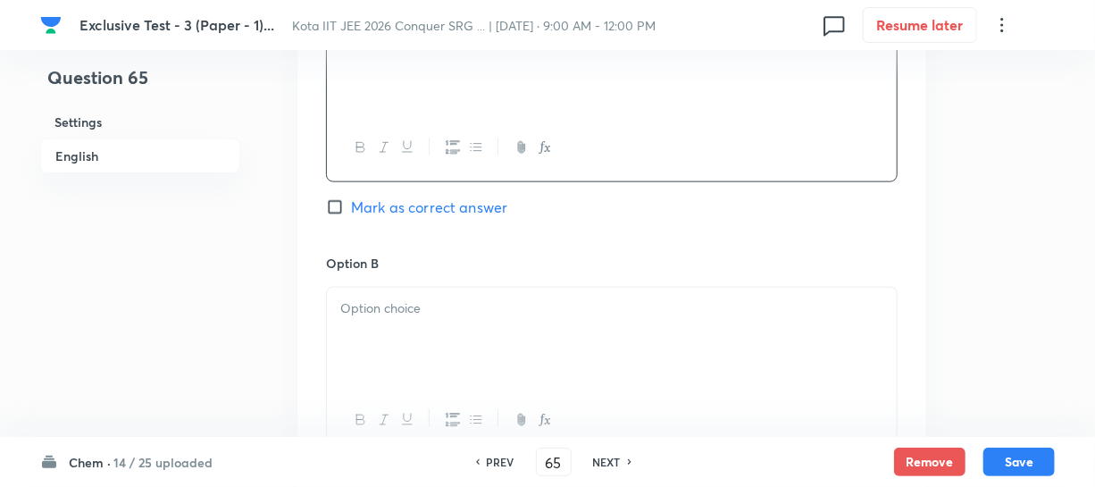
scroll to position [974, 0]
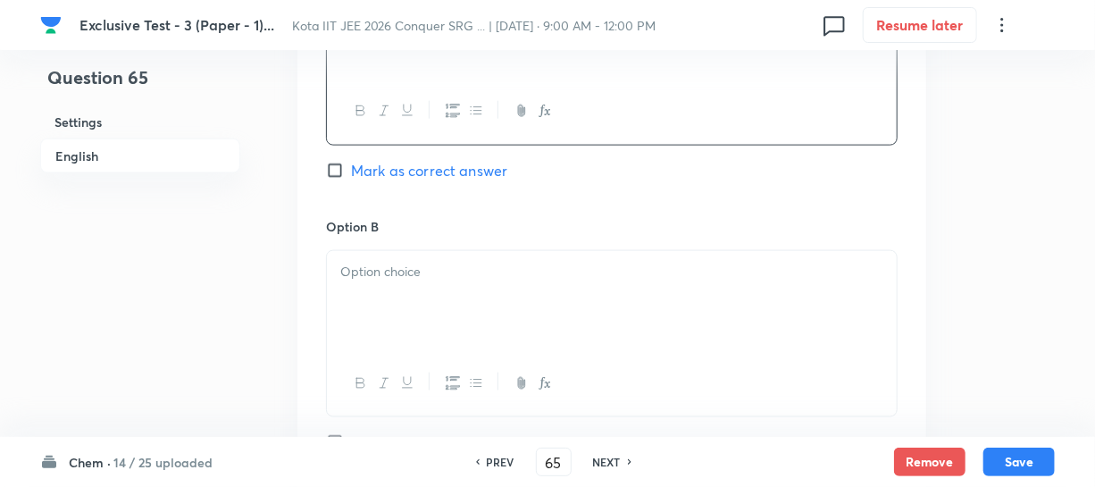
click at [379, 277] on p at bounding box center [611, 272] width 543 height 21
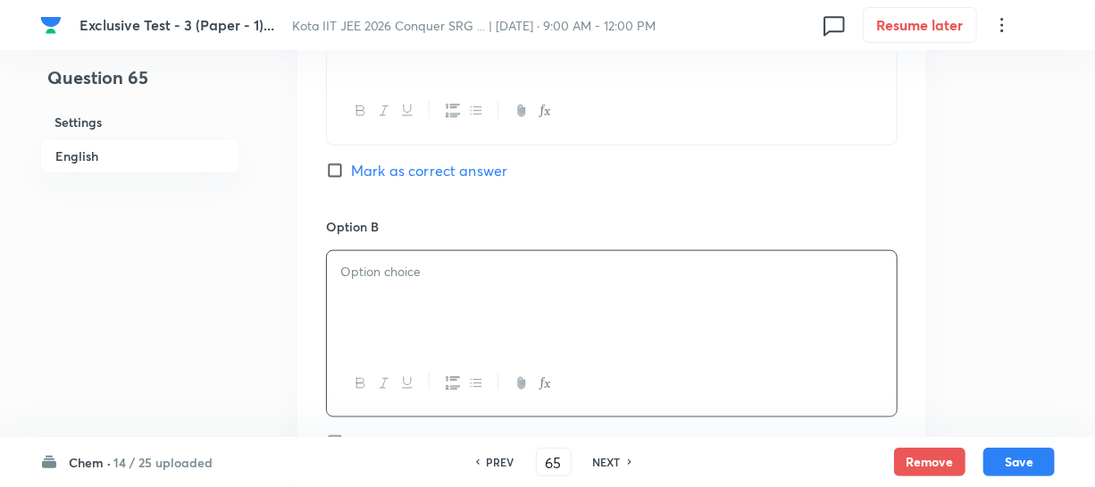
paste div
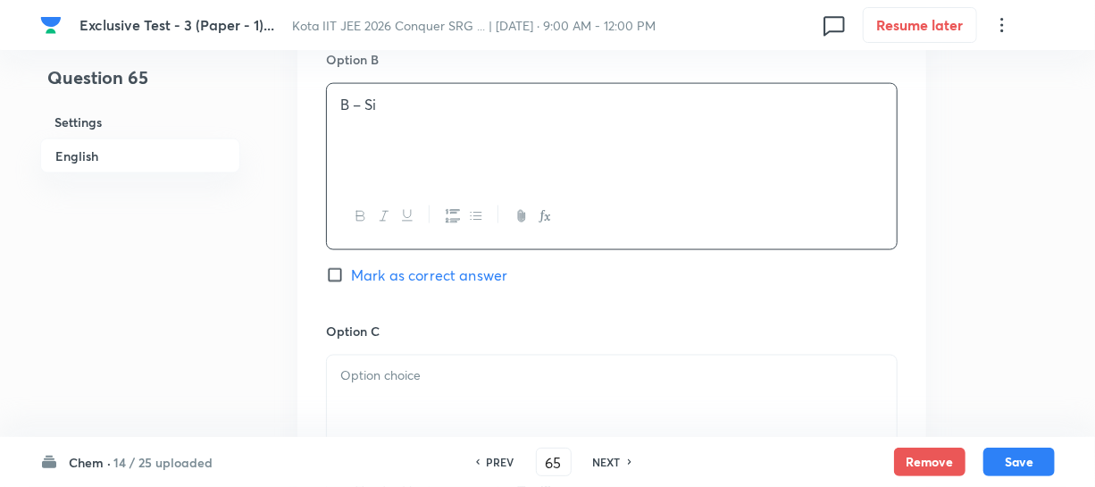
scroll to position [1218, 0]
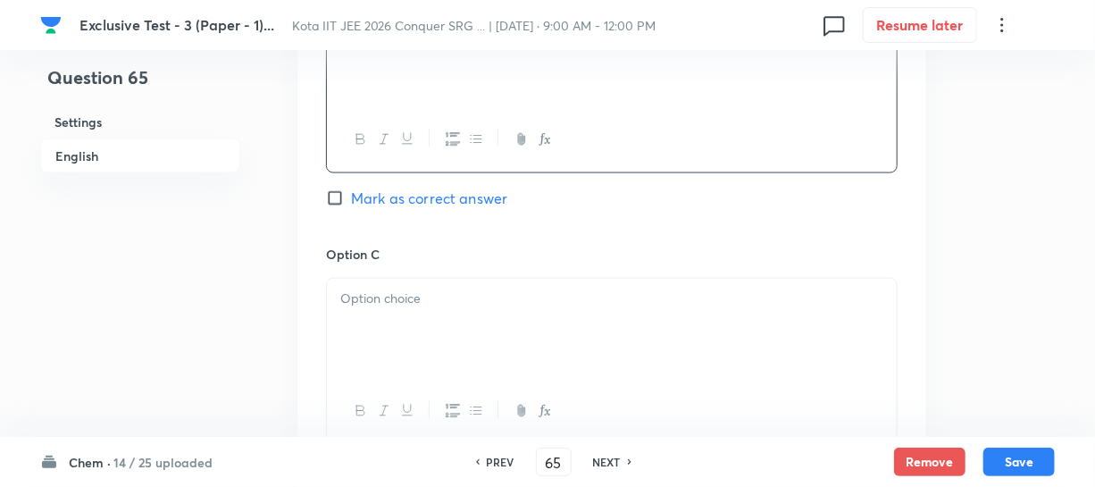
click at [370, 300] on p at bounding box center [611, 299] width 543 height 21
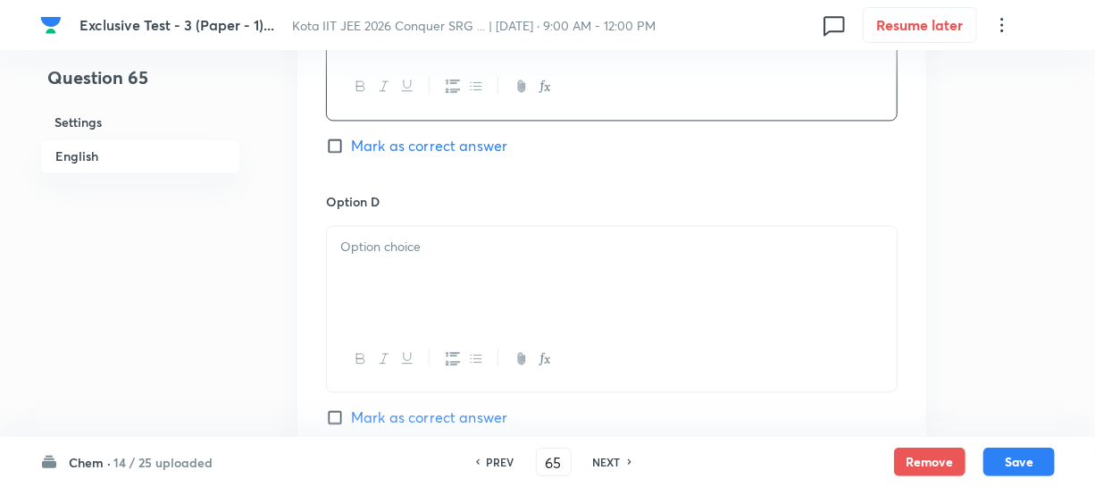
click at [381, 252] on p at bounding box center [611, 247] width 543 height 21
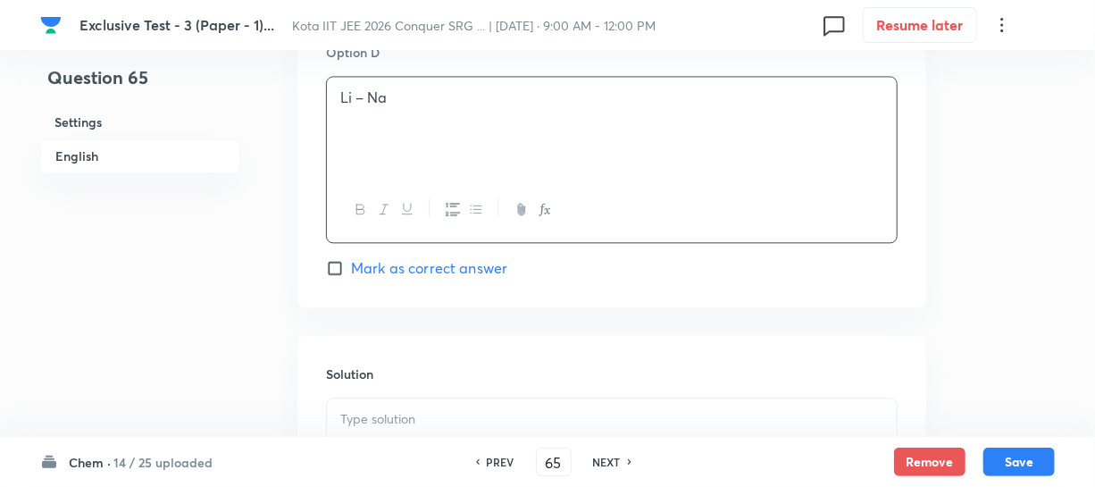
scroll to position [1867, 0]
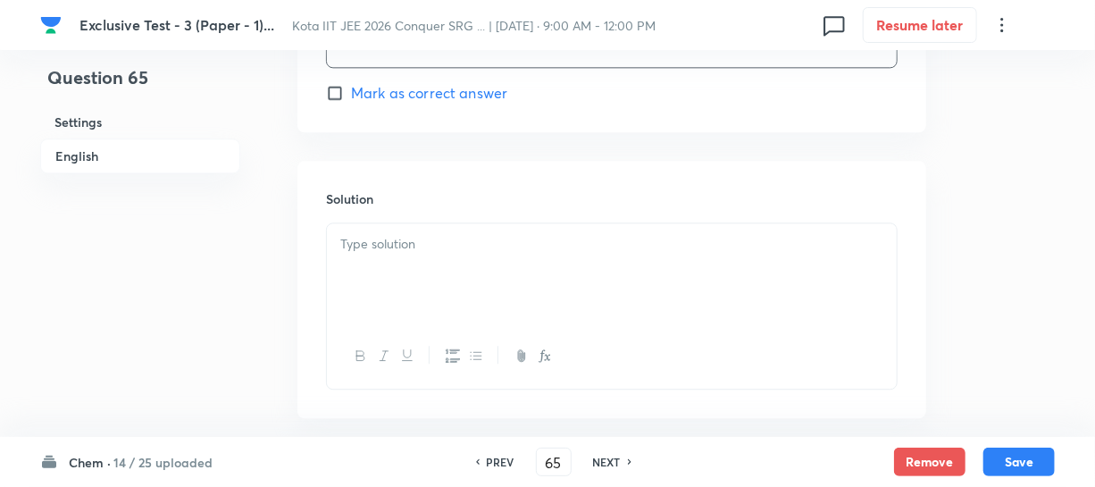
click at [367, 262] on div at bounding box center [612, 273] width 570 height 100
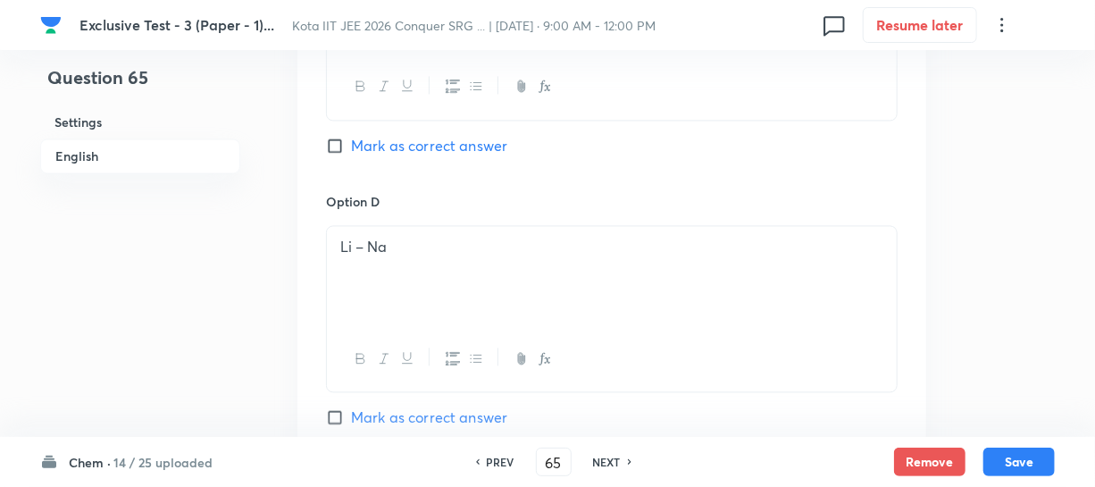
scroll to position [1624, 0]
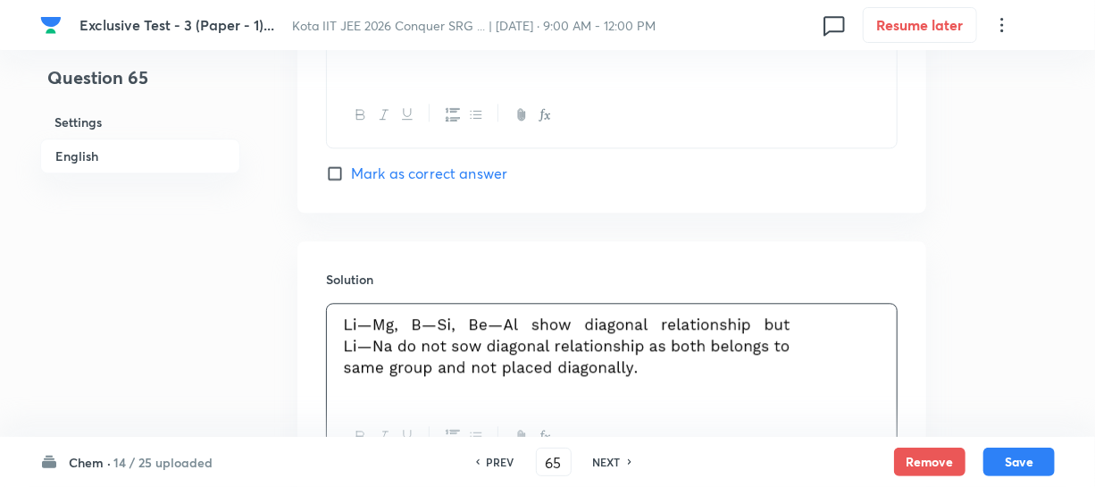
click at [355, 178] on span "Mark as correct answer" at bounding box center [429, 173] width 156 height 21
click at [351, 178] on input "Mark as correct answer" at bounding box center [338, 173] width 25 height 18
checkbox input "true"
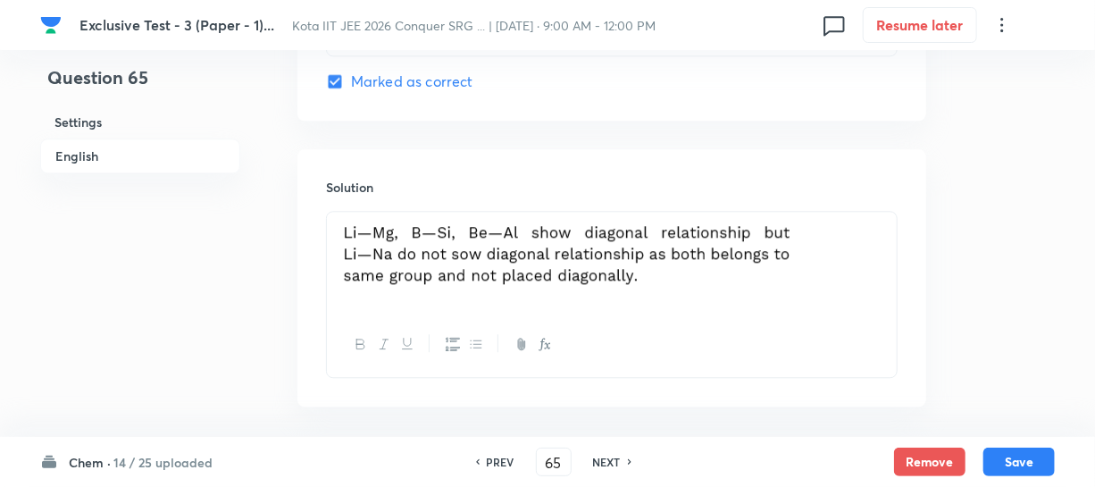
scroll to position [1956, 0]
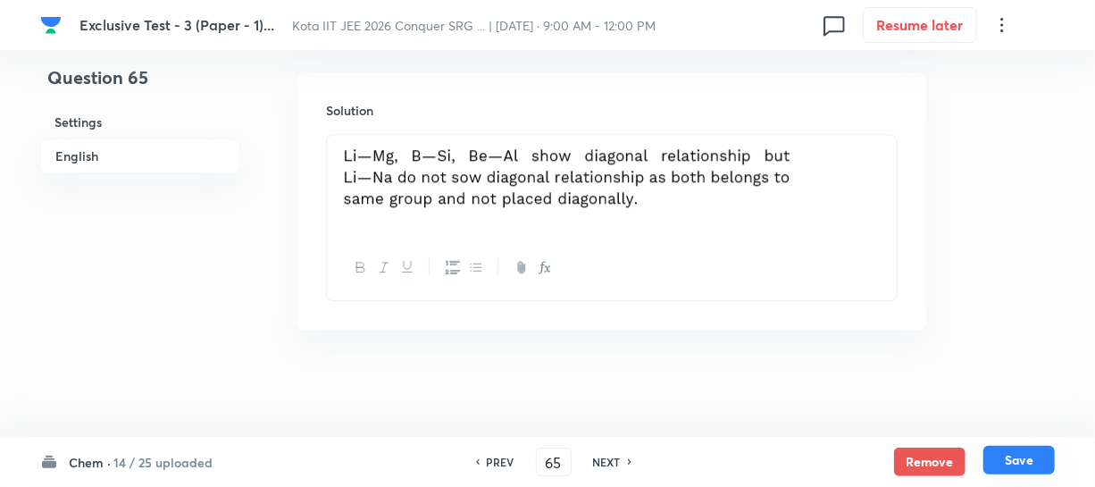
click at [1018, 455] on button "Save" at bounding box center [1019, 460] width 71 height 29
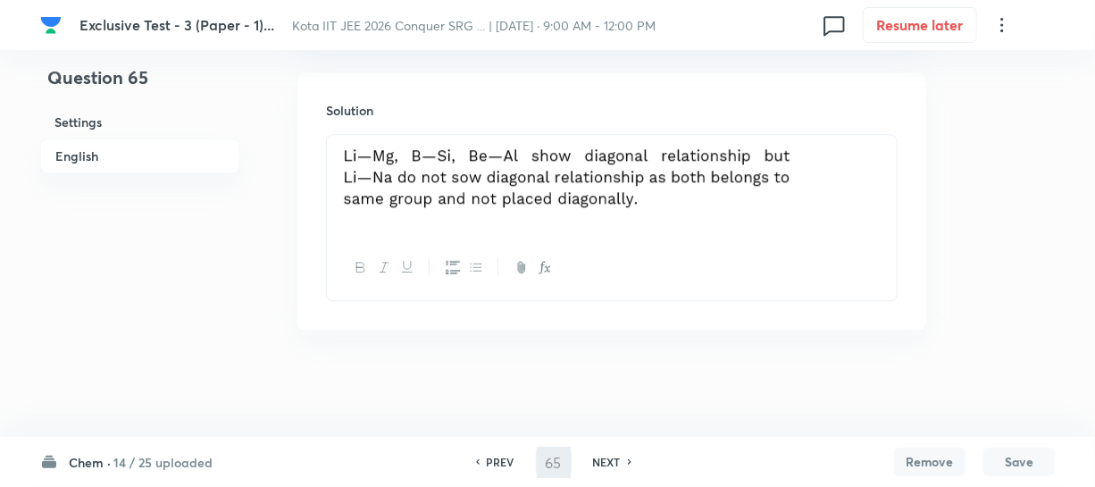
type input "66"
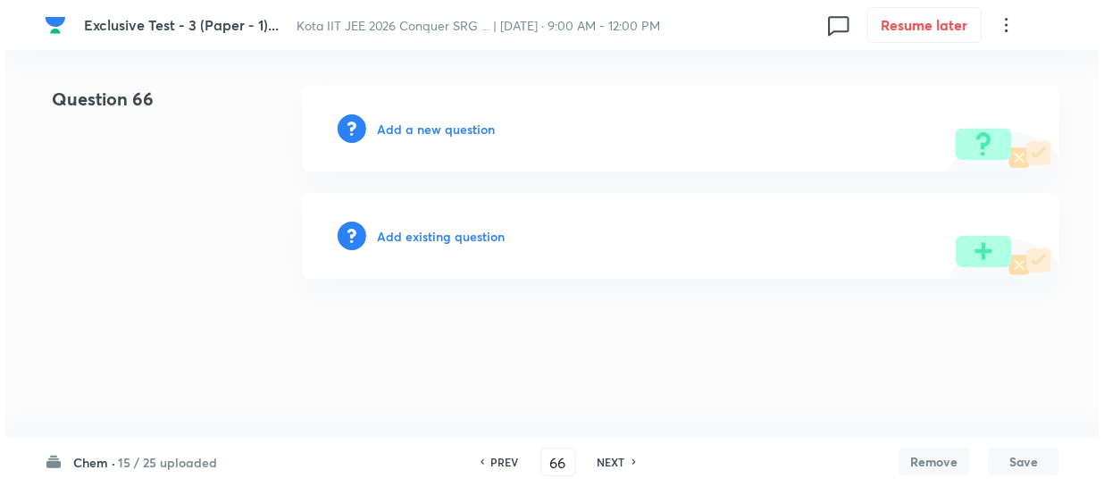
scroll to position [0, 0]
click at [419, 134] on h6 "Add a new question" at bounding box center [436, 129] width 118 height 19
click at [419, 136] on h6 "Choose a question type" at bounding box center [446, 129] width 138 height 19
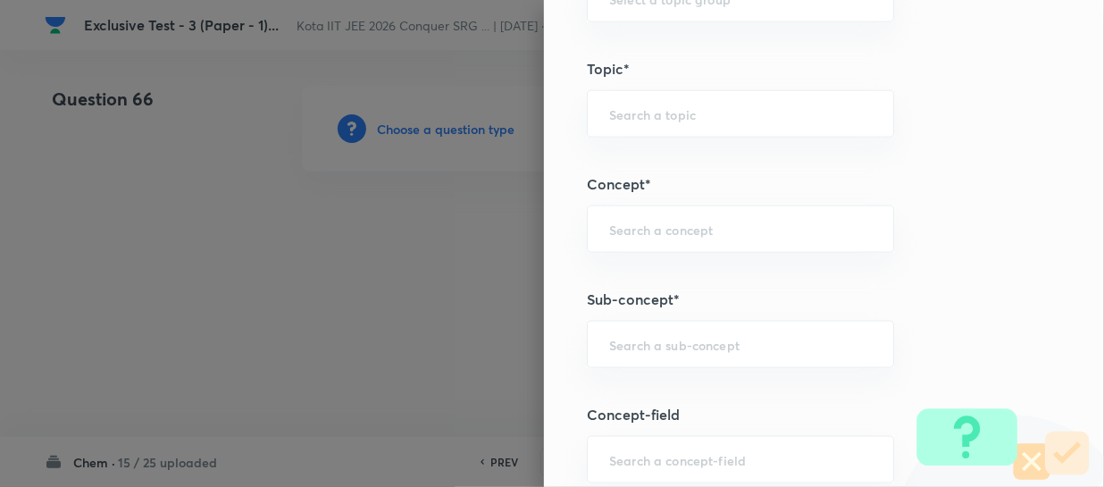
scroll to position [1055, 0]
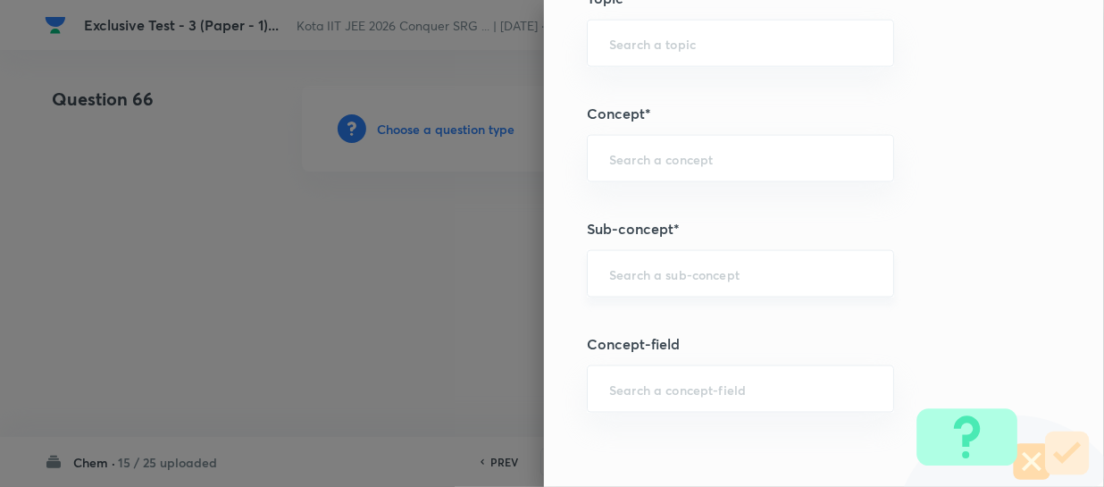
click at [618, 268] on input "text" at bounding box center [740, 273] width 263 height 17
paste input "Thermochemical Equations"
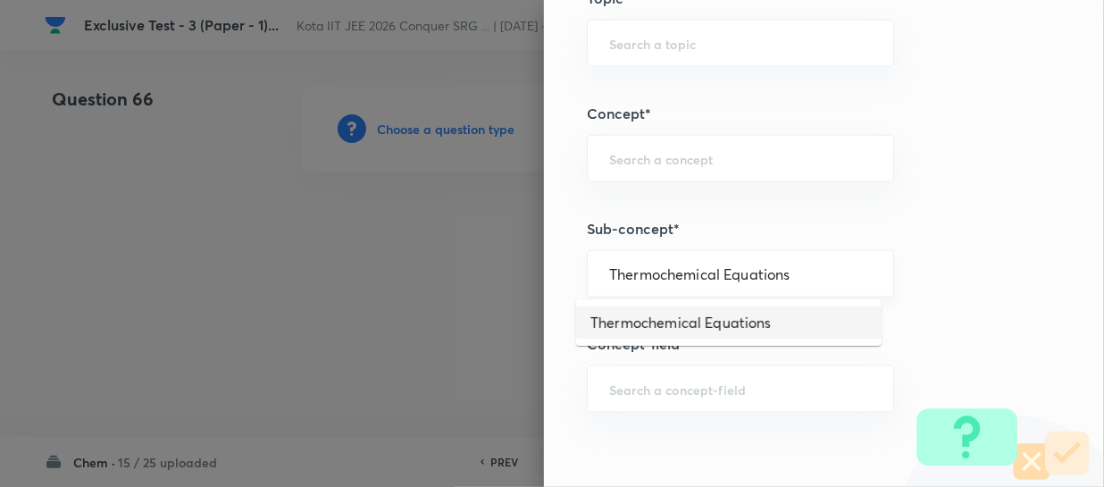
type input "Thermochemical Equations"
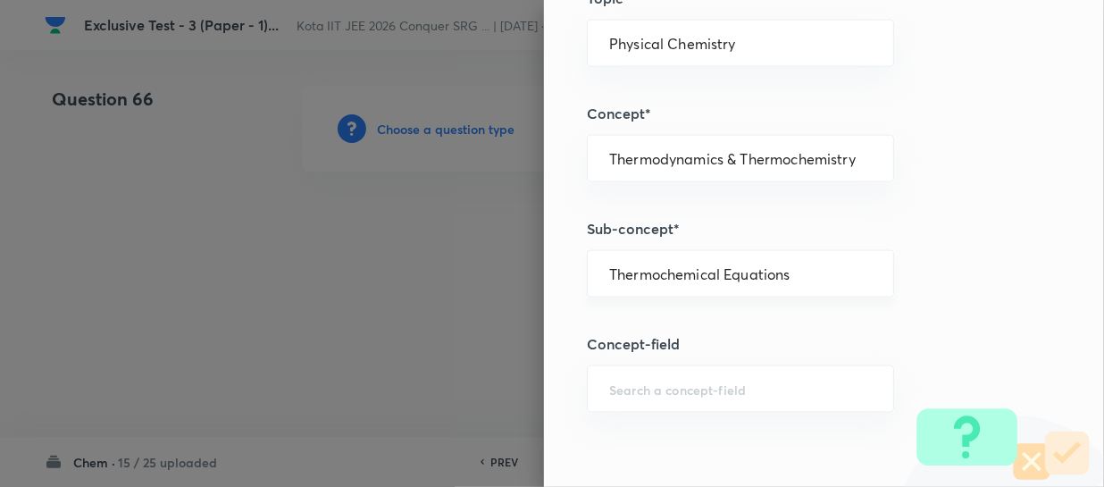
type input "Chemistry"
type input "Physical Chemistry"
type input "Thermodynamics & Thermochemistry"
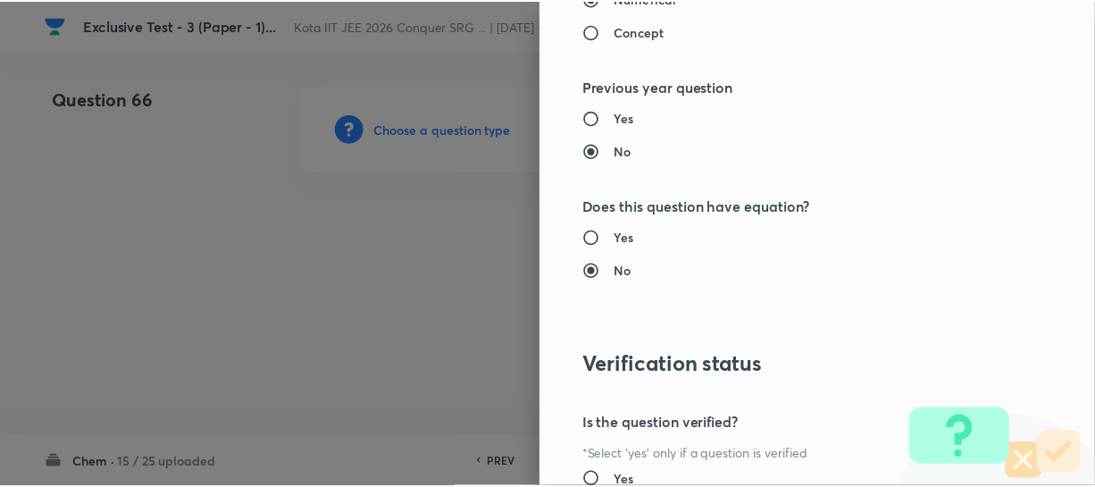
scroll to position [2066, 0]
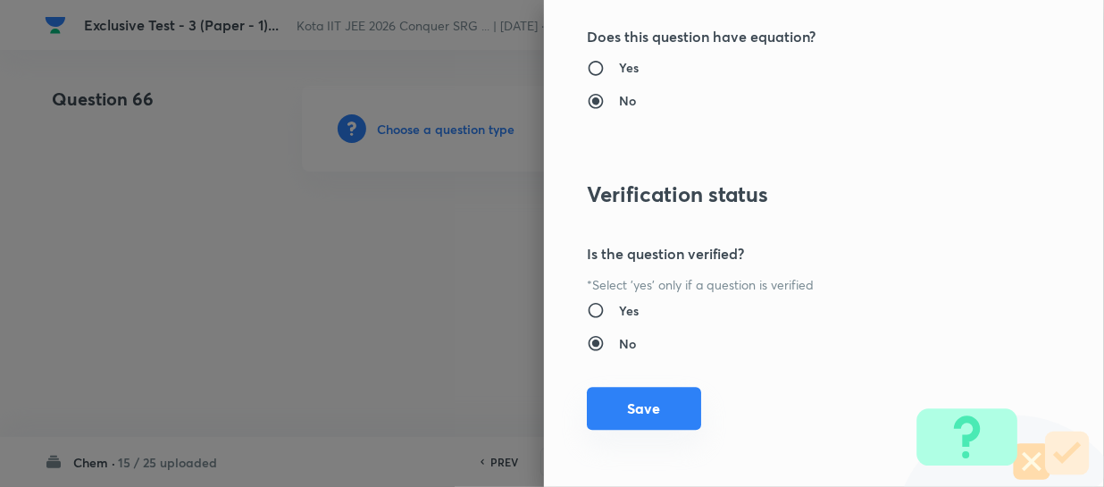
click at [634, 408] on button "Save" at bounding box center [644, 408] width 114 height 43
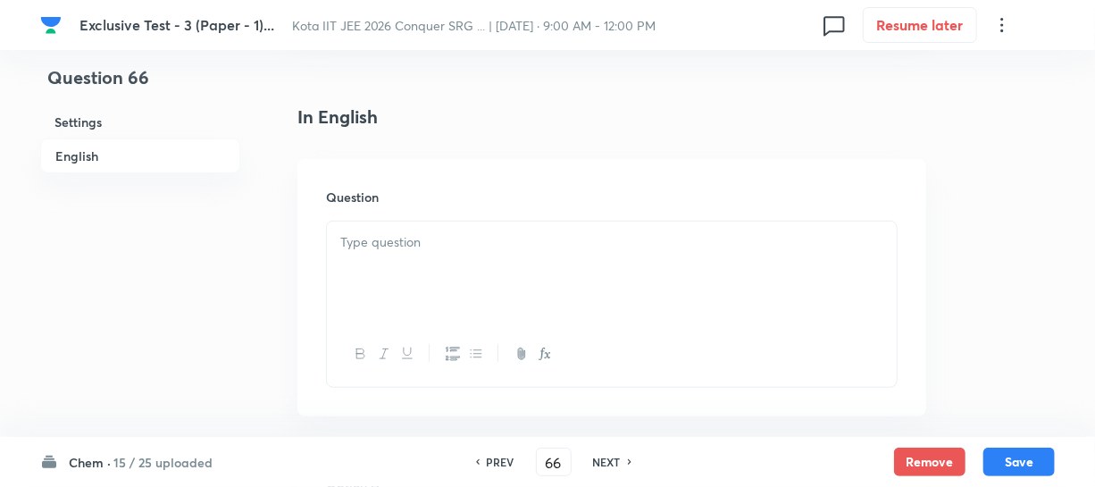
scroll to position [487, 0]
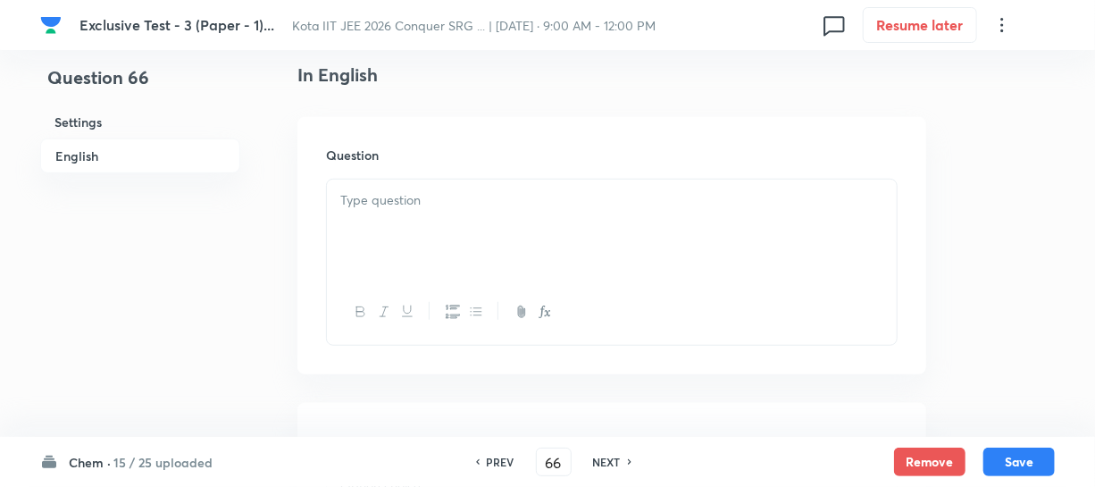
click at [420, 224] on div at bounding box center [612, 230] width 570 height 100
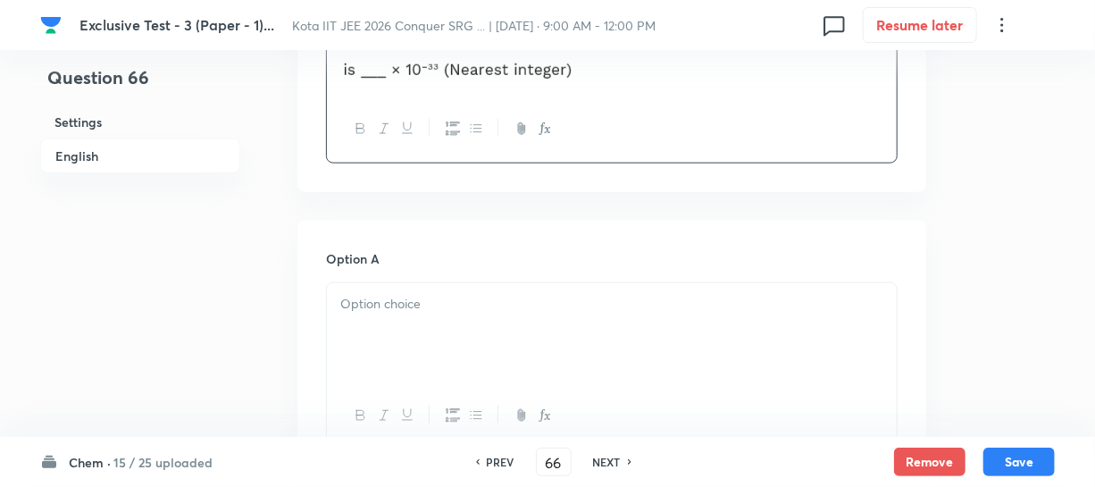
scroll to position [893, 0]
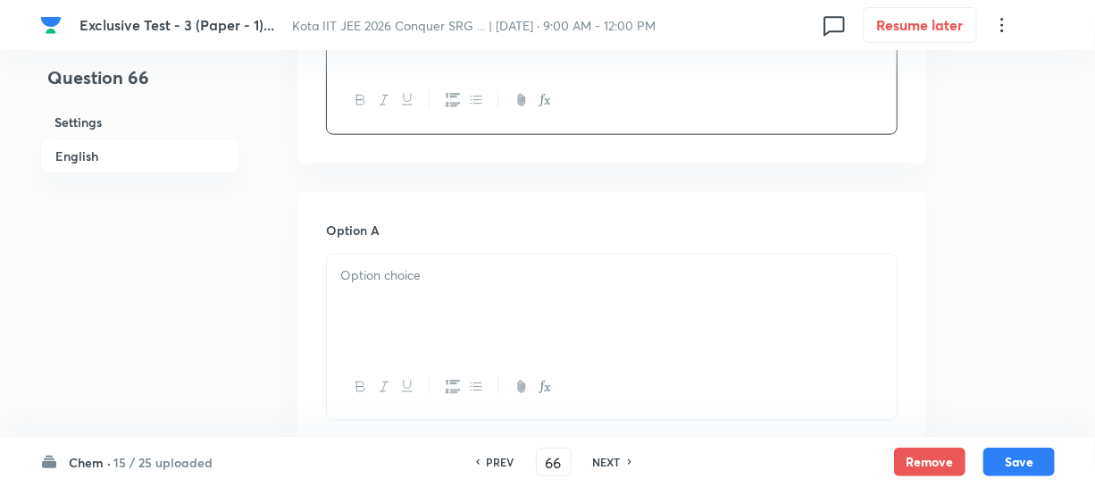
drag, startPoint x: 400, startPoint y: 279, endPoint x: 413, endPoint y: 280, distance: 12.5
click at [399, 279] on p at bounding box center [611, 275] width 543 height 21
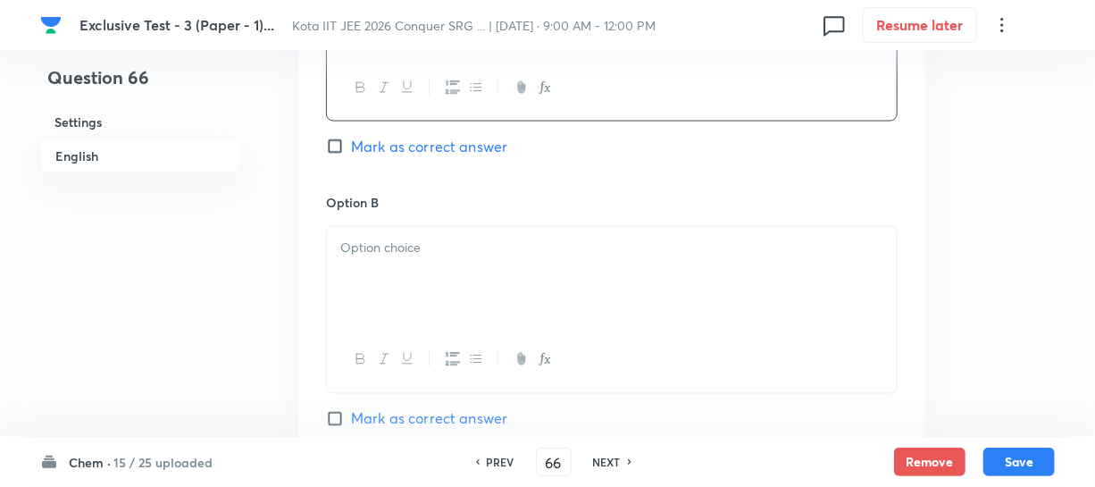
scroll to position [1218, 0]
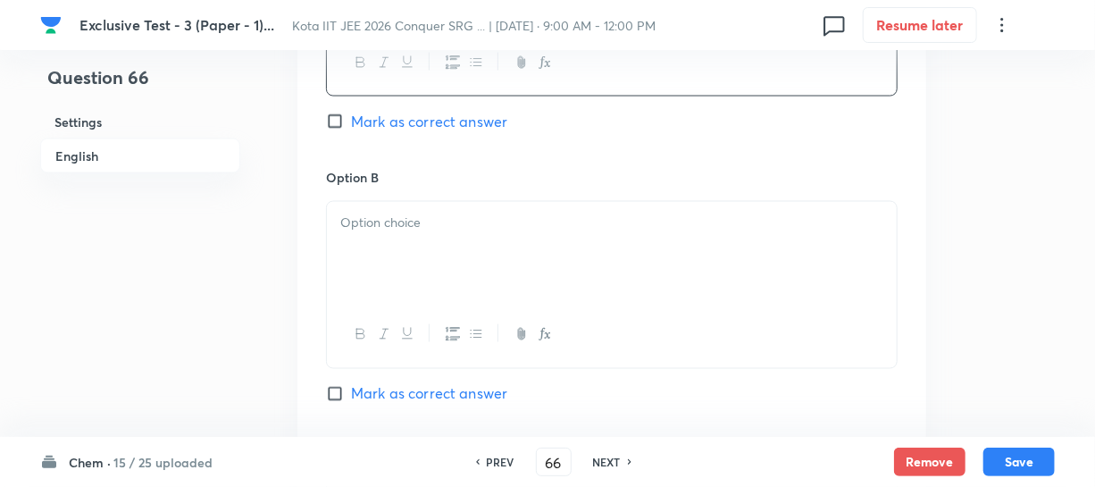
click at [425, 246] on div at bounding box center [612, 252] width 570 height 100
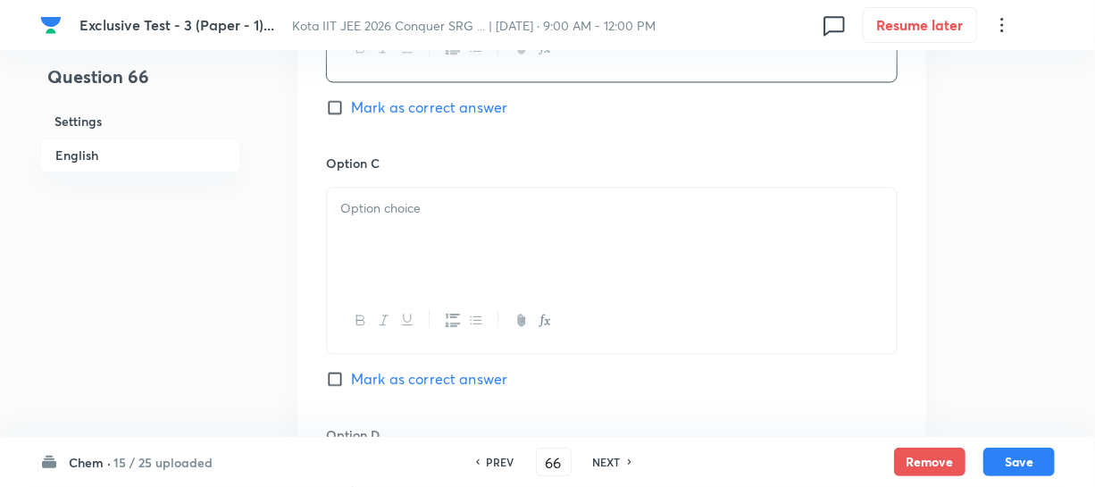
scroll to position [1543, 0]
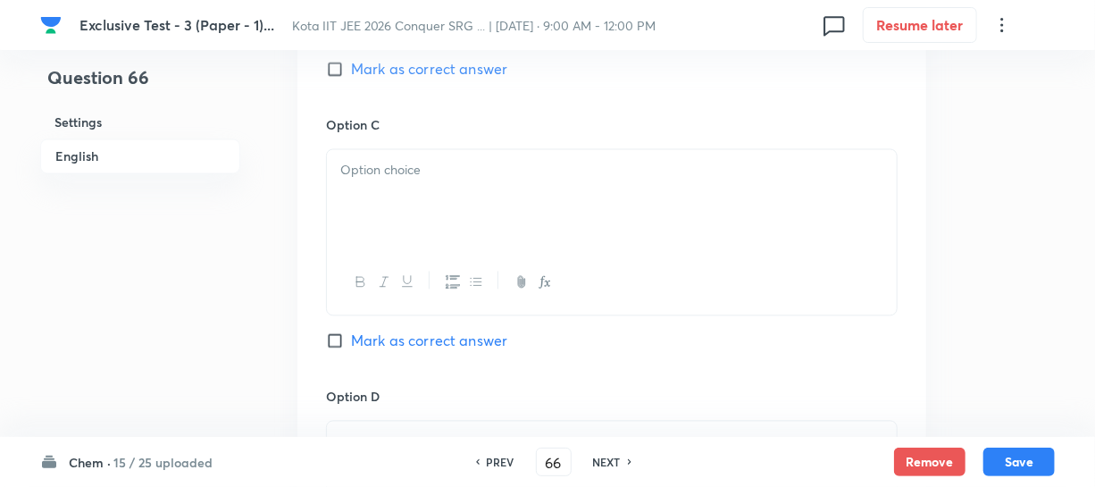
click at [456, 199] on div at bounding box center [612, 199] width 570 height 100
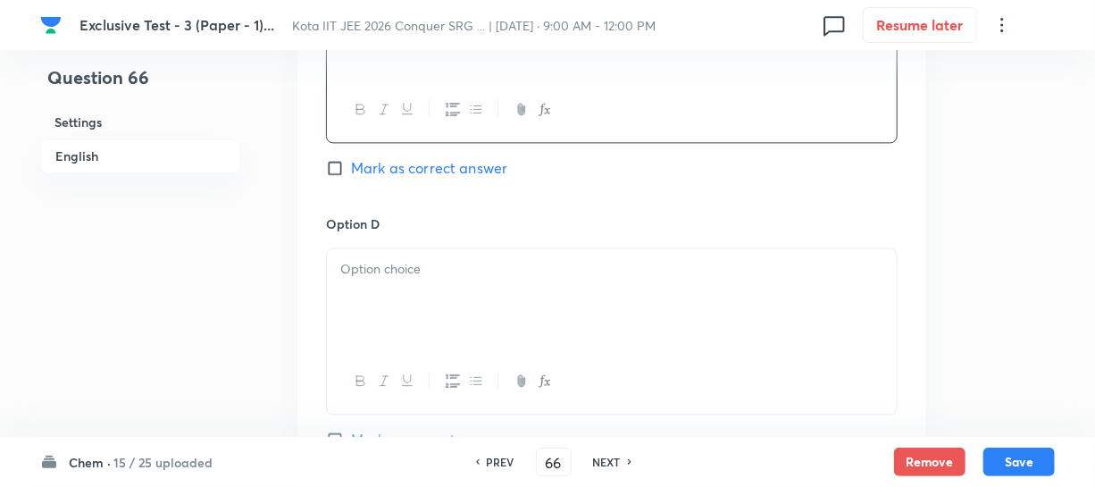
scroll to position [1867, 0]
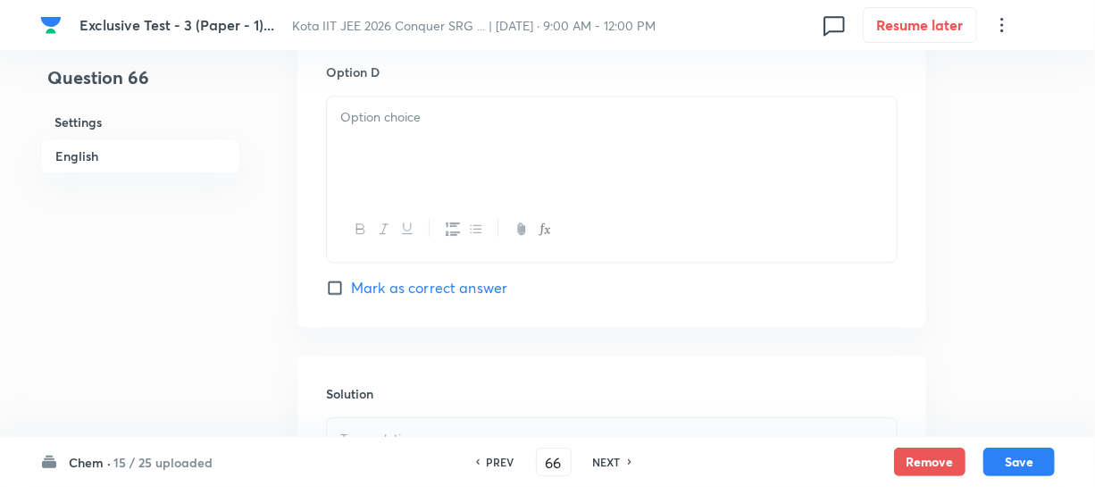
click at [398, 155] on div at bounding box center [612, 146] width 570 height 100
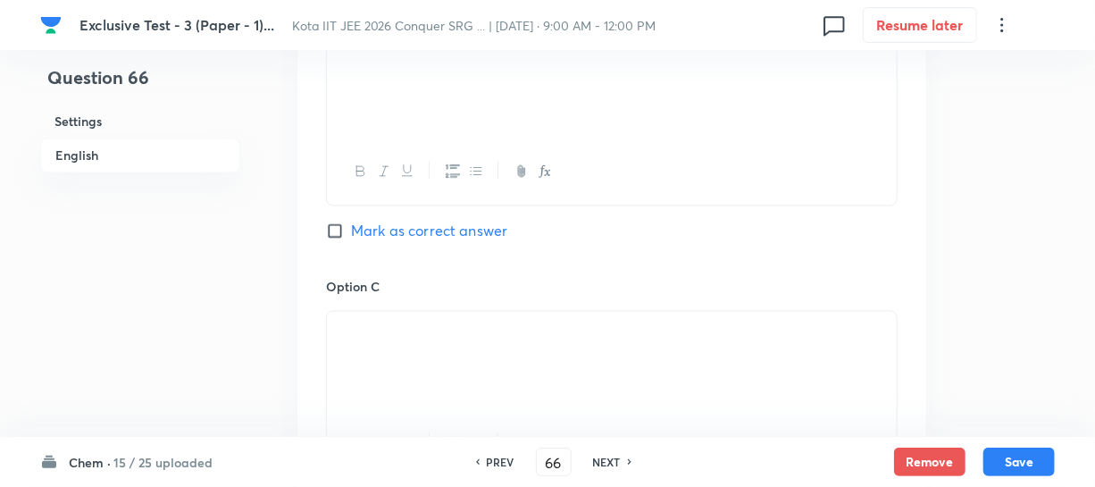
scroll to position [1299, 0]
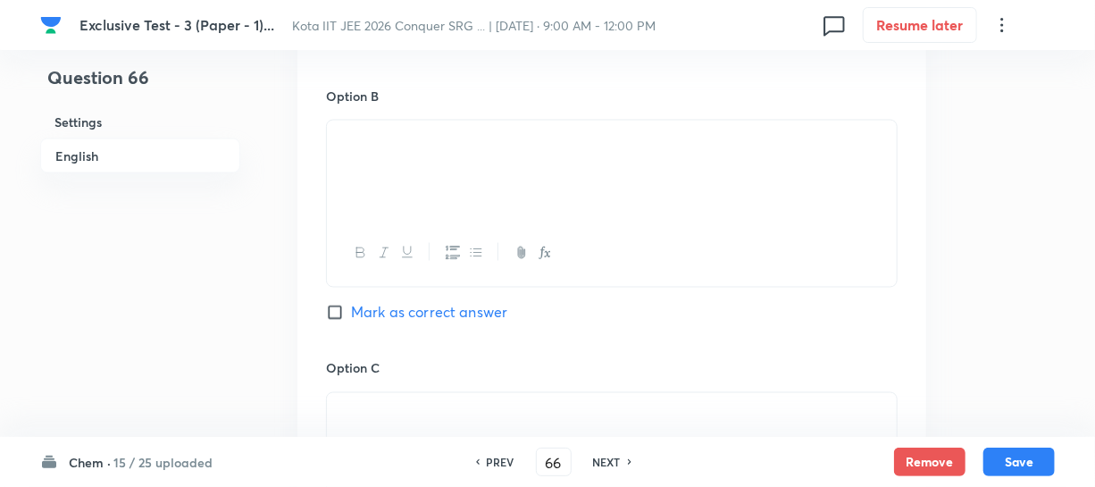
click at [356, 312] on span "Mark as correct answer" at bounding box center [429, 312] width 156 height 21
click at [351, 312] on input "Mark as correct answer" at bounding box center [338, 313] width 25 height 18
checkbox input "true"
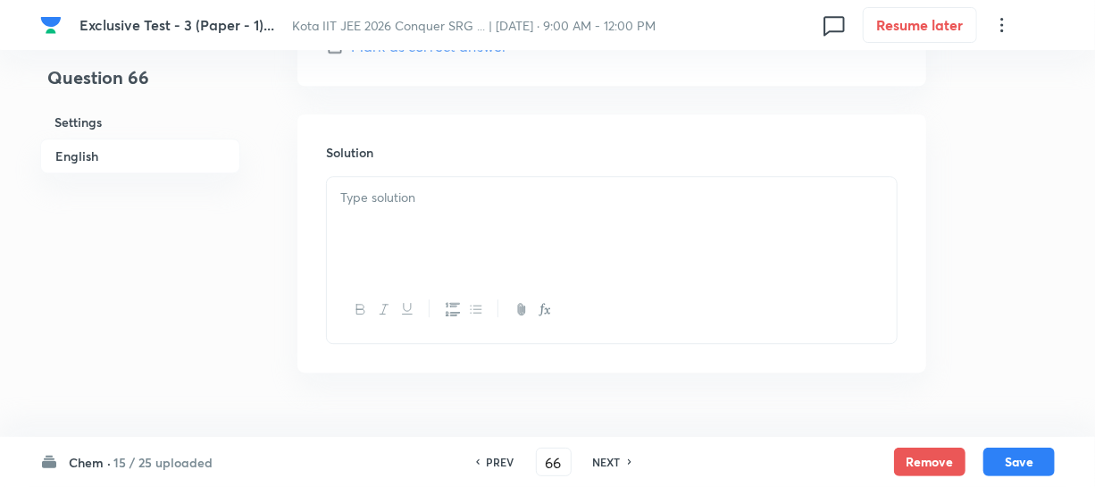
scroll to position [2111, 0]
click at [406, 220] on div at bounding box center [612, 224] width 570 height 100
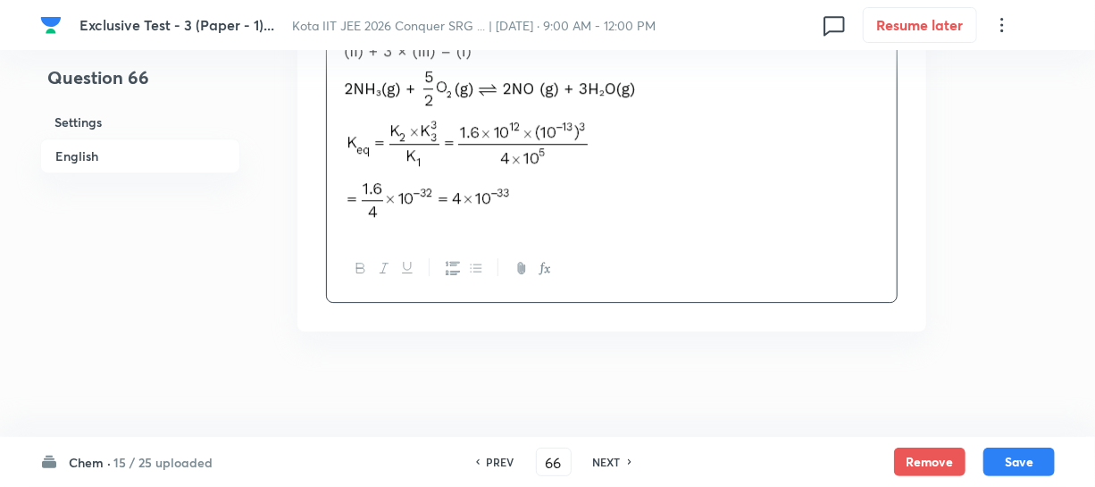
scroll to position [2368, 0]
click at [695, 458] on div "Chem · 15 / 25 uploaded PREV 66 ​ NEXT Remove Save" at bounding box center [547, 462] width 1015 height 50
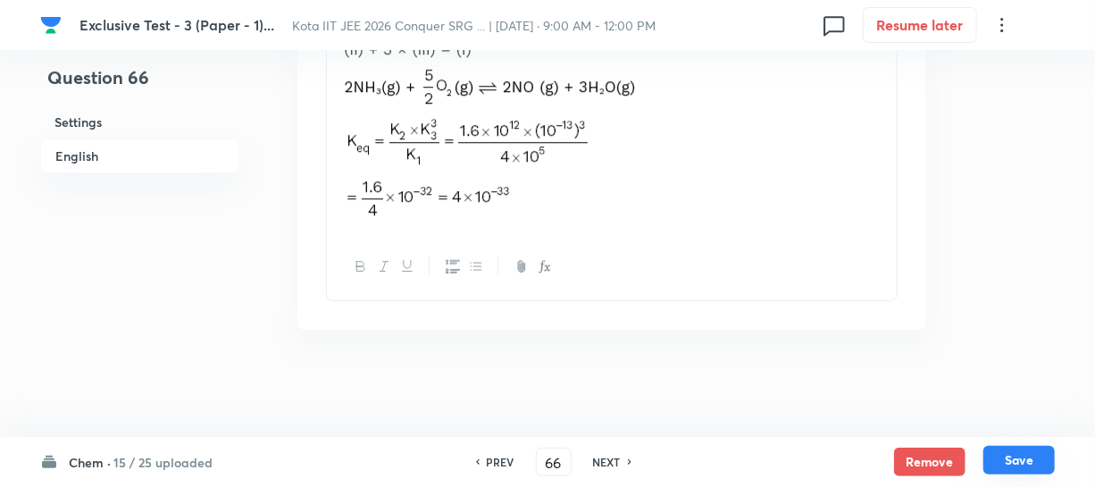
click at [1025, 458] on button "Save" at bounding box center [1019, 460] width 71 height 29
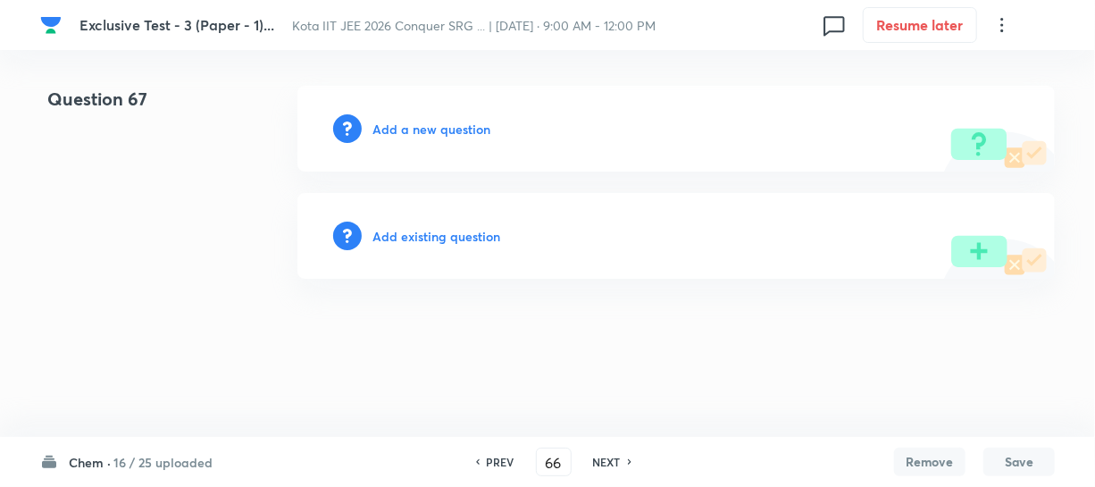
type input "67"
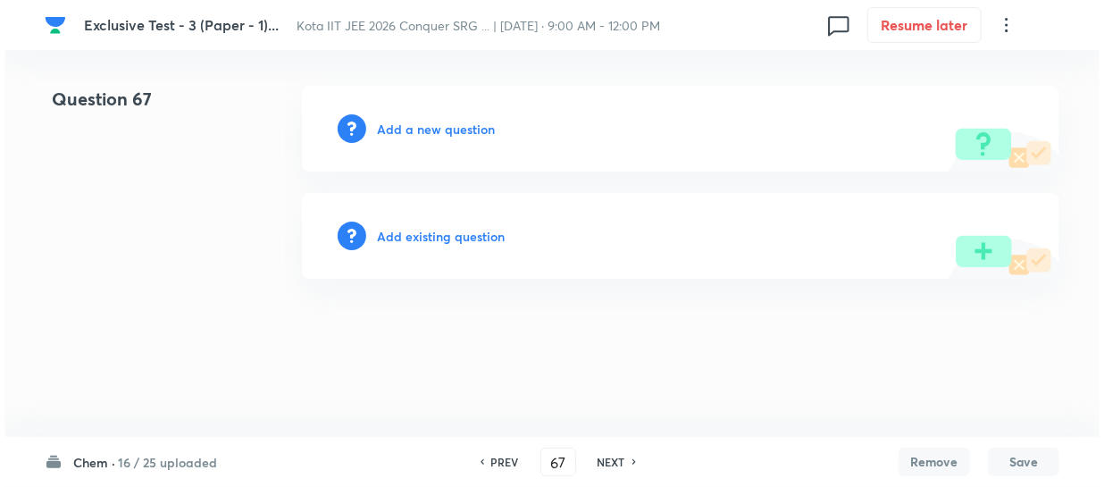
scroll to position [0, 0]
click at [413, 130] on h6 "Add a new question" at bounding box center [436, 129] width 118 height 19
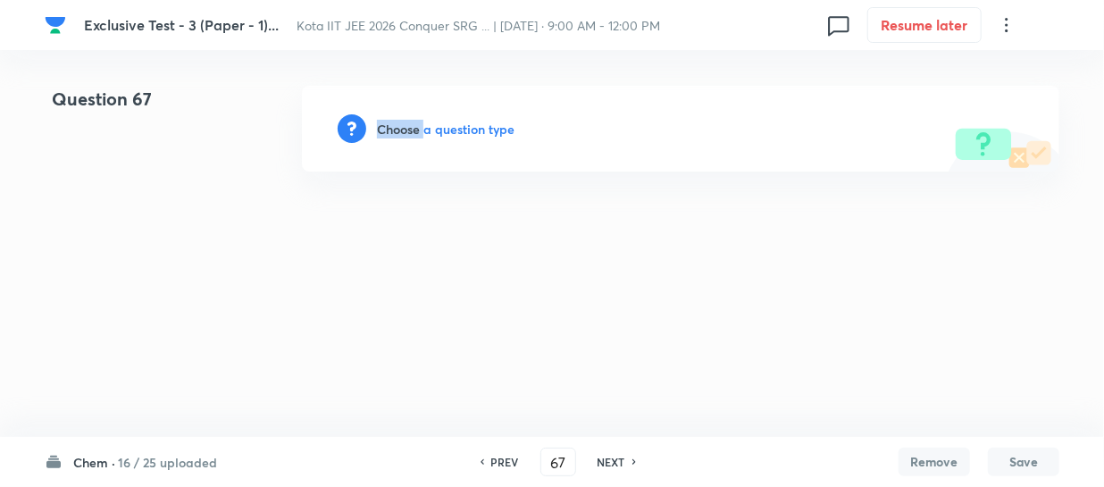
click at [413, 130] on h6 "Choose a question type" at bounding box center [446, 129] width 138 height 19
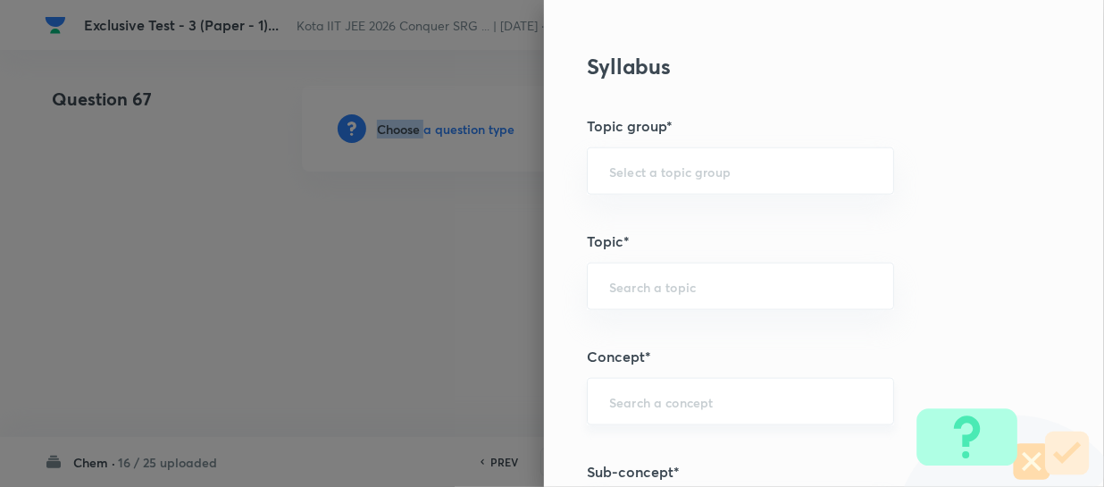
scroll to position [974, 0]
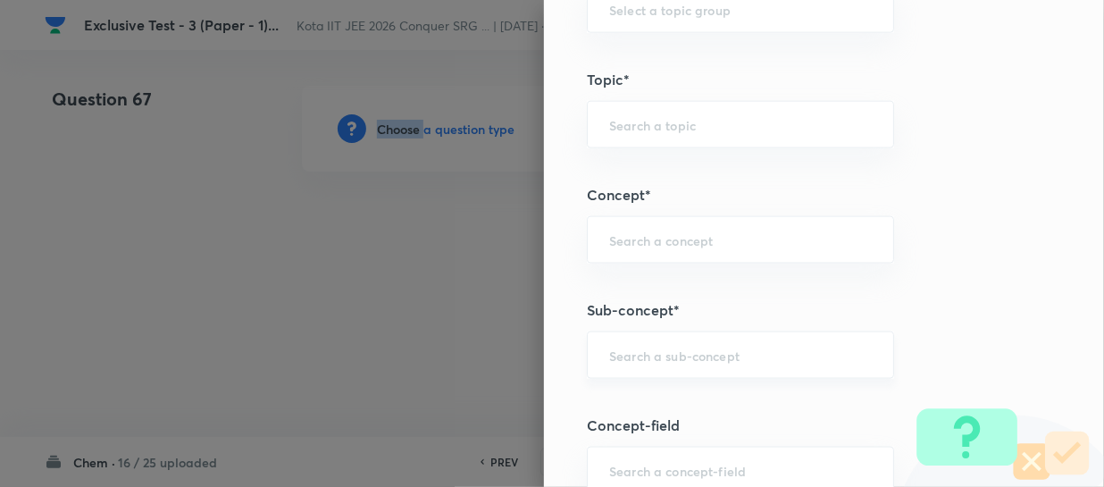
click at [613, 348] on input "text" at bounding box center [740, 355] width 263 height 17
paste input "Thermochemical Equations"
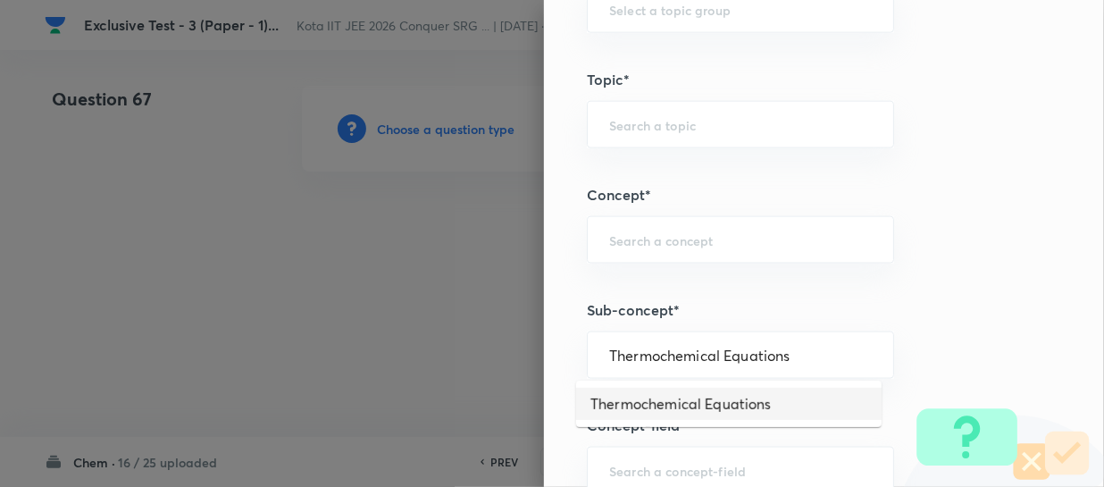
type input "Thermochemical Equations"
type input "Chemistry"
type input "Physical Chemistry"
type input "Thermodynamics & Thermochemistry"
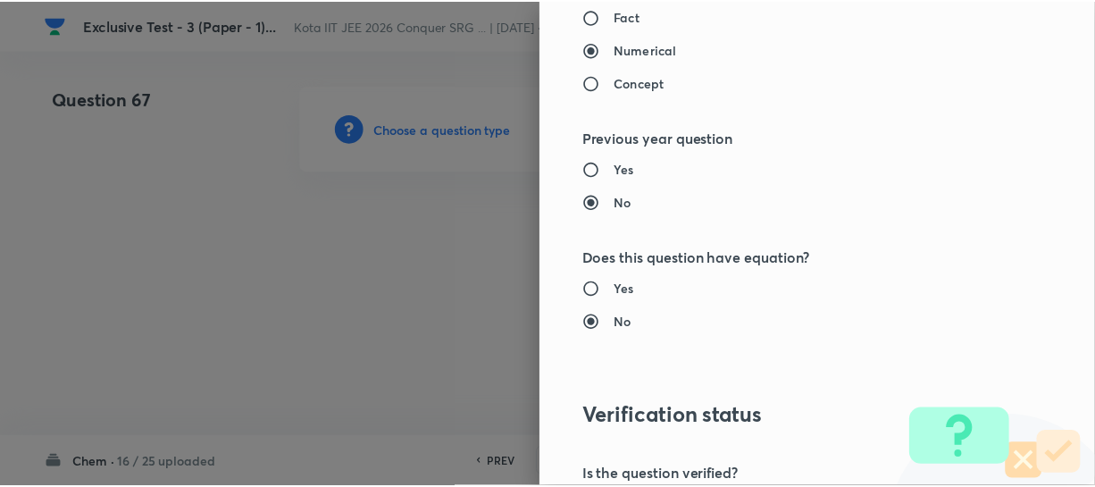
scroll to position [2066, 0]
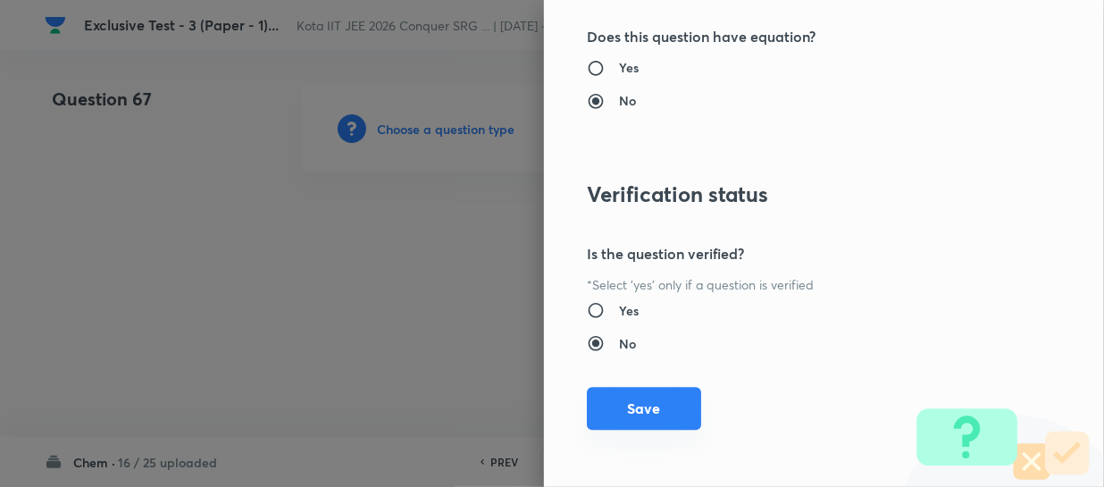
click at [620, 393] on button "Save" at bounding box center [644, 408] width 114 height 43
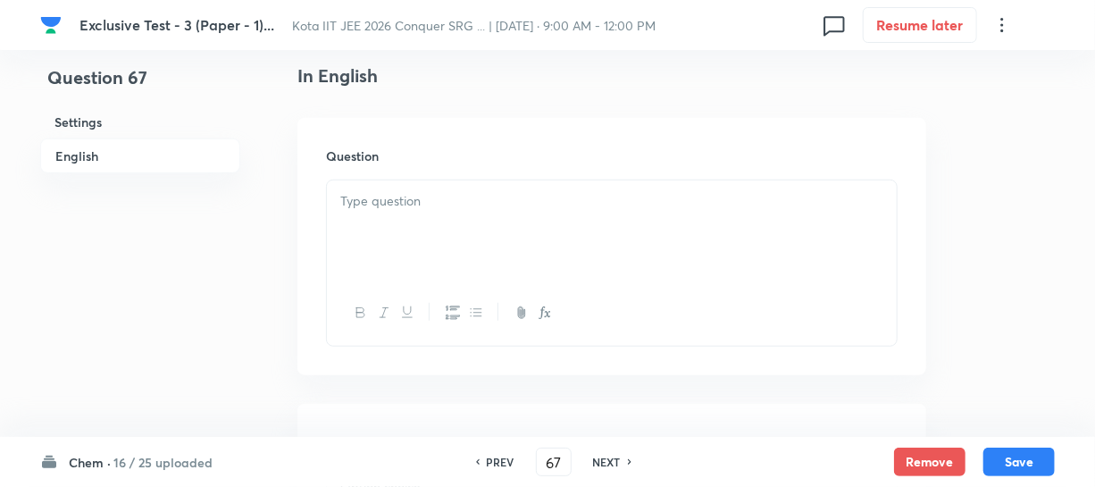
scroll to position [487, 0]
click at [478, 239] on div at bounding box center [612, 230] width 570 height 100
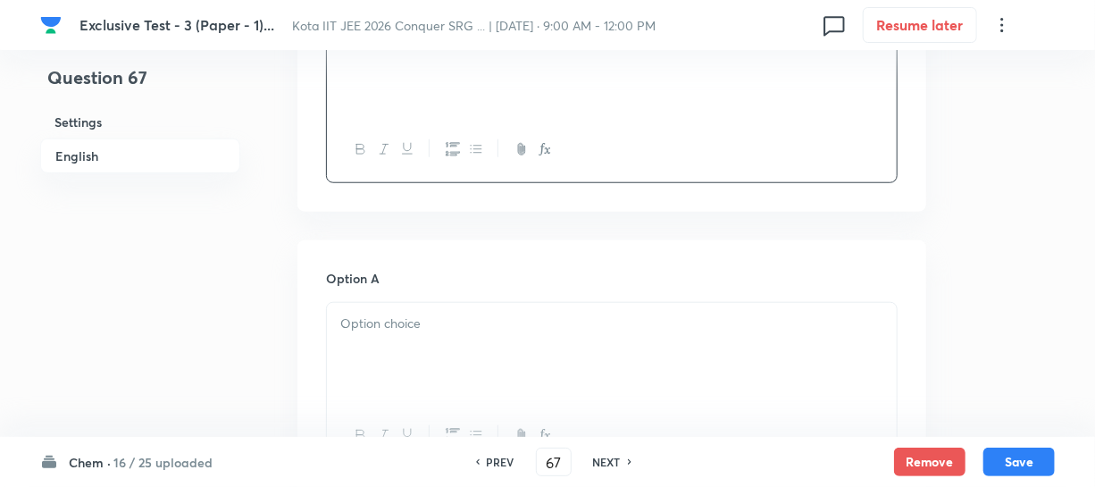
scroll to position [731, 0]
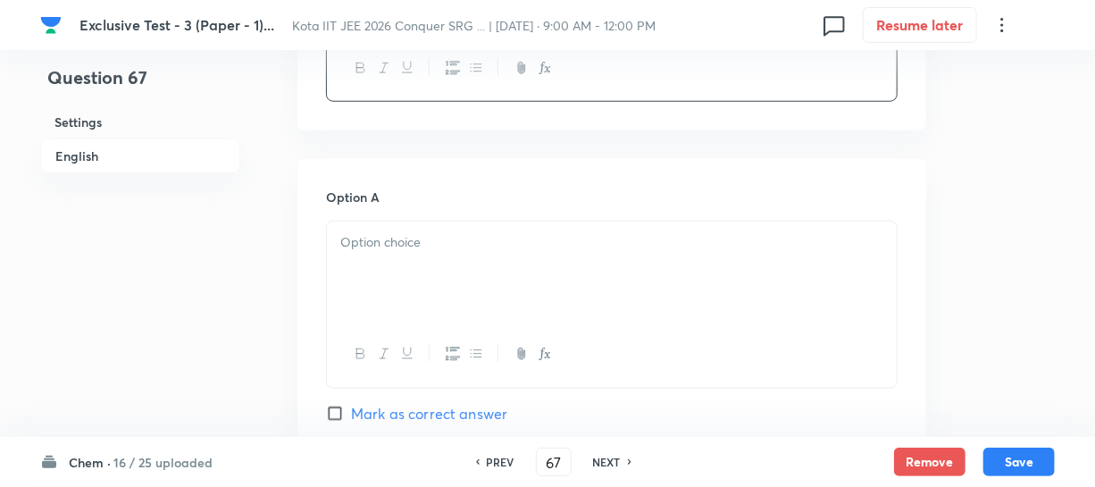
click at [448, 232] on p at bounding box center [611, 242] width 543 height 21
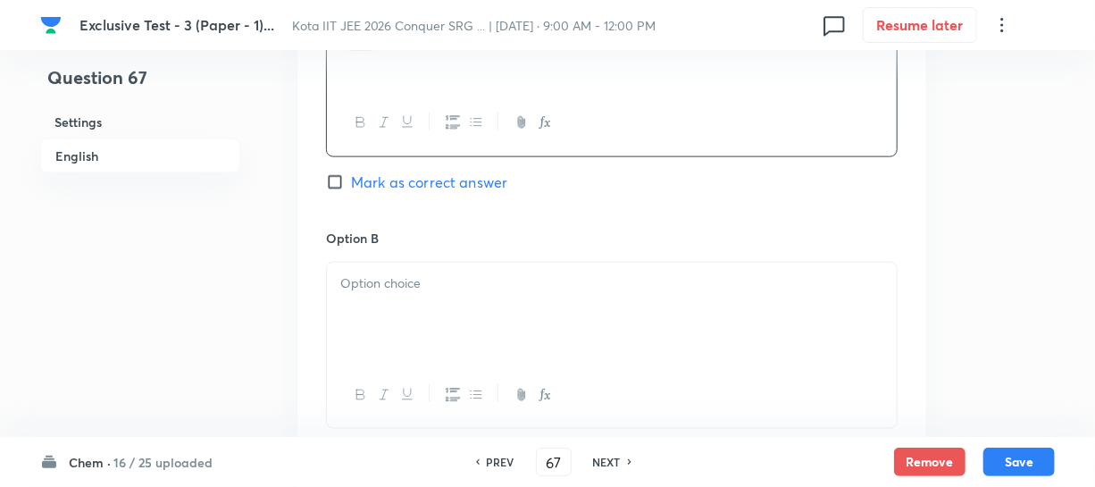
scroll to position [1055, 0]
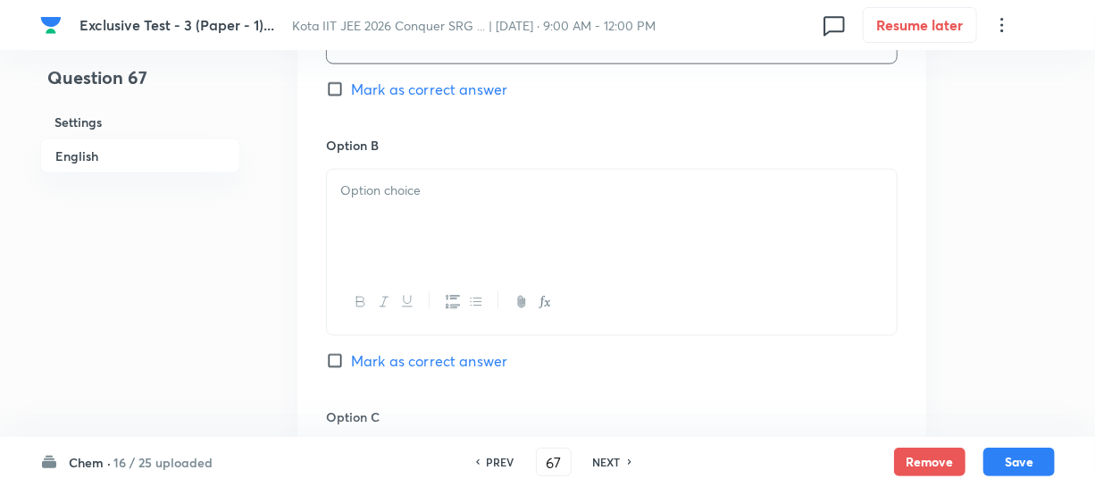
click at [415, 238] on div at bounding box center [612, 220] width 570 height 100
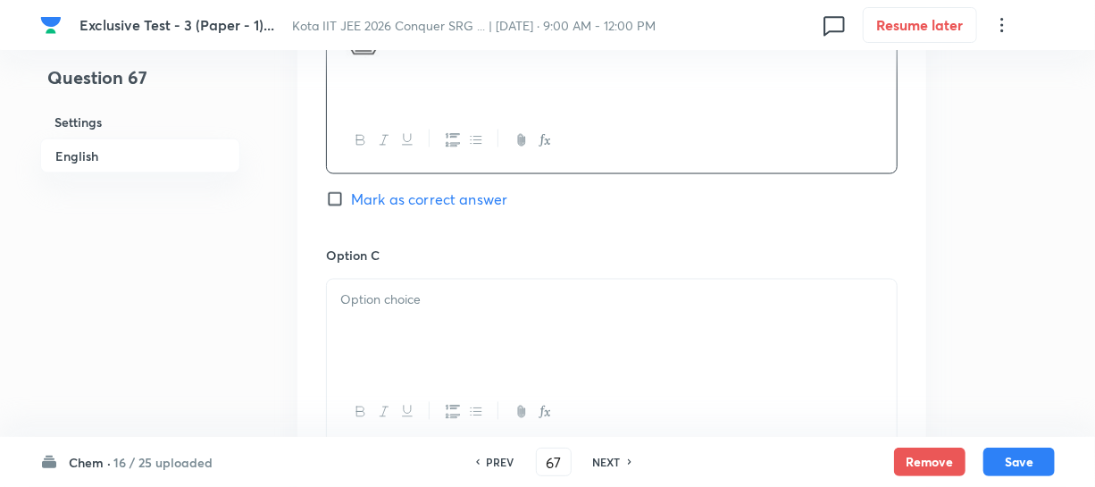
scroll to position [1218, 0]
click at [448, 289] on p at bounding box center [611, 299] width 543 height 21
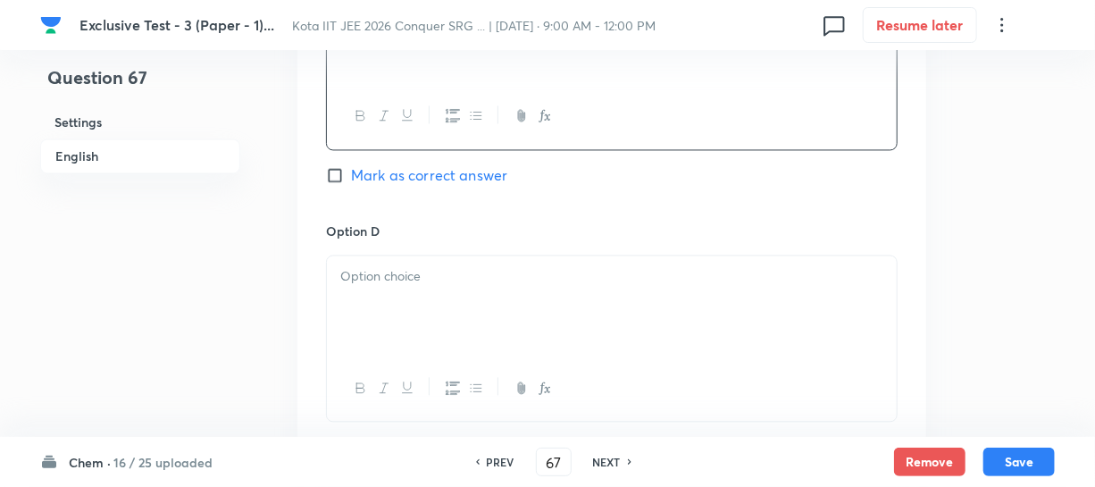
scroll to position [1543, 0]
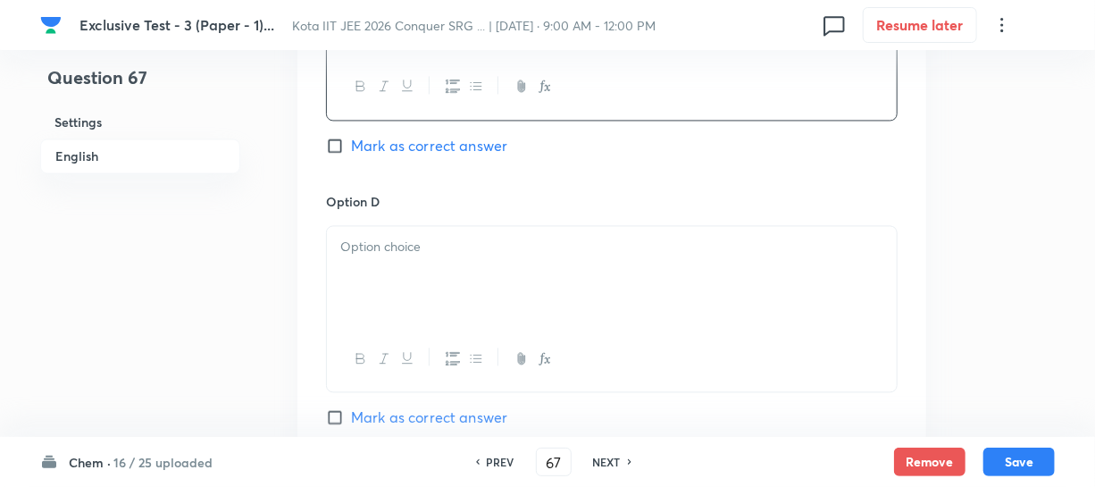
click at [433, 286] on div at bounding box center [612, 276] width 570 height 100
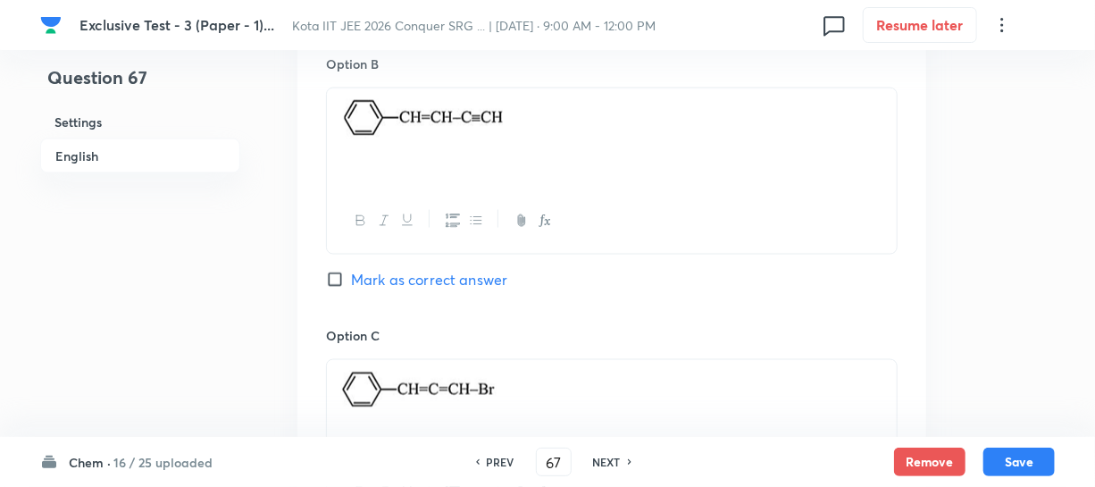
scroll to position [1055, 0]
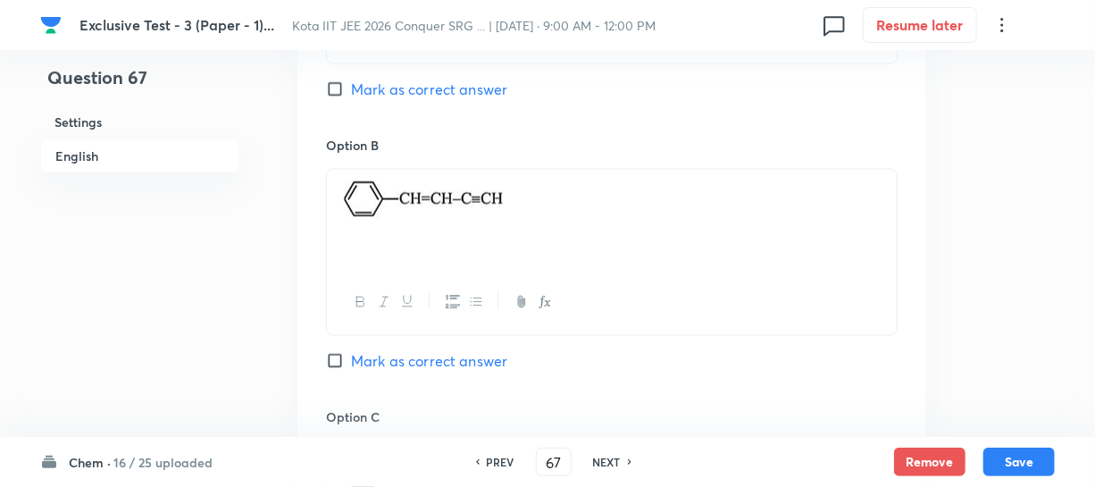
click at [374, 356] on span "Mark as correct answer" at bounding box center [429, 360] width 156 height 21
click at [351, 356] on input "Mark as correct answer" at bounding box center [338, 361] width 25 height 18
checkbox input "true"
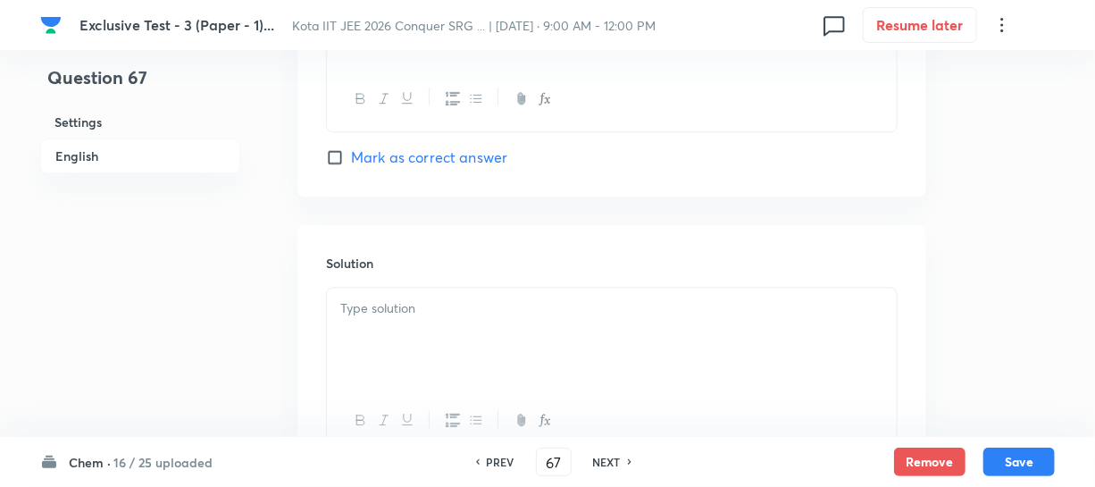
scroll to position [1867, 0]
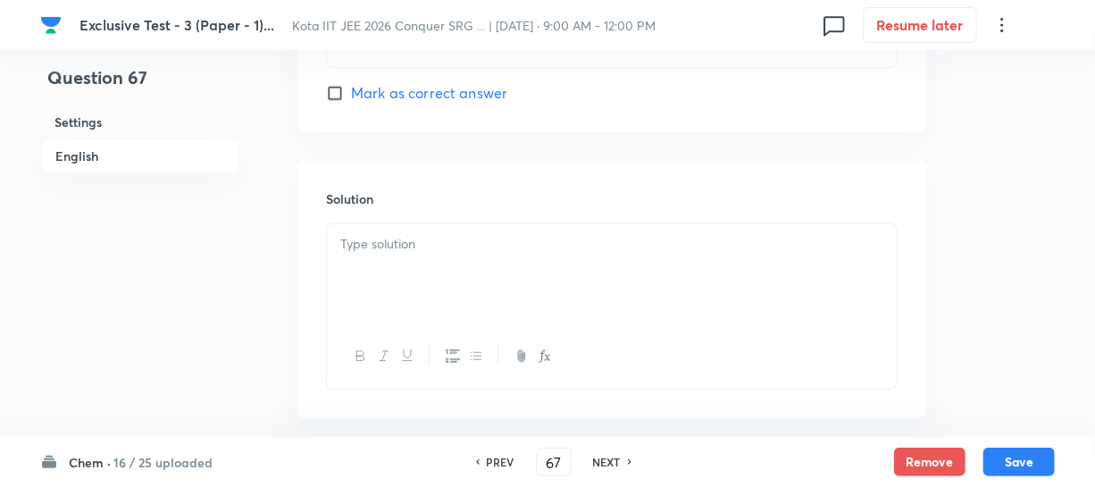
click at [458, 269] on div at bounding box center [612, 273] width 570 height 100
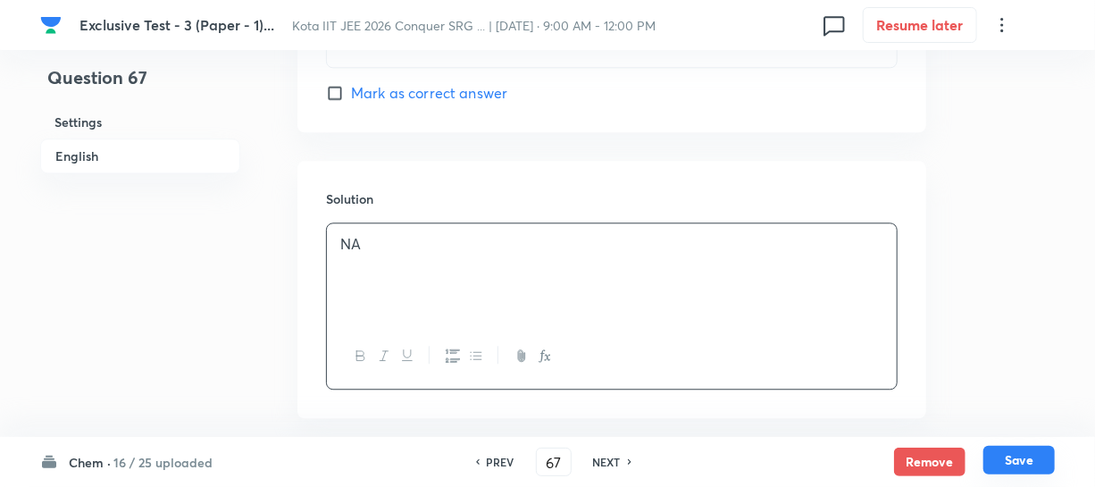
click at [1018, 458] on button "Save" at bounding box center [1019, 460] width 71 height 29
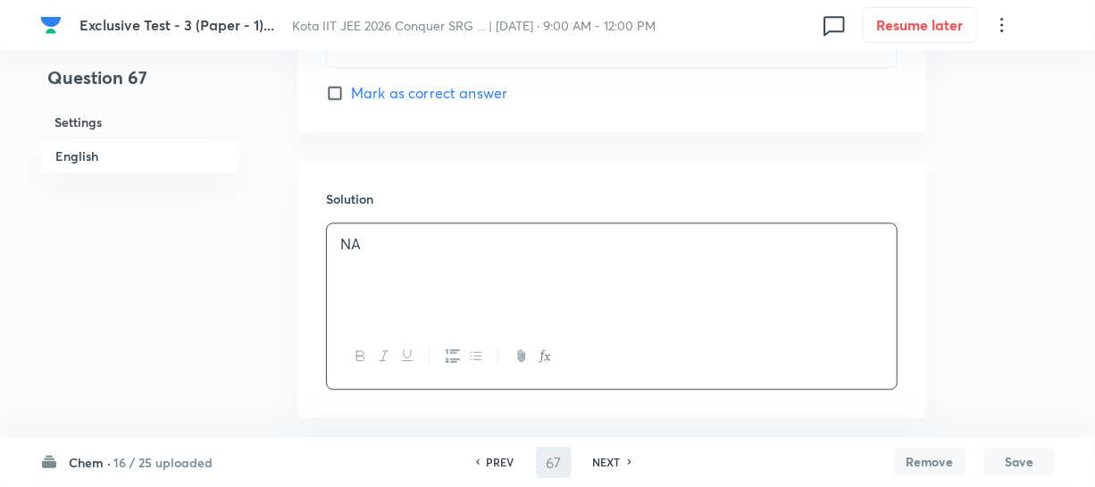
type input "68"
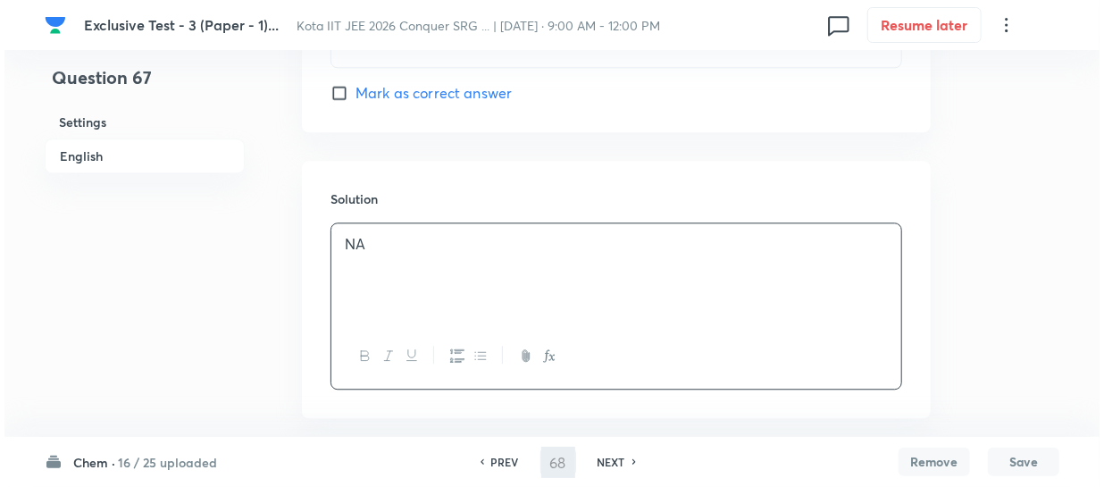
scroll to position [0, 0]
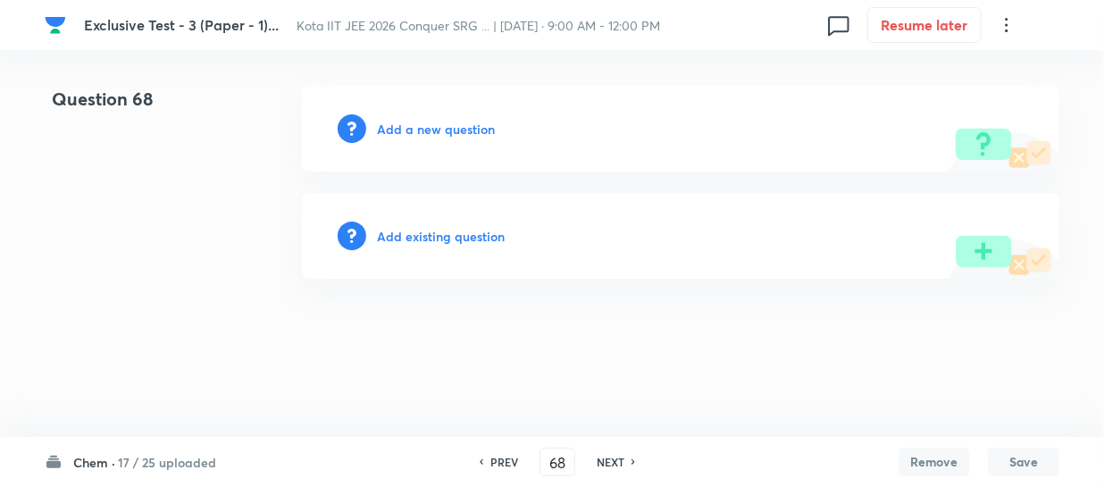
click at [454, 135] on h6 "Add a new question" at bounding box center [436, 129] width 118 height 19
click at [454, 135] on h6 "Choose a question type" at bounding box center [446, 129] width 138 height 19
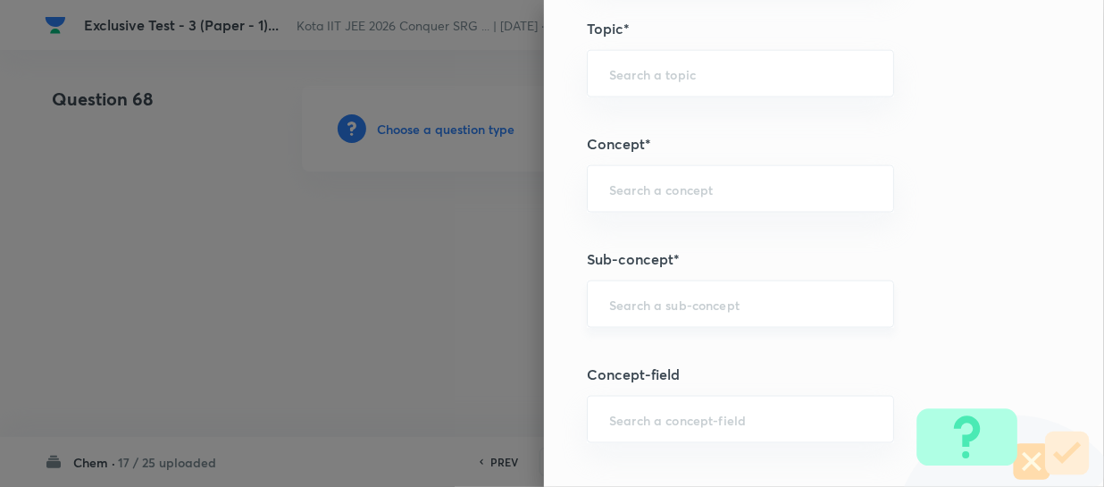
scroll to position [1055, 0]
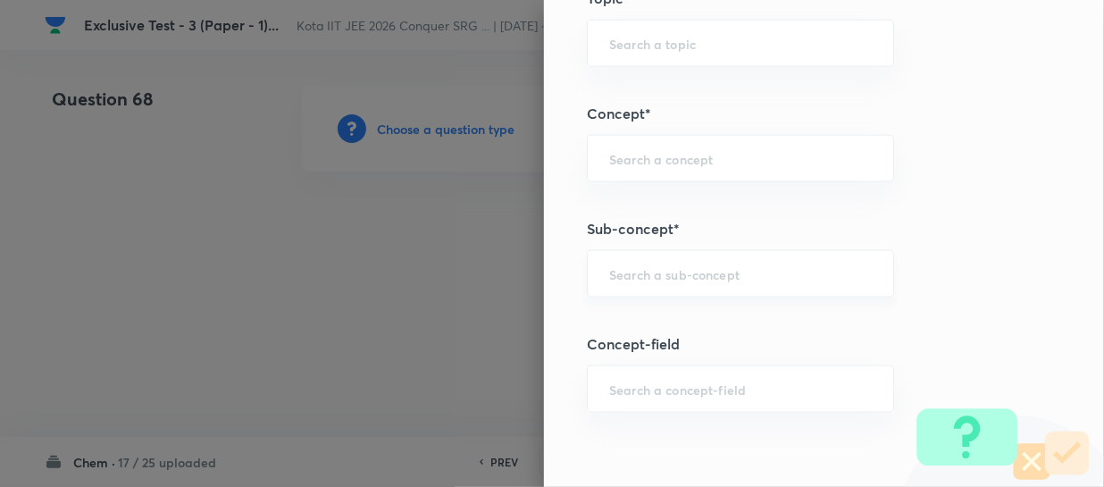
click at [640, 279] on input "text" at bounding box center [740, 273] width 263 height 17
paste input "Thermochemical Equations"
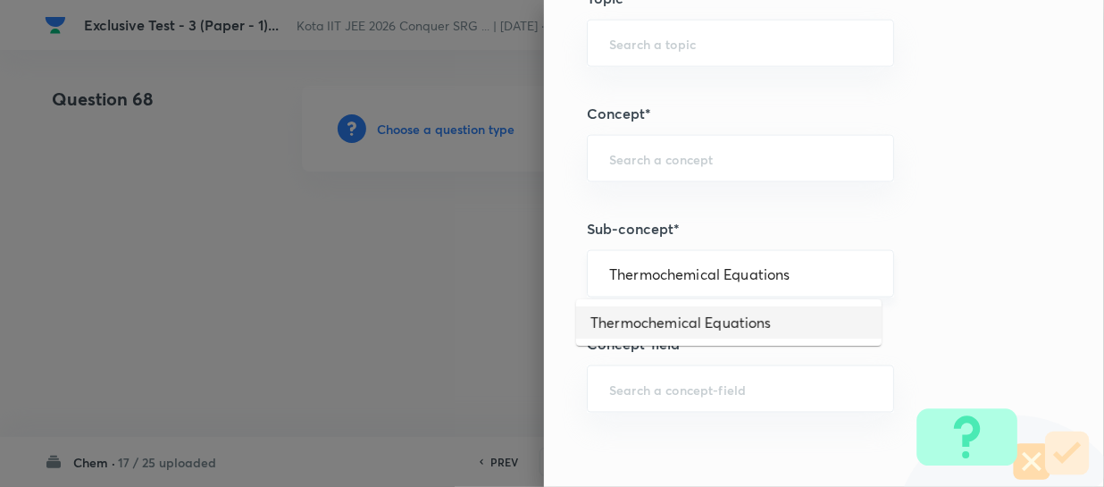
type input "Thermochemical Equations"
type input "Chemistry"
type input "Physical Chemistry"
type input "Thermodynamics & Thermochemistry"
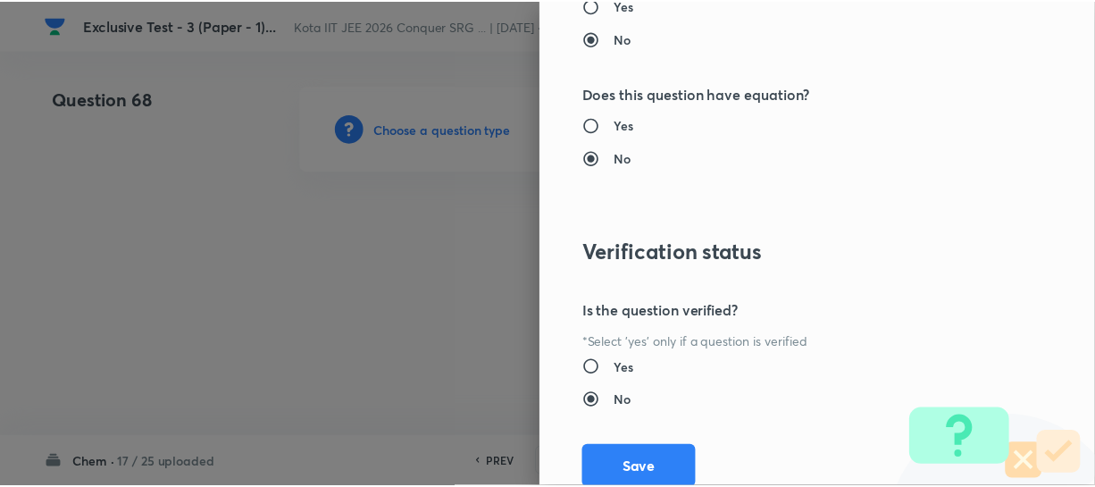
scroll to position [2066, 0]
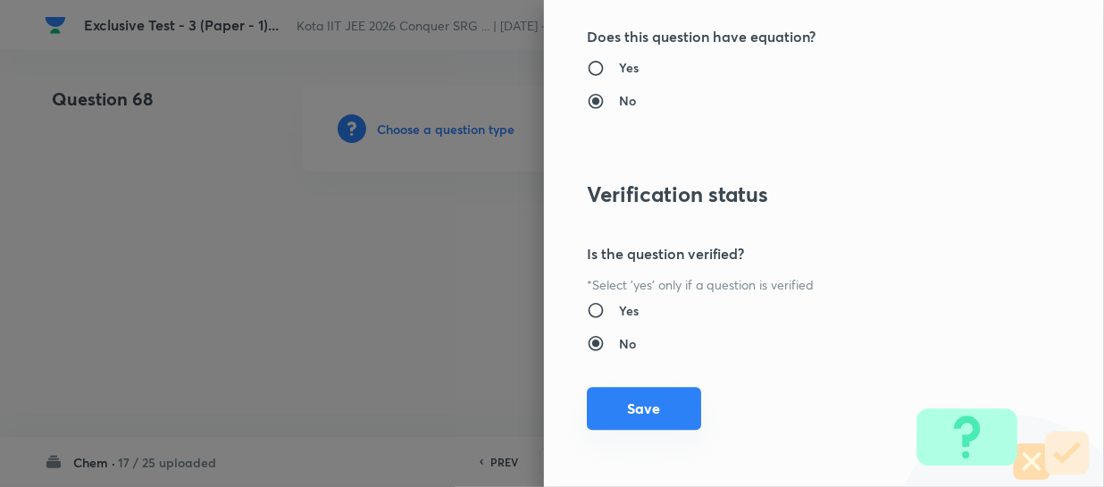
click at [632, 400] on button "Save" at bounding box center [644, 408] width 114 height 43
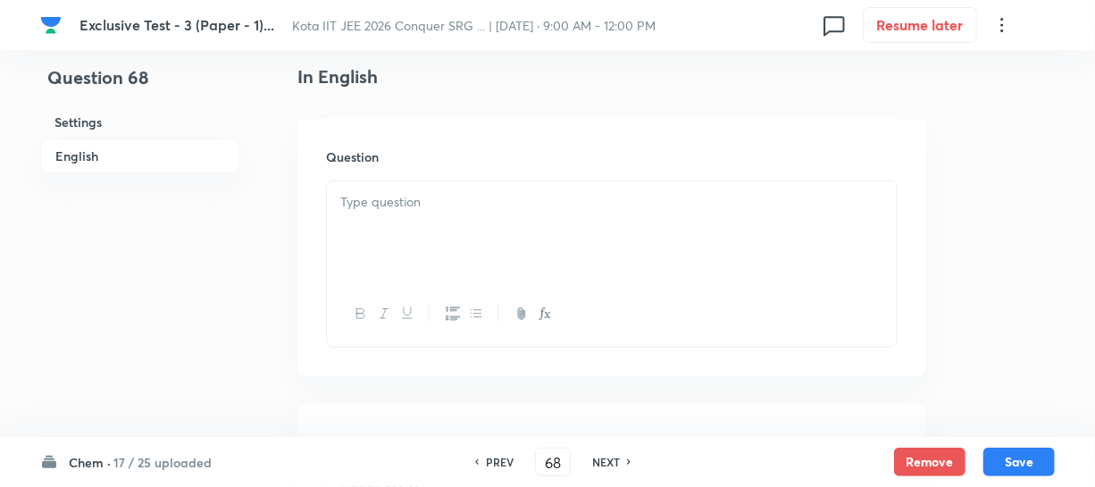
scroll to position [487, 0]
click at [410, 201] on p at bounding box center [611, 200] width 543 height 21
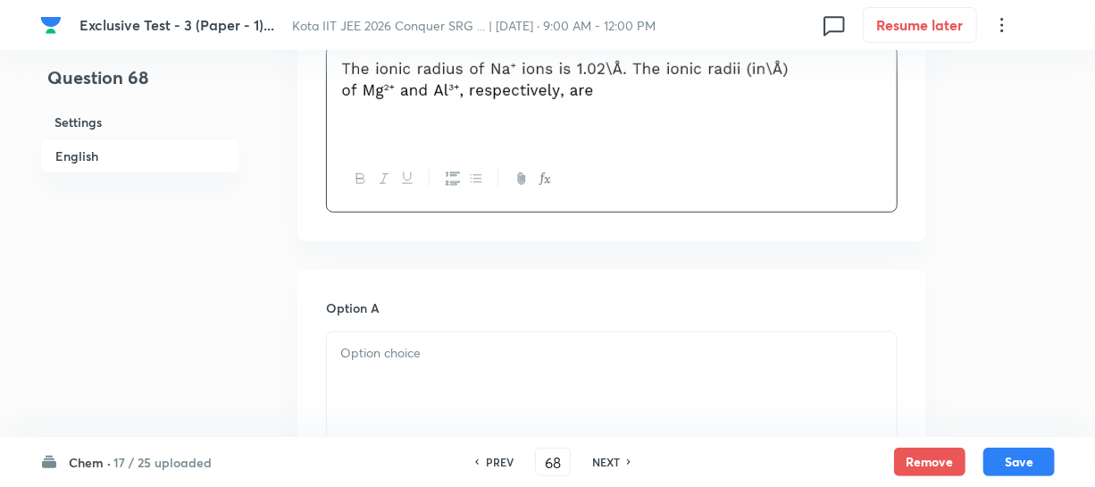
scroll to position [649, 0]
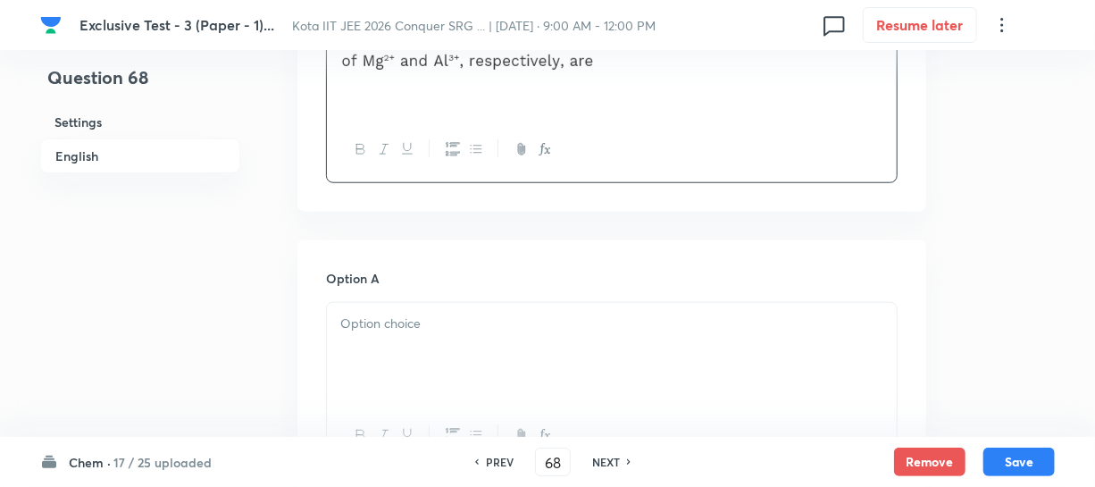
click at [373, 347] on div at bounding box center [612, 353] width 570 height 100
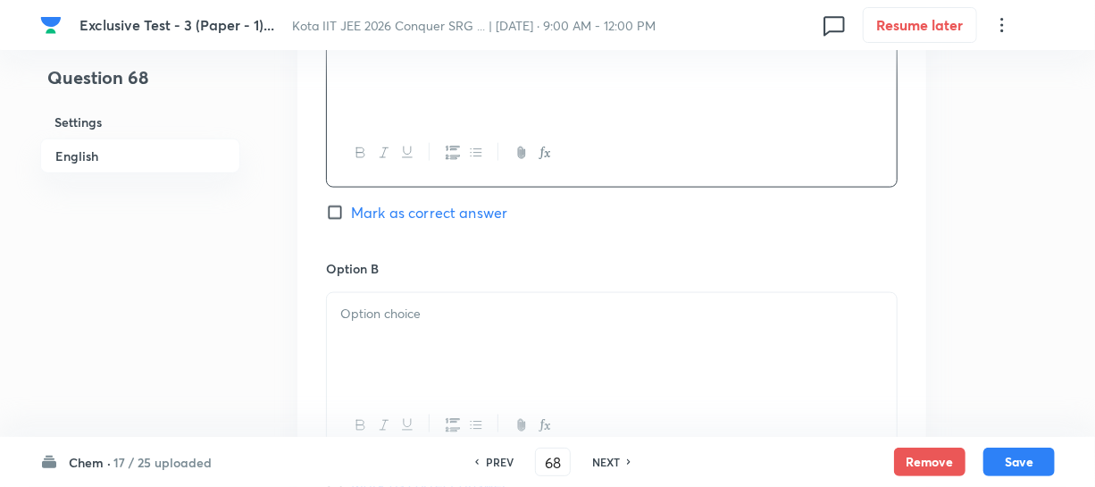
scroll to position [974, 0]
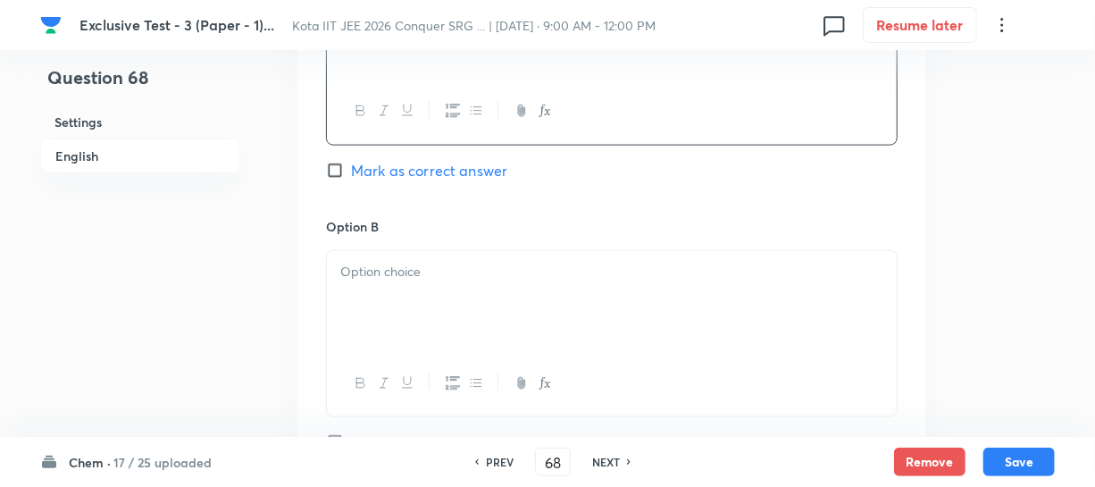
click at [413, 269] on p at bounding box center [611, 272] width 543 height 21
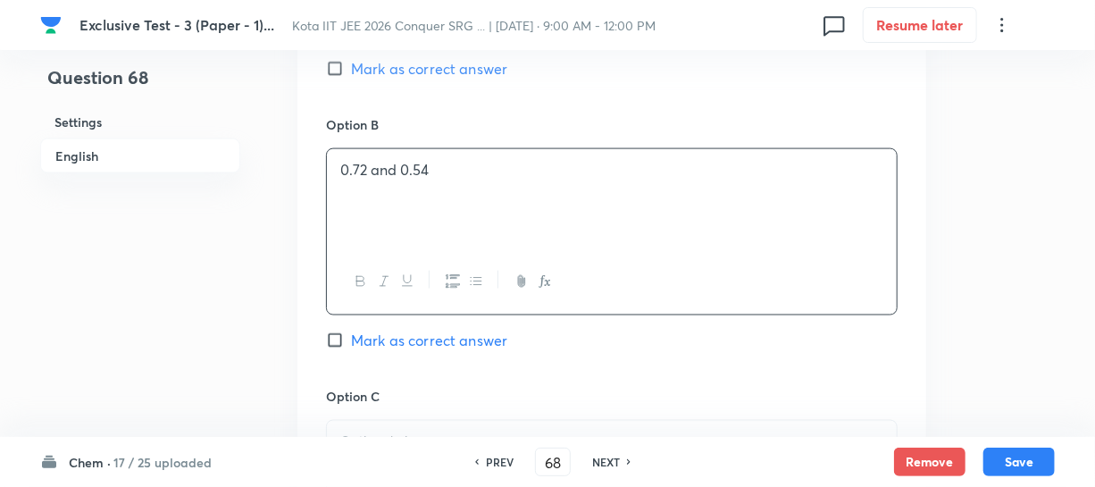
scroll to position [1136, 0]
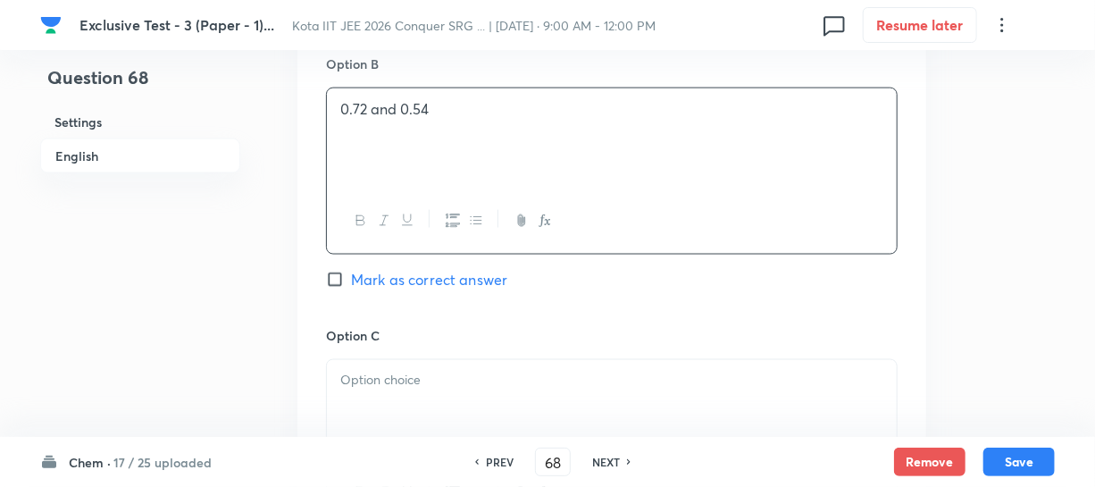
click at [404, 375] on p at bounding box center [611, 381] width 543 height 21
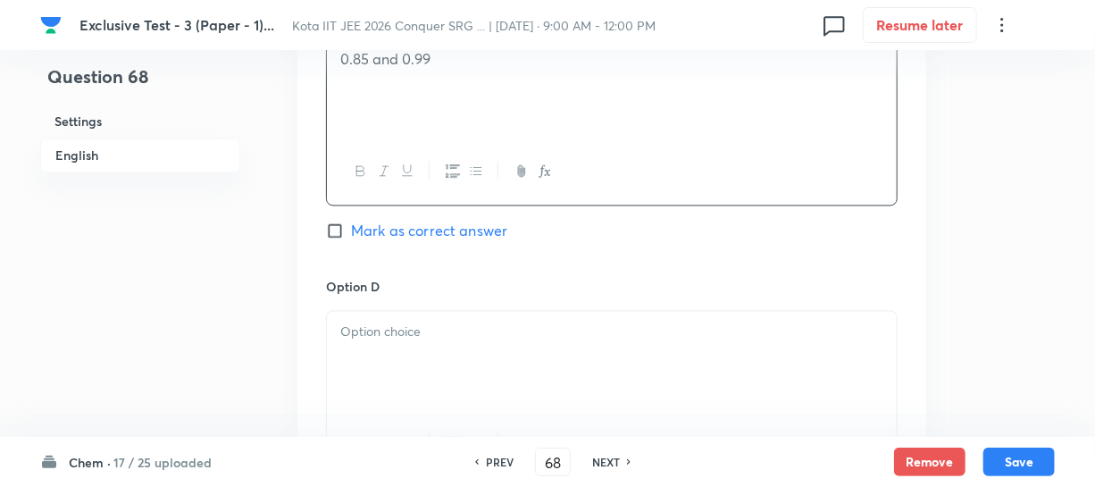
scroll to position [1462, 0]
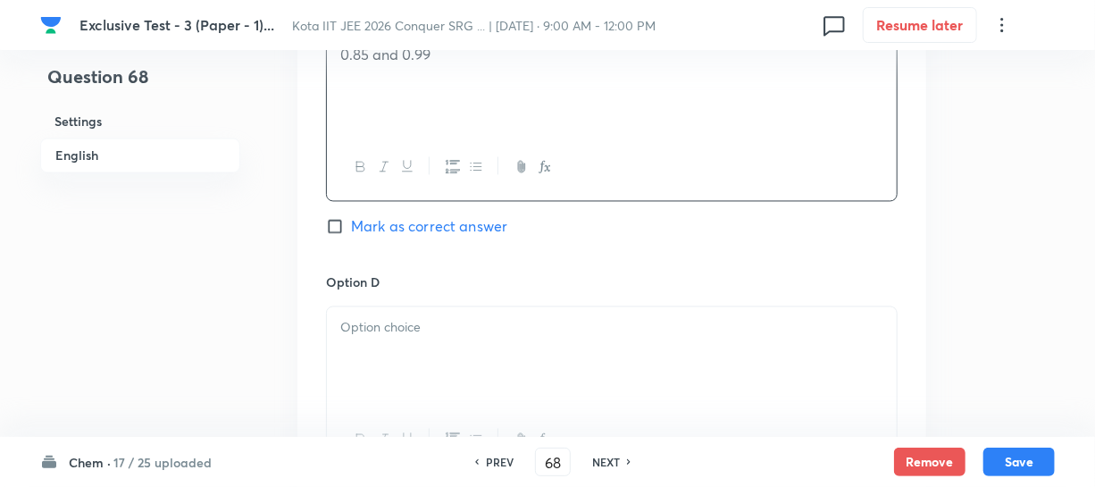
click at [401, 350] on div at bounding box center [612, 357] width 570 height 100
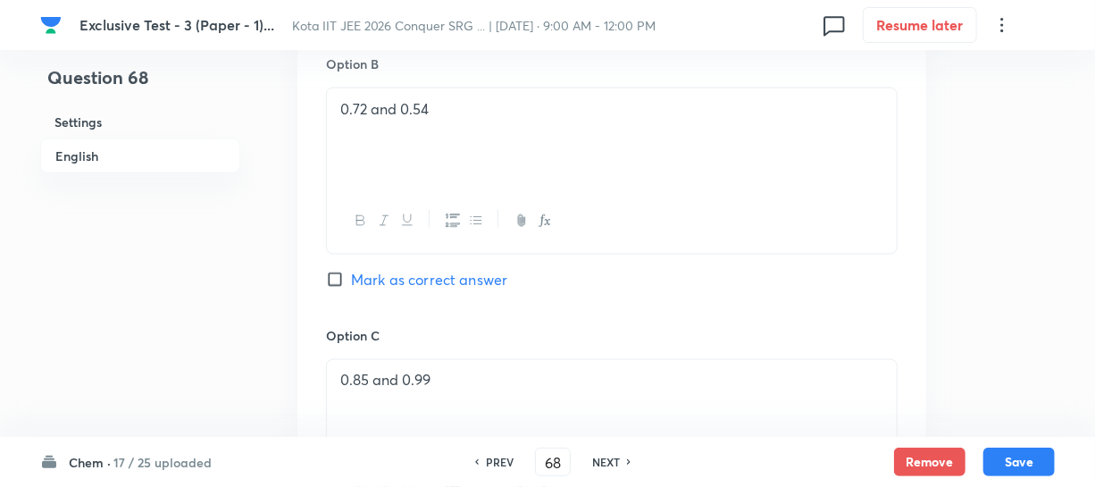
click at [366, 277] on span "Mark as correct answer" at bounding box center [429, 279] width 156 height 21
click at [351, 277] on input "Mark as correct answer" at bounding box center [338, 280] width 25 height 18
checkbox input "true"
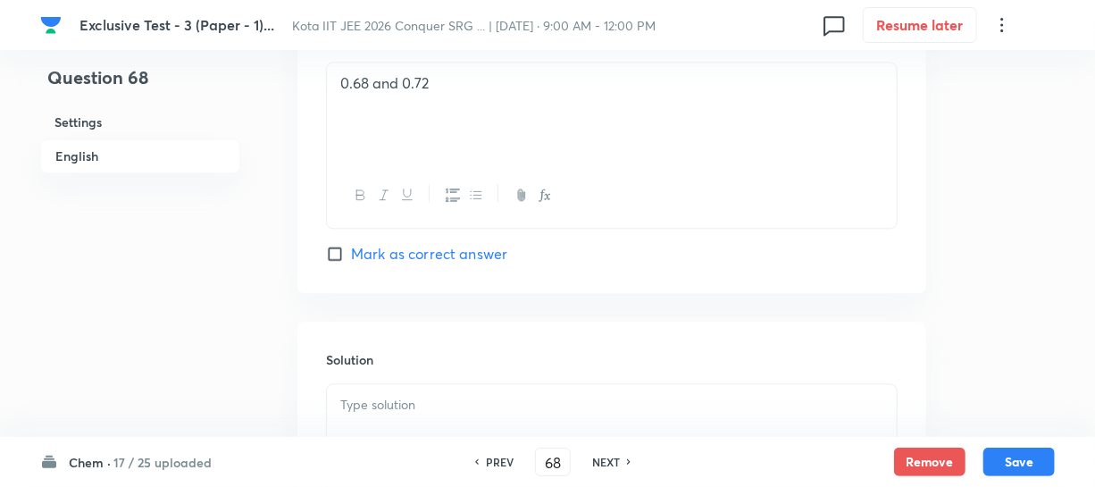
scroll to position [1867, 0]
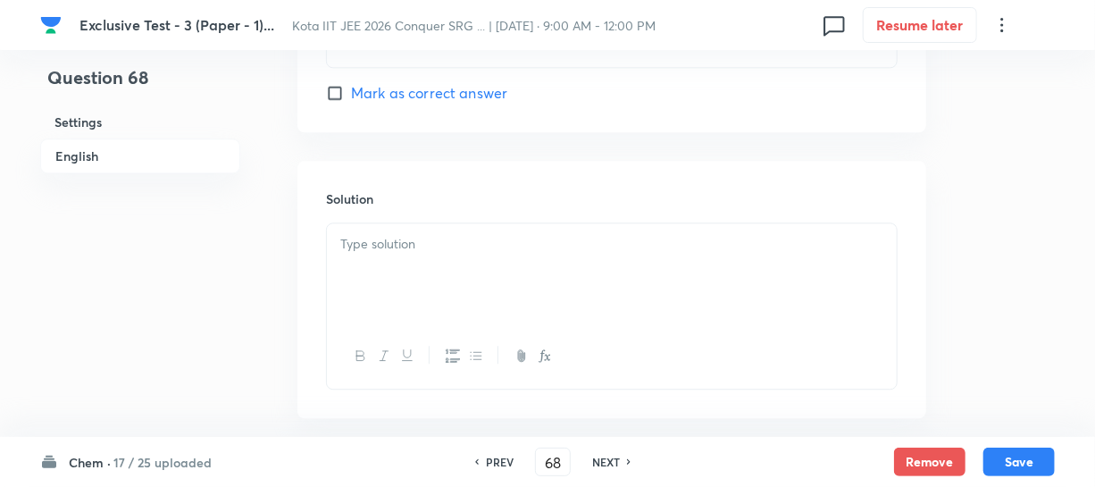
click at [404, 252] on p at bounding box center [611, 244] width 543 height 21
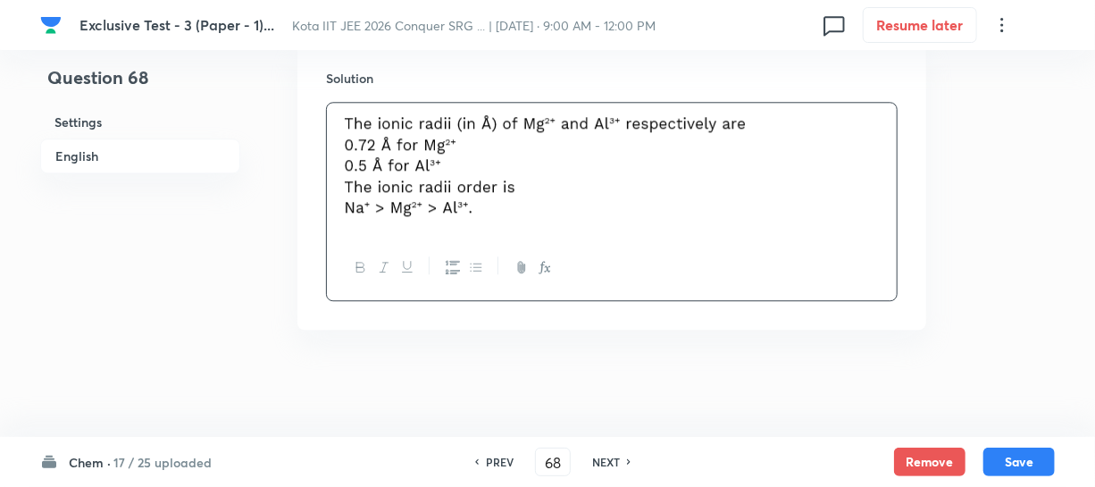
scroll to position [1989, 0]
click at [1017, 447] on button "Save" at bounding box center [1019, 460] width 71 height 29
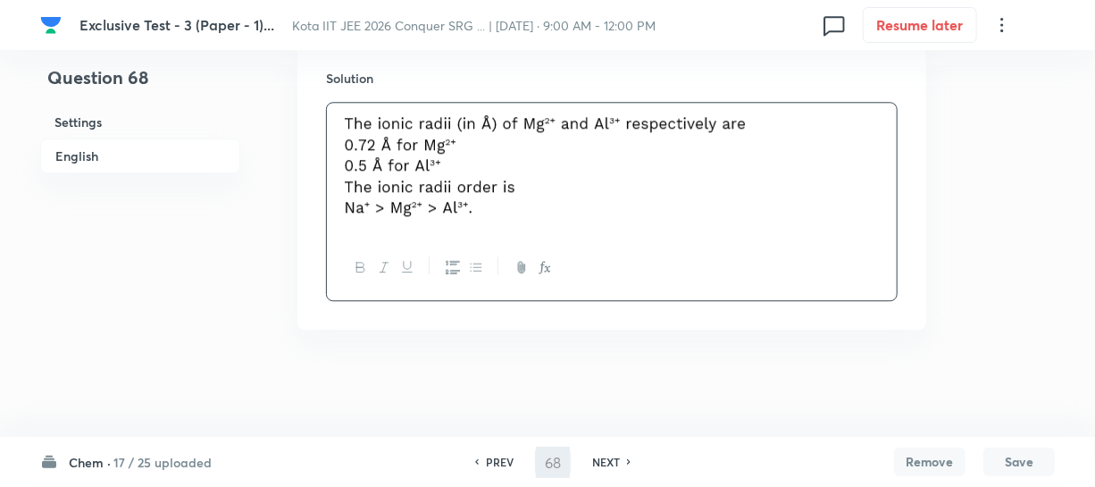
type input "69"
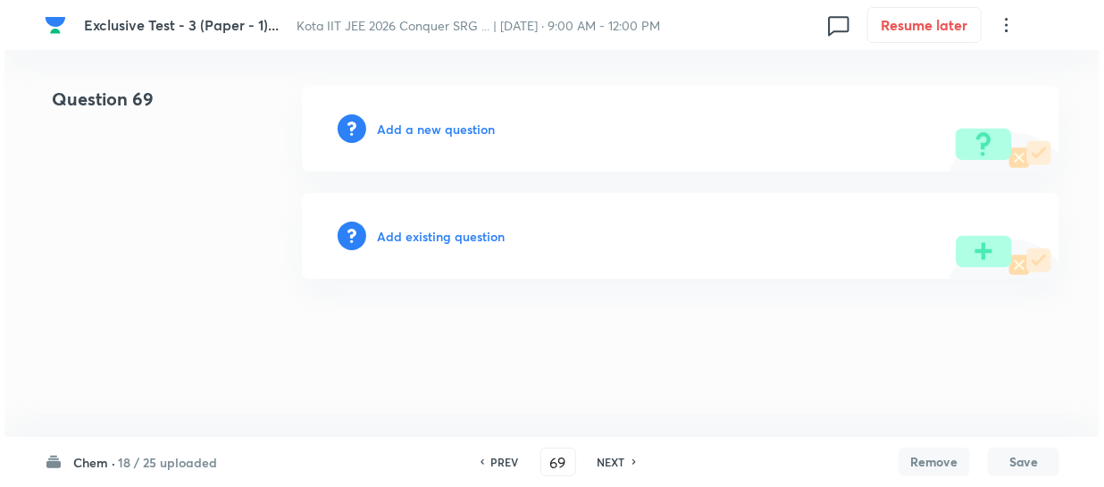
scroll to position [0, 0]
click at [467, 142] on div "Add a new question" at bounding box center [681, 129] width 758 height 86
click at [466, 136] on h6 "Add a new question" at bounding box center [436, 129] width 118 height 19
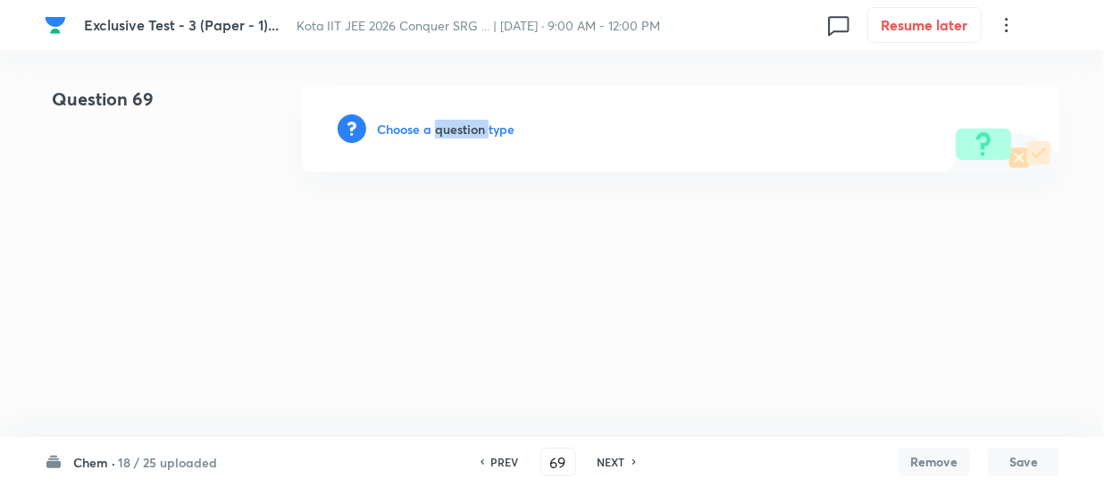
click at [466, 136] on h6 "Choose a question type" at bounding box center [446, 129] width 138 height 19
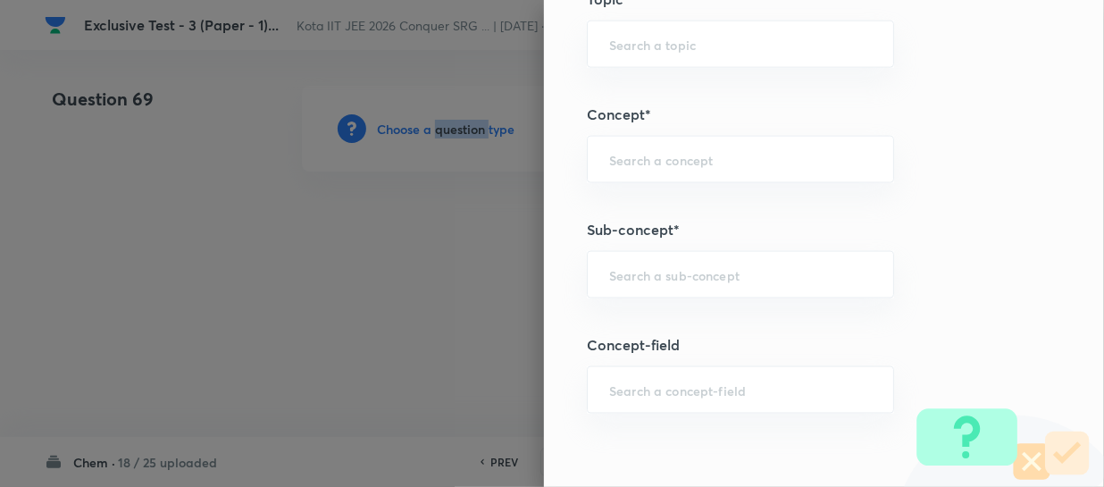
scroll to position [1055, 0]
click at [625, 271] on input "text" at bounding box center [740, 273] width 263 height 17
paste input "Thermochemical Equations"
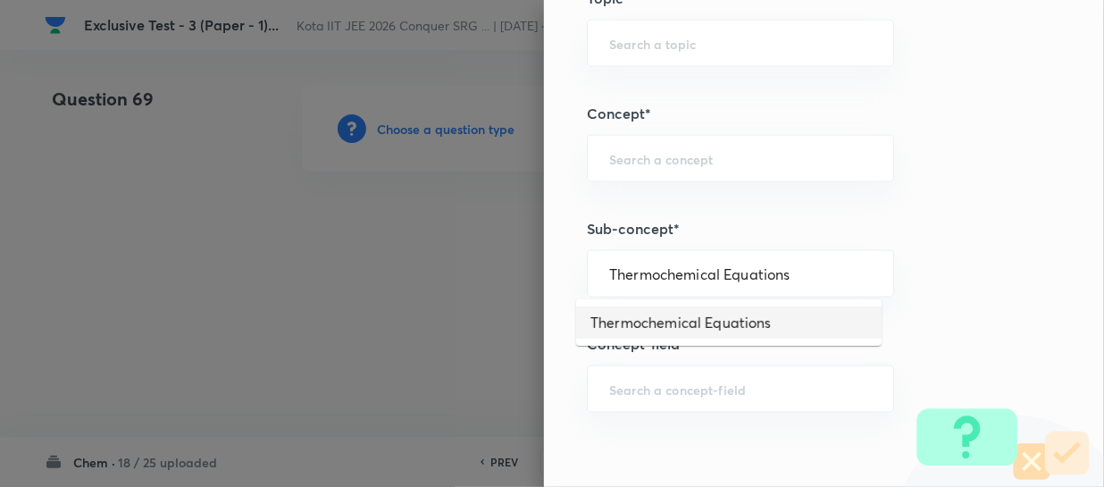
type input "Thermochemical Equations"
type input "Chemistry"
type input "Physical Chemistry"
type input "Thermodynamics & Thermochemistry"
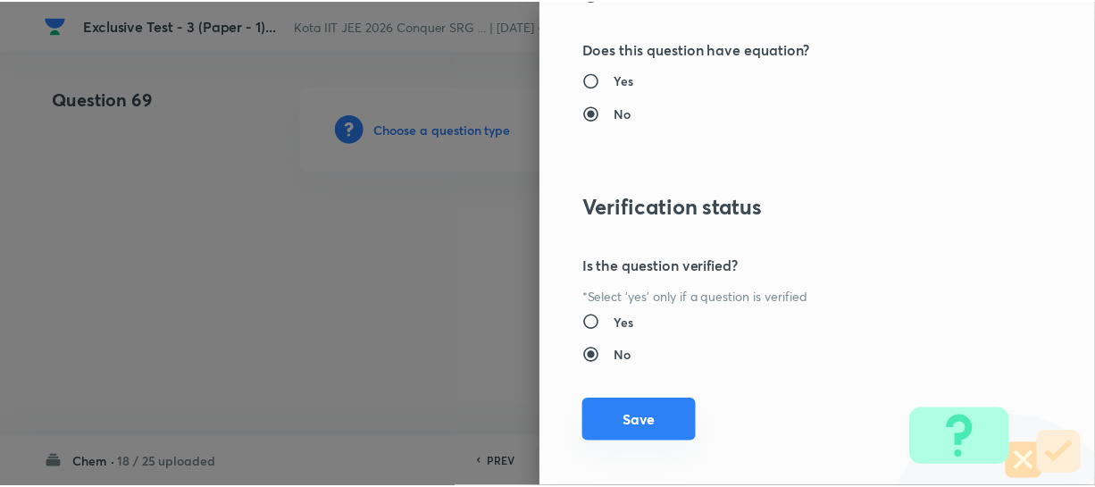
scroll to position [2066, 0]
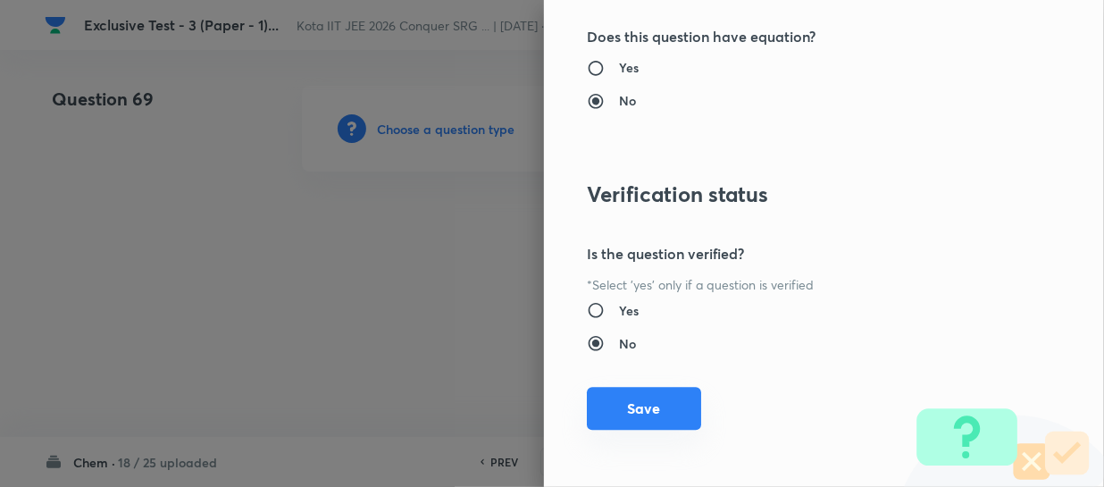
click at [634, 400] on button "Save" at bounding box center [644, 408] width 114 height 43
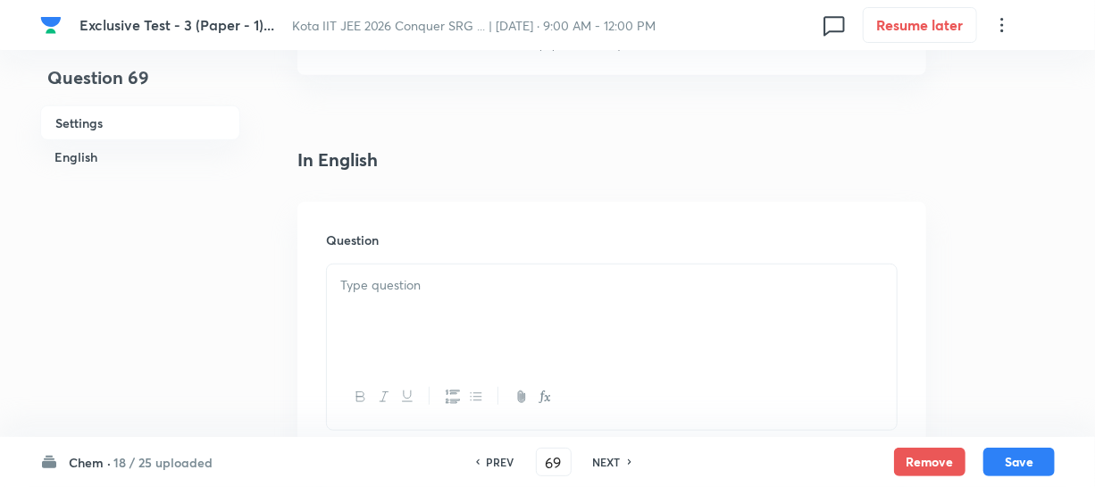
scroll to position [406, 0]
drag, startPoint x: 397, startPoint y: 279, endPoint x: 410, endPoint y: 276, distance: 13.7
click at [397, 281] on p at bounding box center [611, 282] width 543 height 21
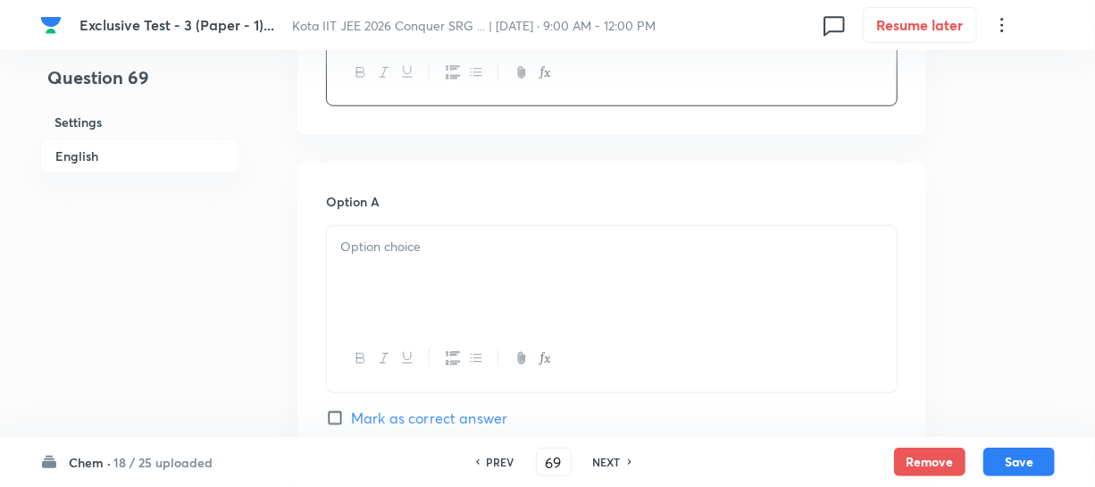
scroll to position [731, 0]
click at [498, 249] on p at bounding box center [611, 242] width 543 height 21
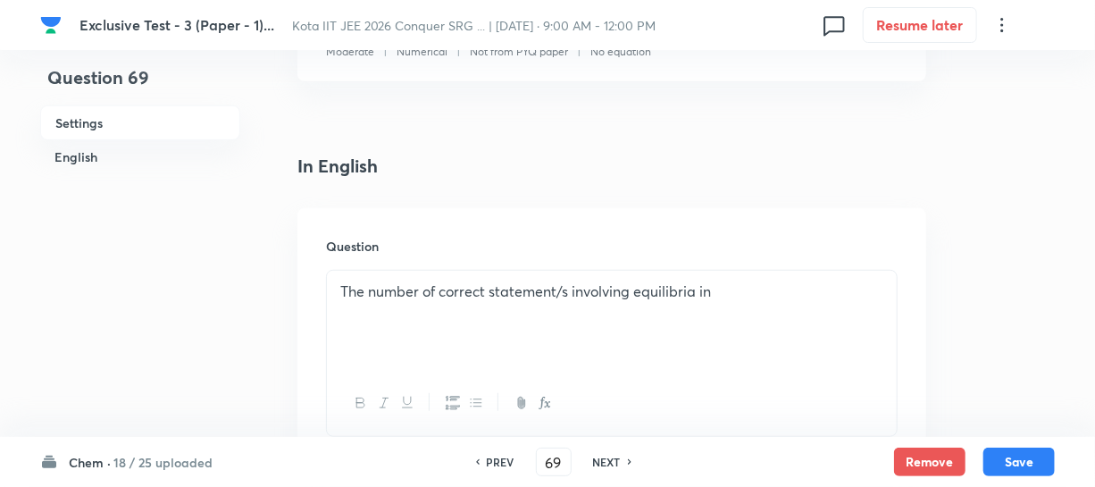
scroll to position [324, 0]
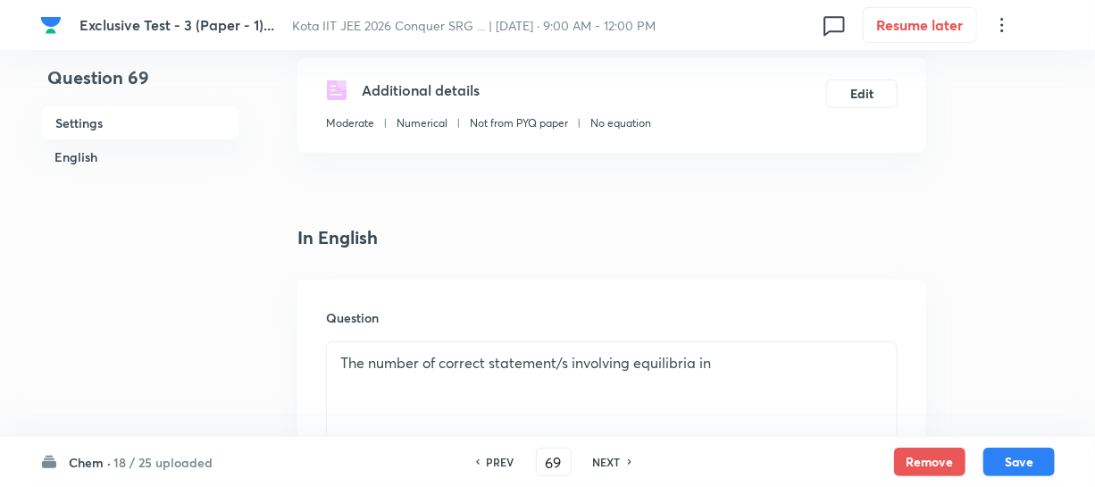
click at [715, 348] on div "The number of correct statement/s involving equilibria in" at bounding box center [612, 392] width 570 height 100
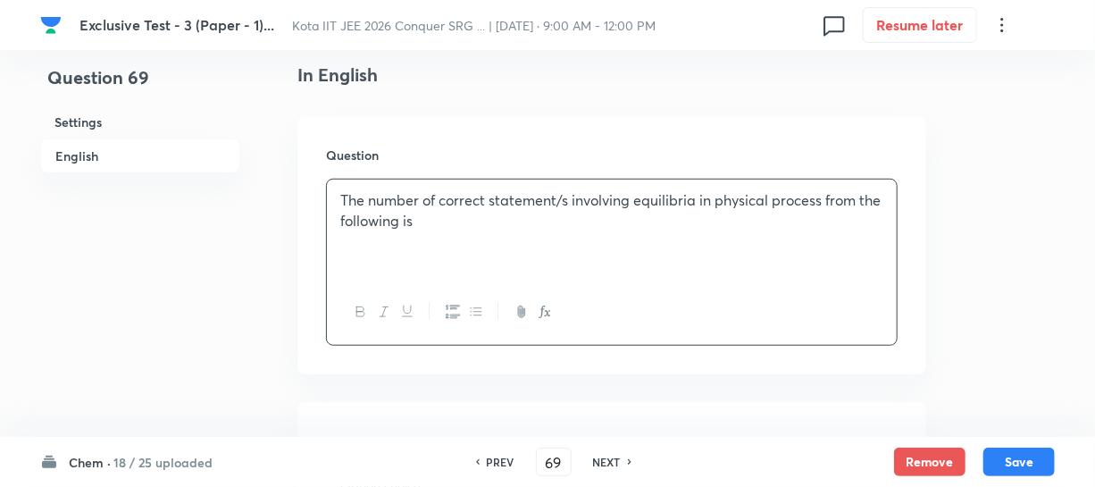
scroll to position [649, 0]
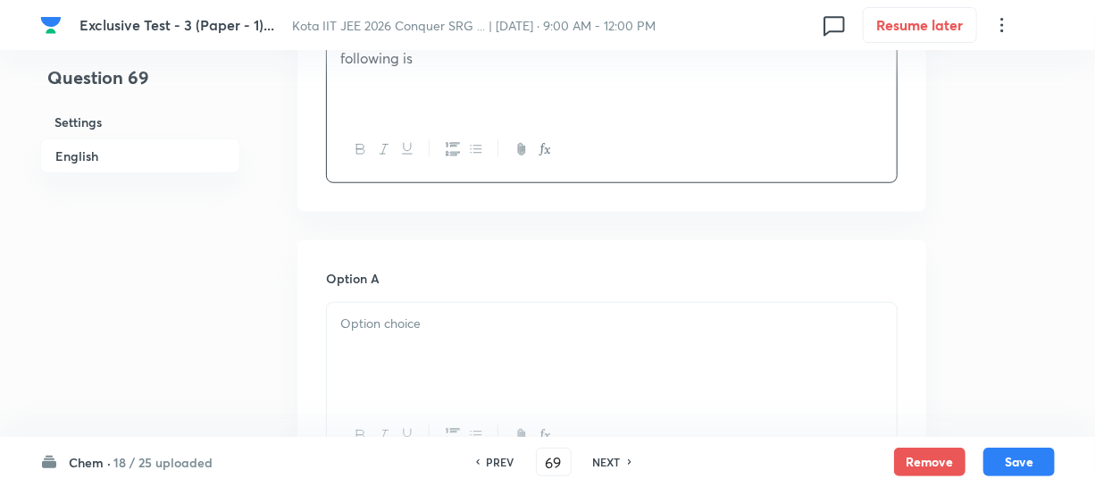
click at [412, 325] on p at bounding box center [611, 324] width 543 height 21
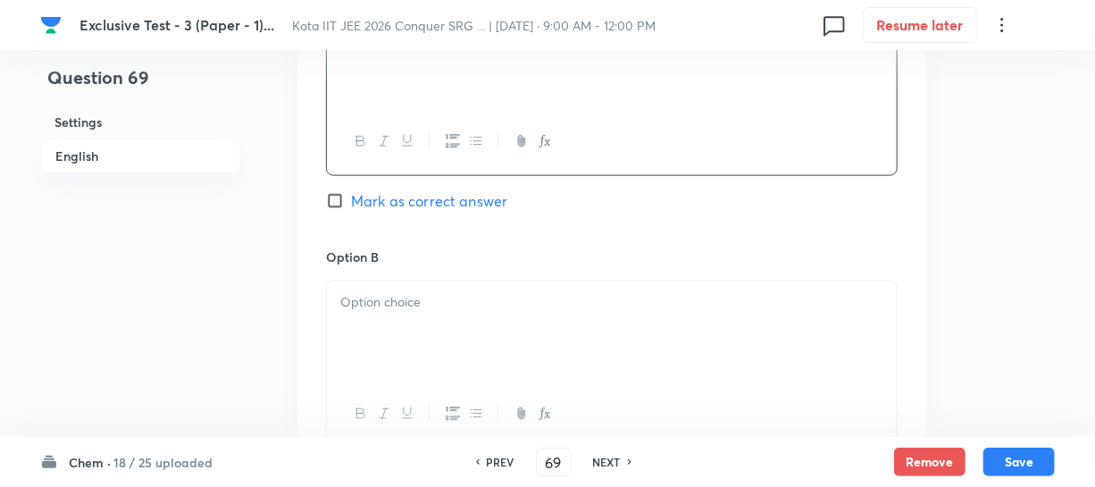
scroll to position [974, 0]
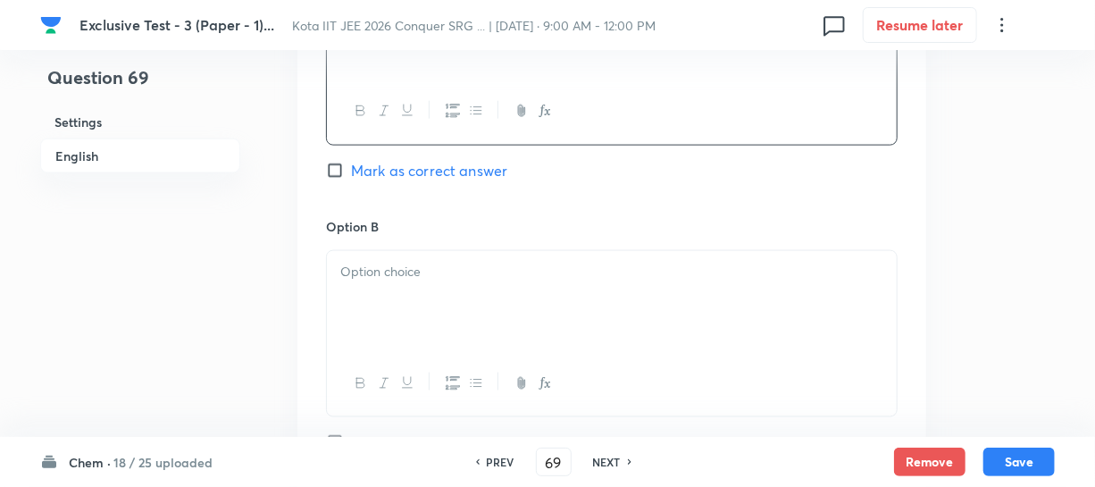
click at [394, 277] on p at bounding box center [611, 272] width 543 height 21
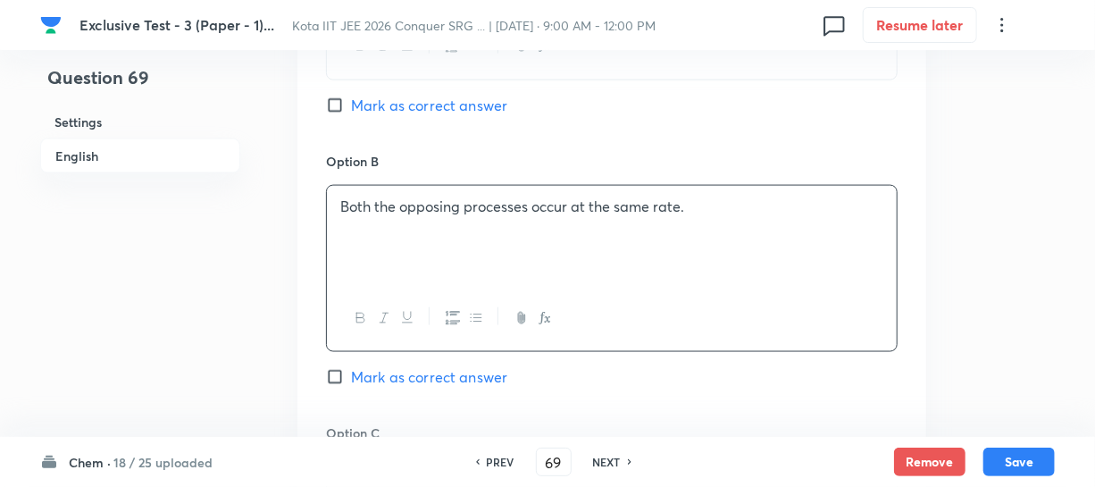
scroll to position [1218, 0]
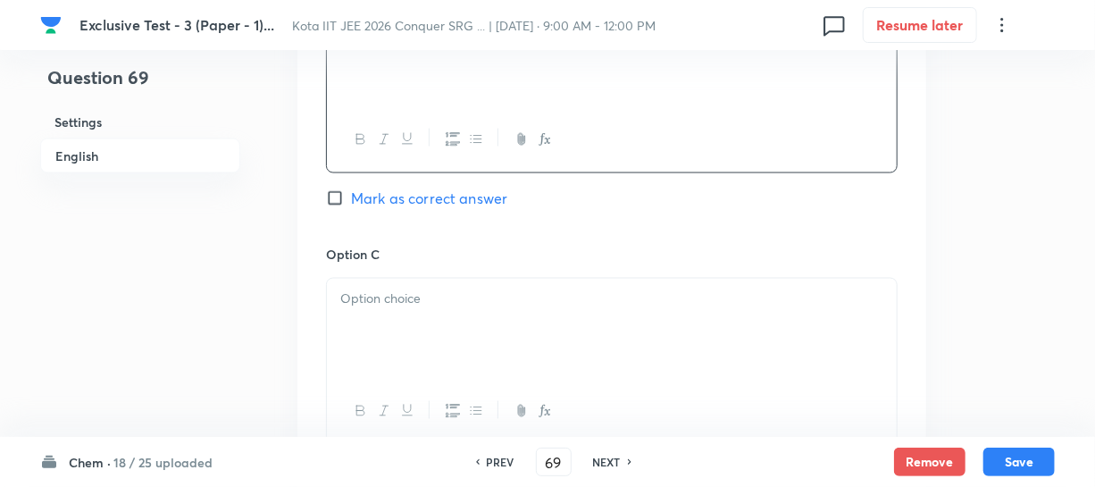
click at [429, 303] on p at bounding box center [611, 299] width 543 height 21
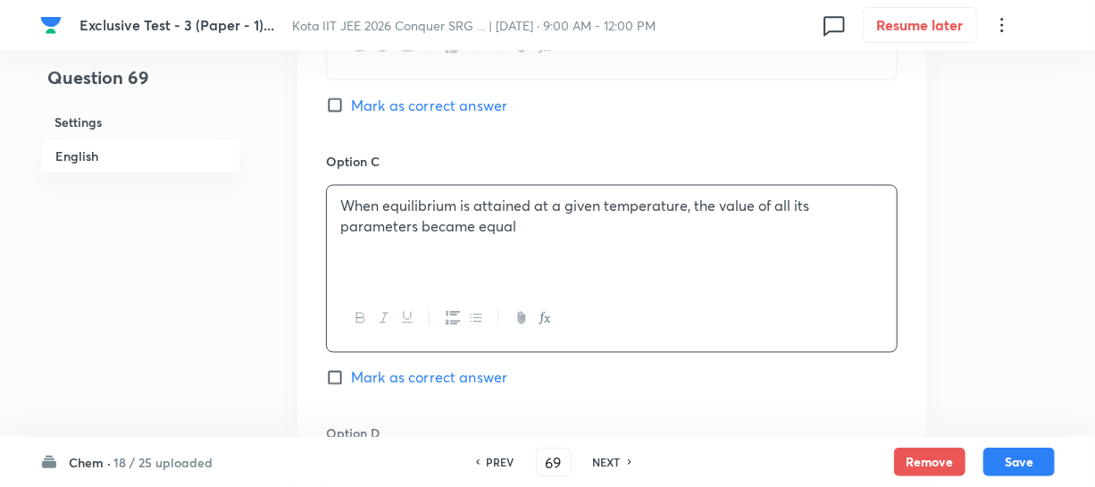
scroll to position [1462, 0]
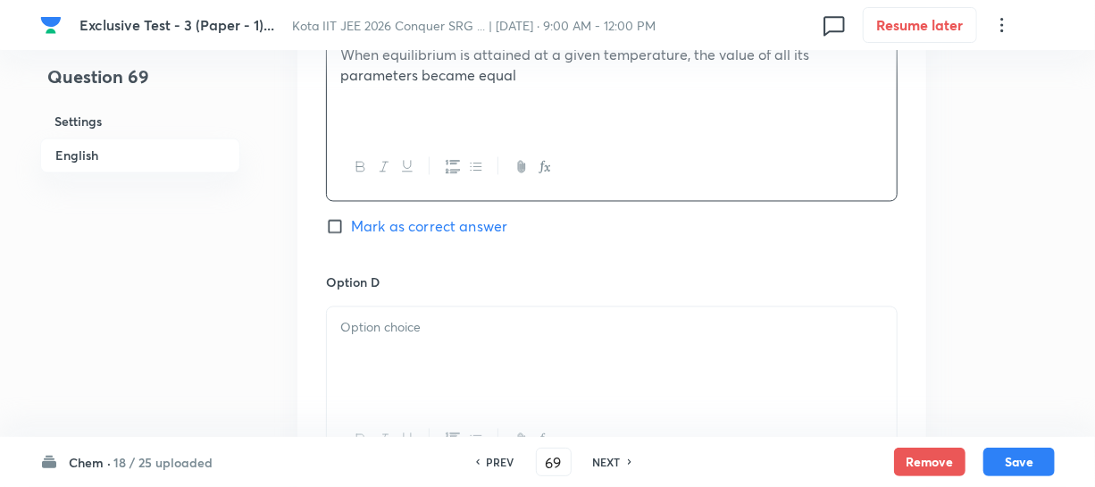
click at [345, 223] on input "Mark as correct answer" at bounding box center [338, 227] width 25 height 18
checkbox input "true"
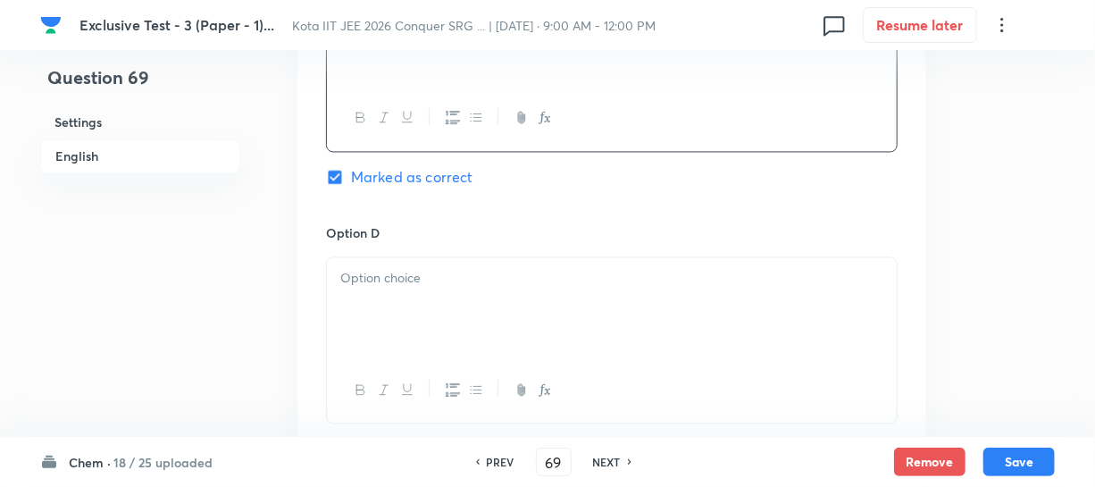
scroll to position [1543, 0]
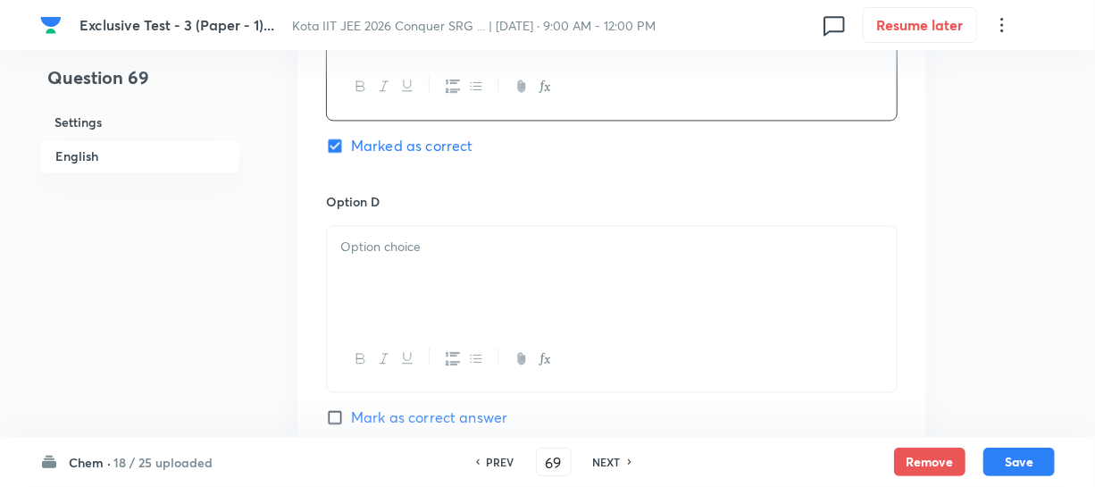
click at [409, 268] on div at bounding box center [612, 276] width 570 height 100
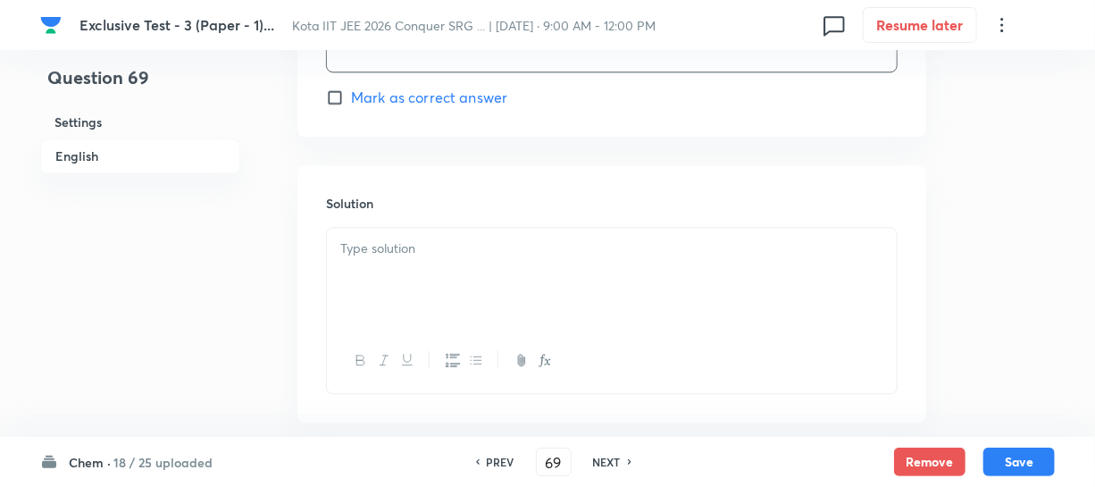
scroll to position [1867, 0]
click at [382, 284] on div at bounding box center [612, 273] width 570 height 100
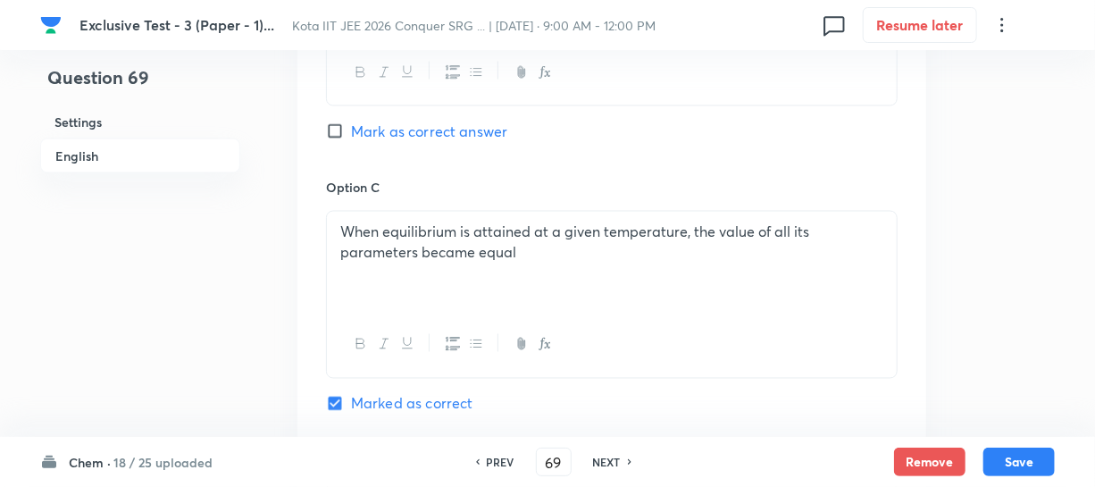
scroll to position [1266, 0]
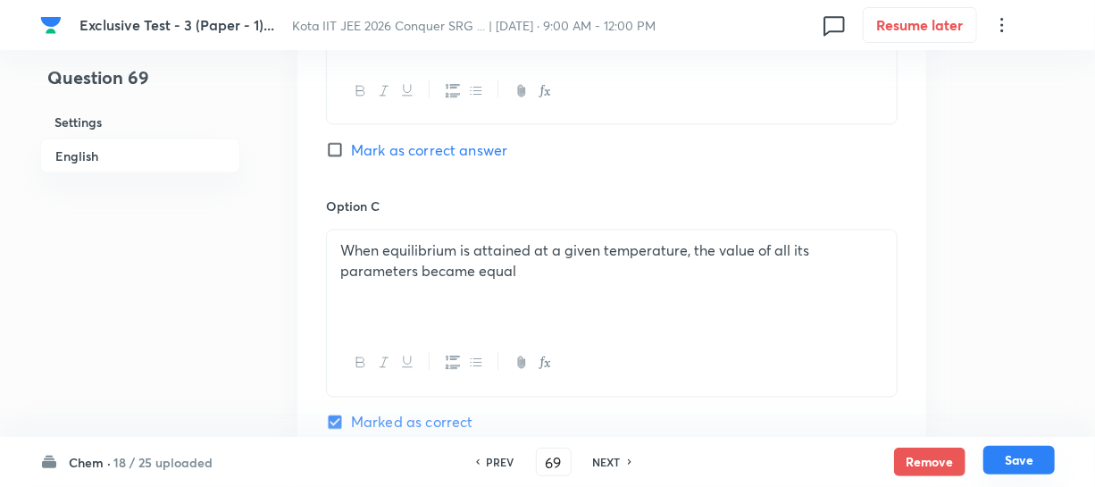
click at [1001, 450] on button "Save" at bounding box center [1019, 460] width 71 height 29
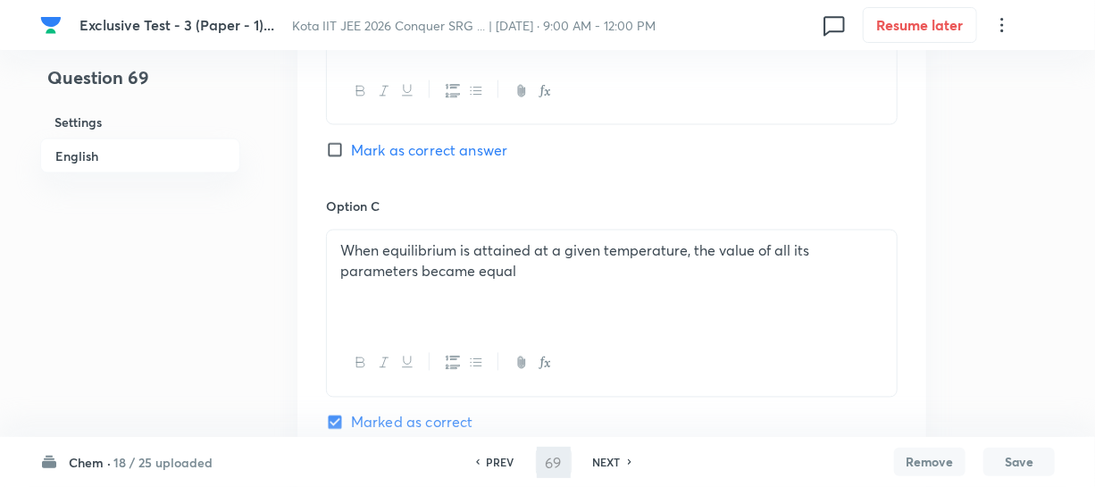
type input "70"
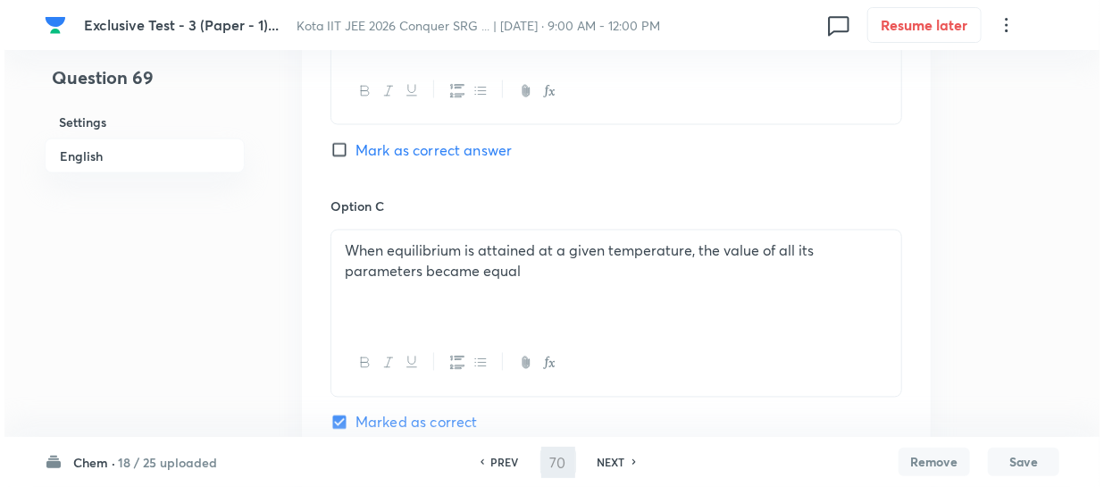
scroll to position [0, 0]
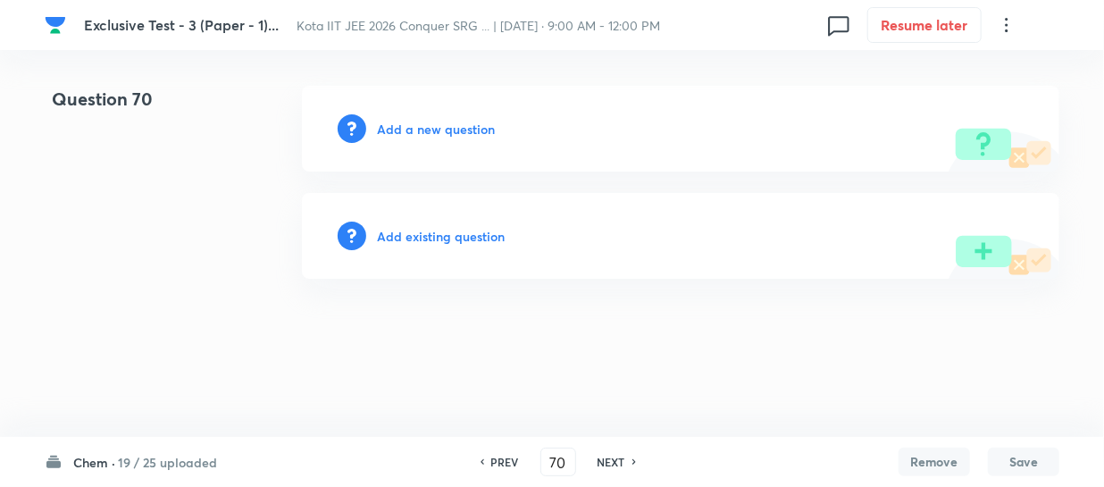
click at [465, 126] on h6 "Add a new question" at bounding box center [436, 129] width 118 height 19
click at [465, 126] on h6 "Choose a question type" at bounding box center [446, 129] width 138 height 19
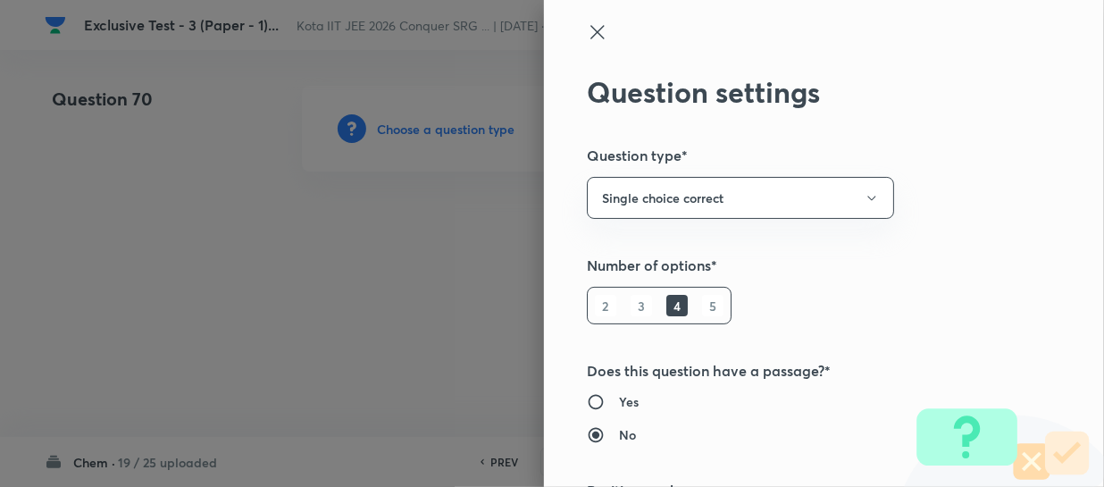
type input "Chemistry"
type input "Physical Chemistry"
type input "Thermodynamics & Thermochemistry"
type input "Thermochemical Equations"
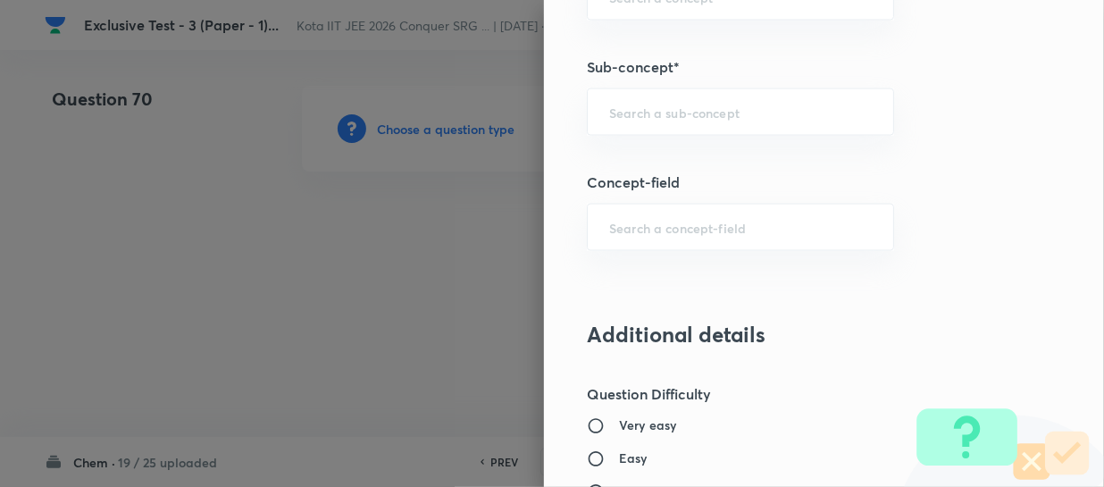
scroll to position [1218, 0]
click at [630, 114] on input "text" at bounding box center [740, 111] width 263 height 17
paste input "Thermochemical Equations"
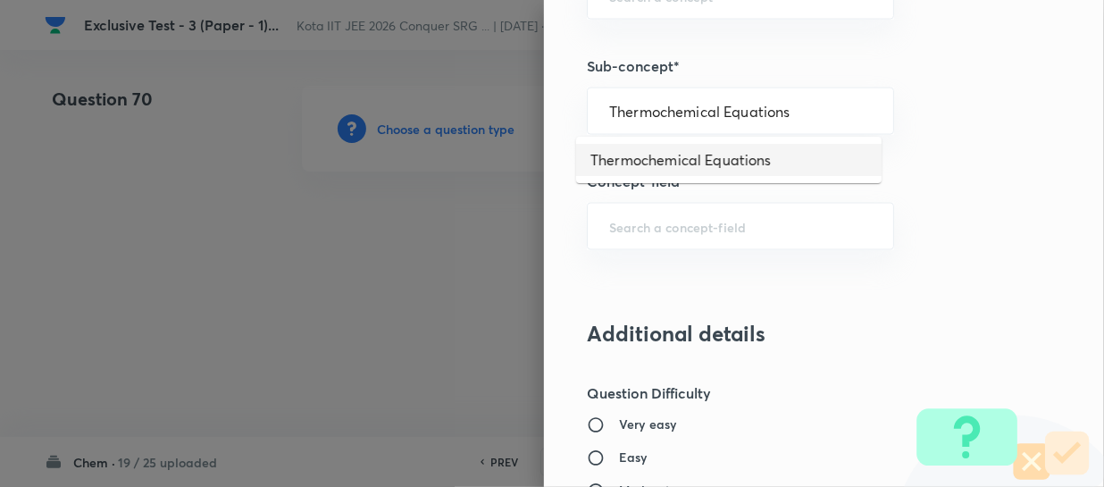
type input "Thermochemical Equations"
type input "Chemistry"
type input "Physical Chemistry"
type input "Thermodynamics & Thermochemistry"
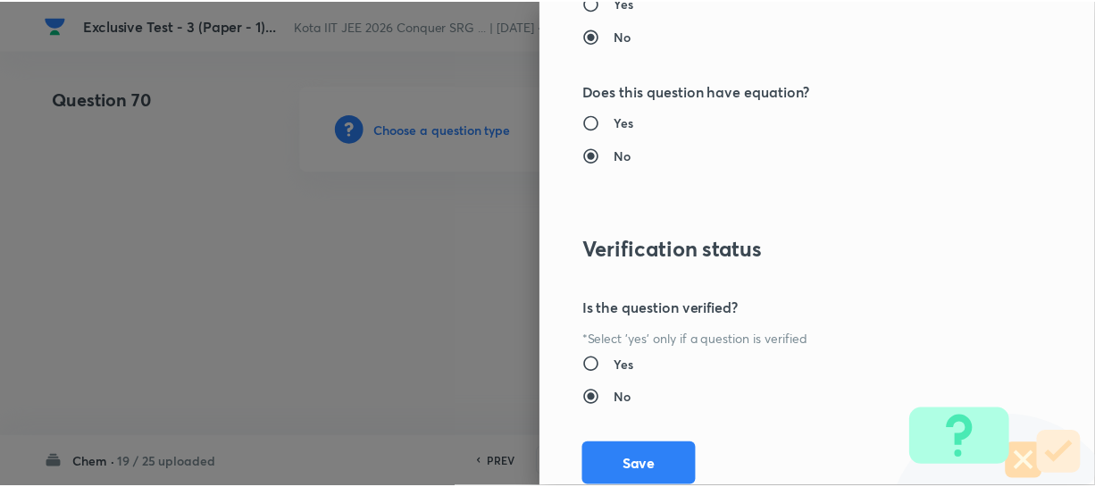
scroll to position [2066, 0]
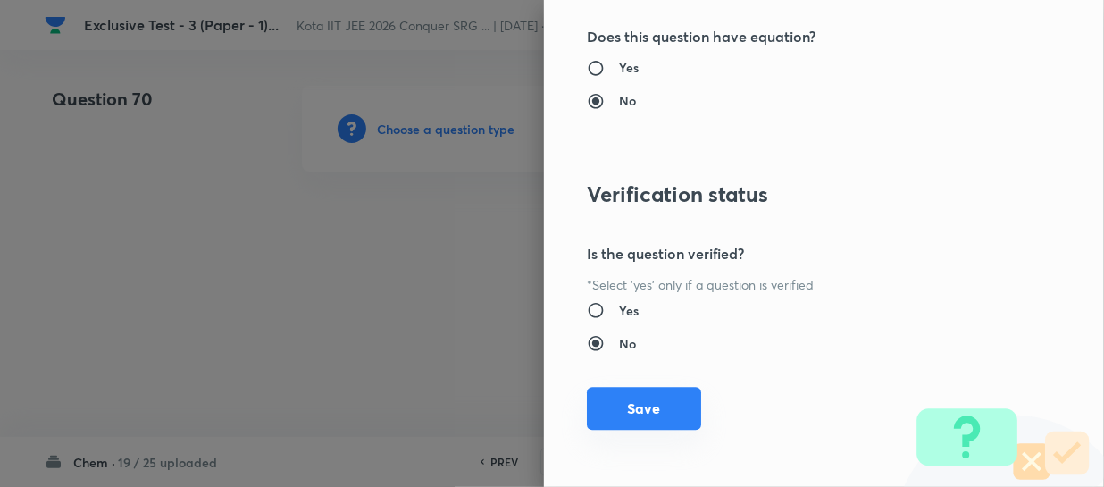
click at [625, 401] on button "Save" at bounding box center [644, 408] width 114 height 43
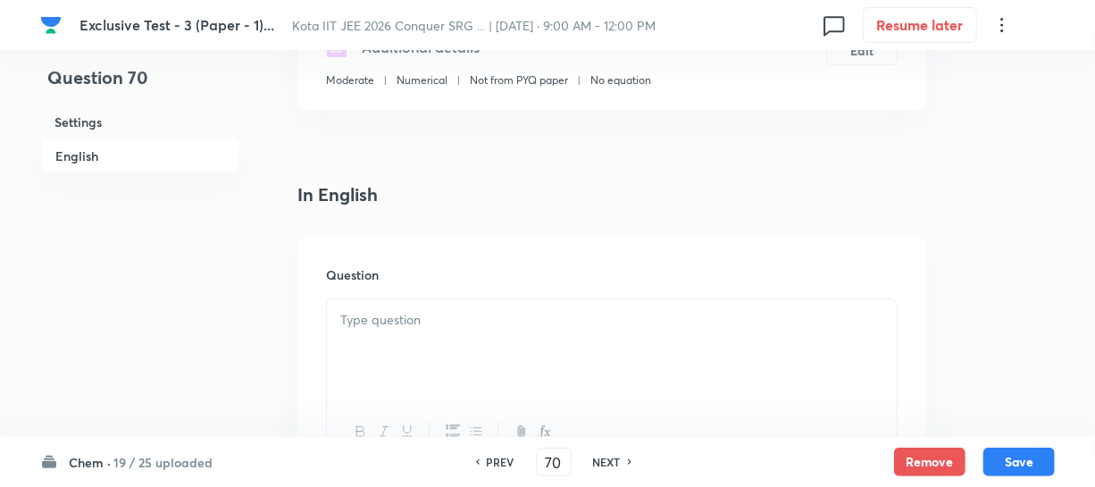
scroll to position [487, 0]
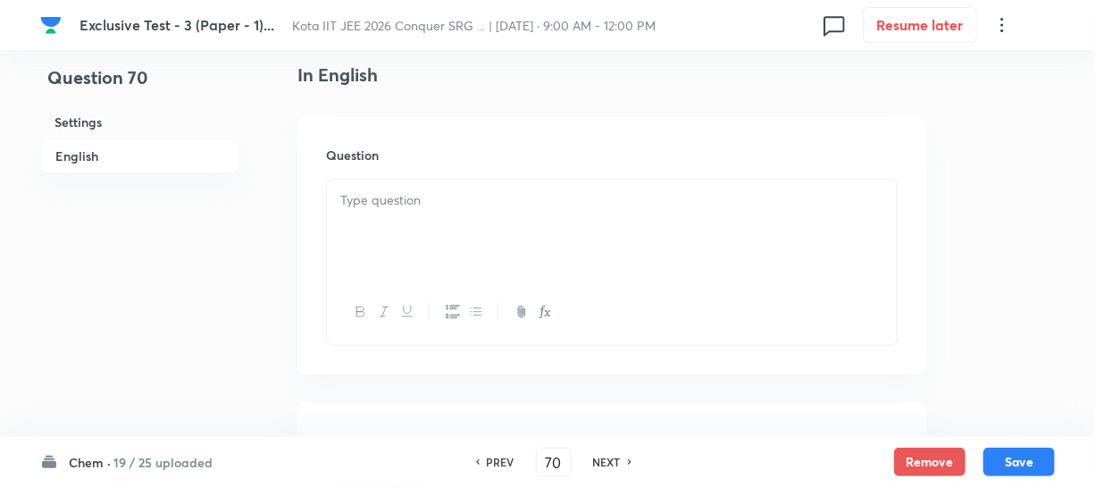
click at [428, 253] on div at bounding box center [612, 230] width 570 height 100
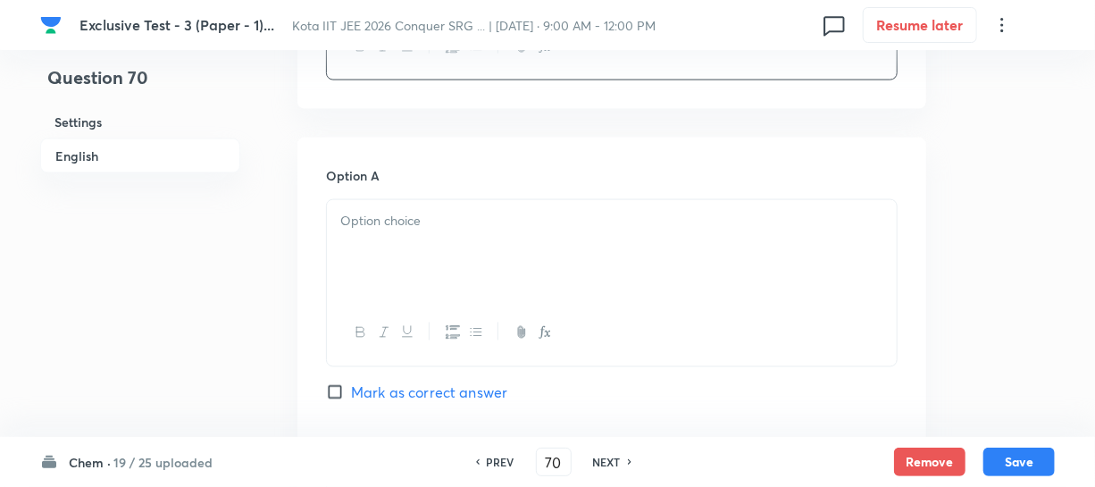
scroll to position [1136, 0]
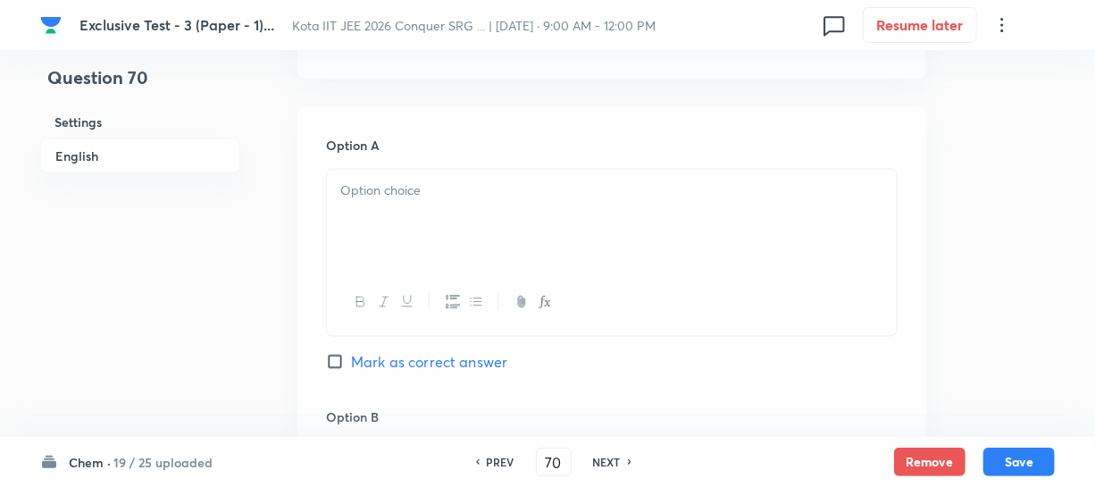
click at [420, 222] on div at bounding box center [612, 220] width 570 height 100
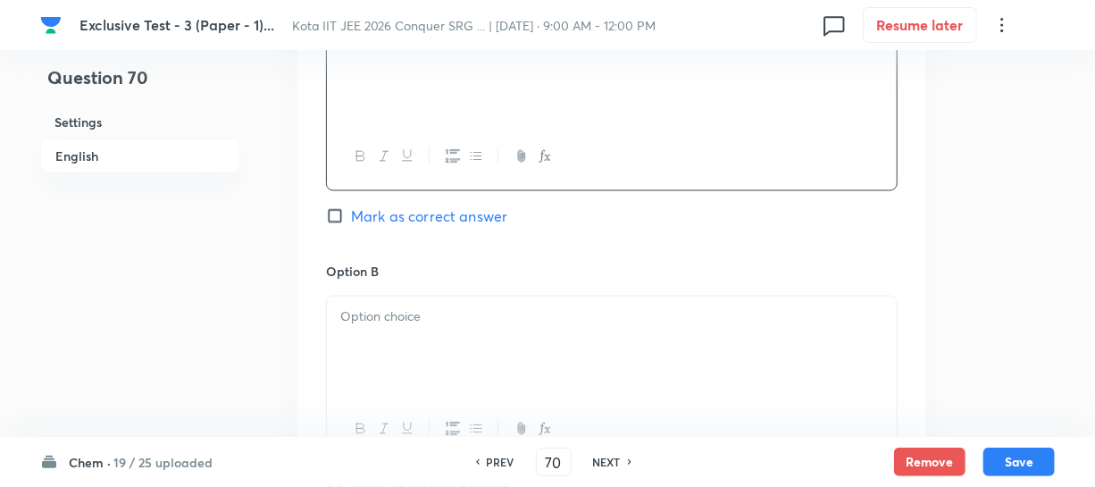
scroll to position [1299, 0]
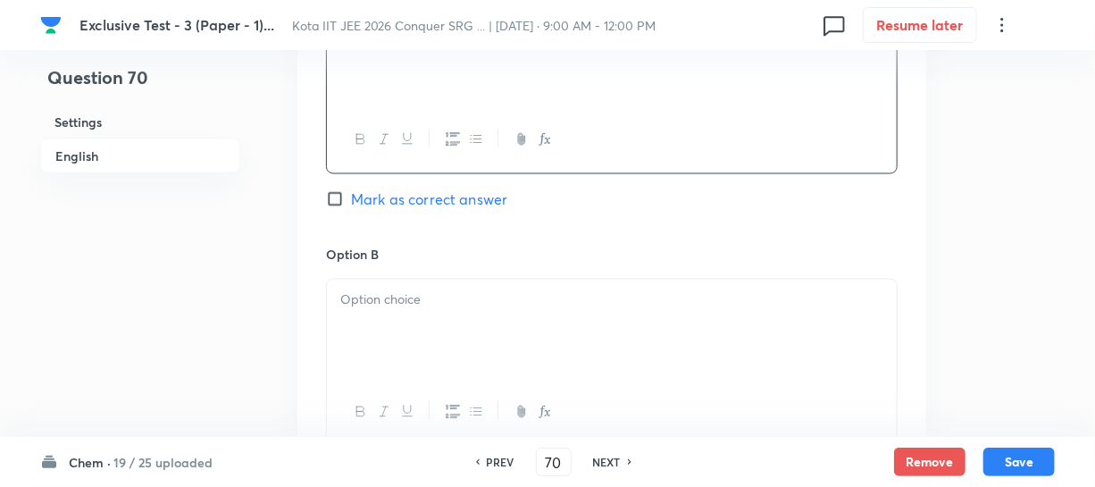
click at [379, 310] on p at bounding box center [611, 300] width 543 height 21
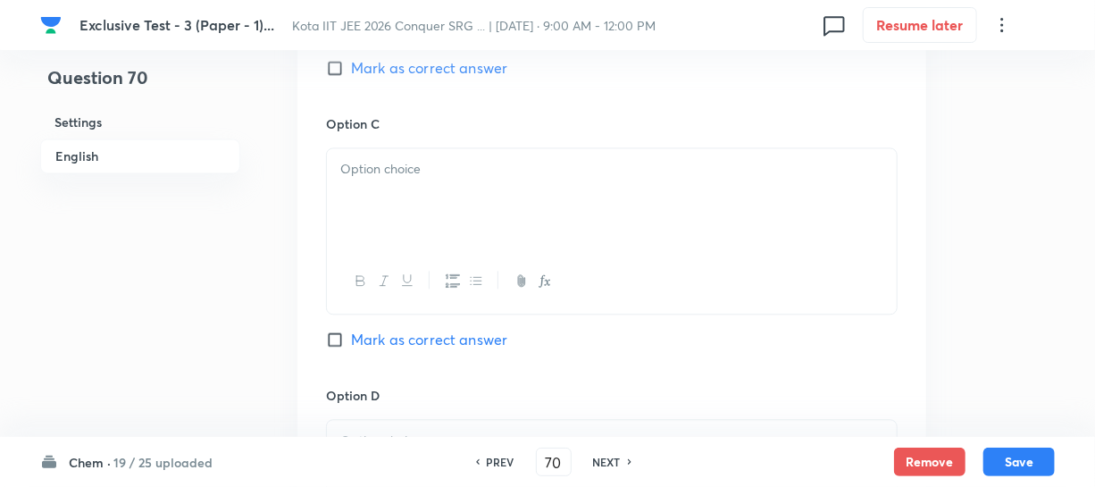
scroll to position [1705, 0]
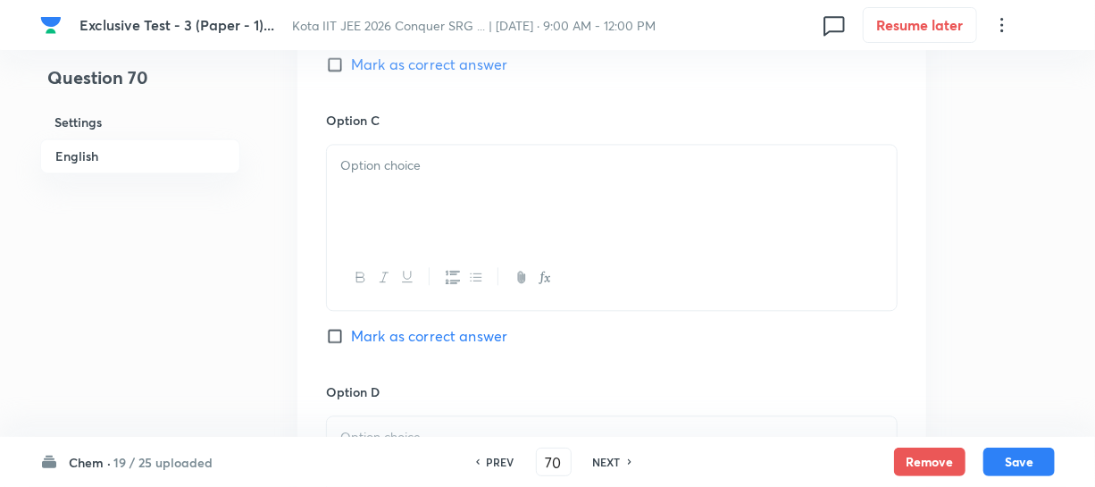
click at [437, 209] on div at bounding box center [612, 195] width 570 height 100
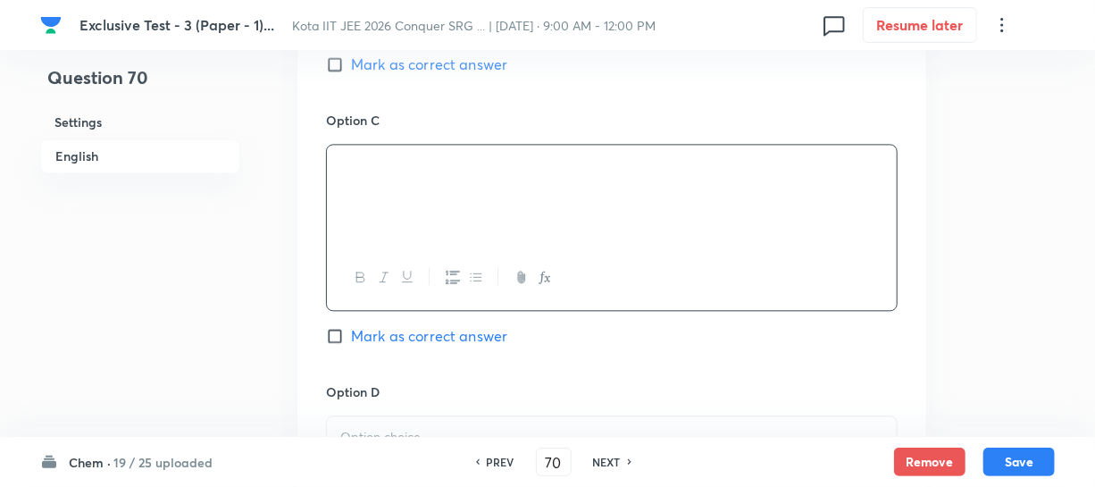
click at [360, 331] on span "Mark as correct answer" at bounding box center [429, 335] width 156 height 21
click at [351, 331] on input "Mark as correct answer" at bounding box center [338, 336] width 25 height 18
checkbox input "true"
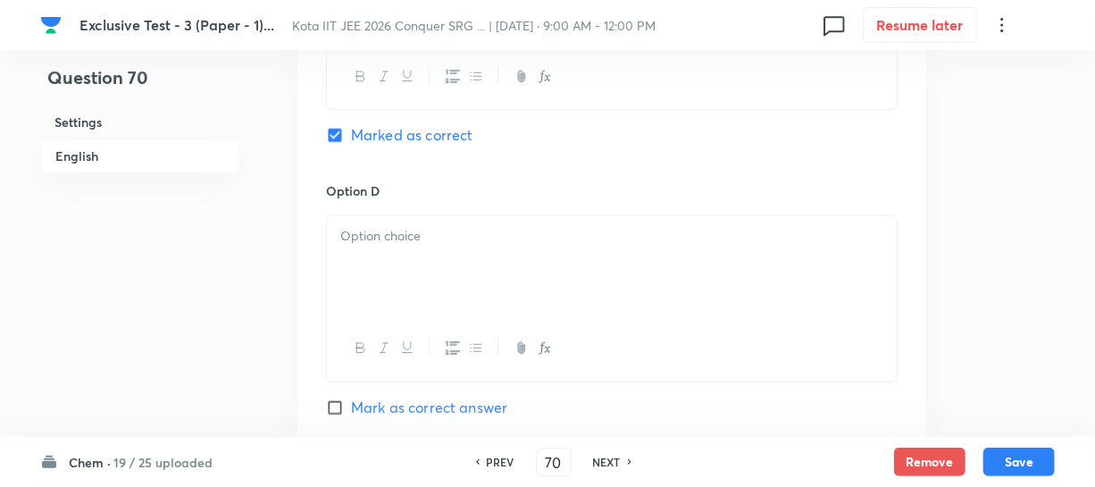
scroll to position [1948, 0]
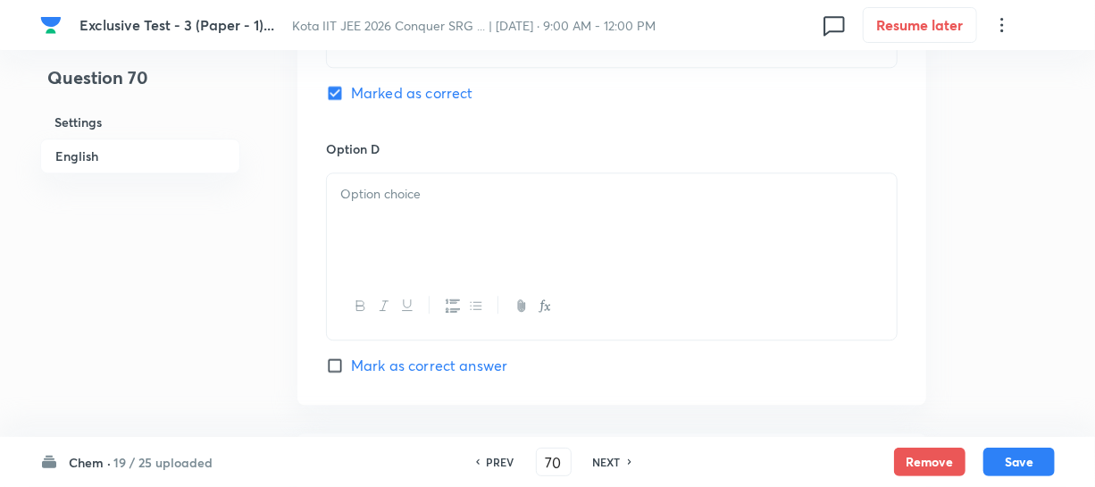
click at [395, 248] on div at bounding box center [612, 223] width 570 height 100
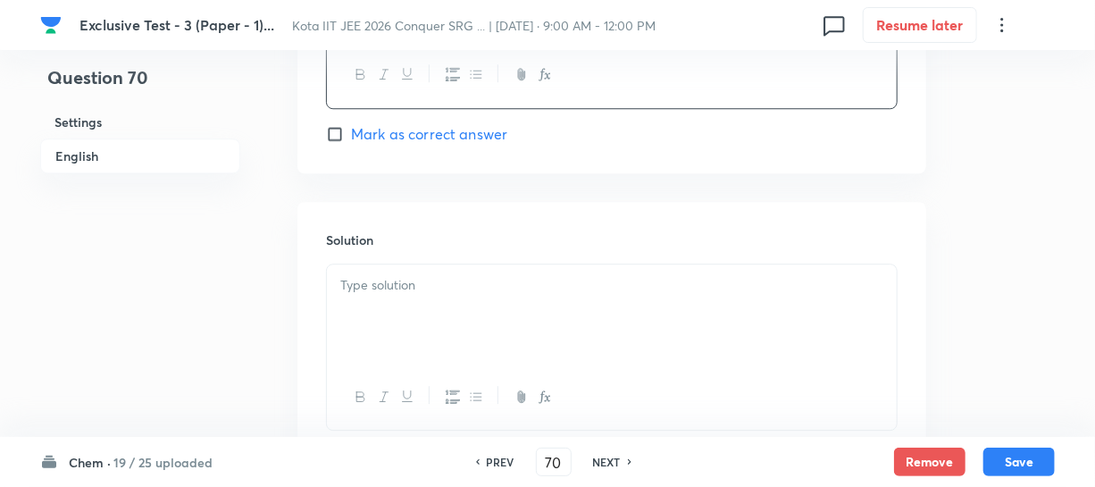
scroll to position [2192, 0]
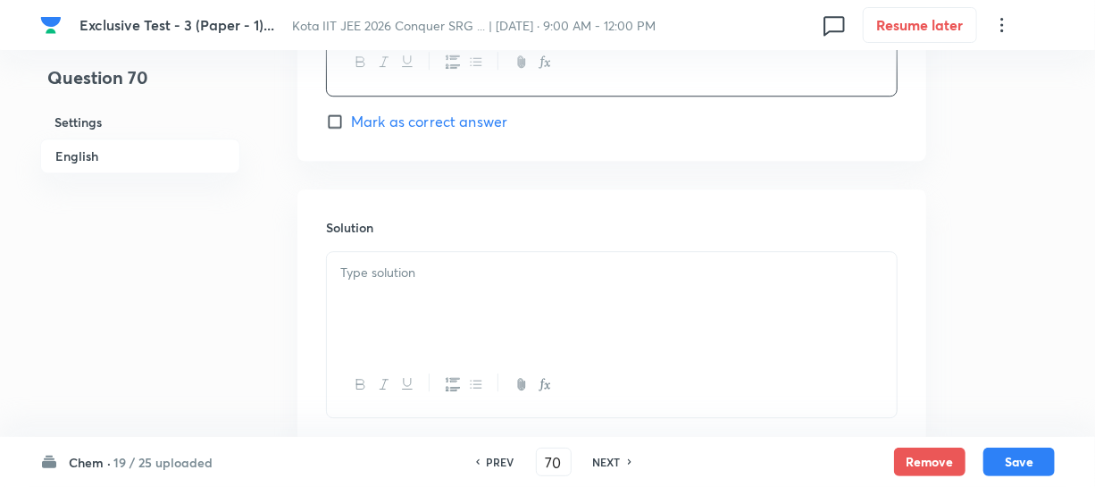
click at [398, 273] on p at bounding box center [611, 273] width 543 height 21
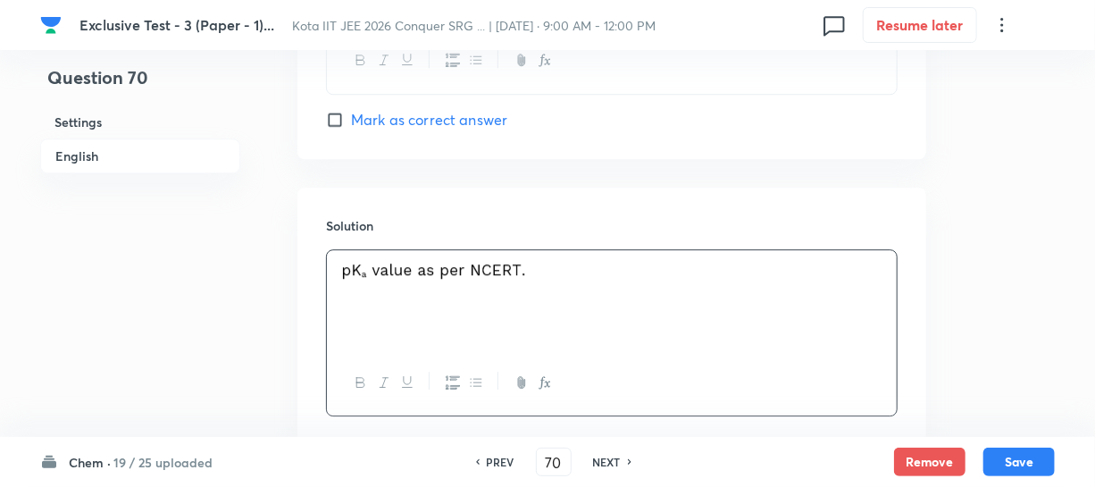
scroll to position [2311, 0]
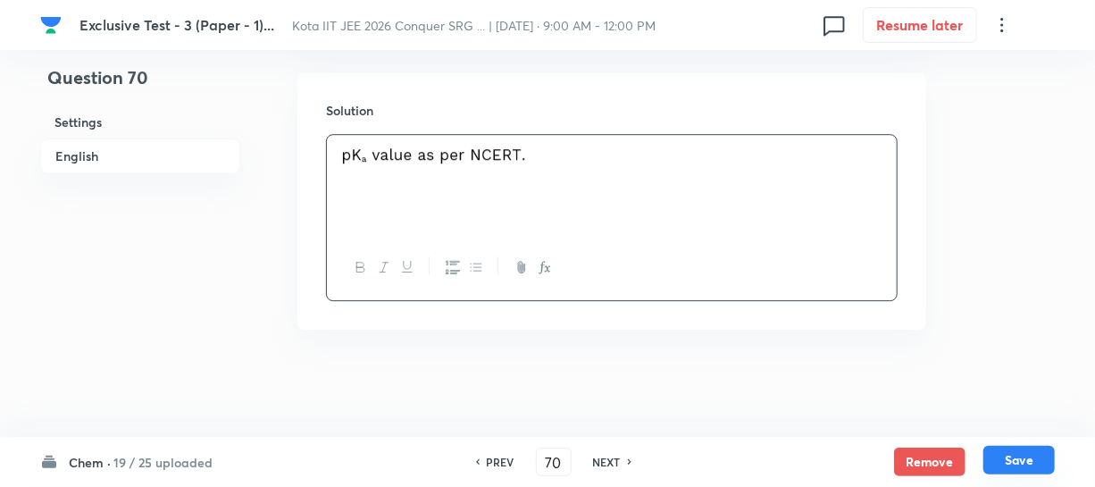
click at [1001, 453] on button "Save" at bounding box center [1019, 460] width 71 height 29
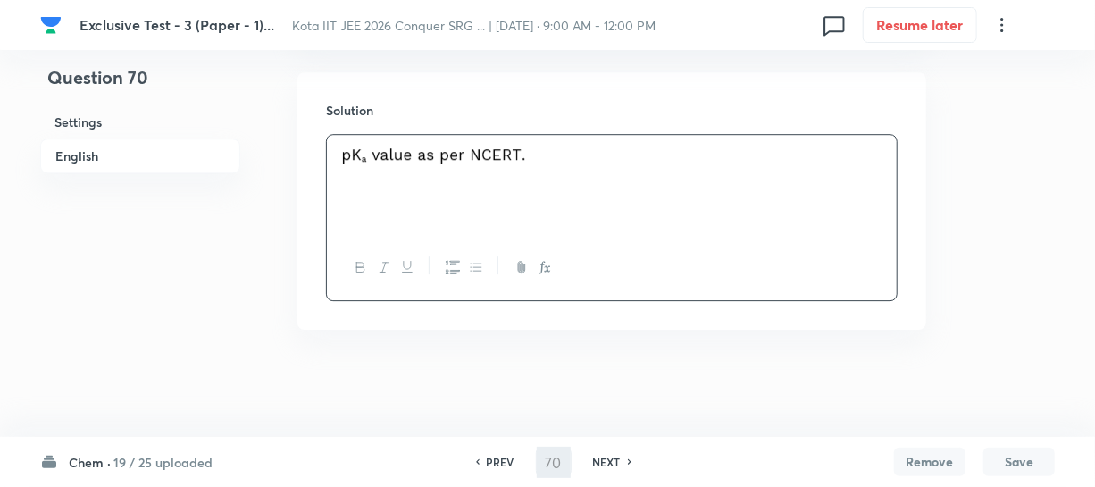
type input "71"
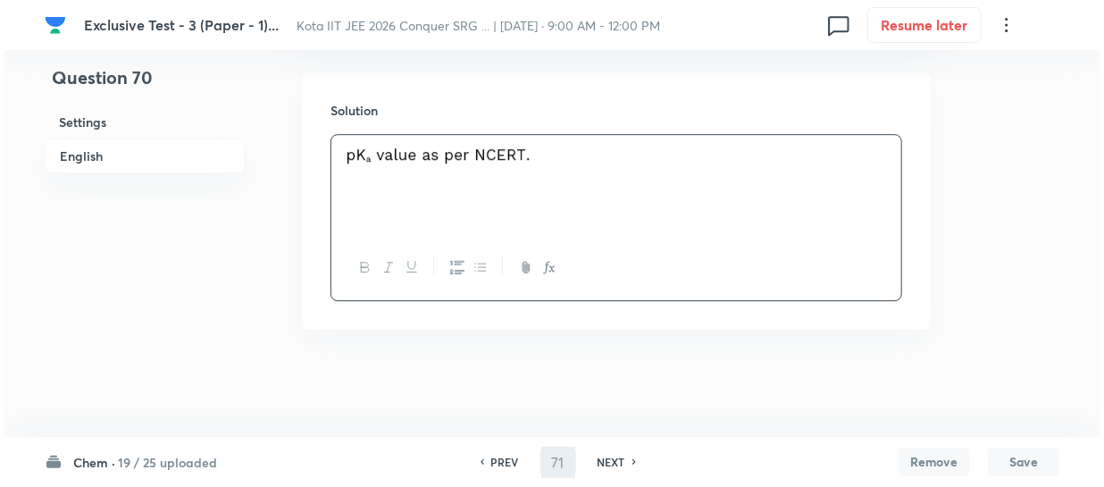
scroll to position [0, 0]
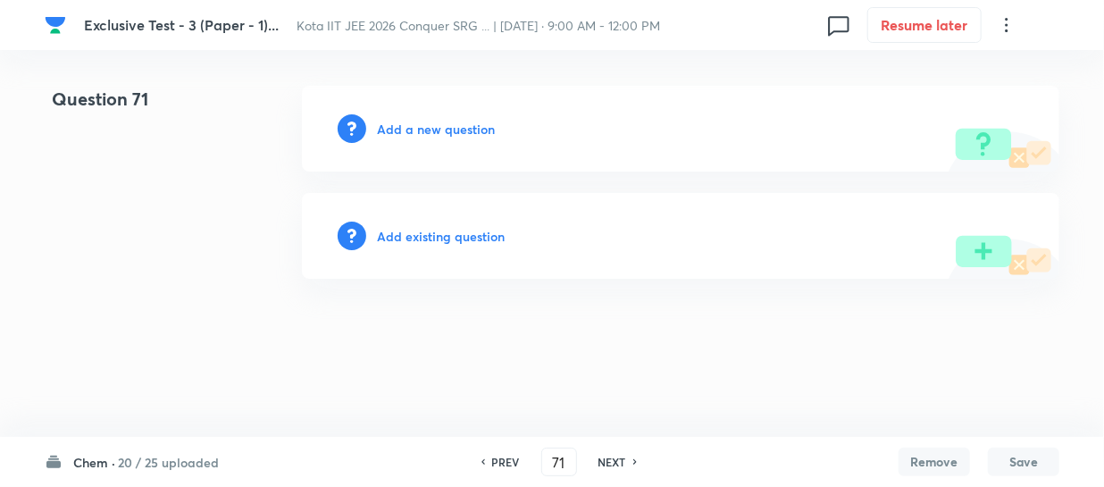
click at [456, 136] on h6 "Add a new question" at bounding box center [436, 129] width 118 height 19
click at [455, 136] on h6 "Choose a question type" at bounding box center [446, 129] width 138 height 19
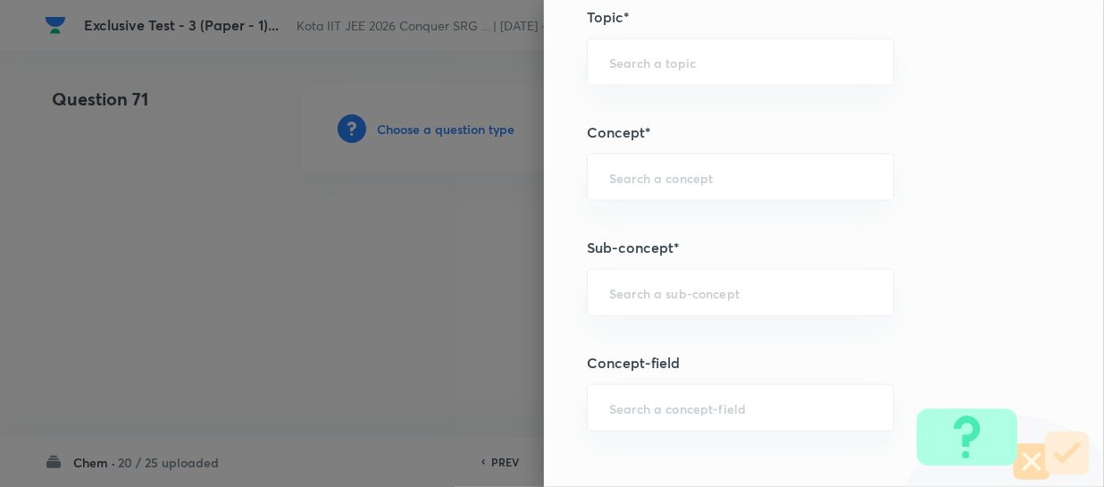
scroll to position [1136, 0]
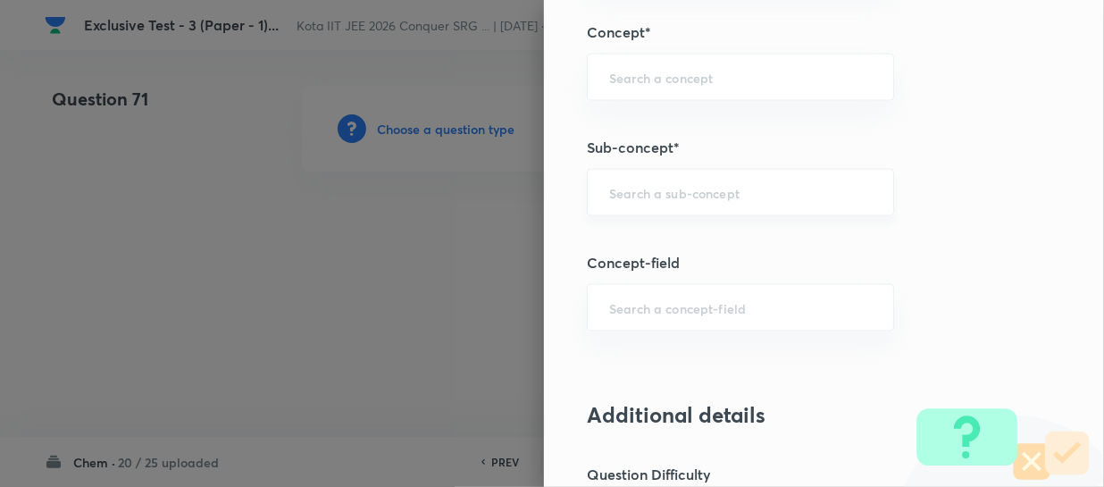
click at [611, 211] on div "​" at bounding box center [740, 192] width 307 height 47
paste input "Thermochemical Equations"
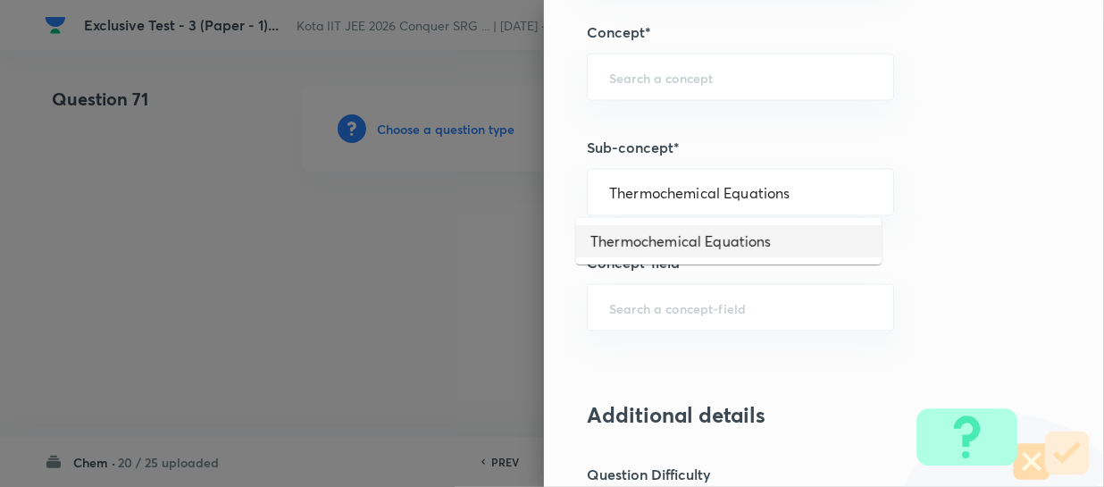
type input "Thermochemical Equations"
type input "Chemistry"
type input "Physical Chemistry"
type input "Thermodynamics & Thermochemistry"
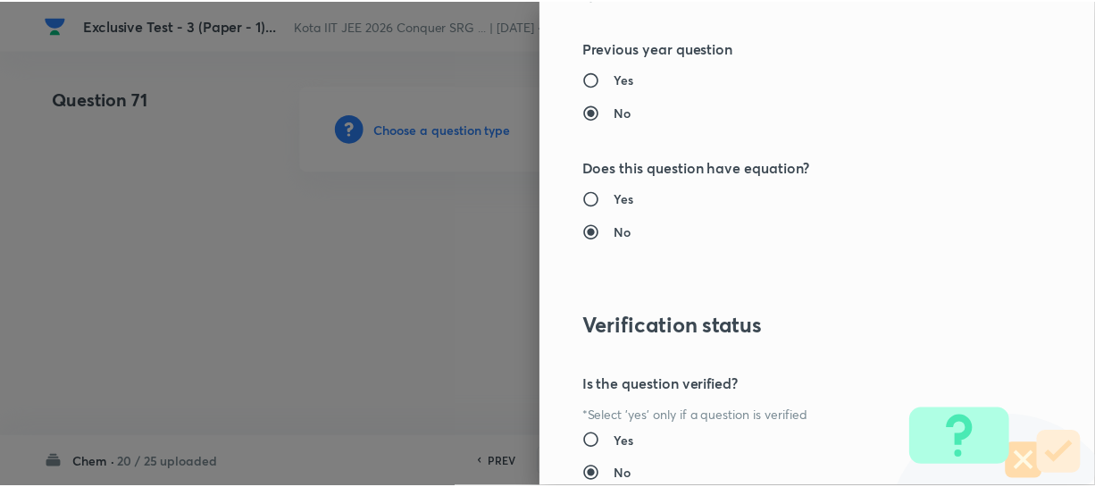
scroll to position [2066, 0]
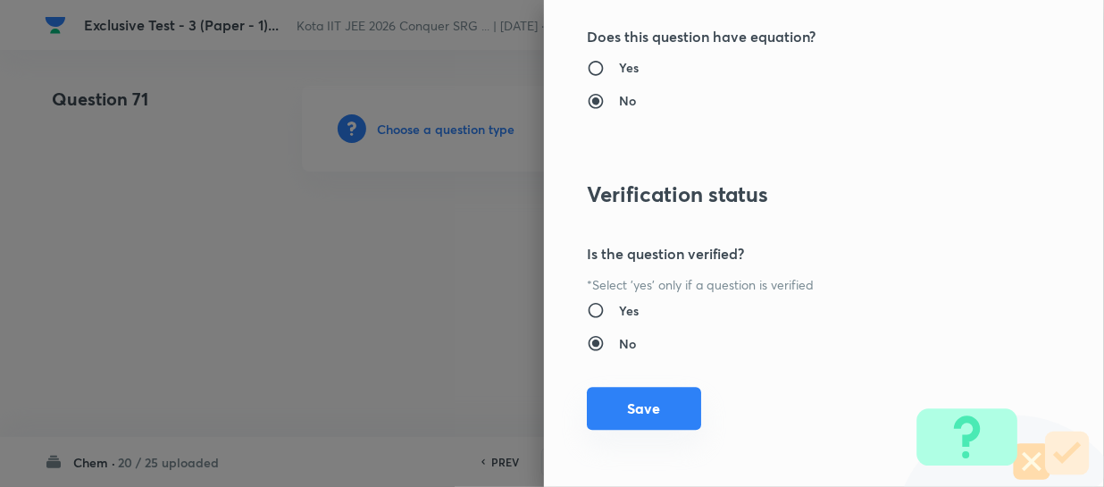
click at [675, 400] on button "Save" at bounding box center [644, 408] width 114 height 43
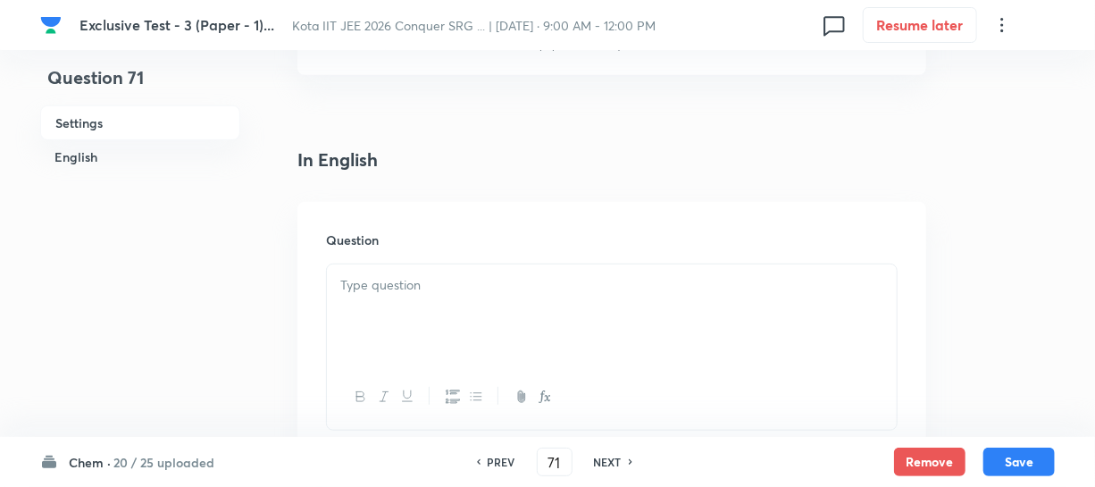
scroll to position [406, 0]
click at [449, 289] on p at bounding box center [611, 282] width 543 height 21
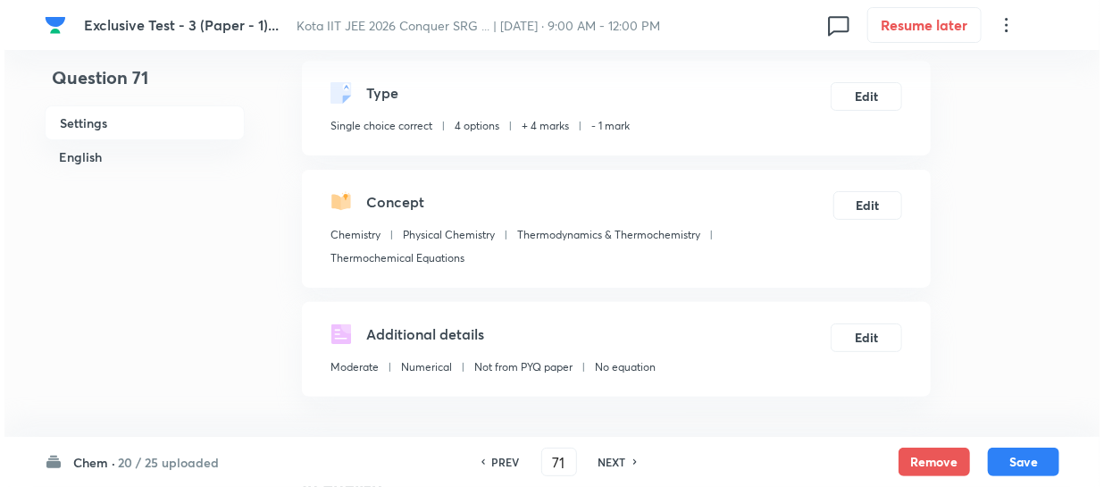
scroll to position [0, 0]
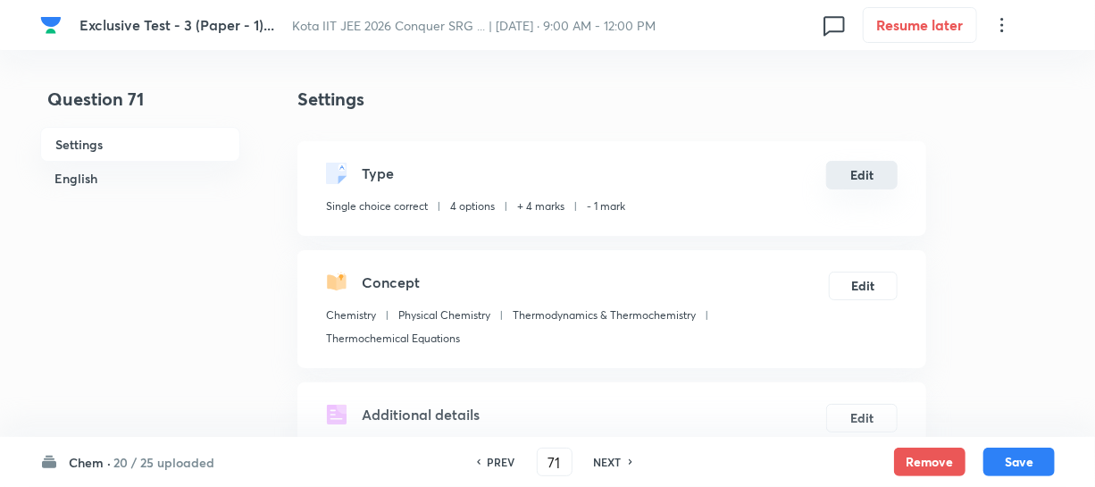
click at [853, 180] on button "Edit" at bounding box center [861, 175] width 71 height 29
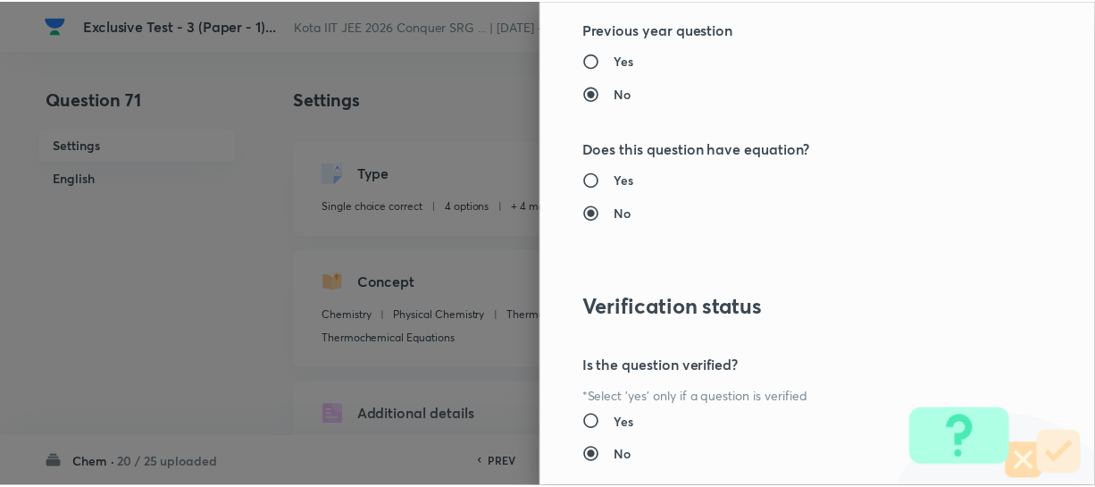
scroll to position [2066, 0]
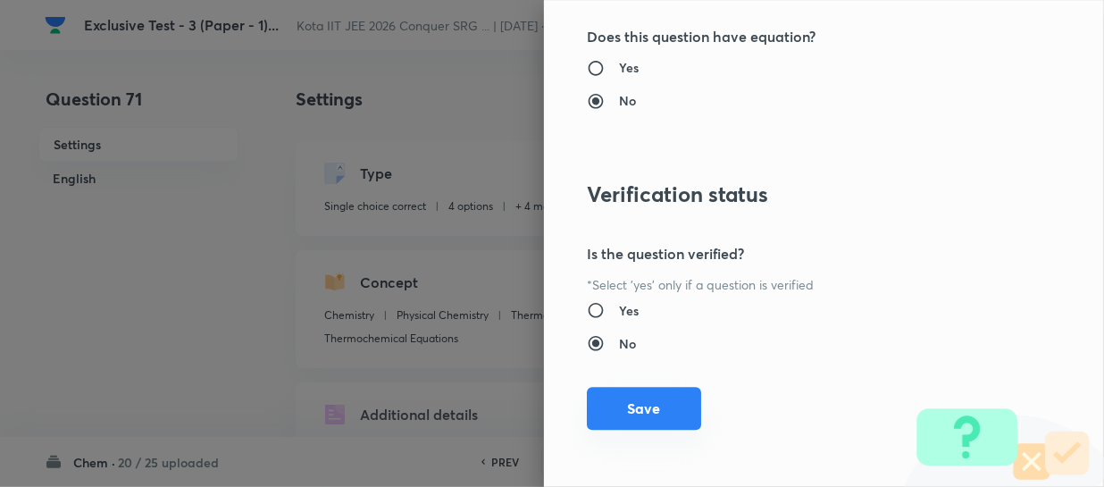
click at [657, 402] on button "Save" at bounding box center [644, 408] width 114 height 43
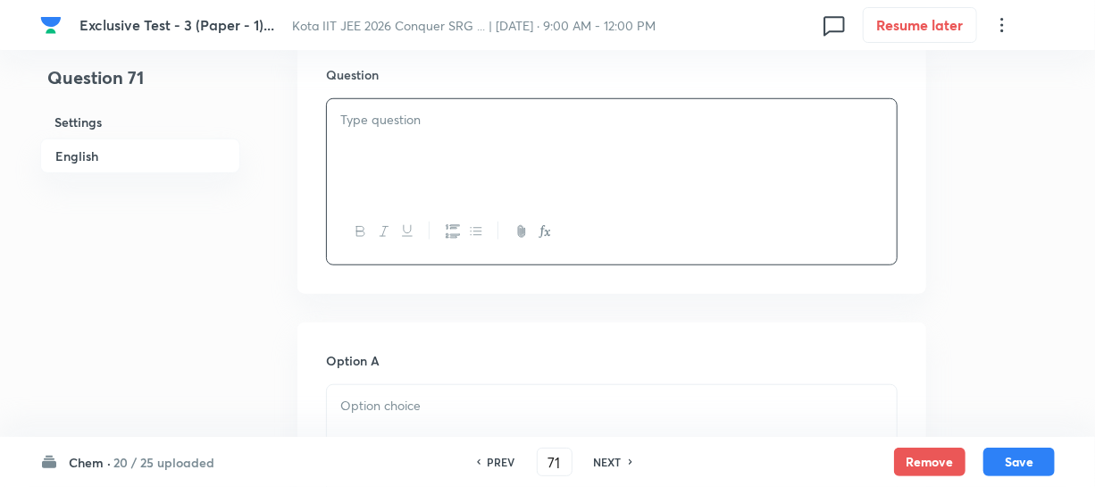
scroll to position [568, 0]
click at [428, 152] on div at bounding box center [612, 148] width 570 height 100
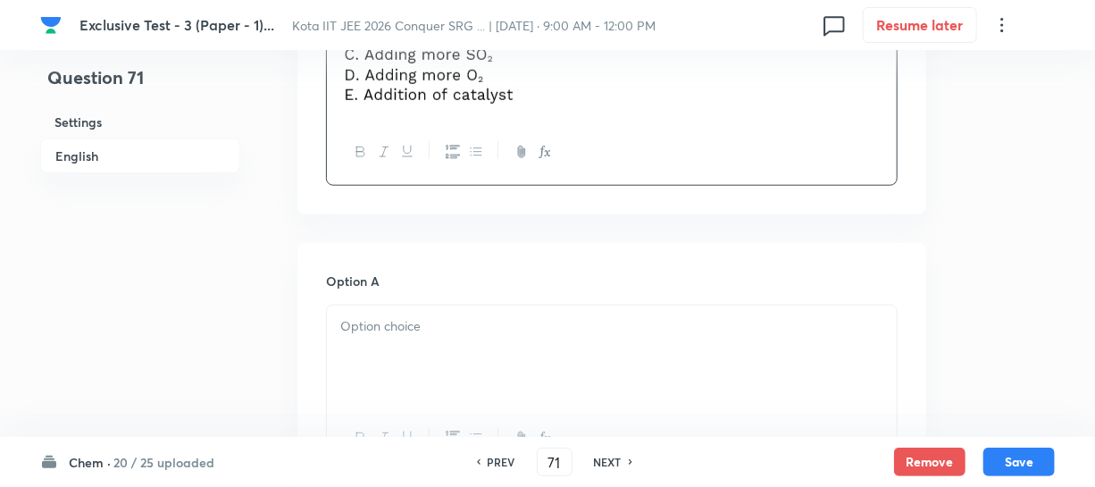
scroll to position [812, 0]
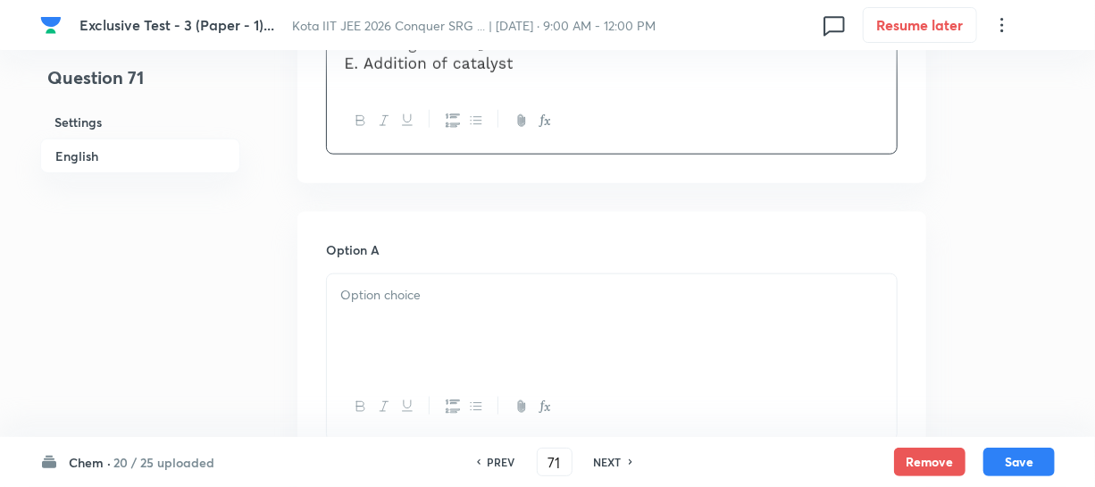
click at [434, 302] on p at bounding box center [611, 295] width 543 height 21
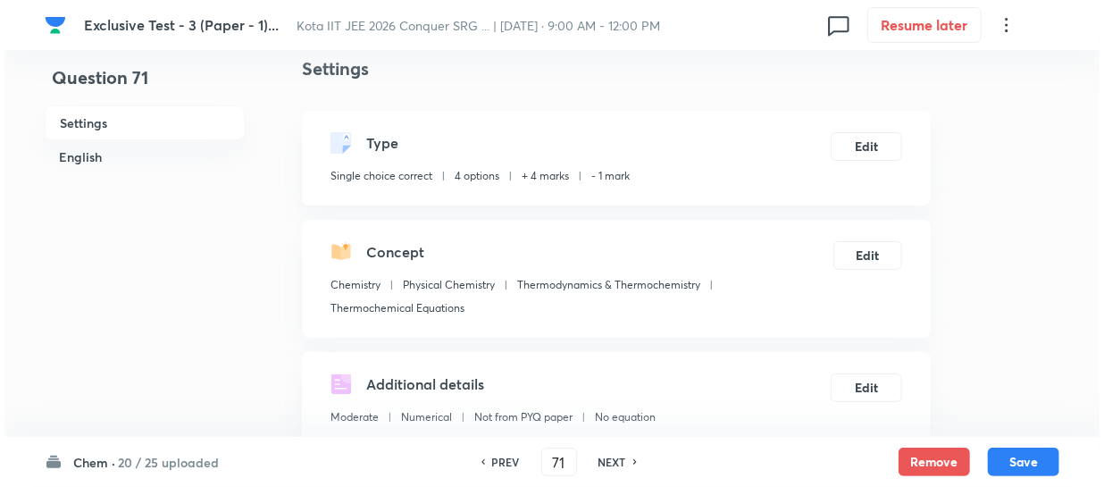
scroll to position [0, 0]
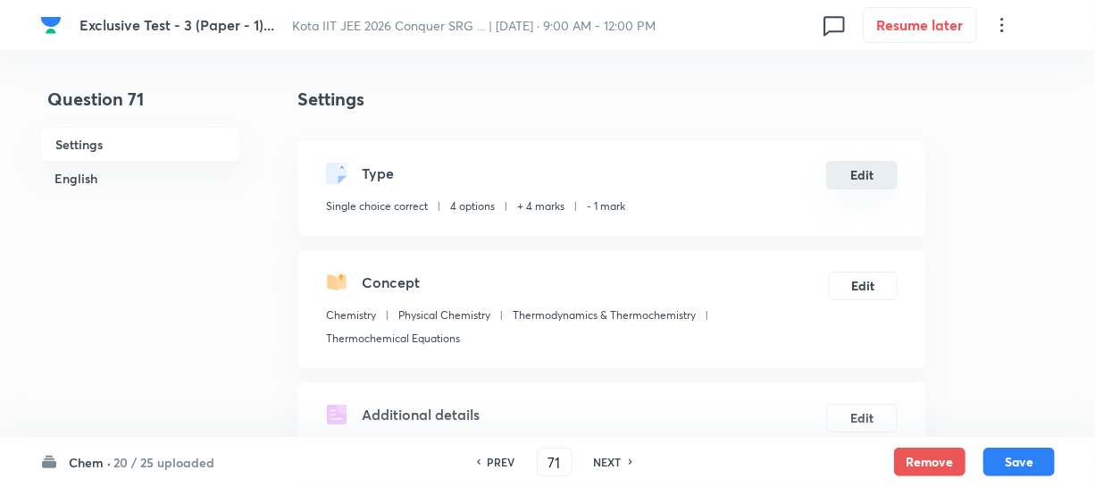
click at [848, 181] on button "Edit" at bounding box center [861, 175] width 71 height 29
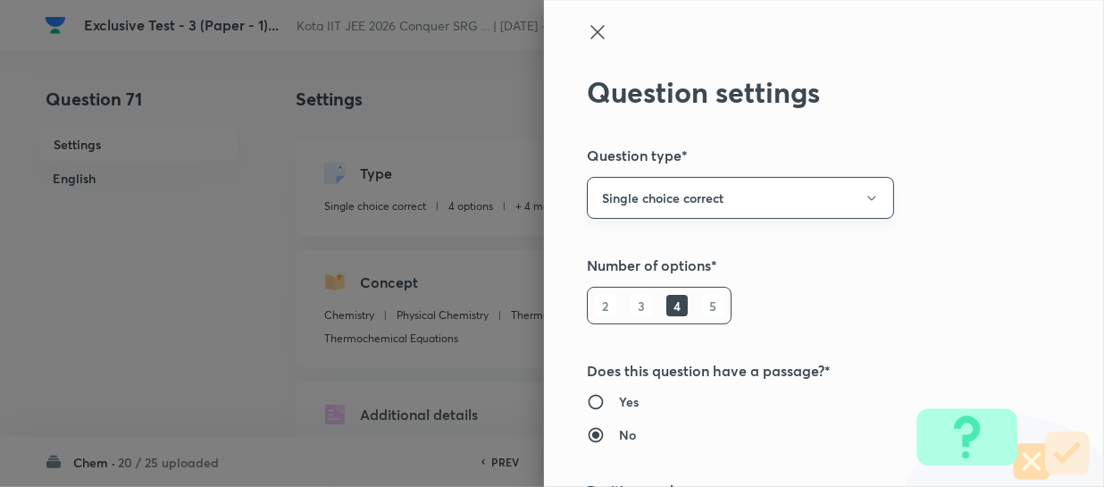
click at [637, 202] on button "Single choice correct" at bounding box center [740, 198] width 307 height 42
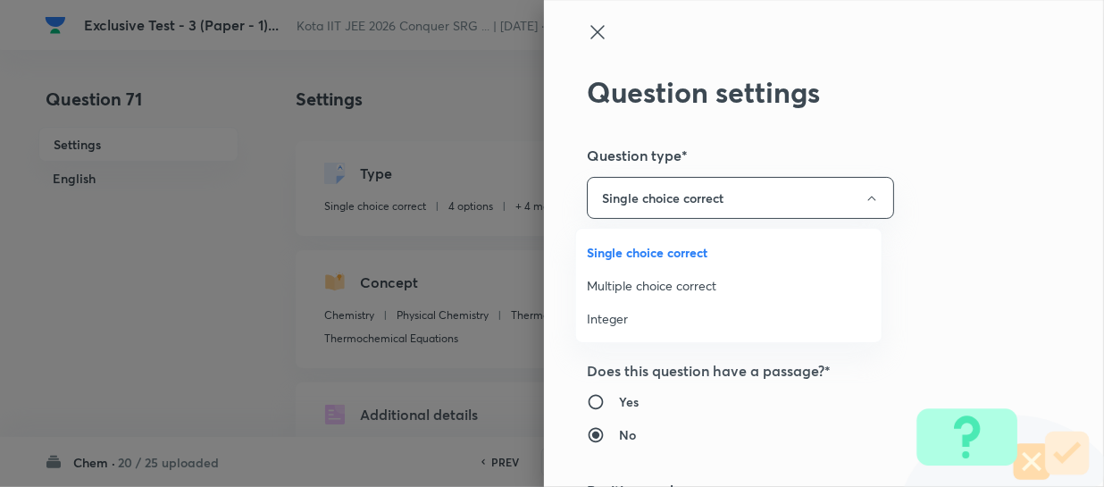
click at [614, 314] on span "Integer" at bounding box center [729, 318] width 284 height 19
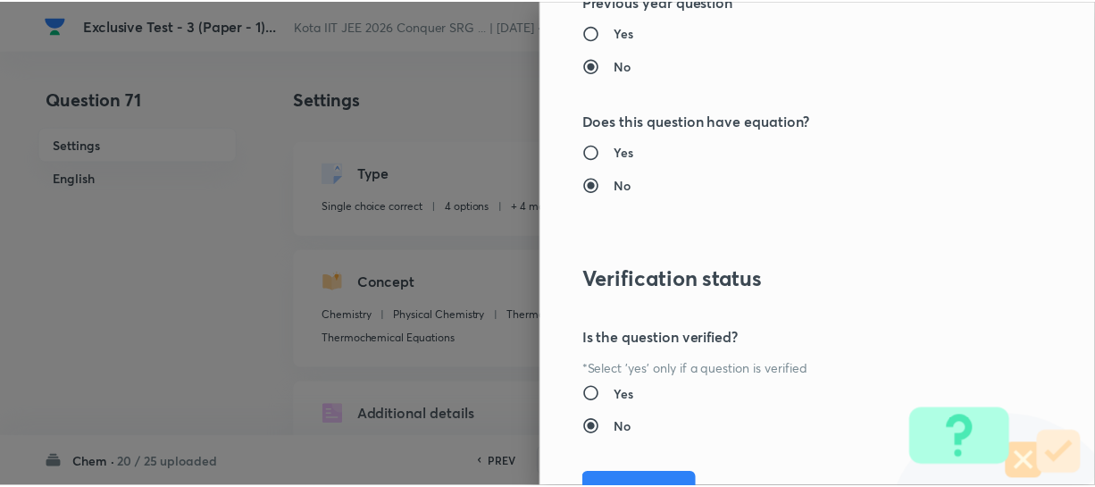
scroll to position [1961, 0]
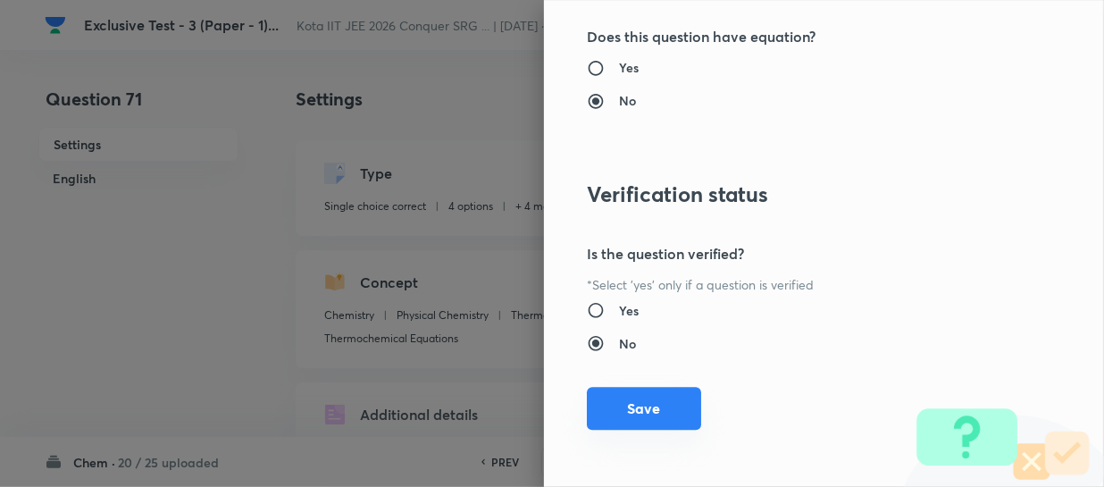
click at [680, 389] on button "Save" at bounding box center [644, 408] width 114 height 43
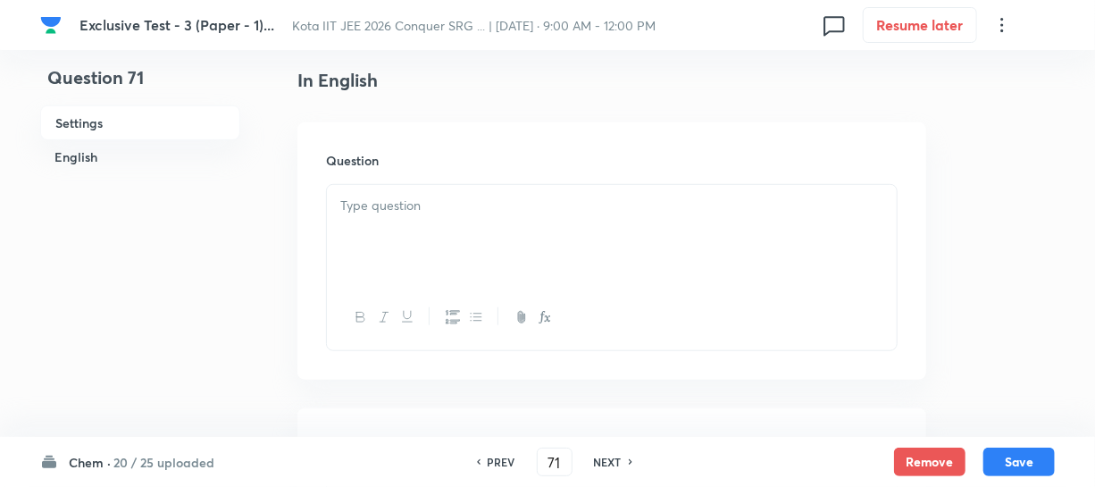
scroll to position [487, 0]
click at [444, 232] on div at bounding box center [612, 230] width 570 height 100
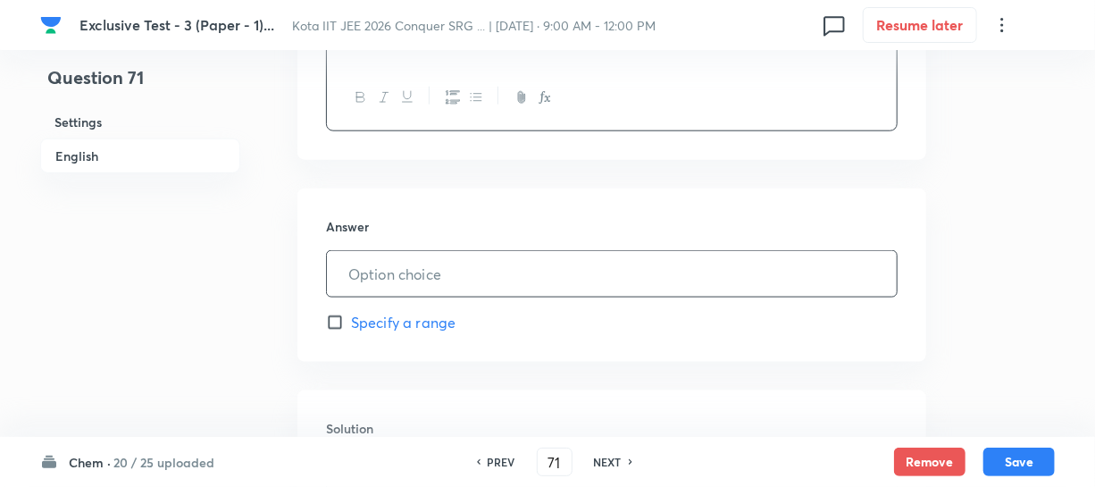
scroll to position [893, 0]
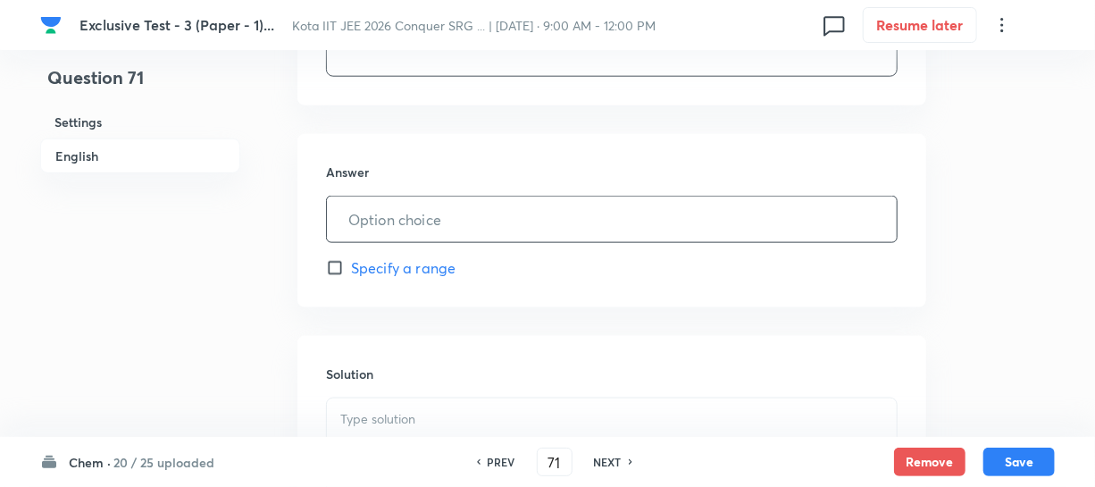
click at [431, 220] on input "text" at bounding box center [612, 220] width 570 height 46
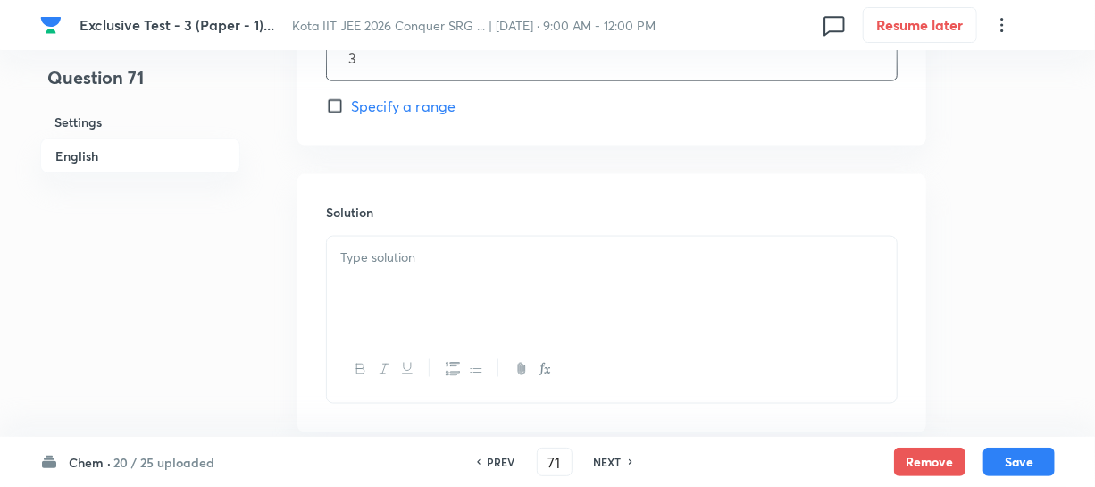
type input "3"
drag, startPoint x: 413, startPoint y: 232, endPoint x: 398, endPoint y: 249, distance: 22.2
click at [412, 233] on div "Solution" at bounding box center [611, 302] width 629 height 257
click at [397, 254] on p at bounding box center [611, 257] width 543 height 21
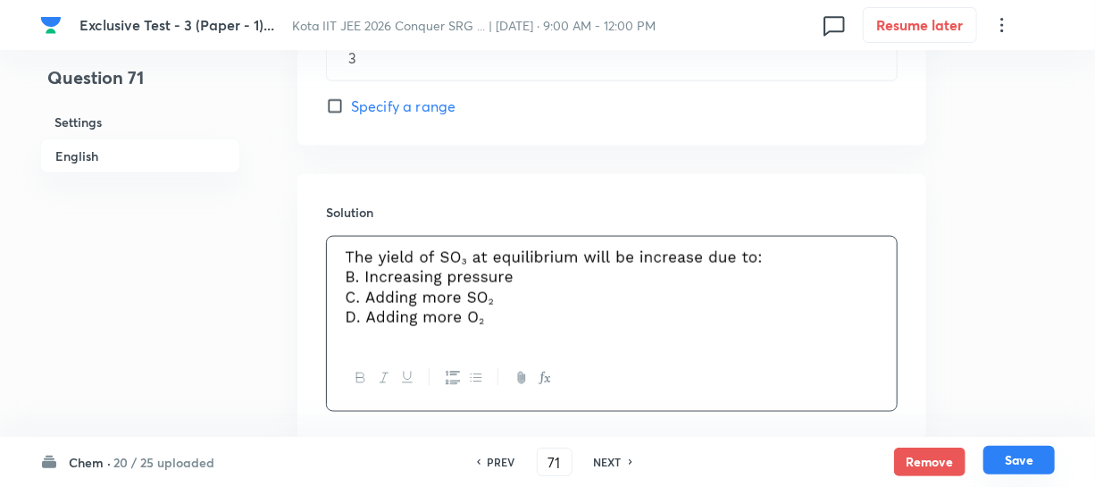
click at [1001, 452] on button "Save" at bounding box center [1019, 460] width 71 height 29
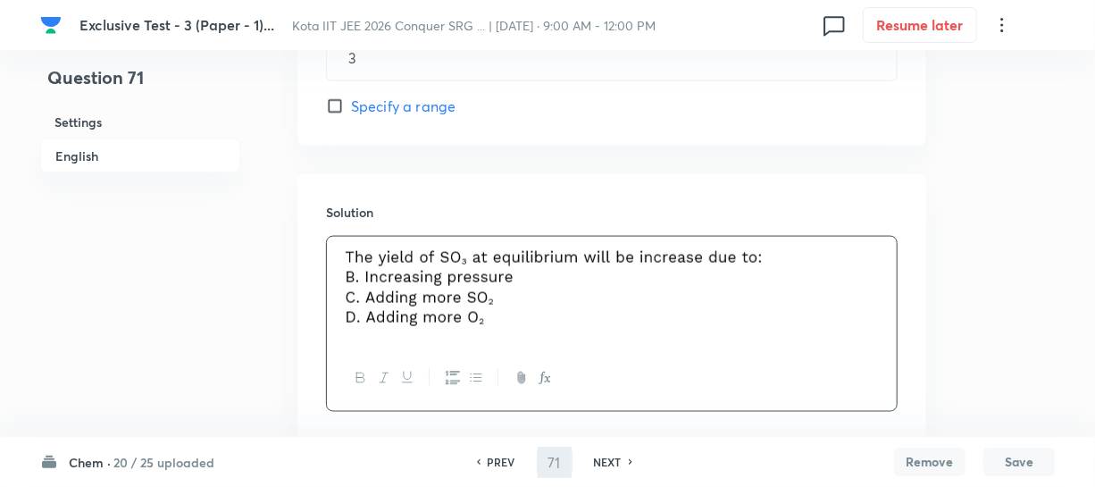
type input "72"
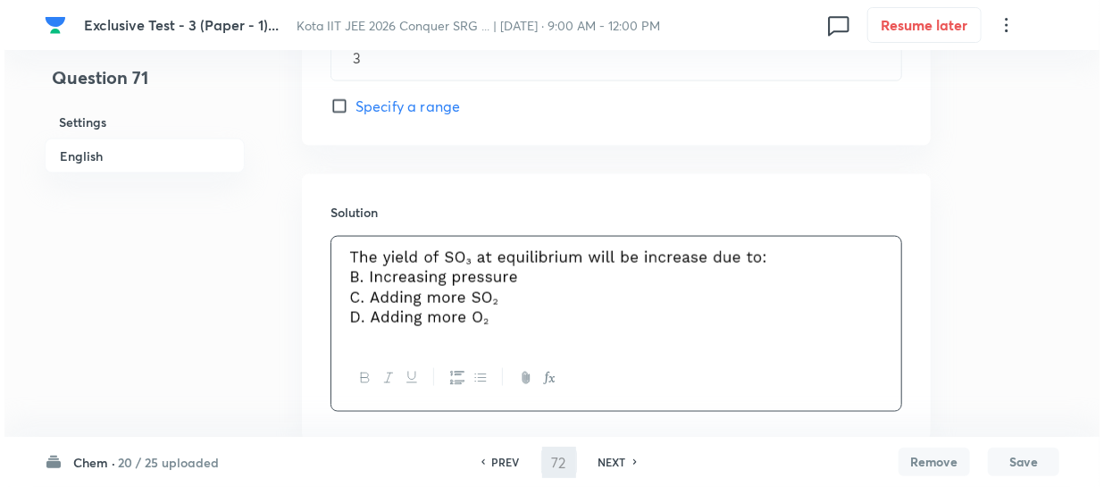
scroll to position [0, 0]
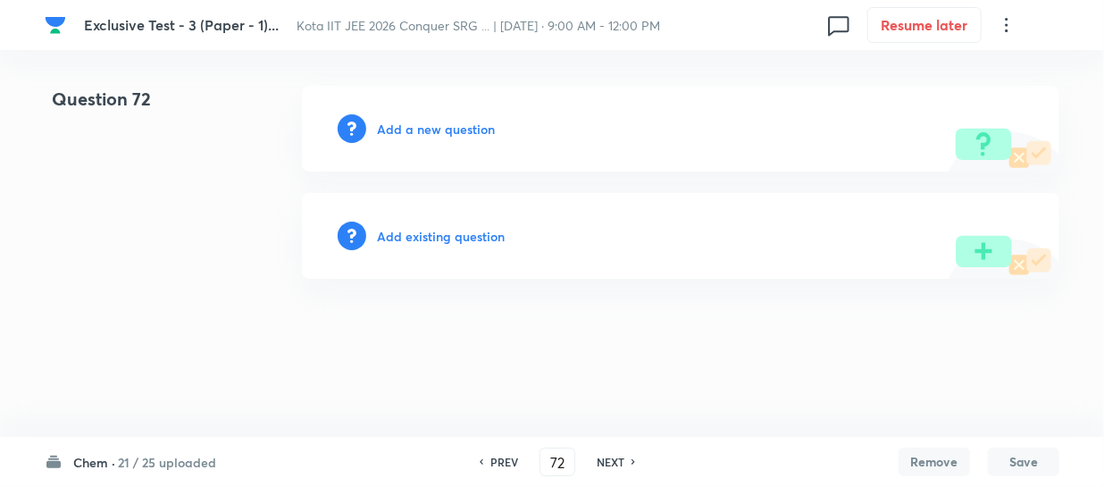
click at [406, 134] on h6 "Add a new question" at bounding box center [436, 129] width 118 height 19
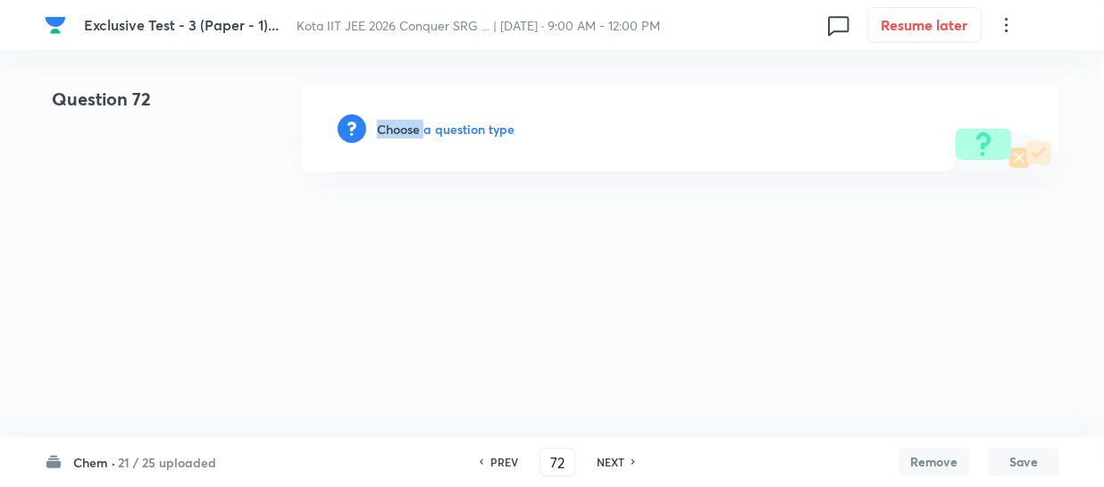
click at [406, 134] on h6 "Choose a question type" at bounding box center [446, 129] width 138 height 19
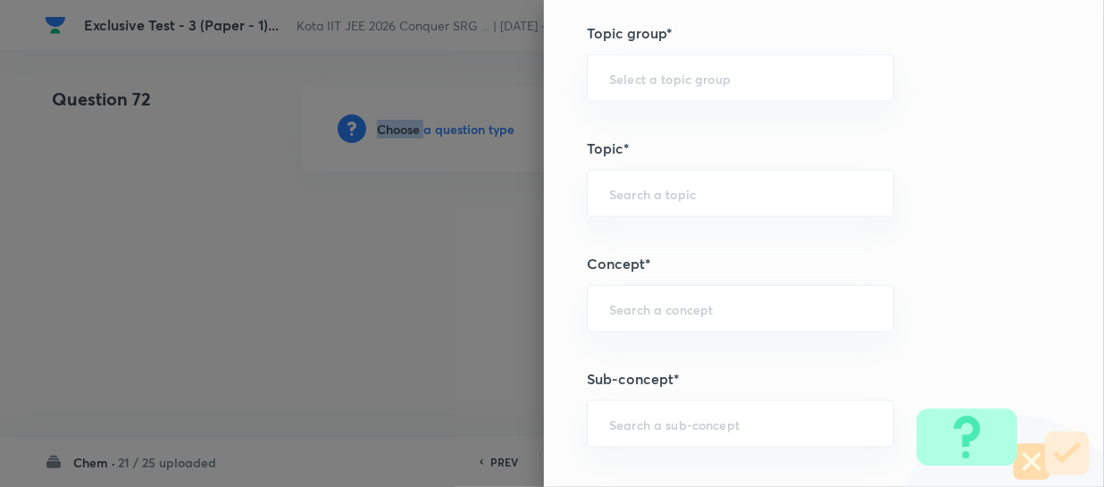
scroll to position [893, 0]
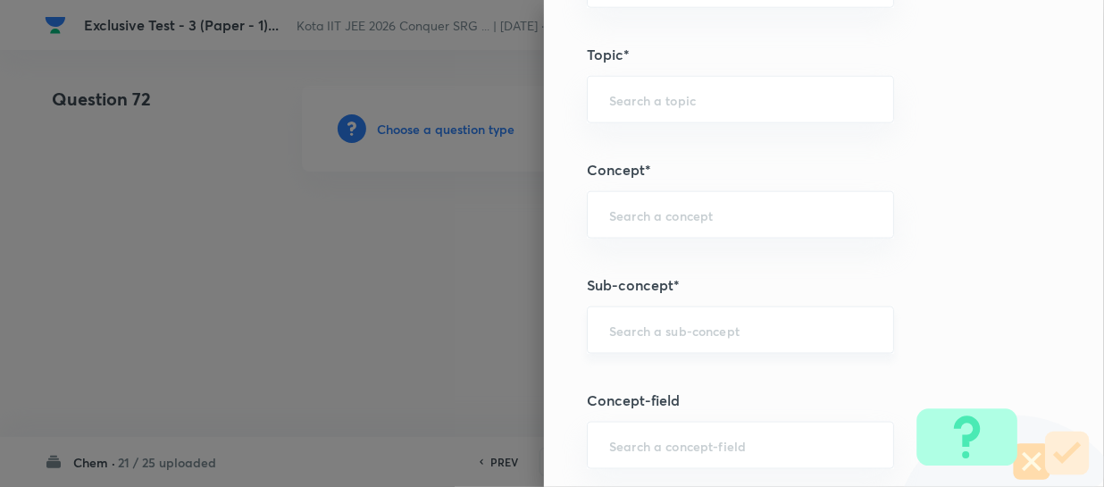
click at [621, 322] on input "text" at bounding box center [740, 330] width 263 height 17
paste input "Thermochemical Equations"
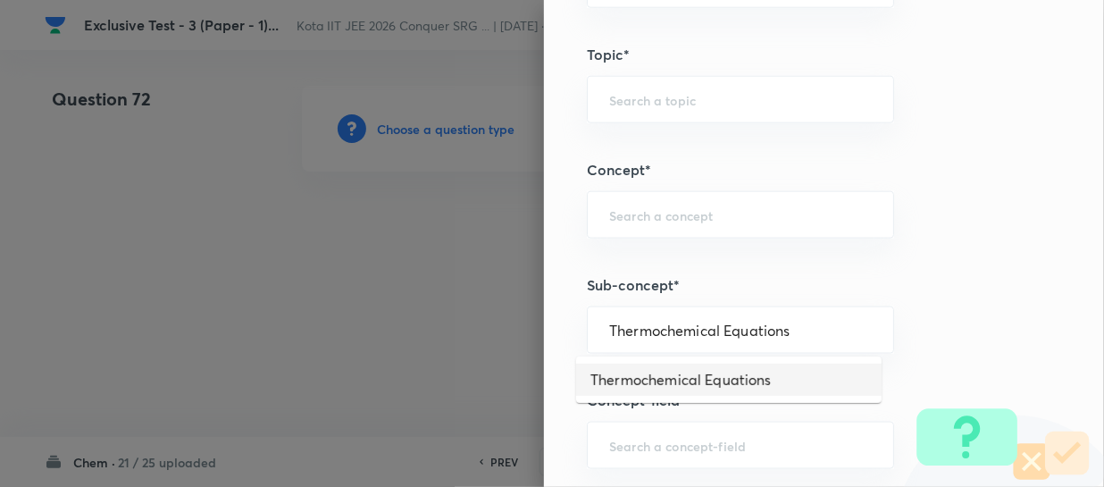
type input "Thermochemical Equations"
type input "Chemistry"
type input "Physical Chemistry"
type input "Thermodynamics & Thermochemistry"
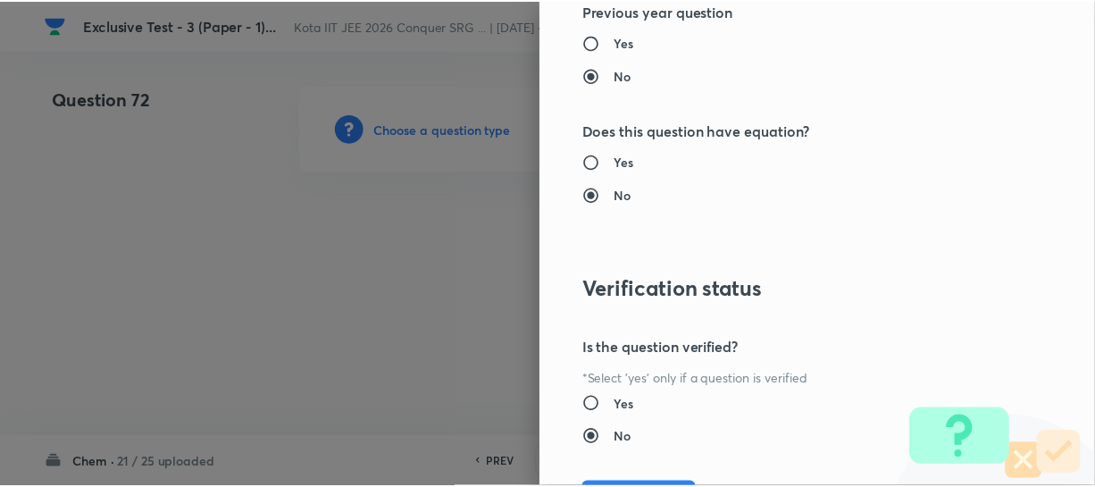
scroll to position [1961, 0]
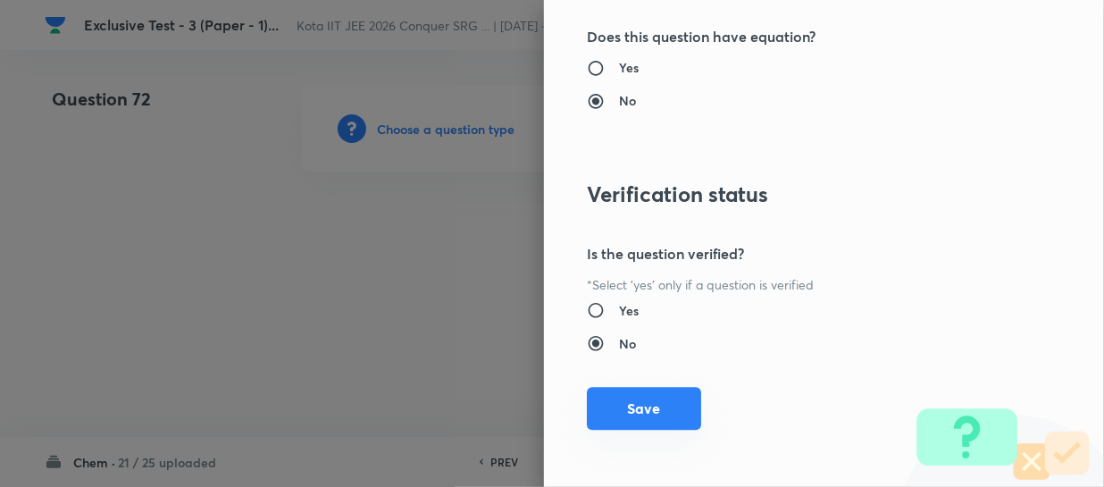
click at [628, 401] on button "Save" at bounding box center [644, 408] width 114 height 43
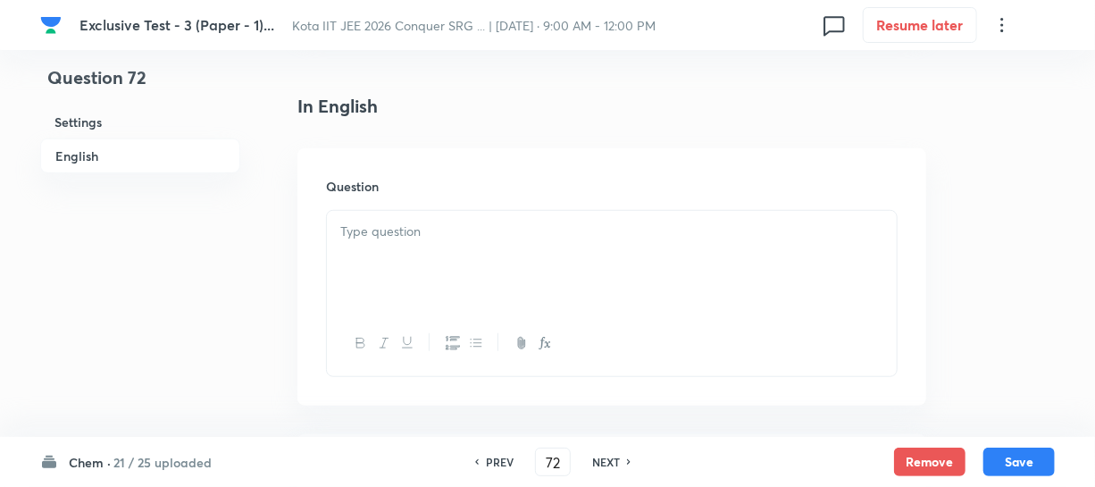
scroll to position [487, 0]
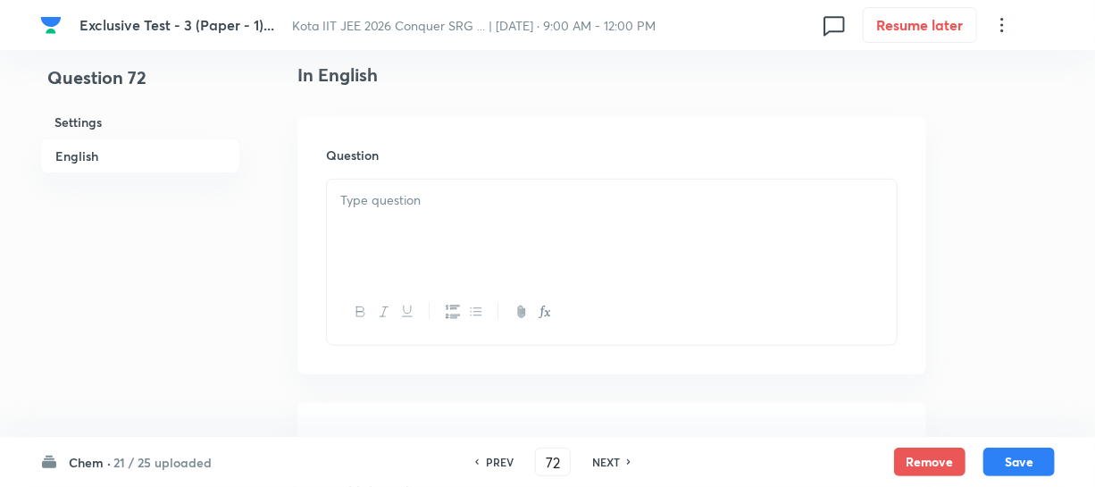
click at [400, 201] on p at bounding box center [611, 200] width 543 height 21
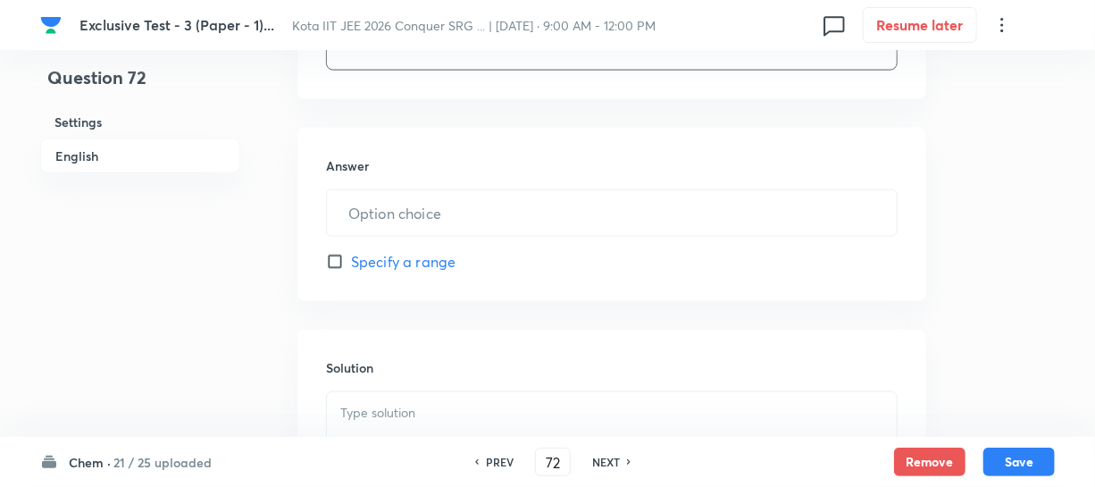
scroll to position [1055, 0]
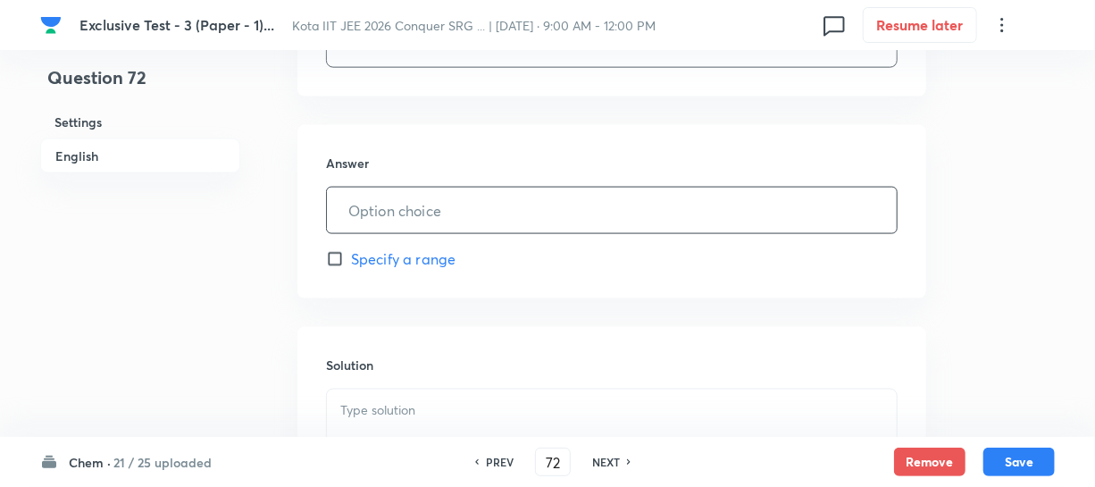
click at [445, 198] on input "text" at bounding box center [612, 211] width 570 height 46
type input "4"
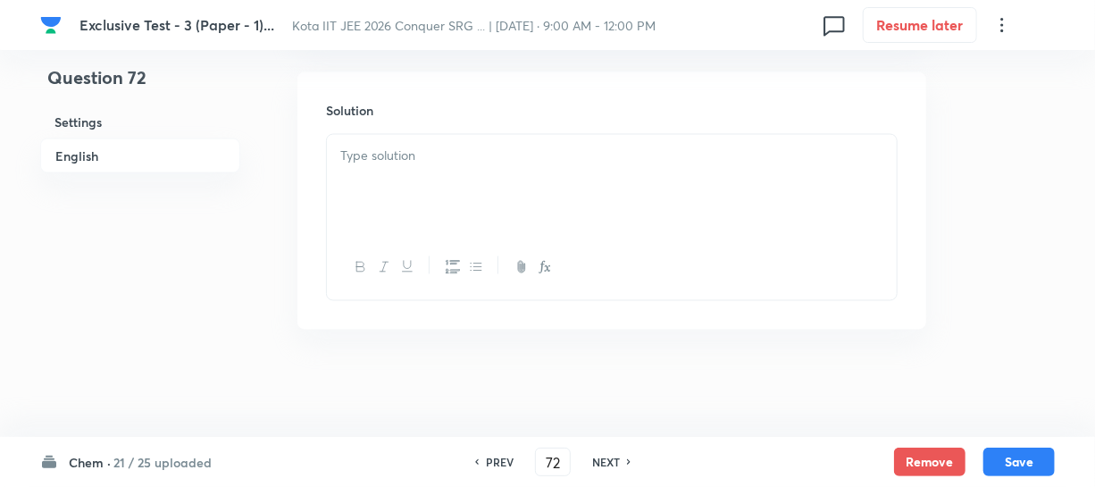
scroll to position [1311, 0]
click at [435, 209] on div at bounding box center [612, 185] width 570 height 100
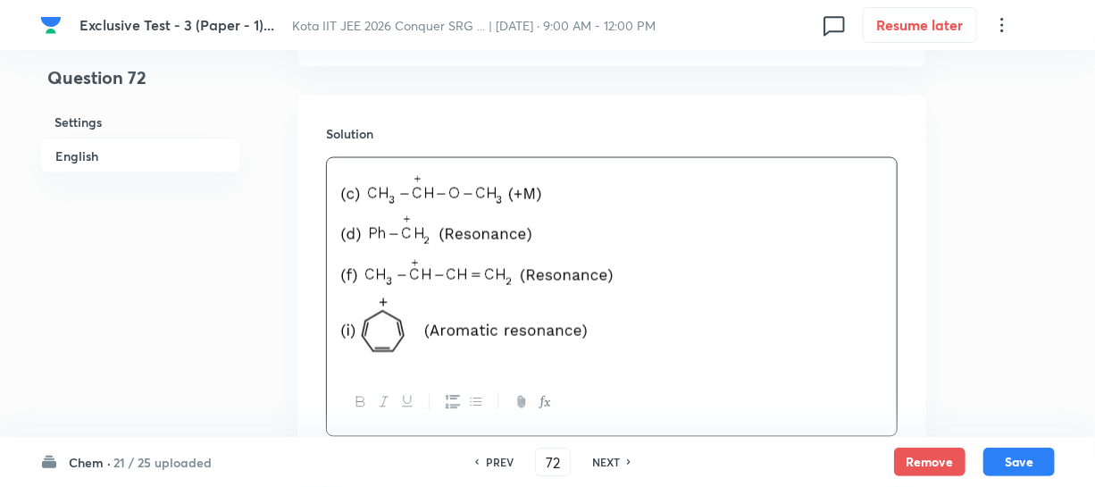
scroll to position [1424, 0]
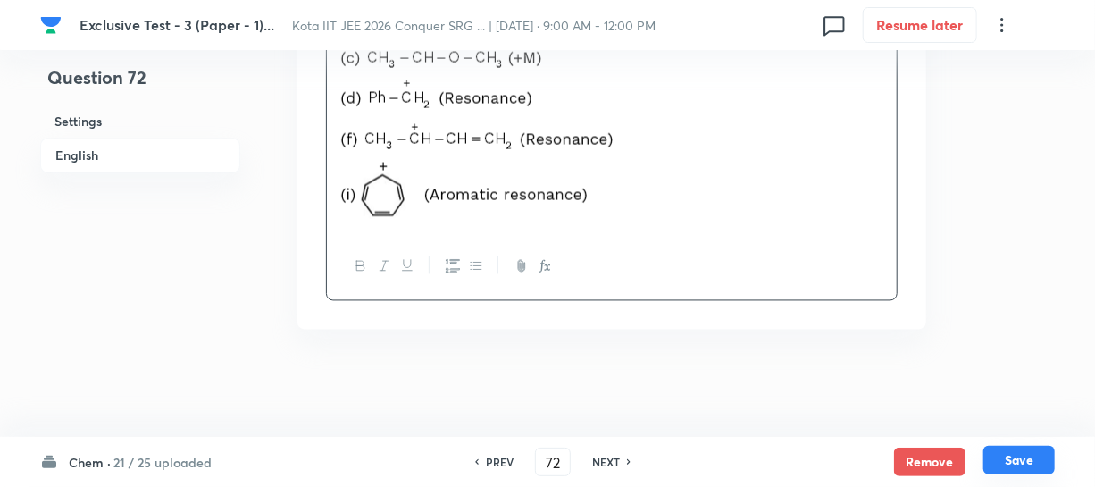
click at [1026, 466] on button "Save" at bounding box center [1019, 460] width 71 height 29
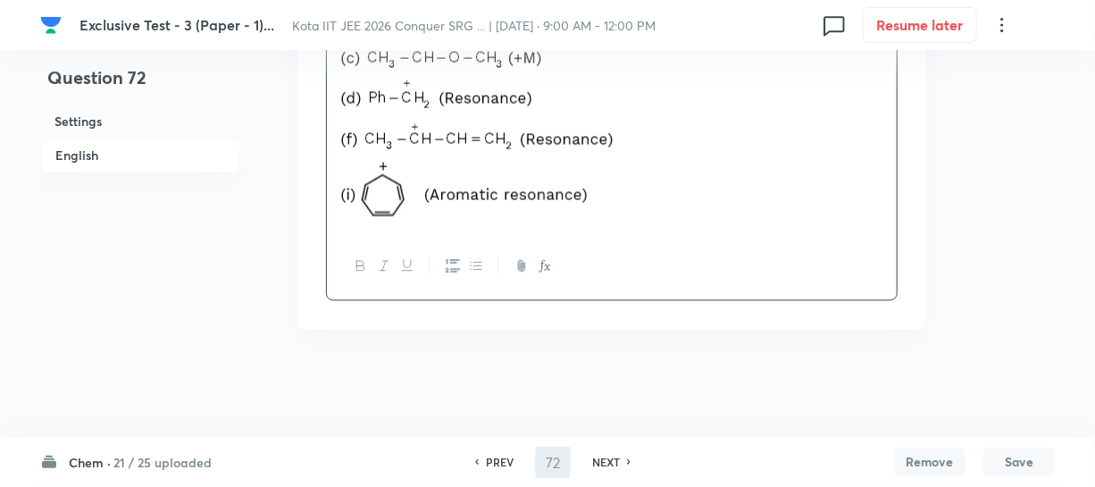
type input "73"
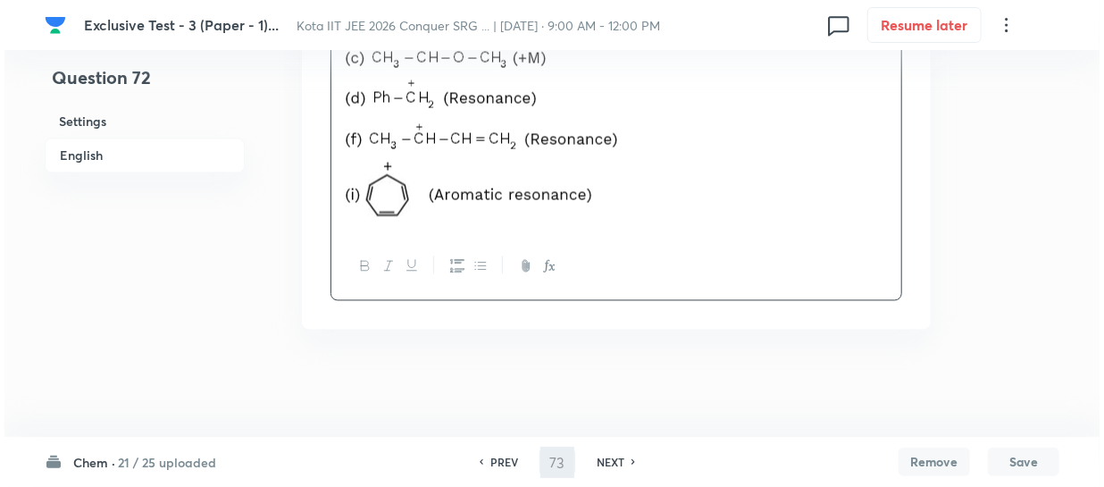
scroll to position [0, 0]
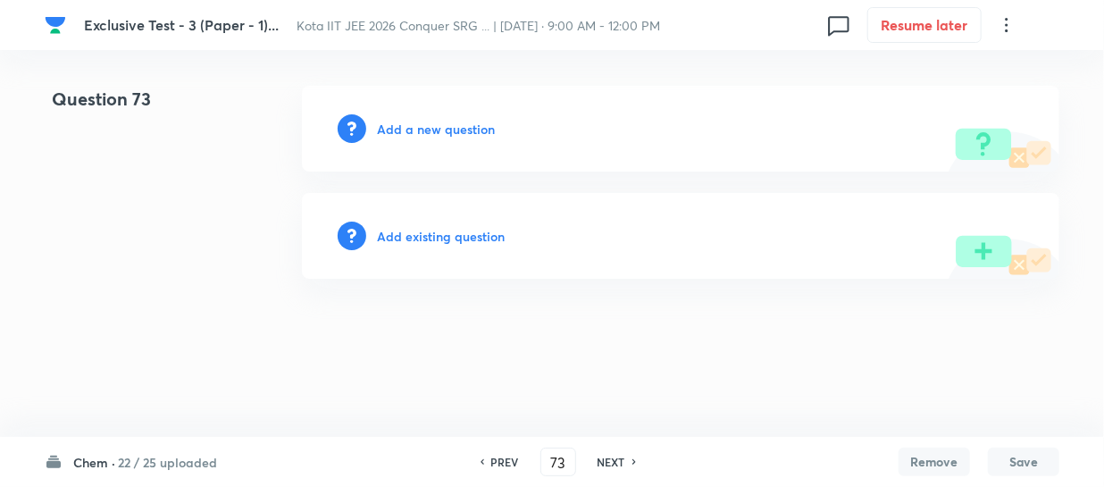
click at [451, 125] on h6 "Add a new question" at bounding box center [436, 129] width 118 height 19
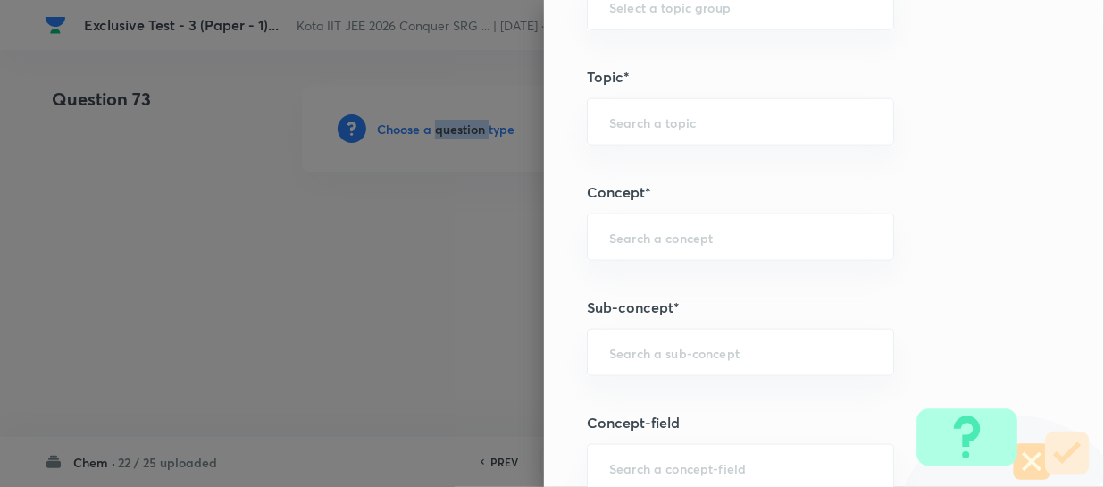
scroll to position [974, 0]
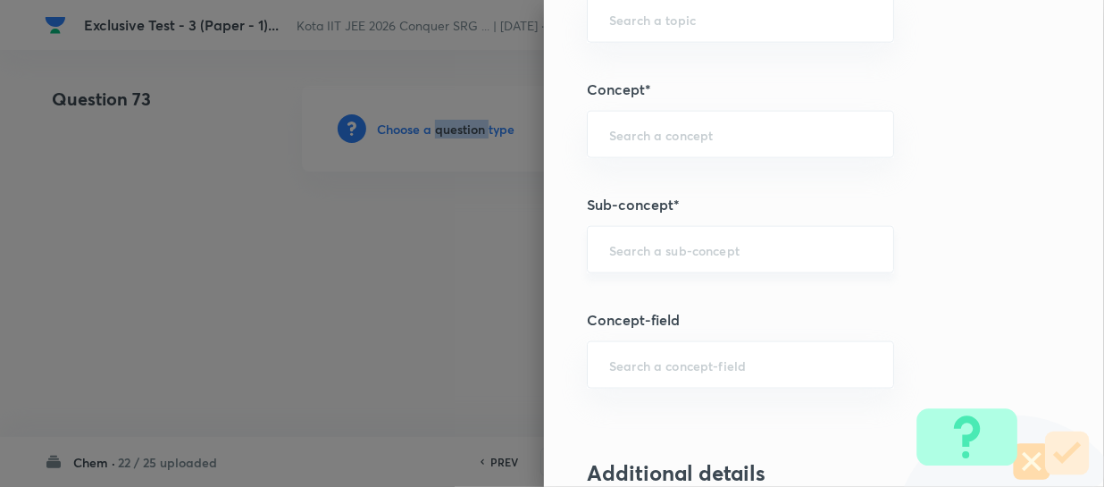
click at [642, 238] on div "​" at bounding box center [740, 249] width 307 height 47
paste input "Thermochemical Equations"
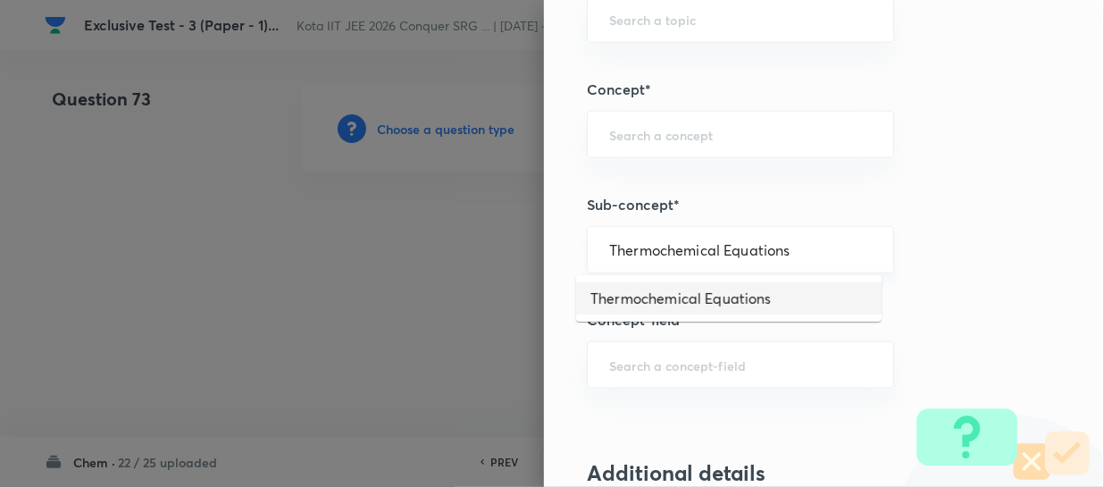
type input "Thermochemical Equations"
type input "Chemistry"
type input "Physical Chemistry"
type input "Thermodynamics & Thermochemistry"
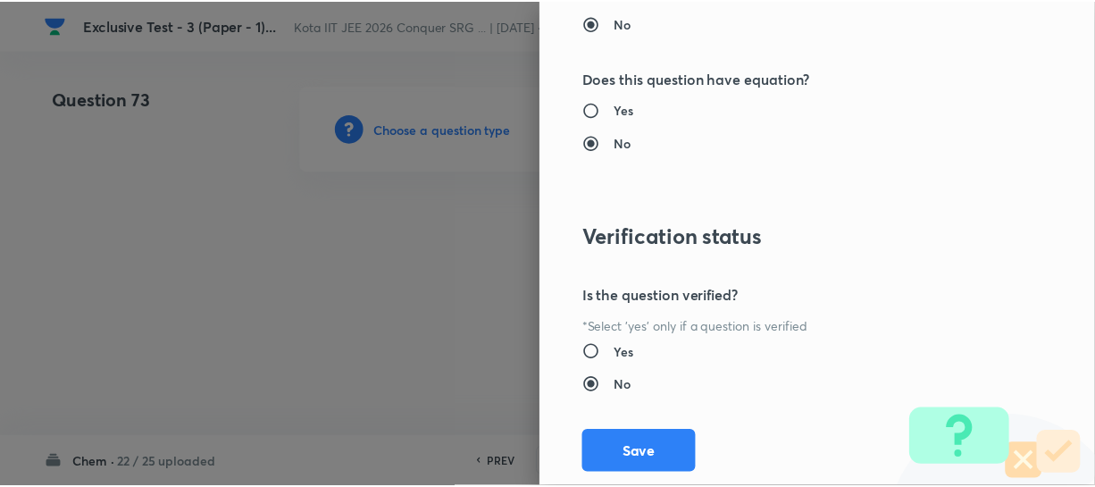
scroll to position [1961, 0]
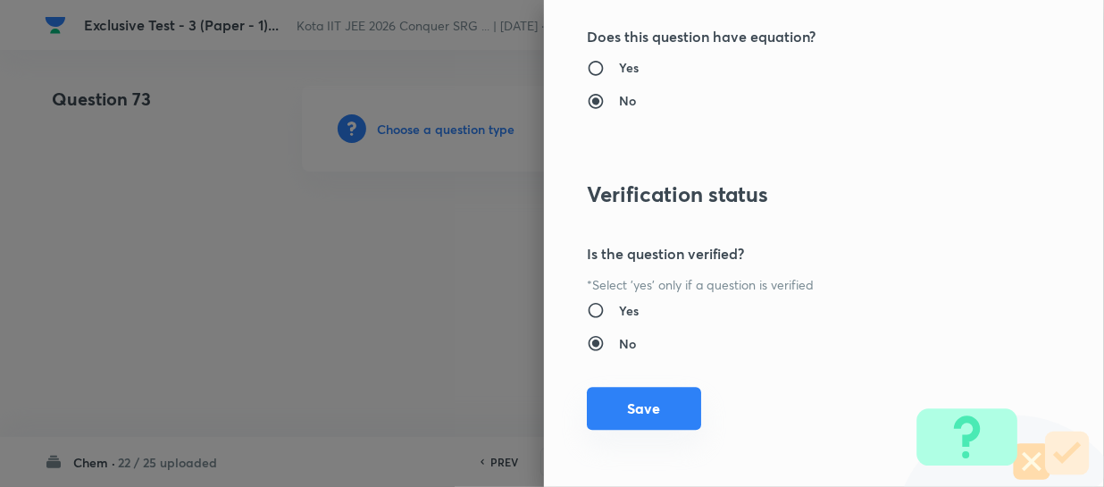
click at [654, 391] on button "Save" at bounding box center [644, 408] width 114 height 43
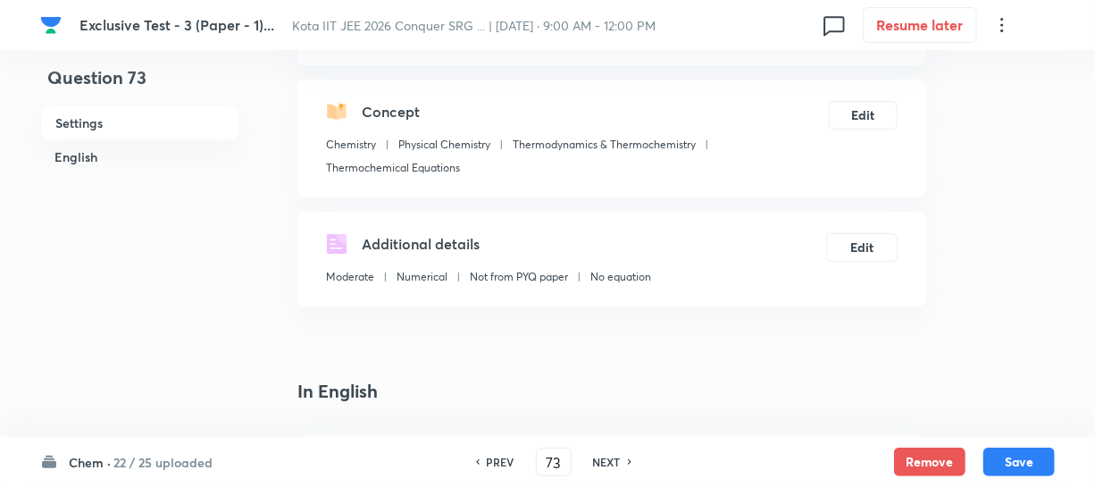
scroll to position [80, 0]
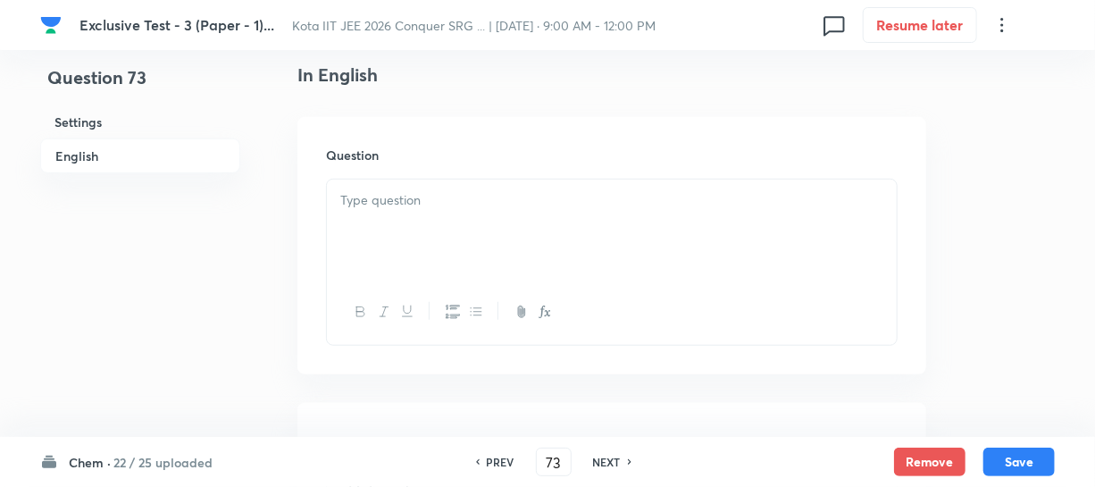
click at [391, 217] on div at bounding box center [612, 230] width 570 height 100
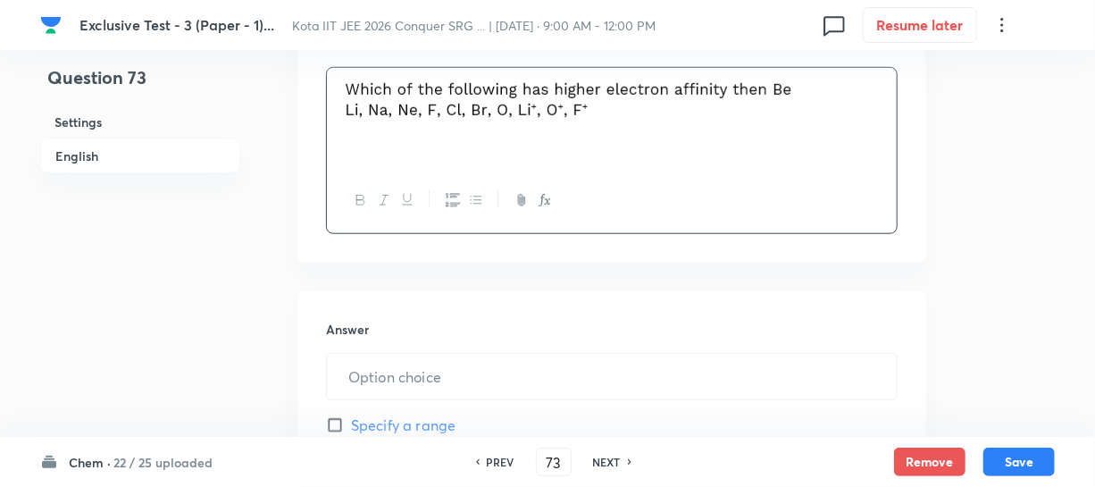
scroll to position [568, 0]
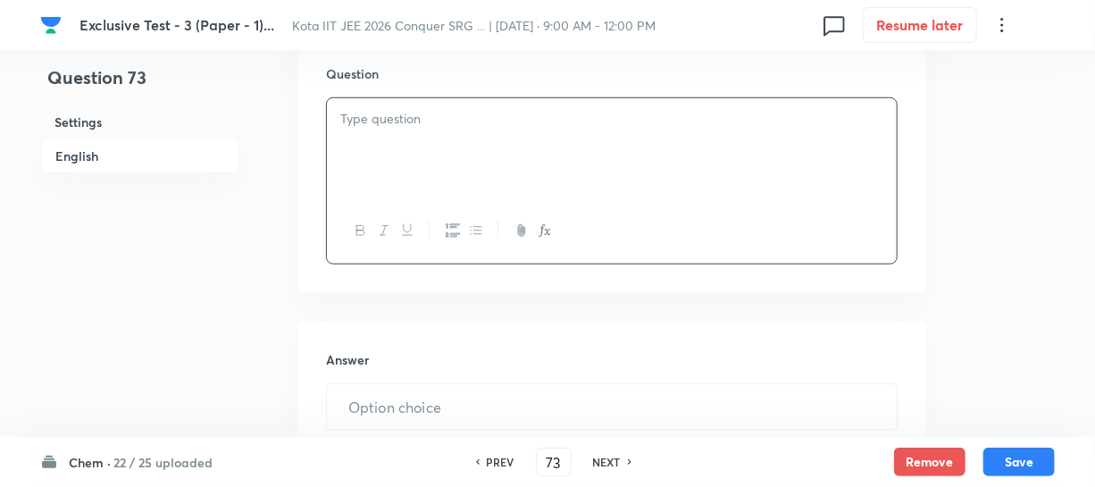
paste div
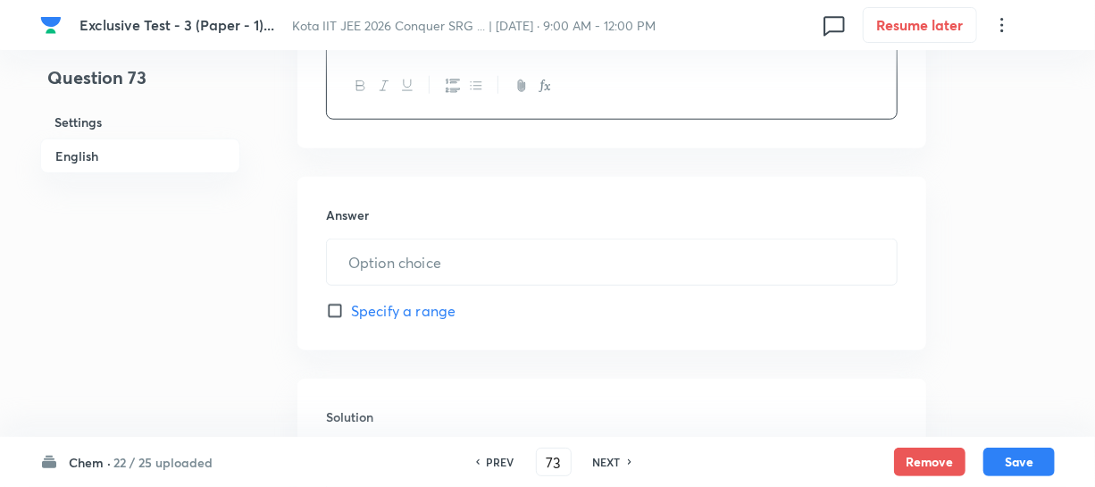
scroll to position [731, 0]
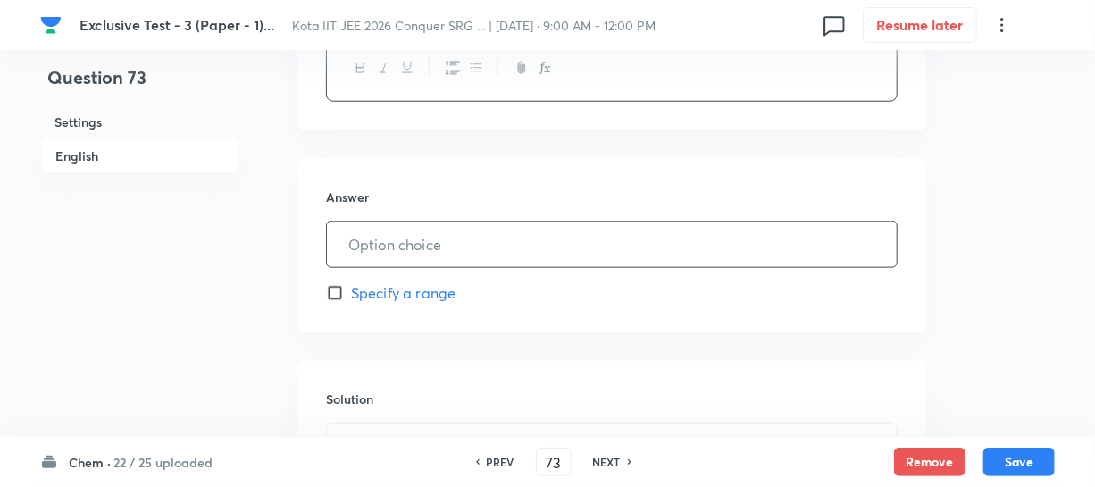
click at [361, 227] on input "text" at bounding box center [612, 245] width 570 height 46
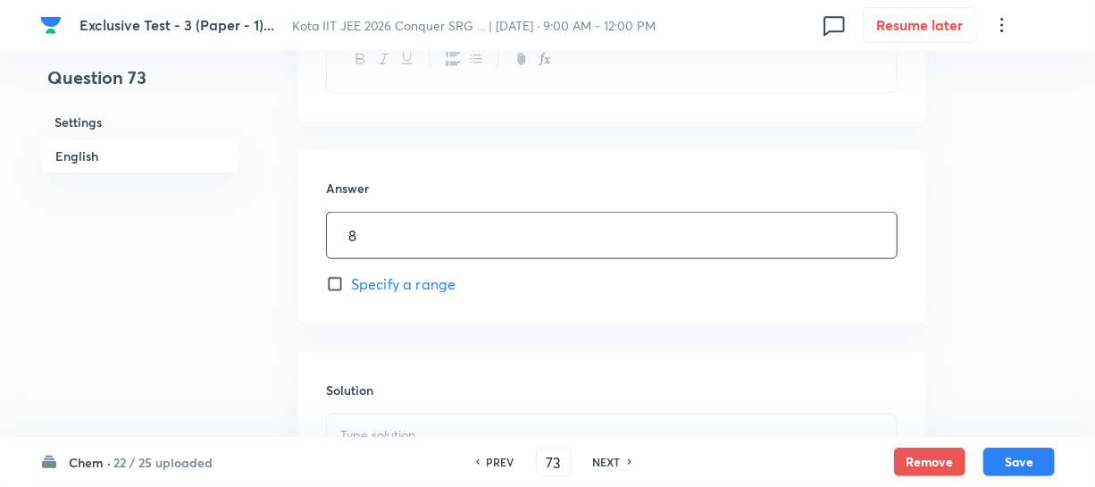
scroll to position [893, 0]
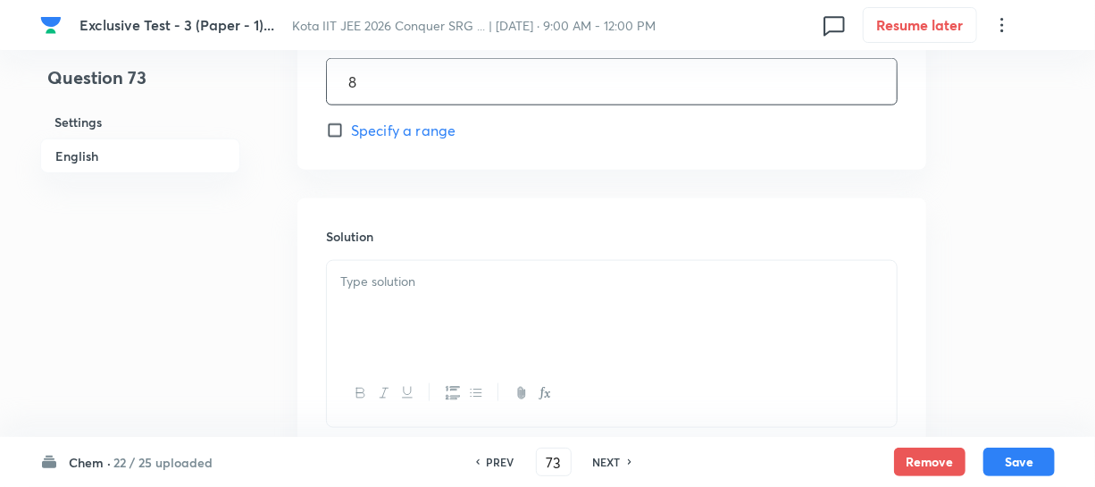
type input "8"
click at [373, 277] on p at bounding box center [611, 282] width 543 height 21
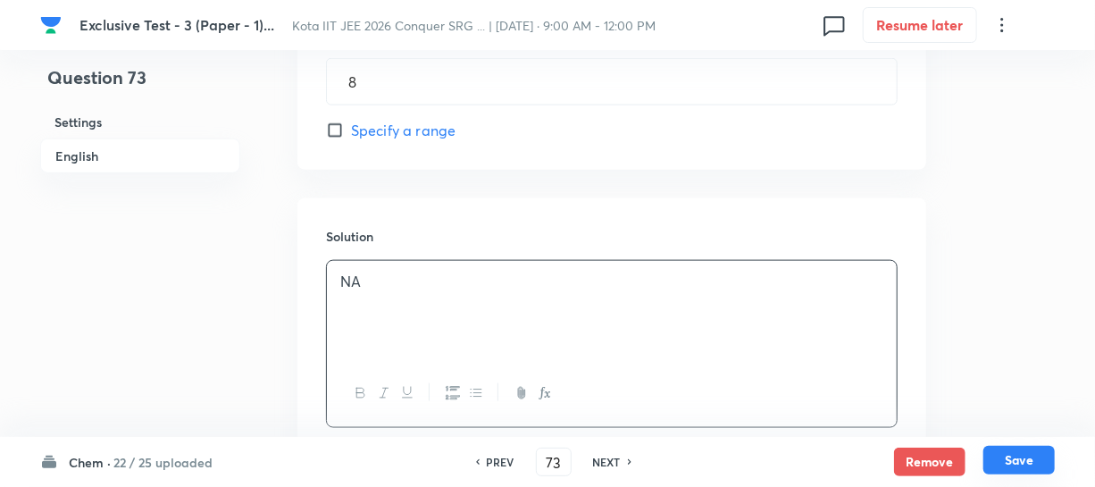
click at [1009, 456] on button "Save" at bounding box center [1019, 460] width 71 height 29
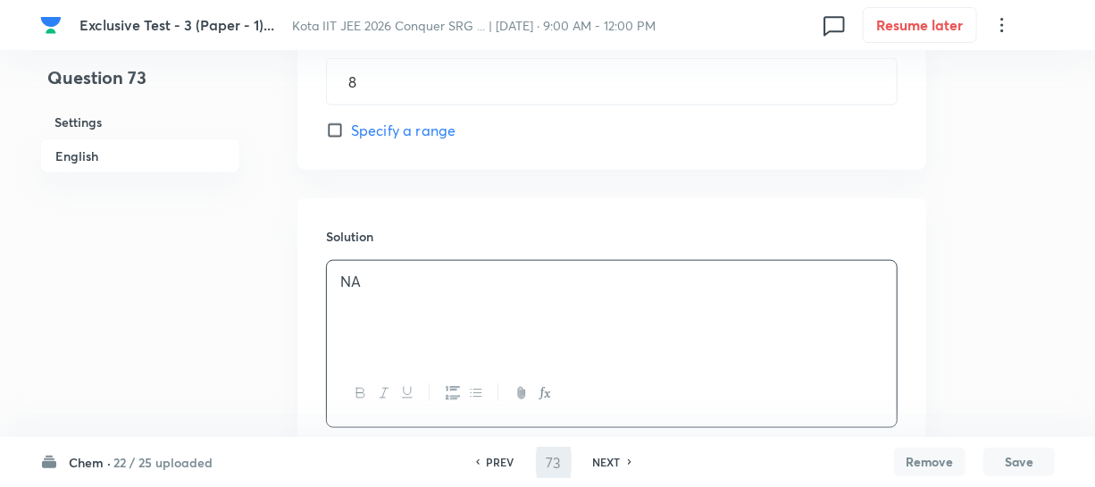
type input "74"
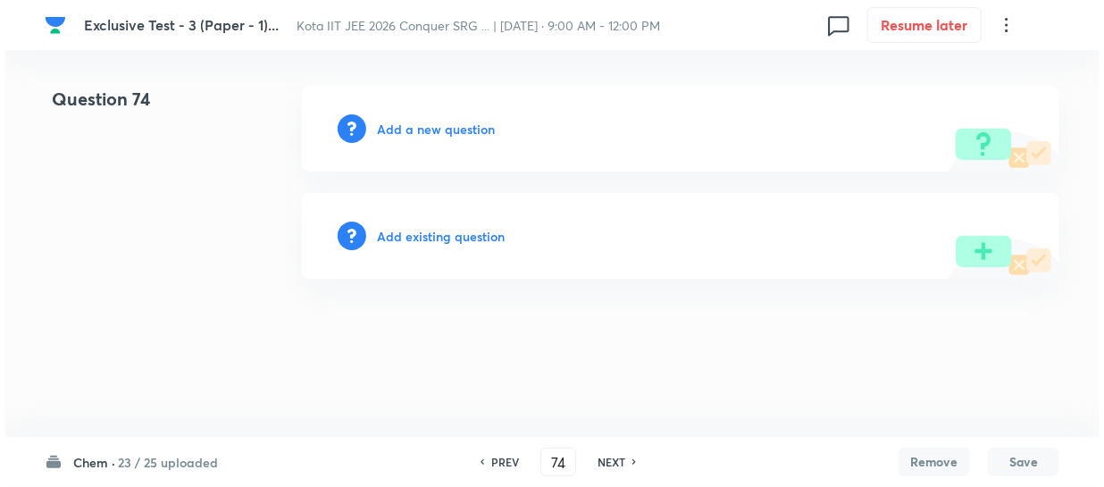
scroll to position [0, 0]
click at [383, 132] on h6 "Add a new question" at bounding box center [436, 129] width 118 height 19
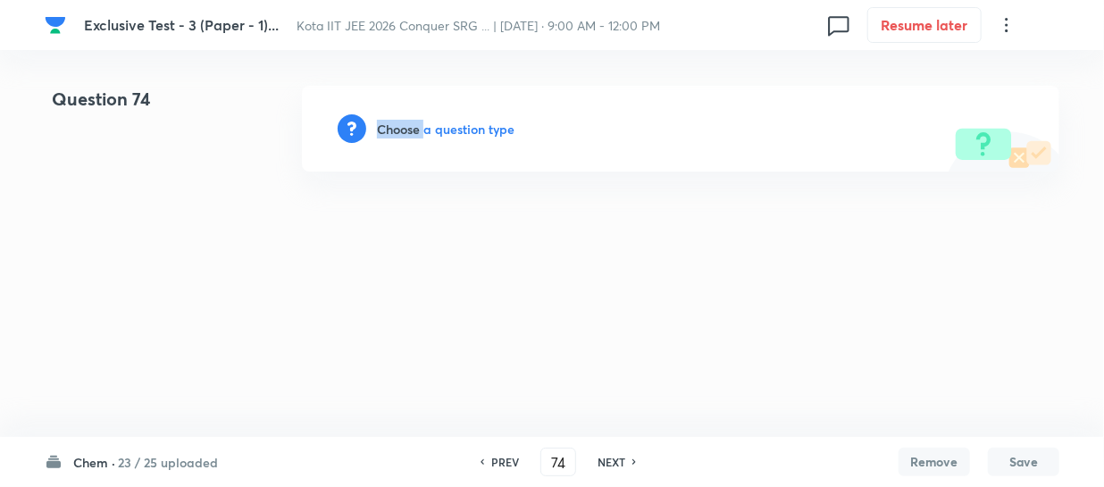
click at [383, 132] on h6 "Choose a question type" at bounding box center [446, 129] width 138 height 19
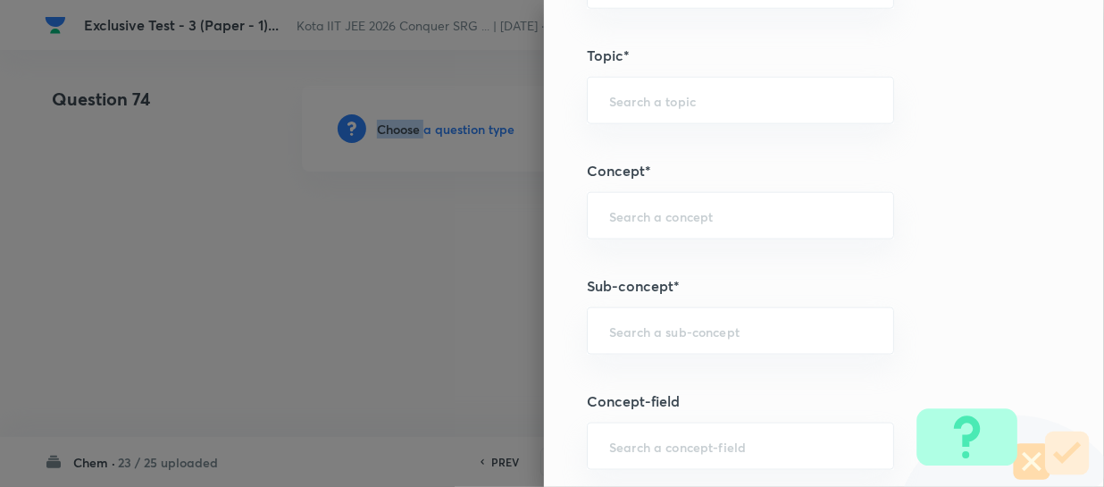
scroll to position [893, 0]
click at [616, 332] on input "text" at bounding box center [740, 330] width 263 height 17
click at [617, 325] on input "text" at bounding box center [740, 330] width 263 height 17
paste input "Thermochemical Equations"
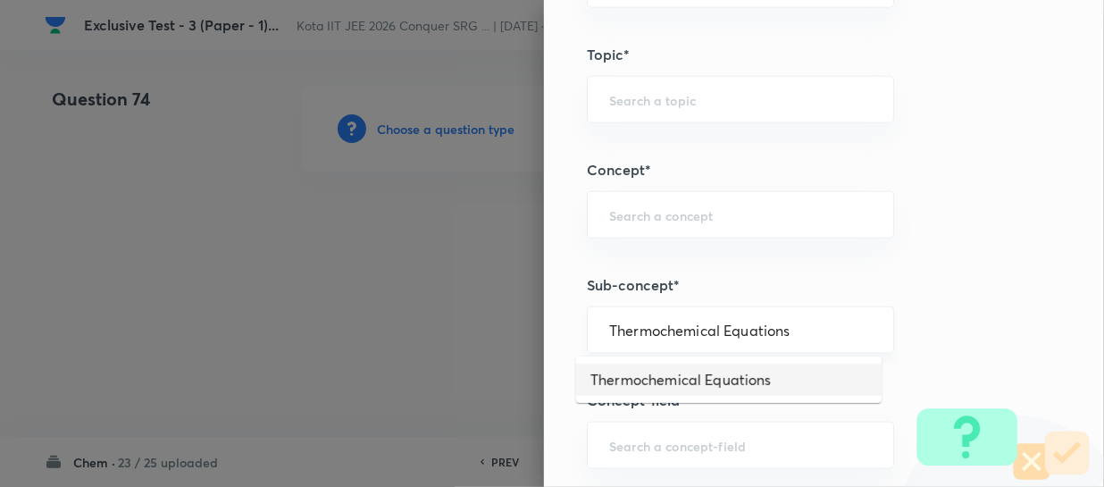
type input "Thermochemical Equations"
type input "Chemistry"
type input "Physical Chemistry"
type input "Thermodynamics & Thermochemistry"
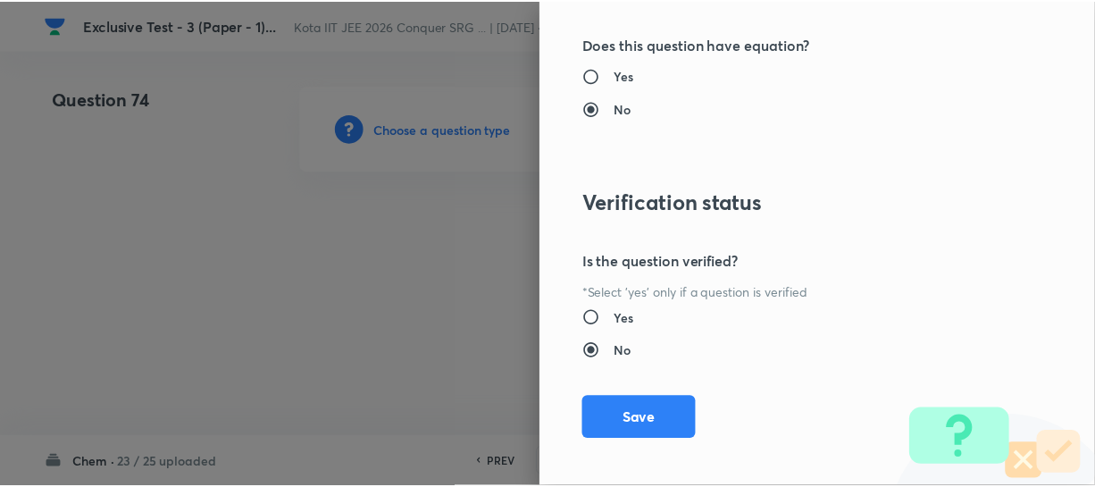
scroll to position [1961, 0]
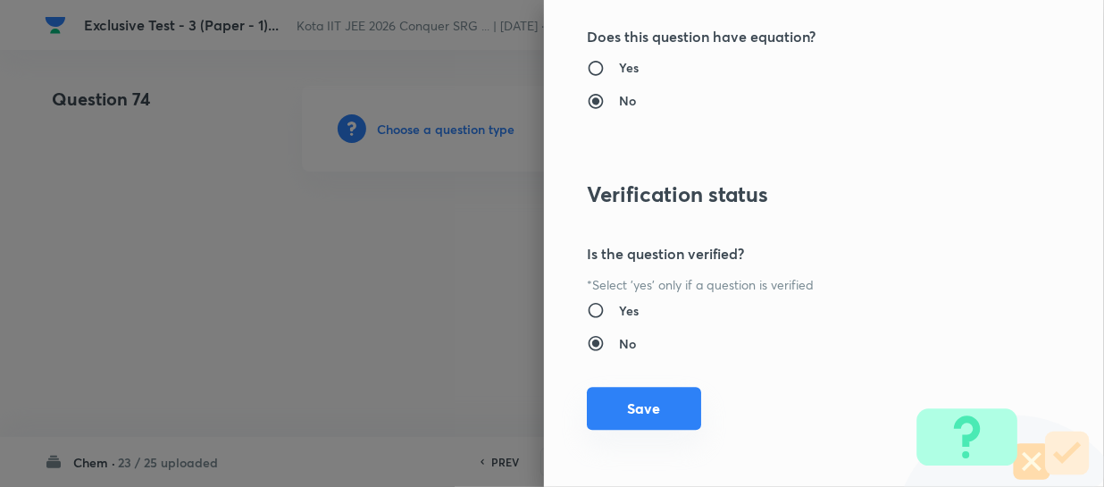
click at [633, 398] on button "Save" at bounding box center [644, 408] width 114 height 43
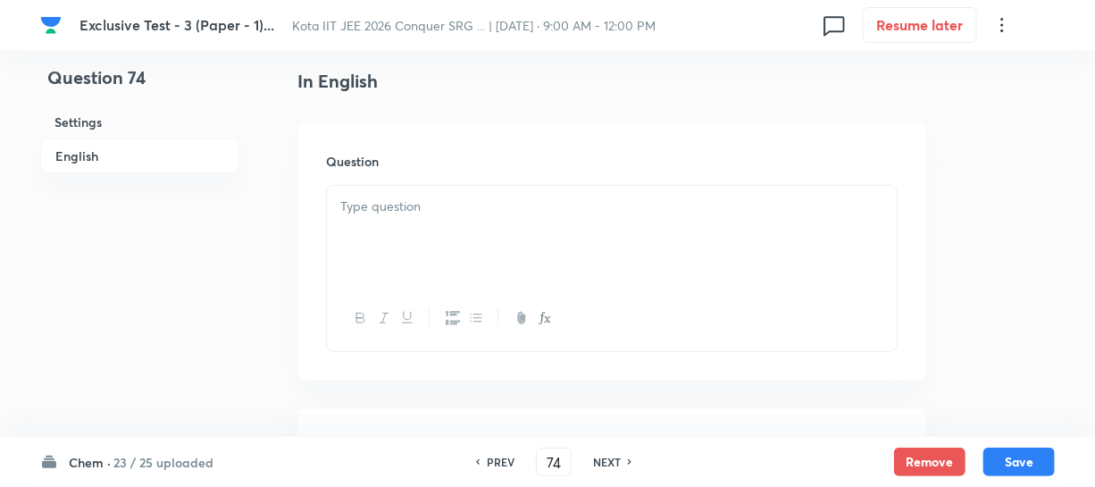
scroll to position [487, 0]
click at [530, 197] on p at bounding box center [611, 200] width 543 height 21
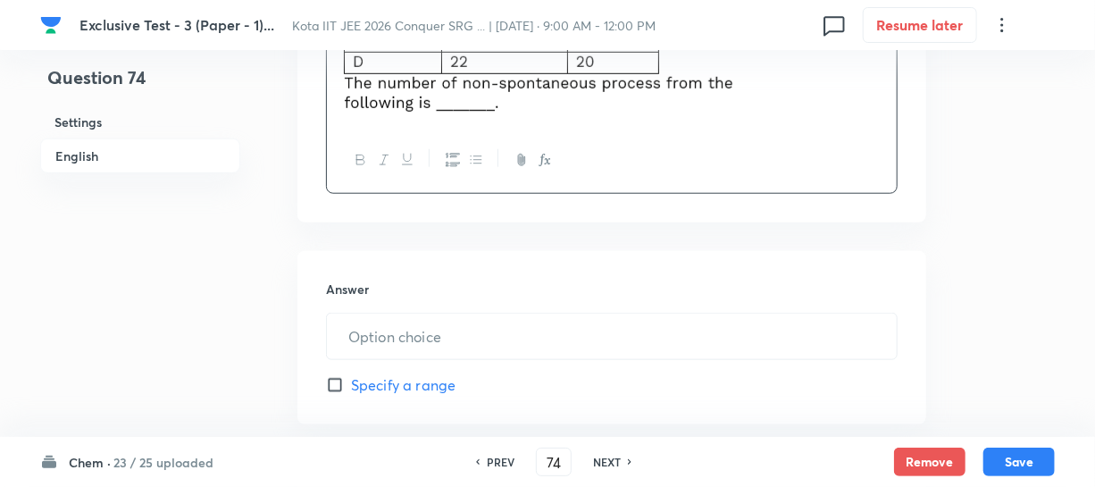
scroll to position [812, 0]
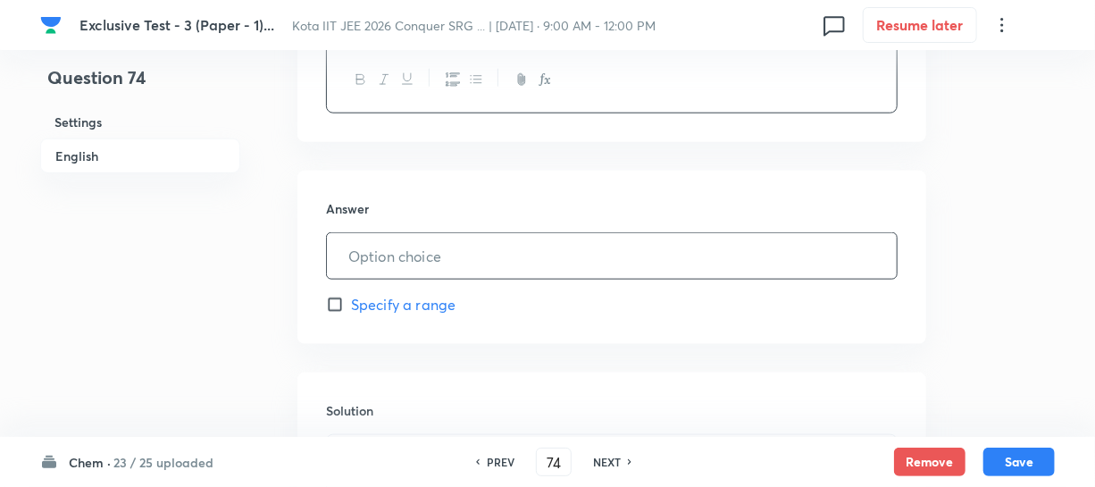
click at [414, 247] on input "text" at bounding box center [612, 256] width 570 height 46
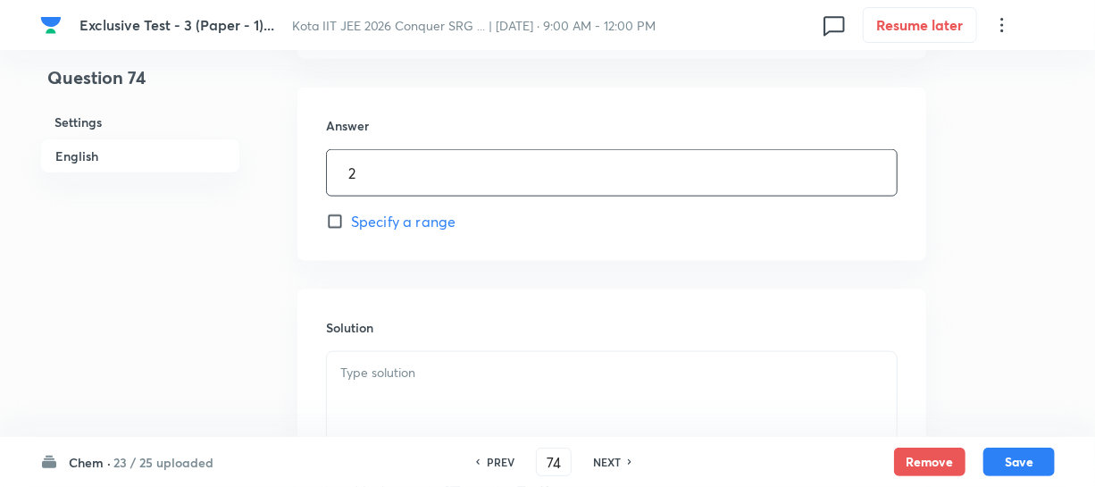
scroll to position [1055, 0]
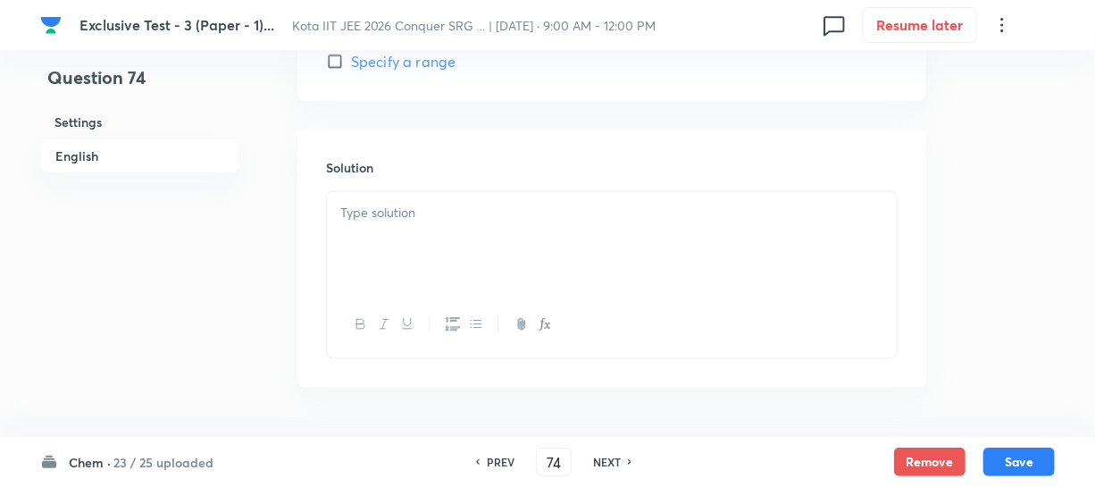
type input "2"
click at [349, 258] on div at bounding box center [612, 242] width 570 height 100
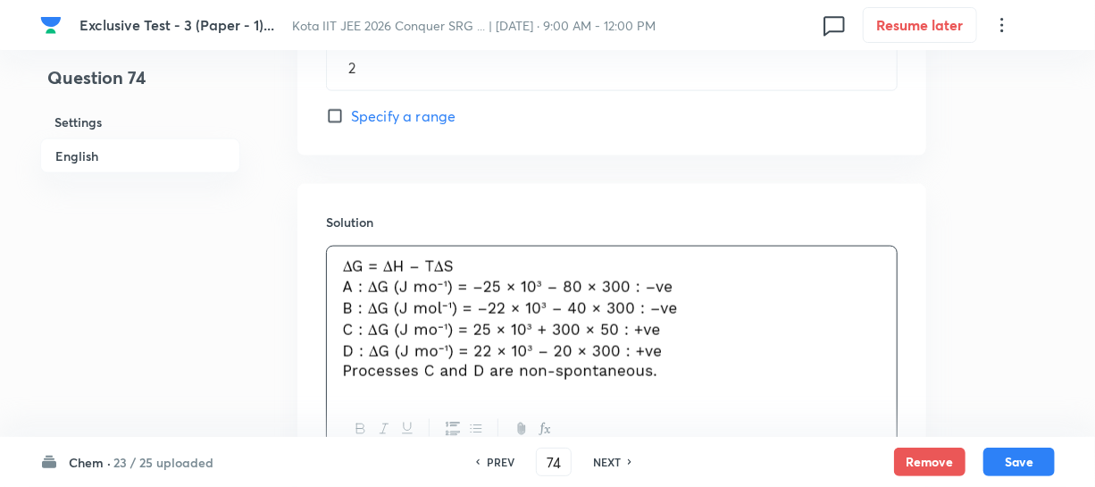
scroll to position [1163, 0]
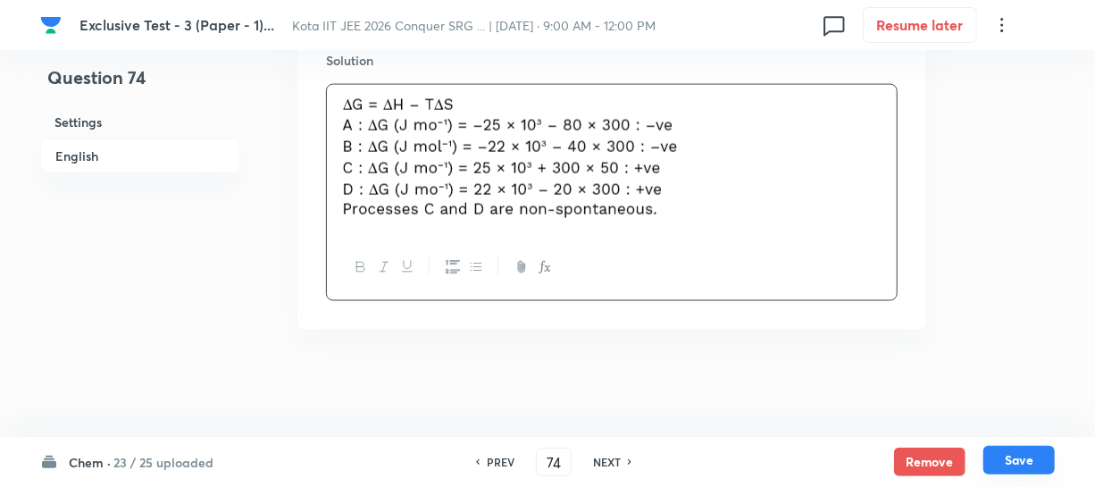
click at [1000, 455] on button "Save" at bounding box center [1019, 460] width 71 height 29
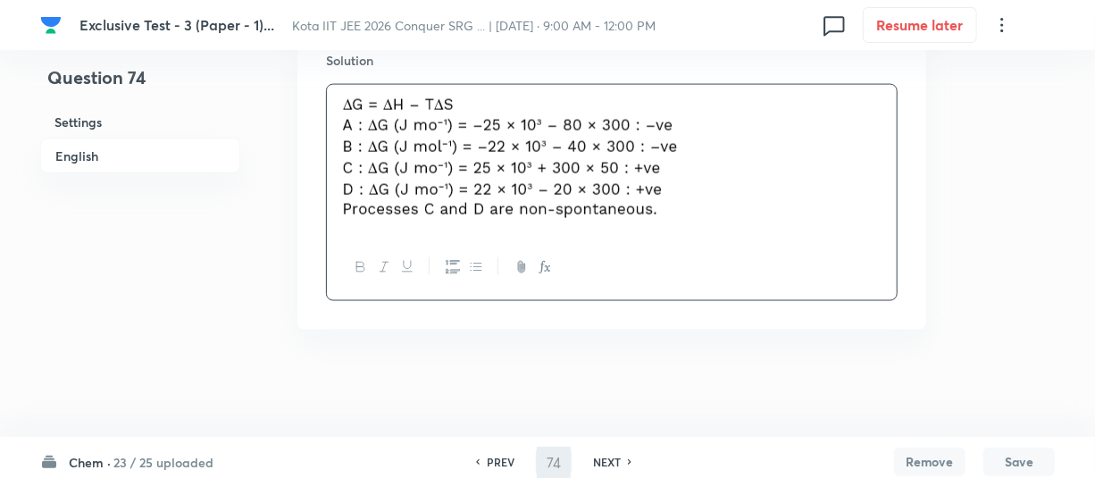
type input "75"
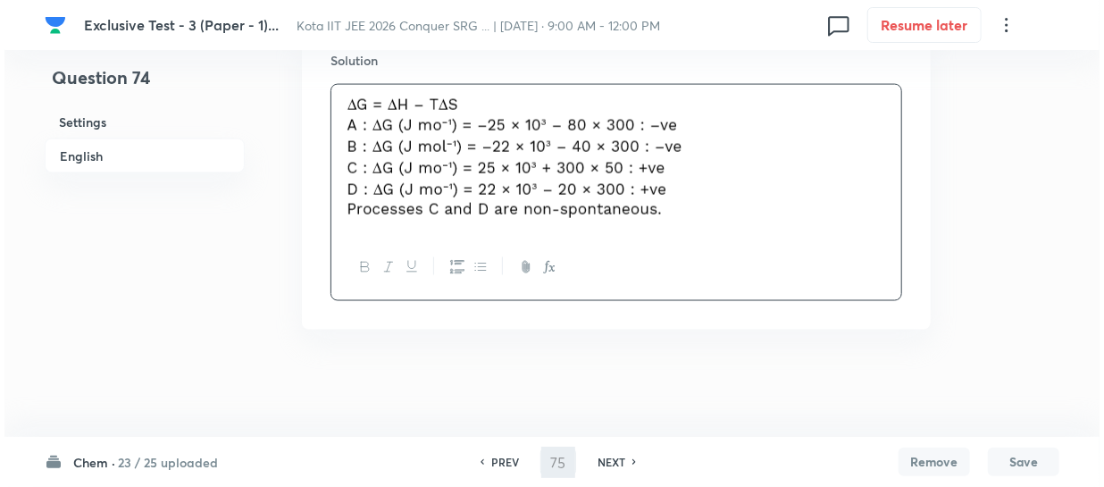
scroll to position [0, 0]
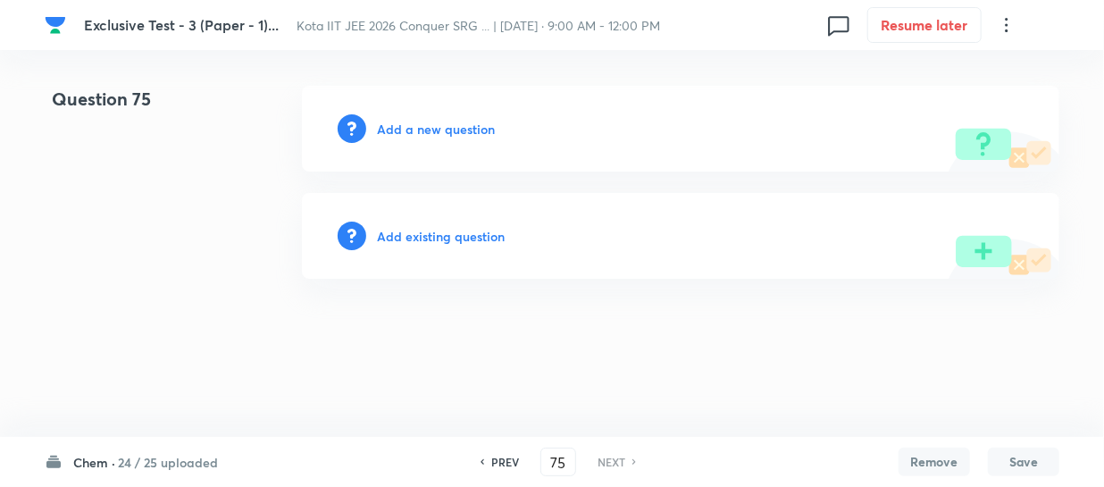
click at [456, 122] on h6 "Add a new question" at bounding box center [436, 129] width 118 height 19
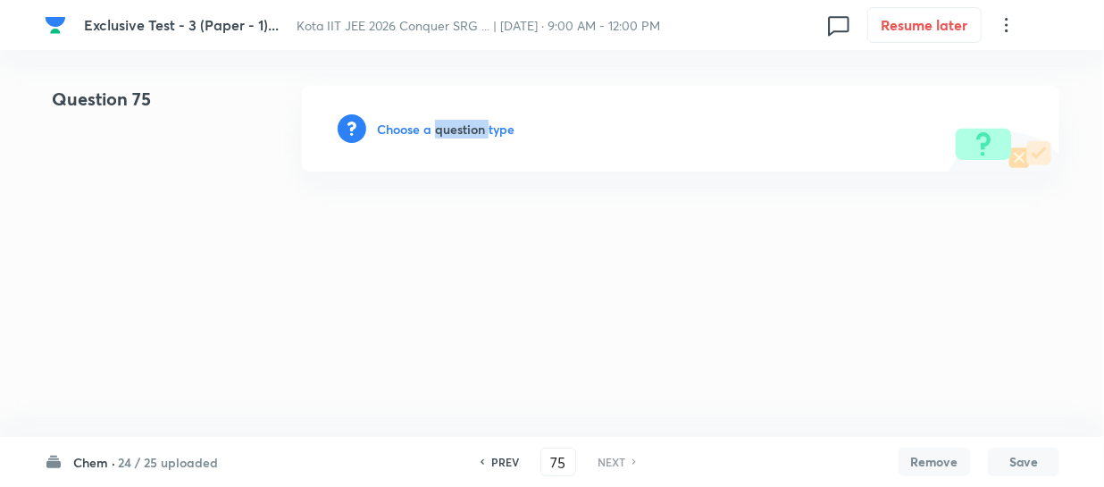
click at [456, 122] on h6 "Choose a question type" at bounding box center [446, 129] width 138 height 19
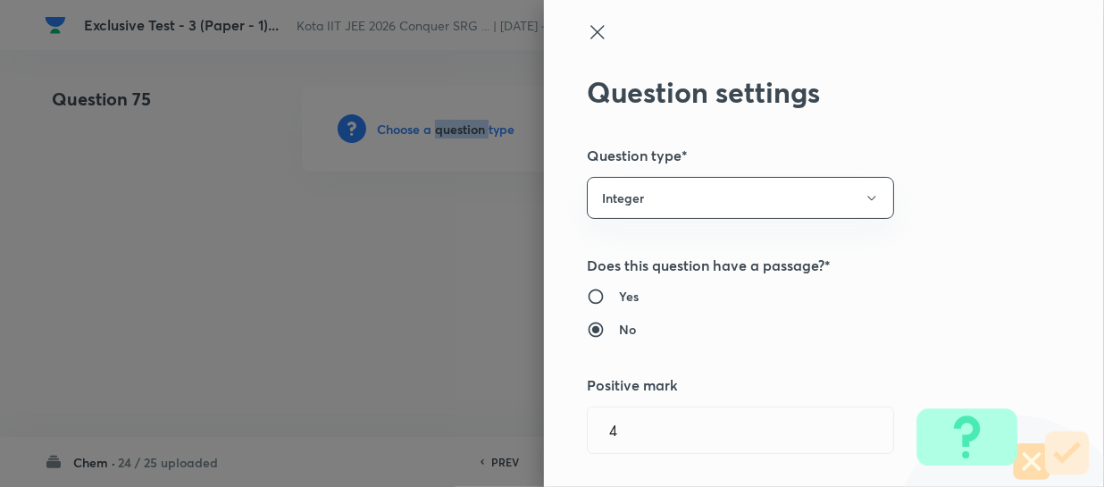
type input "Chemistry"
type input "Physical Chemistry"
type input "Thermodynamics & Thermochemistry"
type input "Thermochemical Equations"
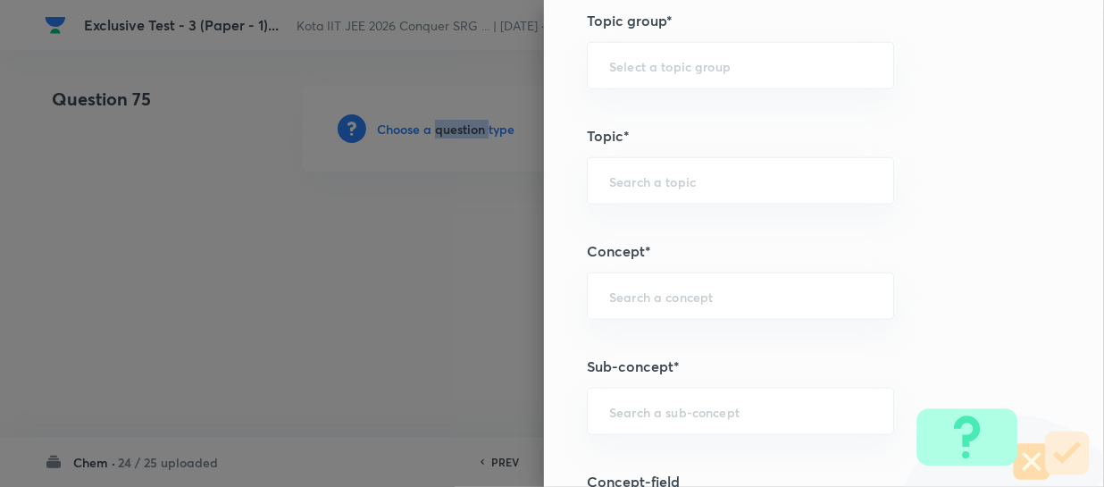
scroll to position [974, 0]
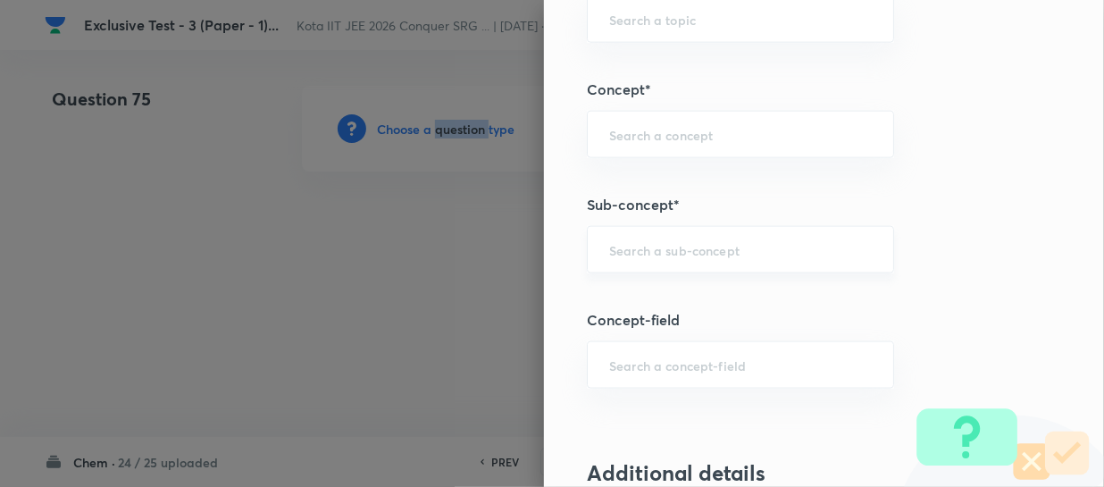
click at [642, 254] on input "text" at bounding box center [740, 249] width 263 height 17
paste input "Thermochemical Equations"
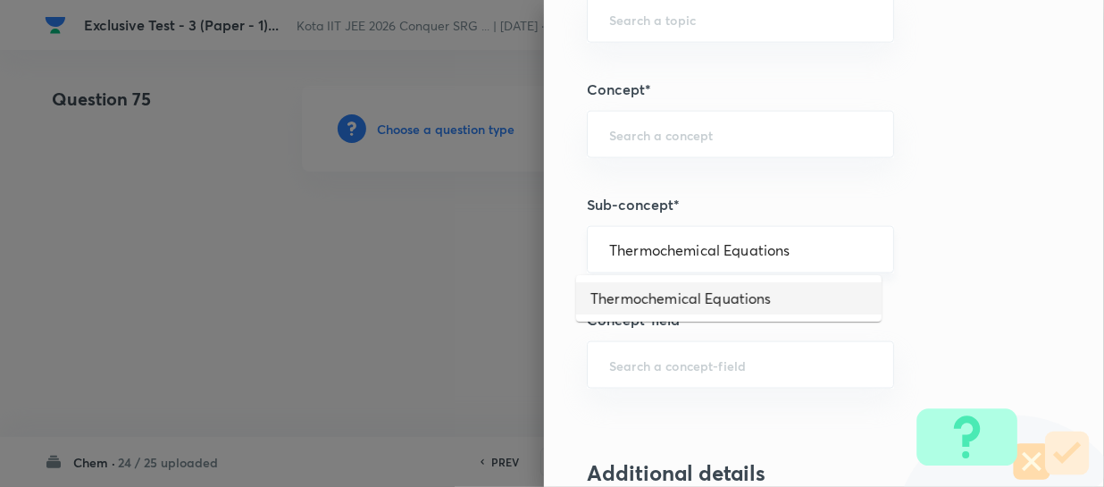
type input "Thermochemical Equations"
type input "Chemistry"
type input "Physical Chemistry"
type input "Thermodynamics & Thermochemistry"
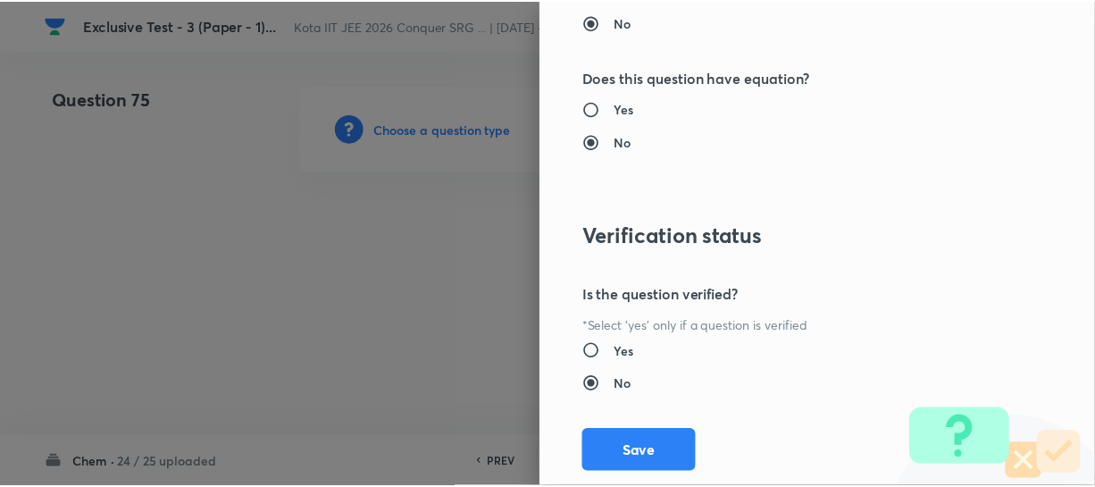
scroll to position [1961, 0]
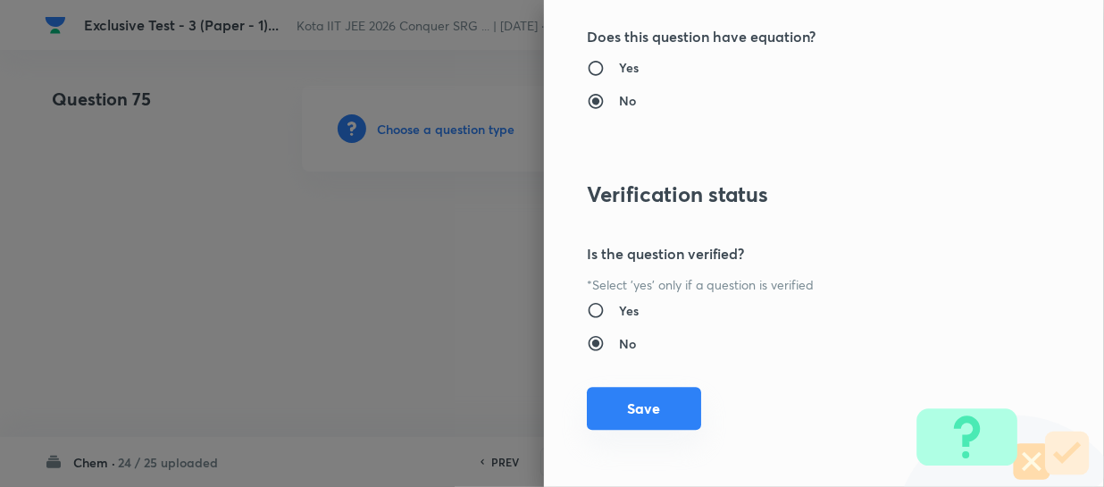
click at [647, 391] on button "Save" at bounding box center [644, 408] width 114 height 43
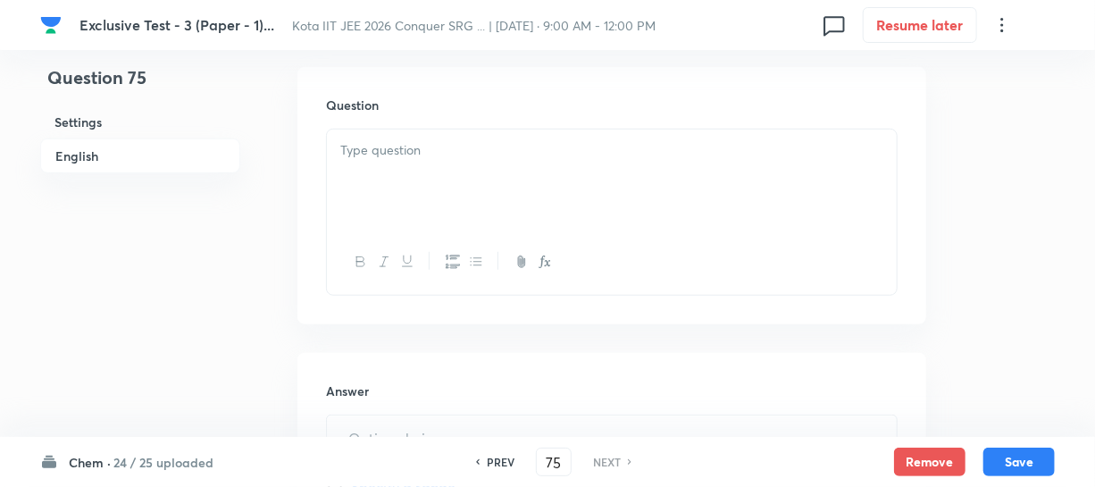
scroll to position [568, 0]
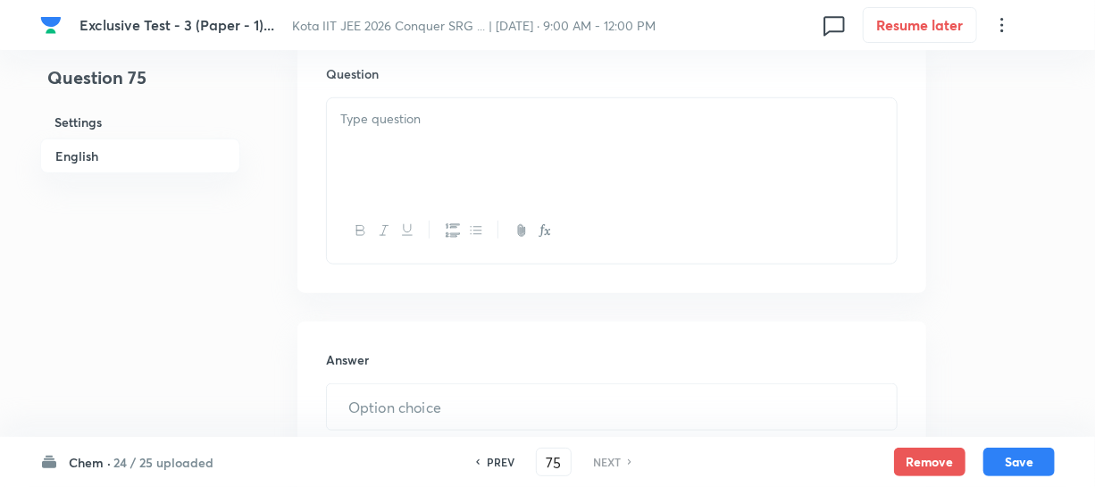
click at [431, 135] on div at bounding box center [612, 148] width 570 height 100
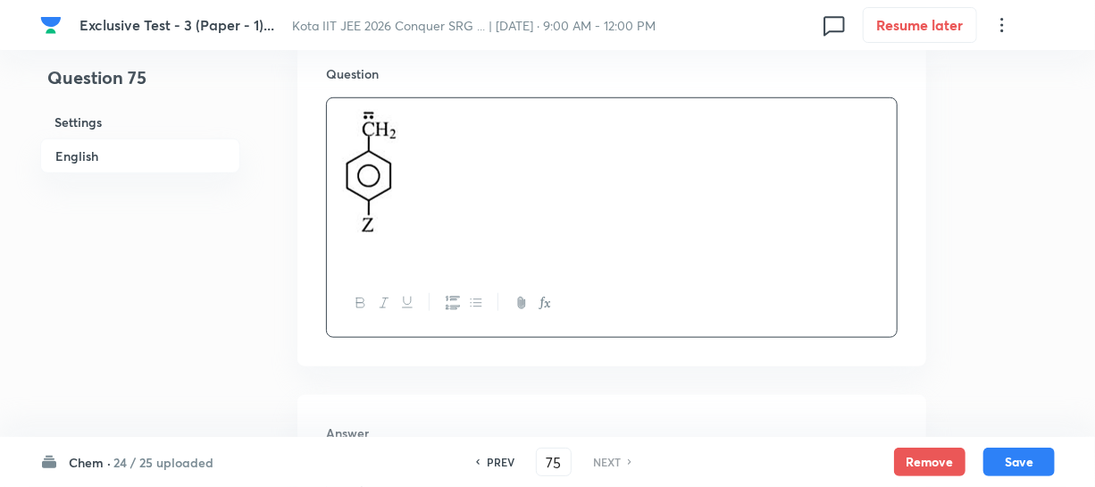
paste div
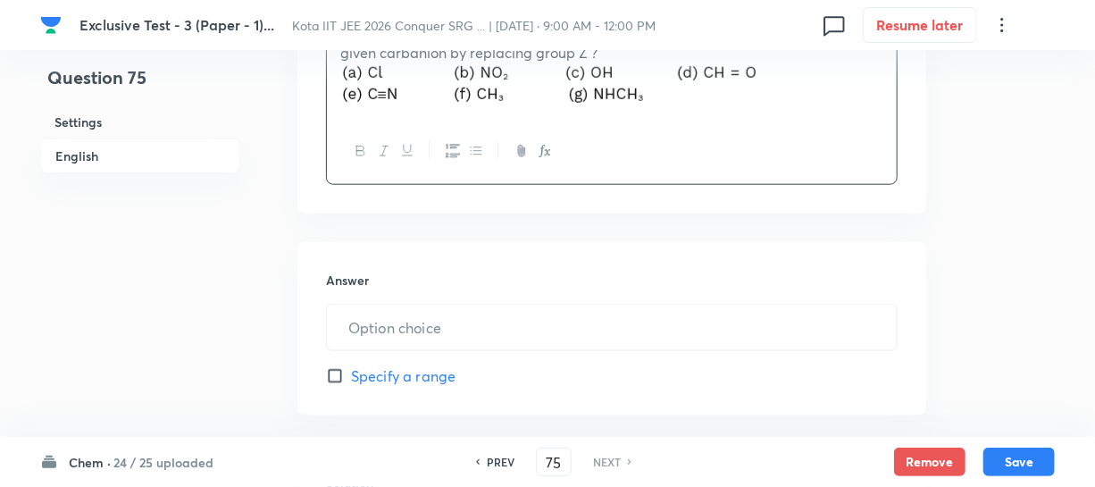
scroll to position [812, 0]
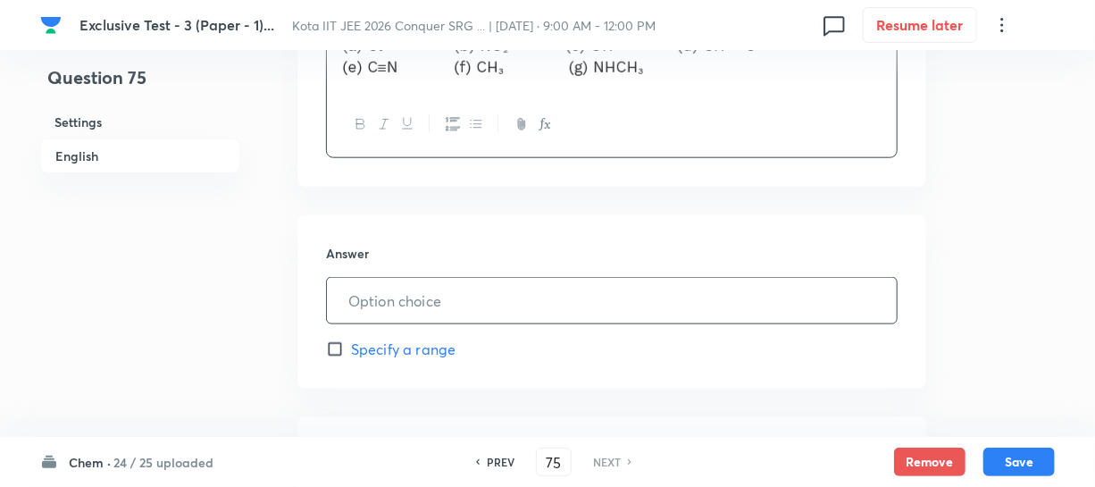
click at [431, 285] on input "text" at bounding box center [612, 301] width 570 height 46
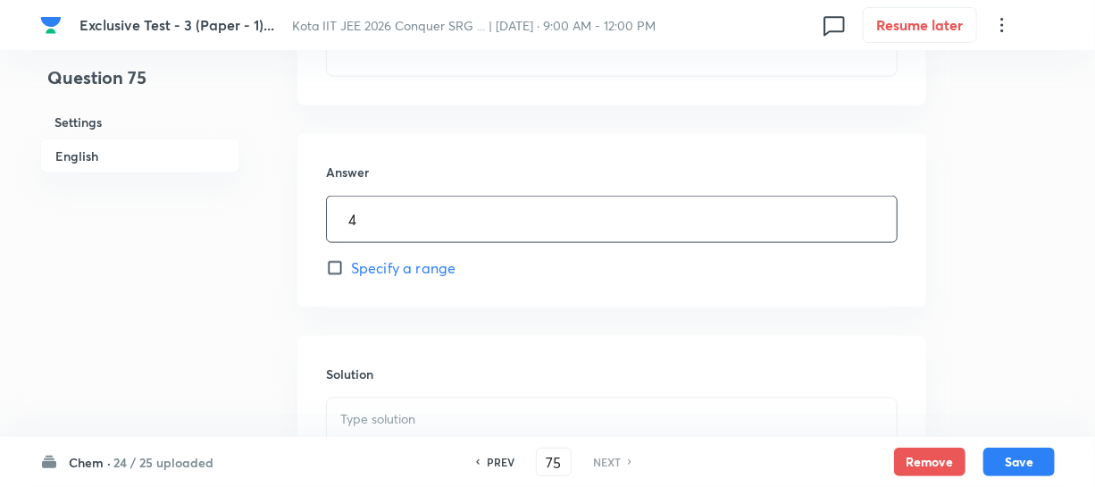
scroll to position [1055, 0]
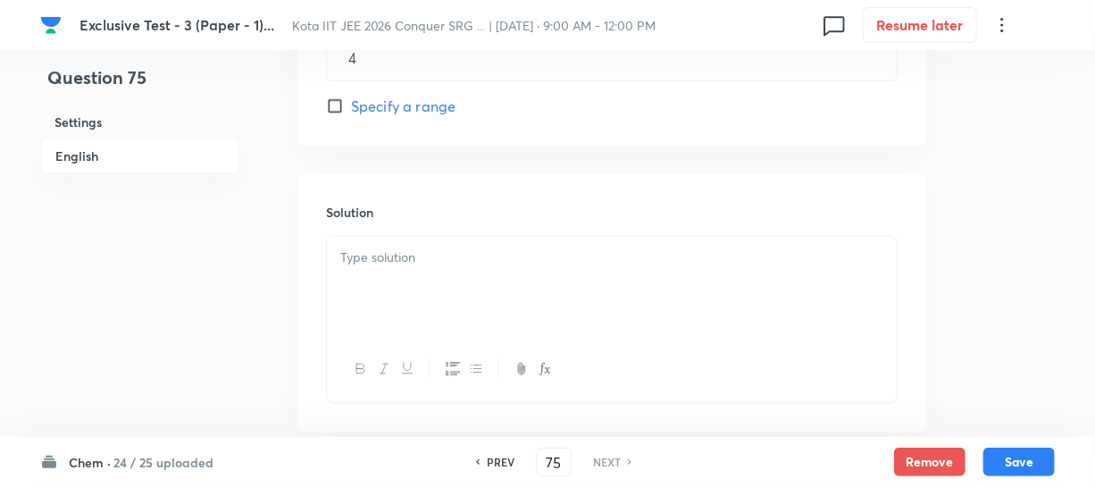
click at [381, 273] on div at bounding box center [612, 287] width 570 height 100
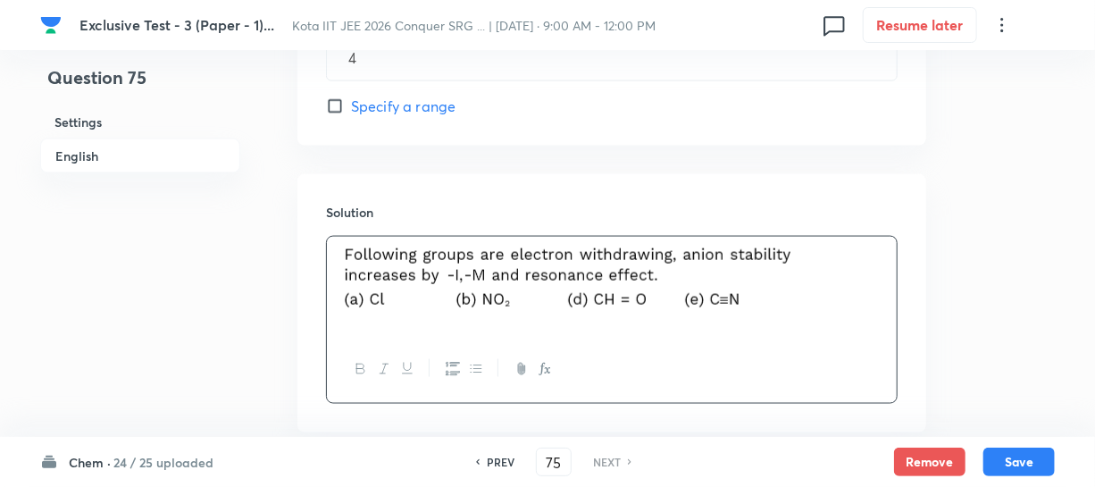
scroll to position [1159, 0]
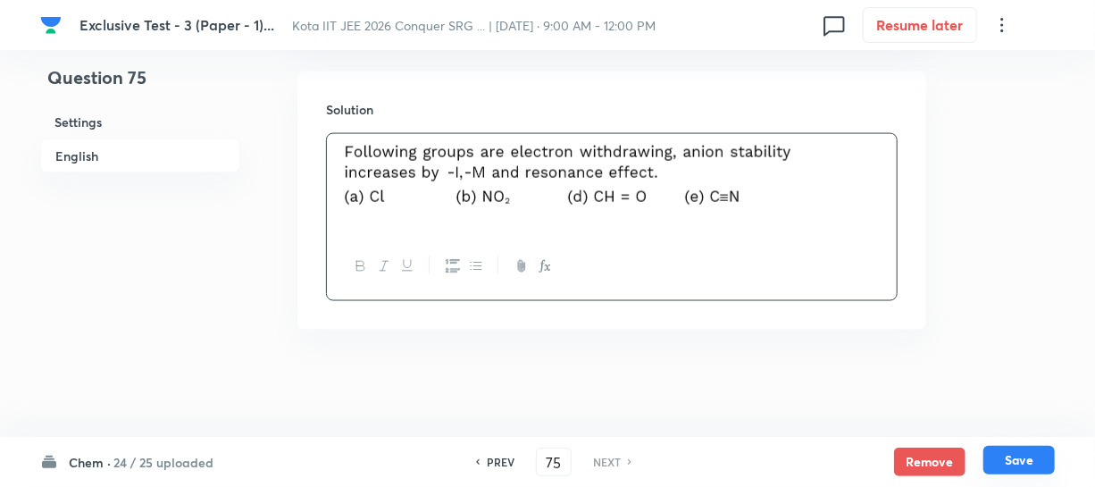
click at [1021, 456] on button "Save" at bounding box center [1019, 460] width 71 height 29
click at [1029, 451] on button "Save" at bounding box center [1019, 460] width 71 height 29
click at [1017, 465] on button "Save" at bounding box center [1019, 460] width 71 height 29
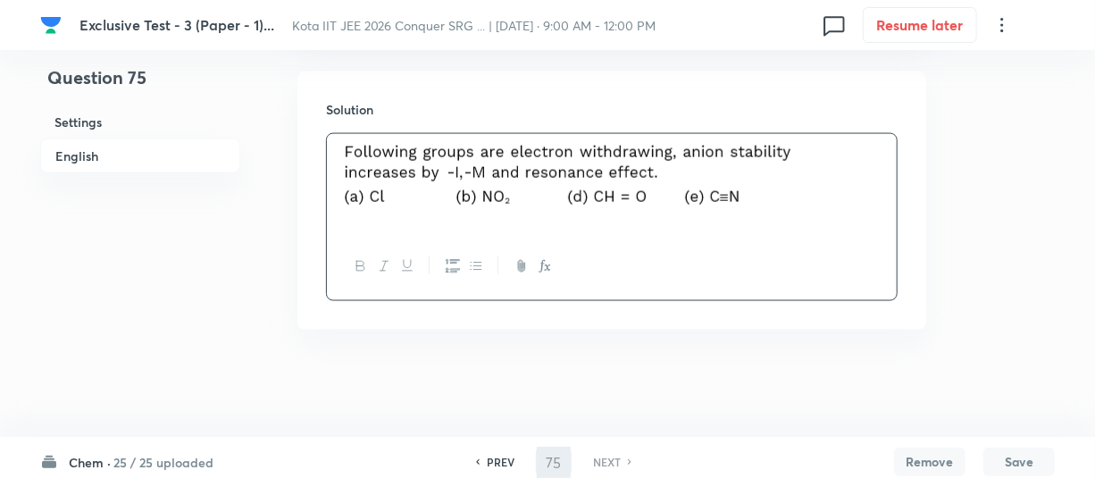
type input "4"
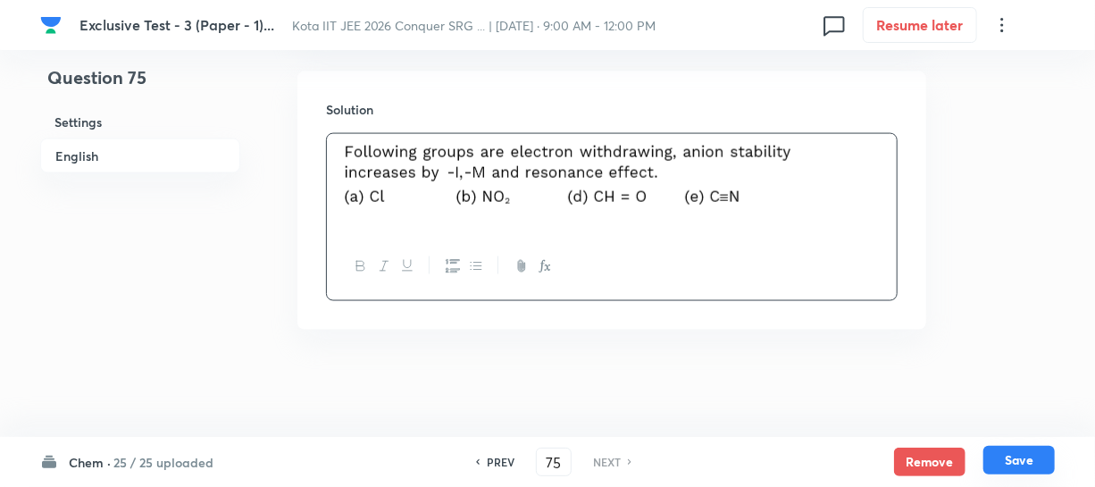
click at [1017, 448] on button "Save" at bounding box center [1019, 460] width 71 height 29
click at [1007, 462] on button "Save" at bounding box center [1019, 460] width 71 height 29
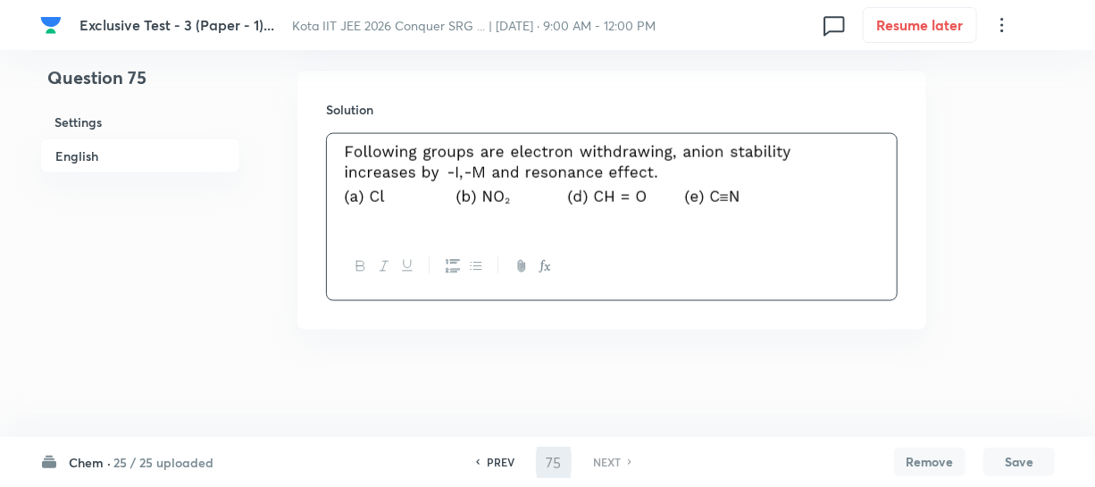
type input "4"
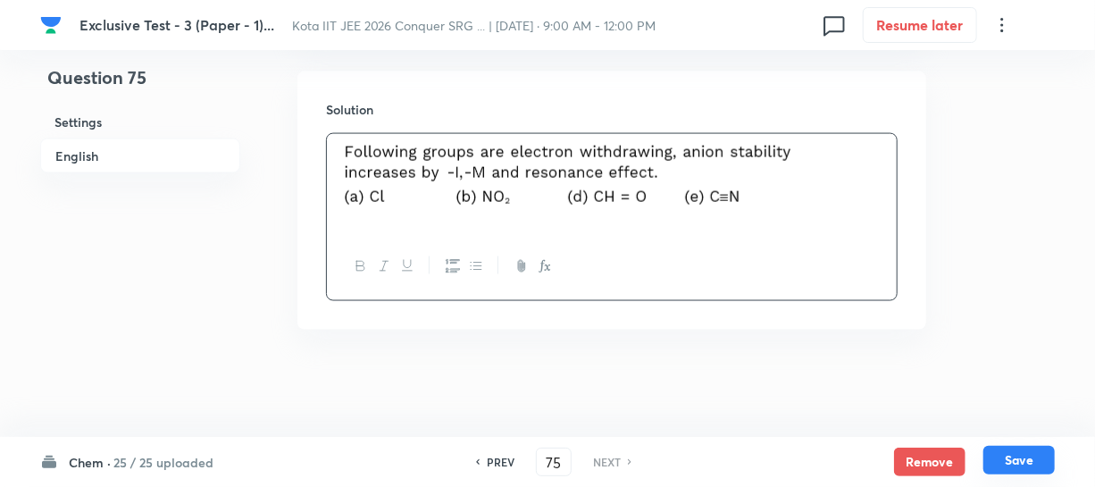
click at [1005, 452] on button "Save" at bounding box center [1019, 460] width 71 height 29
click at [1005, 449] on button "Save" at bounding box center [1019, 460] width 71 height 29
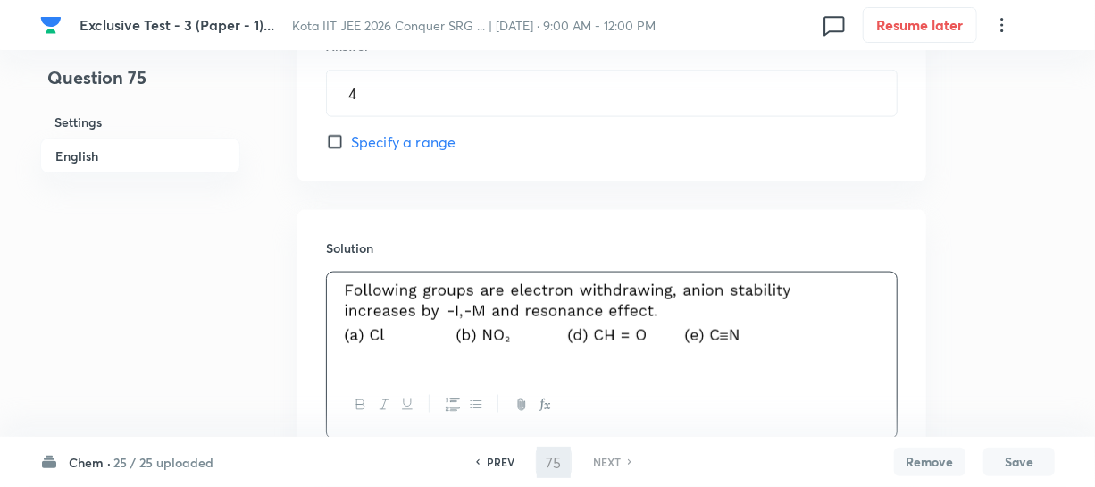
type input "4"
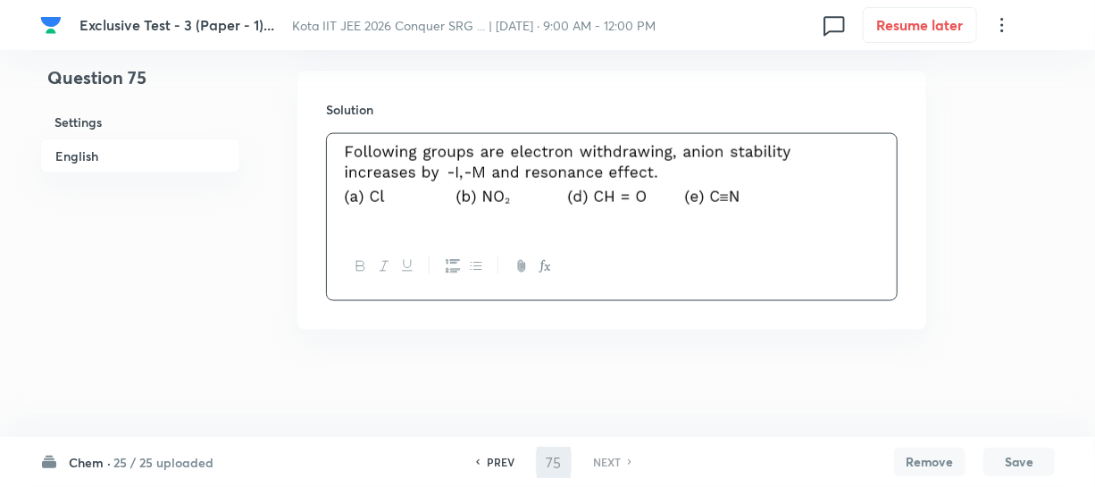
click at [487, 464] on h6 "PREV" at bounding box center [501, 462] width 28 height 16
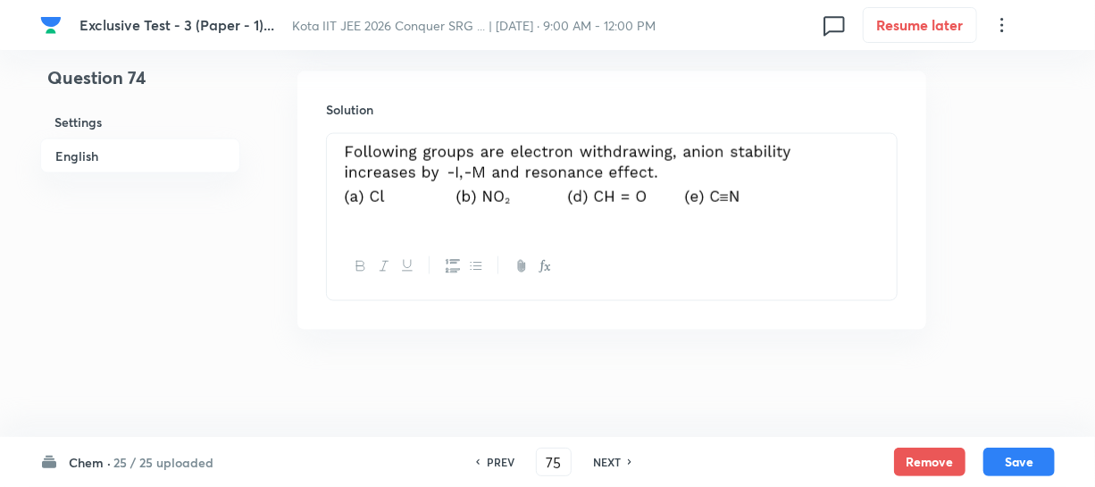
type input "74"
type input "2"
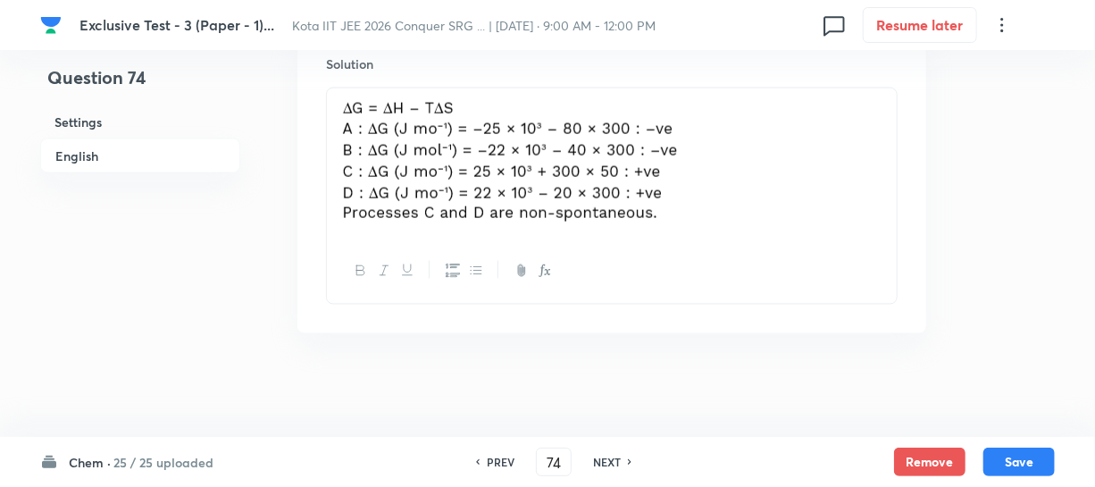
click at [487, 464] on h6 "PREV" at bounding box center [501, 462] width 28 height 16
type input "73"
type input "8"
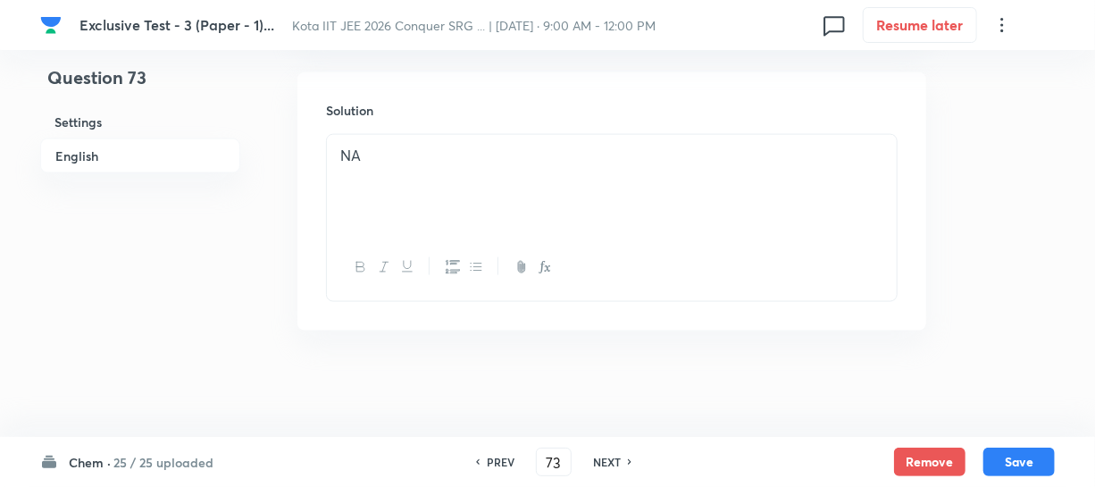
click at [487, 464] on h6 "PREV" at bounding box center [501, 462] width 28 height 16
type input "72"
type input "4"
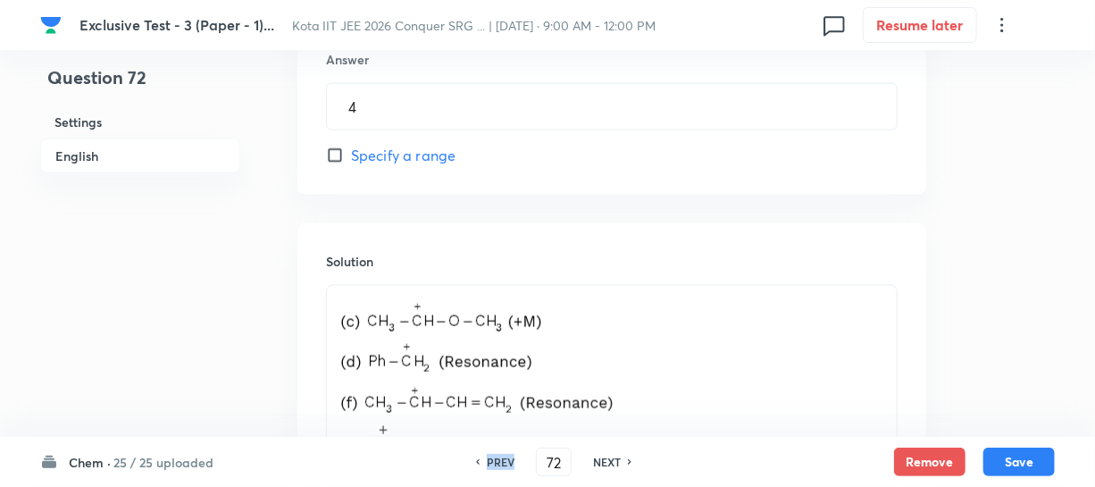
click at [487, 464] on h6 "PREV" at bounding box center [501, 462] width 28 height 16
type input "71"
type input "3"
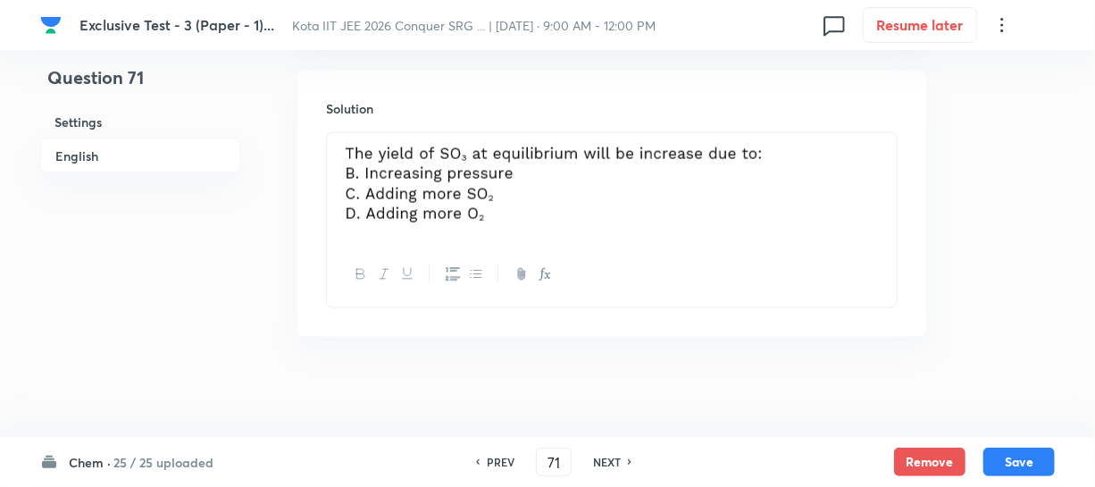
click at [487, 464] on h6 "PREV" at bounding box center [501, 462] width 28 height 16
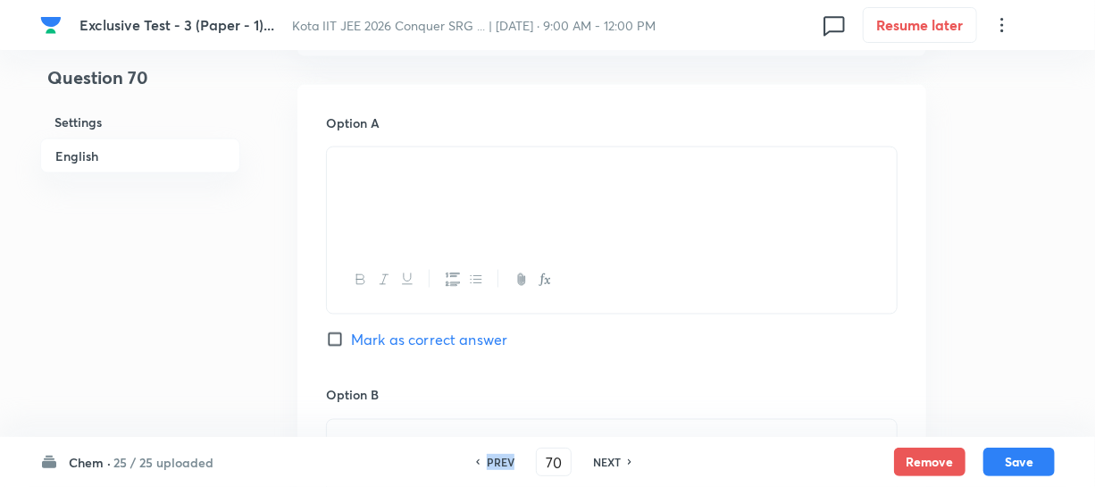
click at [487, 464] on h6 "PREV" at bounding box center [501, 462] width 28 height 16
type input "69"
checkbox input "true"
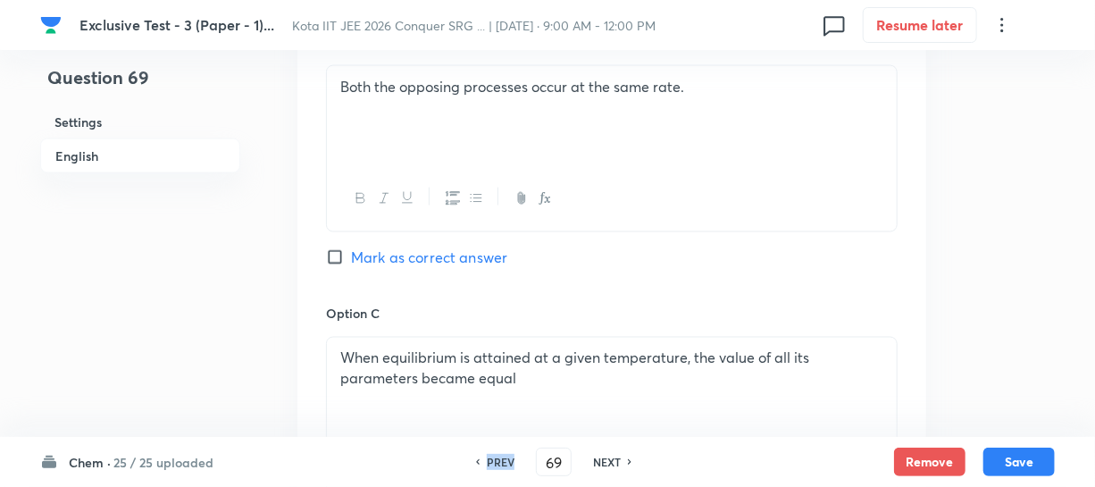
click at [487, 464] on h6 "PREV" at bounding box center [501, 462] width 28 height 16
type input "68"
checkbox input "false"
checkbox input "true"
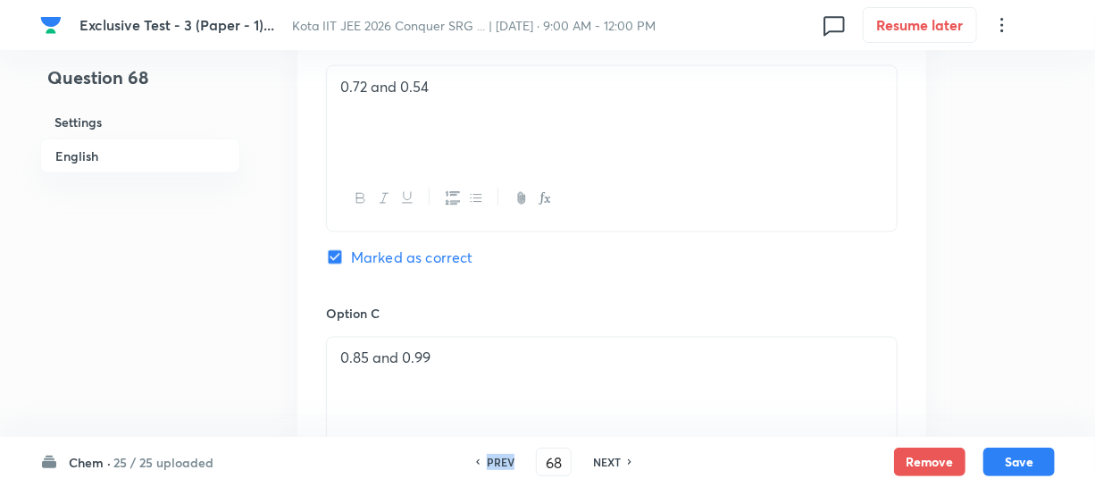
click at [487, 464] on h6 "PREV" at bounding box center [501, 462] width 28 height 16
type input "67"
checkbox input "true"
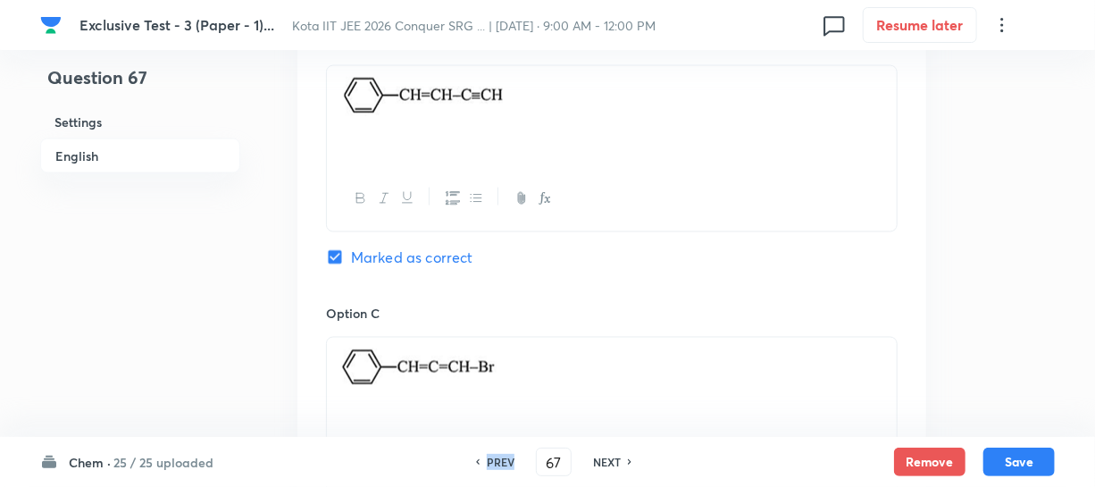
click at [487, 464] on h6 "PREV" at bounding box center [501, 462] width 28 height 16
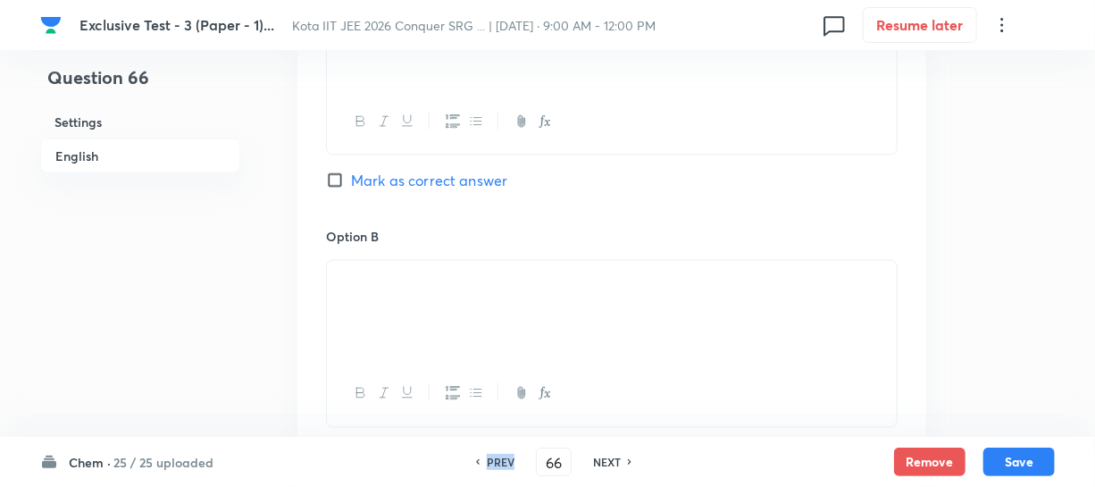
click at [487, 464] on h6 "PREV" at bounding box center [501, 462] width 28 height 16
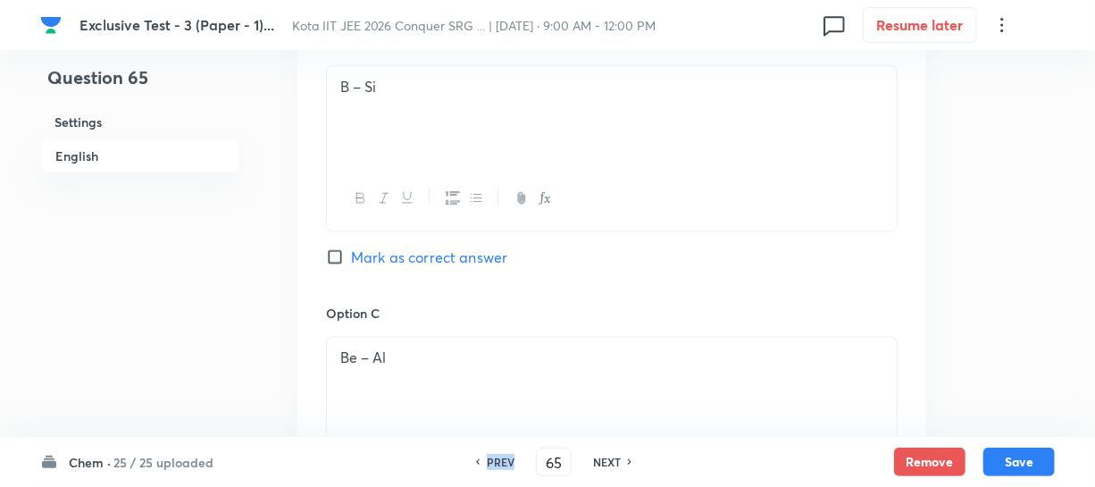
click at [487, 464] on h6 "PREV" at bounding box center [501, 462] width 28 height 16
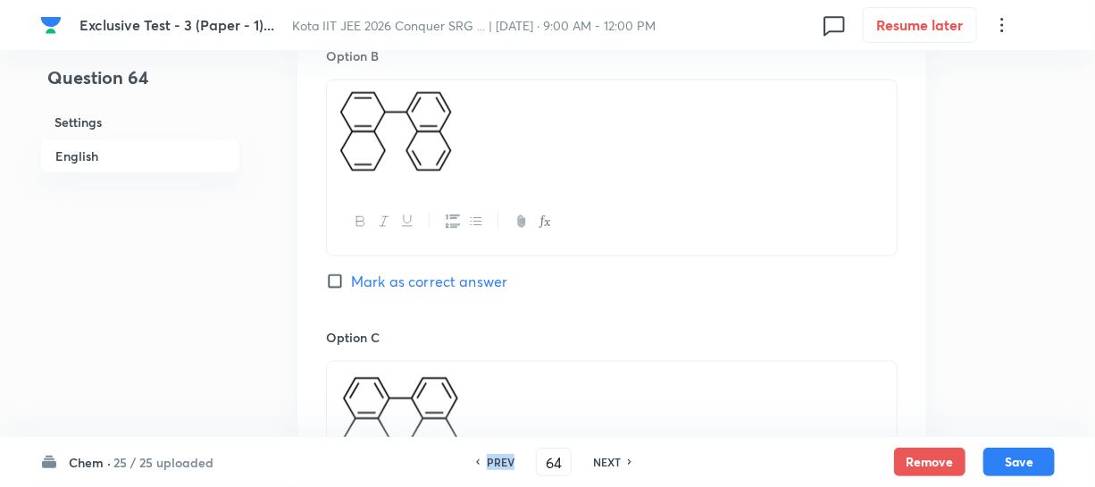
click at [487, 464] on h6 "PREV" at bounding box center [501, 462] width 28 height 16
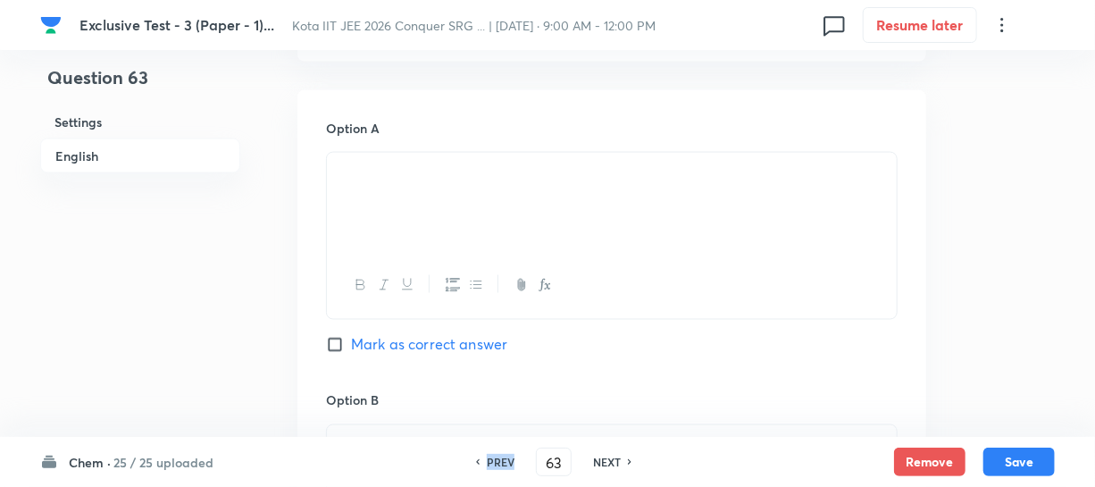
click at [487, 464] on h6 "PREV" at bounding box center [501, 462] width 28 height 16
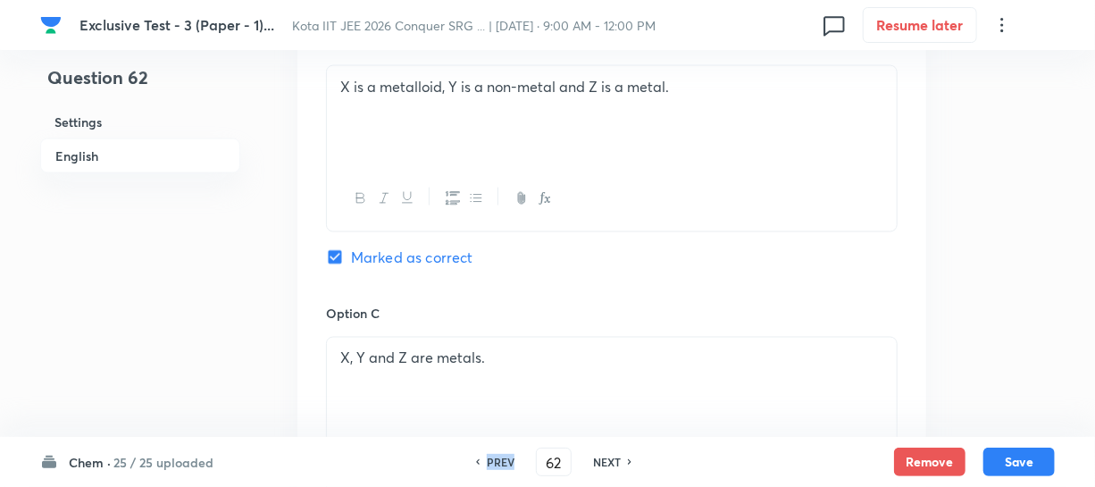
click at [487, 464] on h6 "PREV" at bounding box center [501, 462] width 28 height 16
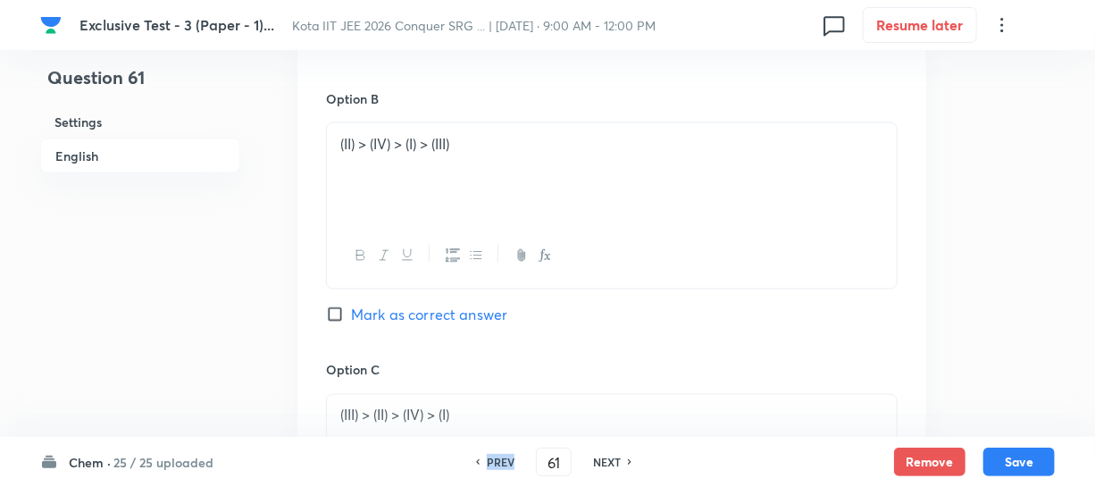
click at [487, 464] on h6 "PREV" at bounding box center [501, 462] width 28 height 16
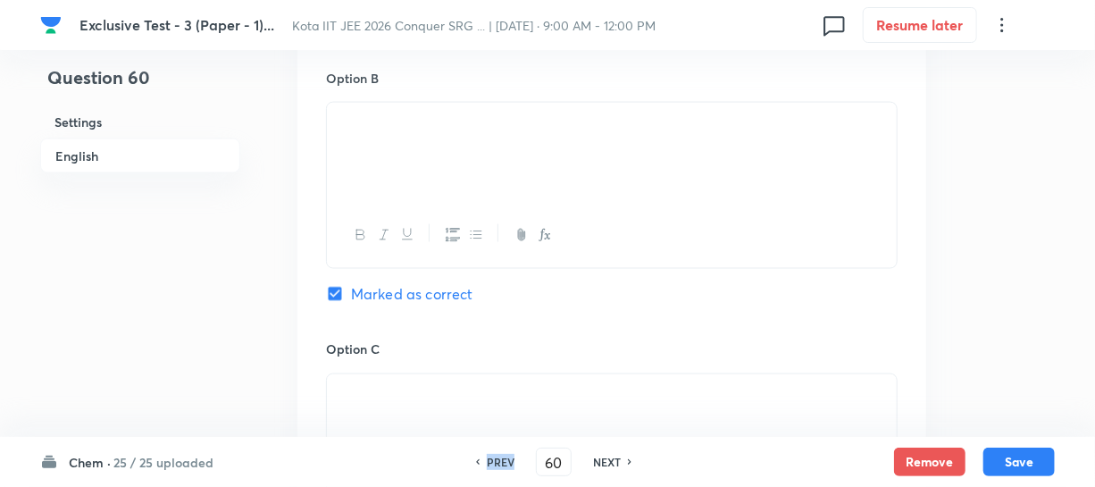
click at [487, 464] on h6 "PREV" at bounding box center [501, 462] width 28 height 16
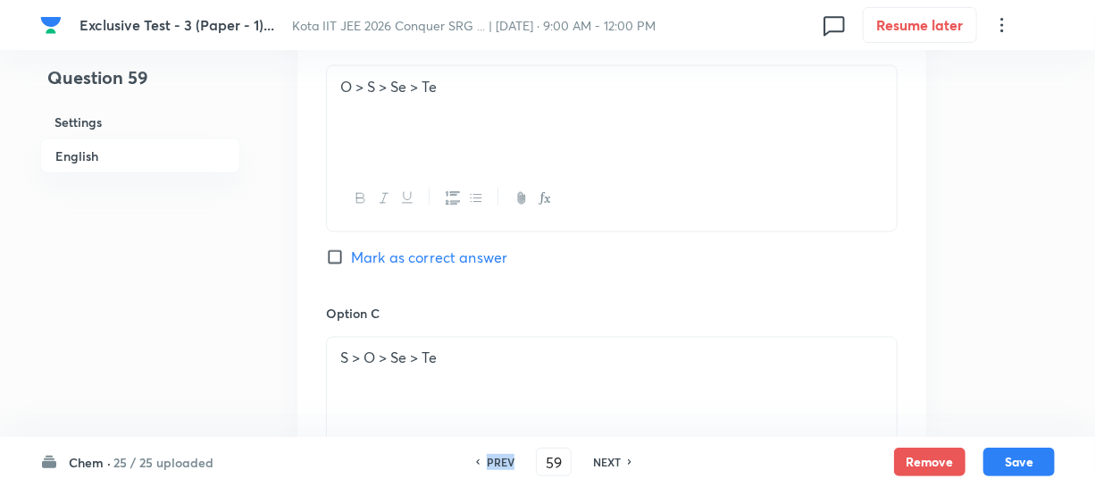
click at [487, 463] on h6 "PREV" at bounding box center [501, 462] width 28 height 16
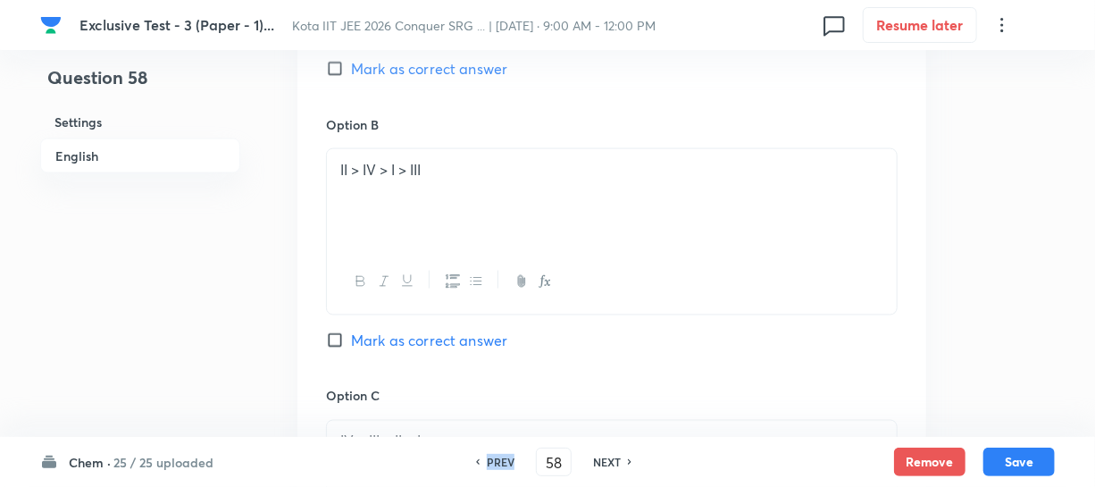
click at [487, 463] on h6 "PREV" at bounding box center [501, 462] width 28 height 16
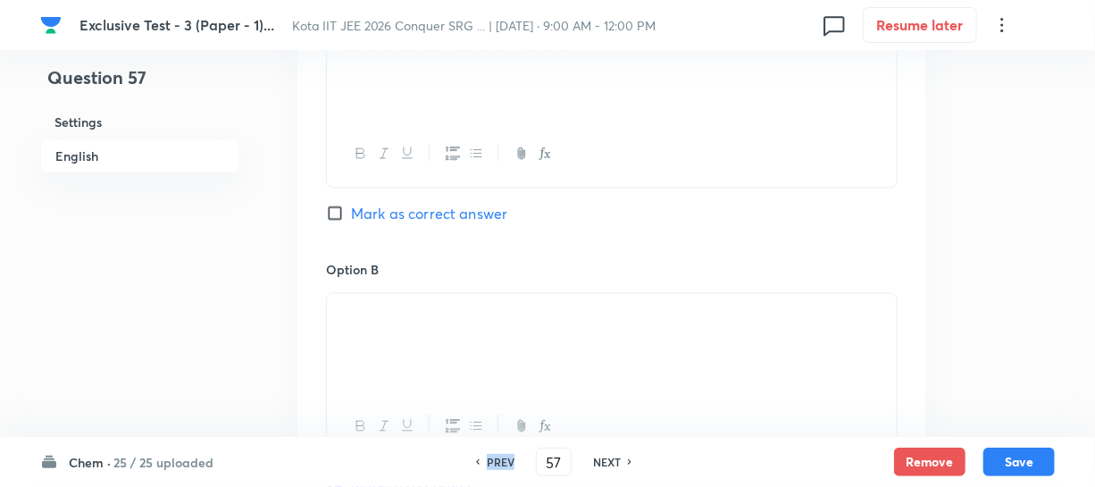
click at [487, 463] on h6 "PREV" at bounding box center [501, 462] width 28 height 16
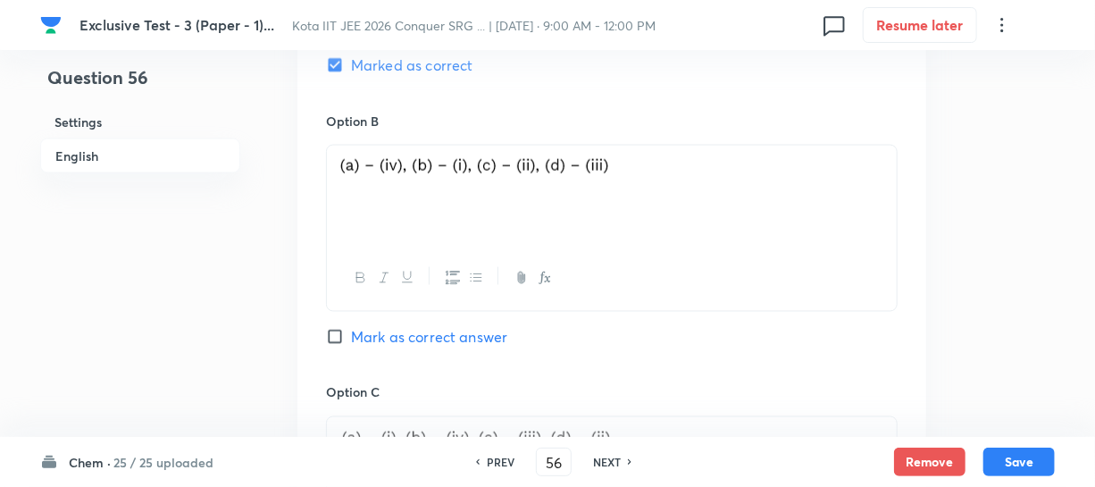
click at [487, 463] on h6 "PREV" at bounding box center [501, 462] width 28 height 16
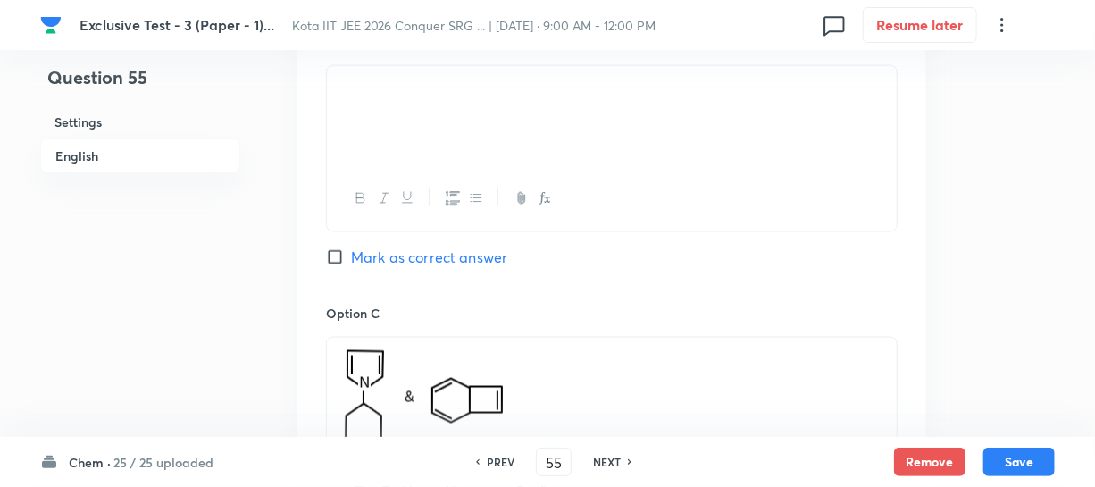
click at [487, 463] on h6 "PREV" at bounding box center [501, 462] width 28 height 16
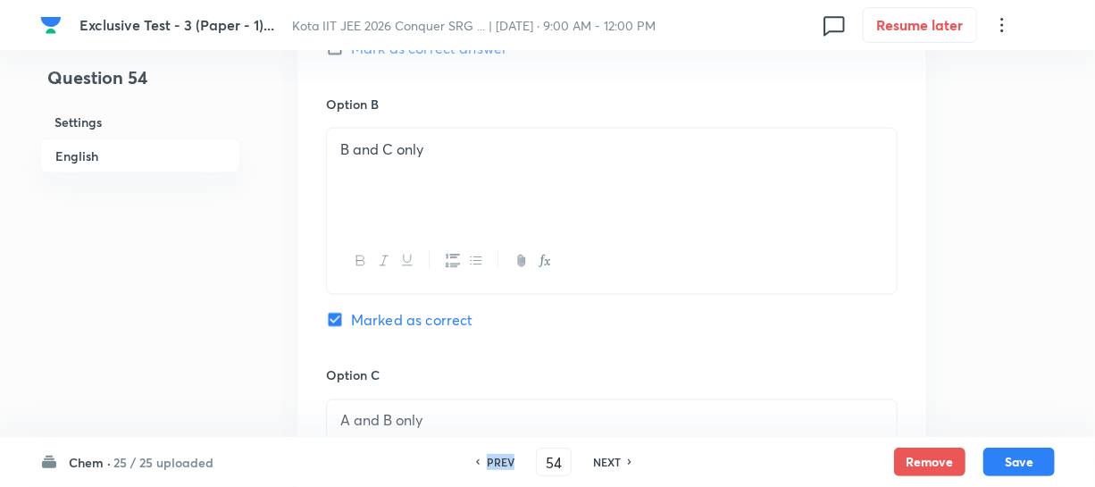
click at [487, 463] on h6 "PREV" at bounding box center [501, 462] width 28 height 16
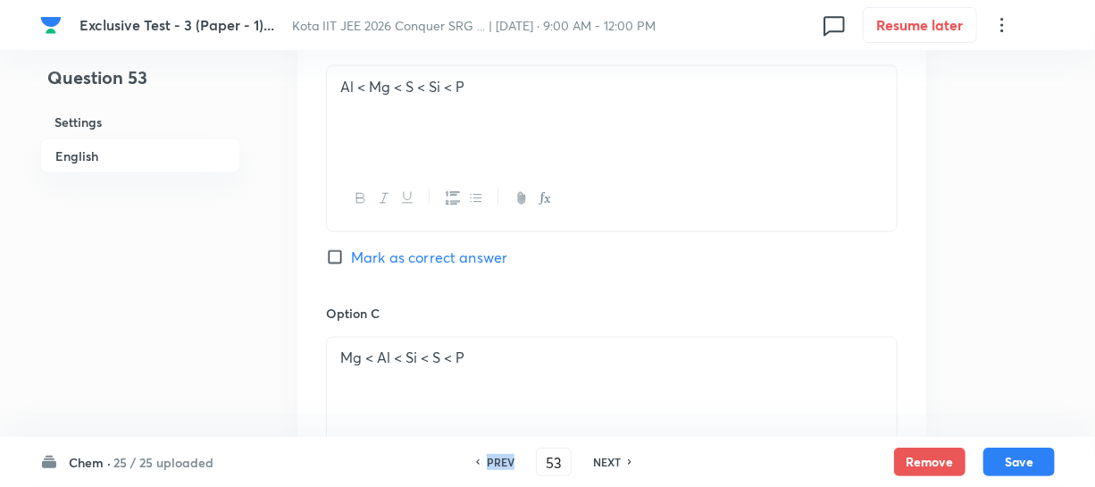
click at [487, 463] on h6 "PREV" at bounding box center [501, 462] width 28 height 16
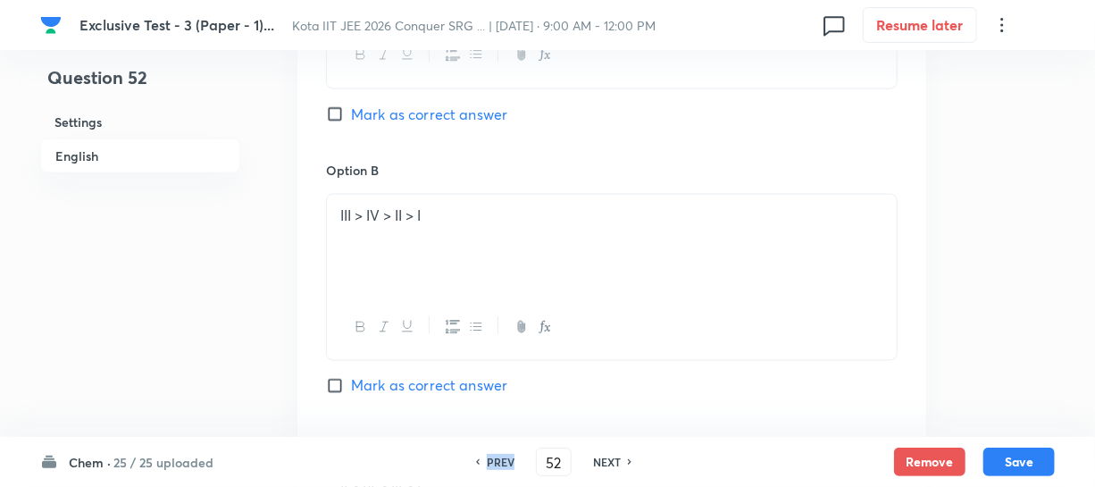
click at [487, 463] on h6 "PREV" at bounding box center [501, 462] width 28 height 16
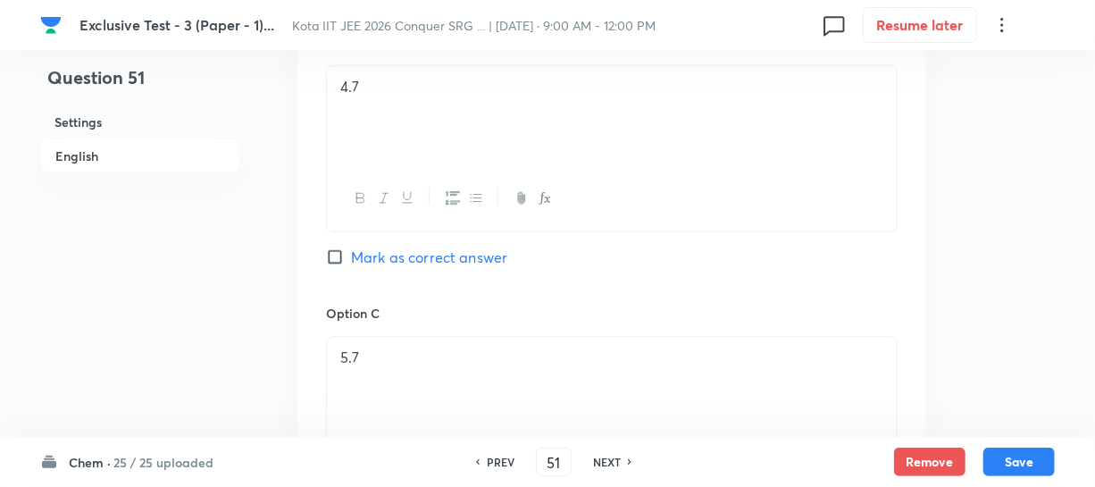
click at [487, 463] on h6 "PREV" at bounding box center [501, 462] width 28 height 16
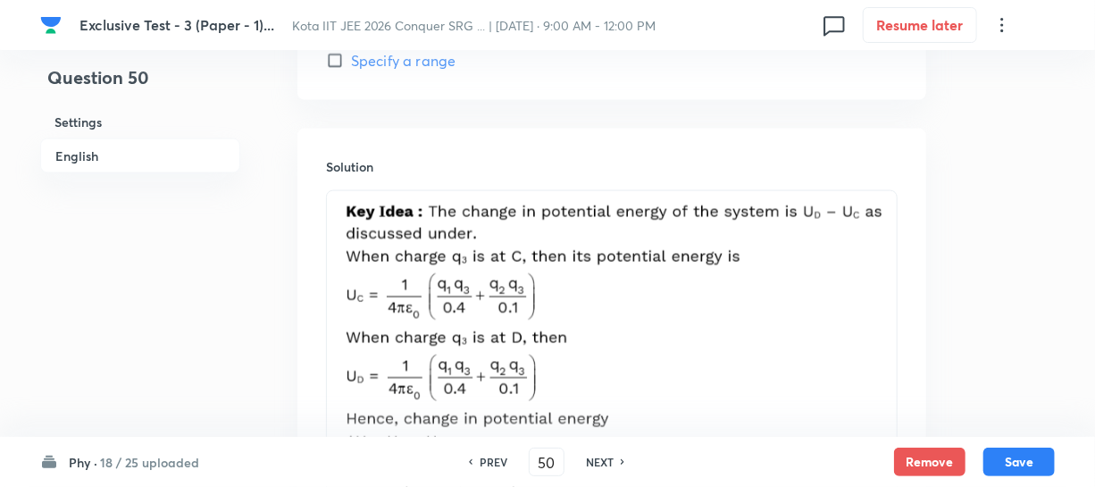
click at [588, 463] on h6 "NEXT" at bounding box center [600, 462] width 28 height 16
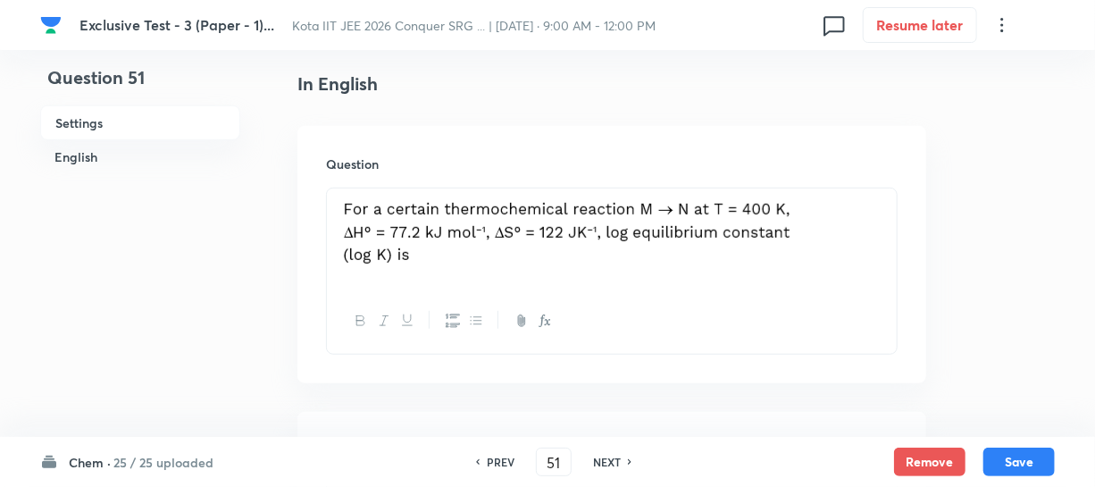
scroll to position [509, 0]
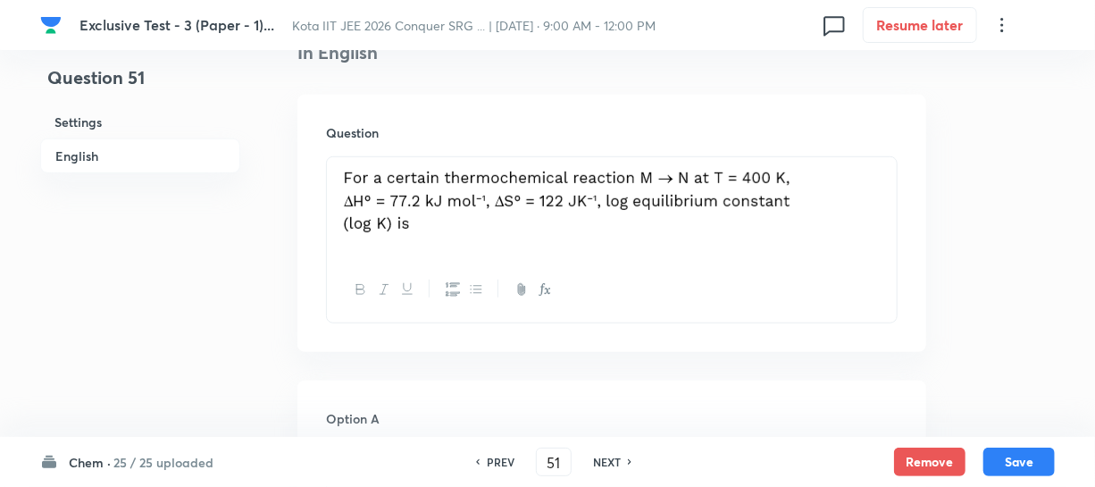
click at [423, 211] on img at bounding box center [566, 200] width 453 height 64
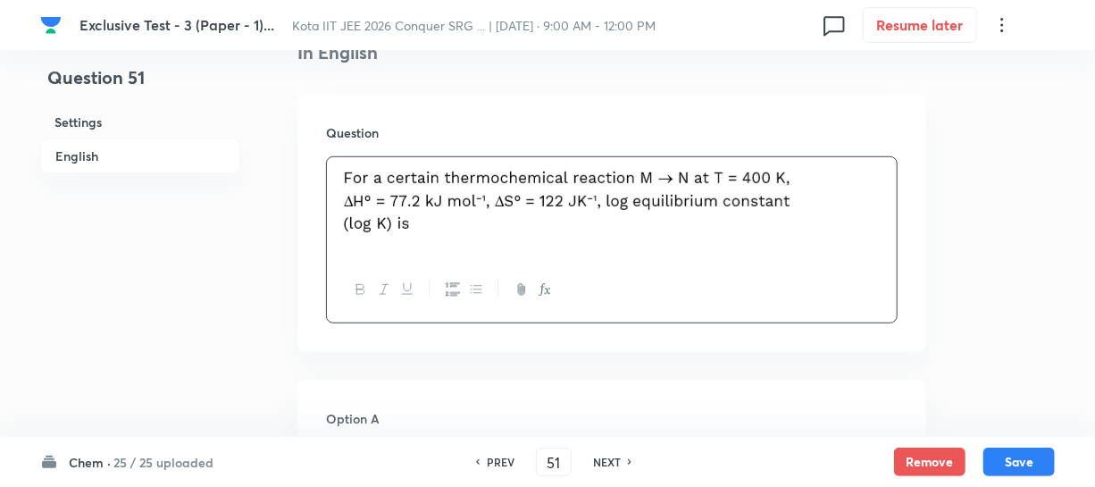
click at [791, 207] on img at bounding box center [566, 200] width 453 height 64
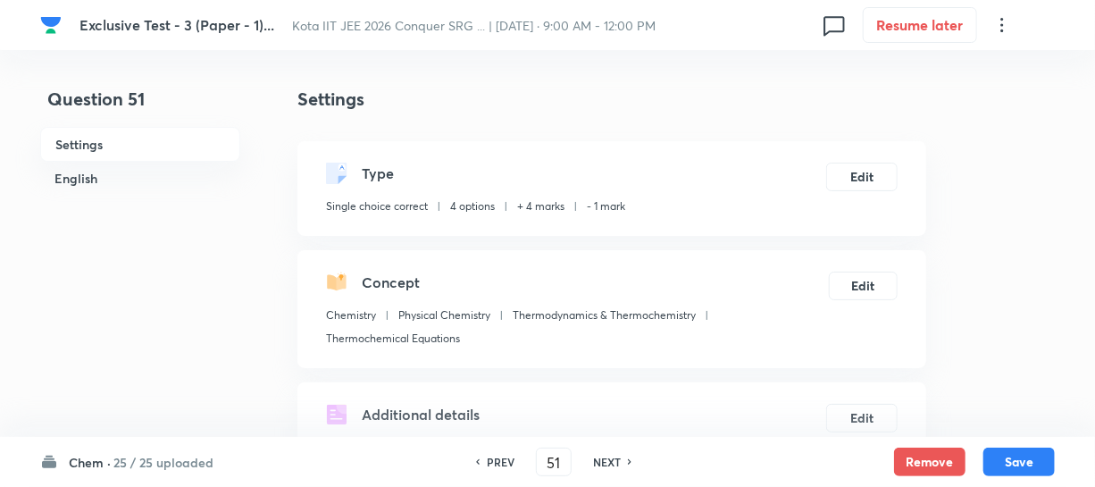
scroll to position [0, 0]
click at [900, 255] on div "Concept Chemistry Physical Chemistry Thermodynamics & Thermochemistry Thermoche…" at bounding box center [611, 309] width 629 height 118
click at [858, 277] on button "Edit" at bounding box center [863, 284] width 69 height 29
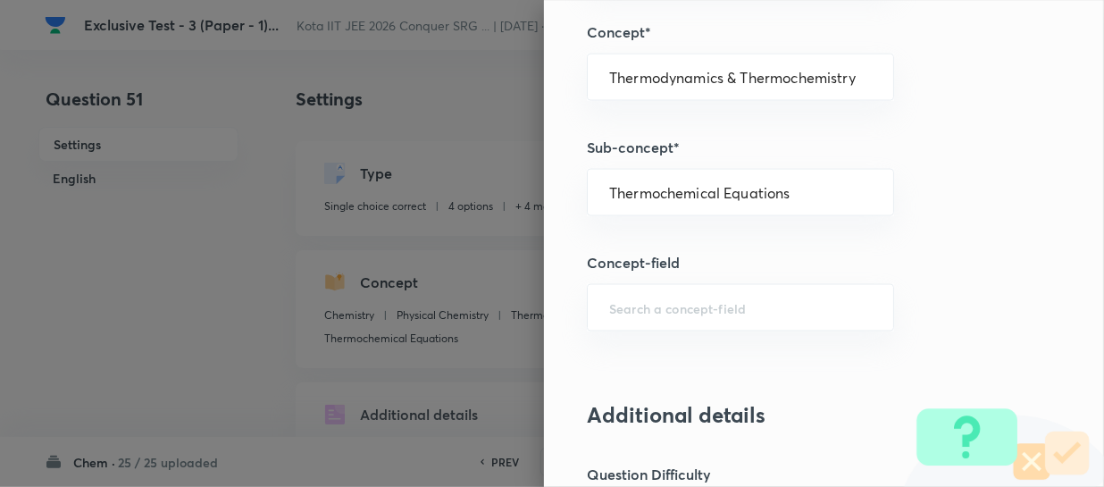
scroll to position [1055, 0]
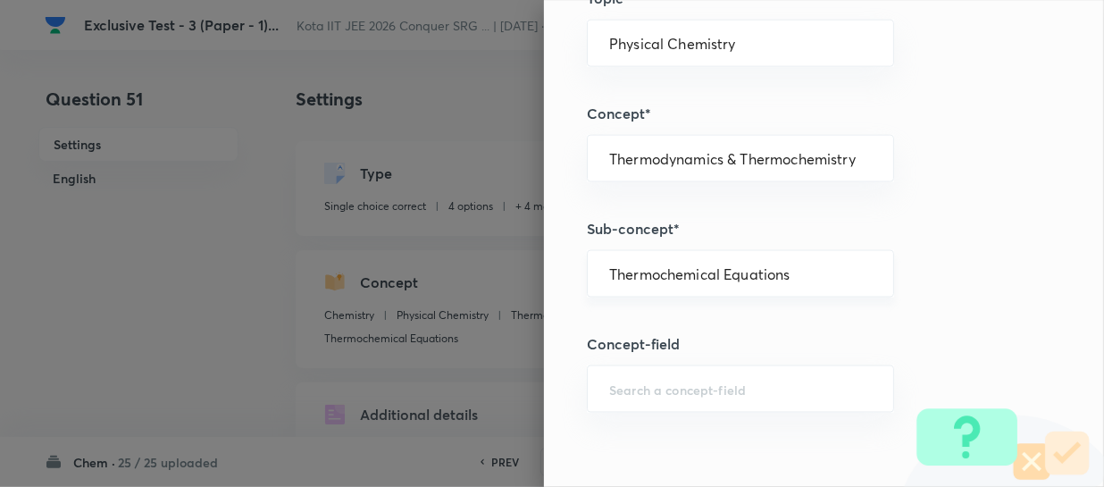
click at [792, 262] on div "Thermochemical Equations ​" at bounding box center [740, 273] width 307 height 47
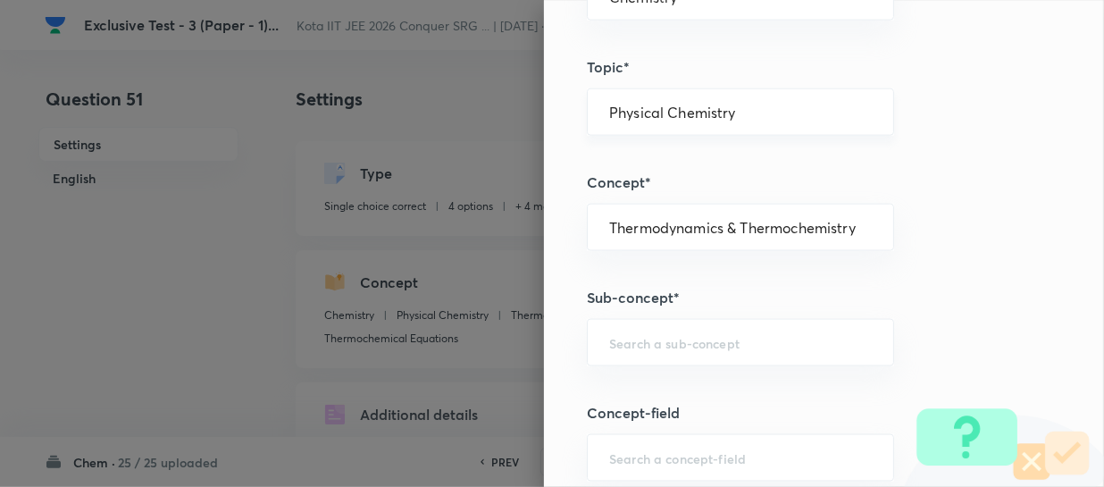
scroll to position [893, 0]
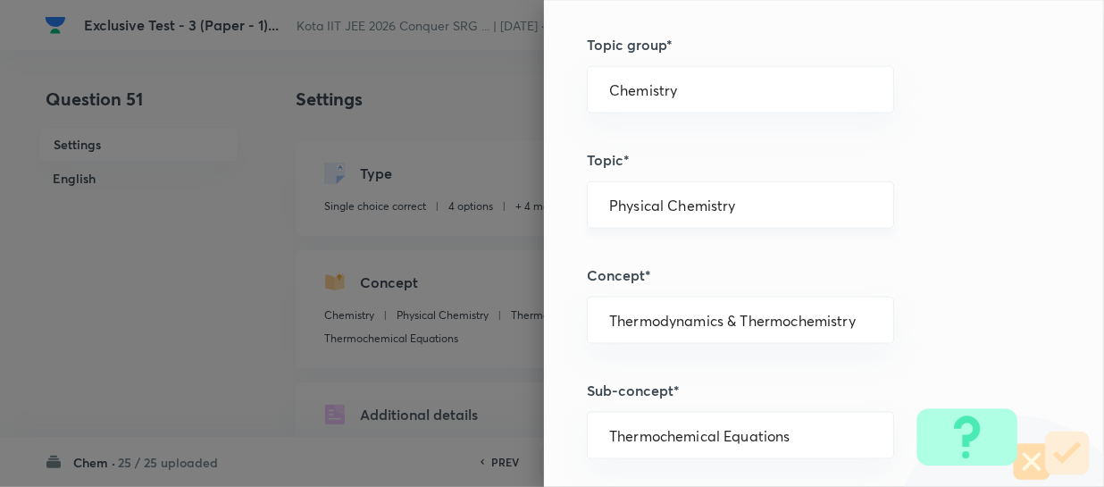
click at [761, 205] on input "Physical Chemistry" at bounding box center [740, 205] width 263 height 17
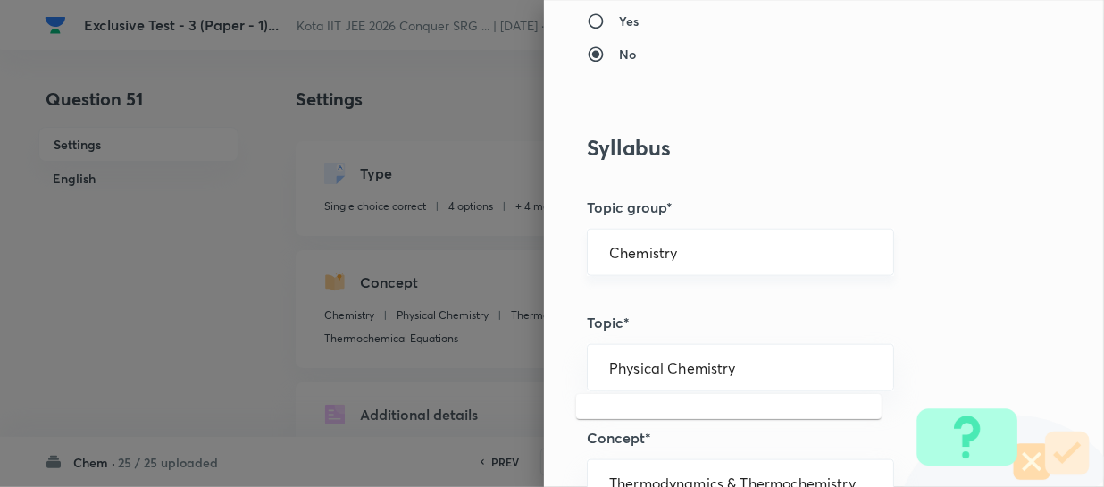
click at [724, 235] on div "Chemistry ​" at bounding box center [740, 252] width 307 height 47
click at [719, 250] on input "Chemistry" at bounding box center [740, 252] width 263 height 17
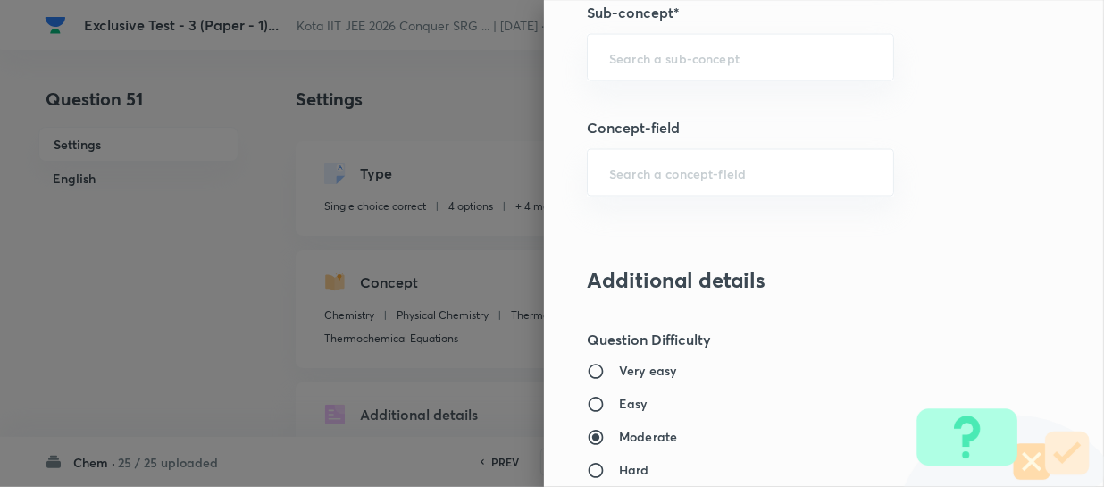
scroll to position [1218, 0]
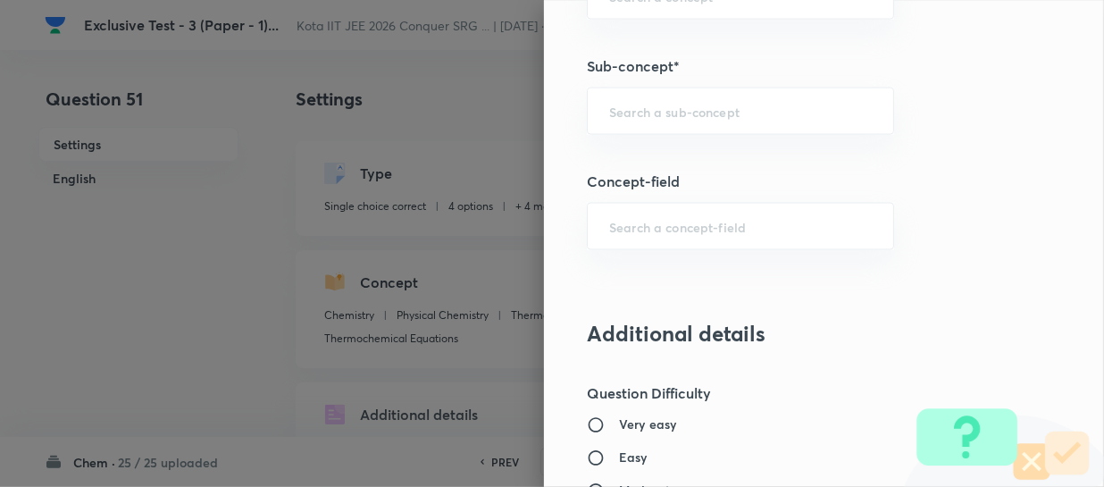
click at [648, 135] on div "Question settings Question type* Single choice correct Number of options* 2 3 4…" at bounding box center [824, 243] width 560 height 487
click at [648, 119] on div "​" at bounding box center [740, 111] width 307 height 47
paste input "Laws Of Thermochemistry"
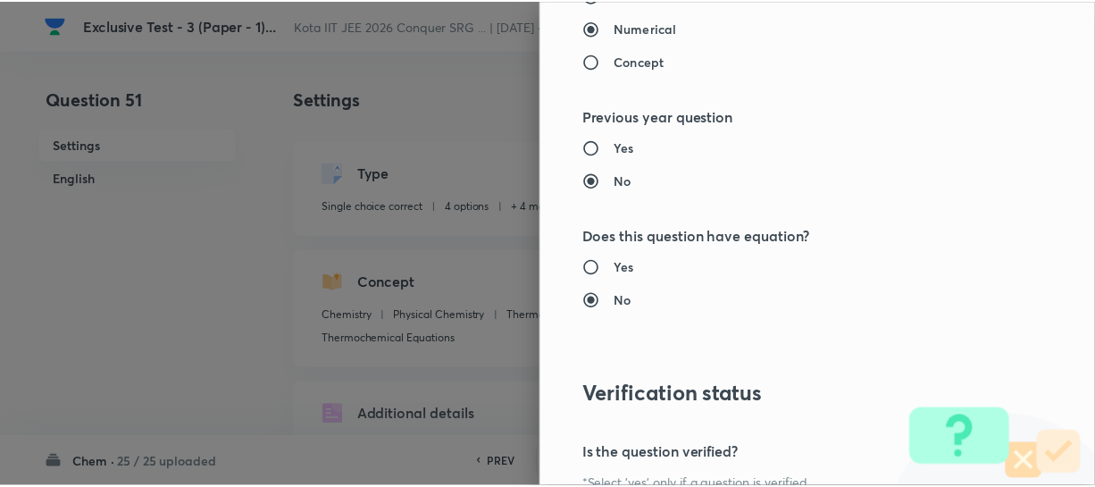
scroll to position [2066, 0]
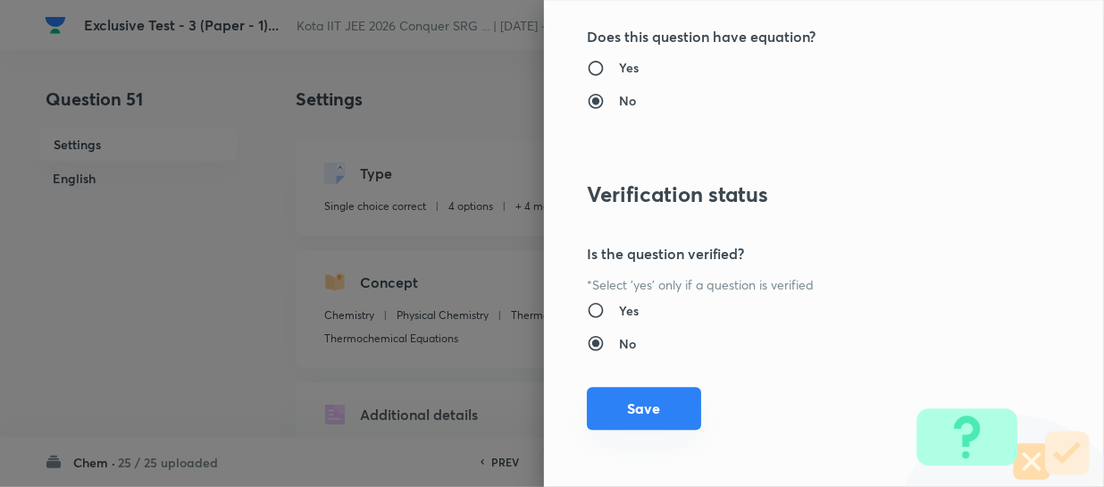
click at [669, 401] on button "Save" at bounding box center [644, 408] width 114 height 43
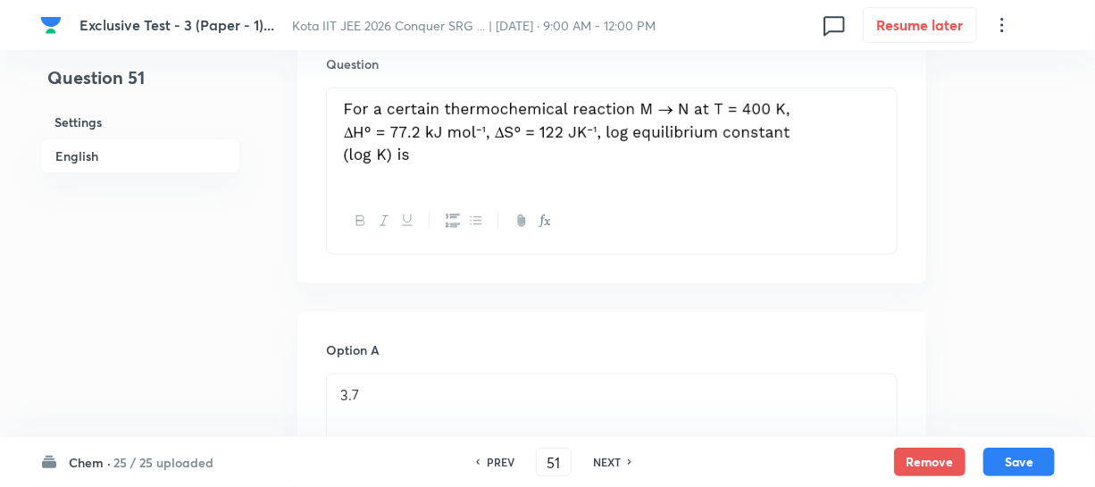
scroll to position [649, 0]
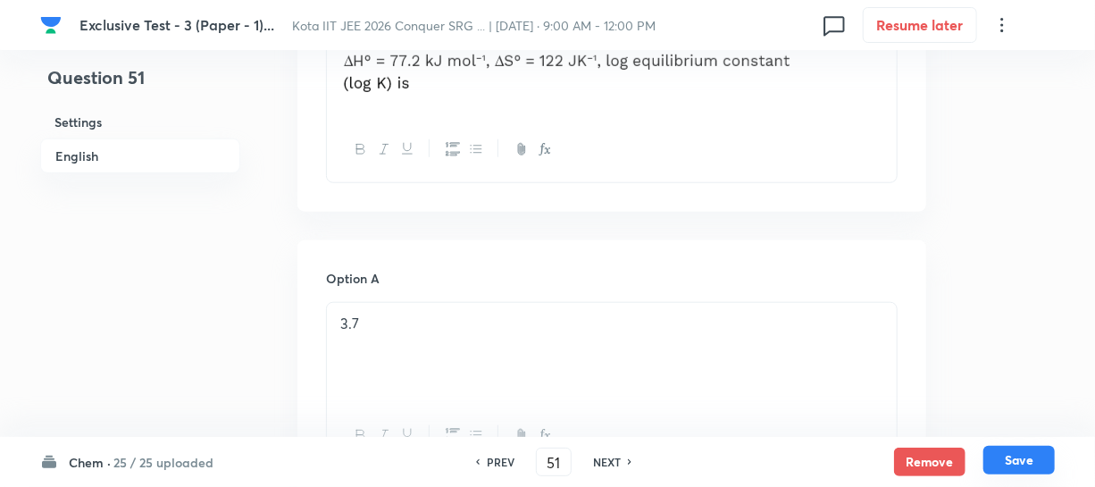
click at [1010, 453] on button "Save" at bounding box center [1019, 460] width 71 height 29
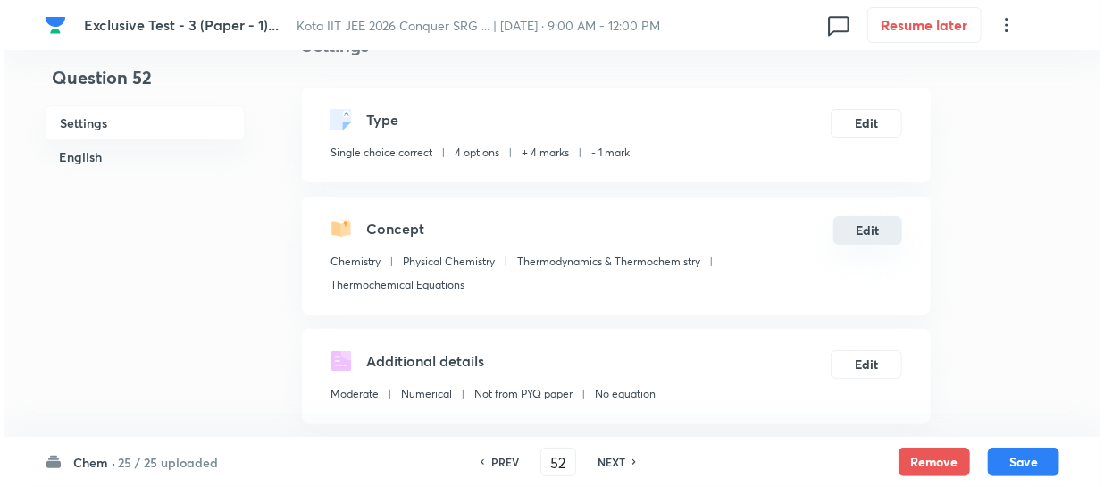
scroll to position [80, 0]
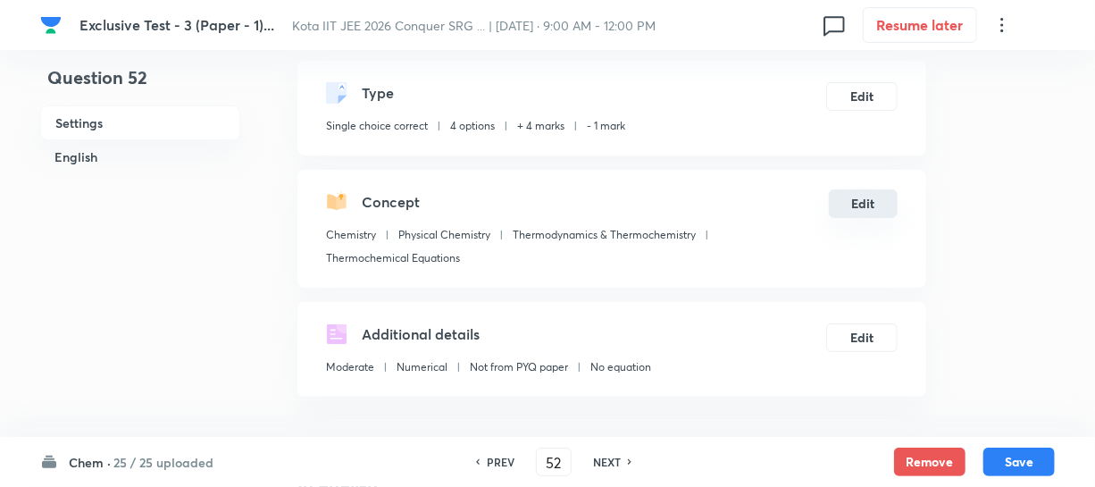
click at [858, 211] on button "Edit" at bounding box center [863, 203] width 69 height 29
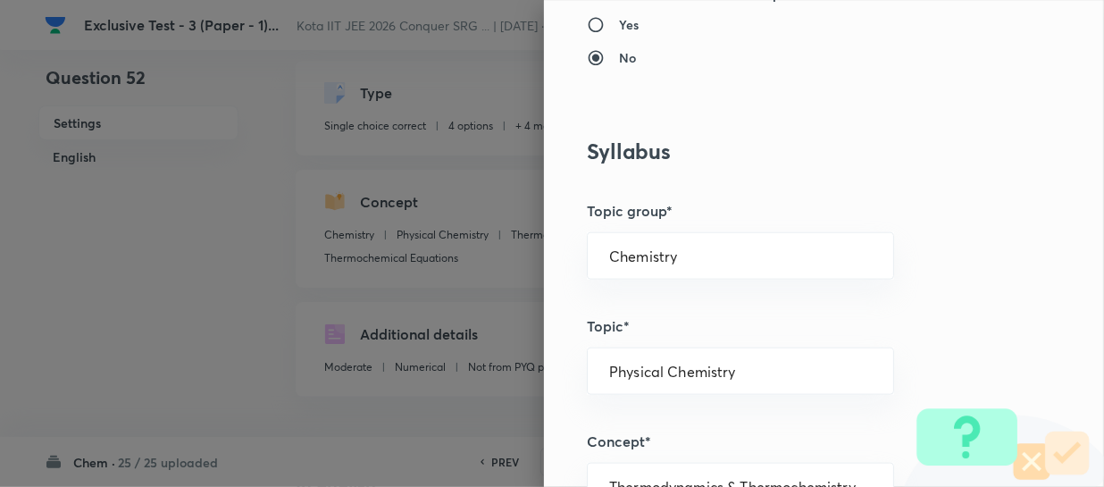
scroll to position [731, 0]
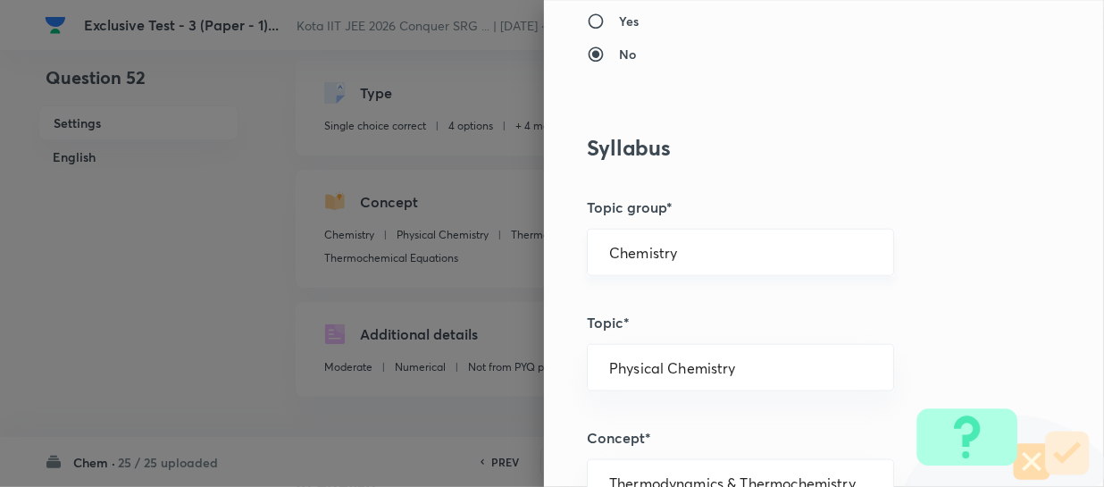
click at [689, 247] on input "Chemistry" at bounding box center [740, 252] width 263 height 17
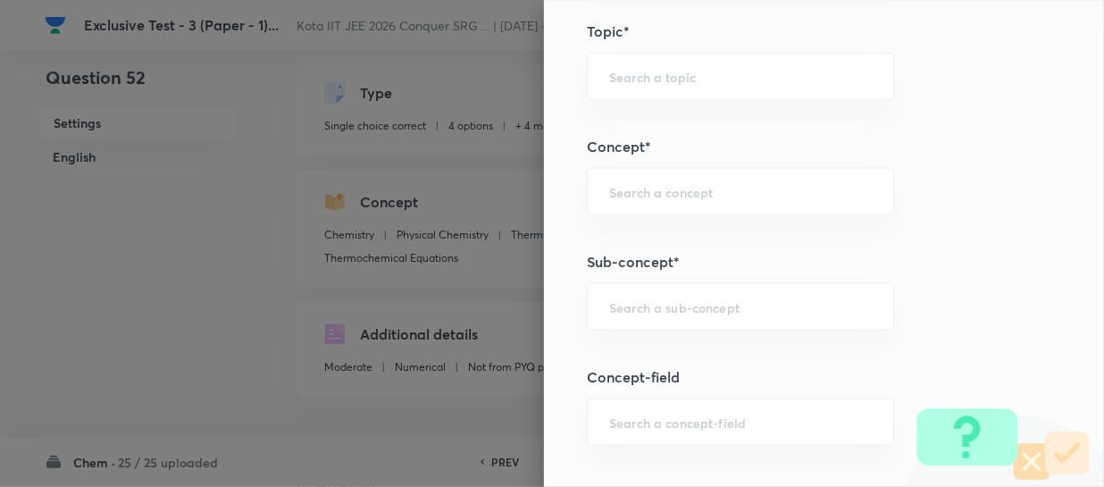
scroll to position [1136, 0]
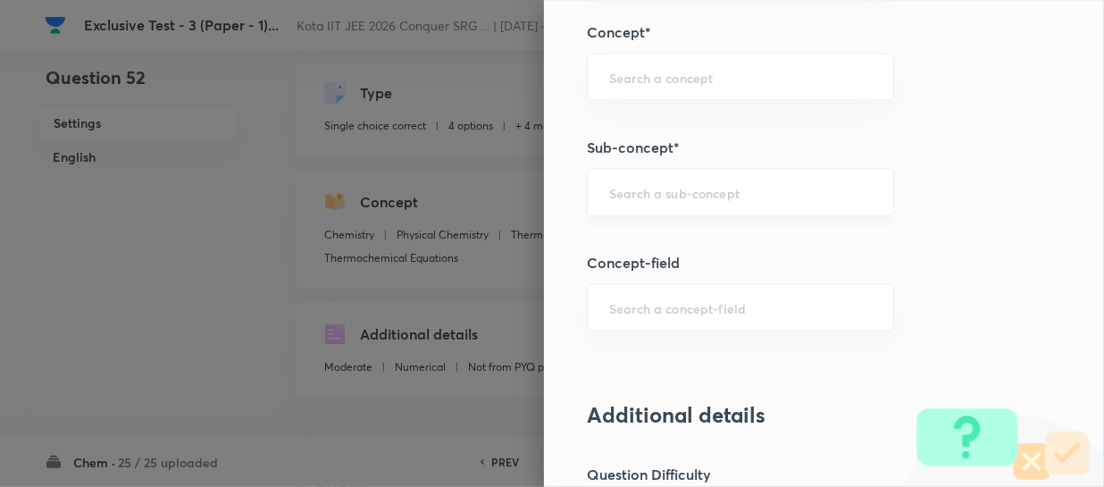
click at [647, 197] on input "text" at bounding box center [740, 192] width 263 height 17
paste input "Resonance and Mesomeric"
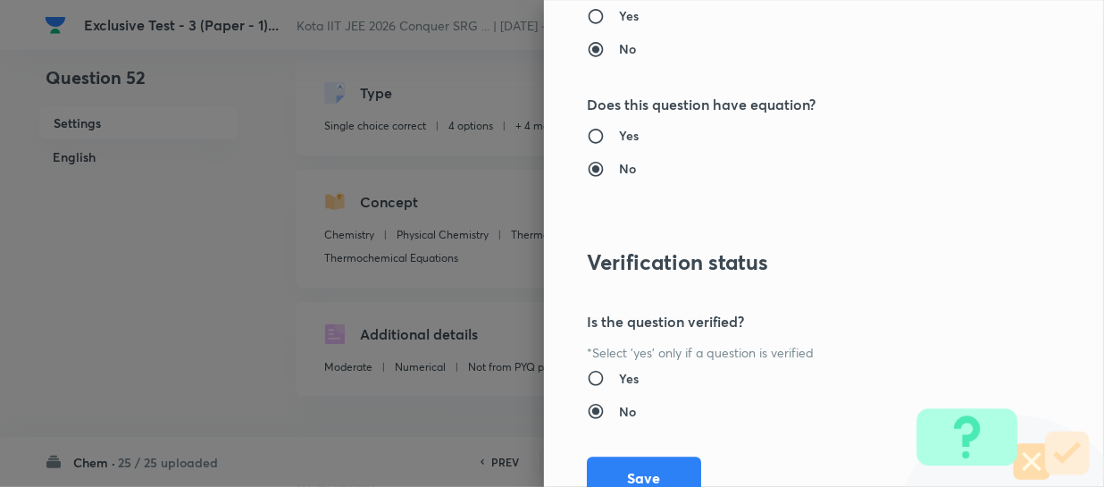
scroll to position [2066, 0]
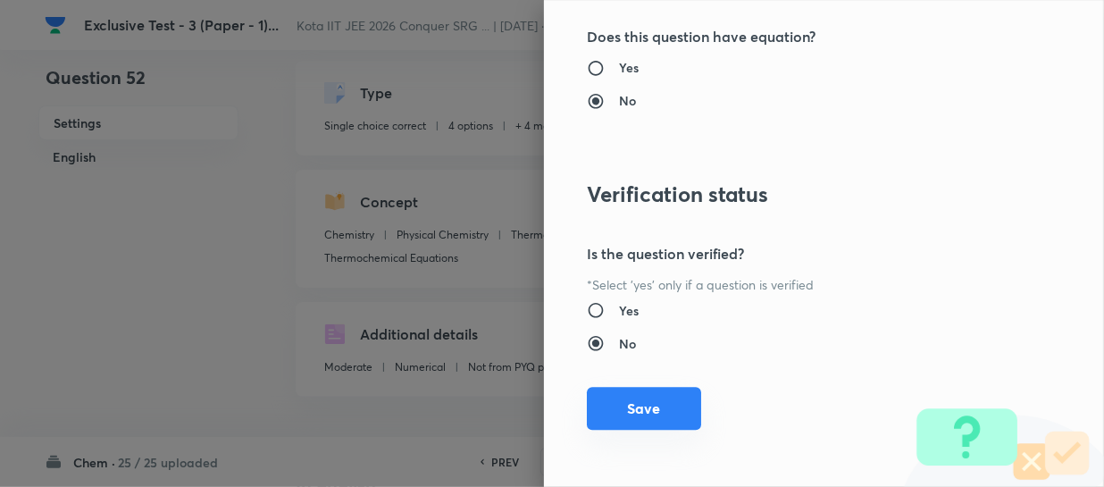
click at [652, 396] on button "Save" at bounding box center [644, 408] width 114 height 43
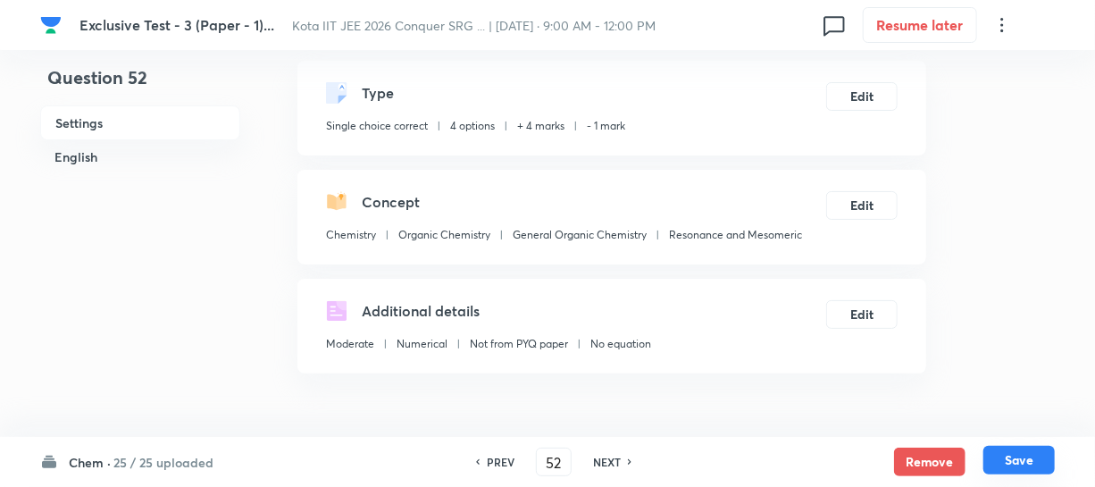
click at [1004, 455] on button "Save" at bounding box center [1019, 460] width 71 height 29
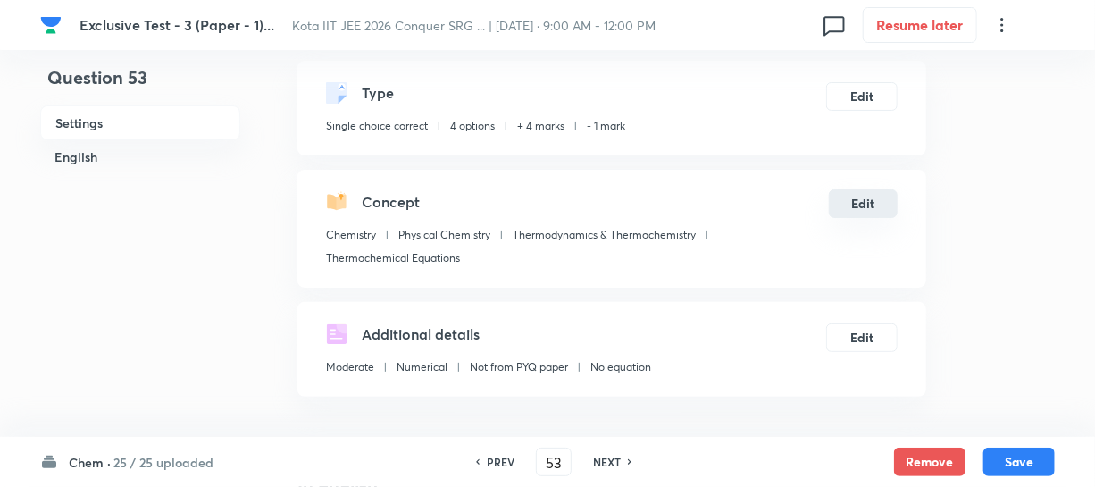
click at [867, 205] on button "Edit" at bounding box center [863, 203] width 69 height 29
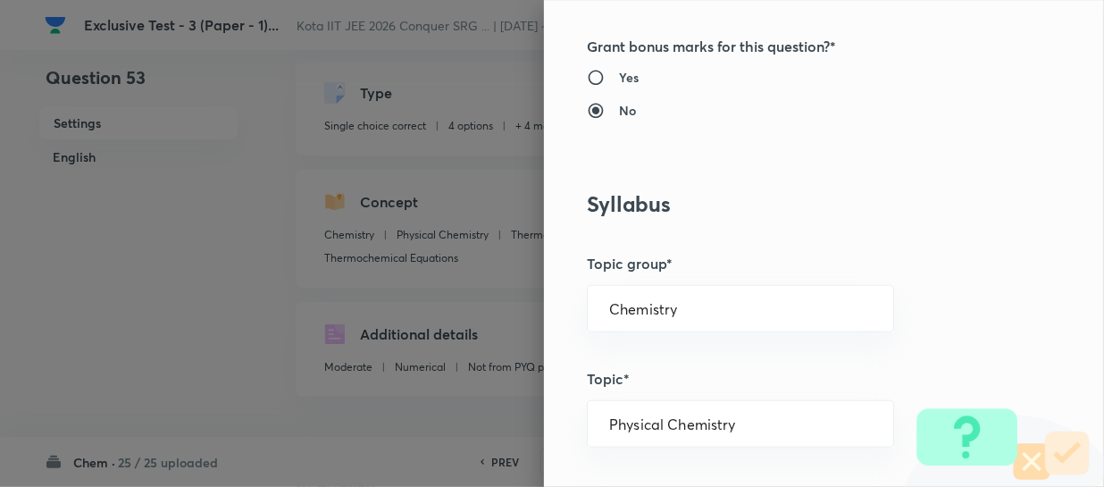
scroll to position [649, 0]
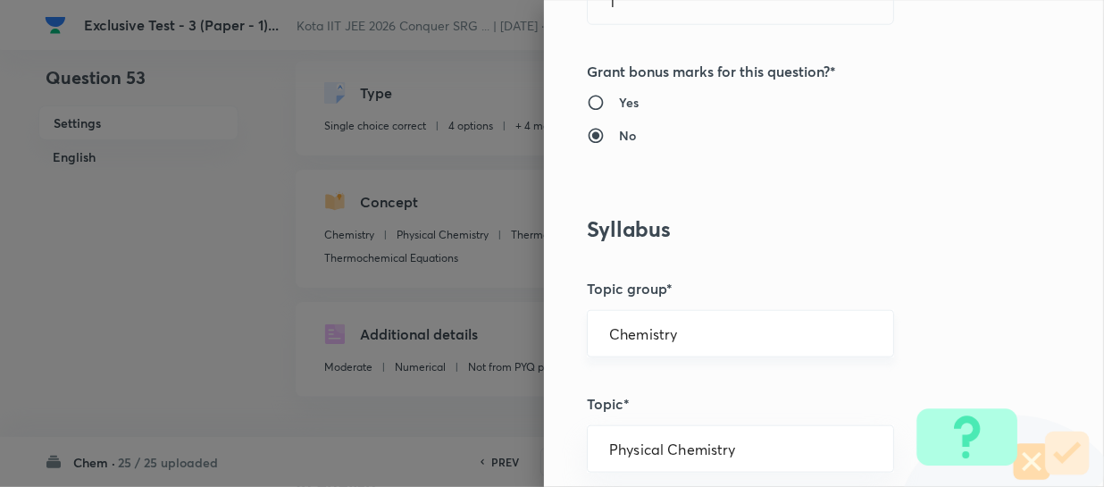
click at [688, 330] on input "Chemistry" at bounding box center [740, 333] width 263 height 17
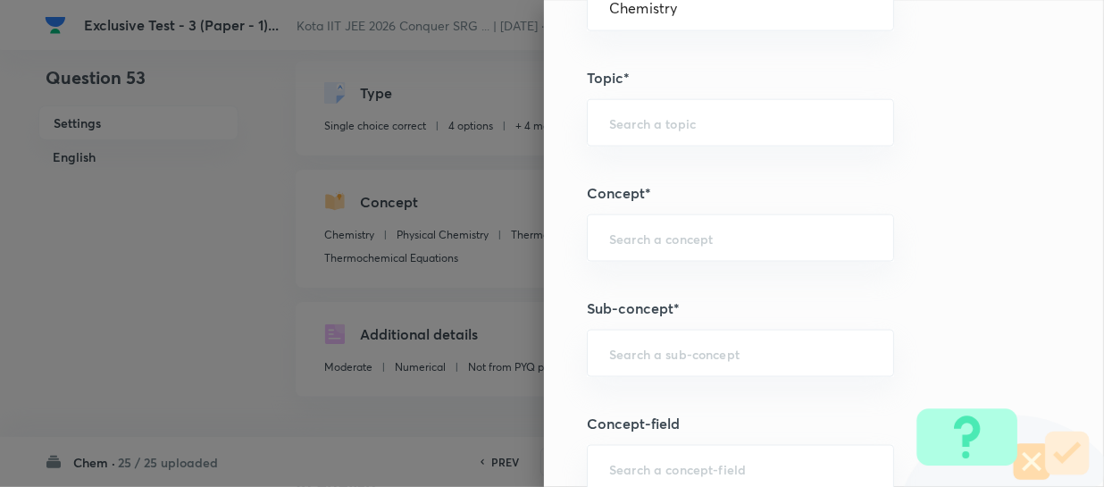
scroll to position [1055, 0]
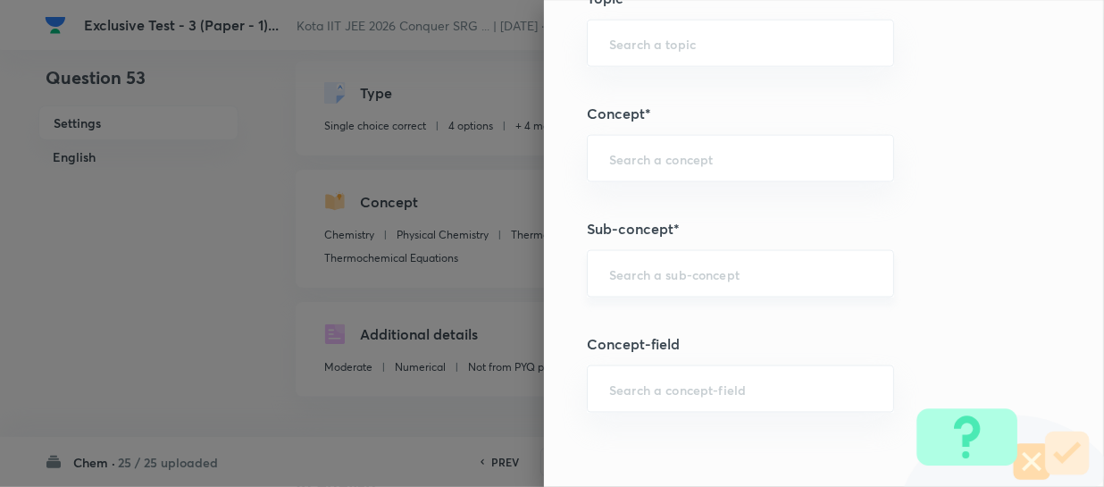
click at [653, 265] on input "text" at bounding box center [740, 273] width 263 height 17
paste input "Periodic Trends In Properties"
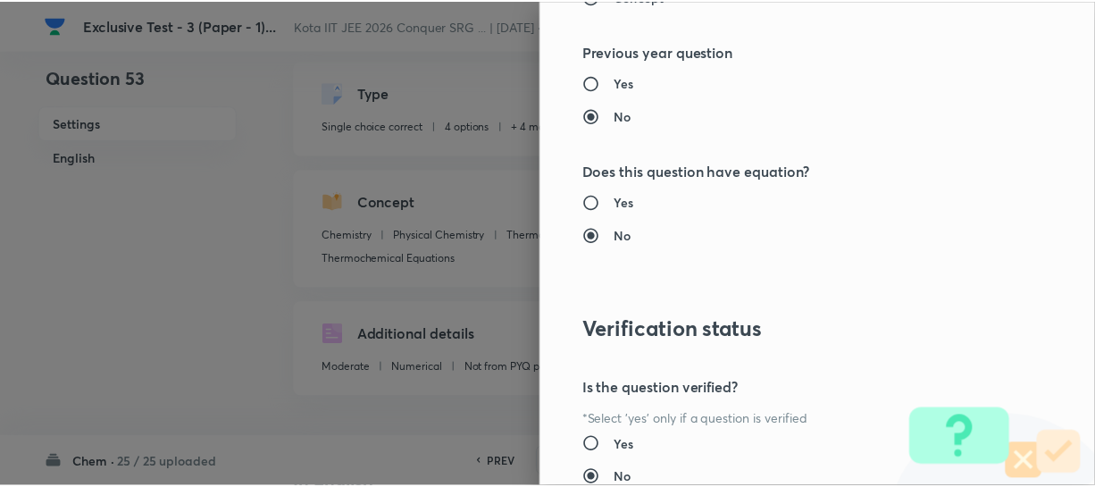
scroll to position [2066, 0]
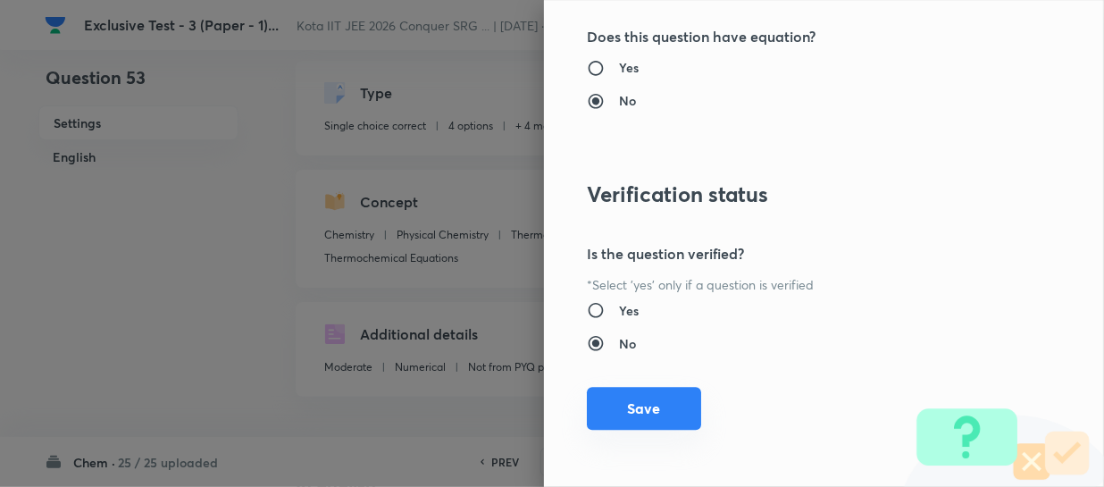
click at [650, 390] on button "Save" at bounding box center [644, 408] width 114 height 43
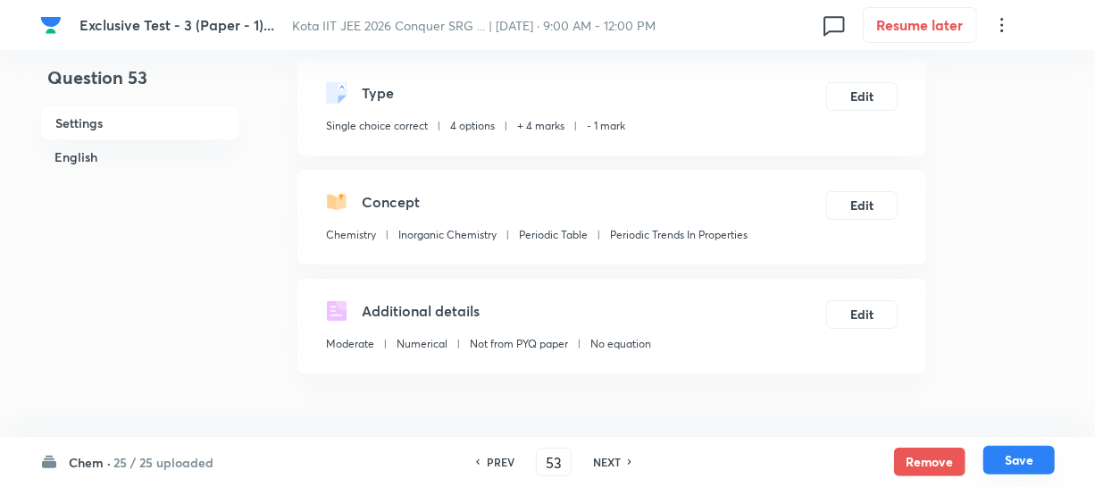
click at [1006, 446] on div "Chem · 25 / 25 uploaded PREV 53 ​ NEXT Remove Save" at bounding box center [547, 462] width 1015 height 50
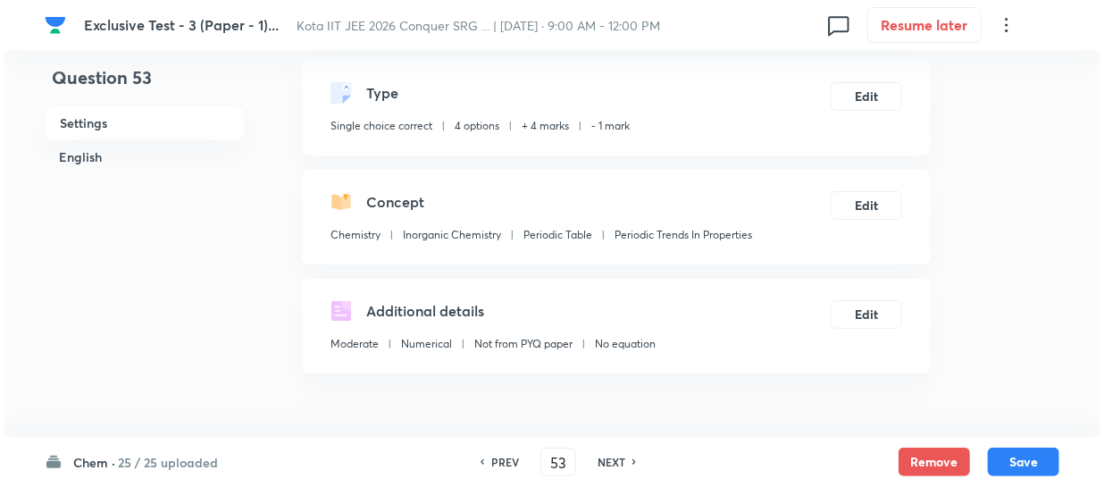
scroll to position [162, 0]
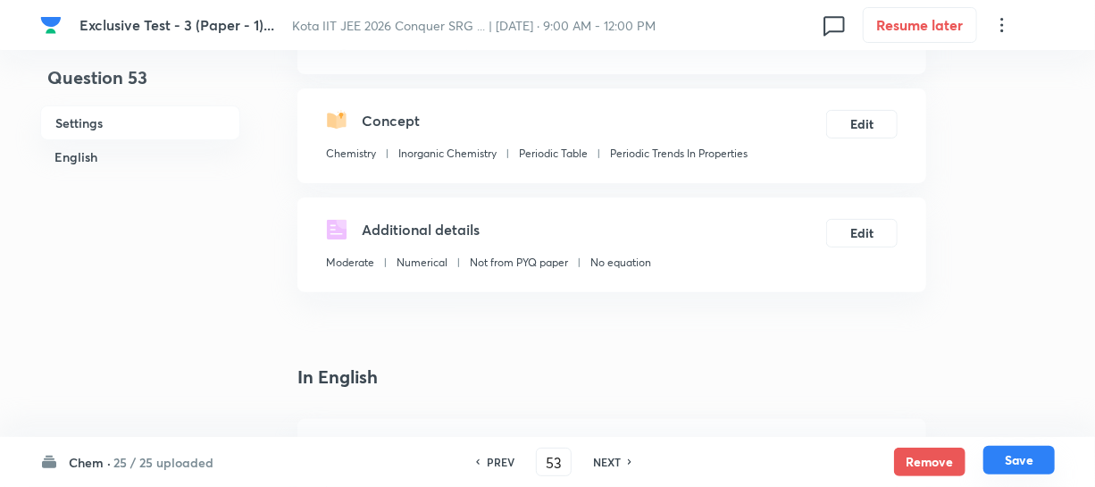
click at [1009, 456] on button "Save" at bounding box center [1019, 460] width 71 height 29
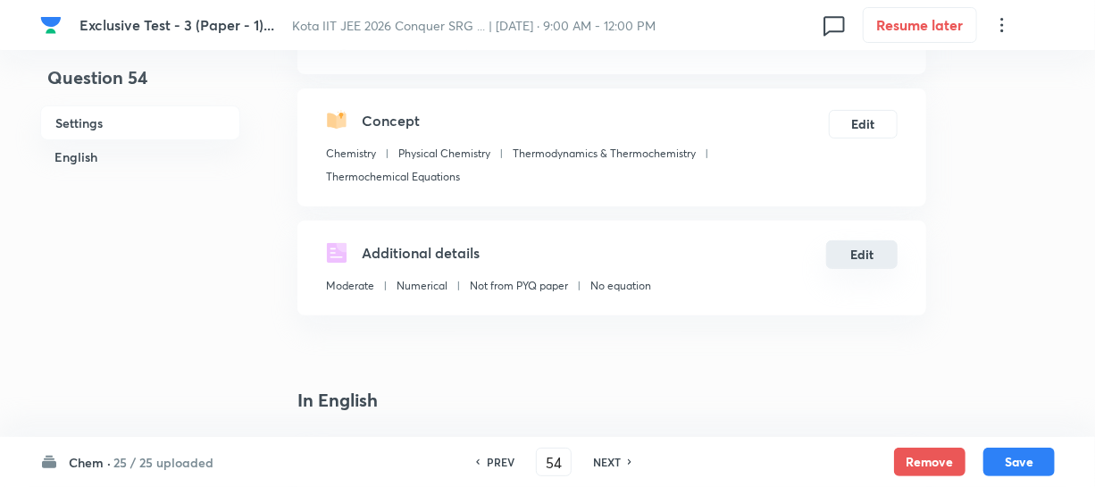
click at [867, 264] on button "Edit" at bounding box center [861, 254] width 71 height 29
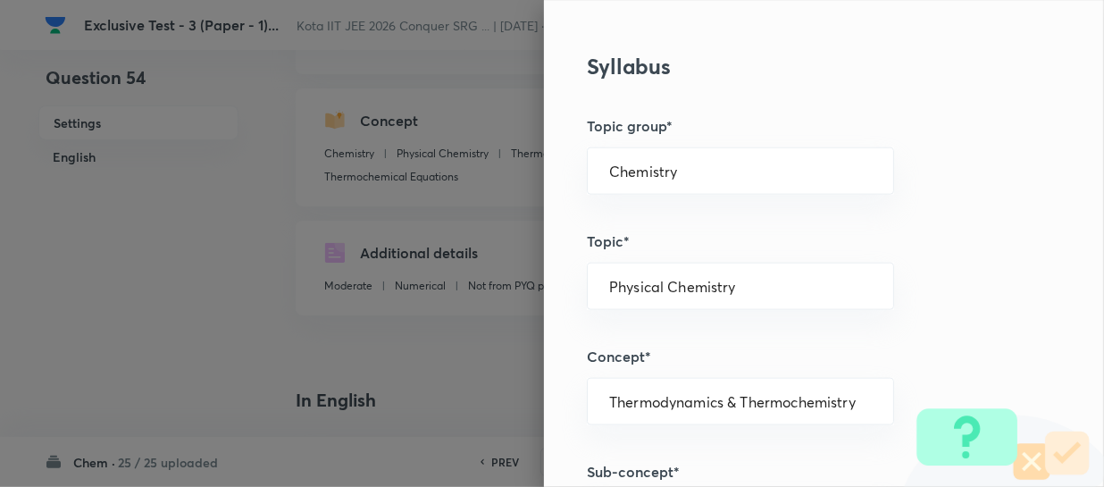
scroll to position [731, 0]
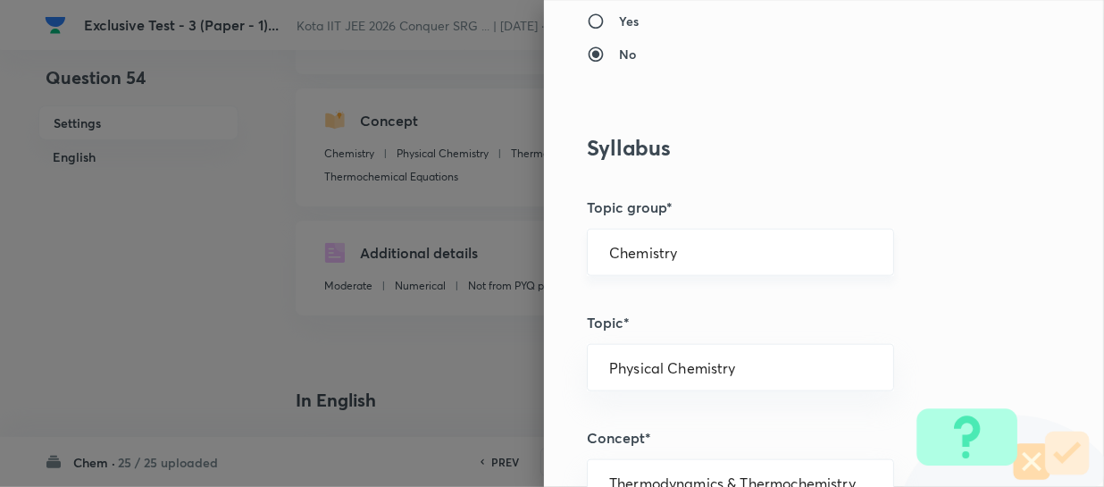
click at [696, 252] on input "Chemistry" at bounding box center [740, 252] width 263 height 17
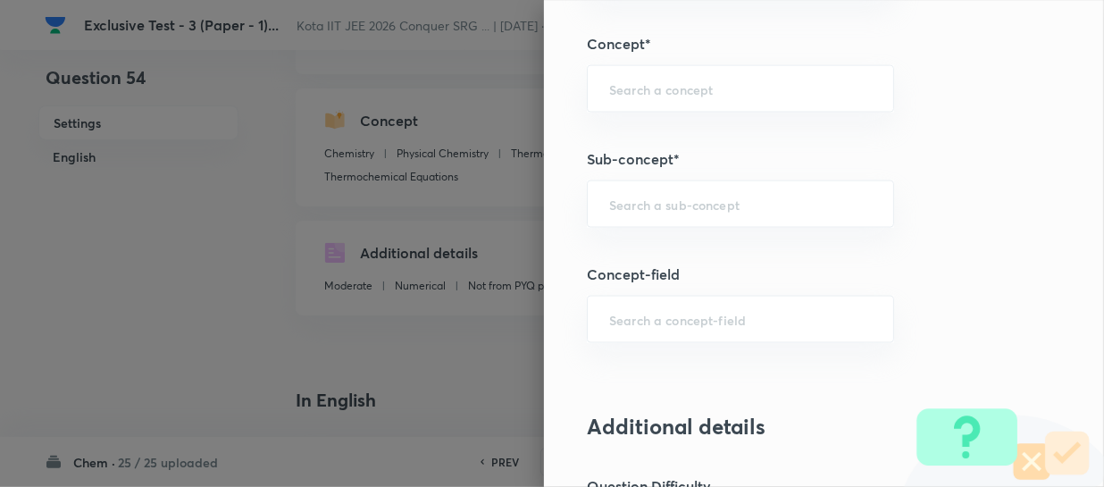
scroll to position [1136, 0]
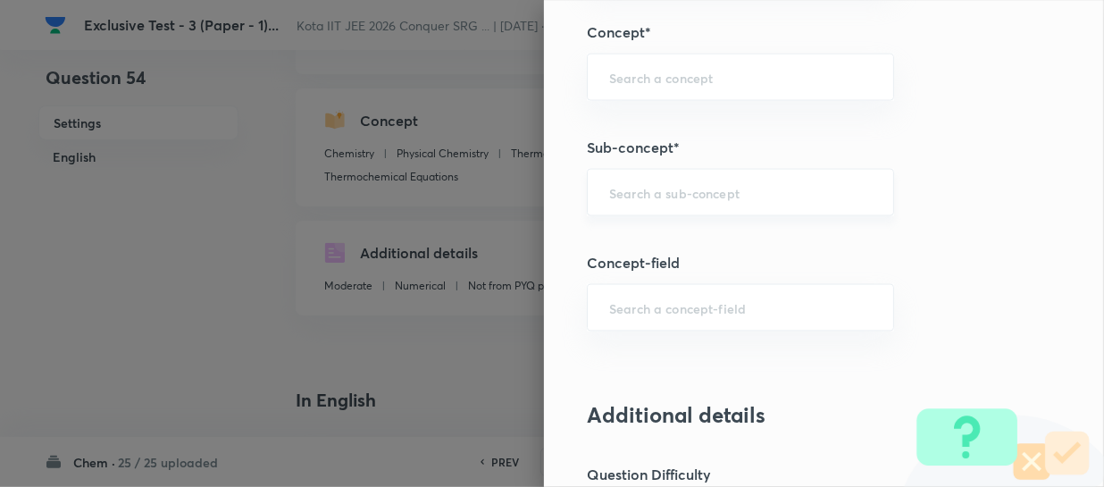
click at [634, 208] on div "​" at bounding box center [740, 192] width 307 height 47
paste input "The First Law Of Thermodynamics"
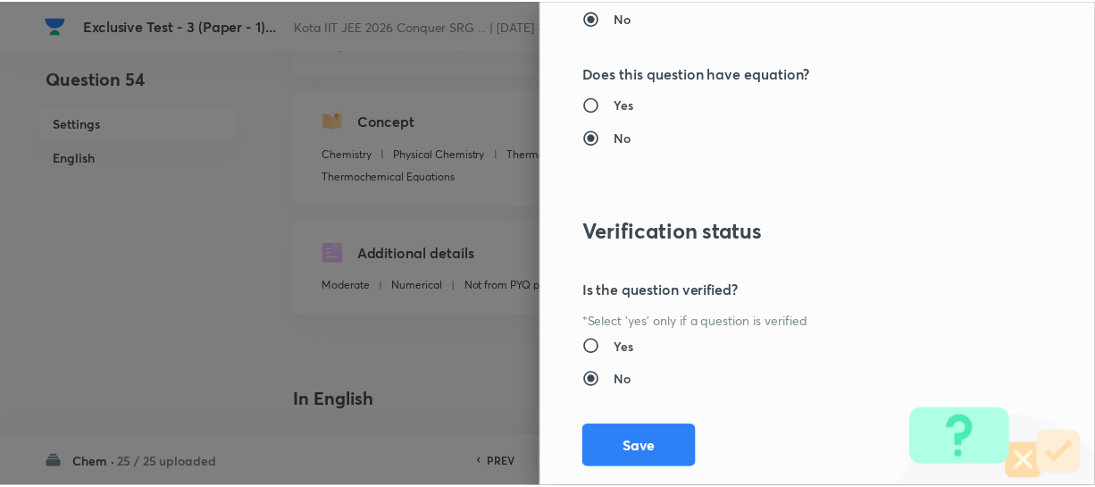
scroll to position [2066, 0]
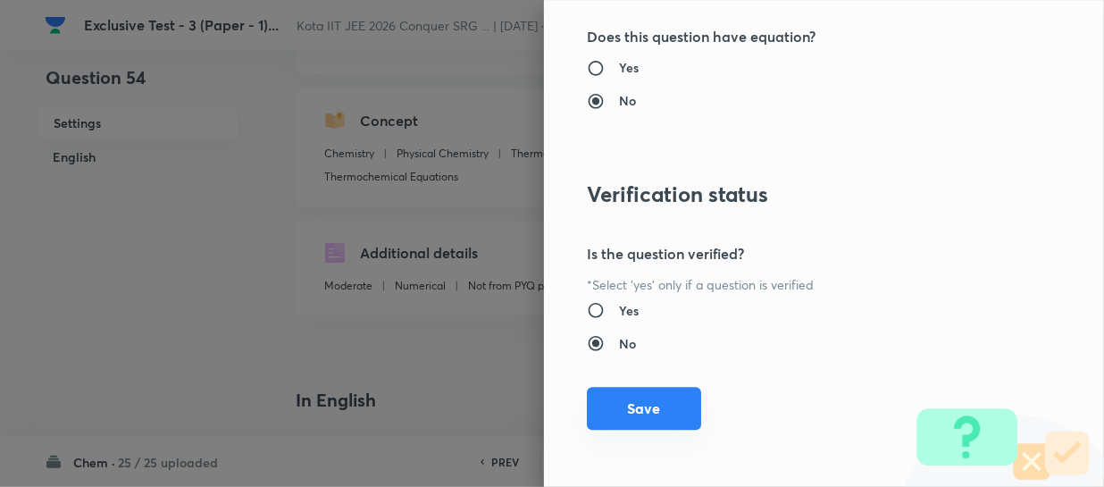
click at [659, 402] on button "Save" at bounding box center [644, 408] width 114 height 43
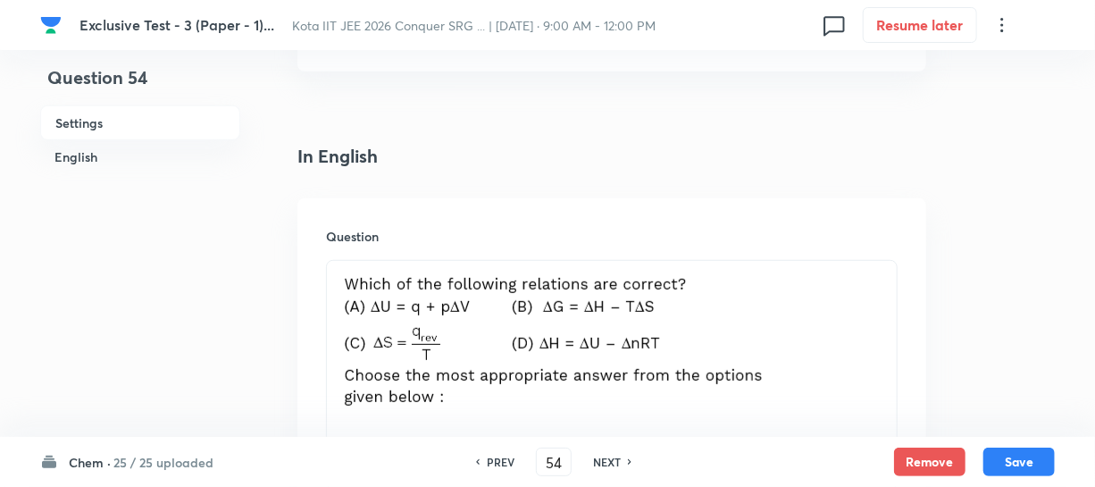
scroll to position [487, 0]
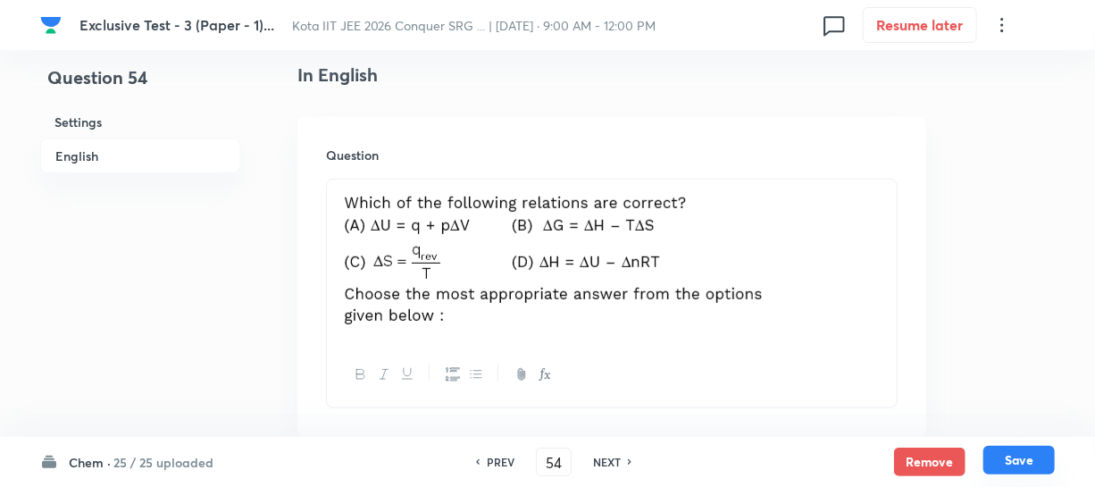
click at [1009, 458] on button "Save" at bounding box center [1019, 460] width 71 height 29
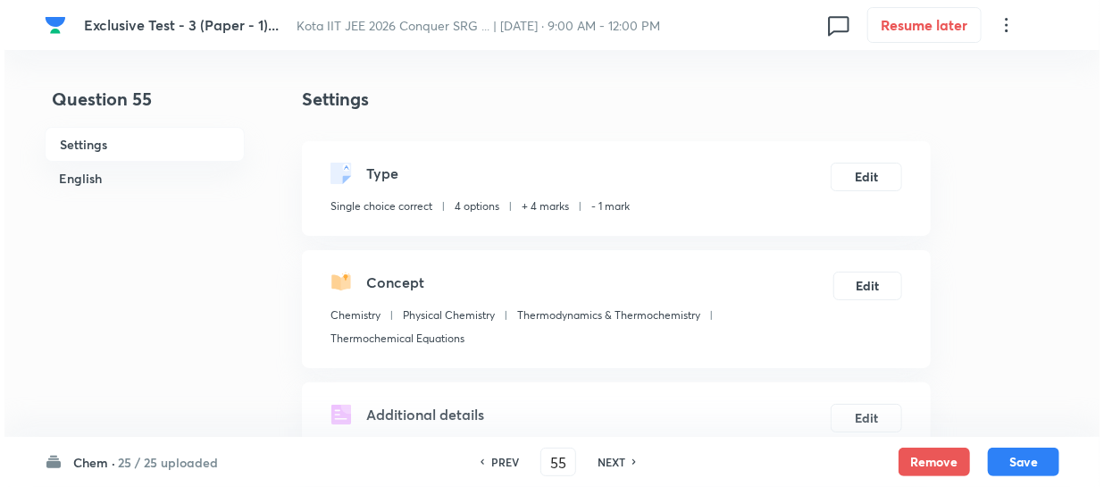
scroll to position [80, 0]
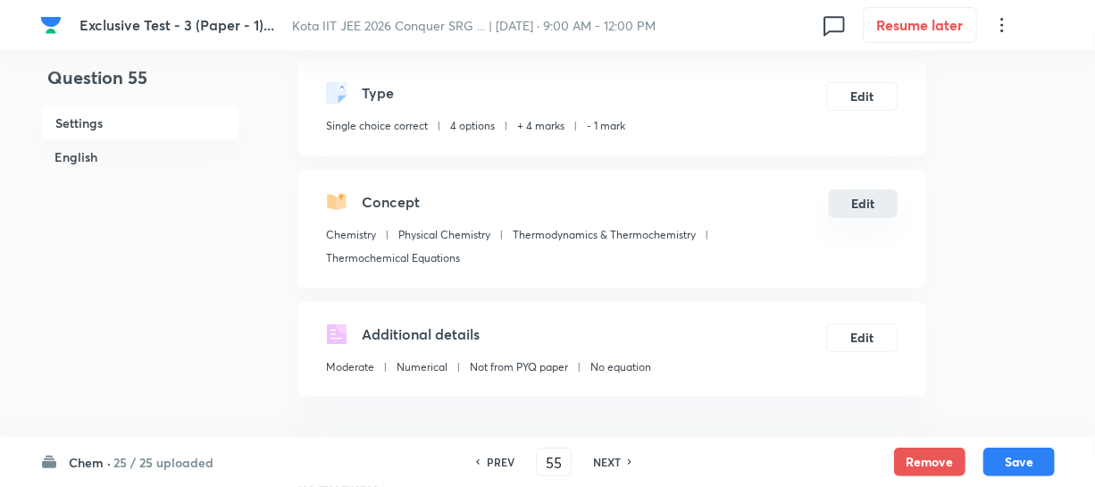
click at [864, 210] on button "Edit" at bounding box center [863, 203] width 69 height 29
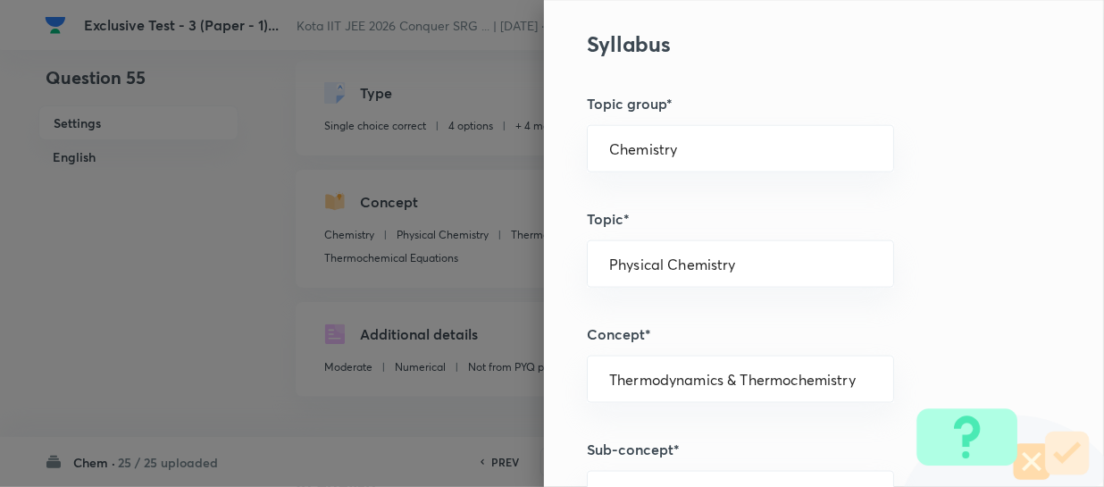
scroll to position [731, 0]
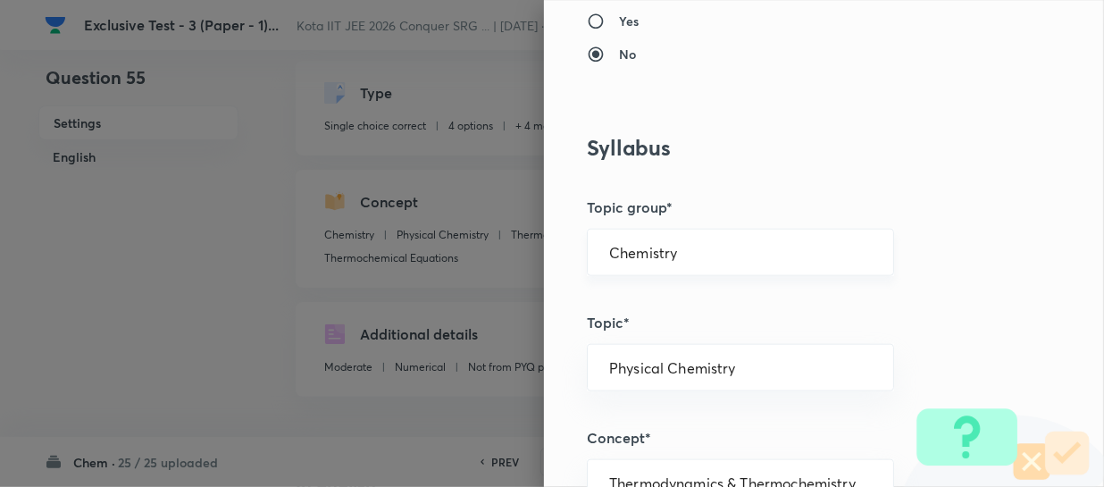
click at [702, 230] on div "Chemistry ​" at bounding box center [740, 252] width 307 height 47
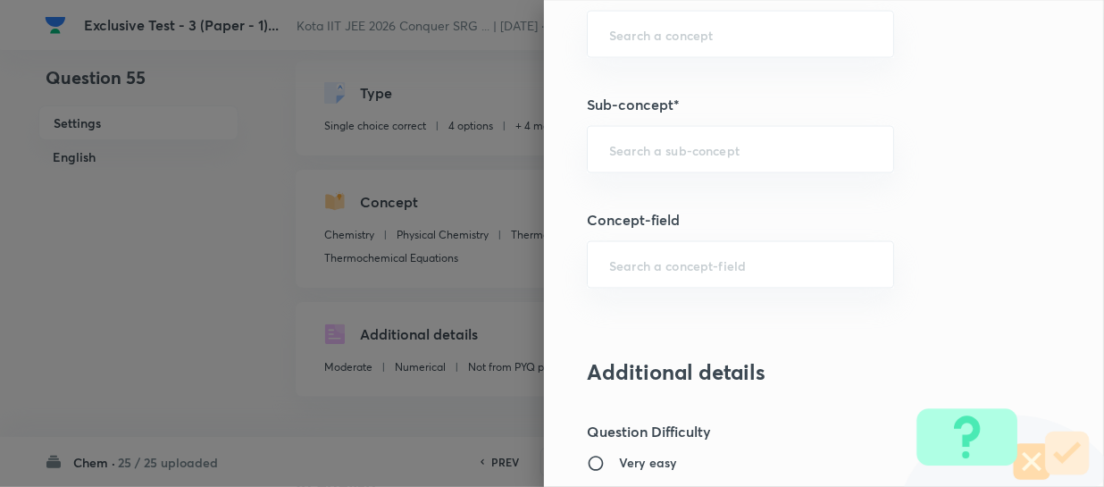
scroll to position [1136, 0]
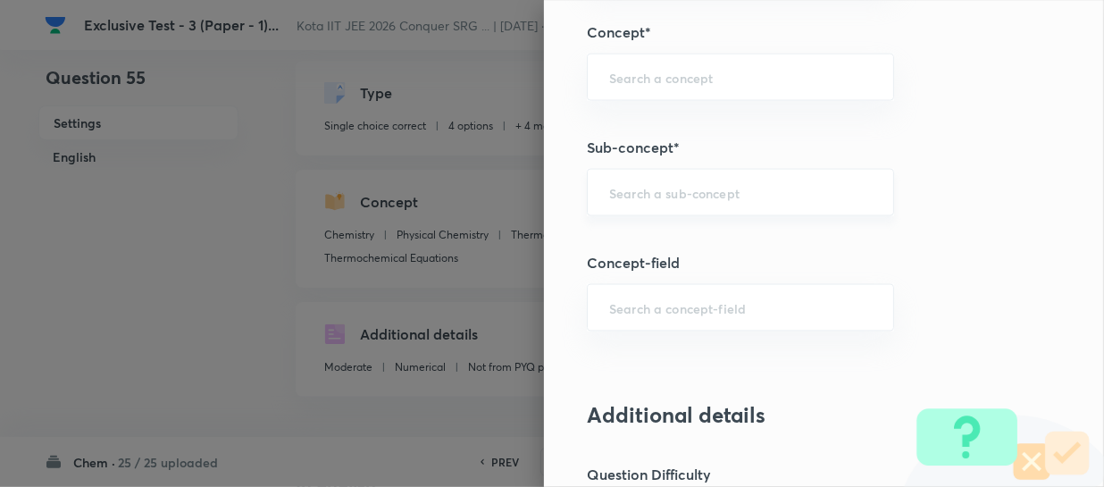
click at [636, 203] on div "​" at bounding box center [740, 192] width 307 height 47
paste input "Aromaticity"
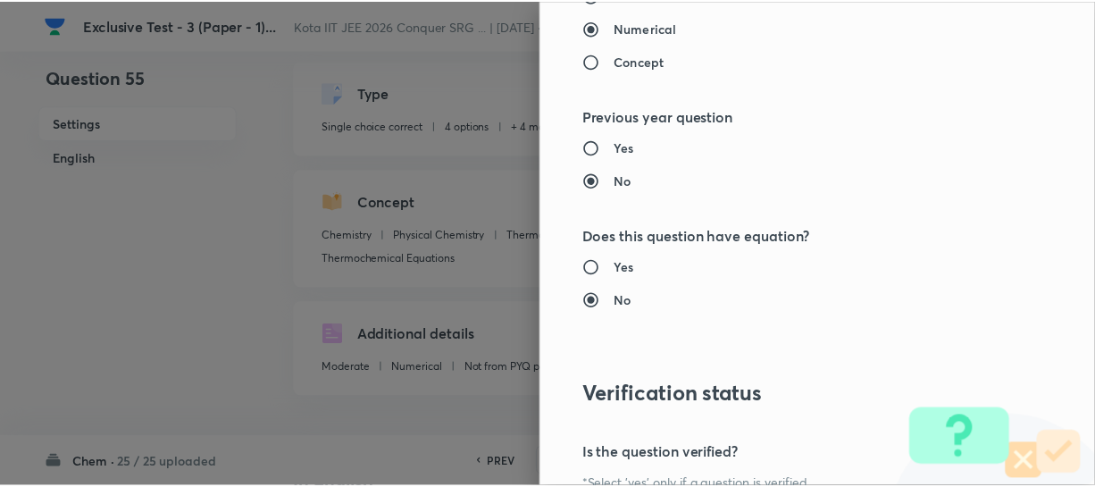
scroll to position [2066, 0]
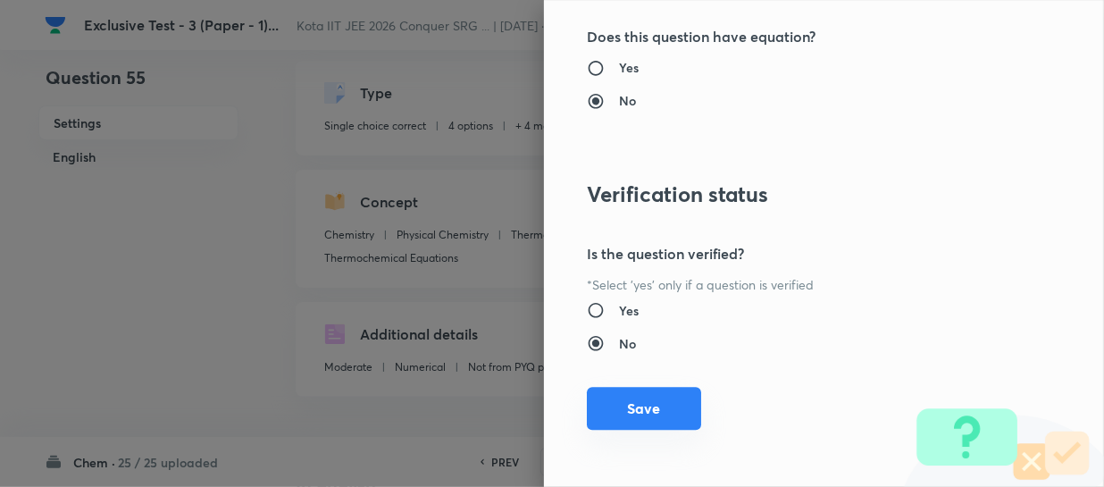
click at [682, 392] on button "Save" at bounding box center [644, 408] width 114 height 43
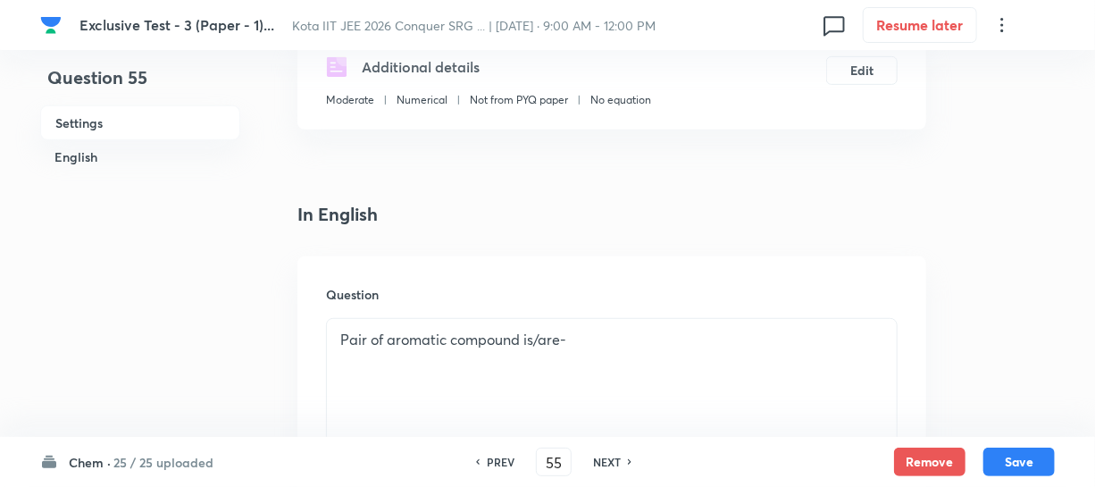
scroll to position [406, 0]
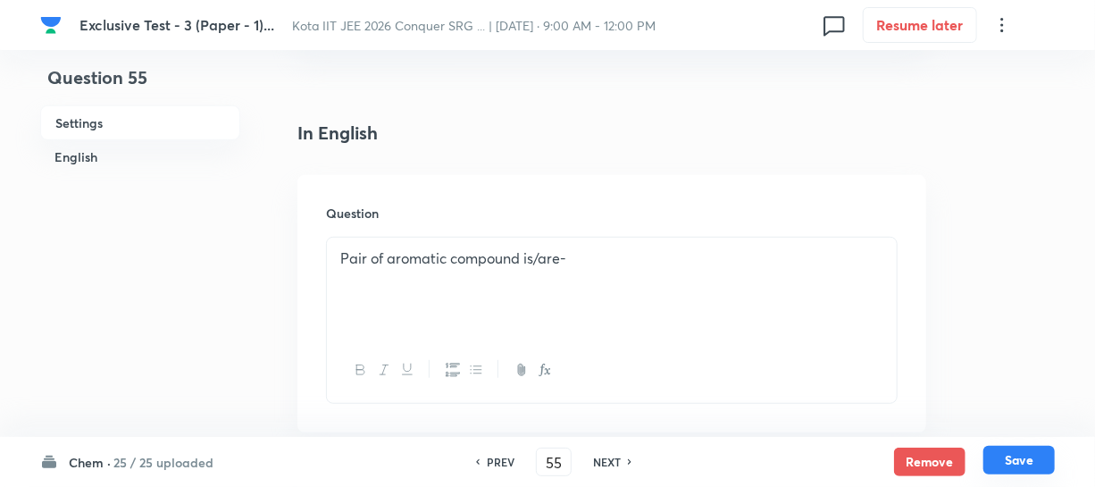
click at [1005, 455] on button "Save" at bounding box center [1019, 460] width 71 height 29
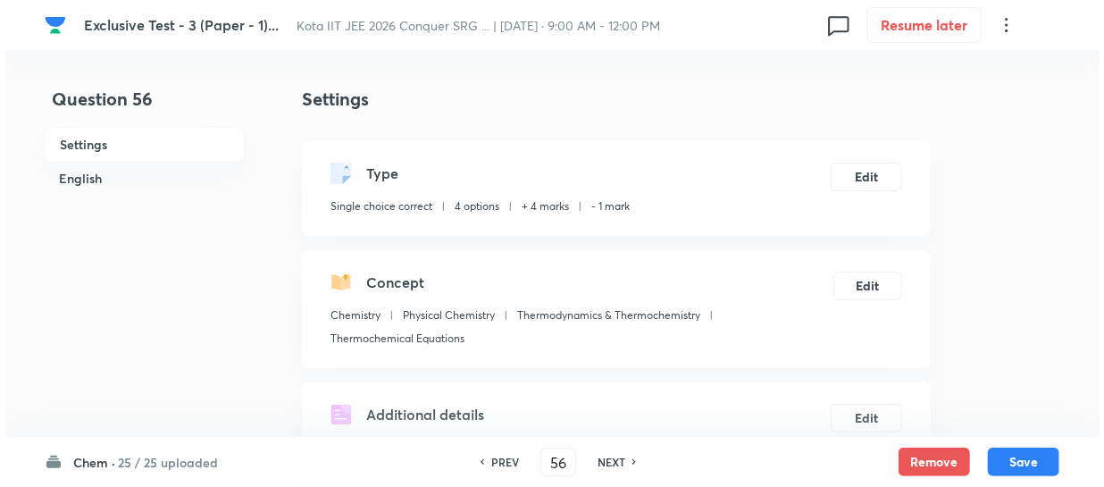
scroll to position [80, 0]
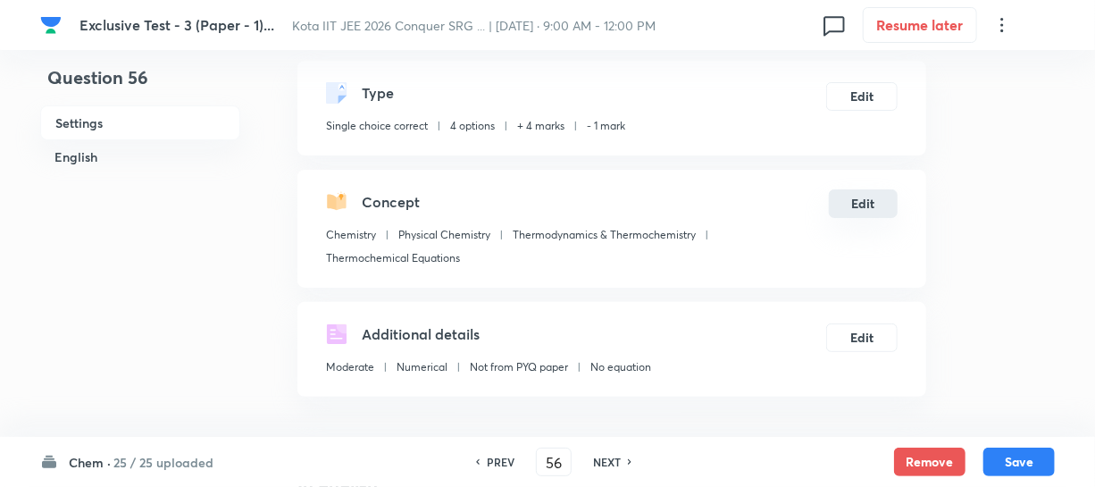
click at [869, 209] on button "Edit" at bounding box center [863, 203] width 69 height 29
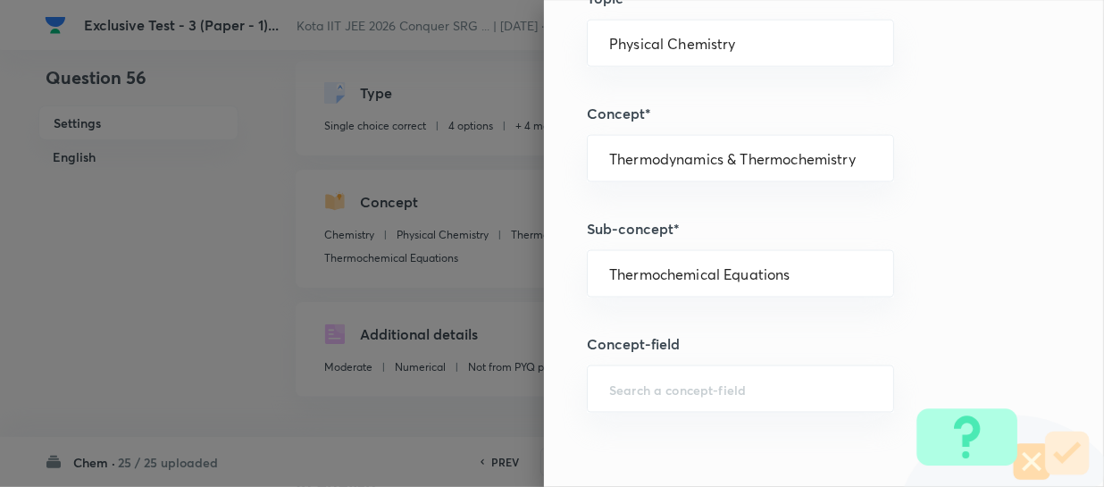
scroll to position [974, 0]
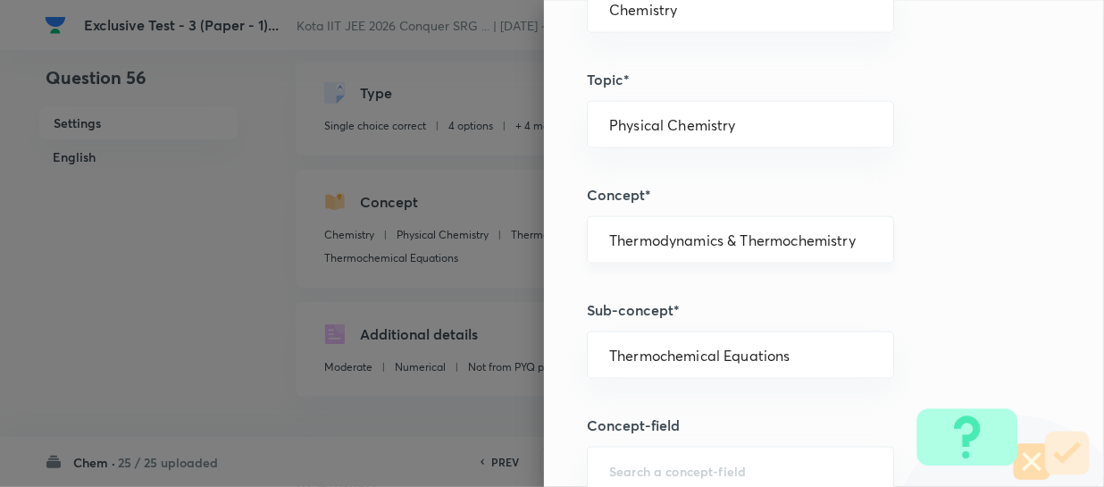
click at [776, 232] on input "Thermodynamics & Thermochemistry" at bounding box center [740, 239] width 263 height 17
click at [782, 360] on input "Thermochemical Equations" at bounding box center [740, 355] width 263 height 17
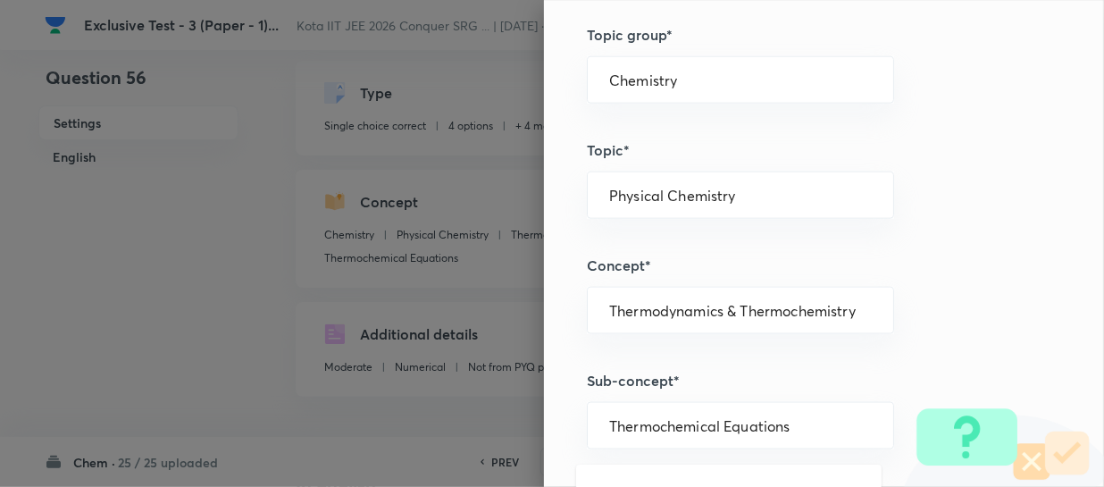
scroll to position [812, 0]
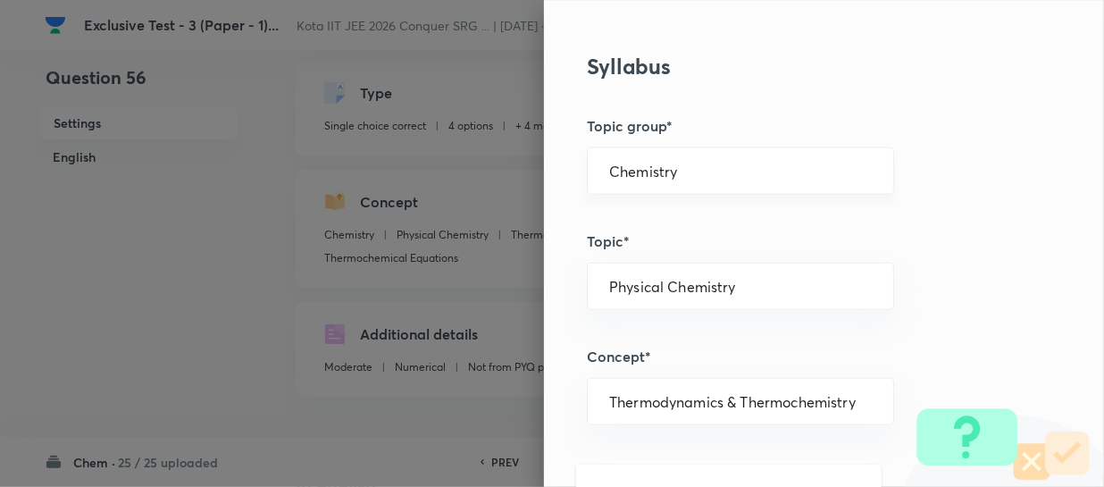
click at [670, 166] on input "Chemistry" at bounding box center [740, 171] width 263 height 17
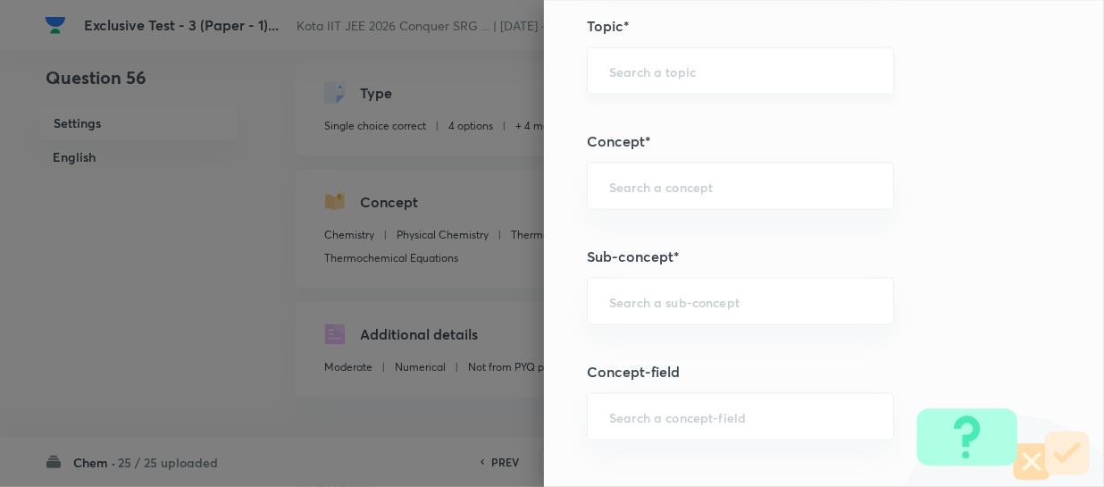
scroll to position [1055, 0]
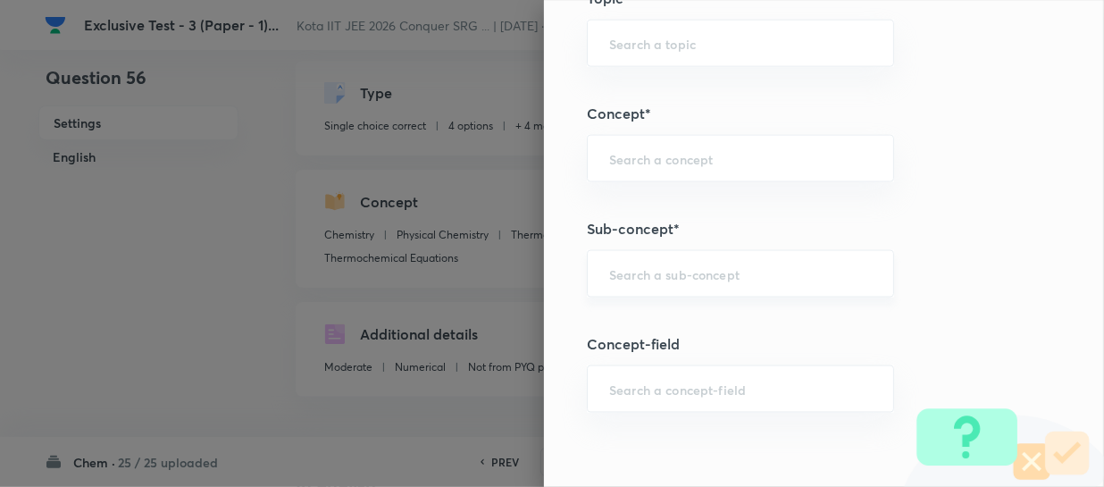
click at [675, 275] on input "text" at bounding box center [740, 273] width 263 height 17
paste input "Periodic Table"
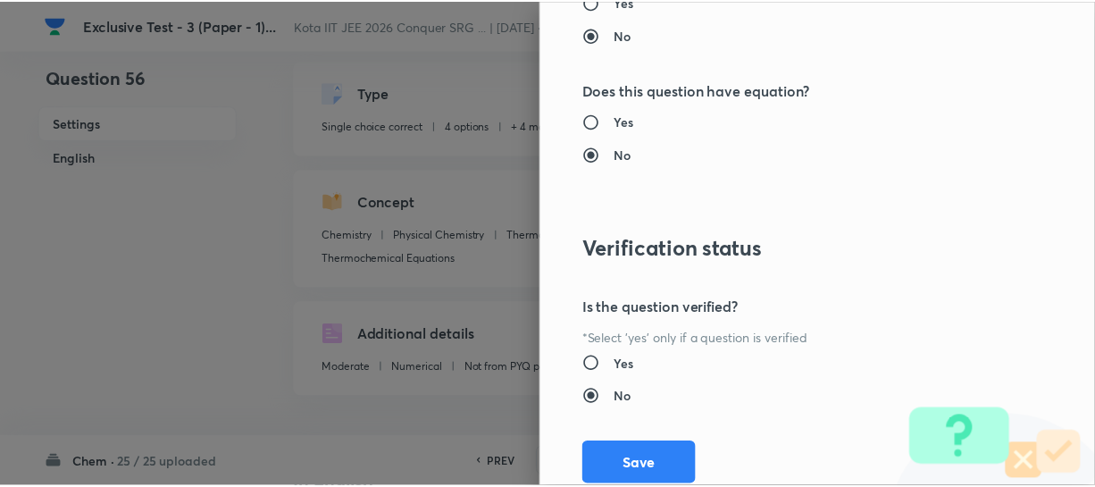
scroll to position [2066, 0]
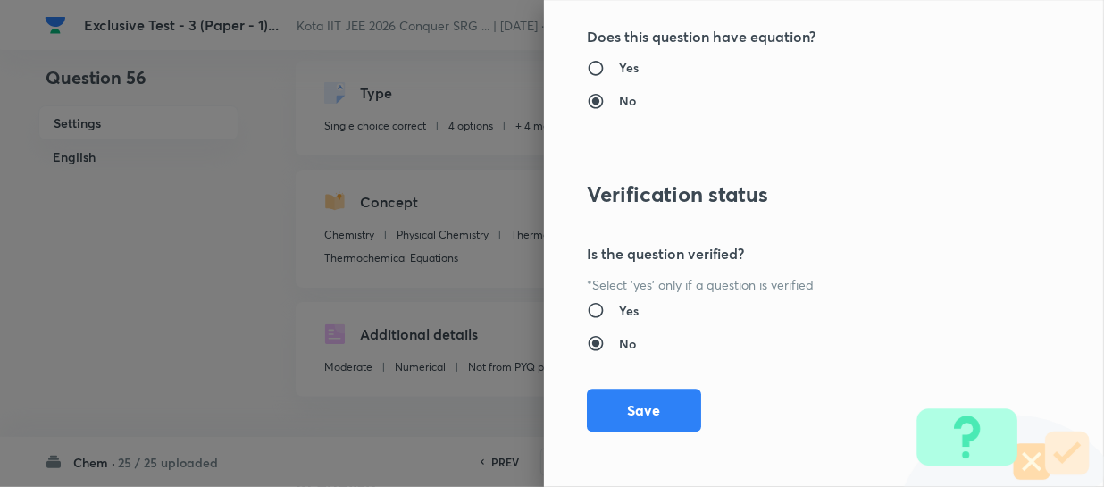
click at [687, 392] on button "Save" at bounding box center [644, 410] width 114 height 43
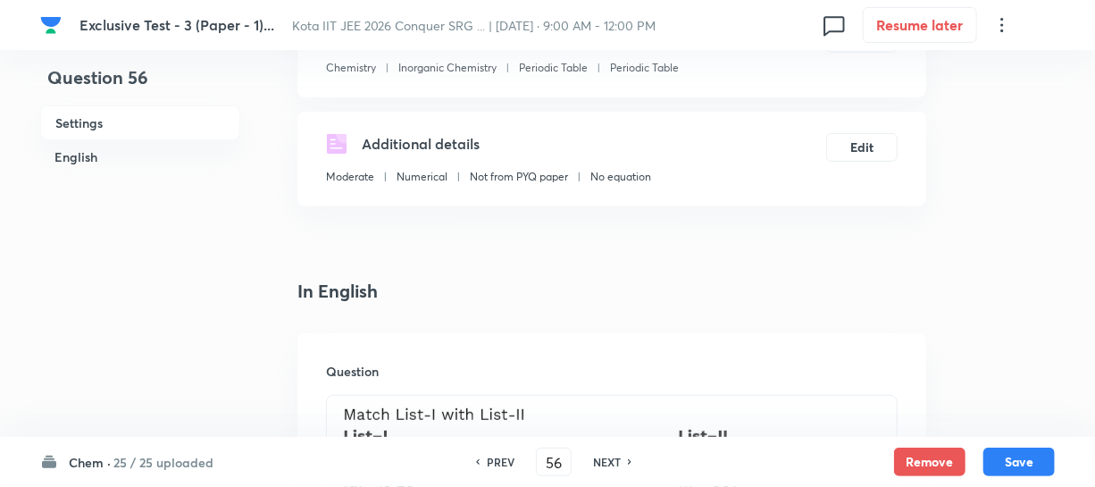
scroll to position [324, 0]
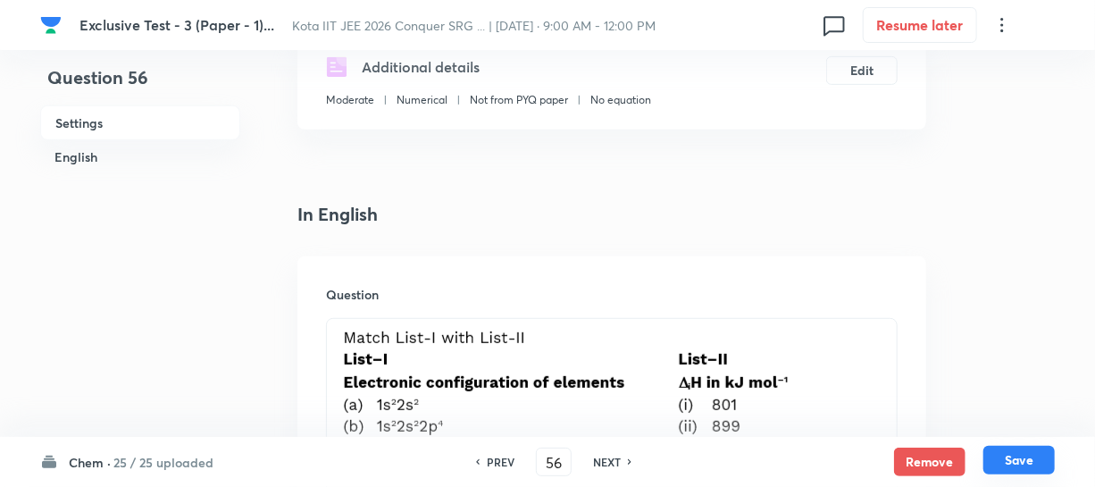
click at [1008, 460] on button "Save" at bounding box center [1019, 460] width 71 height 29
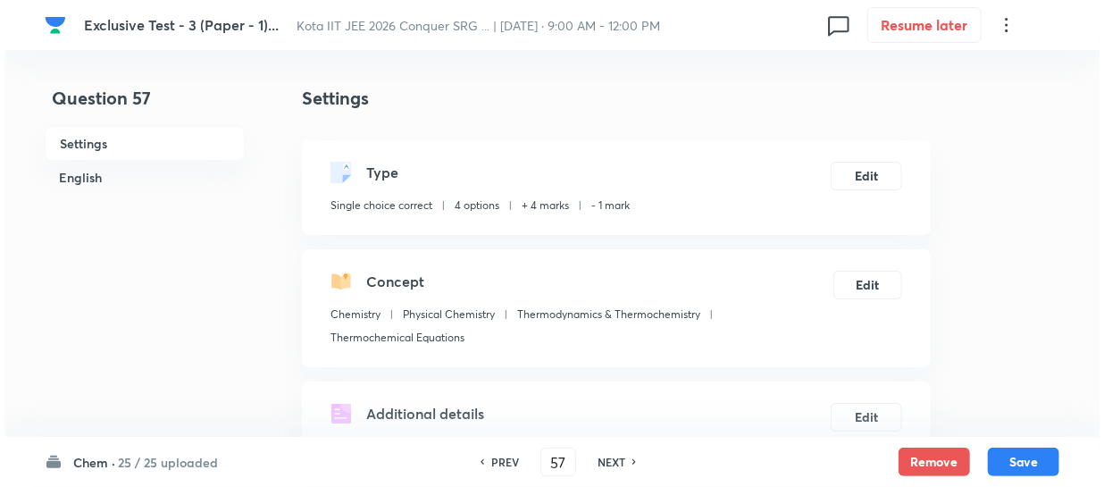
scroll to position [0, 0]
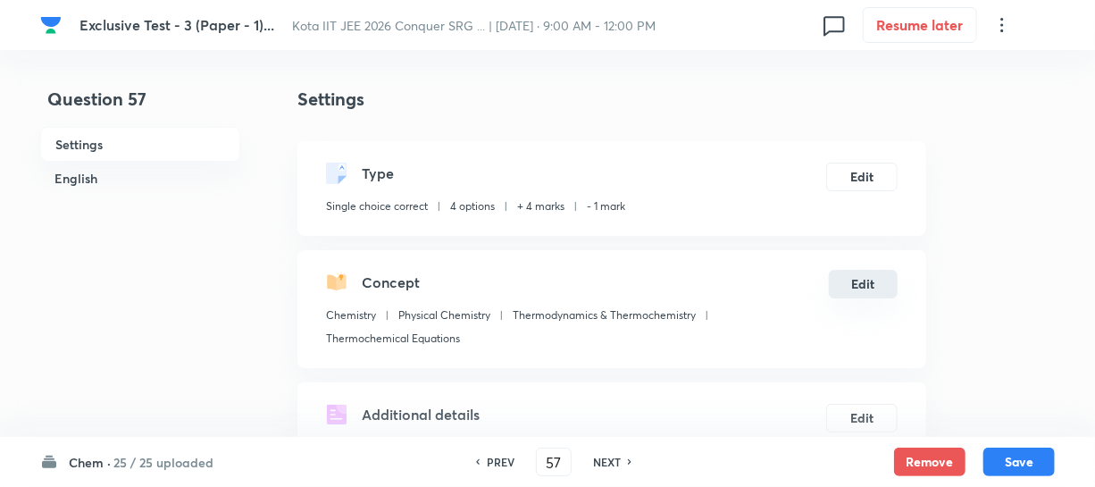
click at [854, 289] on button "Edit" at bounding box center [863, 284] width 69 height 29
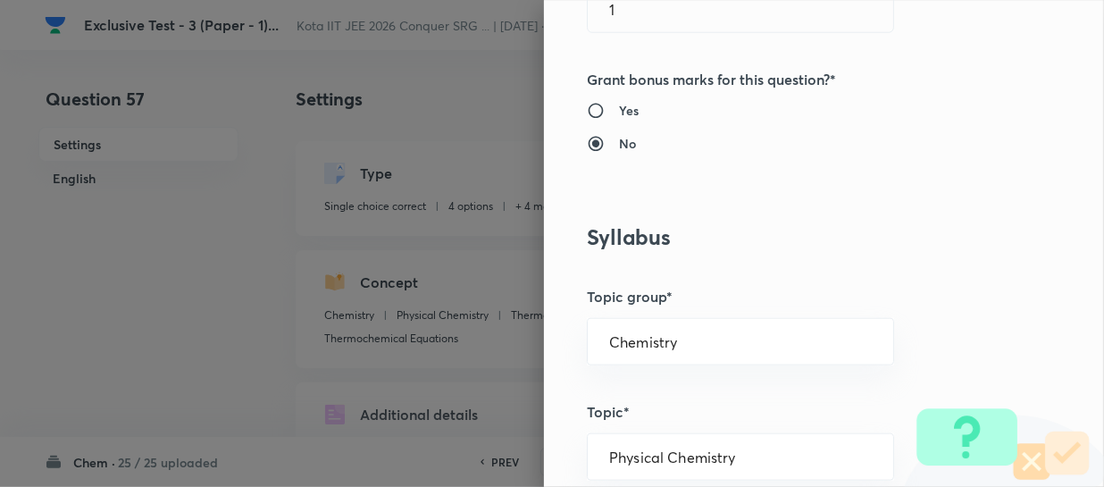
scroll to position [731, 0]
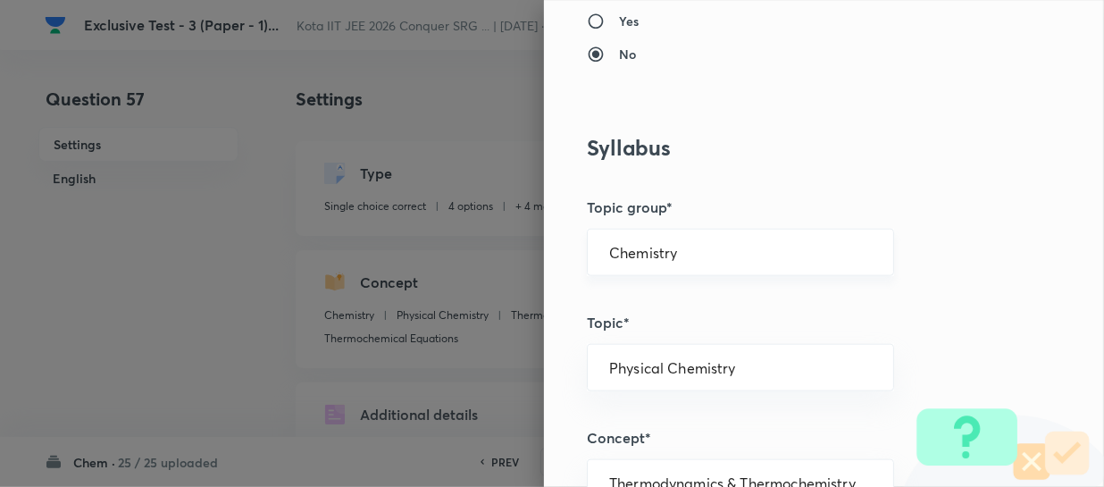
click at [697, 257] on input "Chemistry" at bounding box center [740, 252] width 263 height 17
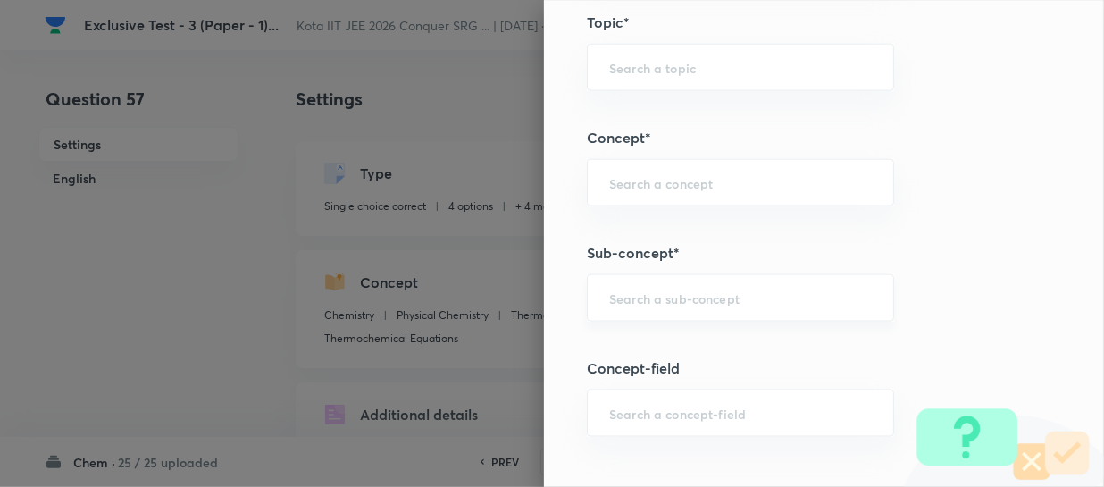
scroll to position [1055, 0]
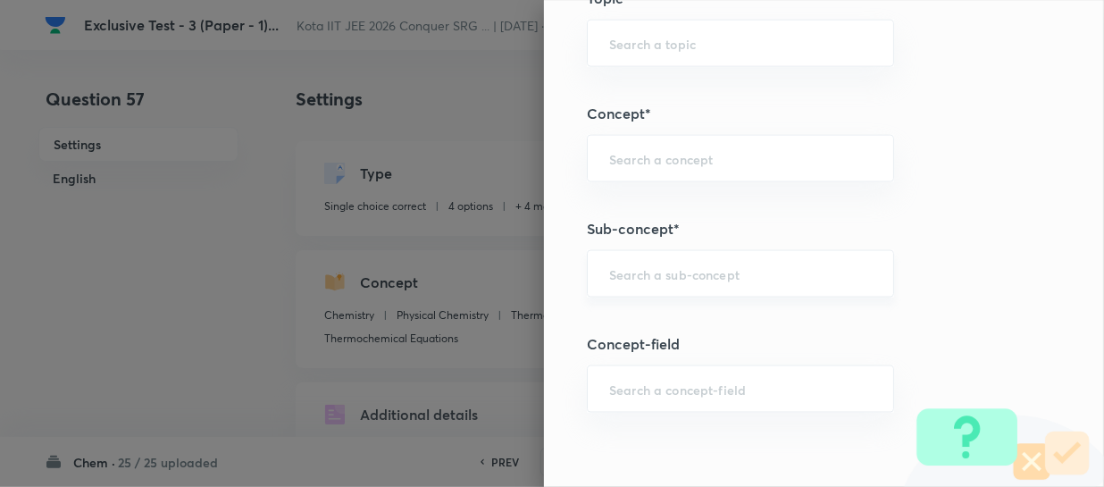
click at [657, 268] on input "text" at bounding box center [740, 273] width 263 height 17
paste input "Laws Of Thermochemistry"
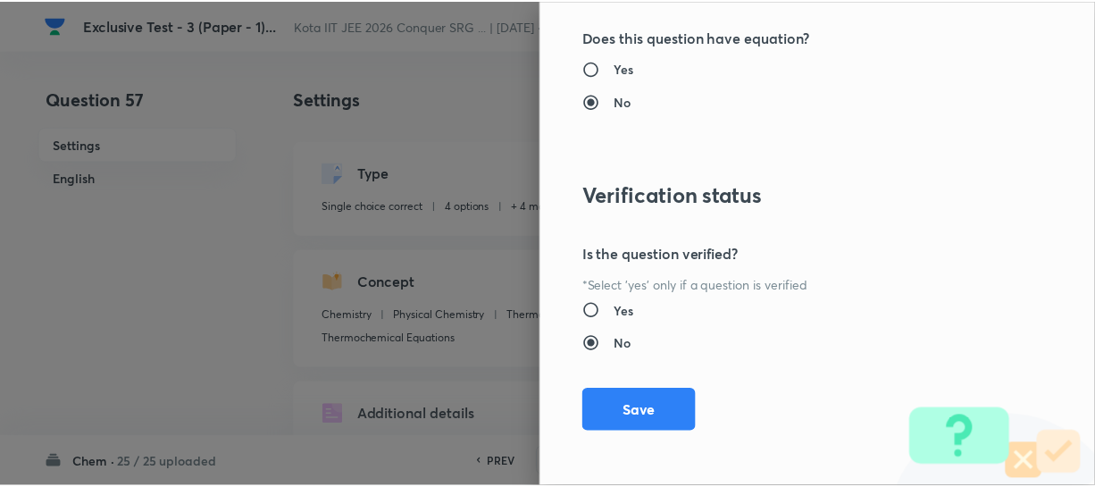
scroll to position [2066, 0]
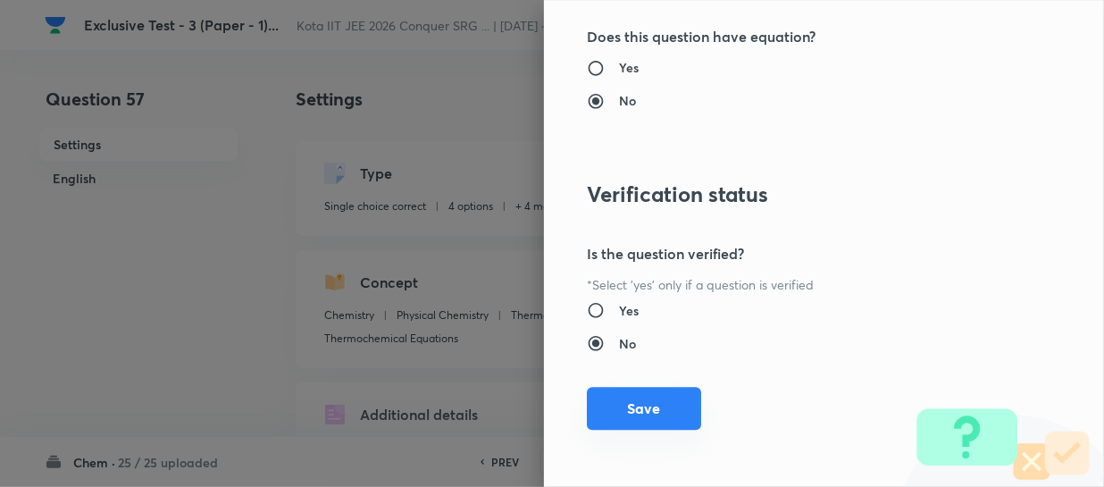
click at [674, 421] on button "Save" at bounding box center [644, 408] width 114 height 43
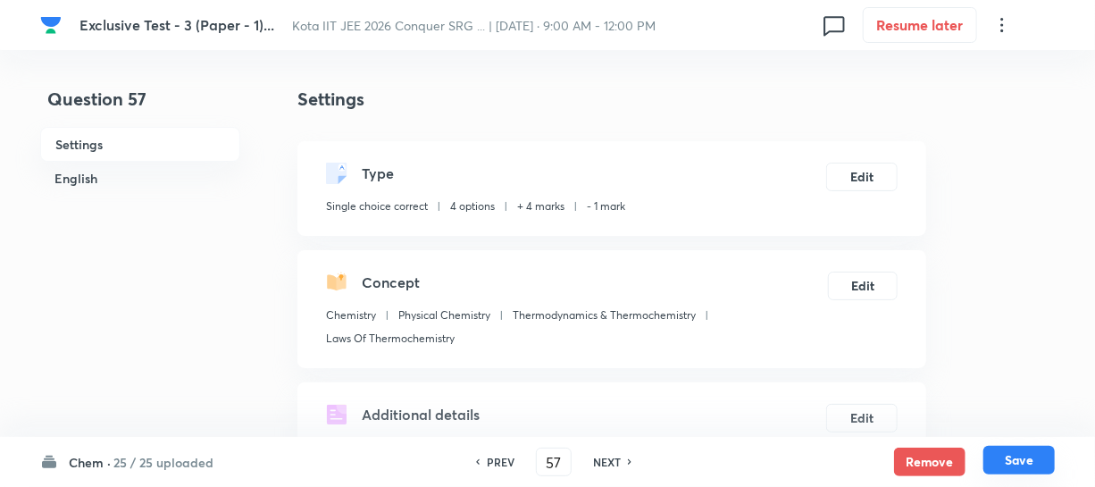
click at [1008, 456] on button "Save" at bounding box center [1019, 460] width 71 height 29
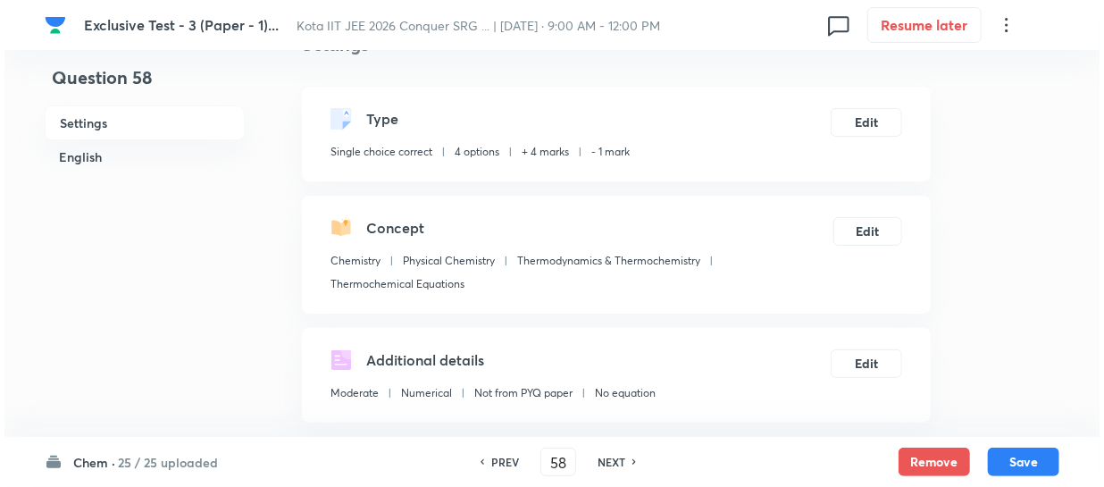
scroll to position [80, 0]
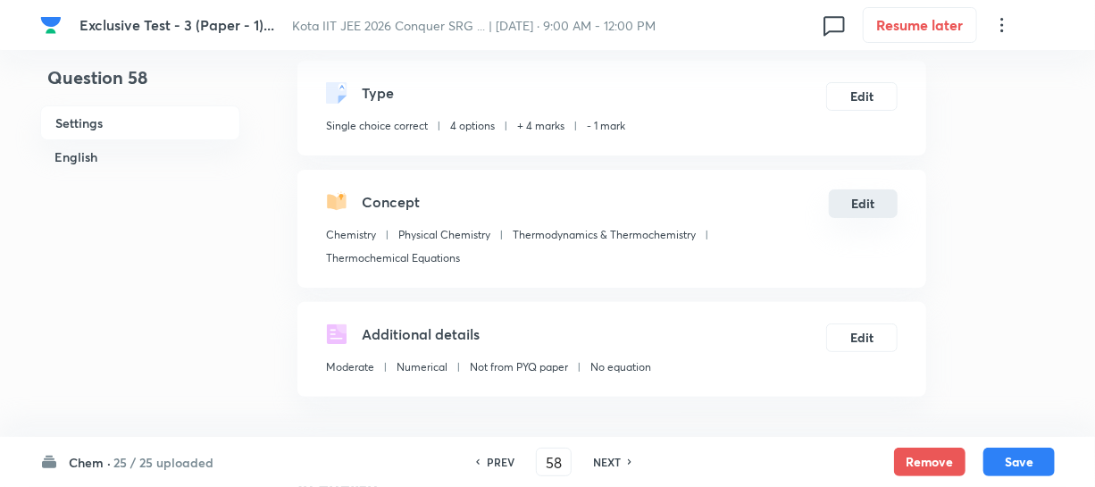
click at [867, 214] on button "Edit" at bounding box center [863, 203] width 69 height 29
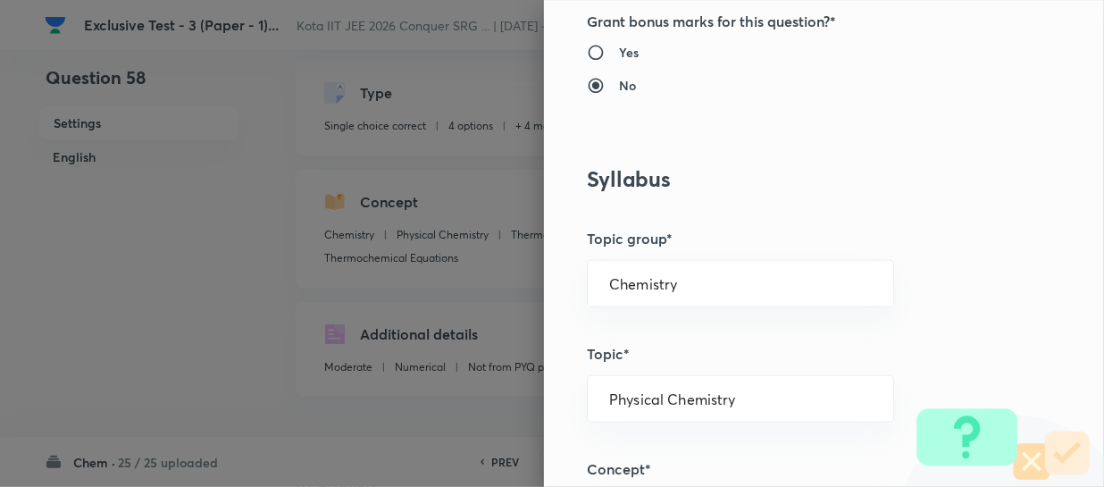
scroll to position [731, 0]
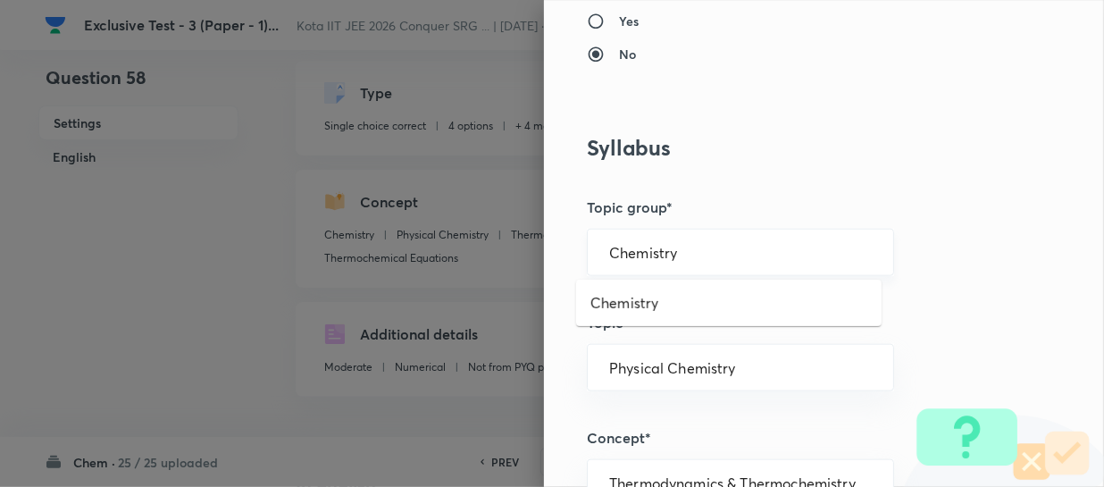
click at [697, 259] on input "Chemistry" at bounding box center [740, 252] width 263 height 17
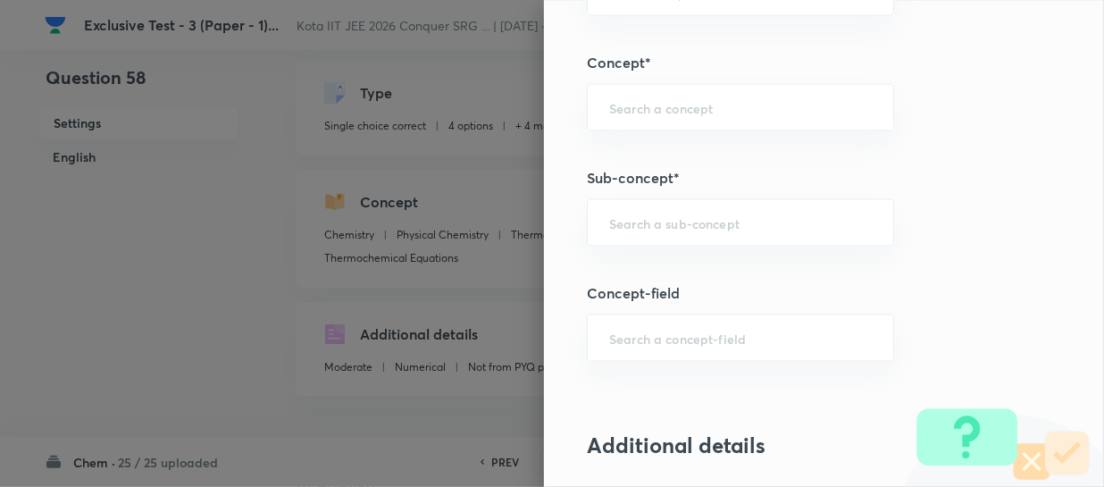
scroll to position [1136, 0]
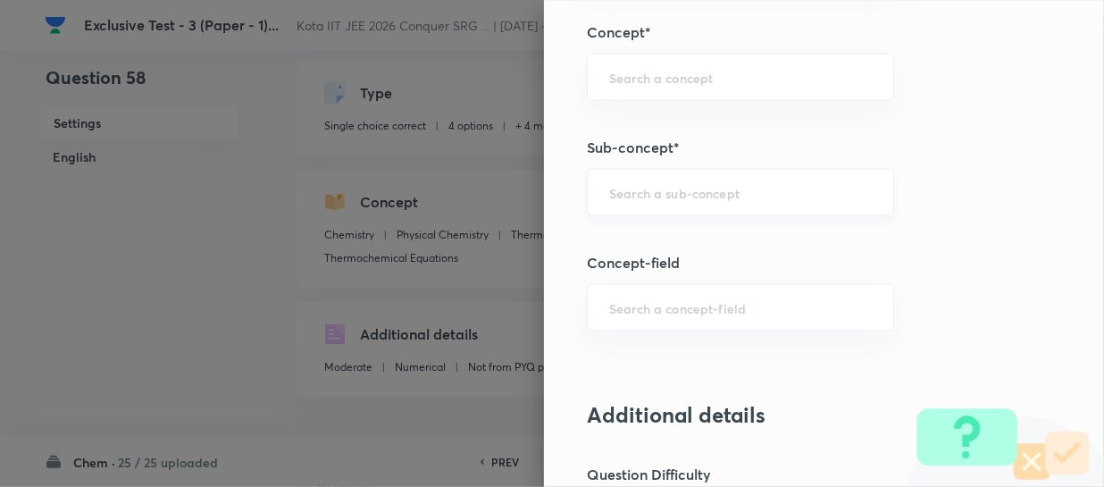
click at [651, 199] on div "​" at bounding box center [740, 192] width 307 height 47
paste input "Inductive Effect"
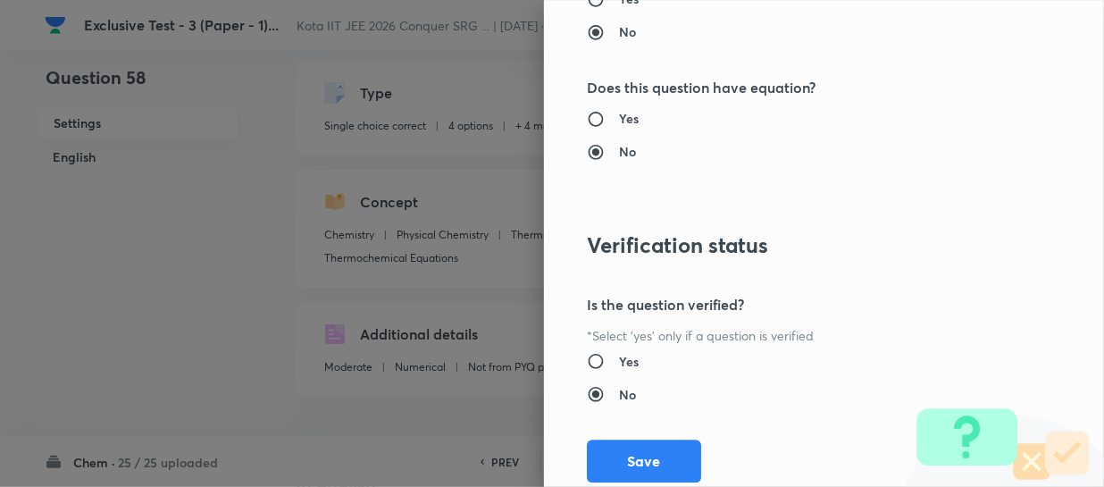
scroll to position [2066, 0]
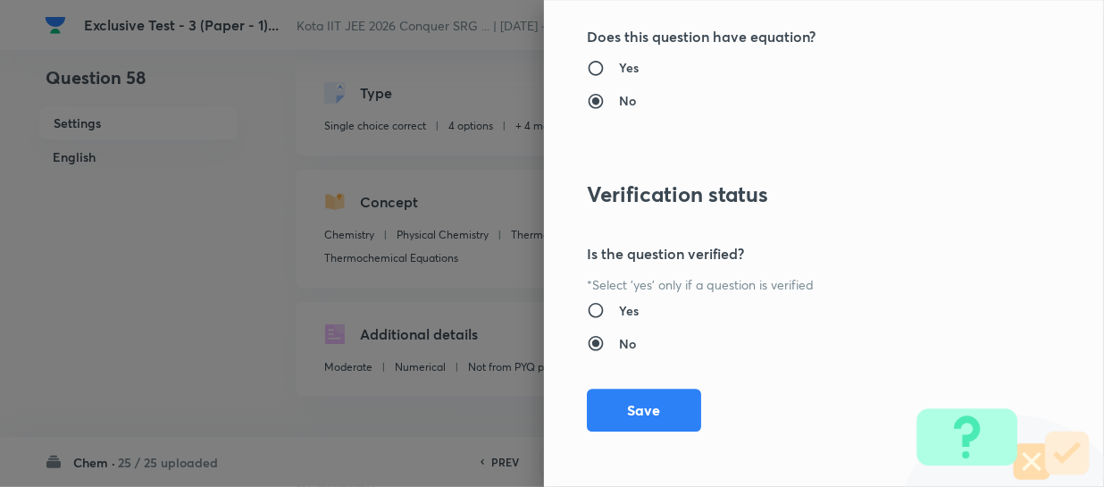
click at [656, 391] on button "Save" at bounding box center [644, 410] width 114 height 43
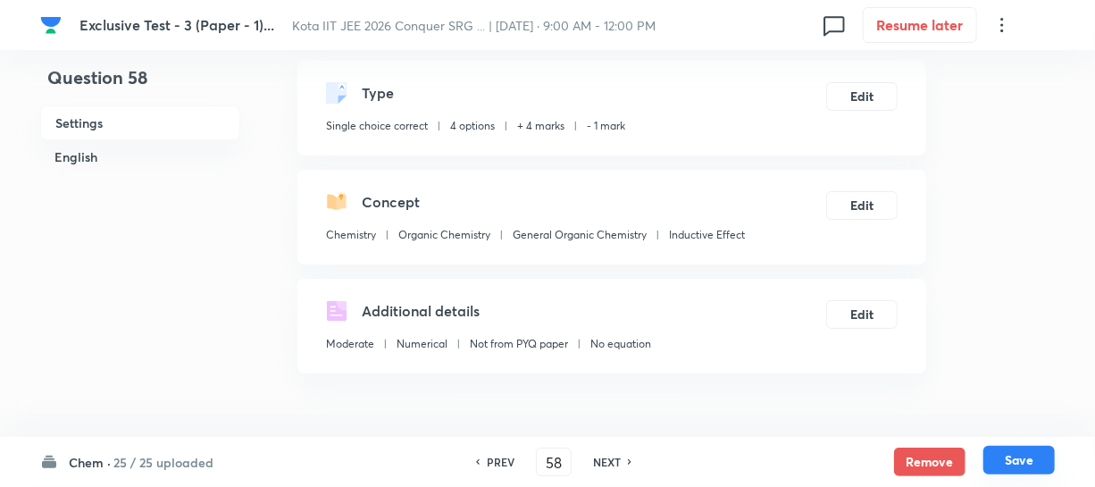
click at [1005, 453] on button "Save" at bounding box center [1019, 460] width 71 height 29
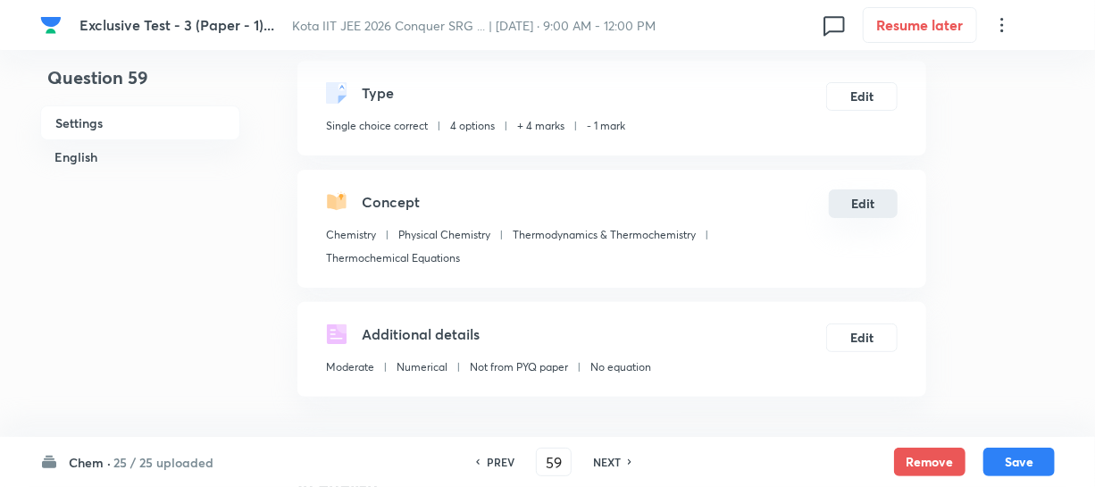
click at [863, 212] on button "Edit" at bounding box center [863, 203] width 69 height 29
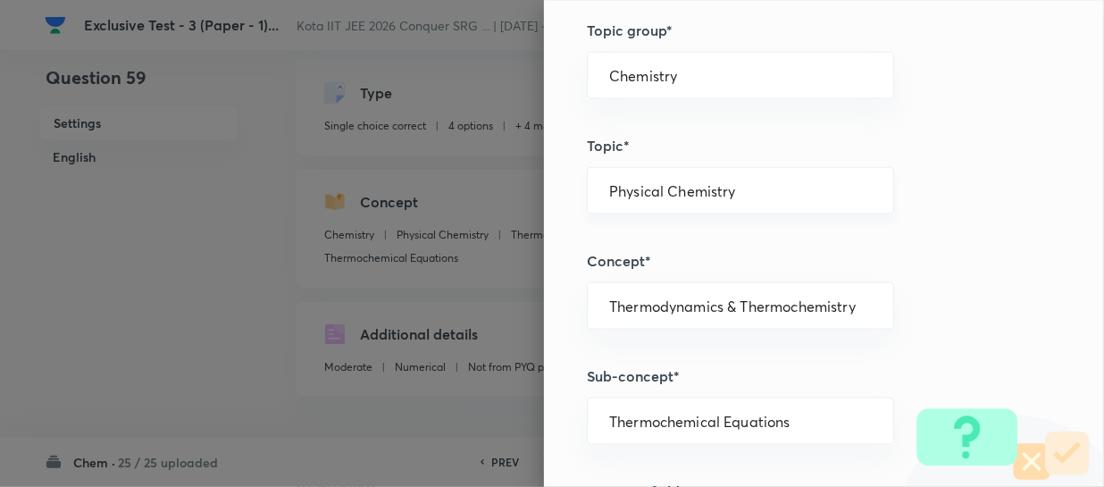
scroll to position [812, 0]
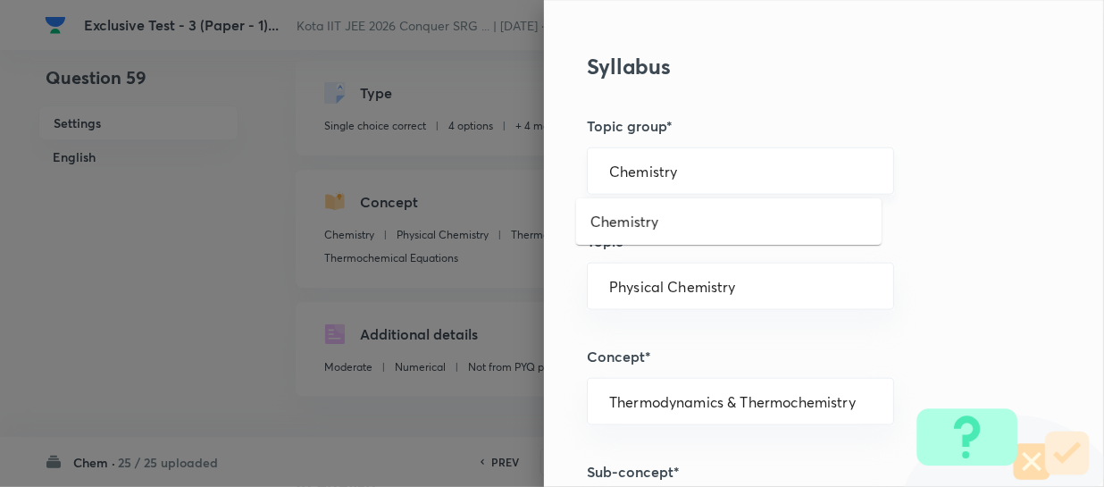
click at [678, 170] on input "Chemistry" at bounding box center [740, 171] width 263 height 17
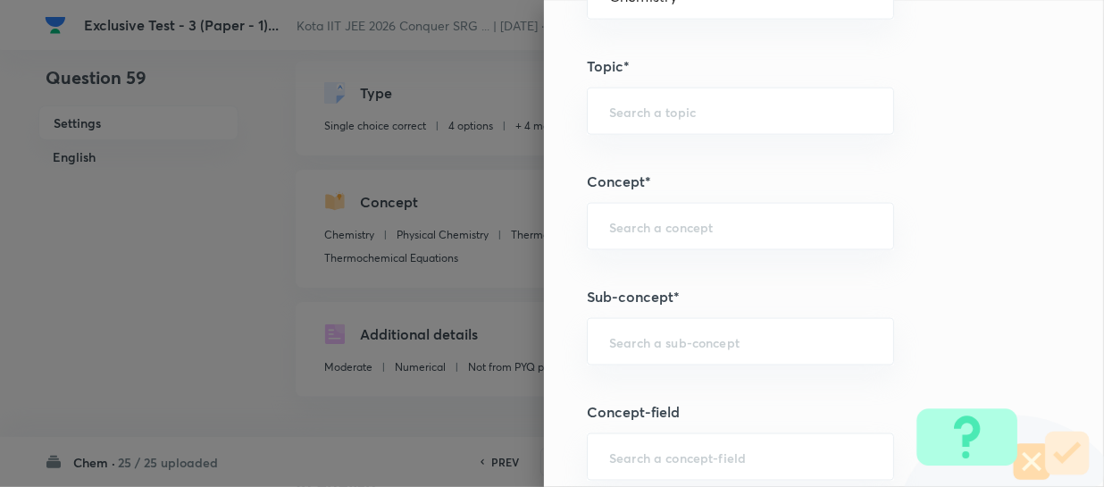
scroll to position [1055, 0]
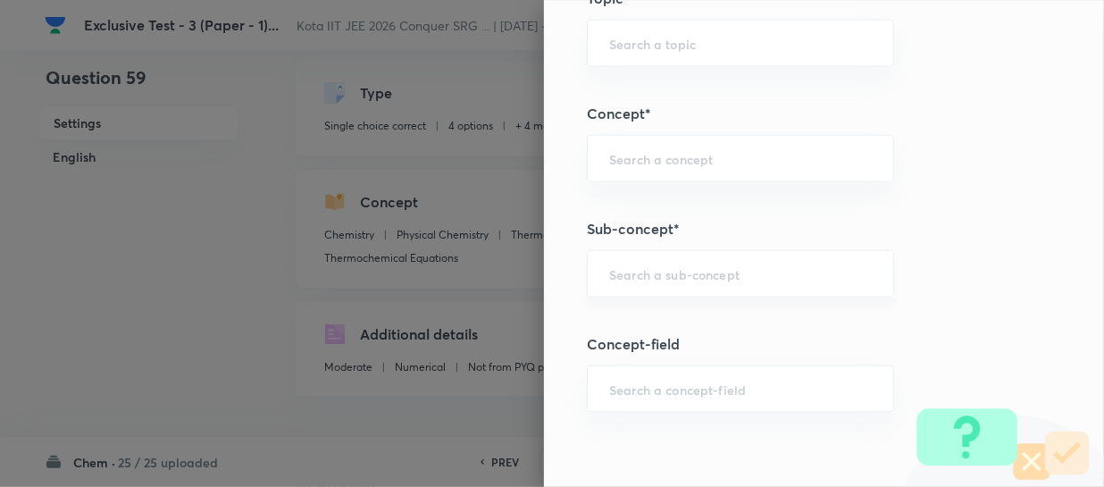
click at [625, 274] on input "text" at bounding box center [740, 273] width 263 height 17
paste input "Periodic Trends In Properties"
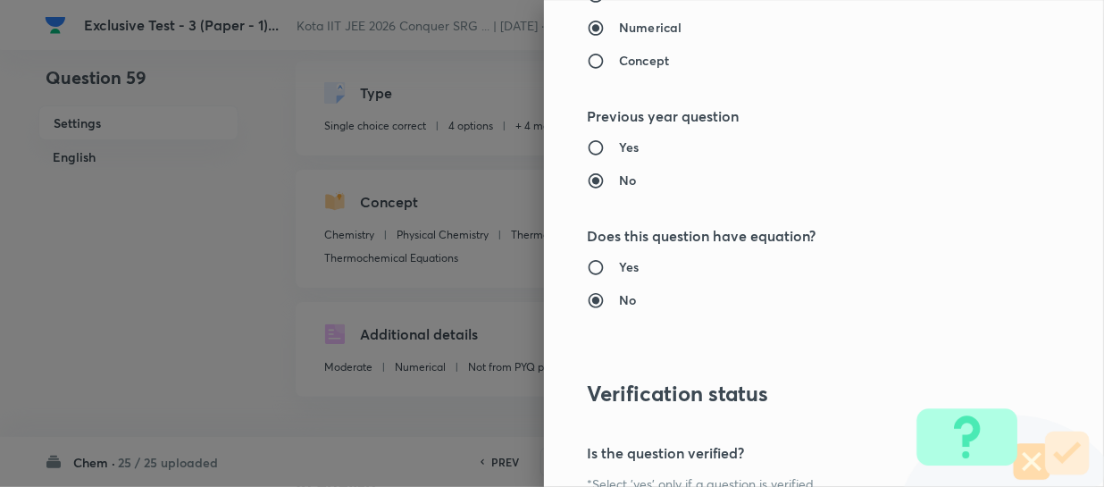
scroll to position [2066, 0]
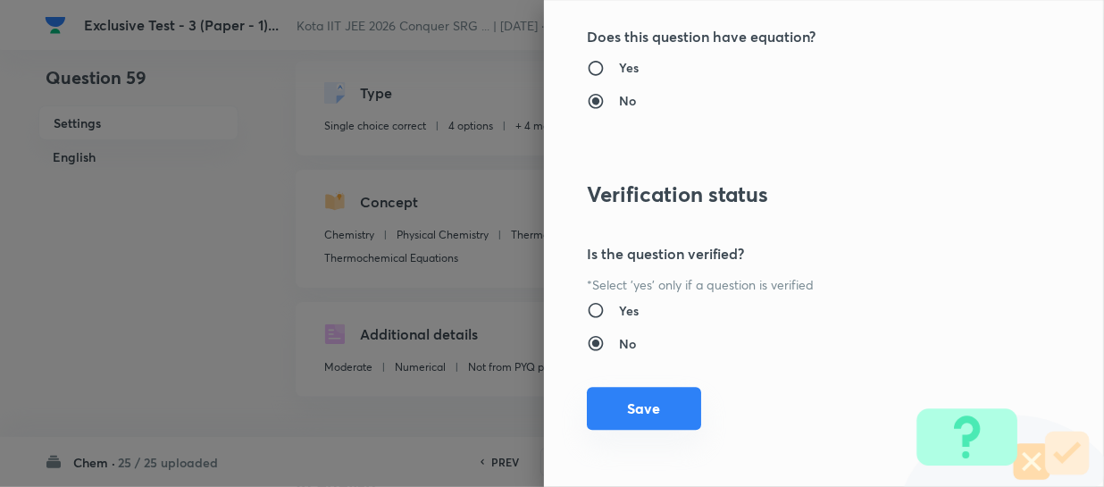
click at [653, 407] on button "Save" at bounding box center [644, 408] width 114 height 43
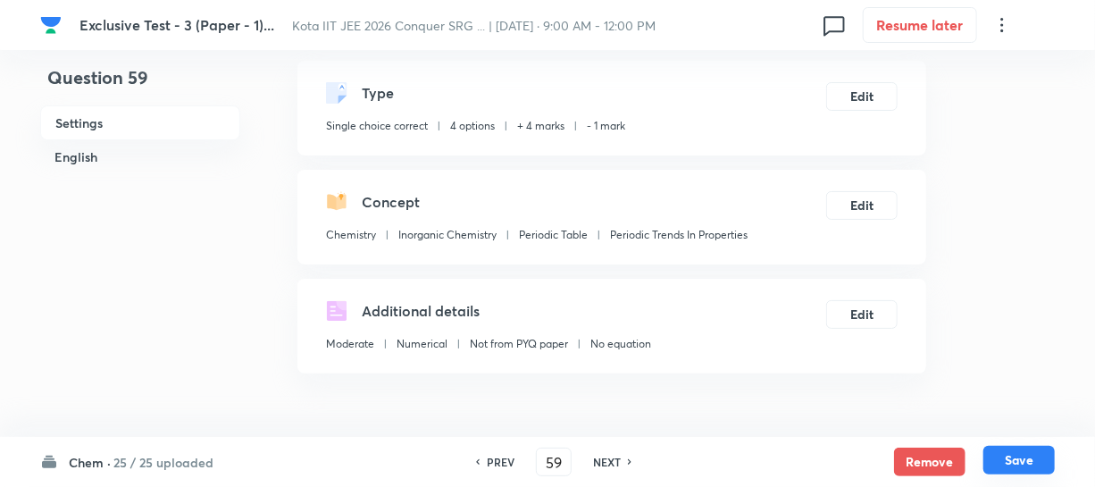
click at [1033, 454] on button "Save" at bounding box center [1019, 460] width 71 height 29
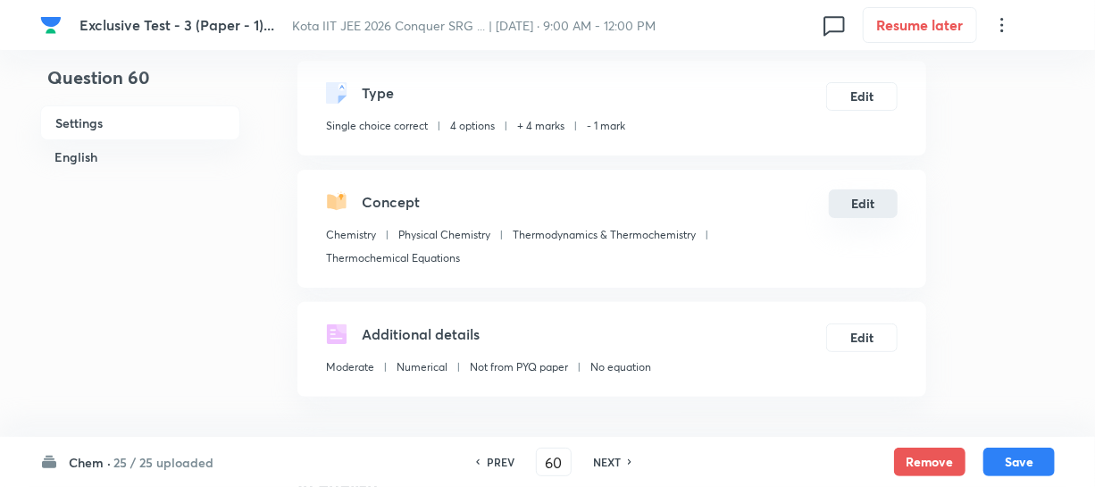
click at [857, 208] on button "Edit" at bounding box center [863, 203] width 69 height 29
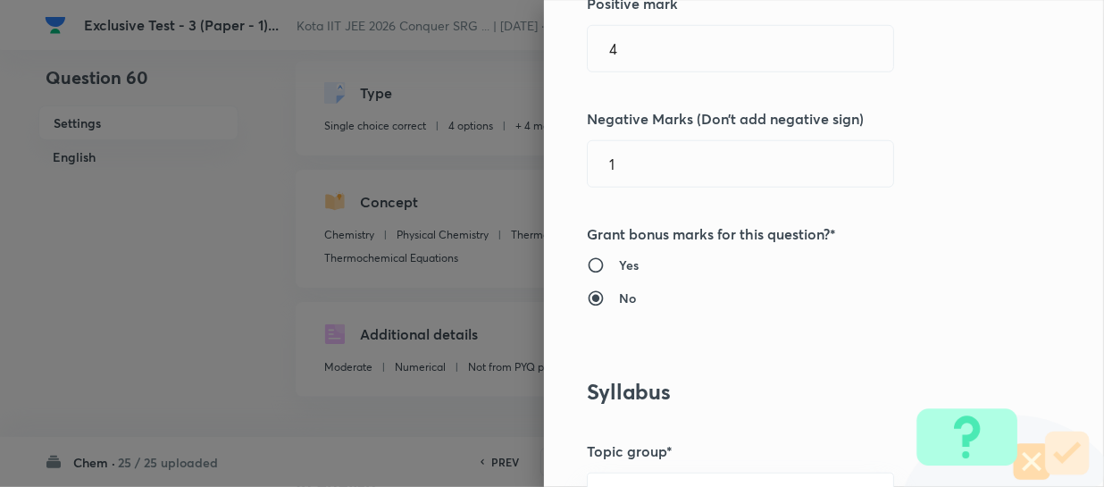
scroll to position [731, 0]
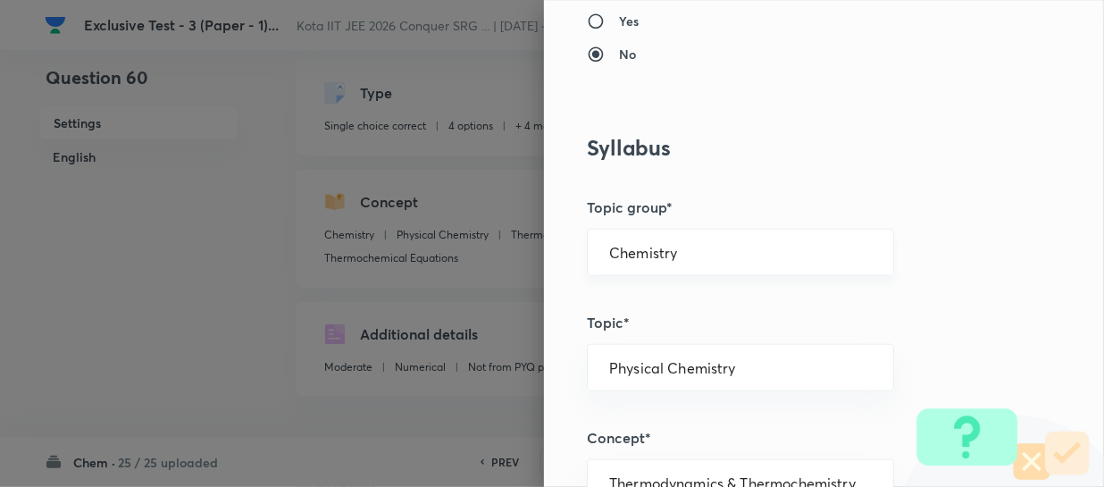
click at [688, 230] on div "Chemistry ​" at bounding box center [740, 252] width 307 height 47
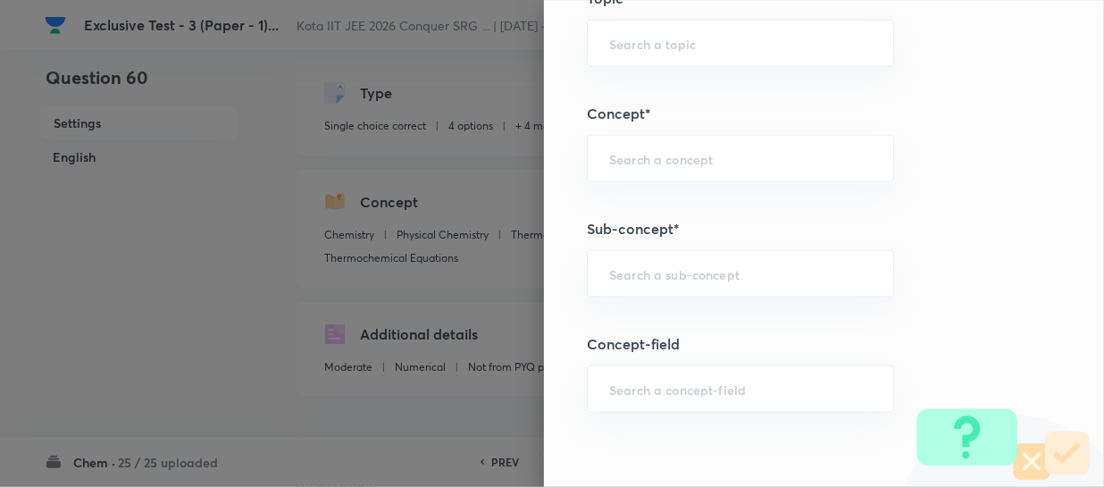
scroll to position [1136, 0]
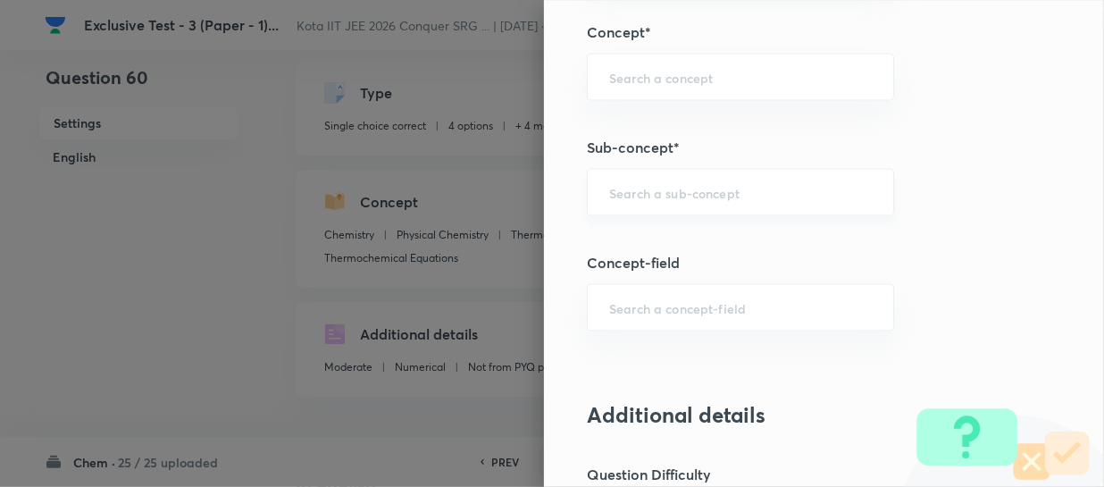
click at [654, 201] on div "​" at bounding box center [740, 192] width 307 height 47
paste input "Enthalpies Of Different Types Of Reactions"
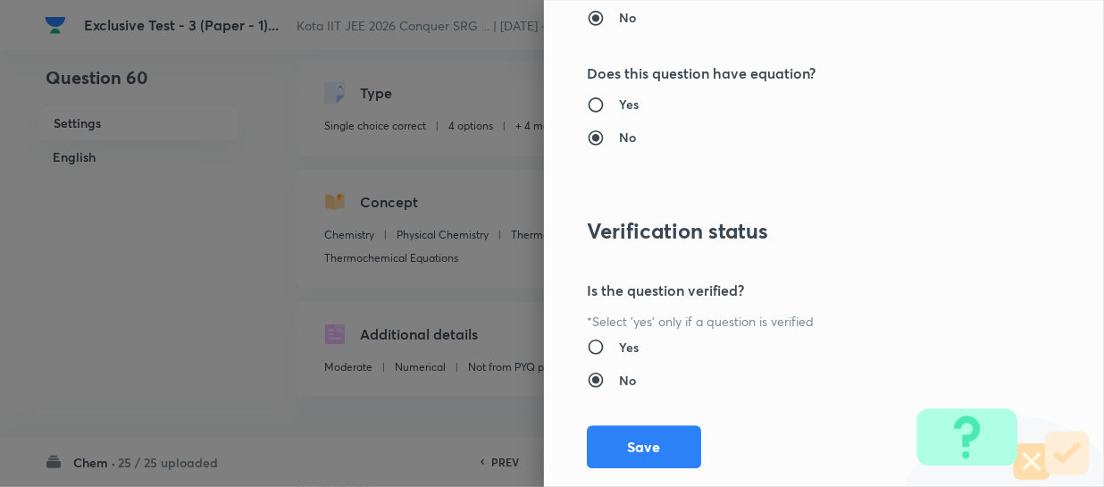
scroll to position [2066, 0]
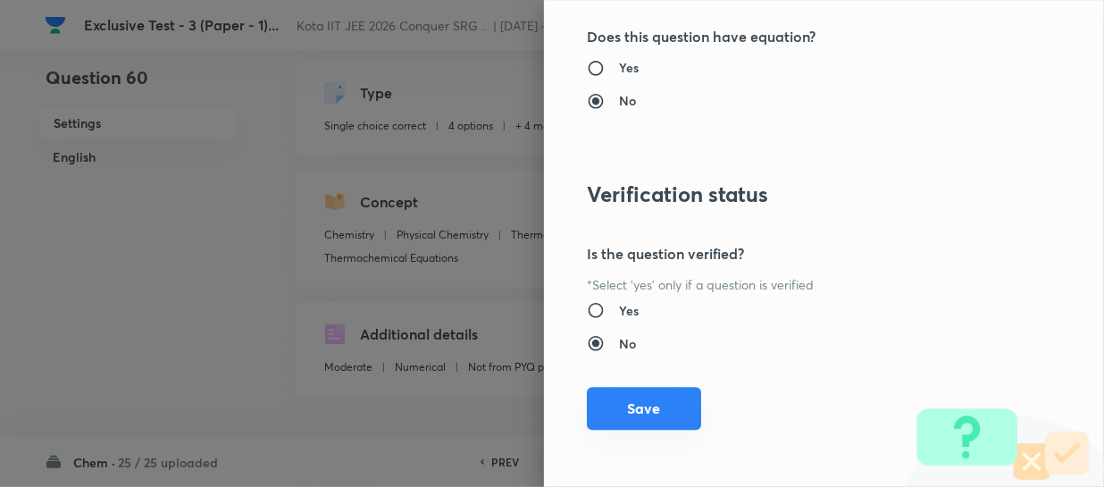
click at [647, 396] on button "Save" at bounding box center [644, 408] width 114 height 43
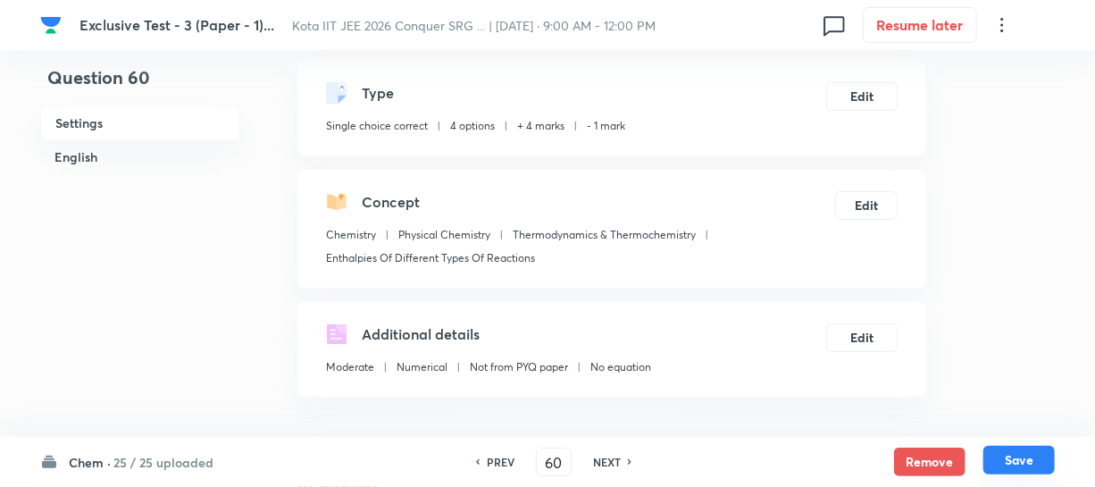
click at [1005, 448] on button "Save" at bounding box center [1019, 460] width 71 height 29
click at [847, 202] on button "Edit" at bounding box center [863, 203] width 69 height 29
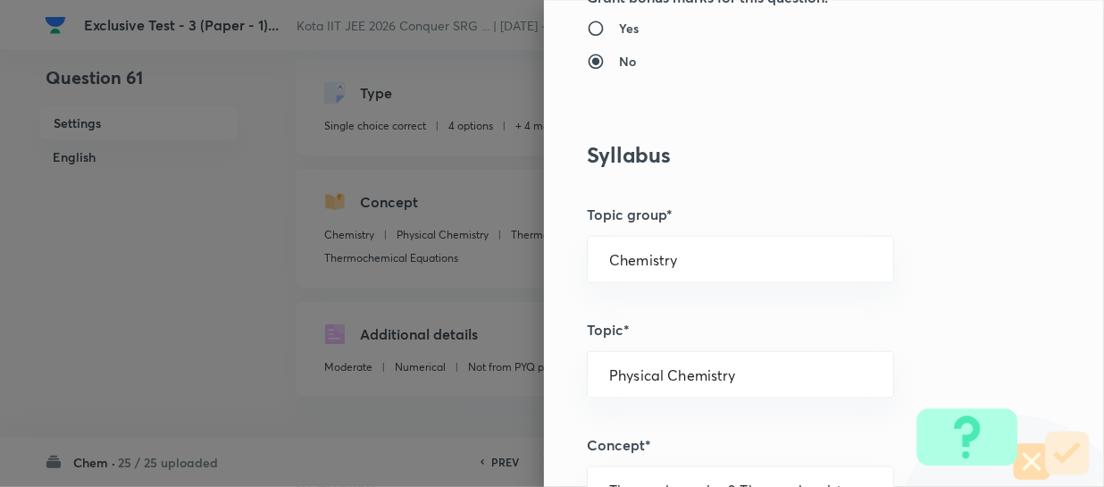
scroll to position [812, 0]
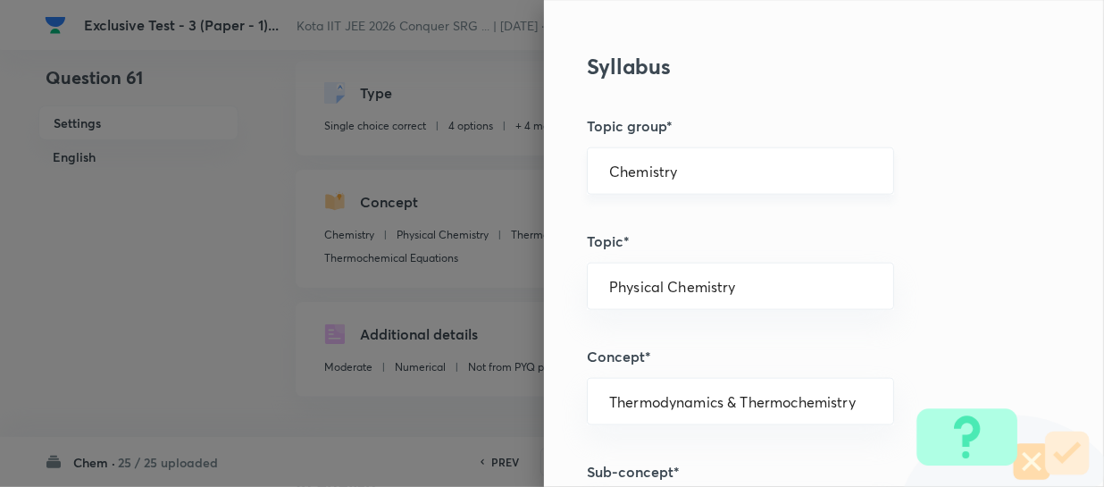
click at [711, 188] on div "Chemistry ​" at bounding box center [740, 170] width 307 height 47
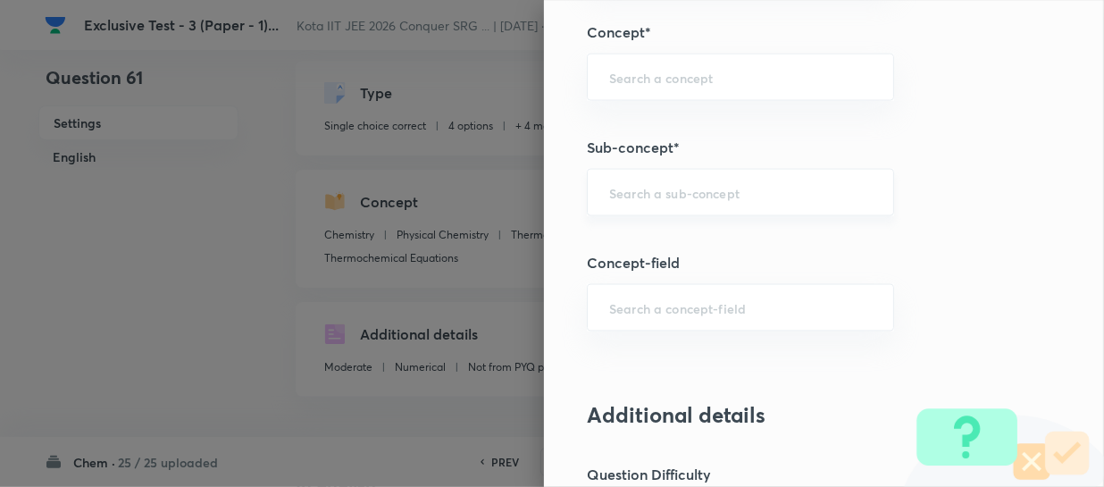
click at [645, 184] on input "text" at bounding box center [740, 192] width 263 height 17
paste input "Resonance and Mesomeric"
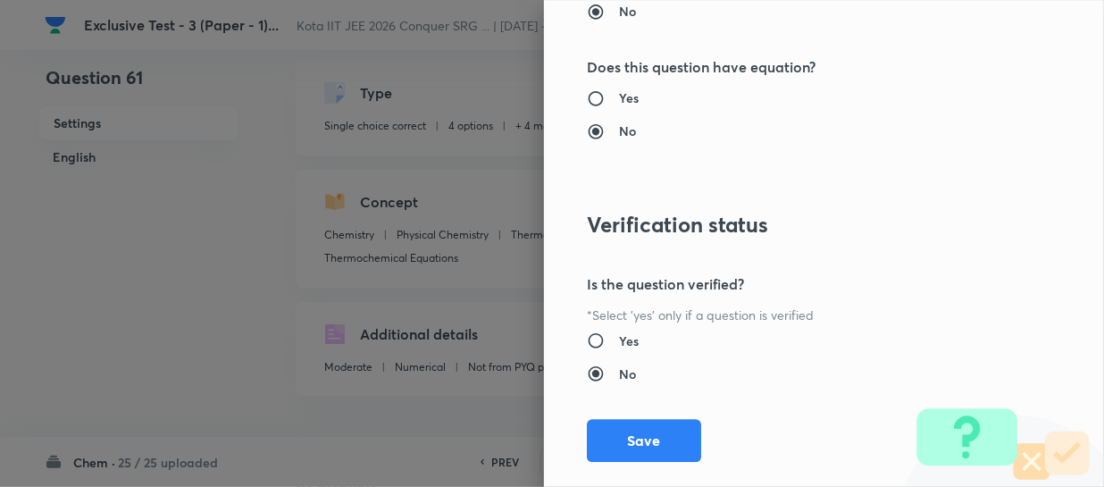
scroll to position [2066, 0]
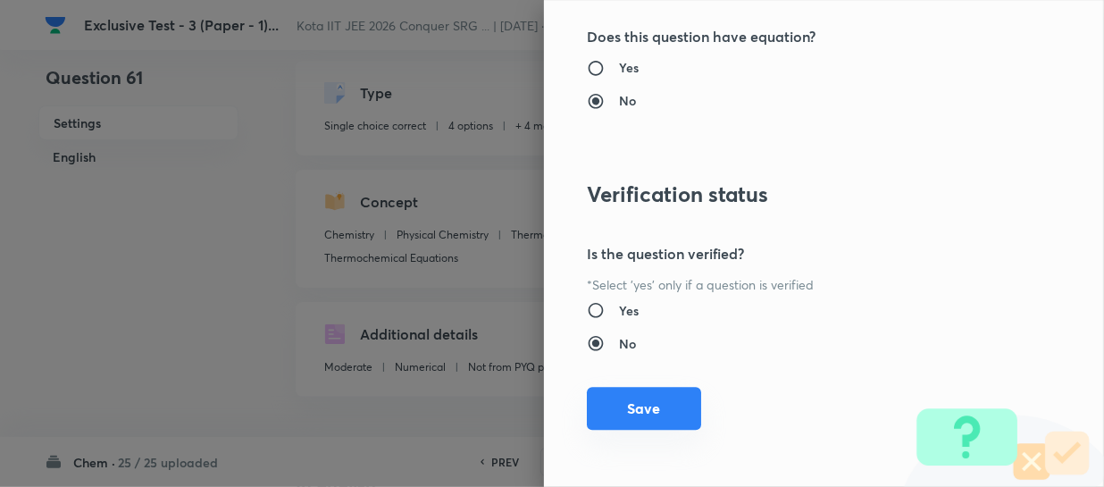
click at [658, 388] on button "Save" at bounding box center [644, 408] width 114 height 43
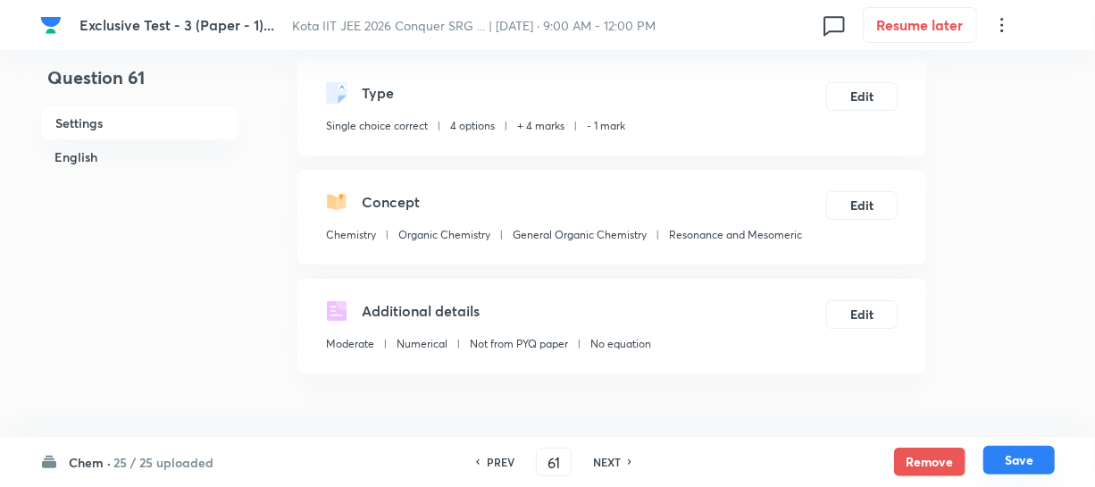
click at [1036, 459] on button "Save" at bounding box center [1019, 460] width 71 height 29
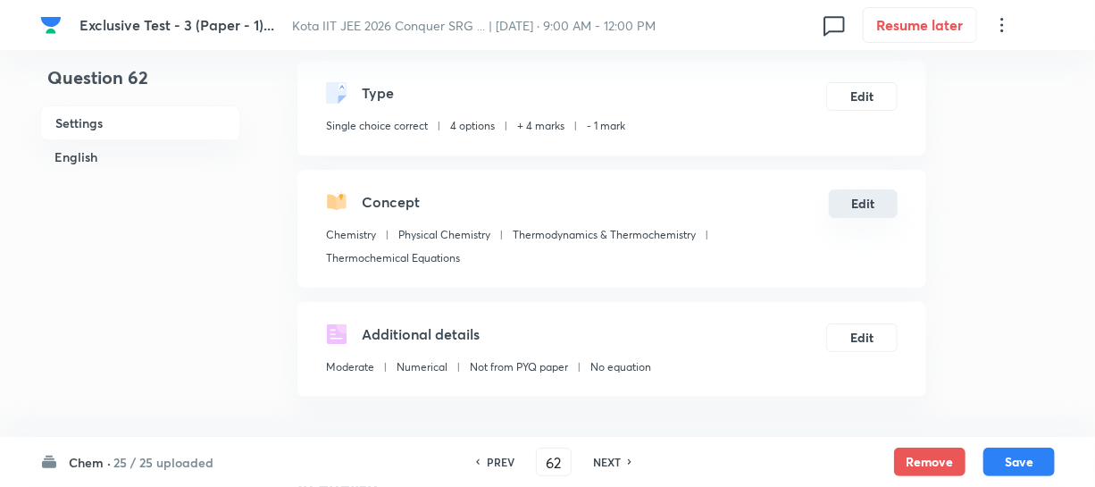
click at [865, 209] on button "Edit" at bounding box center [863, 203] width 69 height 29
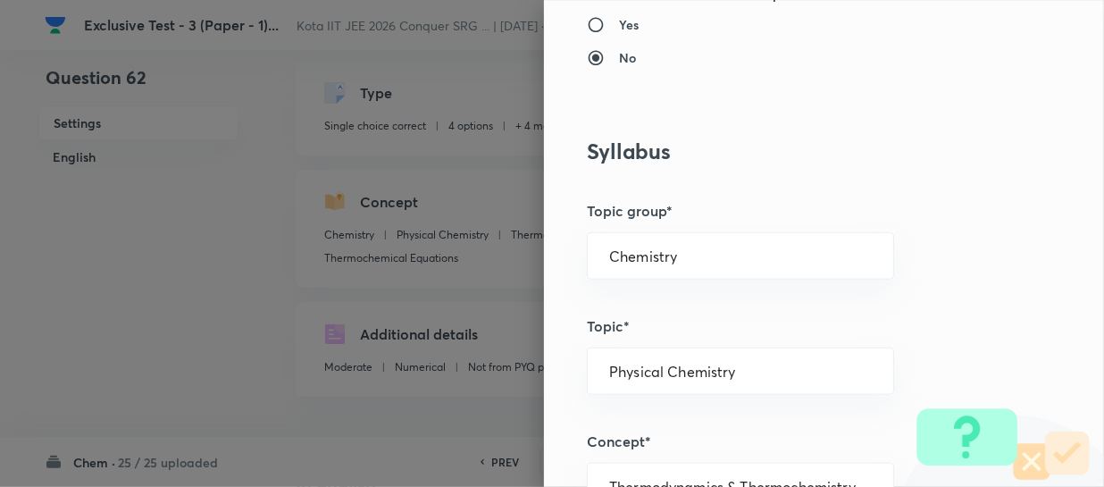
scroll to position [812, 0]
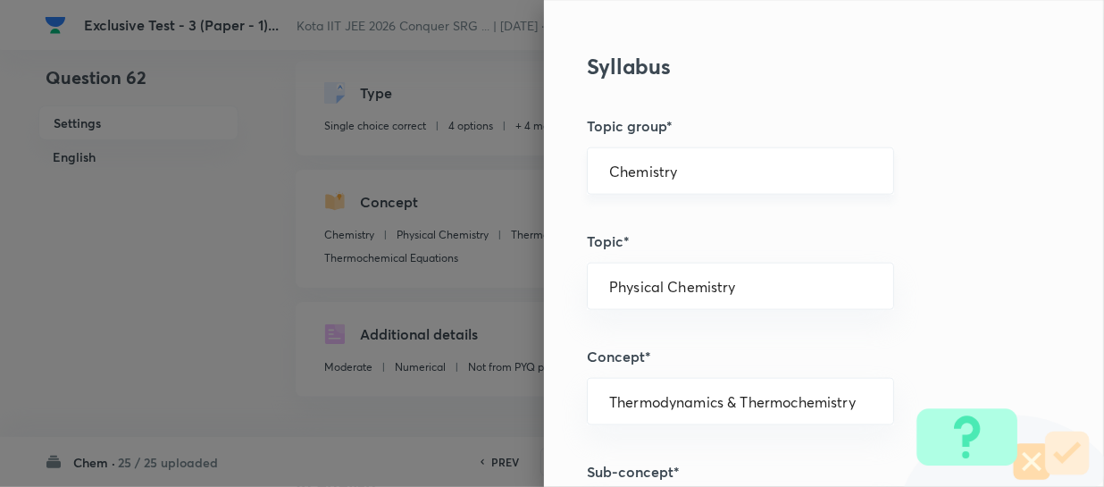
click at [690, 185] on div "Chemistry ​" at bounding box center [740, 170] width 307 height 47
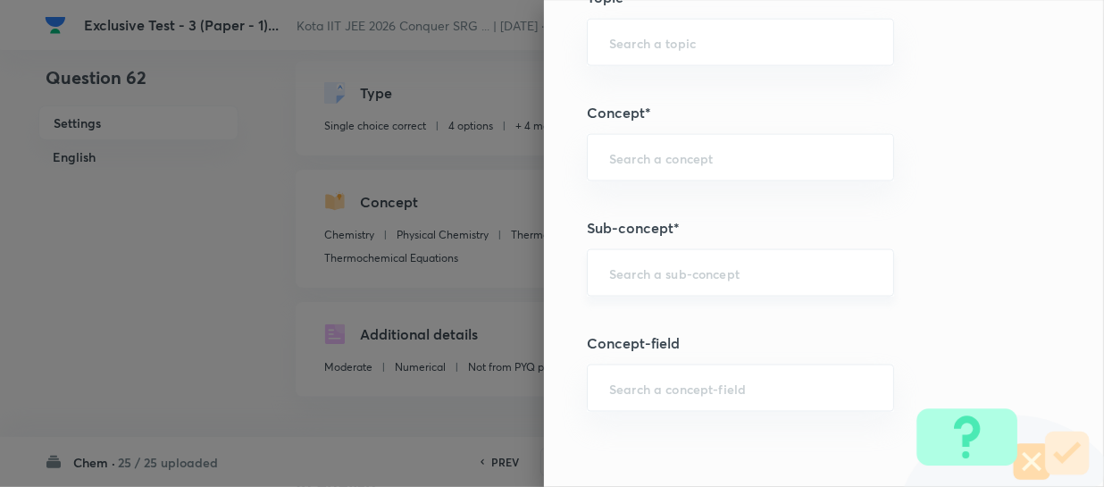
scroll to position [1136, 0]
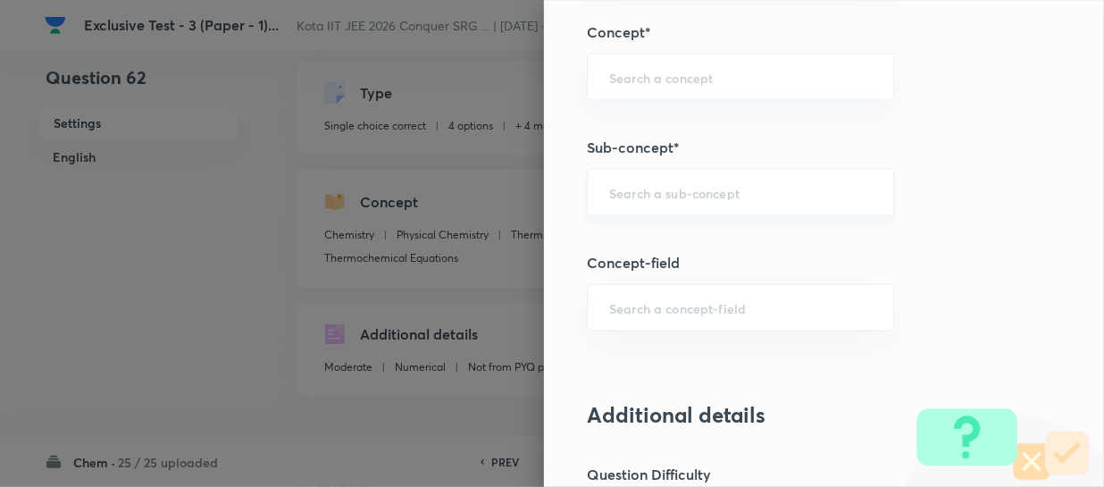
click at [670, 184] on input "text" at bounding box center [740, 192] width 263 height 17
paste input "Periodic Table"
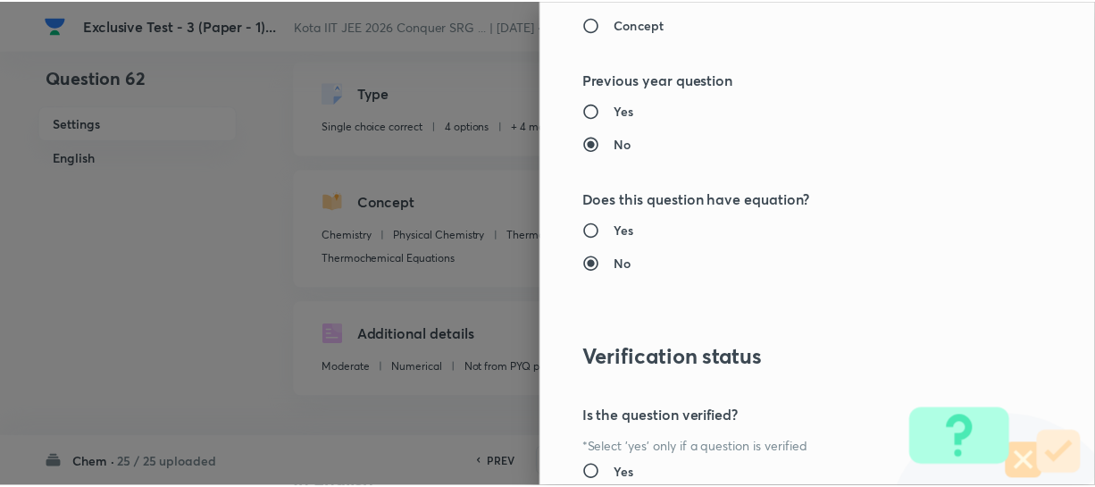
scroll to position [2066, 0]
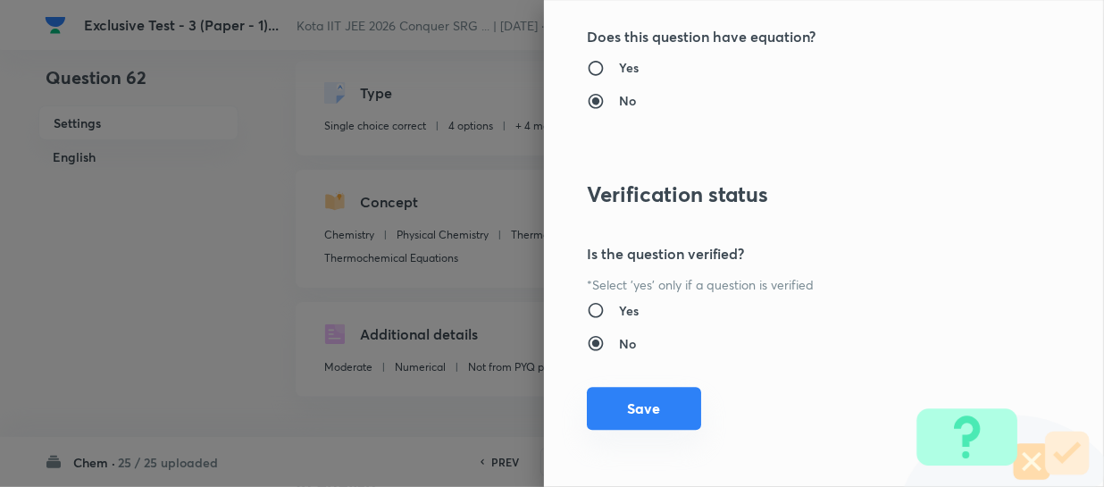
click at [649, 396] on button "Save" at bounding box center [644, 408] width 114 height 43
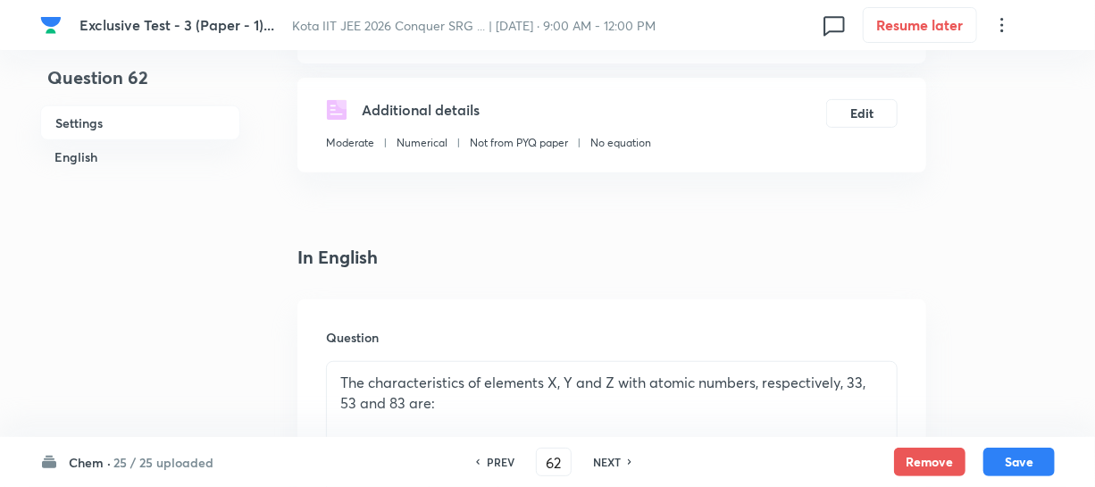
scroll to position [324, 0]
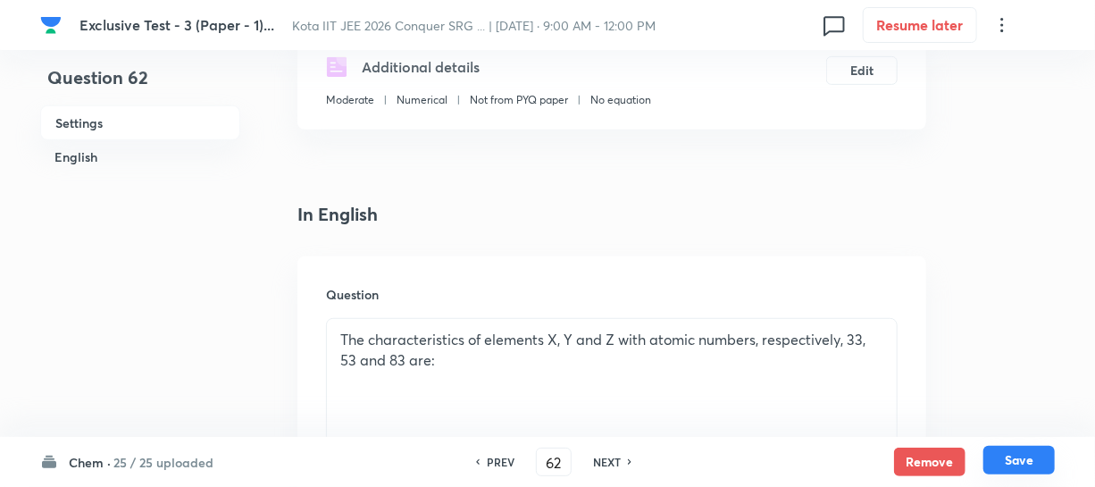
click at [998, 457] on button "Save" at bounding box center [1019, 460] width 71 height 29
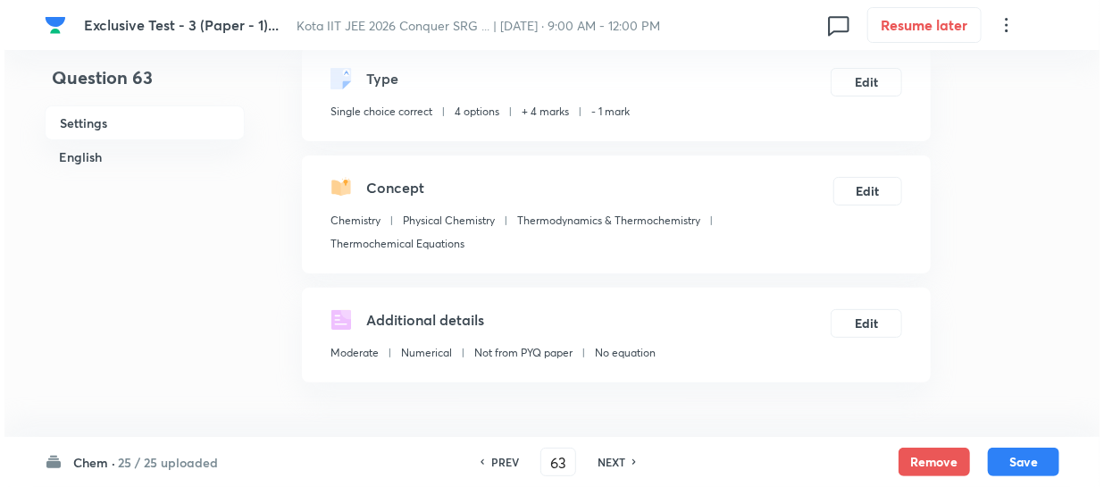
scroll to position [0, 0]
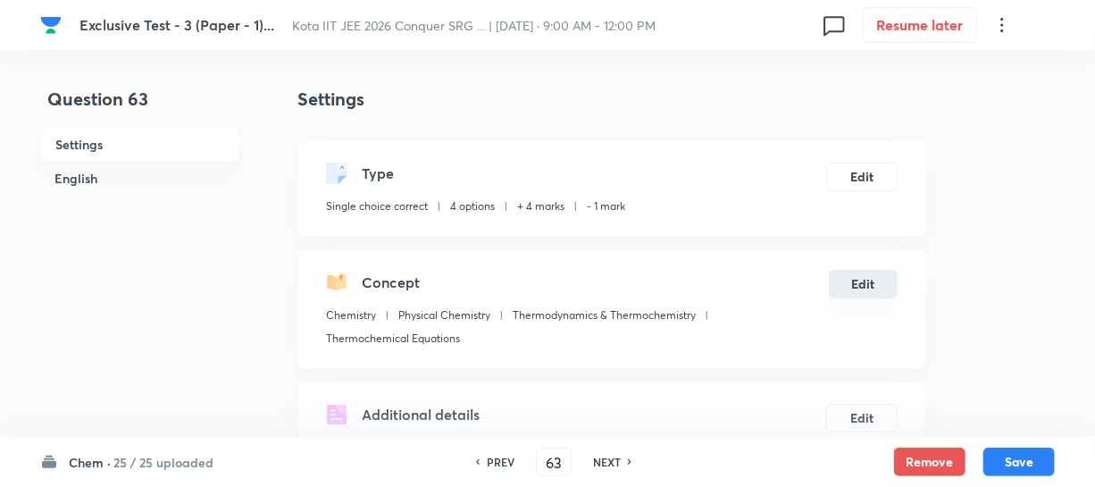
click at [858, 281] on button "Edit" at bounding box center [863, 284] width 69 height 29
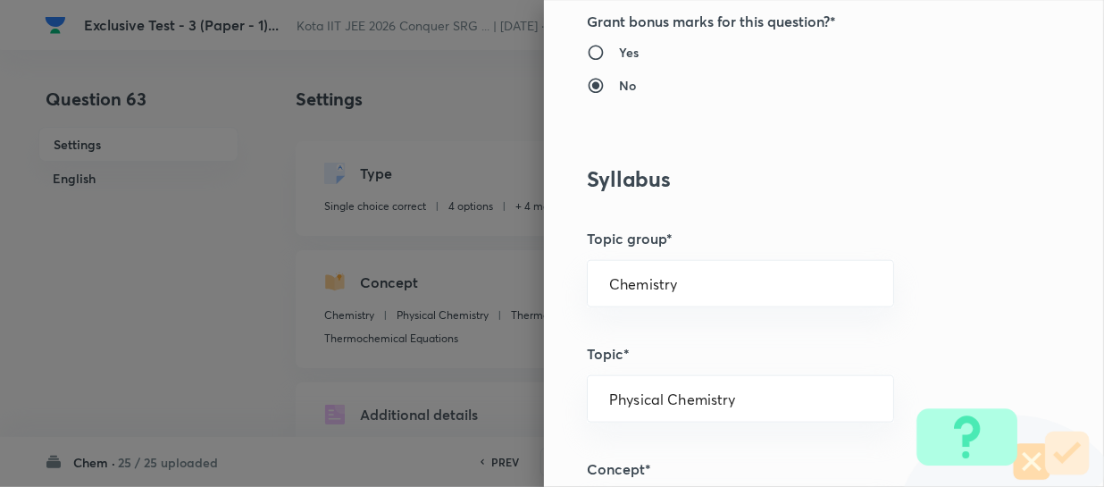
scroll to position [731, 0]
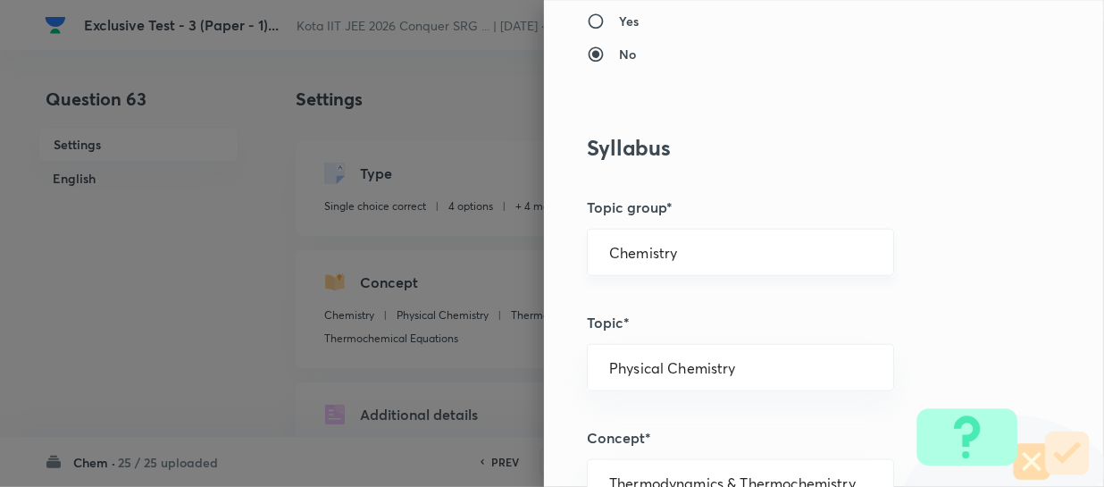
click at [686, 246] on input "Chemistry" at bounding box center [740, 252] width 263 height 17
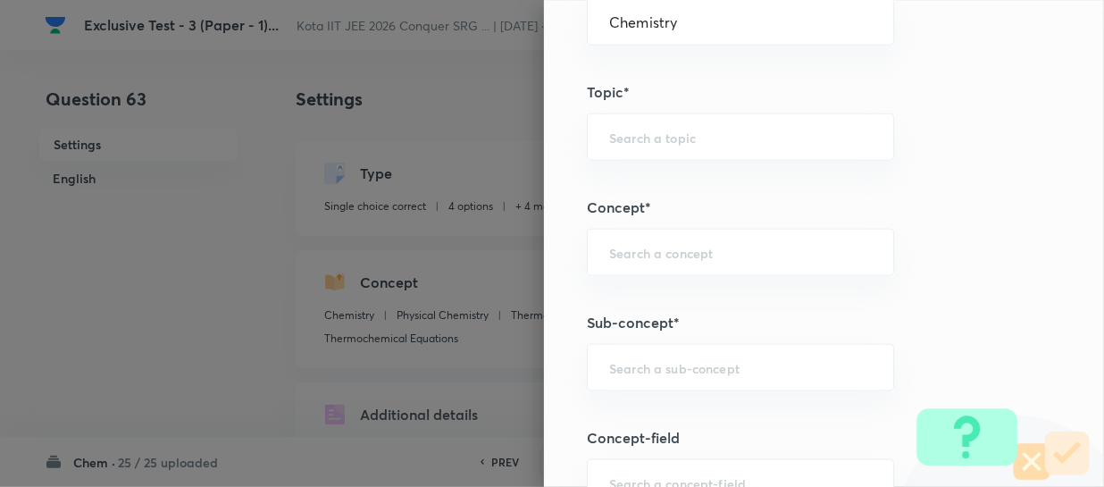
scroll to position [1055, 0]
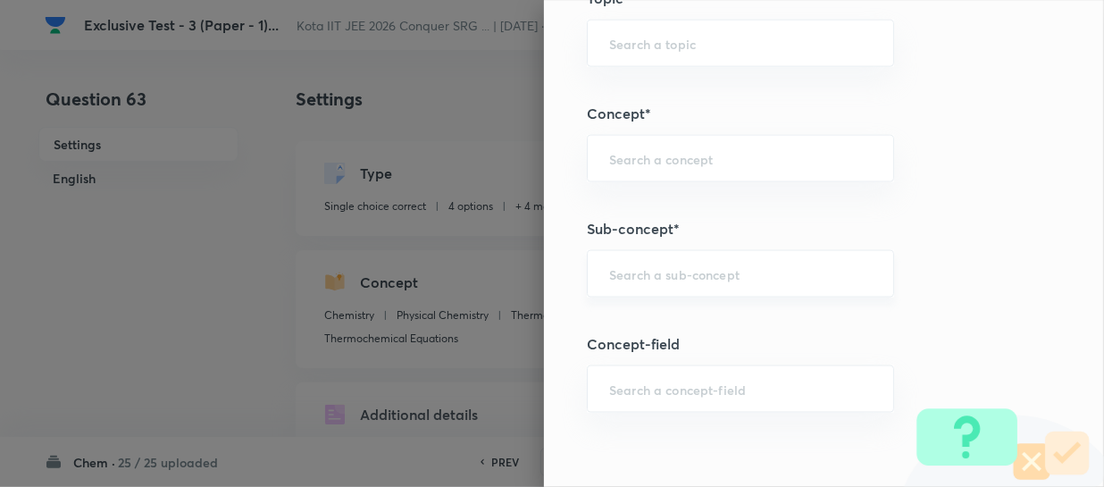
click at [660, 258] on div "​" at bounding box center [740, 273] width 307 height 47
paste input "Thermochemistry"
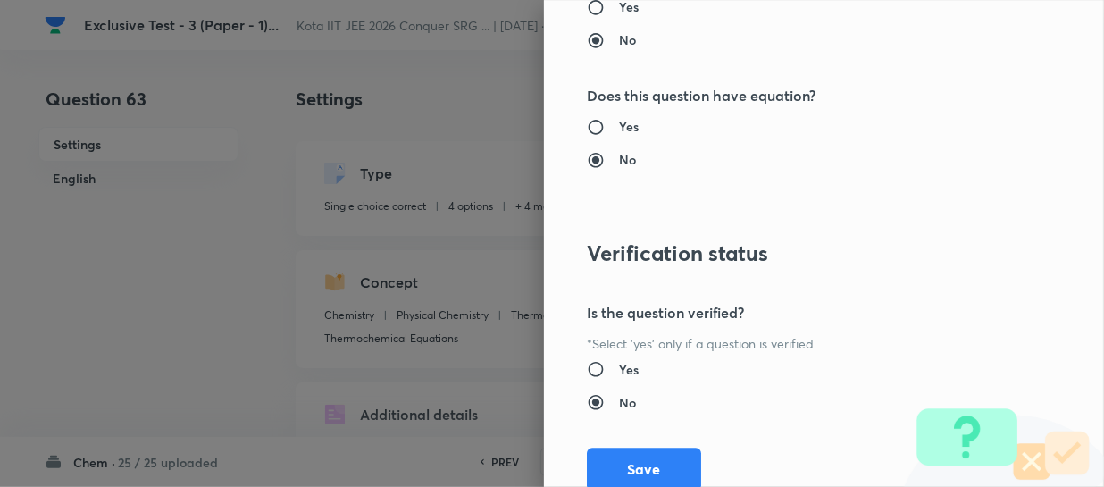
scroll to position [2066, 0]
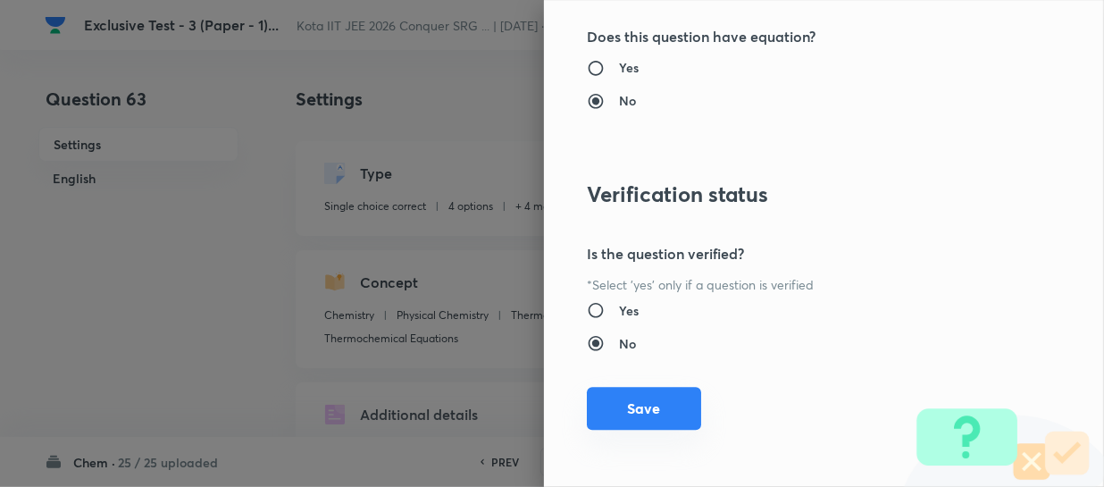
click at [671, 393] on button "Save" at bounding box center [644, 408] width 114 height 43
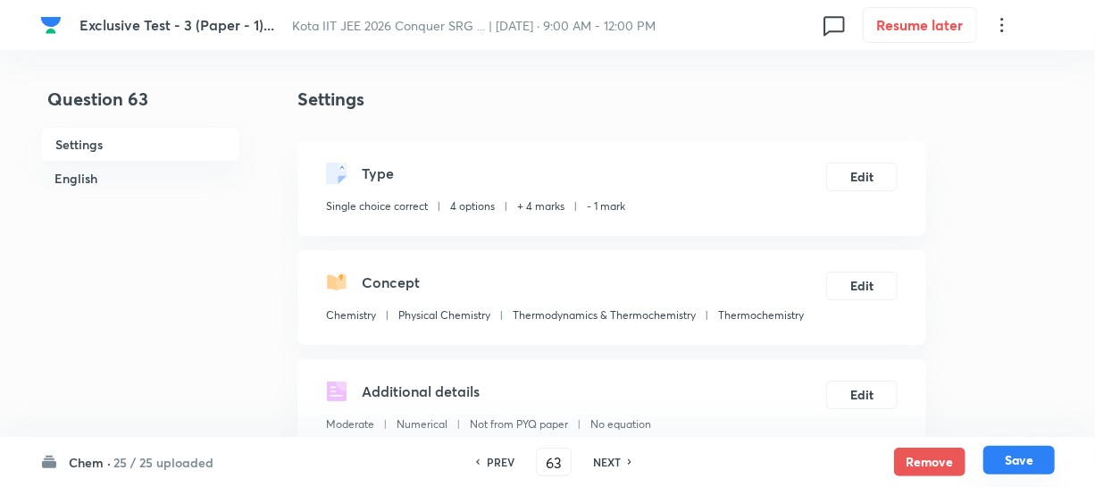
click at [1007, 449] on button "Save" at bounding box center [1019, 460] width 71 height 29
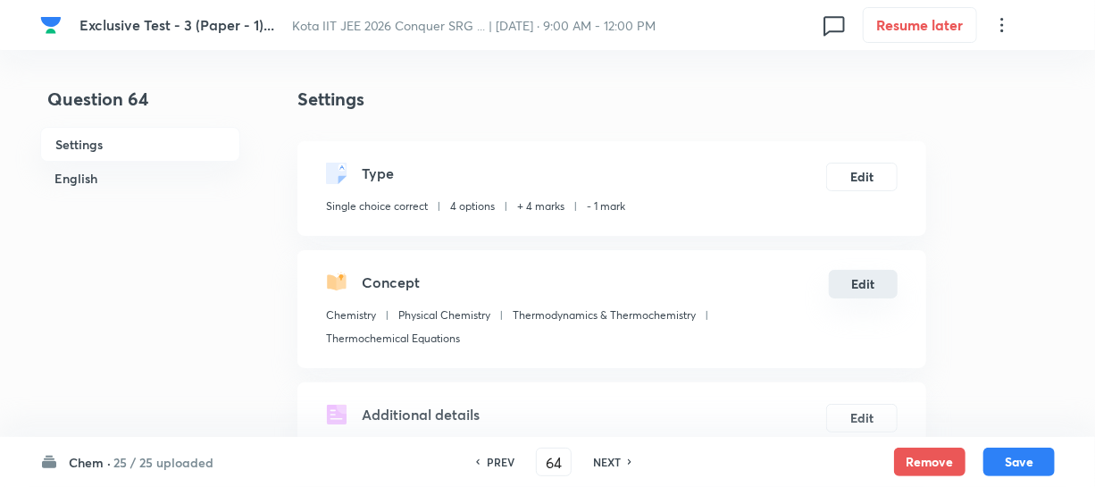
click at [848, 284] on button "Edit" at bounding box center [863, 284] width 69 height 29
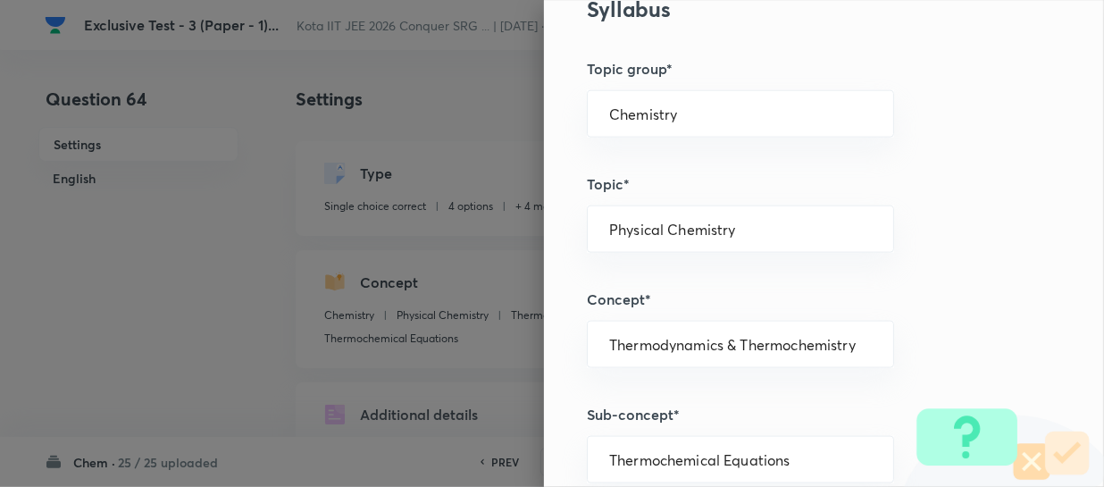
scroll to position [893, 0]
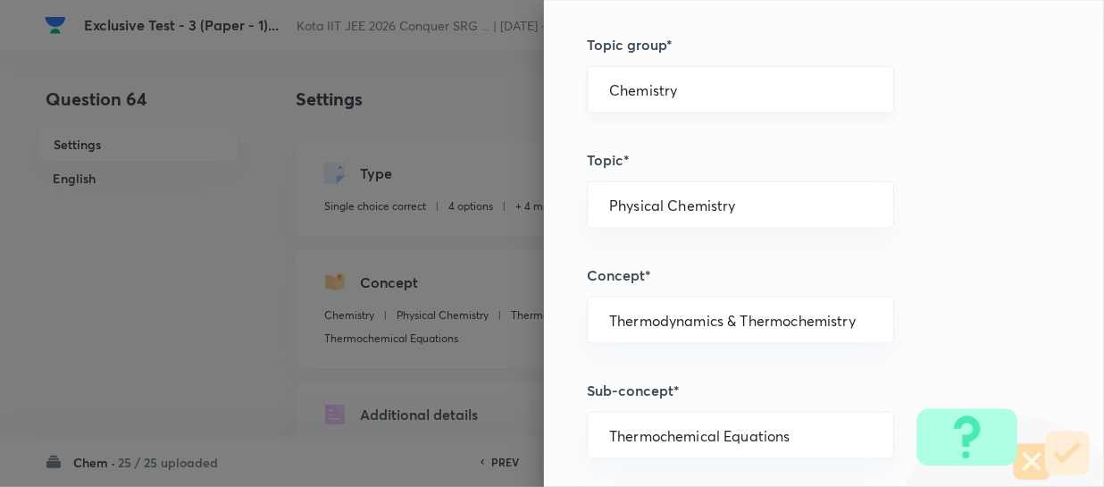
click at [699, 111] on div "Chemistry ​" at bounding box center [740, 89] width 307 height 47
click at [699, 105] on div "Chemistry ​" at bounding box center [740, 89] width 307 height 47
click at [700, 95] on input "Chemistry" at bounding box center [740, 89] width 263 height 17
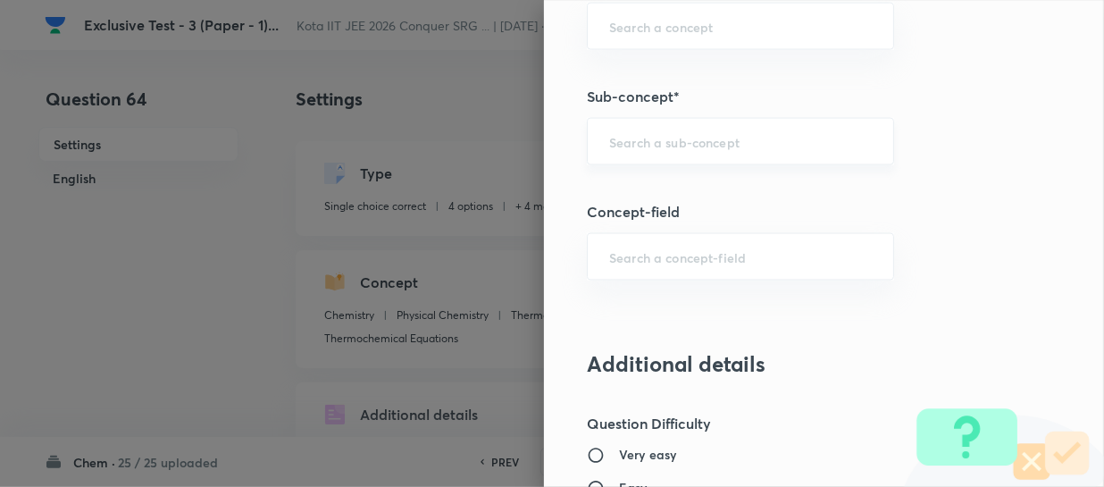
scroll to position [1218, 0]
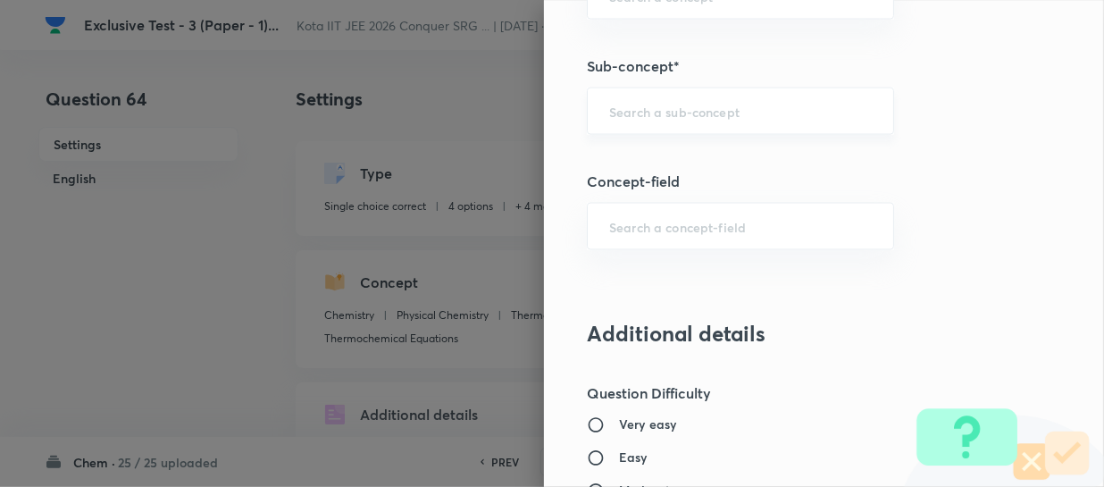
click at [626, 113] on input "text" at bounding box center [740, 111] width 263 height 17
paste input "Resonance and Mesomeric"
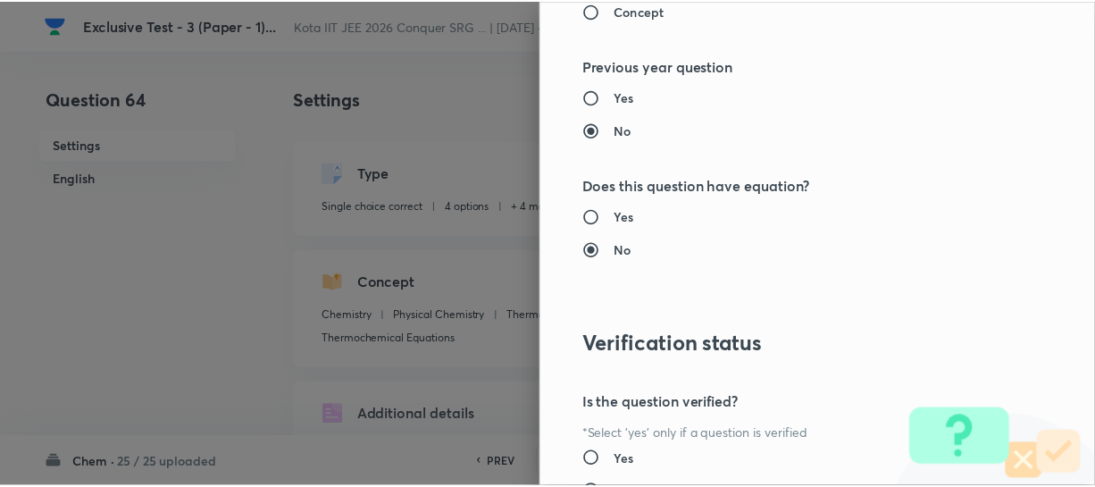
scroll to position [2066, 0]
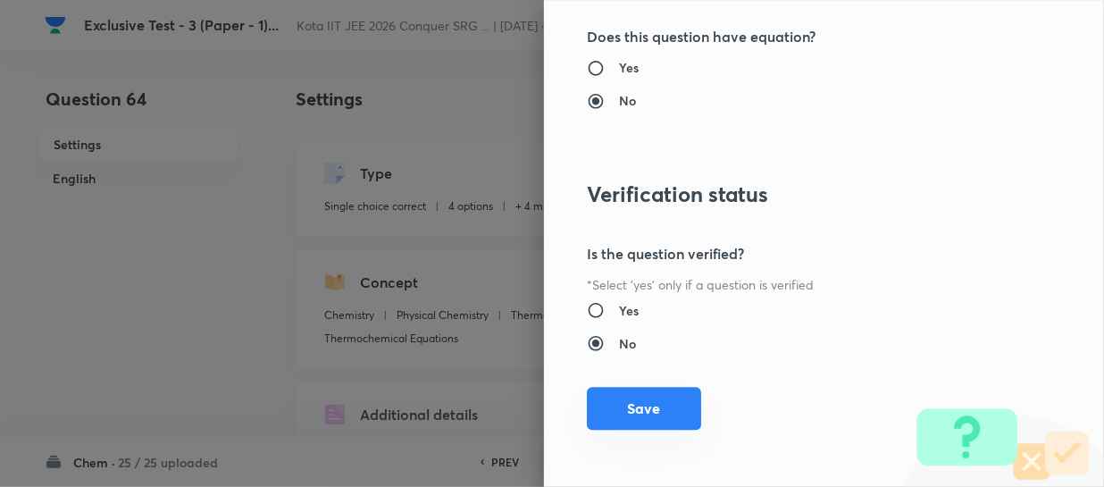
click at [680, 405] on button "Save" at bounding box center [644, 408] width 114 height 43
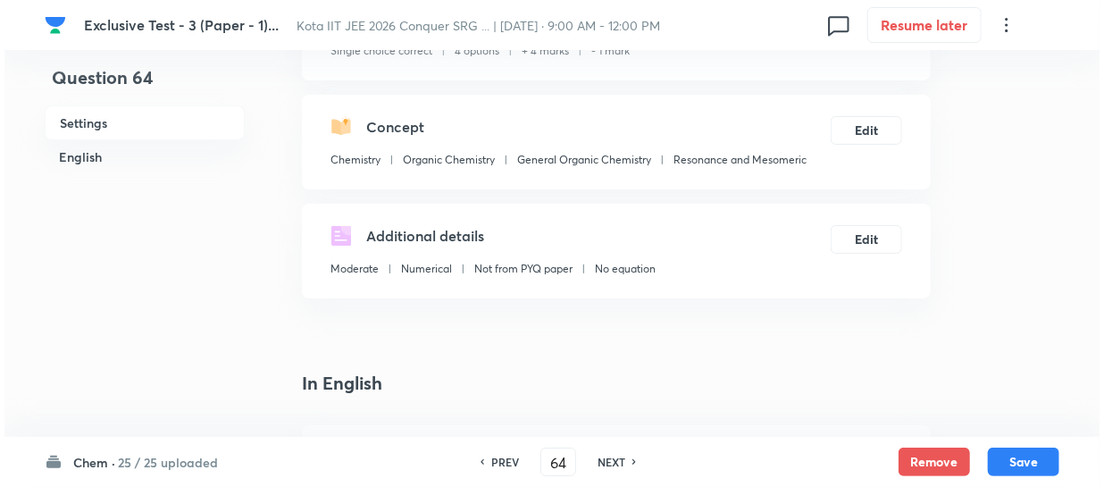
scroll to position [162, 0]
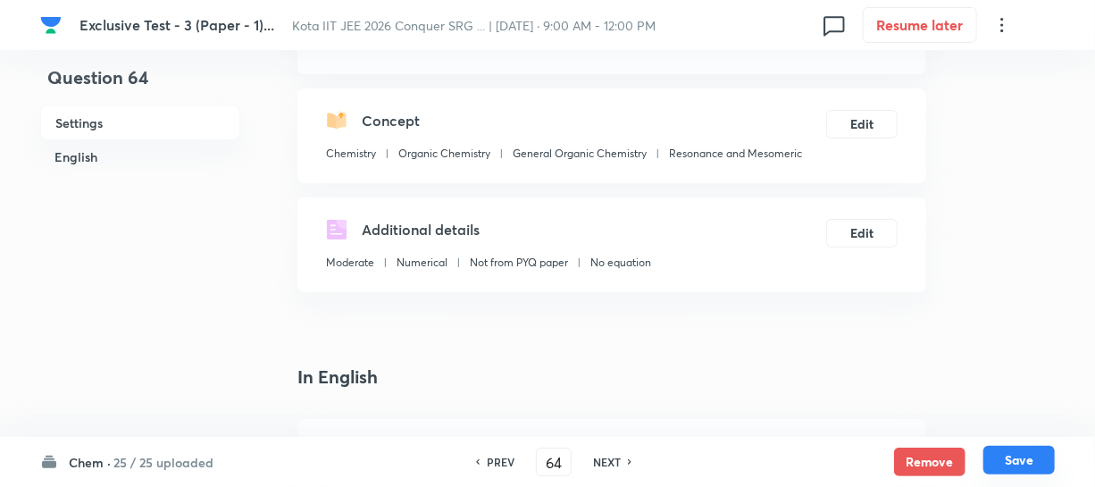
click at [1010, 471] on button "Save" at bounding box center [1019, 460] width 71 height 29
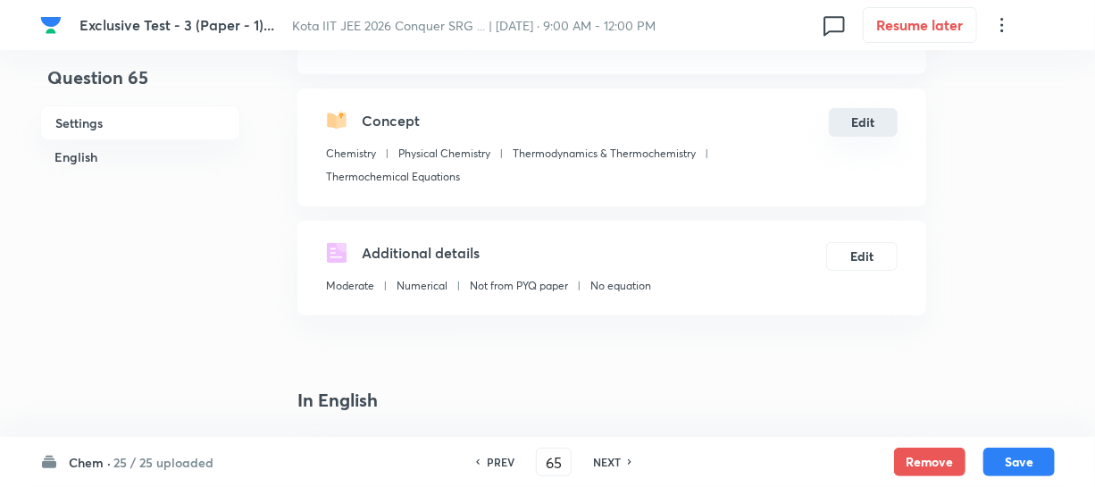
click at [872, 127] on button "Edit" at bounding box center [863, 122] width 69 height 29
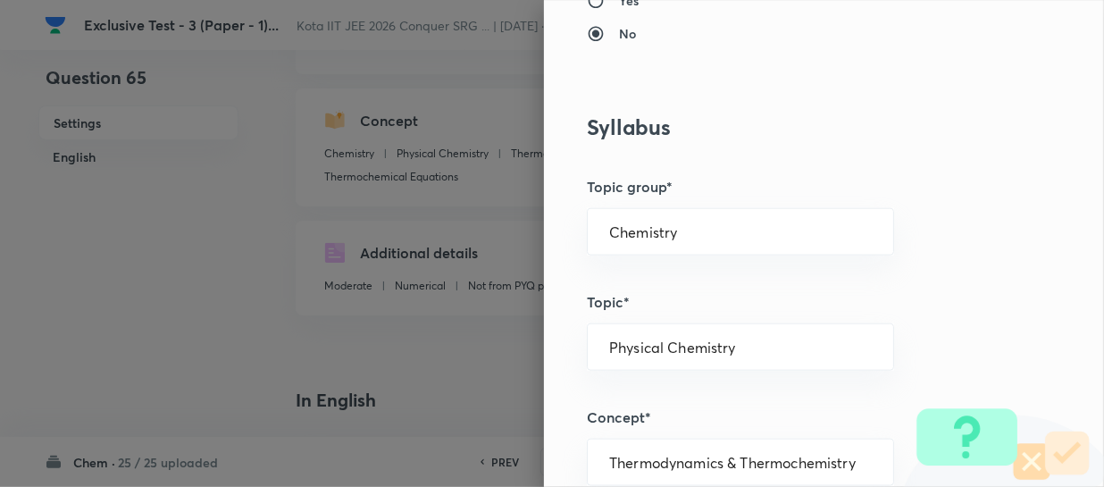
scroll to position [893, 0]
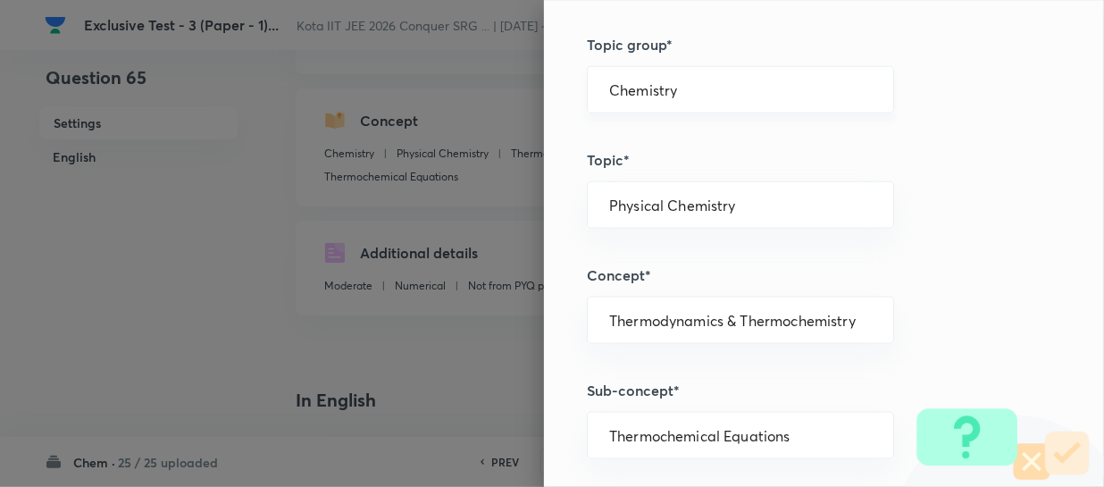
click at [697, 93] on input "Chemistry" at bounding box center [740, 89] width 263 height 17
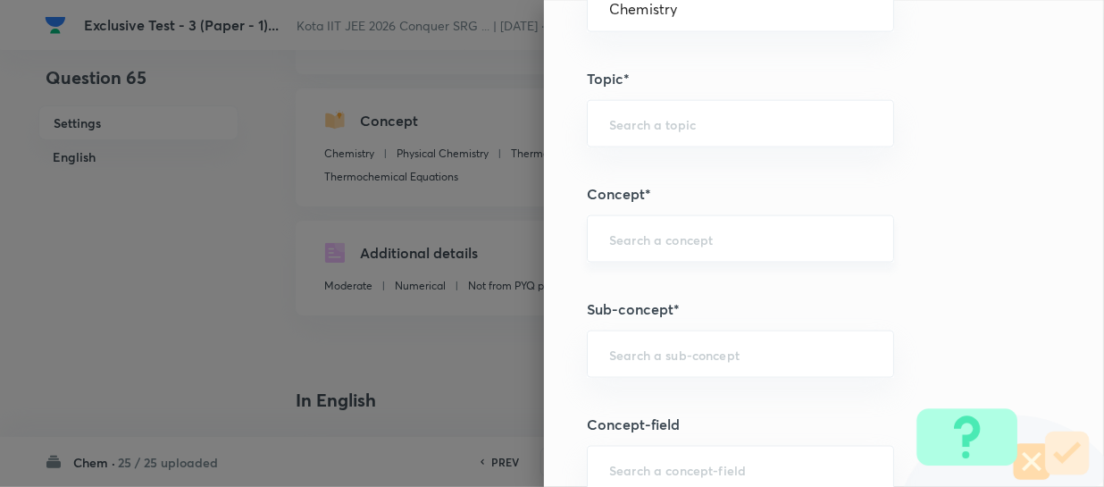
scroll to position [1055, 0]
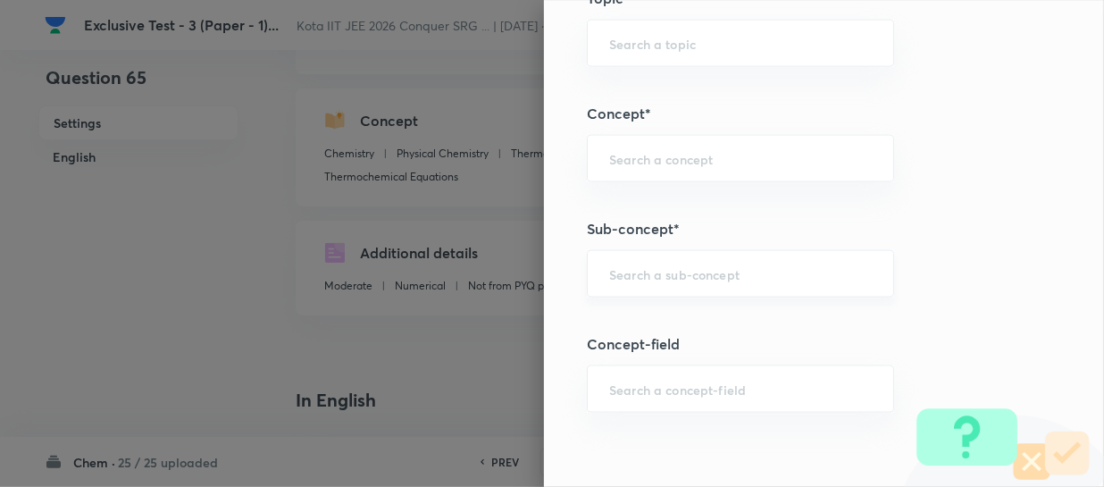
click at [632, 279] on input "text" at bounding box center [740, 273] width 263 height 17
paste input "Periodic Table"
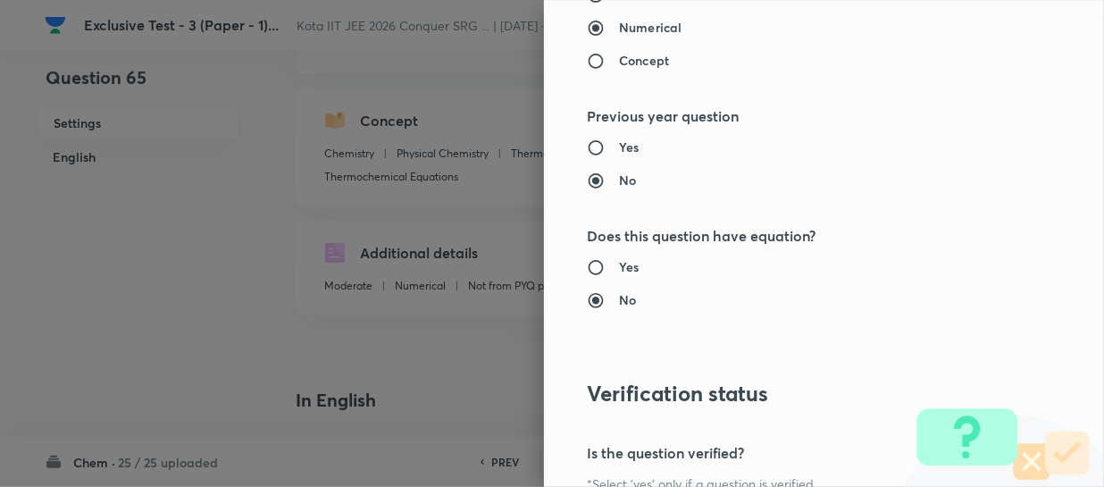
scroll to position [2066, 0]
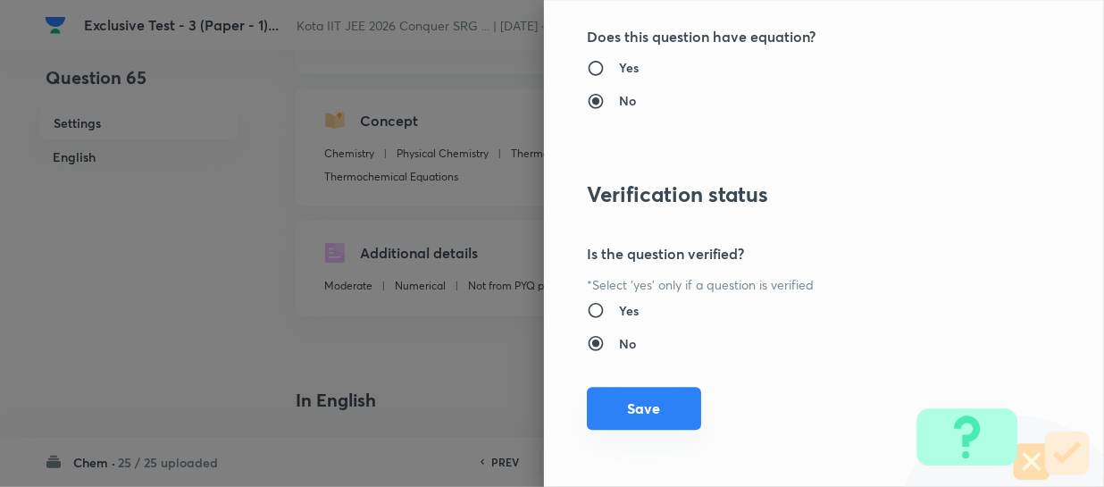
click at [633, 400] on button "Save" at bounding box center [644, 408] width 114 height 43
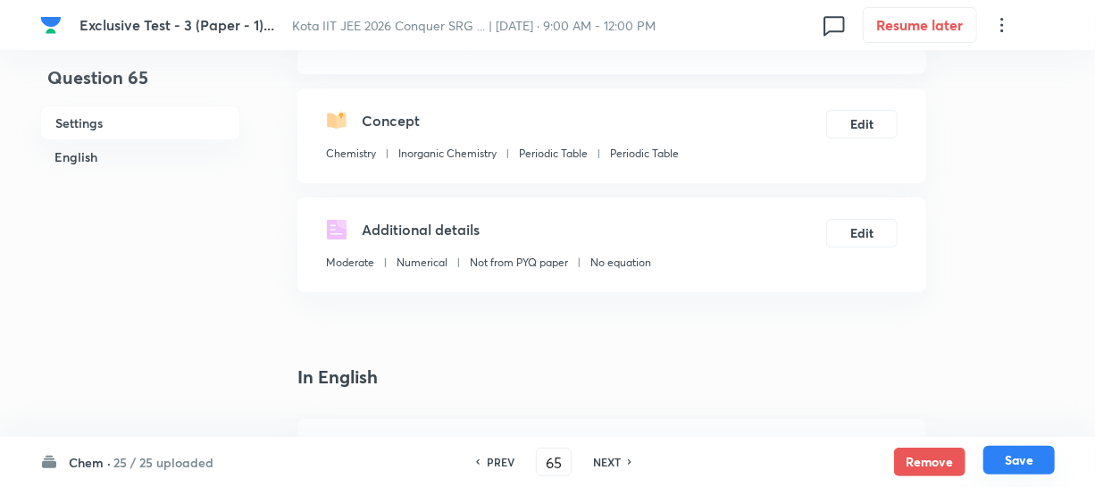
click at [999, 456] on button "Save" at bounding box center [1019, 460] width 71 height 29
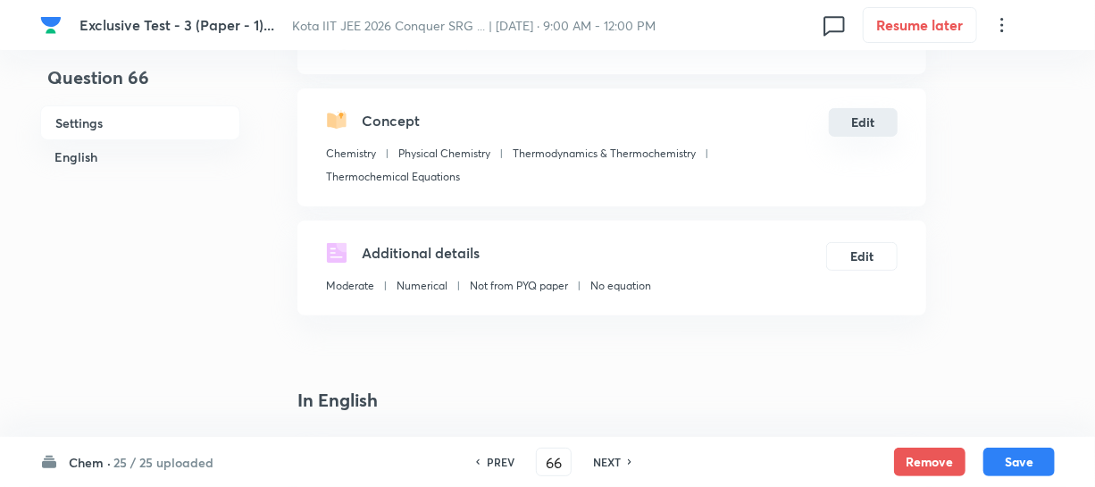
click at [867, 136] on button "Edit" at bounding box center [863, 122] width 69 height 29
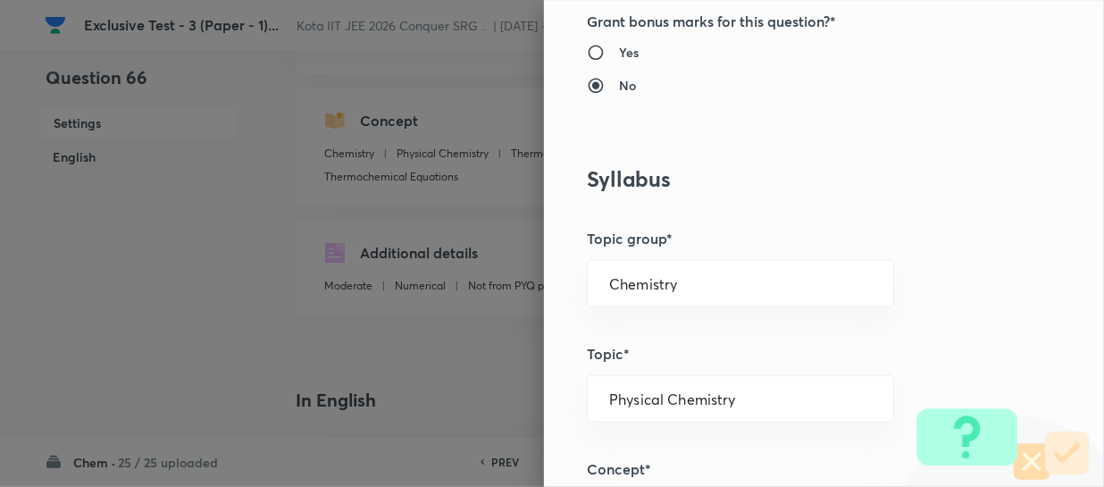
scroll to position [731, 0]
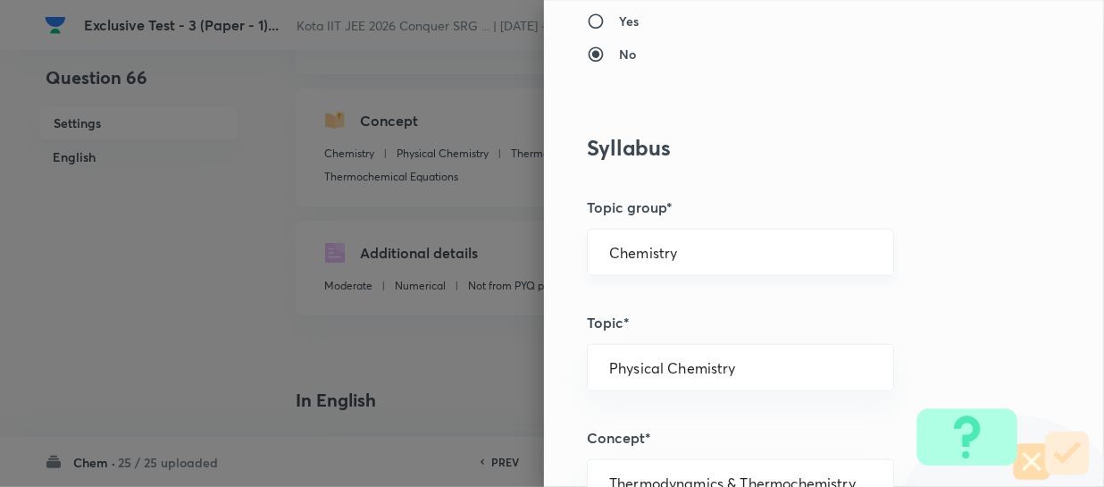
click at [730, 248] on input "Chemistry" at bounding box center [740, 252] width 263 height 17
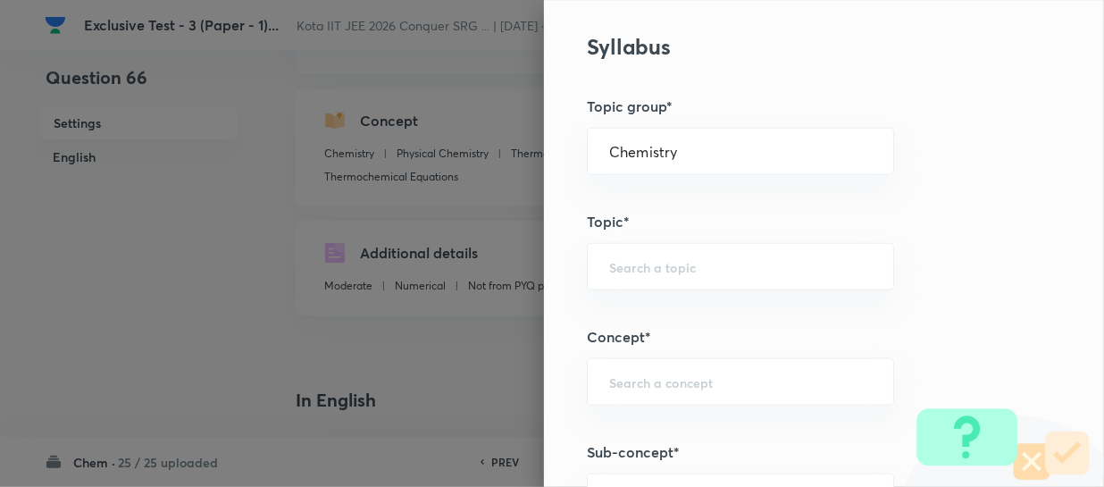
scroll to position [974, 0]
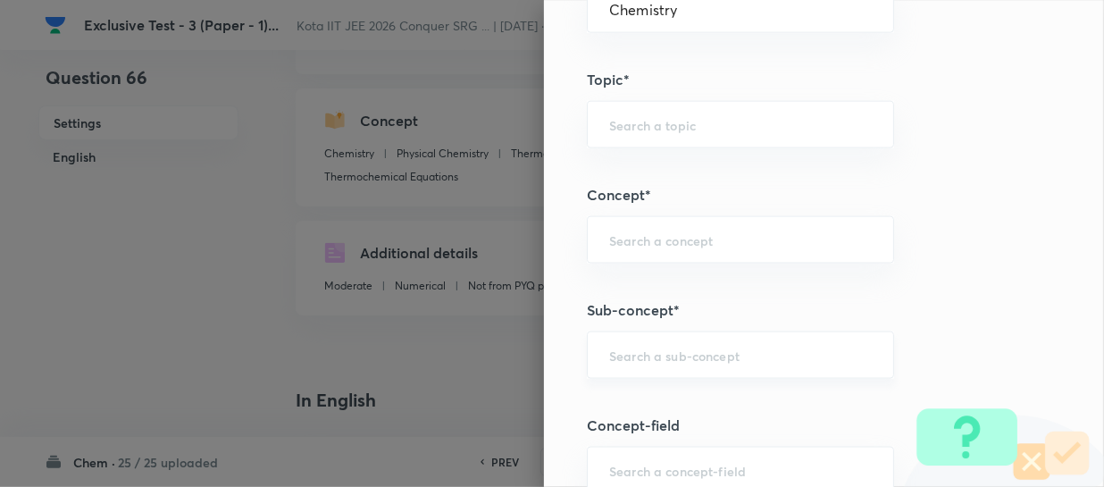
click at [648, 343] on div "​" at bounding box center [740, 354] width 307 height 47
paste input "Differential Rate Expression And Rate Constant"
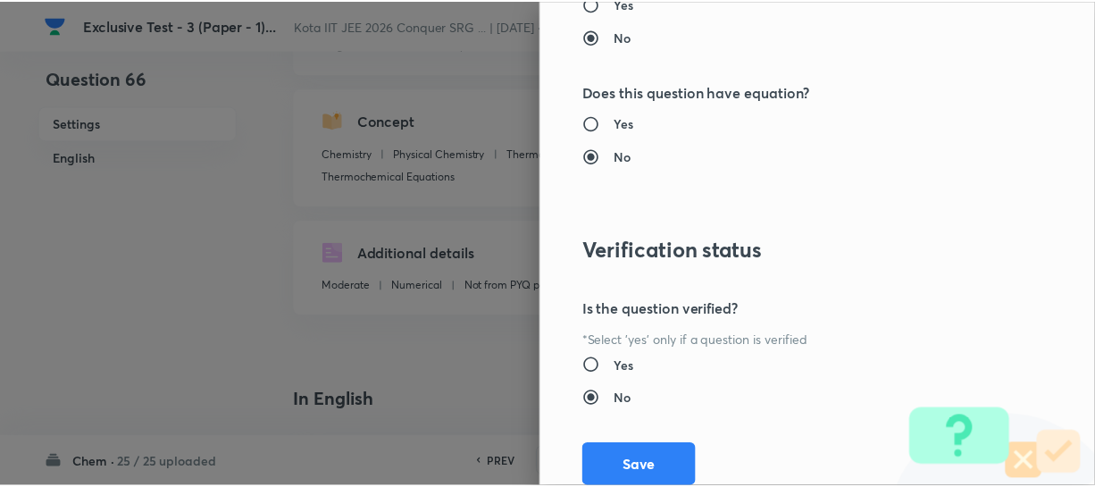
scroll to position [2066, 0]
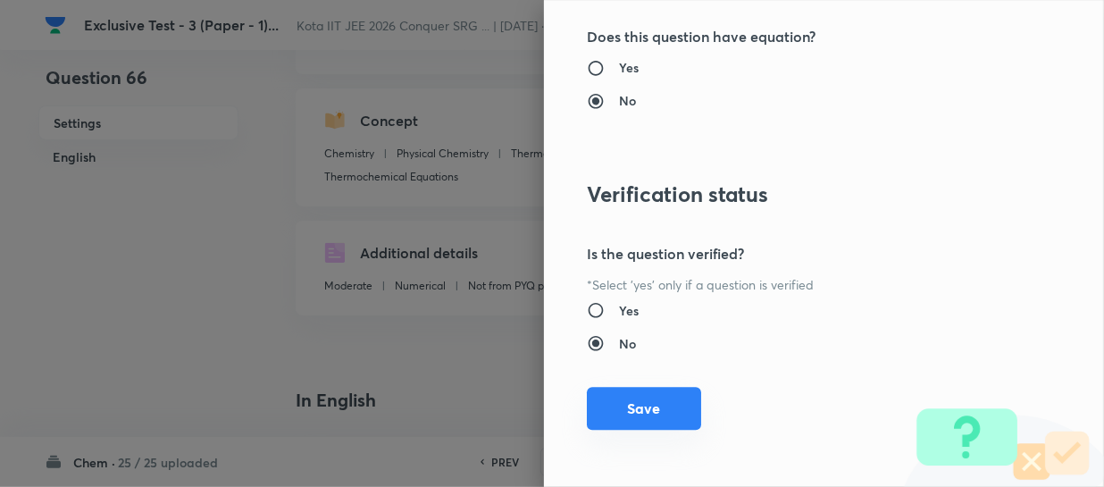
click at [688, 404] on button "Save" at bounding box center [644, 408] width 114 height 43
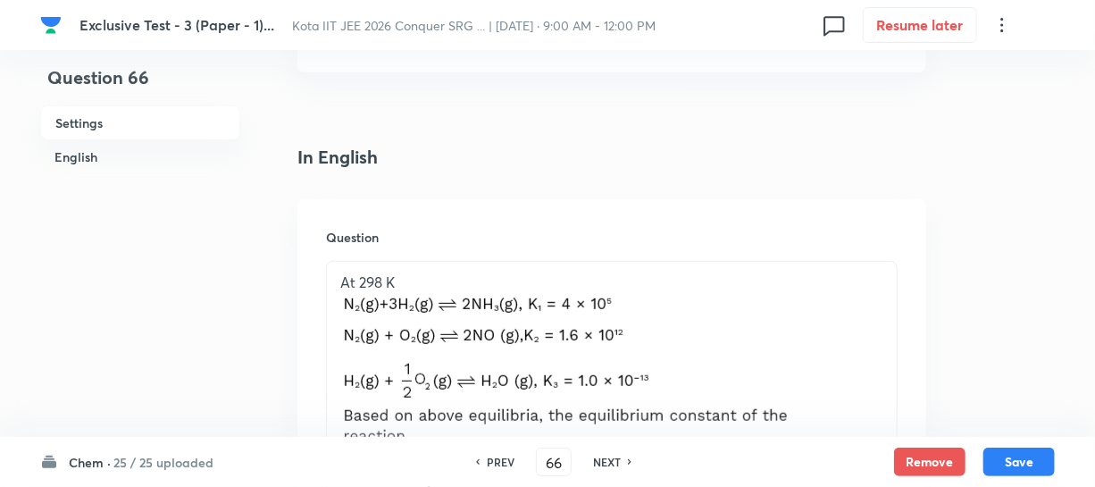
scroll to position [406, 0]
click at [1009, 454] on button "Save" at bounding box center [1019, 460] width 71 height 29
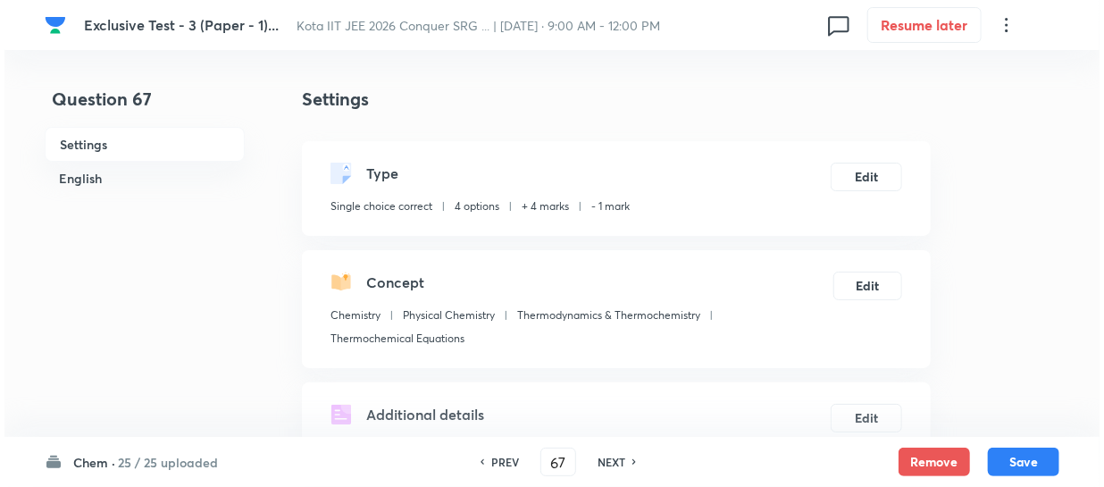
scroll to position [0, 0]
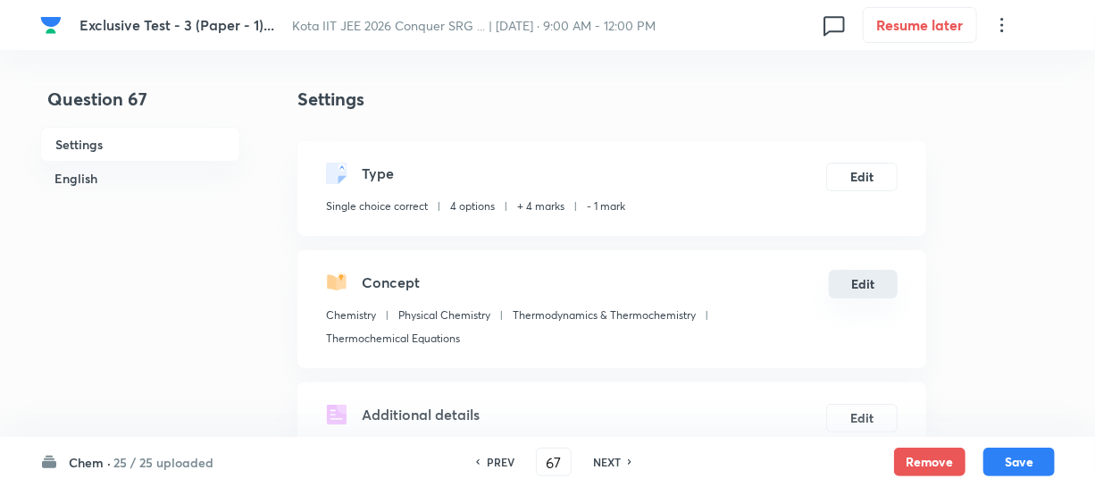
click at [845, 286] on button "Edit" at bounding box center [863, 284] width 69 height 29
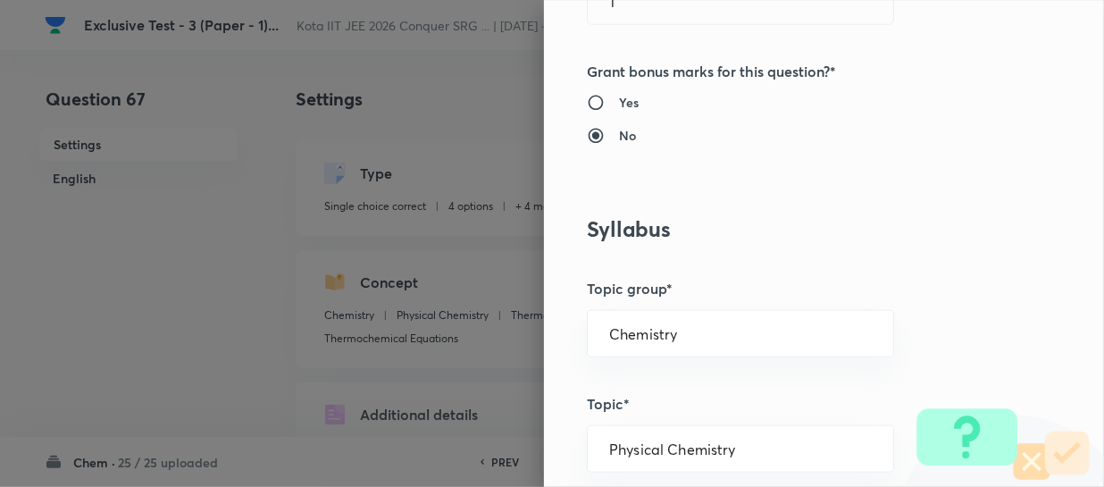
scroll to position [731, 0]
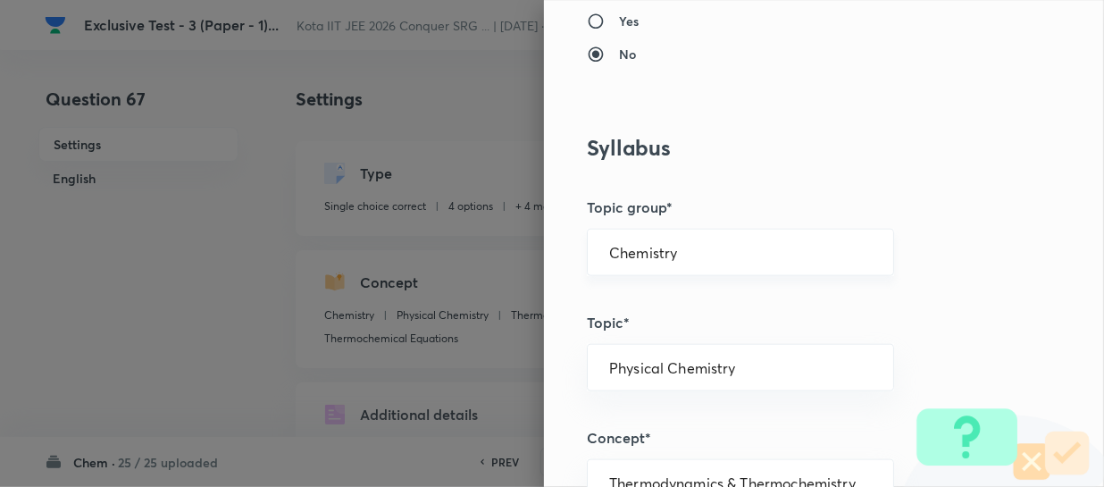
click at [675, 253] on input "Chemistry" at bounding box center [740, 252] width 263 height 17
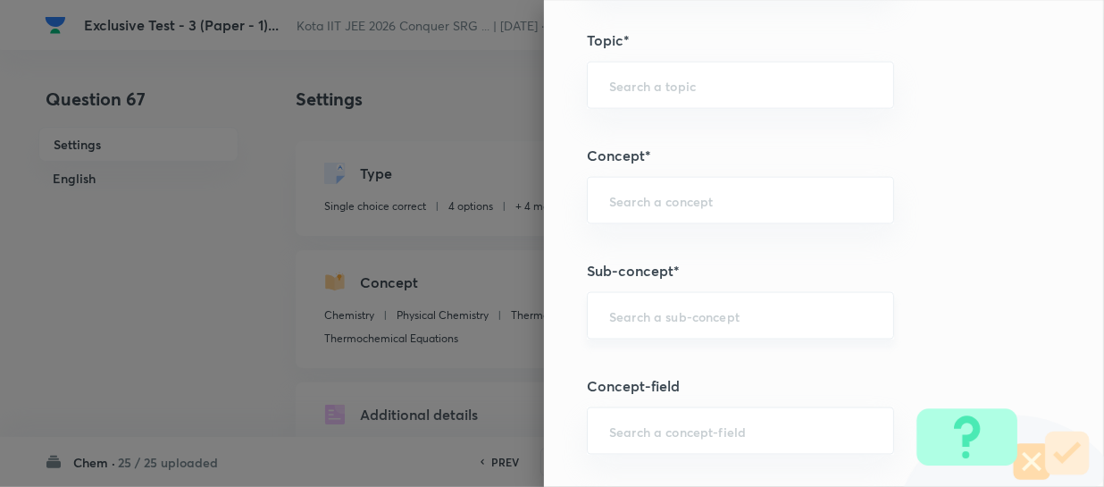
scroll to position [1055, 0]
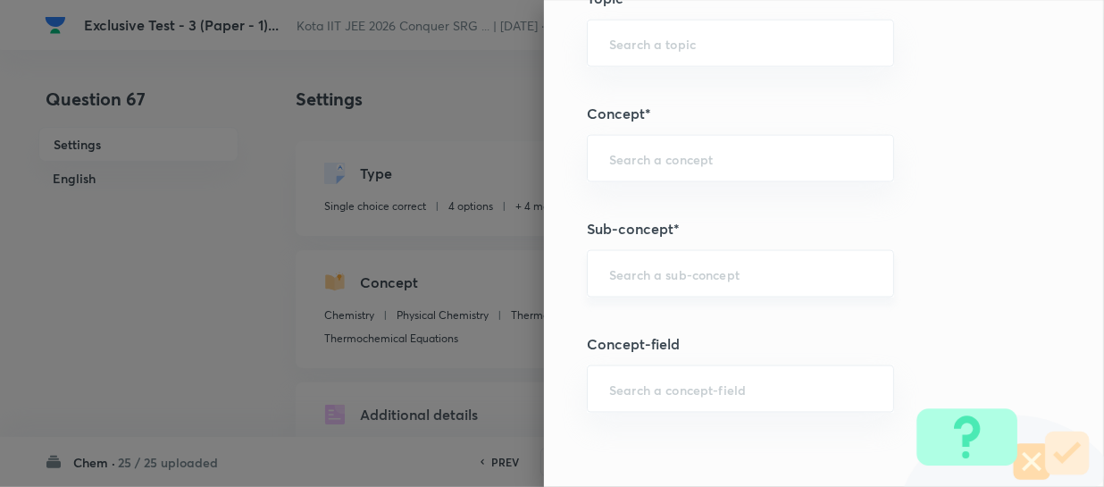
click at [651, 273] on input "text" at bounding box center [740, 273] width 263 height 17
paste input "Chirality And Stereochemistry"
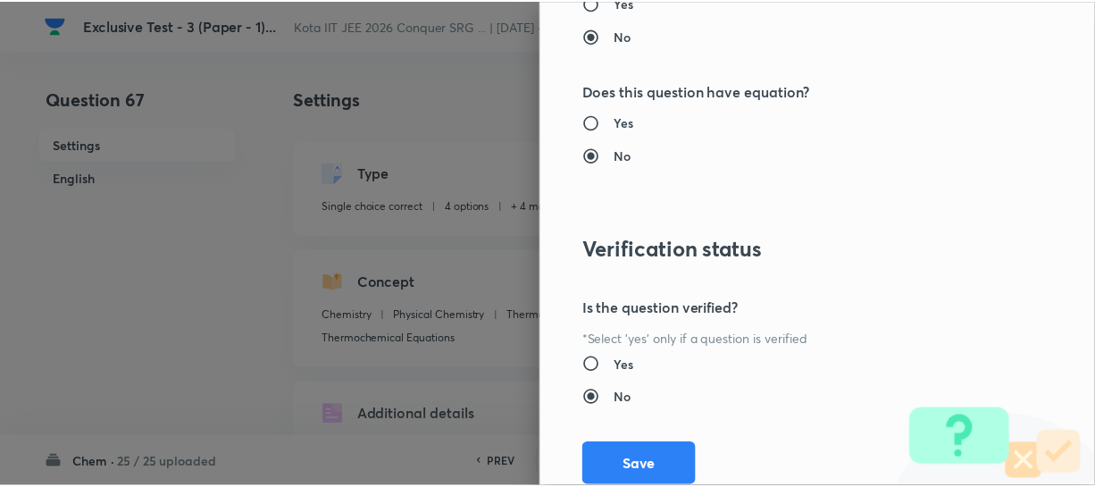
scroll to position [2066, 0]
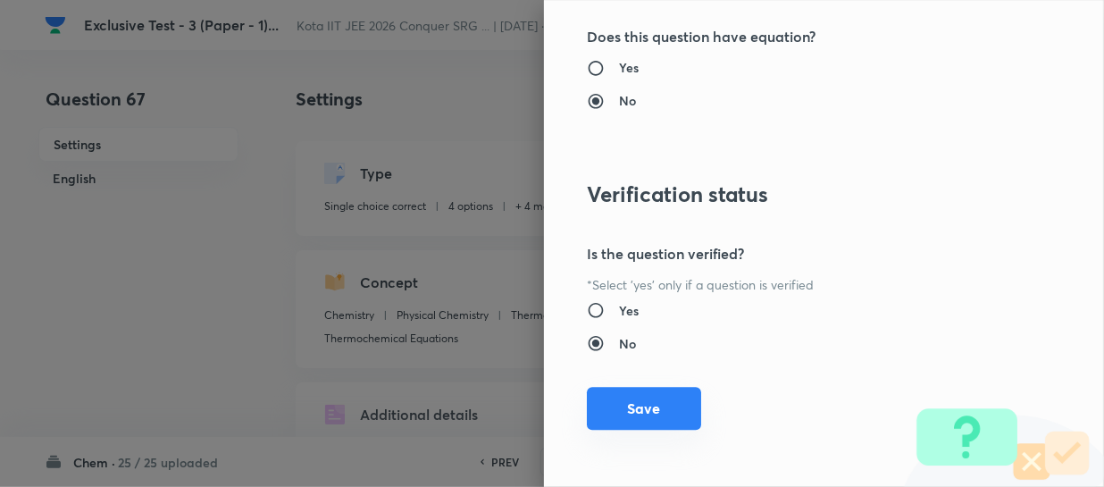
click at [645, 404] on button "Save" at bounding box center [644, 408] width 114 height 43
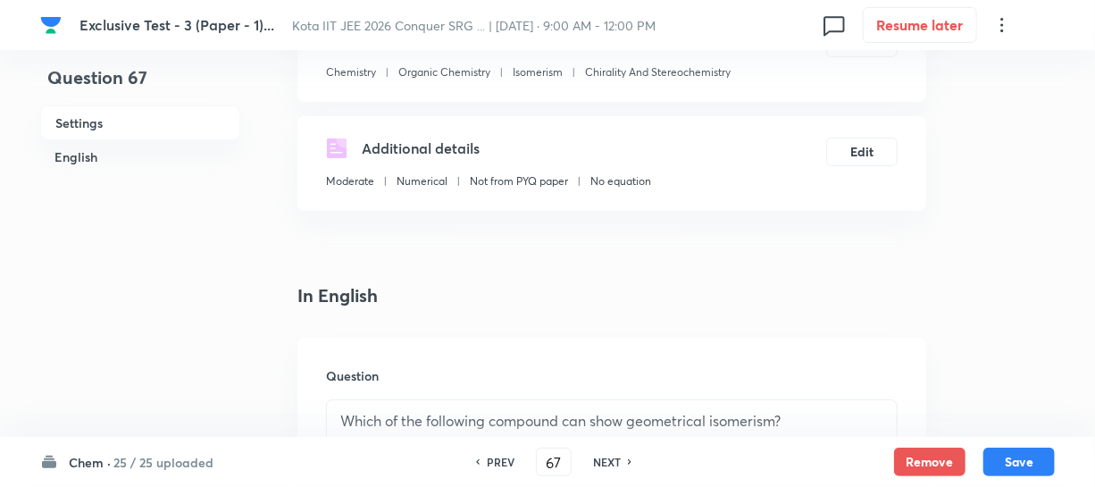
scroll to position [487, 0]
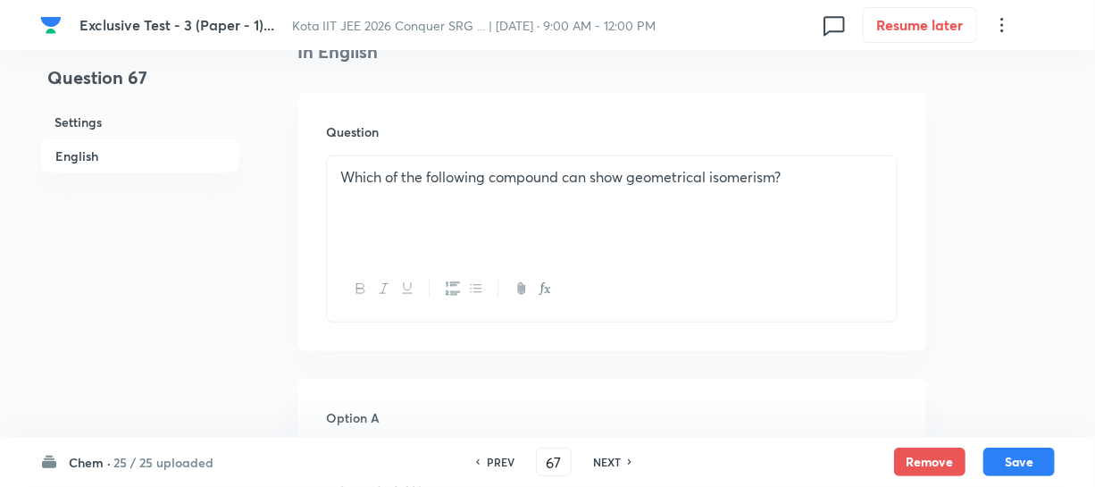
drag, startPoint x: 995, startPoint y: 456, endPoint x: 972, endPoint y: 442, distance: 26.8
click at [993, 455] on button "Save" at bounding box center [1019, 462] width 71 height 29
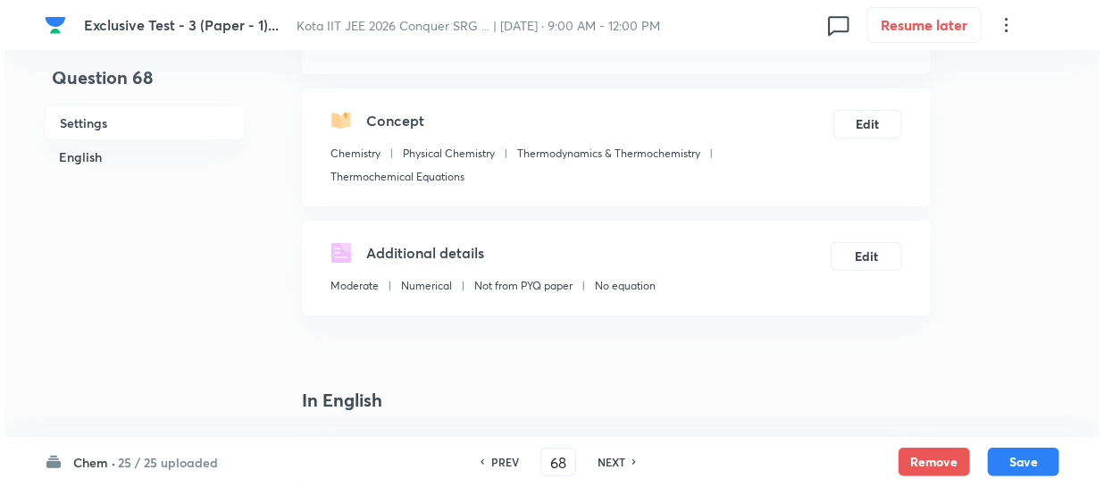
scroll to position [80, 0]
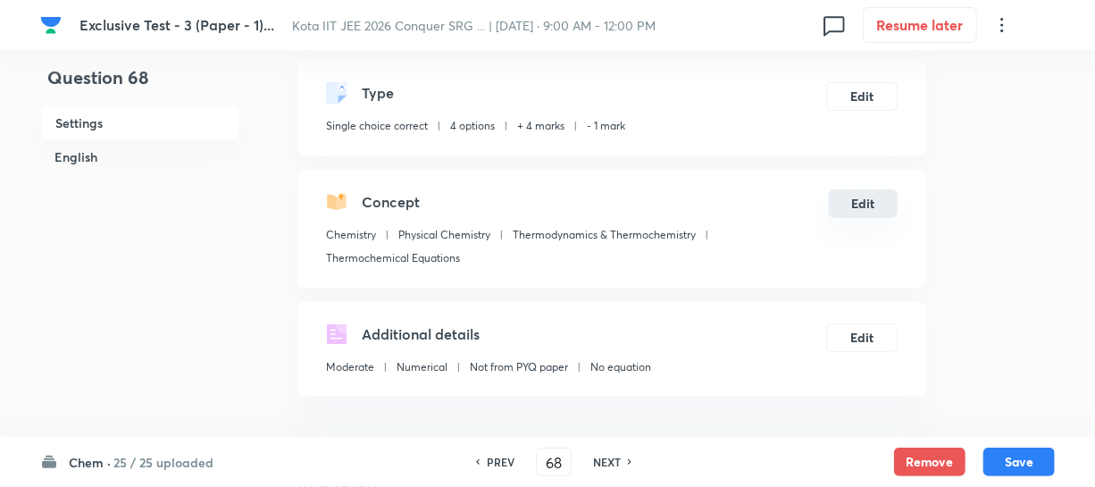
click at [857, 197] on button "Edit" at bounding box center [863, 203] width 69 height 29
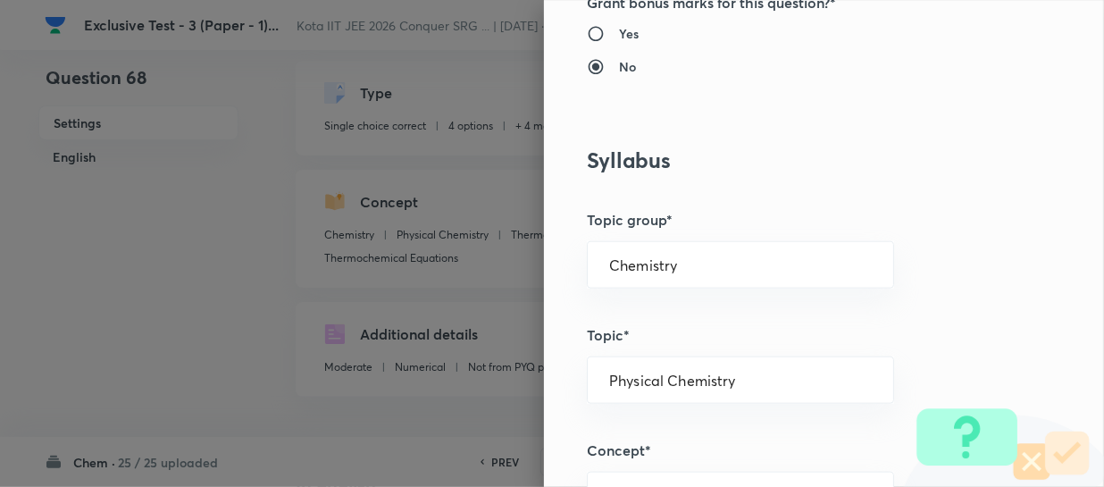
scroll to position [812, 0]
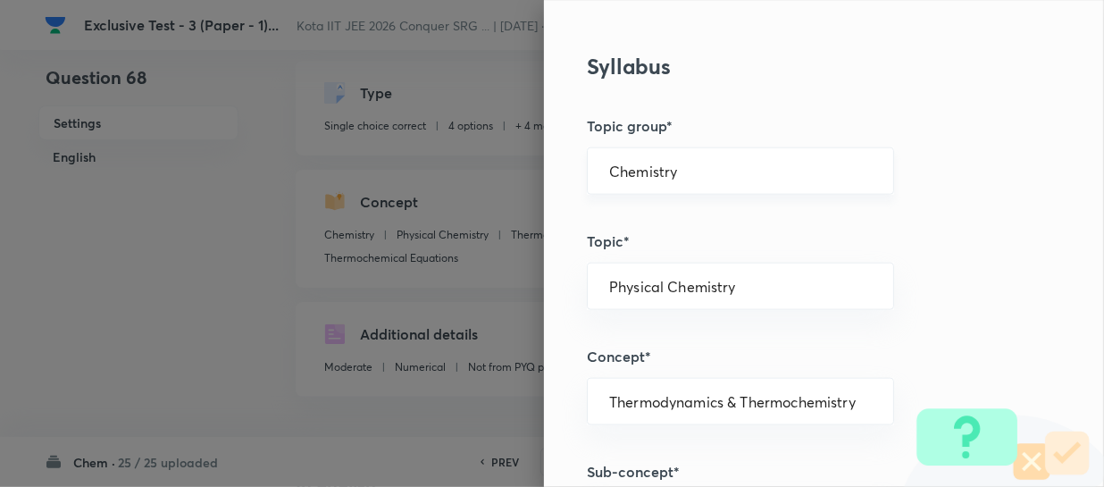
click at [717, 183] on div "Chemistry ​" at bounding box center [740, 170] width 307 height 47
click at [714, 173] on input "Chemistry" at bounding box center [740, 171] width 263 height 17
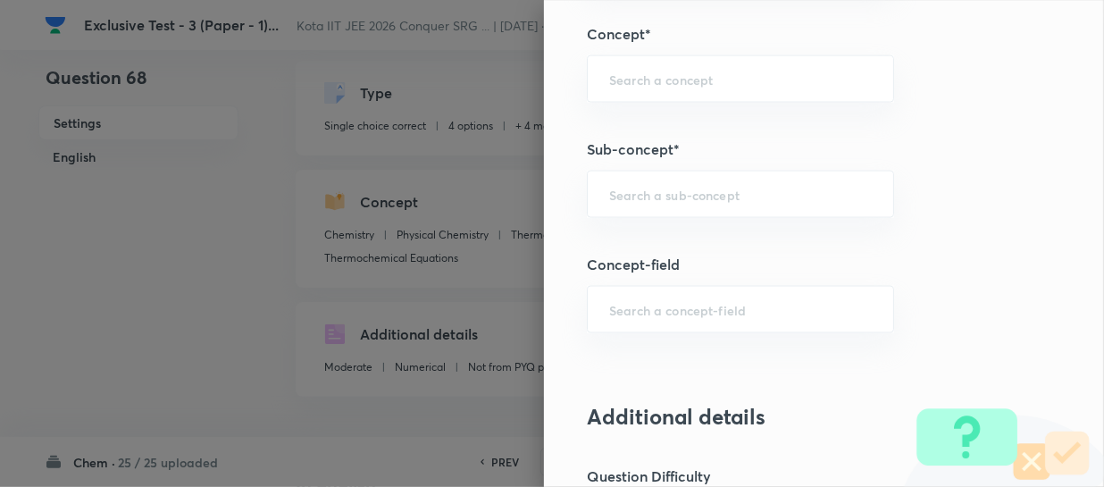
scroll to position [1136, 0]
click at [661, 196] on input "text" at bounding box center [740, 192] width 263 height 17
paste input "Periodic Trends In Properties"
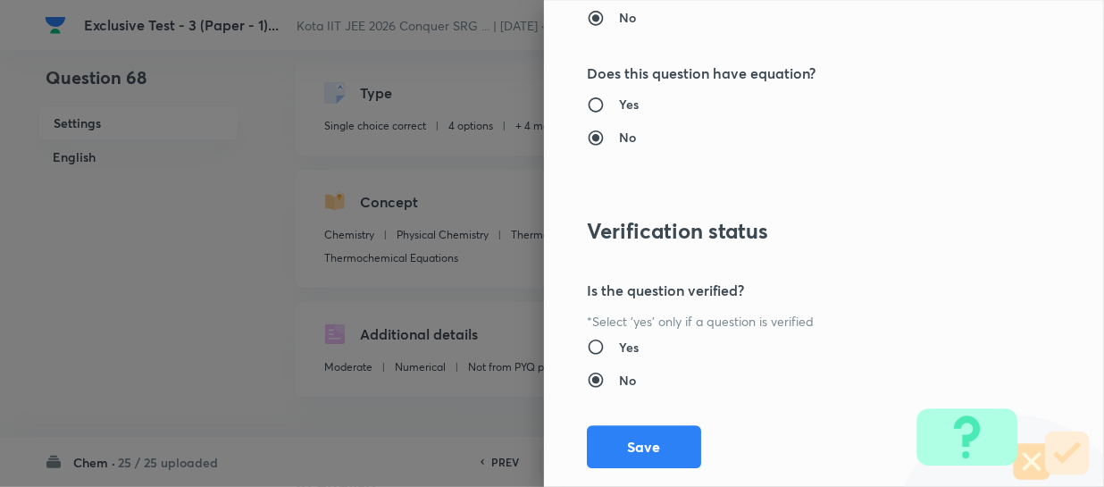
scroll to position [2066, 0]
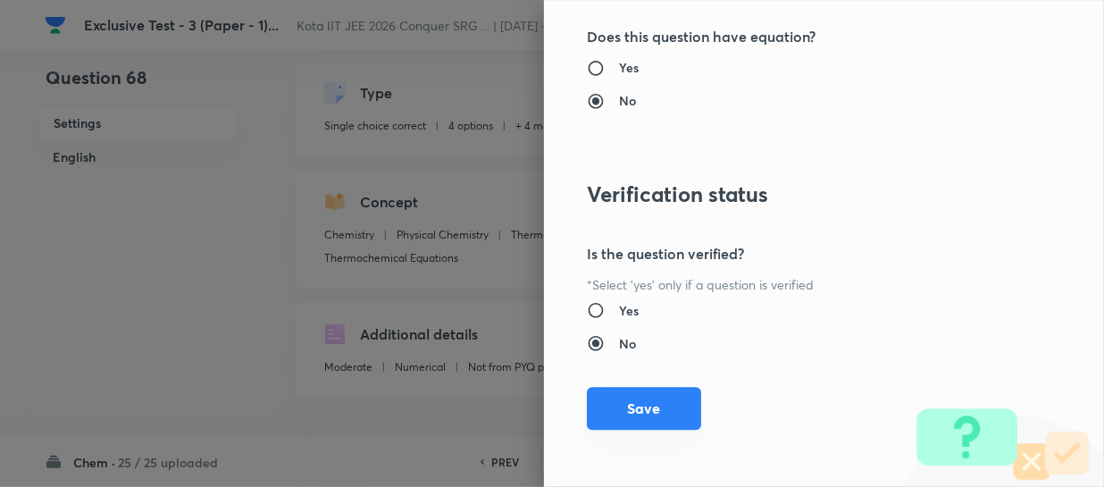
click at [662, 399] on button "Save" at bounding box center [644, 408] width 114 height 43
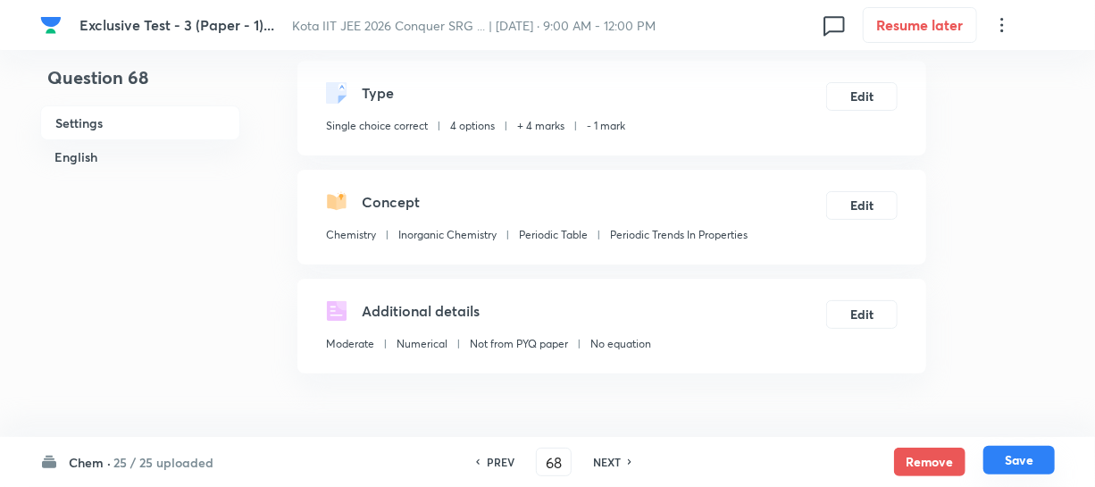
click at [1006, 457] on button "Save" at bounding box center [1019, 460] width 71 height 29
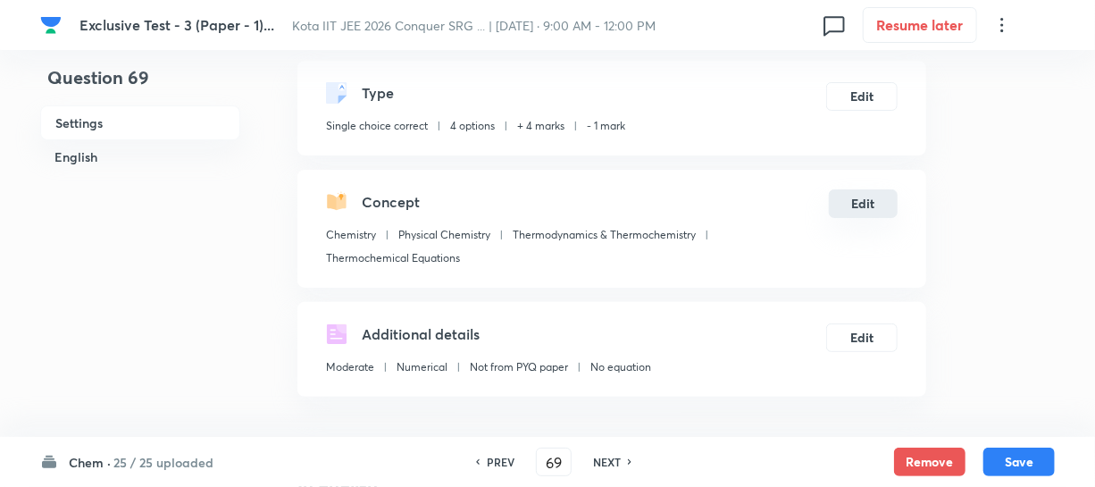
click at [870, 205] on button "Edit" at bounding box center [863, 203] width 69 height 29
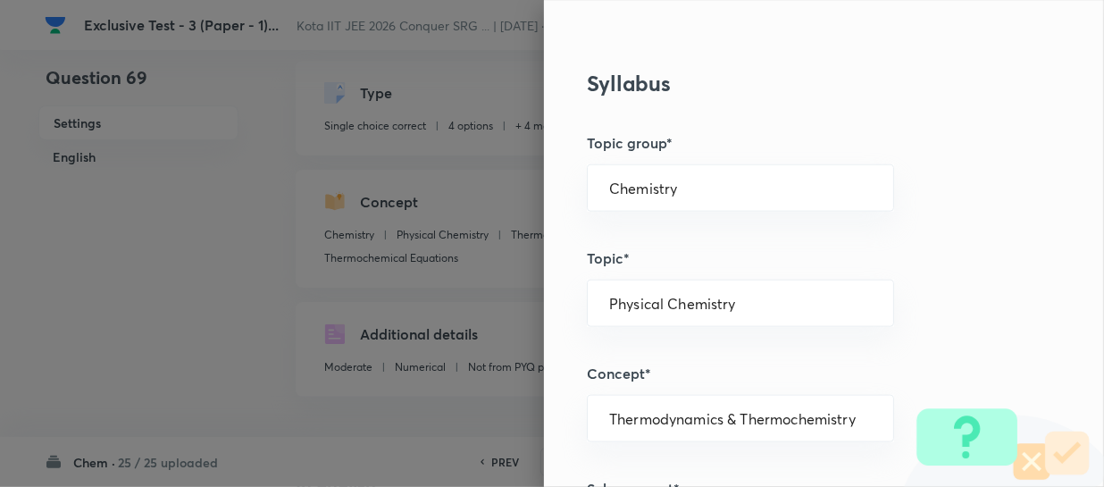
scroll to position [812, 0]
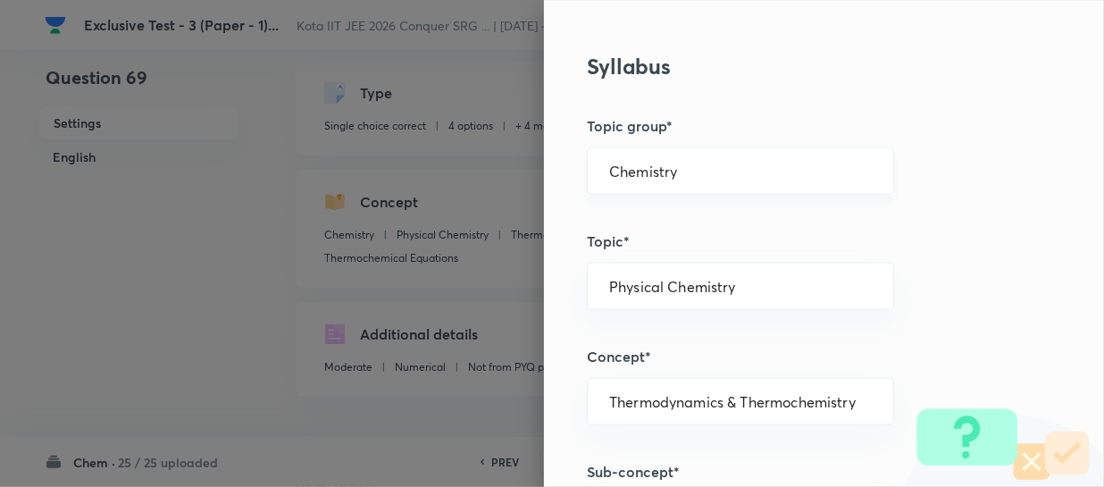
click at [697, 172] on input "Chemistry" at bounding box center [740, 171] width 263 height 17
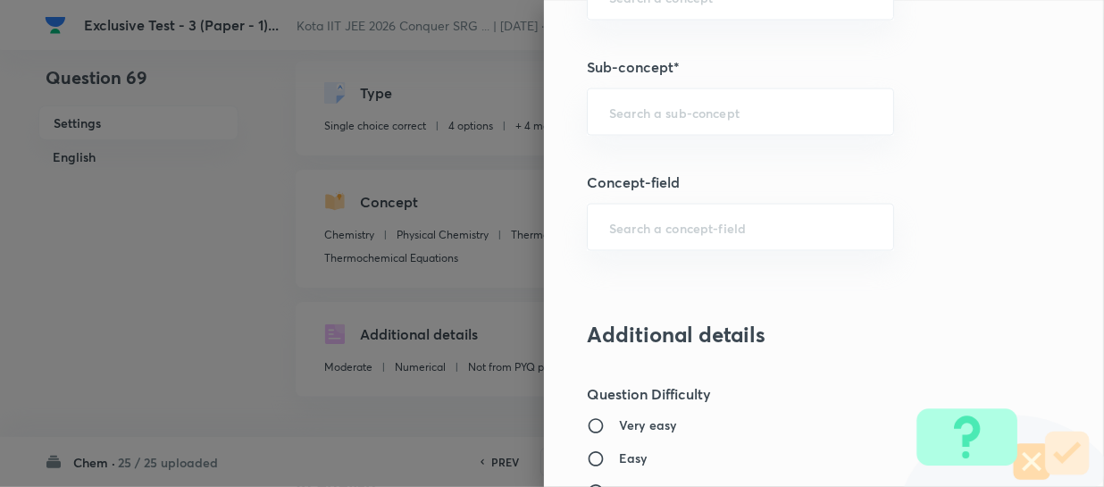
scroll to position [1218, 0]
click at [680, 106] on input "text" at bounding box center [740, 111] width 263 height 17
paste input "Rate Of A Chemical Reaction"
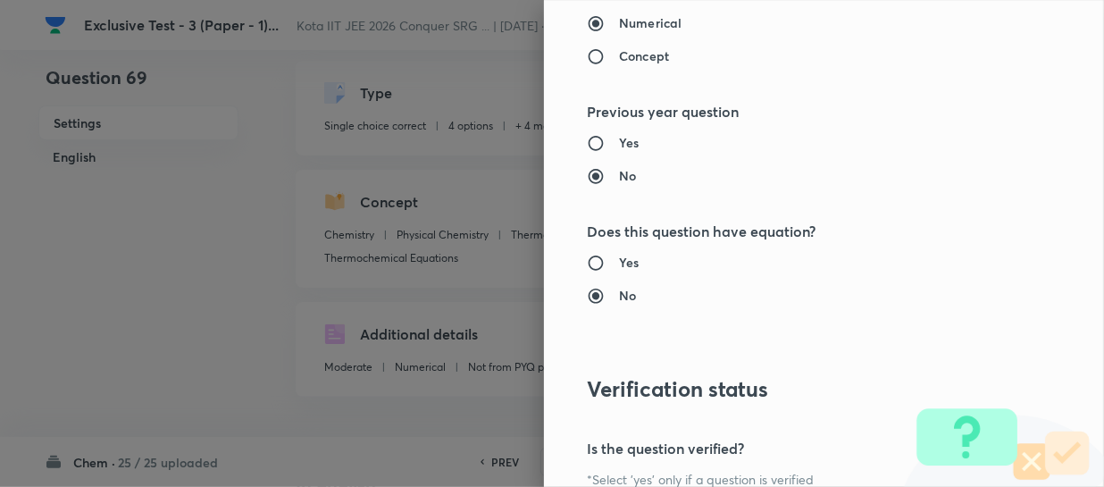
scroll to position [2066, 0]
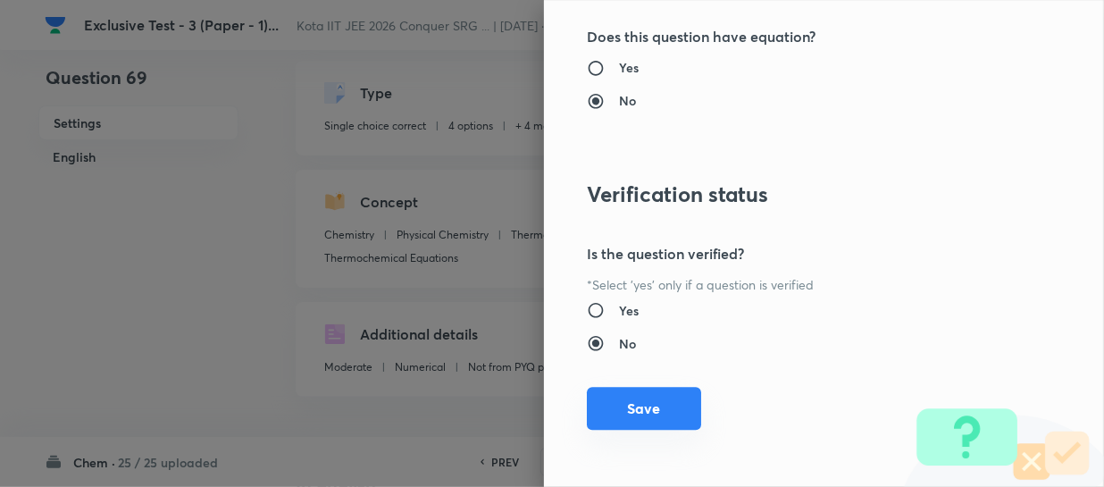
click at [660, 387] on button "Save" at bounding box center [644, 408] width 114 height 43
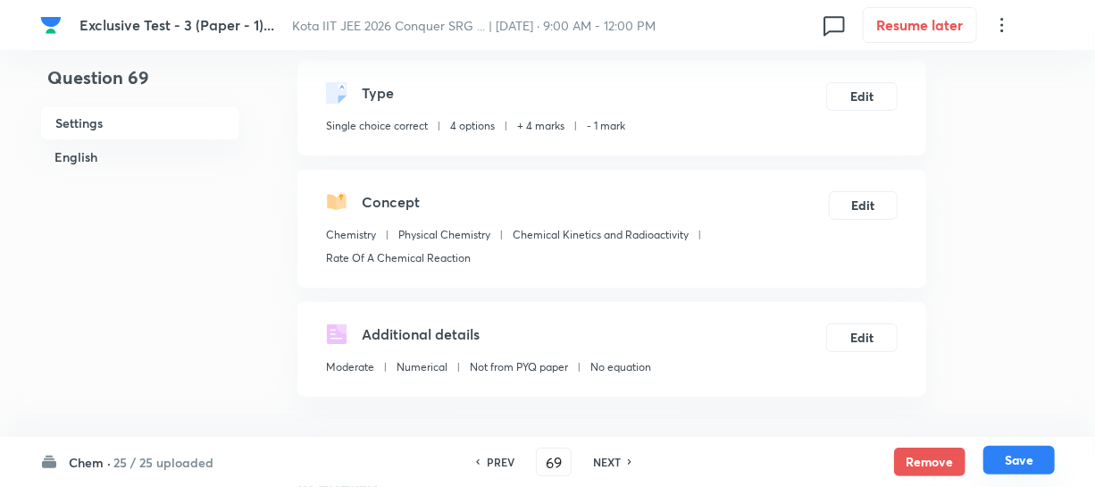
click at [1014, 453] on button "Save" at bounding box center [1019, 460] width 71 height 29
click at [858, 198] on button "Edit" at bounding box center [863, 203] width 69 height 29
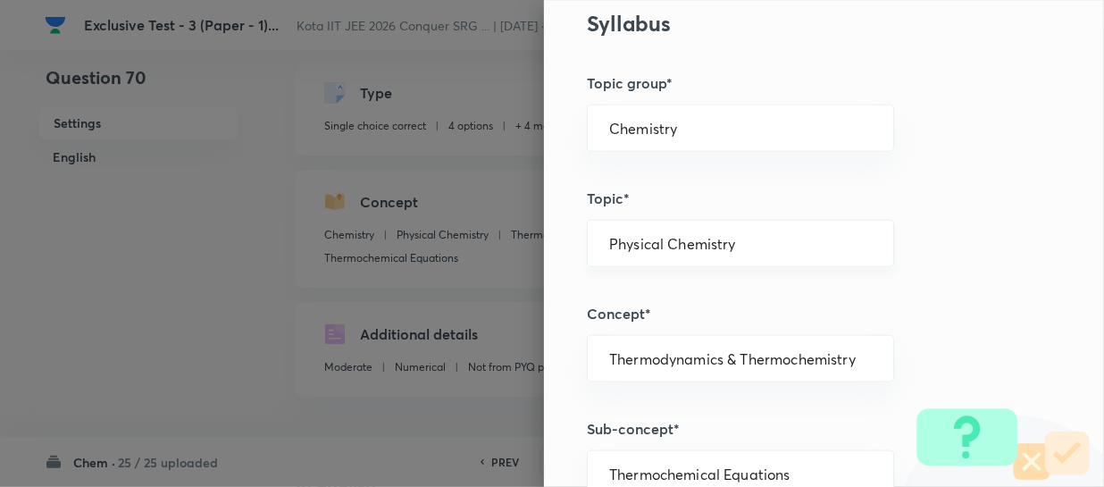
scroll to position [893, 0]
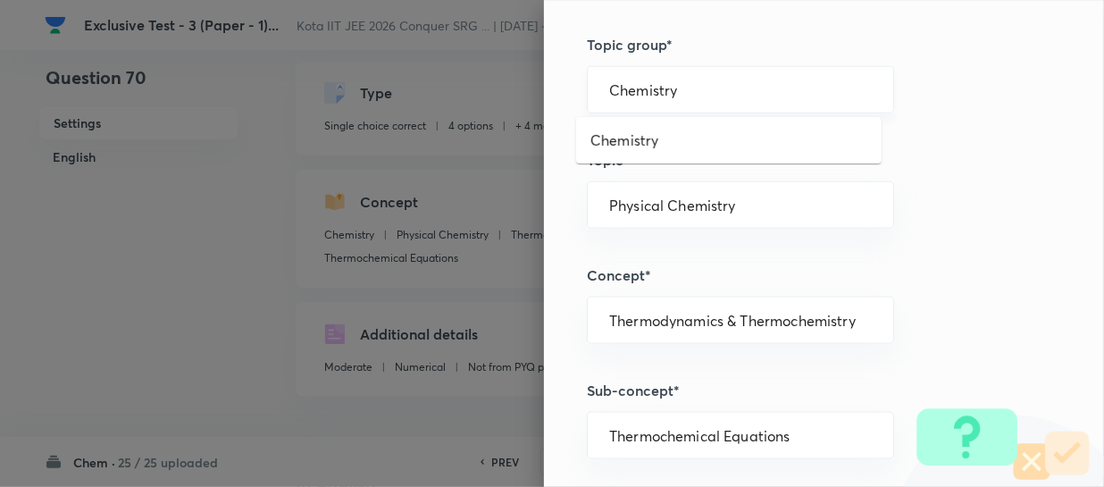
click at [674, 92] on input "Chemistry" at bounding box center [740, 89] width 263 height 17
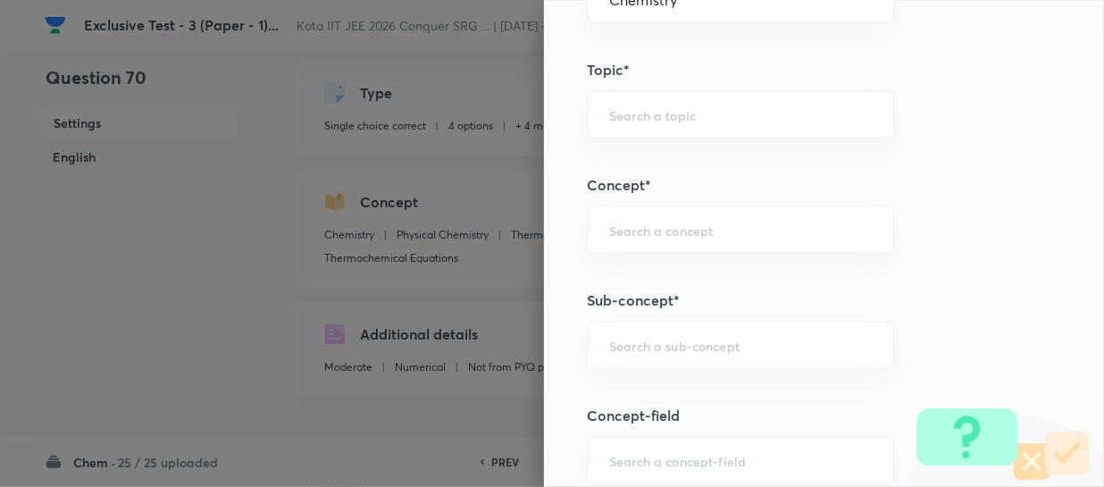
scroll to position [1055, 0]
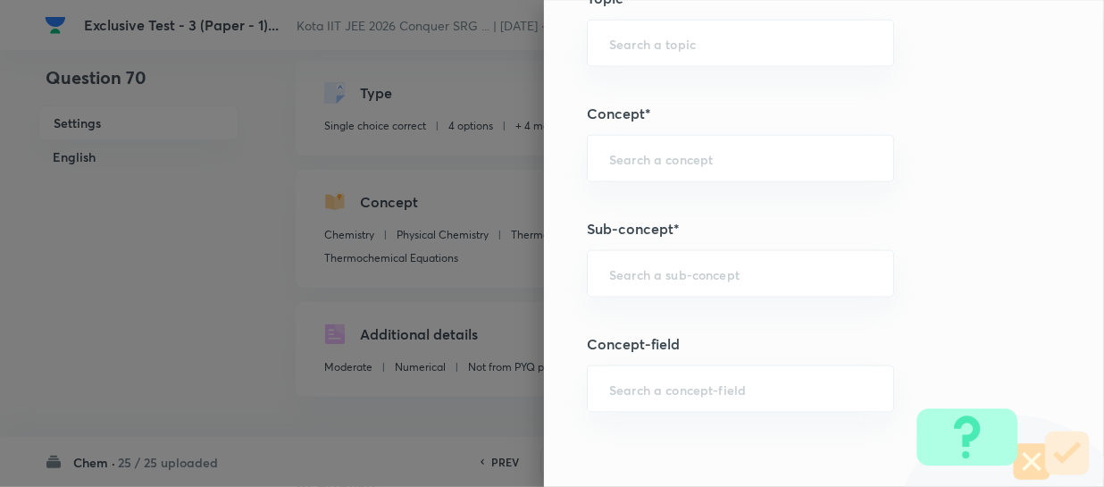
click at [663, 301] on div "Question settings Question type* Single choice correct Number of options* 2 3 4…" at bounding box center [824, 243] width 560 height 487
click at [662, 280] on input "text" at bounding box center [740, 273] width 263 height 17
paste input "Aromaticity"
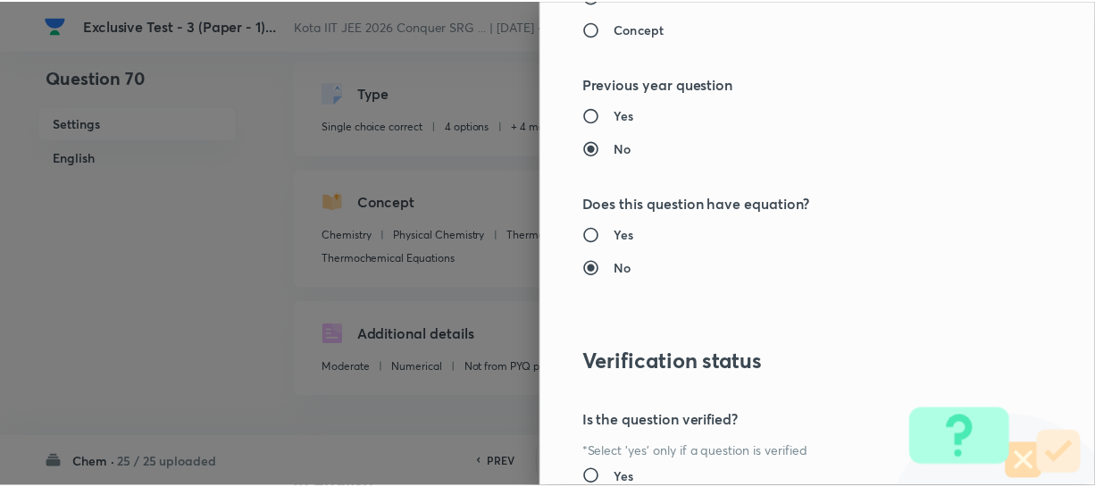
scroll to position [2066, 0]
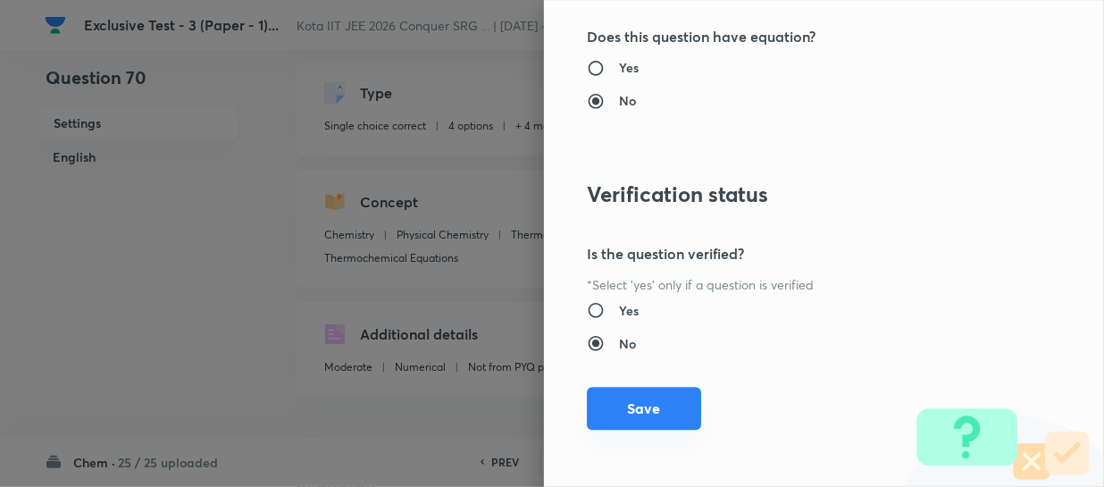
click at [661, 407] on button "Save" at bounding box center [644, 408] width 114 height 43
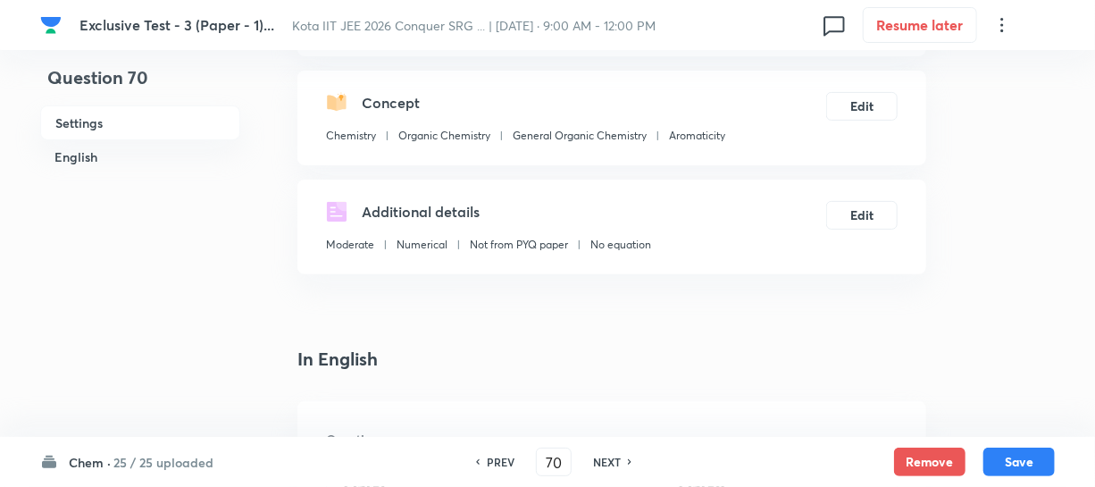
scroll to position [324, 0]
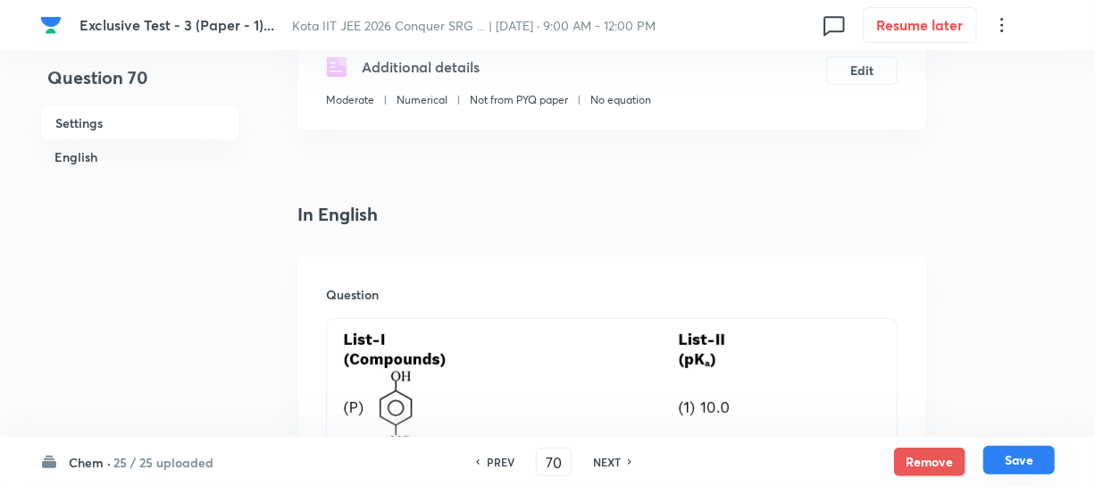
click at [995, 456] on button "Save" at bounding box center [1019, 460] width 71 height 29
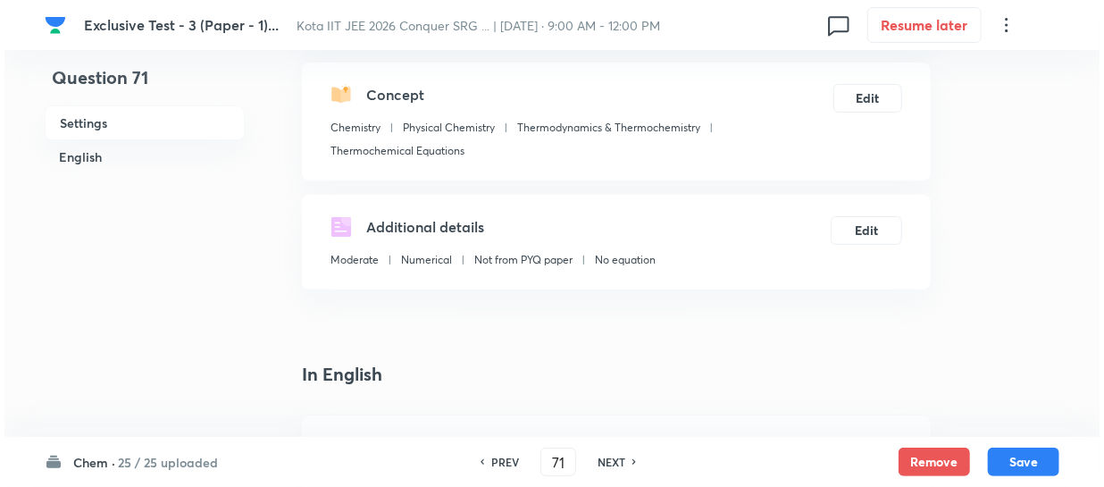
scroll to position [162, 0]
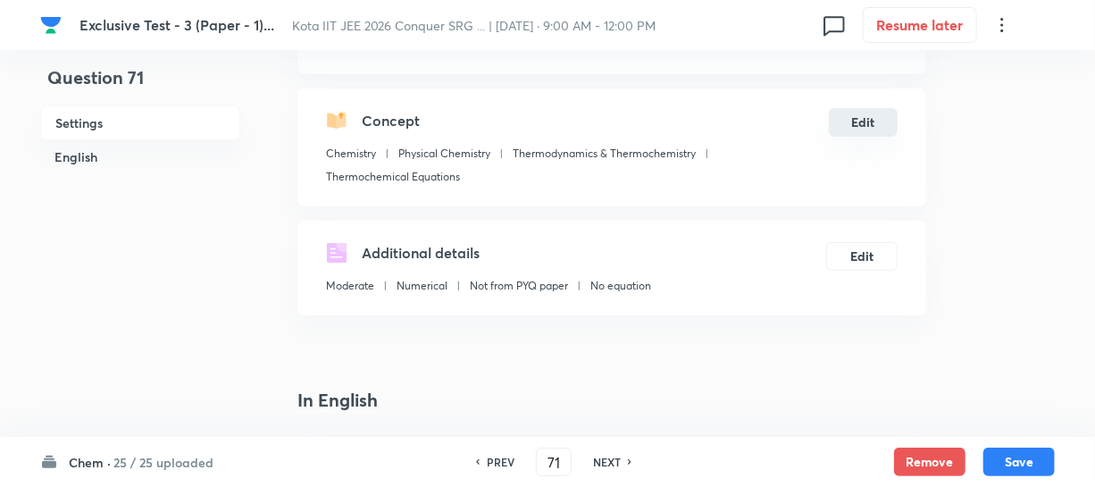
click at [866, 136] on button "Edit" at bounding box center [863, 122] width 69 height 29
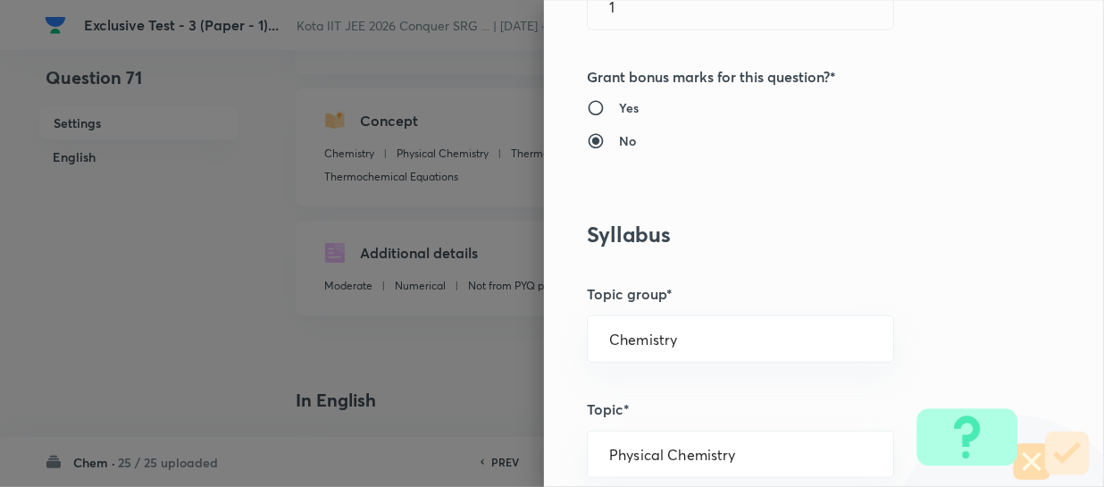
scroll to position [649, 0]
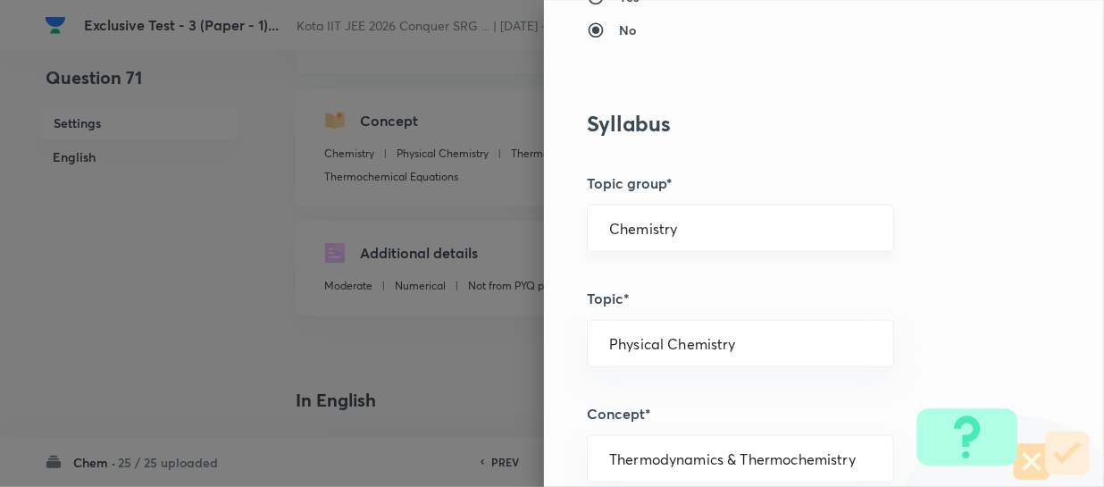
click at [715, 206] on div "Question settings Question type* Integer Does this question have a passage?* Ye…" at bounding box center [824, 243] width 560 height 487
click at [698, 225] on input "Chemistry" at bounding box center [740, 228] width 263 height 17
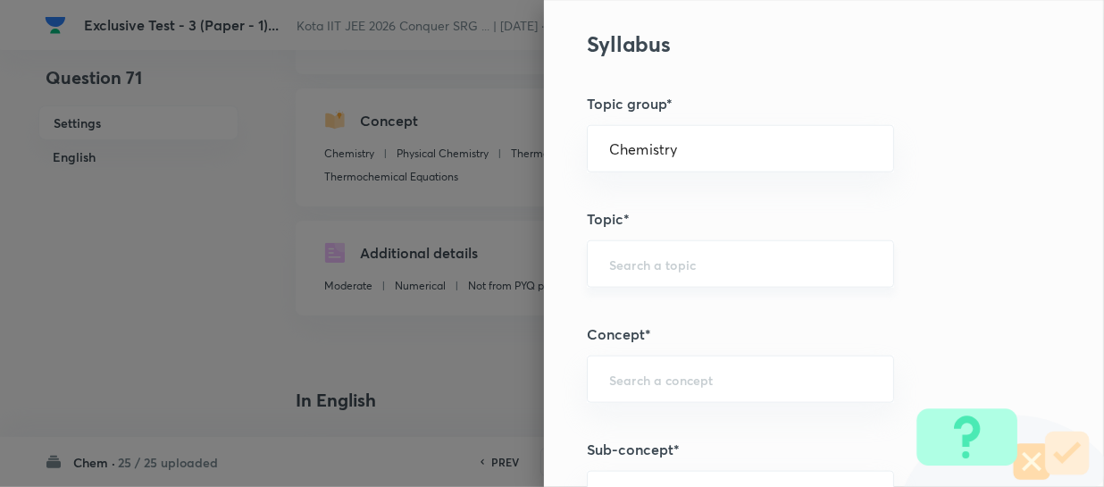
scroll to position [893, 0]
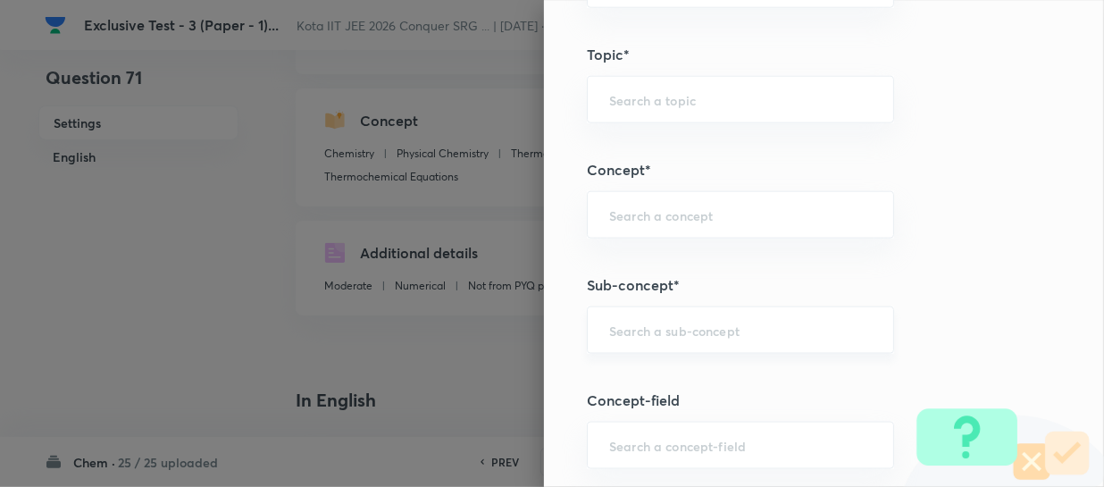
click at [644, 339] on div "​" at bounding box center [740, 329] width 307 height 47
paste input "Differential Rate Expression And Rate Constant"
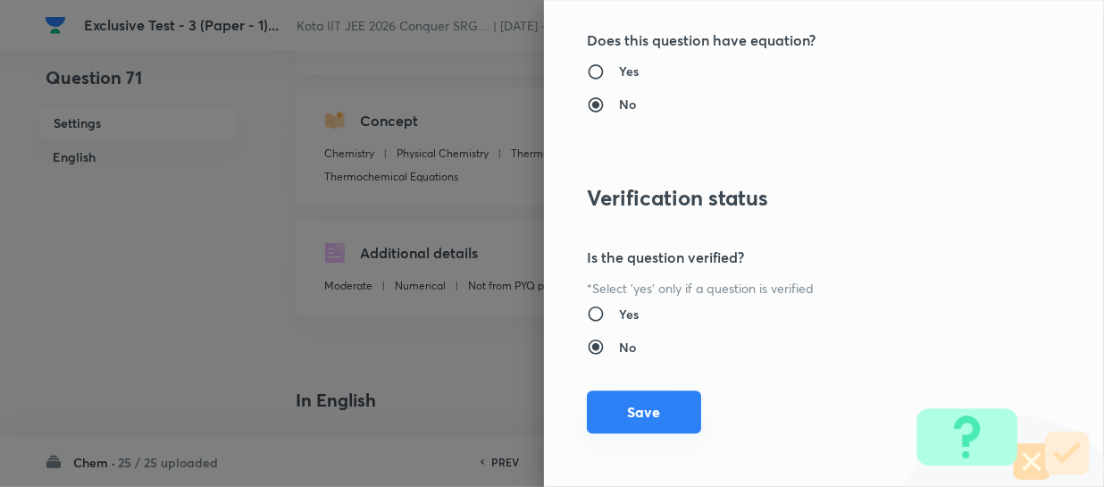
scroll to position [1961, 0]
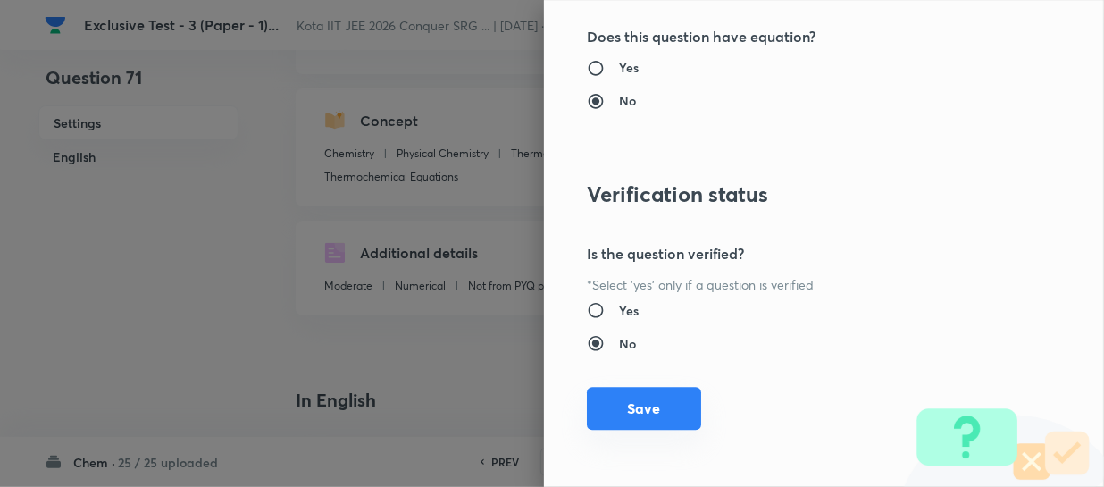
click at [656, 401] on button "Save" at bounding box center [644, 408] width 114 height 43
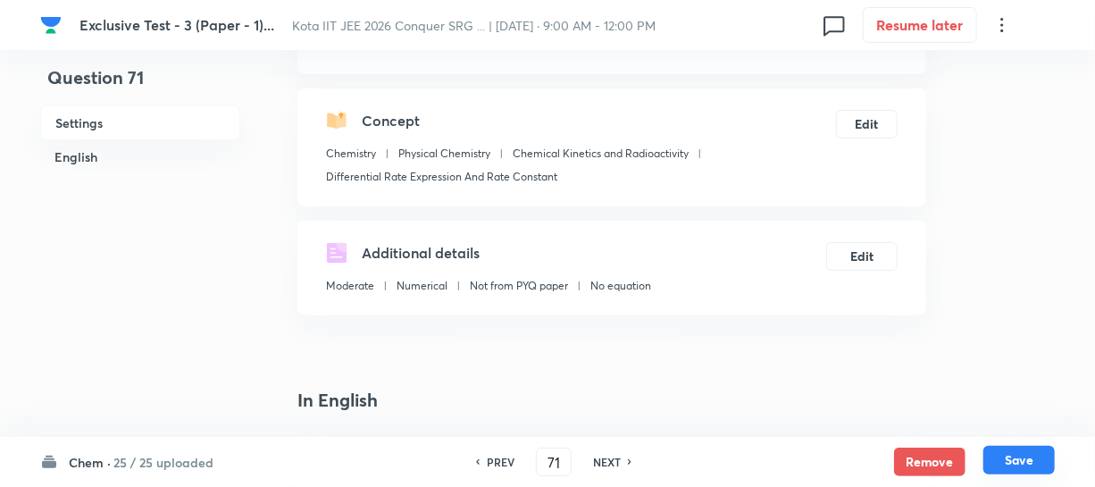
click at [994, 454] on button "Save" at bounding box center [1019, 460] width 71 height 29
click at [852, 126] on button "Edit" at bounding box center [863, 122] width 69 height 29
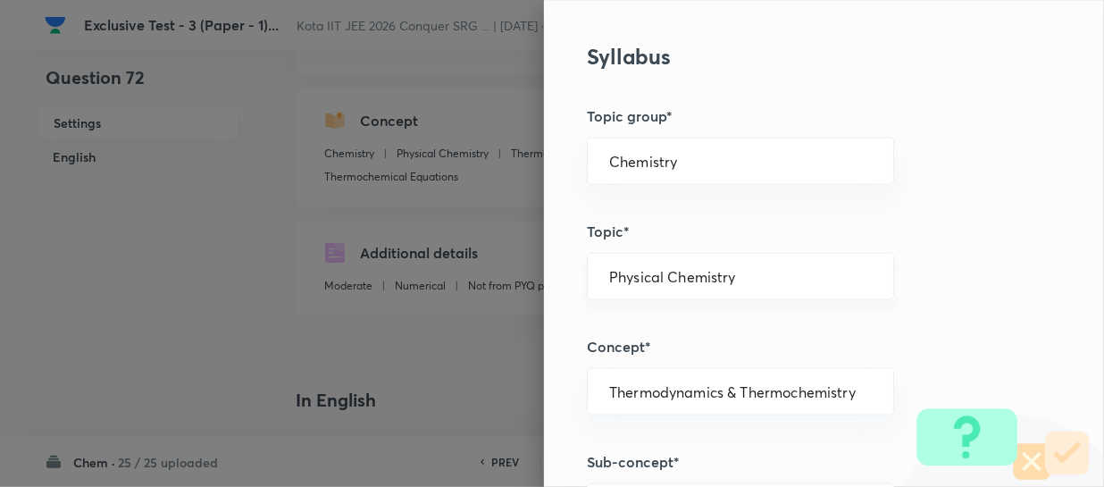
scroll to position [812, 0]
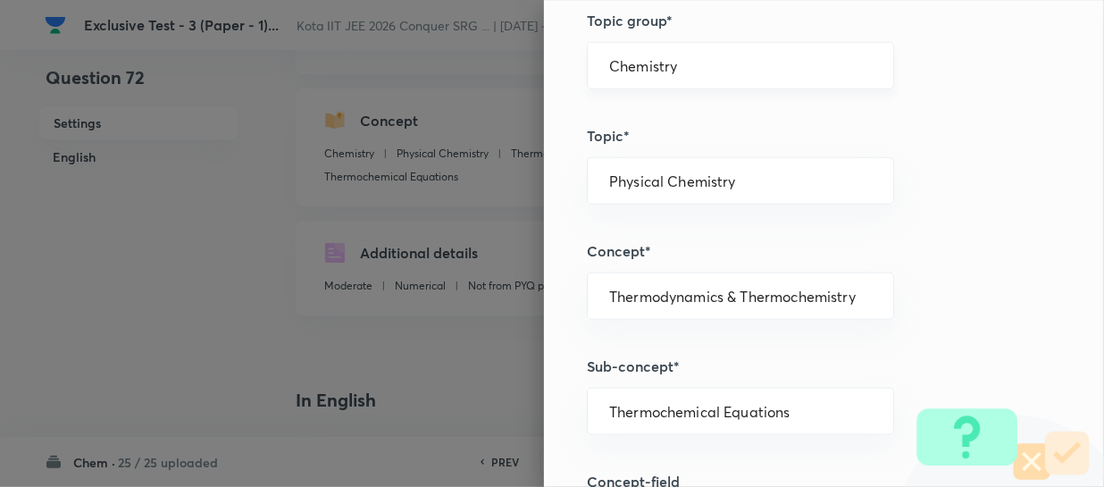
click at [691, 73] on div "Chemistry ​" at bounding box center [740, 65] width 307 height 47
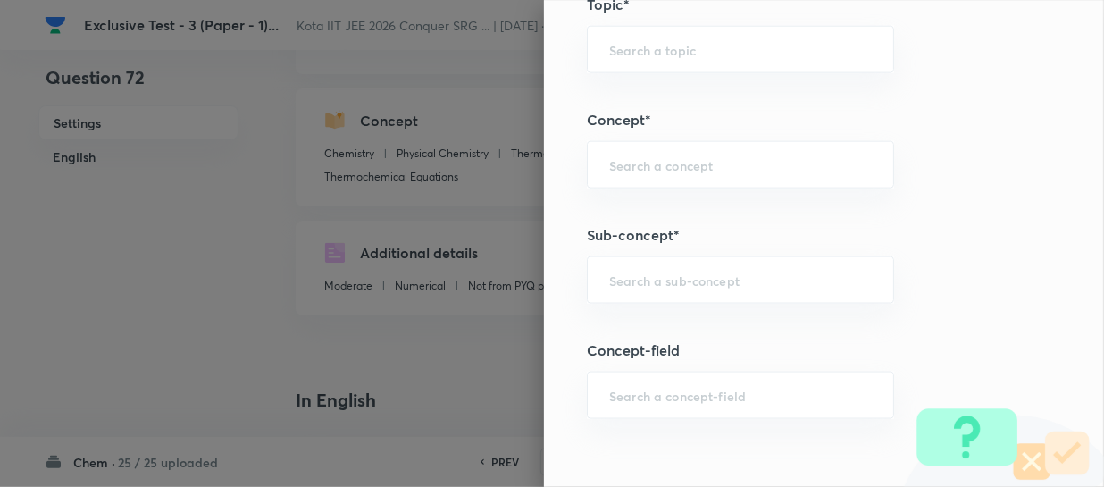
scroll to position [974, 0]
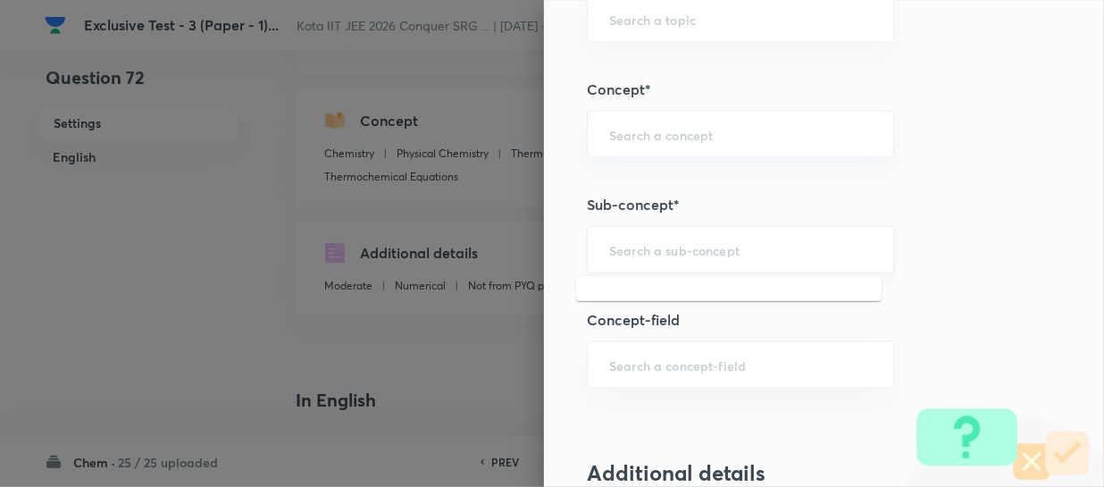
click at [628, 247] on input "text" at bounding box center [740, 249] width 263 height 17
paste input "Carbocations"
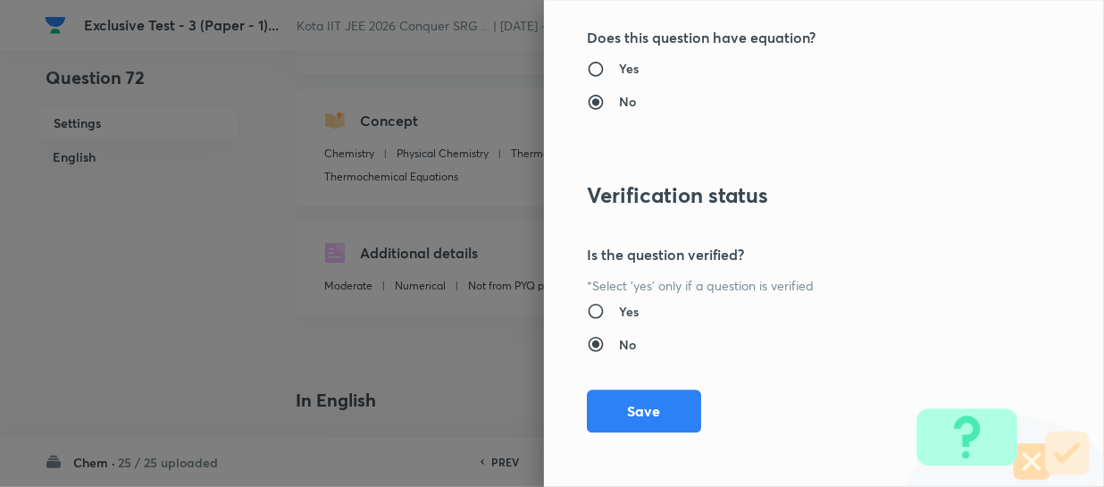
scroll to position [1961, 0]
click at [657, 406] on button "Save" at bounding box center [644, 408] width 114 height 43
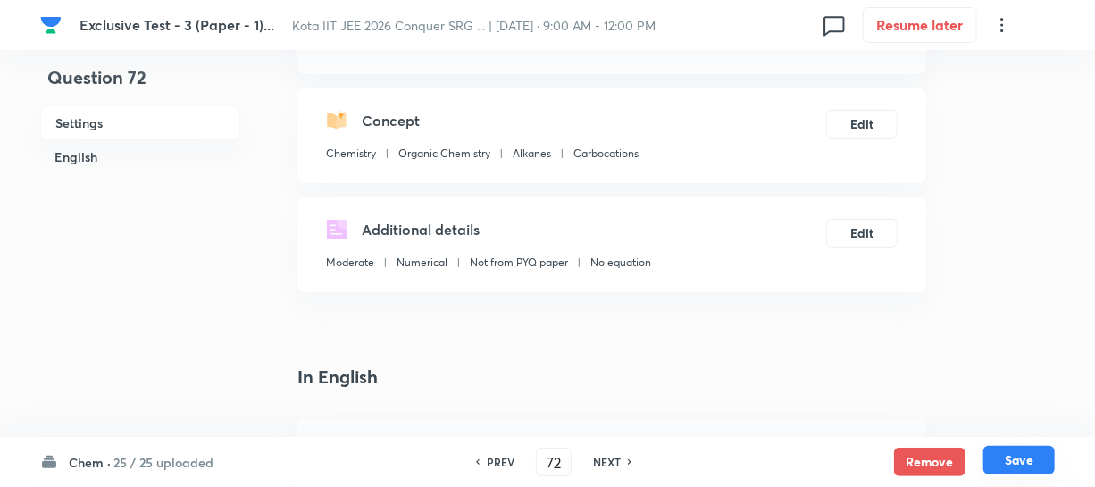
click at [997, 451] on button "Save" at bounding box center [1019, 460] width 71 height 29
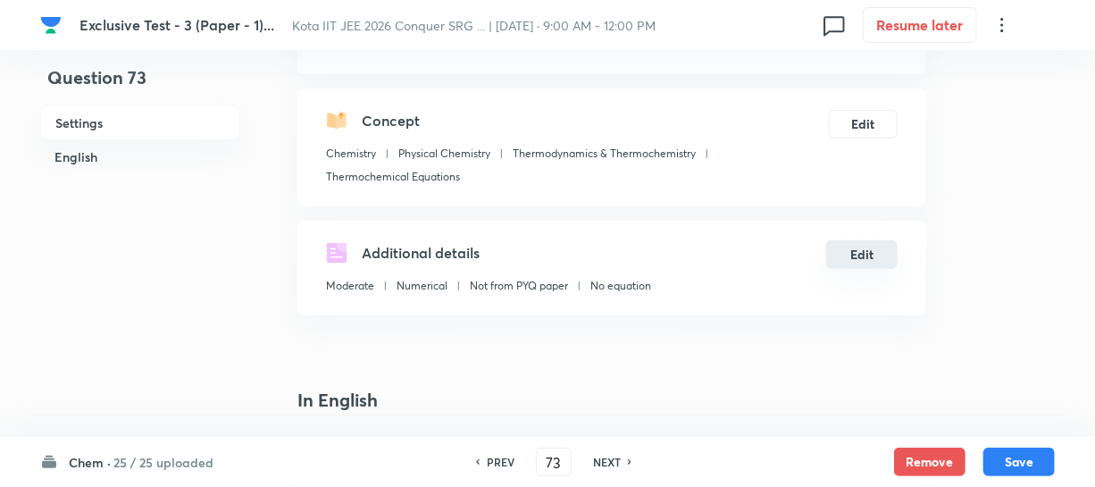
click at [860, 263] on button "Edit" at bounding box center [861, 254] width 71 height 29
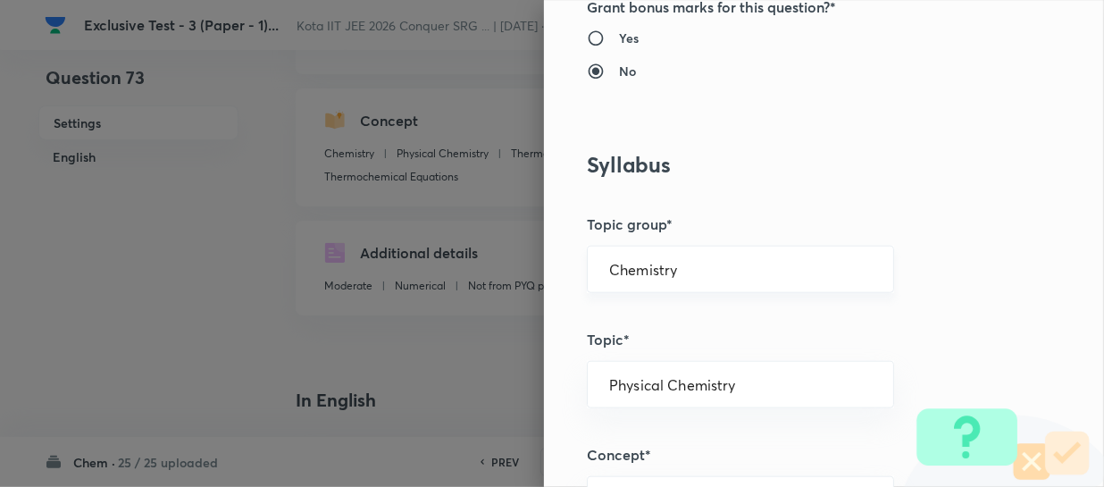
scroll to position [649, 0]
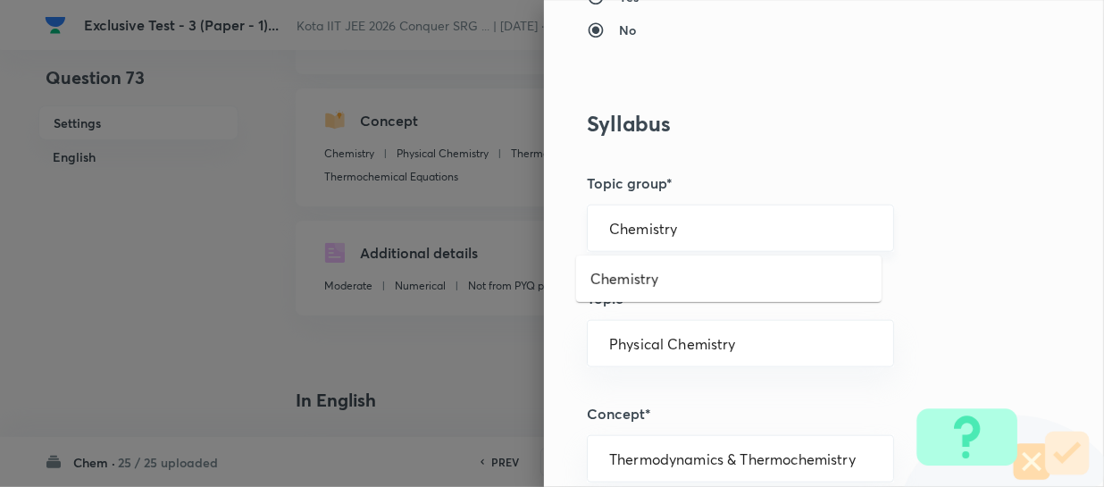
click at [679, 232] on input "Chemistry" at bounding box center [740, 228] width 263 height 17
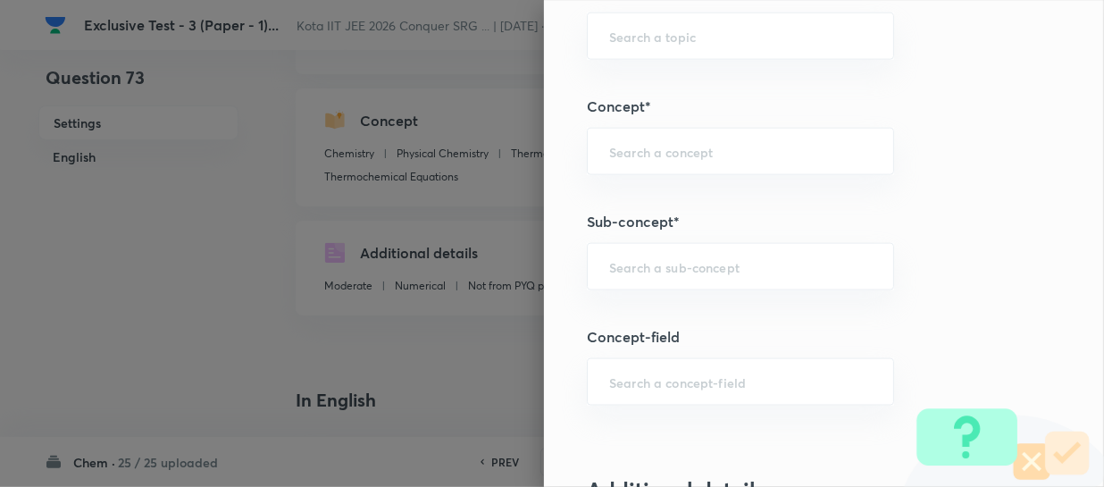
scroll to position [1055, 0]
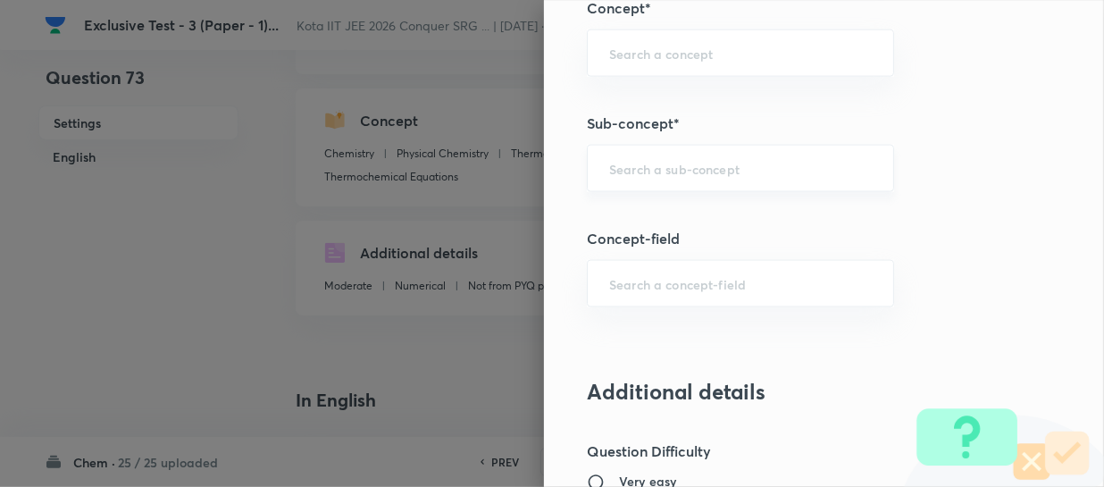
click at [639, 188] on div "​" at bounding box center [740, 168] width 307 height 47
paste input "Periodic Trends In Properties"
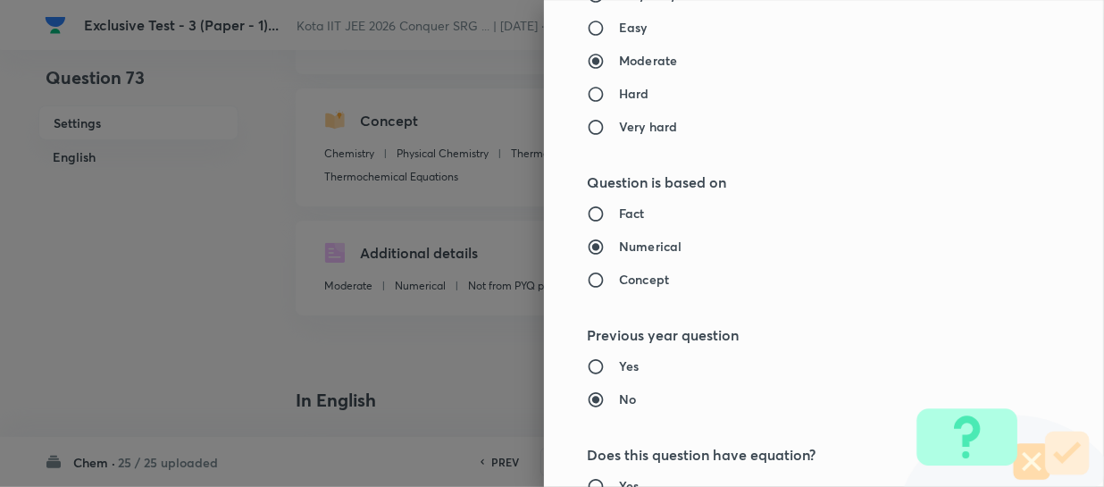
scroll to position [1961, 0]
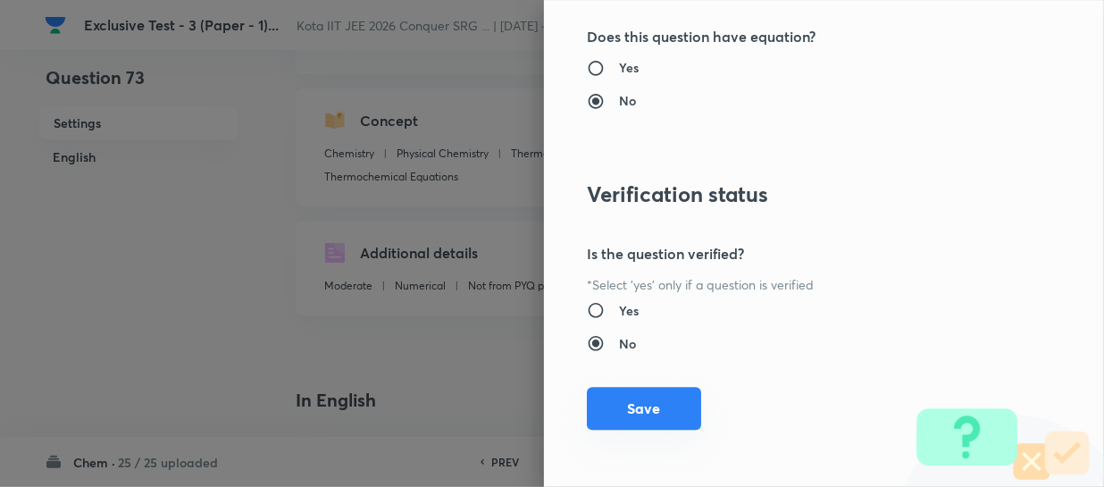
click at [670, 398] on button "Save" at bounding box center [644, 408] width 114 height 43
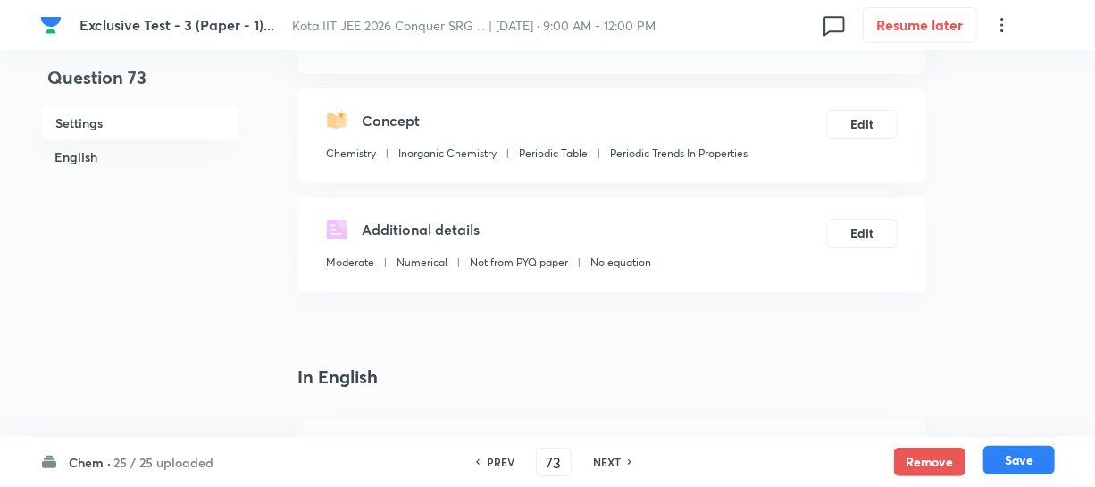
click at [1020, 456] on button "Save" at bounding box center [1019, 460] width 71 height 29
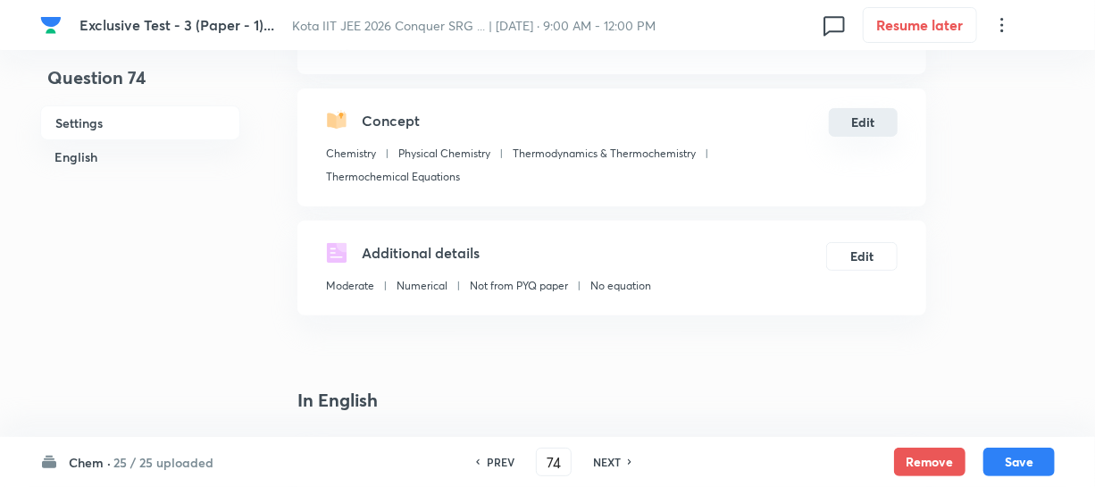
click at [858, 132] on button "Edit" at bounding box center [863, 122] width 69 height 29
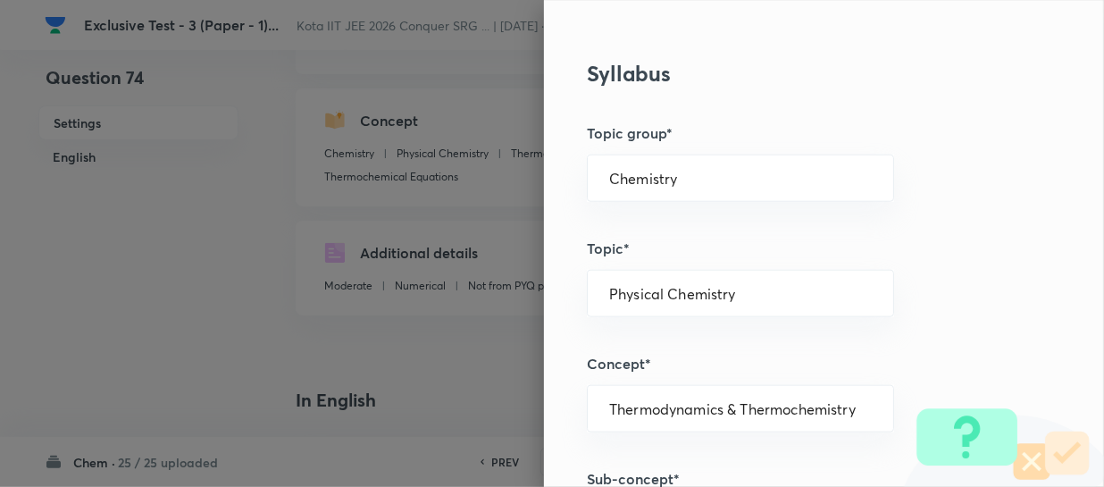
scroll to position [731, 0]
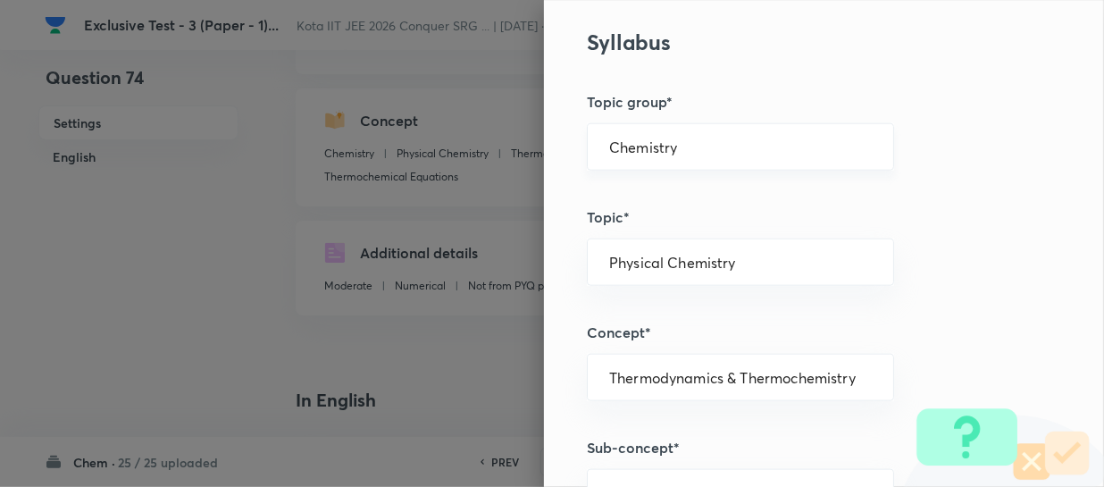
click at [665, 152] on input "Chemistry" at bounding box center [740, 146] width 263 height 17
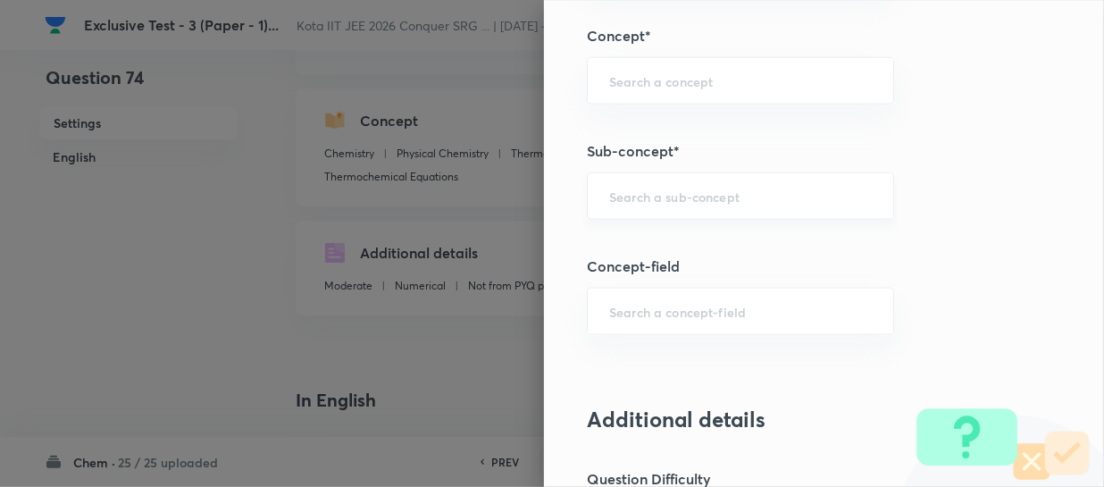
scroll to position [1055, 0]
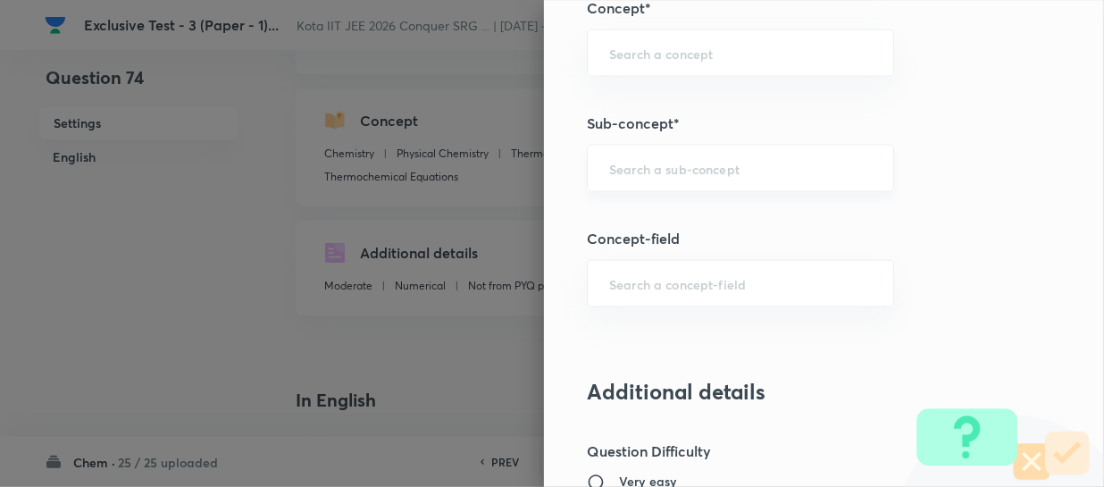
click at [640, 188] on div "​" at bounding box center [740, 168] width 307 height 47
paste input "Entropy And Spontaneity"
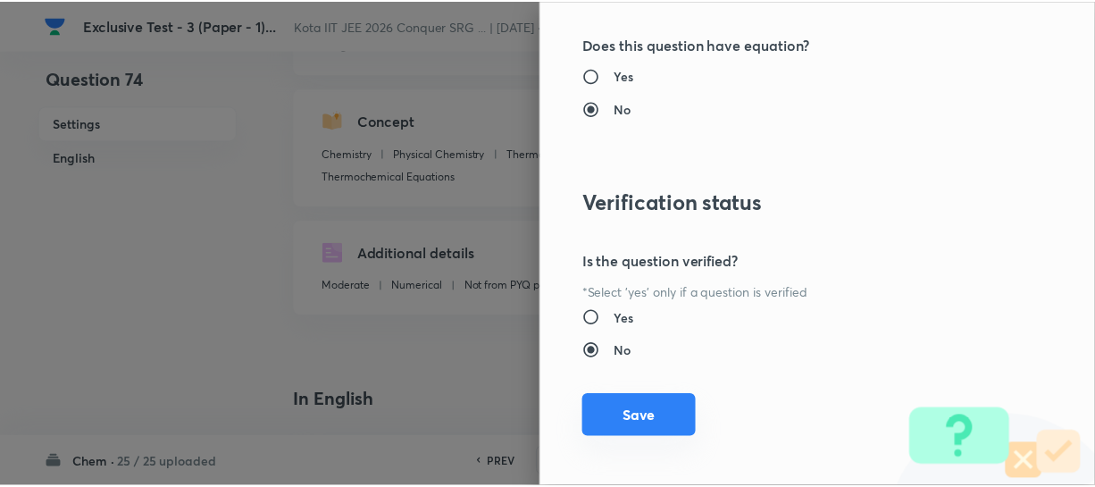
scroll to position [1961, 0]
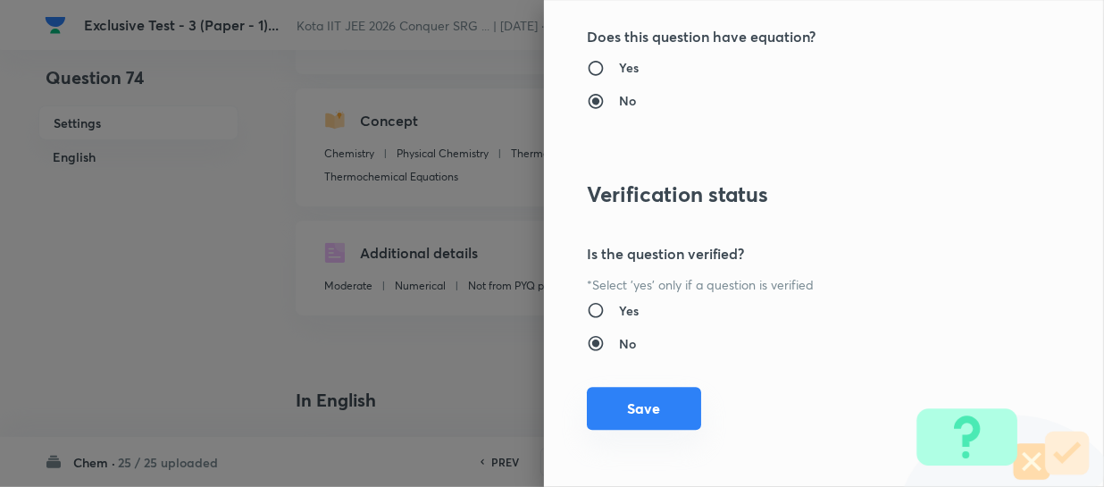
click at [669, 396] on button "Save" at bounding box center [644, 408] width 114 height 43
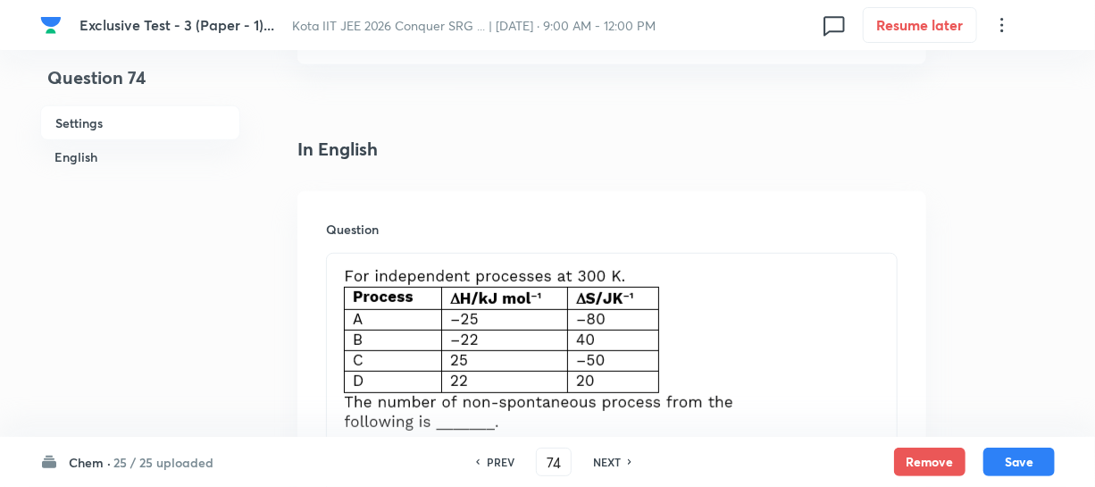
scroll to position [568, 0]
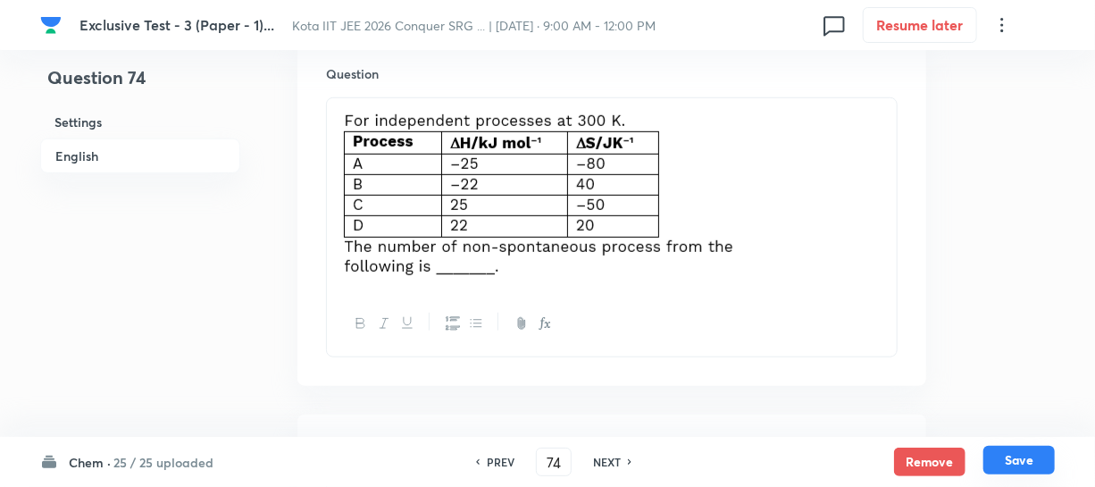
click at [999, 454] on button "Save" at bounding box center [1019, 460] width 71 height 29
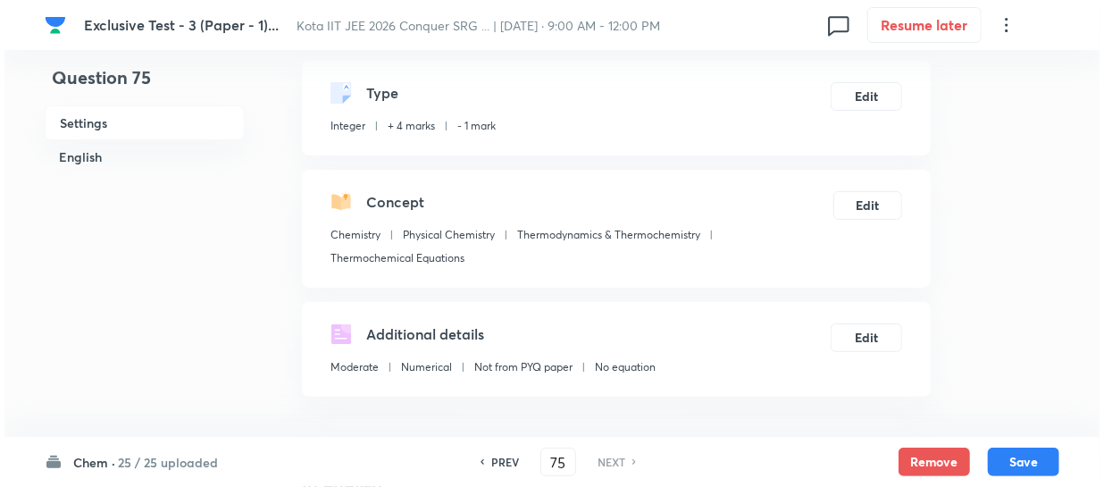
scroll to position [162, 0]
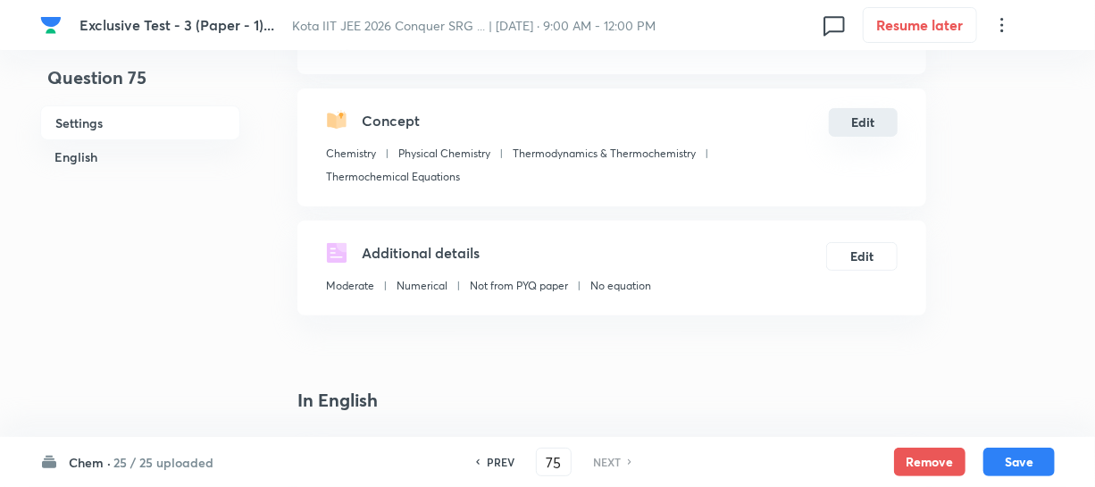
click at [849, 125] on button "Edit" at bounding box center [863, 122] width 69 height 29
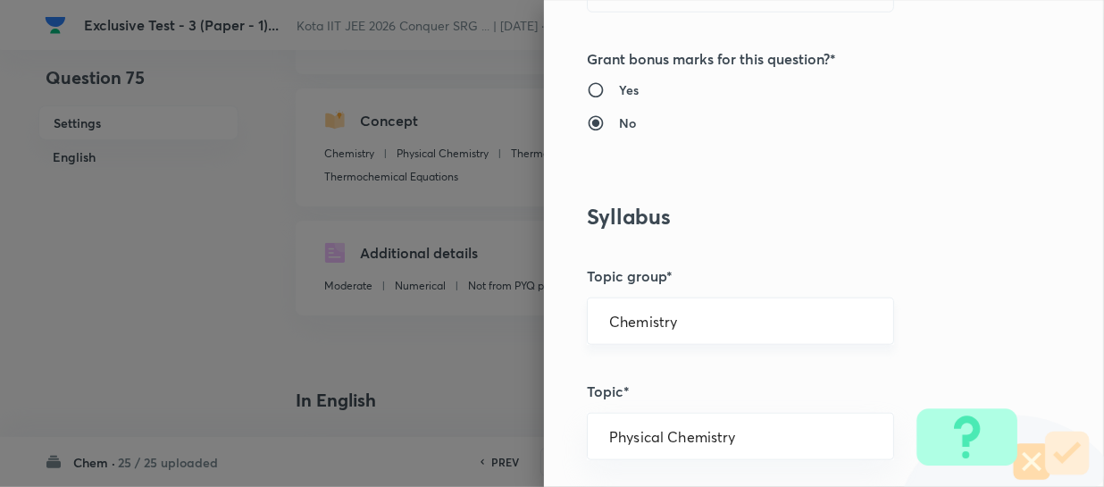
scroll to position [649, 0]
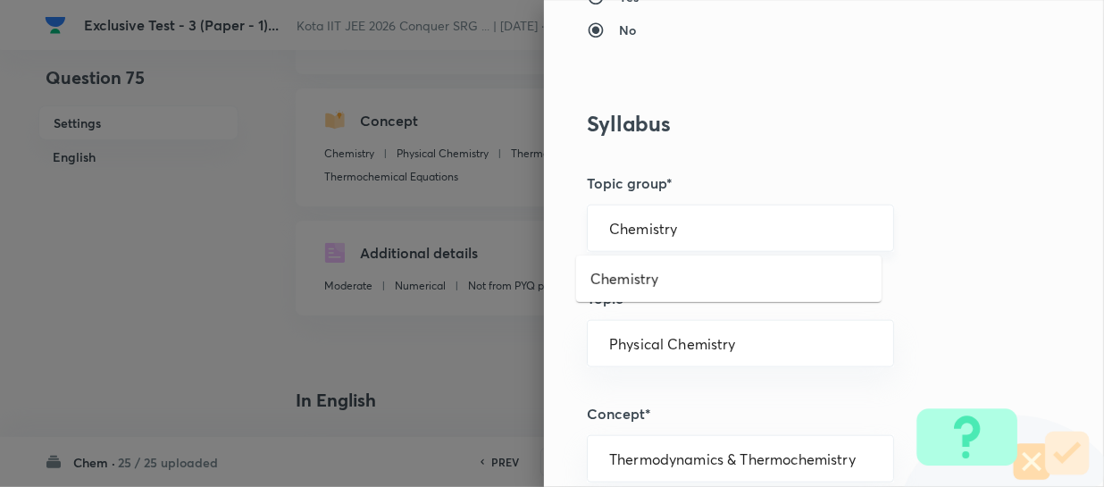
click at [657, 231] on input "Chemistry" at bounding box center [740, 228] width 263 height 17
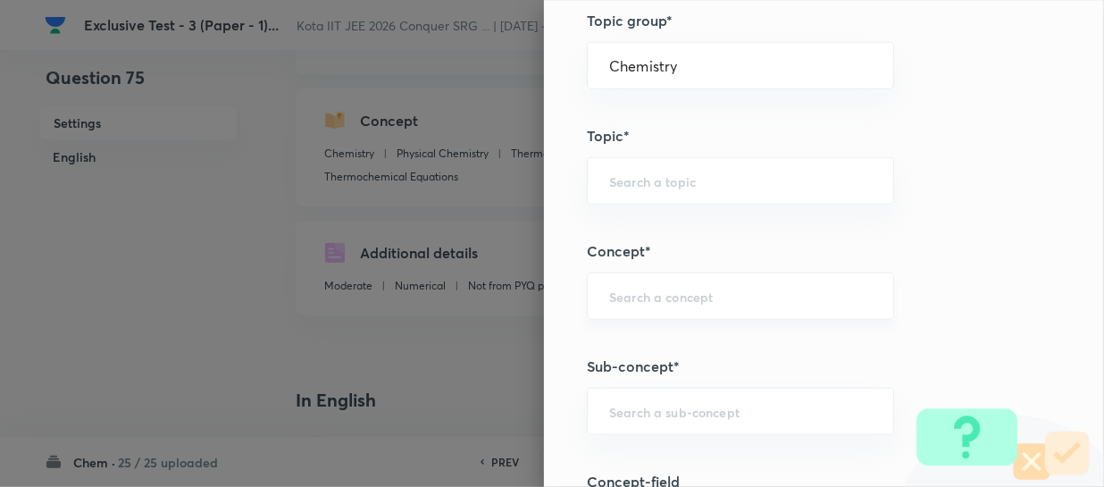
scroll to position [974, 0]
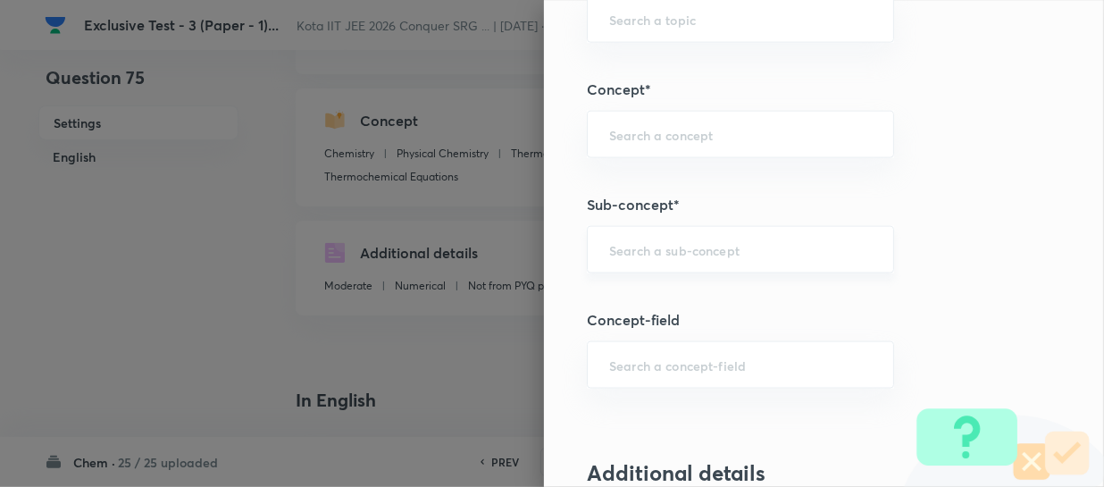
click at [642, 250] on input "text" at bounding box center [740, 249] width 263 height 17
paste input "Inductive Effect"
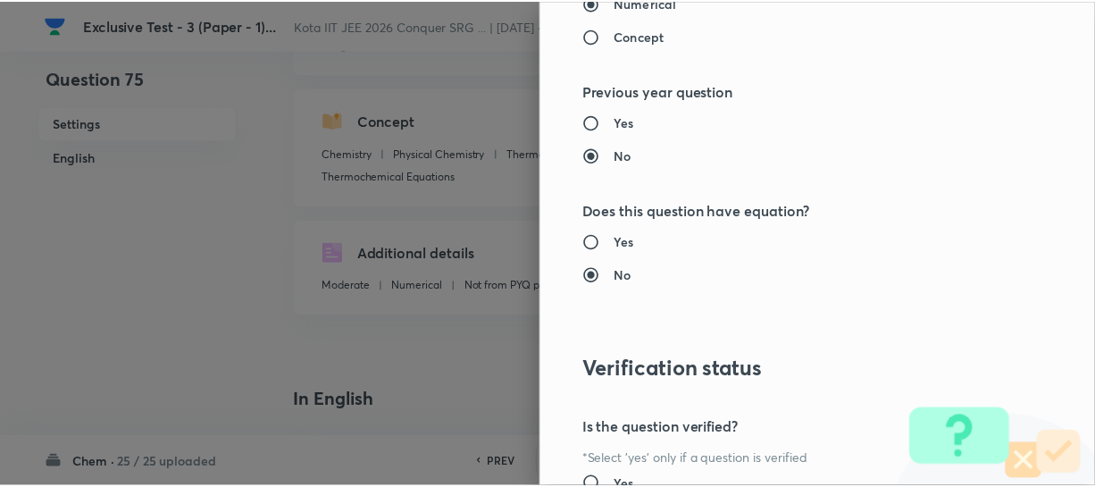
scroll to position [1961, 0]
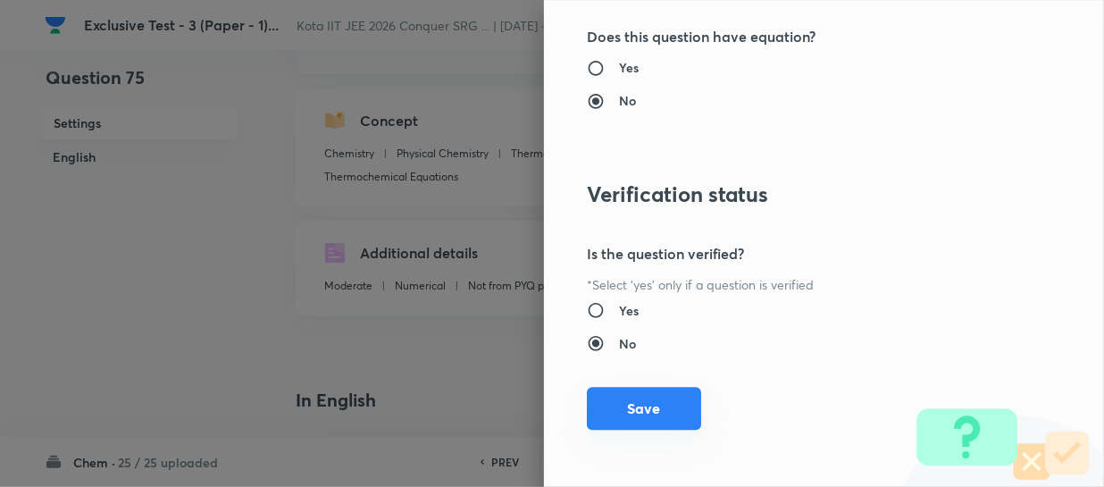
click at [660, 410] on button "Save" at bounding box center [644, 408] width 114 height 43
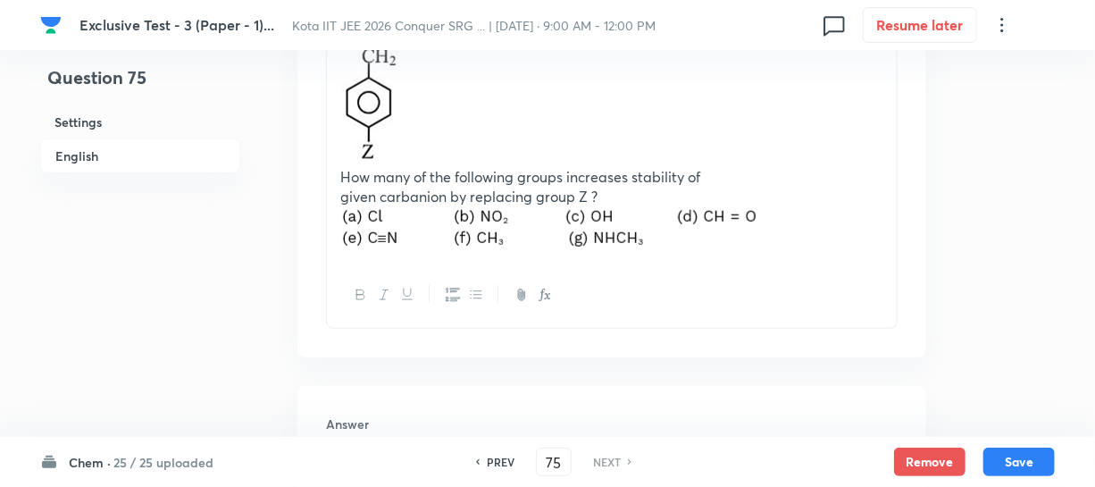
scroll to position [649, 0]
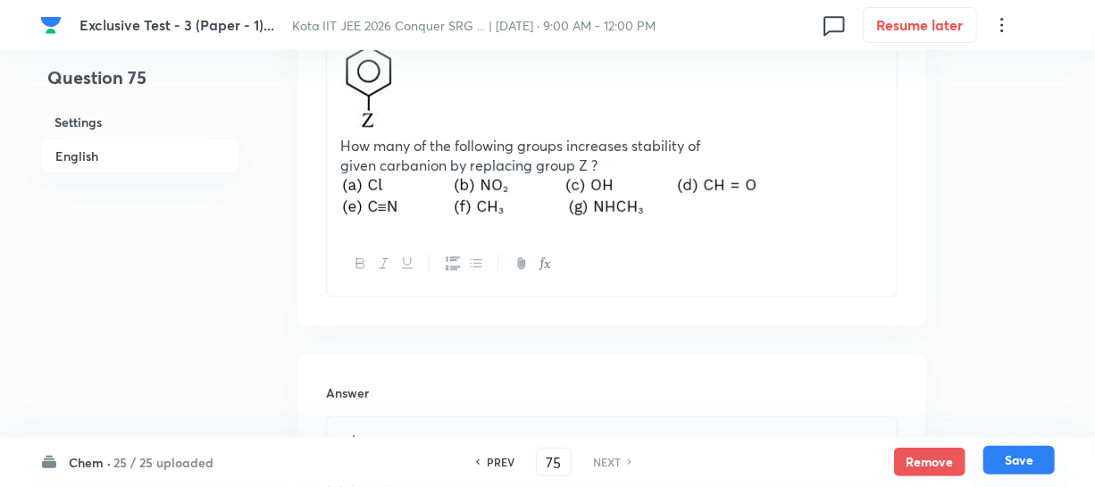
click at [1002, 456] on button "Save" at bounding box center [1019, 460] width 71 height 29
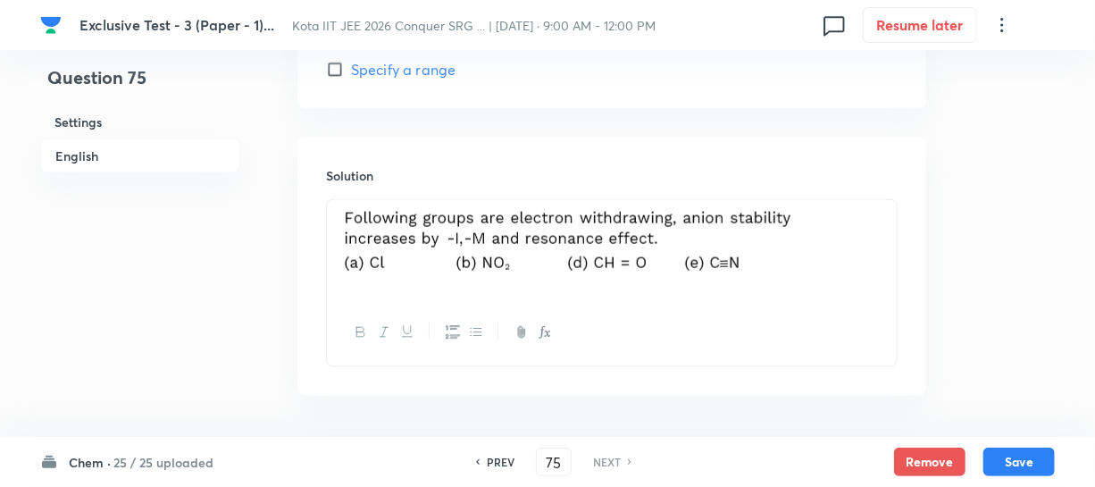
scroll to position [973, 0]
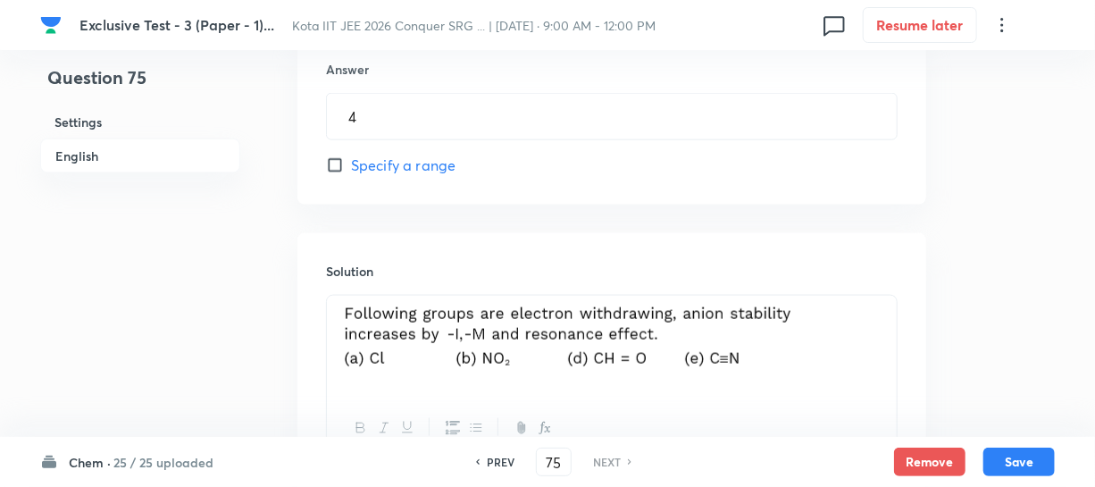
click at [525, 339] on img at bounding box center [568, 340] width 456 height 69
click at [743, 358] on img at bounding box center [568, 340] width 456 height 69
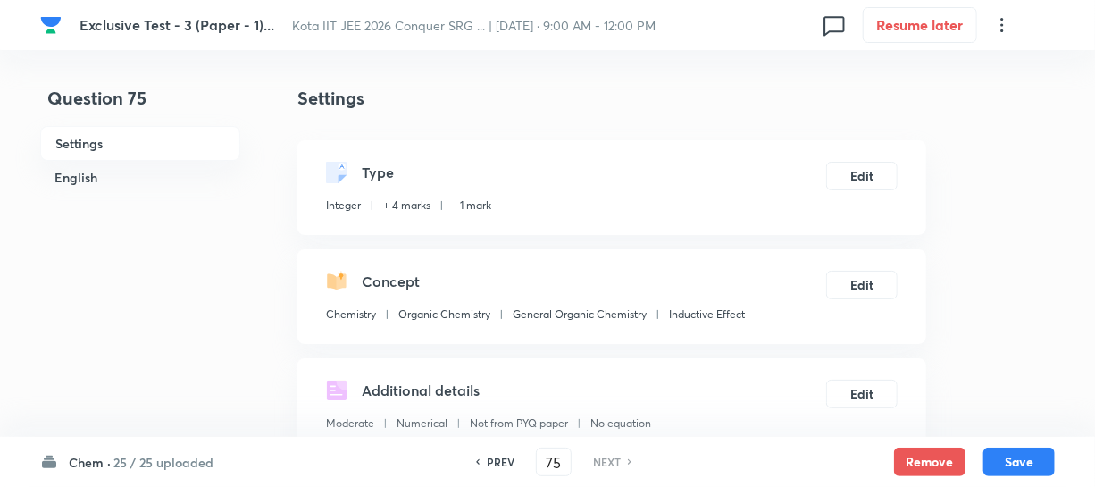
scroll to position [0, 0]
click at [1009, 459] on button "Save" at bounding box center [1019, 460] width 71 height 29
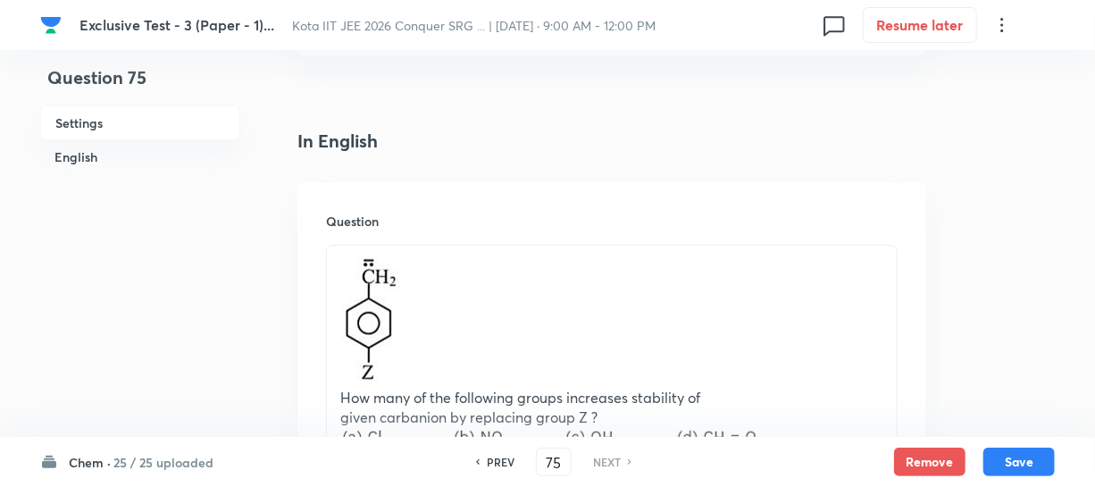
scroll to position [406, 0]
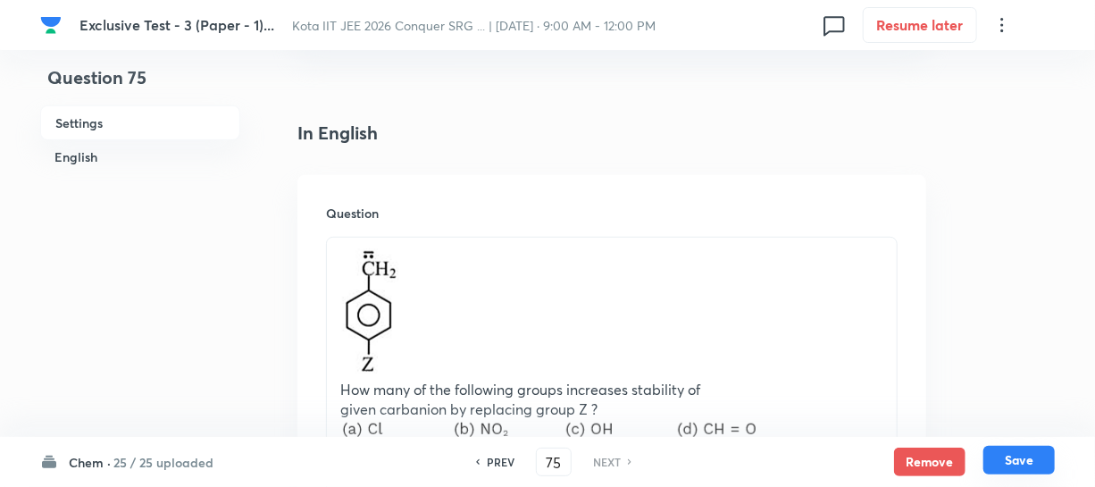
click at [1009, 447] on button "Save" at bounding box center [1019, 460] width 71 height 29
click at [1037, 456] on button "Save" at bounding box center [1019, 460] width 71 height 29
click at [1001, 454] on button "Save" at bounding box center [1019, 460] width 71 height 29
click at [1001, 458] on button "Save" at bounding box center [1019, 460] width 71 height 29
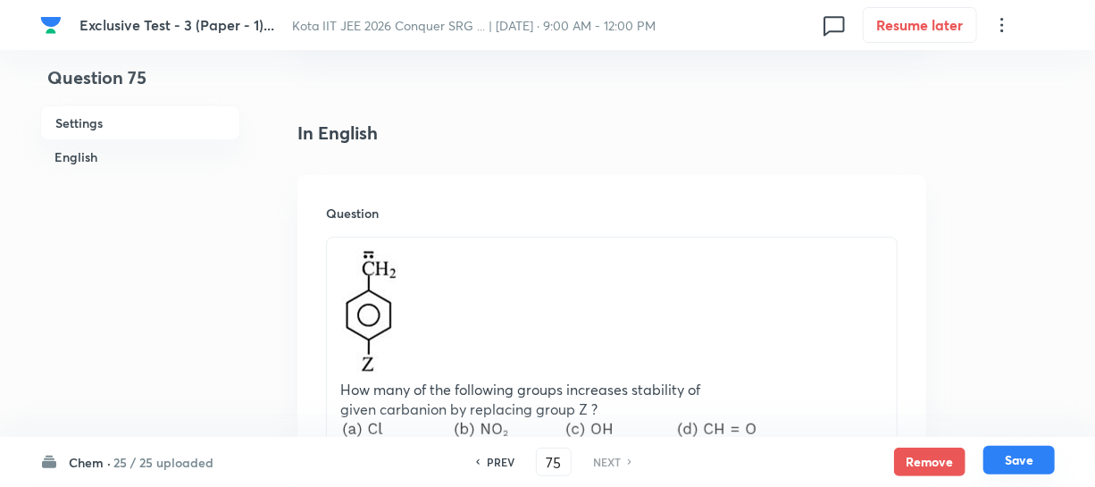
click at [1037, 464] on button "Save" at bounding box center [1019, 460] width 71 height 29
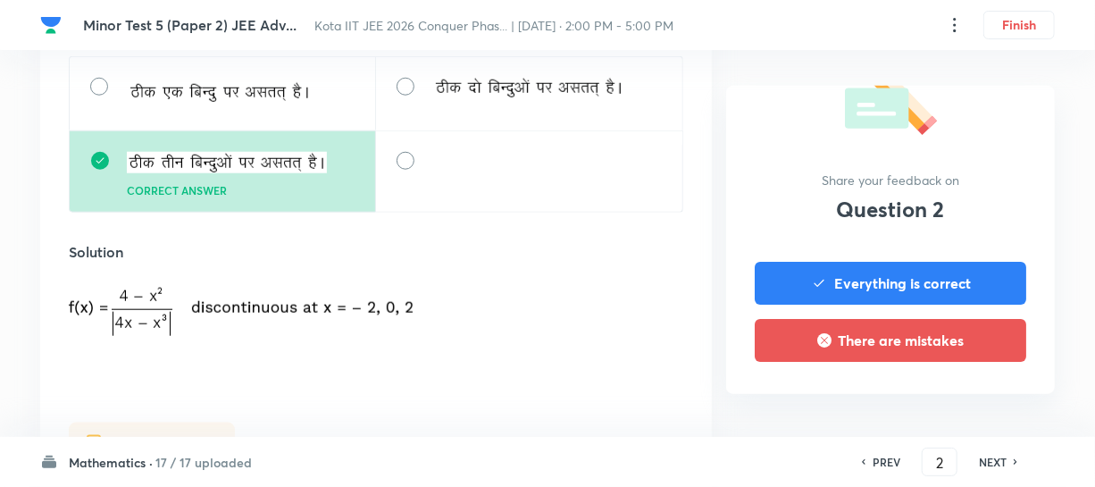
scroll to position [812, 0]
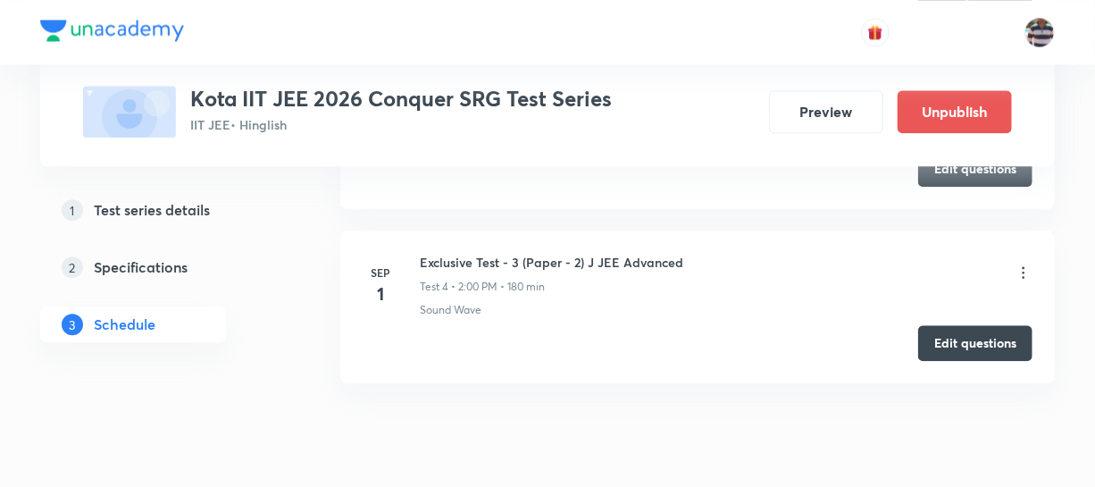
scroll to position [1771, 0]
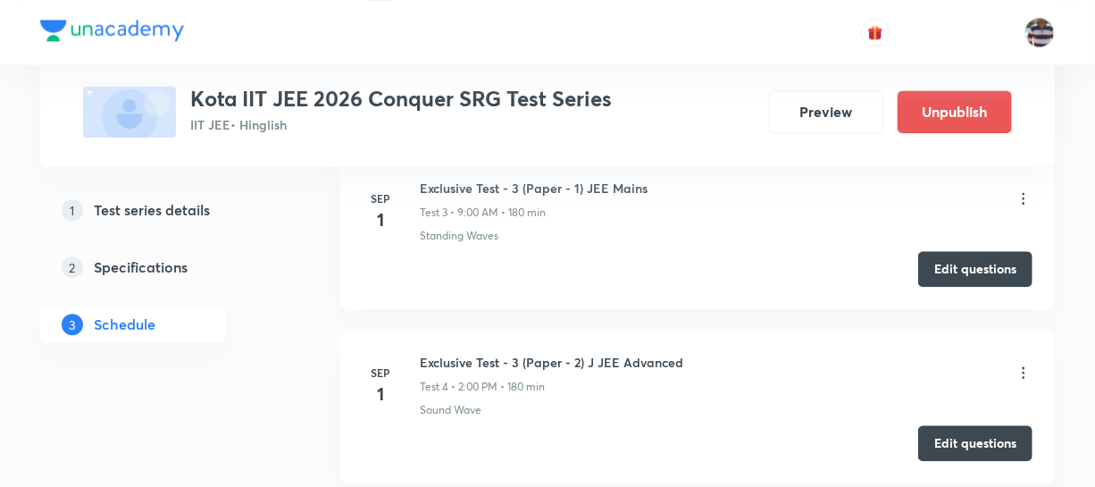
click at [1015, 200] on icon at bounding box center [1024, 198] width 18 height 18
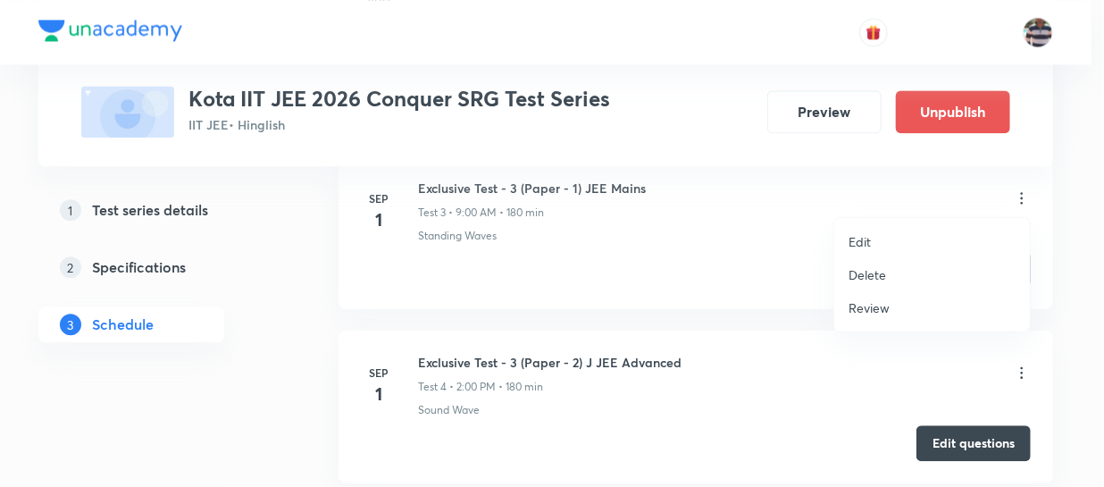
click at [896, 306] on li "Review" at bounding box center [932, 307] width 196 height 33
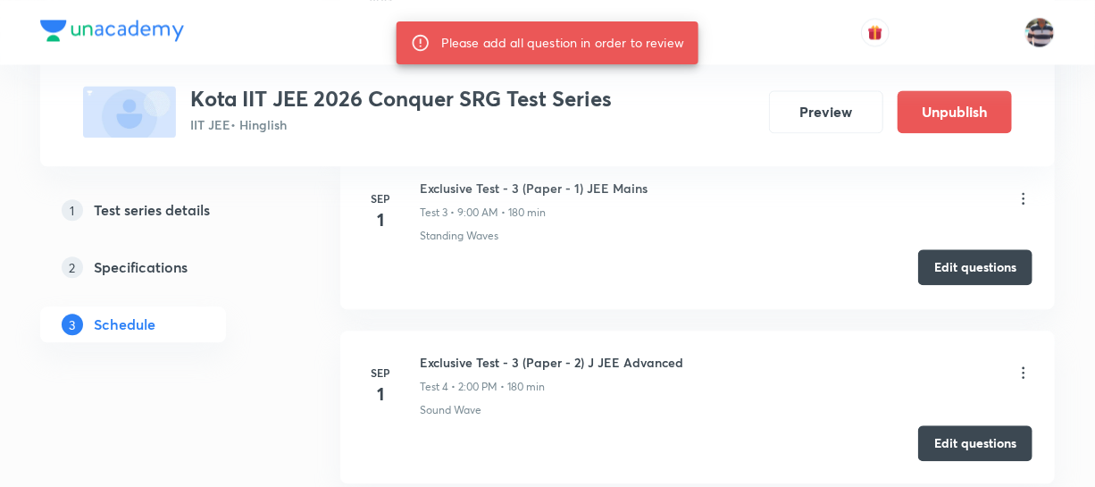
click at [998, 260] on button "Edit questions" at bounding box center [975, 267] width 114 height 36
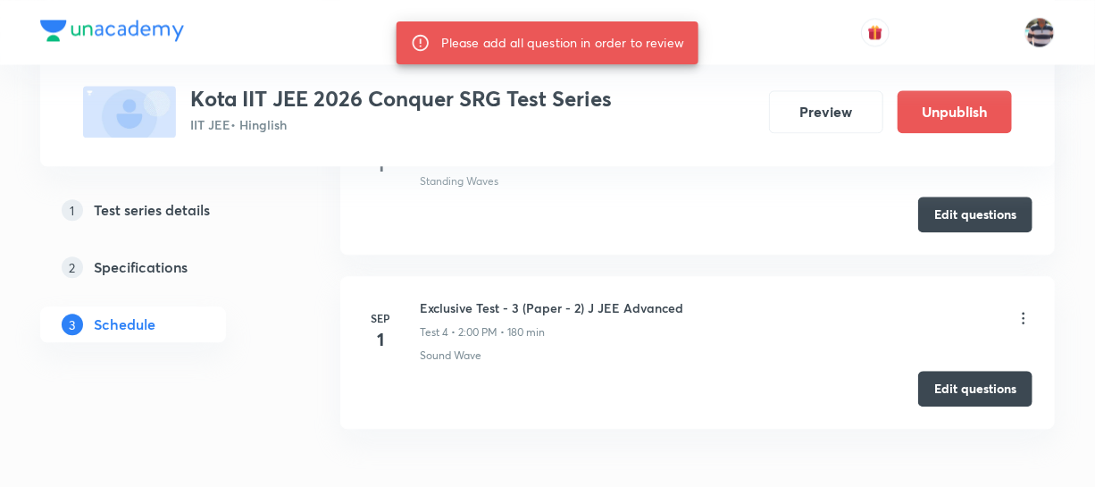
scroll to position [1852, 0]
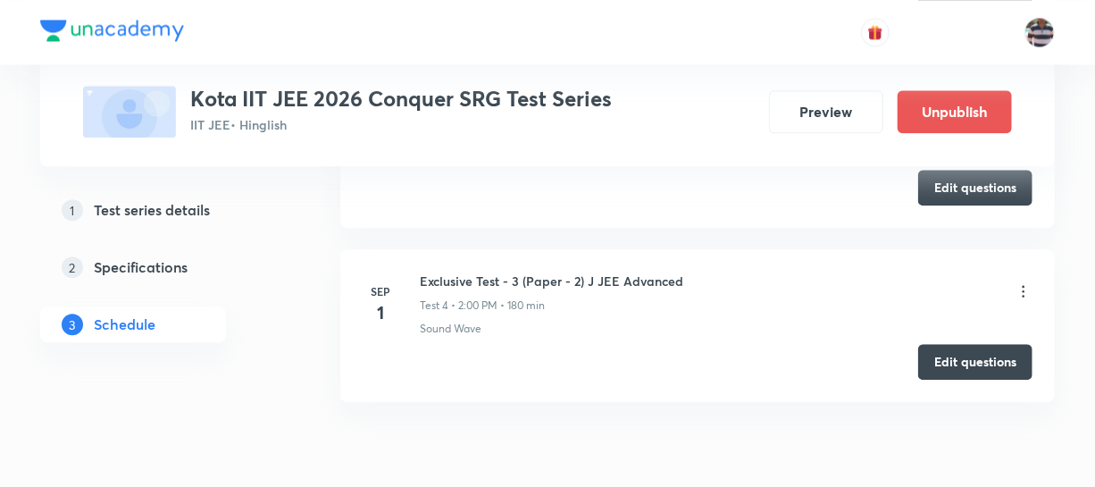
click at [733, 249] on li "[DATE] Exclusive Test - 3 (Paper - 2) J JEE Advanced Test 4 • 2:00 PM • 180 min…" at bounding box center [697, 325] width 715 height 153
click at [1022, 289] on icon at bounding box center [1024, 291] width 18 height 18
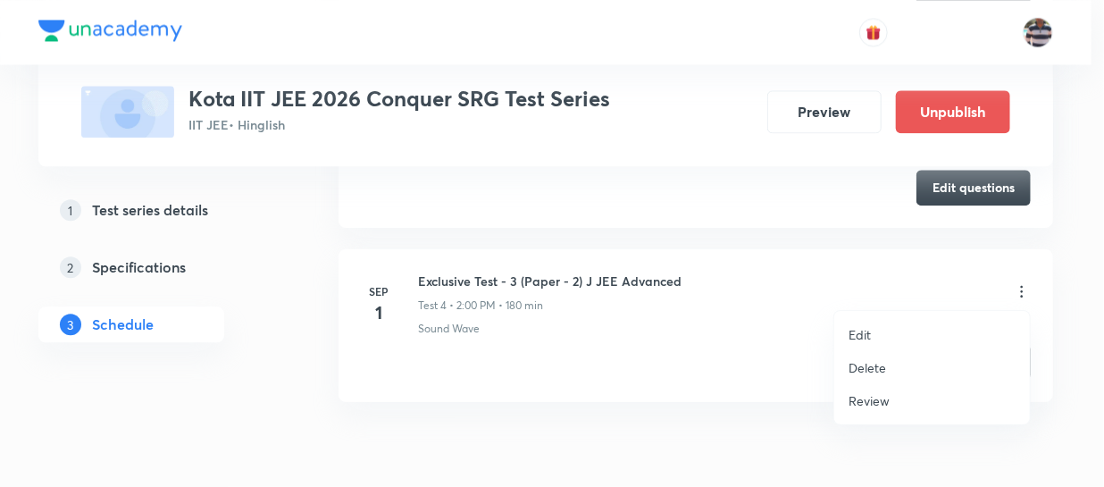
click at [773, 266] on div at bounding box center [552, 243] width 1104 height 487
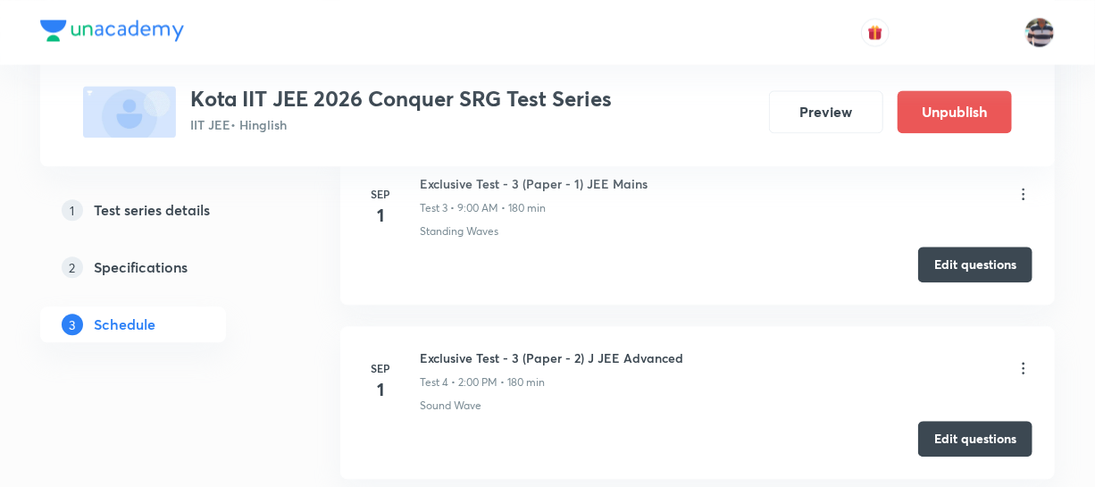
scroll to position [1933, 0]
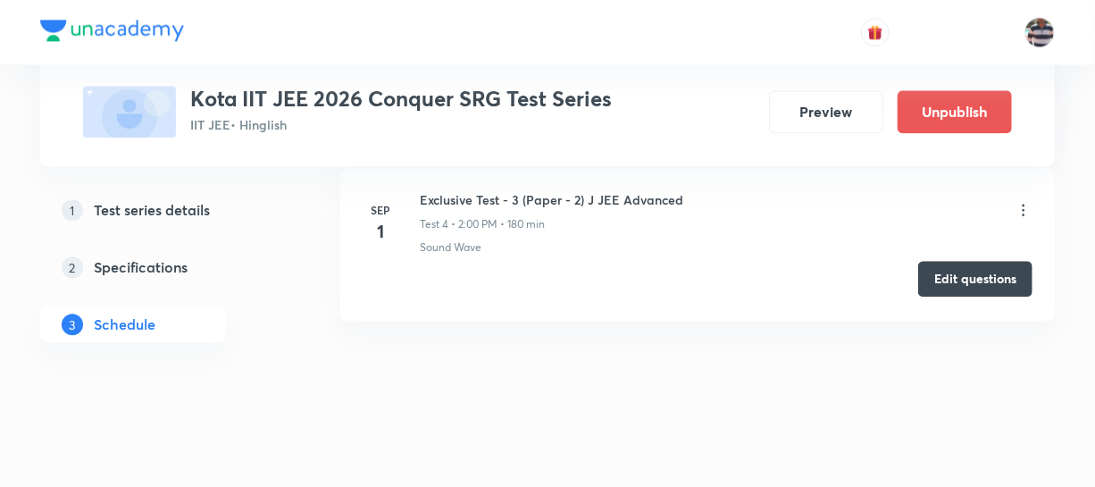
click at [934, 281] on button "Edit questions" at bounding box center [975, 279] width 114 height 36
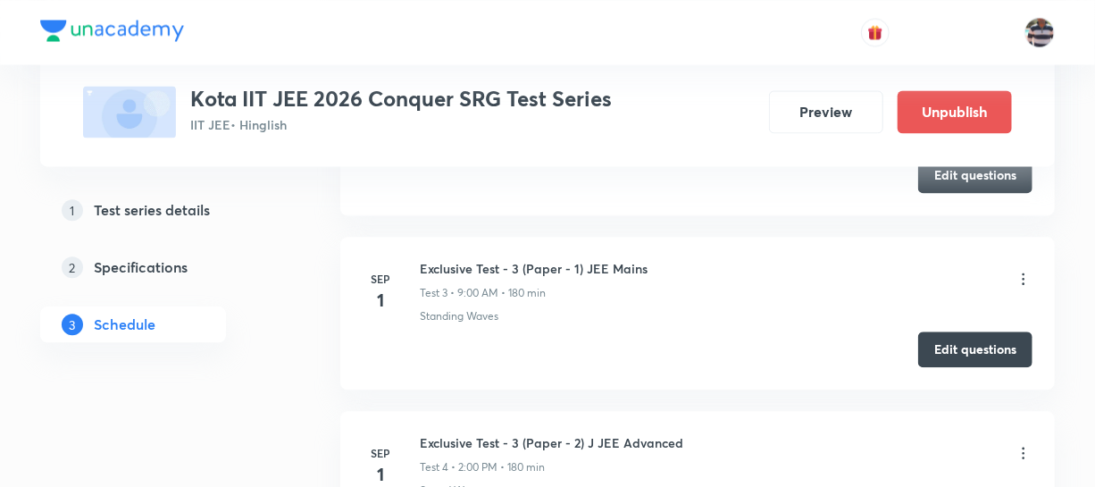
scroll to position [1689, 0]
click at [1017, 278] on icon at bounding box center [1024, 280] width 18 height 18
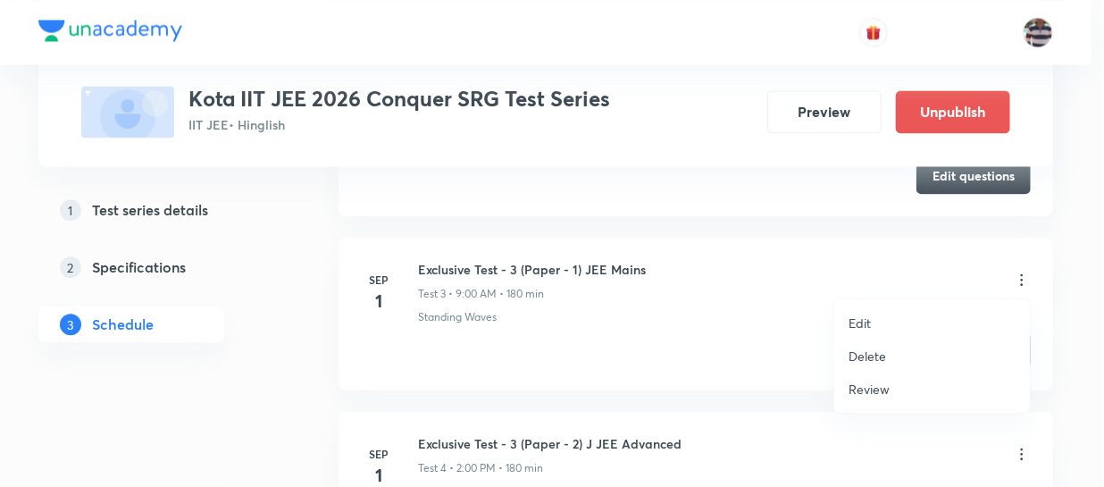
click at [790, 302] on div at bounding box center [552, 243] width 1104 height 487
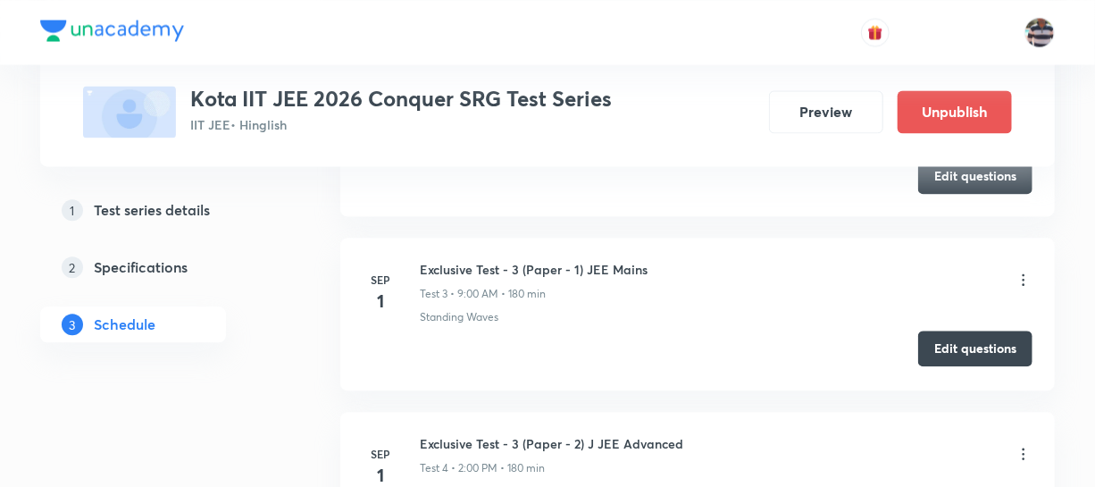
click at [951, 340] on button "Edit questions" at bounding box center [975, 349] width 114 height 36
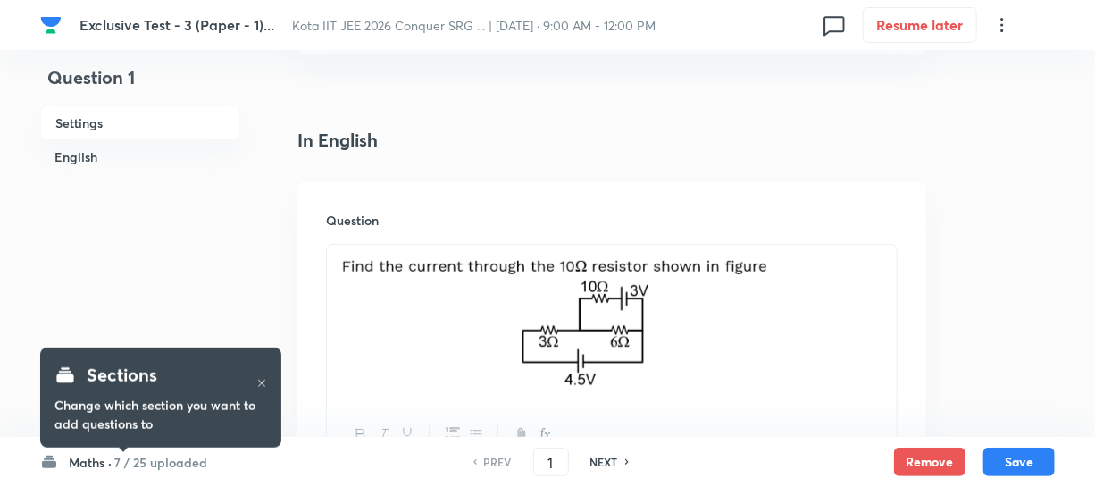
scroll to position [406, 0]
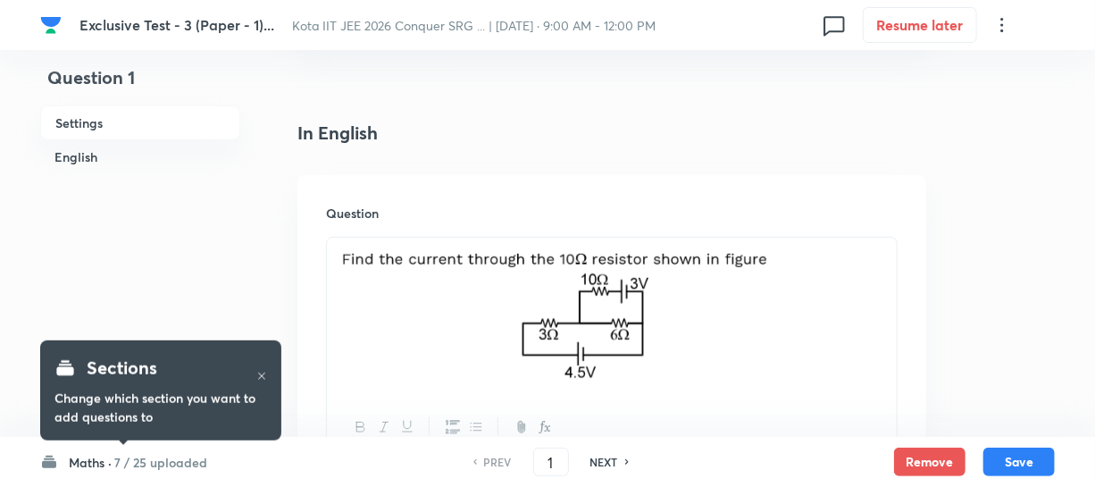
click at [177, 459] on h6 "7 / 25 uploaded" at bounding box center [160, 462] width 93 height 19
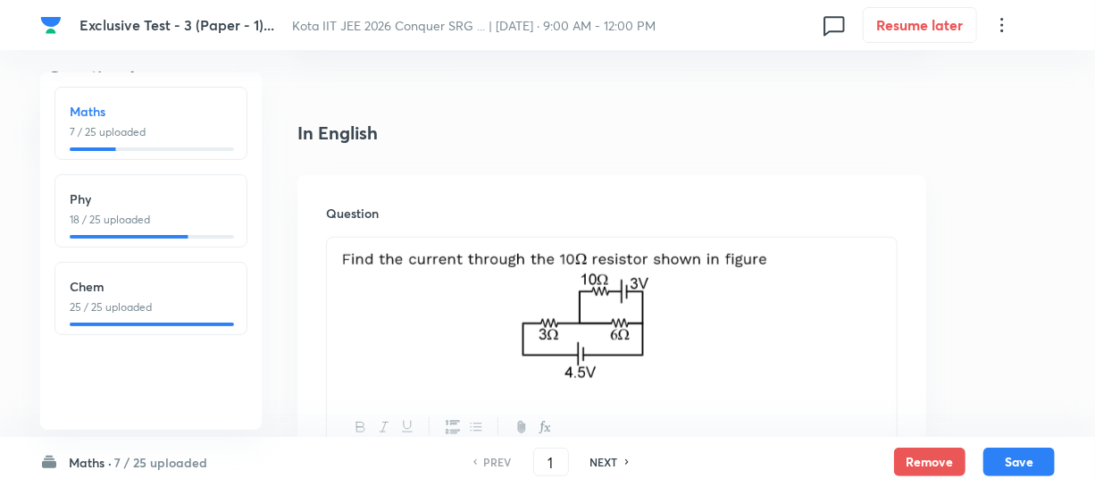
click at [164, 299] on p "25 / 25 uploaded" at bounding box center [151, 307] width 163 height 16
type input "51"
checkbox input "true"
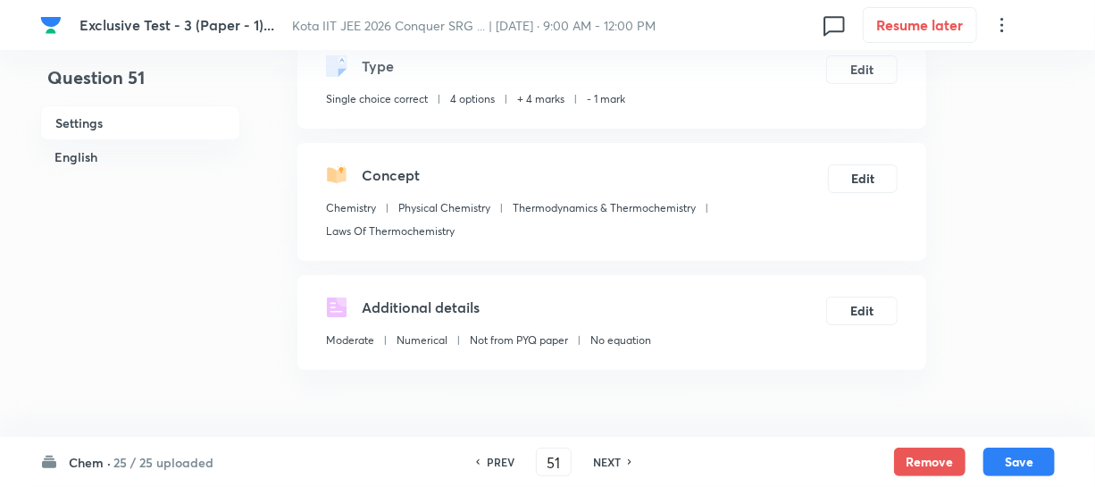
scroll to position [0, 0]
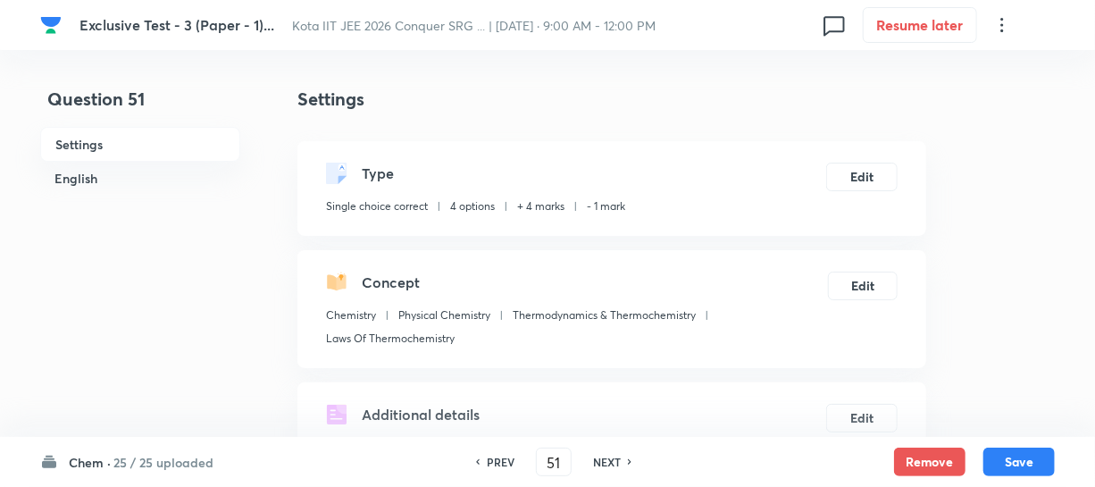
click at [602, 456] on h6 "NEXT" at bounding box center [607, 462] width 28 height 16
type input "52"
checkbox input "false"
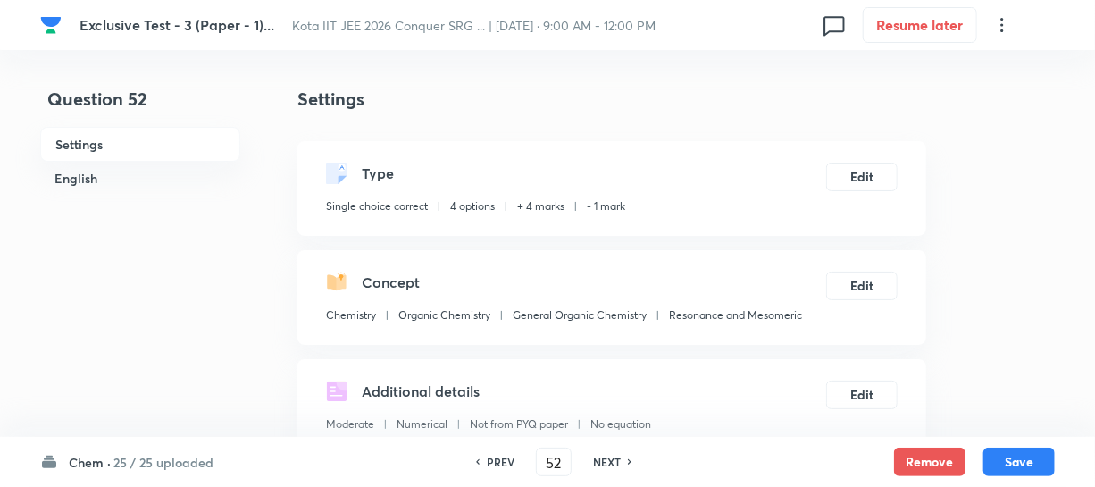
checkbox input "true"
click at [502, 465] on h6 "PREV" at bounding box center [501, 462] width 28 height 16
type input "51"
checkbox input "true"
checkbox input "false"
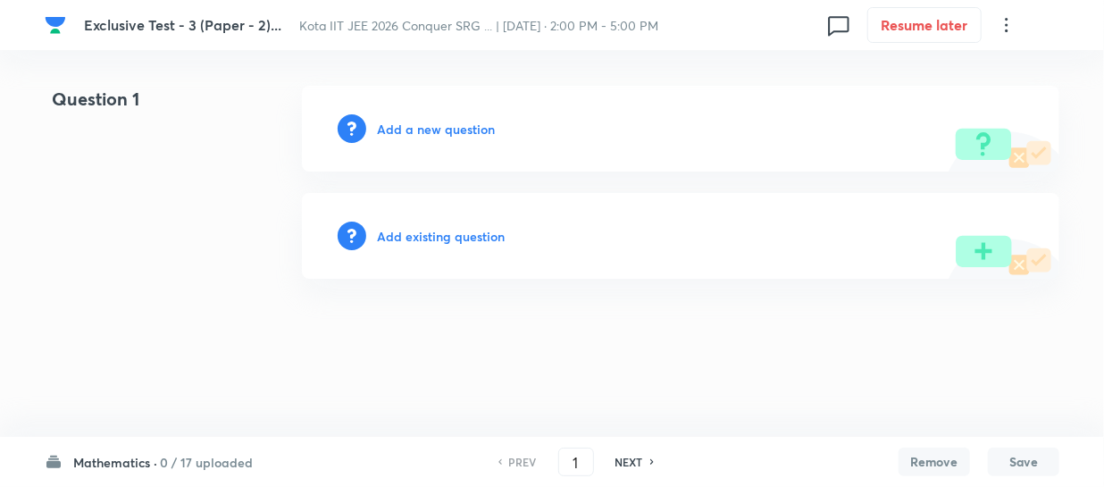
click at [735, 364] on html "Exclusive Test - 3 (Paper - 2)... Kota IIT JEE 2026 Conquer SRG ... | [DATE] · …" at bounding box center [552, 182] width 1104 height 364
click at [450, 328] on html "Exclusive Test - 3 (Paper - 2)... Kota IIT JEE 2026 Conquer SRG ... | [DATE] · …" at bounding box center [552, 182] width 1104 height 364
click at [138, 457] on h6 "Mathematics ·" at bounding box center [115, 462] width 84 height 19
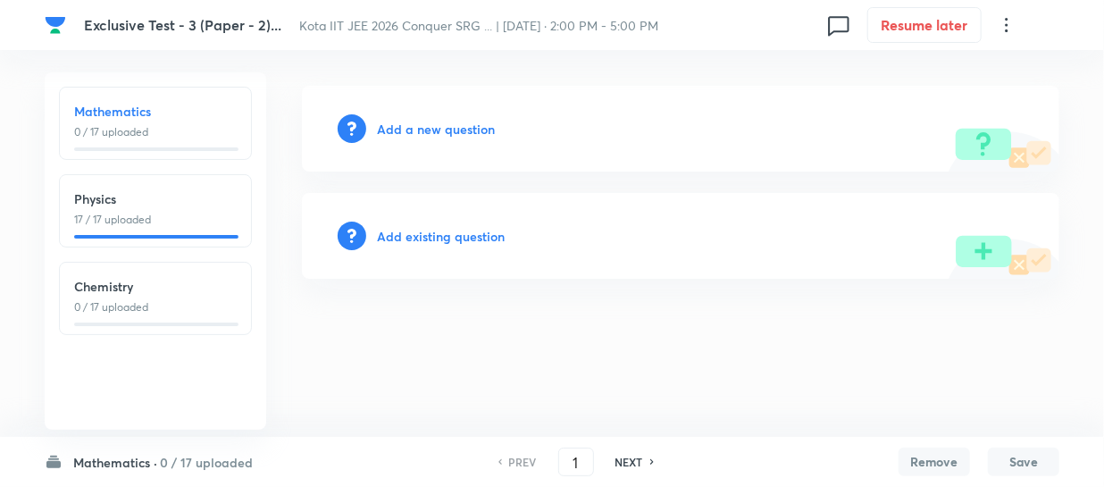
click at [135, 304] on p "0 / 17 uploaded" at bounding box center [155, 307] width 163 height 16
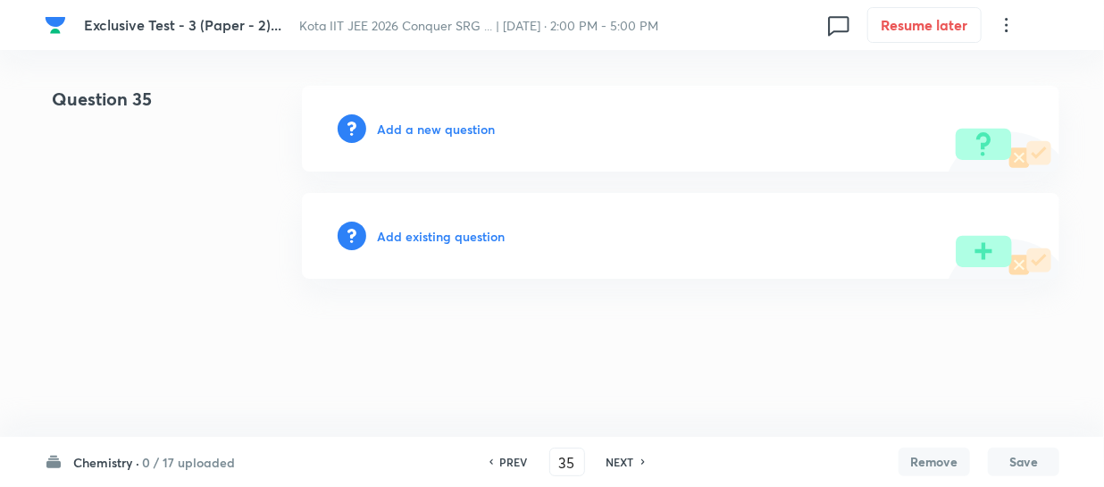
type input "35"
click at [403, 122] on h6 "Add a new question" at bounding box center [436, 129] width 118 height 19
click at [404, 124] on h6 "Choose a question type" at bounding box center [446, 129] width 138 height 19
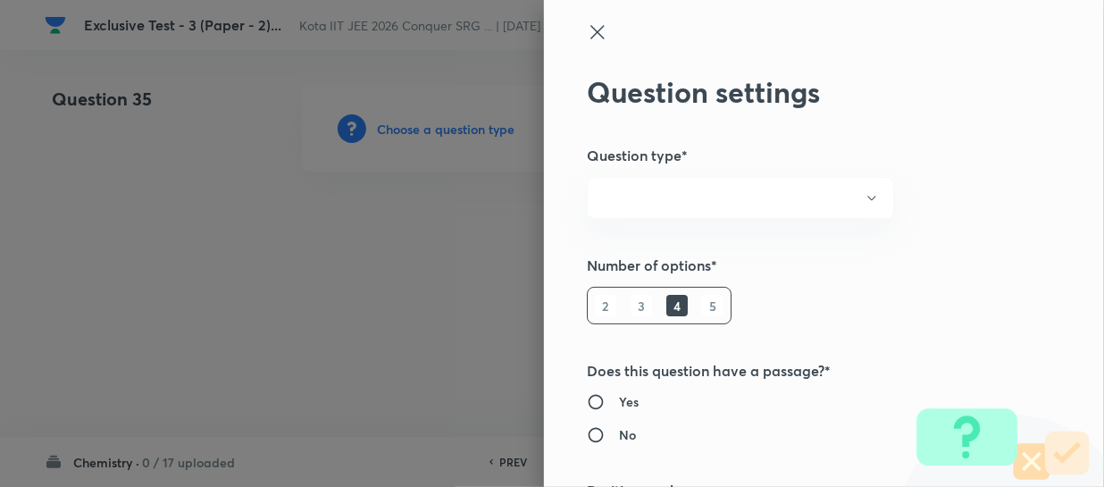
radio input "true"
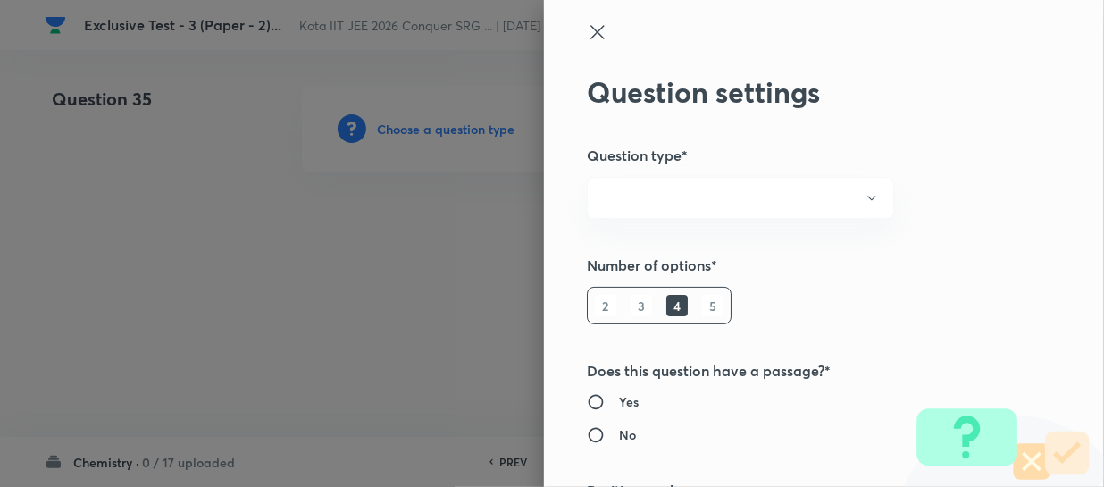
radio input "true"
type input "1"
type input "0"
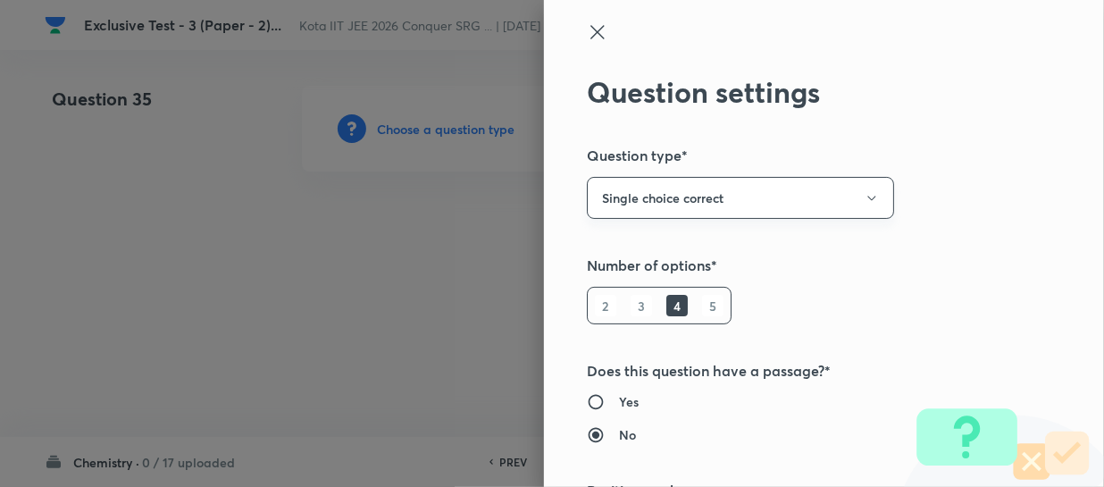
click at [743, 199] on button "Single choice correct" at bounding box center [740, 198] width 307 height 42
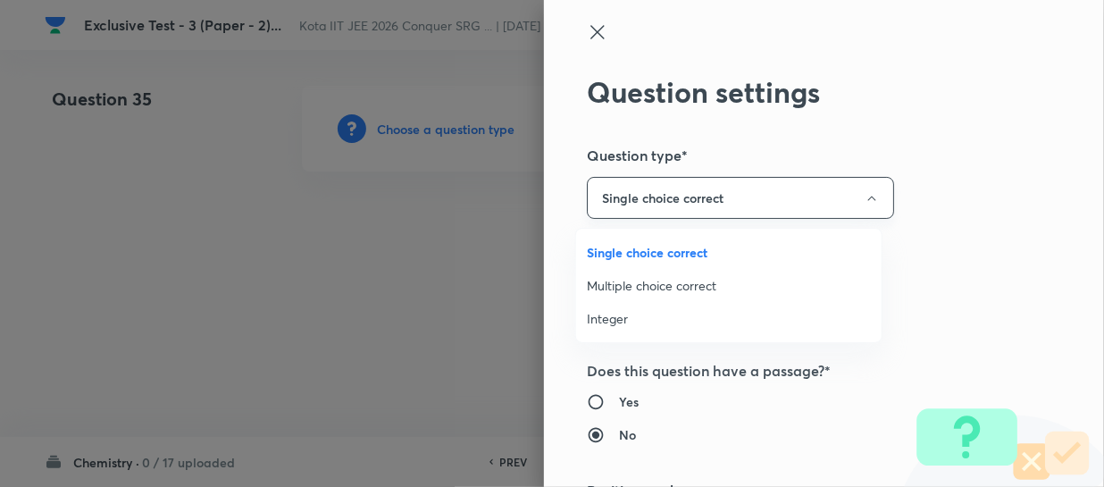
click at [742, 199] on div at bounding box center [552, 243] width 1104 height 487
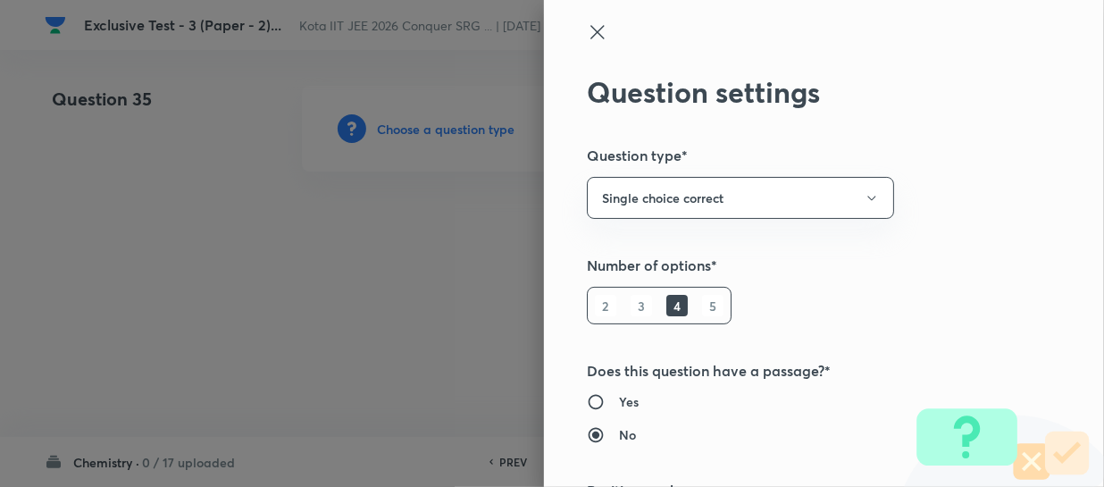
click at [756, 264] on h5 "Number of options*" at bounding box center [794, 265] width 415 height 21
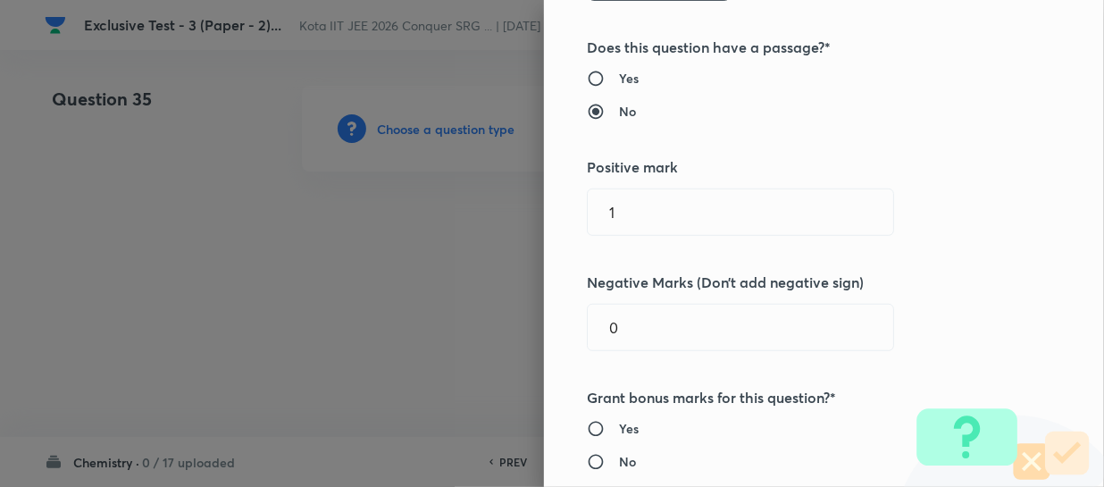
scroll to position [324, 0]
drag, startPoint x: 651, startPoint y: 208, endPoint x: 582, endPoint y: 207, distance: 69.7
click at [588, 207] on input "1" at bounding box center [741, 211] width 306 height 46
type input "3"
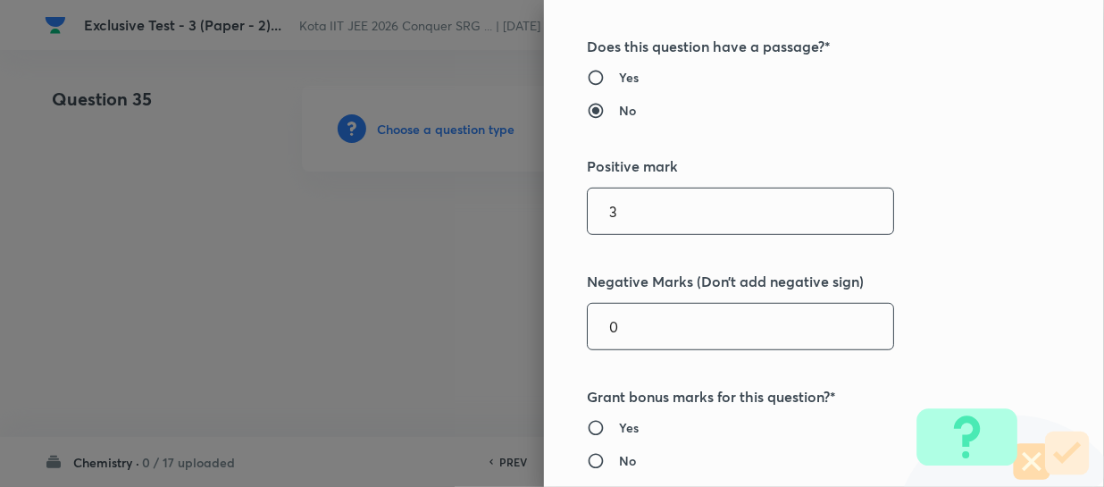
click at [628, 315] on input "0" at bounding box center [741, 327] width 306 height 46
type input "1"
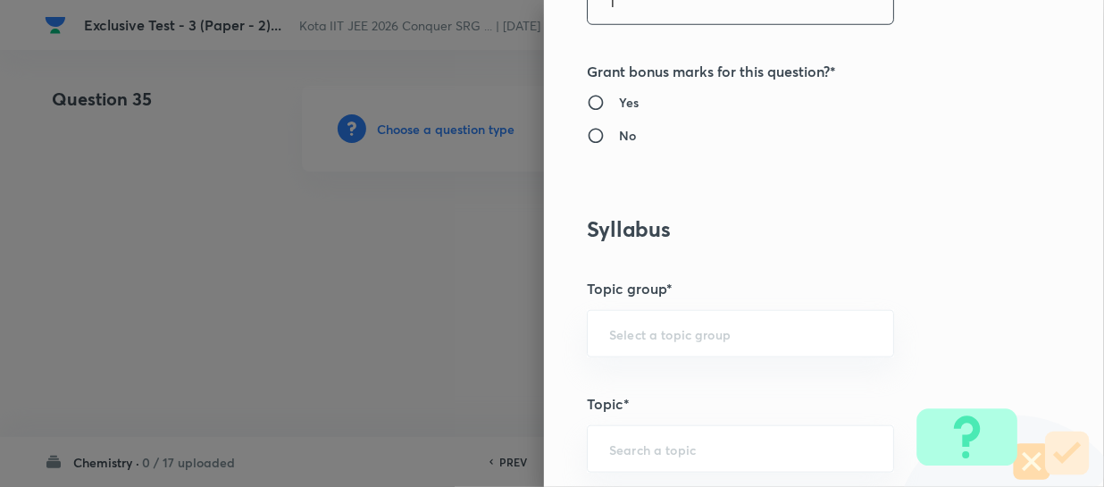
scroll to position [731, 0]
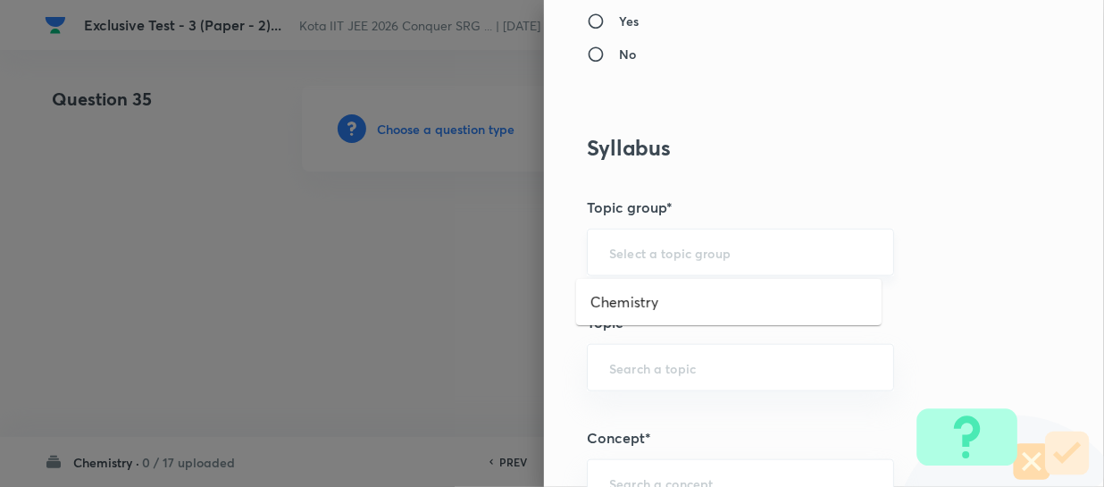
click at [670, 259] on input "text" at bounding box center [740, 252] width 263 height 17
click at [652, 295] on li "Chemistry" at bounding box center [729, 302] width 306 height 32
type input "Chemistry"
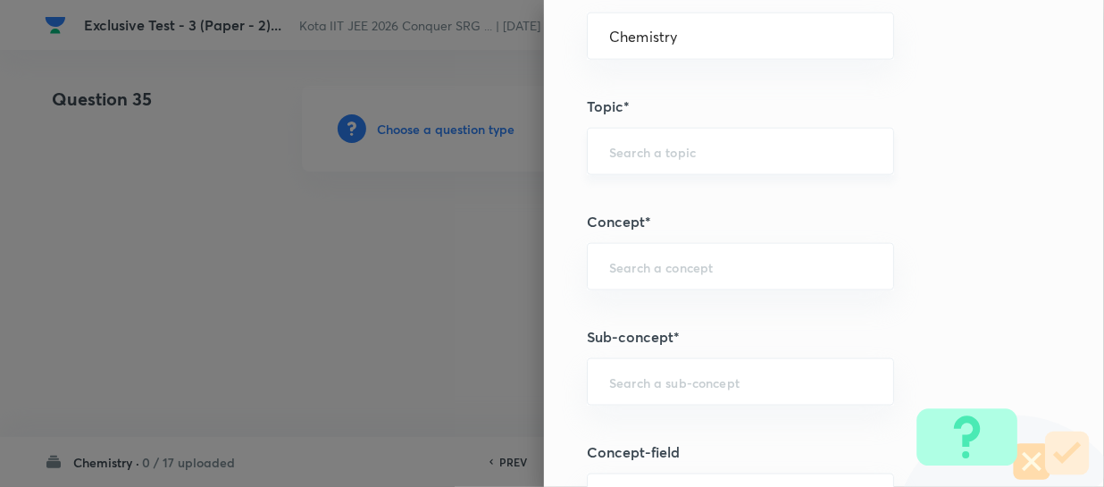
scroll to position [1055, 0]
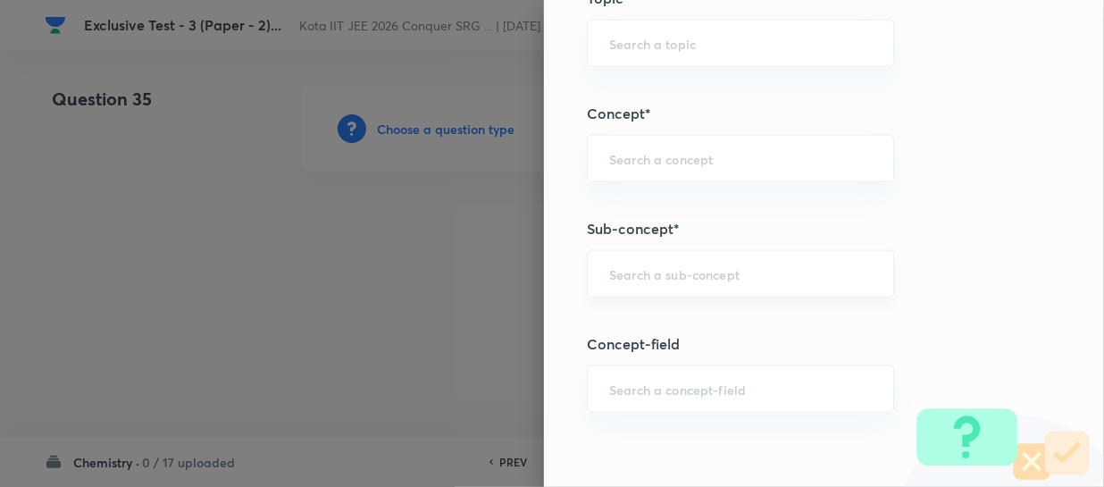
click at [640, 268] on input "text" at bounding box center [740, 273] width 263 height 17
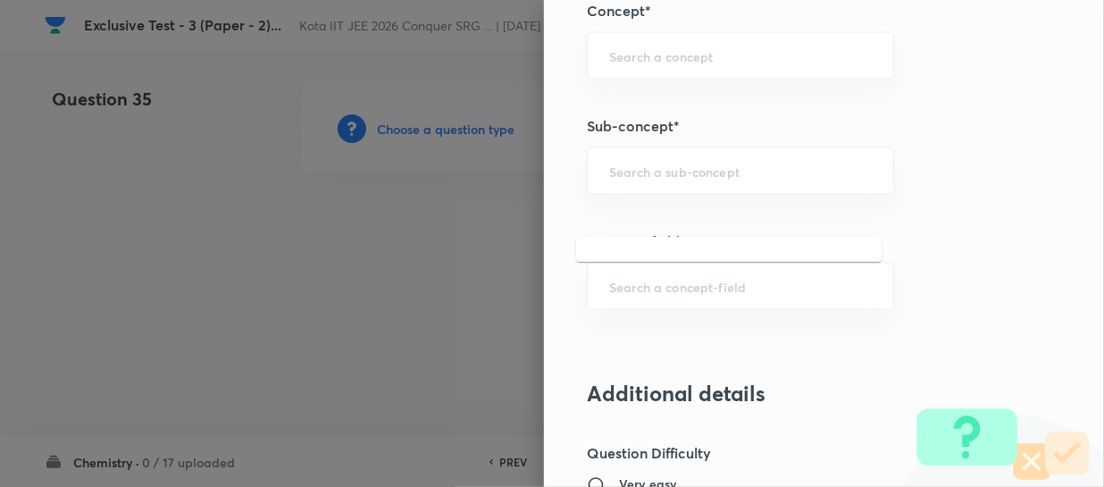
scroll to position [1218, 0]
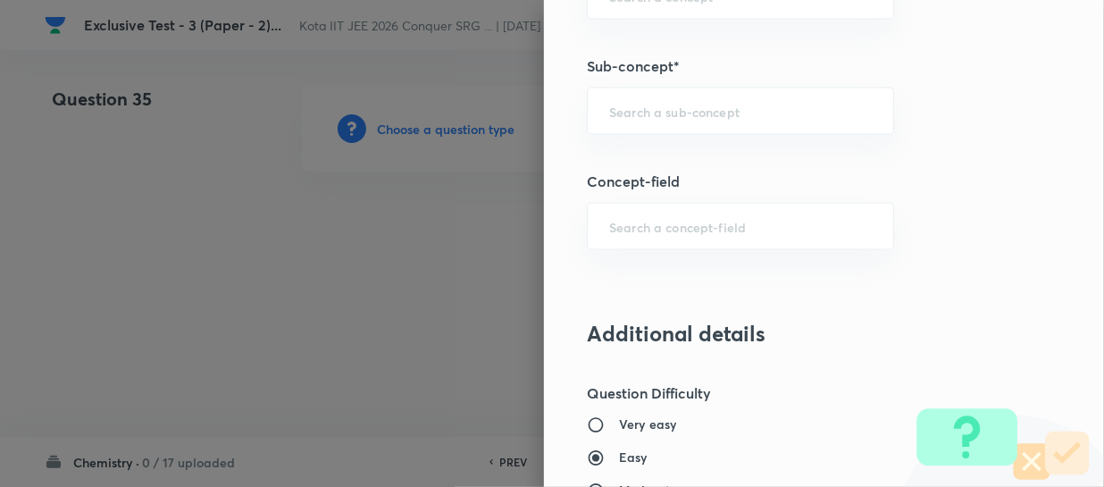
paste input "Law Of Chemical Equilibrium And Equilibrium Constant - Equilibrium Constants Kp…"
type input "Law Of Chemical Equilibrium And Equilibrium Constant - Equilibrium Constants Kp…"
paste input "Law Of Chemical Equilibrium And Equilibrium Constant - Equilibrium Constants Kp…"
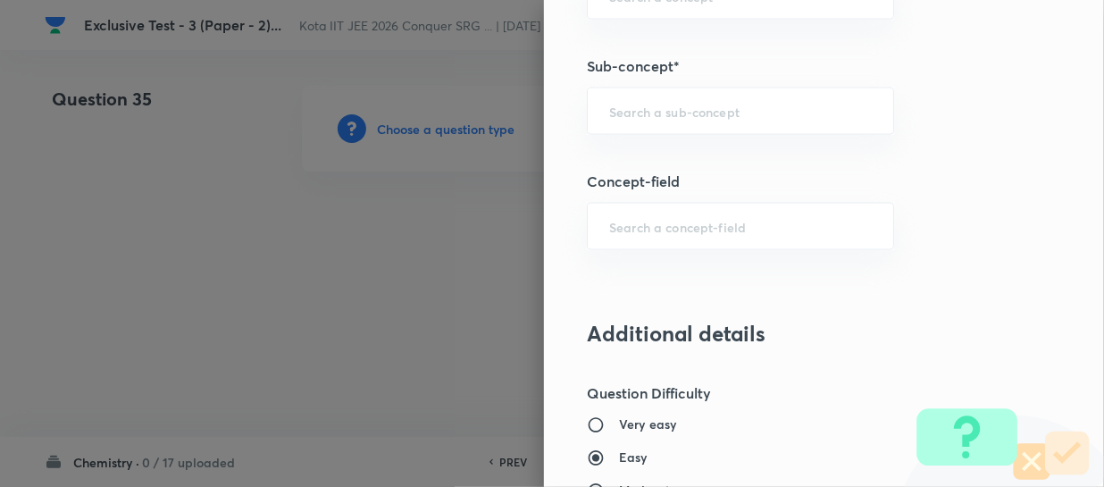
type input "Law Of Chemical Equilibrium And Equilibrium Constant - Equilibrium Constants Kp…"
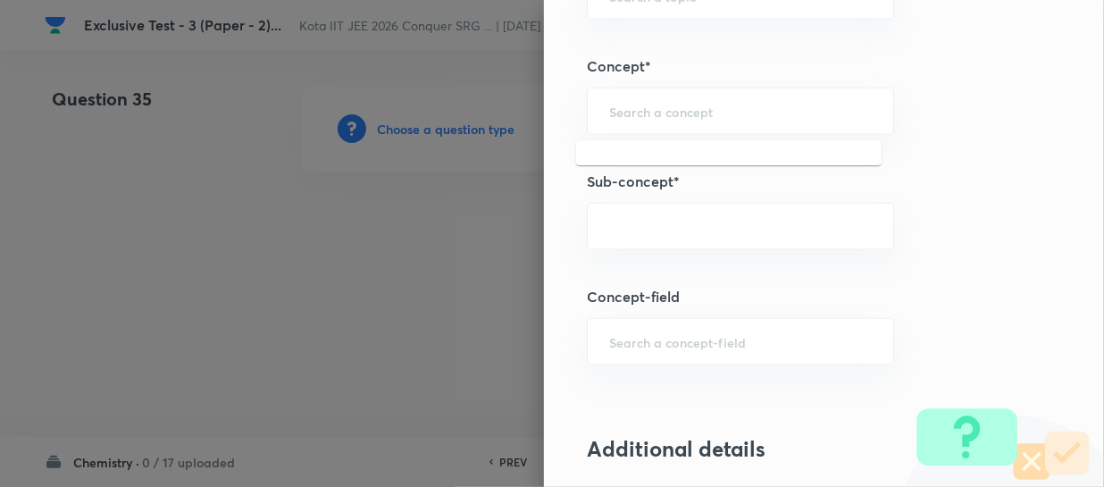
scroll to position [1218, 0]
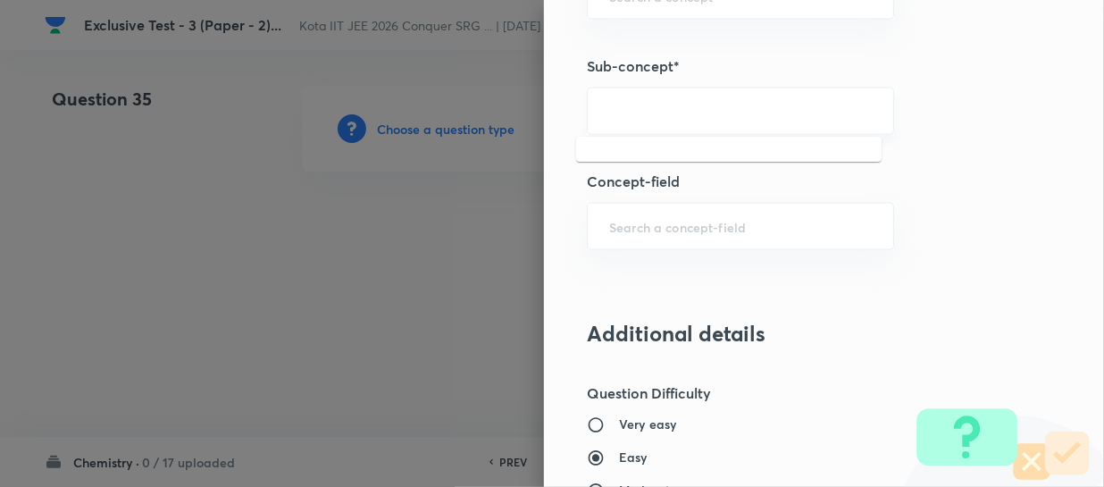
click at [704, 106] on input "Law Of Chemical Equilibrium And Equilibrium Constant - Equilibrium Constants Kp…" at bounding box center [740, 111] width 263 height 17
paste input "Law Of Chemical Equilibrium And Equilibrium Constant - Equilibrium Constants Kp…"
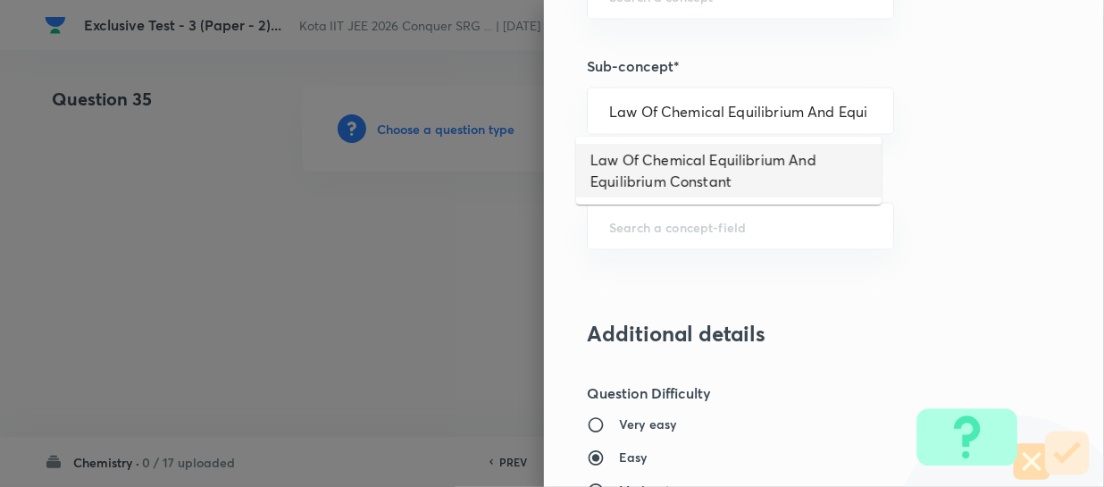
type input "Law Of Chemical Equilibrium And Equilibrium Constant"
type input "Physical Chemistry"
type input "Chemical Equilibrium"
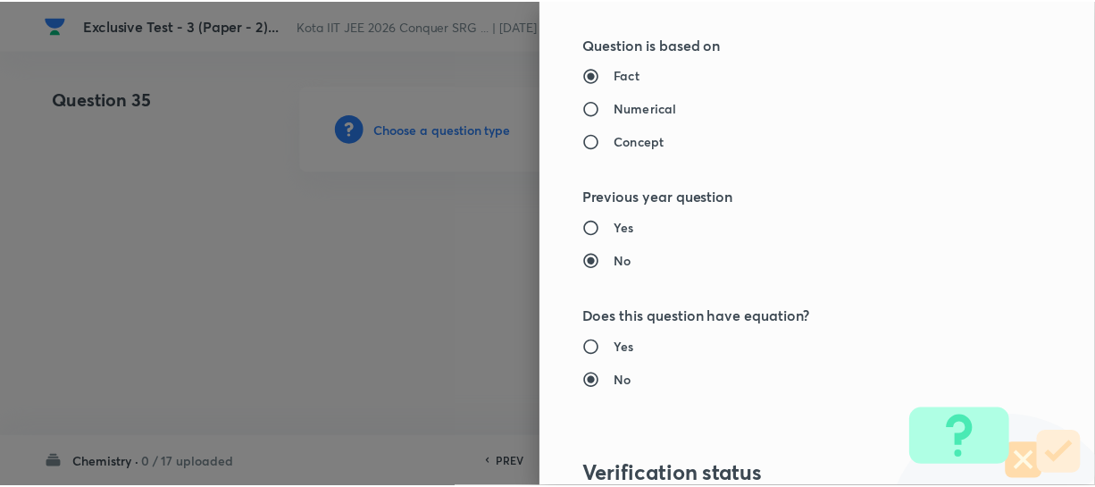
scroll to position [2066, 0]
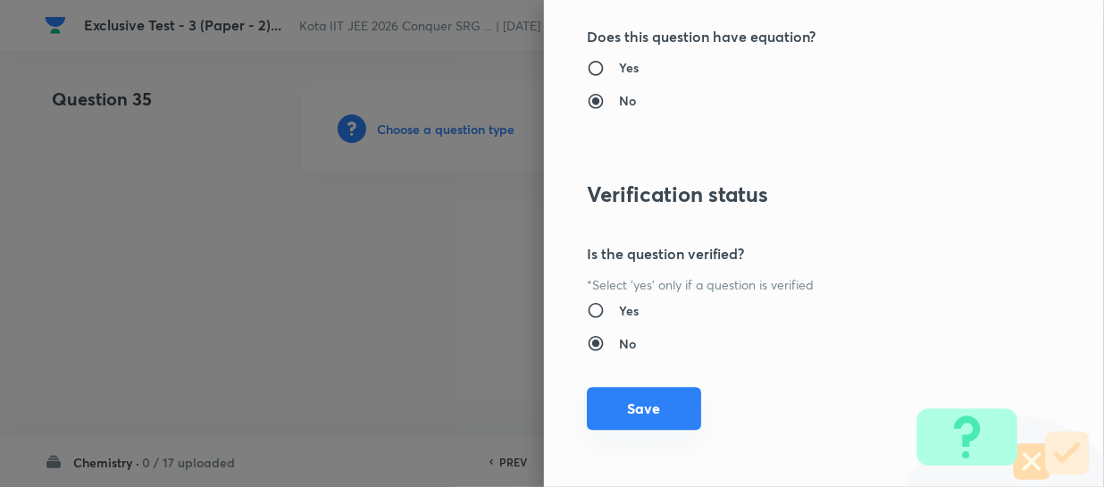
click at [664, 422] on button "Save" at bounding box center [644, 408] width 114 height 43
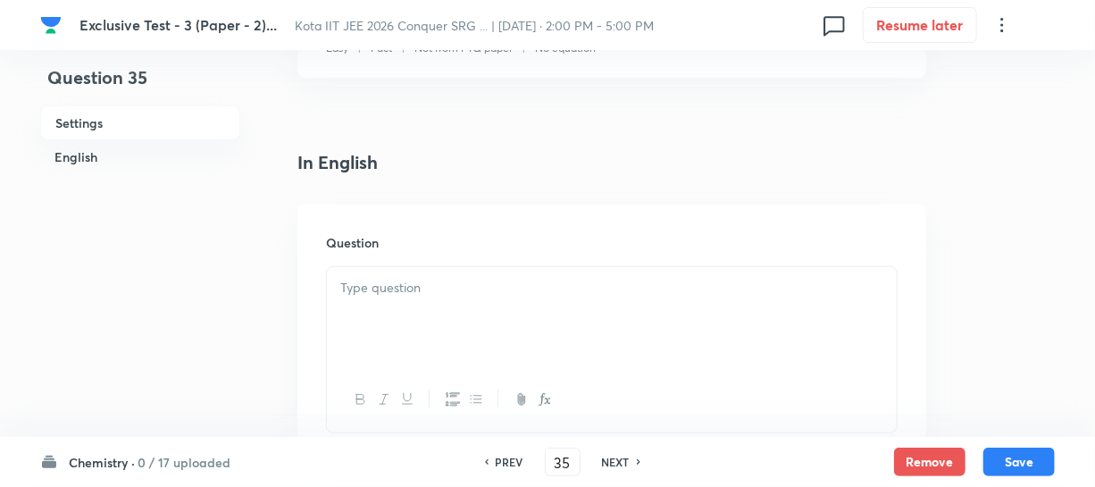
scroll to position [487, 0]
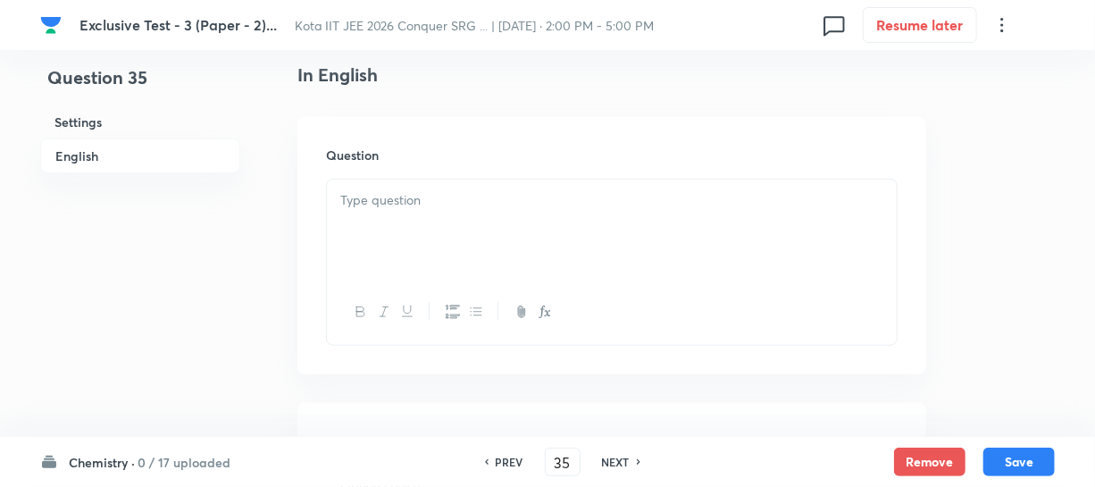
click at [500, 209] on p at bounding box center [611, 200] width 543 height 21
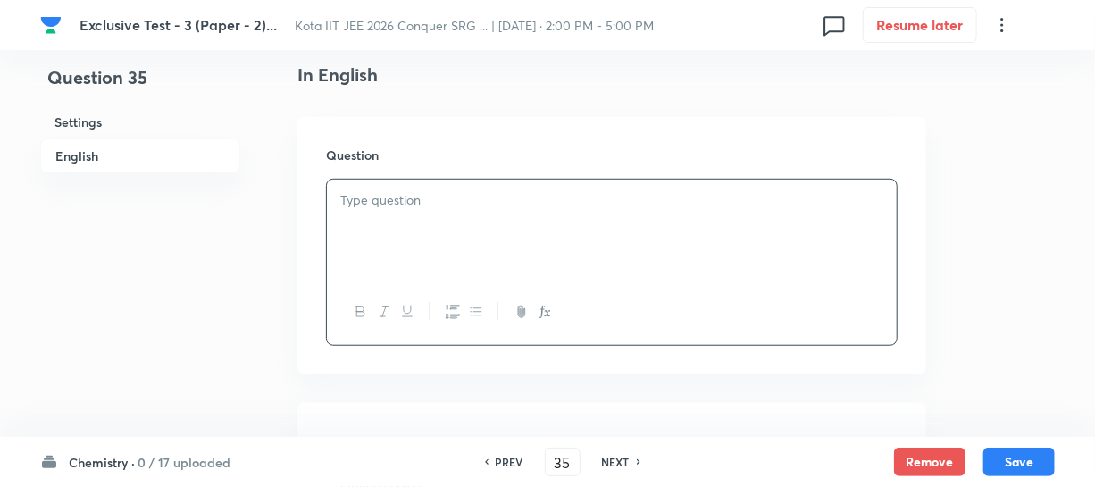
click at [482, 229] on div at bounding box center [612, 230] width 570 height 100
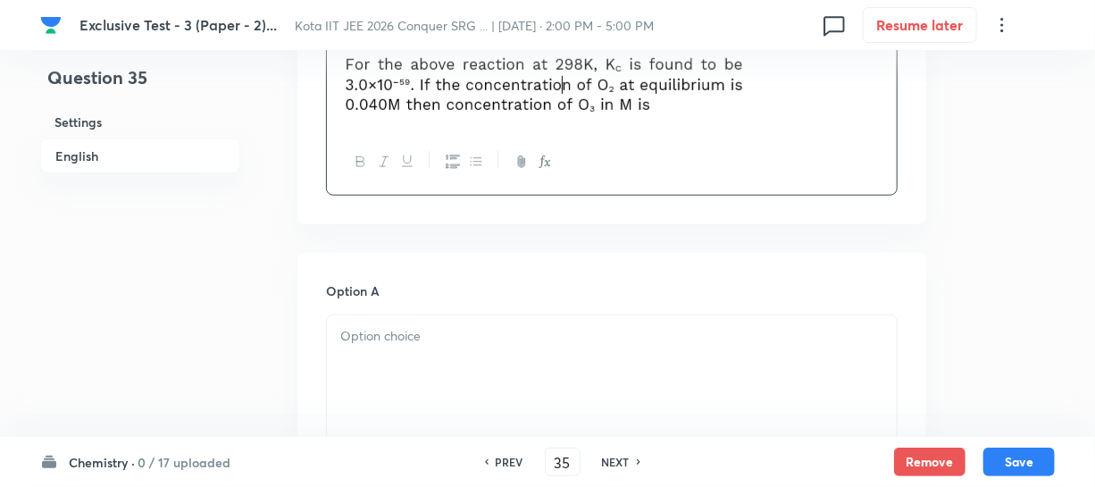
scroll to position [731, 0]
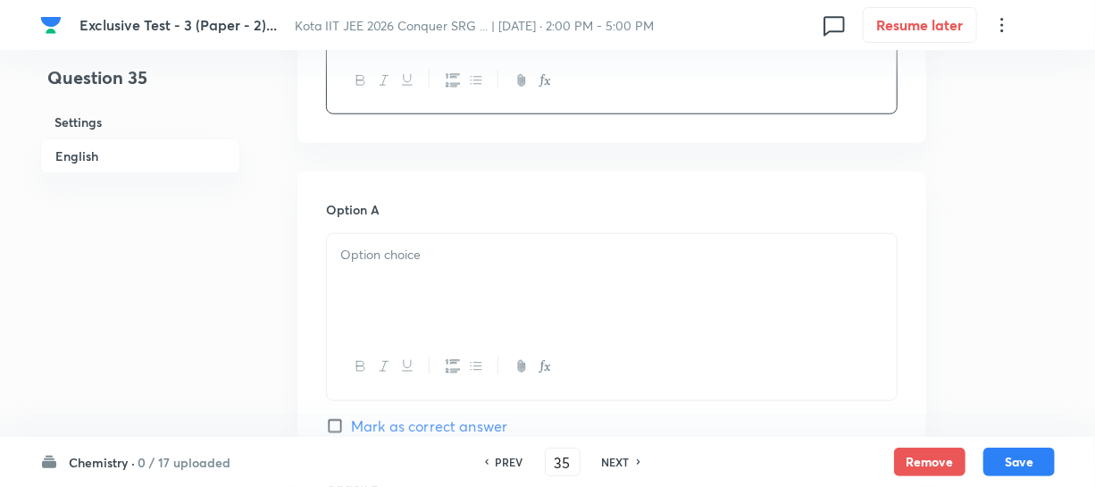
click at [428, 250] on p at bounding box center [611, 255] width 543 height 21
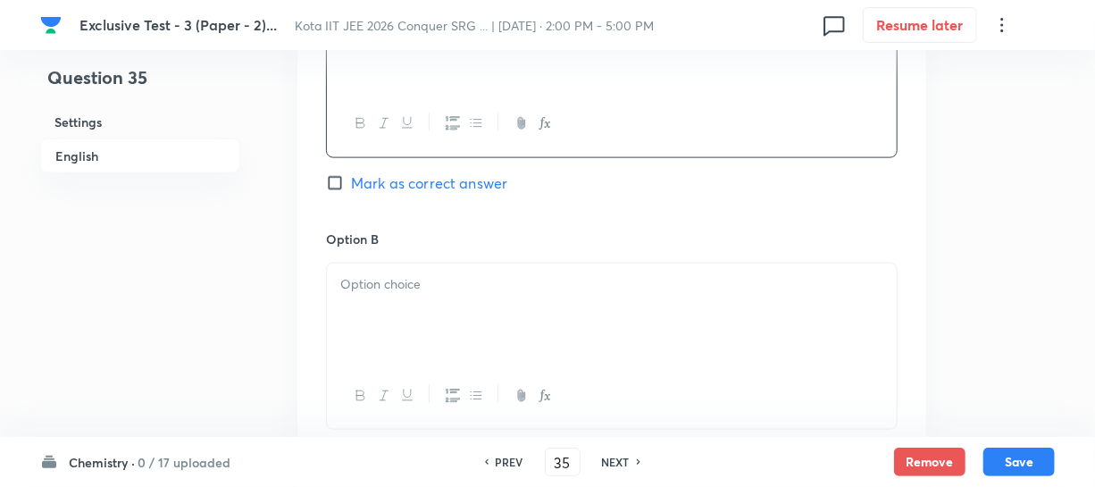
scroll to position [1055, 0]
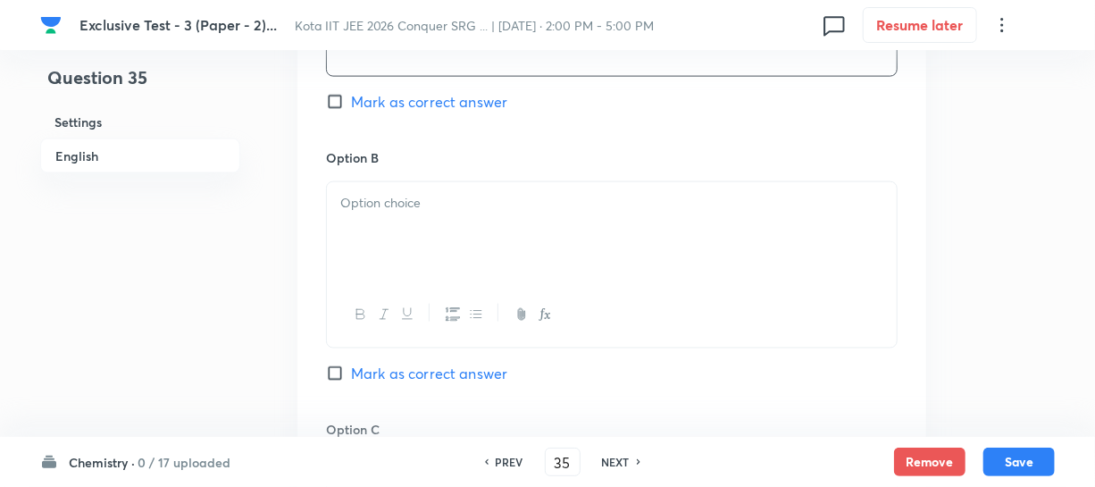
click at [402, 223] on div at bounding box center [612, 232] width 570 height 100
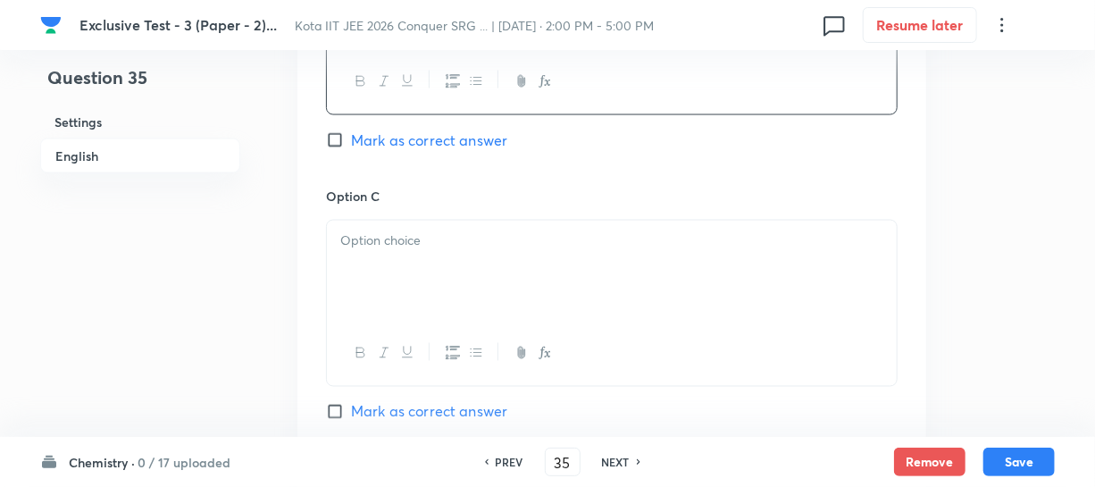
scroll to position [1299, 0]
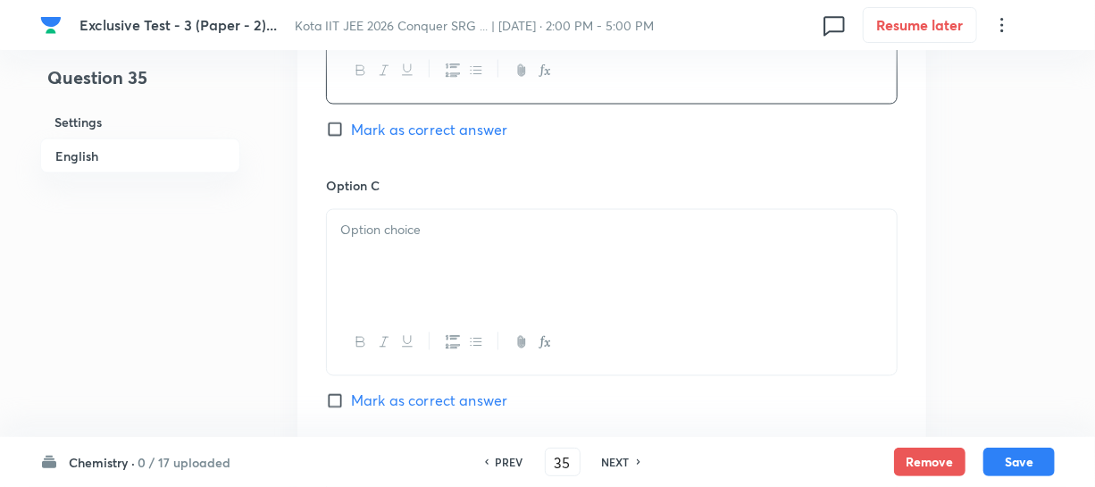
click at [427, 234] on p at bounding box center [611, 231] width 543 height 21
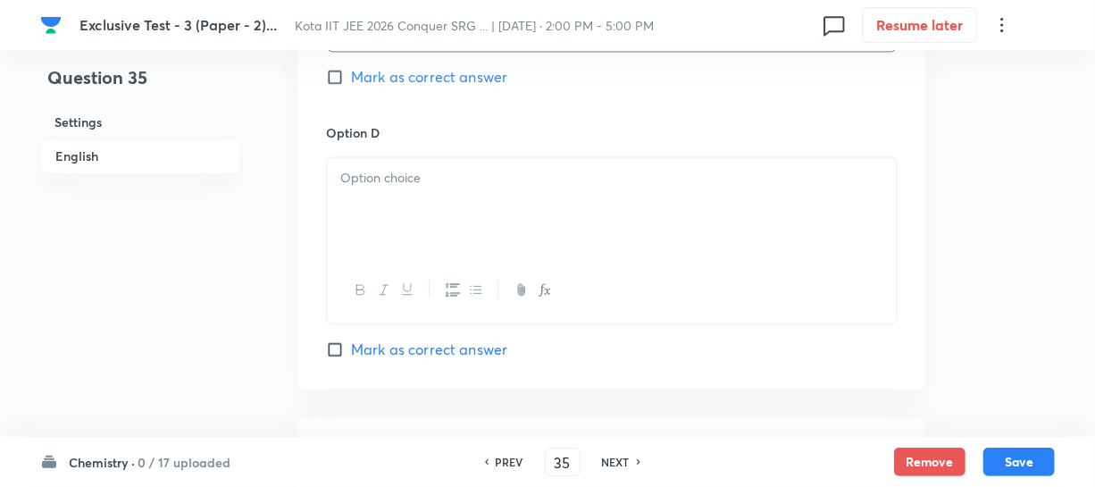
scroll to position [1624, 0]
click at [383, 190] on div at bounding box center [612, 206] width 570 height 100
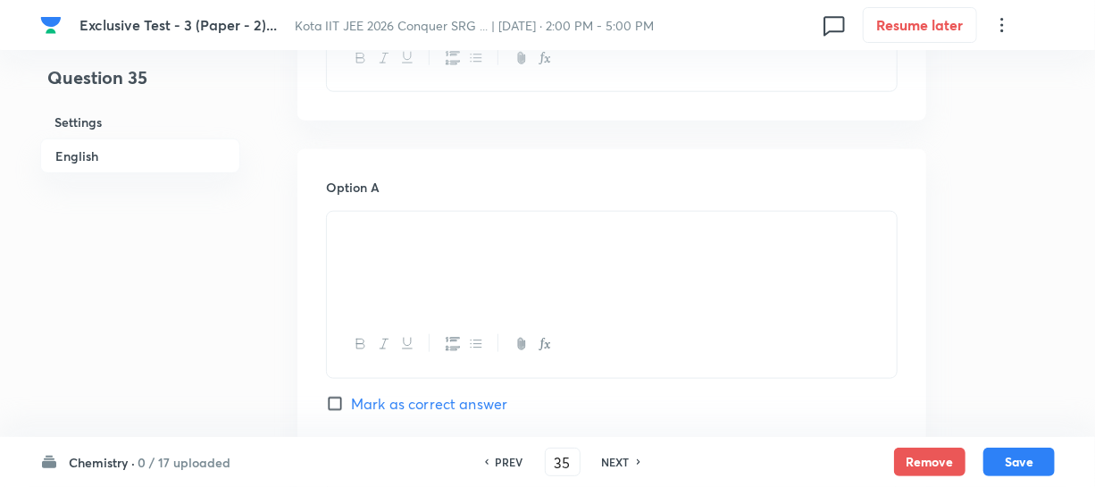
scroll to position [893, 0]
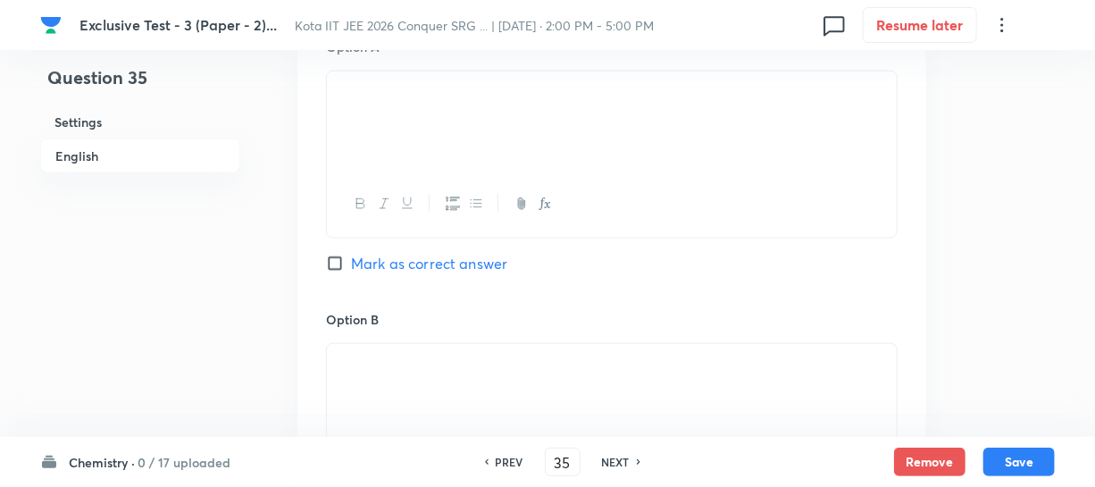
click at [332, 260] on input "Mark as correct answer" at bounding box center [338, 264] width 25 height 18
checkbox input "true"
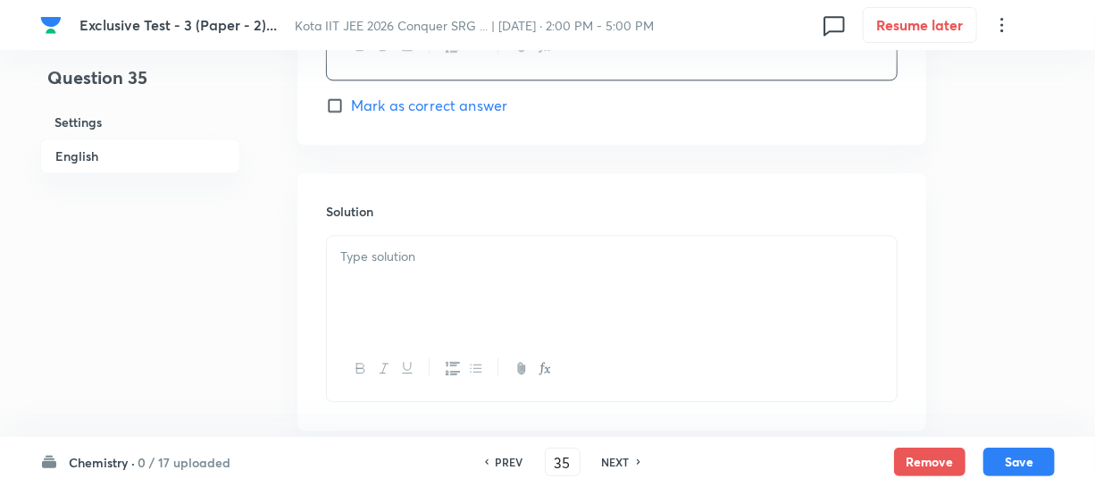
click at [389, 276] on div at bounding box center [612, 286] width 570 height 100
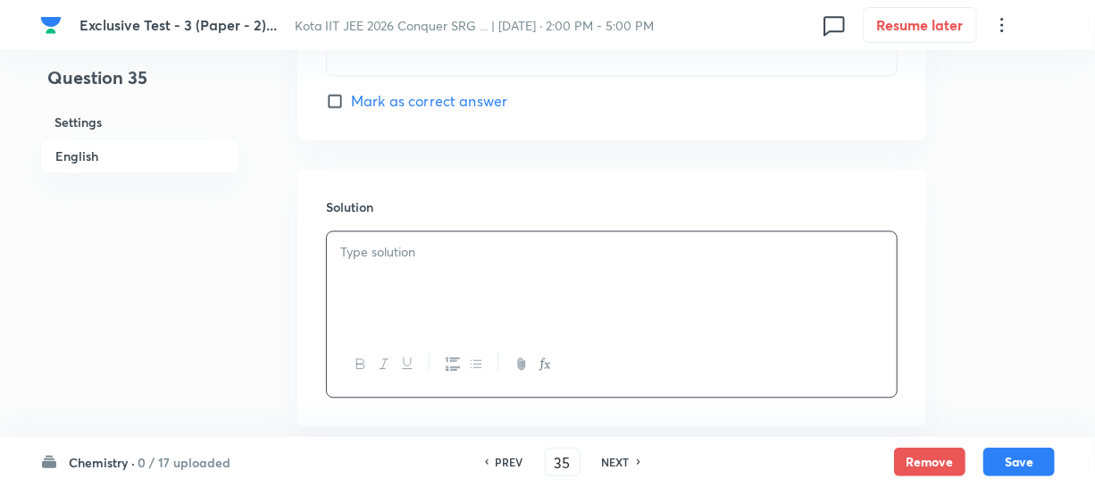
scroll to position [1970, 0]
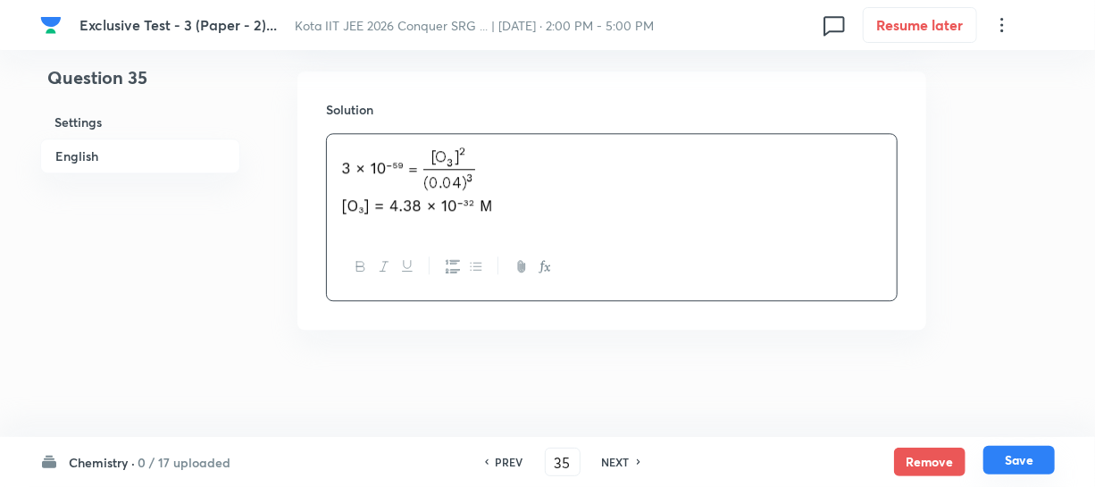
click at [1023, 460] on button "Save" at bounding box center [1019, 460] width 71 height 29
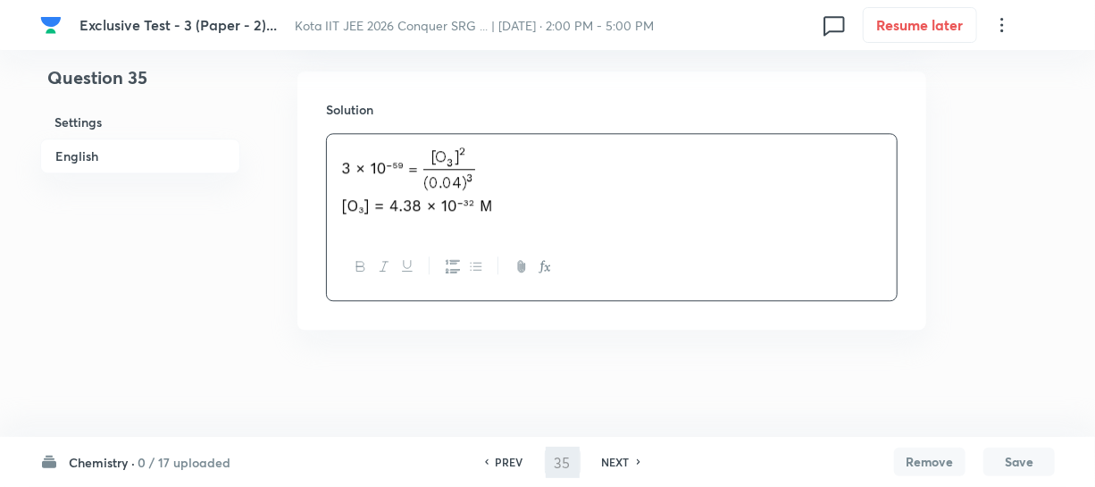
type input "36"
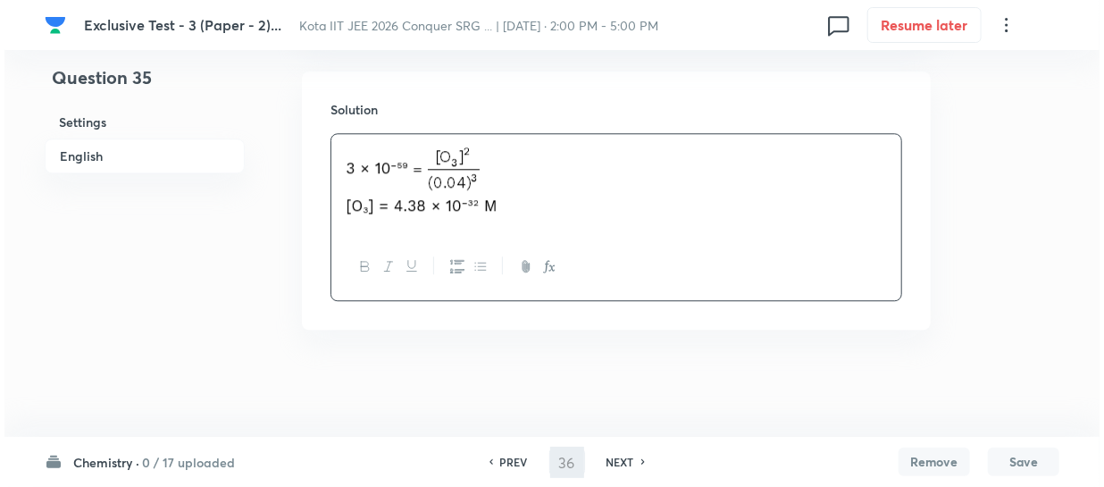
scroll to position [0, 0]
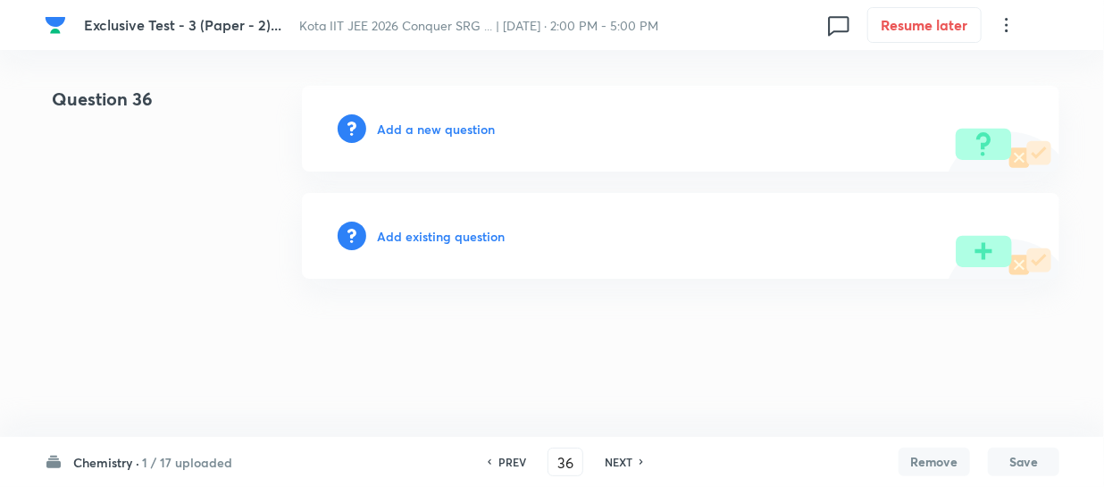
click at [438, 129] on h6 "Add a new question" at bounding box center [436, 129] width 118 height 19
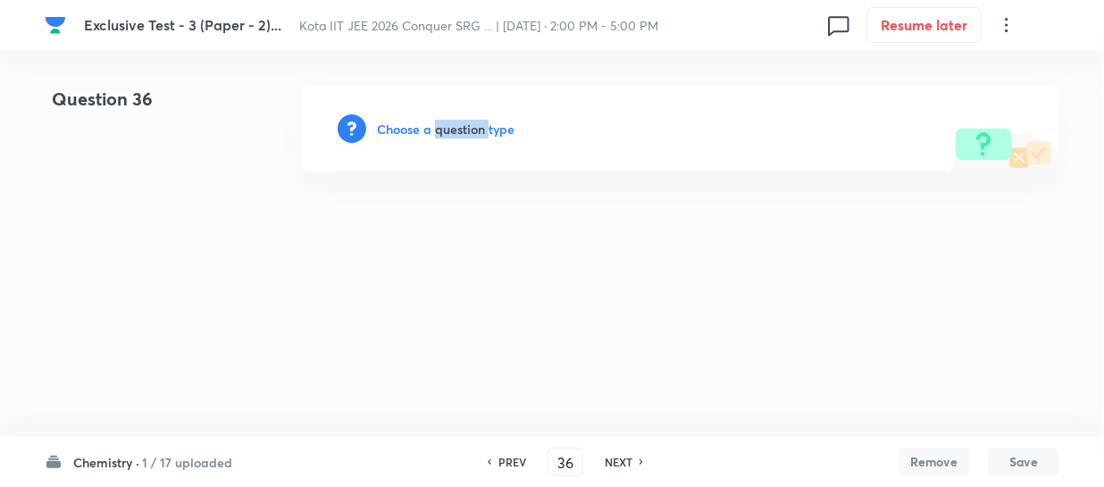
click at [438, 129] on h6 "Choose a question type" at bounding box center [446, 129] width 138 height 19
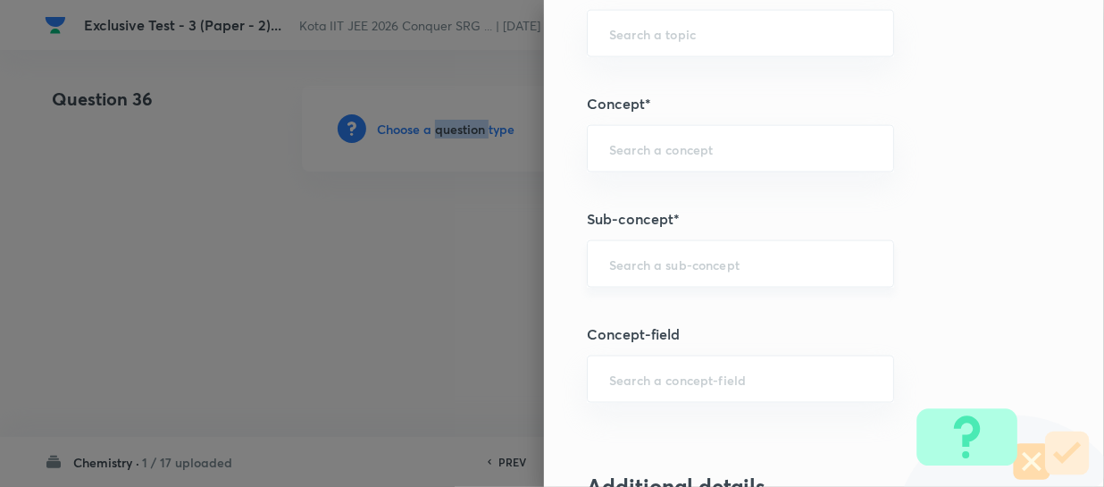
scroll to position [1136, 0]
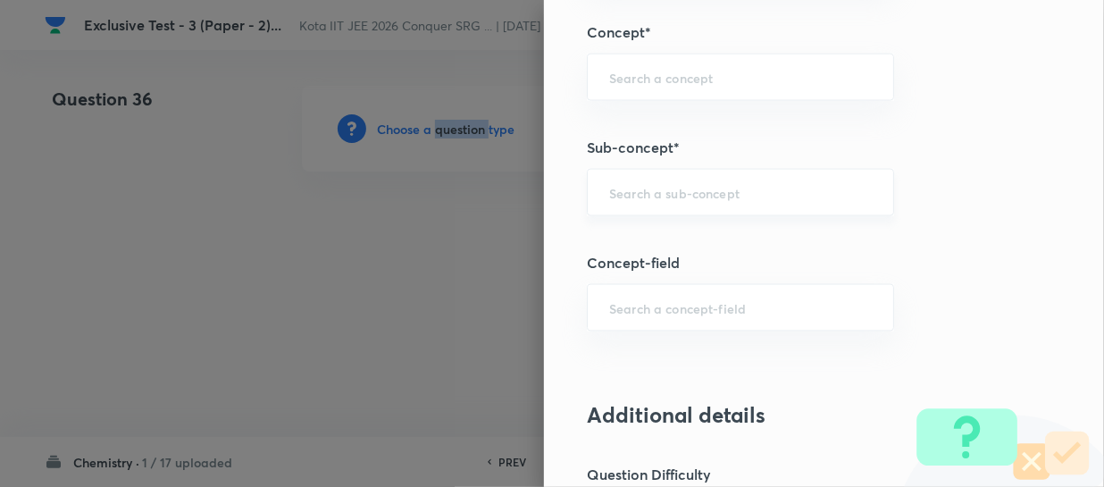
click at [625, 205] on div "​" at bounding box center [740, 192] width 307 height 47
paste input "Periodic Trends In Properties - Electron Affinity"
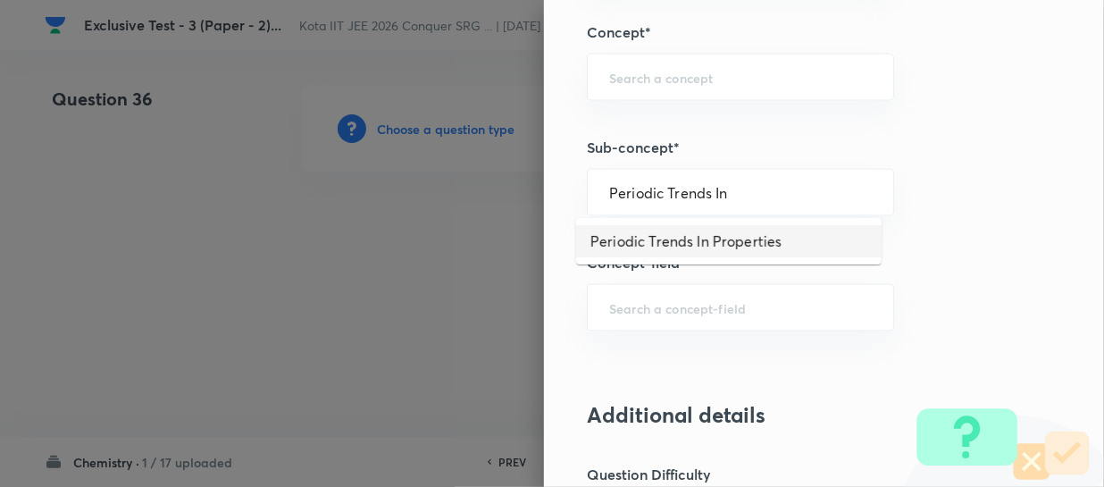
type input "Periodic Trends In Properties"
type input "Chemistry"
type input "Inorganic Chemistry"
type input "Periodic Table"
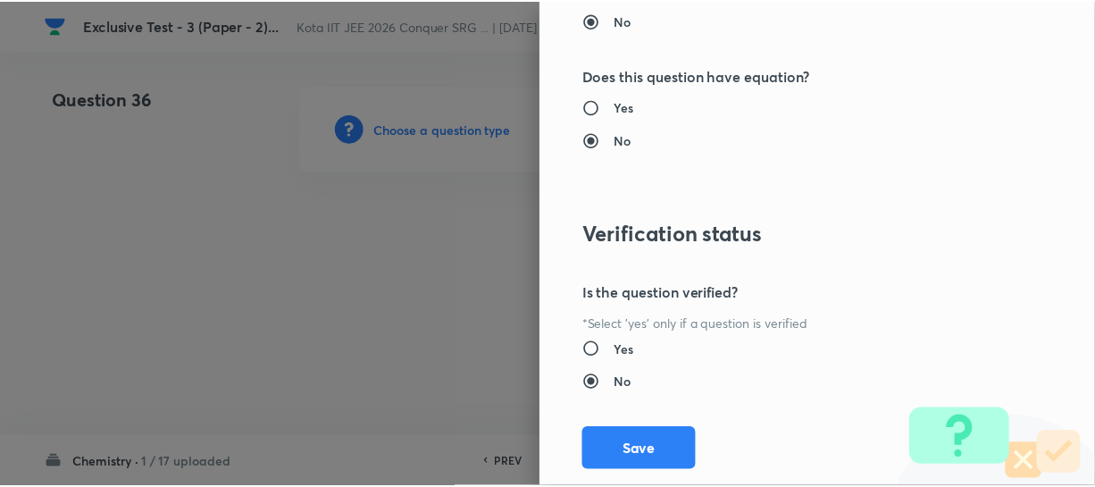
scroll to position [2066, 0]
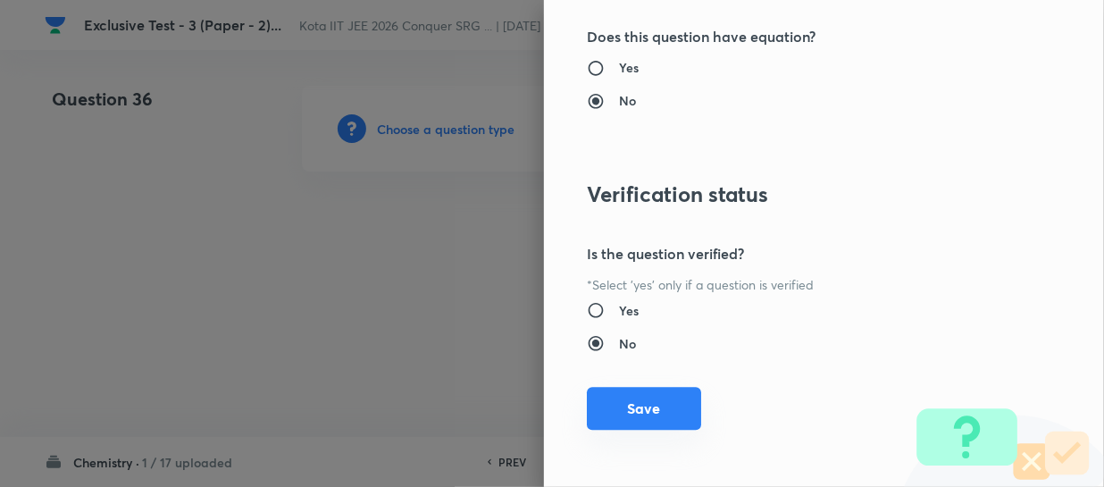
click at [680, 406] on button "Save" at bounding box center [644, 408] width 114 height 43
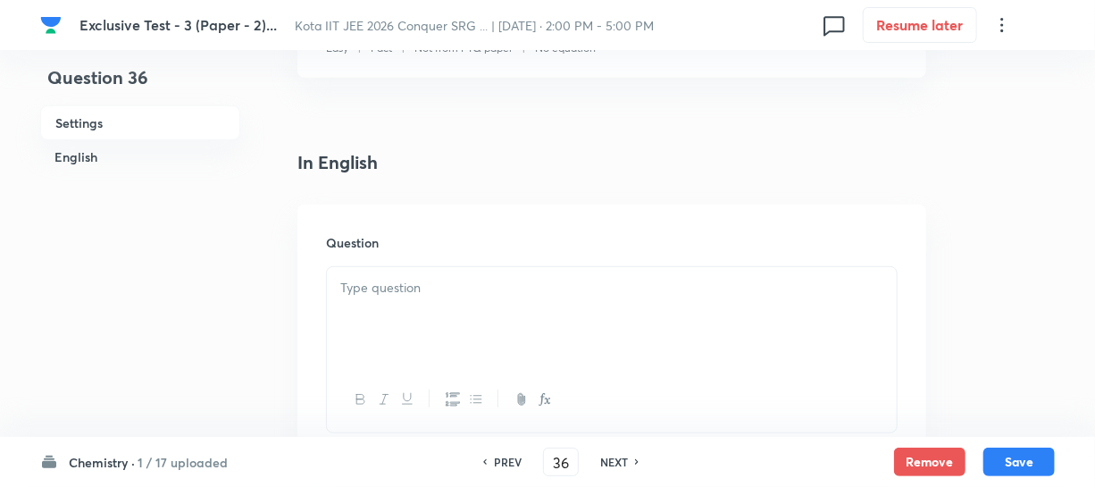
scroll to position [406, 0]
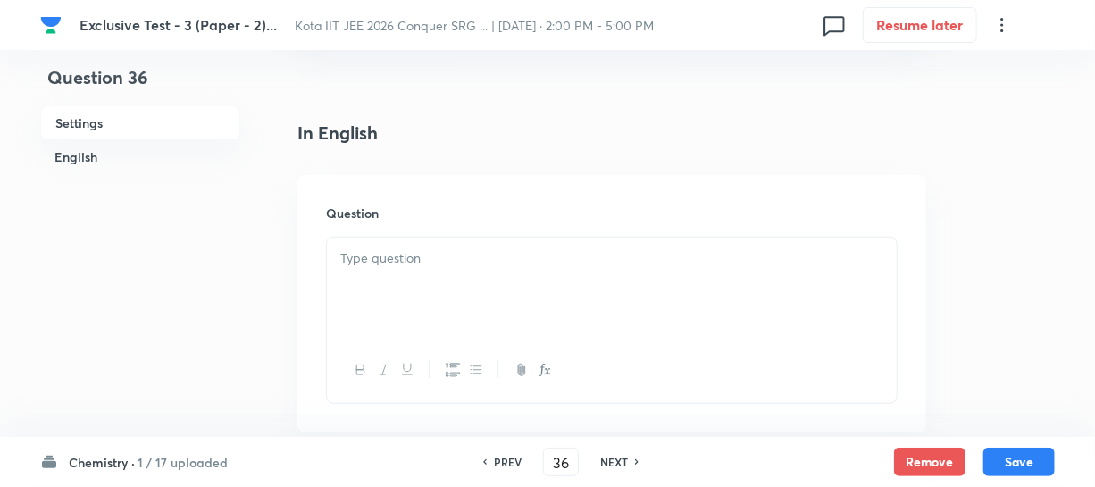
click at [437, 248] on p at bounding box center [611, 258] width 543 height 21
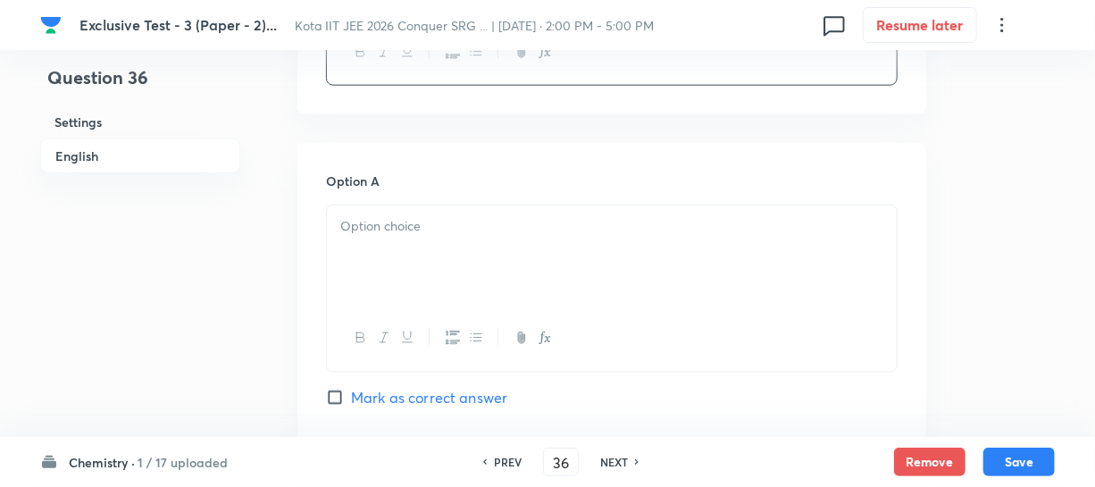
click at [476, 263] on div at bounding box center [612, 255] width 570 height 100
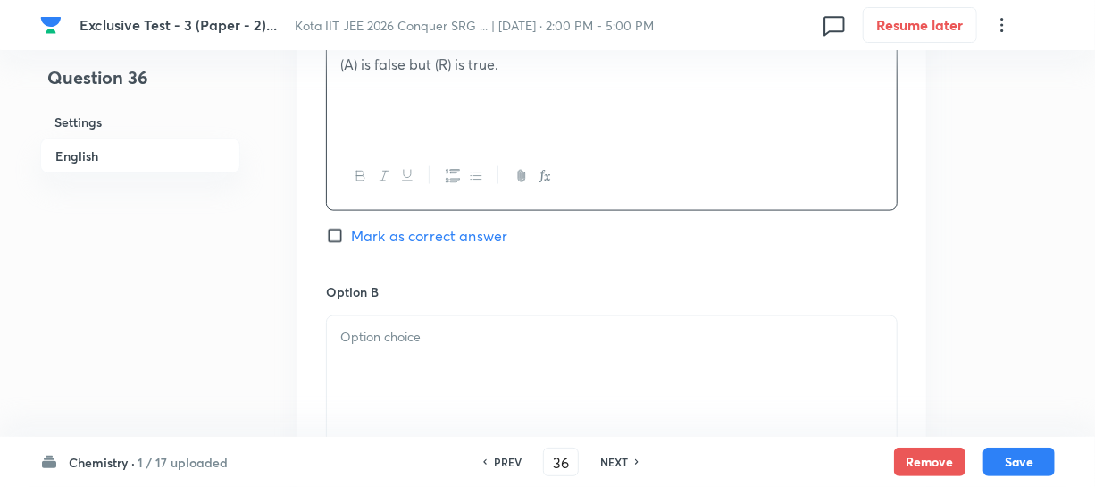
scroll to position [1136, 0]
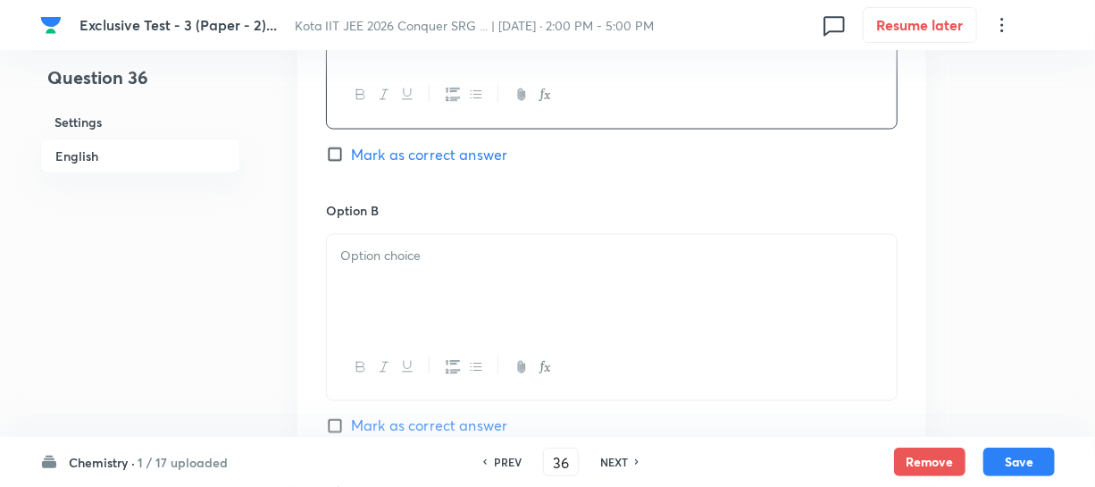
click at [434, 262] on p at bounding box center [611, 256] width 543 height 21
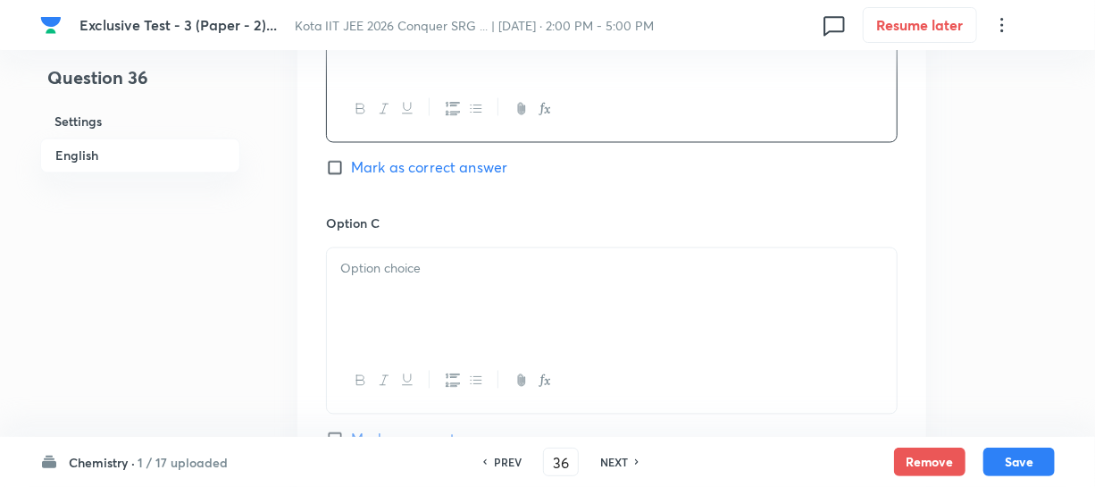
scroll to position [1462, 0]
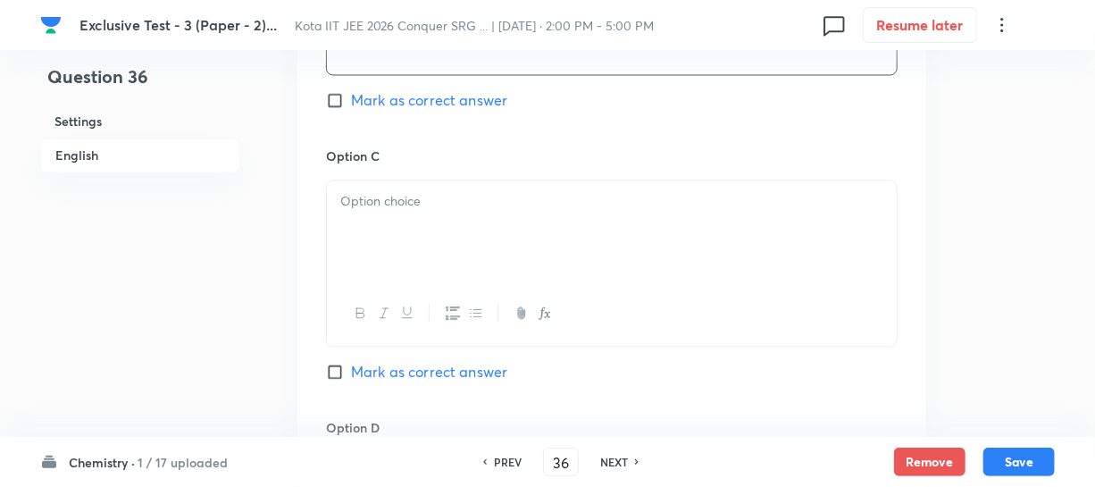
click at [409, 231] on div at bounding box center [612, 231] width 570 height 100
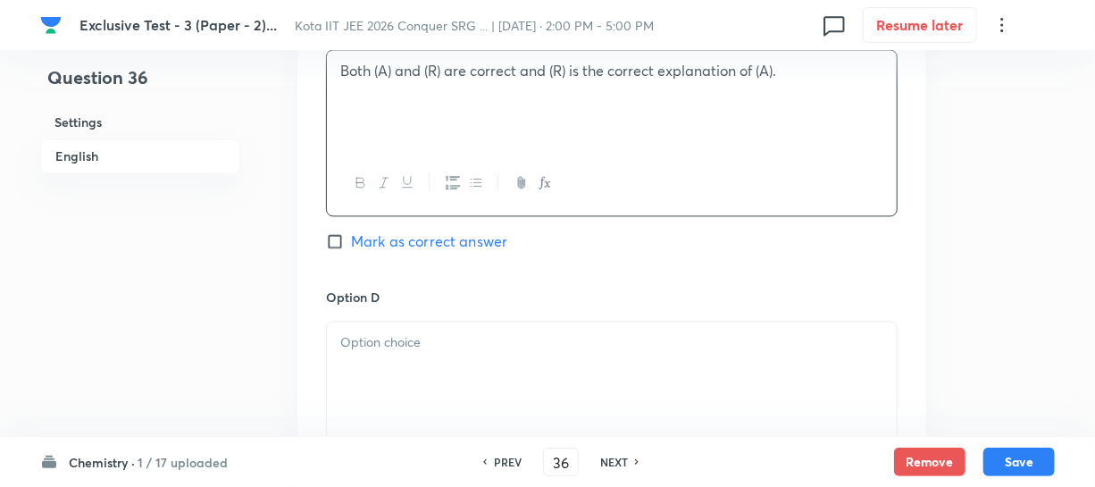
scroll to position [1624, 0]
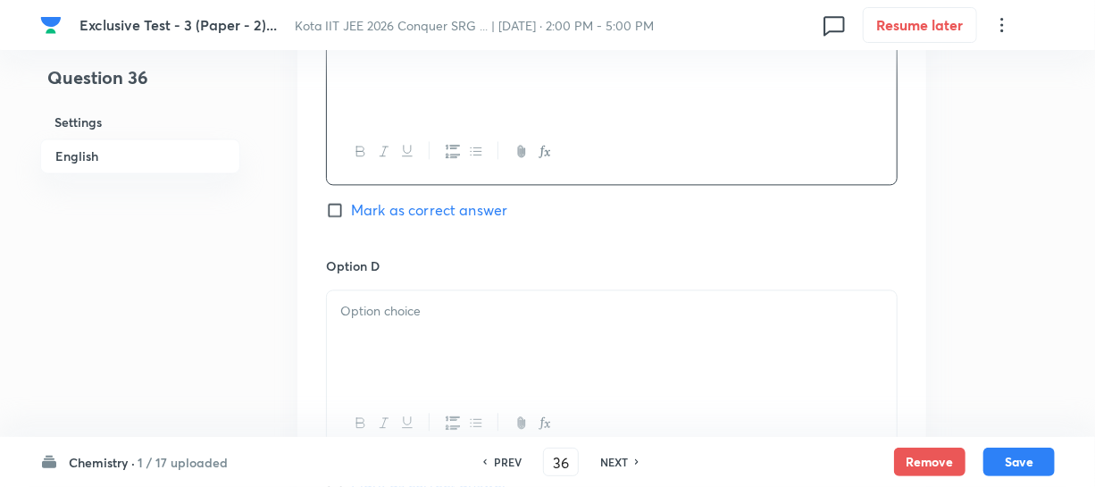
click at [374, 301] on div at bounding box center [612, 340] width 570 height 100
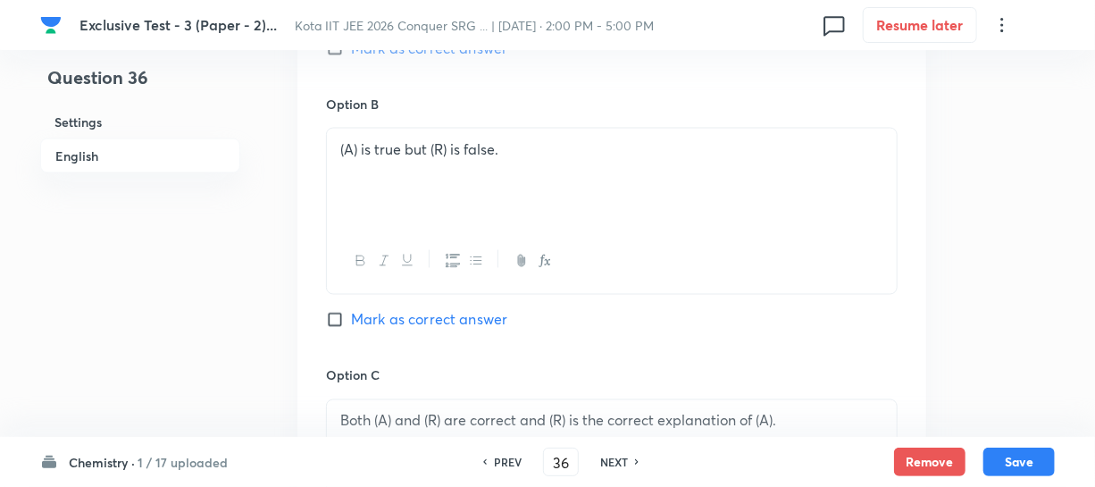
scroll to position [1218, 0]
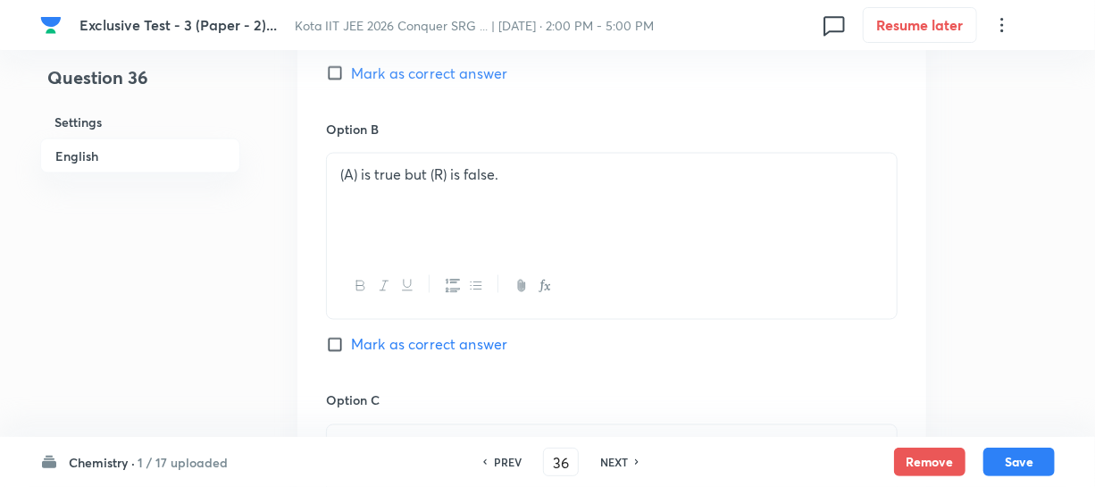
click at [355, 343] on span "Mark as correct answer" at bounding box center [429, 344] width 156 height 21
click at [351, 343] on input "Mark as correct answer" at bounding box center [338, 345] width 25 height 18
checkbox input "true"
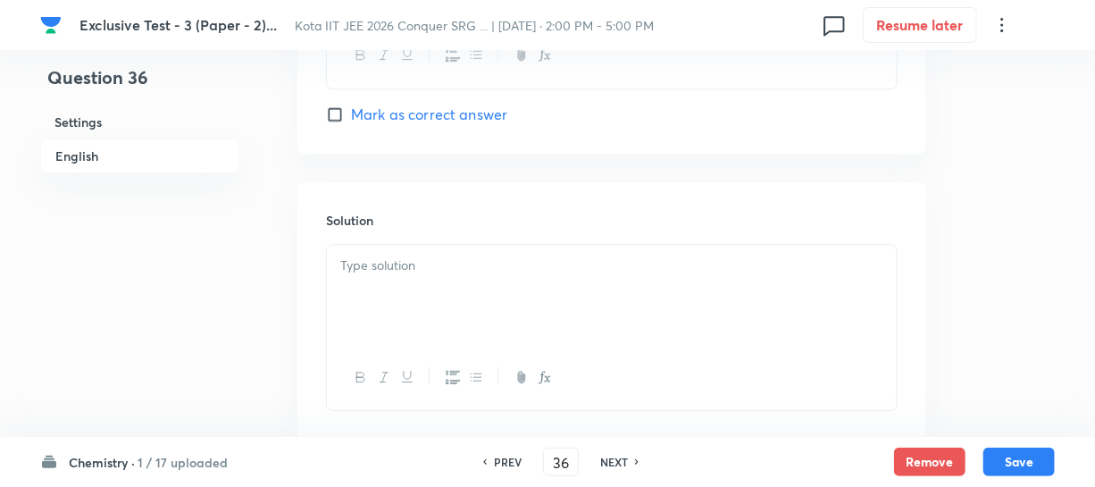
scroll to position [2030, 0]
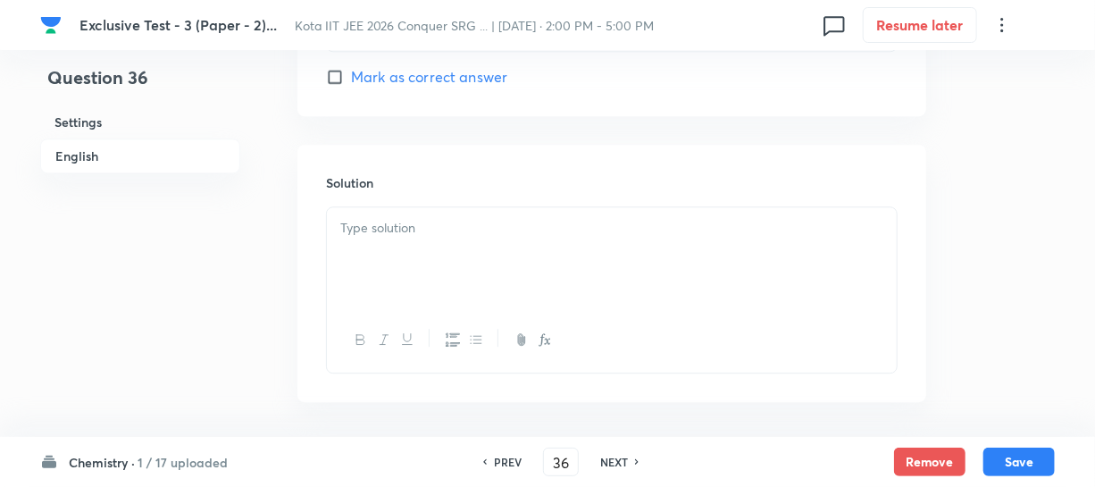
click at [394, 222] on p at bounding box center [611, 228] width 543 height 21
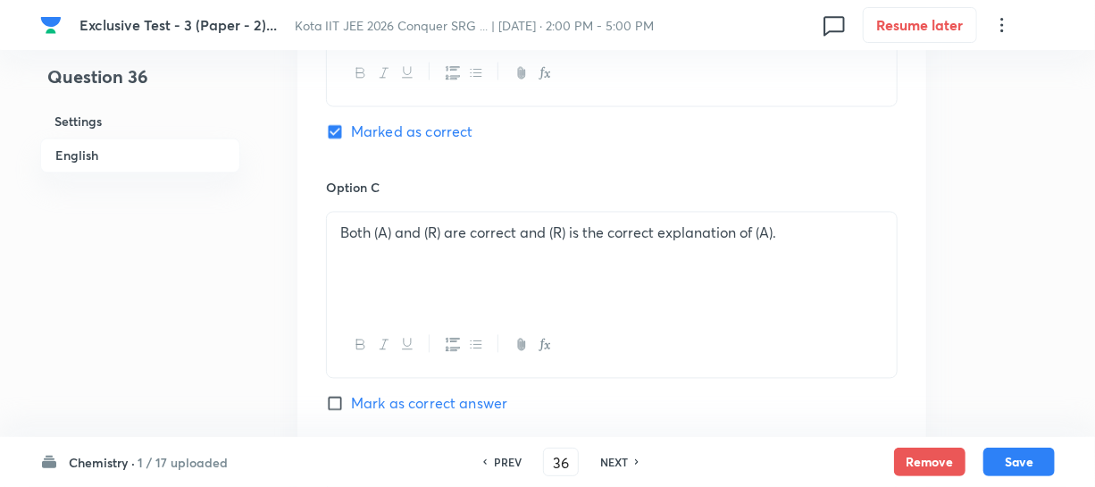
scroll to position [1462, 0]
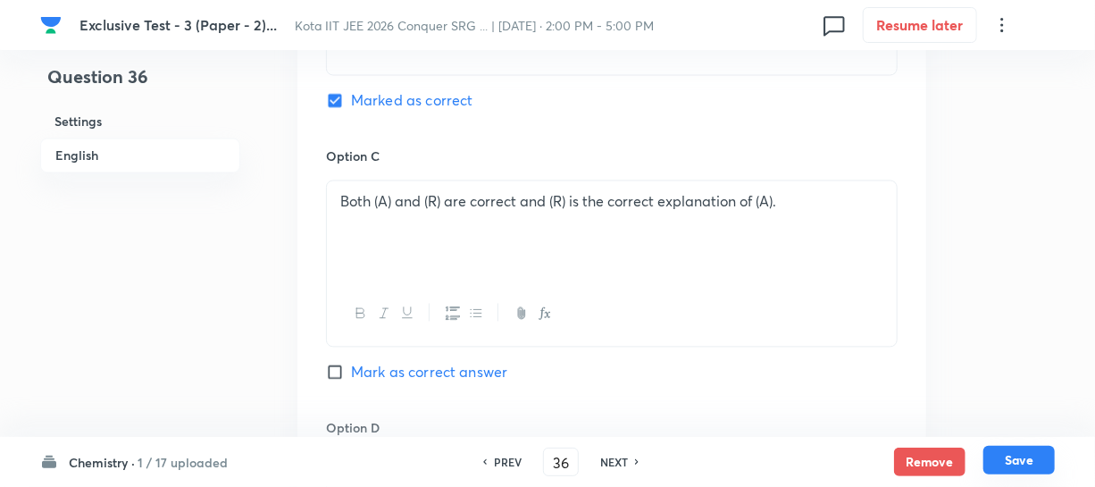
click at [993, 448] on button "Save" at bounding box center [1019, 460] width 71 height 29
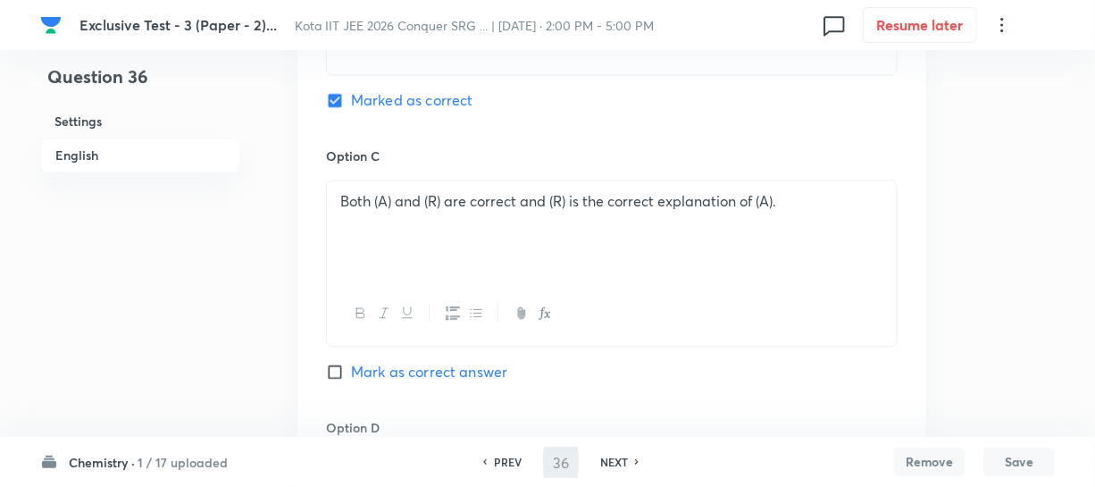
type input "37"
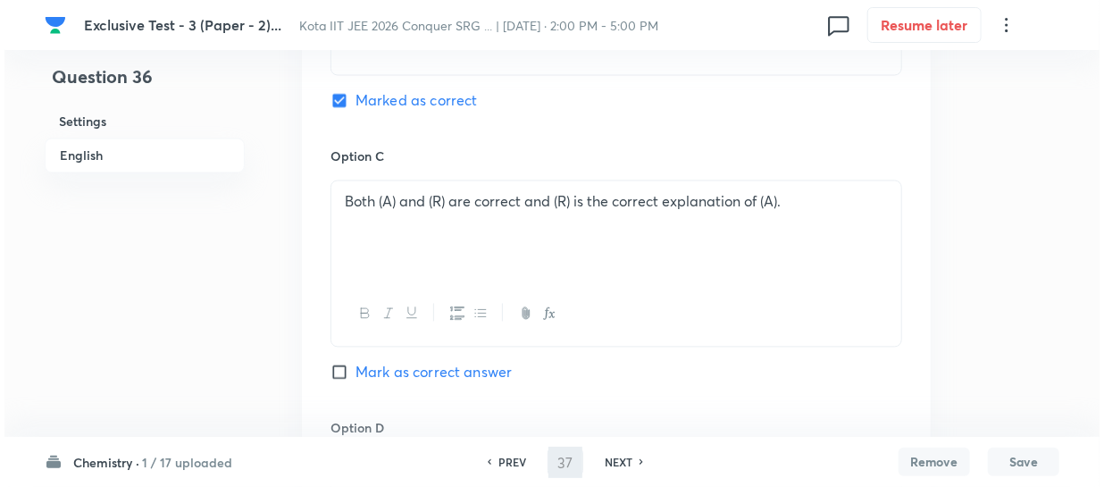
scroll to position [0, 0]
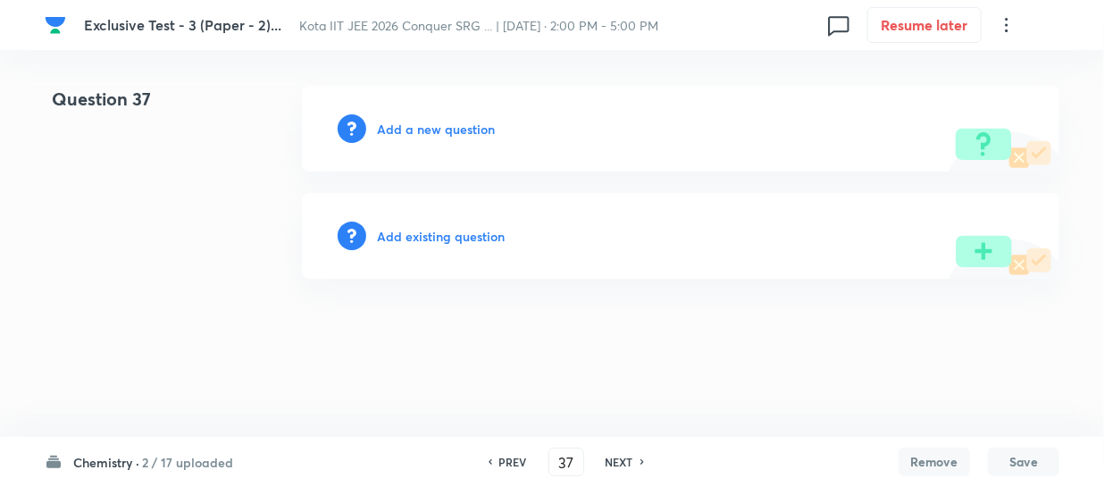
click at [472, 137] on h6 "Add a new question" at bounding box center [436, 129] width 118 height 19
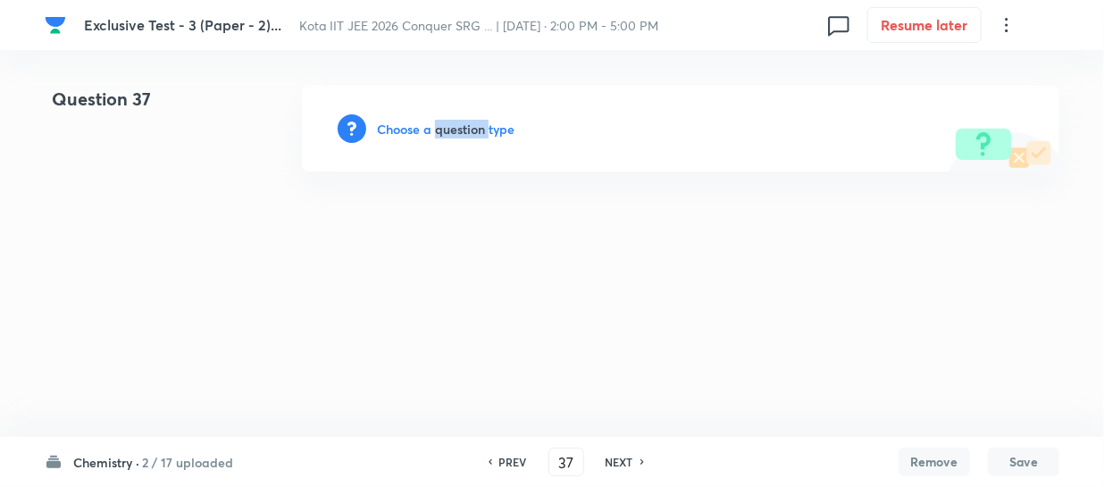
click at [472, 137] on h6 "Choose a question type" at bounding box center [446, 129] width 138 height 19
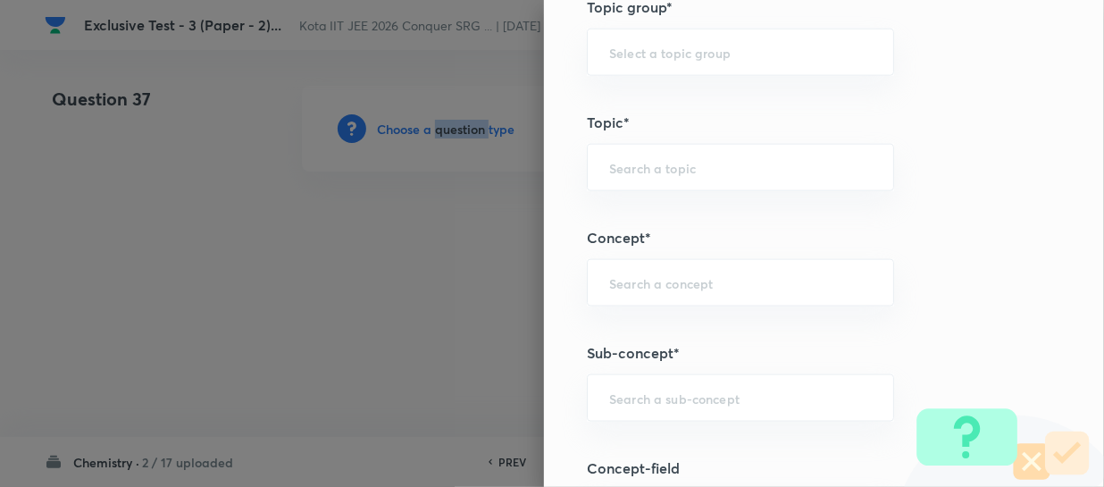
scroll to position [974, 0]
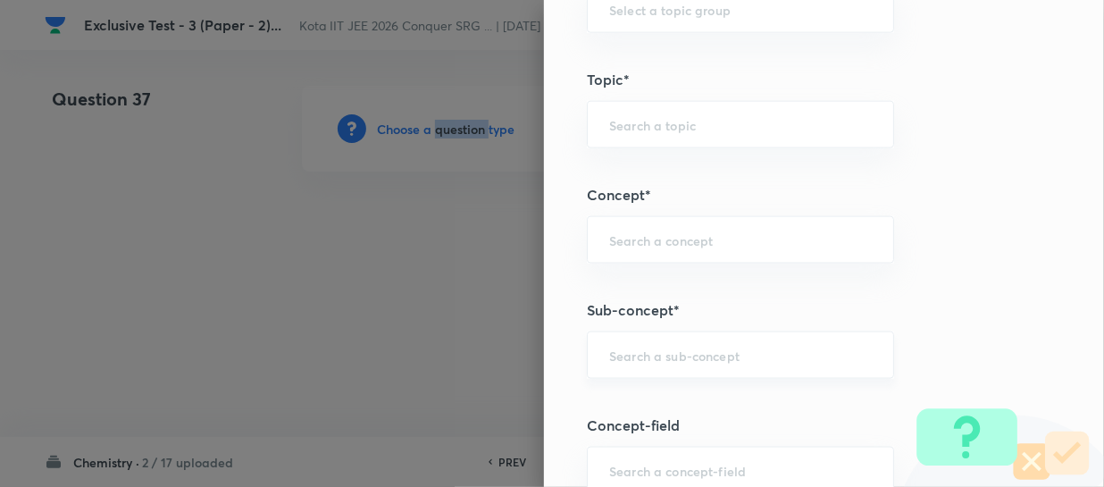
click at [645, 369] on div "​" at bounding box center [740, 354] width 307 height 47
paste input "Geometrical Isomerism"
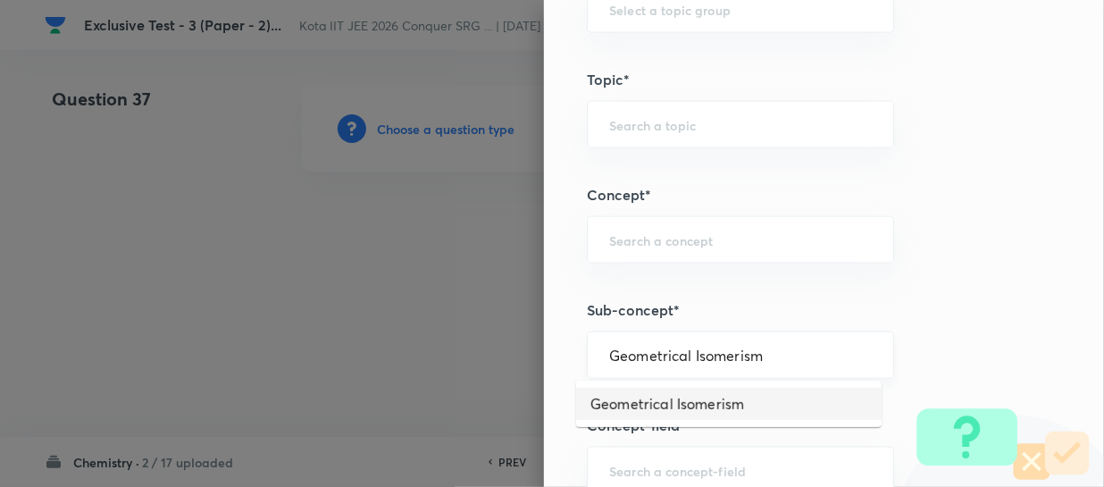
type input "Geometrical Isomerism"
type input "Chemistry"
type input "Organic Chemistry"
type input "Isomerism"
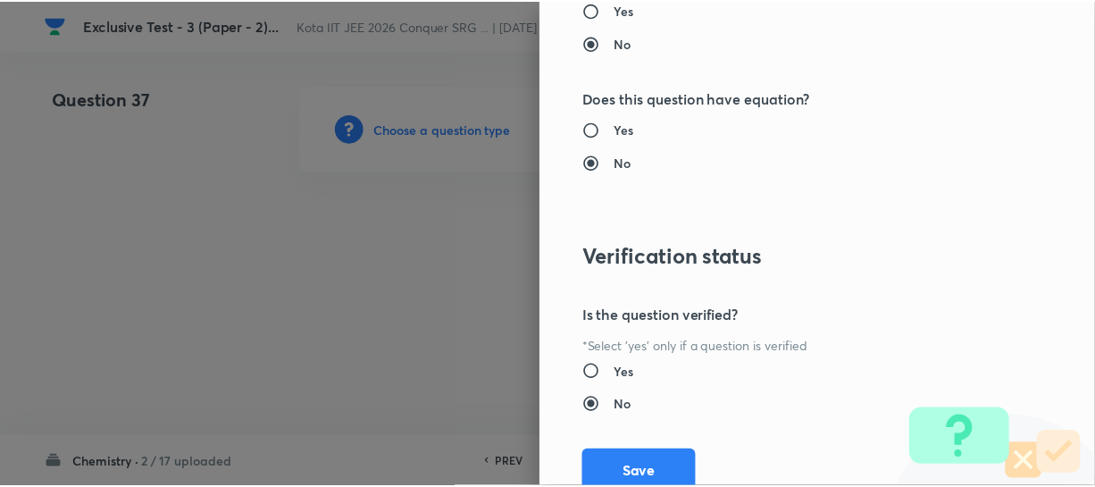
scroll to position [2066, 0]
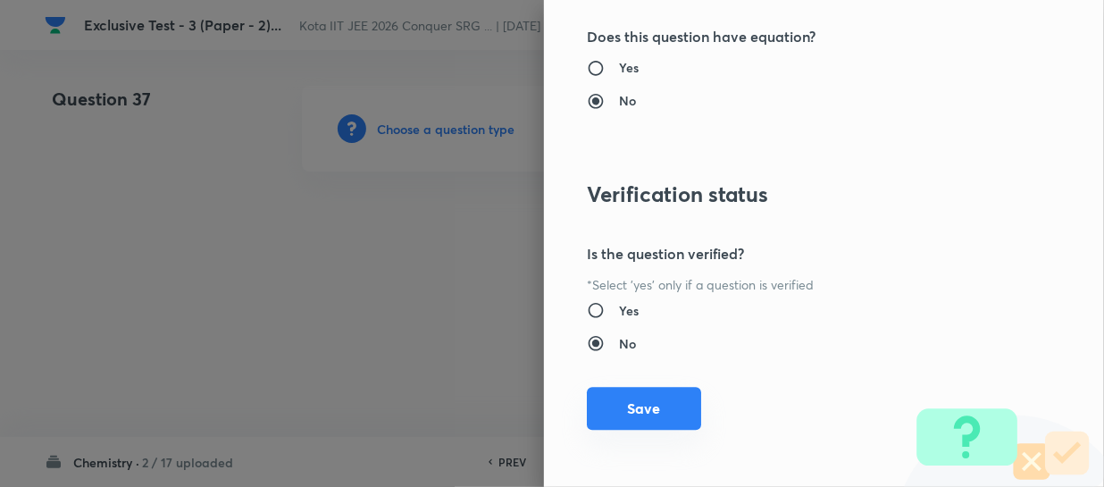
click at [642, 405] on button "Save" at bounding box center [644, 408] width 114 height 43
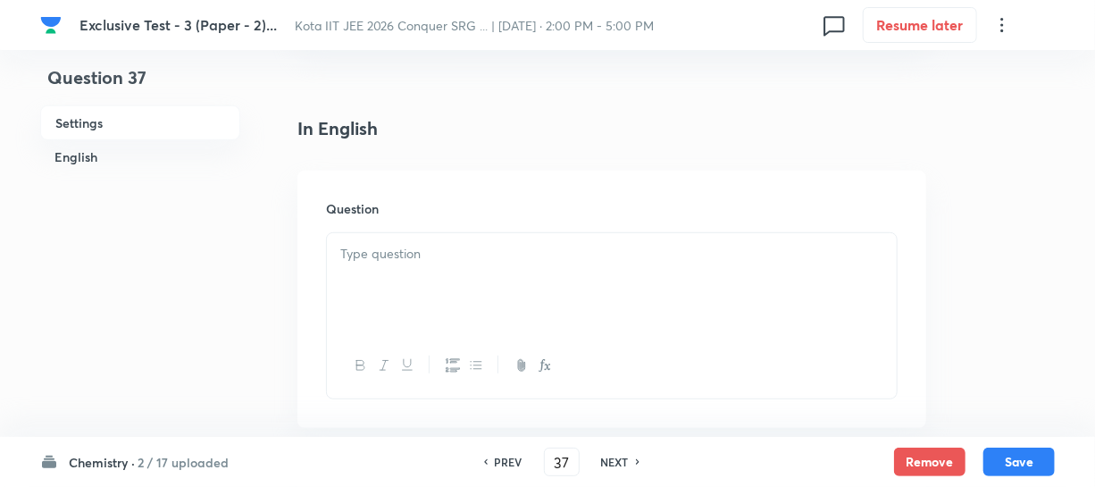
scroll to position [487, 0]
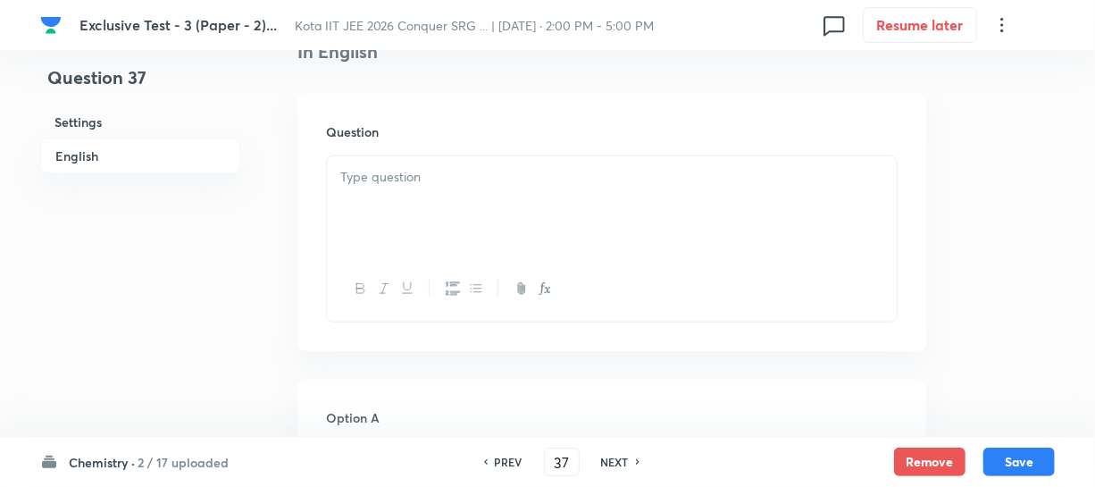
click at [410, 197] on div at bounding box center [612, 206] width 570 height 100
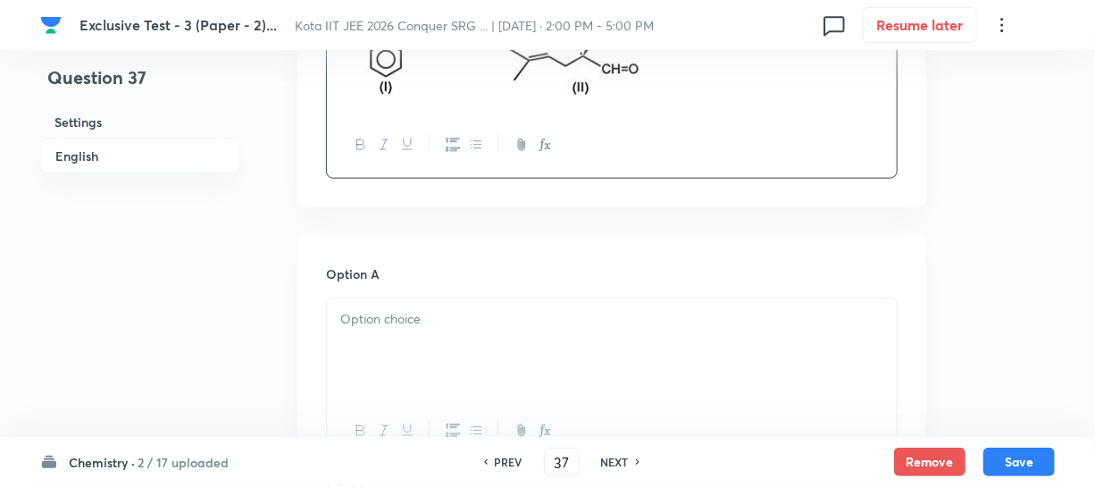
scroll to position [731, 0]
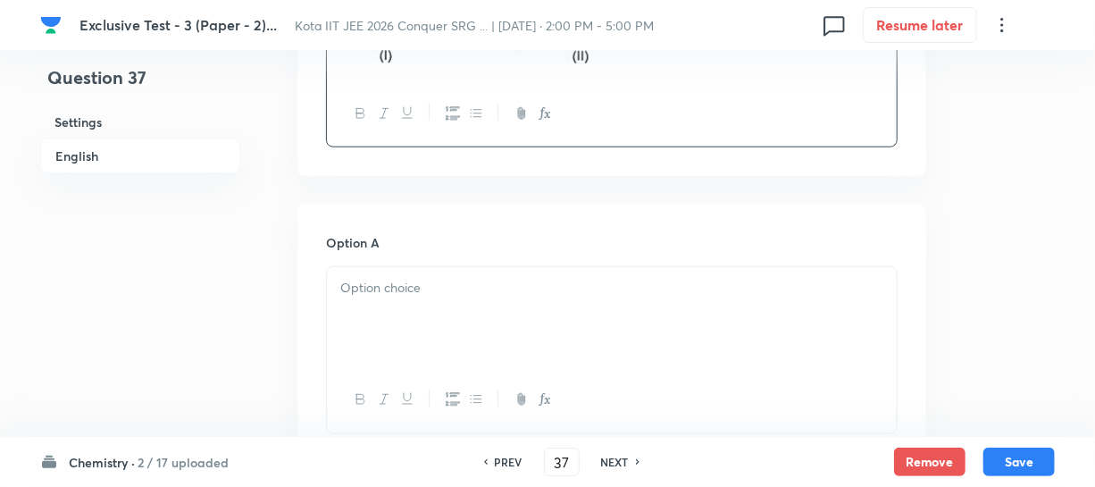
click at [393, 280] on p at bounding box center [611, 288] width 543 height 21
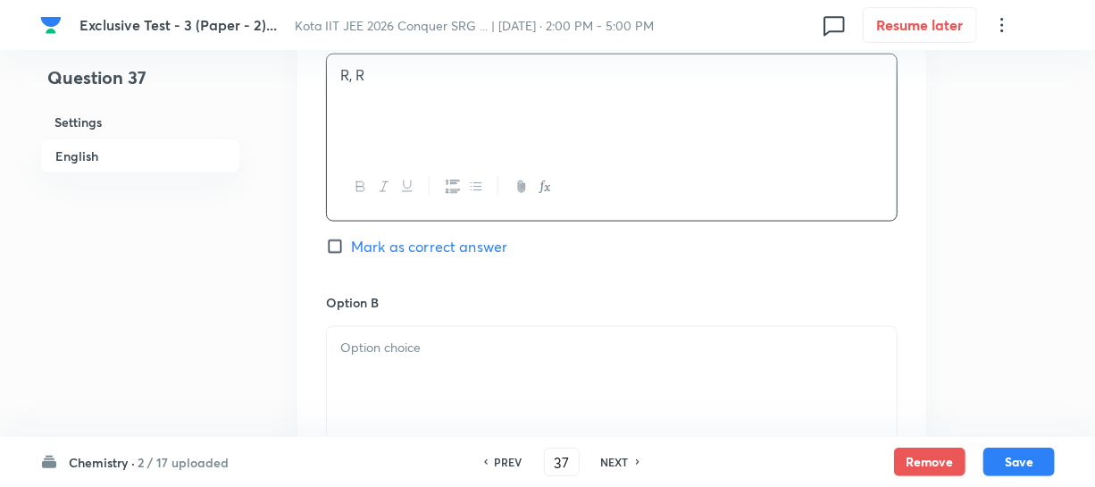
scroll to position [974, 0]
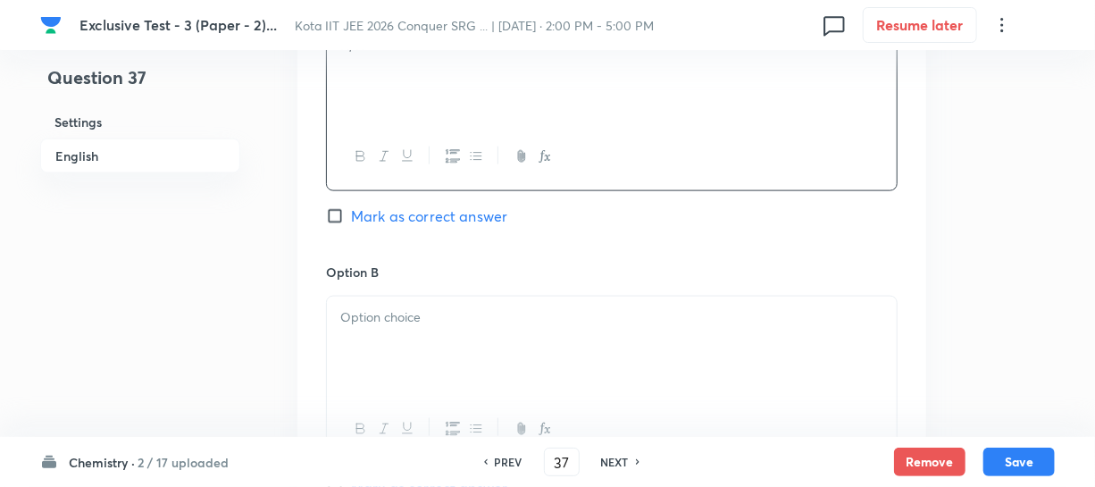
click at [368, 307] on p at bounding box center [611, 317] width 543 height 21
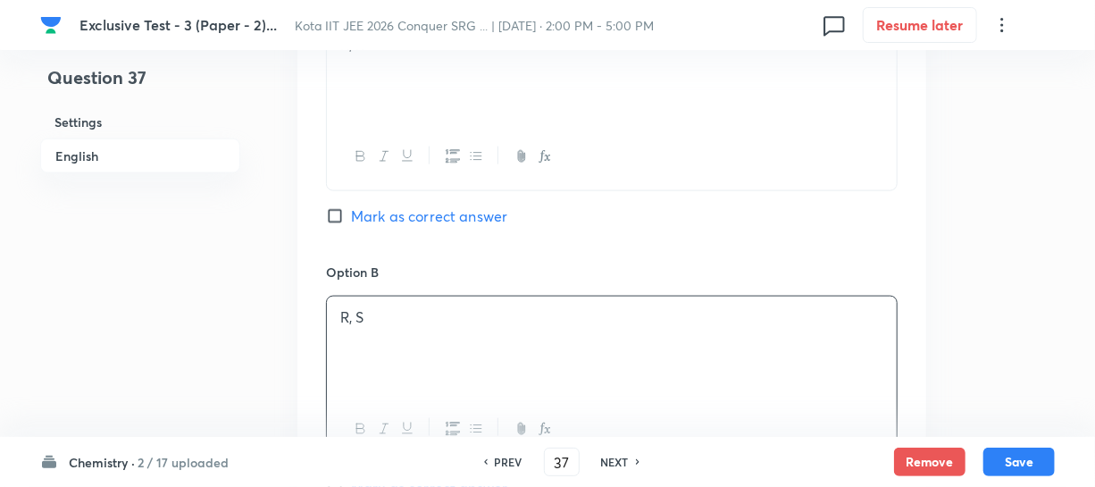
click at [390, 222] on span "Mark as correct answer" at bounding box center [429, 215] width 156 height 21
click at [351, 222] on input "Mark as correct answer" at bounding box center [338, 216] width 25 height 18
checkbox input "true"
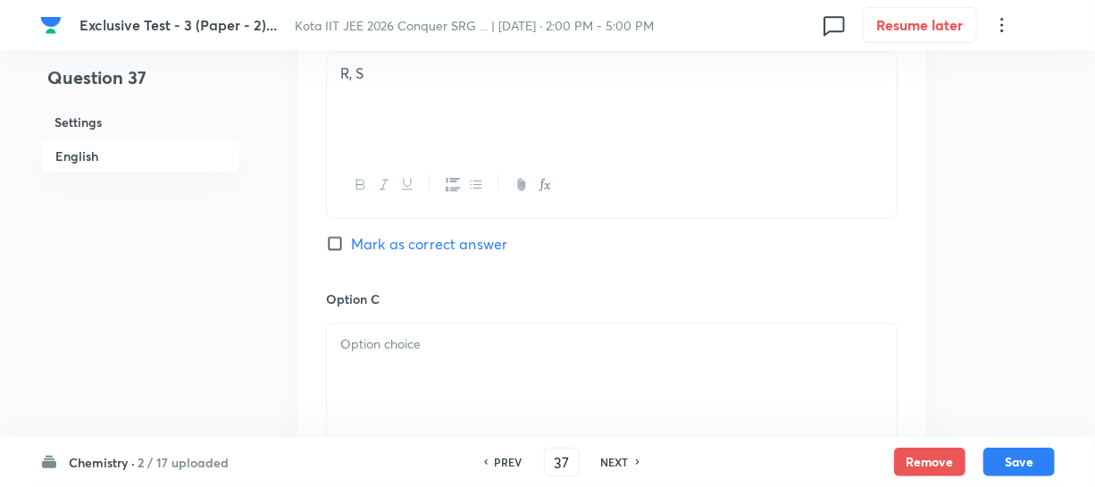
scroll to position [1299, 0]
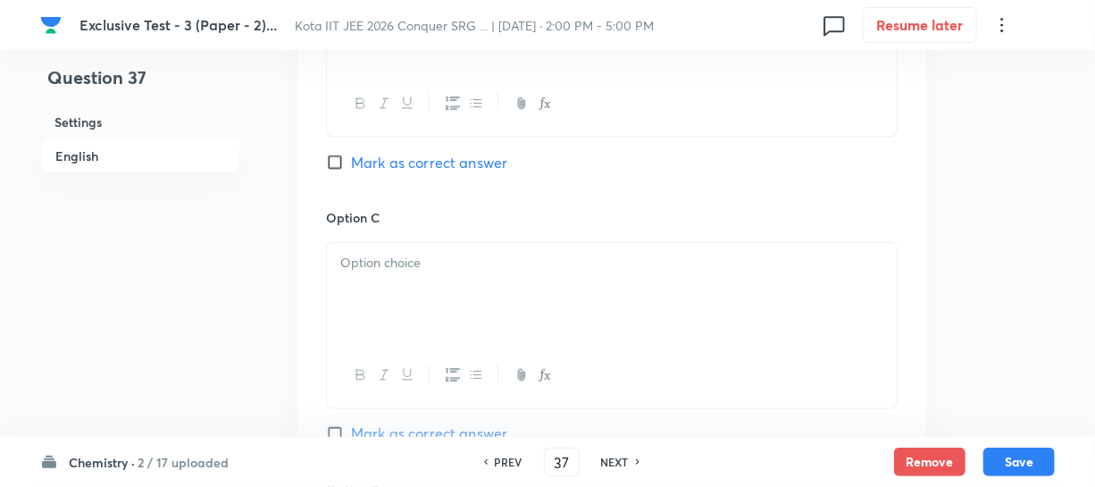
click at [395, 281] on div at bounding box center [612, 293] width 570 height 100
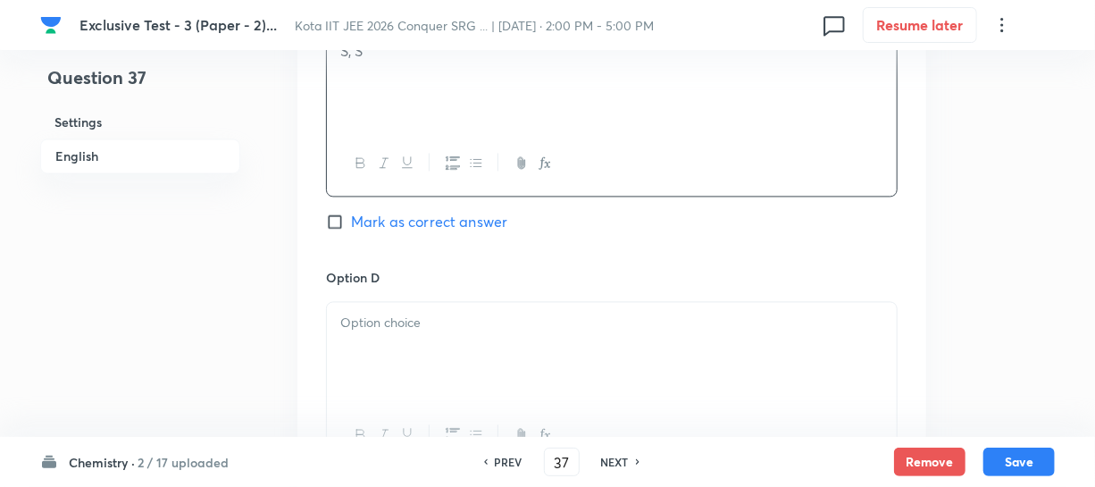
scroll to position [1543, 0]
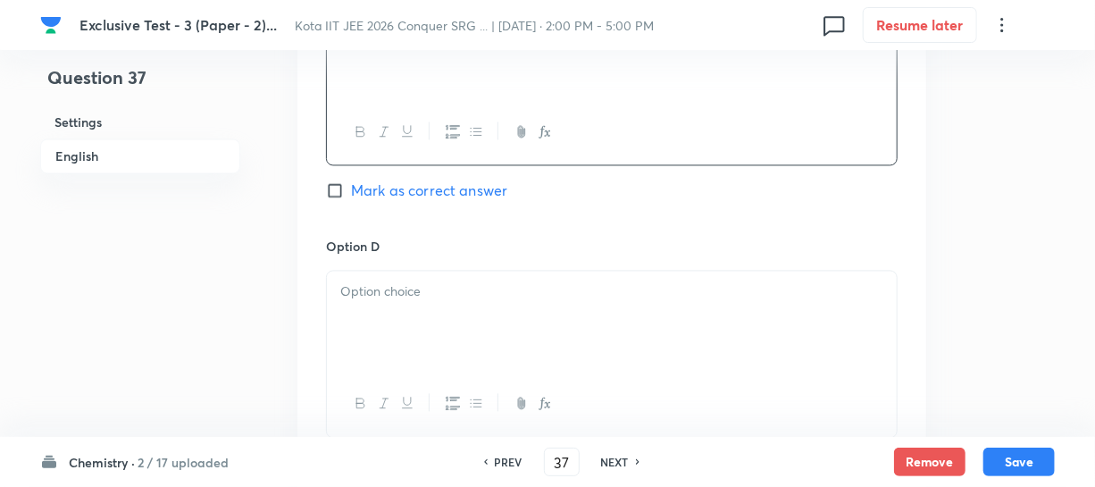
click at [384, 313] on div at bounding box center [612, 321] width 570 height 100
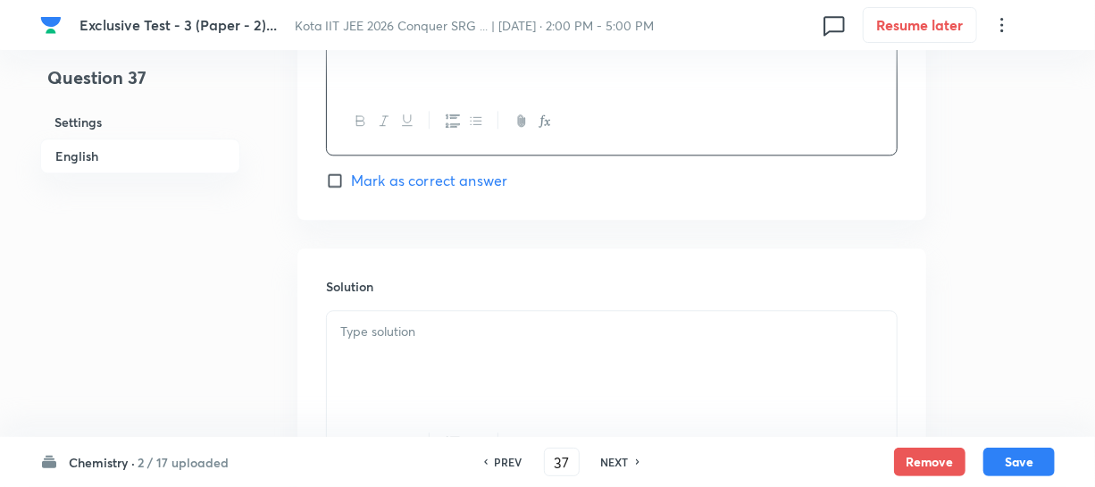
scroll to position [1867, 0]
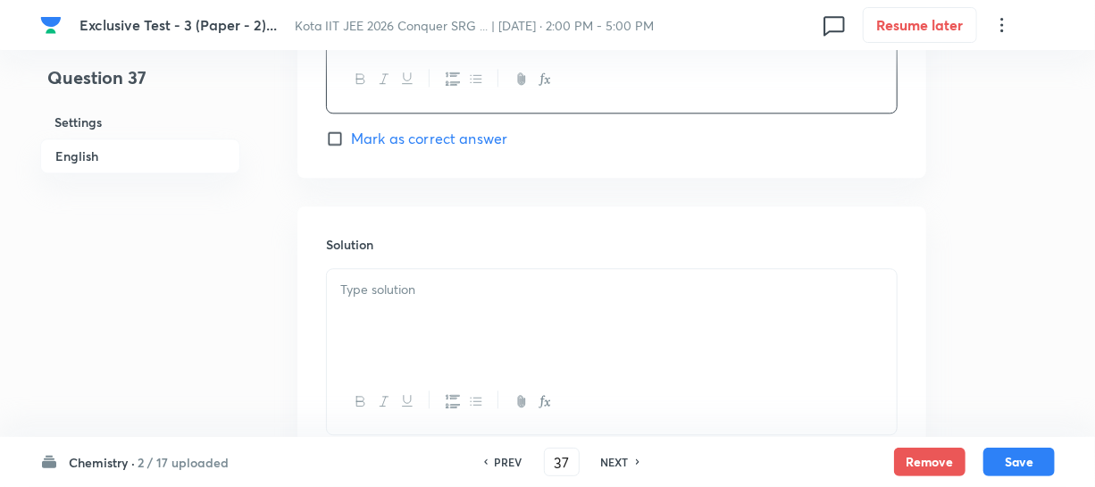
click at [362, 283] on p at bounding box center [611, 290] width 543 height 21
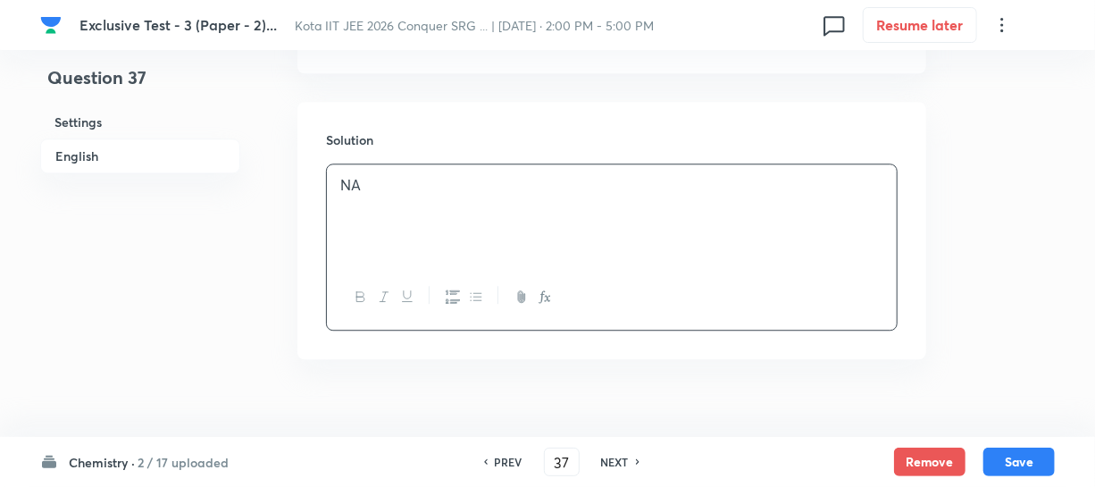
scroll to position [2002, 0]
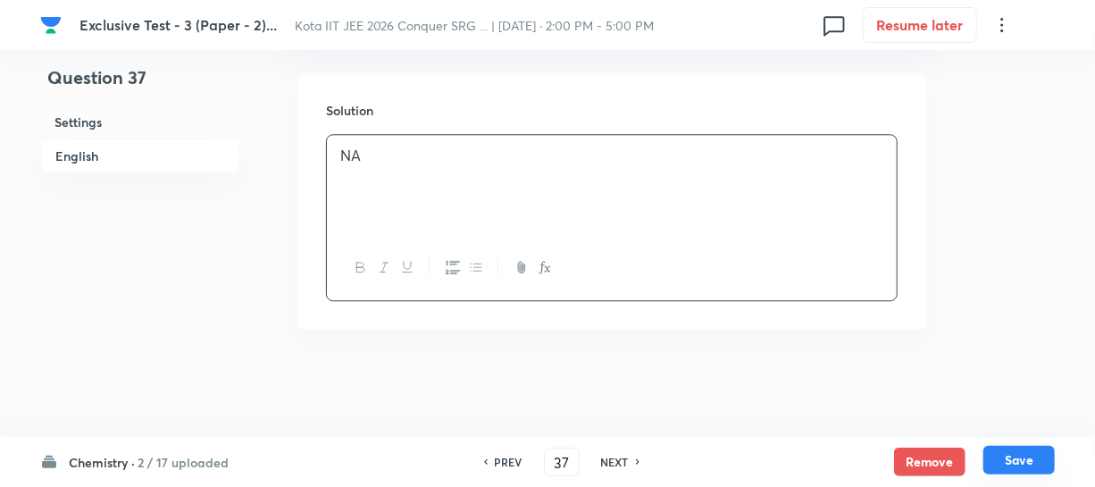
click at [1008, 452] on button "Save" at bounding box center [1019, 460] width 71 height 29
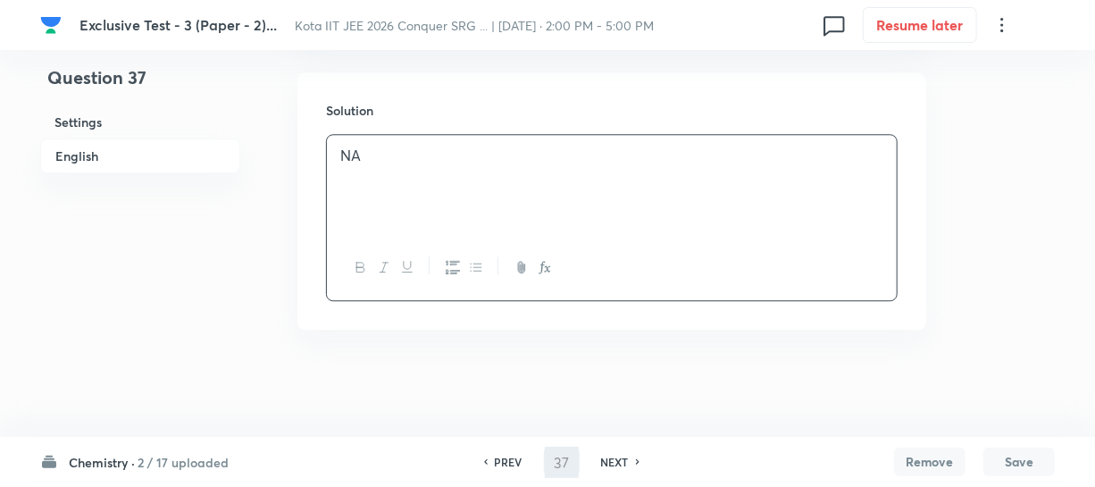
type input "38"
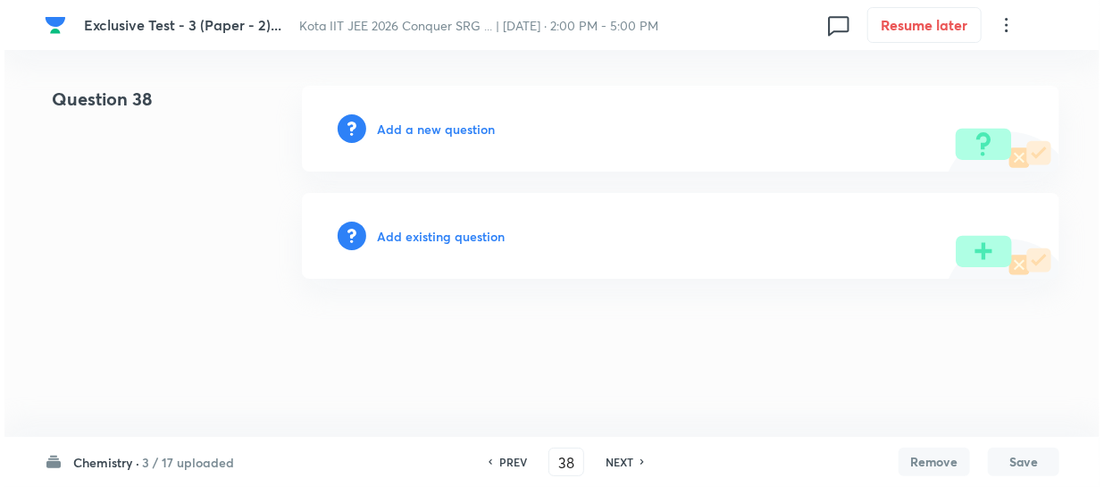
scroll to position [0, 0]
click at [454, 131] on h6 "Add a new question" at bounding box center [436, 129] width 118 height 19
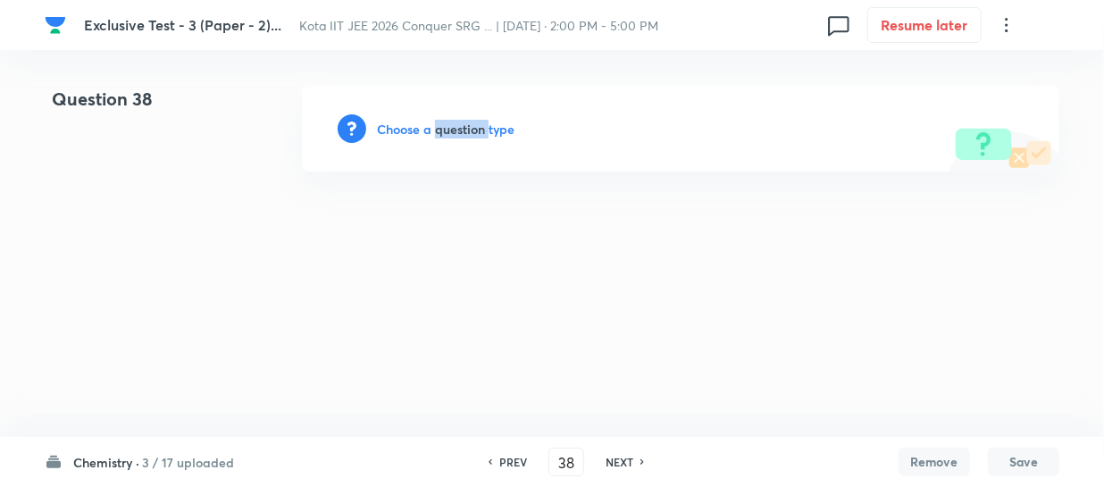
click at [454, 131] on h6 "Choose a question type" at bounding box center [446, 129] width 138 height 19
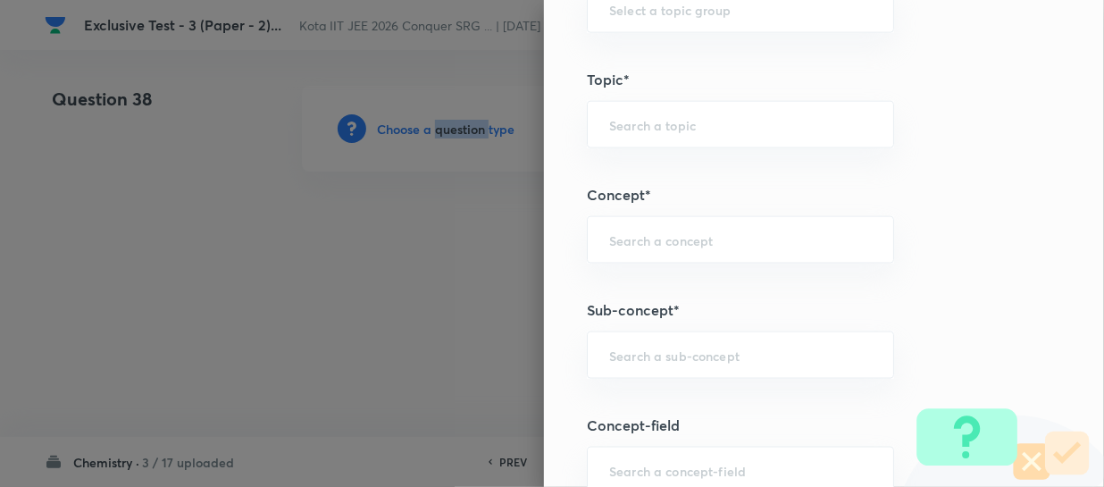
scroll to position [1055, 0]
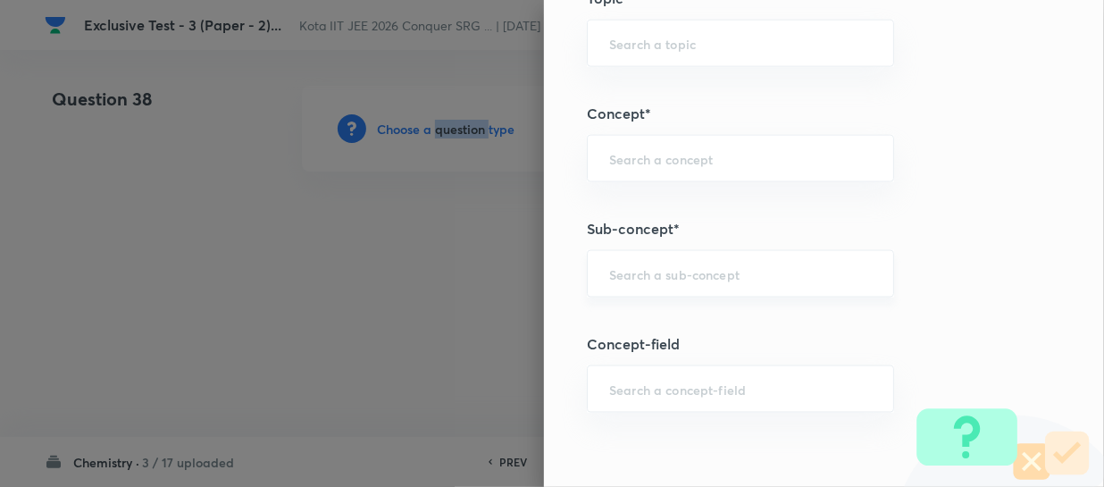
click at [645, 268] on input "text" at bounding box center [740, 273] width 263 height 17
paste input "Electronic Configuration Of Atoms"
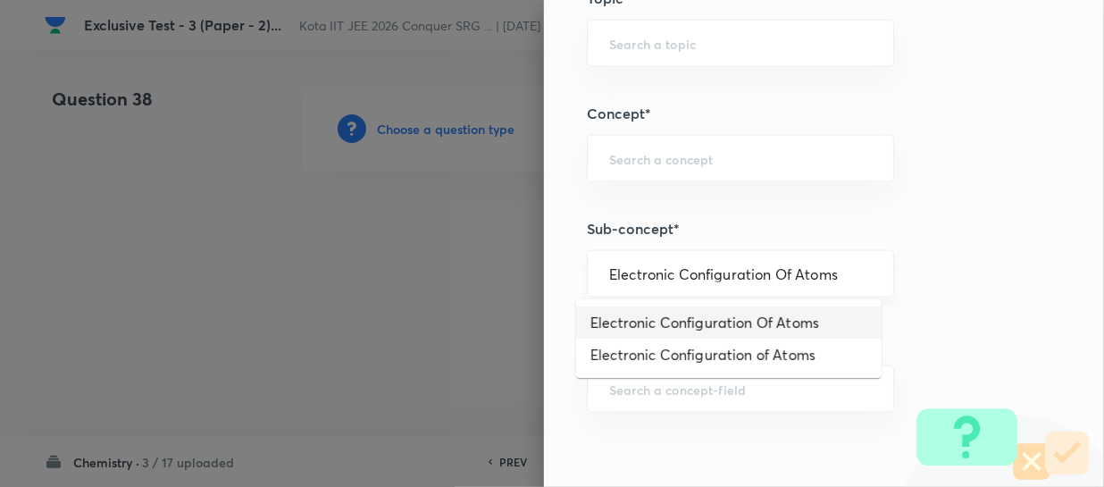
type input "Electronic Configuration Of Atoms"
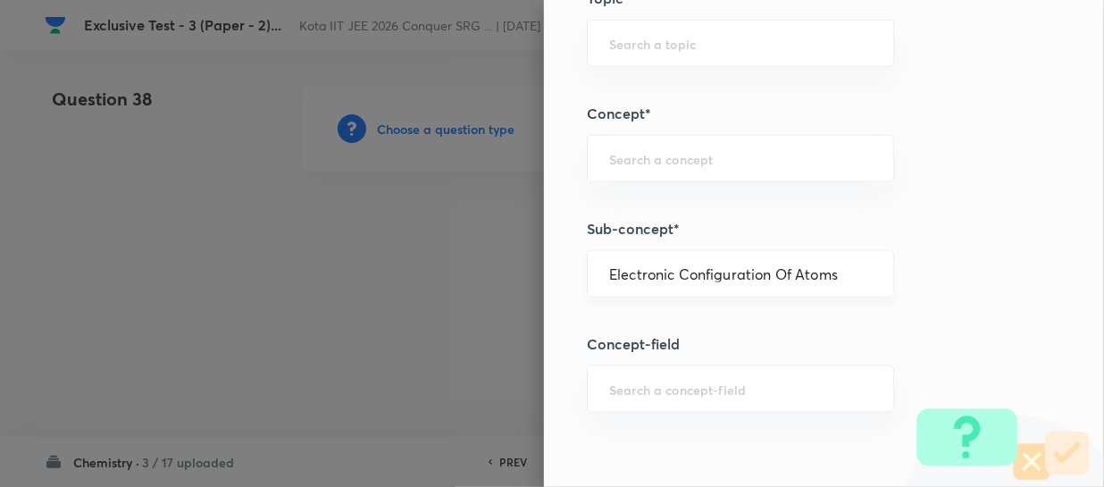
type input "Chemistry"
type input "Physical Chemistry"
type input "Atomic Structure"
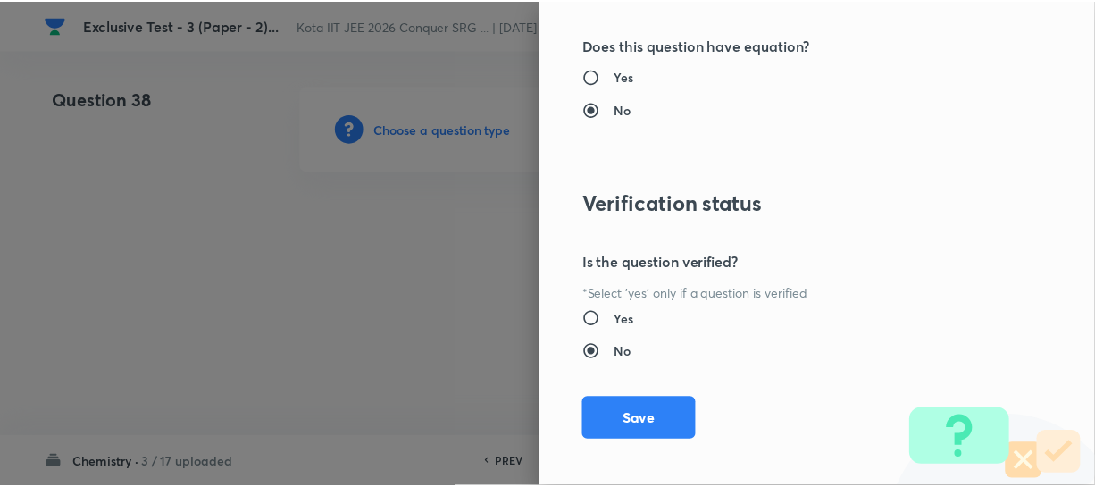
scroll to position [2066, 0]
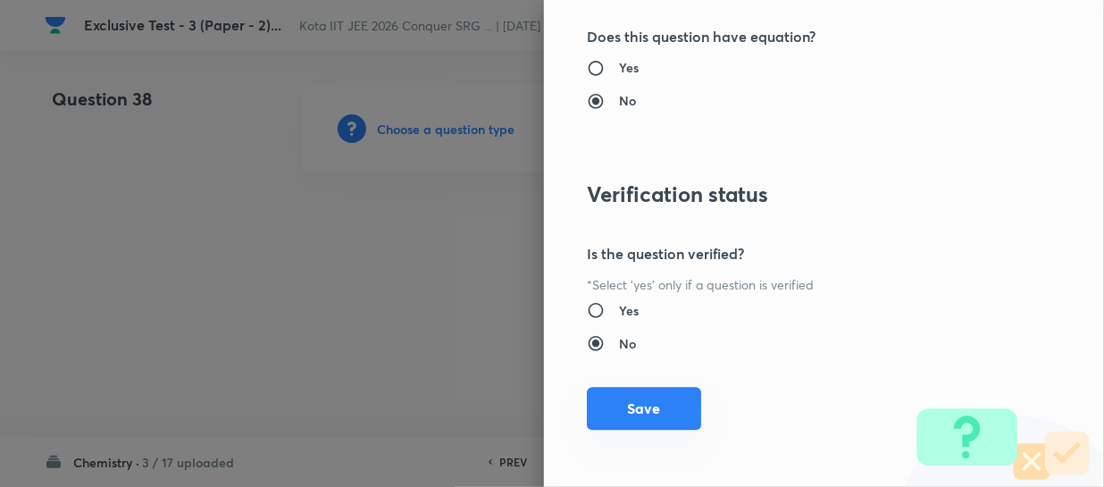
click at [666, 398] on button "Save" at bounding box center [644, 408] width 114 height 43
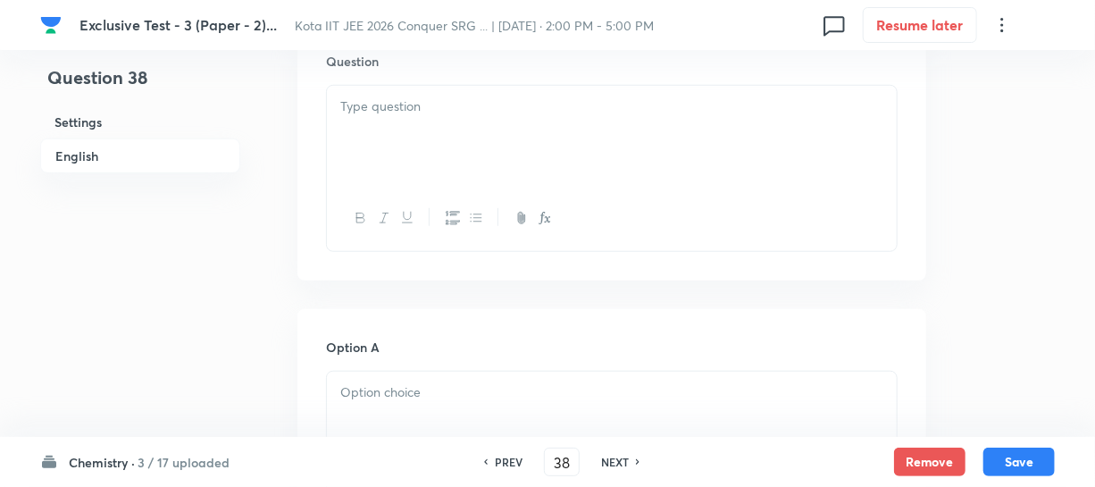
scroll to position [568, 0]
click at [383, 116] on div at bounding box center [612, 125] width 570 height 100
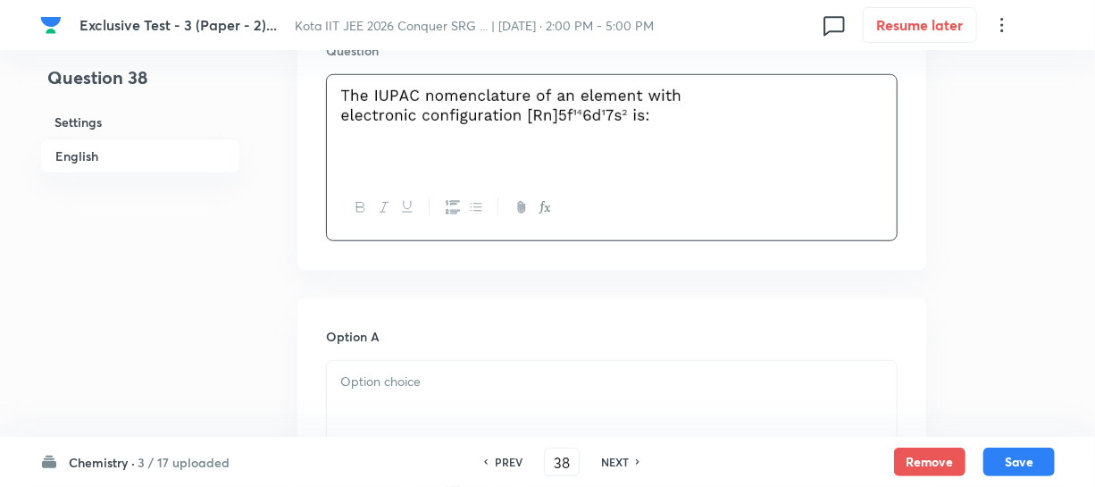
drag, startPoint x: 679, startPoint y: 124, endPoint x: 383, endPoint y: 106, distance: 296.2
click at [383, 106] on p at bounding box center [611, 109] width 543 height 46
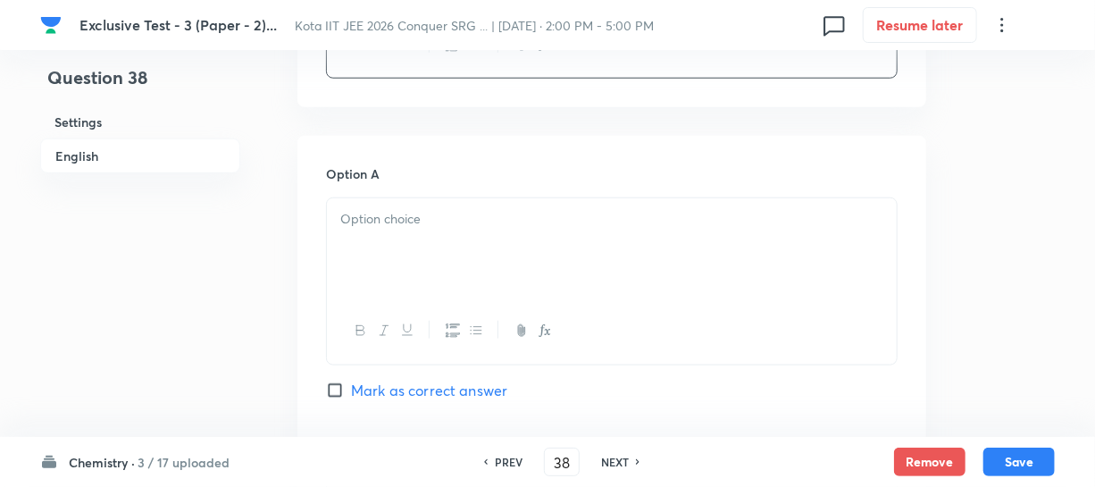
scroll to position [812, 0]
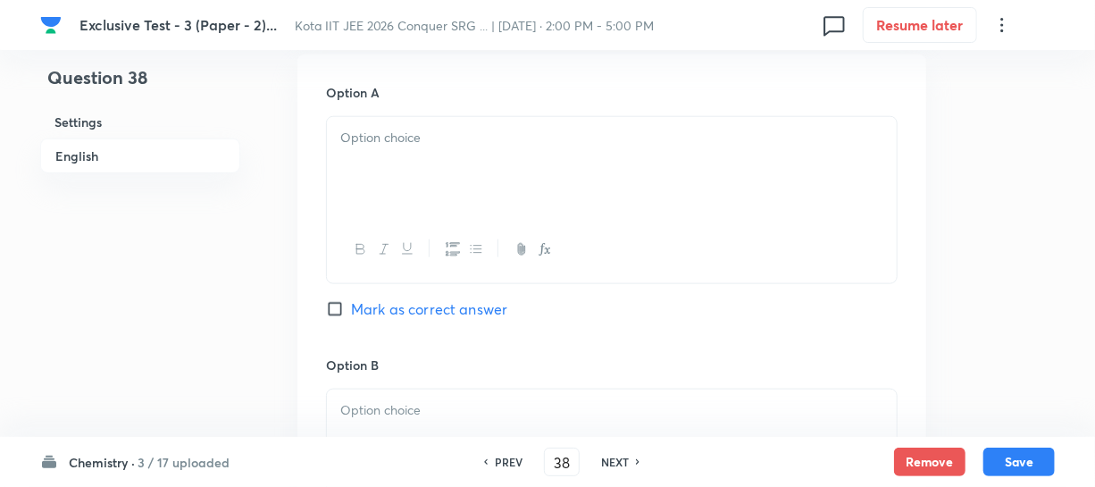
click at [371, 178] on div at bounding box center [612, 167] width 570 height 100
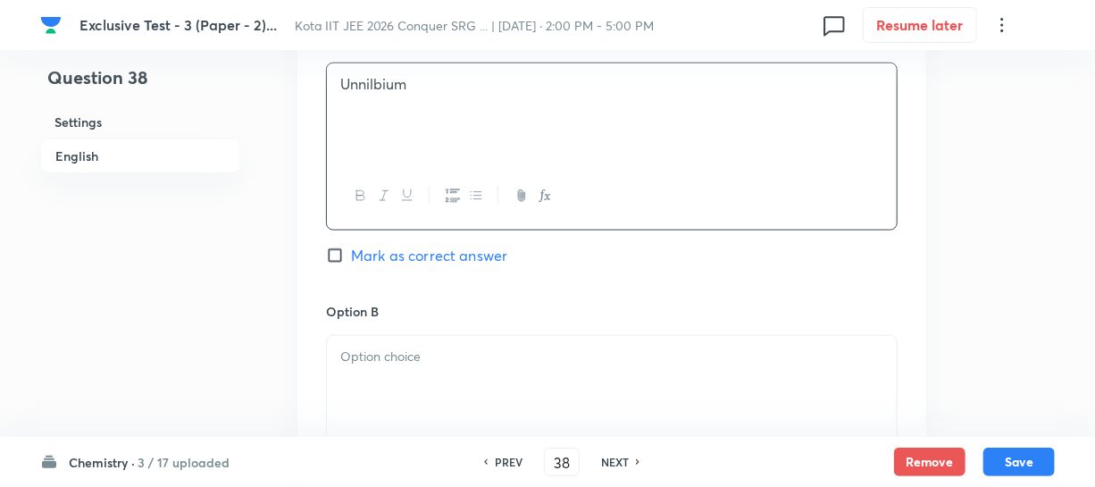
scroll to position [893, 0]
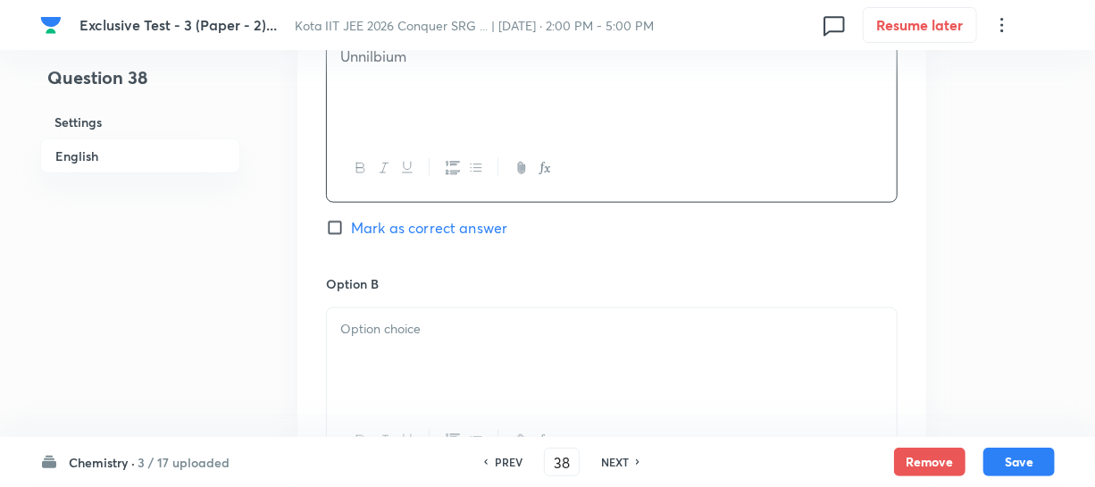
click at [372, 321] on p at bounding box center [611, 329] width 543 height 21
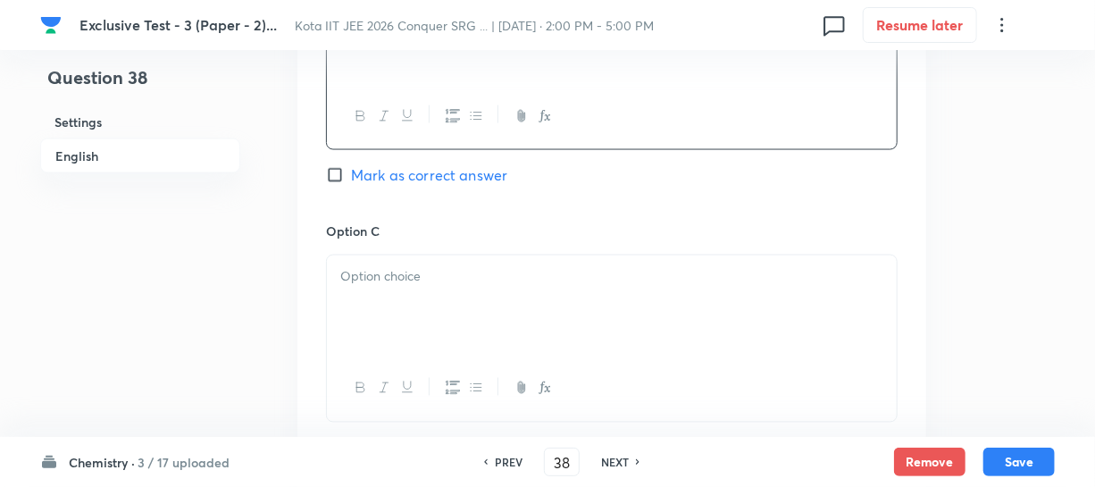
click at [387, 283] on p at bounding box center [611, 276] width 543 height 21
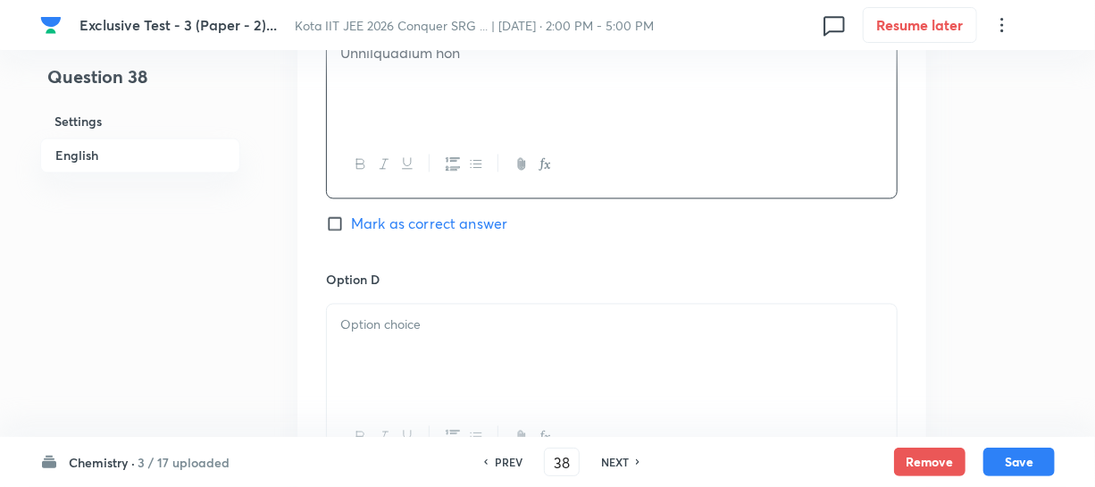
scroll to position [1462, 0]
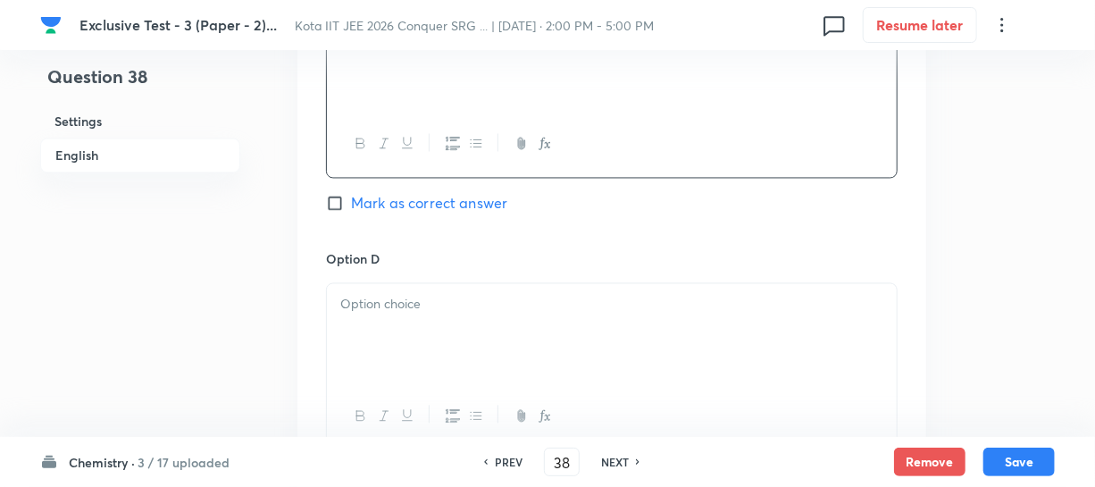
click at [391, 297] on p at bounding box center [611, 305] width 543 height 21
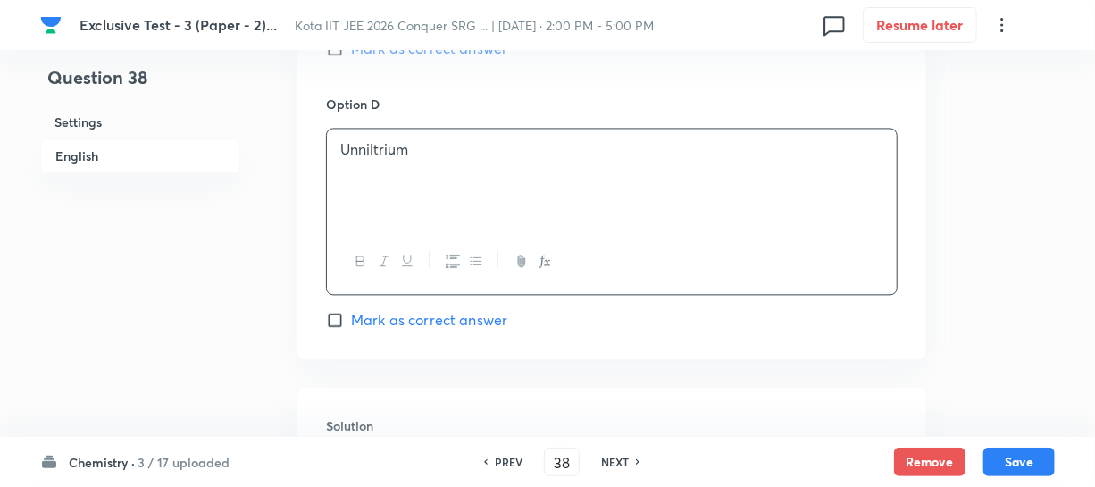
scroll to position [1624, 0]
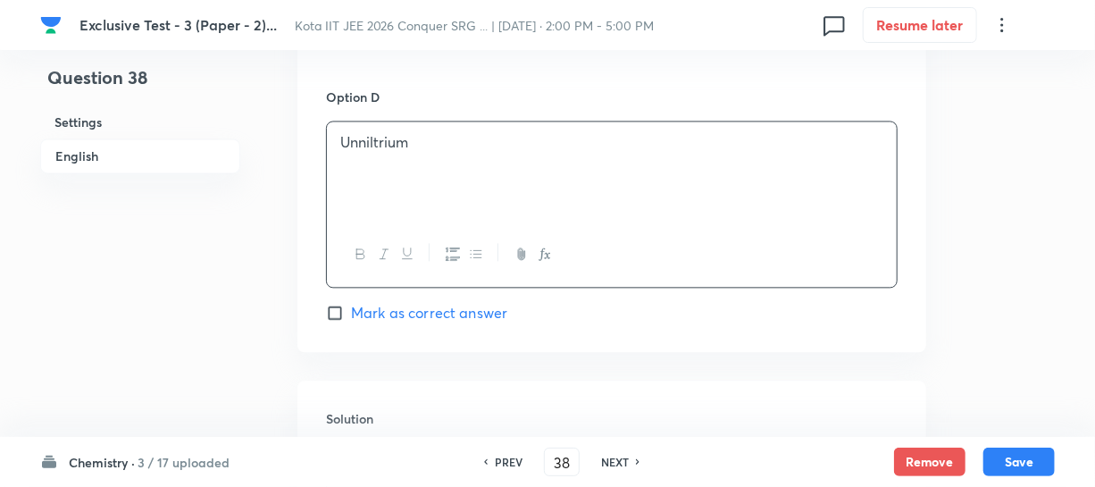
click at [355, 316] on span "Mark as correct answer" at bounding box center [429, 312] width 156 height 21
click at [351, 316] on input "Mark as correct answer" at bounding box center [338, 313] width 25 height 18
checkbox input "true"
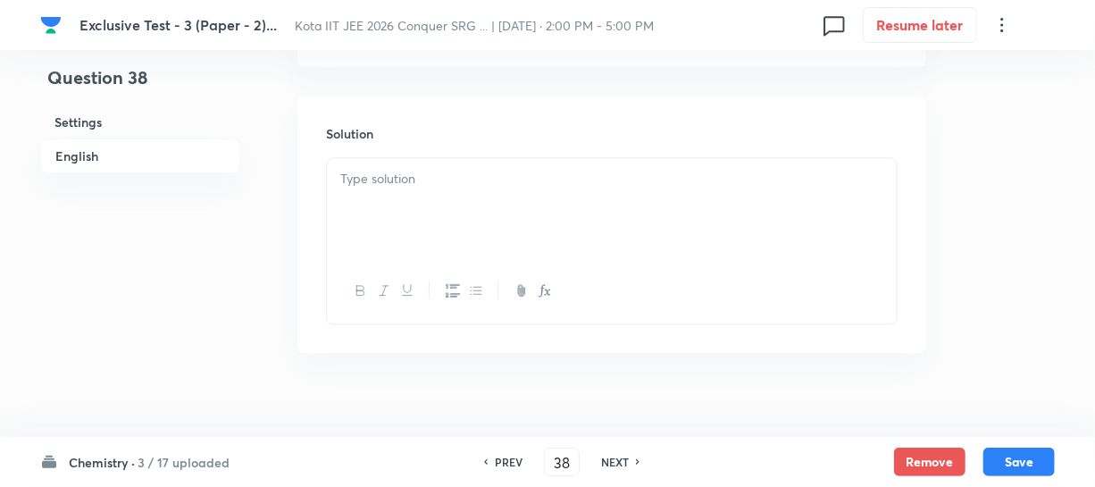
scroll to position [1933, 0]
click at [377, 209] on div at bounding box center [612, 185] width 570 height 100
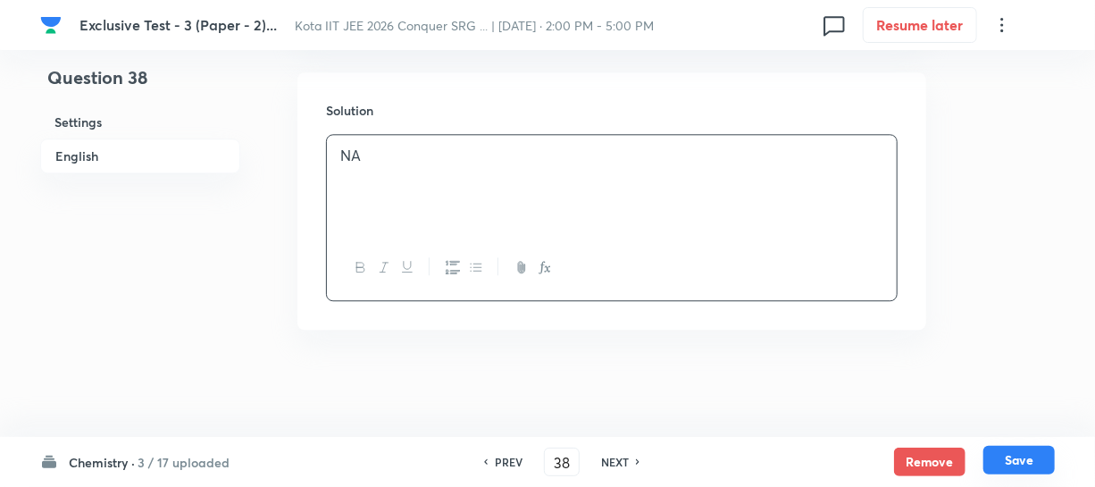
click at [1014, 448] on button "Save" at bounding box center [1019, 460] width 71 height 29
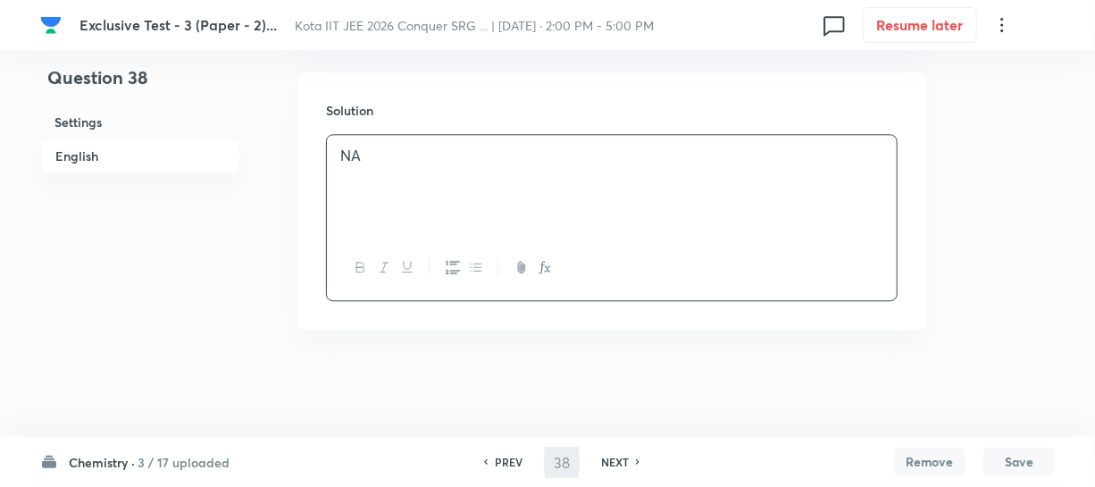
type input "39"
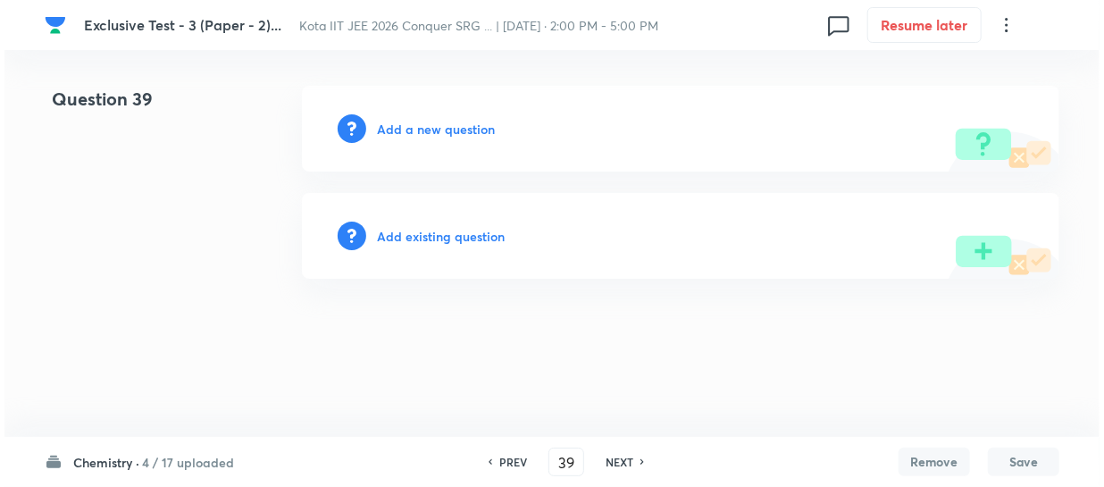
scroll to position [0, 0]
click at [464, 127] on h6 "Add a new question" at bounding box center [436, 129] width 118 height 19
click at [464, 127] on h6 "Choose a question type" at bounding box center [446, 129] width 138 height 19
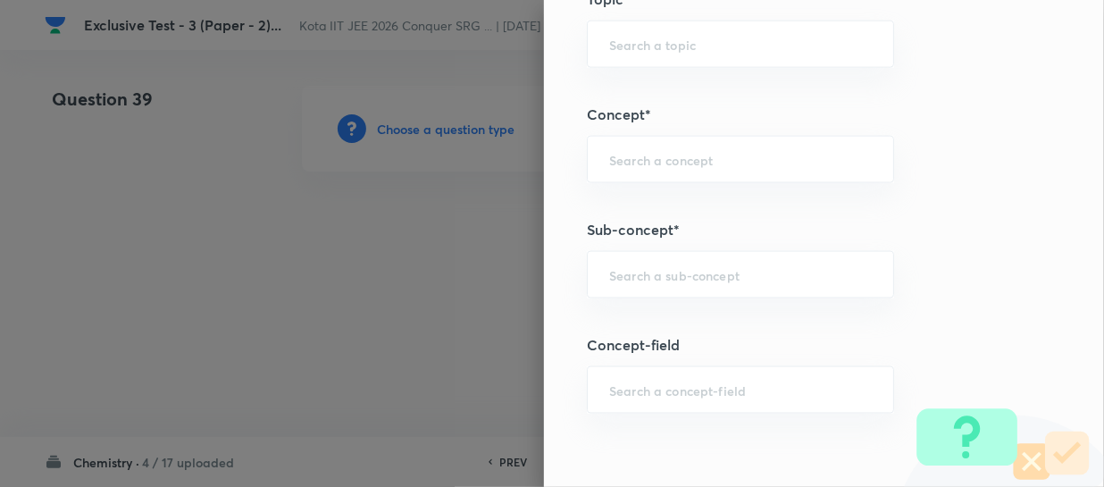
scroll to position [1055, 0]
click at [626, 270] on input "text" at bounding box center [740, 273] width 263 height 17
paste input "Law Of Chemical Equilibrium And Equilibrium Constant - Equilibrium Constants Kp…"
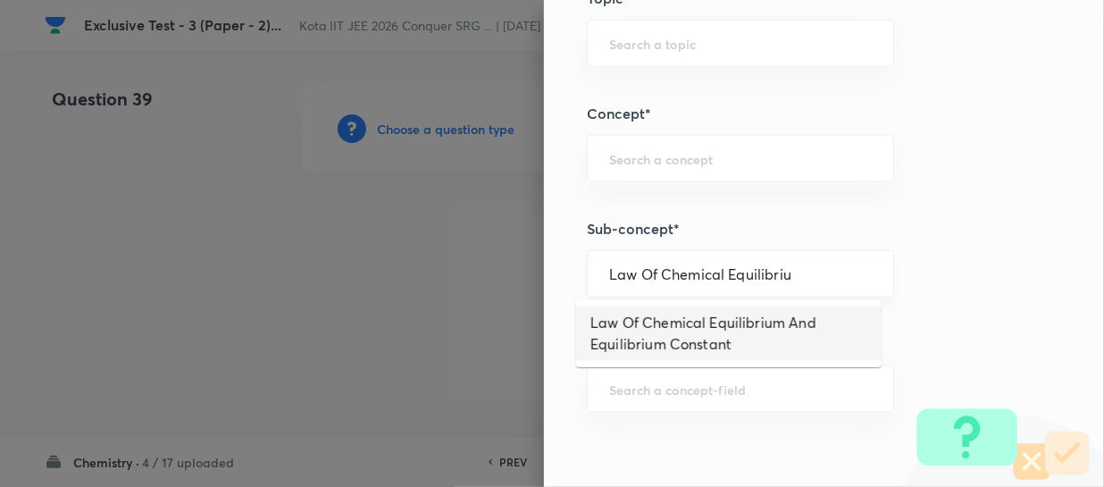
type input "Law Of Chemical Equilibrium And Equilibrium Constant"
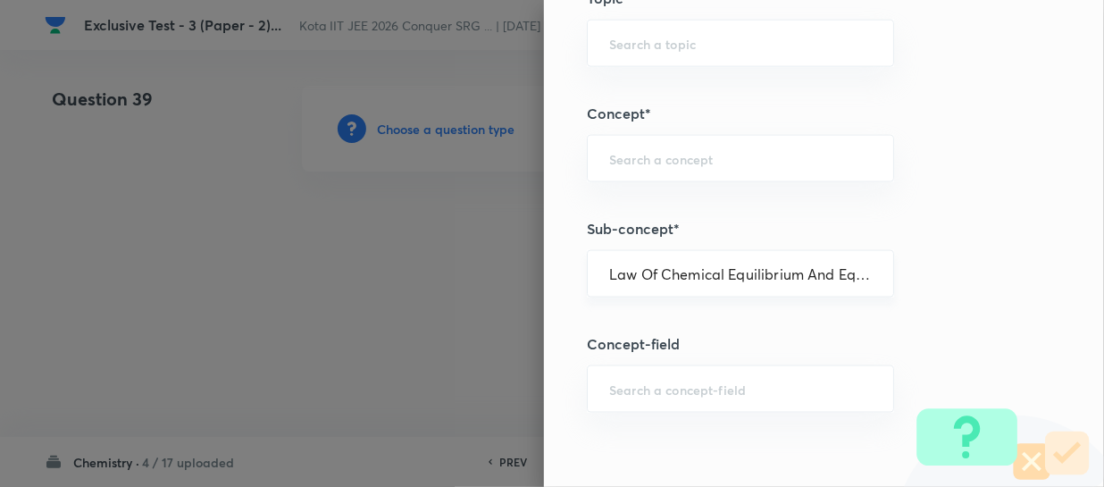
type input "Chemistry"
type input "Physical Chemistry"
type input "Chemical Equilibrium"
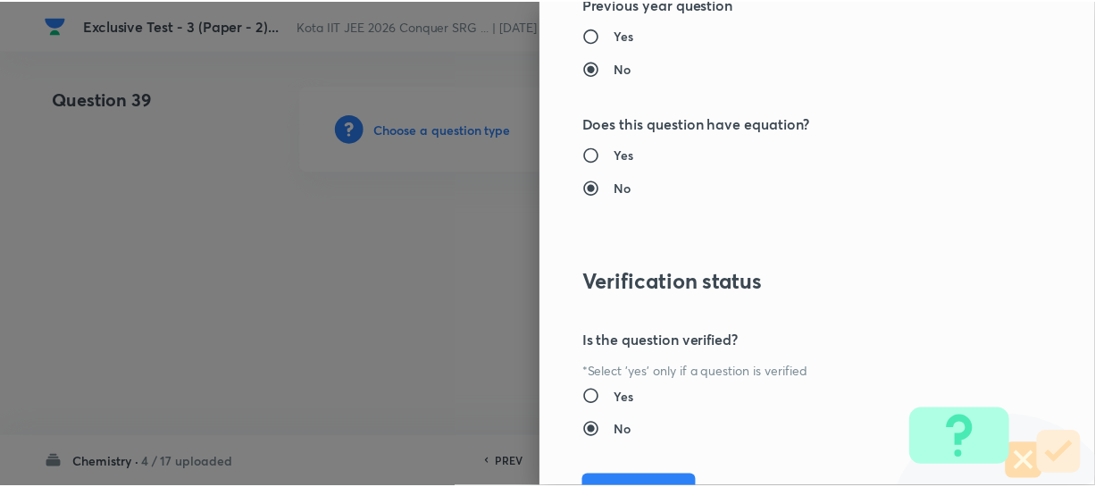
scroll to position [2066, 0]
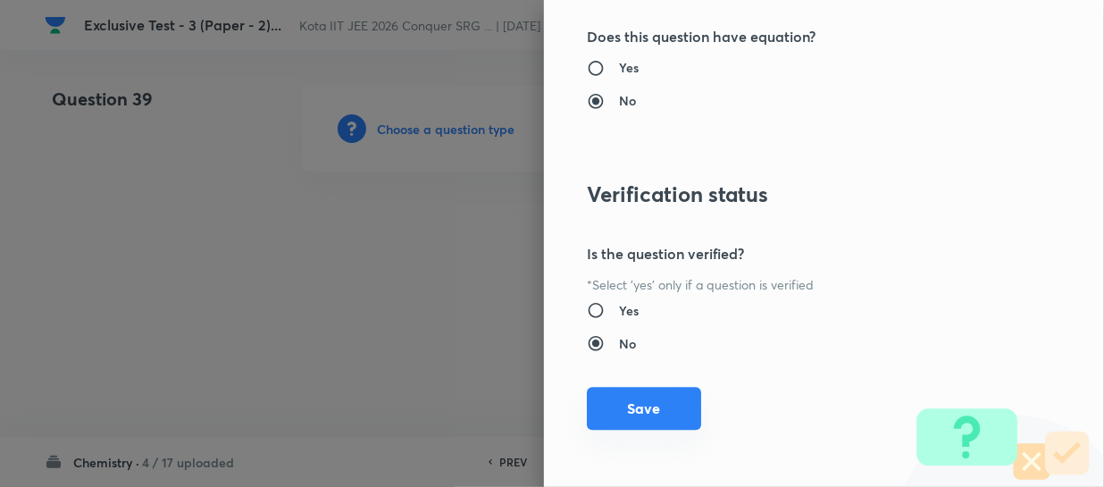
click at [678, 409] on button "Save" at bounding box center [644, 408] width 114 height 43
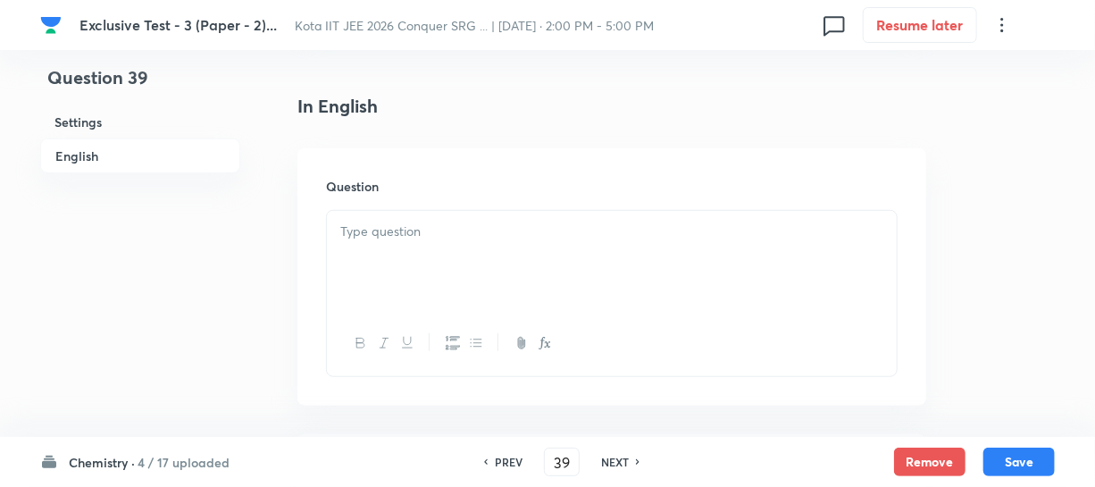
scroll to position [487, 0]
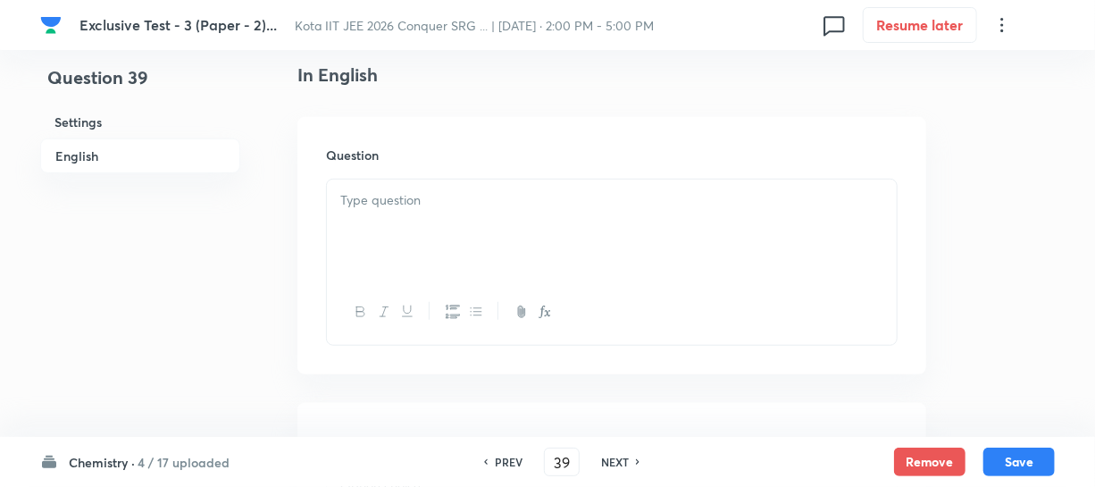
click at [523, 205] on p at bounding box center [611, 200] width 543 height 21
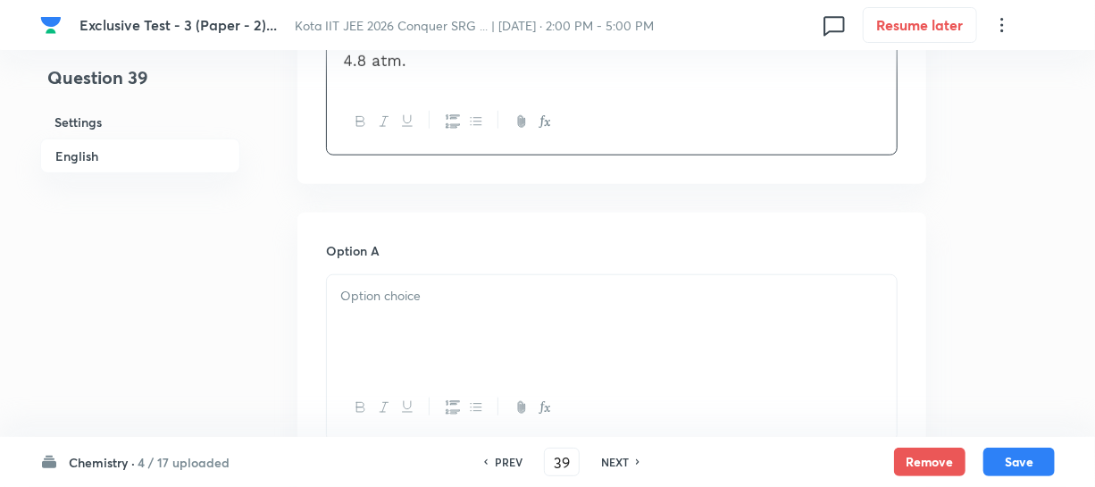
scroll to position [731, 0]
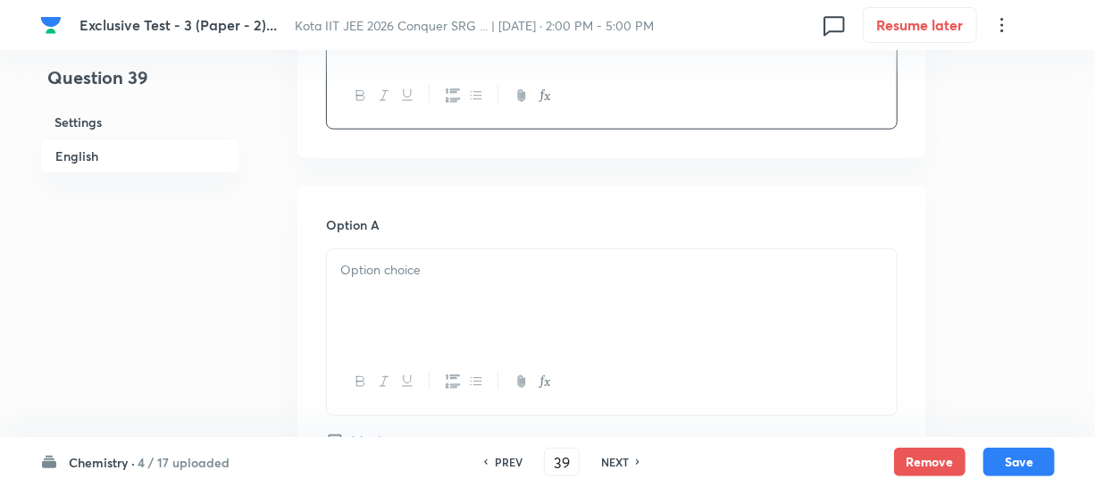
click at [403, 273] on p at bounding box center [611, 270] width 543 height 21
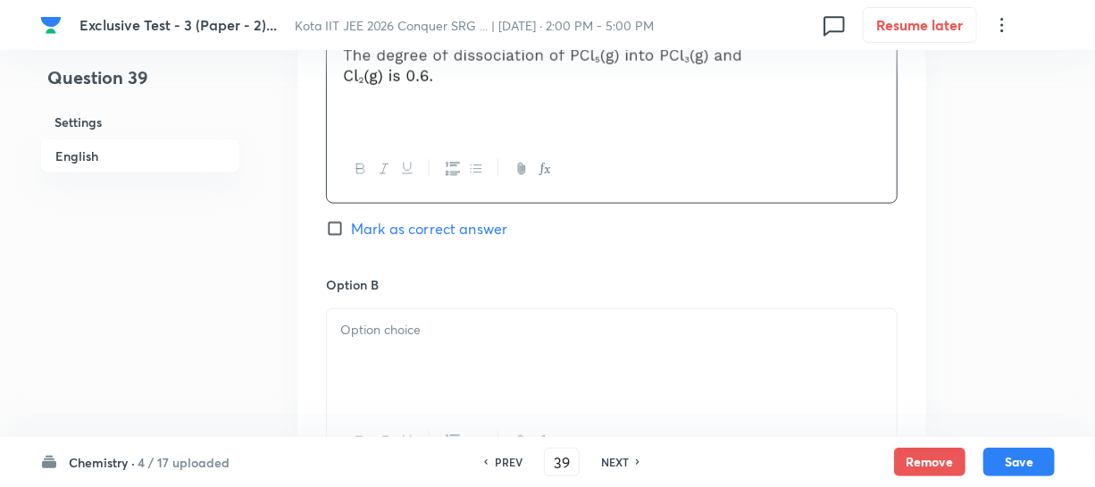
scroll to position [974, 0]
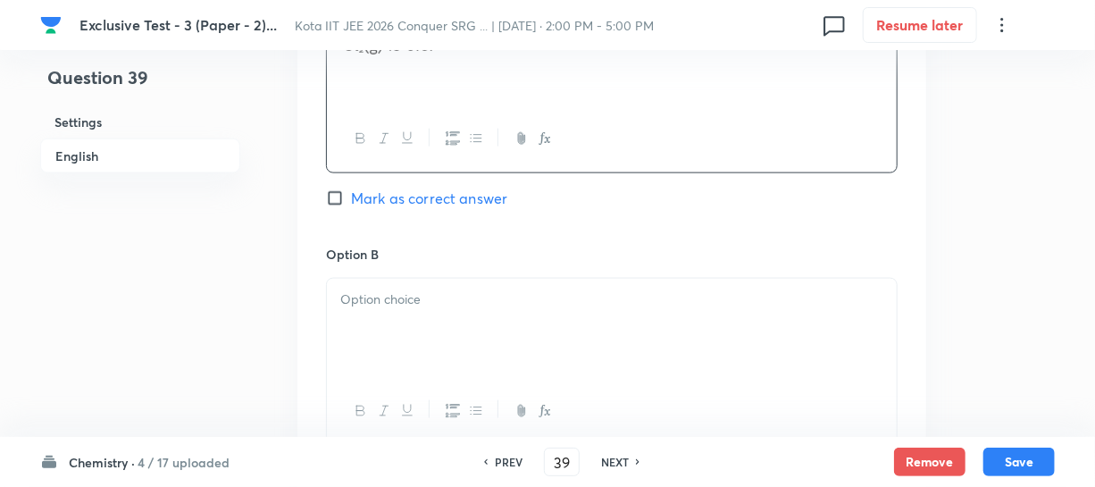
click at [444, 289] on p at bounding box center [611, 299] width 543 height 21
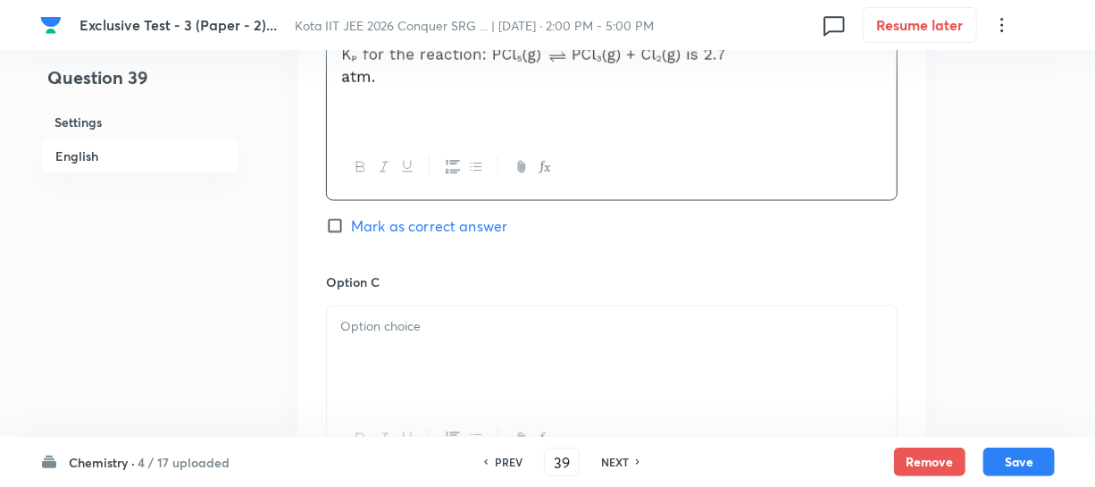
scroll to position [1299, 0]
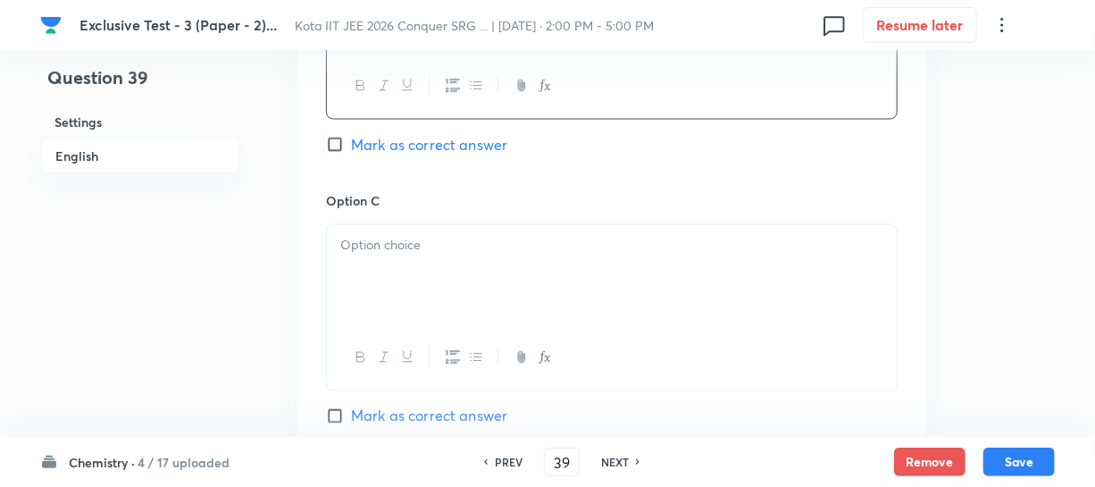
click at [381, 239] on p at bounding box center [611, 246] width 543 height 21
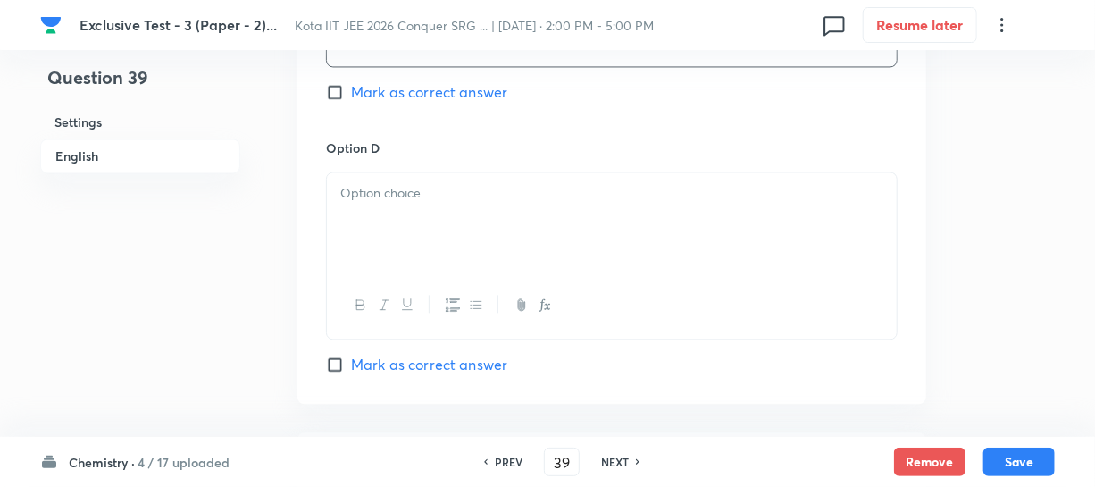
scroll to position [1624, 0]
click at [406, 257] on div at bounding box center [612, 222] width 570 height 100
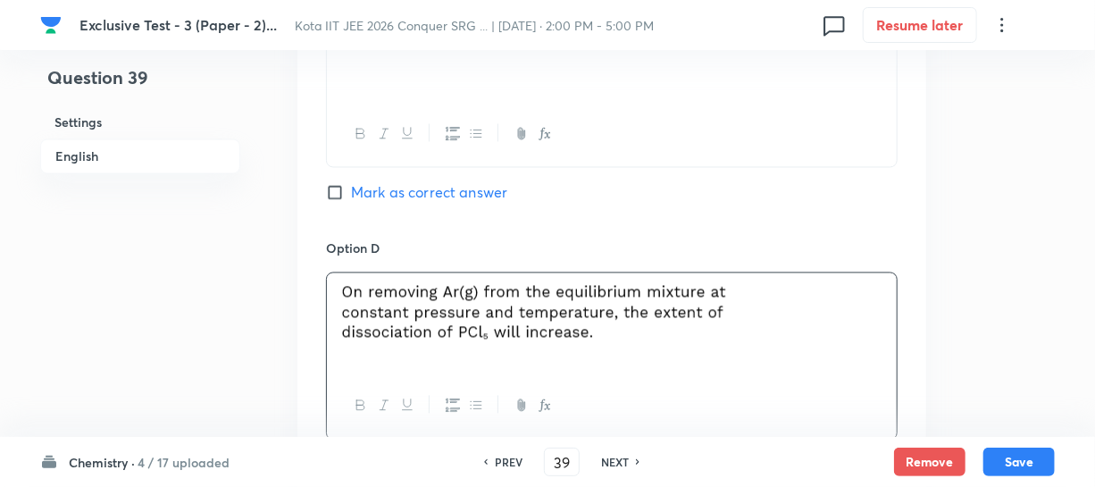
scroll to position [1380, 0]
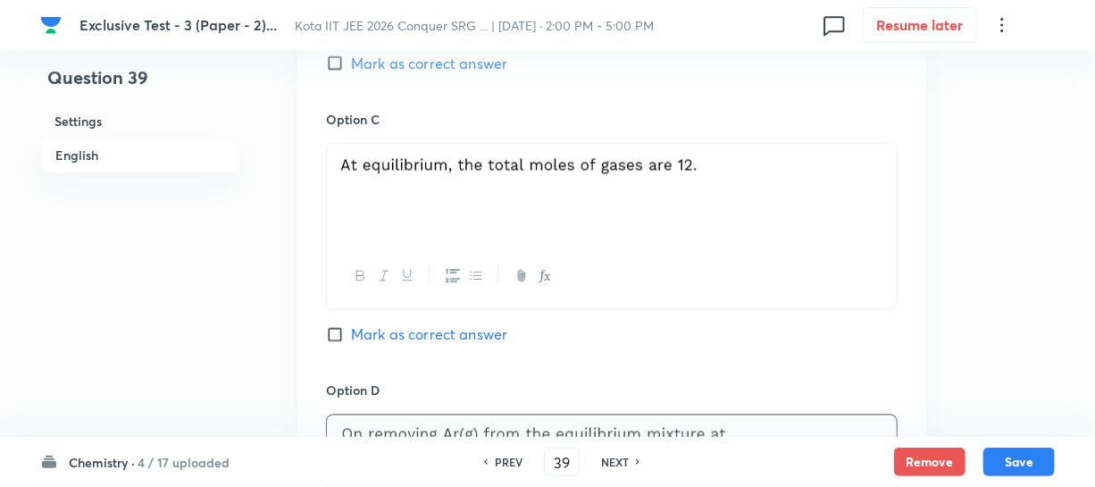
click at [348, 334] on input "Mark as correct answer" at bounding box center [338, 335] width 25 height 18
checkbox input "true"
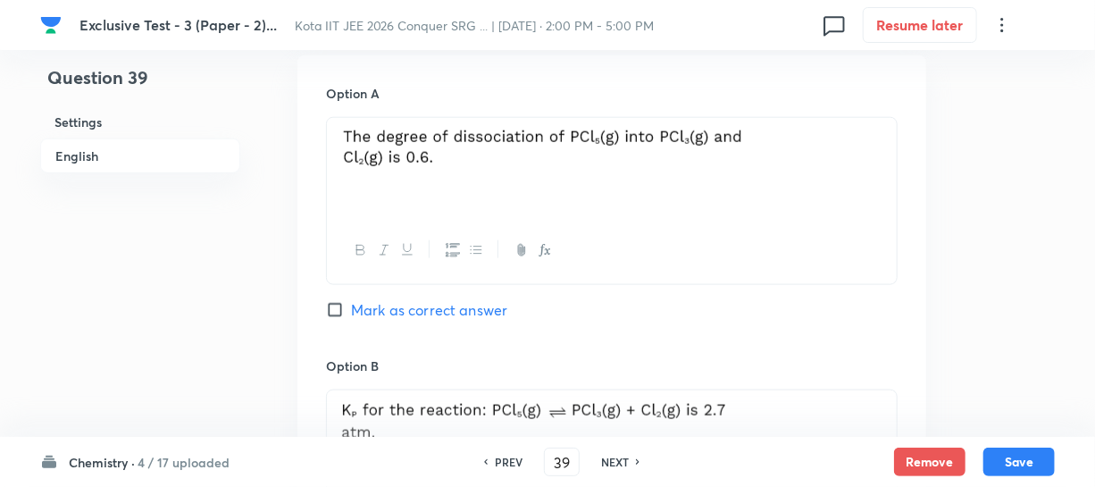
scroll to position [893, 0]
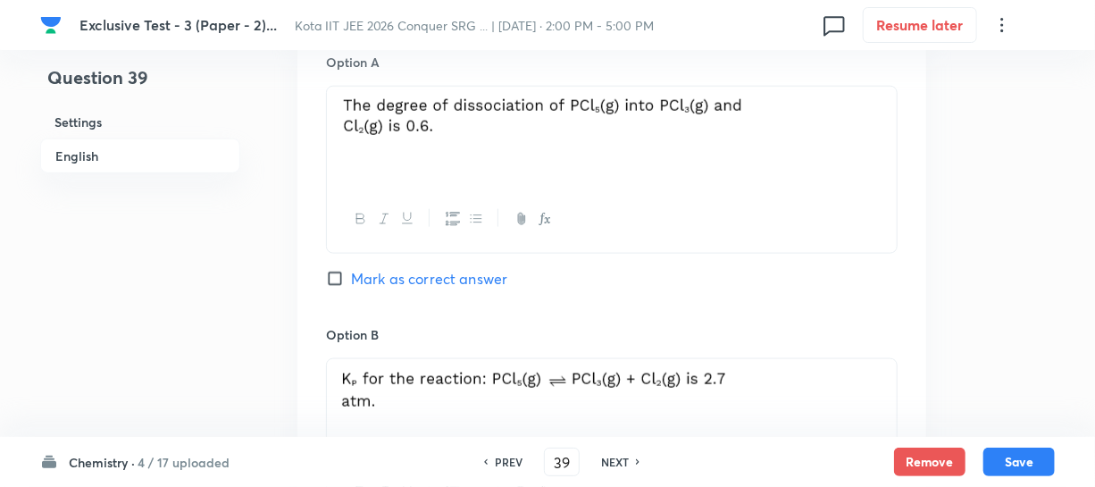
click at [352, 281] on span "Mark as correct answer" at bounding box center [429, 278] width 156 height 21
click at [351, 281] on input "Mark as correct answer" at bounding box center [338, 279] width 25 height 18
checkbox input "true"
checkbox input "false"
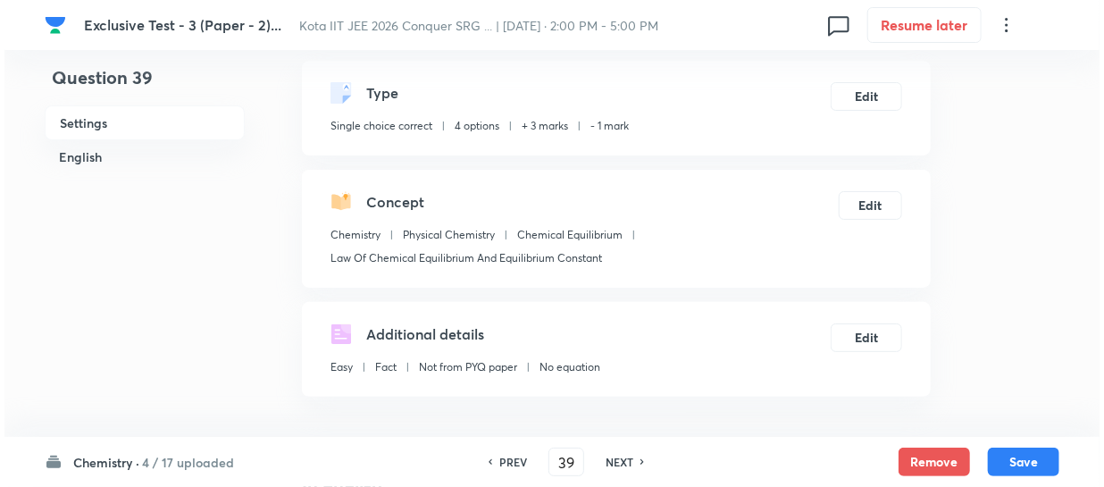
scroll to position [0, 0]
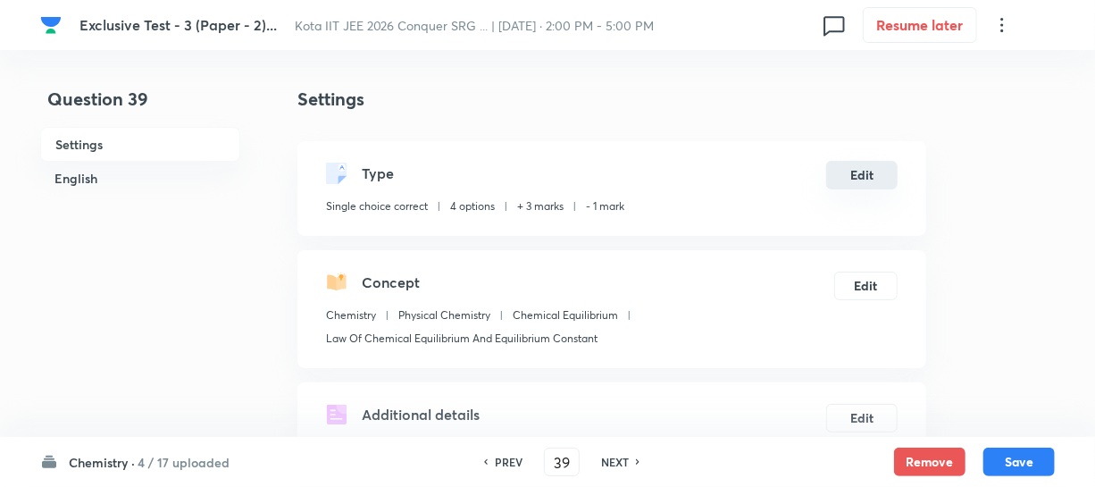
click at [847, 179] on button "Edit" at bounding box center [861, 175] width 71 height 29
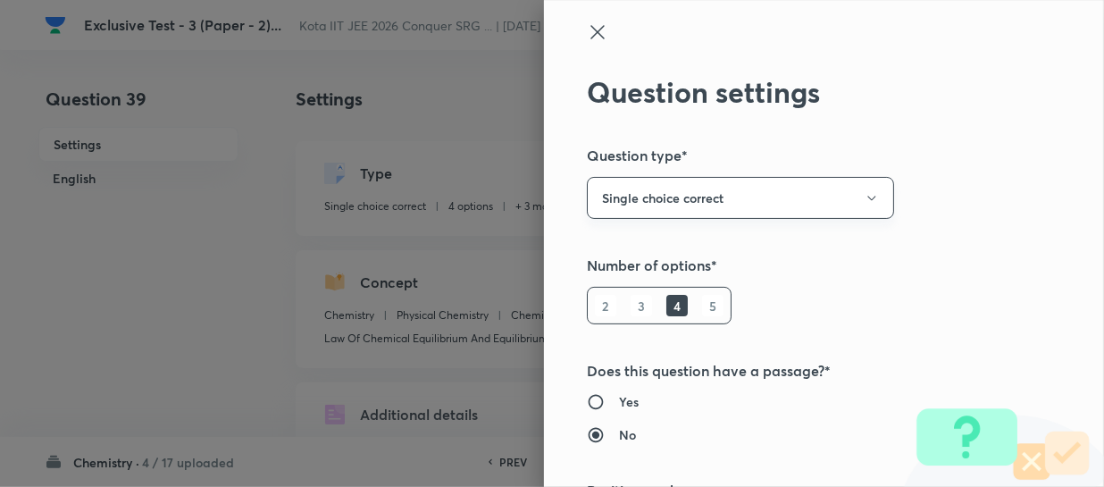
click at [818, 198] on button "Single choice correct" at bounding box center [740, 198] width 307 height 42
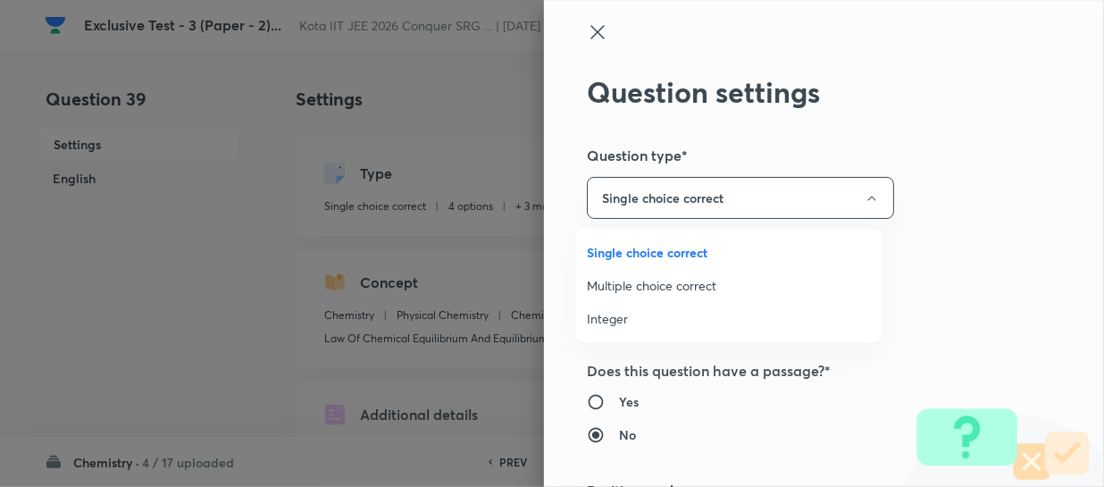
click at [688, 286] on span "Multiple choice correct" at bounding box center [729, 285] width 284 height 19
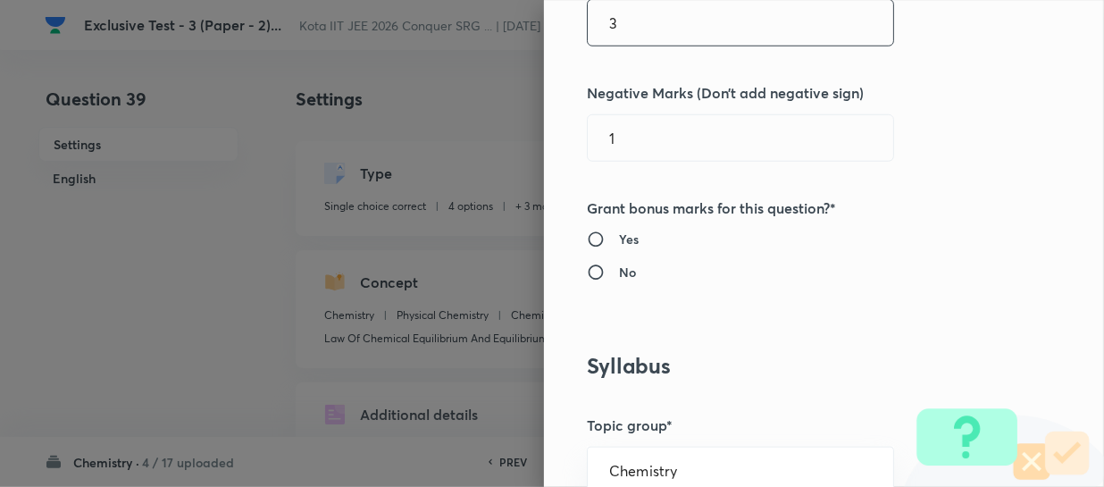
scroll to position [600, 0]
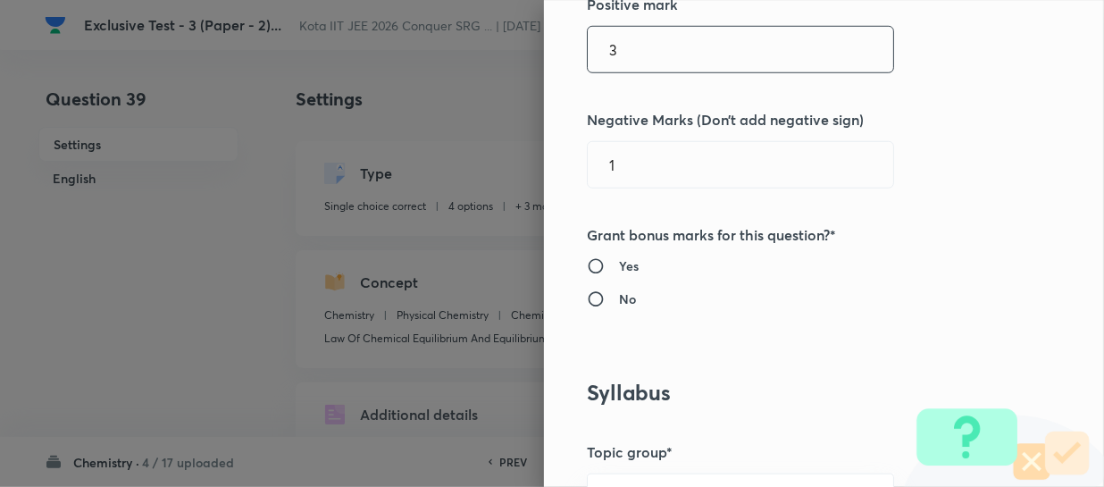
drag, startPoint x: 625, startPoint y: 18, endPoint x: 581, endPoint y: 13, distance: 45.0
click at [581, 13] on div "Question settings Question type* Multiple choice correct Number of options* 2 3…" at bounding box center [824, 243] width 560 height 487
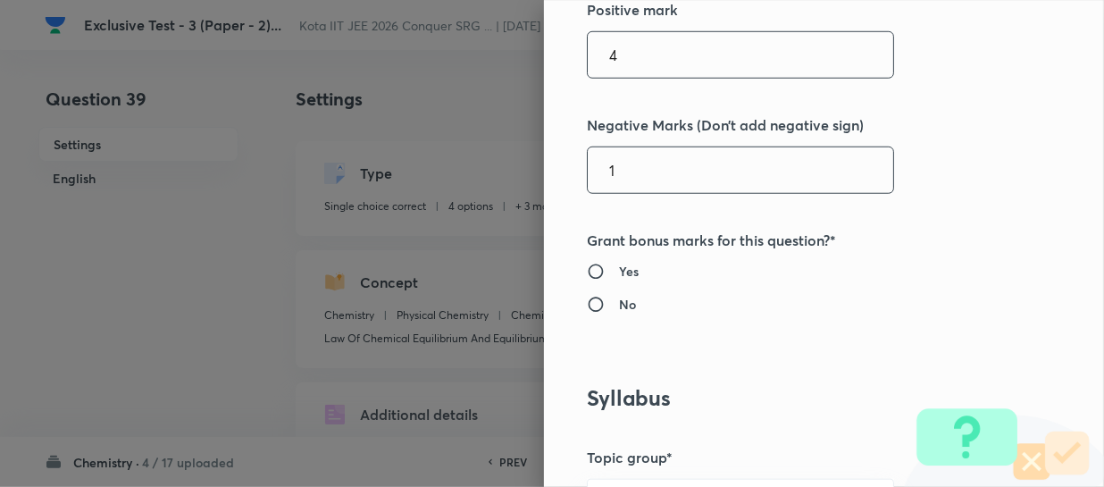
type input "4"
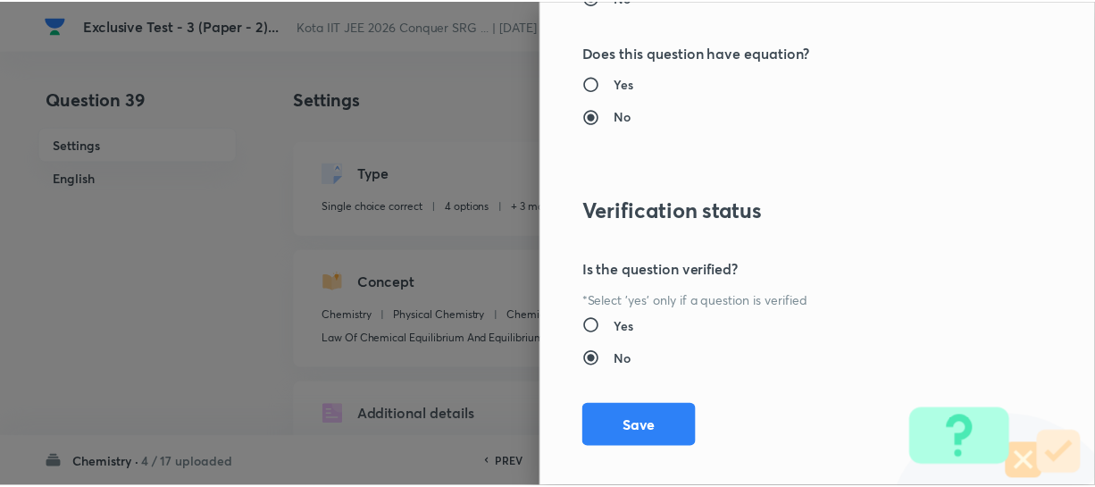
scroll to position [2186, 0]
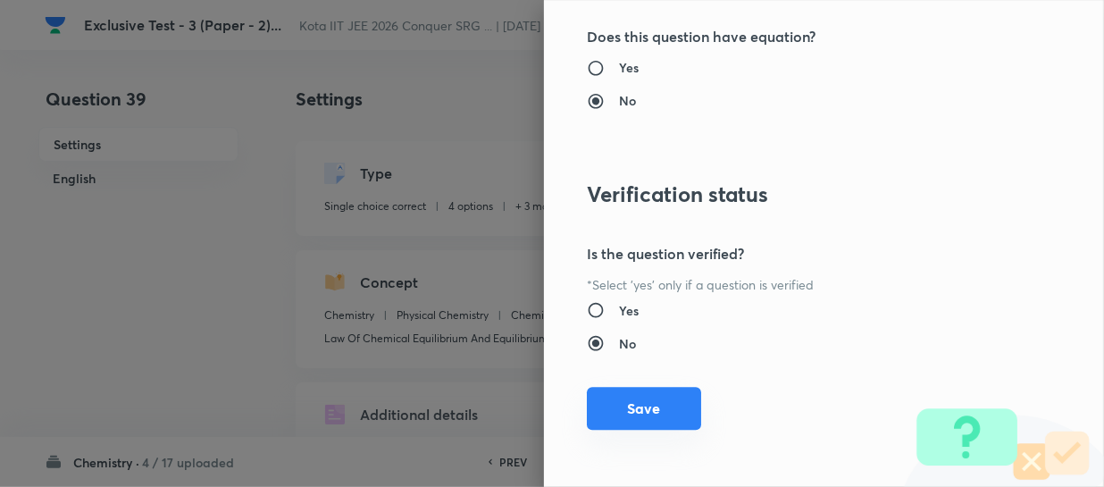
type input "2"
click at [660, 394] on button "Save" at bounding box center [644, 408] width 114 height 43
checkbox input "false"
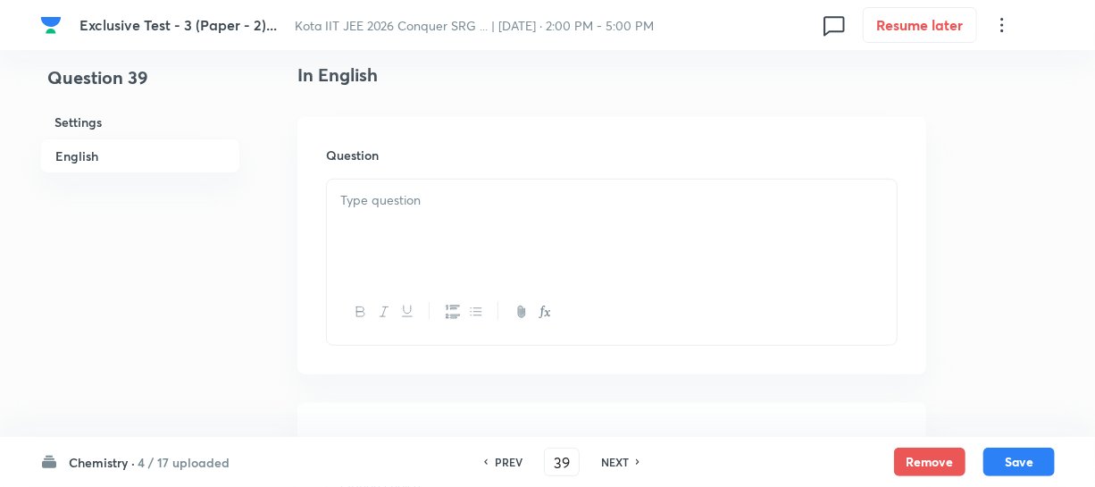
click at [532, 198] on p at bounding box center [611, 200] width 543 height 21
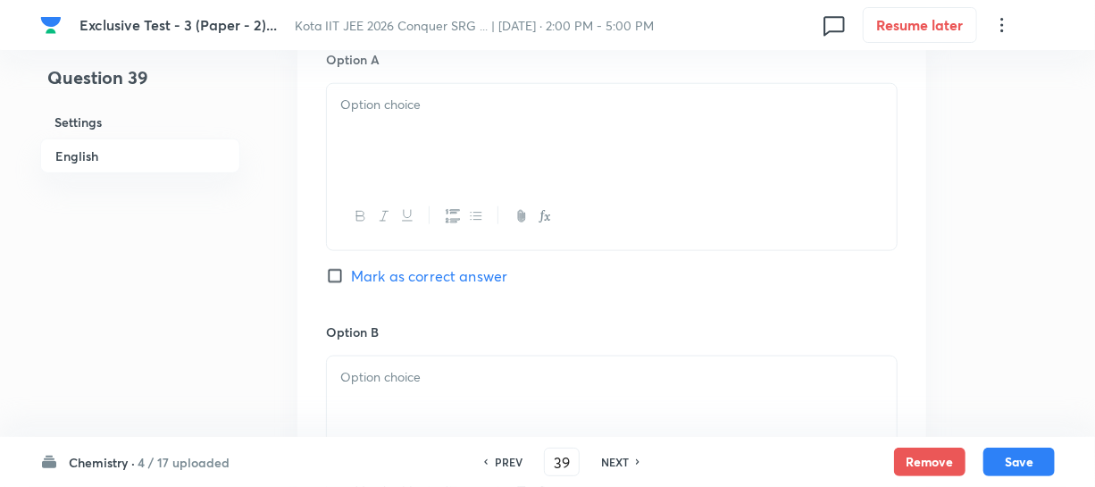
scroll to position [812, 0]
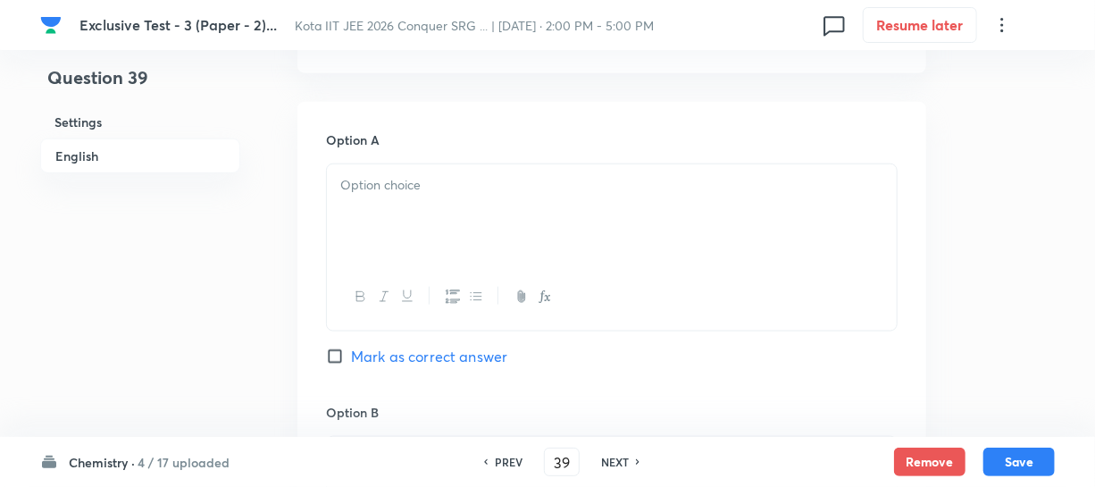
click at [404, 198] on div at bounding box center [612, 214] width 570 height 100
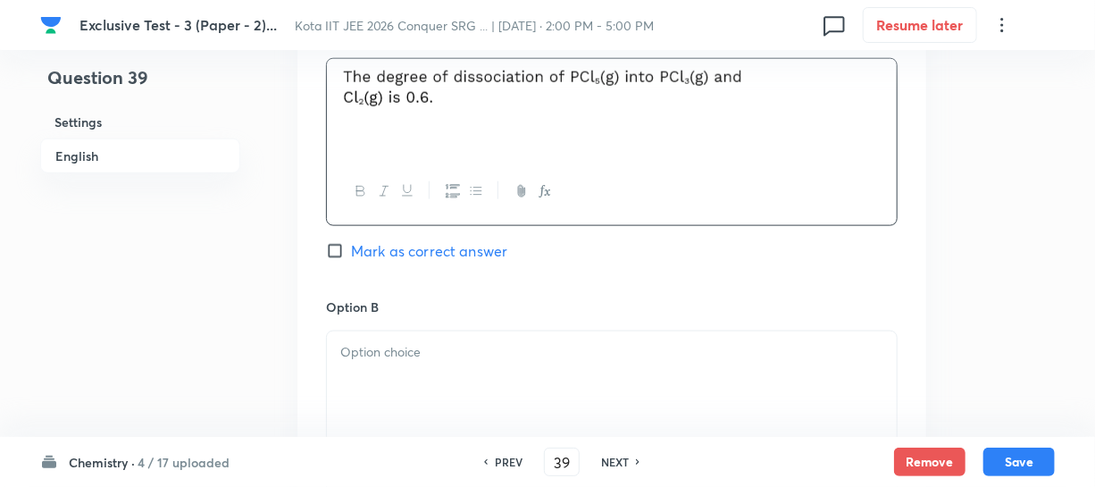
scroll to position [974, 0]
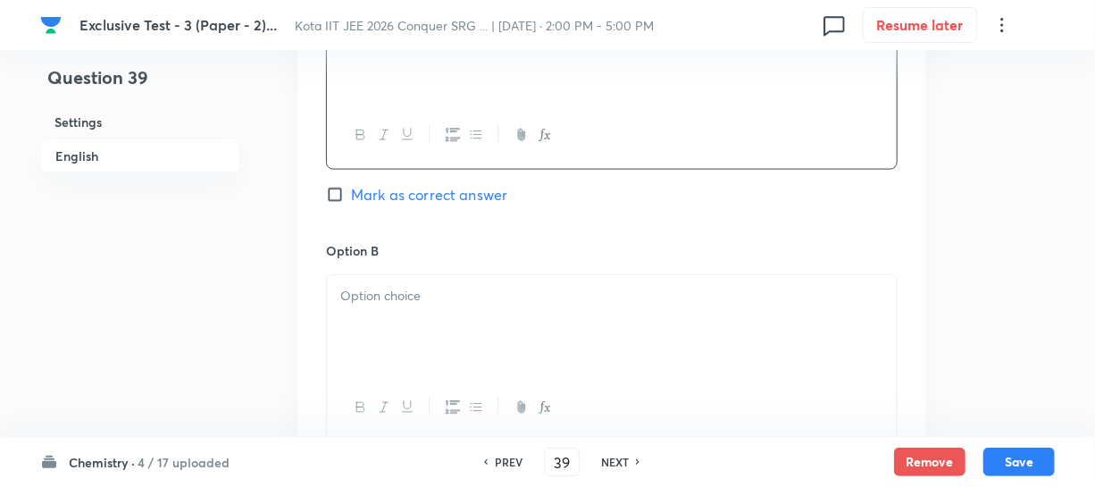
click at [408, 311] on div at bounding box center [612, 325] width 570 height 100
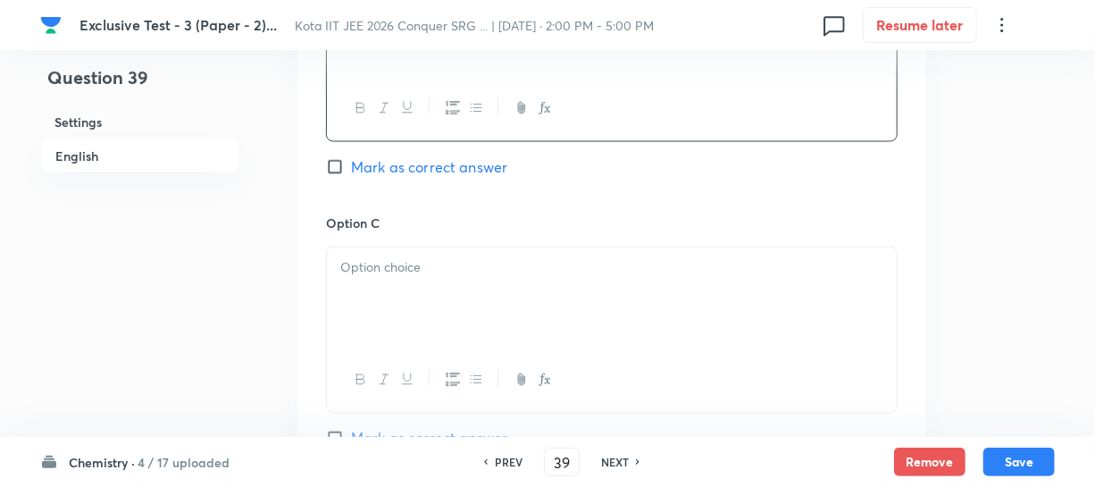
scroll to position [1299, 0]
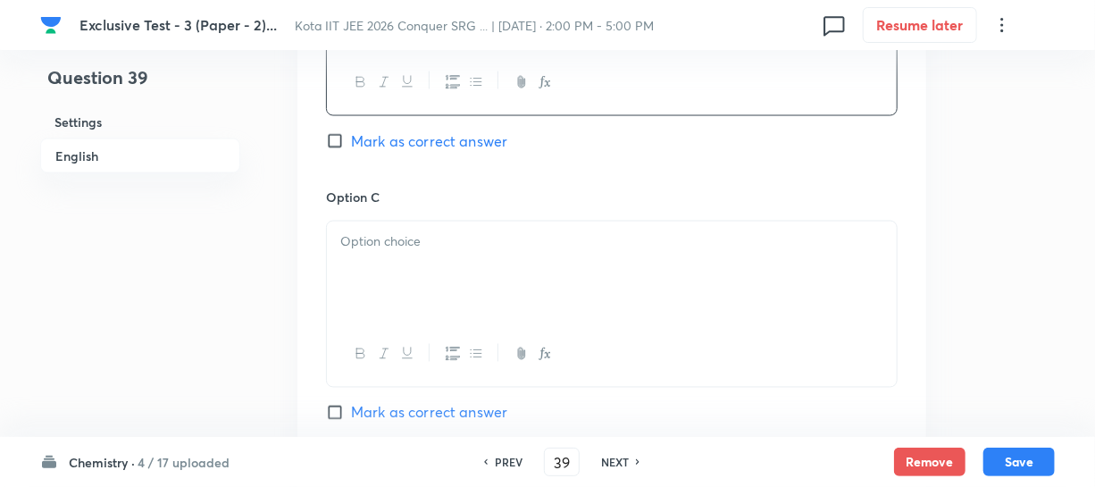
click at [448, 235] on p at bounding box center [611, 242] width 543 height 21
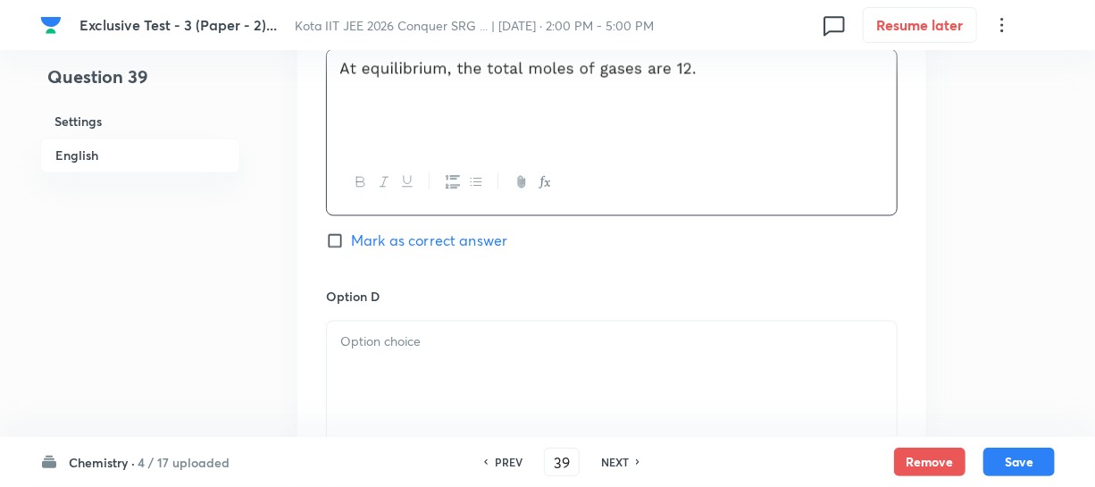
scroll to position [1543, 0]
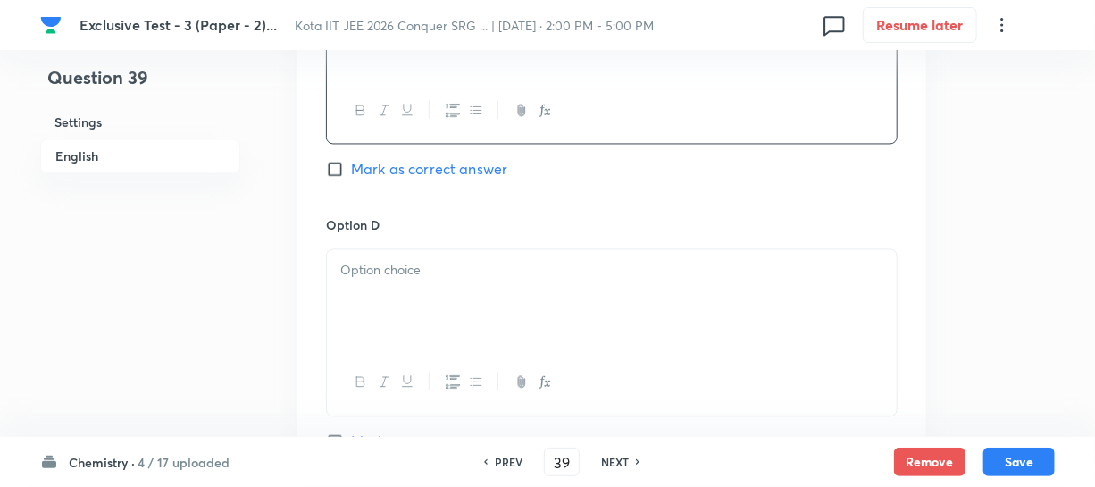
click at [395, 281] on p at bounding box center [611, 270] width 543 height 21
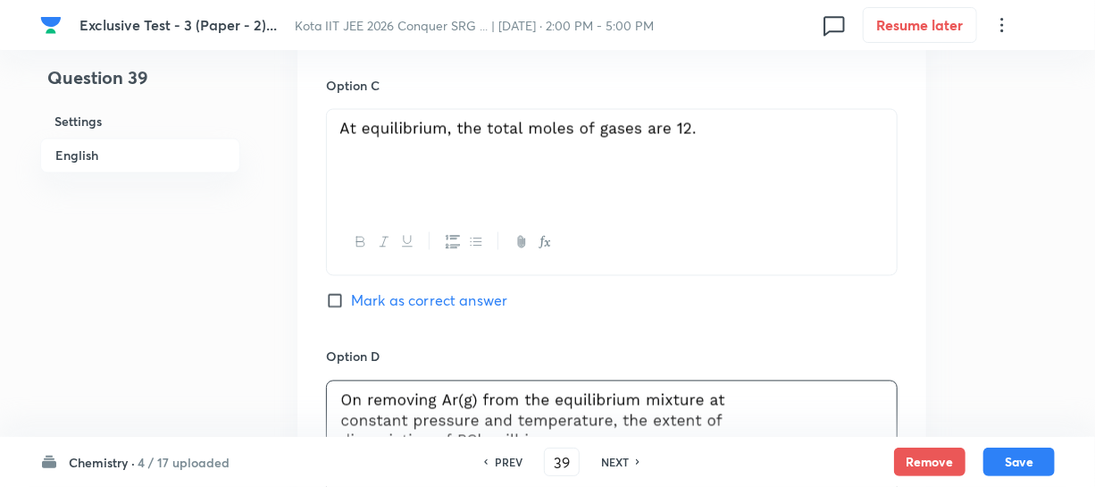
scroll to position [1380, 0]
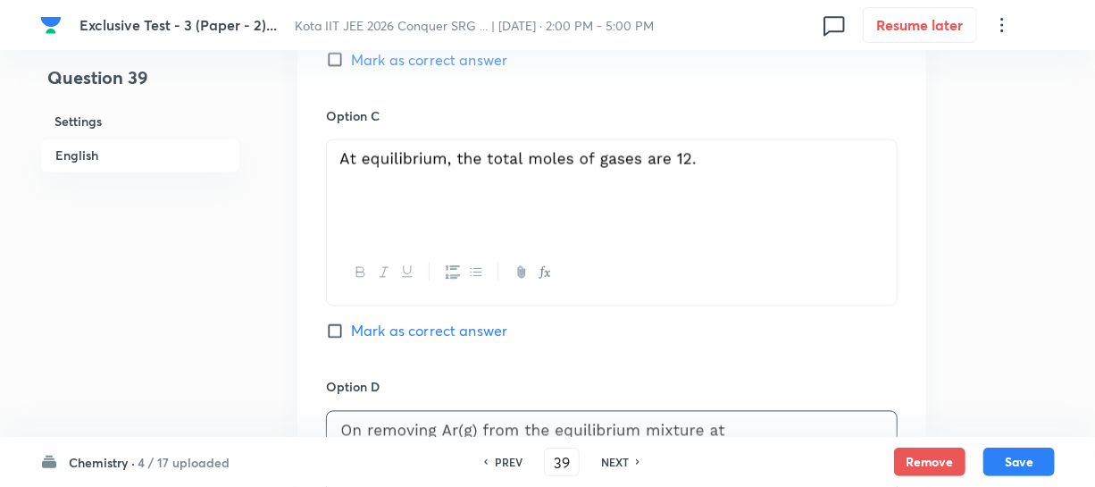
click at [345, 328] on input "Mark as correct answer" at bounding box center [338, 331] width 25 height 18
checkbox input "true"
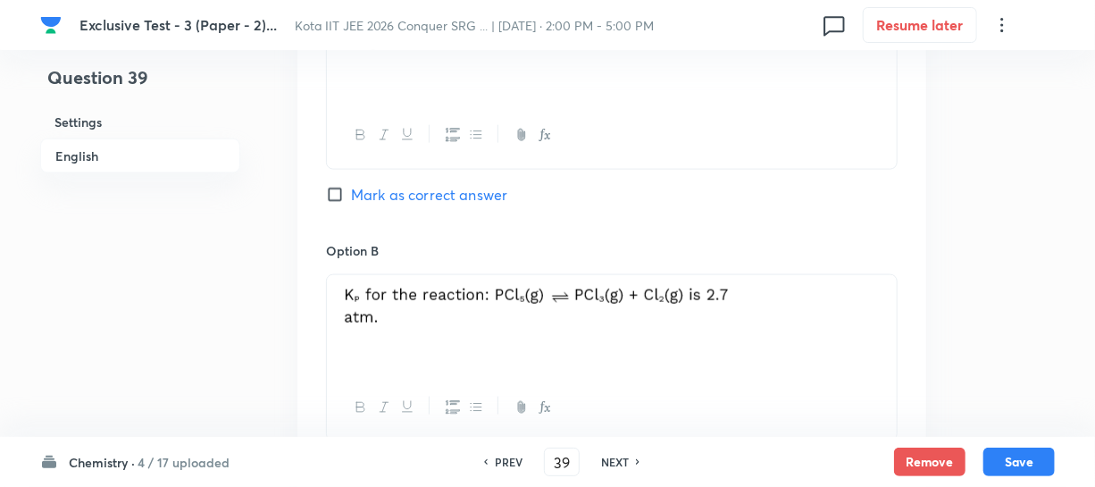
scroll to position [974, 0]
click at [364, 193] on span "Mark as correct answer" at bounding box center [429, 194] width 156 height 21
click at [351, 193] on input "Mark as correct answer" at bounding box center [338, 195] width 25 height 18
checkbox input "true"
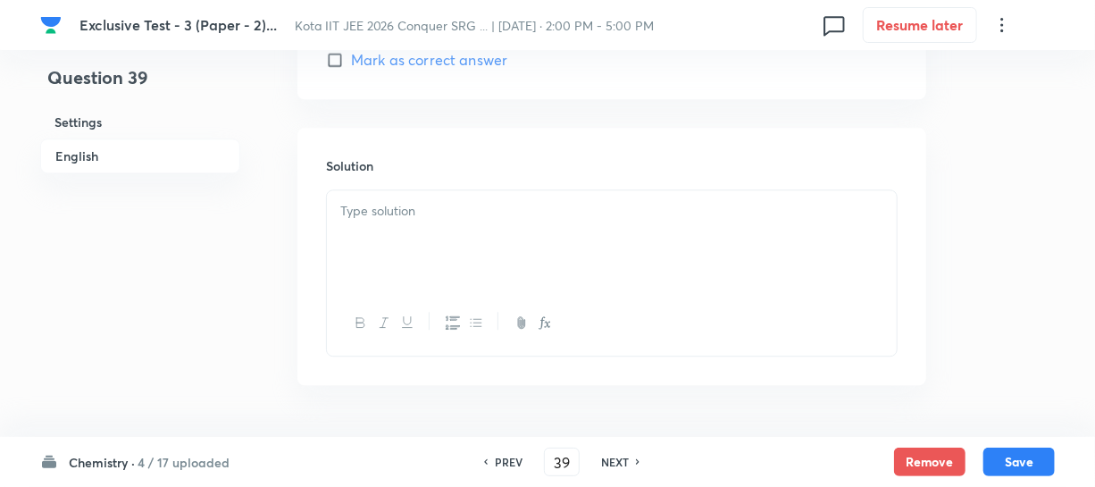
scroll to position [1981, 0]
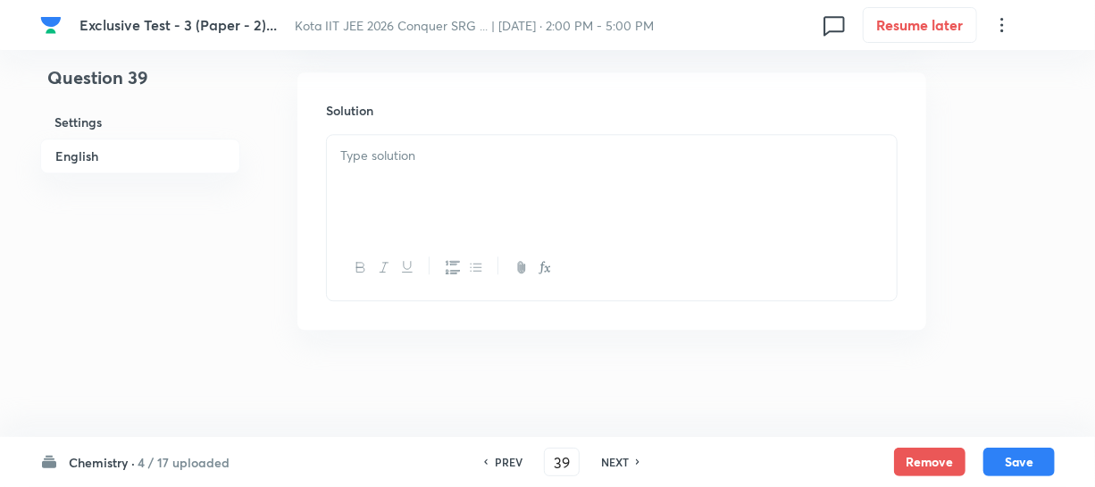
click at [465, 199] on div at bounding box center [612, 185] width 570 height 100
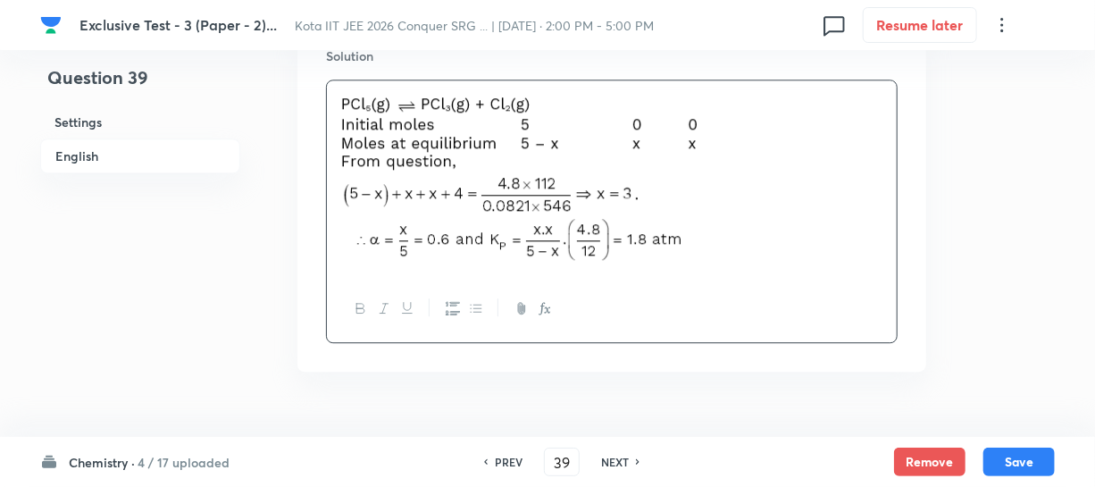
scroll to position [2078, 0]
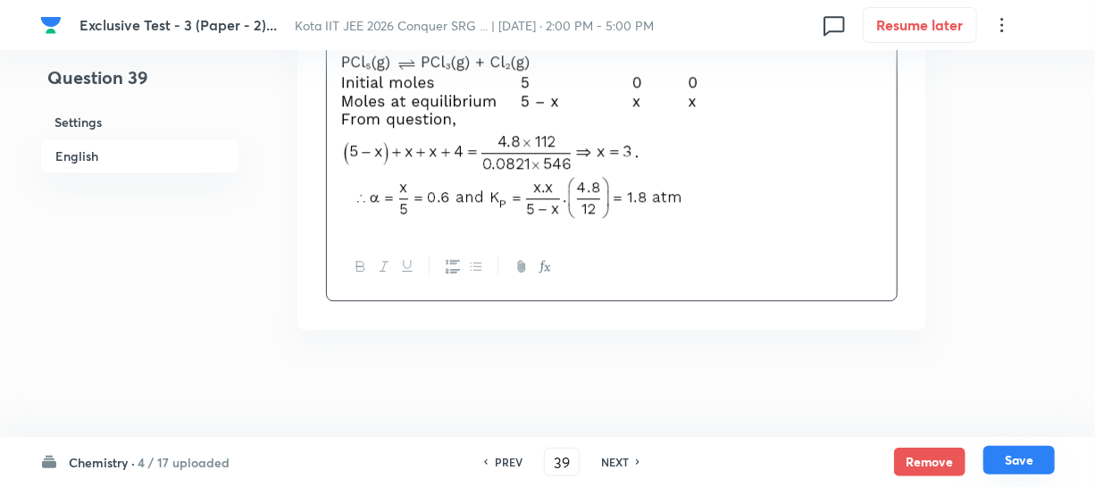
click at [1001, 468] on button "Save" at bounding box center [1019, 460] width 71 height 29
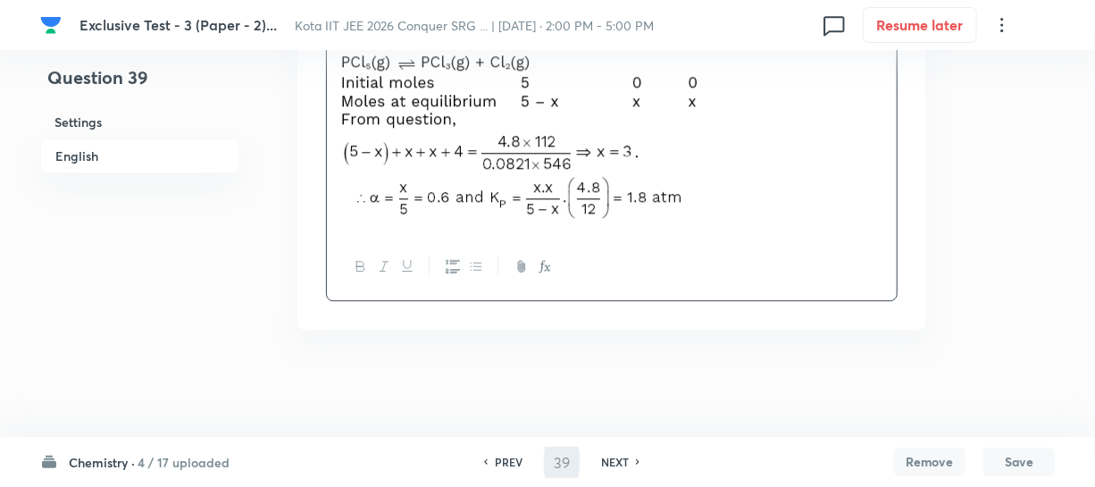
type input "40"
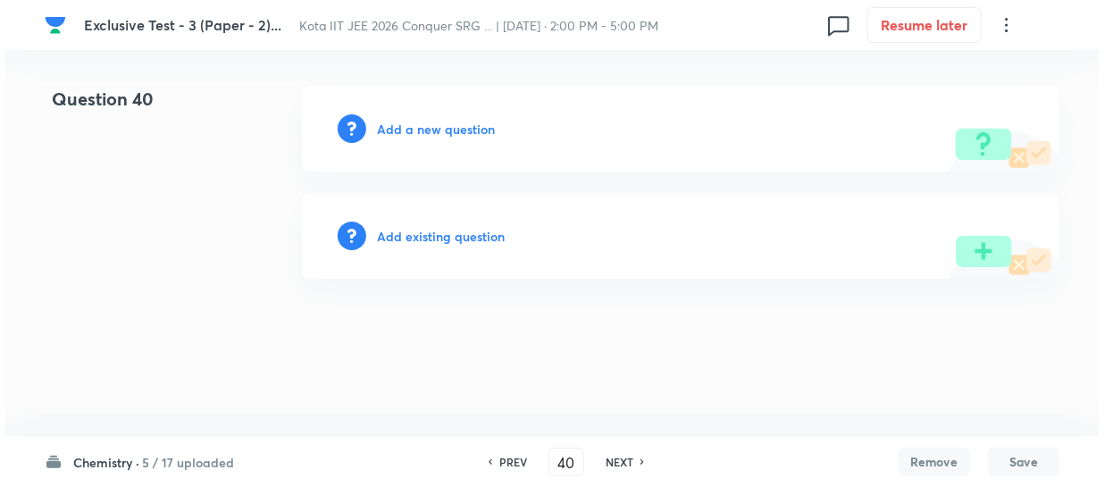
scroll to position [0, 0]
click at [445, 115] on div "Add a new question" at bounding box center [681, 129] width 758 height 86
click at [438, 124] on h6 "Add a new question" at bounding box center [436, 129] width 118 height 19
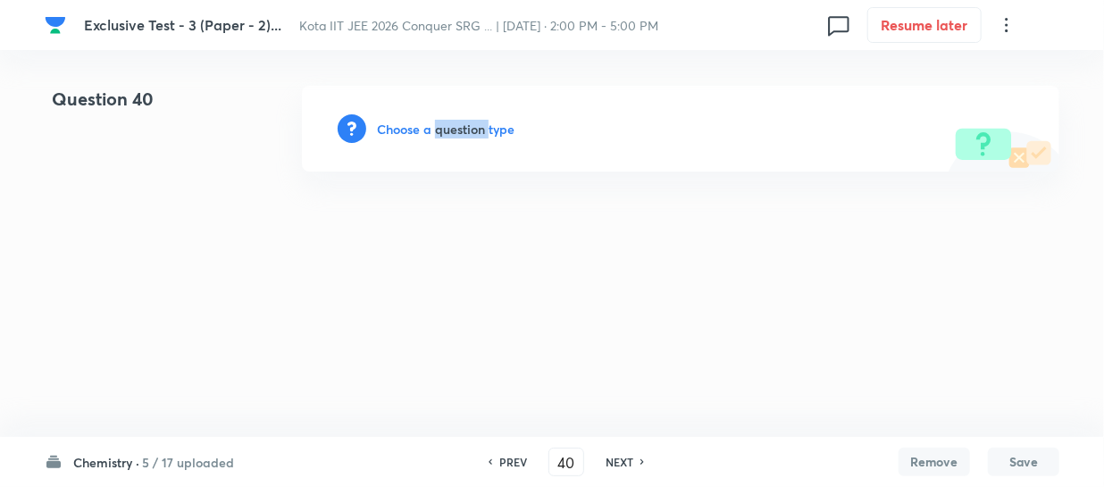
click at [438, 124] on h6 "Choose a question type" at bounding box center [446, 129] width 138 height 19
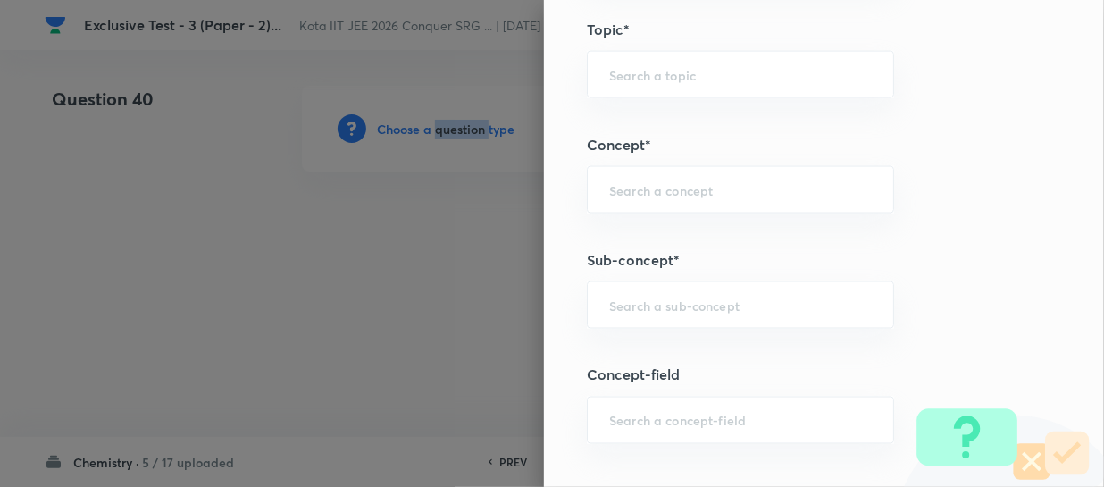
scroll to position [1299, 0]
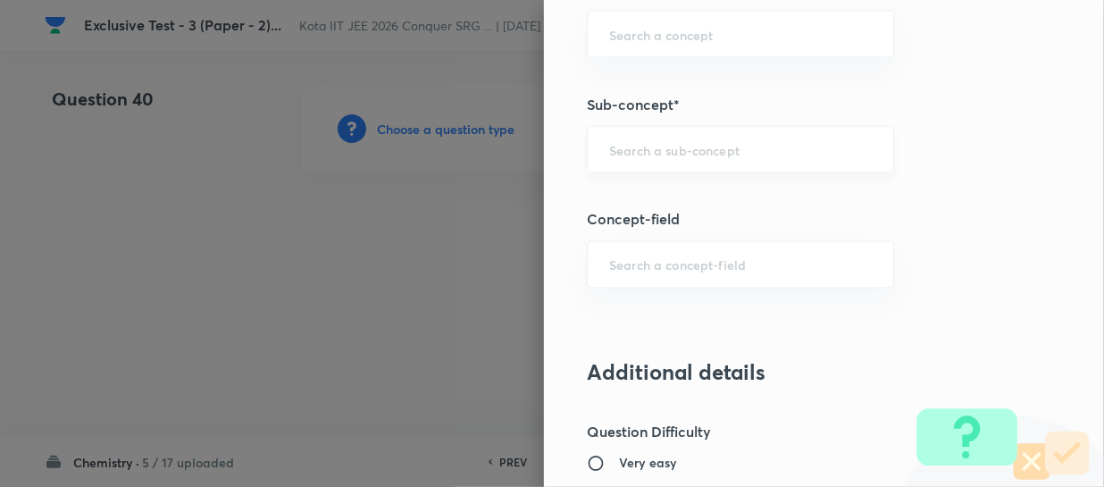
click at [609, 153] on input "text" at bounding box center [740, 149] width 263 height 17
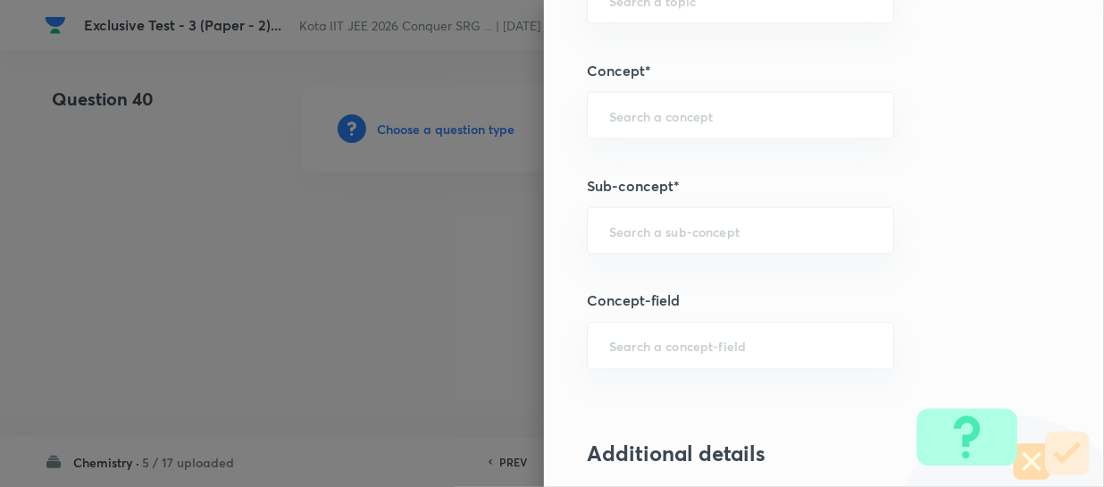
paste input "How to Test For Chirality: Planes Of Symmetry"
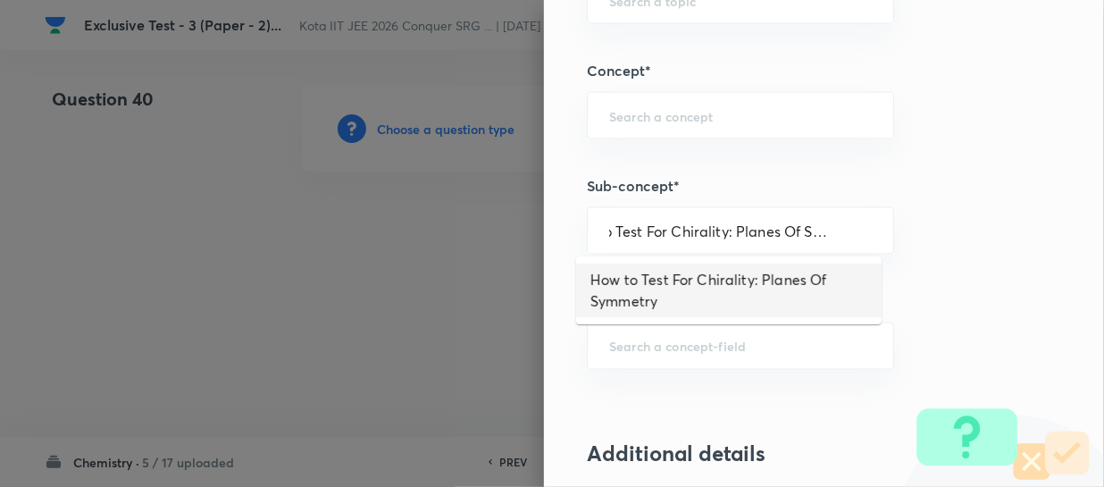
type input "How to Test For Chirality: Planes Of Symmetry"
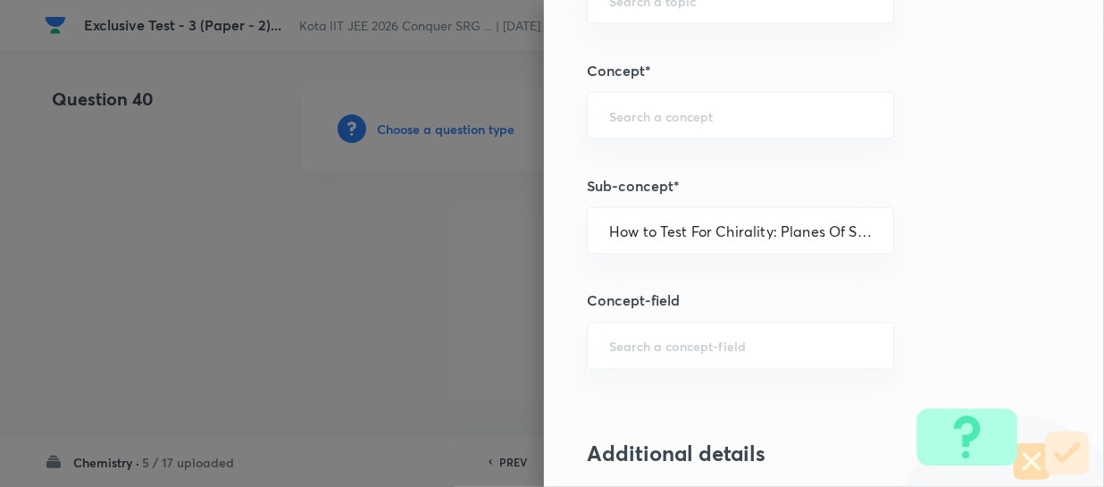
type input "Chemistry"
type input "Organic Chemistry"
type input "Isomerism"
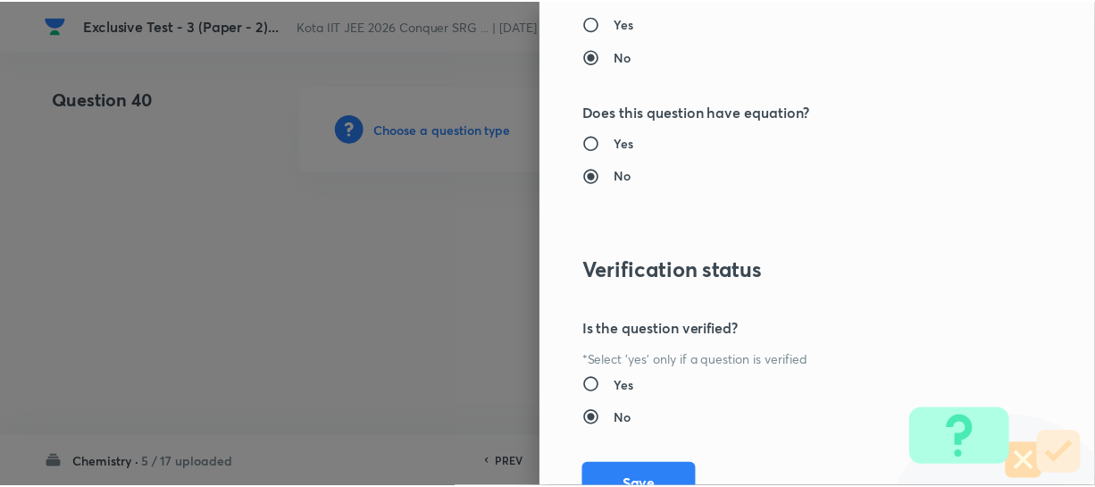
scroll to position [2186, 0]
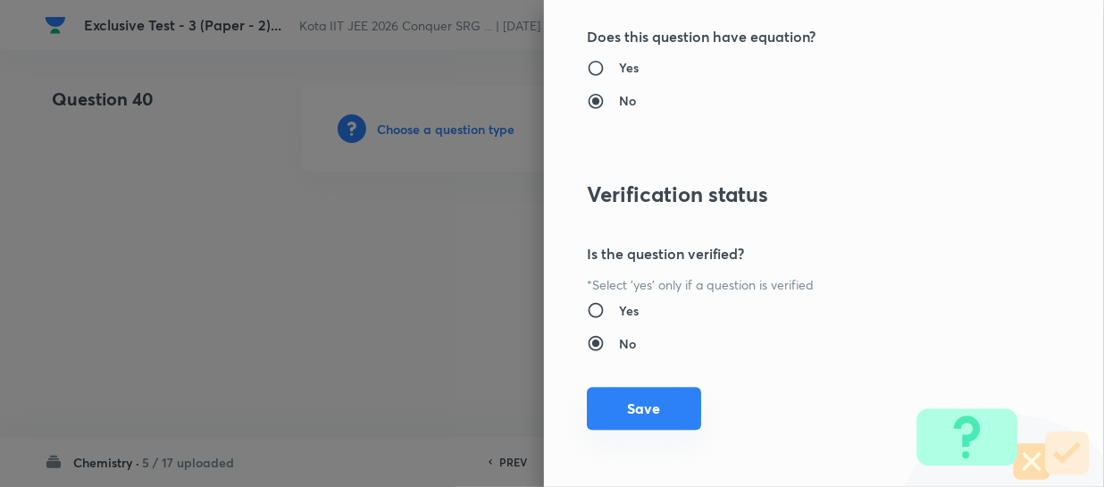
click at [649, 392] on button "Save" at bounding box center [644, 408] width 114 height 43
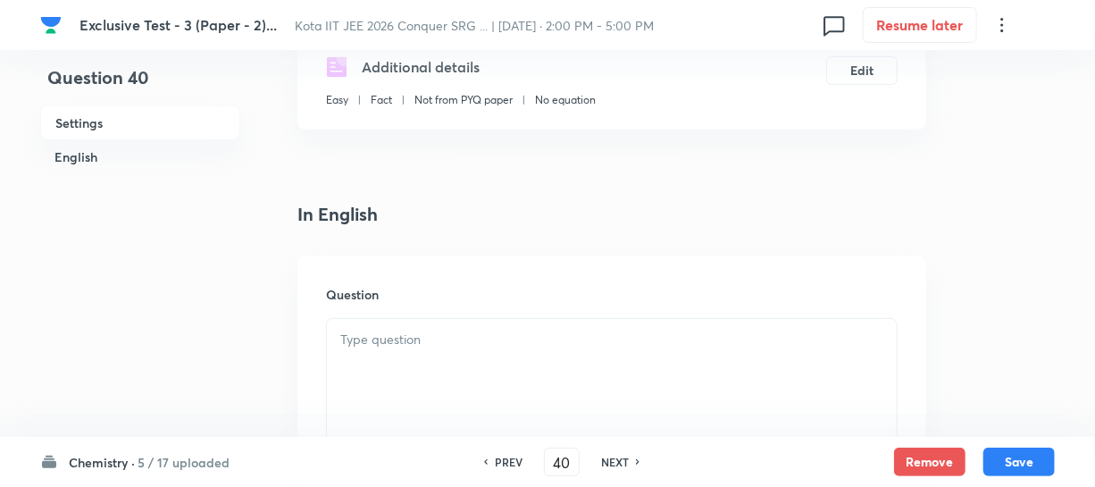
scroll to position [406, 0]
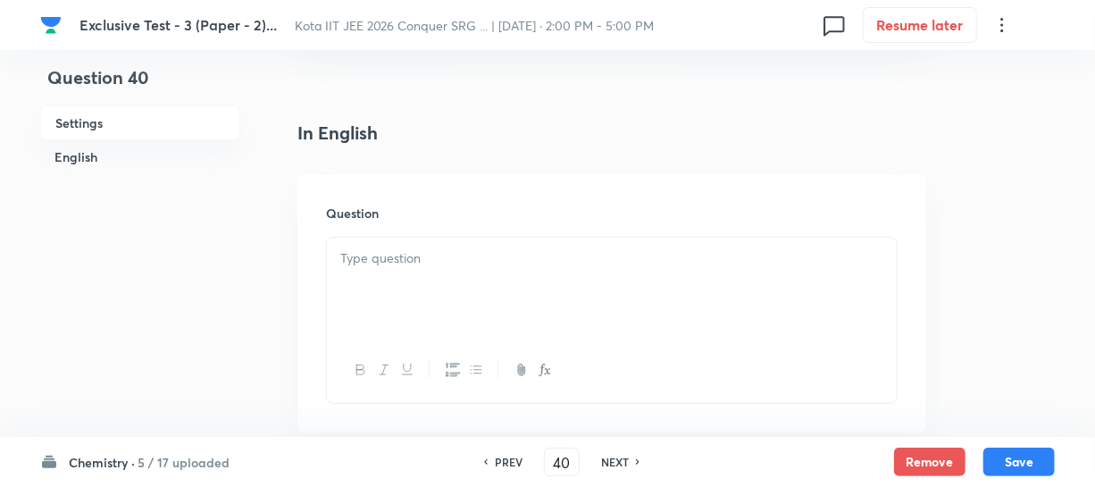
click at [410, 265] on p at bounding box center [611, 258] width 543 height 21
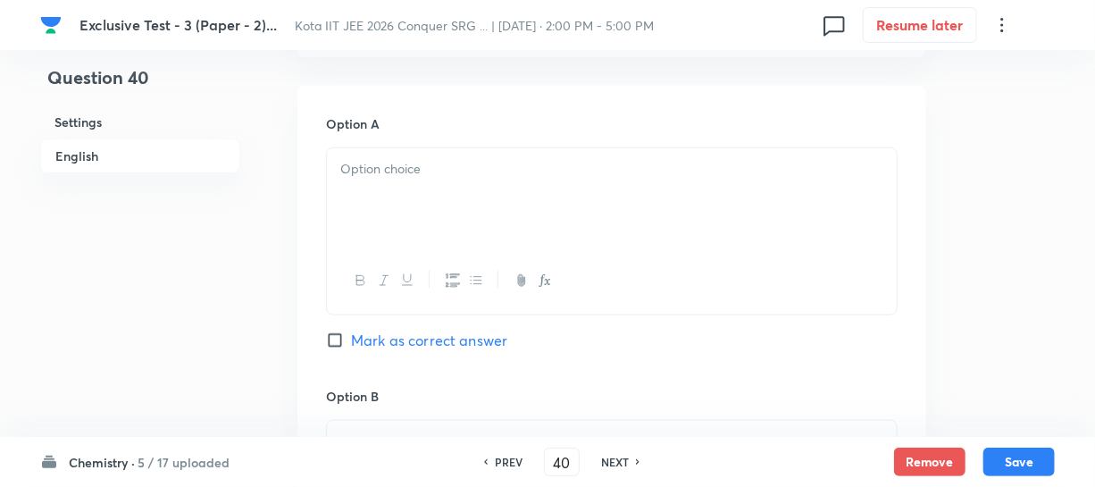
scroll to position [812, 0]
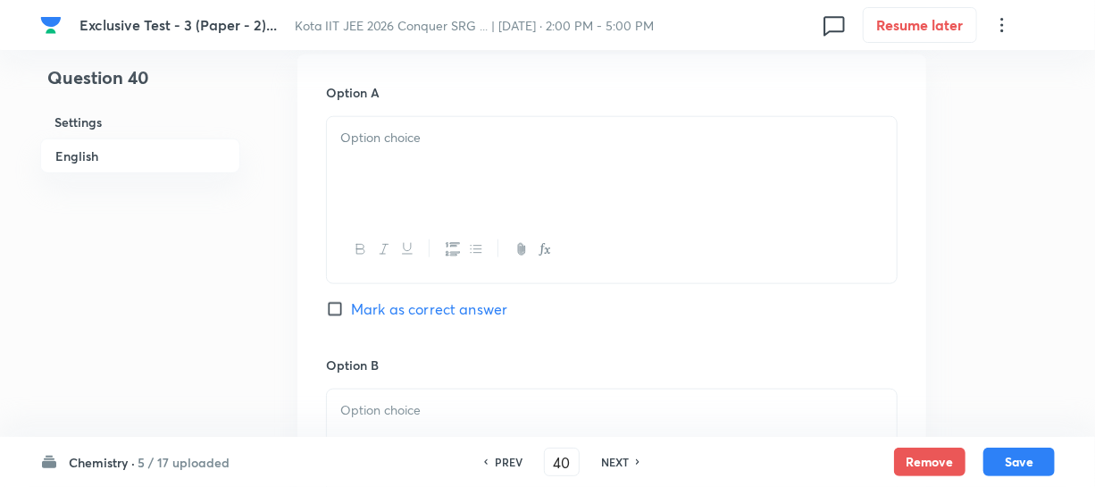
click at [422, 183] on div at bounding box center [612, 167] width 570 height 100
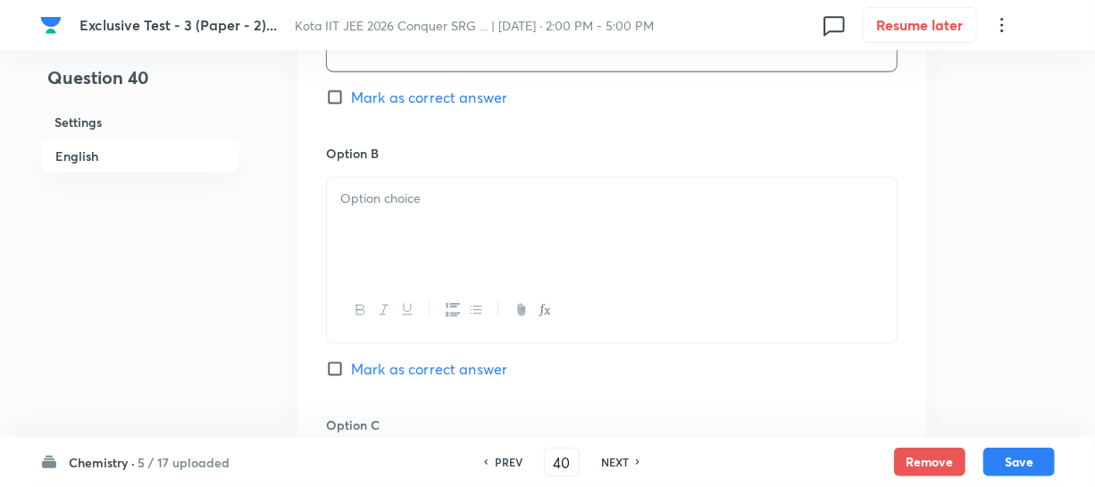
scroll to position [1055, 0]
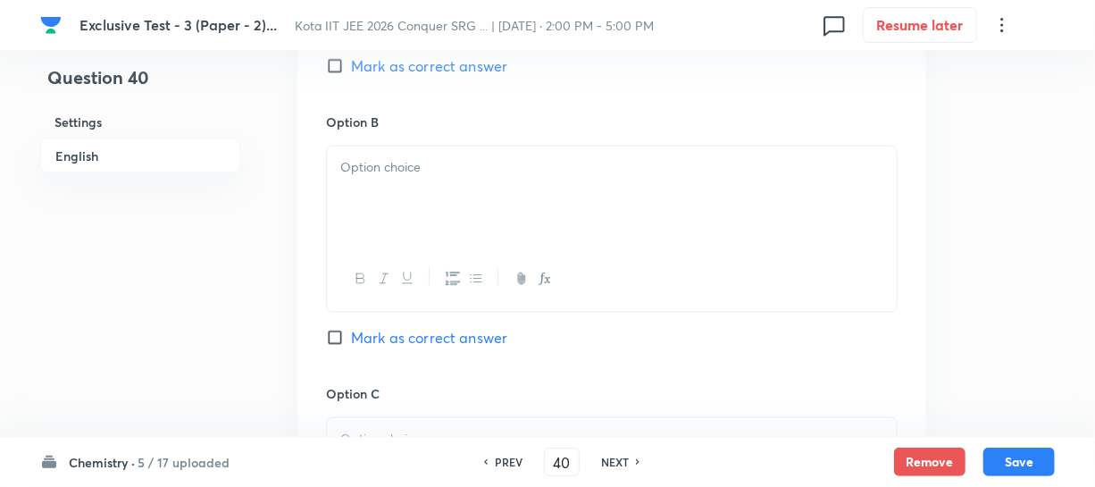
click at [407, 186] on div at bounding box center [612, 197] width 570 height 100
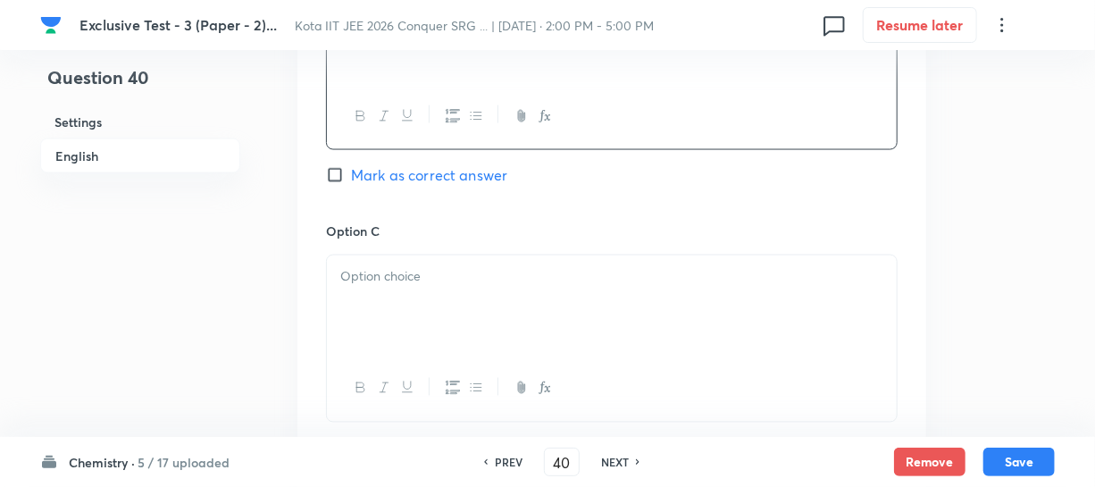
scroll to position [1299, 0]
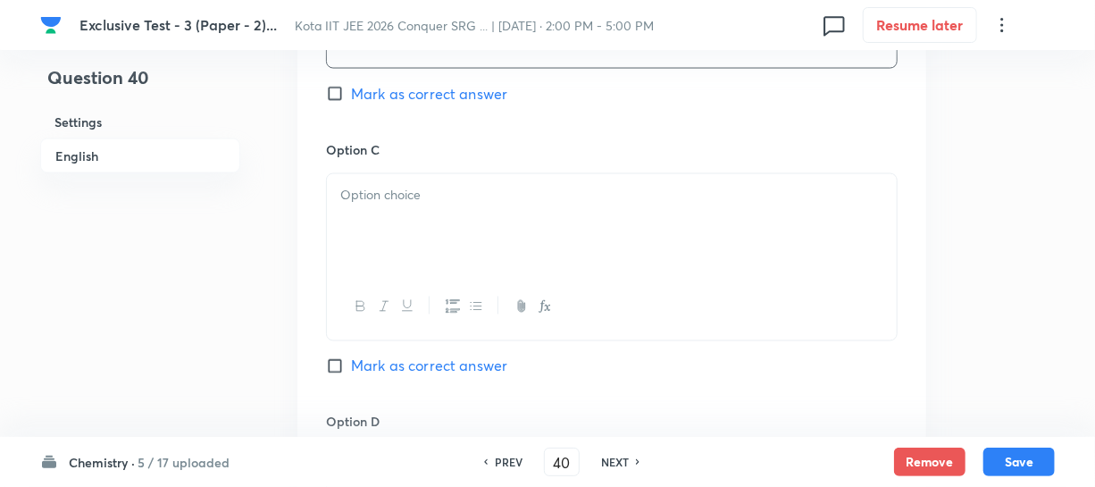
click at [402, 223] on div at bounding box center [612, 224] width 570 height 100
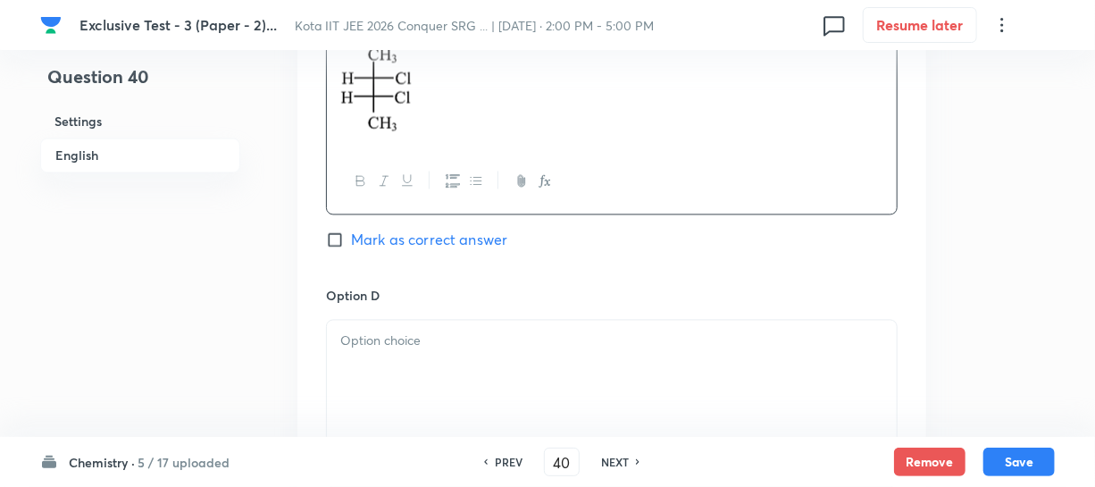
scroll to position [1462, 0]
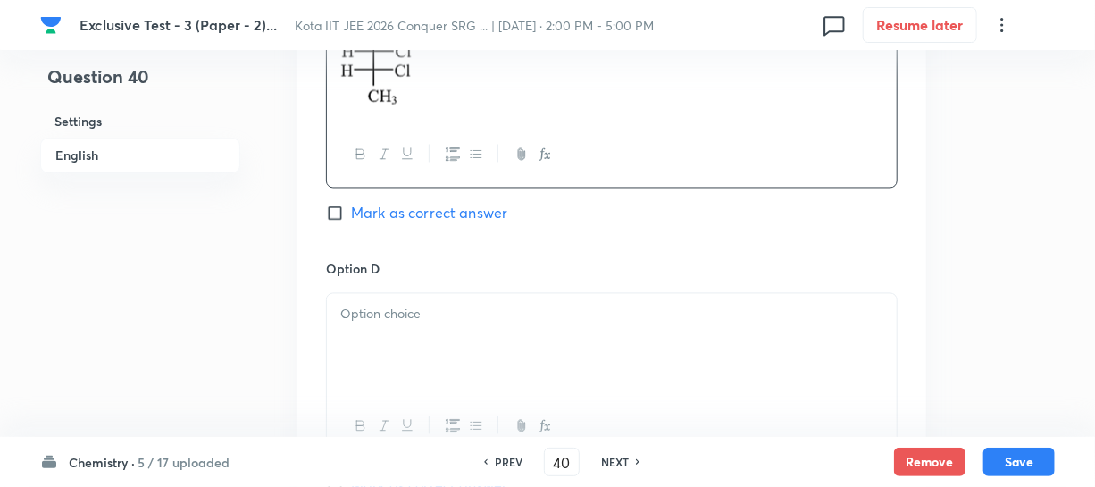
click at [403, 322] on p at bounding box center [611, 315] width 543 height 21
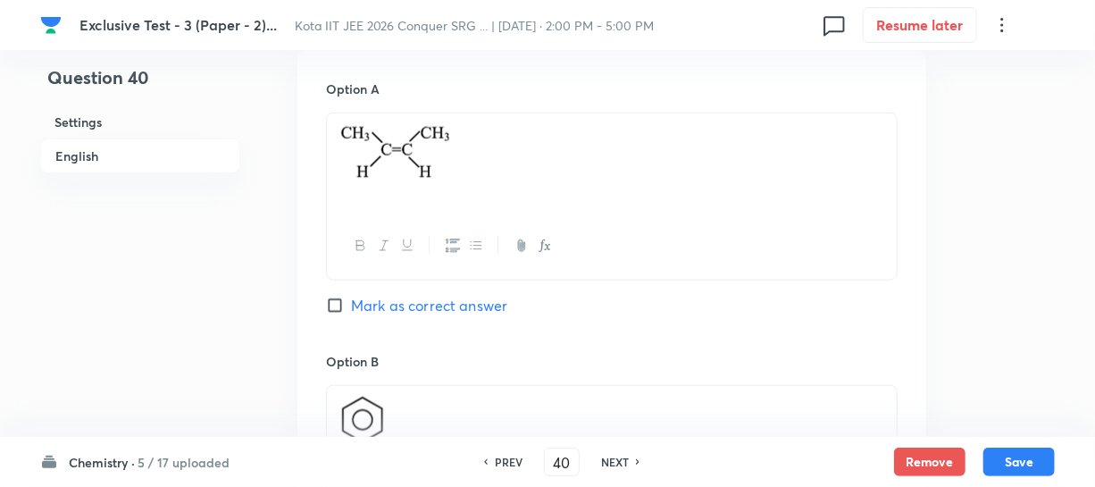
scroll to position [974, 0]
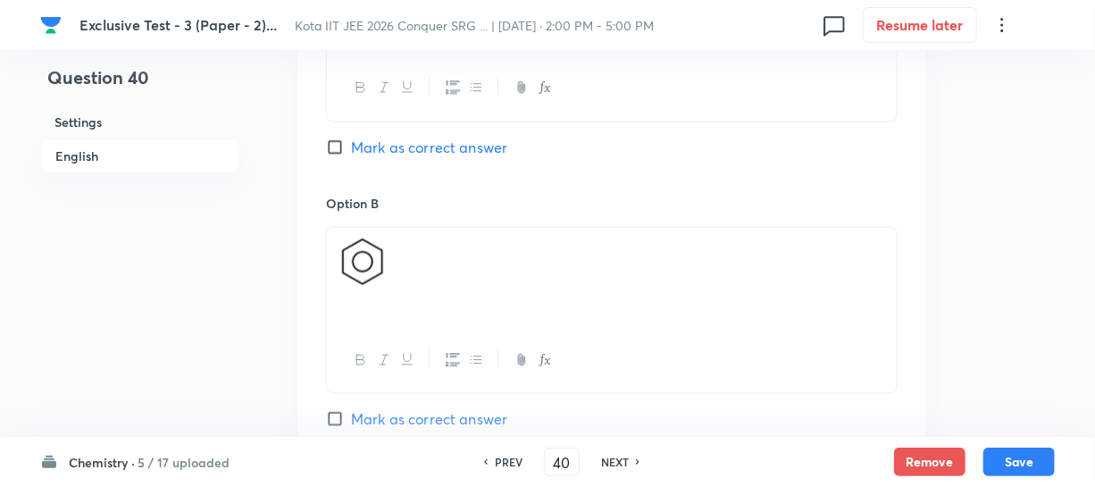
click at [339, 147] on input "Mark as correct answer" at bounding box center [338, 147] width 25 height 18
checkbox input "true"
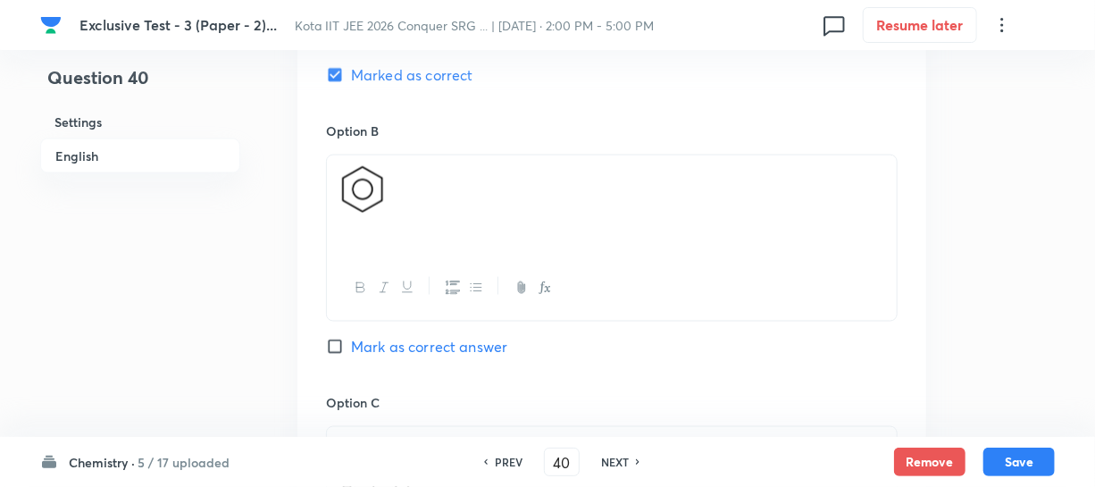
scroll to position [1136, 0]
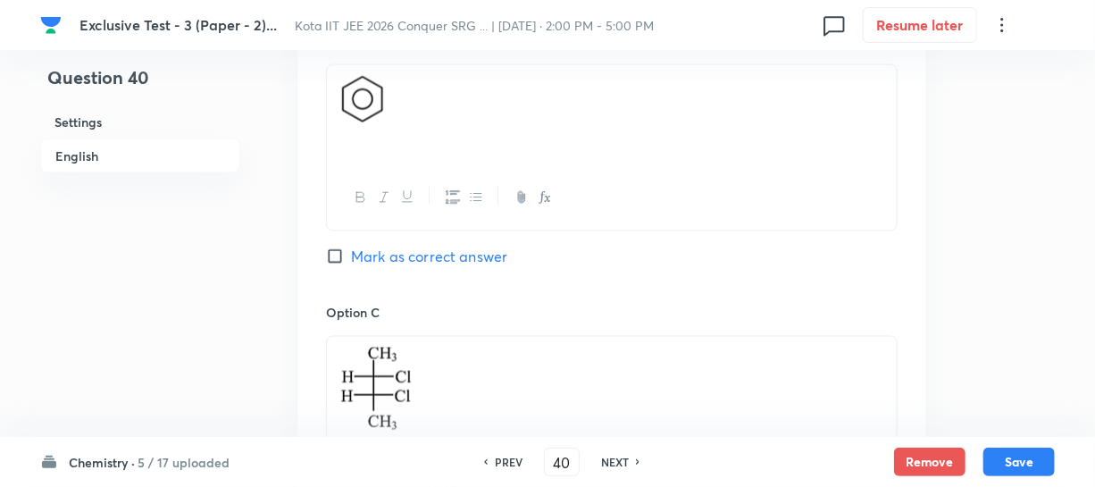
click at [332, 264] on input "Mark as correct answer" at bounding box center [338, 256] width 25 height 18
checkbox input "true"
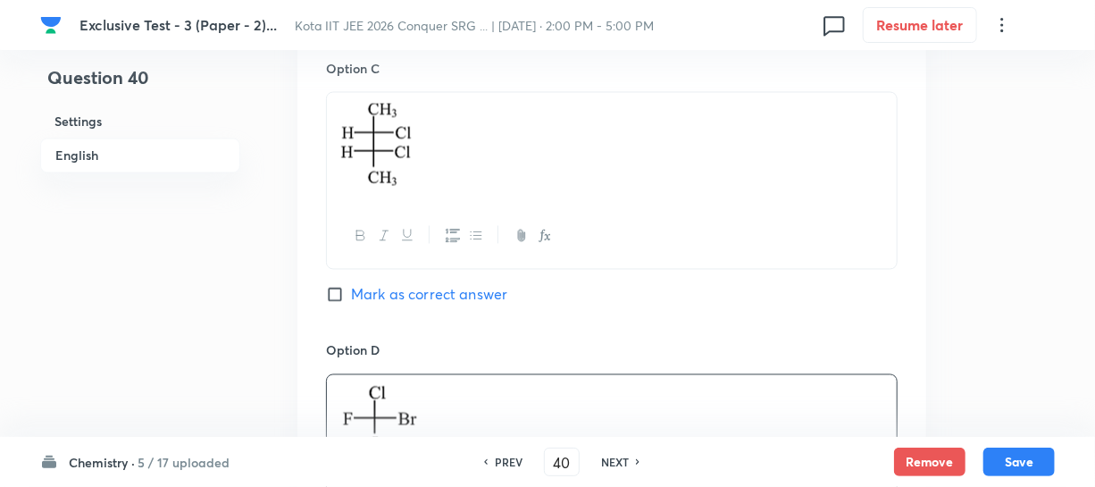
click at [330, 300] on input "Mark as correct answer" at bounding box center [338, 295] width 25 height 18
checkbox input "true"
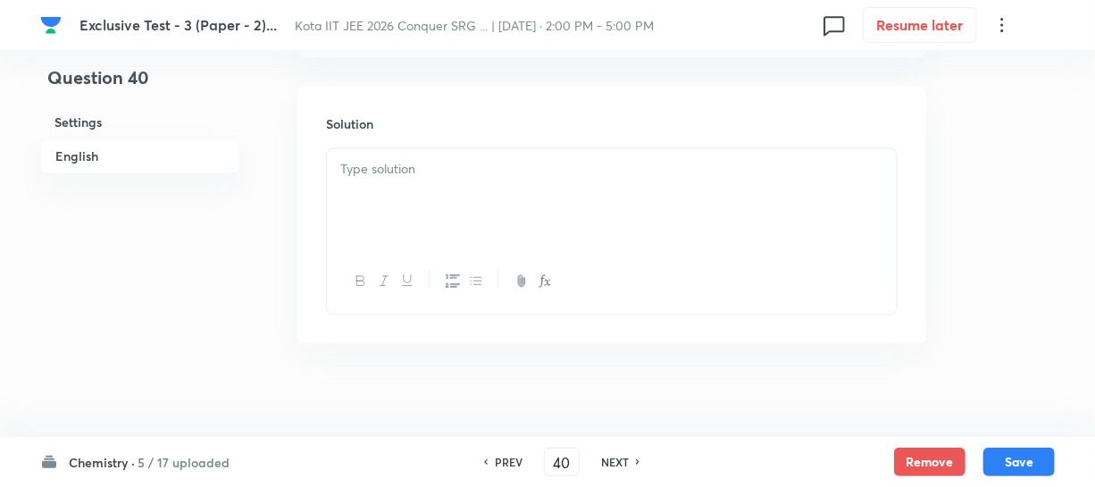
scroll to position [1945, 0]
click at [363, 186] on div at bounding box center [612, 185] width 570 height 100
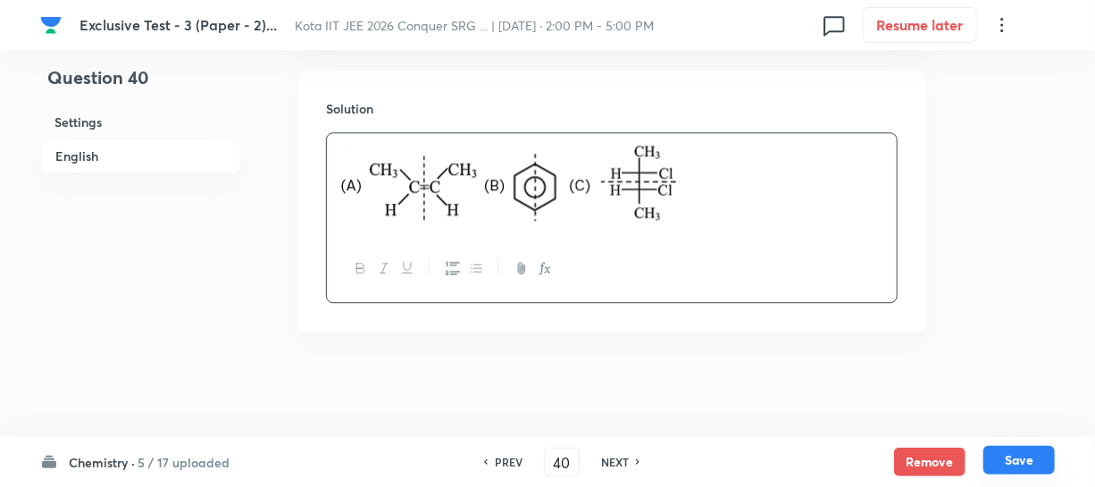
click at [1015, 455] on button "Save" at bounding box center [1019, 460] width 71 height 29
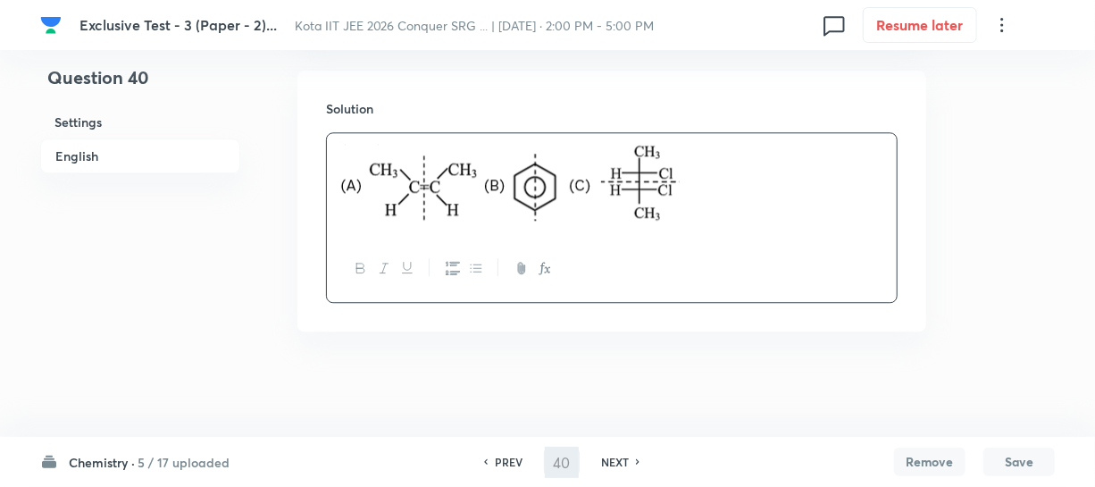
type input "41"
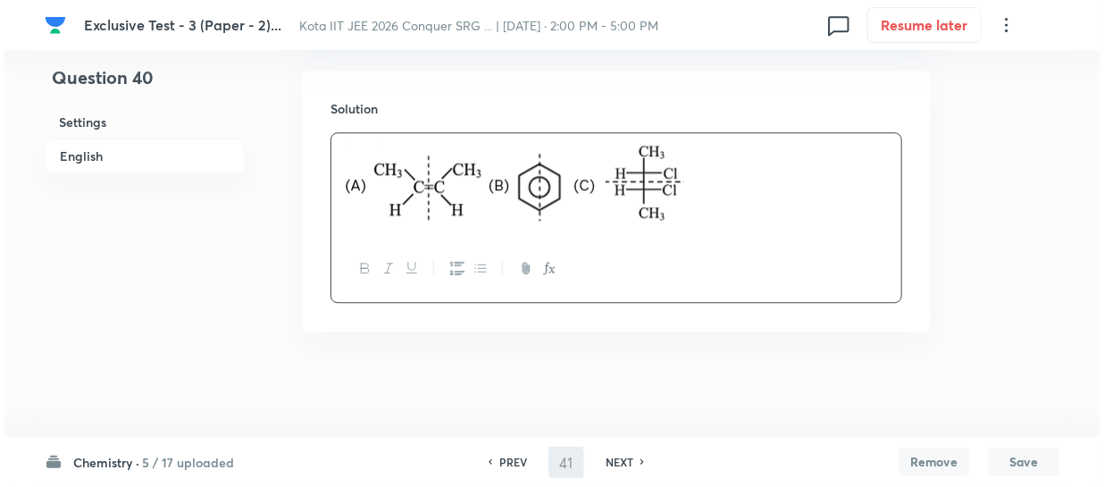
scroll to position [0, 0]
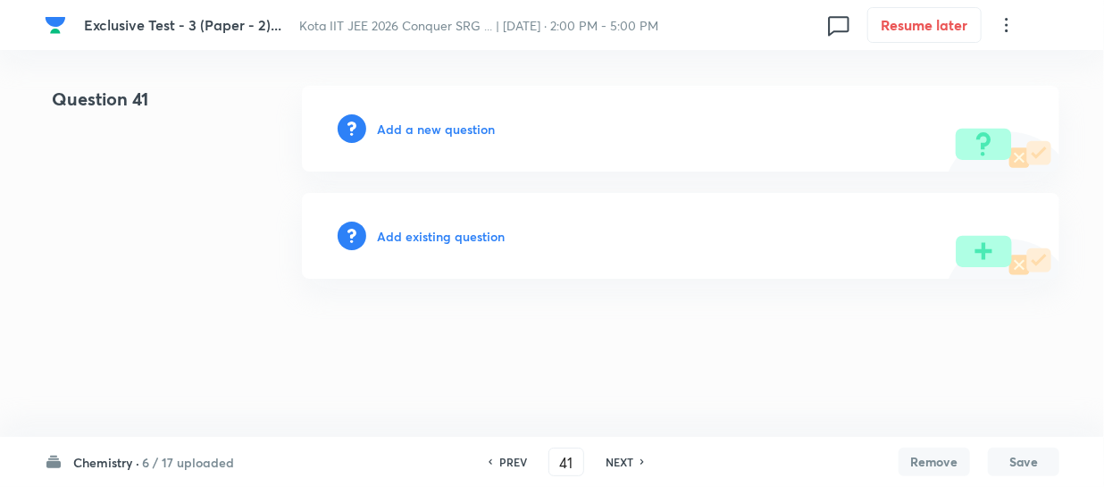
click at [456, 139] on div "Add a new question" at bounding box center [681, 129] width 758 height 86
click at [456, 136] on h6 "Add a new question" at bounding box center [436, 129] width 118 height 19
click at [456, 136] on h6 "Choose a question type" at bounding box center [446, 129] width 138 height 19
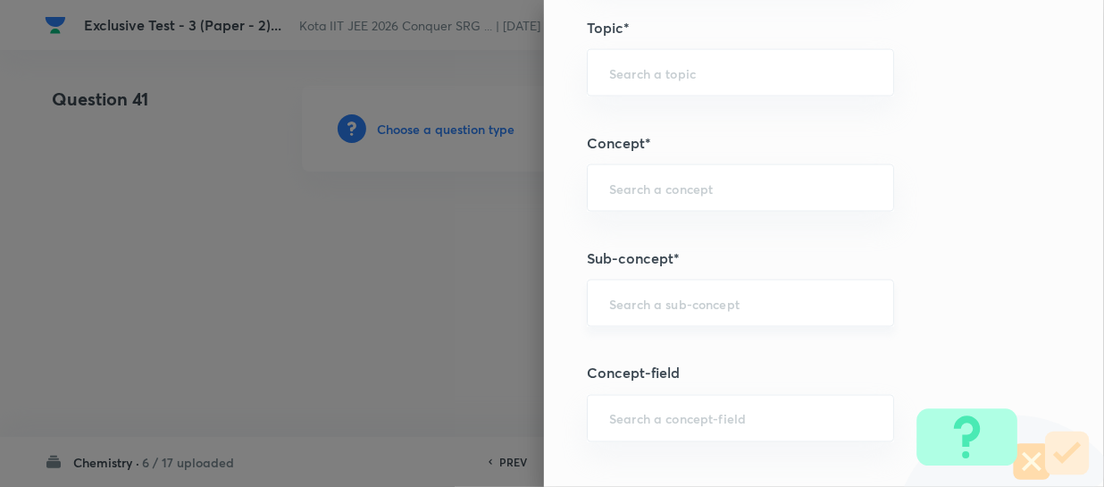
scroll to position [1218, 0]
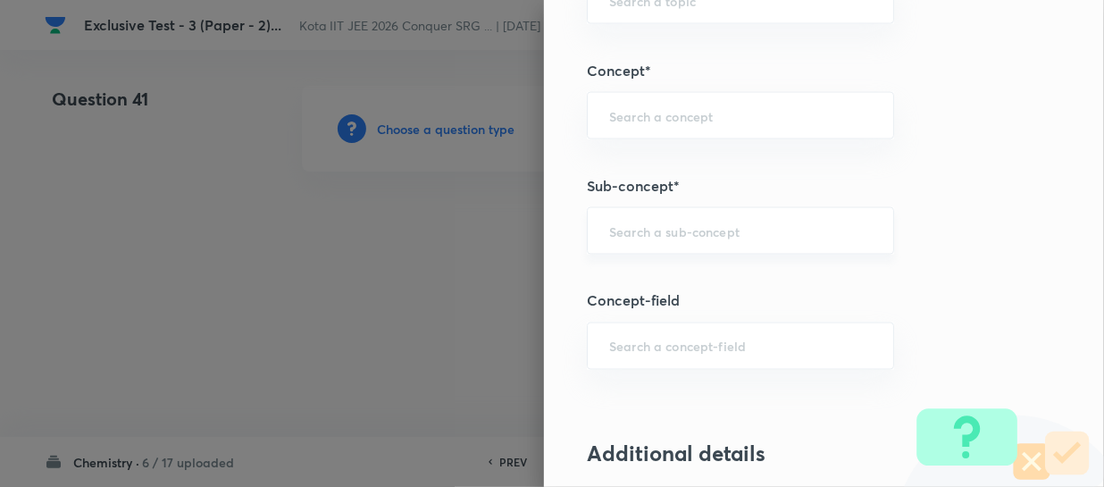
click at [623, 235] on input "text" at bounding box center [740, 230] width 263 height 17
paste input "Orbitals And Quantum Numbers"
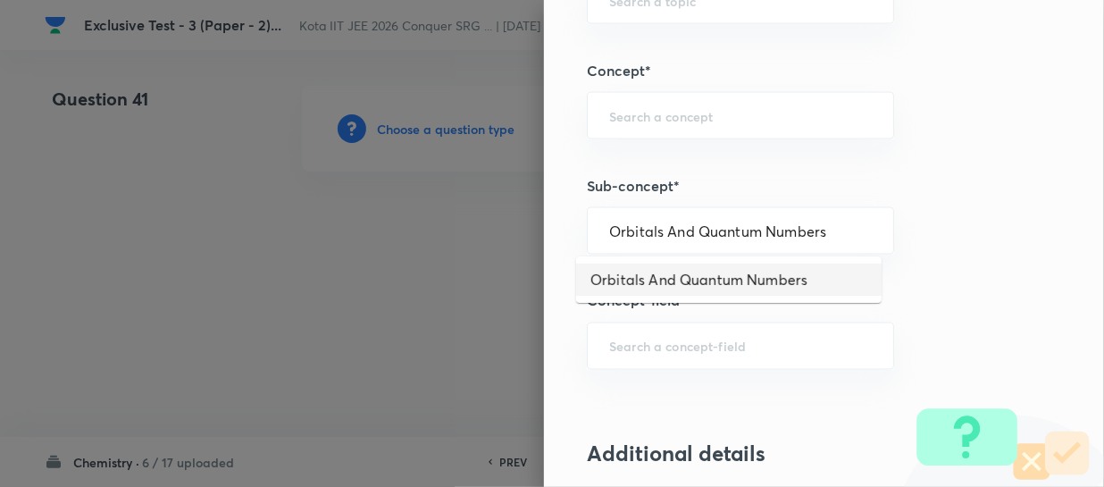
type input "Orbitals And Quantum Numbers"
type input "Chemistry"
type input "Physical Chemistry"
type input "Atomic Structure"
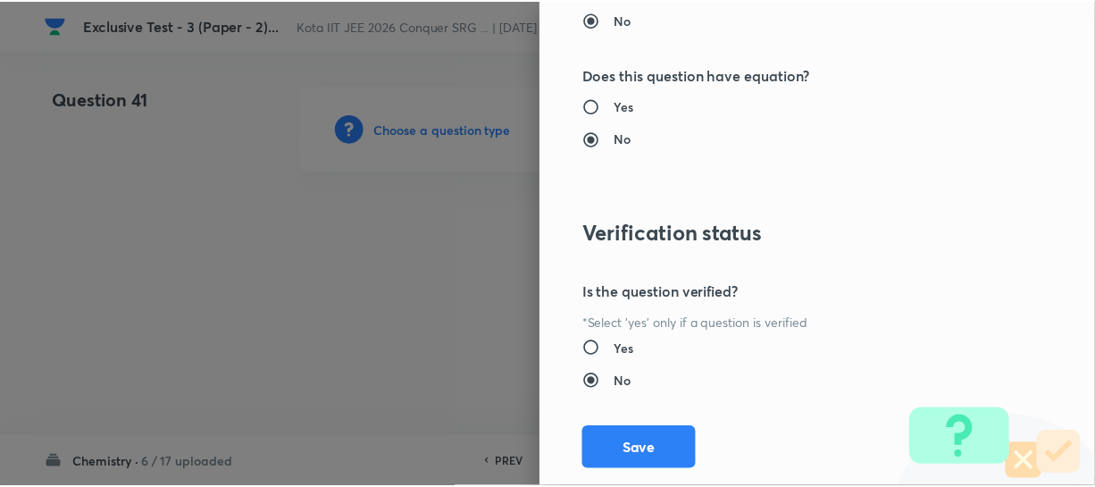
scroll to position [2186, 0]
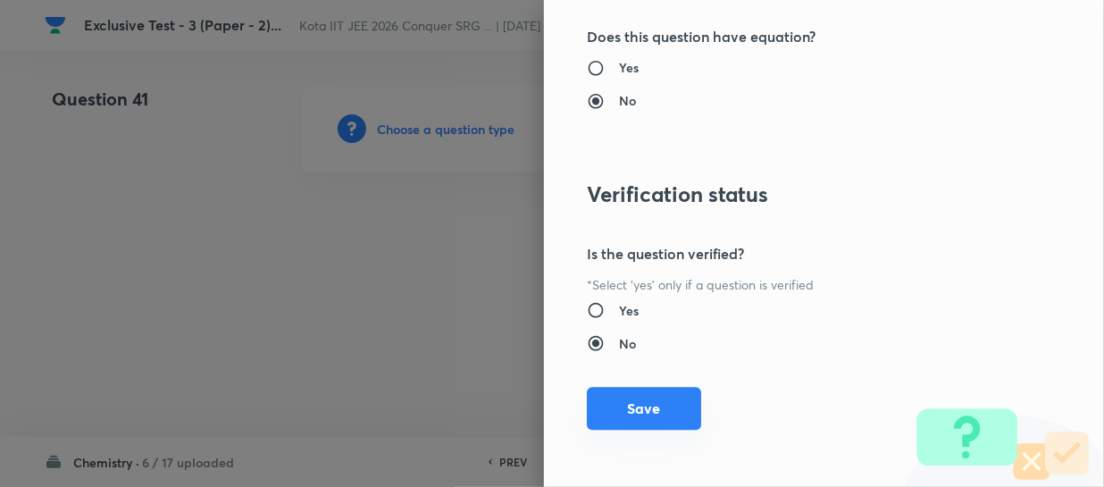
click at [639, 393] on button "Save" at bounding box center [644, 408] width 114 height 43
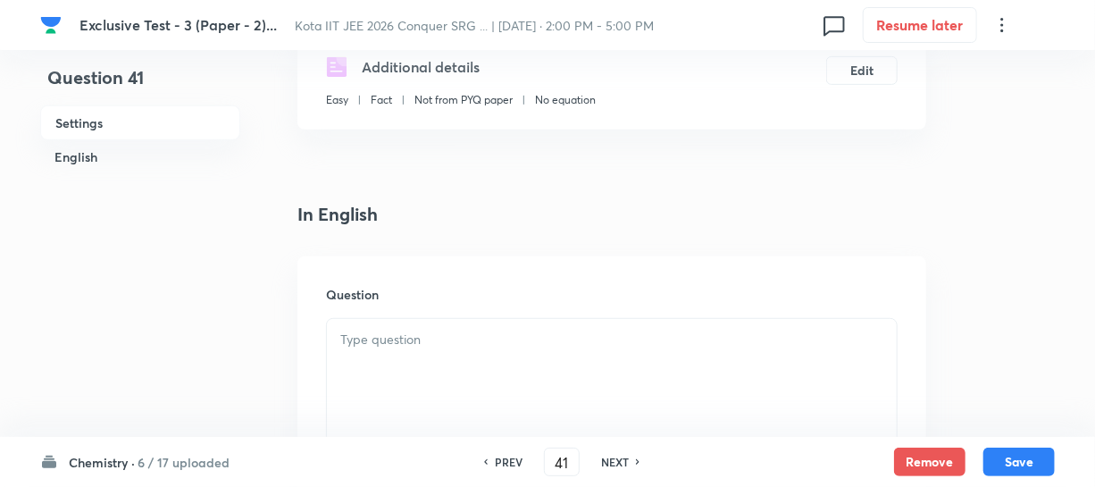
scroll to position [406, 0]
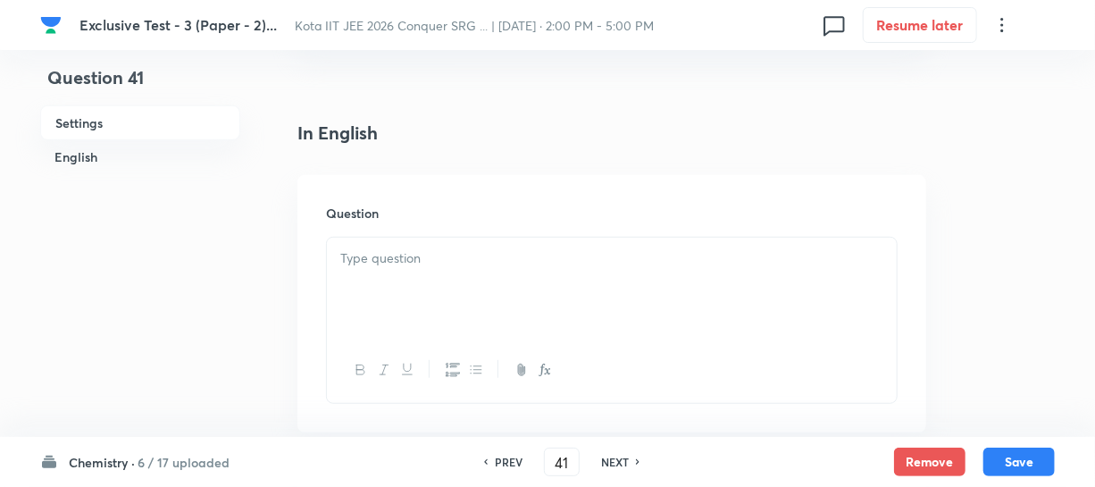
click at [484, 222] on div "Question" at bounding box center [611, 303] width 629 height 257
click at [482, 246] on div at bounding box center [612, 288] width 570 height 100
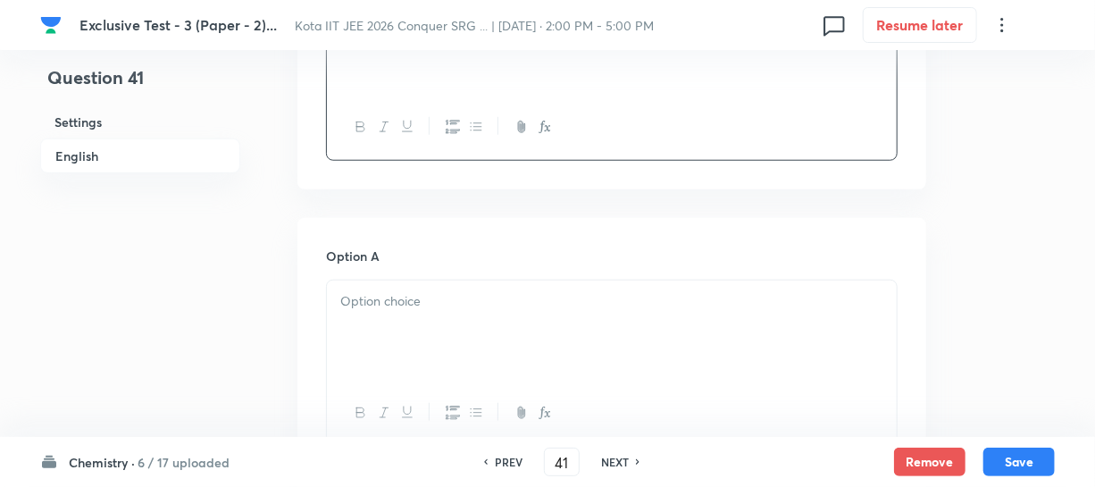
scroll to position [649, 0]
click at [367, 318] on div at bounding box center [612, 330] width 570 height 100
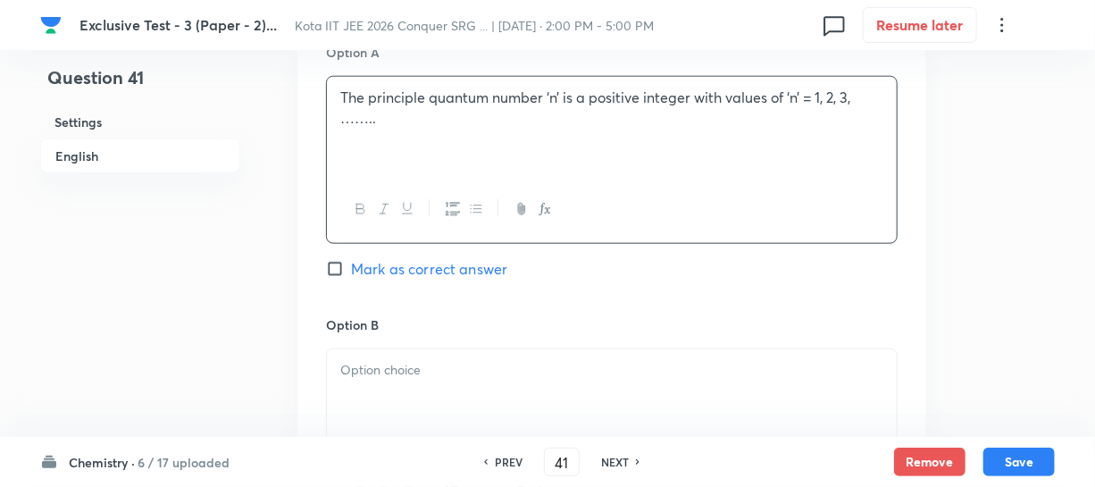
scroll to position [893, 0]
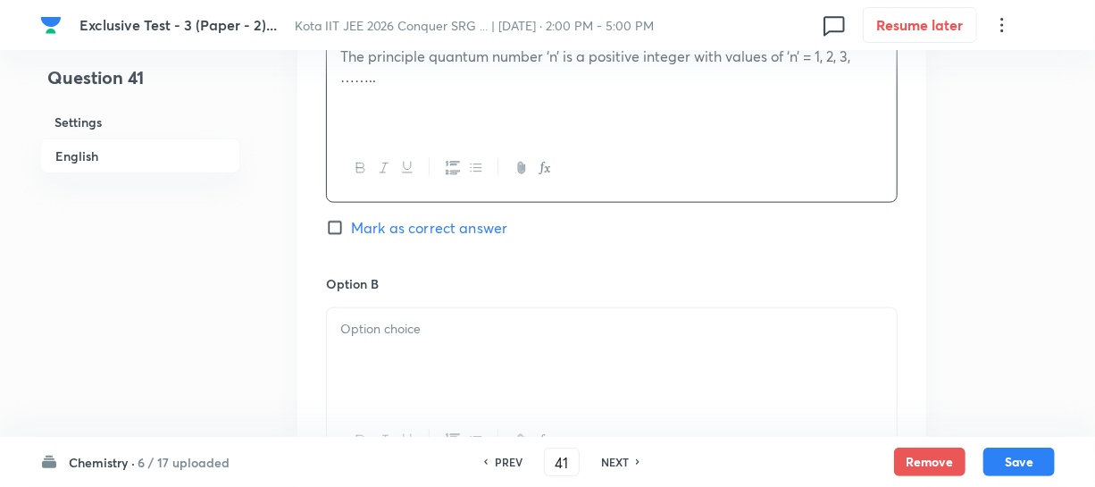
click at [377, 327] on p at bounding box center [611, 329] width 543 height 21
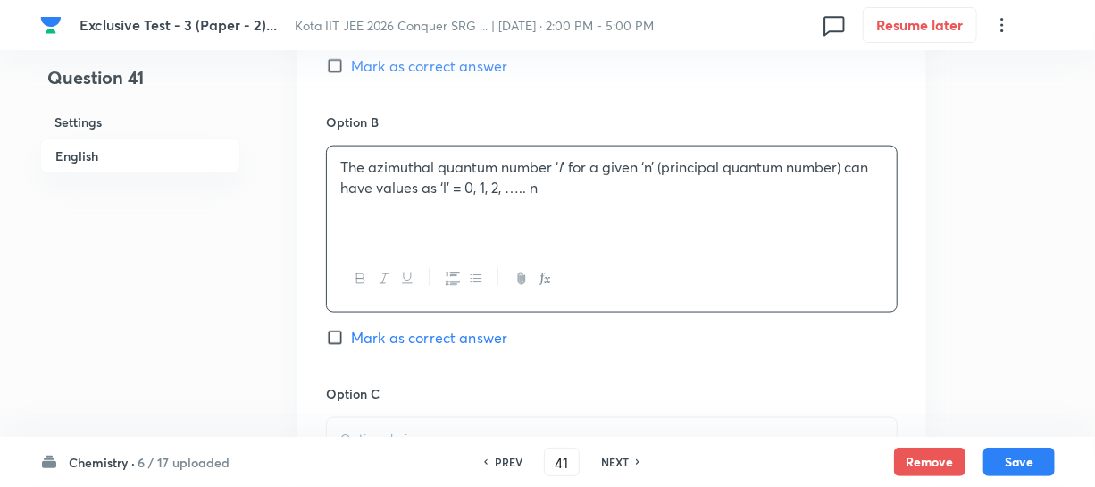
scroll to position [1136, 0]
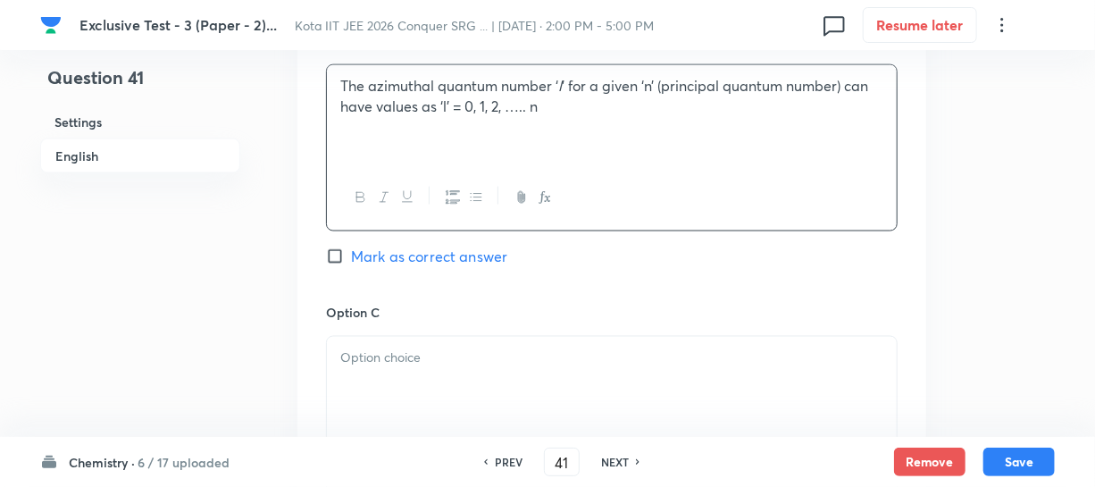
click at [366, 351] on p at bounding box center [611, 358] width 543 height 21
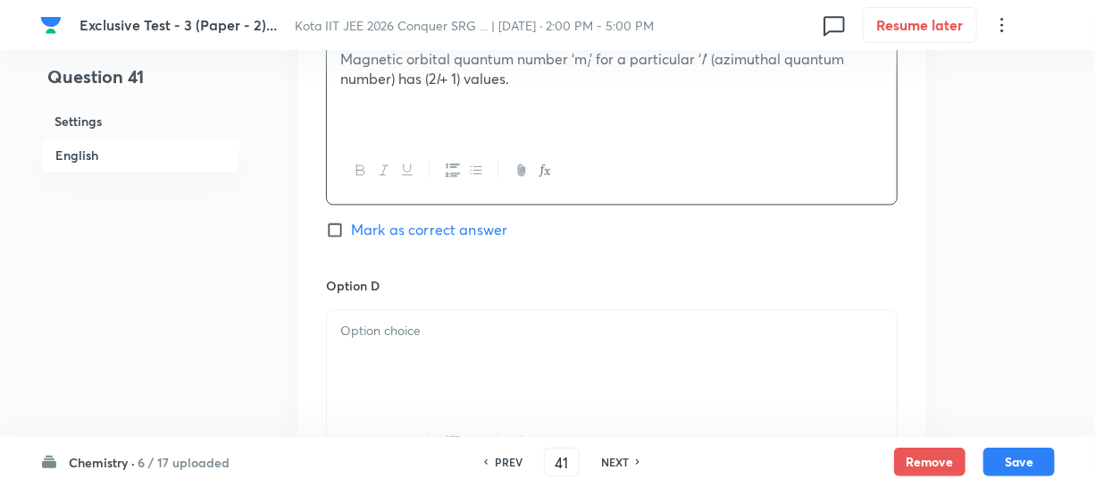
scroll to position [1462, 0]
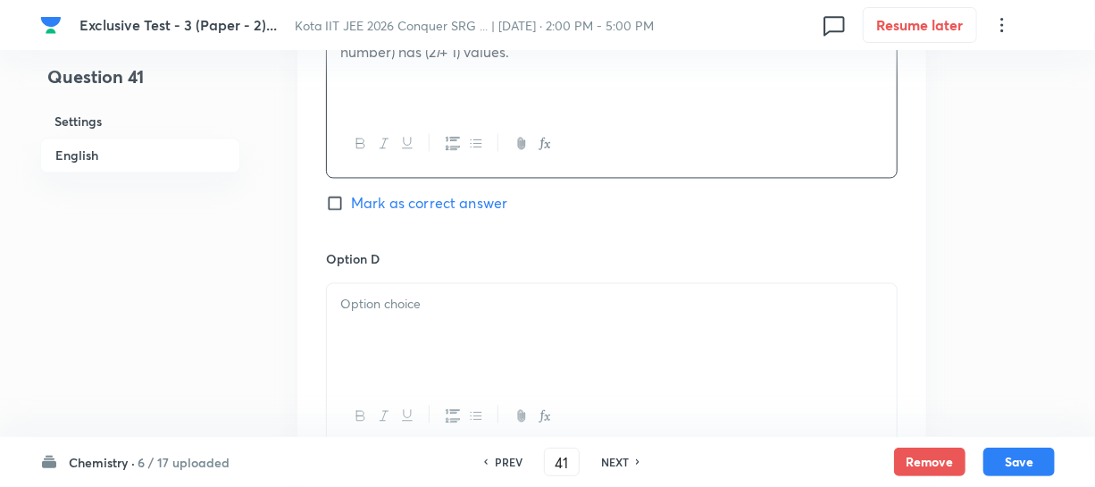
click at [388, 311] on p at bounding box center [611, 305] width 543 height 21
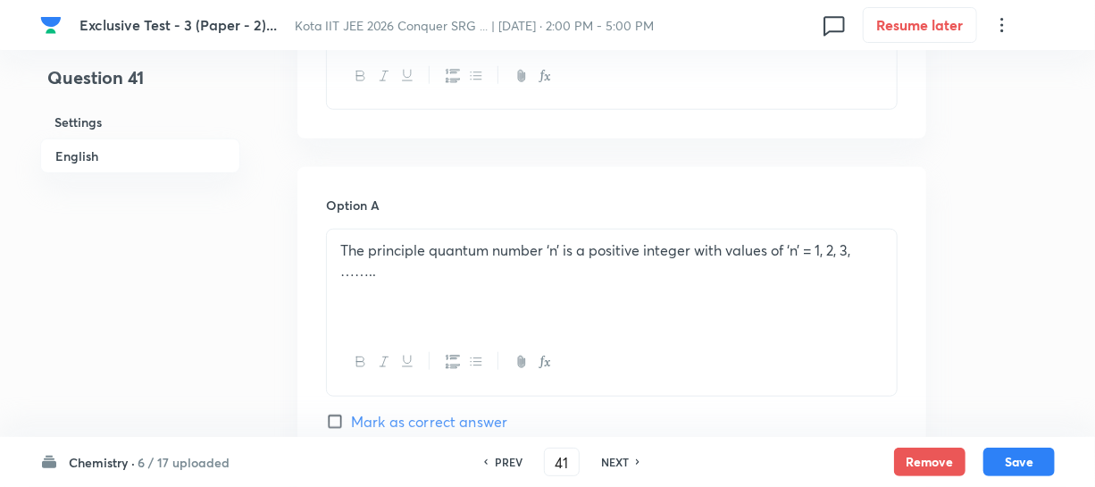
scroll to position [731, 0]
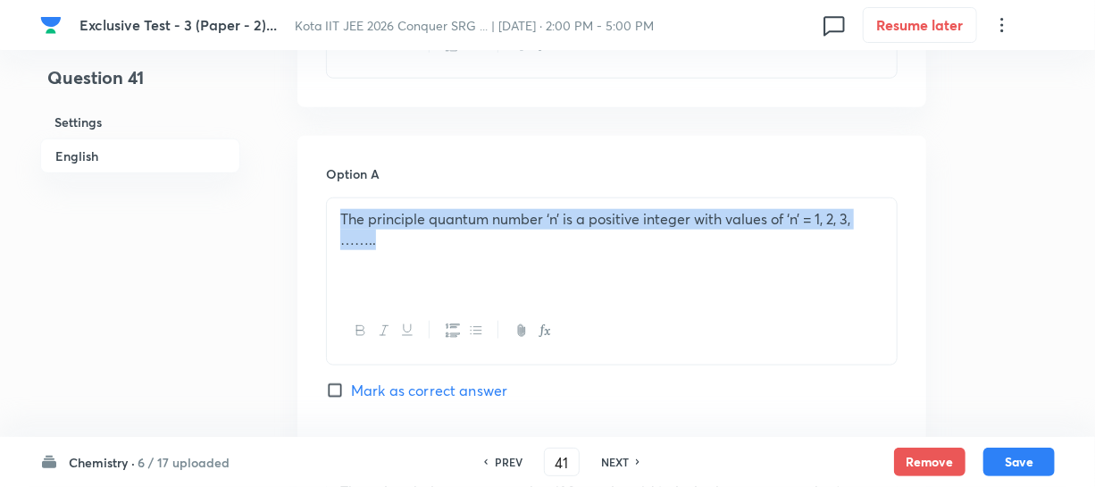
drag, startPoint x: 338, startPoint y: 214, endPoint x: 420, endPoint y: 268, distance: 98.6
click at [420, 268] on div "The principle quantum number ‘n’ is a positive integer with values of ‘n’ = 1, …" at bounding box center [612, 248] width 570 height 100
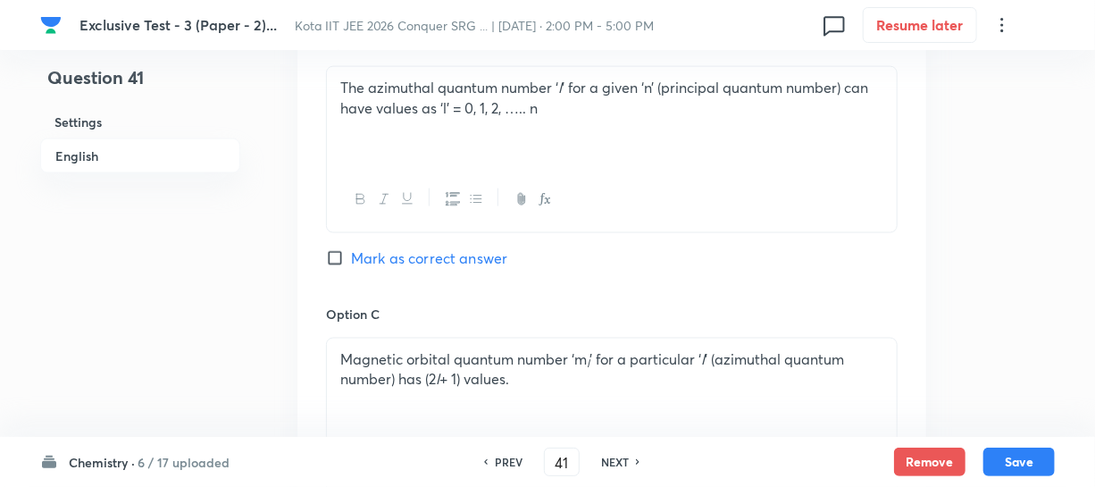
scroll to position [1136, 0]
click at [402, 134] on div "The azimuthal quantum number ‘ l ’ for a given ‘n’ (principal quantum number) c…" at bounding box center [612, 115] width 570 height 100
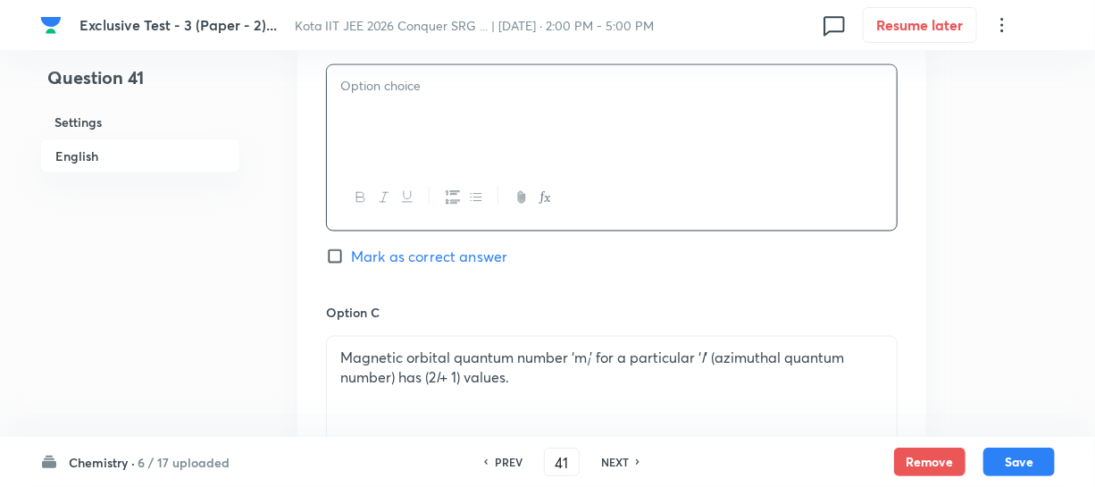
click at [542, 384] on p "Magnetic orbital quantum number ‘m l ’ for a particular ‘ l ’ (azimuthal quantu…" at bounding box center [611, 368] width 543 height 40
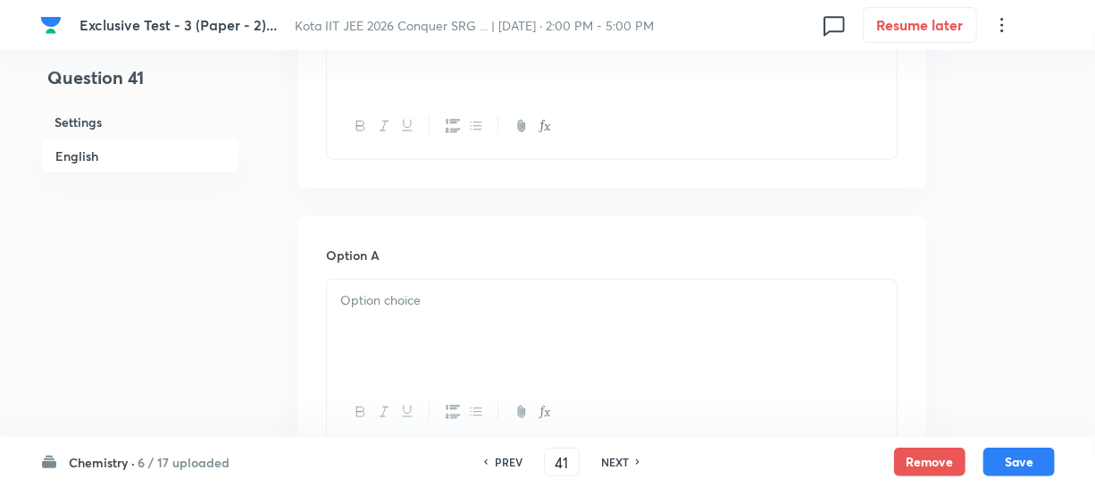
scroll to position [568, 0]
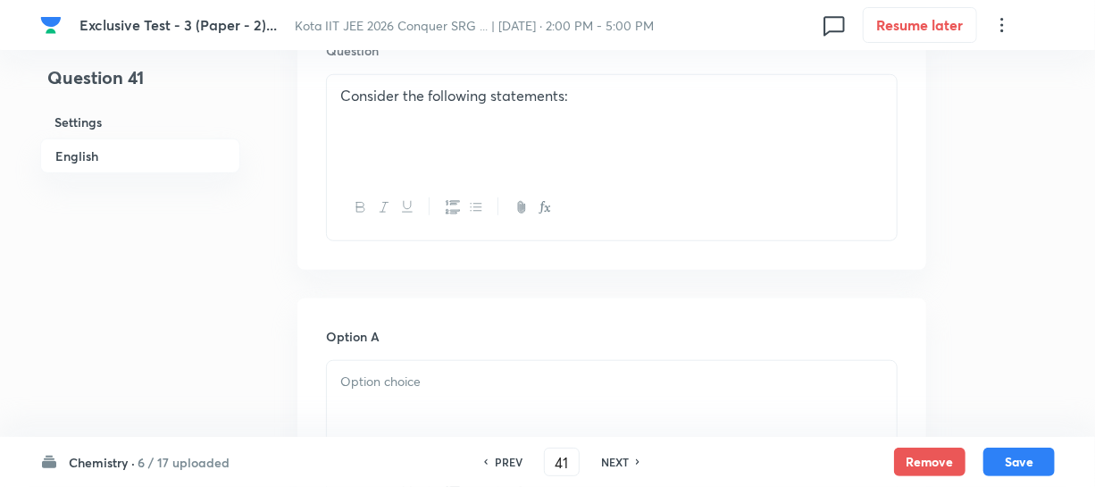
click at [413, 151] on div "Consider the following statements:" at bounding box center [612, 125] width 570 height 100
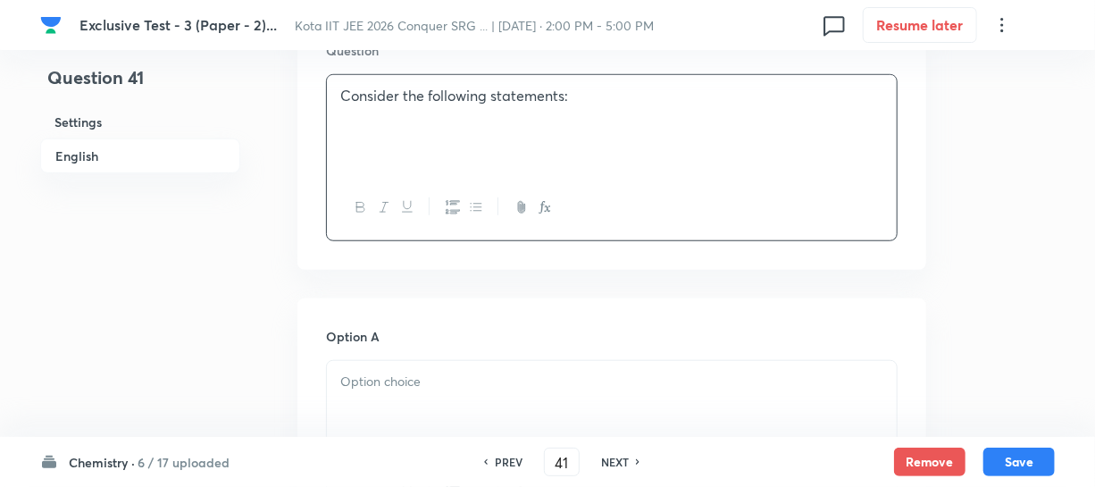
click at [430, 136] on div "Consider the following statements:" at bounding box center [612, 125] width 570 height 100
click at [565, 129] on div "Consider the following statements:" at bounding box center [612, 125] width 570 height 100
click at [598, 111] on div "Consider the following statements:" at bounding box center [612, 125] width 570 height 100
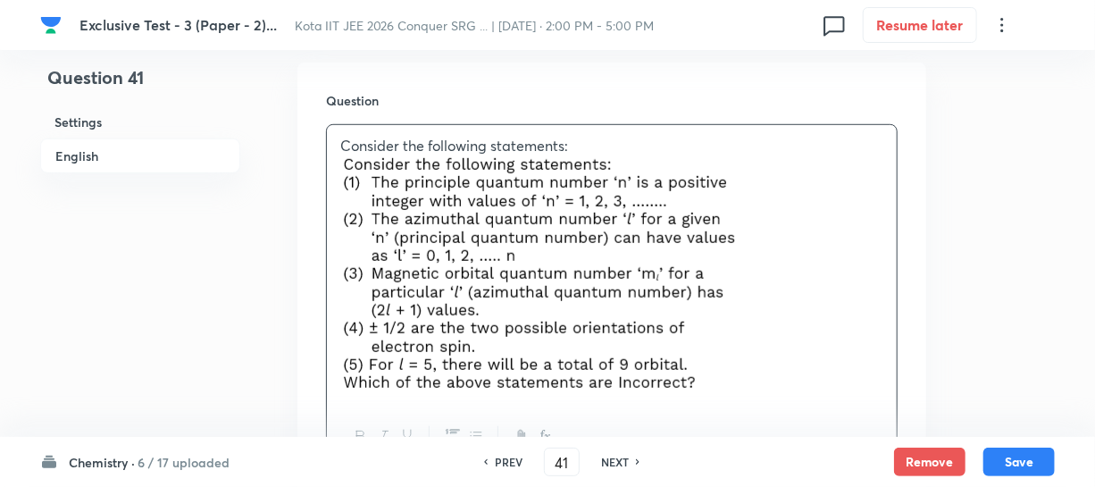
scroll to position [487, 0]
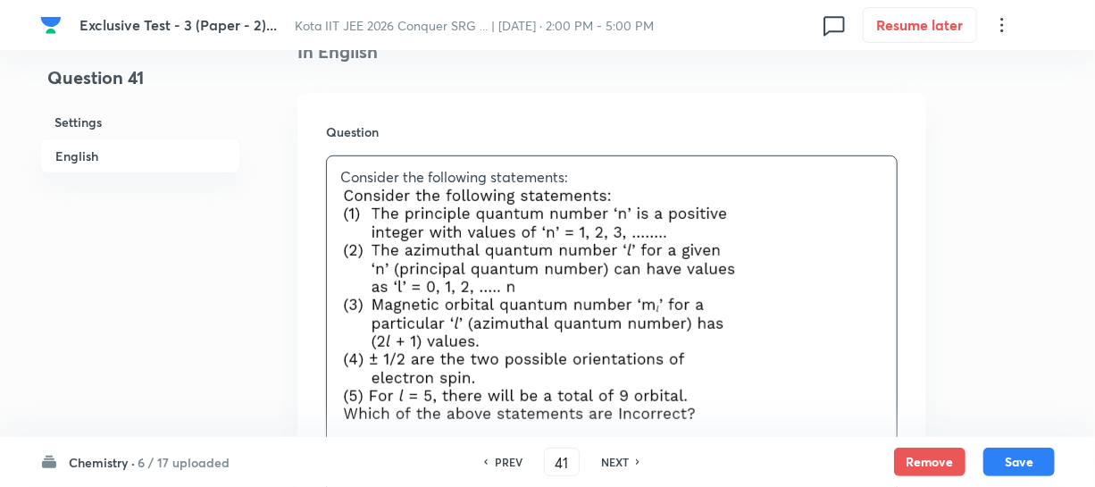
click at [341, 161] on div "Consider the following statements:" at bounding box center [612, 295] width 570 height 279
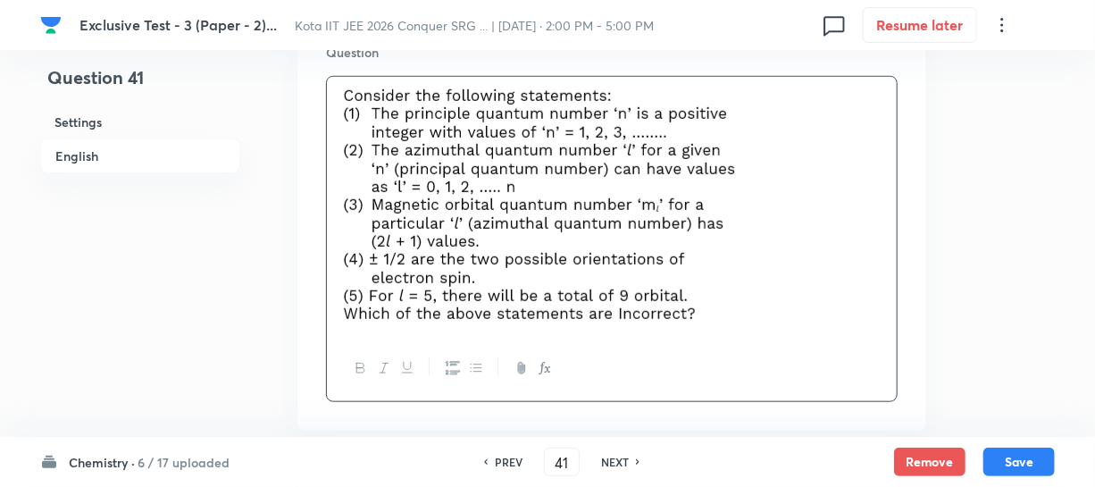
scroll to position [568, 0]
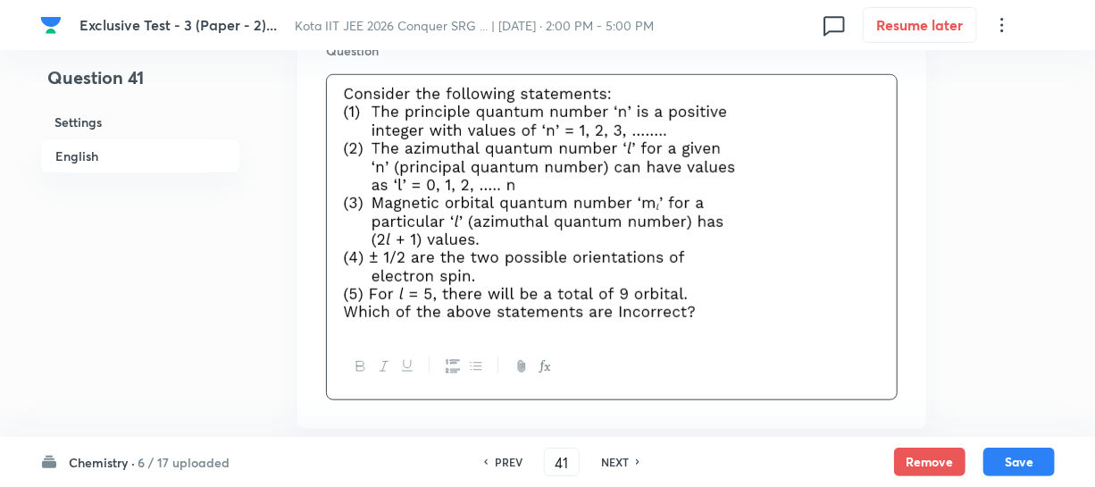
click at [755, 188] on p at bounding box center [611, 205] width 543 height 238
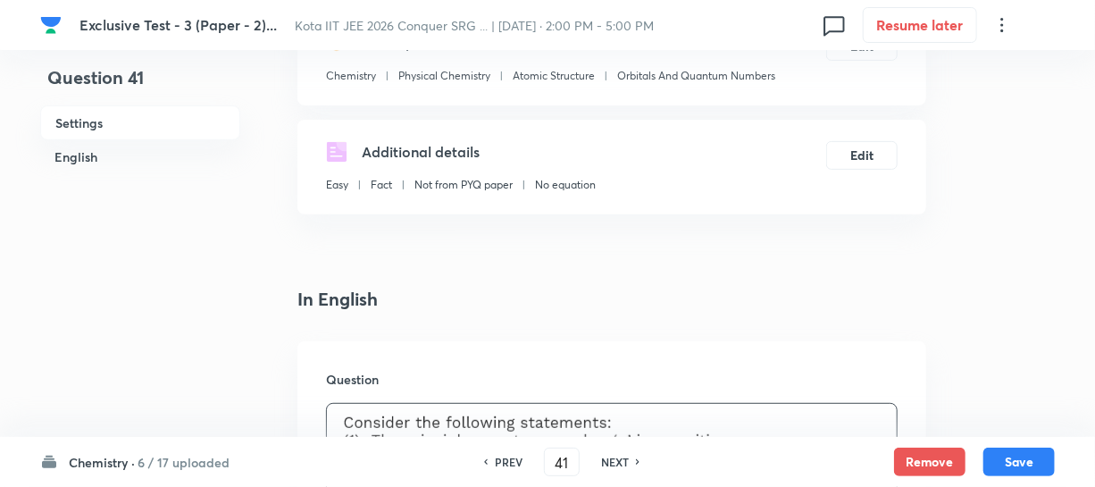
scroll to position [0, 0]
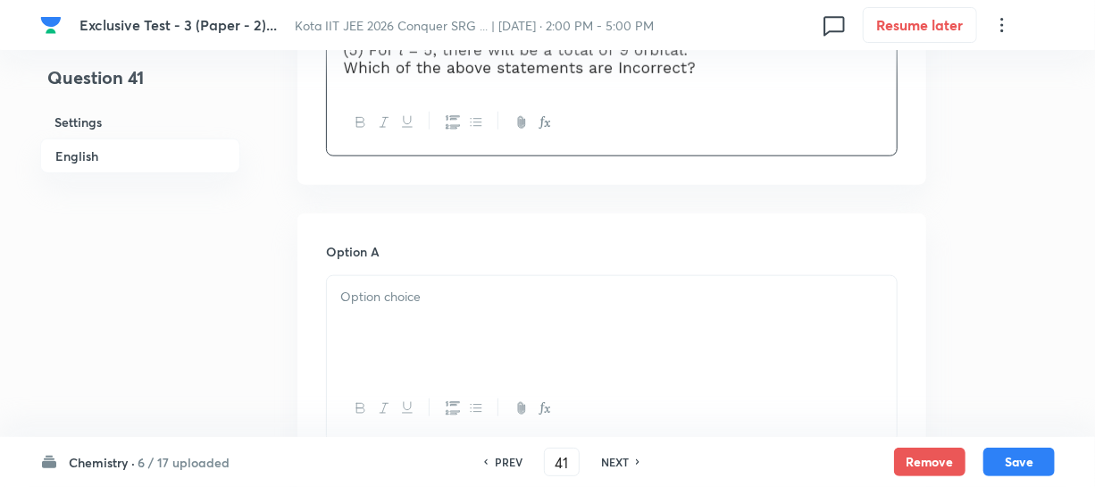
click at [417, 305] on p at bounding box center [611, 297] width 543 height 21
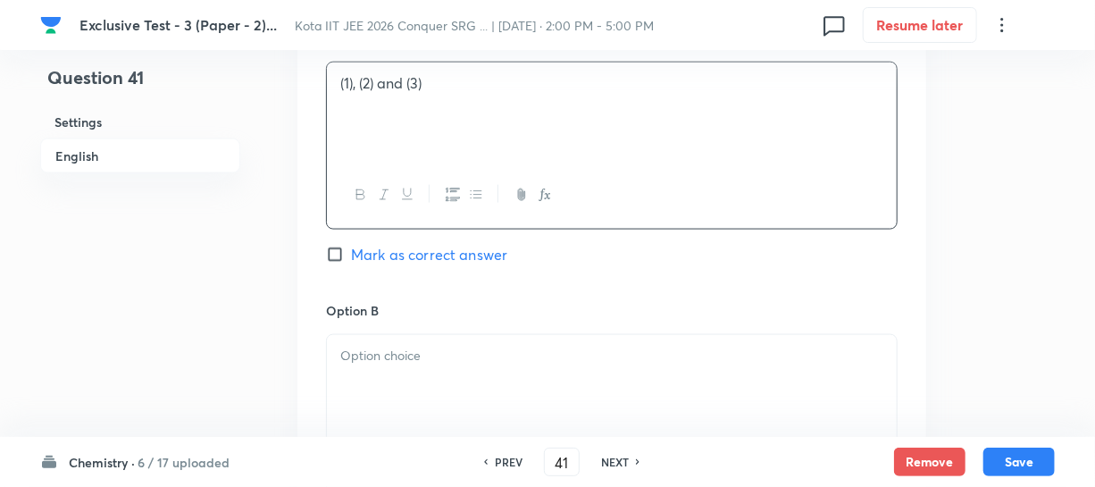
scroll to position [1055, 0]
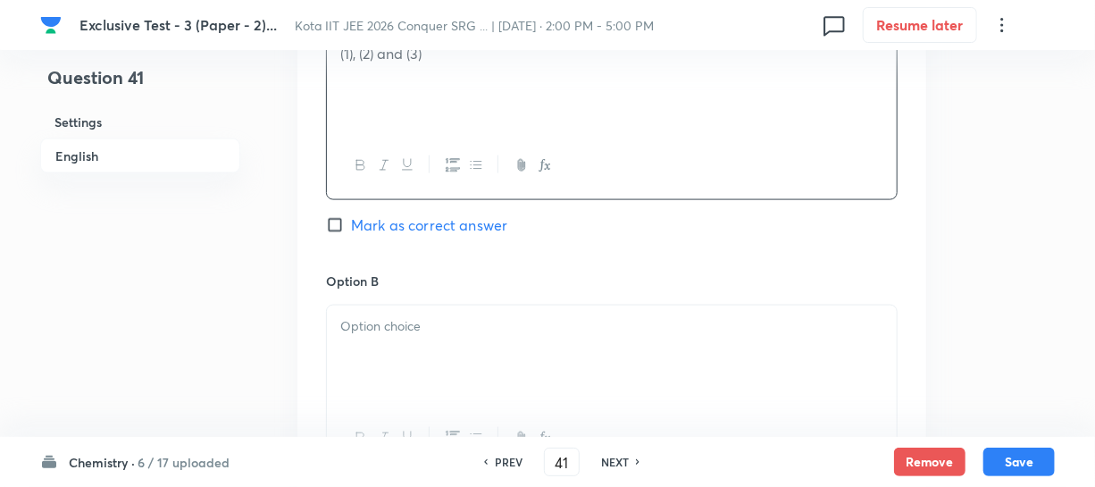
click at [371, 330] on p at bounding box center [611, 326] width 543 height 21
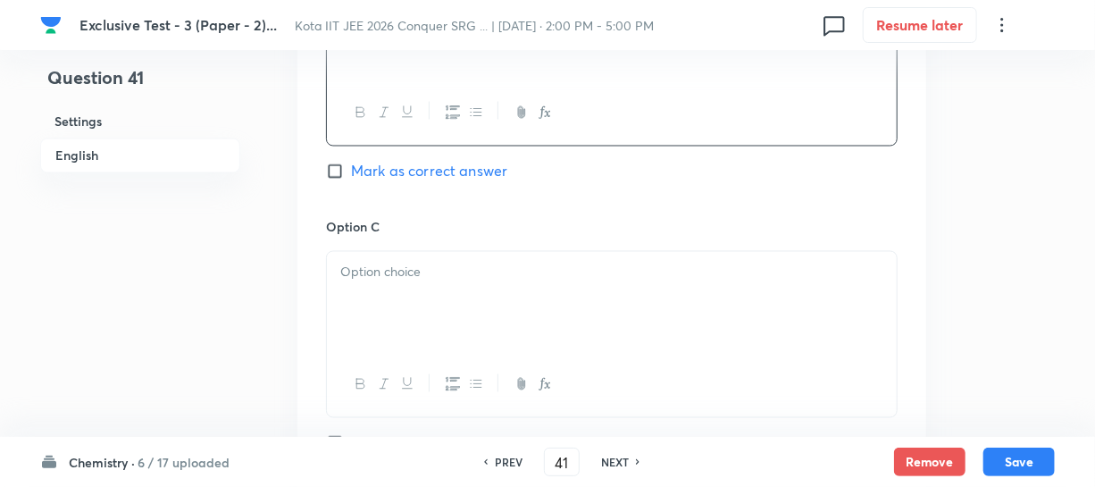
click at [383, 290] on div at bounding box center [612, 302] width 570 height 100
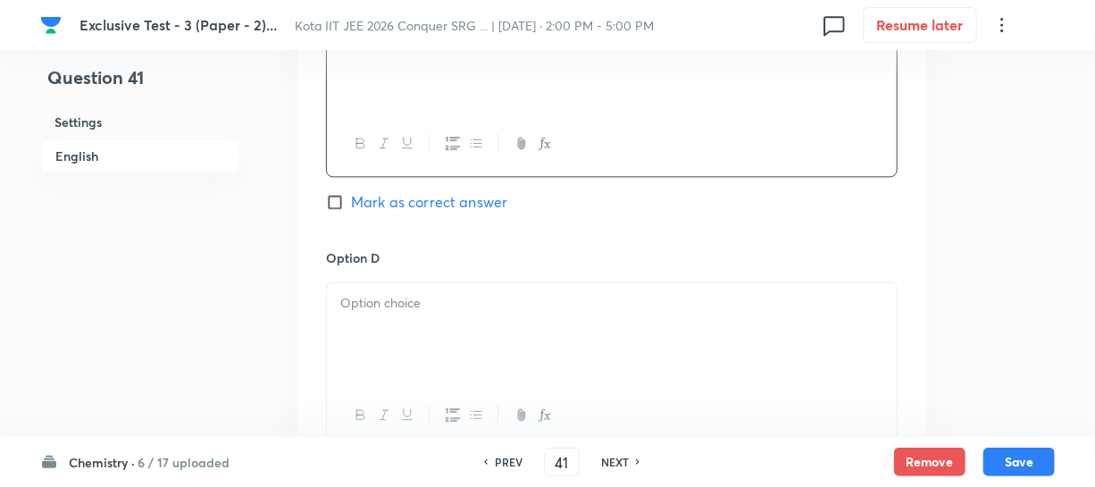
scroll to position [1624, 0]
click at [384, 294] on p at bounding box center [611, 300] width 543 height 21
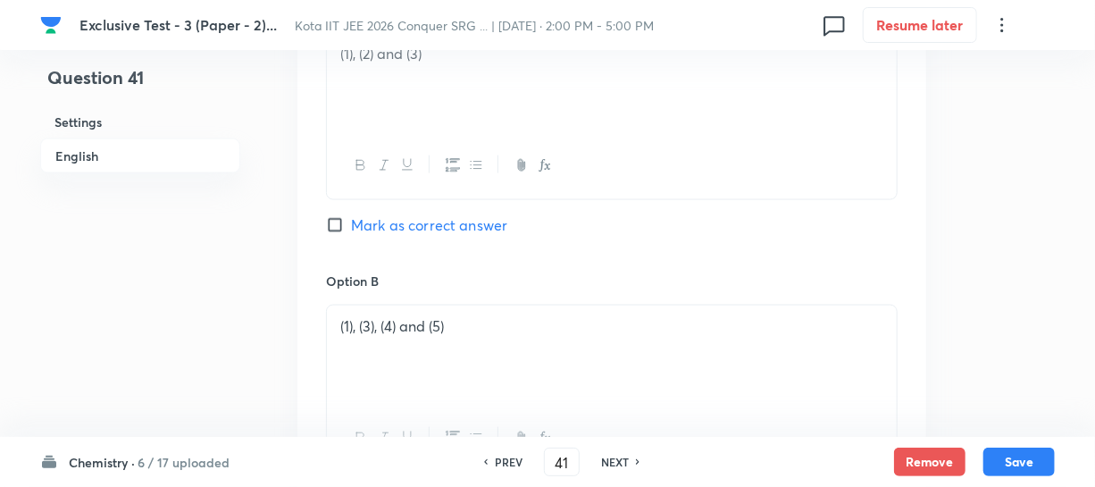
click at [345, 225] on input "Mark as correct answer" at bounding box center [338, 225] width 25 height 18
checkbox input "true"
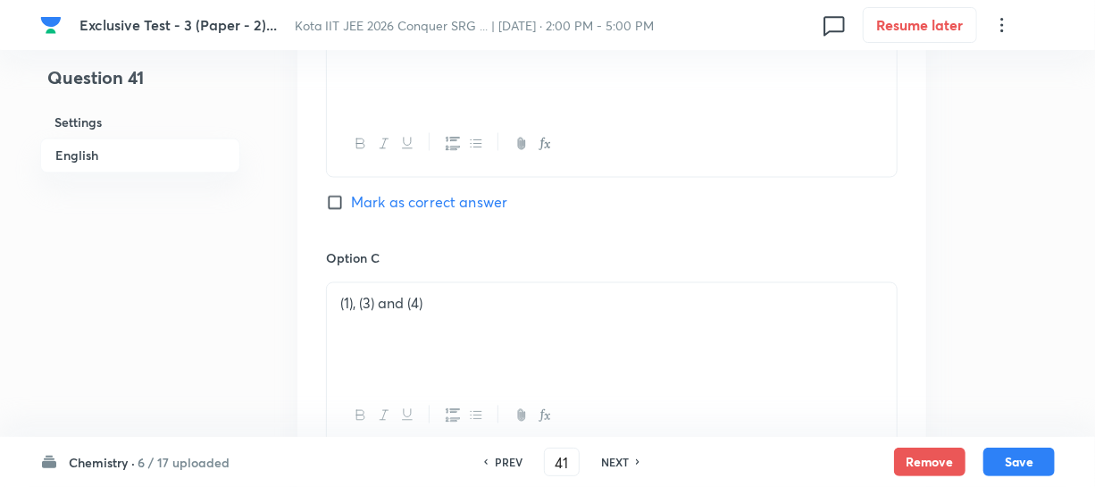
scroll to position [1380, 0]
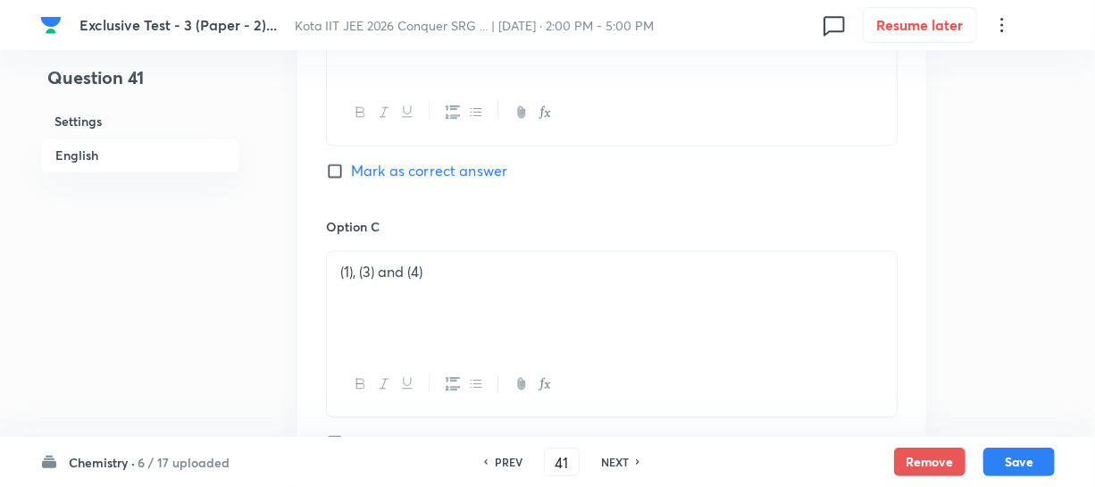
click at [357, 184] on div "Option B (1), (3), (4) and (5) Mark as correct answer" at bounding box center [612, 82] width 572 height 272
click at [345, 179] on input "Mark as correct answer" at bounding box center [338, 172] width 25 height 18
checkbox input "true"
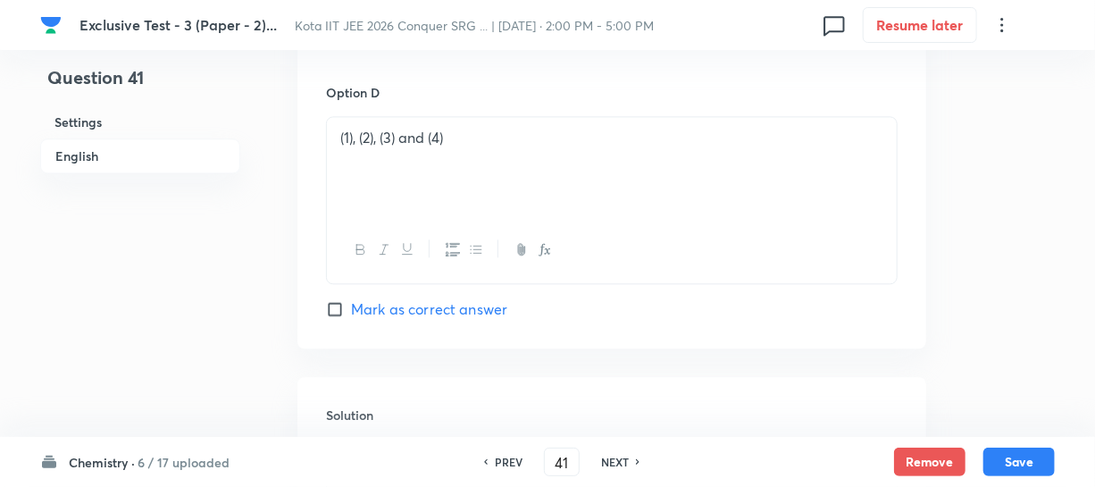
click at [347, 305] on input "Mark as correct answer" at bounding box center [338, 309] width 25 height 18
checkbox input "true"
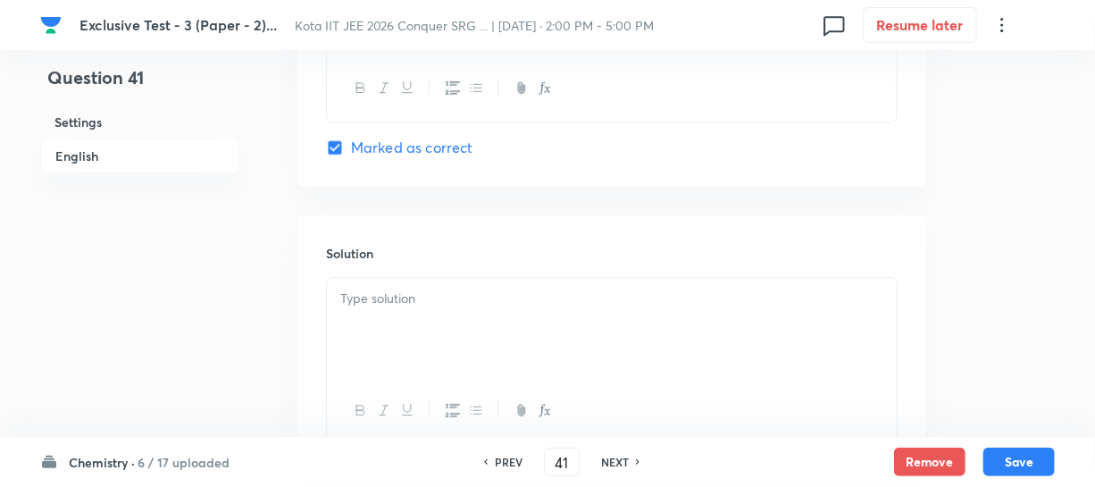
click at [357, 300] on p at bounding box center [611, 299] width 543 height 21
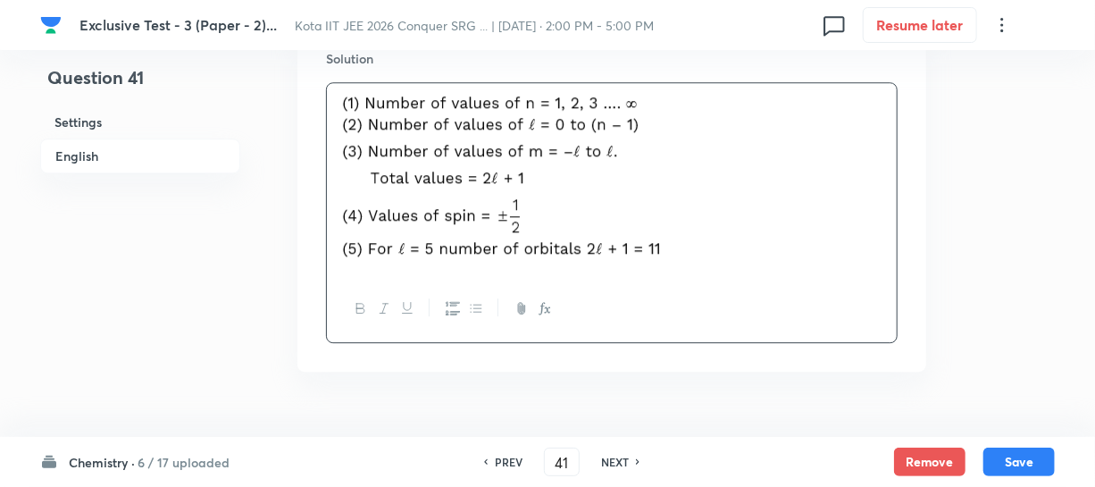
scroll to position [2173, 0]
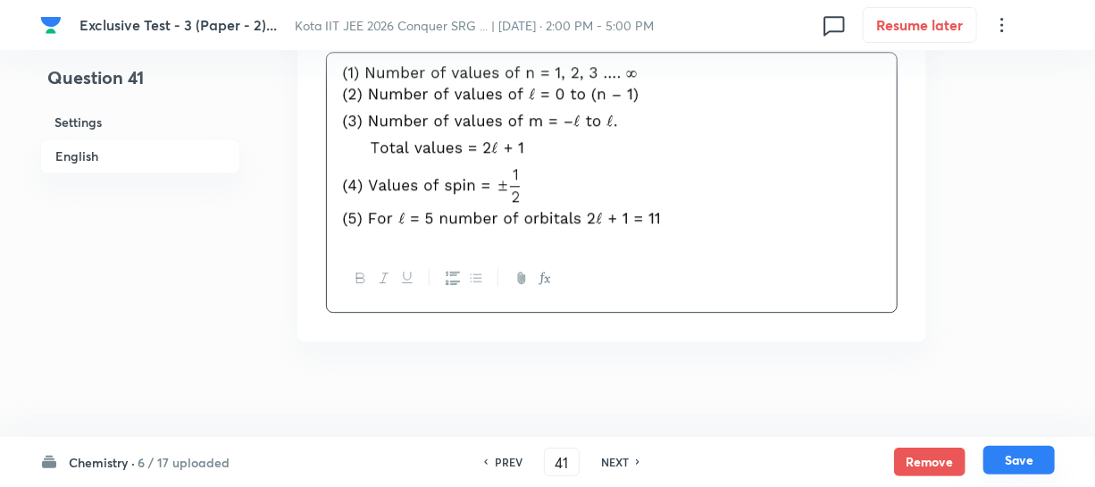
click at [1012, 453] on button "Save" at bounding box center [1019, 460] width 71 height 29
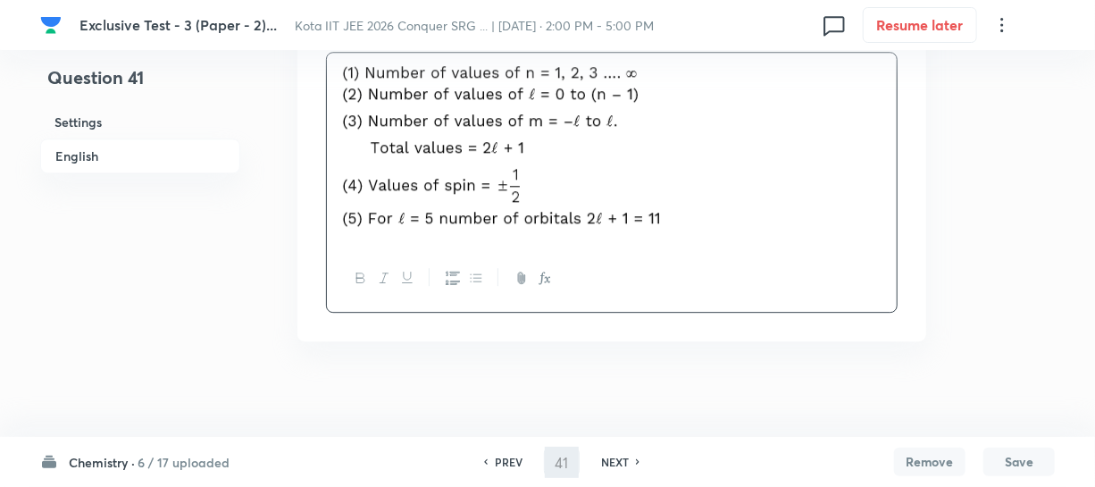
type input "42"
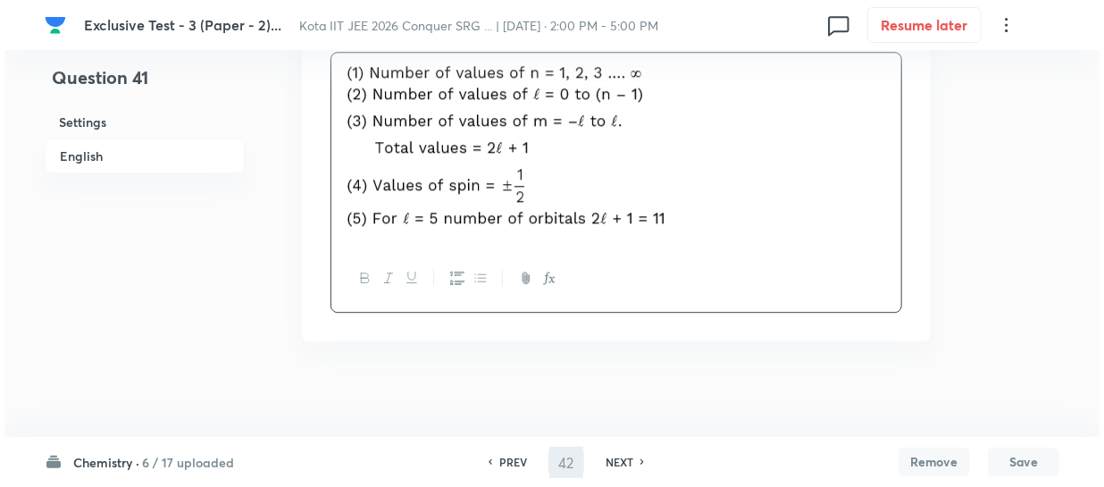
scroll to position [0, 0]
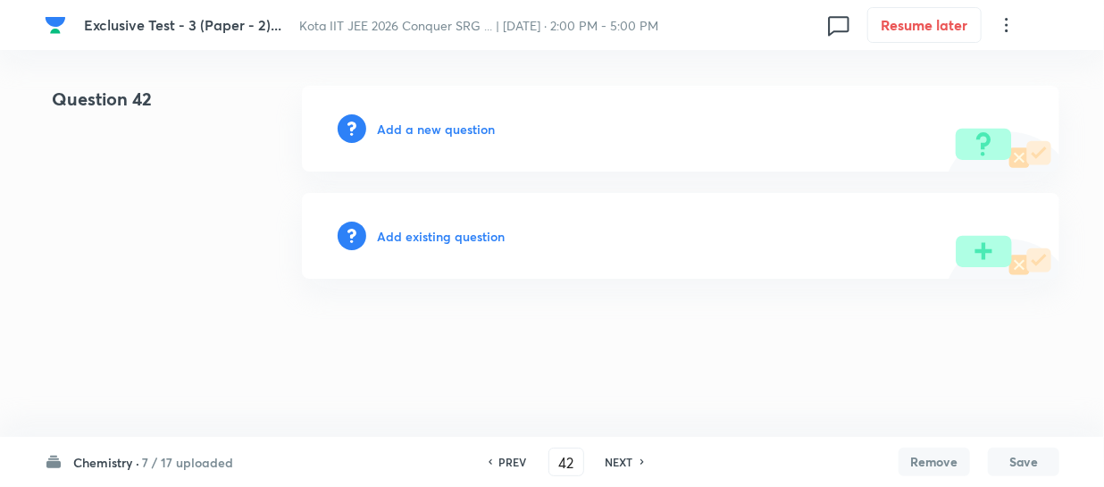
click at [420, 135] on h6 "Add a new question" at bounding box center [436, 129] width 118 height 19
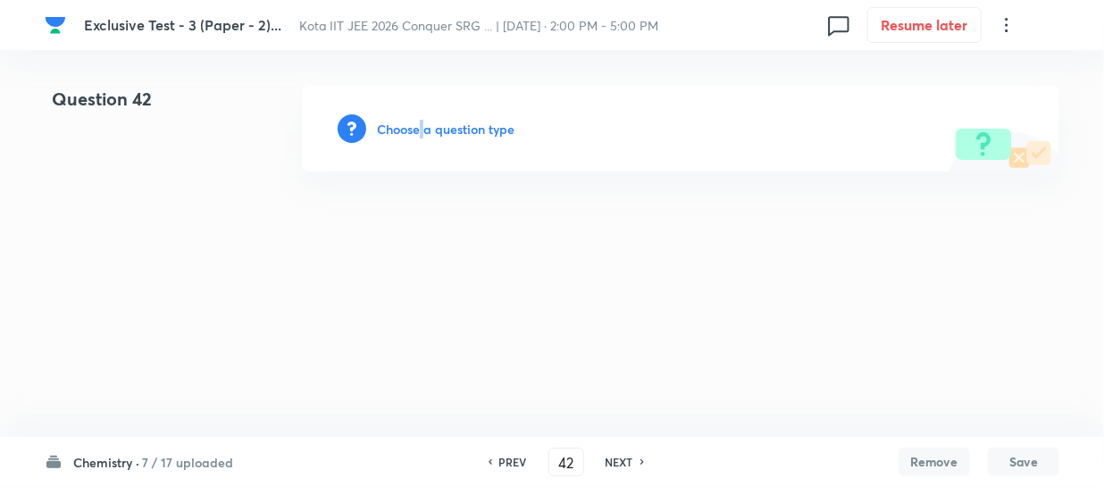
click at [419, 135] on h6 "Choose a question type" at bounding box center [446, 129] width 138 height 19
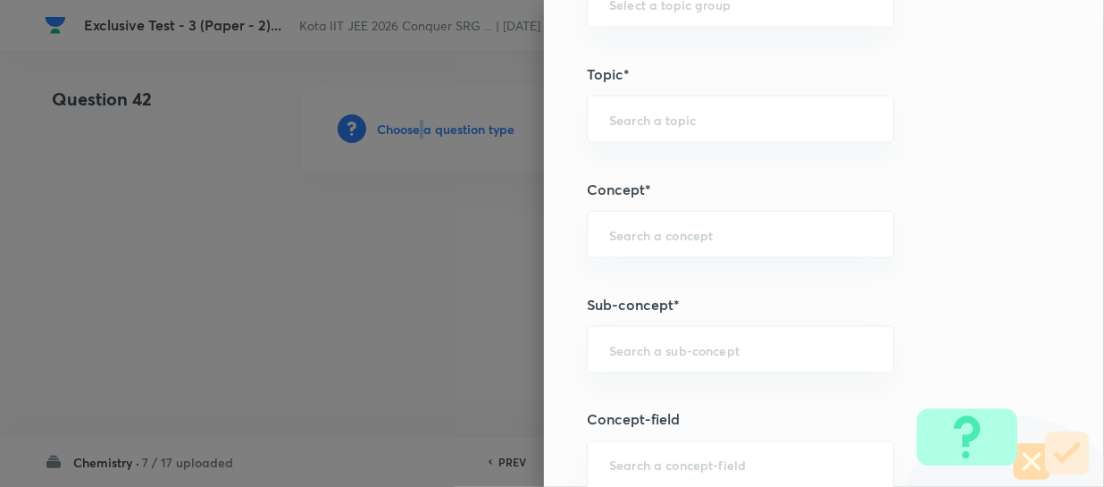
scroll to position [1136, 0]
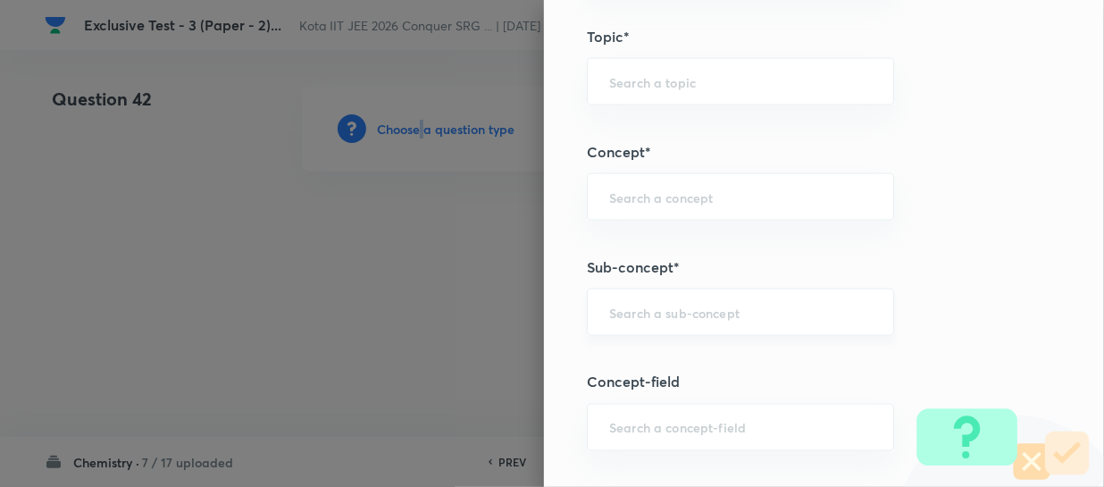
click at [624, 298] on div "​" at bounding box center [740, 312] width 307 height 47
paste input "[PERSON_NAME] Energy Change And Chemical Equilibrium"
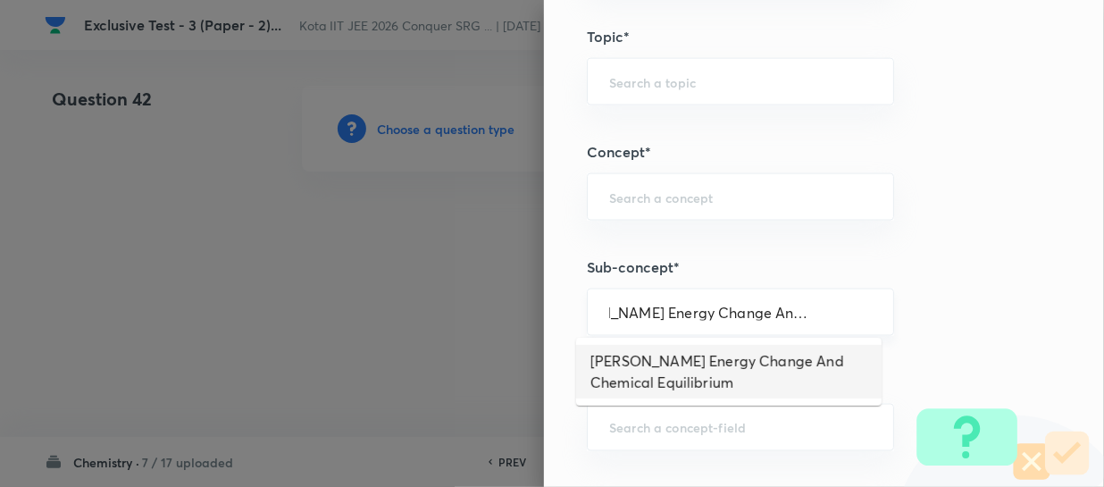
type input "[PERSON_NAME] Energy Change And Chemical Equilibrium"
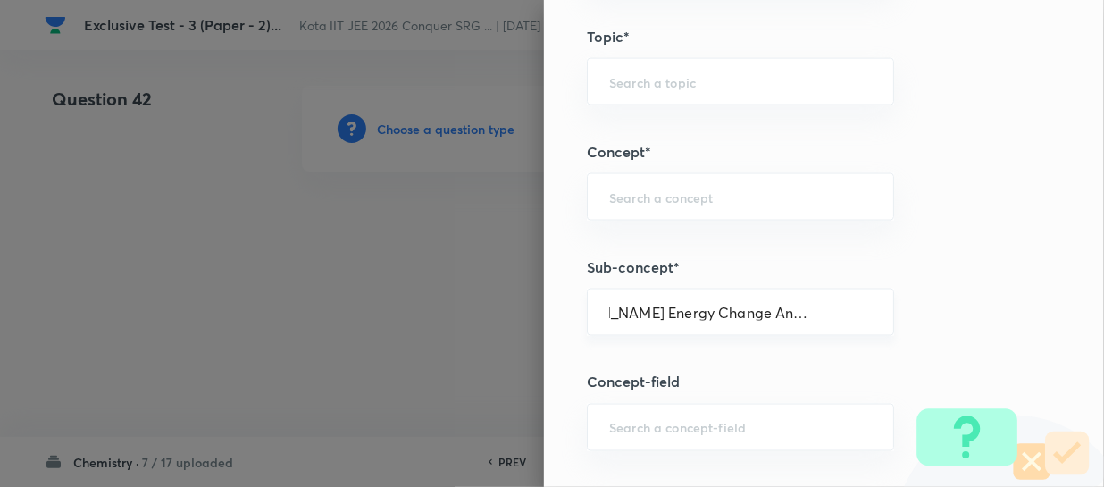
scroll to position [0, 0]
type input "Chemistry"
type input "Physical Chemistry"
type input "Chemical Equilibrium"
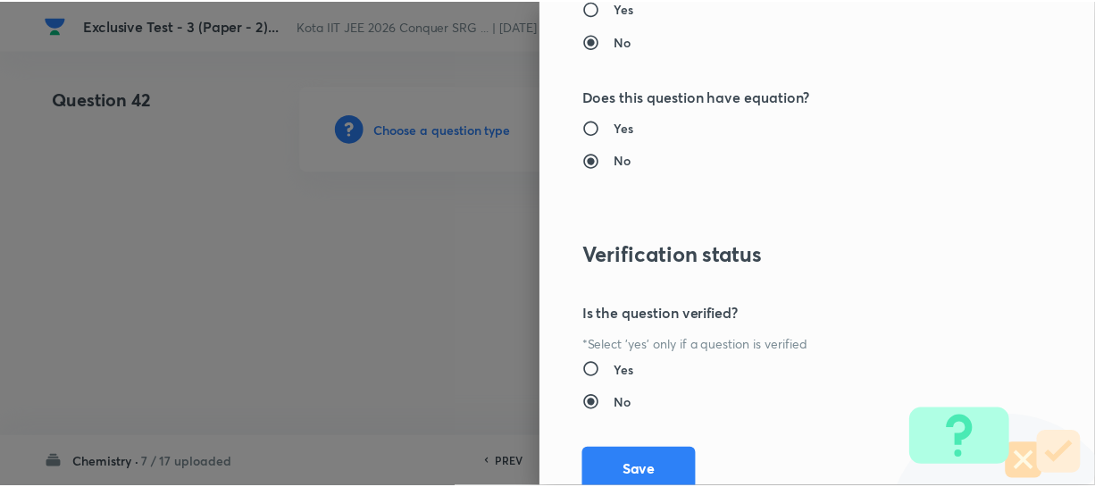
scroll to position [2186, 0]
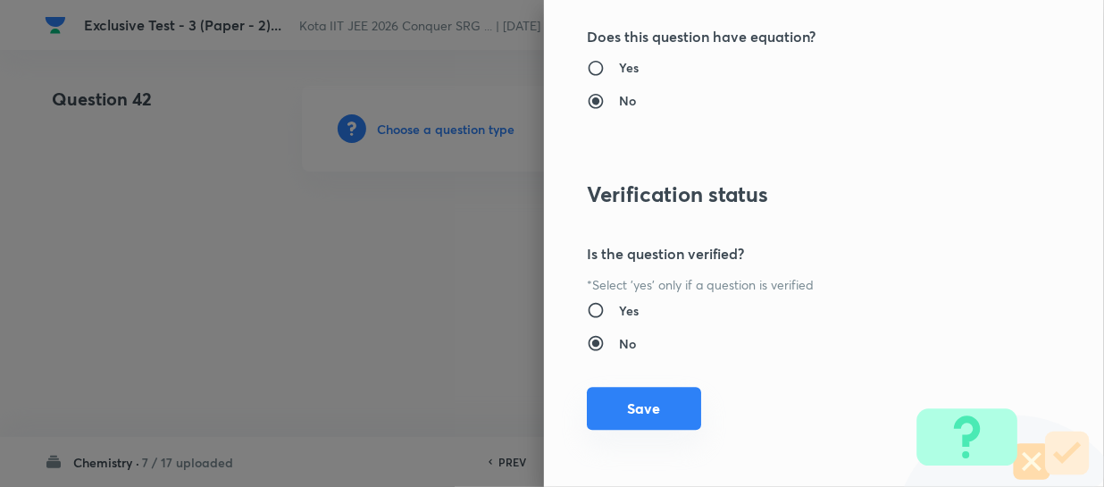
drag, startPoint x: 632, startPoint y: 398, endPoint x: 626, endPoint y: 389, distance: 10.4
click at [632, 399] on button "Save" at bounding box center [644, 408] width 114 height 43
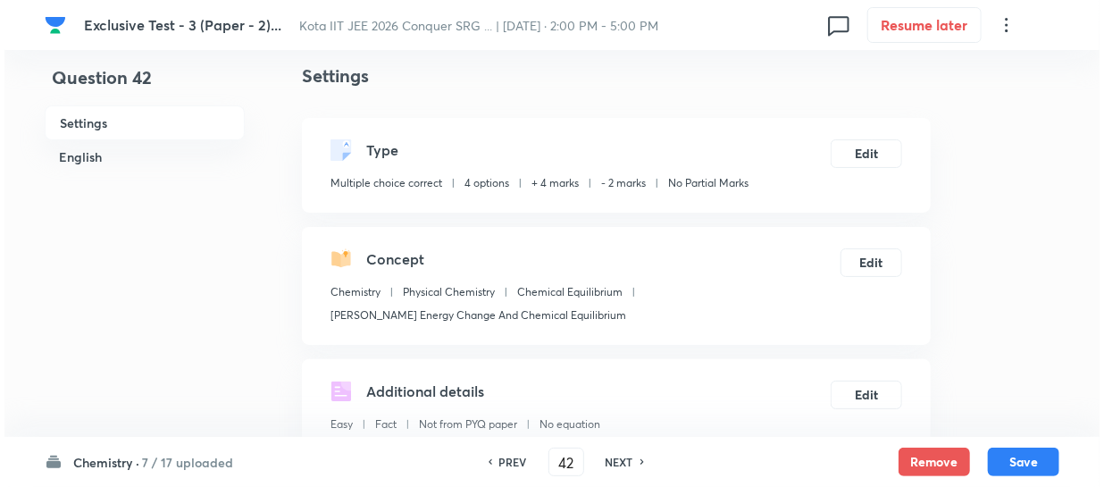
scroll to position [0, 0]
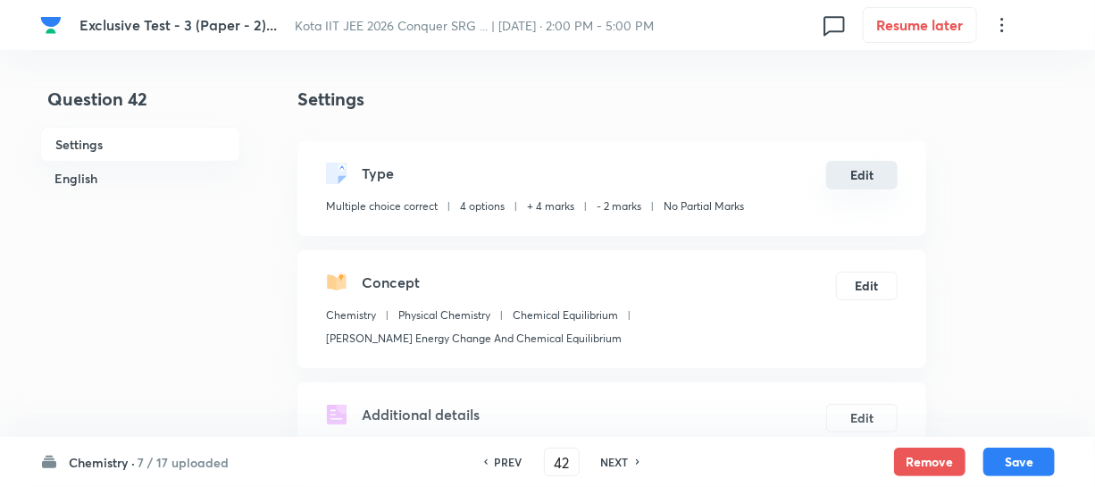
click at [852, 183] on button "Edit" at bounding box center [861, 175] width 71 height 29
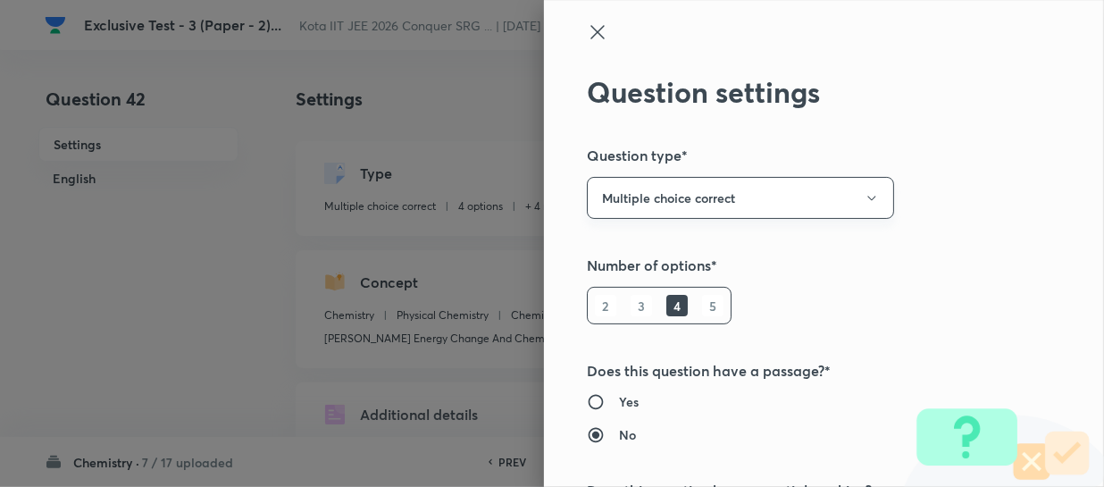
click at [716, 198] on button "Multiple choice correct" at bounding box center [740, 198] width 307 height 42
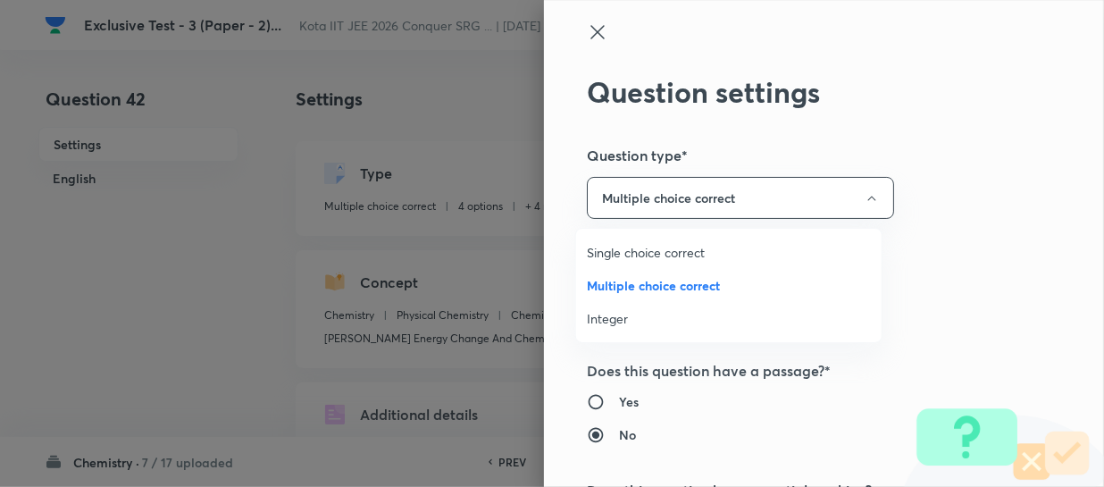
click at [607, 320] on span "Integer" at bounding box center [729, 318] width 284 height 19
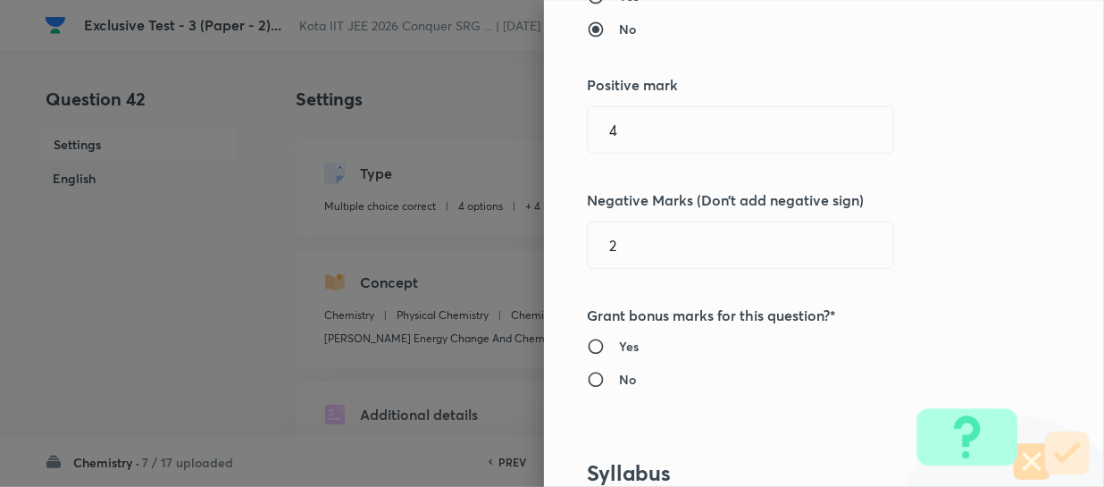
scroll to position [243, 0]
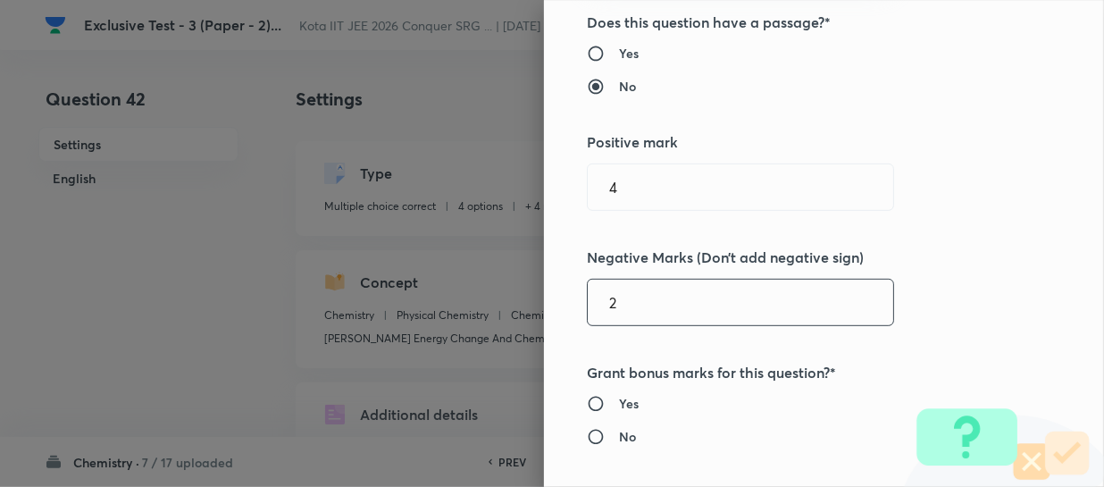
click at [630, 281] on input "2" at bounding box center [741, 303] width 306 height 46
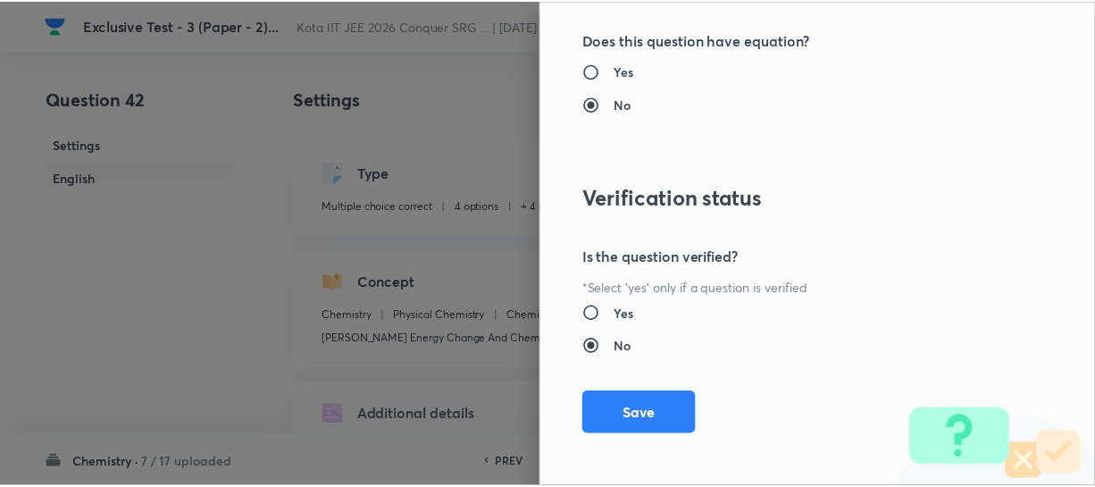
scroll to position [1961, 0]
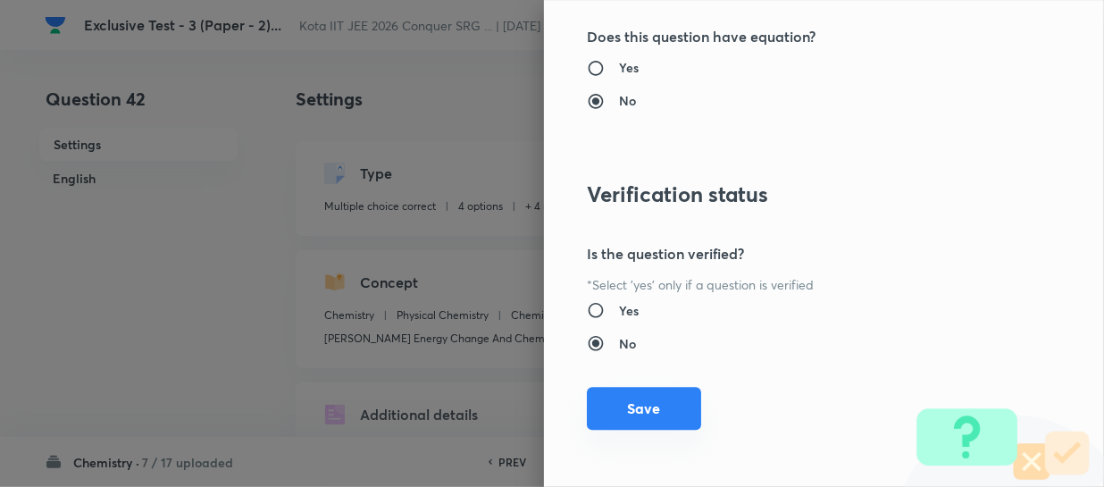
type input "0"
click at [641, 401] on button "Save" at bounding box center [644, 408] width 114 height 43
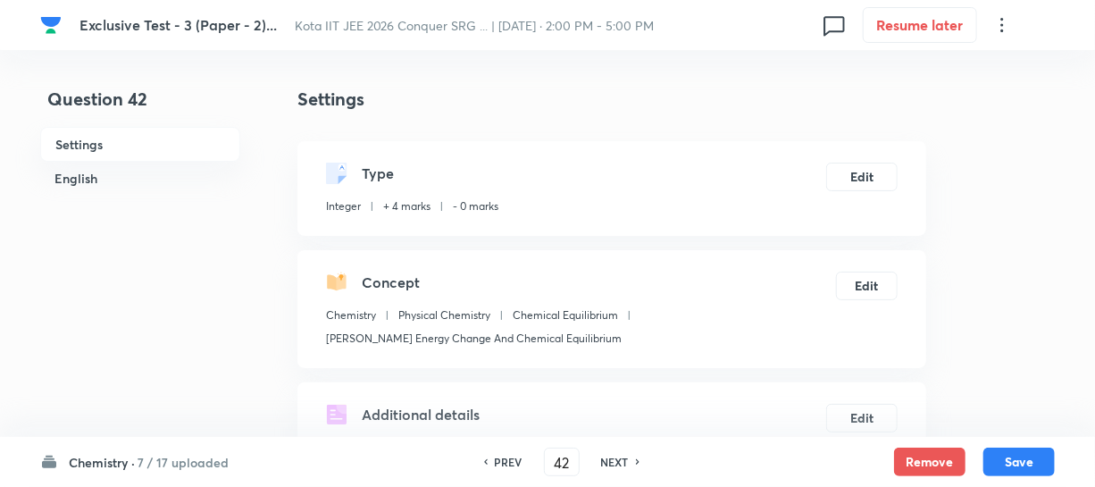
scroll to position [80, 0]
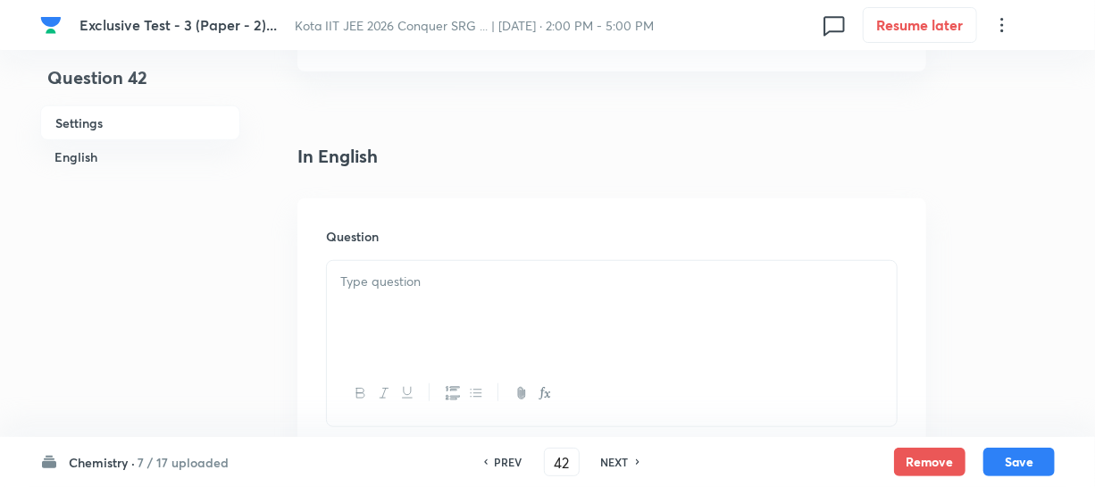
click at [489, 274] on p at bounding box center [611, 282] width 543 height 21
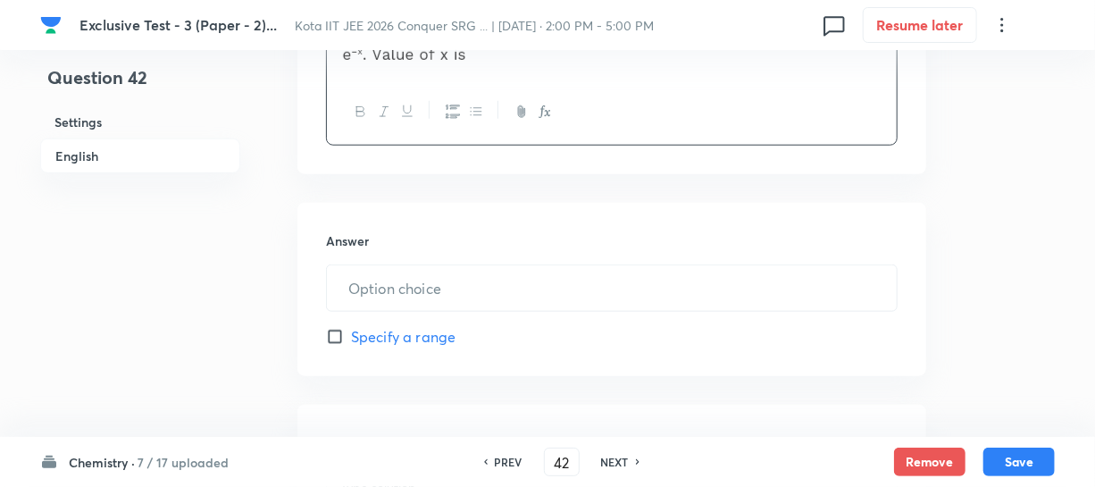
scroll to position [731, 0]
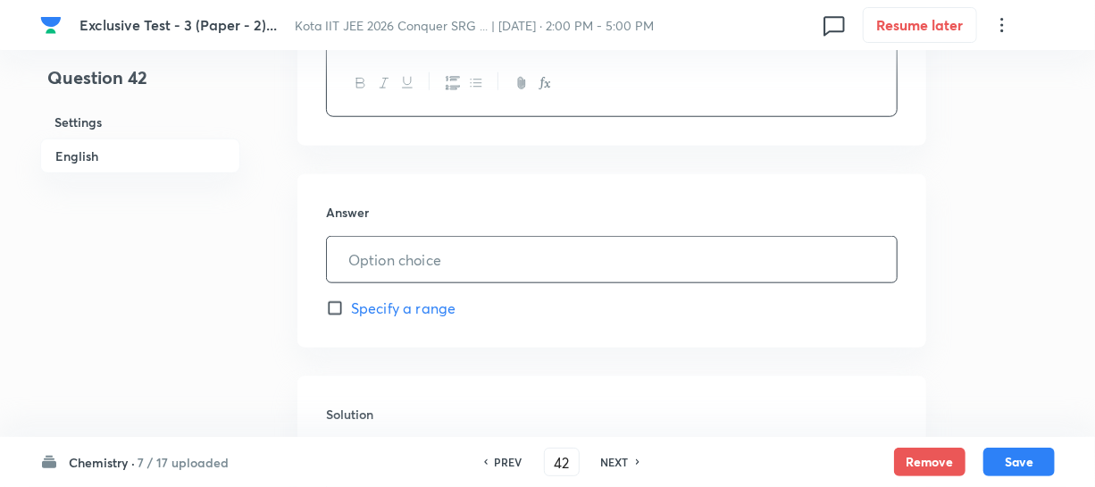
click at [419, 255] on input "text" at bounding box center [612, 260] width 570 height 46
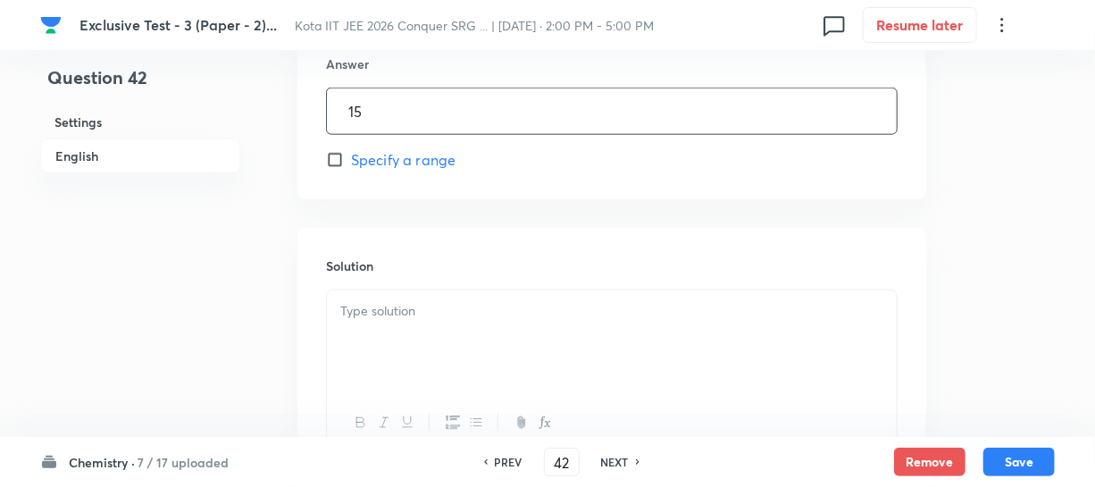
scroll to position [893, 0]
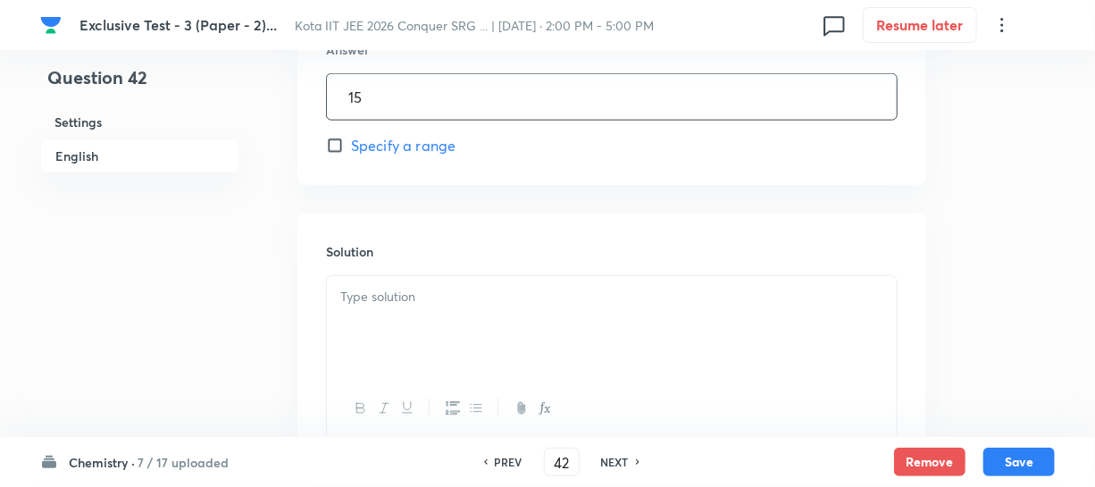
type input "15"
click at [391, 275] on div at bounding box center [612, 358] width 572 height 167
click at [395, 288] on p at bounding box center [611, 297] width 543 height 21
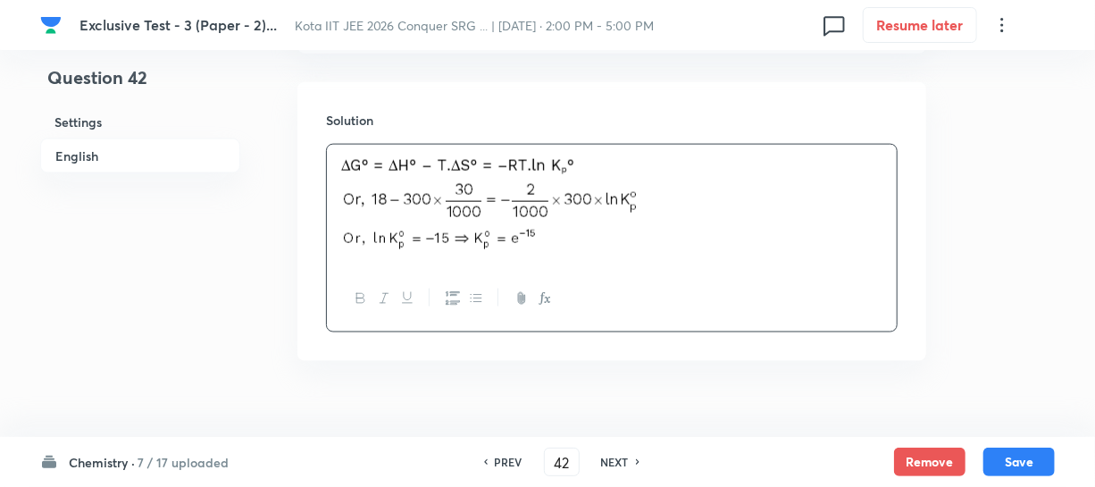
scroll to position [1055, 0]
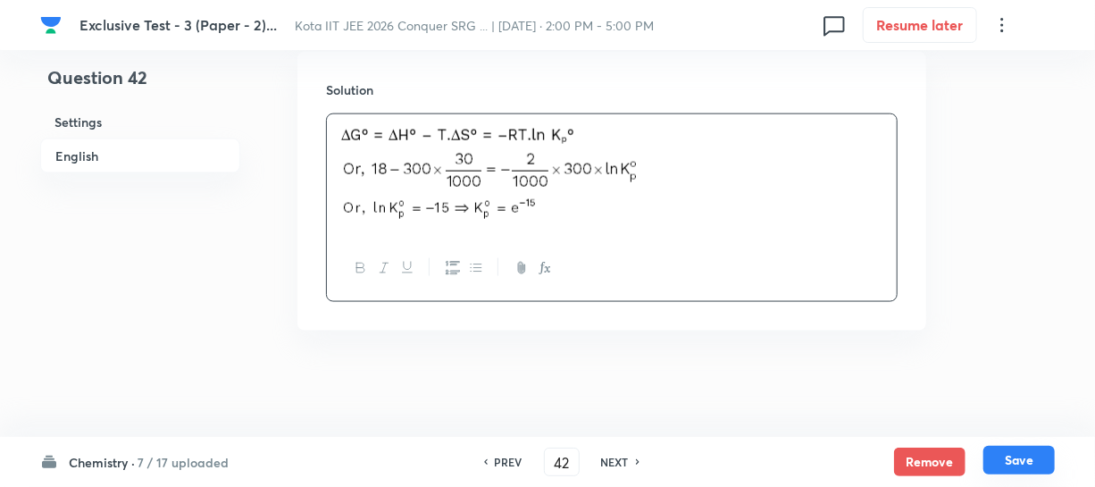
click at [1018, 461] on button "Save" at bounding box center [1019, 460] width 71 height 29
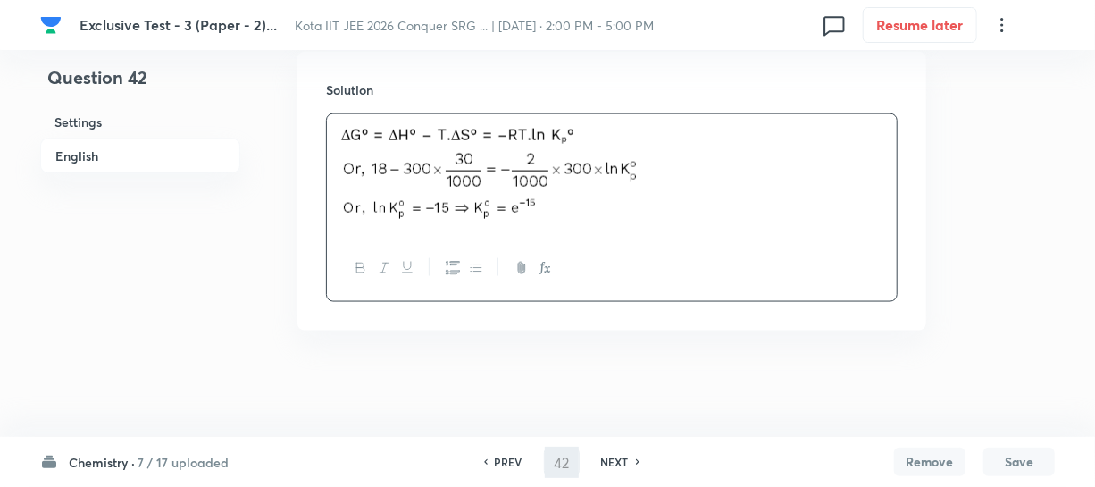
type input "43"
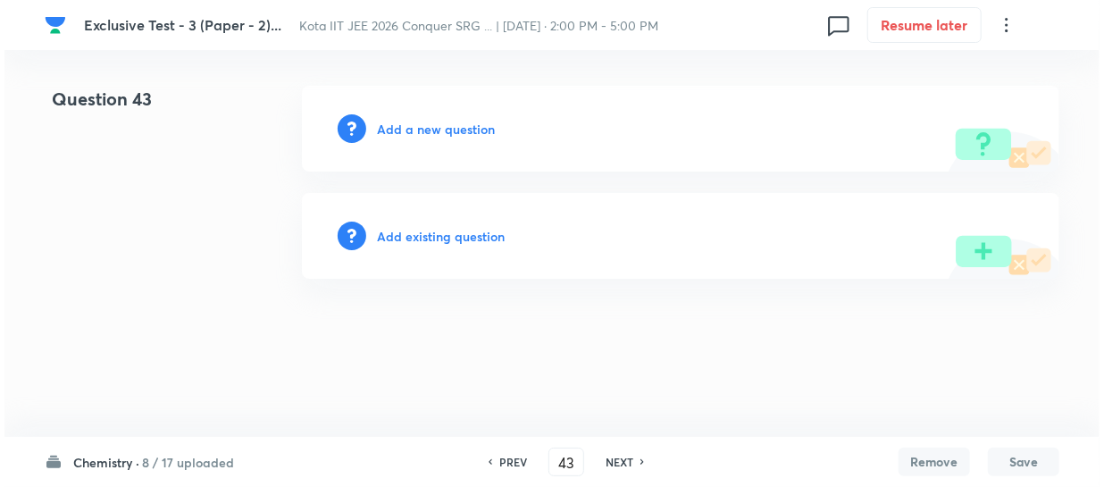
scroll to position [0, 0]
click at [465, 138] on div "Add a new question" at bounding box center [681, 129] width 758 height 86
click at [461, 135] on h6 "Add a new question" at bounding box center [436, 129] width 118 height 19
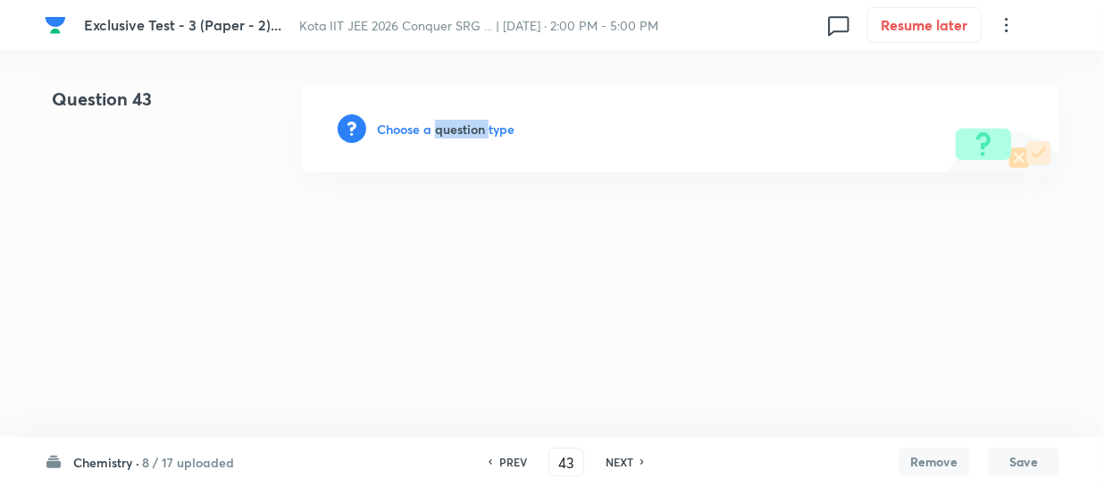
click at [461, 135] on h6 "Choose a question type" at bounding box center [446, 129] width 138 height 19
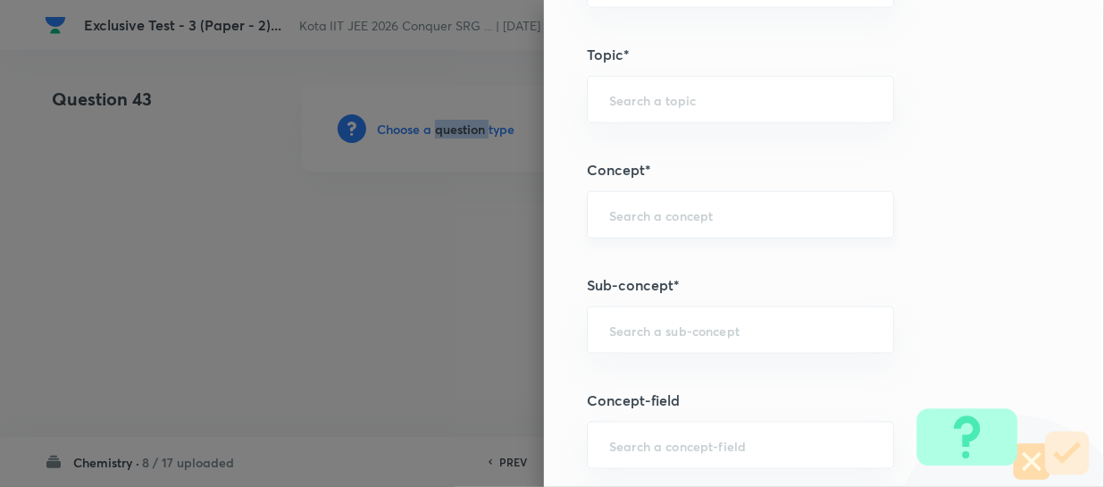
scroll to position [1055, 0]
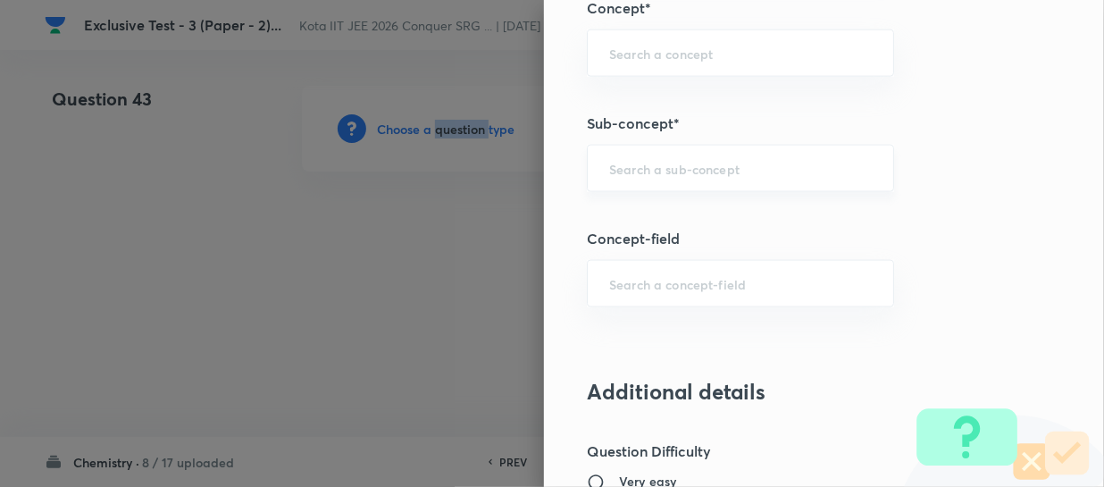
click at [634, 178] on div "​" at bounding box center [740, 168] width 307 height 47
paste input "Chirality And Stereochemistry"
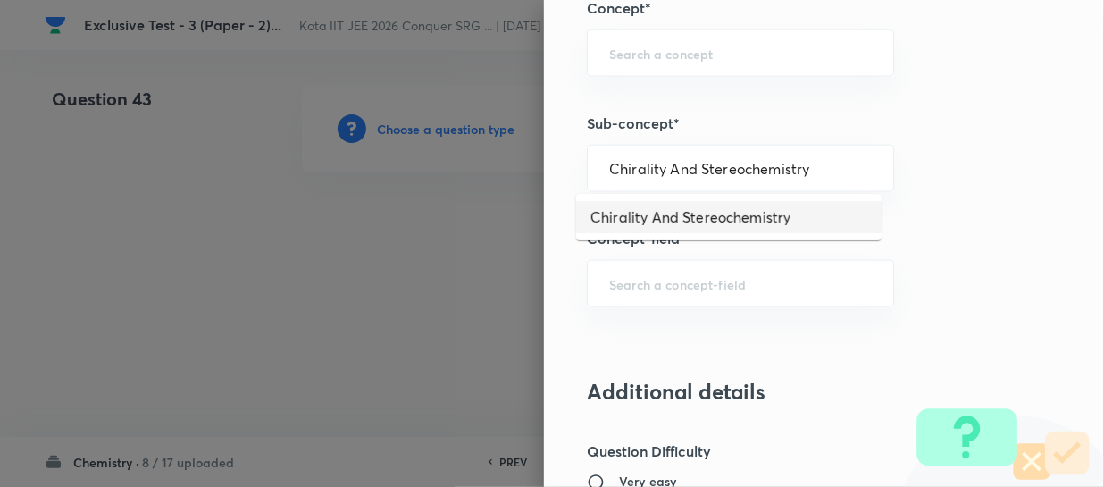
type input "Chirality And Stereochemistry"
type input "Chemistry"
type input "Organic Chemistry"
type input "Isomerism"
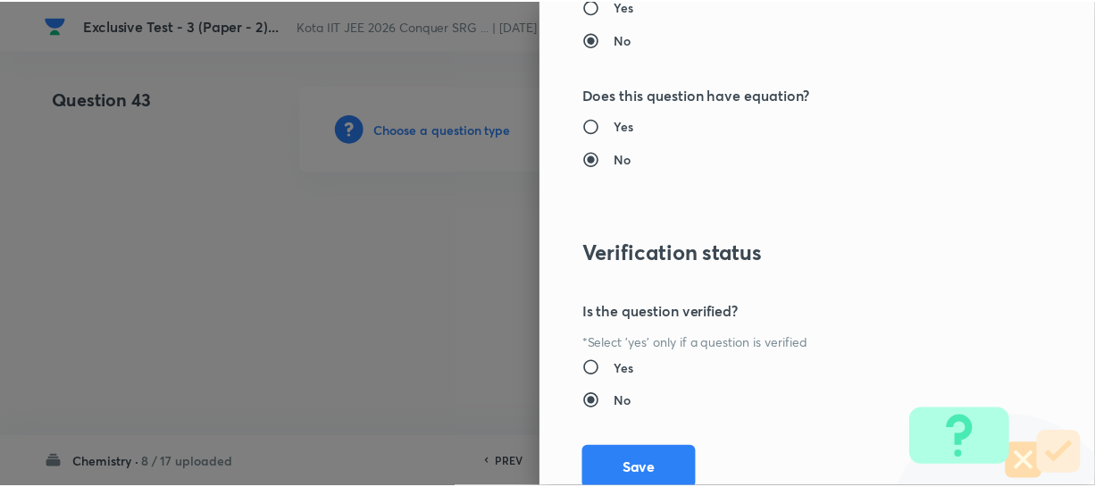
scroll to position [1961, 0]
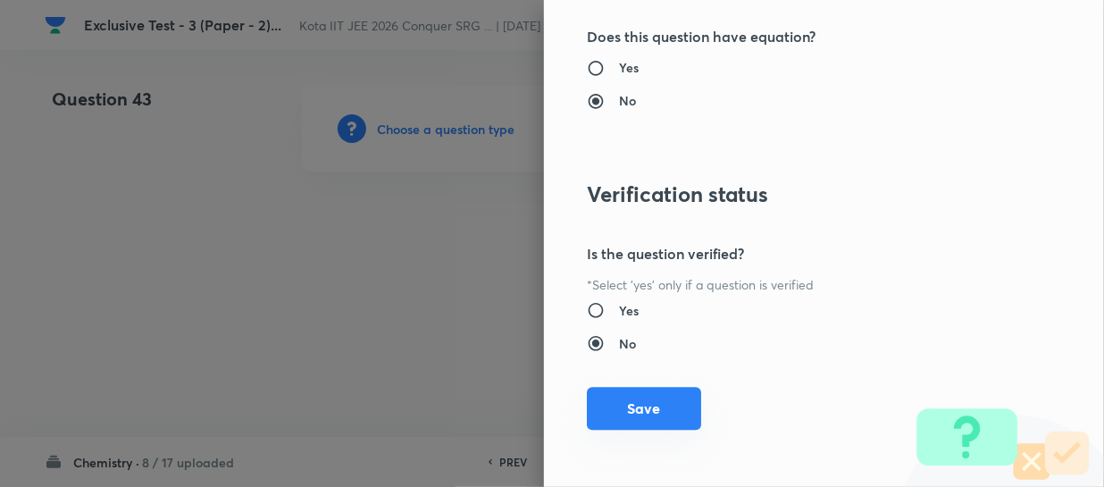
drag, startPoint x: 672, startPoint y: 402, endPoint x: 691, endPoint y: 410, distance: 20.4
click at [670, 405] on button "Save" at bounding box center [644, 408] width 114 height 43
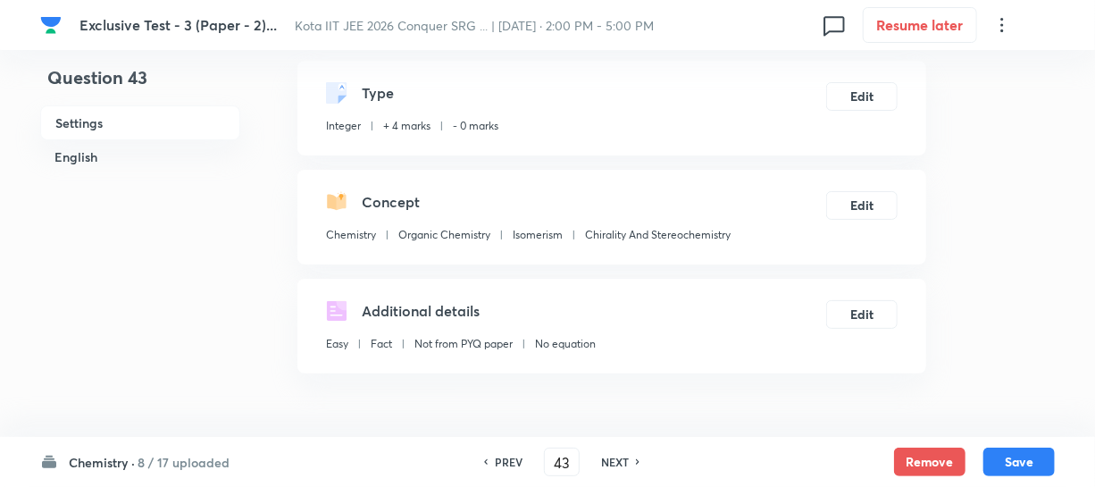
scroll to position [243, 0]
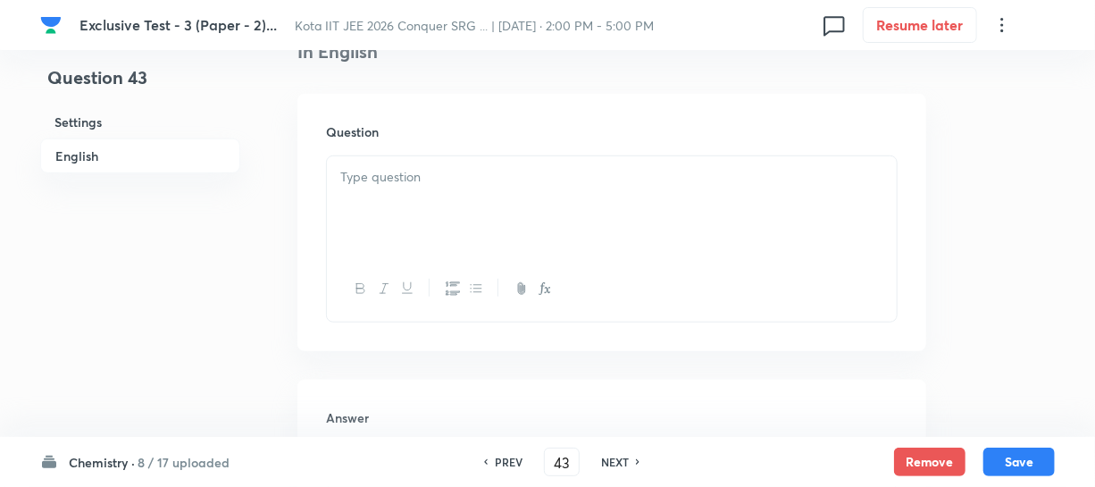
click at [460, 214] on div at bounding box center [612, 206] width 570 height 100
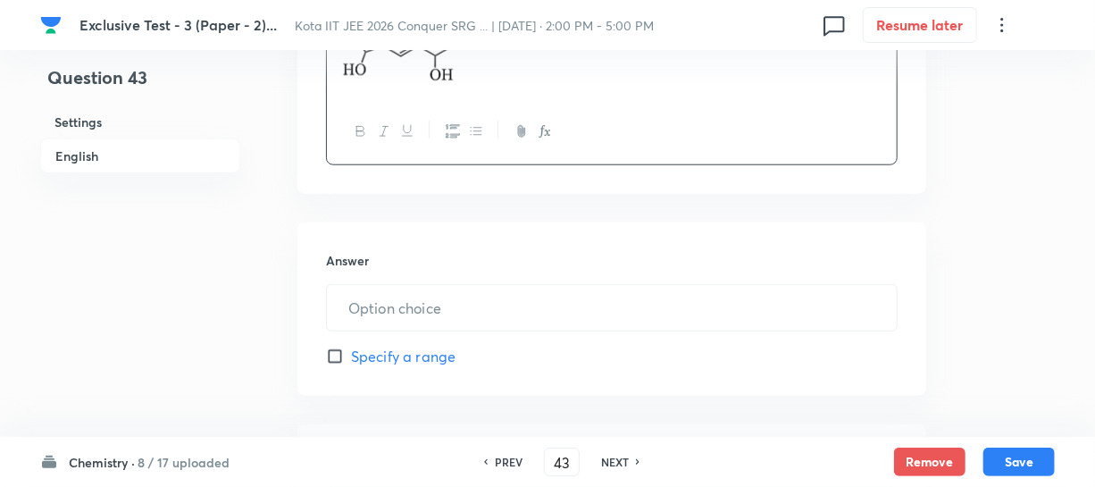
scroll to position [731, 0]
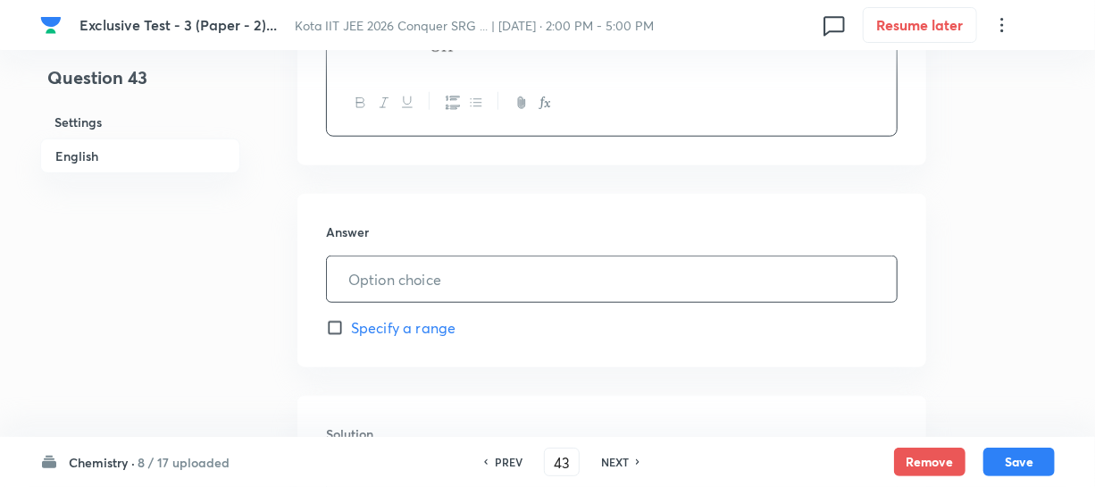
click at [367, 275] on input "text" at bounding box center [612, 279] width 570 height 46
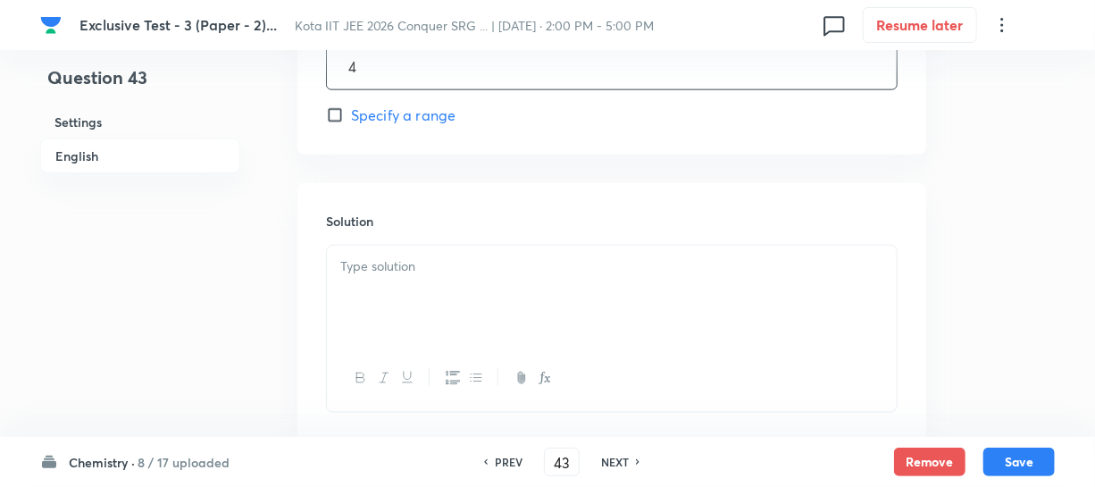
scroll to position [974, 0]
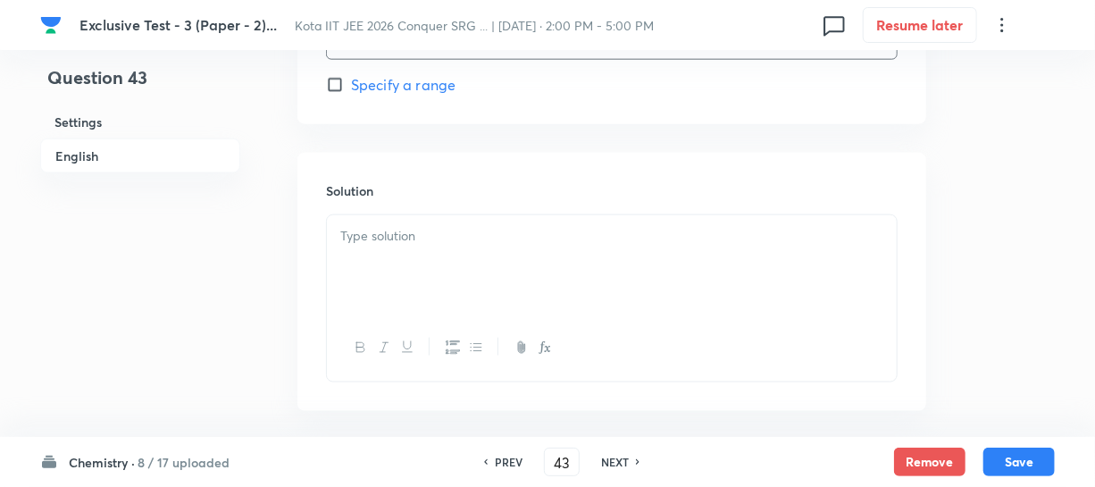
type input "4"
click at [402, 234] on p at bounding box center [611, 236] width 543 height 21
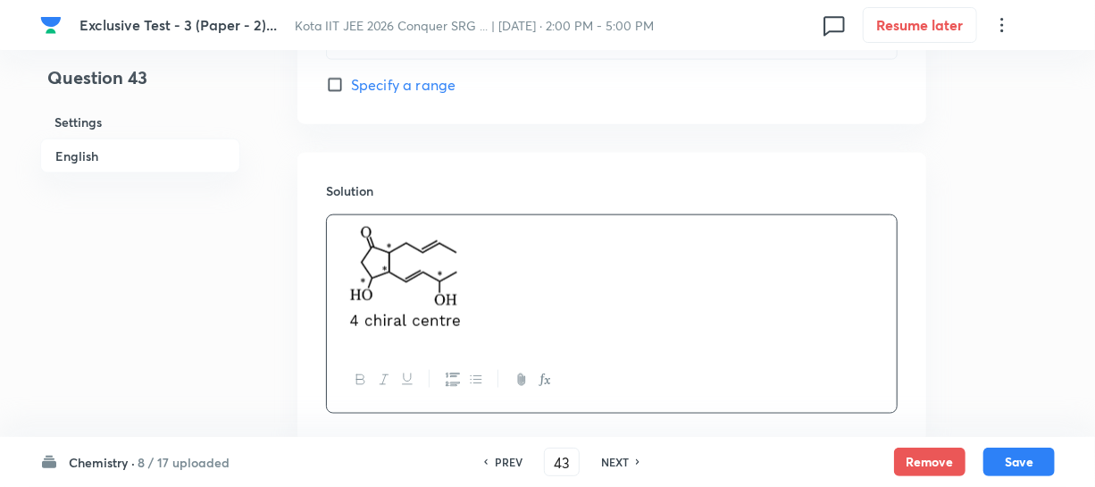
scroll to position [1088, 0]
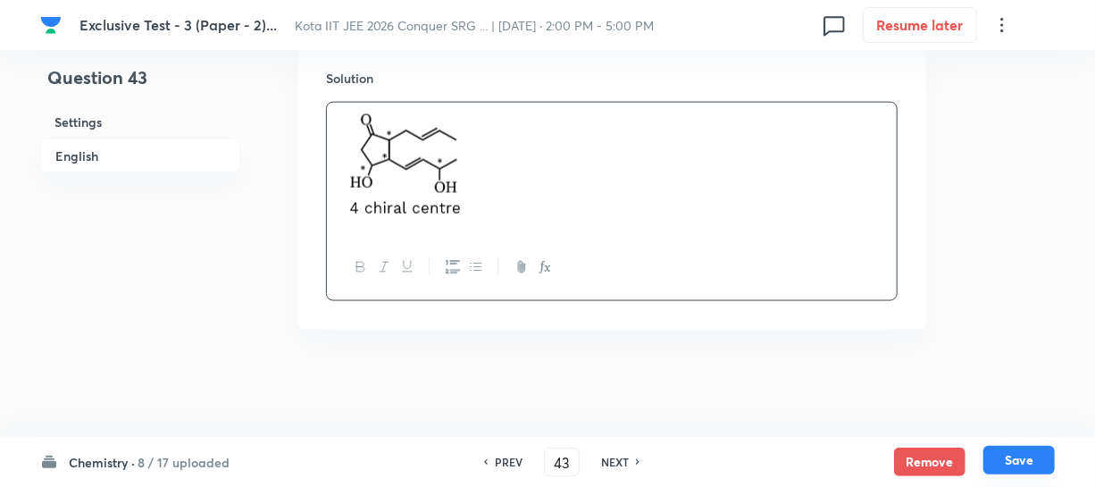
click at [1015, 455] on button "Save" at bounding box center [1019, 460] width 71 height 29
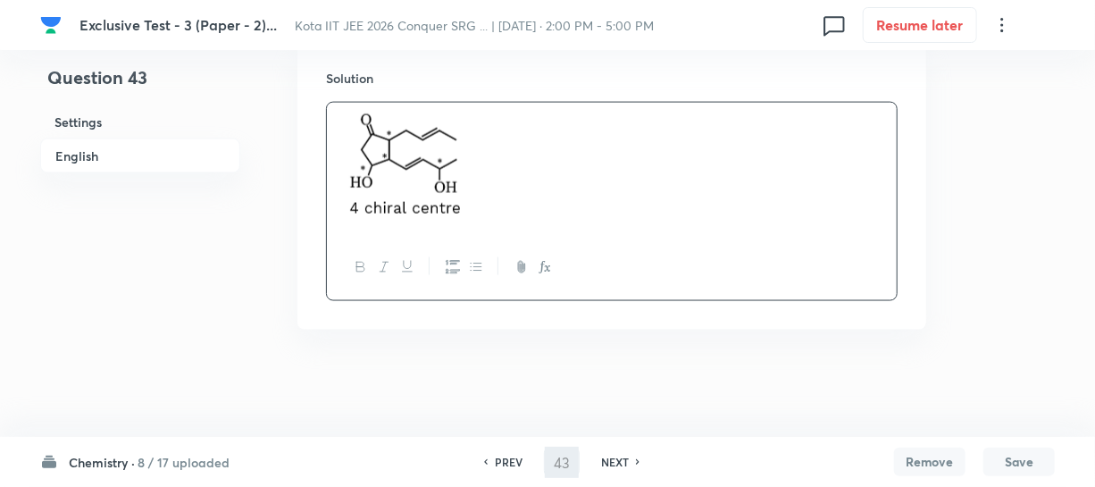
type input "44"
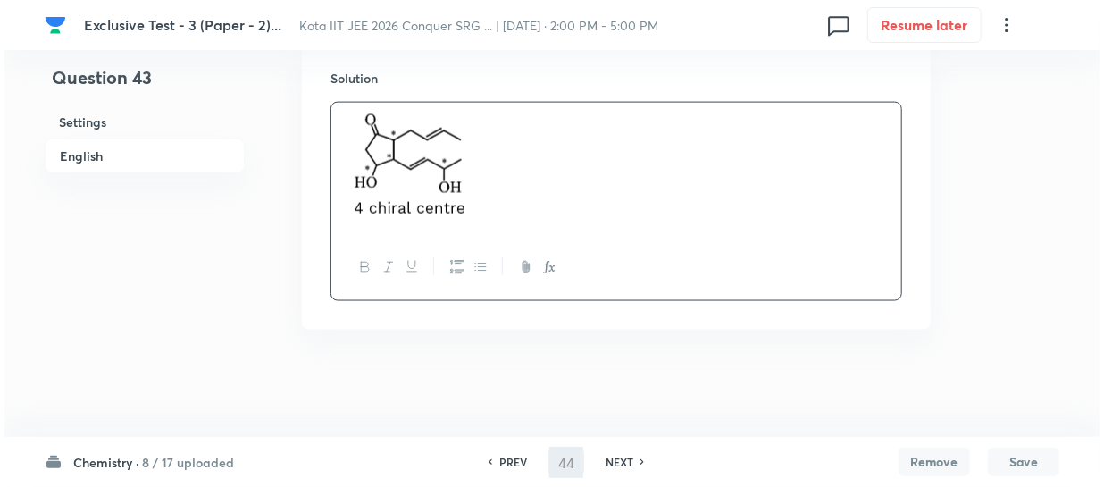
scroll to position [0, 0]
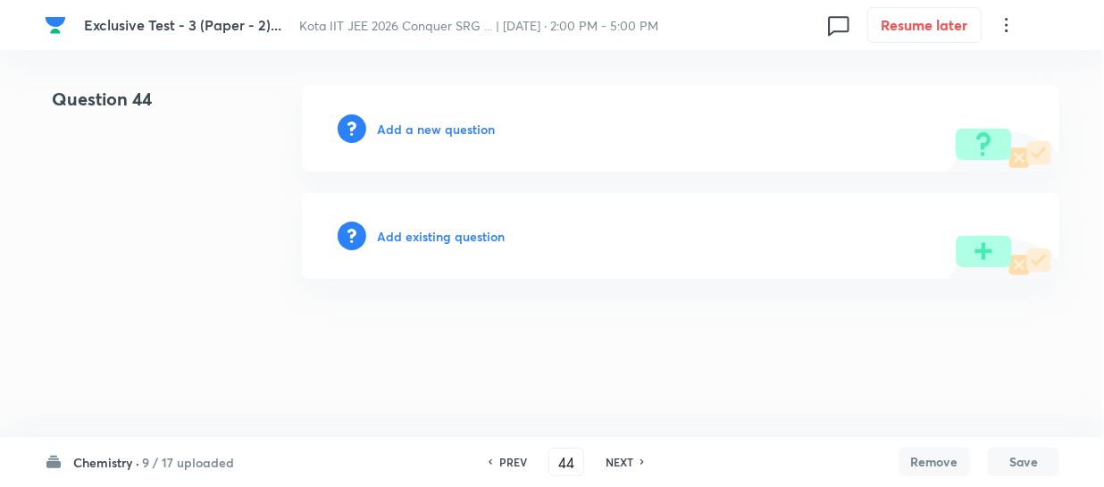
click at [452, 125] on h6 "Add a new question" at bounding box center [436, 129] width 118 height 19
click at [449, 128] on h6 "Choose a question type" at bounding box center [446, 129] width 138 height 19
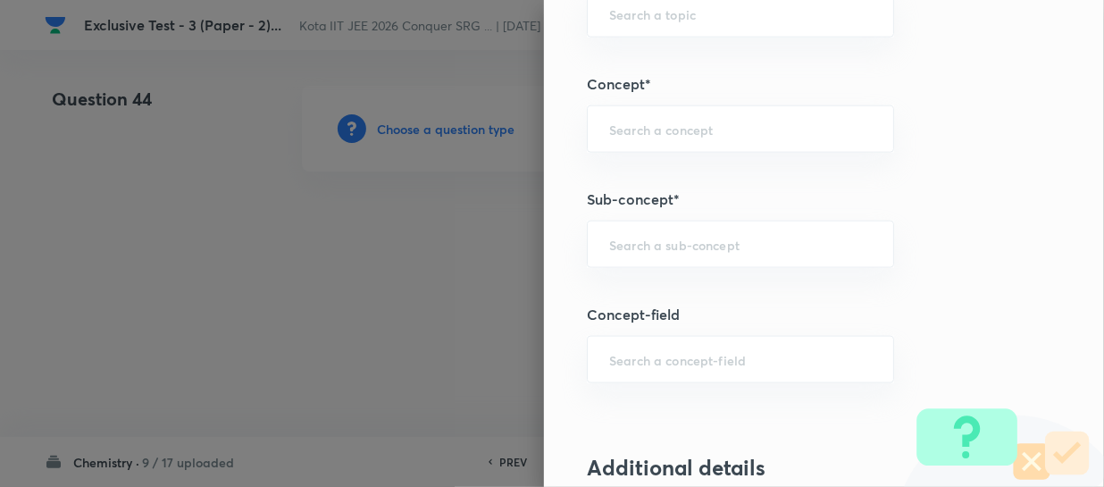
scroll to position [1055, 0]
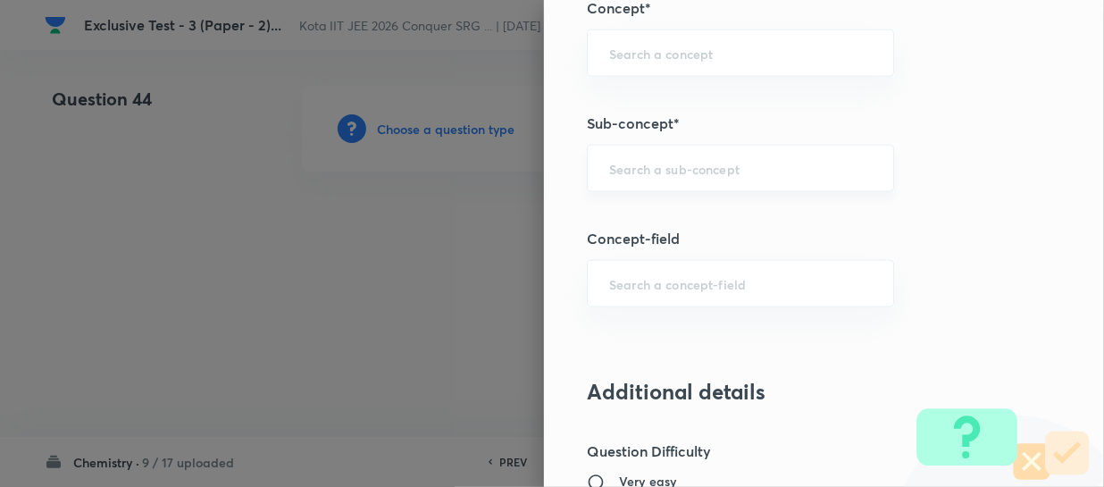
click at [634, 173] on input "text" at bounding box center [740, 168] width 263 height 17
paste input "Orbitals And Quantum Numbers"
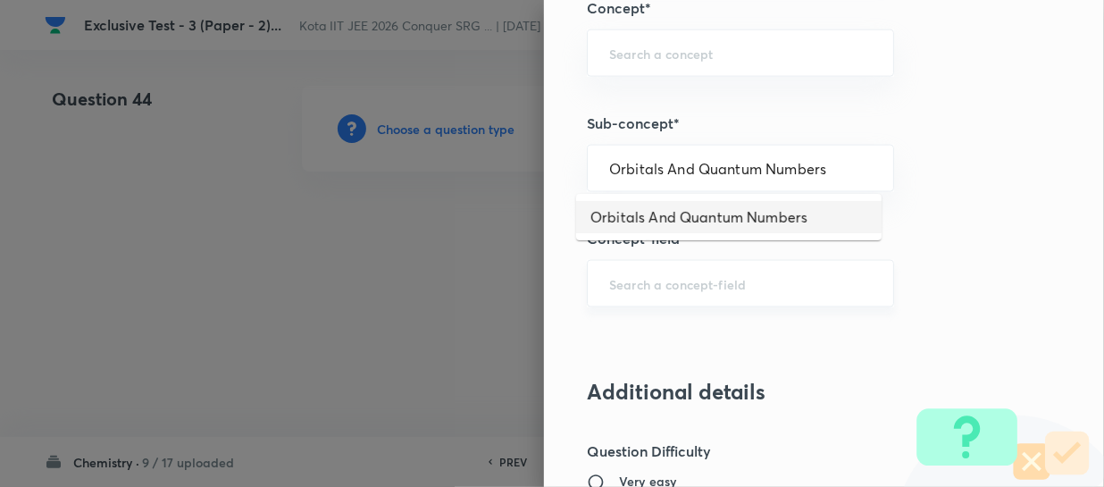
type input "Orbitals And Quantum Numbers"
type input "Chemistry"
type input "Physical Chemistry"
type input "Atomic Structure"
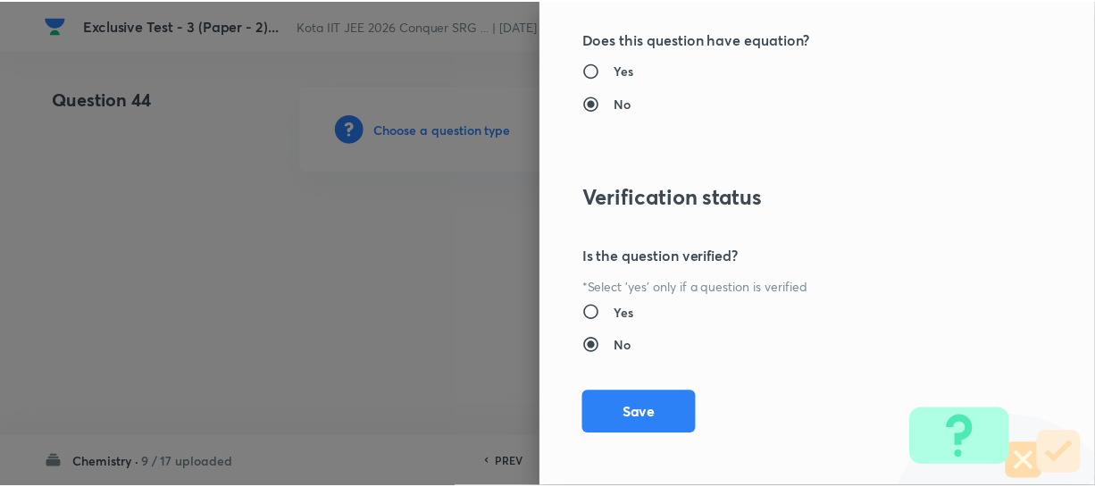
scroll to position [1961, 0]
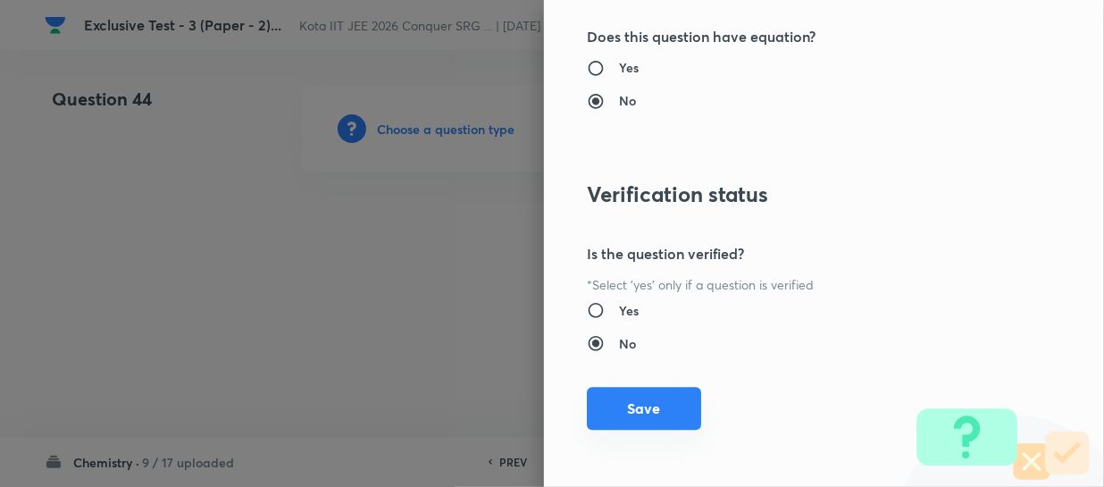
click at [658, 398] on button "Save" at bounding box center [644, 408] width 114 height 43
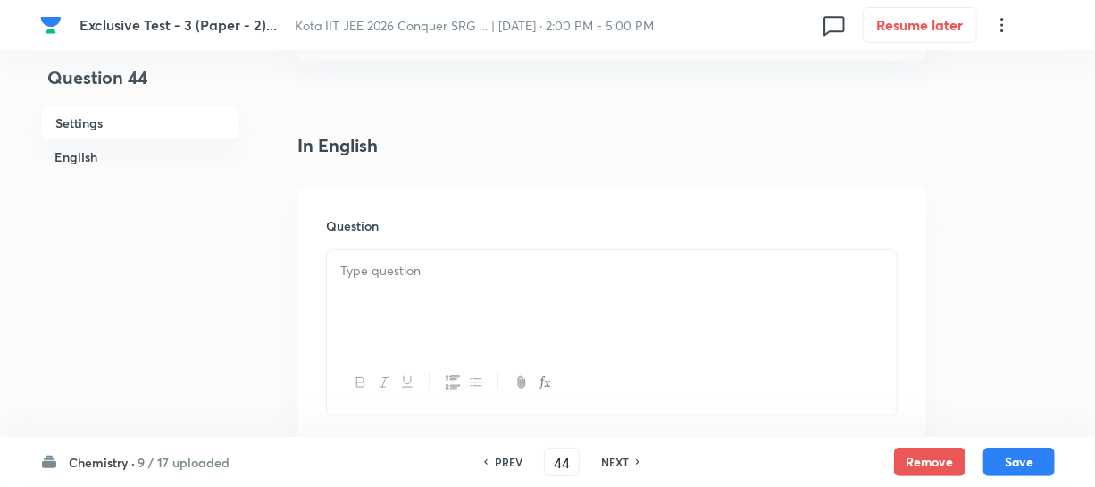
scroll to position [487, 0]
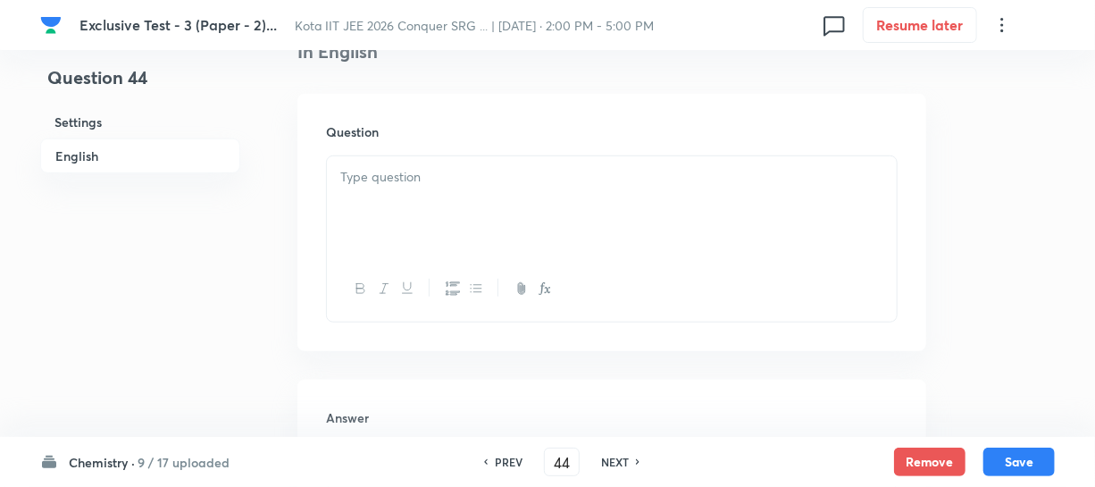
click at [428, 203] on div at bounding box center [612, 206] width 570 height 100
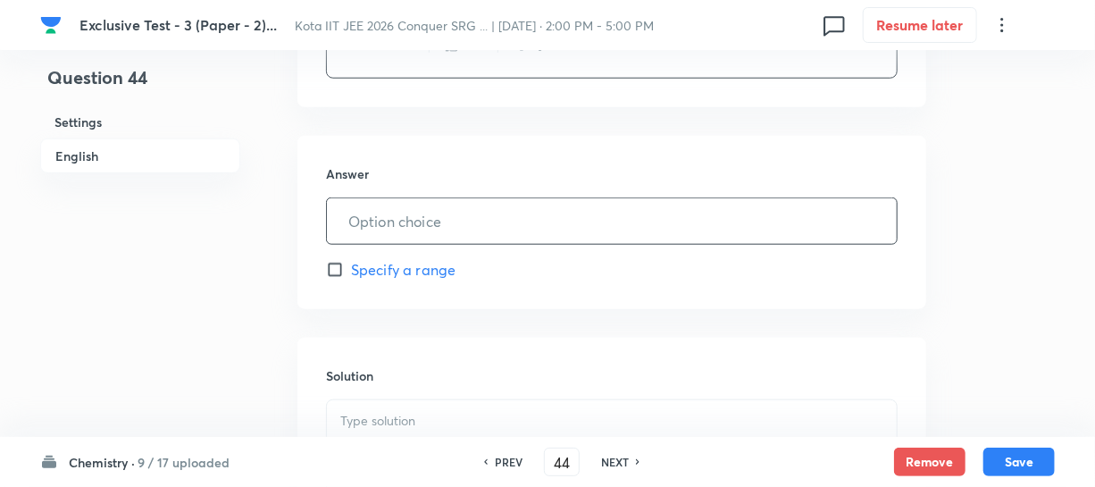
click at [435, 214] on input "text" at bounding box center [612, 221] width 570 height 46
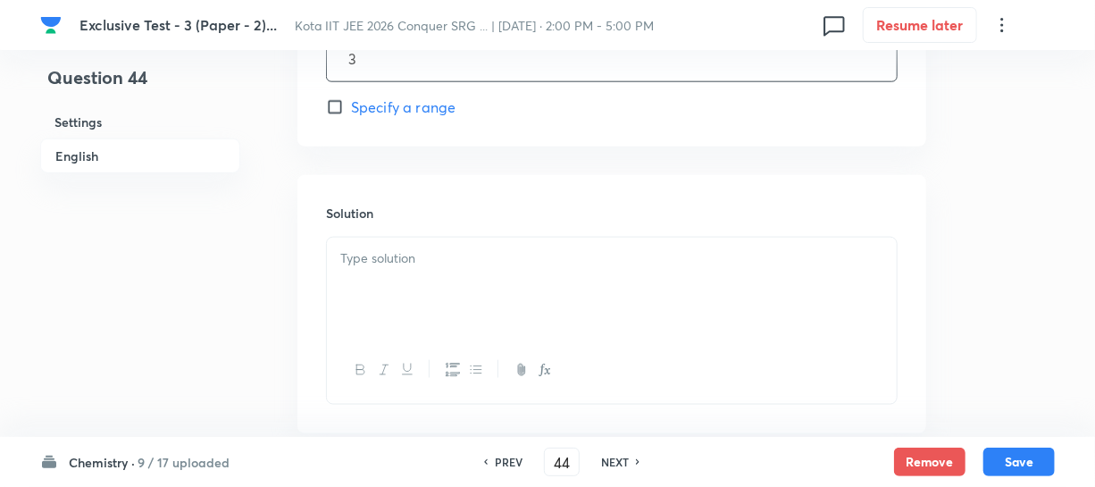
scroll to position [974, 0]
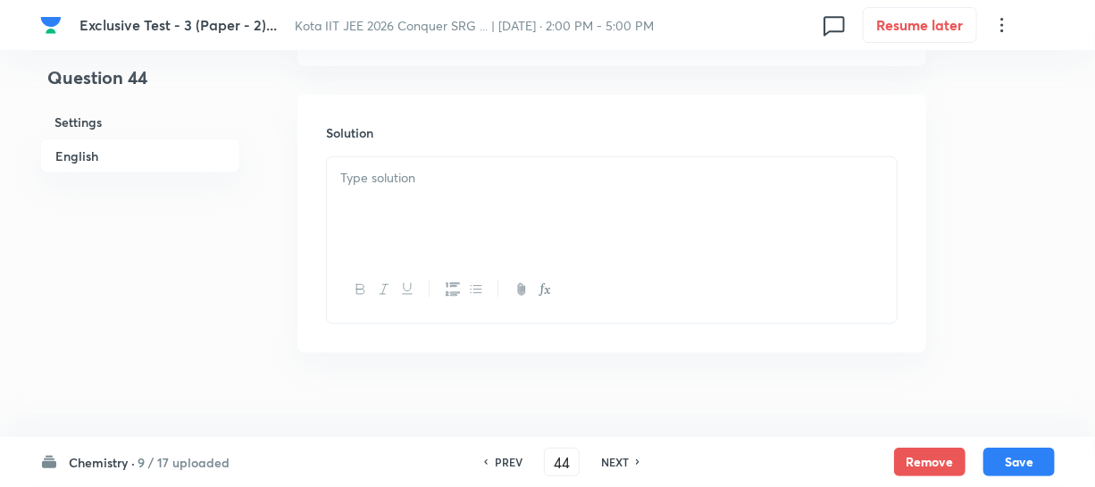
type input "3"
drag, startPoint x: 417, startPoint y: 179, endPoint x: 410, endPoint y: 186, distance: 10.1
click at [415, 180] on p at bounding box center [611, 178] width 543 height 21
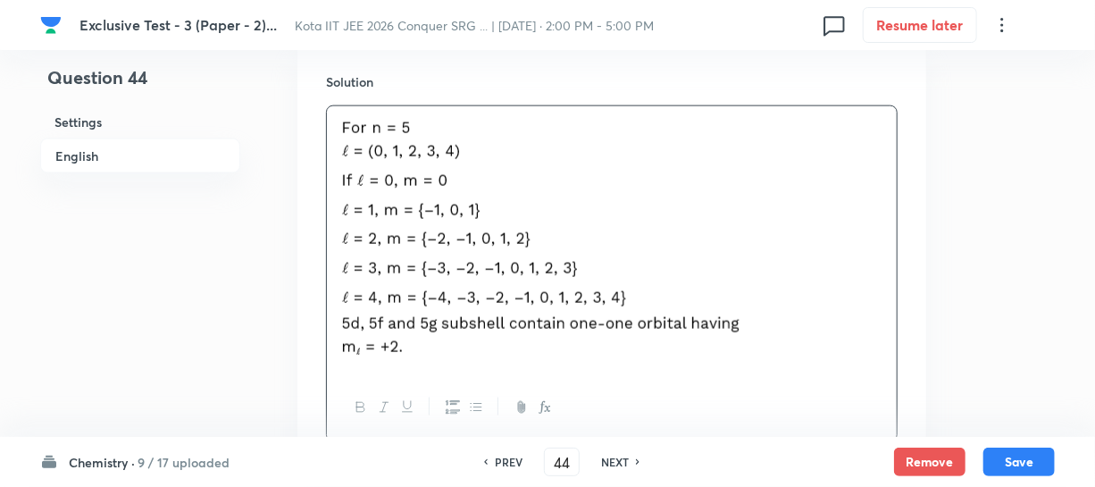
scroll to position [1055, 0]
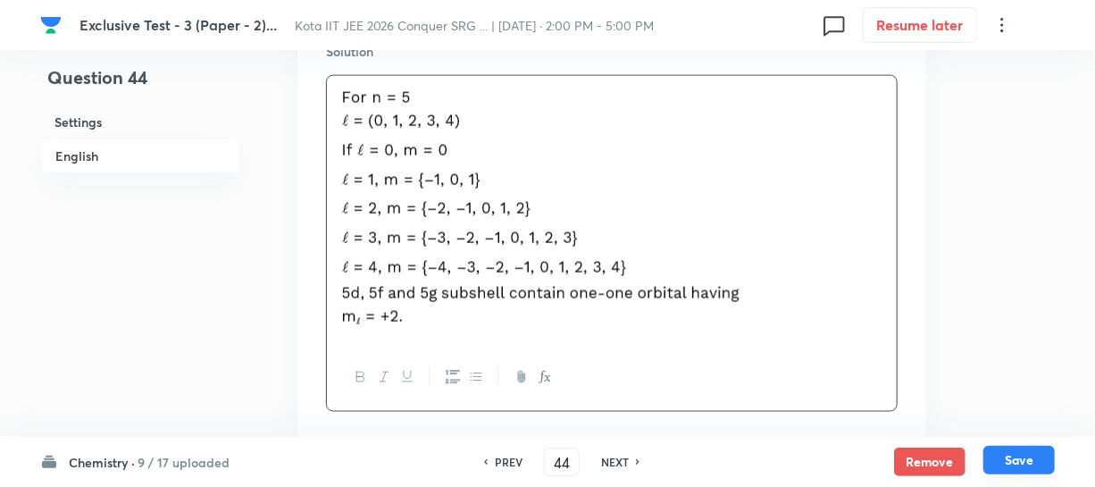
click at [1026, 450] on button "Save" at bounding box center [1019, 460] width 71 height 29
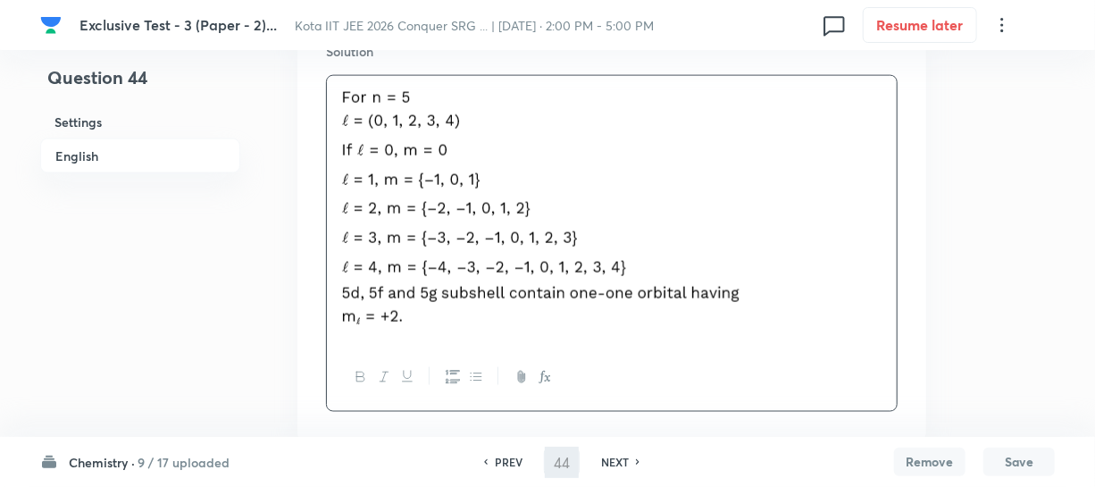
type input "45"
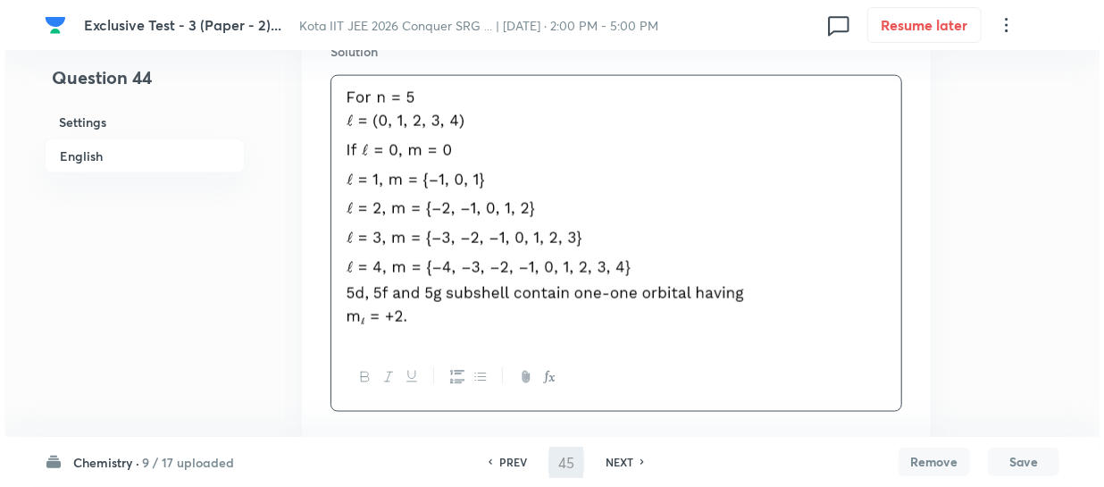
scroll to position [0, 0]
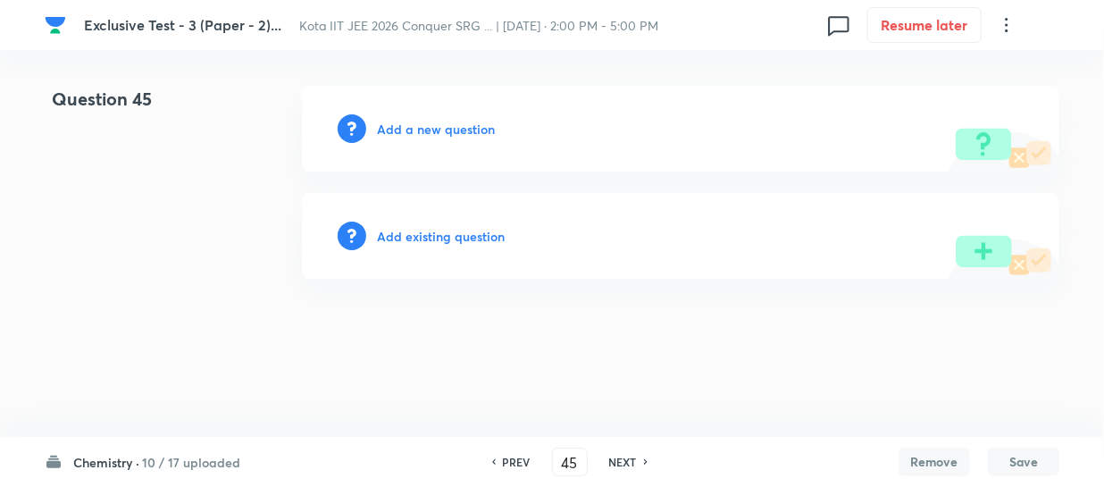
click at [431, 133] on h6 "Add a new question" at bounding box center [436, 129] width 118 height 19
click at [431, 133] on h6 "Choose a question type" at bounding box center [446, 129] width 138 height 19
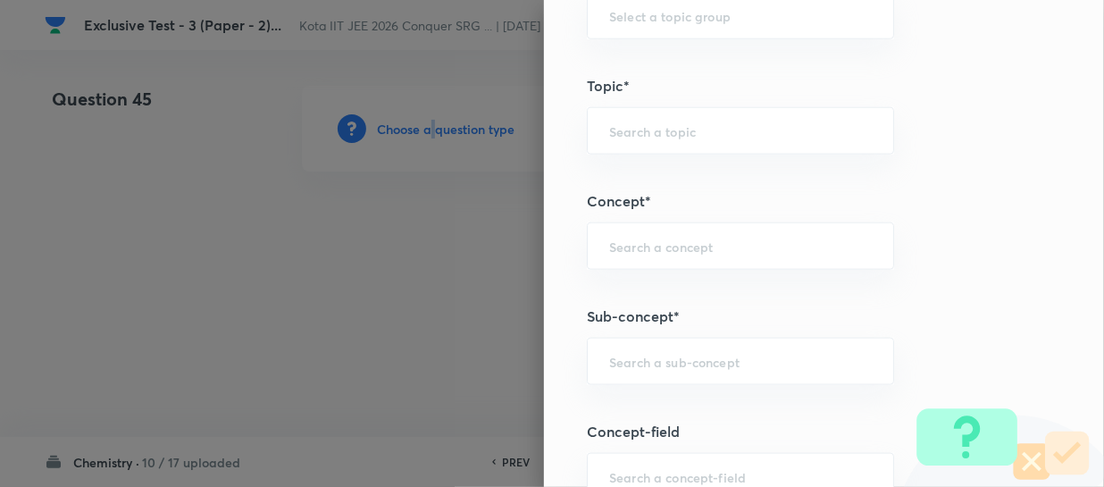
scroll to position [893, 0]
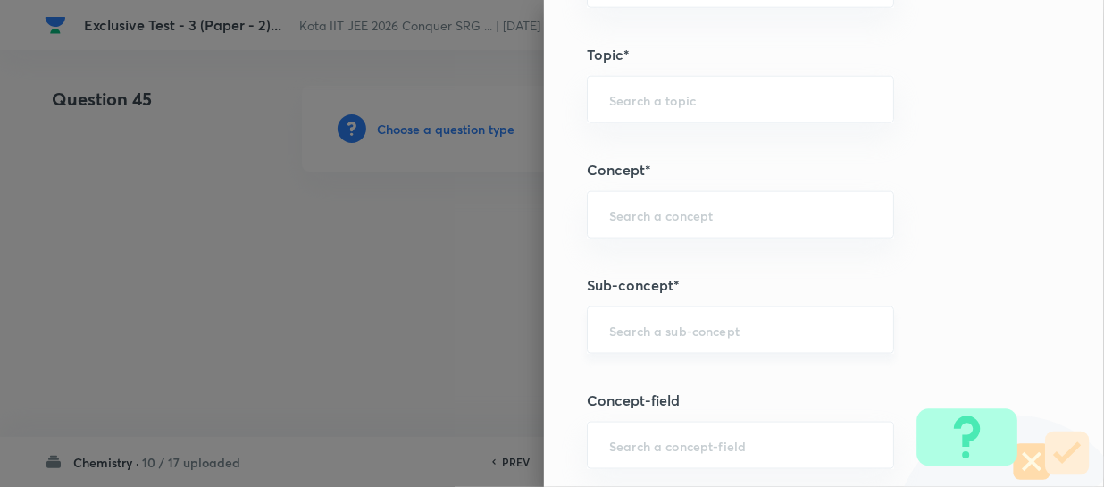
click at [625, 335] on input "text" at bounding box center [740, 330] width 263 height 17
paste input "Real Gases and Their Derivation from Ideal Gas Behaviour"
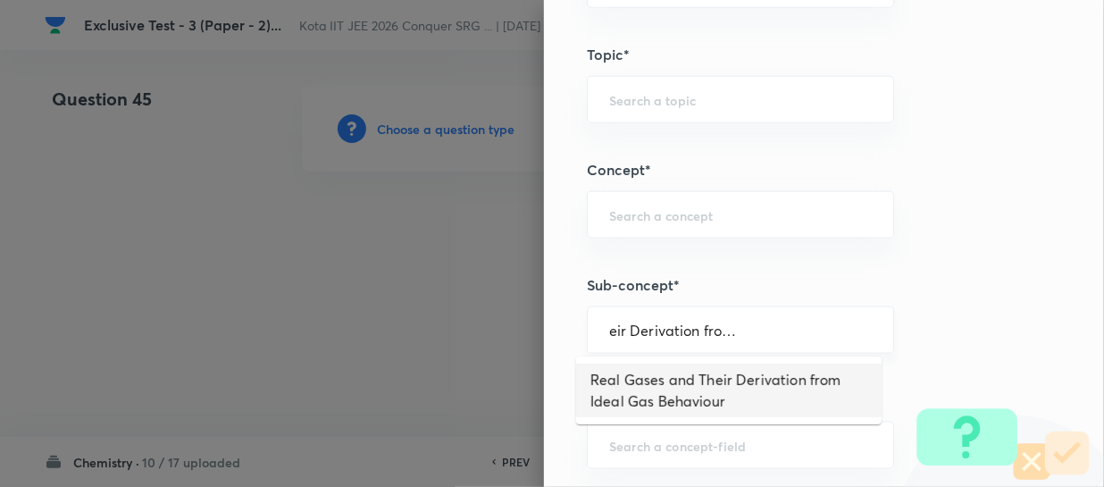
type input "Real Gases and Their Derivation from Ideal Gas Behaviour"
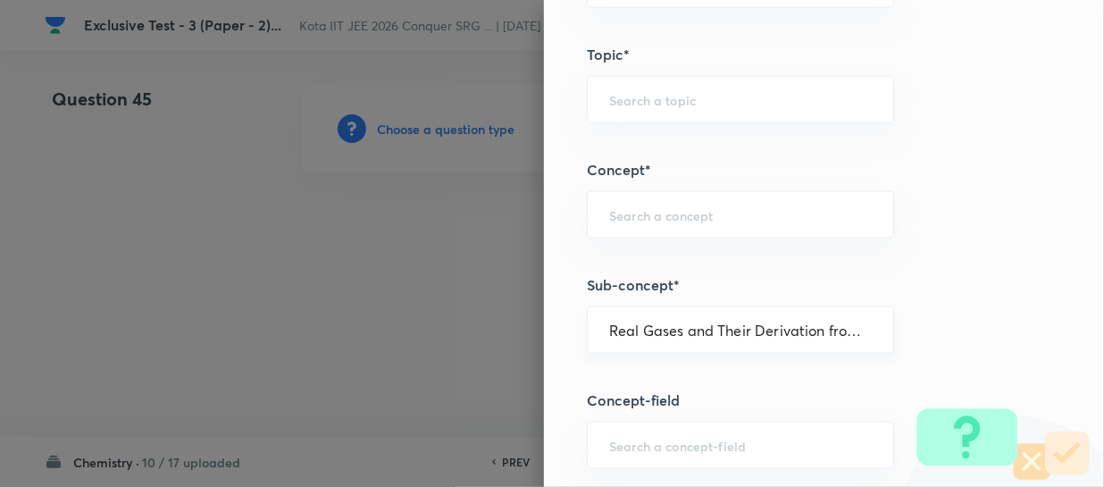
type input "Chemistry"
type input "Physical Chemistry"
type input "Gaseous States"
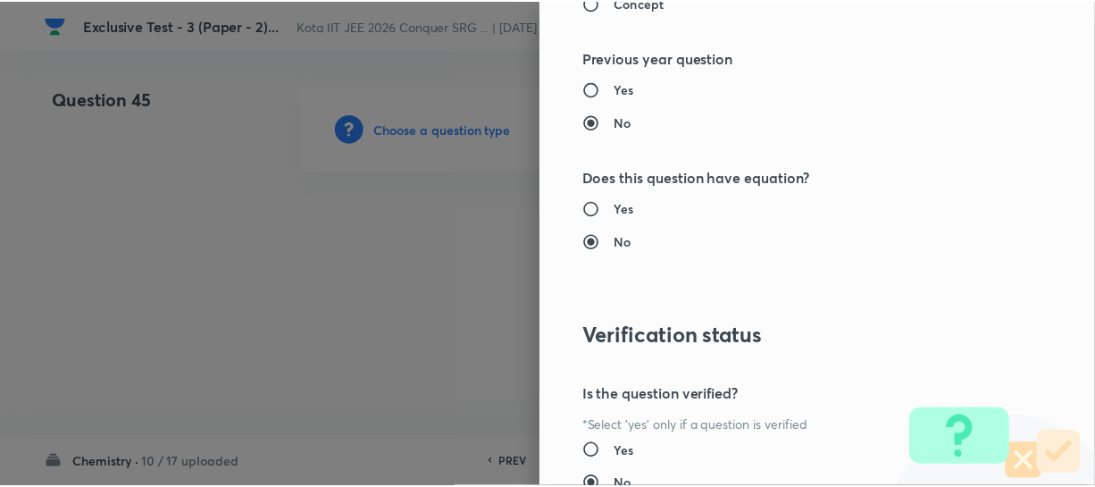
scroll to position [1961, 0]
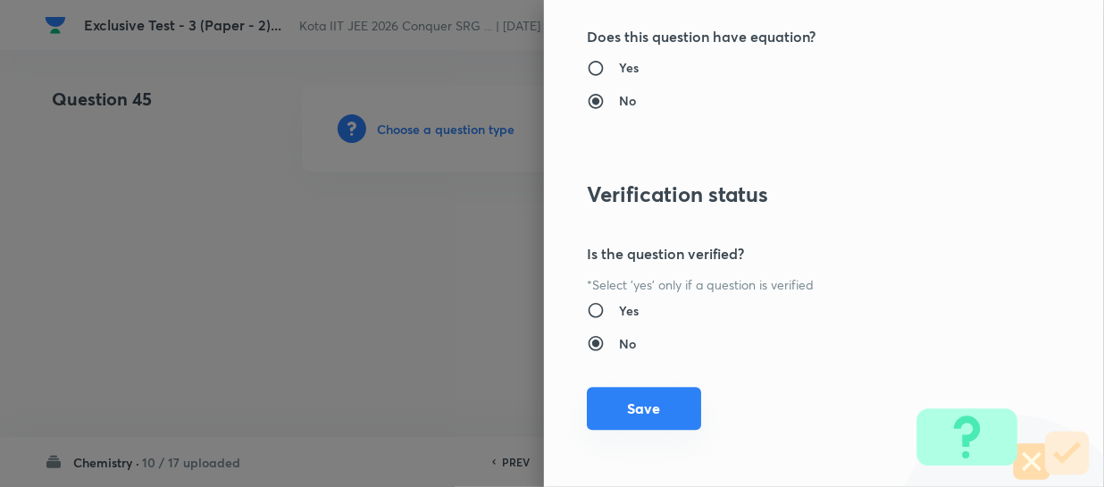
click at [630, 393] on button "Save" at bounding box center [644, 408] width 114 height 43
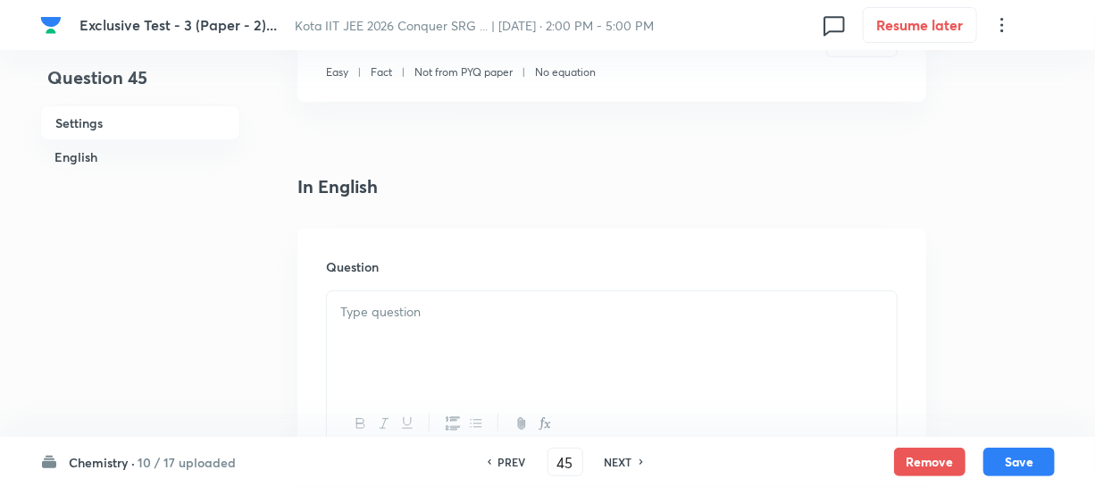
scroll to position [406, 0]
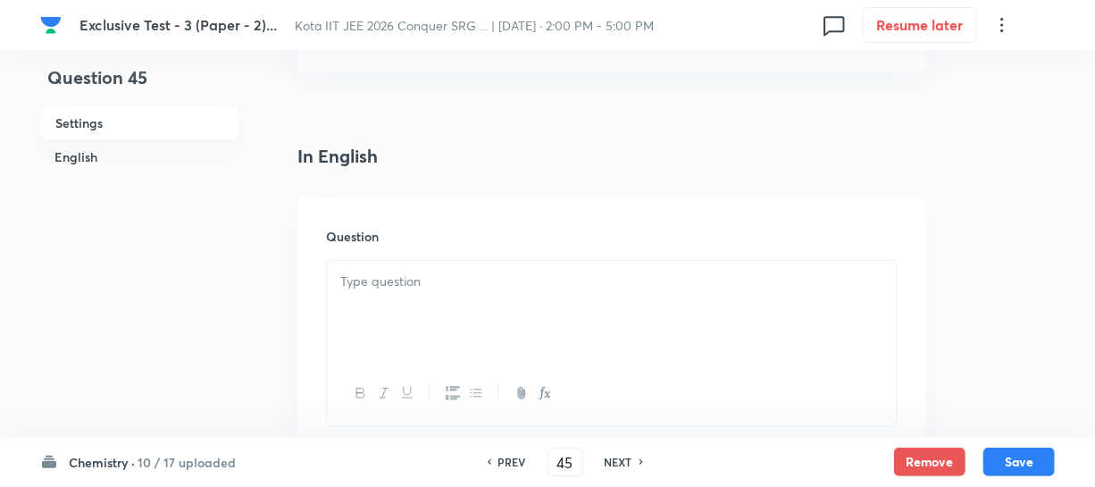
click at [356, 280] on p at bounding box center [611, 282] width 543 height 21
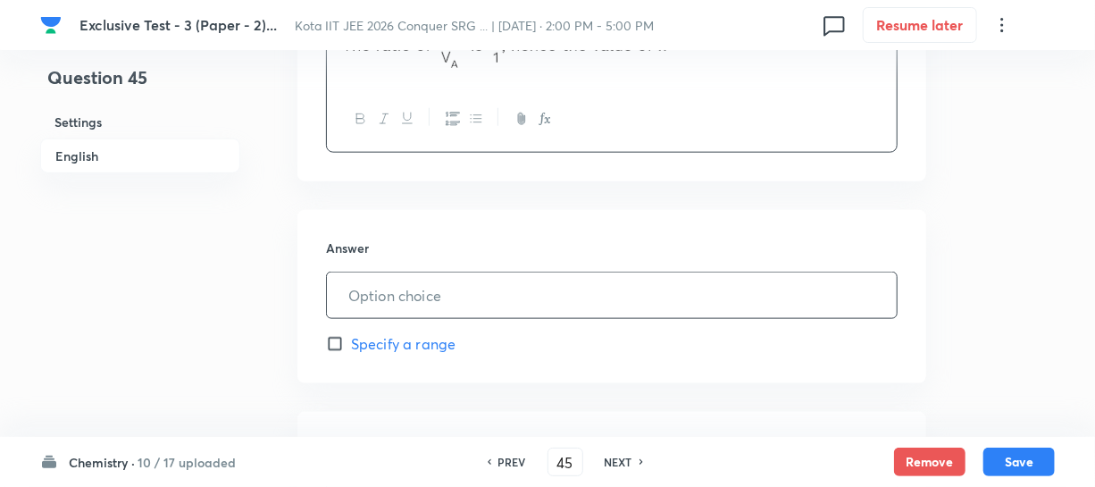
scroll to position [893, 0]
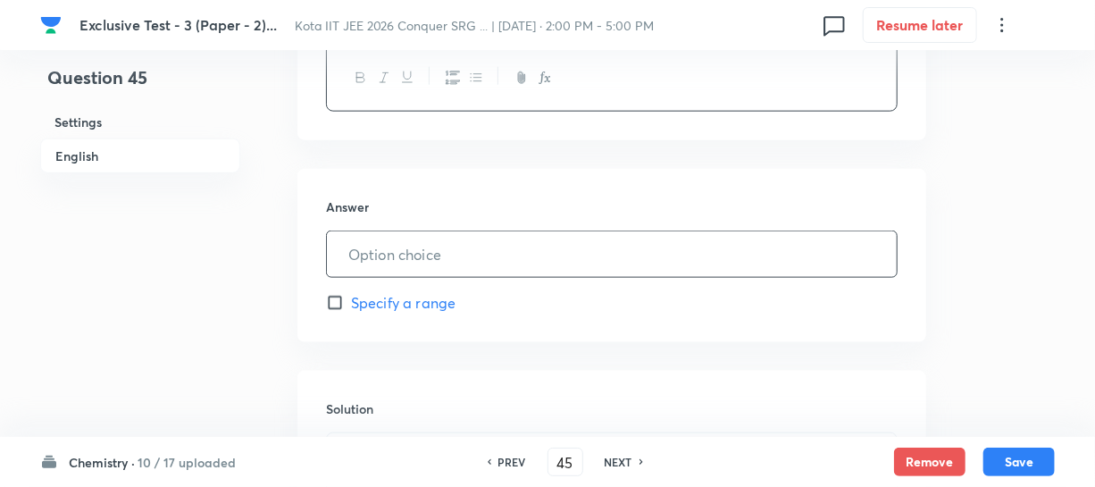
click at [437, 250] on input "text" at bounding box center [612, 254] width 570 height 46
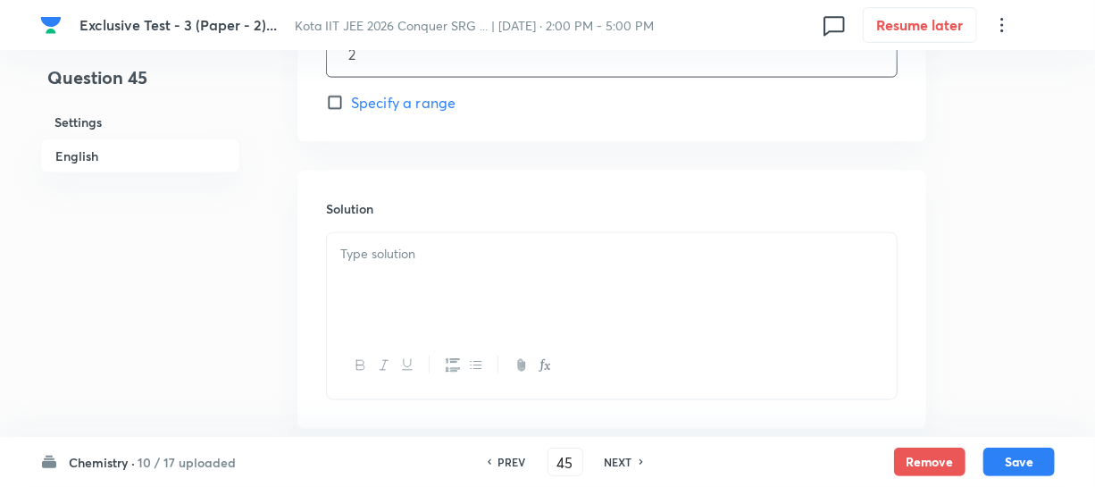
scroll to position [1136, 0]
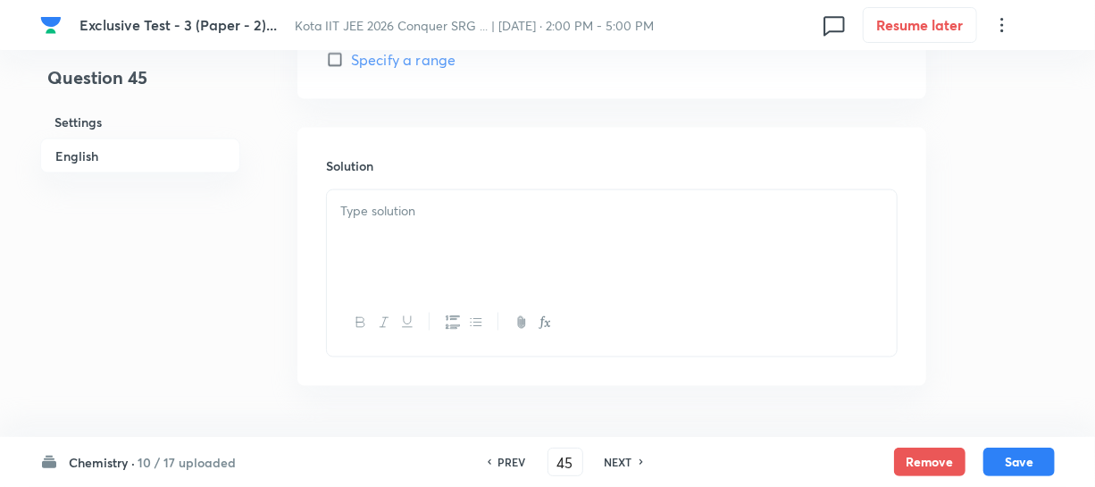
type input "2"
click at [365, 223] on div at bounding box center [612, 240] width 570 height 100
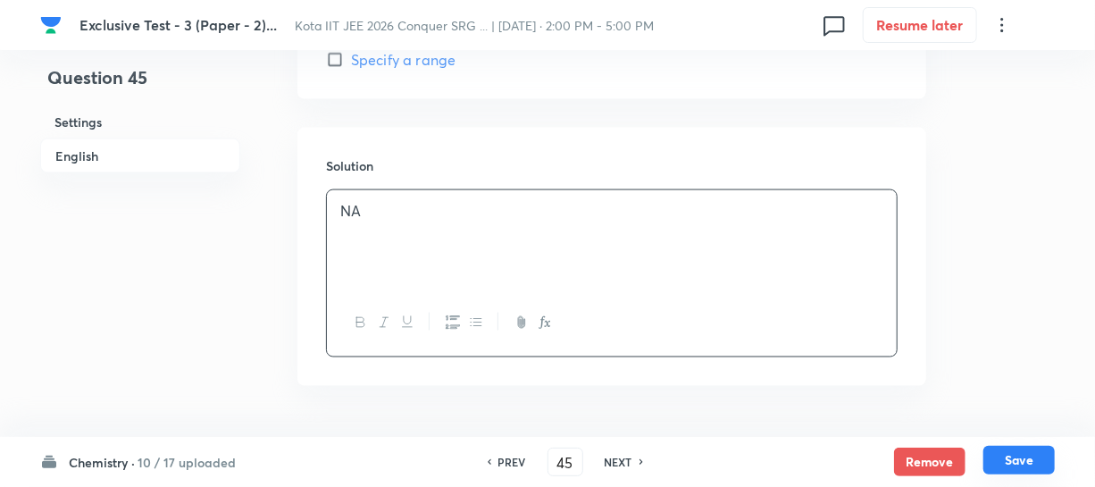
click at [994, 451] on button "Save" at bounding box center [1019, 460] width 71 height 29
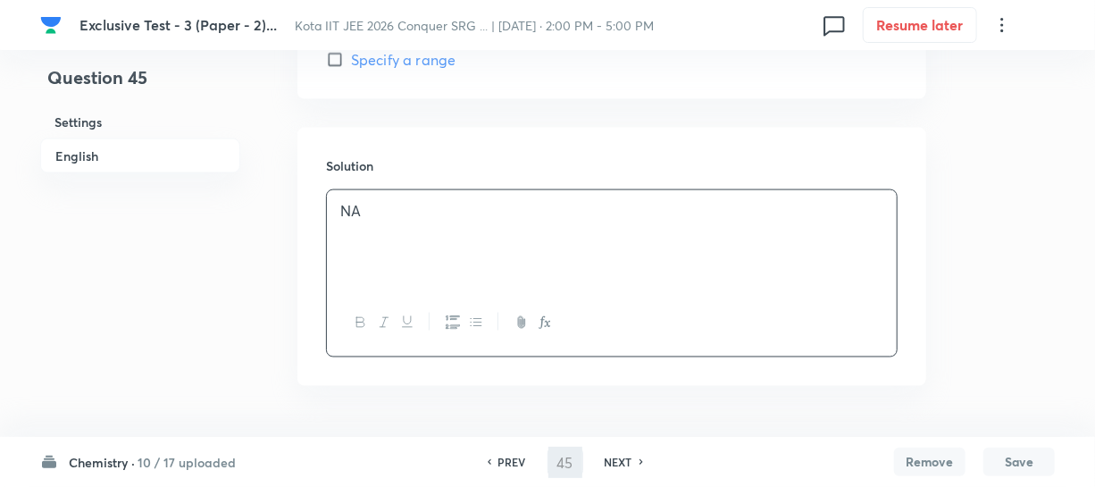
type input "46"
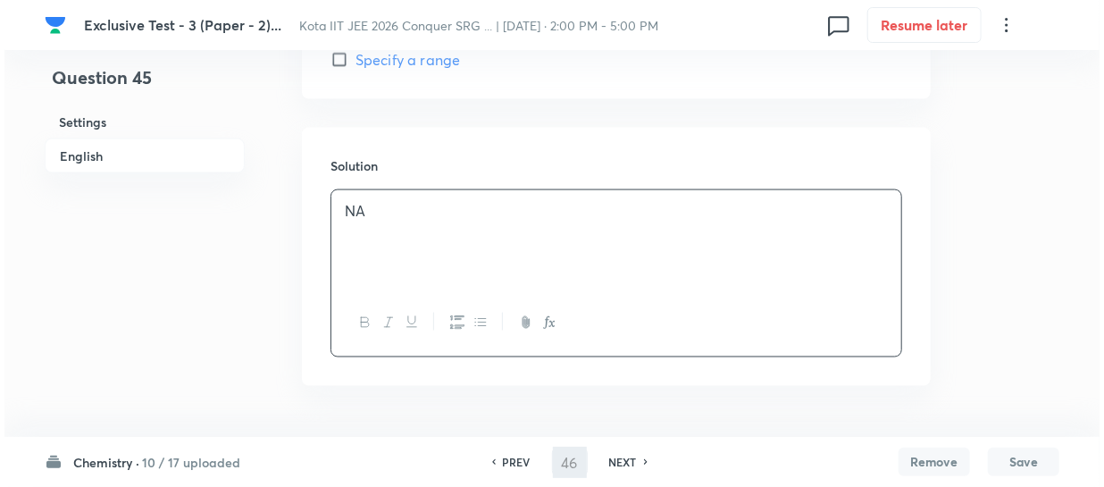
scroll to position [0, 0]
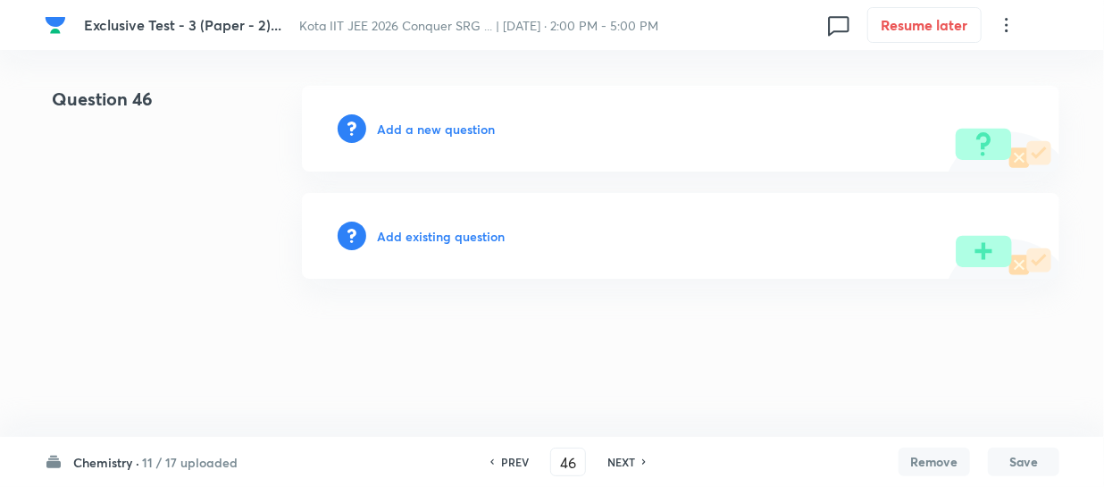
click at [432, 122] on h6 "Add a new question" at bounding box center [436, 129] width 118 height 19
click at [432, 122] on h6 "Choose a question type" at bounding box center [446, 129] width 138 height 19
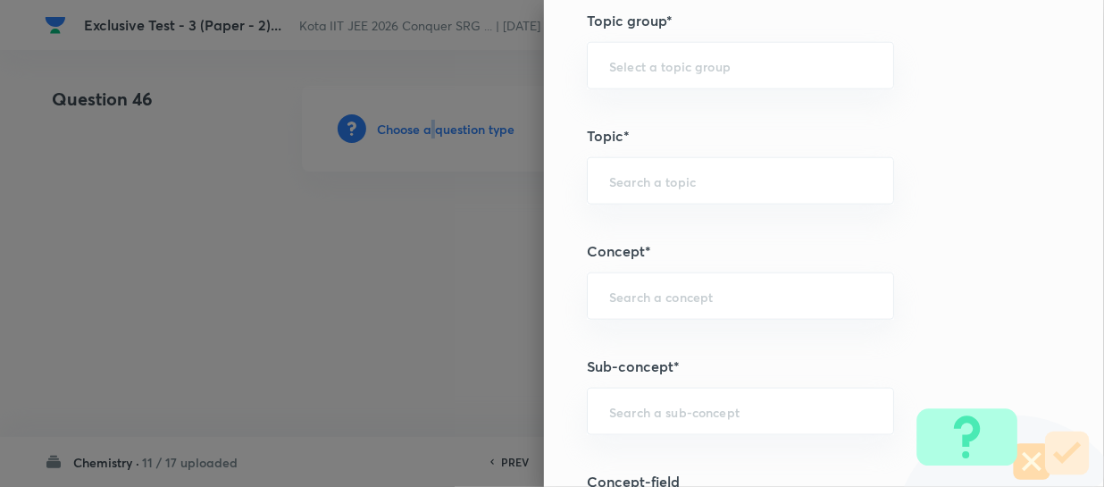
scroll to position [893, 0]
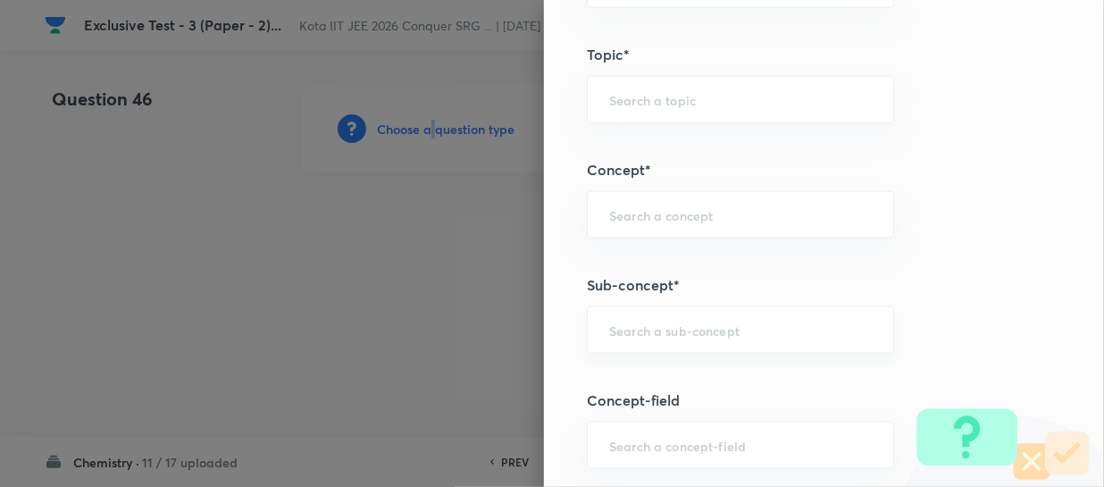
click at [616, 326] on input "text" at bounding box center [740, 330] width 263 height 17
paste input "Chirality And Stereochemistry"
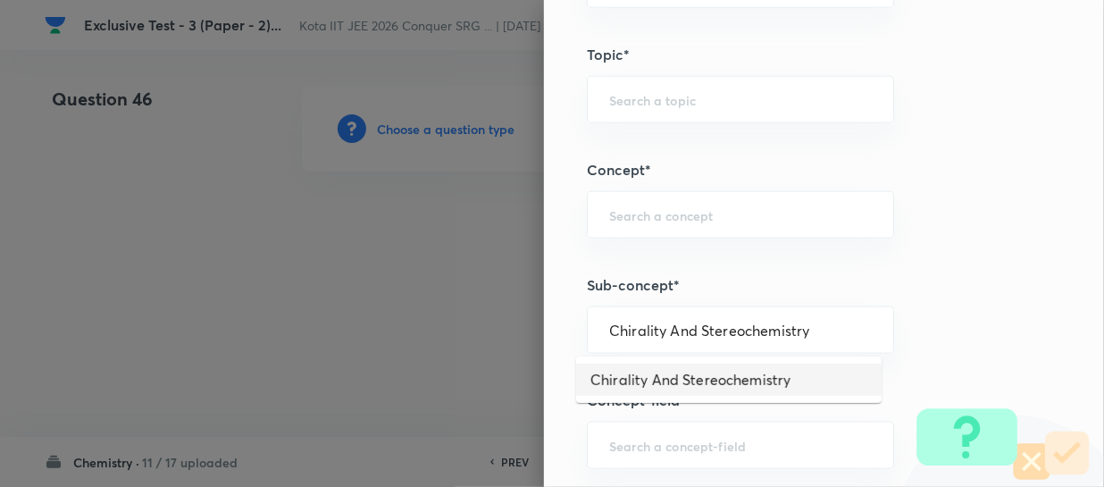
type input "Chirality And Stereochemistry"
type input "Chemistry"
type input "Organic Chemistry"
type input "Isomerism"
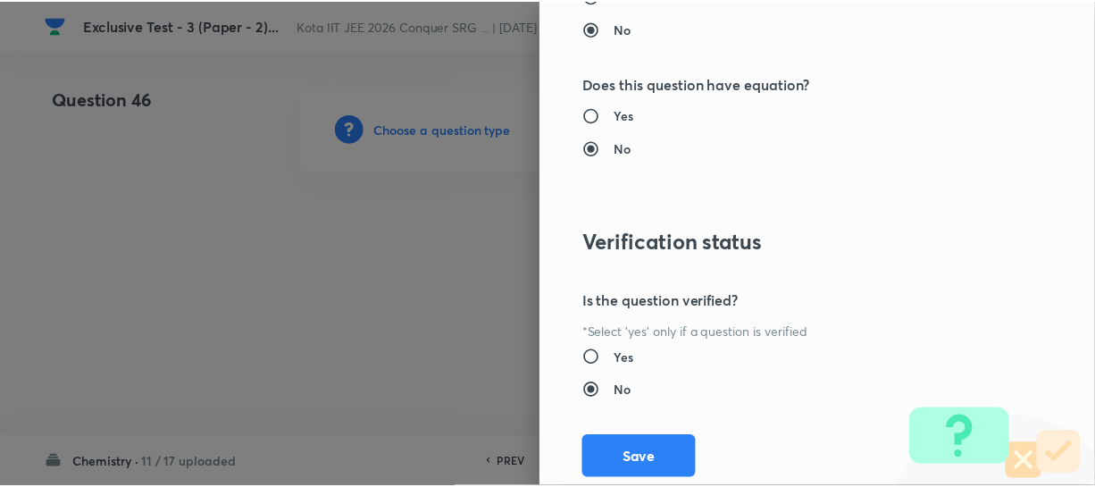
scroll to position [1961, 0]
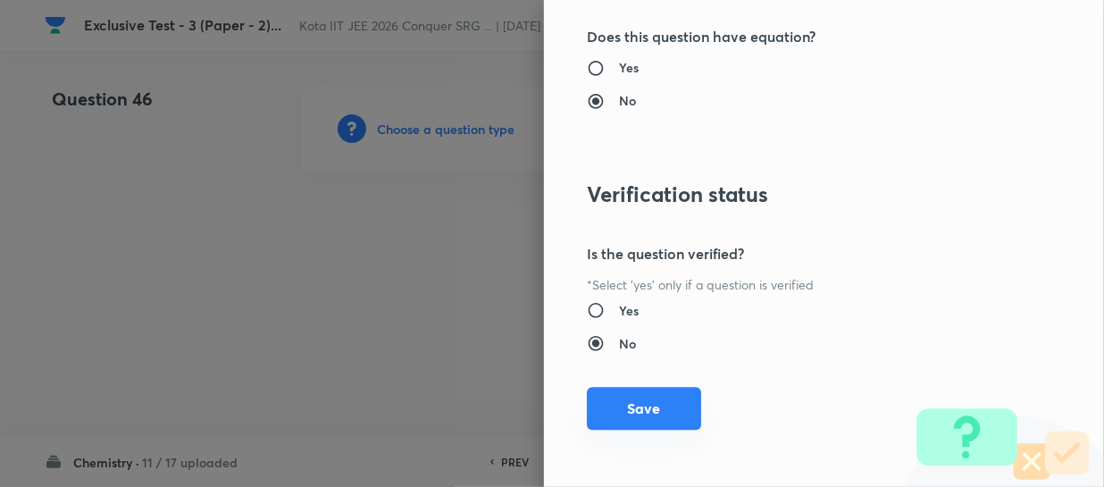
click at [671, 398] on button "Save" at bounding box center [644, 408] width 114 height 43
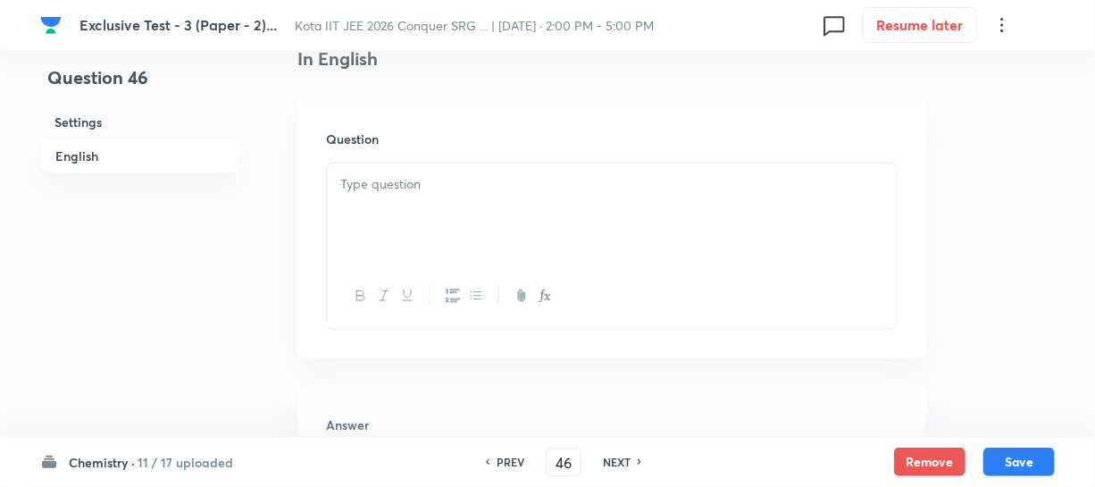
scroll to position [487, 0]
click at [415, 208] on div at bounding box center [612, 206] width 570 height 100
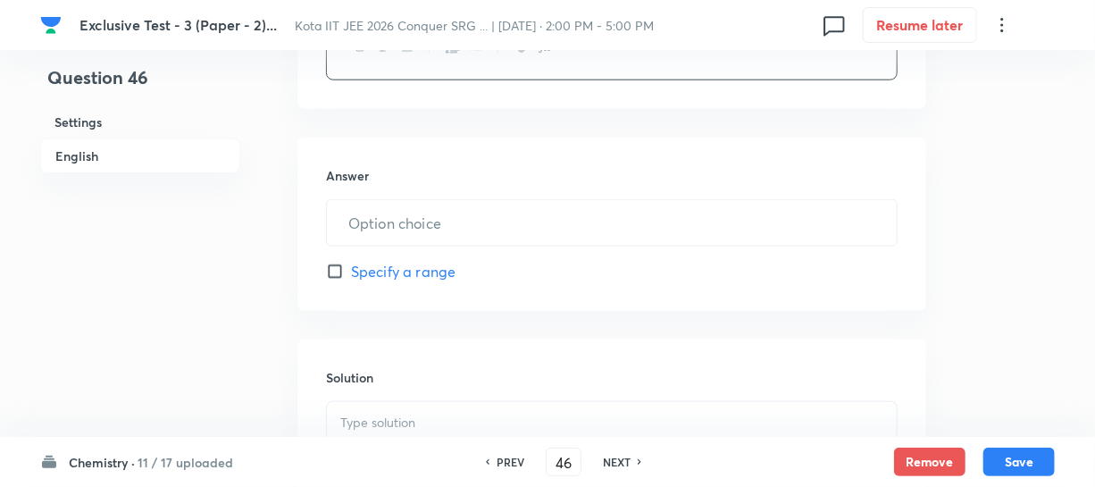
scroll to position [893, 0]
click at [370, 214] on input "text" at bounding box center [612, 222] width 570 height 46
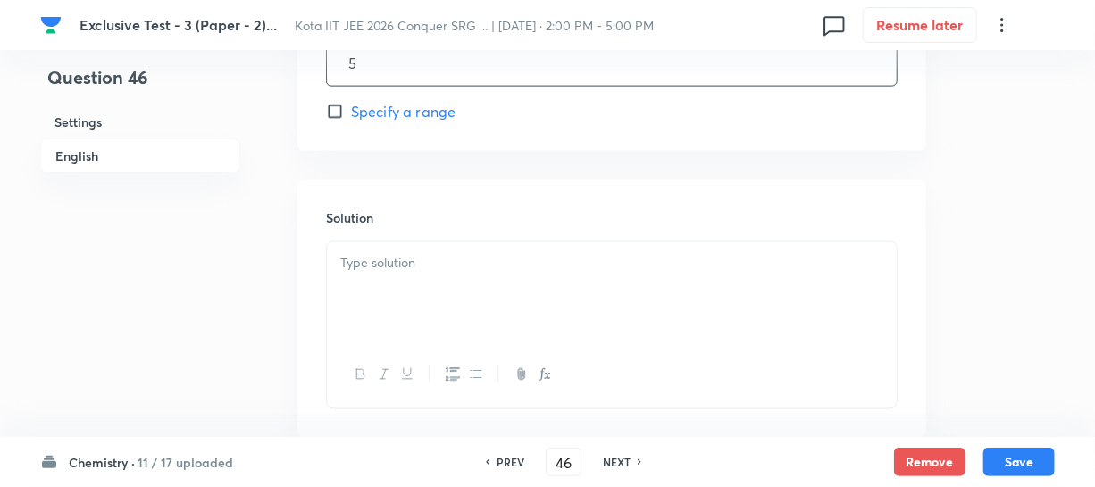
scroll to position [1055, 0]
type input "5"
click at [384, 264] on p at bounding box center [611, 260] width 543 height 21
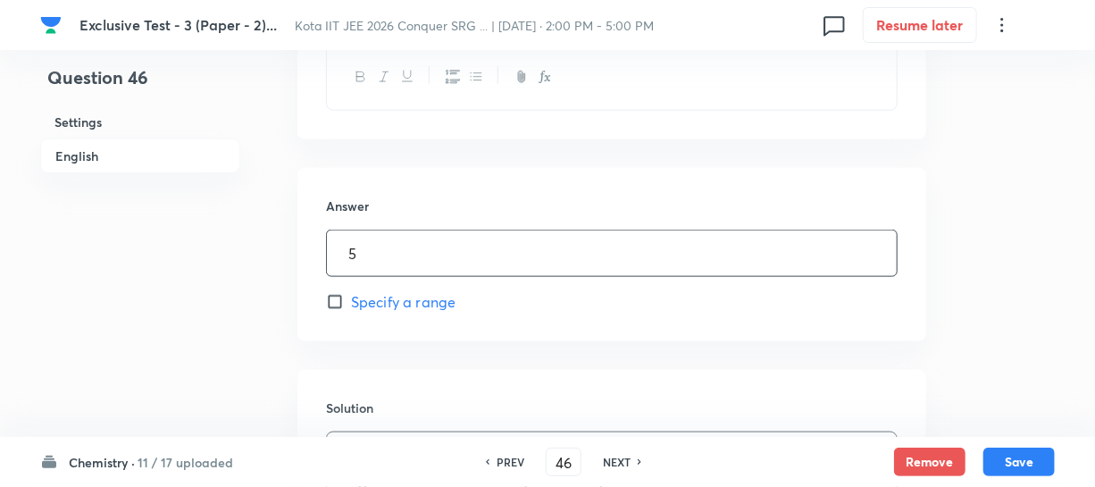
scroll to position [893, 0]
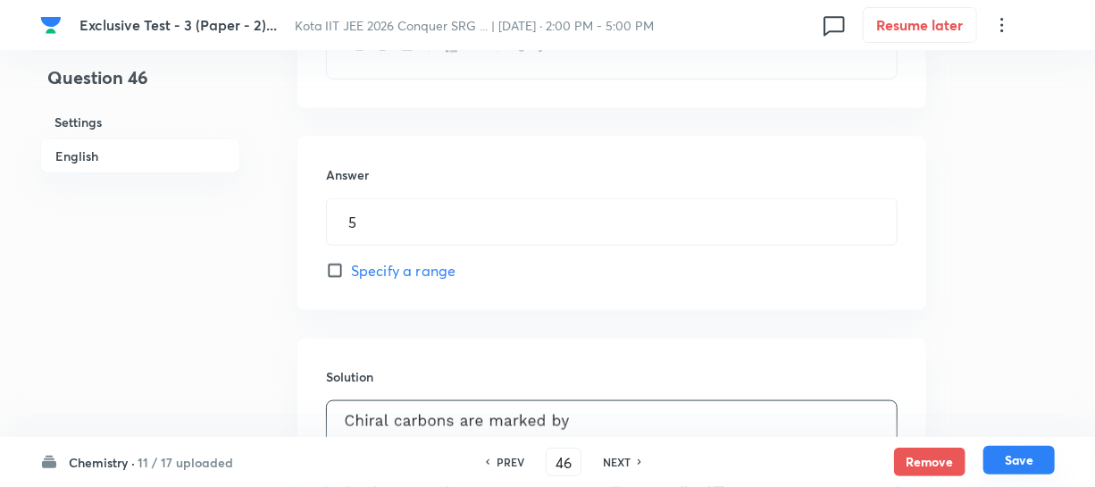
click at [1012, 447] on button "Save" at bounding box center [1019, 460] width 71 height 29
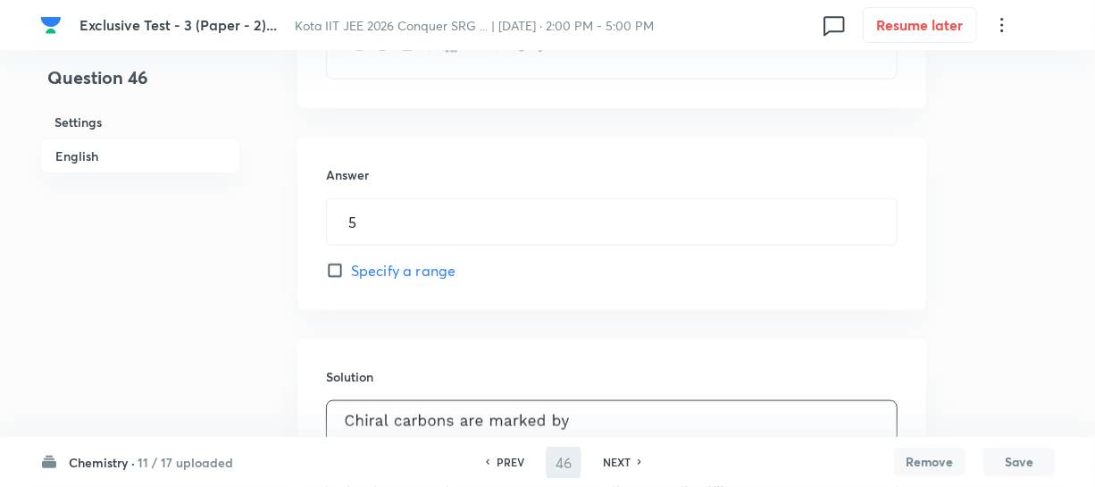
type input "47"
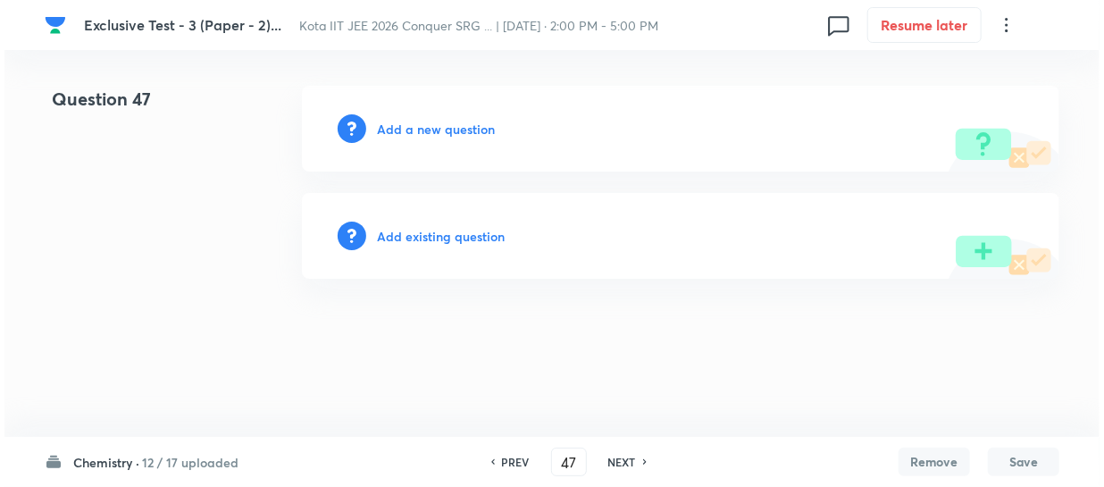
scroll to position [0, 0]
click at [448, 130] on h6 "Add a new question" at bounding box center [436, 129] width 118 height 19
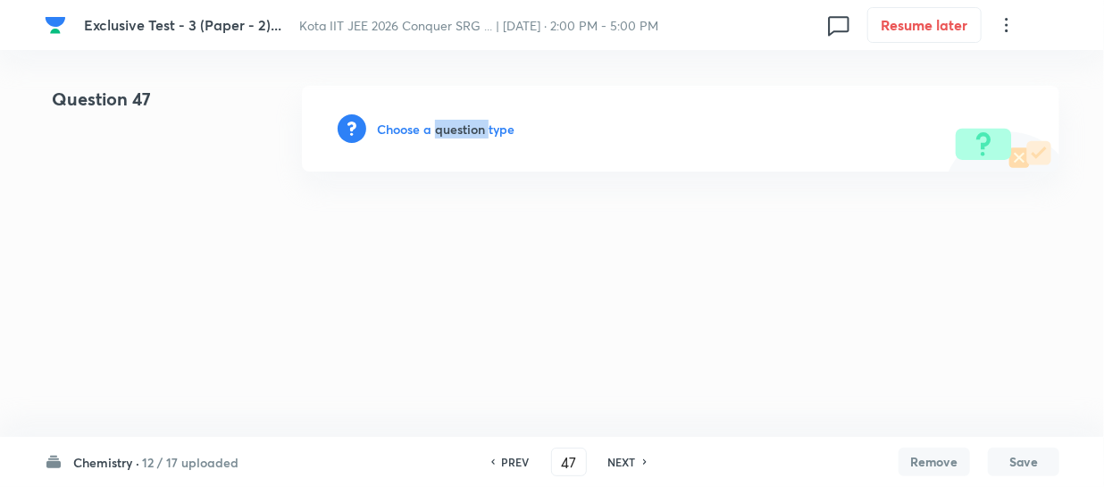
click at [448, 130] on h6 "Choose a question type" at bounding box center [446, 129] width 138 height 19
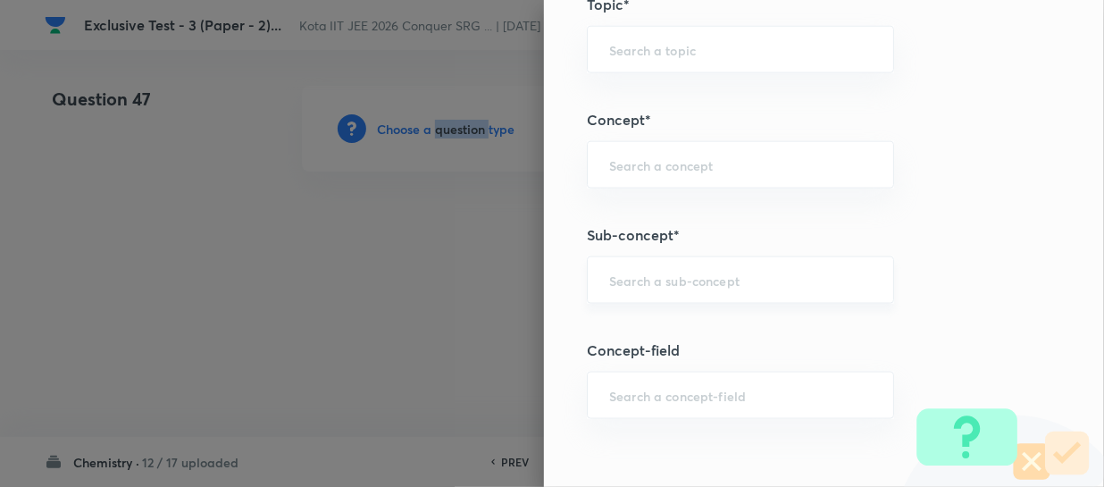
scroll to position [974, 0]
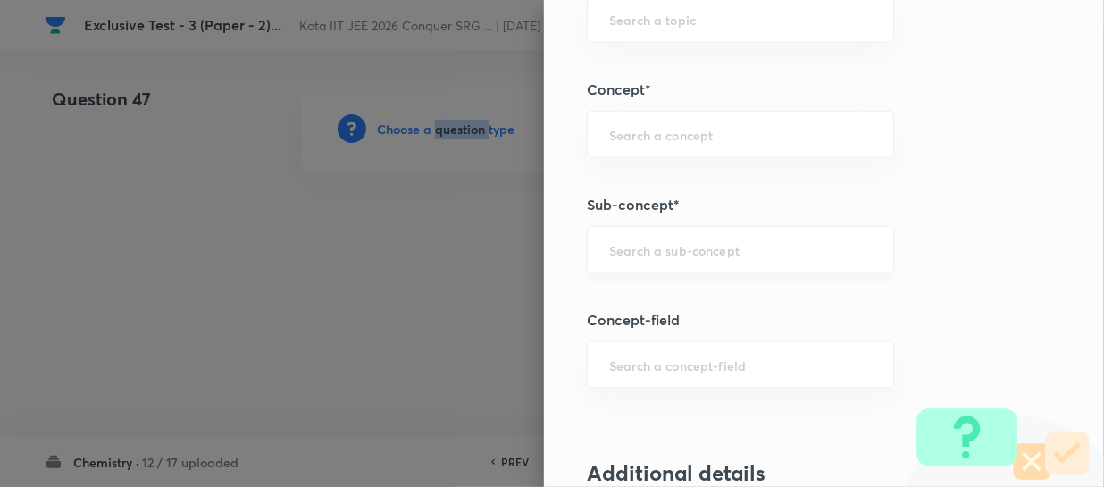
click at [617, 247] on input "text" at bounding box center [740, 249] width 263 height 17
paste input "Concept of Bond Order, Bond Length and Bond Energy - Magnetic Properties"
click at [731, 249] on input "Concept of Bond Order, Bond Length and Bond Energy - Magnetic Properties" at bounding box center [740, 249] width 263 height 17
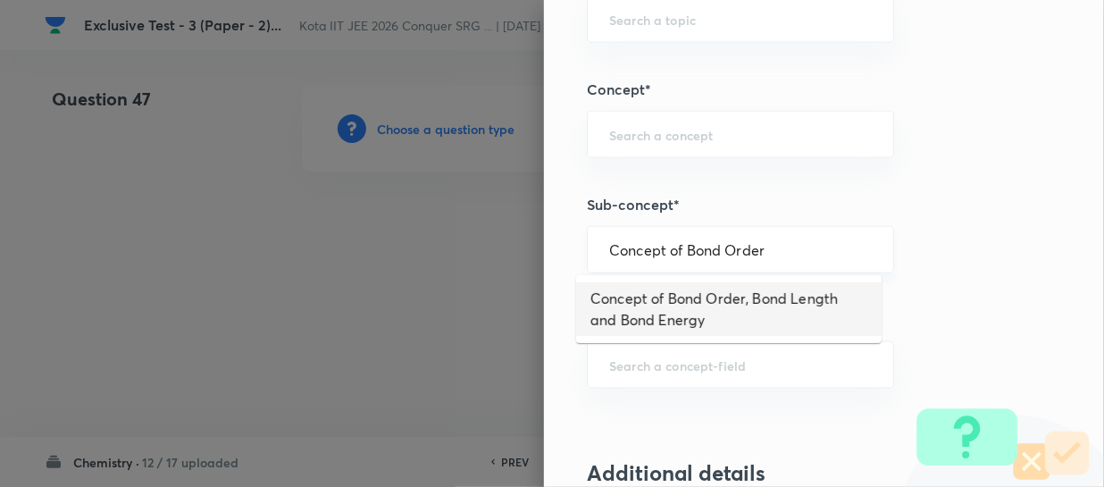
type input "Concept of Bond Order, Bond Length and Bond Energy"
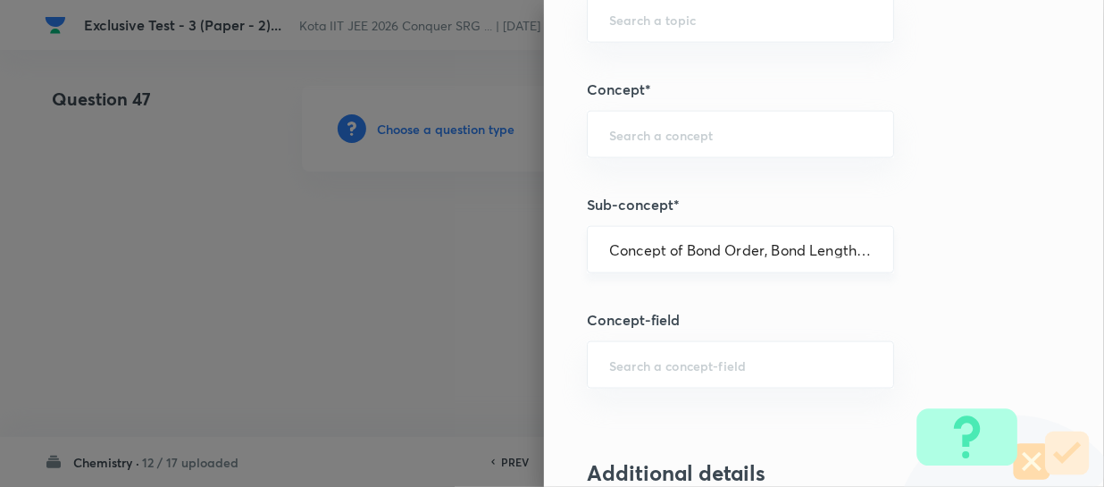
type input "Chemistry"
type input "Inorganic Chemistry"
type input "Chemical Bonding"
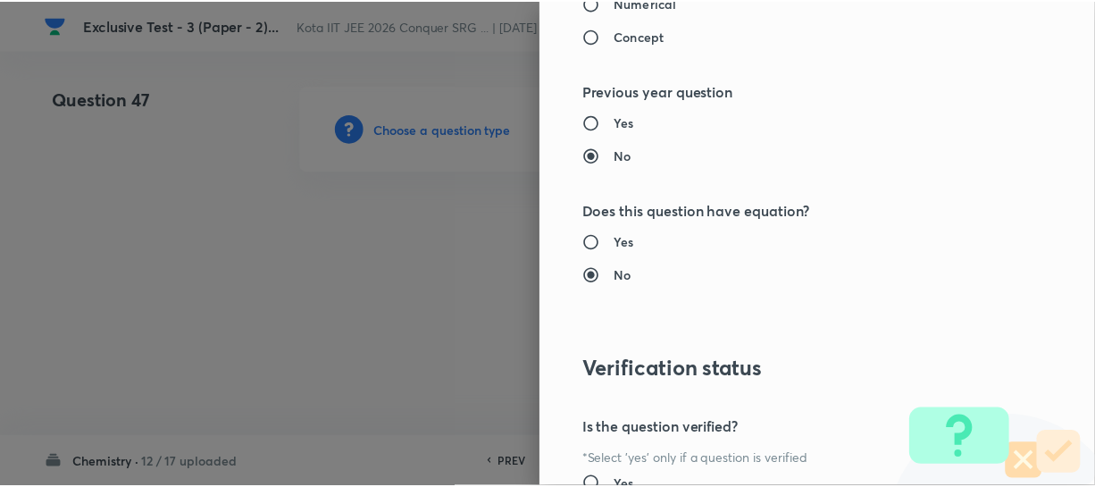
scroll to position [1961, 0]
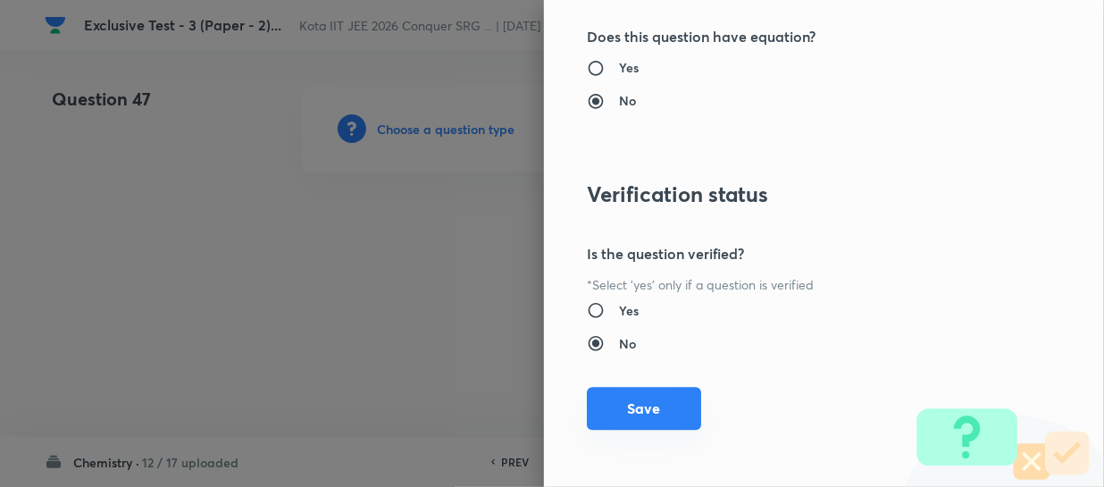
click at [674, 391] on button "Save" at bounding box center [644, 408] width 114 height 43
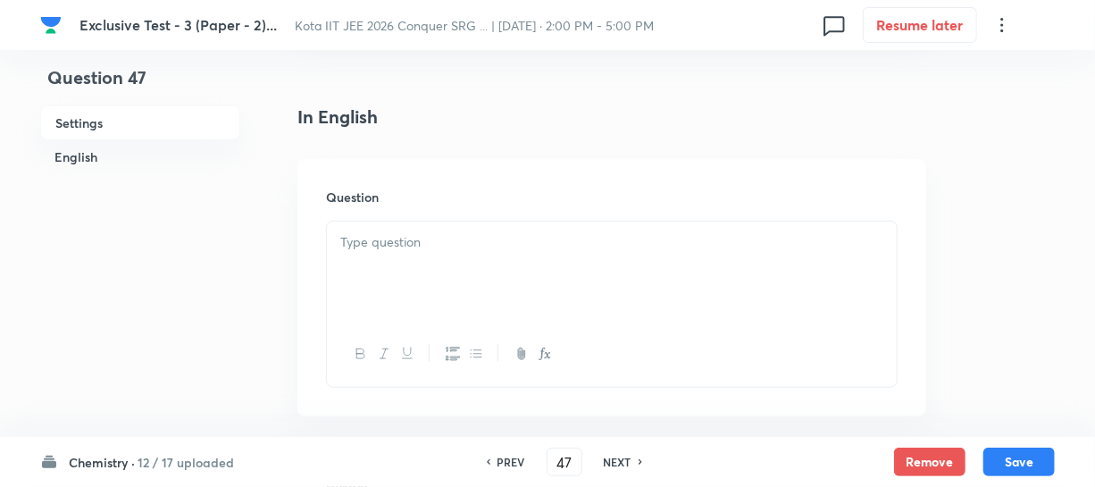
scroll to position [487, 0]
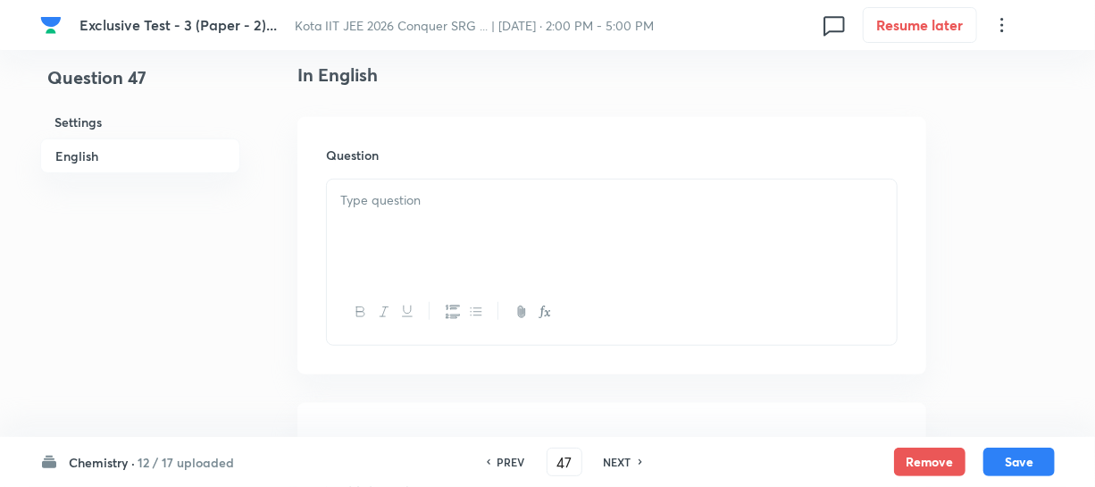
click at [486, 239] on div at bounding box center [612, 230] width 570 height 100
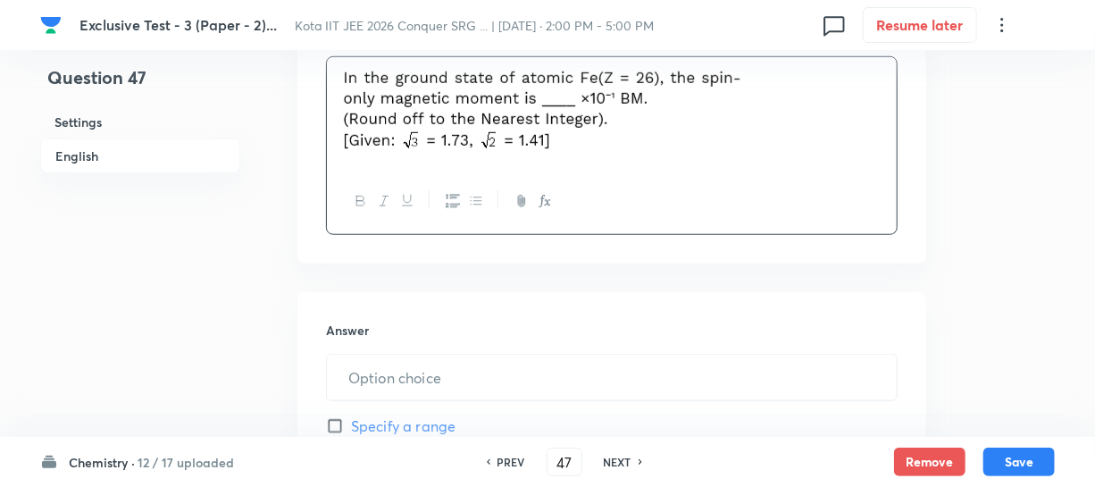
scroll to position [649, 0]
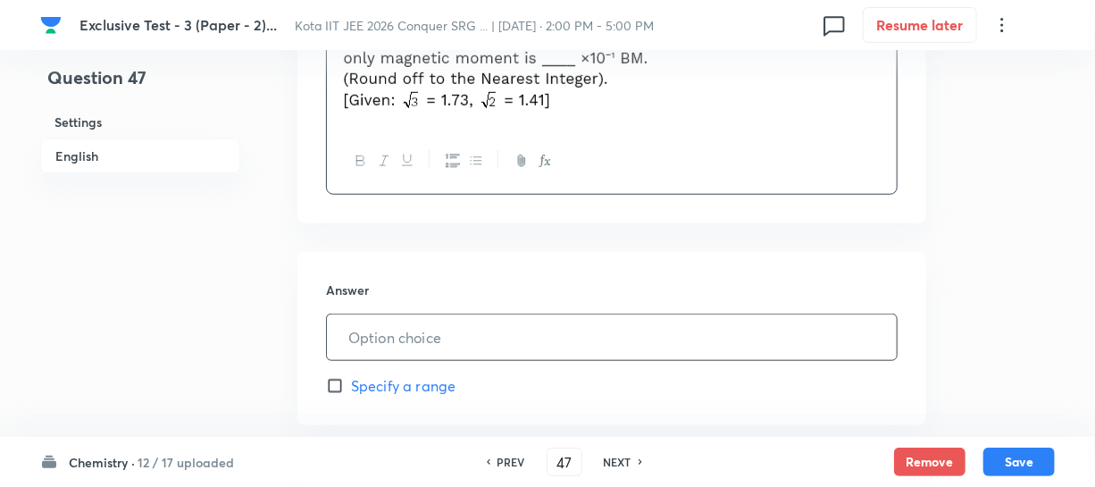
click at [382, 330] on input "text" at bounding box center [612, 337] width 570 height 46
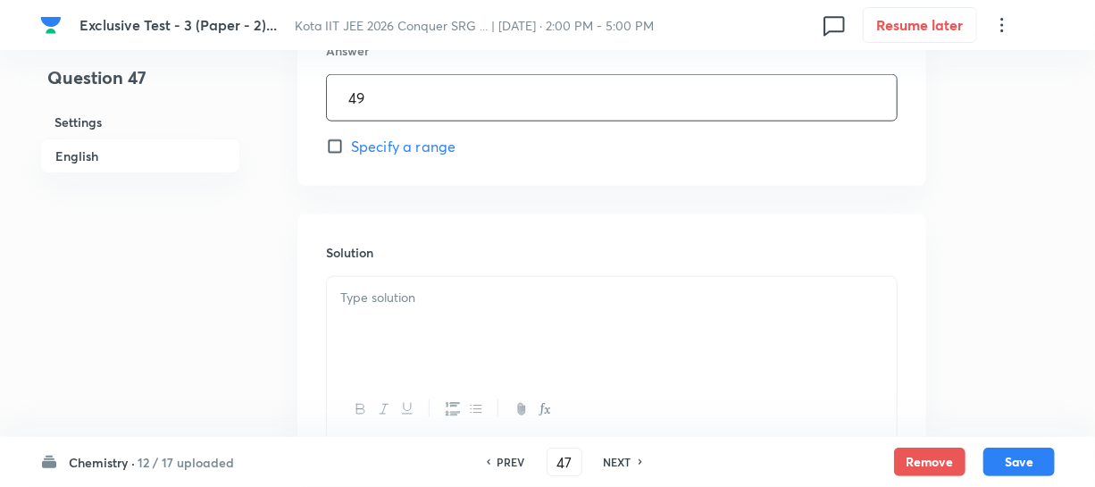
scroll to position [893, 0]
type input "49"
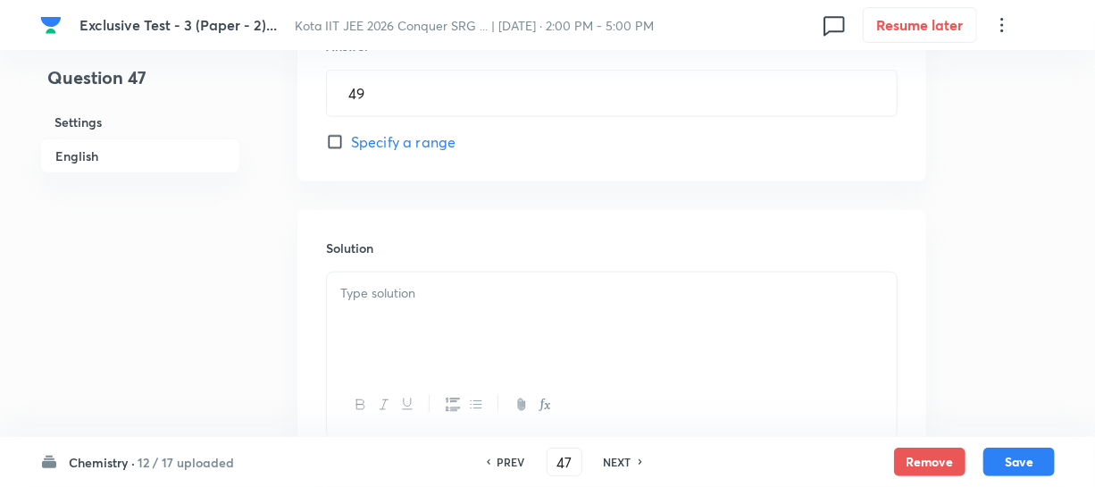
click at [369, 306] on div at bounding box center [612, 322] width 570 height 100
click at [991, 454] on button "Save" at bounding box center [1019, 460] width 71 height 29
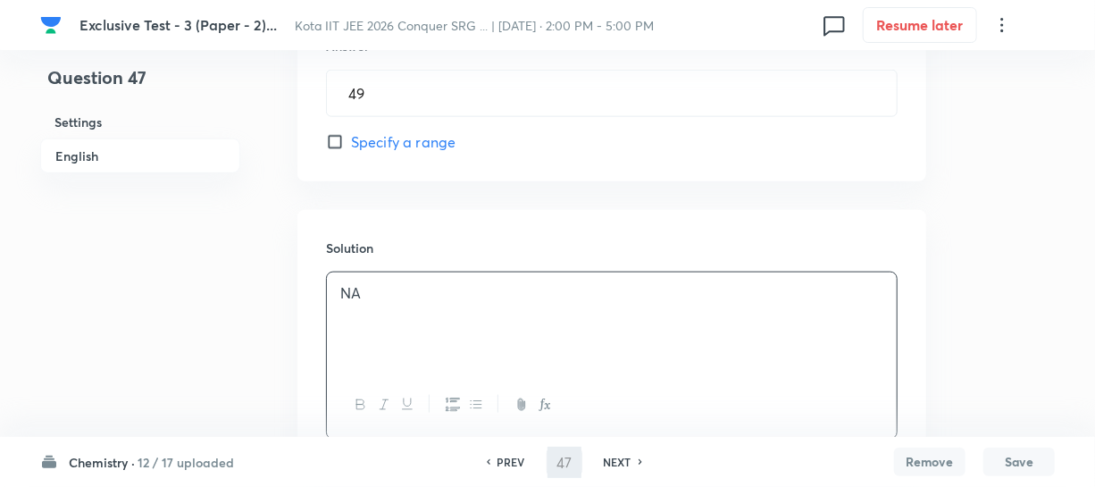
type input "48"
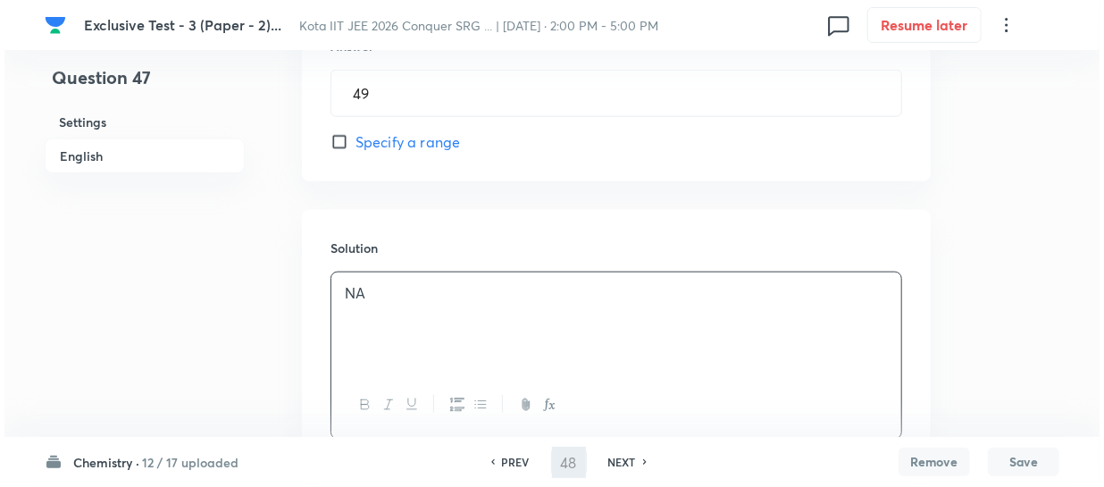
scroll to position [0, 0]
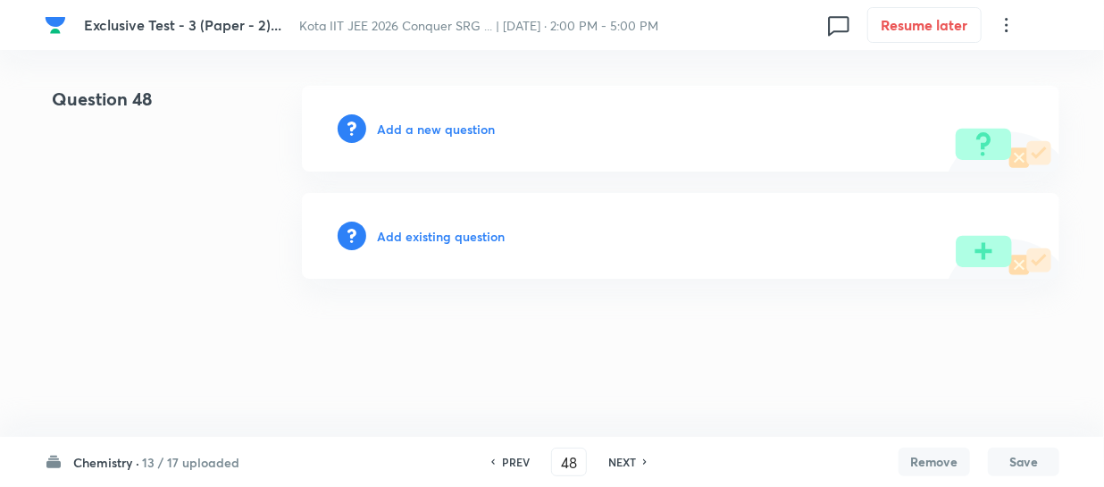
click at [450, 130] on h6 "Add a new question" at bounding box center [436, 129] width 118 height 19
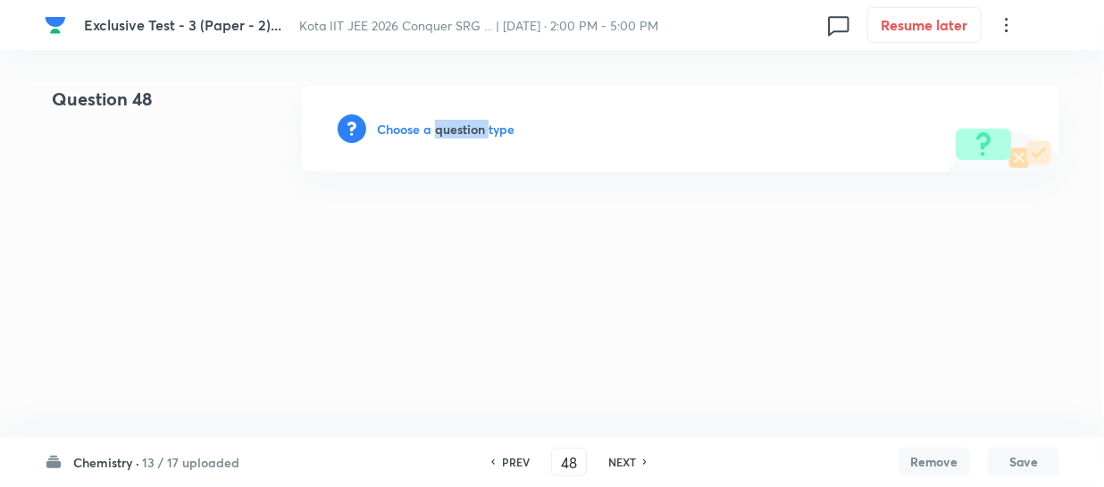
click at [450, 130] on h6 "Choose a question type" at bounding box center [446, 129] width 138 height 19
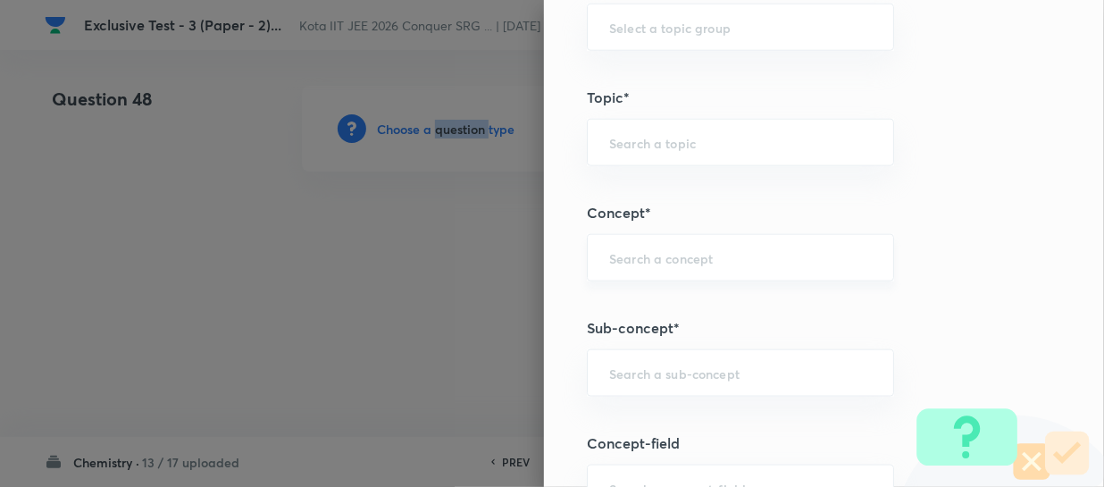
scroll to position [893, 0]
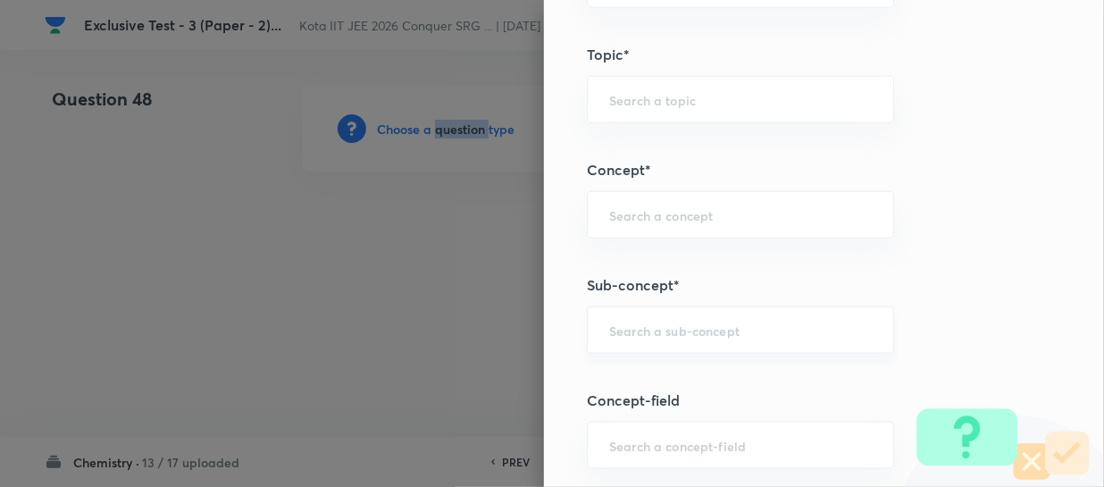
click at [622, 330] on input "text" at bounding box center [740, 330] width 263 height 17
paste input "Energy of the Thermodynamic System - Work"
type input "Energy of the Thermo"
paste input "Energy of the Thermodynamic System - Work"
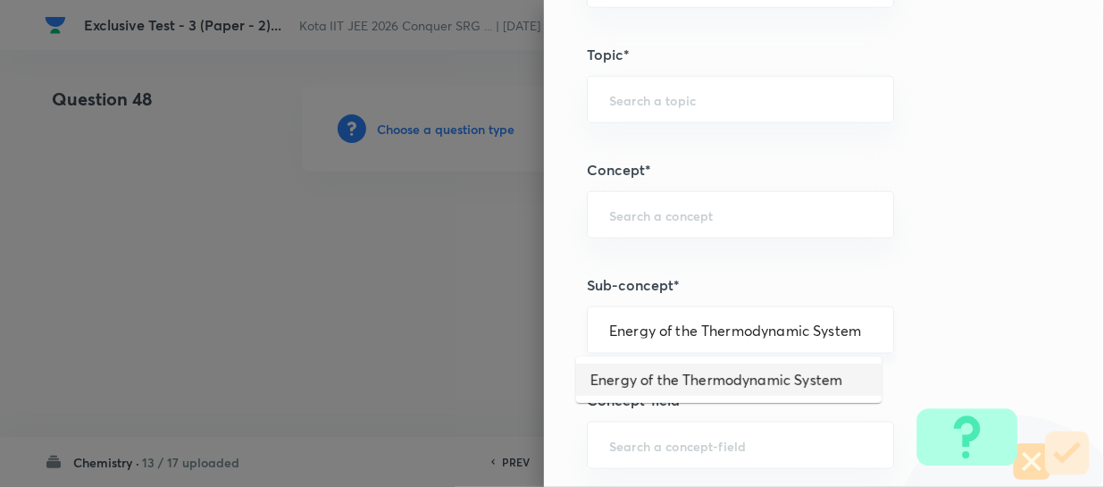
type input "Energy of the Thermodynamic System"
type input "Chemistry"
type input "Physical Chemistry"
type input "Thermodynamics & Thermochemistry"
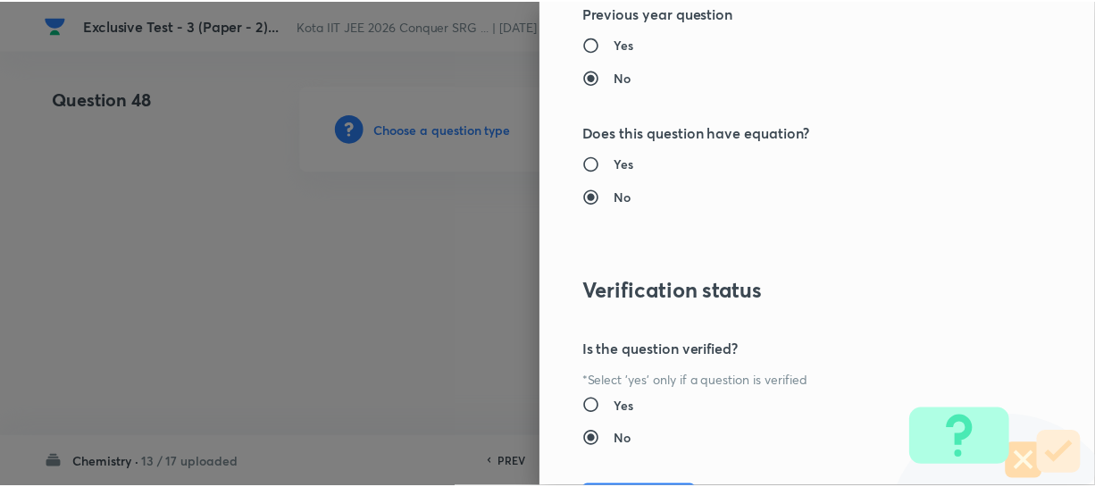
scroll to position [1961, 0]
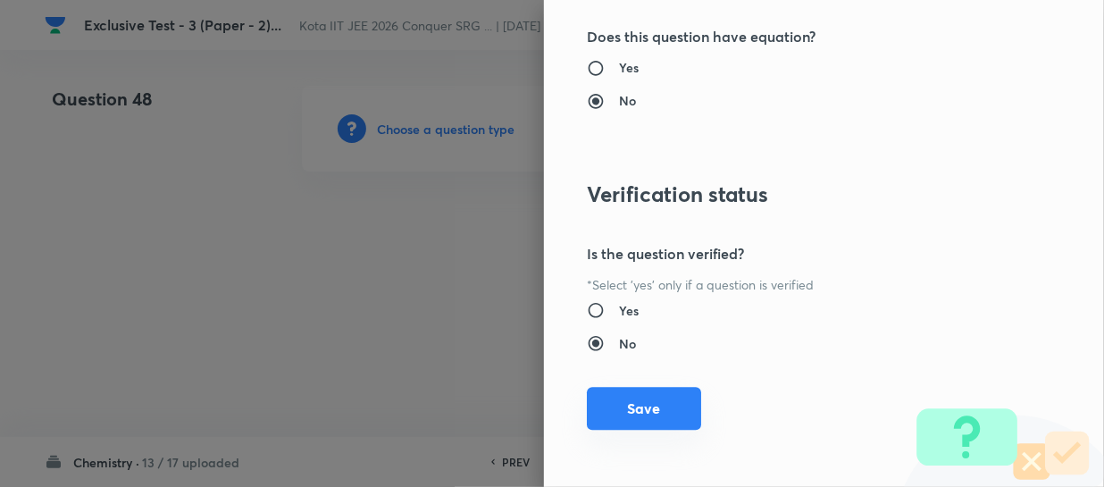
click at [654, 404] on button "Save" at bounding box center [644, 408] width 114 height 43
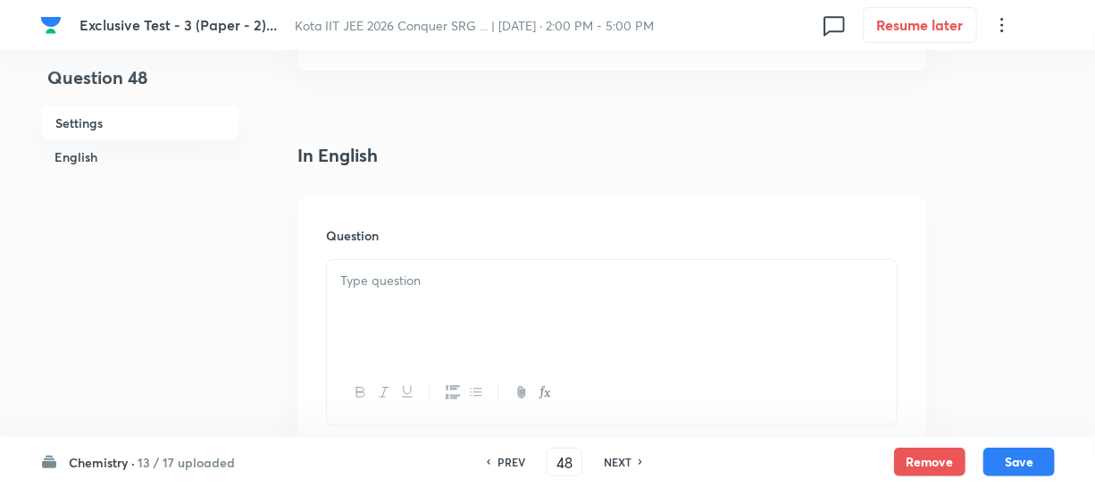
scroll to position [487, 0]
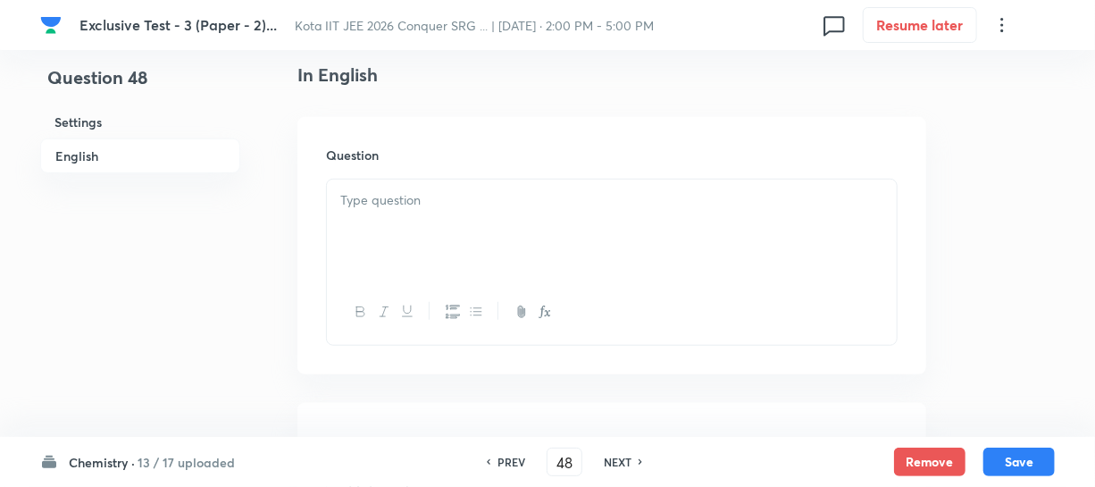
click at [375, 234] on div at bounding box center [612, 230] width 570 height 100
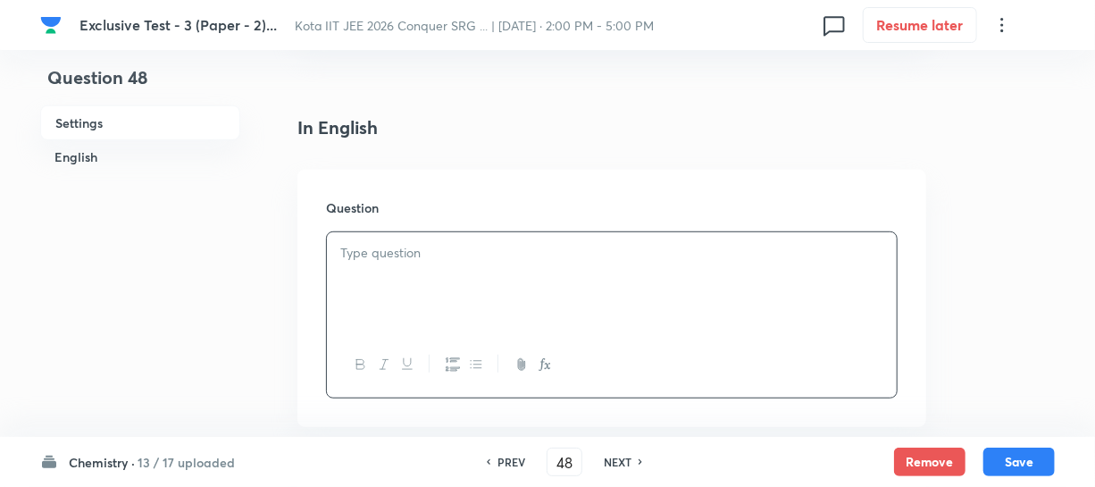
scroll to position [406, 0]
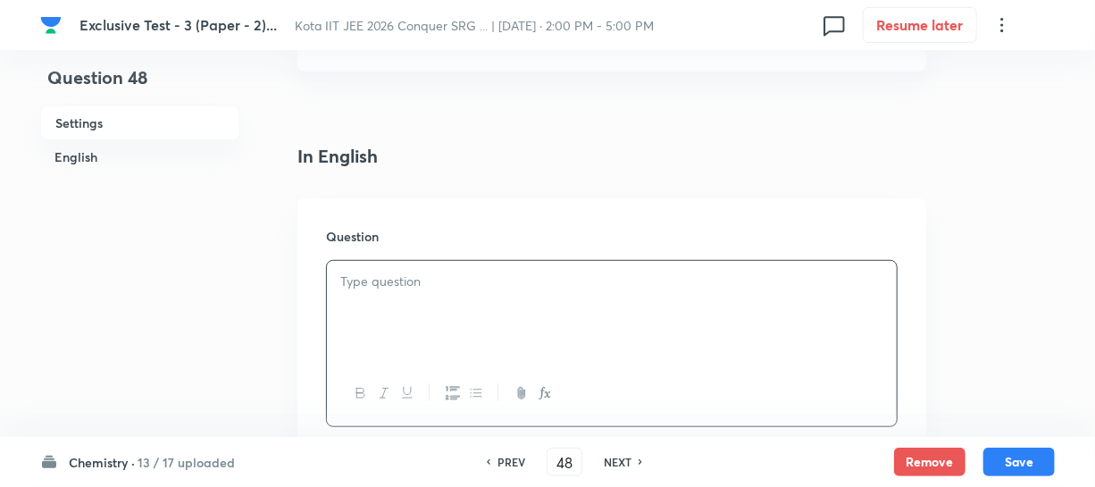
click at [505, 456] on h6 "PREV" at bounding box center [512, 462] width 28 height 16
type input "47"
type input "49"
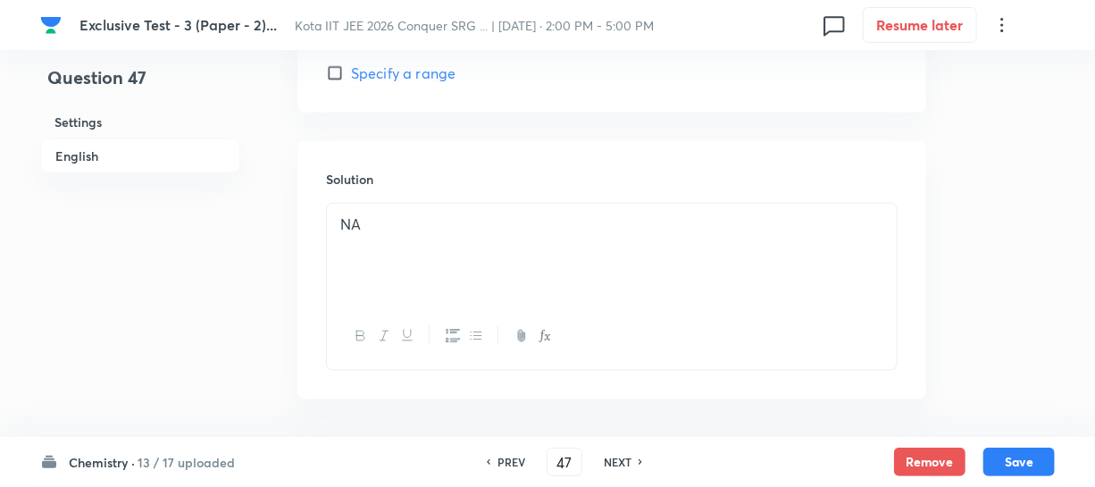
scroll to position [1032, 0]
click at [616, 457] on h6 "NEXT" at bounding box center [618, 462] width 28 height 16
type input "48"
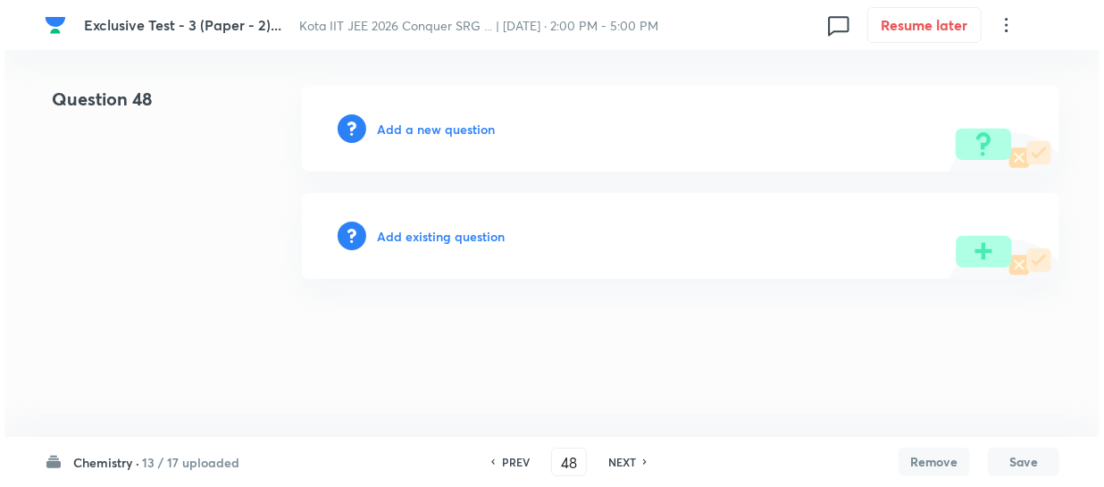
scroll to position [0, 0]
click at [459, 130] on h6 "Add a new question" at bounding box center [436, 129] width 118 height 19
click at [459, 130] on h6 "Choose a question type" at bounding box center [446, 129] width 138 height 19
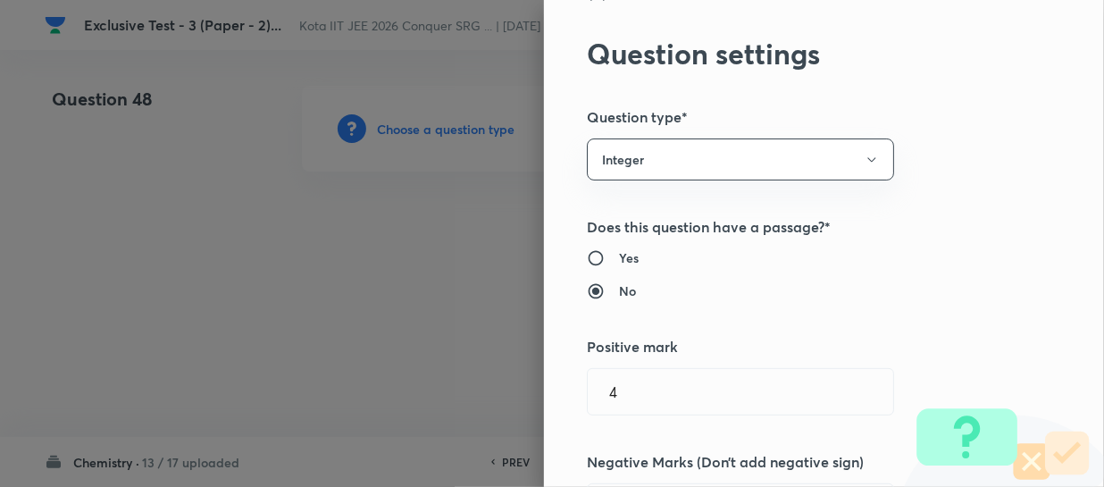
scroll to position [80, 0]
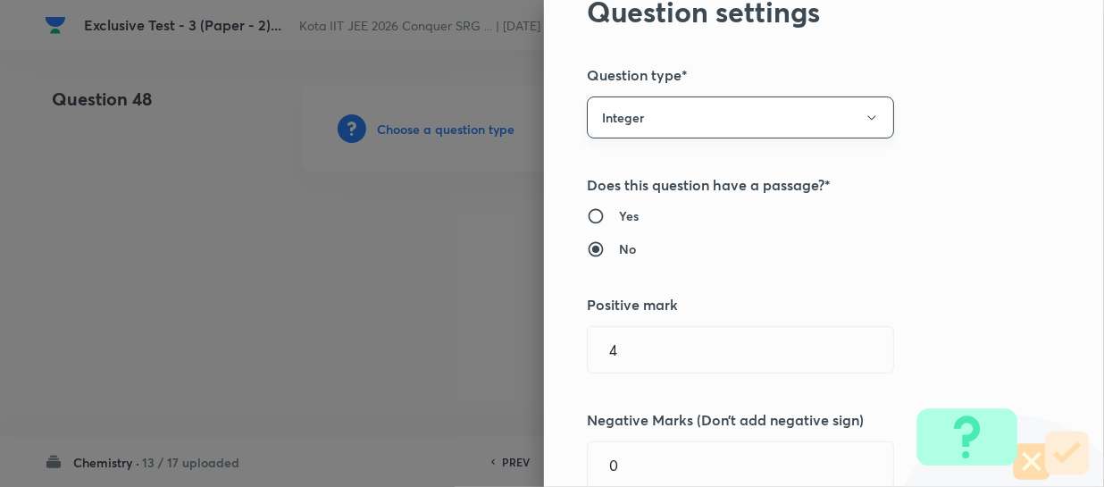
click at [611, 125] on button "Integer" at bounding box center [740, 117] width 307 height 42
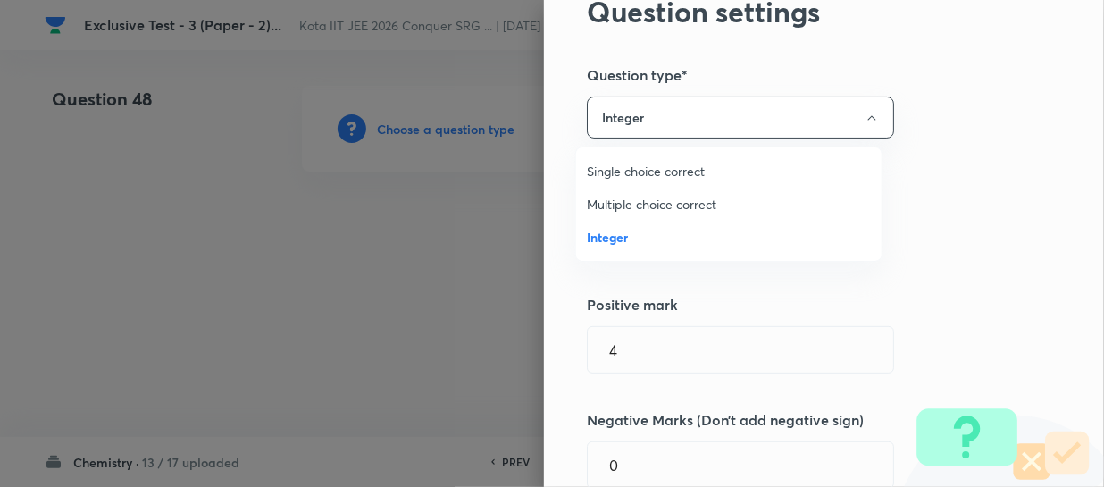
click at [912, 257] on div at bounding box center [552, 243] width 1104 height 487
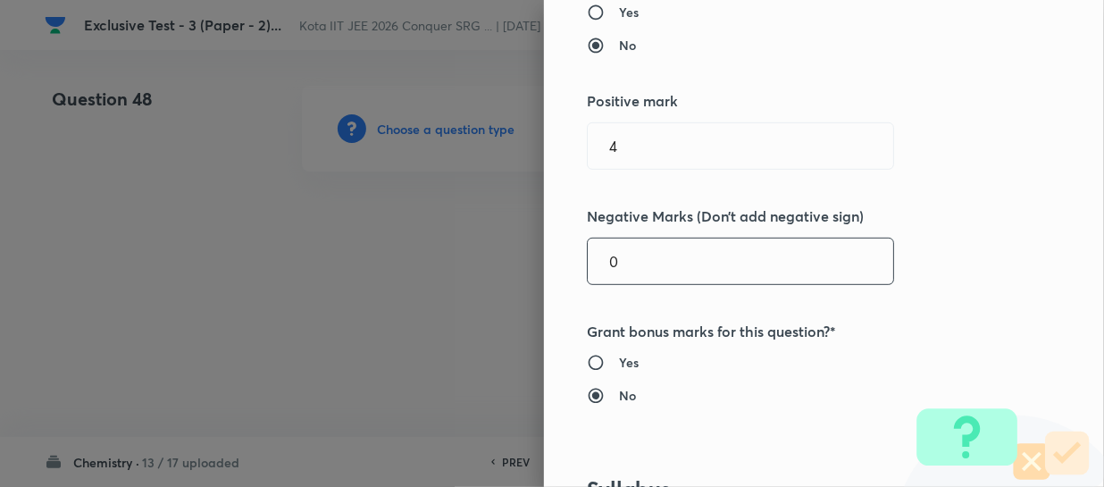
scroll to position [243, 0]
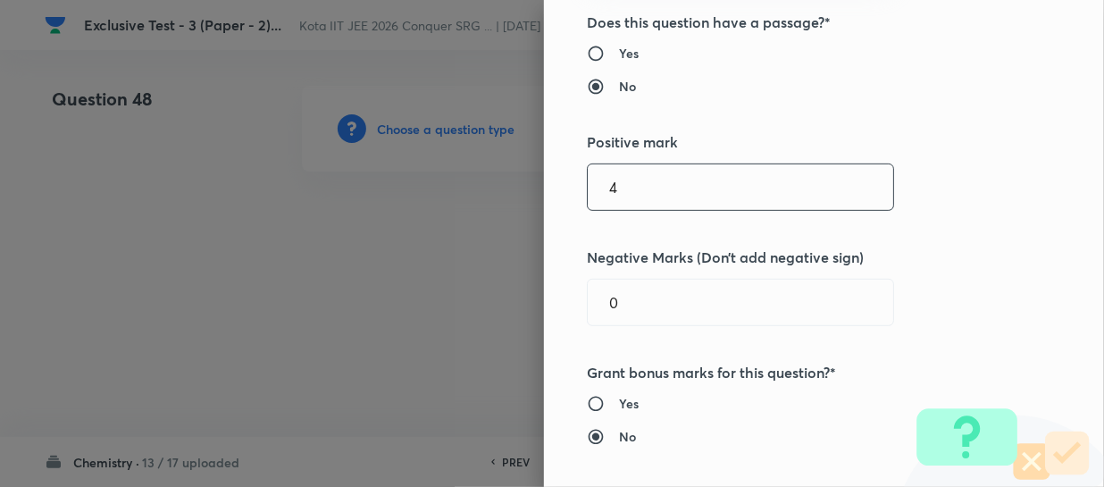
drag, startPoint x: 647, startPoint y: 189, endPoint x: 586, endPoint y: 183, distance: 61.1
click at [588, 183] on input "4" at bounding box center [741, 187] width 306 height 46
type input "3"
click at [849, 240] on div "Question settings Question type* Integer Does this question have a passage?* Ye…" at bounding box center [824, 243] width 560 height 487
click at [885, 247] on h5 "Negative Marks (Don’t add negative sign)" at bounding box center [794, 257] width 415 height 21
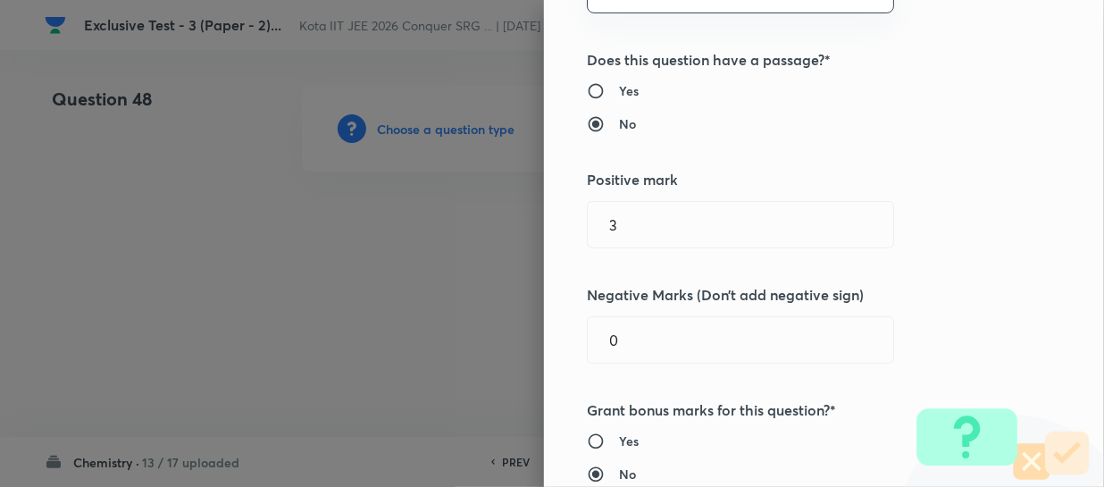
scroll to position [162, 0]
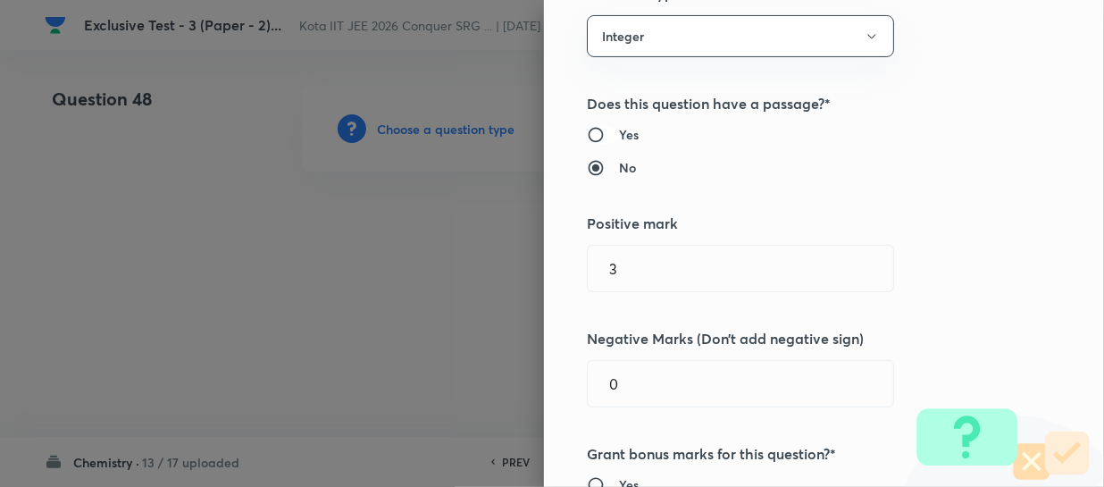
click at [590, 128] on input "Yes" at bounding box center [603, 135] width 32 height 18
radio input "true"
radio input "false"
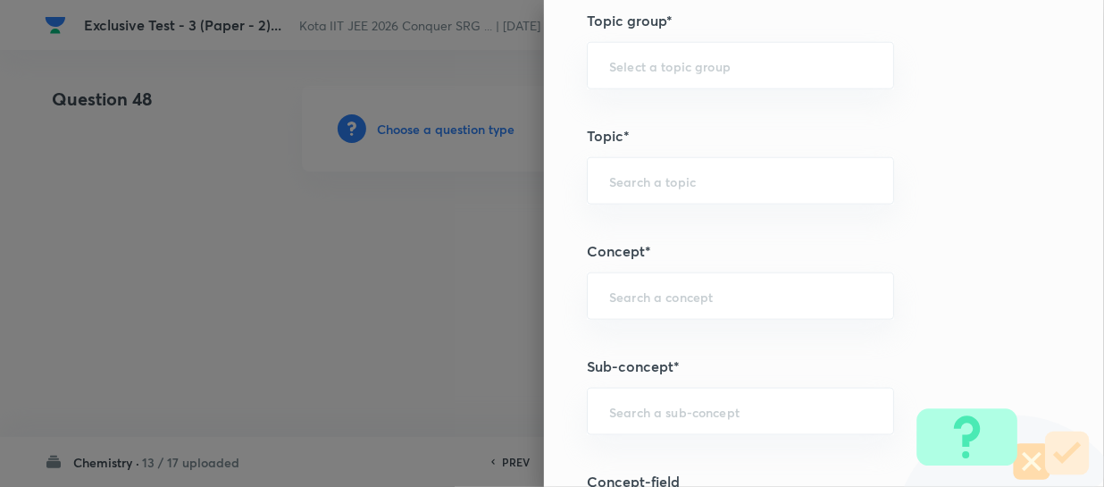
scroll to position [893, 0]
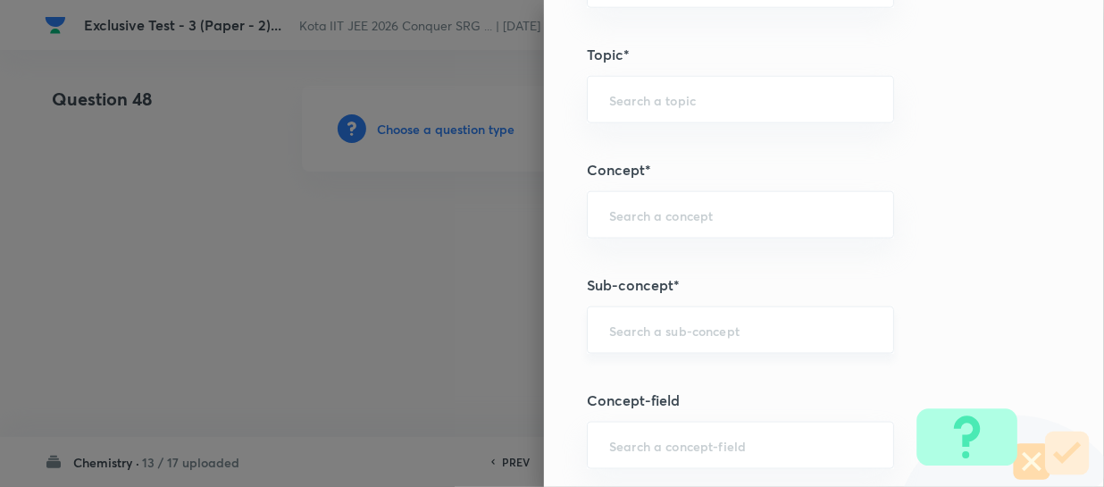
click at [643, 312] on div "​" at bounding box center [740, 329] width 307 height 47
paste input "Energy of the Thermodynamic System - Work"
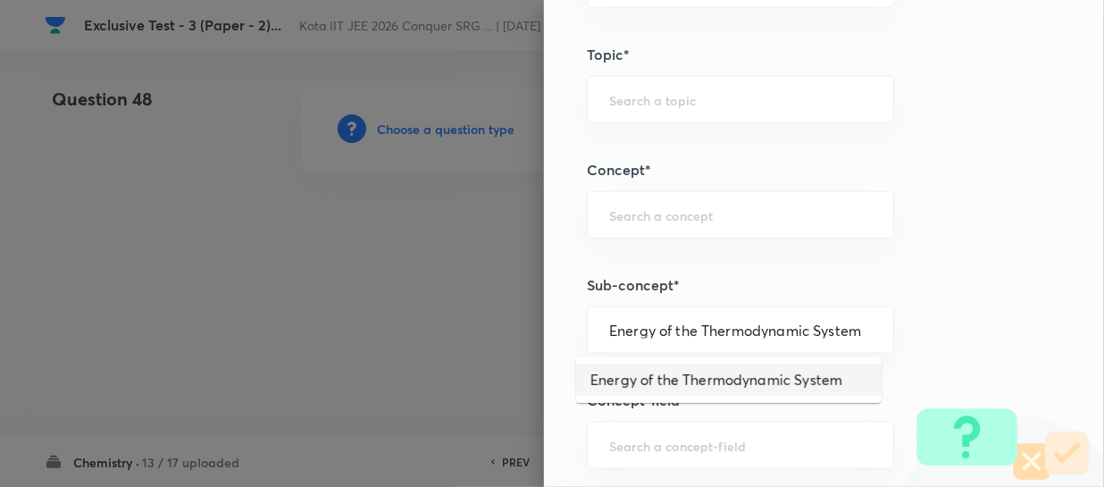
type input "Energy of the Thermodynamic System"
type input "Chemistry"
type input "Physical Chemistry"
type input "Thermodynamics & Thermochemistry"
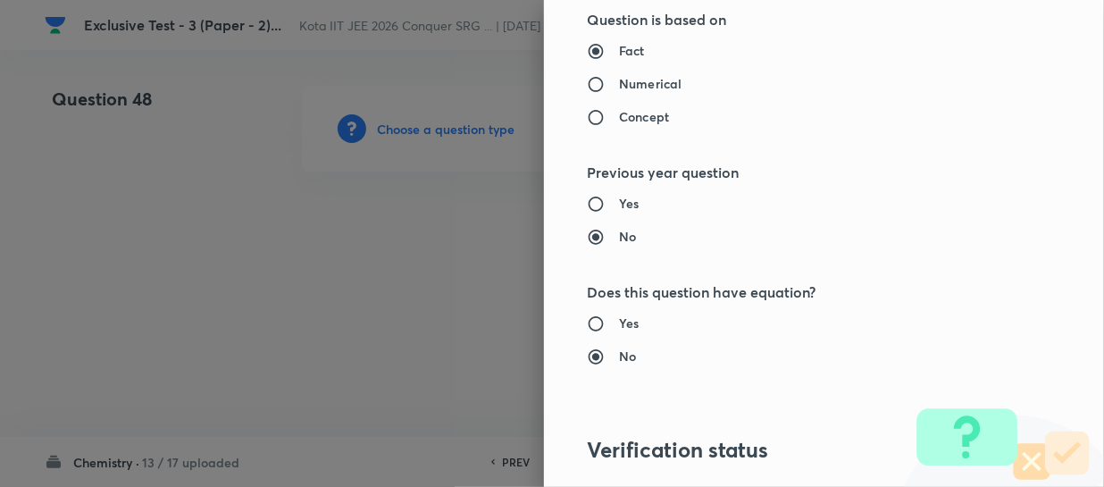
scroll to position [1624, 0]
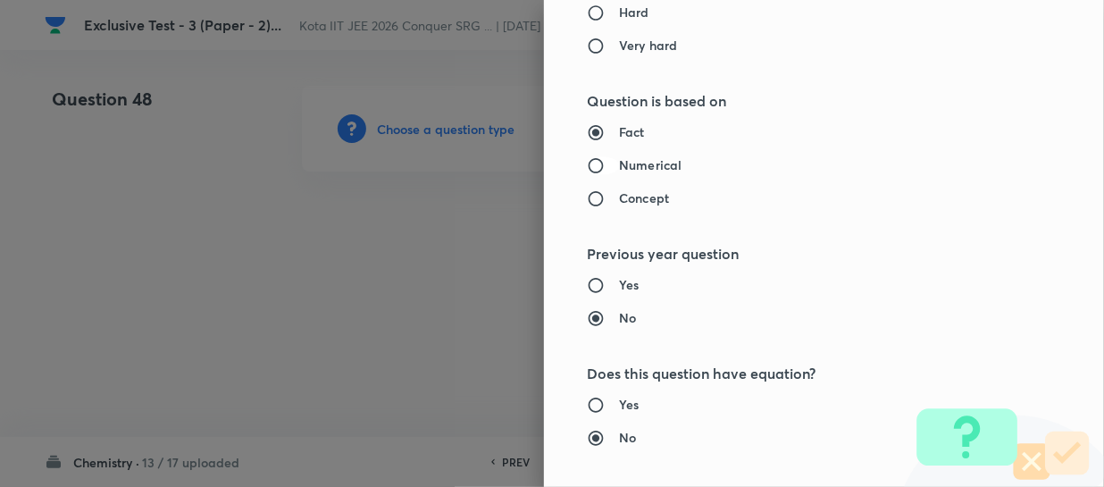
click at [605, 163] on input "Numerical" at bounding box center [603, 165] width 32 height 18
radio input "true"
radio input "false"
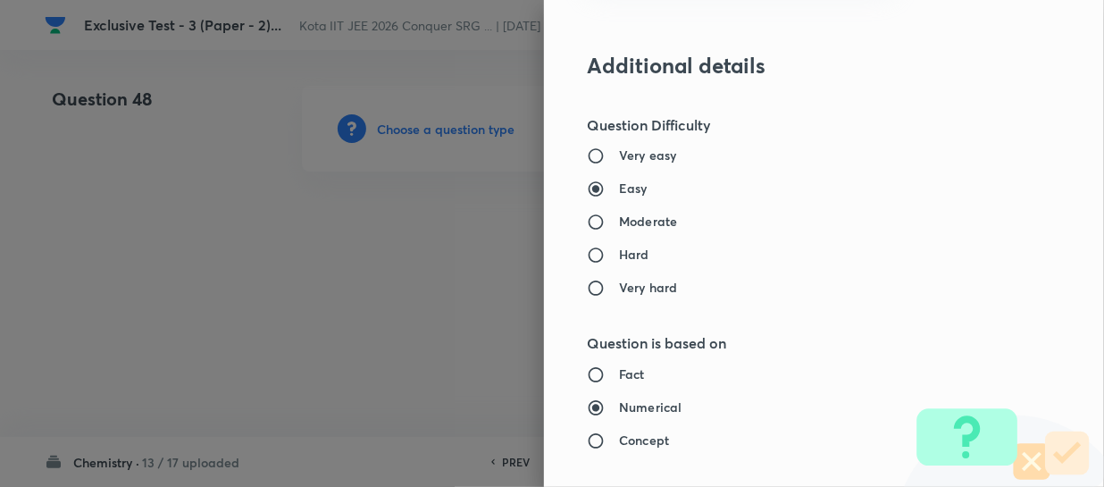
scroll to position [1380, 0]
click at [619, 222] on h6 "Moderate" at bounding box center [648, 223] width 58 height 19
click at [610, 222] on input "Moderate" at bounding box center [603, 223] width 32 height 18
radio input "true"
radio input "false"
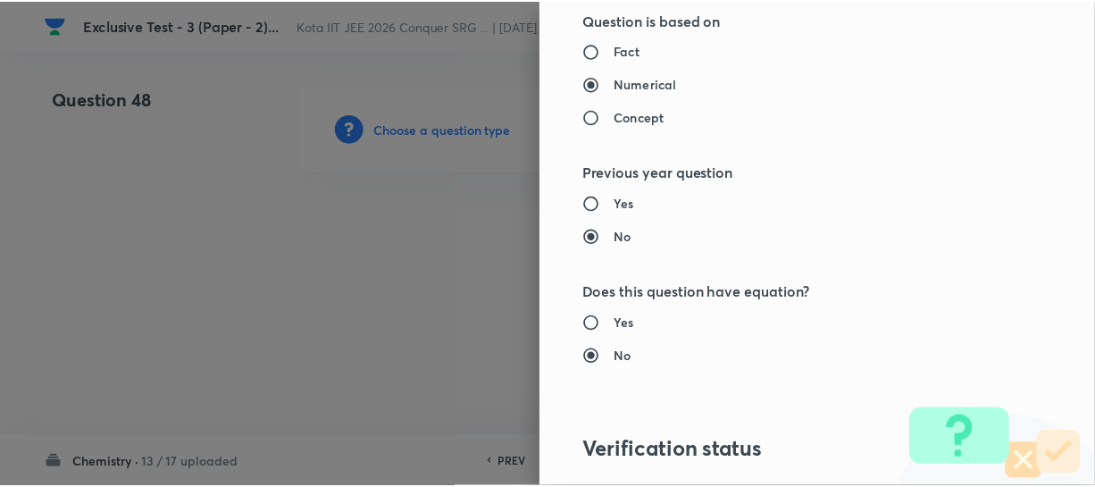
scroll to position [1961, 0]
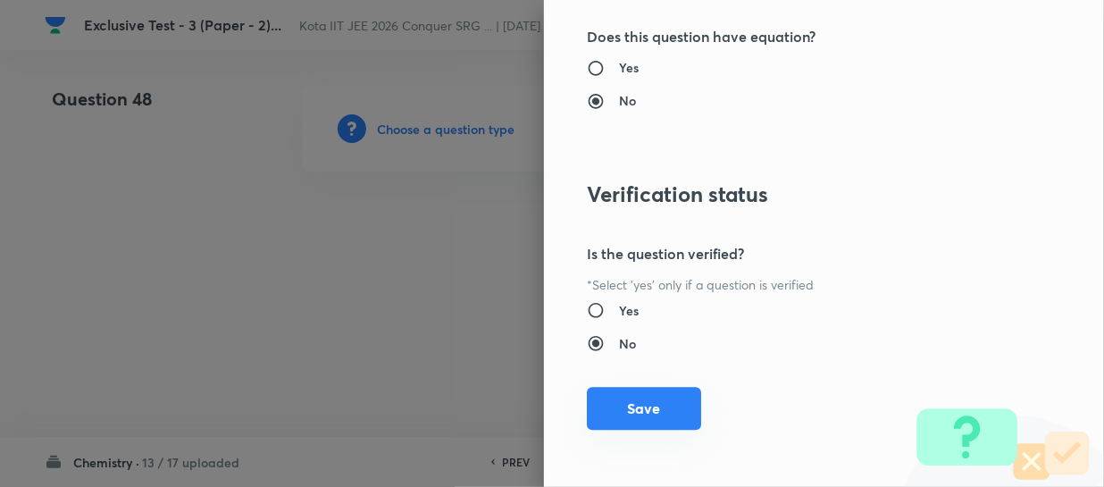
click at [625, 393] on button "Save" at bounding box center [644, 408] width 114 height 43
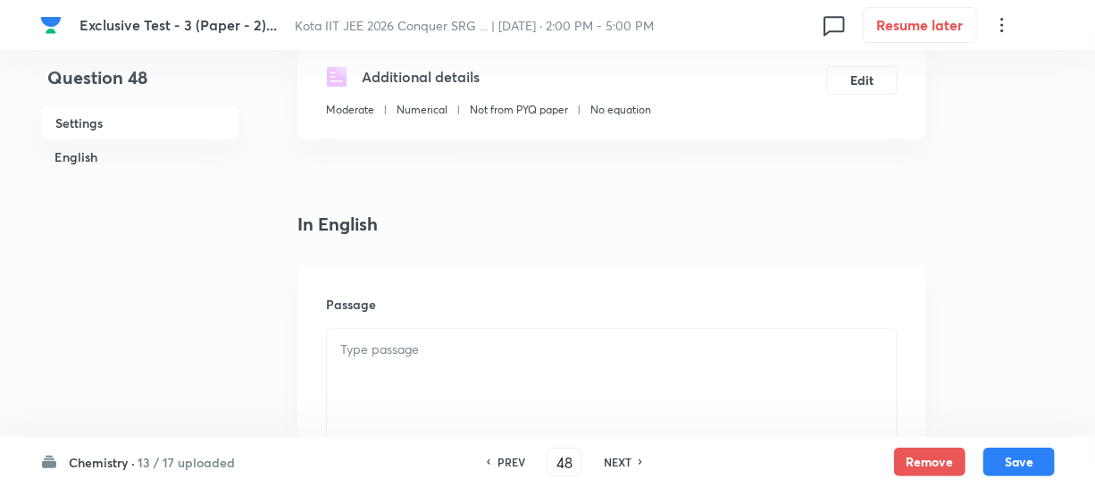
scroll to position [406, 0]
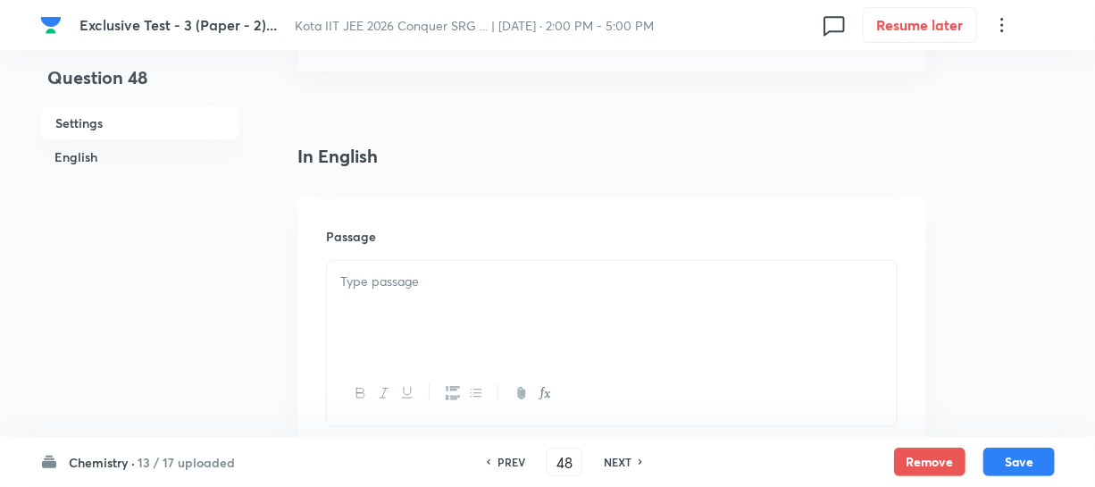
click at [444, 289] on p at bounding box center [611, 282] width 543 height 21
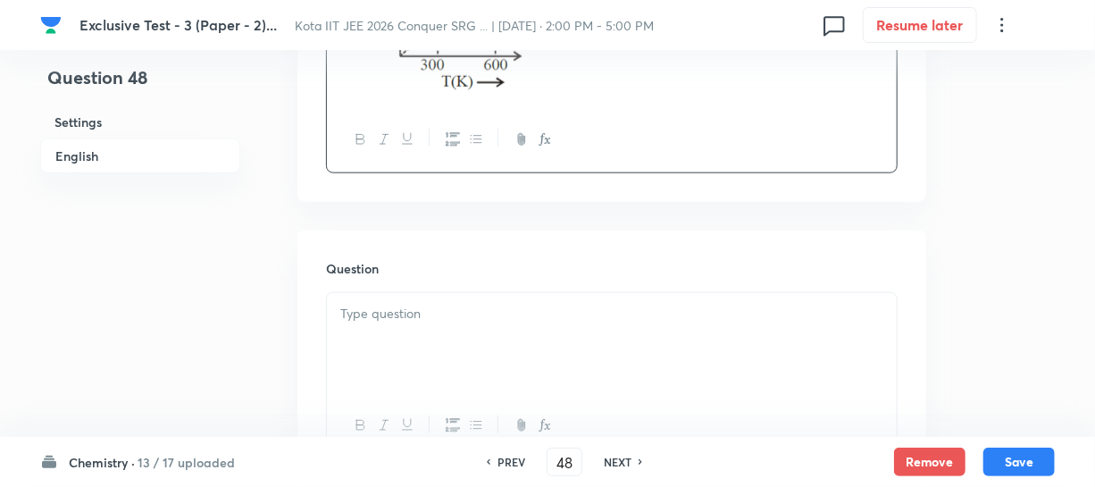
click at [390, 317] on p at bounding box center [611, 314] width 543 height 21
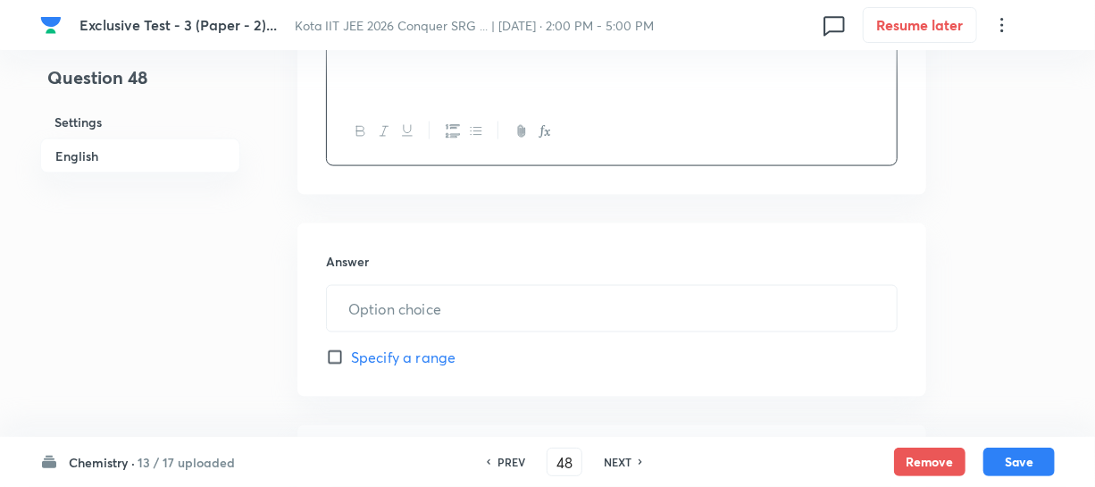
scroll to position [1136, 0]
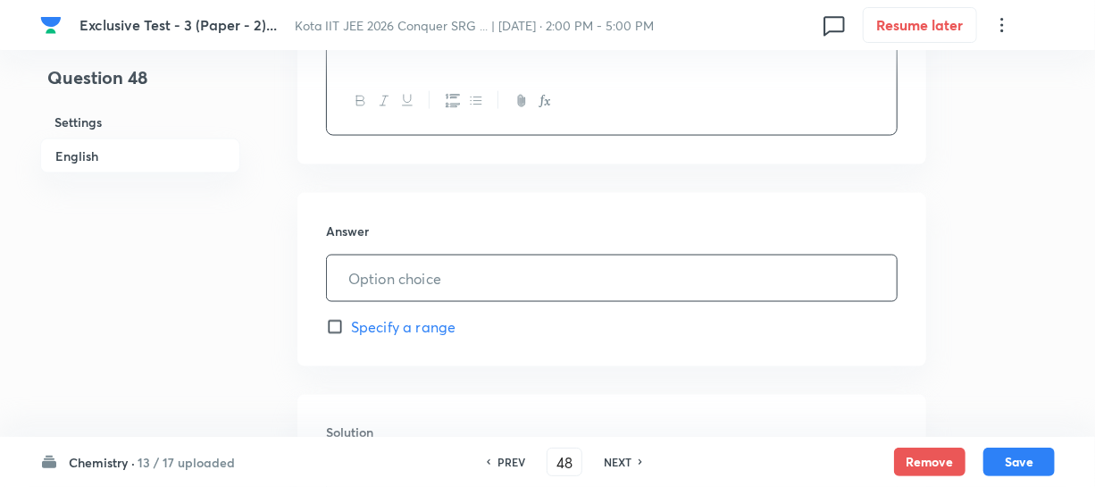
click at [414, 273] on input "text" at bounding box center [612, 278] width 570 height 46
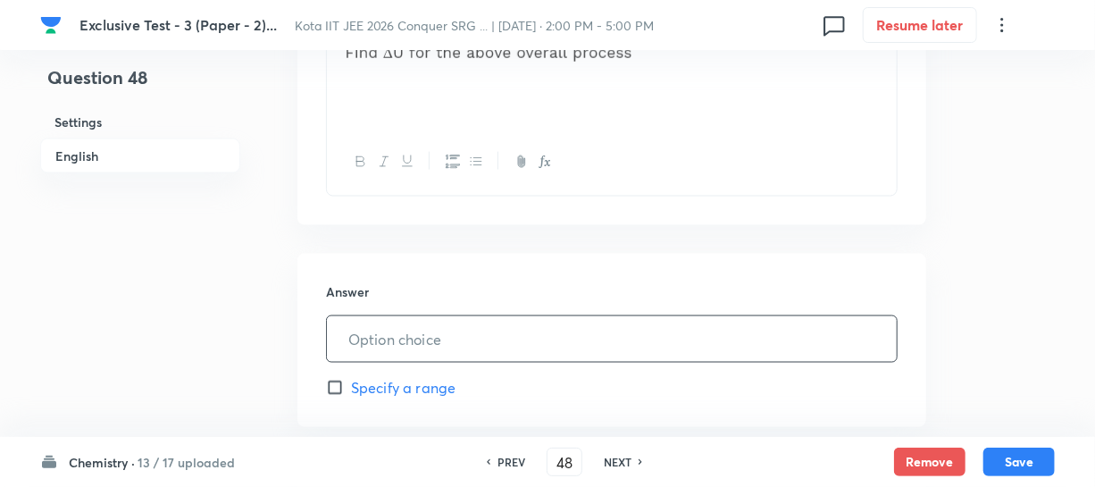
scroll to position [1055, 0]
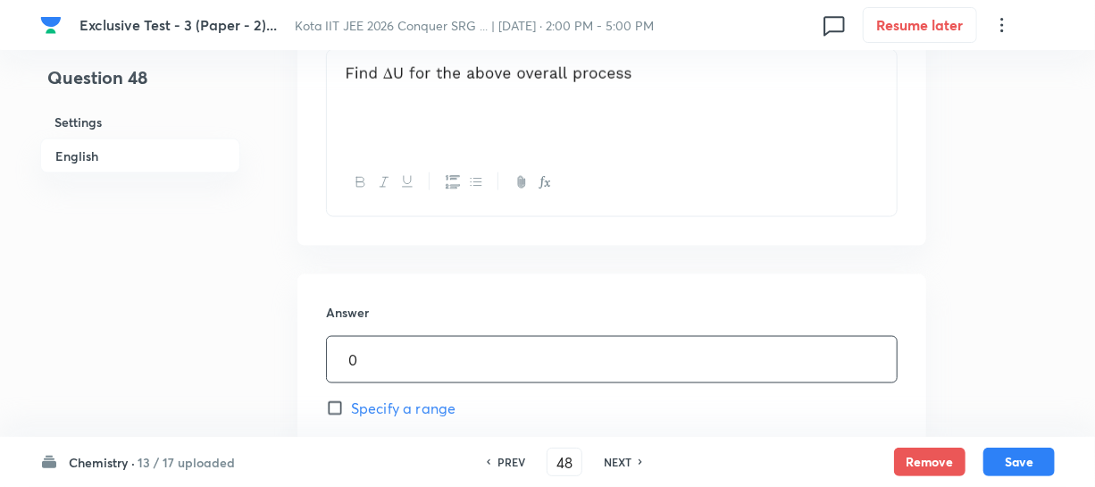
type input "0"
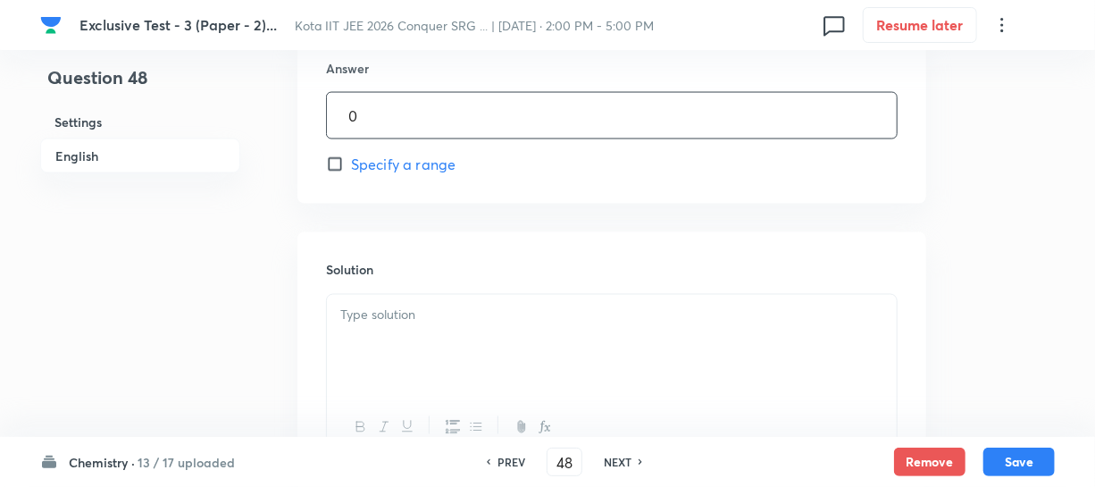
scroll to position [1380, 0]
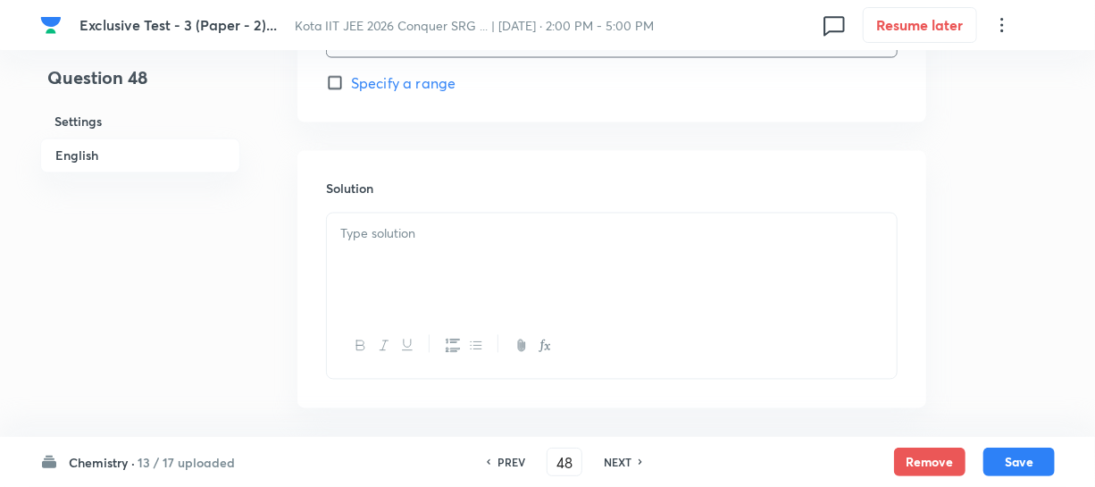
click at [398, 271] on div at bounding box center [612, 264] width 570 height 100
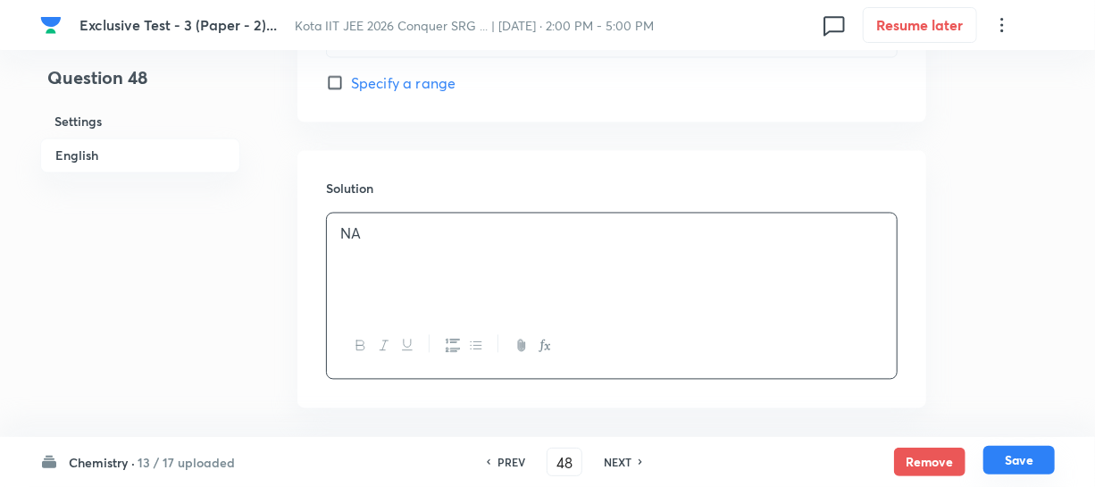
click at [996, 453] on button "Save" at bounding box center [1019, 460] width 71 height 29
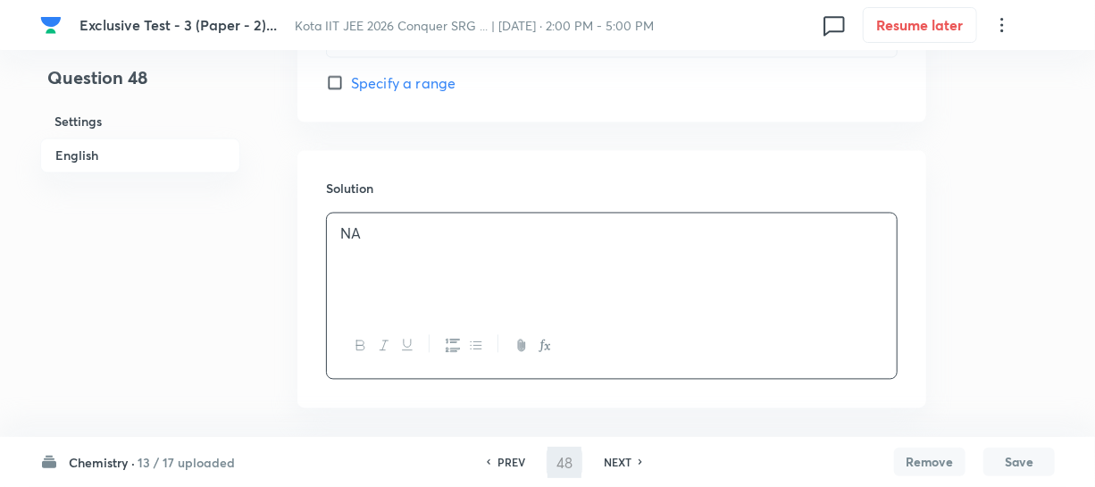
type input "49"
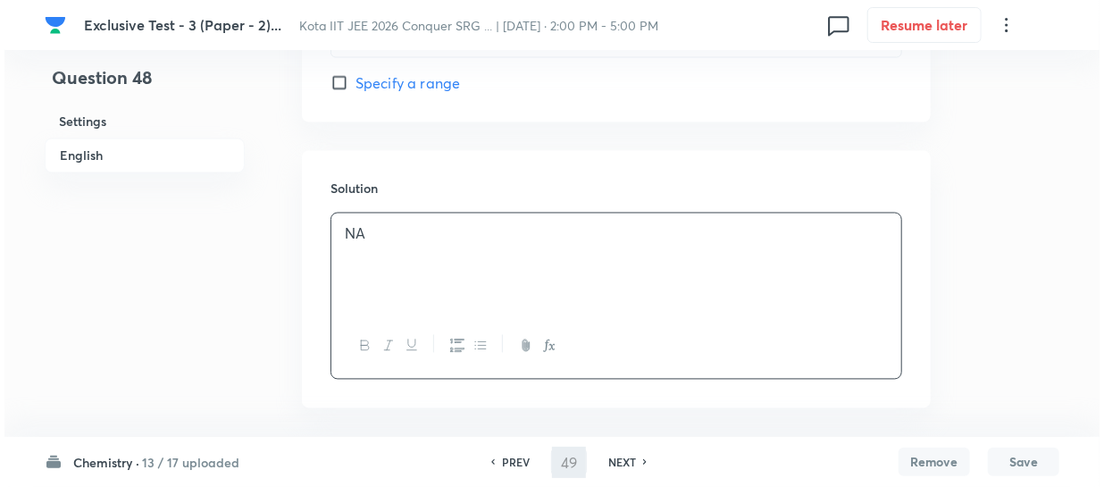
scroll to position [0, 0]
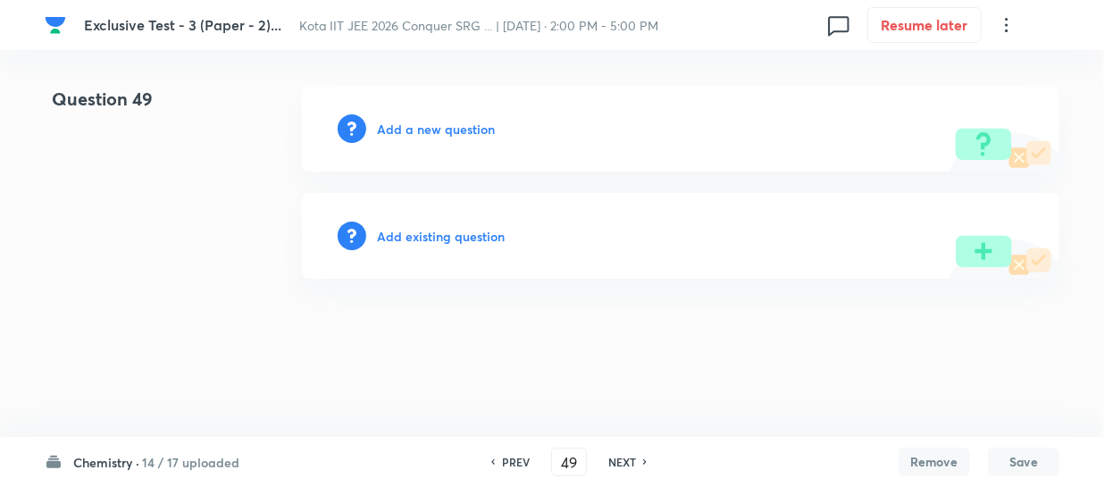
click at [467, 131] on h6 "Add a new question" at bounding box center [436, 129] width 118 height 19
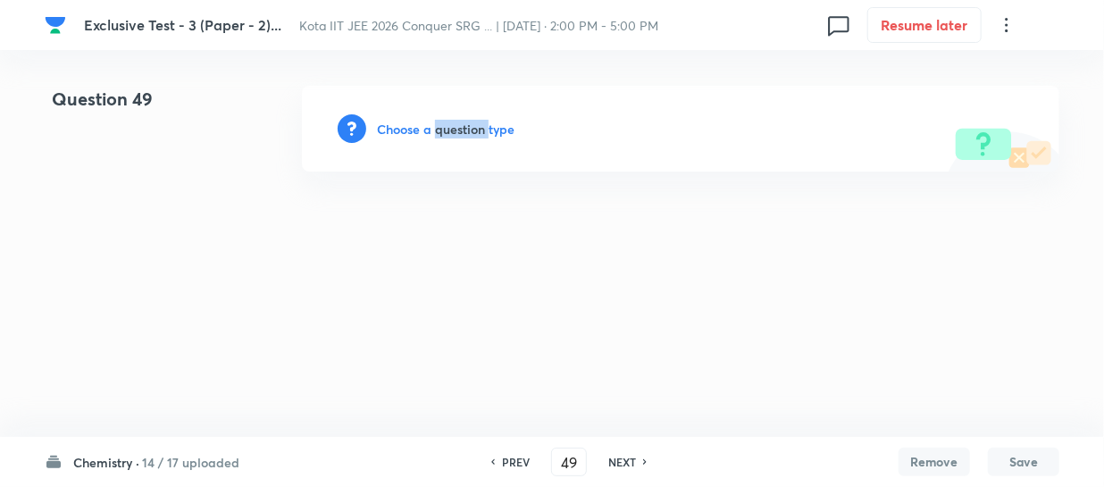
click at [467, 131] on h6 "Choose a question type" at bounding box center [446, 129] width 138 height 19
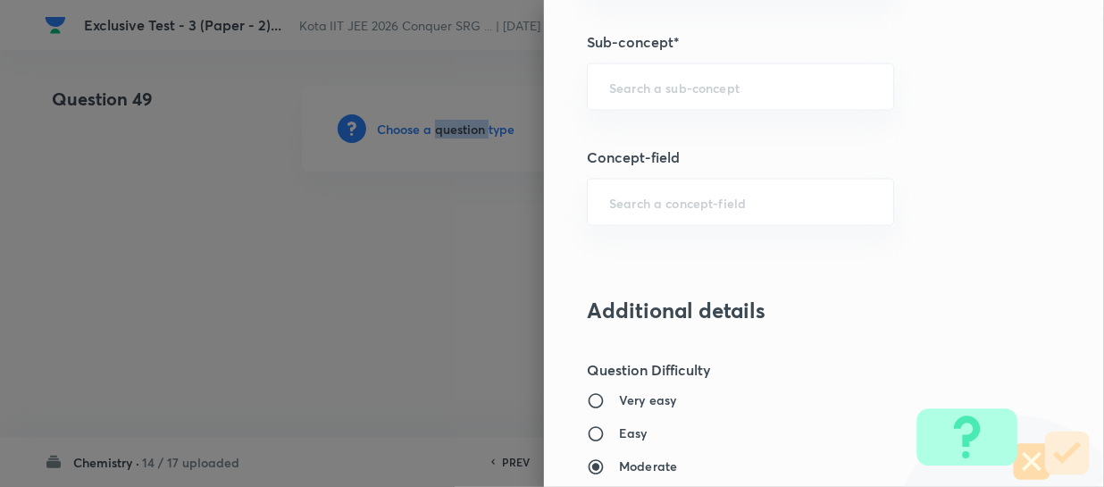
scroll to position [1055, 0]
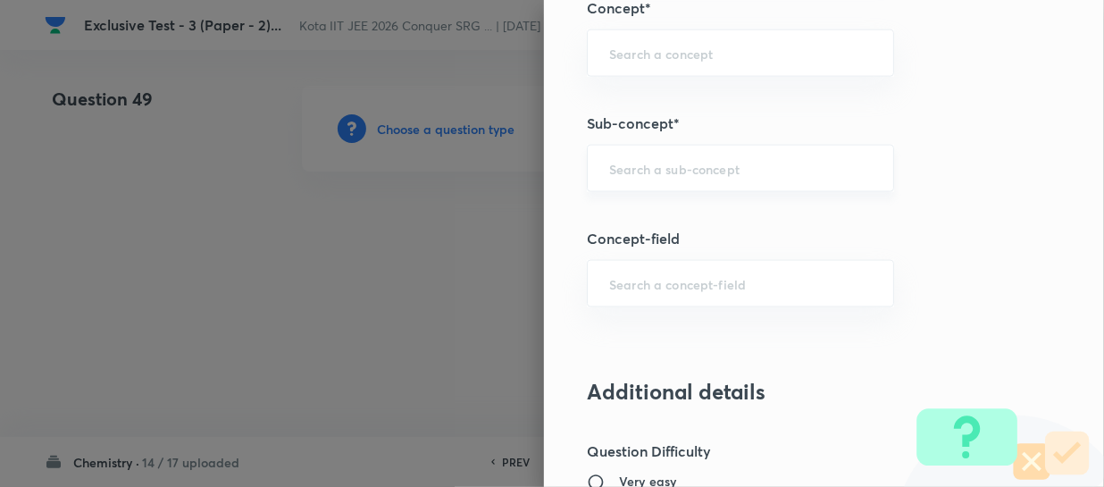
click at [631, 166] on input "text" at bounding box center [740, 168] width 263 height 17
paste input "Energy of the Thermodynamic System"
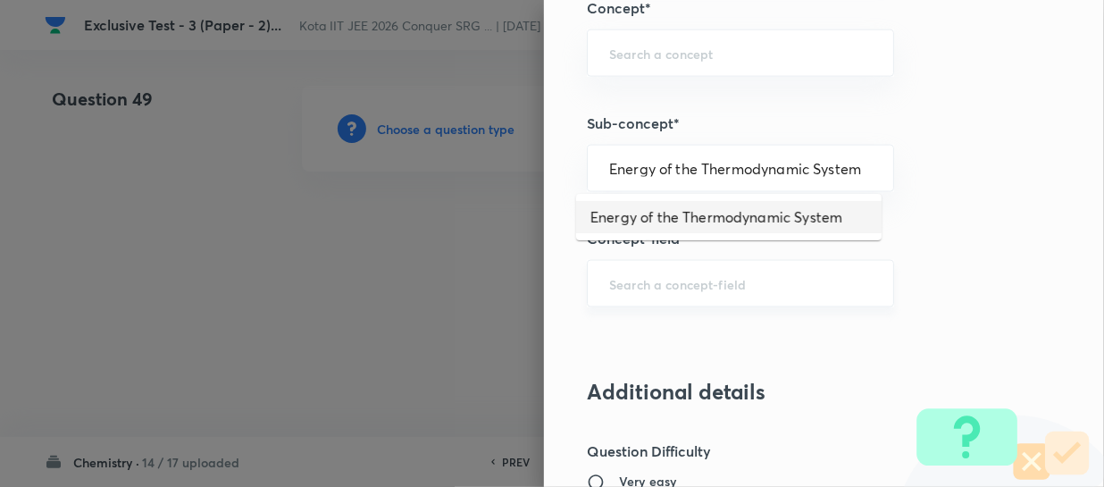
type input "Energy of the Thermodynamic System"
type input "Chemistry"
type input "Physical Chemistry"
type input "Thermodynamics & Thermochemistry"
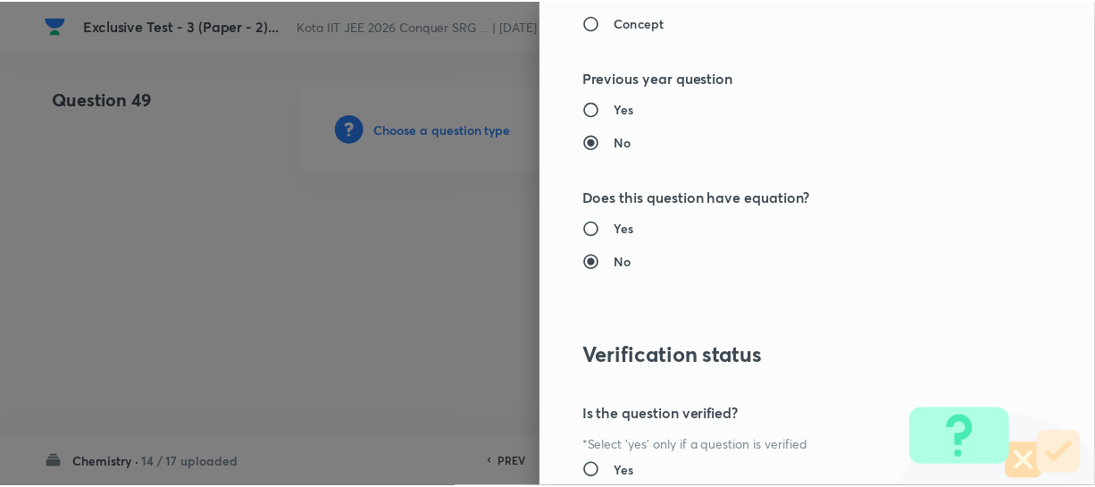
scroll to position [1961, 0]
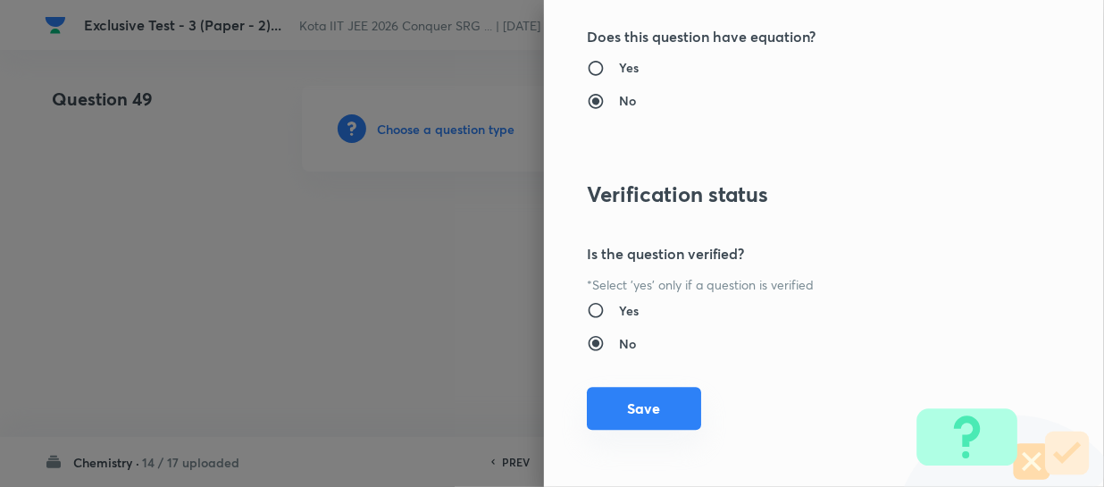
click at [658, 396] on button "Save" at bounding box center [644, 408] width 114 height 43
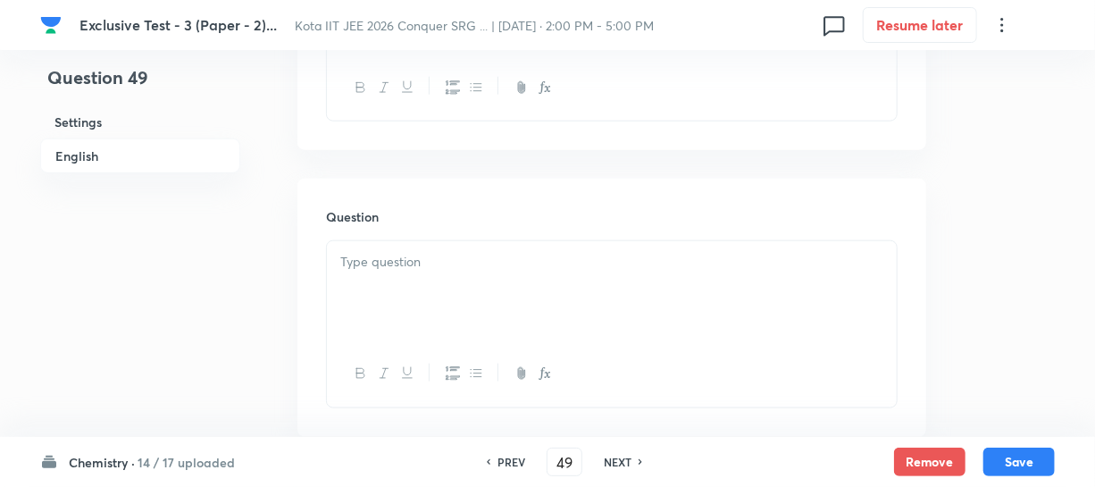
scroll to position [893, 0]
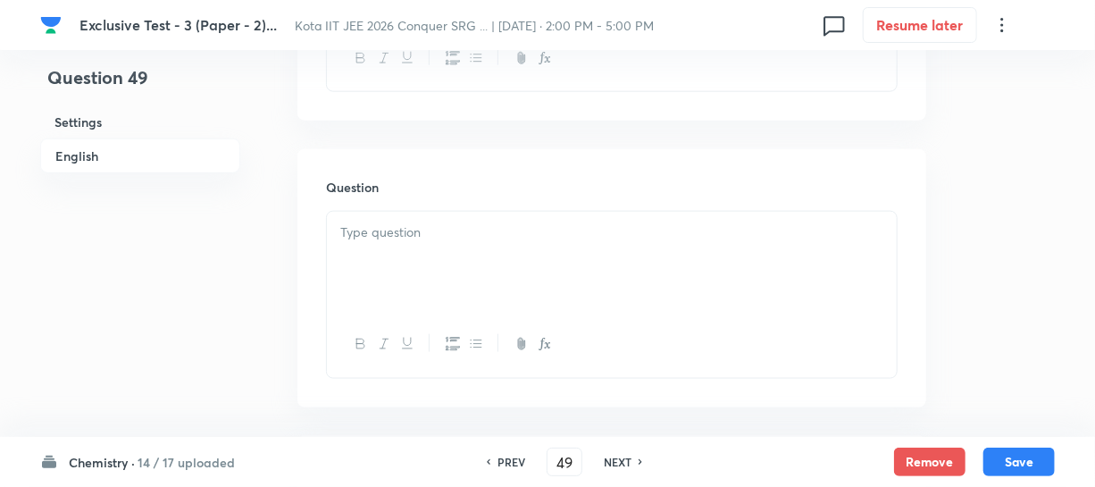
click at [435, 239] on p at bounding box center [611, 232] width 543 height 21
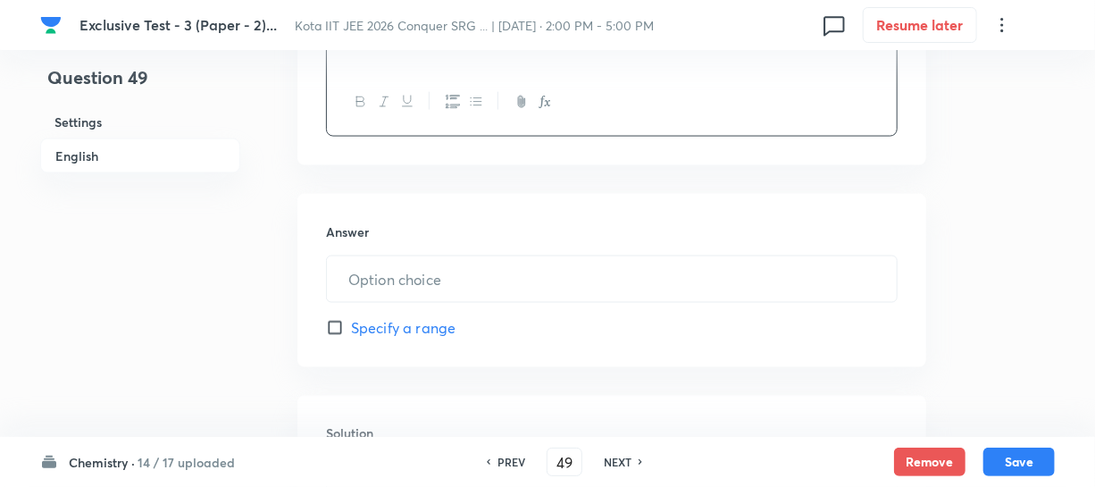
scroll to position [1136, 0]
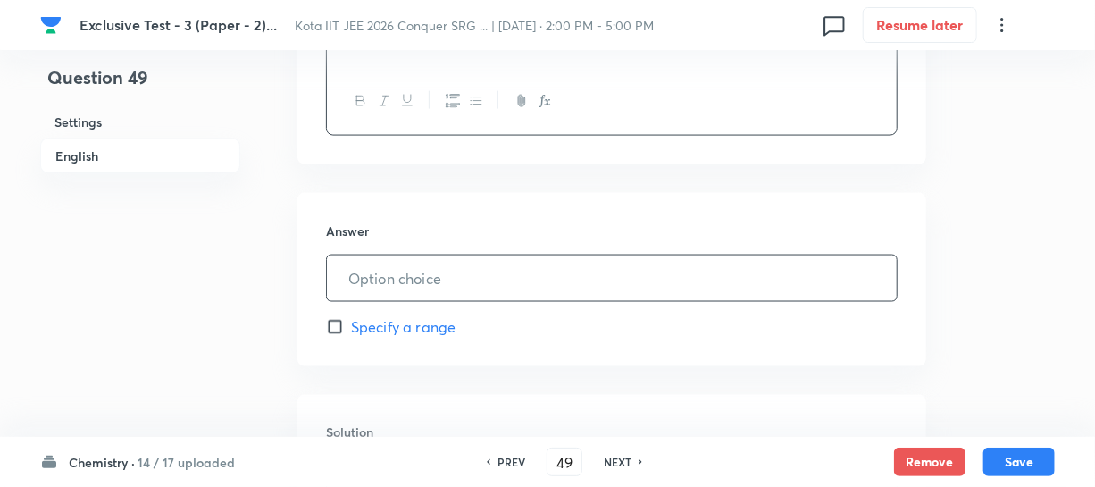
click at [400, 279] on input "text" at bounding box center [612, 278] width 570 height 46
type input "12"
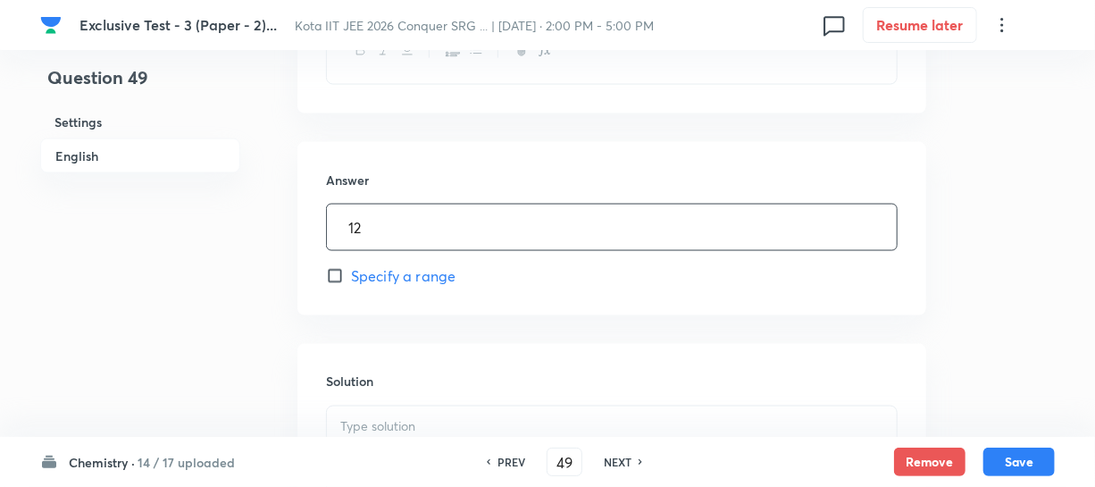
scroll to position [1218, 0]
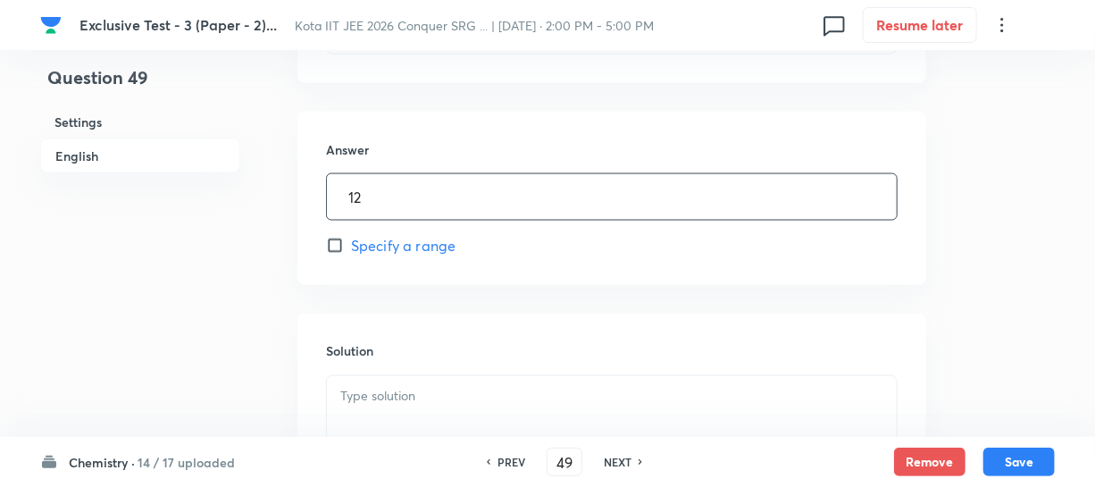
click at [364, 398] on p at bounding box center [611, 397] width 543 height 21
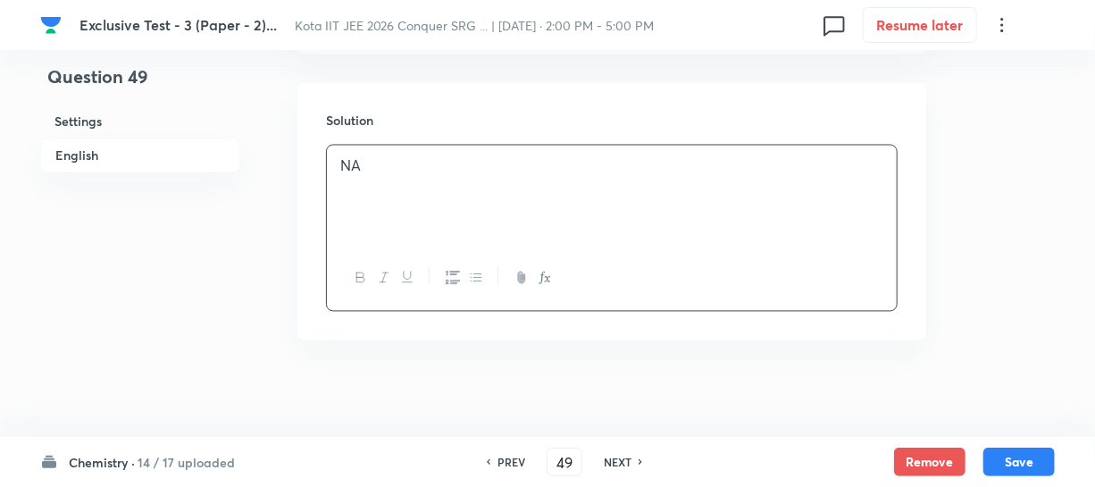
scroll to position [1459, 0]
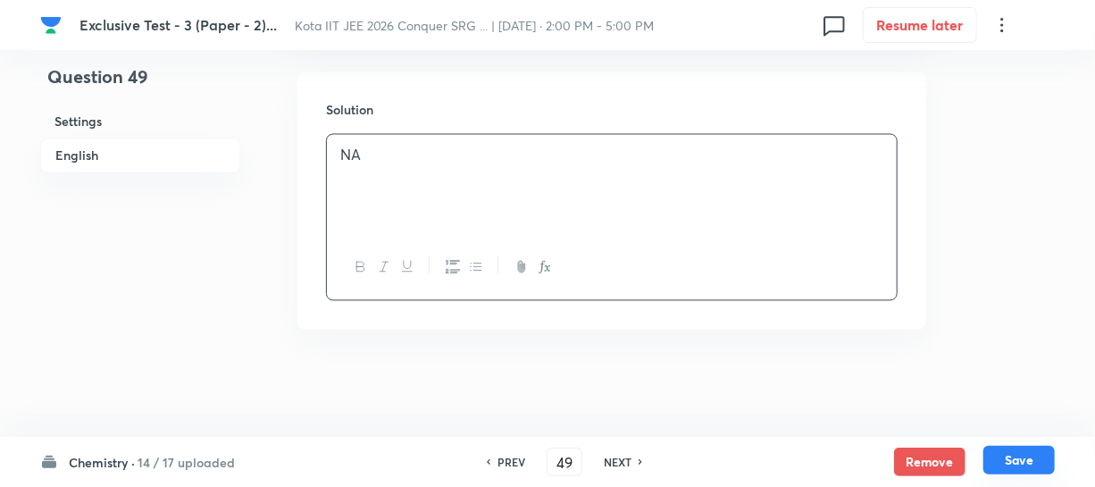
click at [997, 449] on button "Save" at bounding box center [1019, 460] width 71 height 29
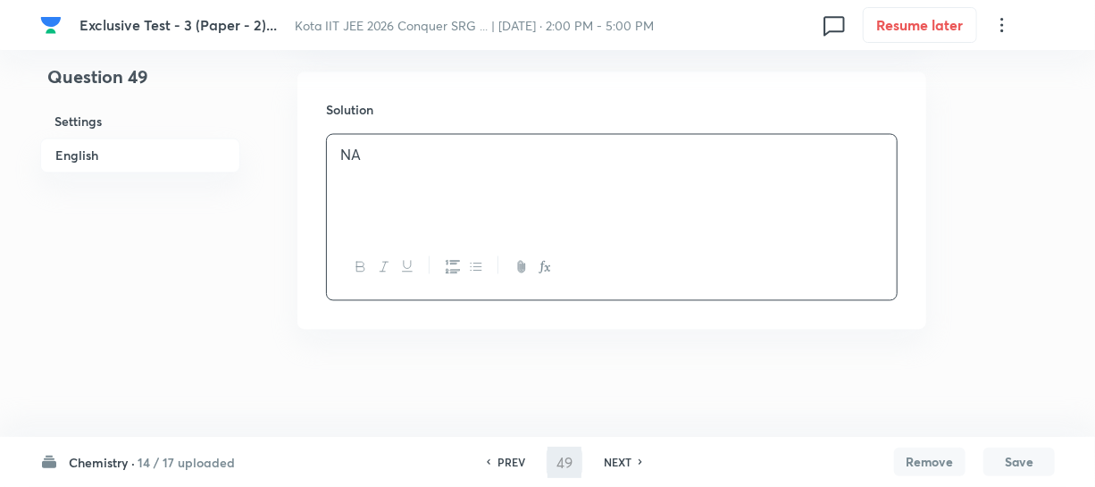
type input "50"
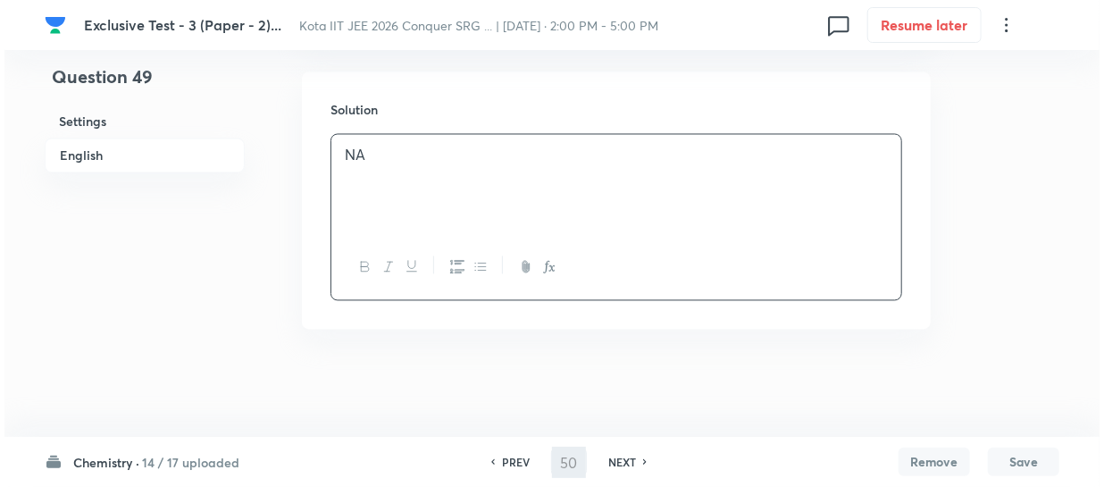
scroll to position [0, 0]
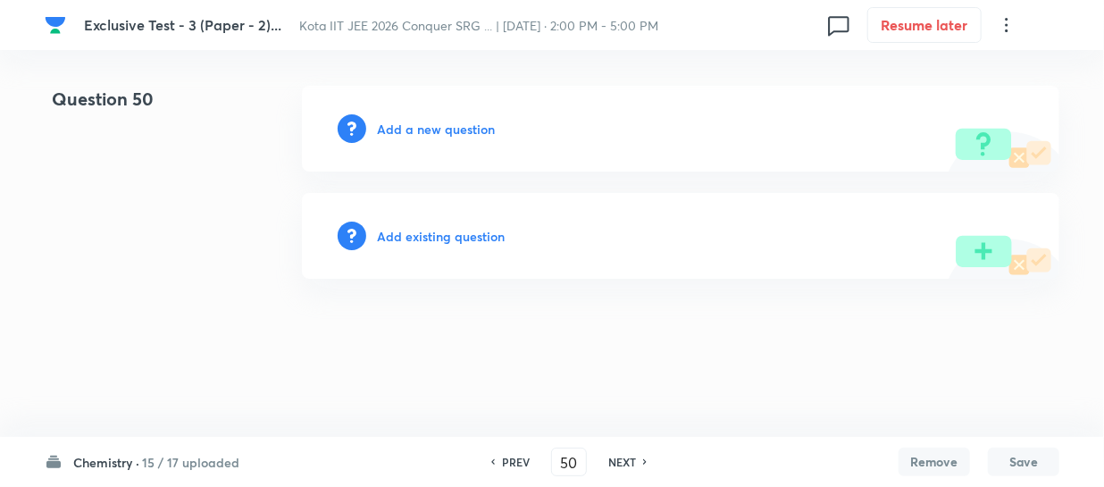
click at [455, 126] on h6 "Add a new question" at bounding box center [436, 129] width 118 height 19
click at [456, 125] on h6 "Choose a question type" at bounding box center [446, 129] width 138 height 19
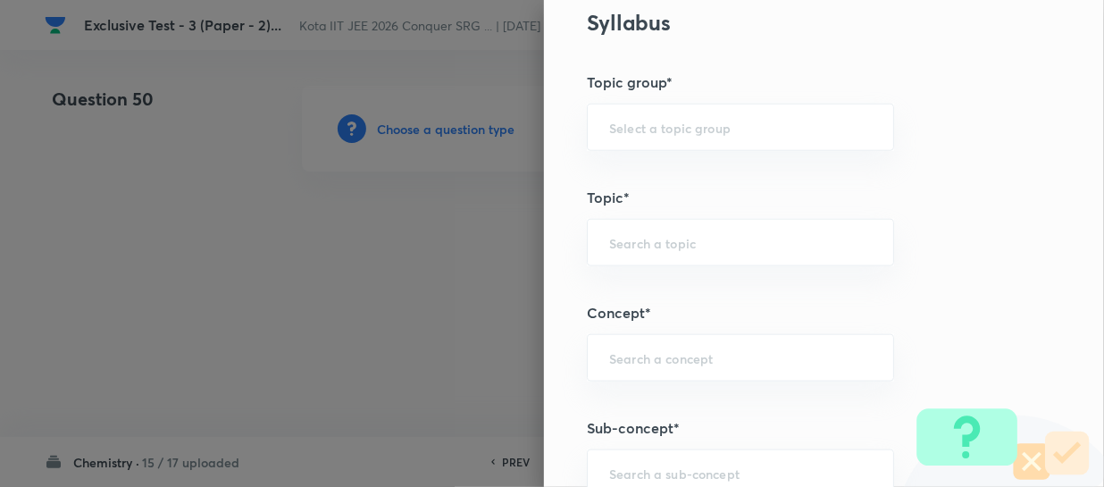
scroll to position [893, 0]
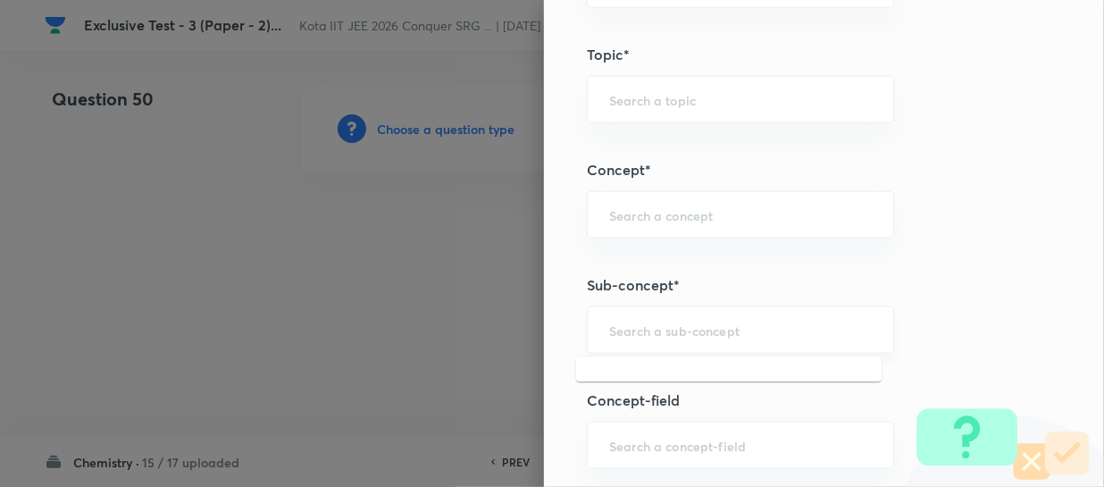
click at [669, 322] on input "text" at bounding box center [740, 330] width 263 height 17
paste input "Isomerism"
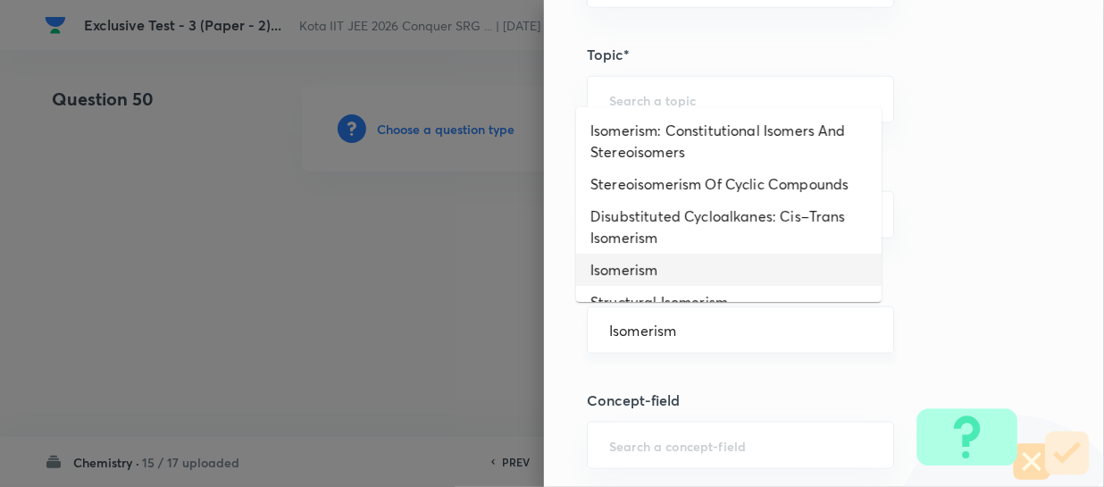
type input "Isomerism"
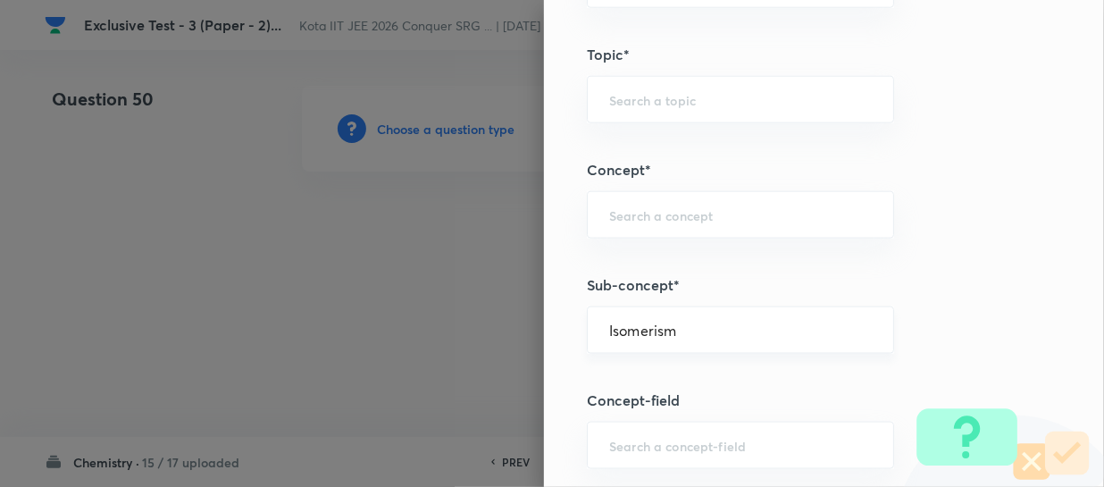
type input "Chemistry"
type input "Inorganic Chemistry"
type input "Coordination Compounds"
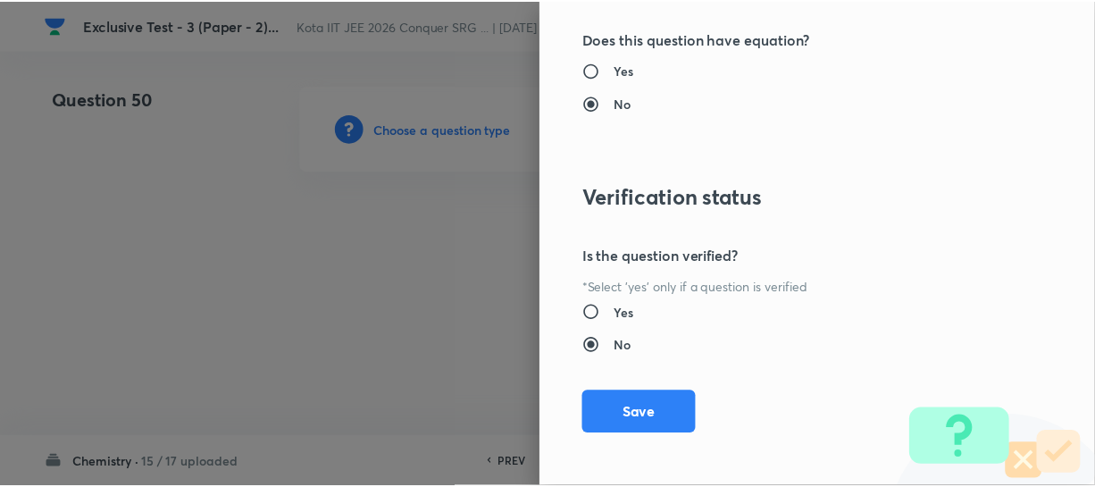
scroll to position [1961, 0]
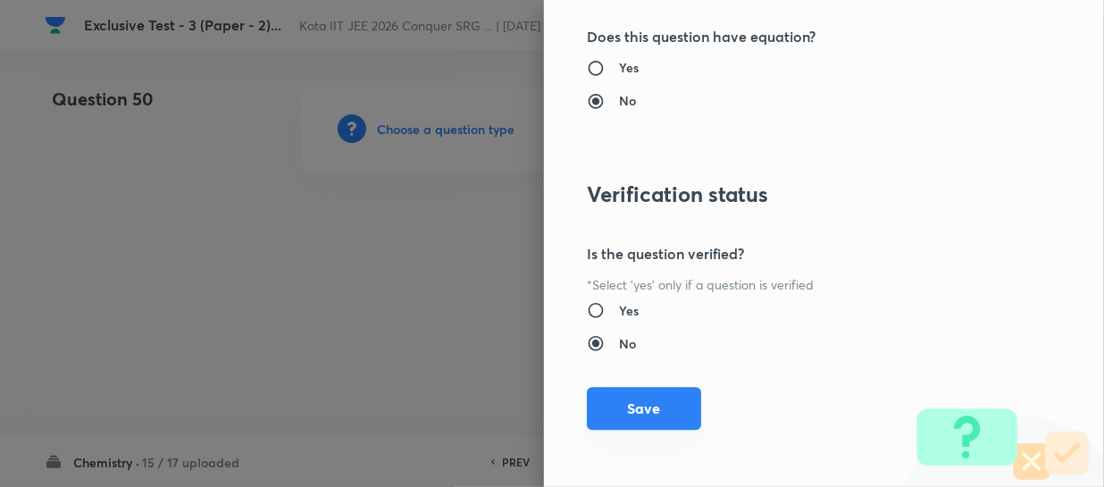
click at [638, 395] on button "Save" at bounding box center [644, 408] width 114 height 43
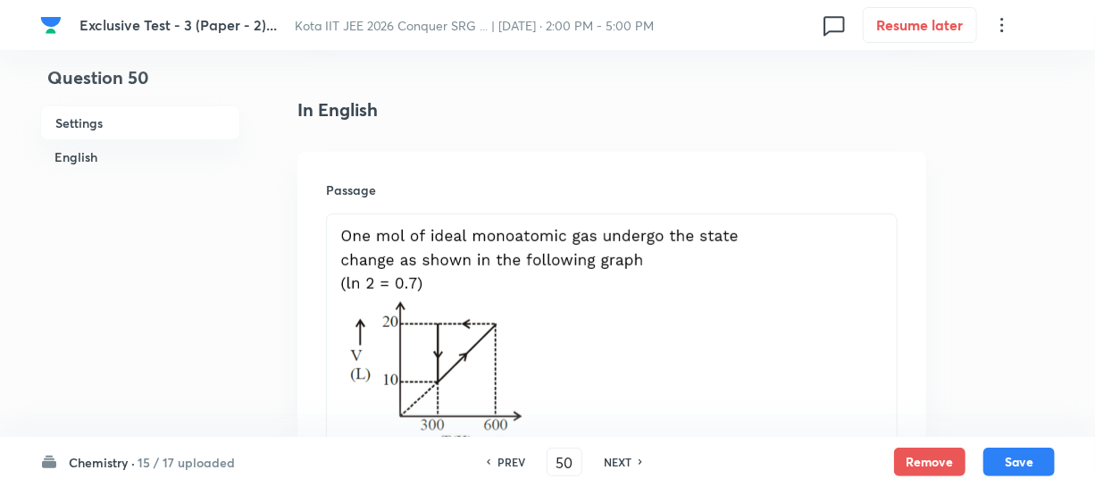
scroll to position [568, 0]
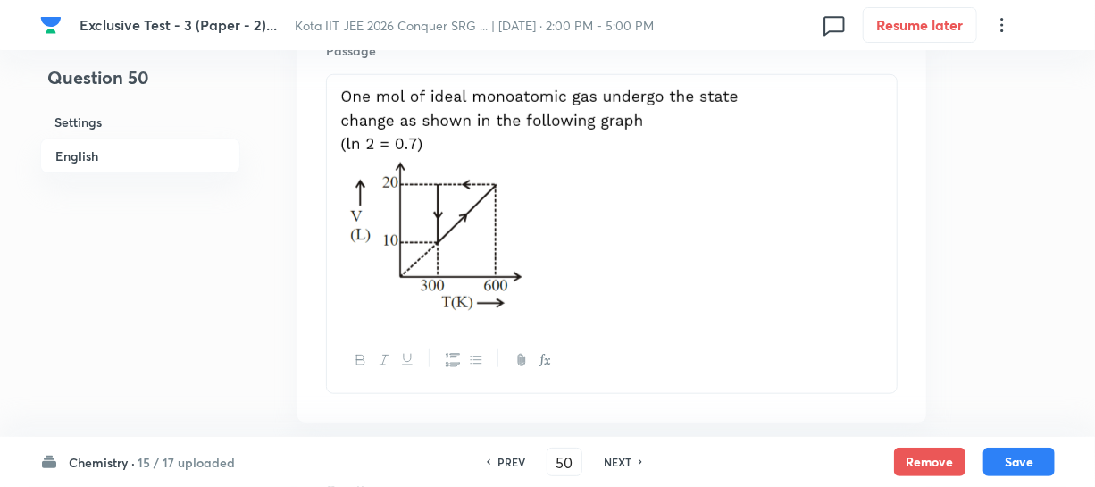
click at [679, 261] on img at bounding box center [539, 199] width 398 height 226
click at [485, 210] on img at bounding box center [539, 199] width 398 height 226
drag, startPoint x: 771, startPoint y: 215, endPoint x: 754, endPoint y: 162, distance: 56.2
click at [771, 214] on p at bounding box center [611, 201] width 543 height 231
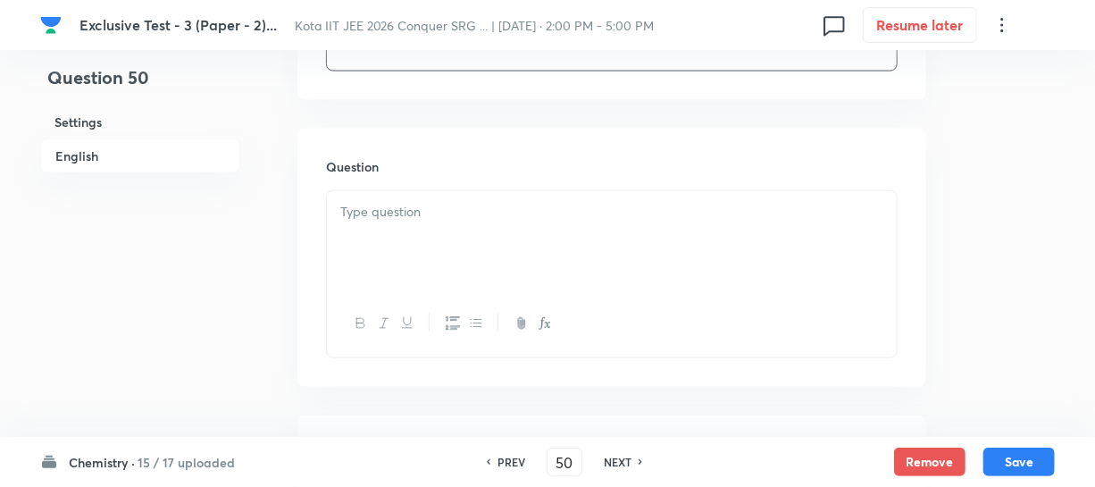
scroll to position [1136, 0]
click at [411, 222] on div at bounding box center [612, 213] width 570 height 100
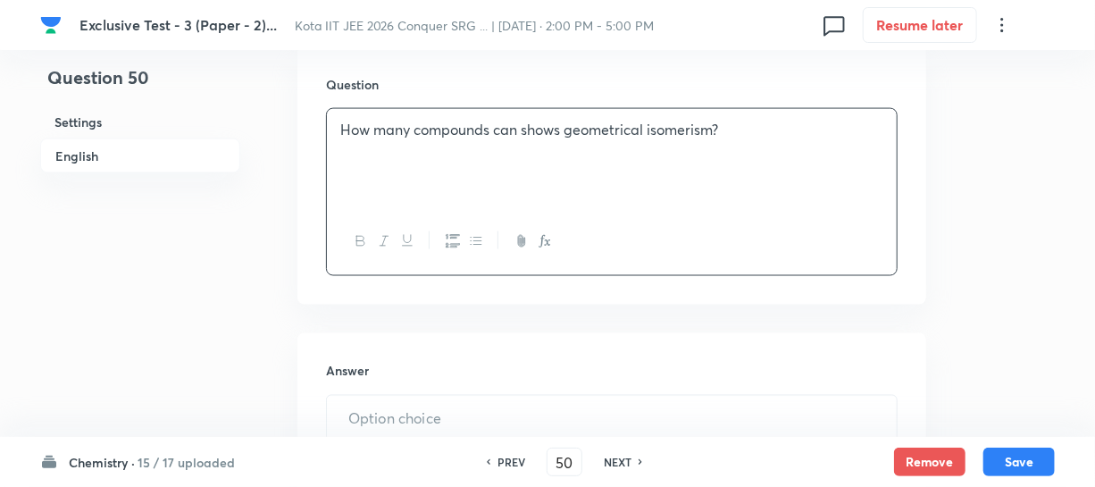
scroll to position [1218, 0]
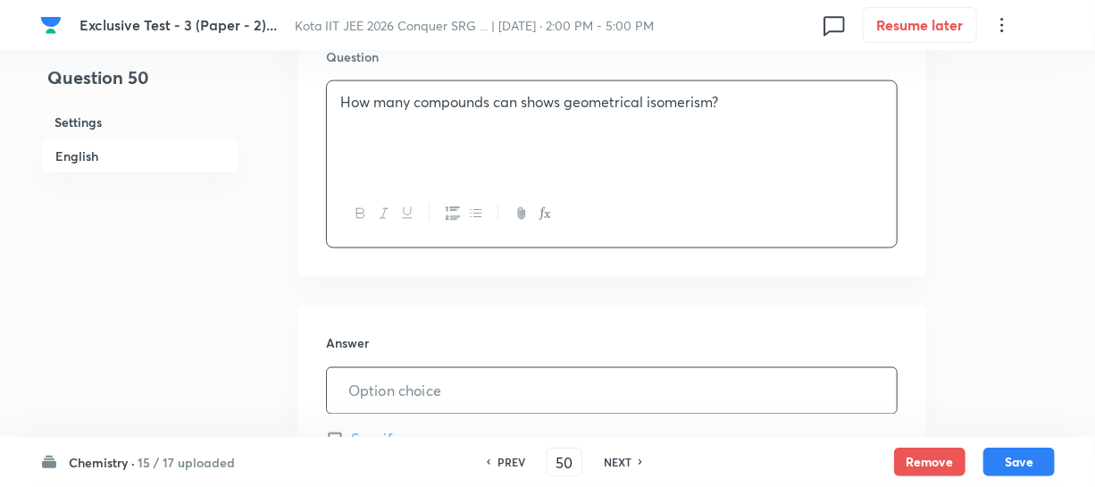
click at [372, 367] on div "​" at bounding box center [612, 390] width 572 height 47
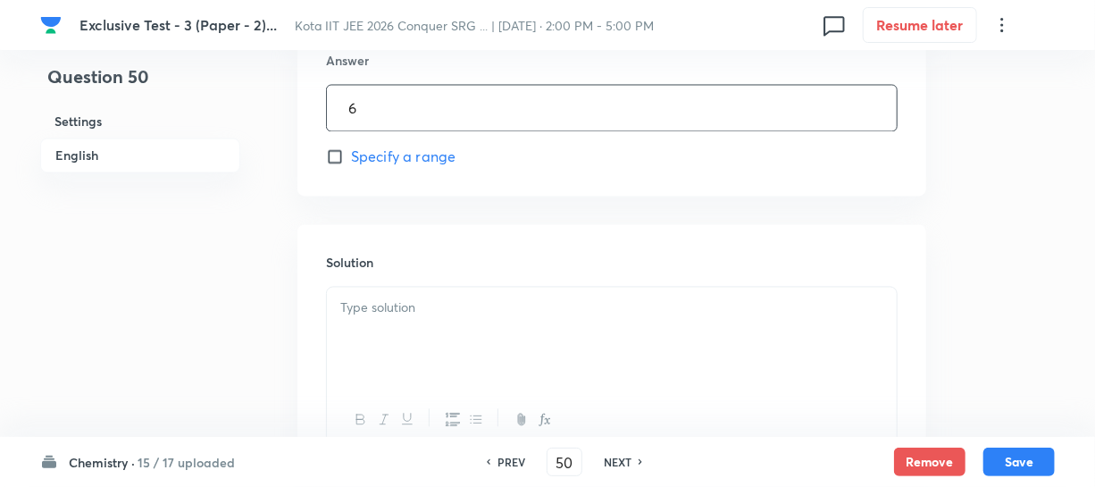
scroll to position [1543, 0]
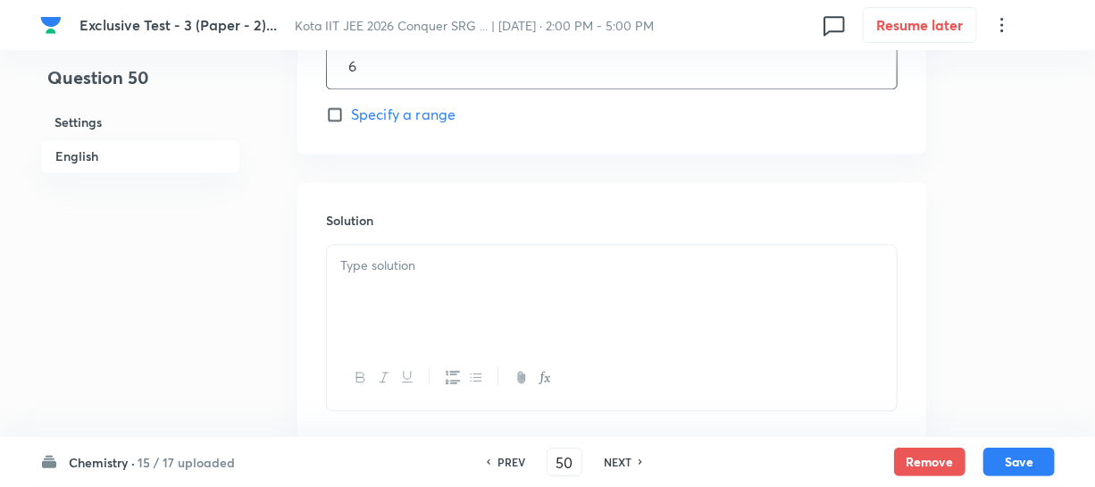
type input "6"
click at [381, 278] on div at bounding box center [612, 295] width 570 height 100
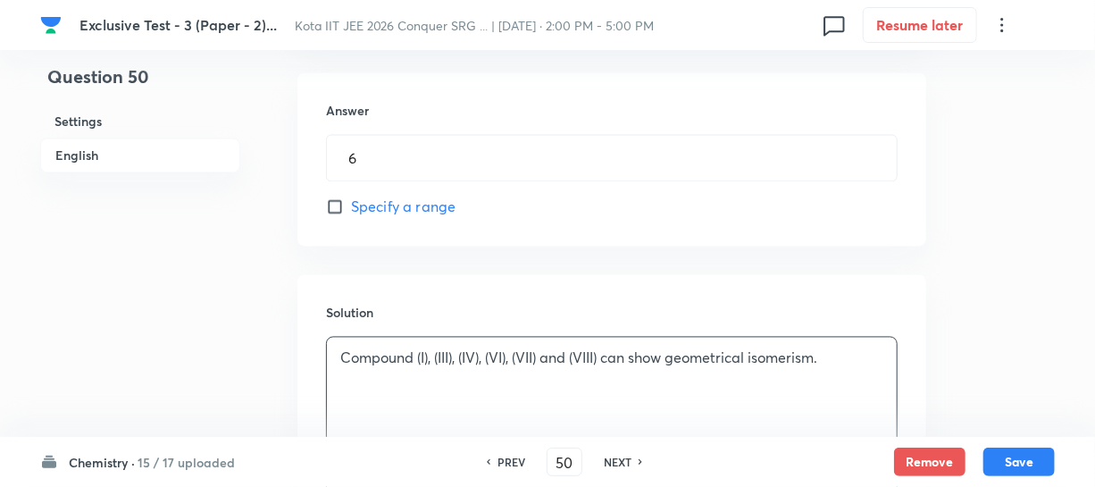
scroll to position [1653, 0]
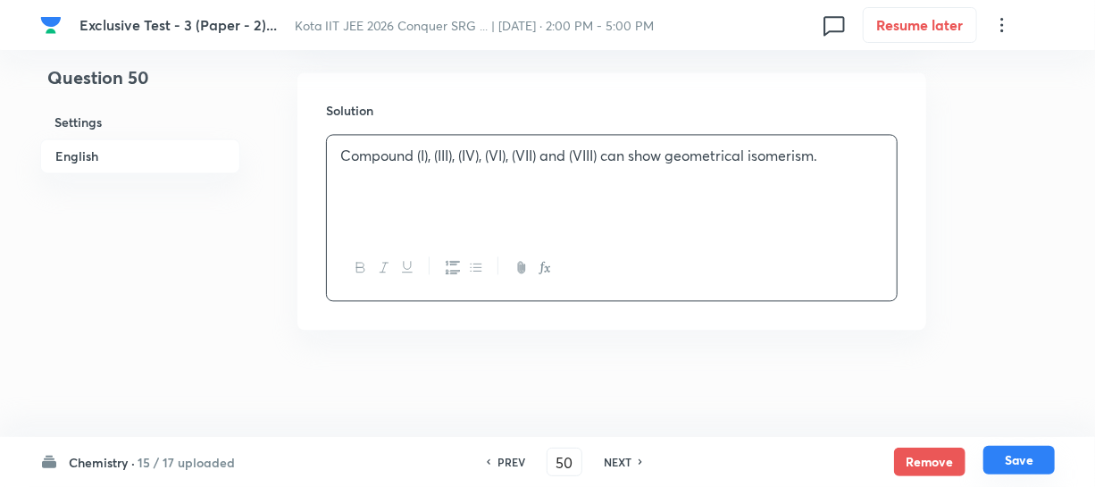
click at [1047, 451] on button "Save" at bounding box center [1019, 460] width 71 height 29
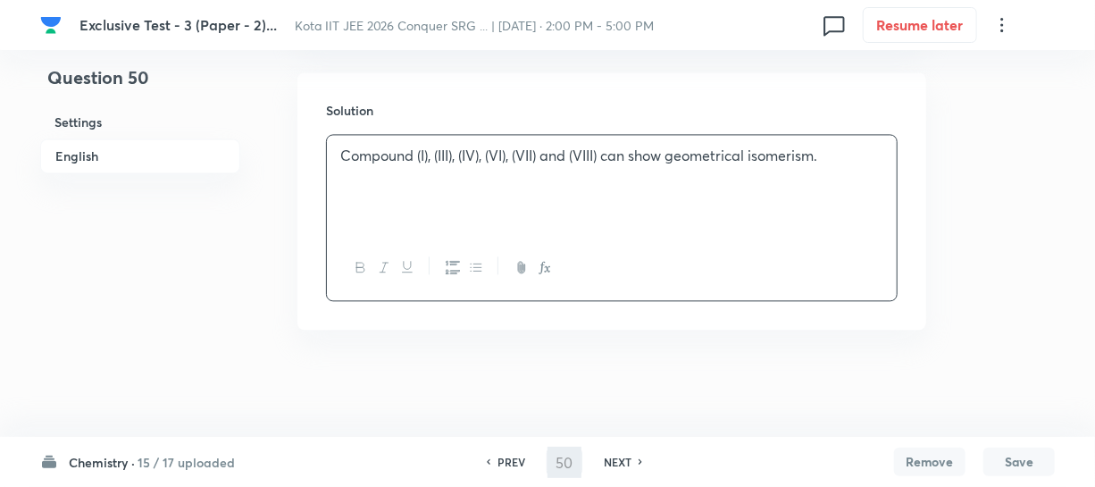
type input "51"
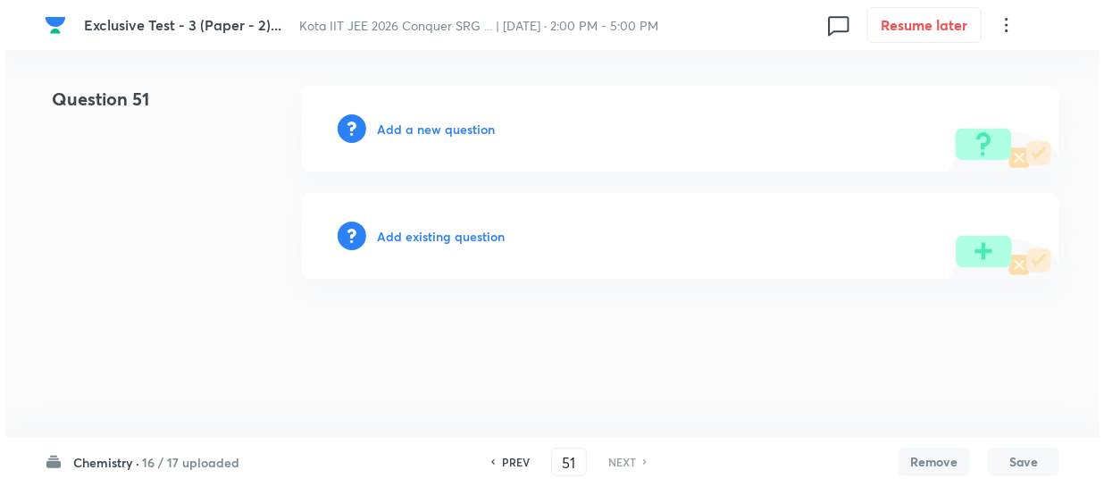
scroll to position [0, 0]
click at [431, 133] on h6 "Add a new question" at bounding box center [436, 129] width 118 height 19
click at [431, 133] on h6 "Choose a question type" at bounding box center [446, 129] width 138 height 19
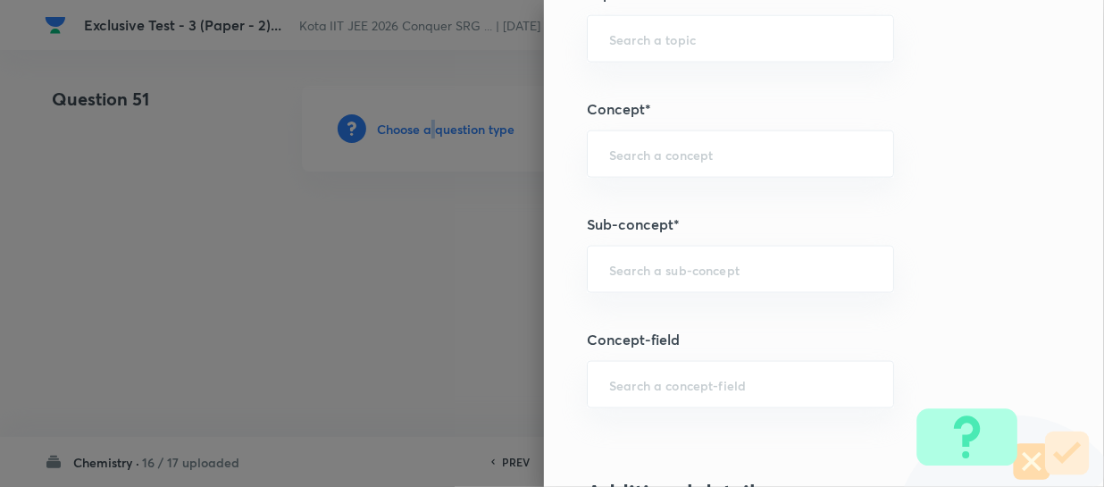
scroll to position [1055, 0]
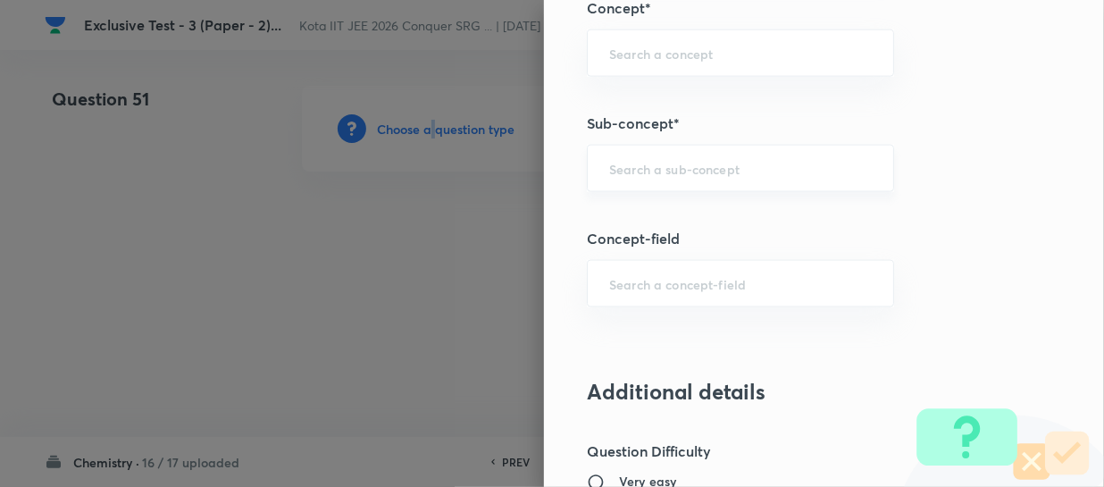
click at [624, 176] on div "​" at bounding box center [740, 168] width 307 height 47
paste input "Isomerism"
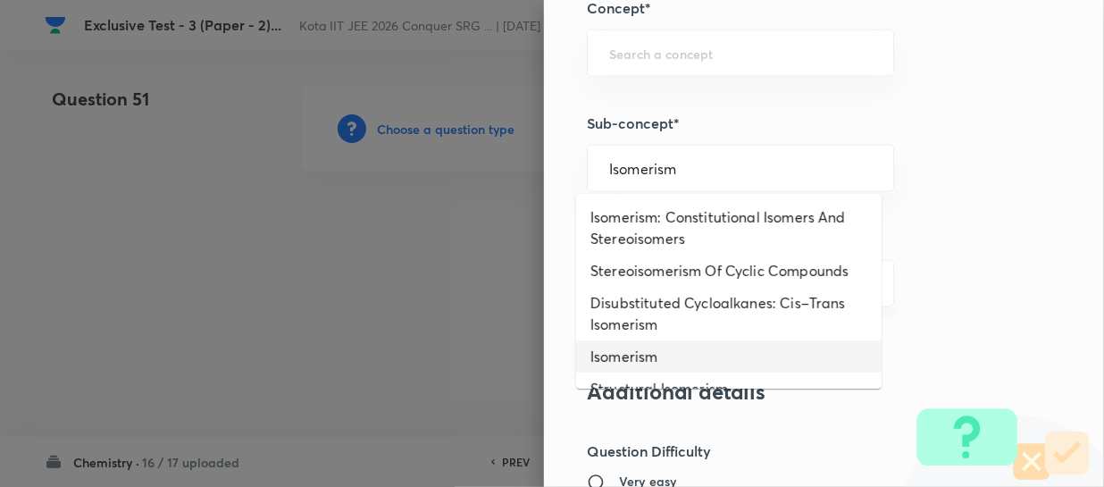
type input "Isomerism"
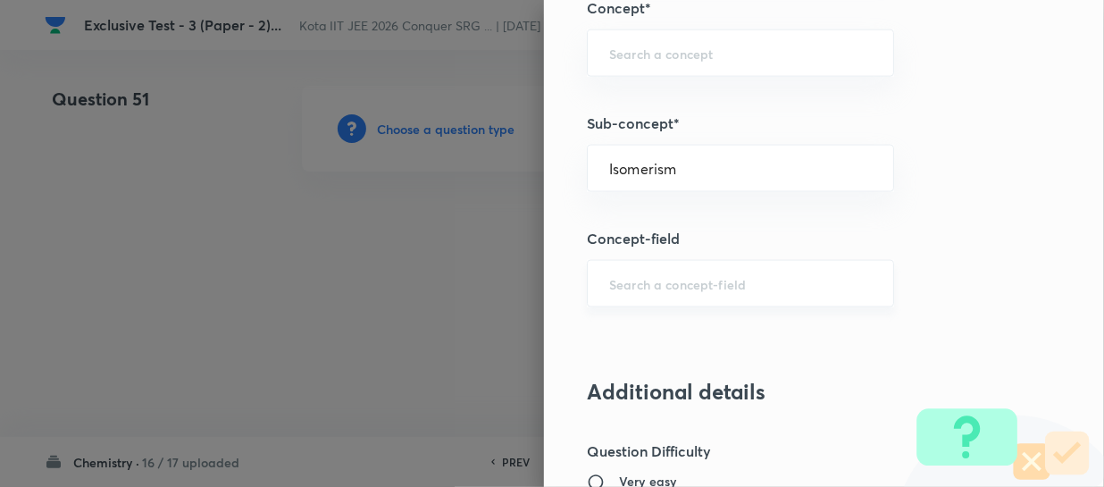
type input "Chemistry"
type input "Inorganic Chemistry"
type input "Coordination Compounds"
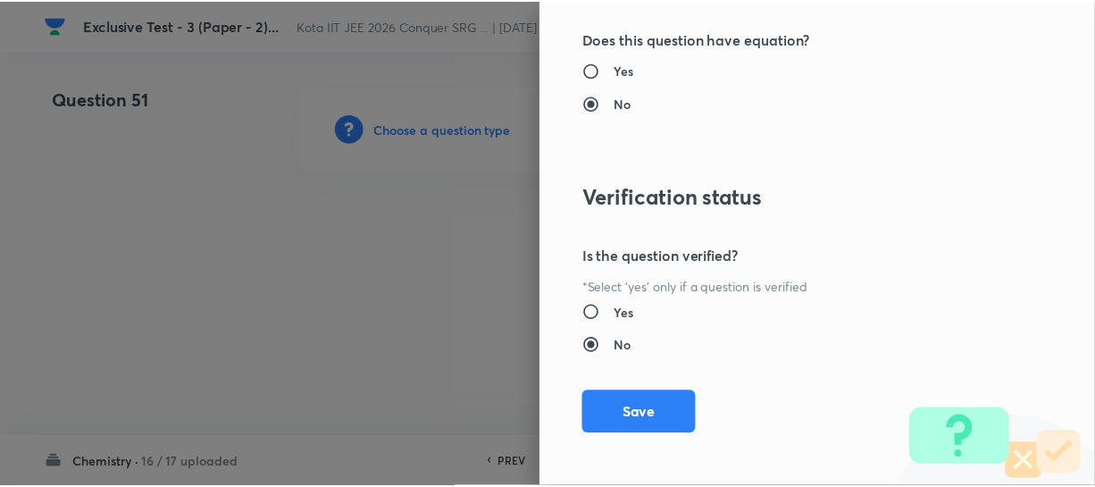
scroll to position [1961, 0]
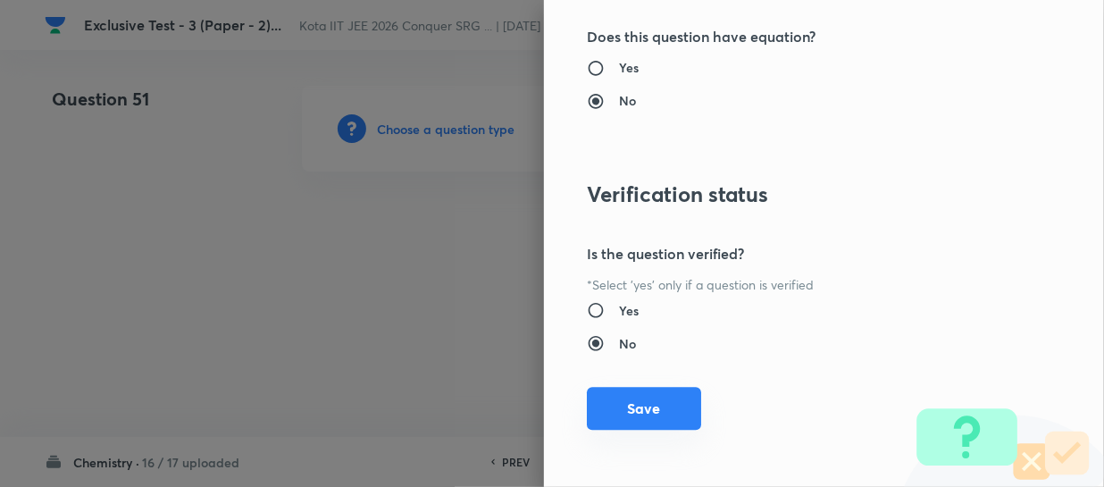
click at [647, 405] on button "Save" at bounding box center [644, 408] width 114 height 43
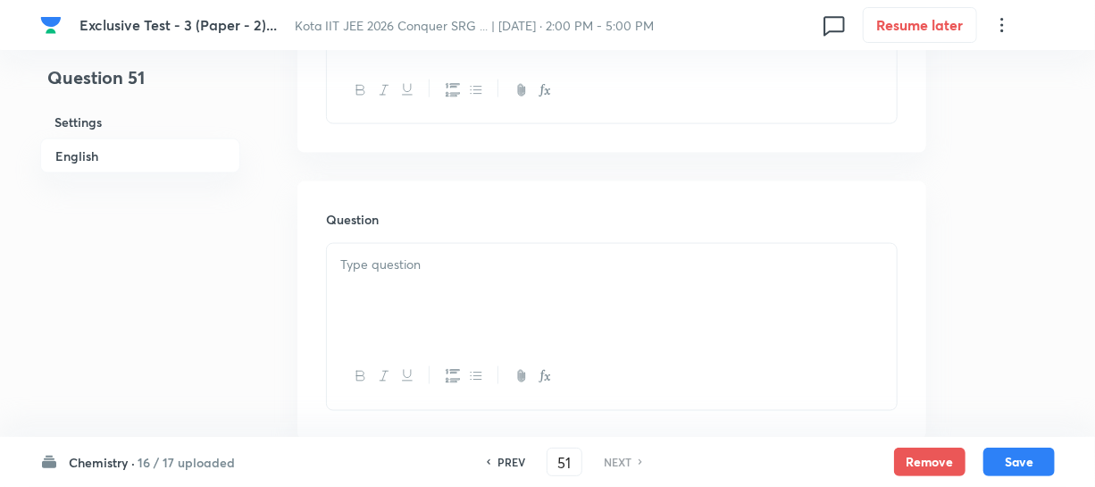
click at [515, 266] on p at bounding box center [611, 265] width 543 height 21
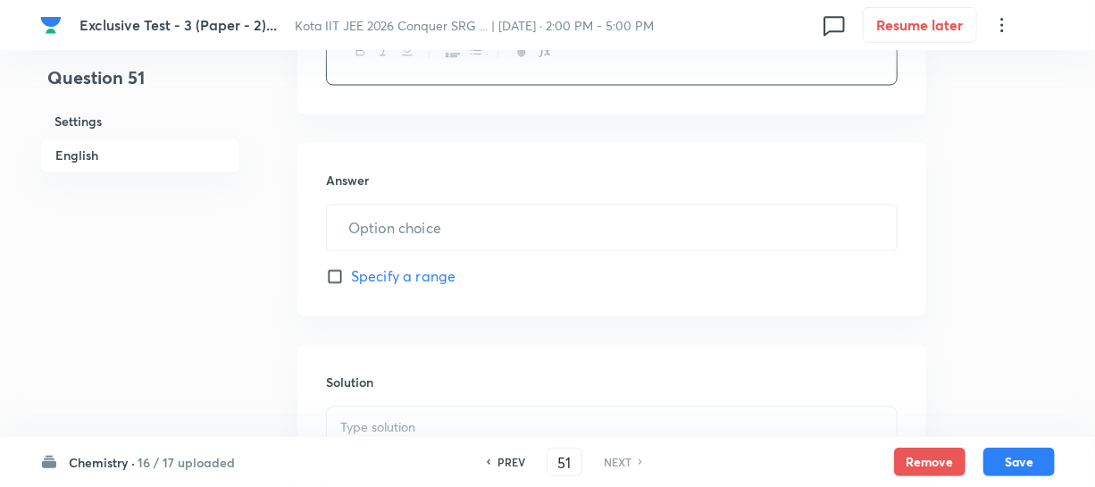
scroll to position [1462, 0]
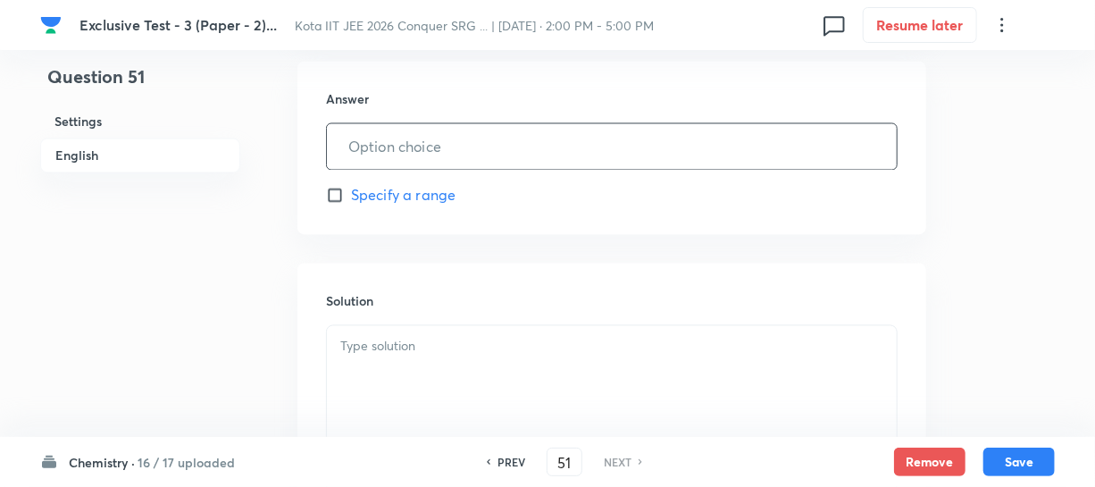
click at [405, 163] on input "text" at bounding box center [612, 147] width 570 height 46
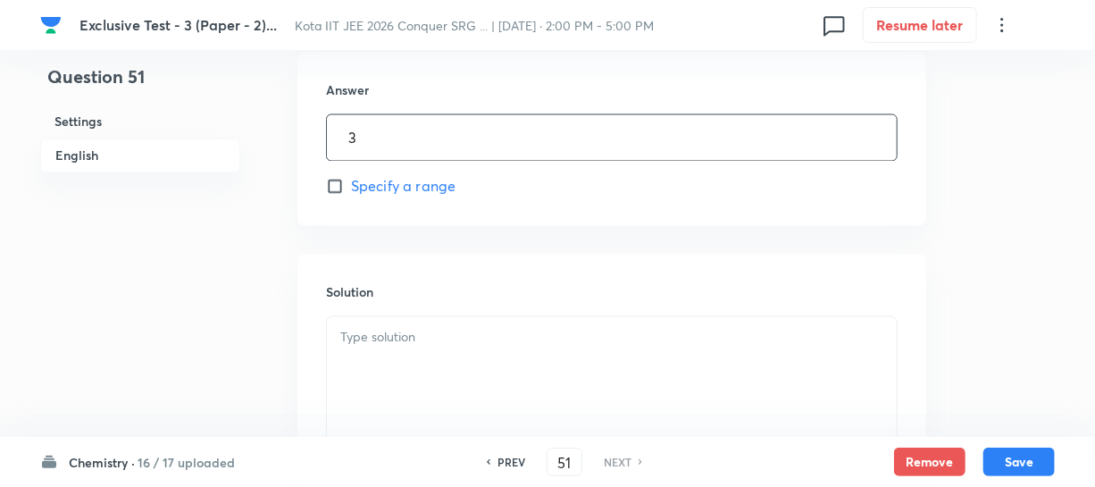
scroll to position [1543, 0]
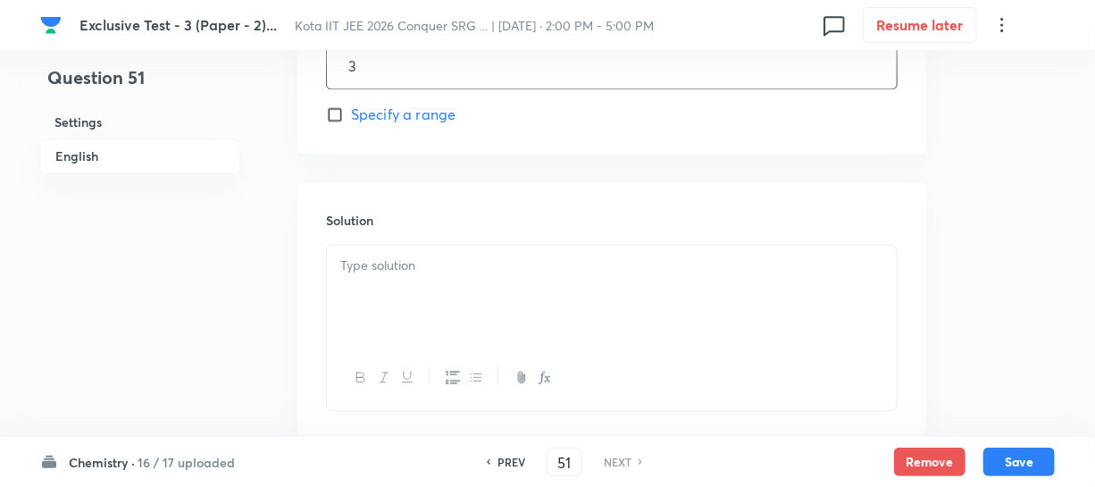
type input "3"
click at [438, 259] on p at bounding box center [611, 265] width 543 height 21
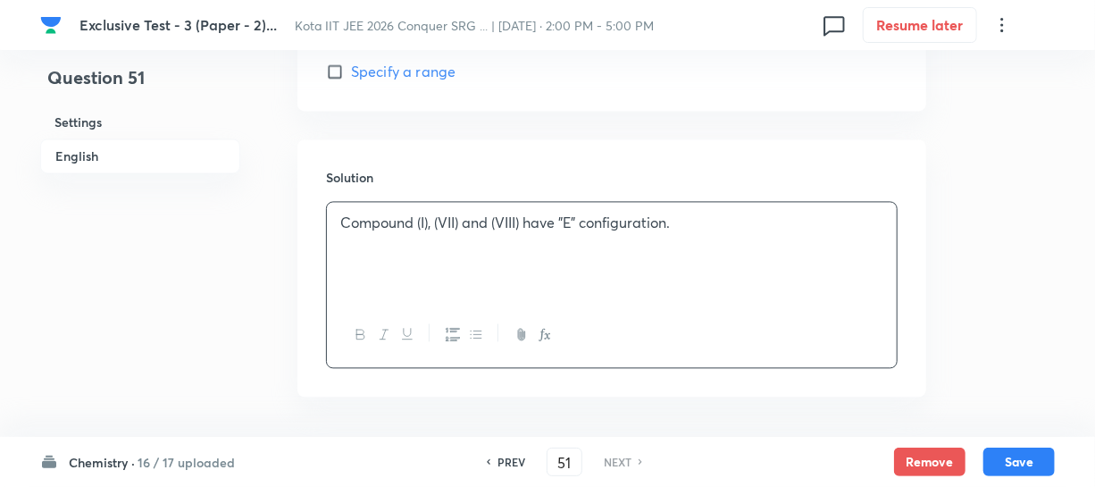
scroll to position [1653, 0]
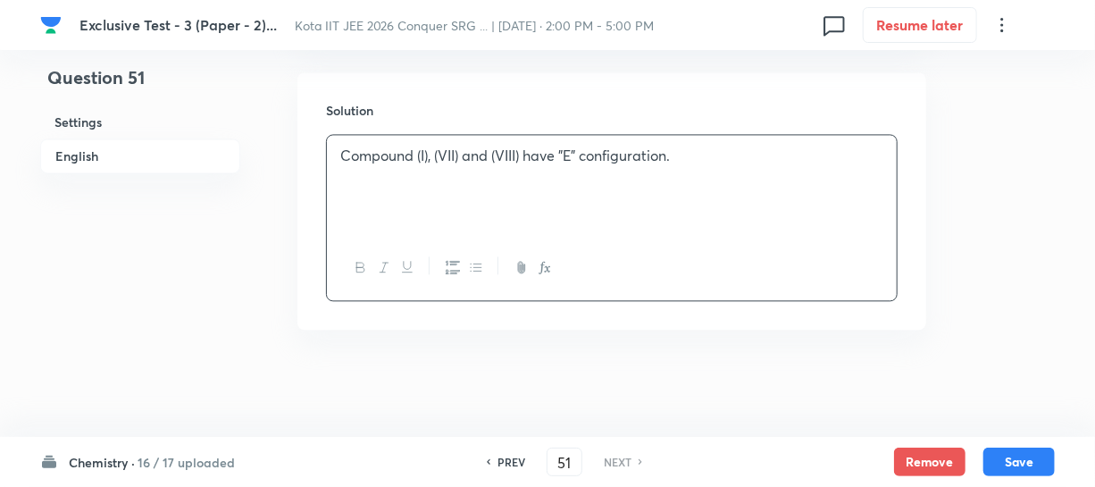
click at [472, 230] on div "Compound (I), (VII) and (VIII) have "E" configuration." at bounding box center [612, 185] width 570 height 100
click at [730, 165] on div "Compound (I), (VII) and (VIII) have "E" configuration." at bounding box center [612, 185] width 570 height 100
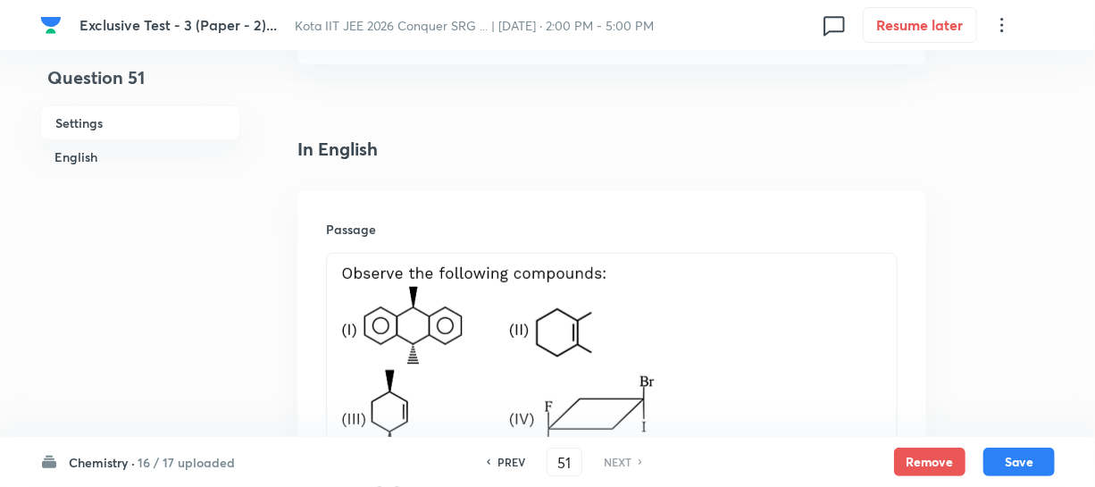
scroll to position [354, 0]
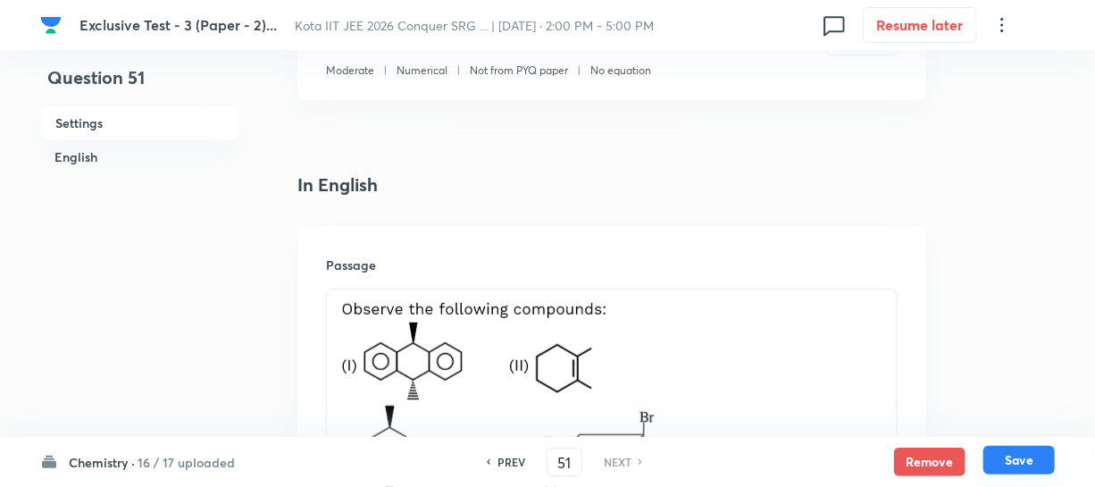
click at [1042, 463] on button "Save" at bounding box center [1019, 460] width 71 height 29
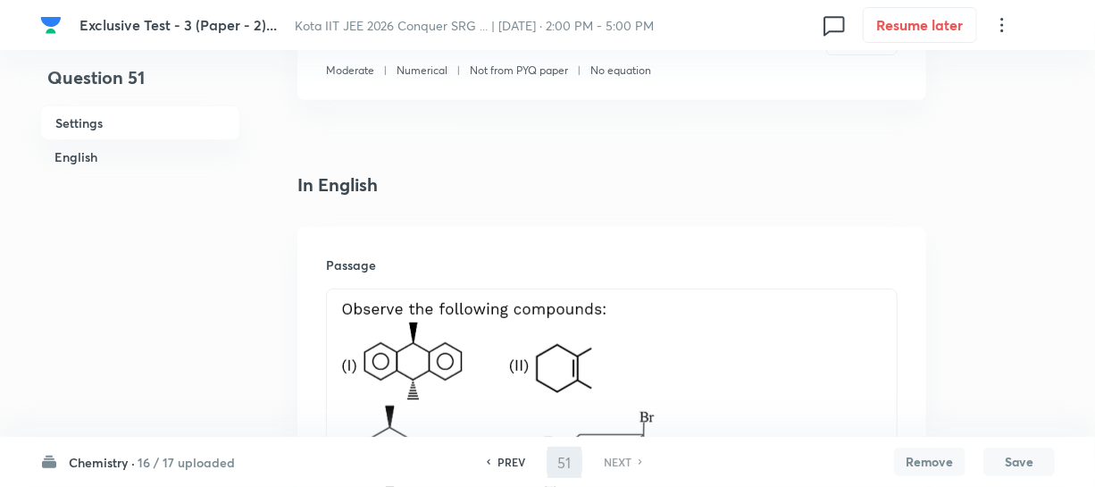
scroll to position [1564, 0]
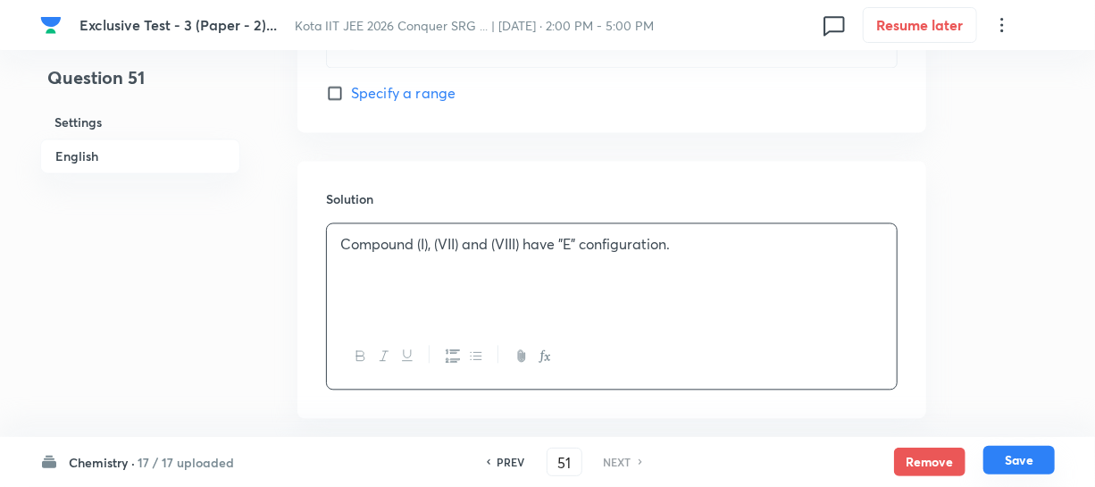
click at [1023, 458] on button "Save" at bounding box center [1019, 460] width 71 height 29
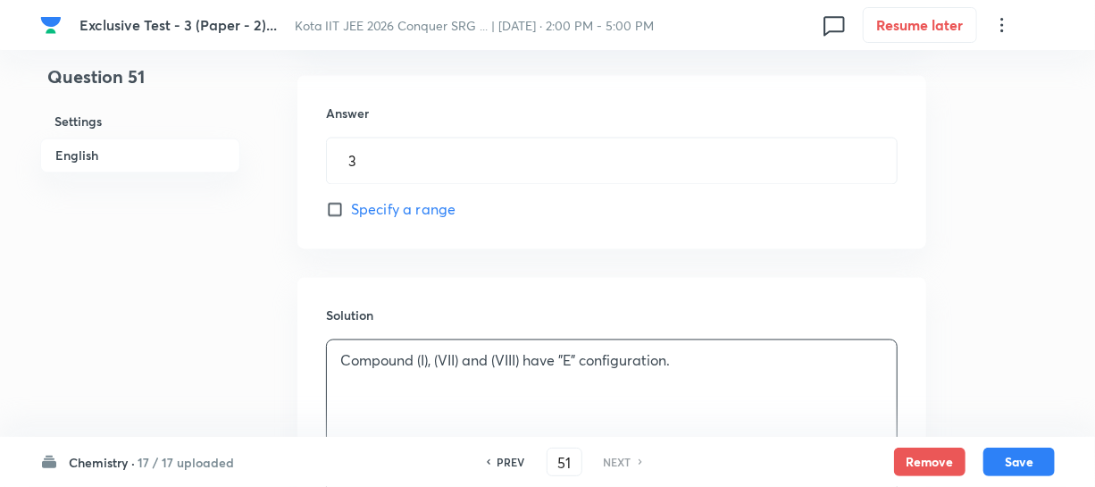
scroll to position [1410, 0]
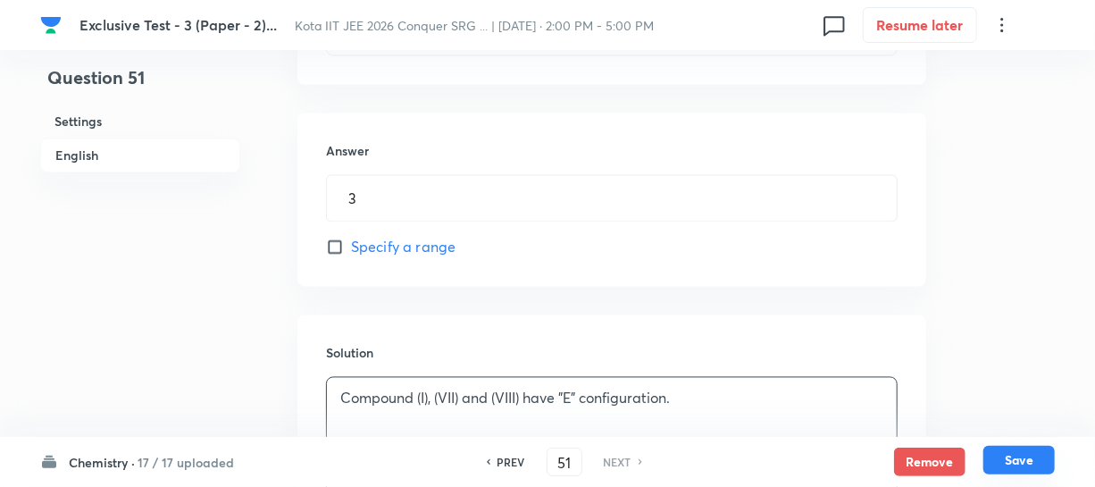
click at [1021, 456] on button "Save" at bounding box center [1019, 460] width 71 height 29
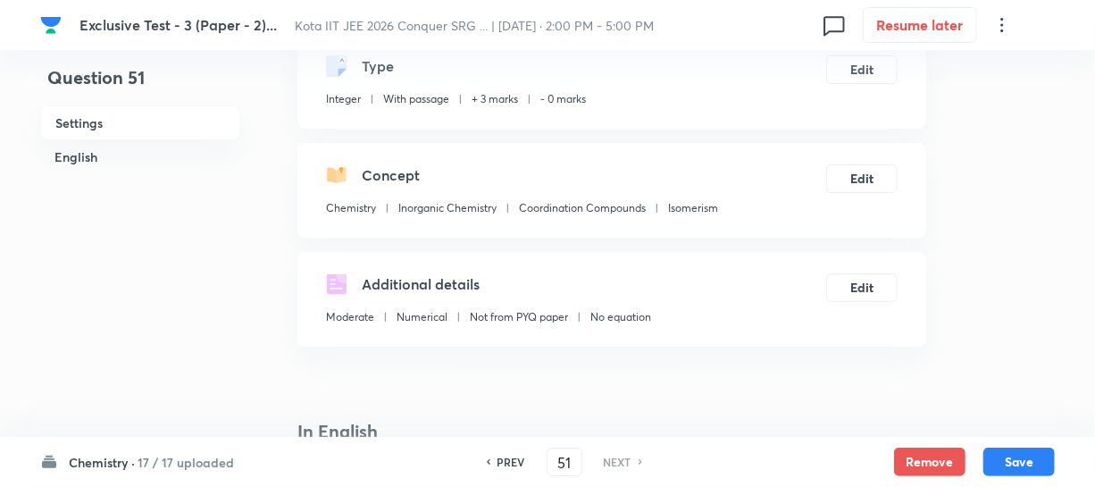
scroll to position [0, 0]
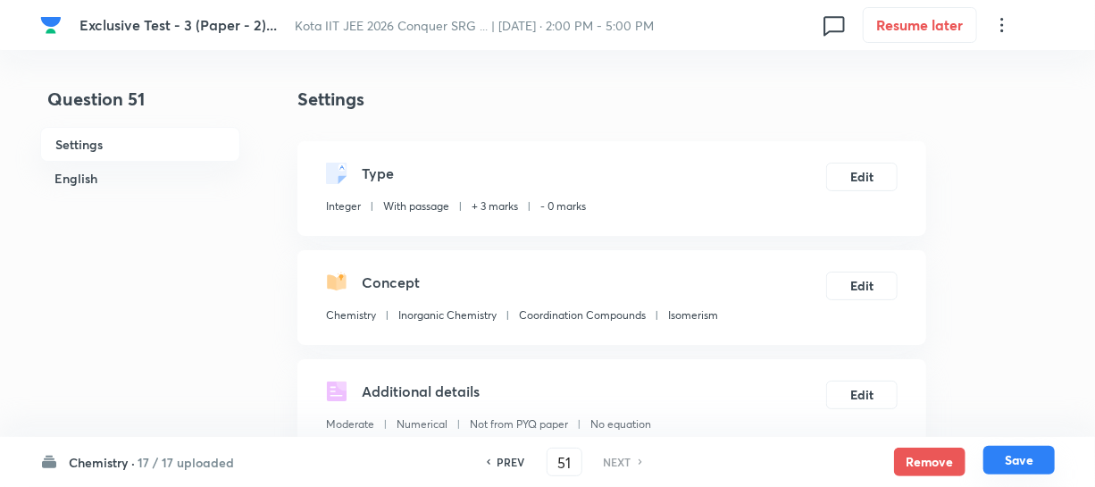
click at [1037, 463] on button "Save" at bounding box center [1019, 460] width 71 height 29
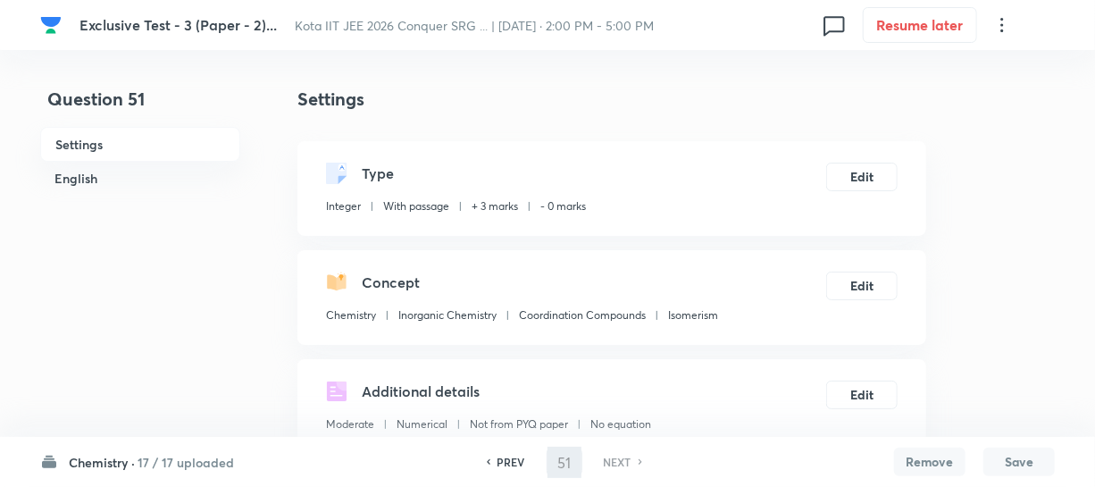
scroll to position [1564, 0]
type input "3"
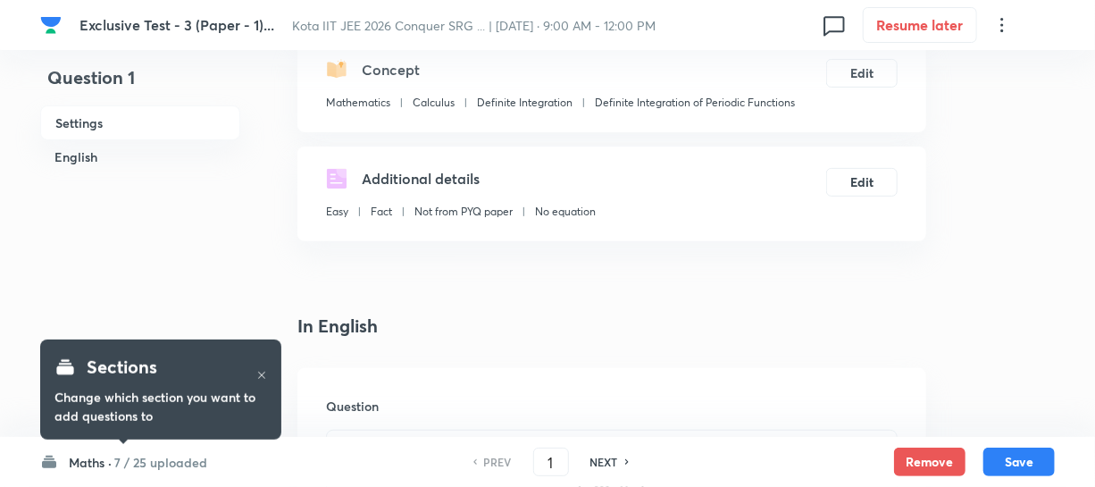
scroll to position [243, 0]
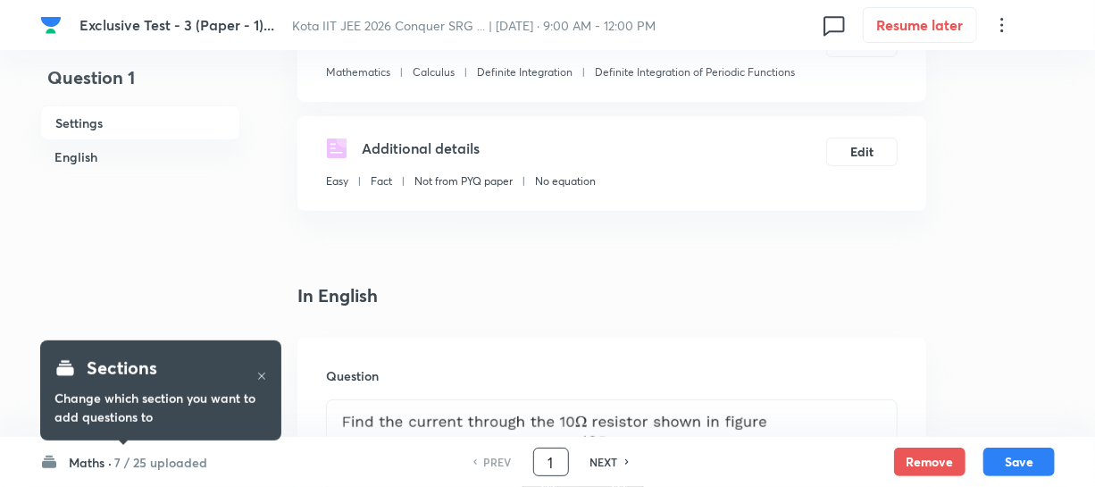
click at [552, 459] on input "1" at bounding box center [551, 462] width 34 height 31
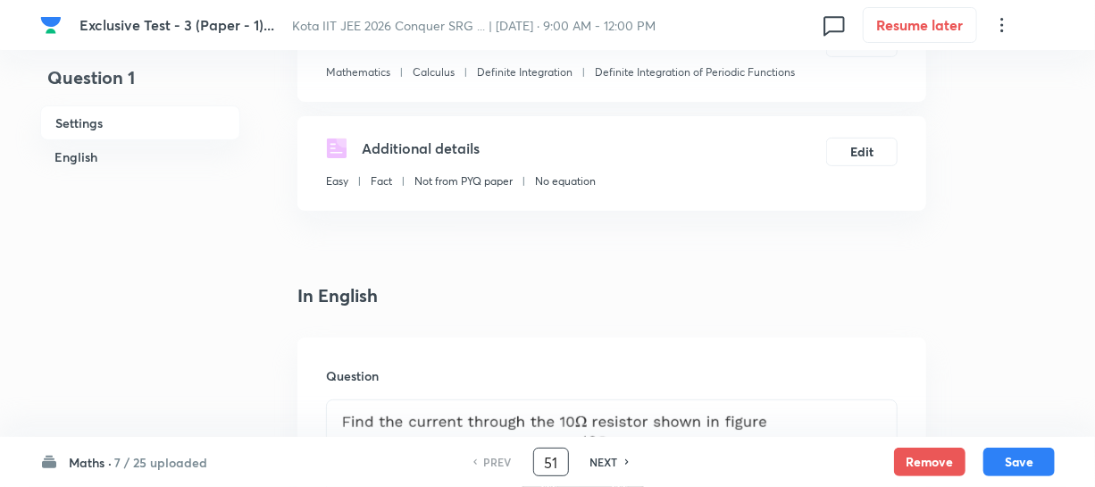
type input "51"
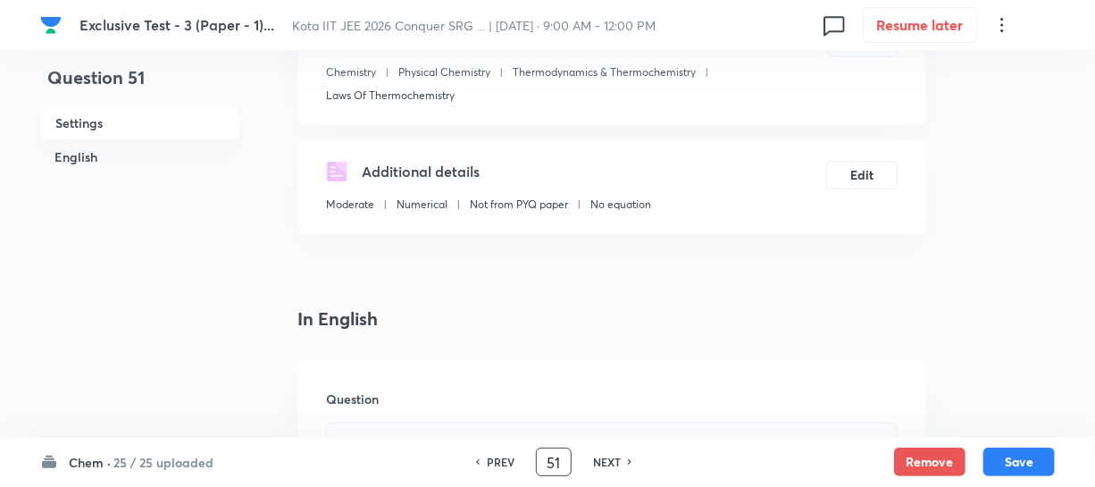
checkbox input "true"
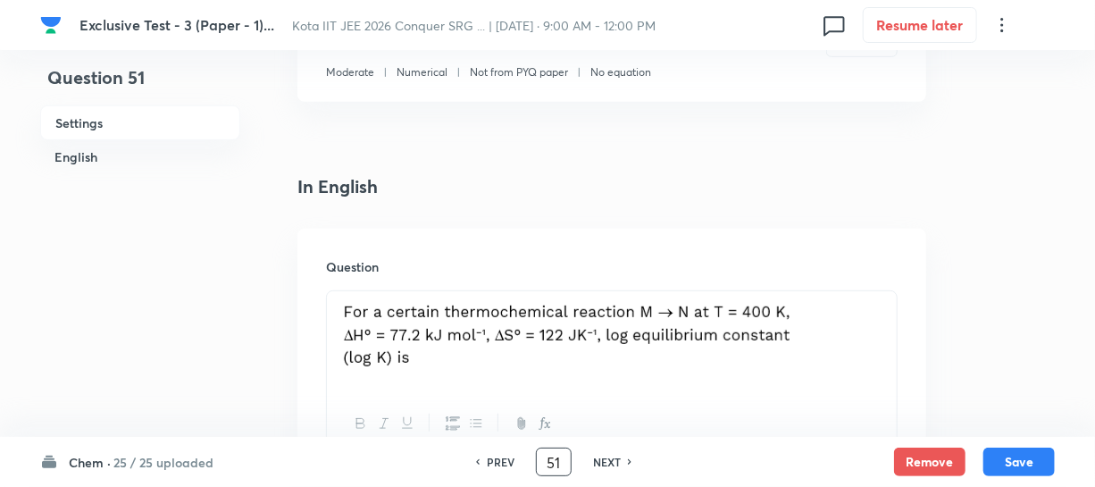
scroll to position [406, 0]
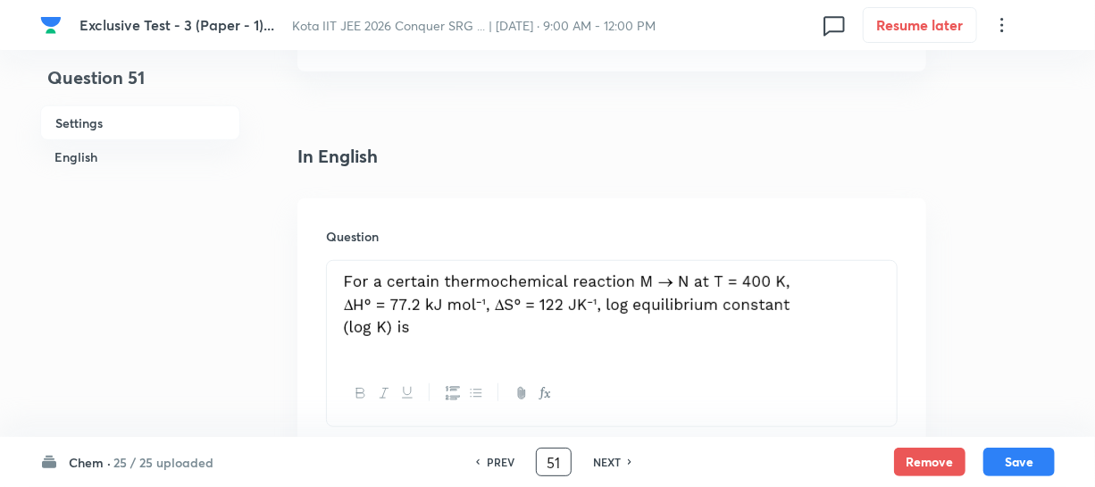
click at [180, 456] on h6 "25 / 25 uploaded" at bounding box center [163, 462] width 100 height 19
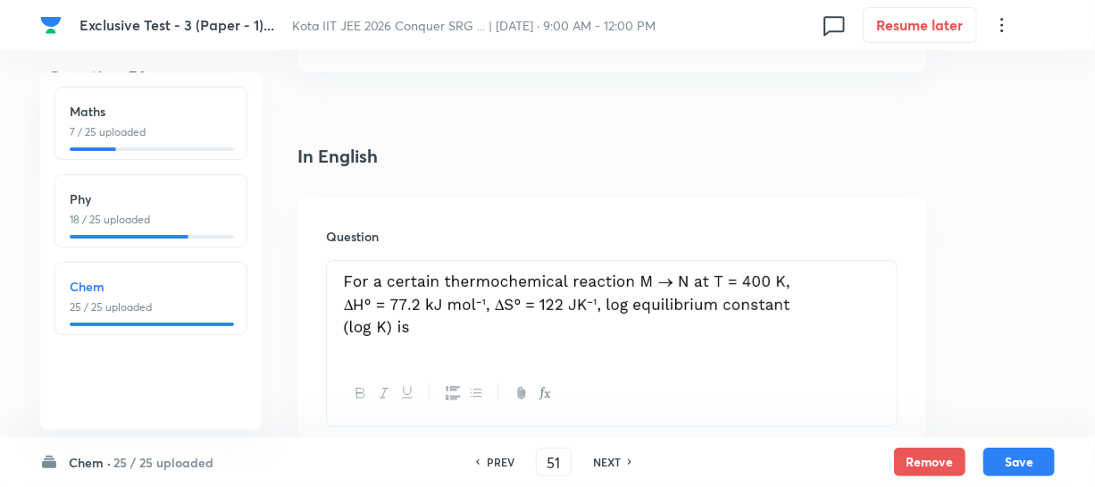
drag, startPoint x: 180, startPoint y: 456, endPoint x: 651, endPoint y: 381, distance: 476.9
click at [651, 381] on div at bounding box center [612, 393] width 570 height 65
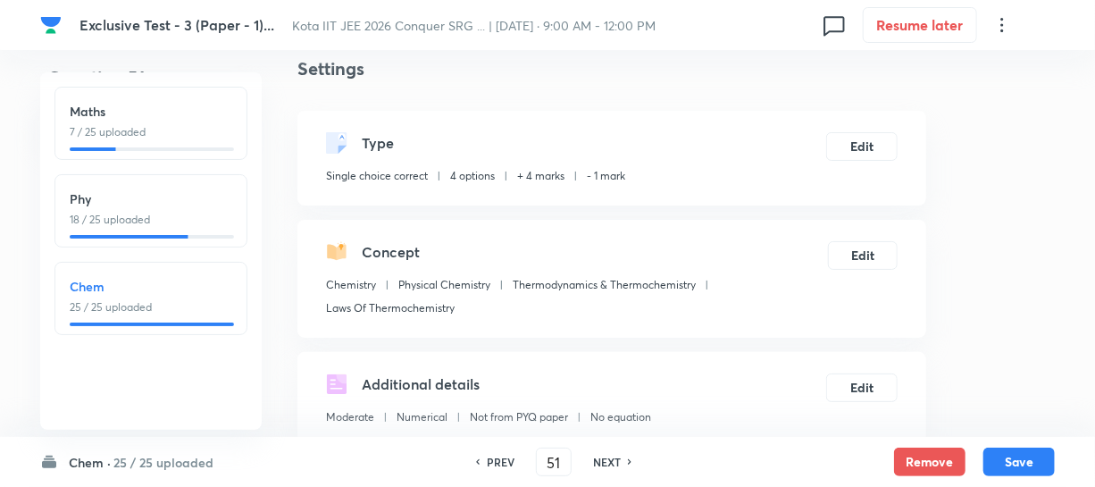
scroll to position [0, 0]
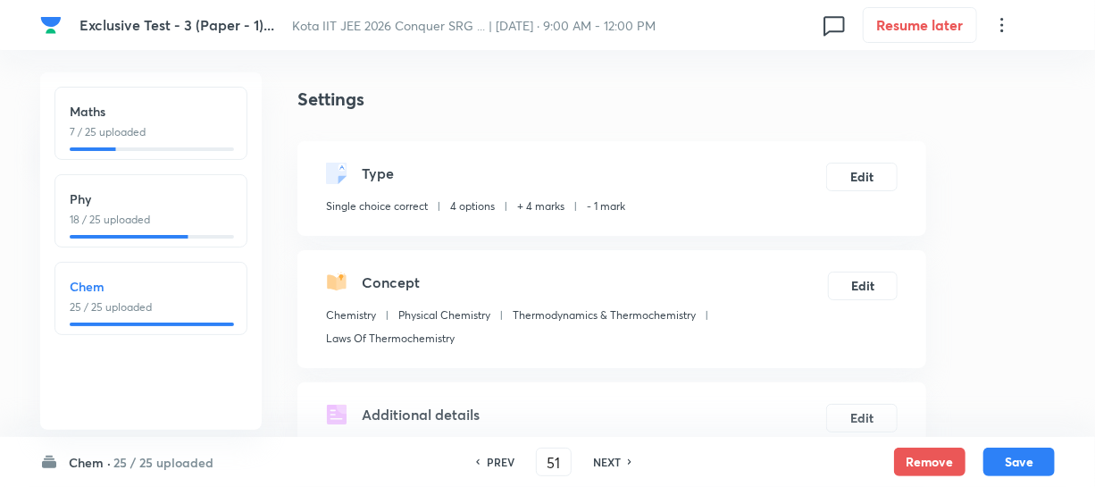
click at [132, 457] on h6 "25 / 25 uploaded" at bounding box center [163, 462] width 100 height 19
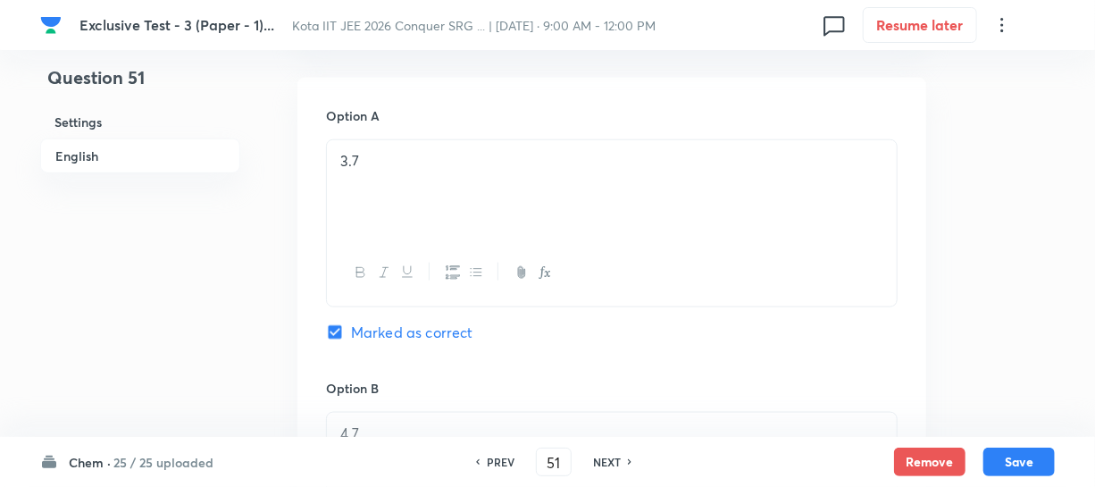
scroll to position [974, 0]
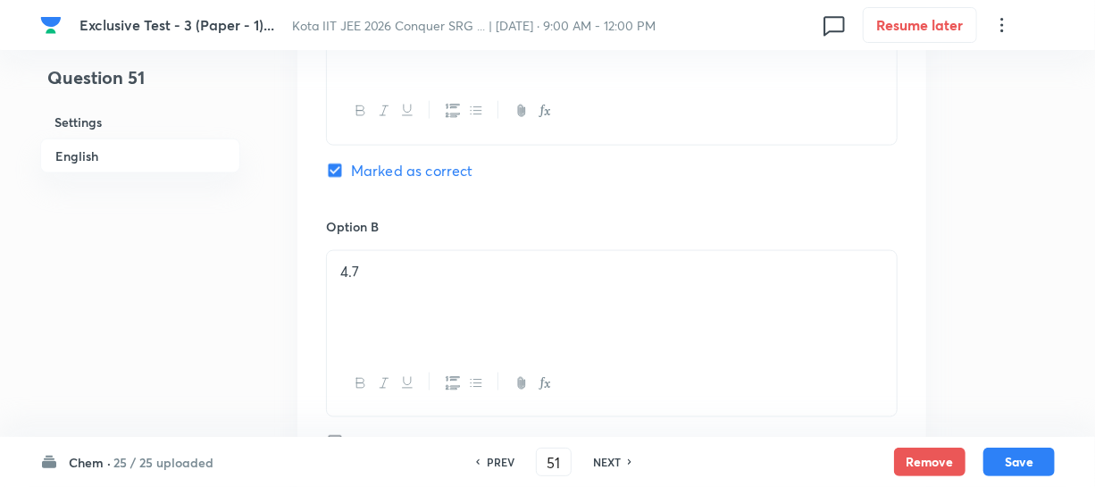
click at [602, 456] on h6 "NEXT" at bounding box center [607, 462] width 28 height 16
type input "52"
checkbox input "false"
checkbox input "true"
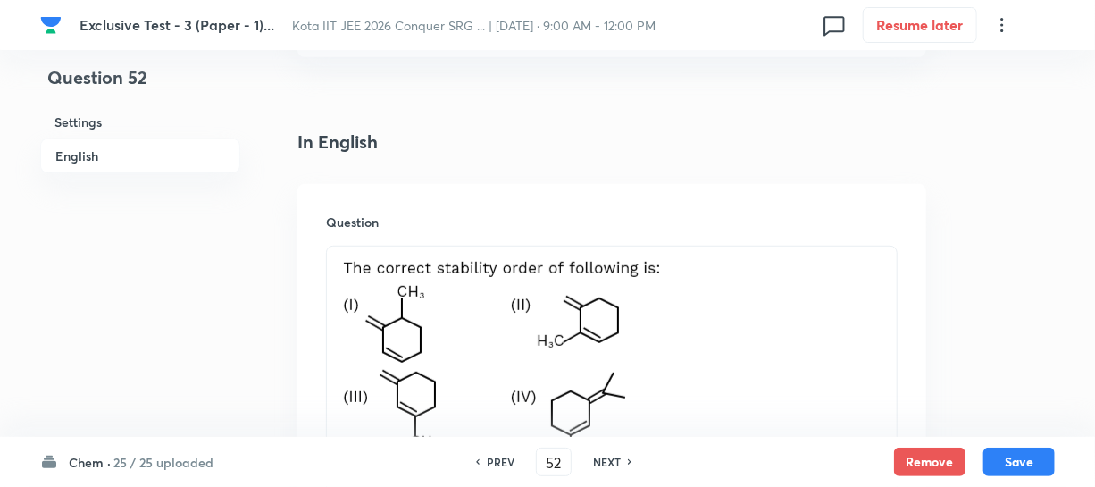
scroll to position [487, 0]
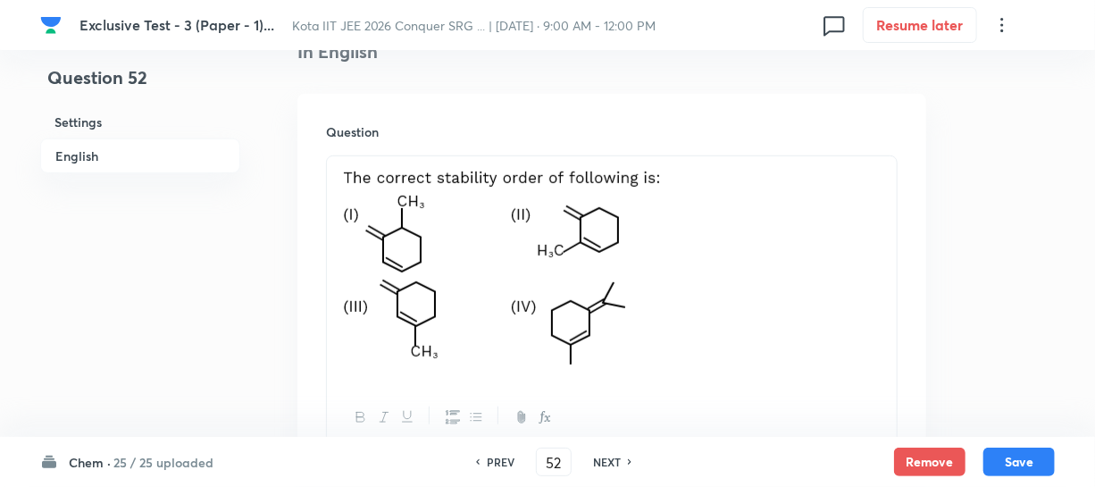
click at [603, 458] on h6 "NEXT" at bounding box center [607, 462] width 28 height 16
type input "53"
checkbox input "true"
checkbox input "false"
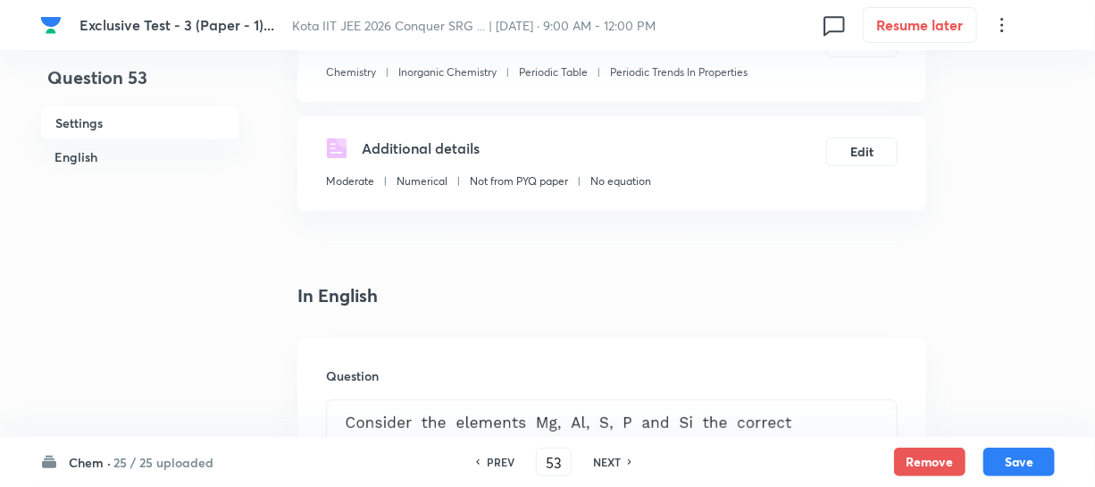
scroll to position [80, 0]
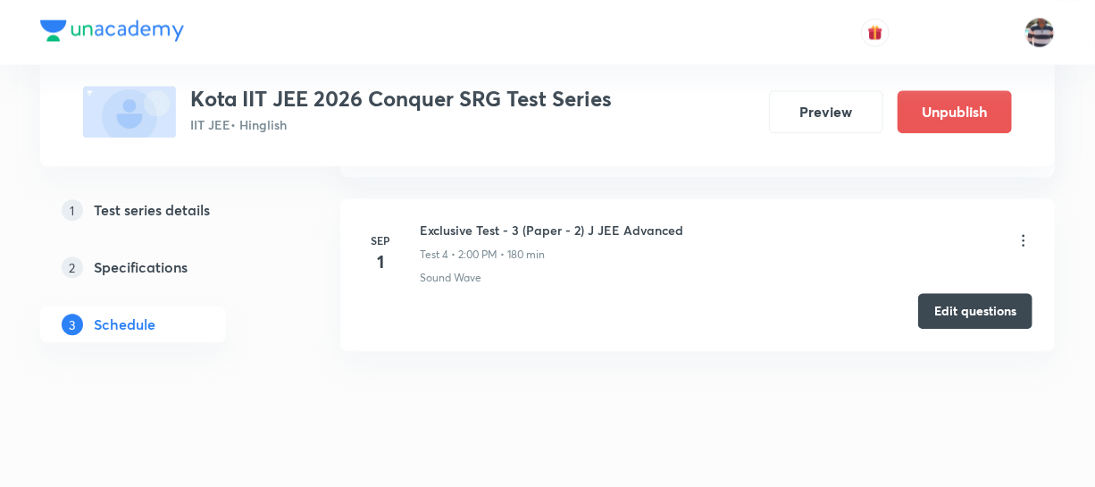
scroll to position [1933, 0]
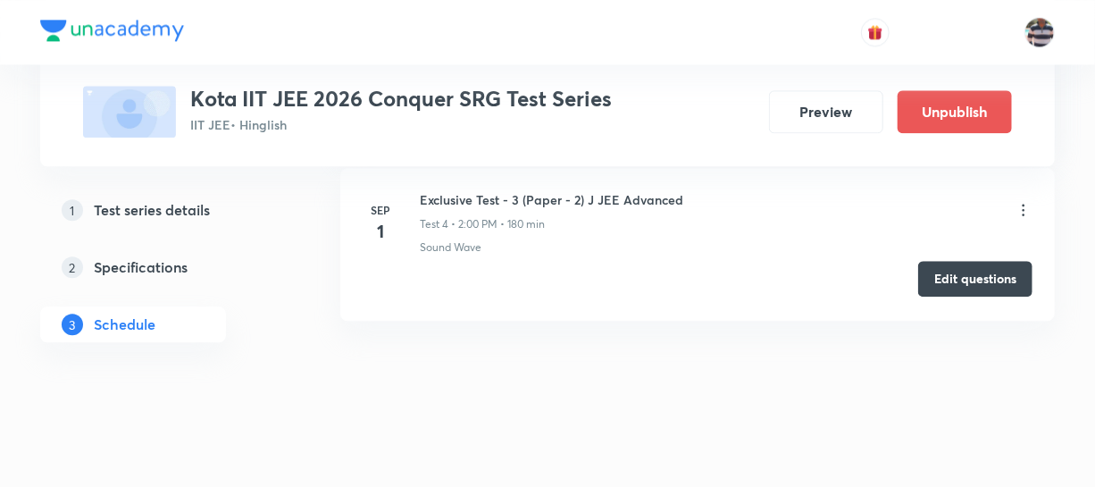
click at [938, 281] on button "Edit questions" at bounding box center [975, 279] width 114 height 36
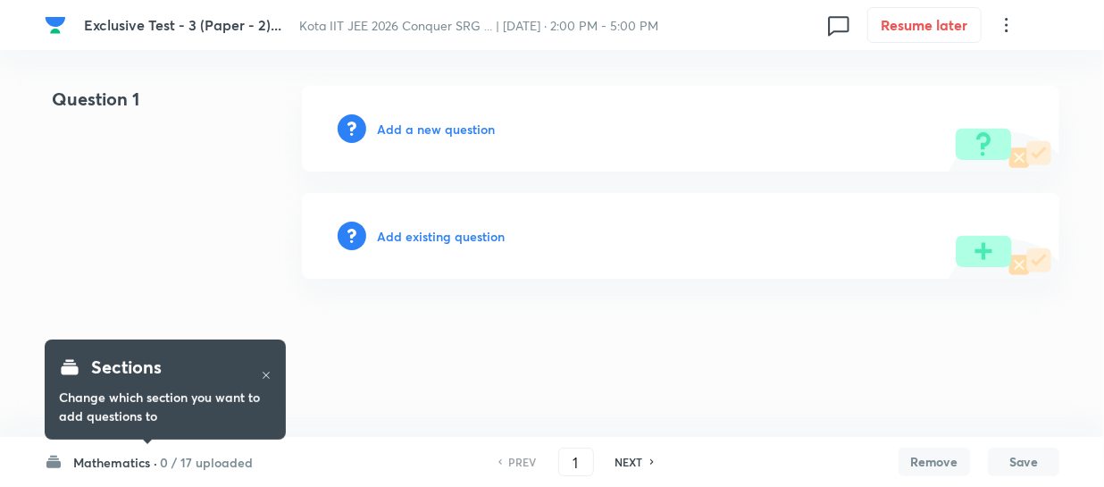
click at [125, 456] on h6 "Mathematics ·" at bounding box center [115, 462] width 84 height 19
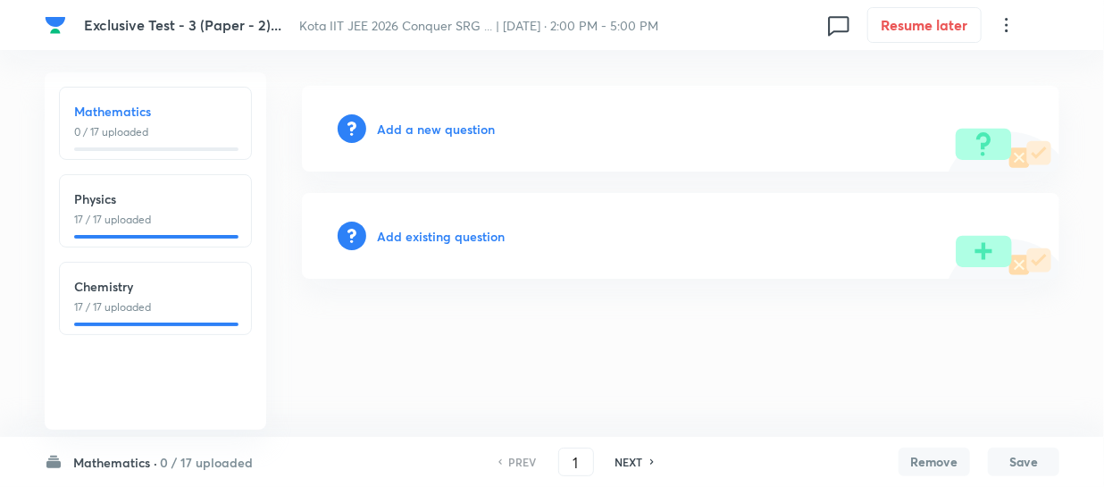
click at [133, 311] on p "17 / 17 uploaded" at bounding box center [155, 307] width 163 height 16
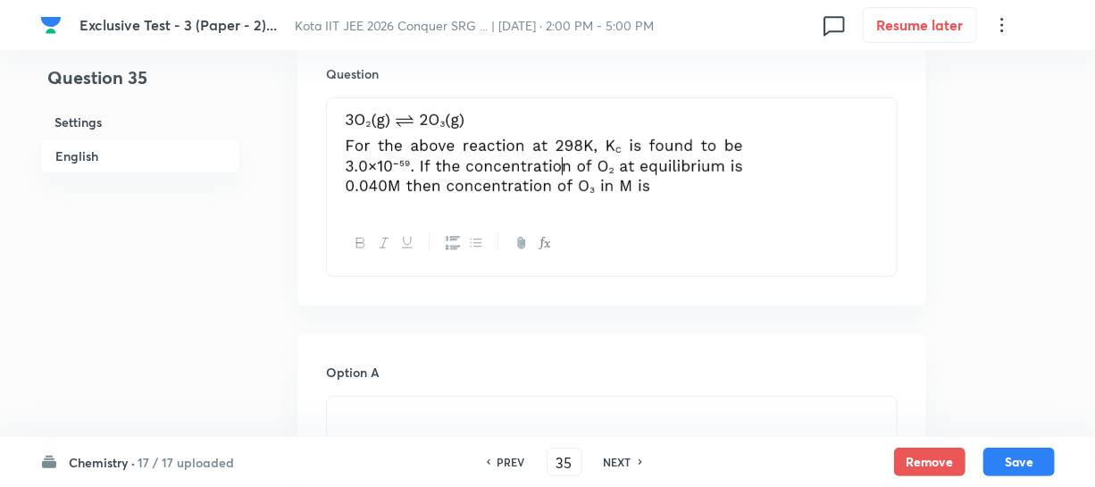
scroll to position [487, 0]
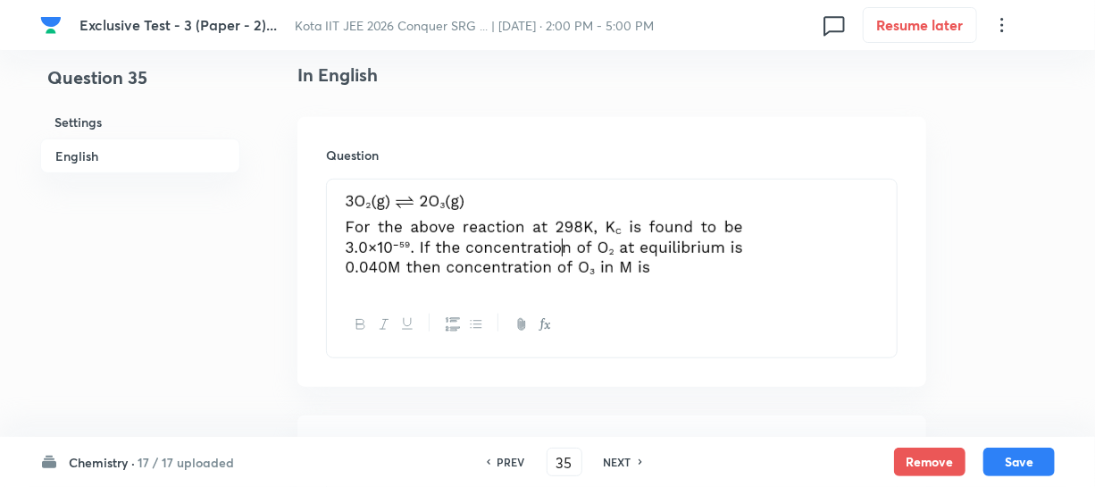
click at [616, 461] on h6 "NEXT" at bounding box center [618, 462] width 28 height 16
type input "36"
checkbox input "false"
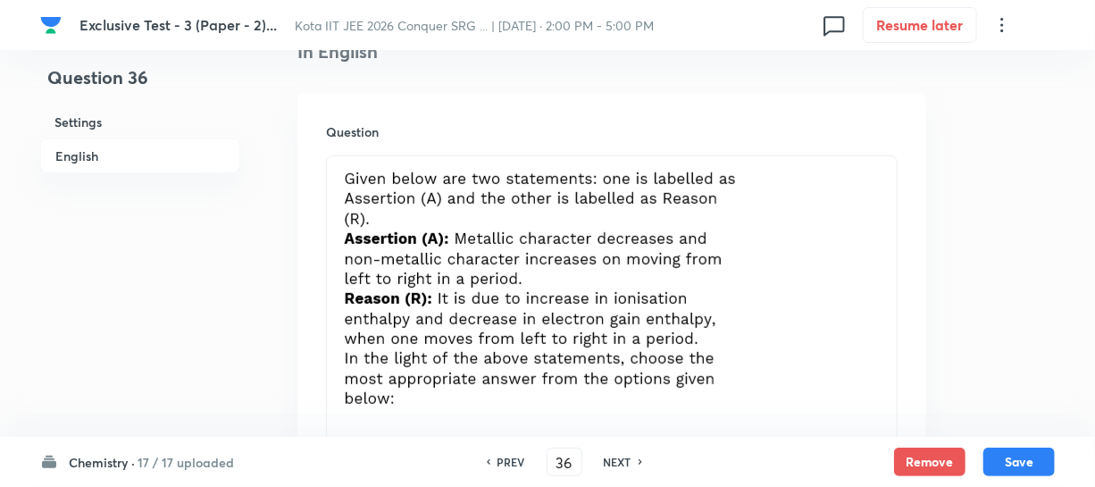
checkbox input "true"
click at [616, 461] on h6 "NEXT" at bounding box center [618, 462] width 28 height 16
type input "37"
checkbox input "false"
checkbox input "true"
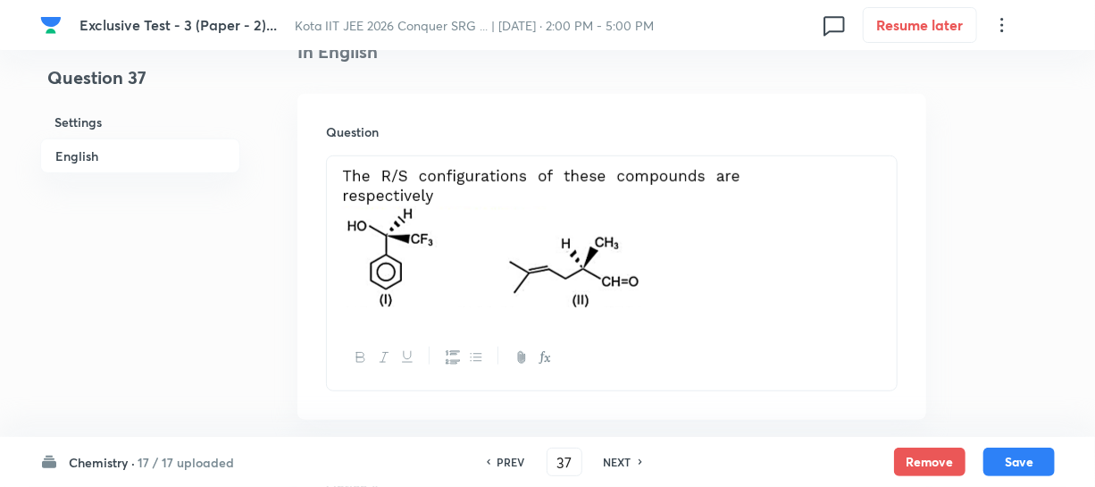
click at [616, 461] on h6 "NEXT" at bounding box center [618, 462] width 28 height 16
type input "38"
checkbox input "false"
checkbox input "true"
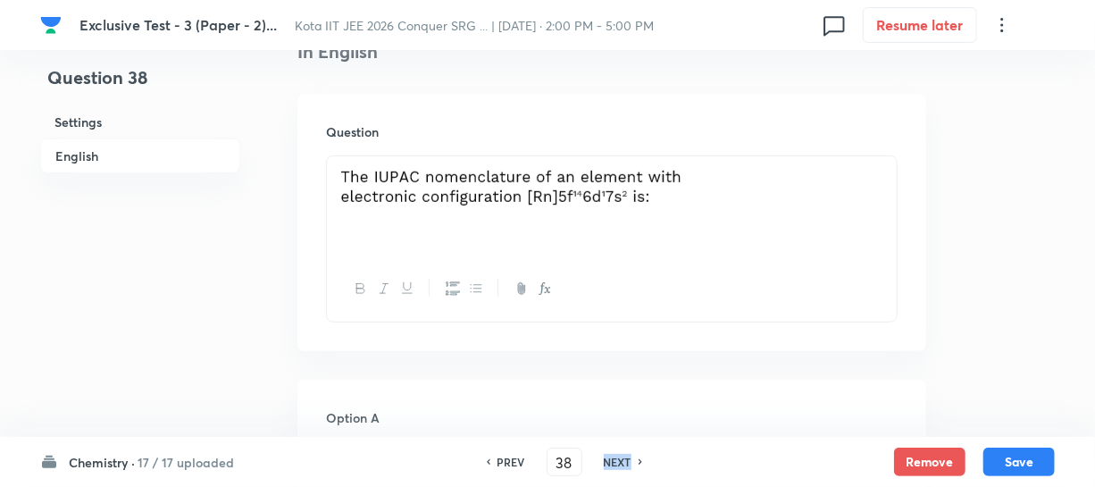
click at [616, 461] on h6 "NEXT" at bounding box center [618, 462] width 28 height 16
type input "39"
checkbox input "true"
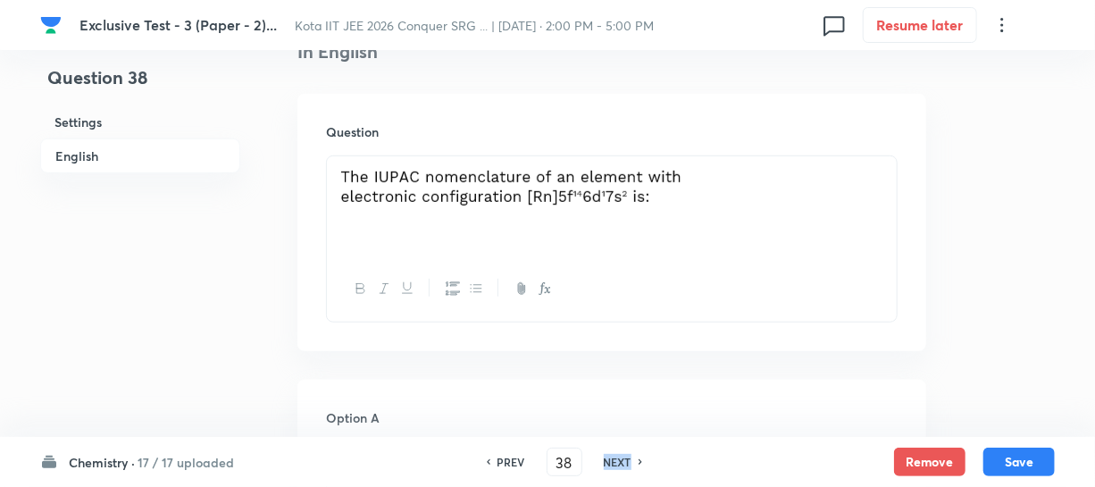
checkbox input "true"
checkbox input "false"
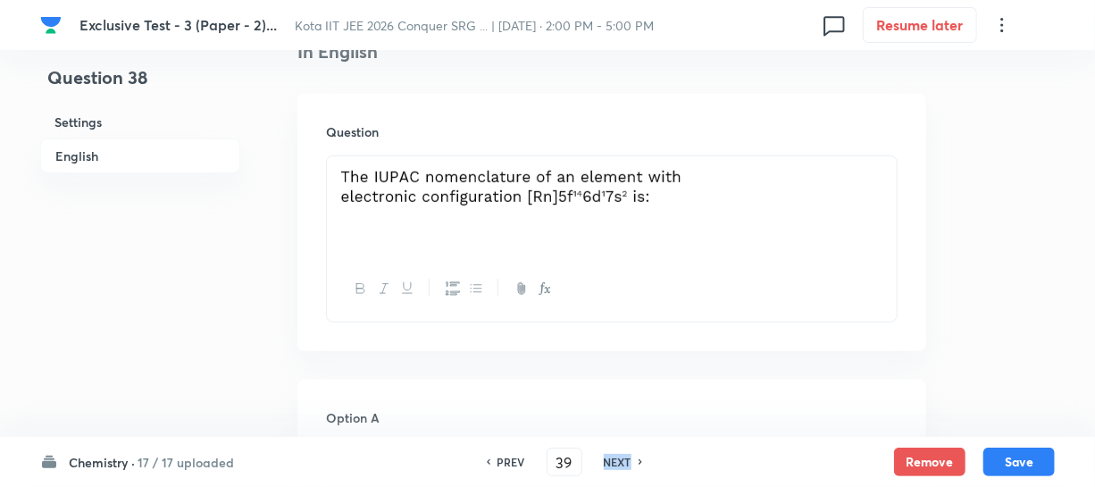
checkbox input "true"
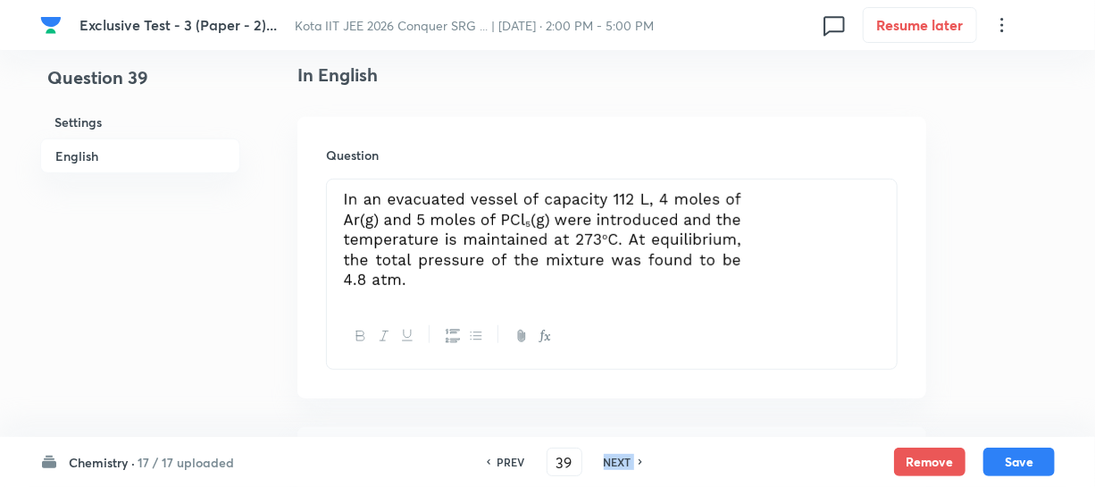
click at [616, 461] on h6 "NEXT" at bounding box center [618, 462] width 28 height 16
type input "40"
checkbox input "false"
checkbox input "true"
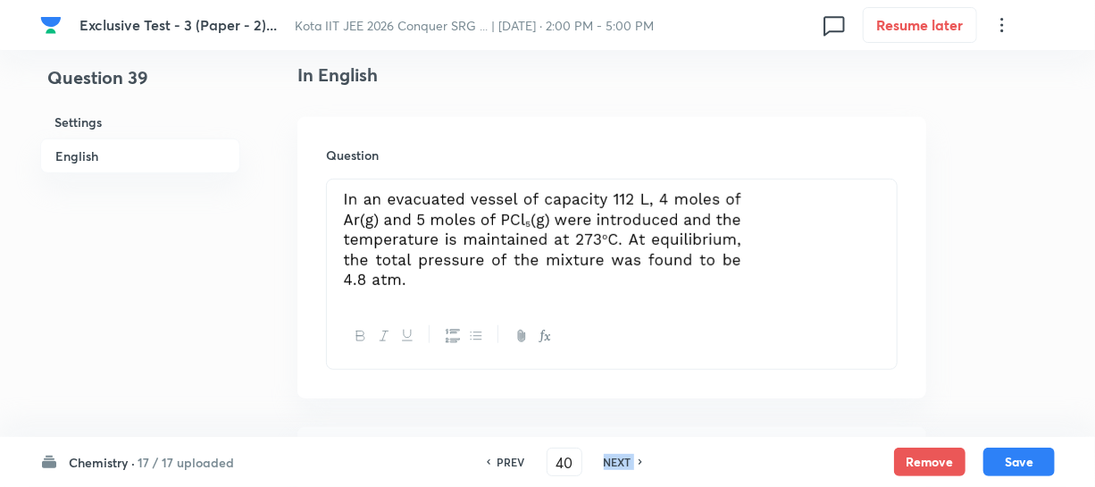
checkbox input "true"
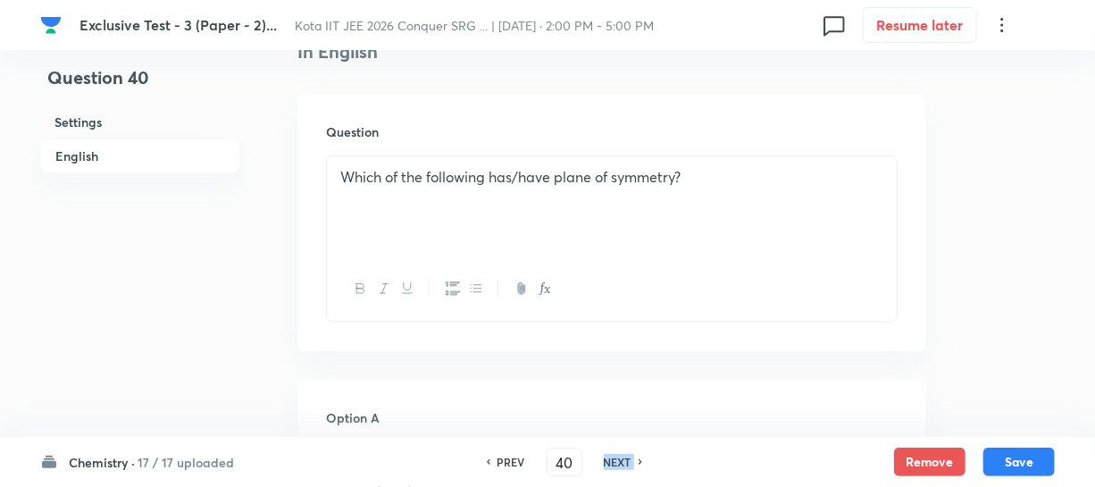
click at [616, 461] on h6 "NEXT" at bounding box center [618, 462] width 28 height 16
type input "41"
checkbox input "true"
checkbox input "false"
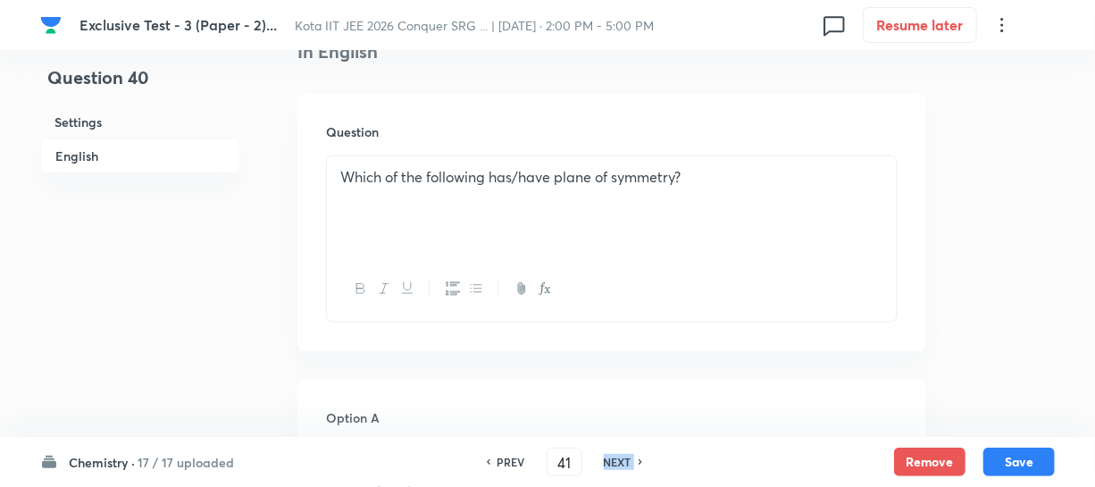
checkbox input "true"
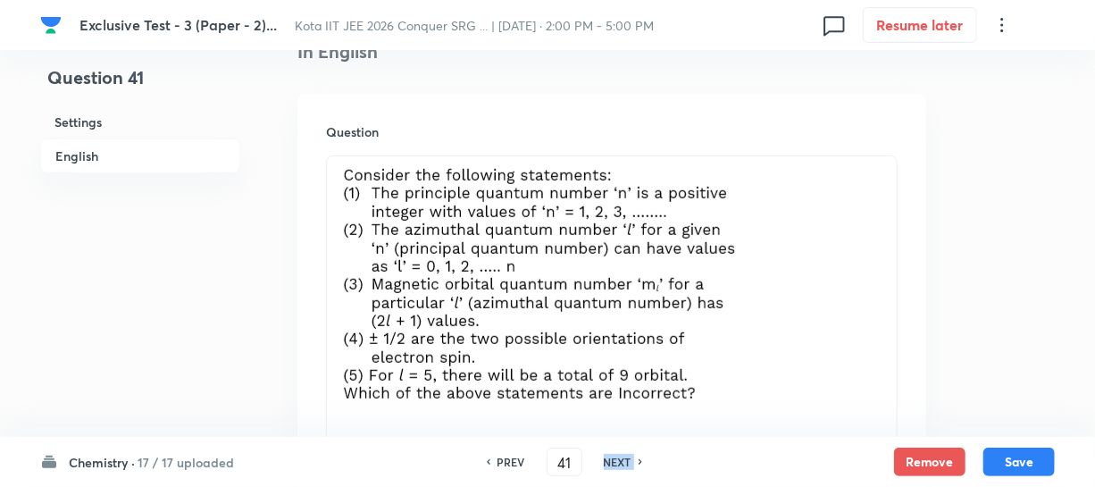
click at [616, 461] on h6 "NEXT" at bounding box center [618, 462] width 28 height 16
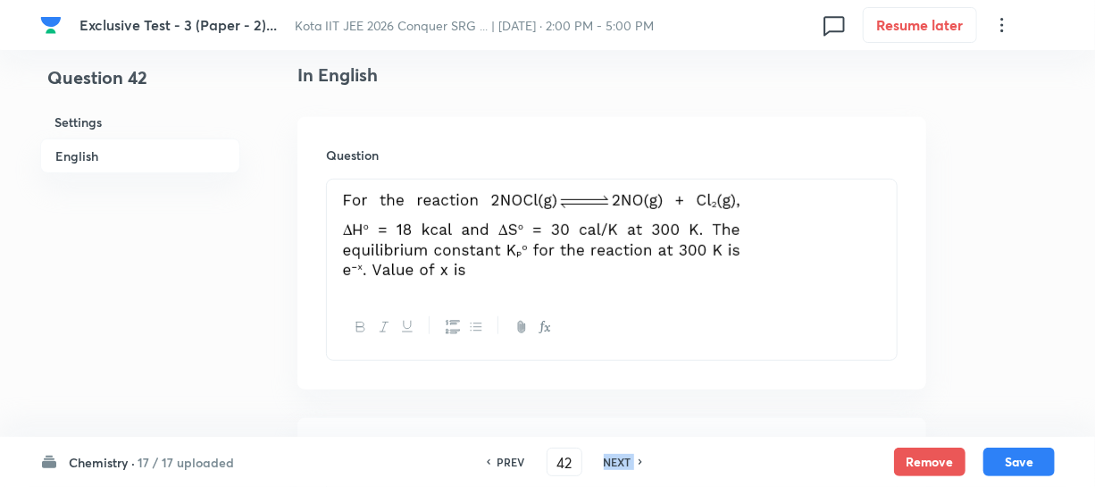
click at [616, 461] on h6 "NEXT" at bounding box center [618, 462] width 28 height 16
type input "43"
type input "4"
click at [616, 461] on h6 "NEXT" at bounding box center [618, 462] width 28 height 16
type input "44"
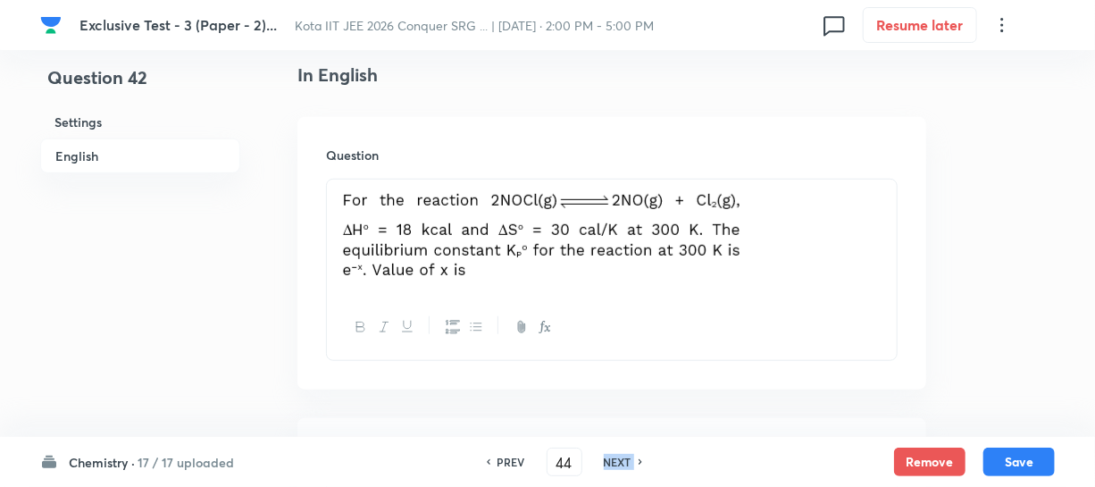
type input "3"
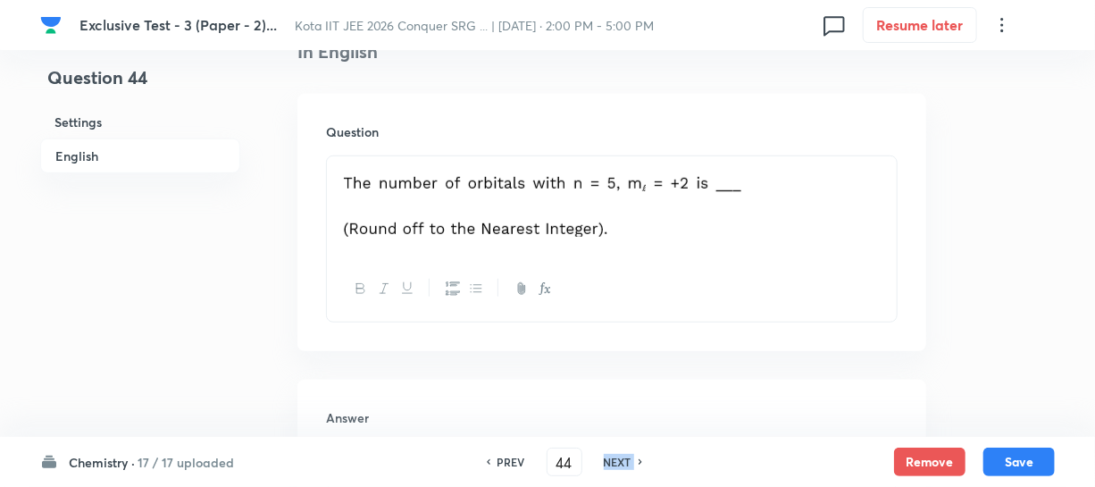
click at [616, 461] on h6 "NEXT" at bounding box center [618, 462] width 28 height 16
type input "45"
type input "2"
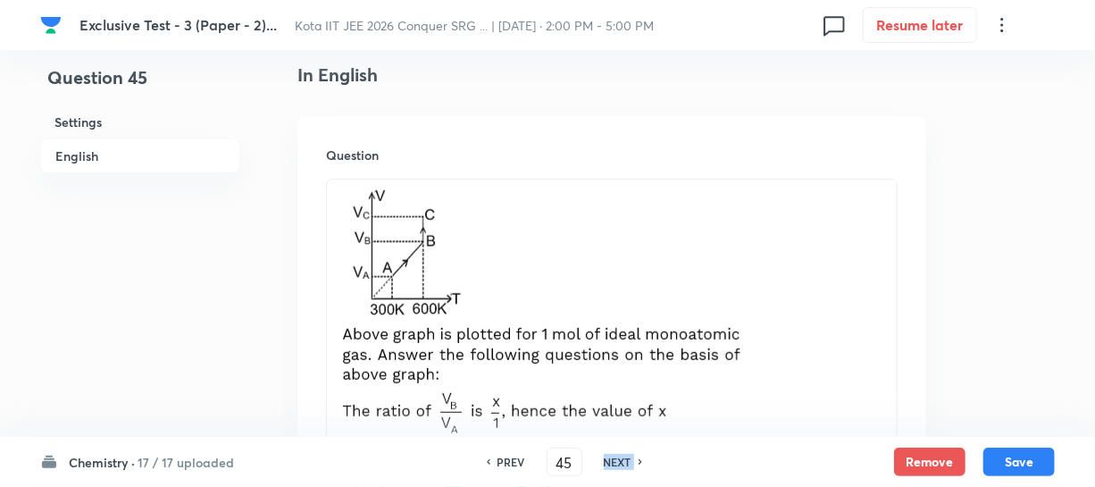
click at [616, 461] on h6 "NEXT" at bounding box center [618, 462] width 28 height 16
type input "46"
type input "5"
click at [616, 461] on h6 "NEXT" at bounding box center [618, 462] width 28 height 16
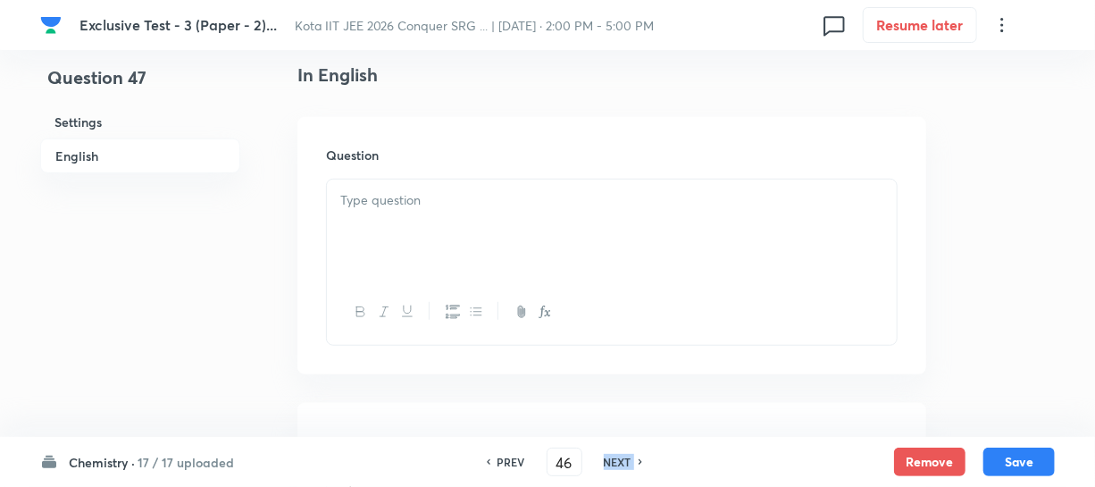
type input "47"
type input "49"
click at [616, 461] on h6 "NEXT" at bounding box center [618, 462] width 28 height 16
type input "48"
type input "0"
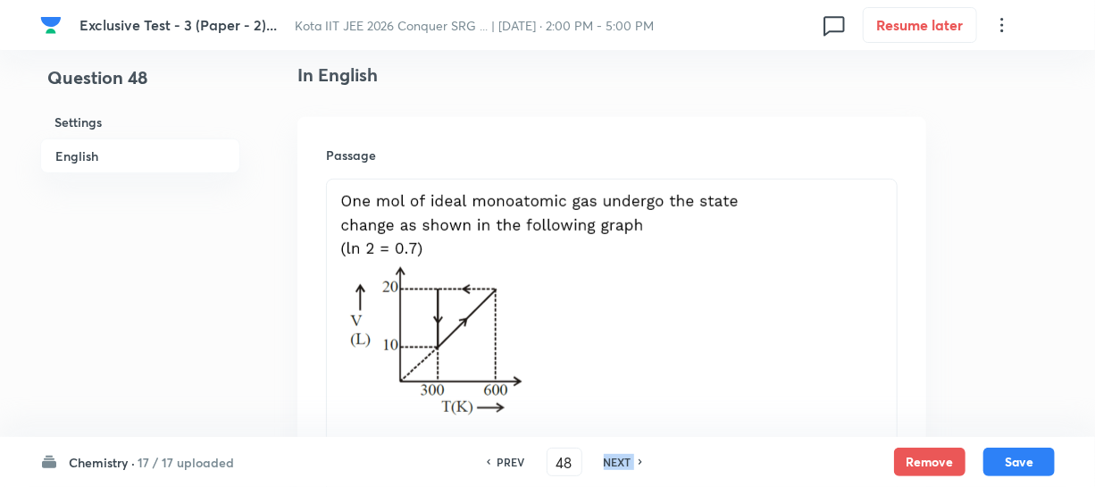
click at [616, 461] on h6 "NEXT" at bounding box center [618, 462] width 28 height 16
type input "49"
type input "12"
click at [616, 461] on h6 "NEXT" at bounding box center [618, 462] width 28 height 16
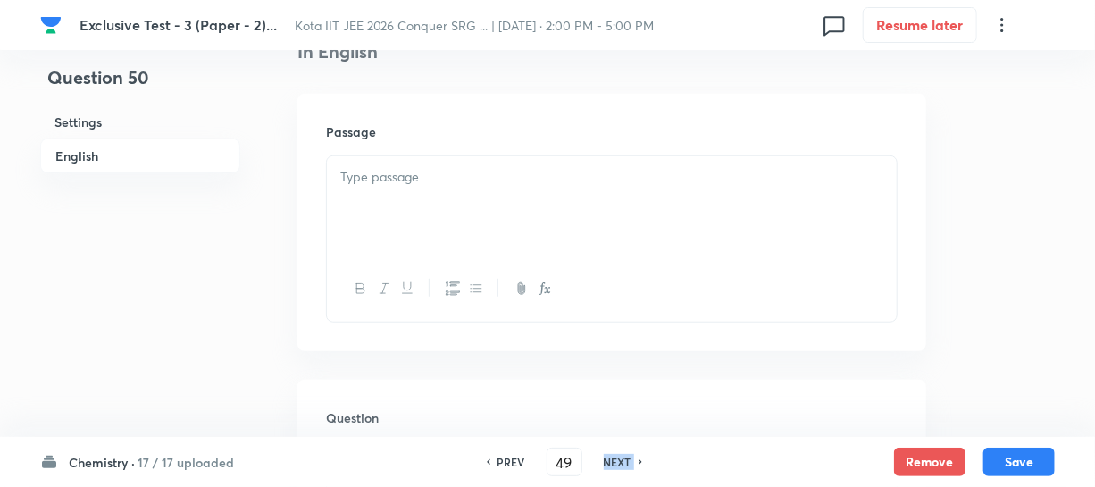
type input "50"
type input "6"
click at [616, 461] on h6 "NEXT" at bounding box center [618, 462] width 28 height 16
type input "51"
type input "3"
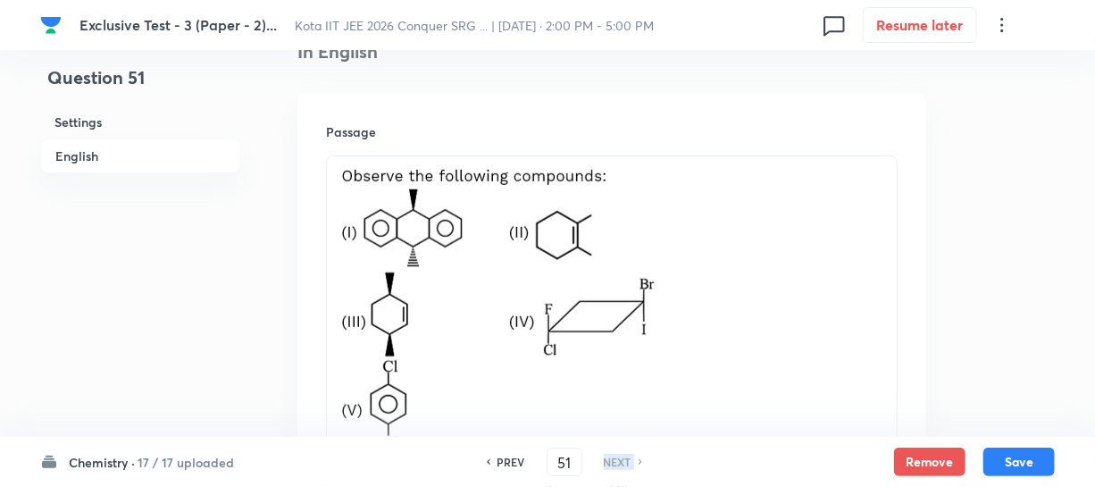
click at [616, 461] on h6 "NEXT" at bounding box center [618, 462] width 28 height 16
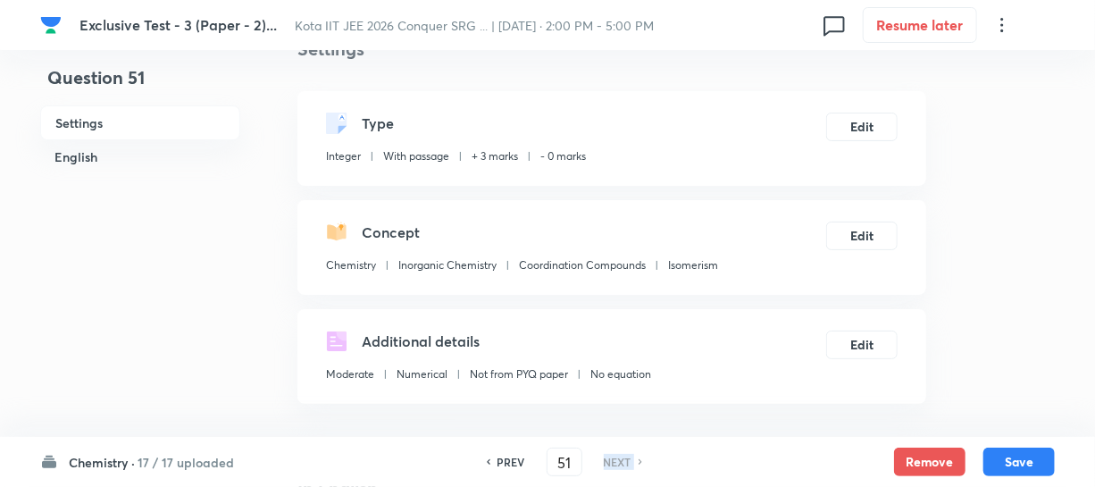
scroll to position [80, 0]
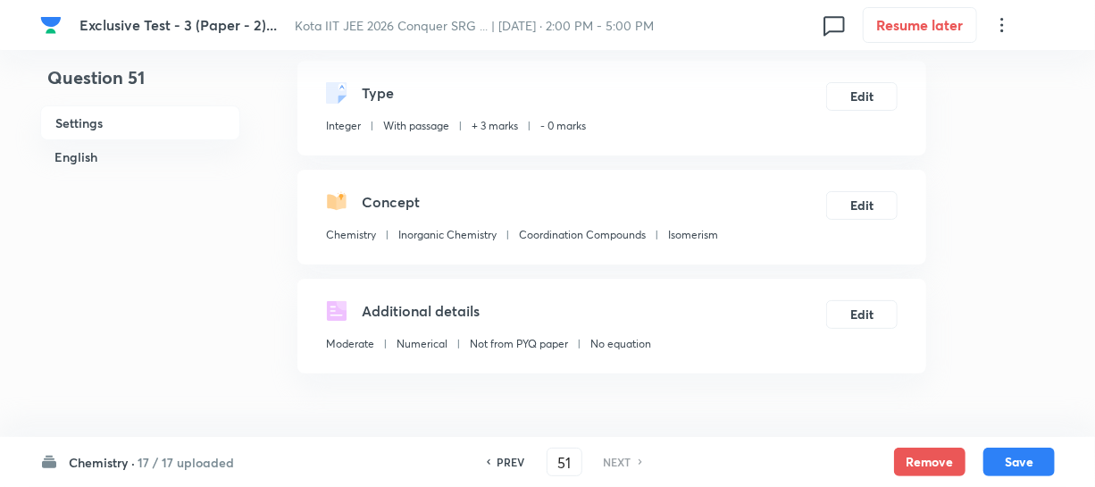
click at [136, 455] on div "Chemistry · 17 / 17 uploaded" at bounding box center [137, 462] width 194 height 19
